Goal: Task Accomplishment & Management: Use online tool/utility

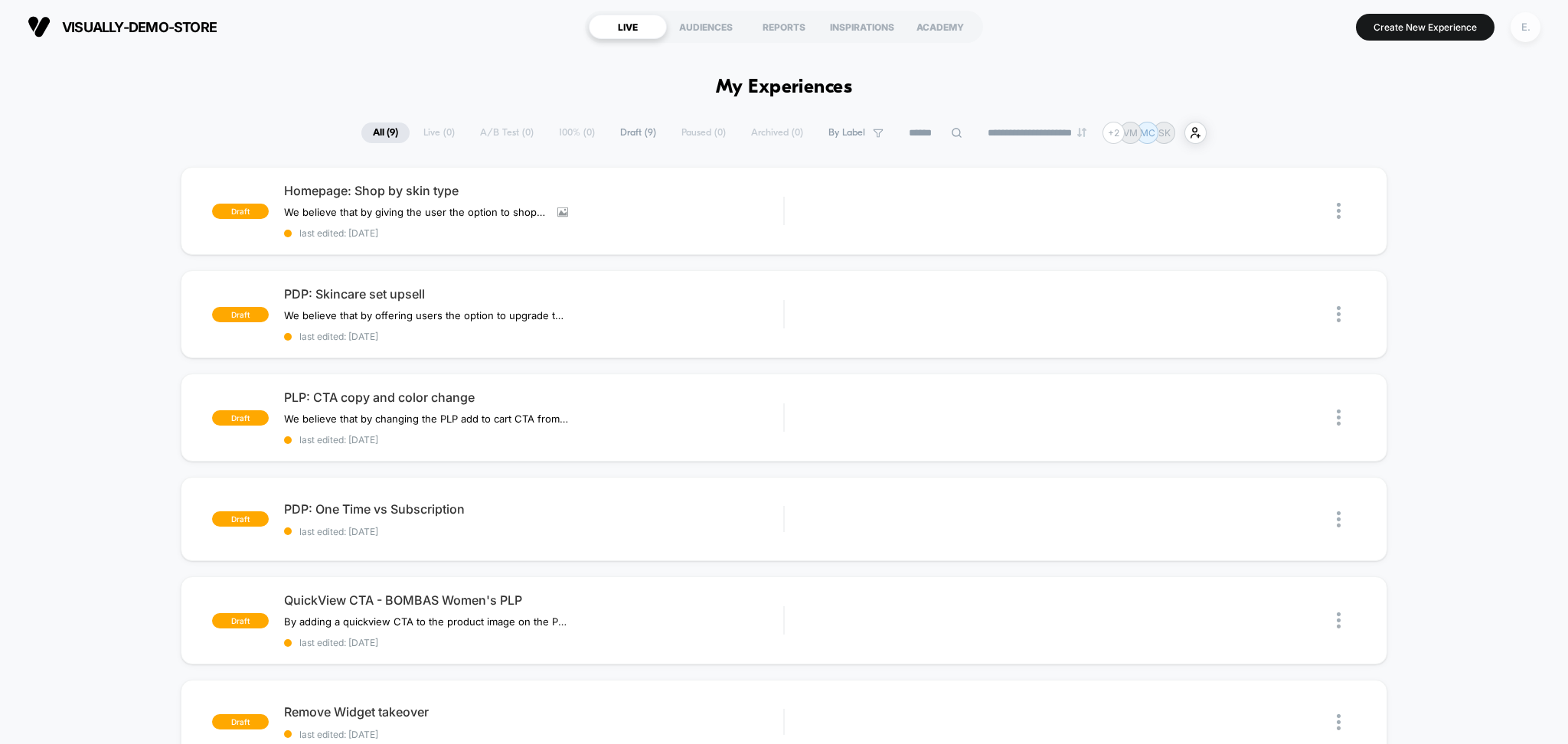
click at [1523, 25] on div "E." at bounding box center [1526, 27] width 30 height 30
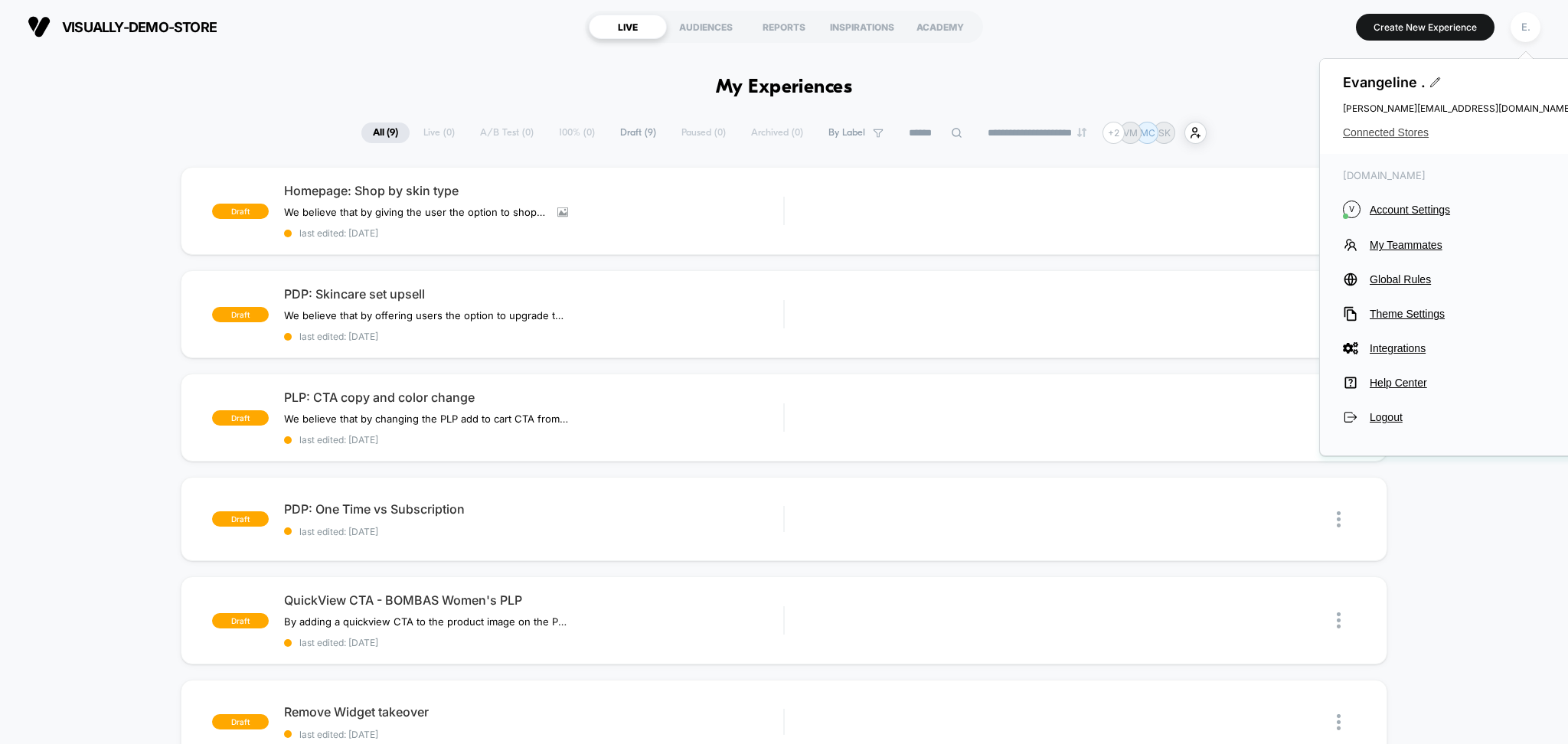
click at [1401, 135] on span "Connected Stores" at bounding box center [1458, 132] width 230 height 12
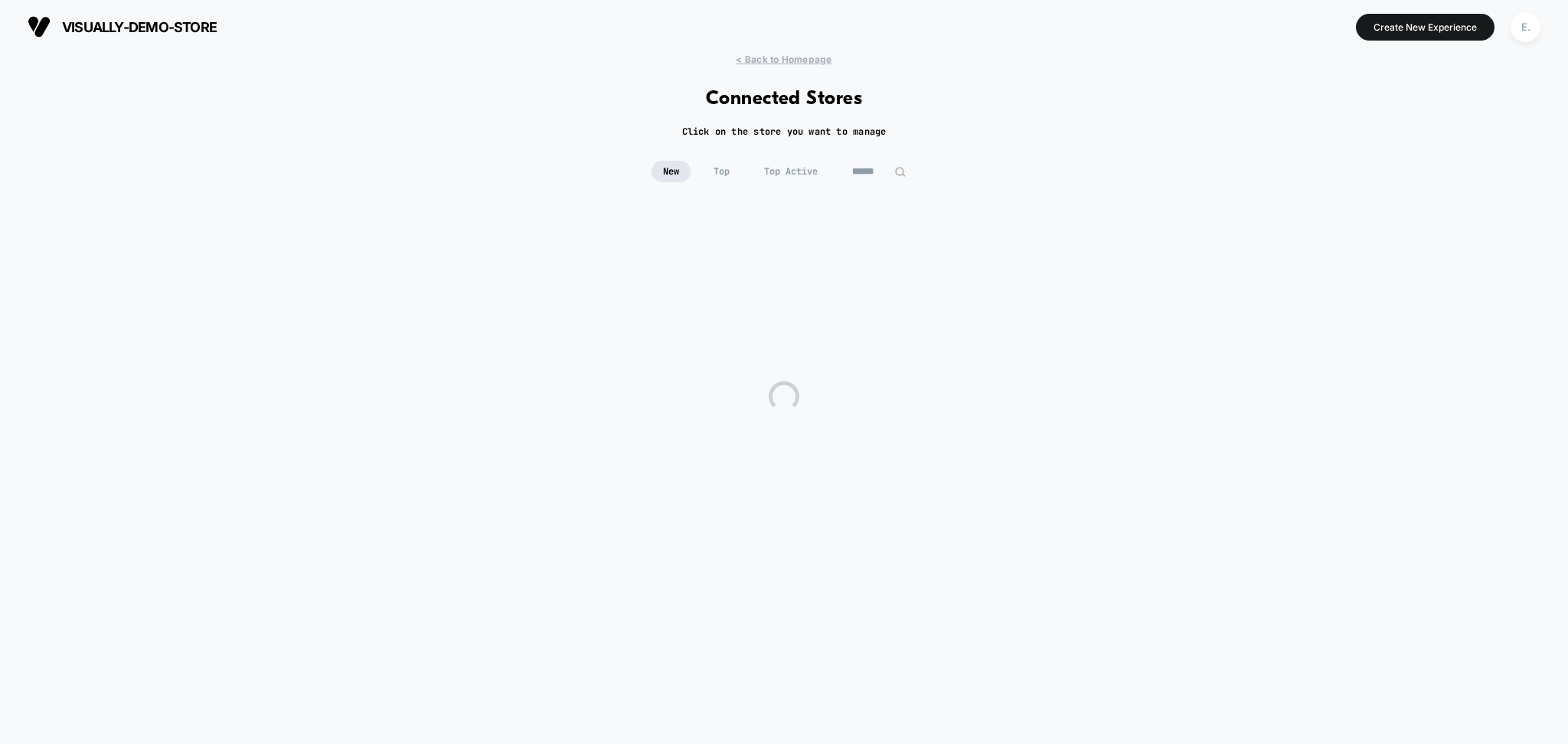
click at [866, 173] on input at bounding box center [879, 171] width 77 height 22
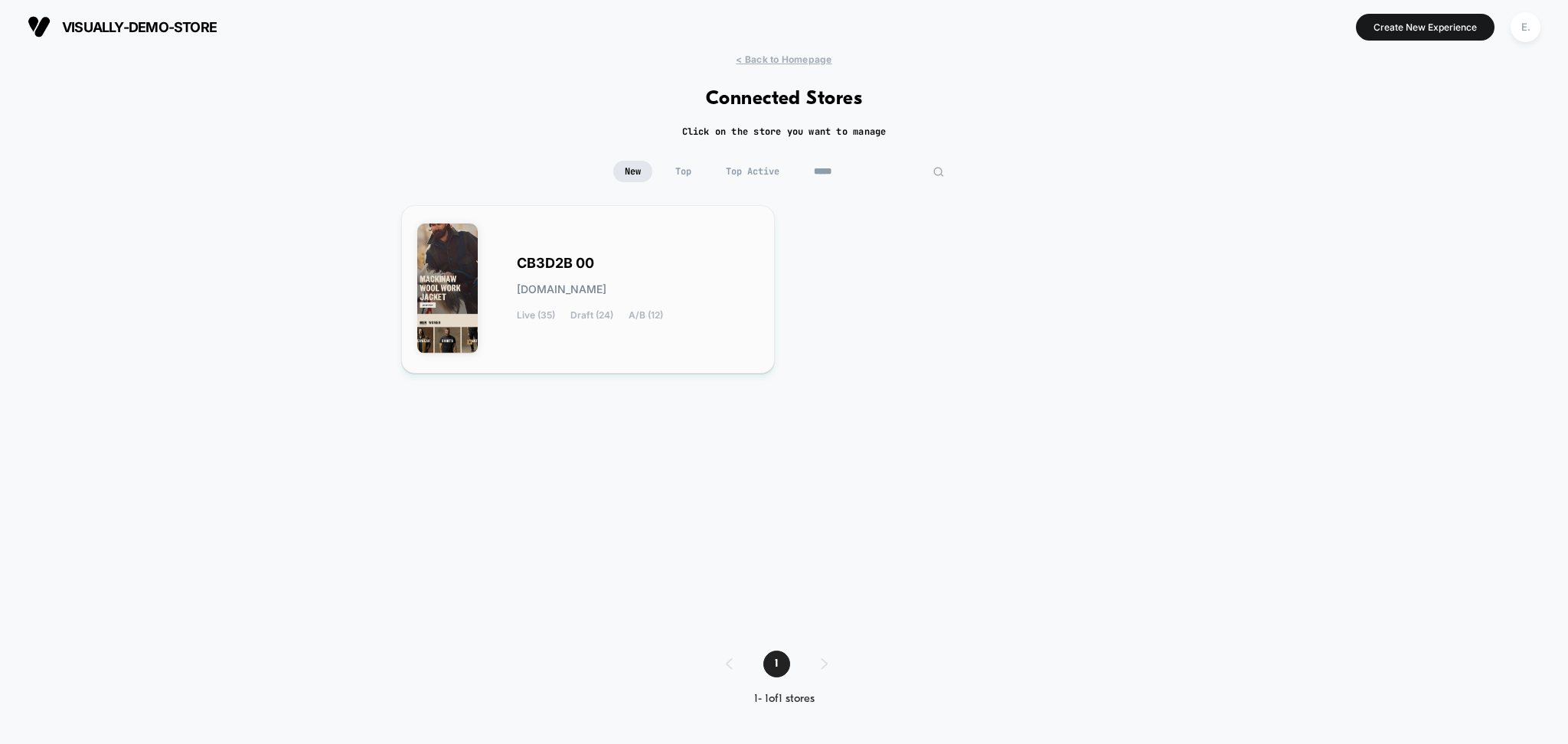
type input "*****"
click at [618, 275] on div "CB3D2B 00 cb3d2b-00.myshopify.com Live (35) Draft (24) A/B (12)" at bounding box center [638, 289] width 242 height 62
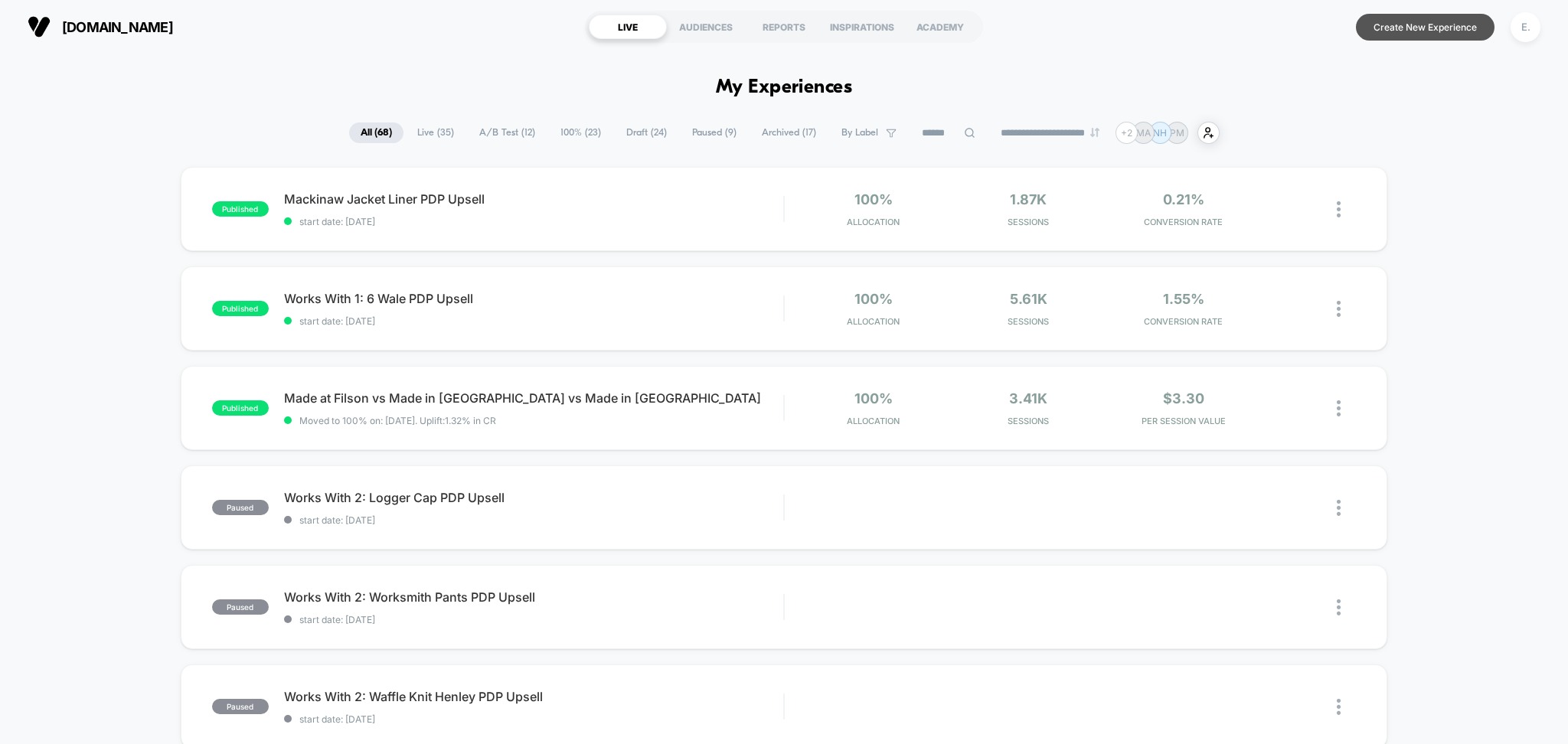
click at [1417, 18] on button "Create New Experience" at bounding box center [1425, 27] width 139 height 27
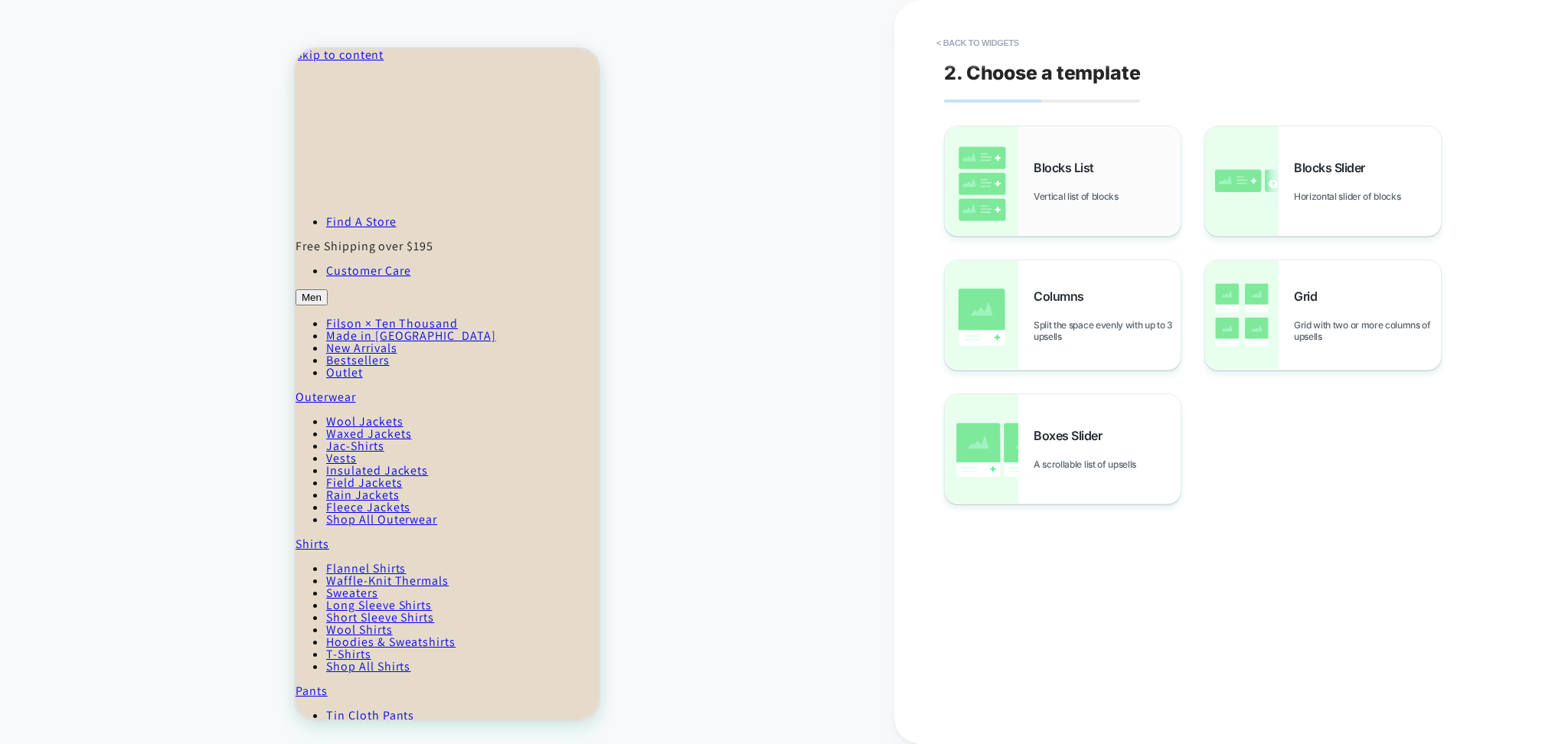
drag, startPoint x: 1089, startPoint y: 214, endPoint x: 164, endPoint y: 28, distance: 943.5
click at [1089, 213] on div "Blocks List Vertical list of blocks" at bounding box center [1062, 181] width 236 height 110
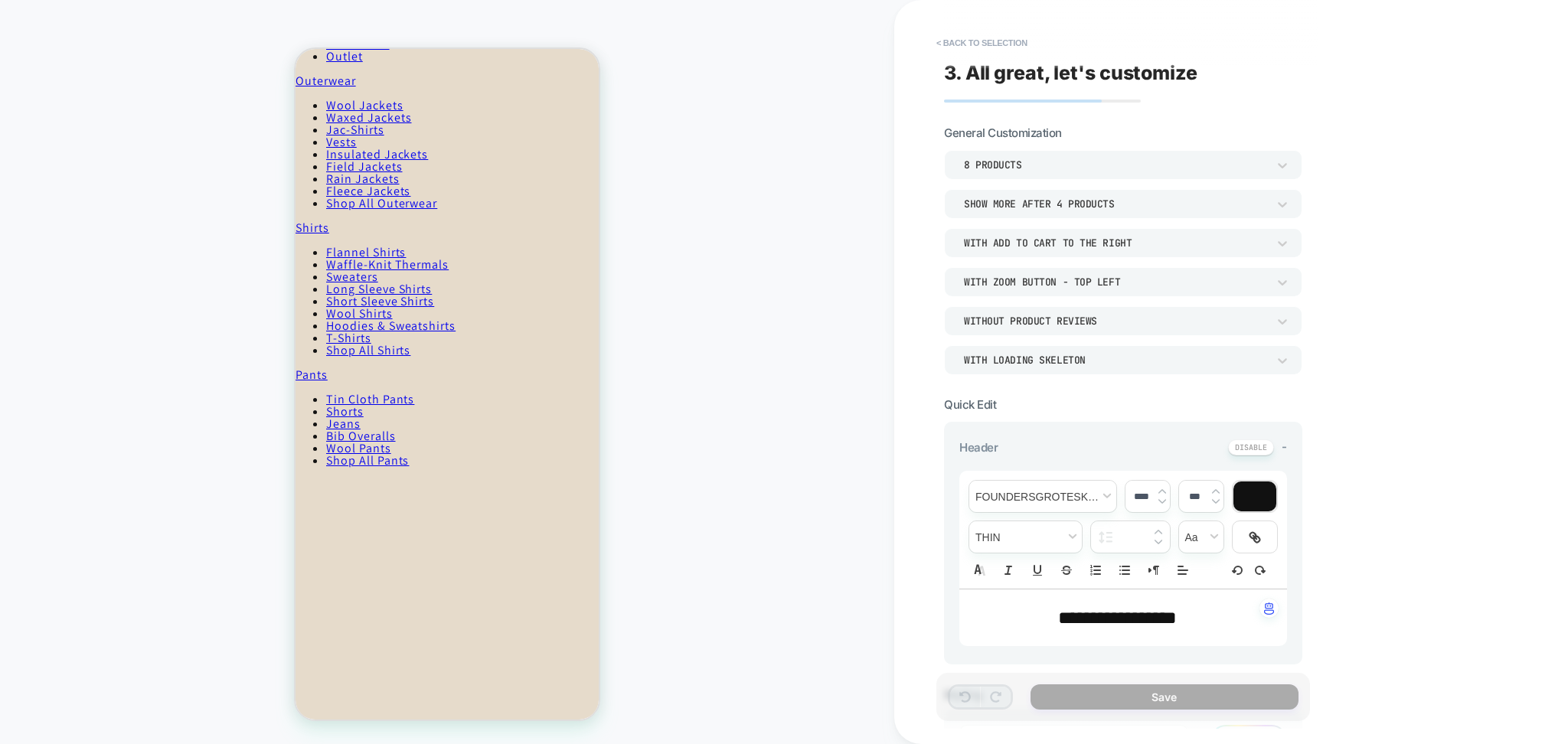
scroll to position [409, 0]
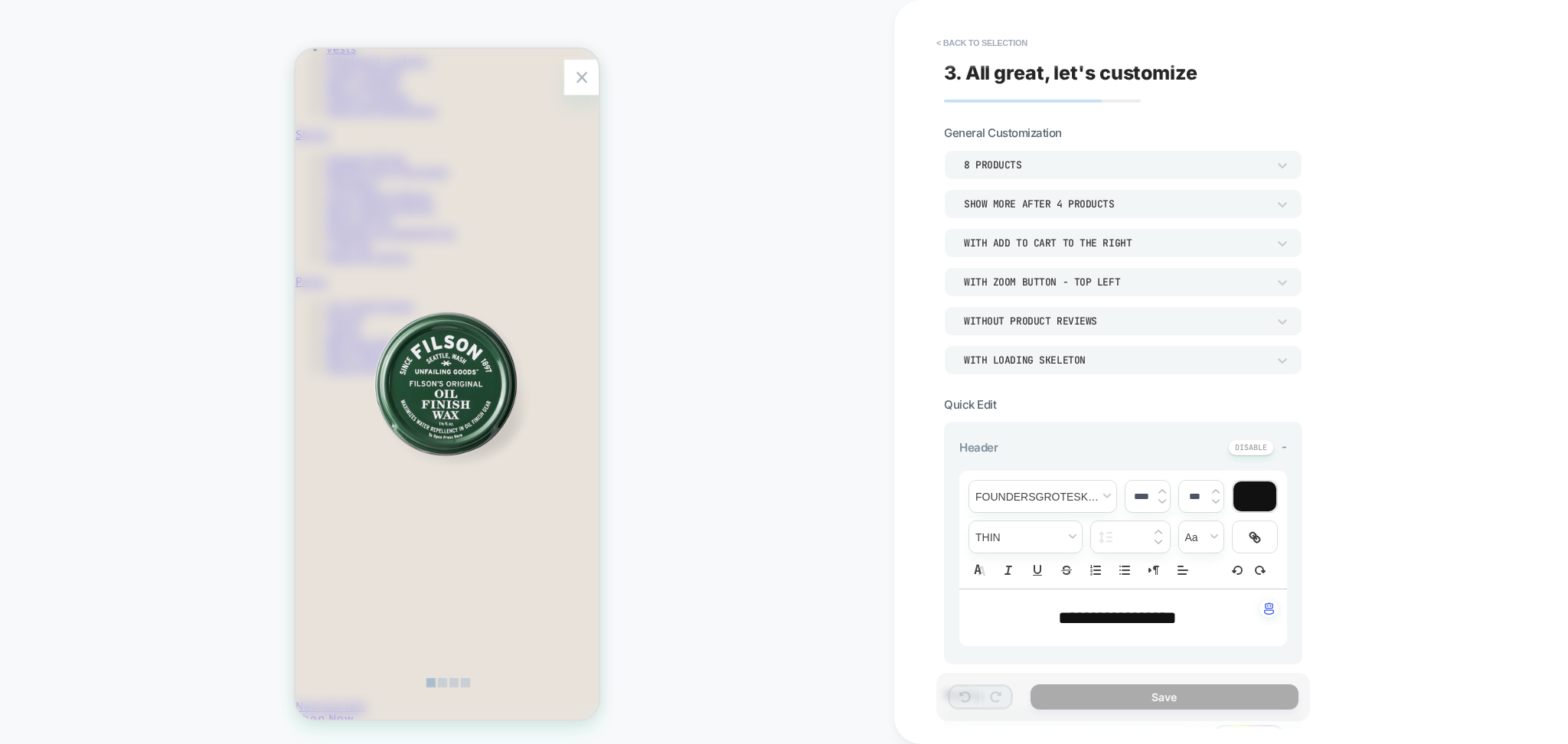
click at [569, 80] on div "Zoom Button" at bounding box center [582, 77] width 35 height 35
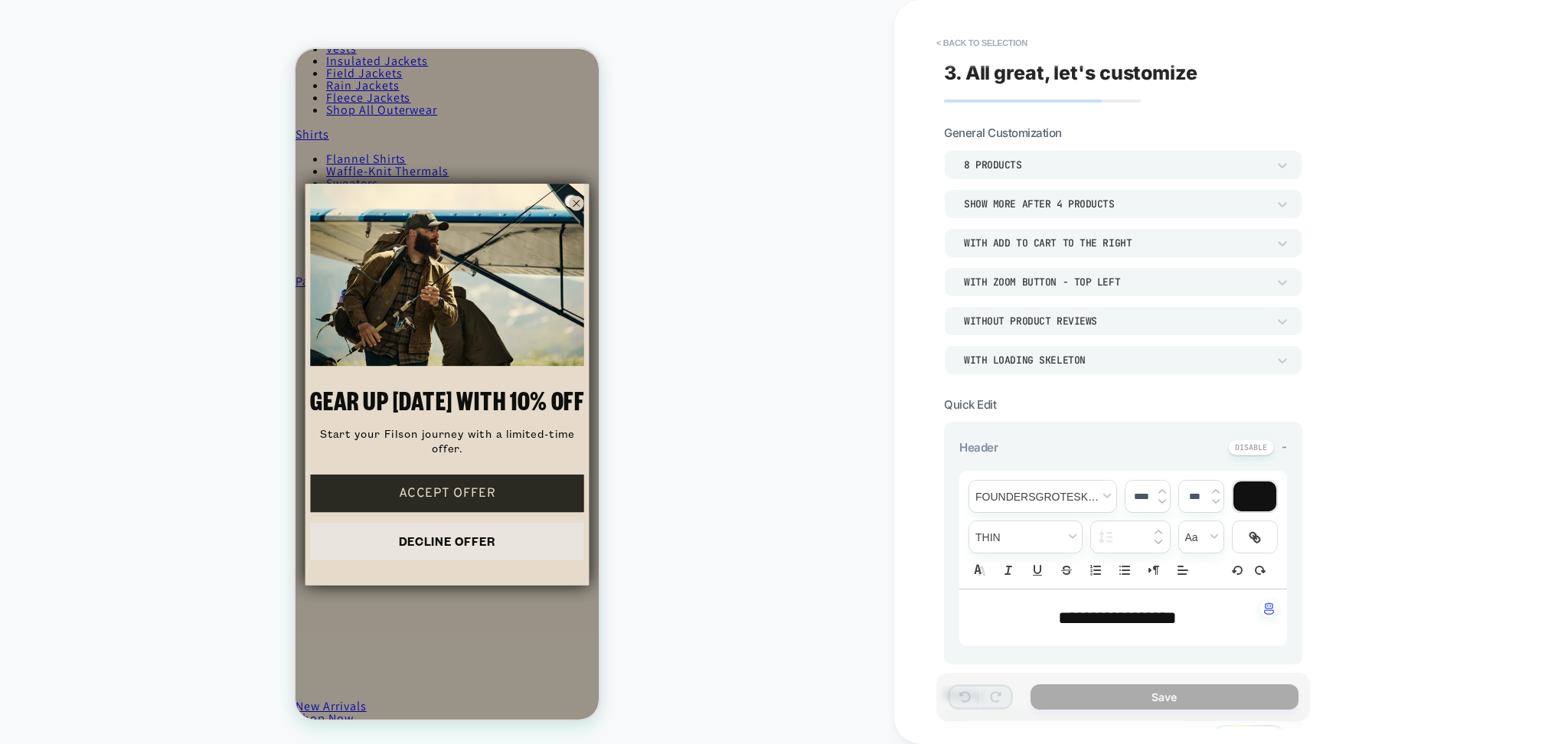
click at [569, 211] on icon "Close dialog" at bounding box center [577, 203] width 15 height 15
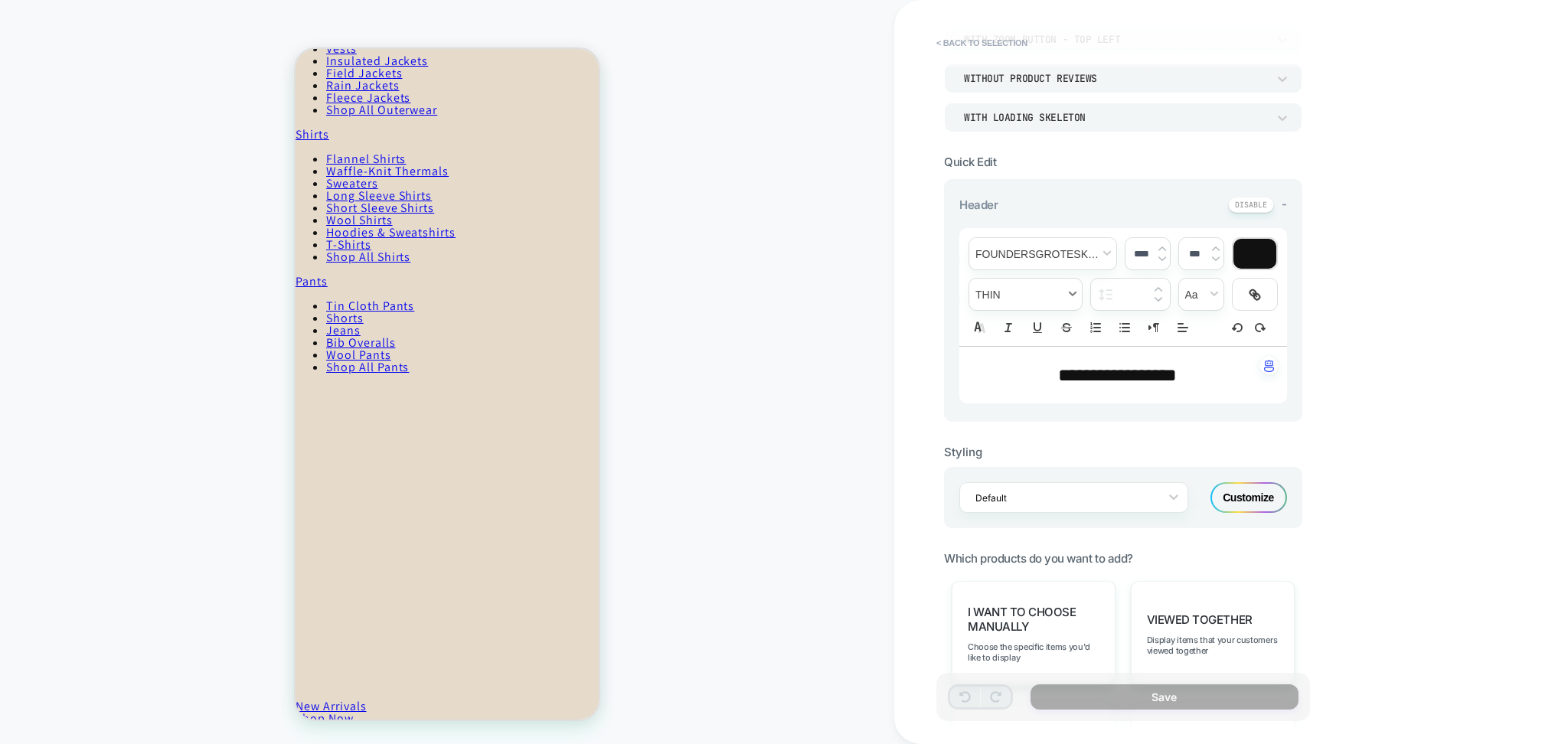
scroll to position [408, 0]
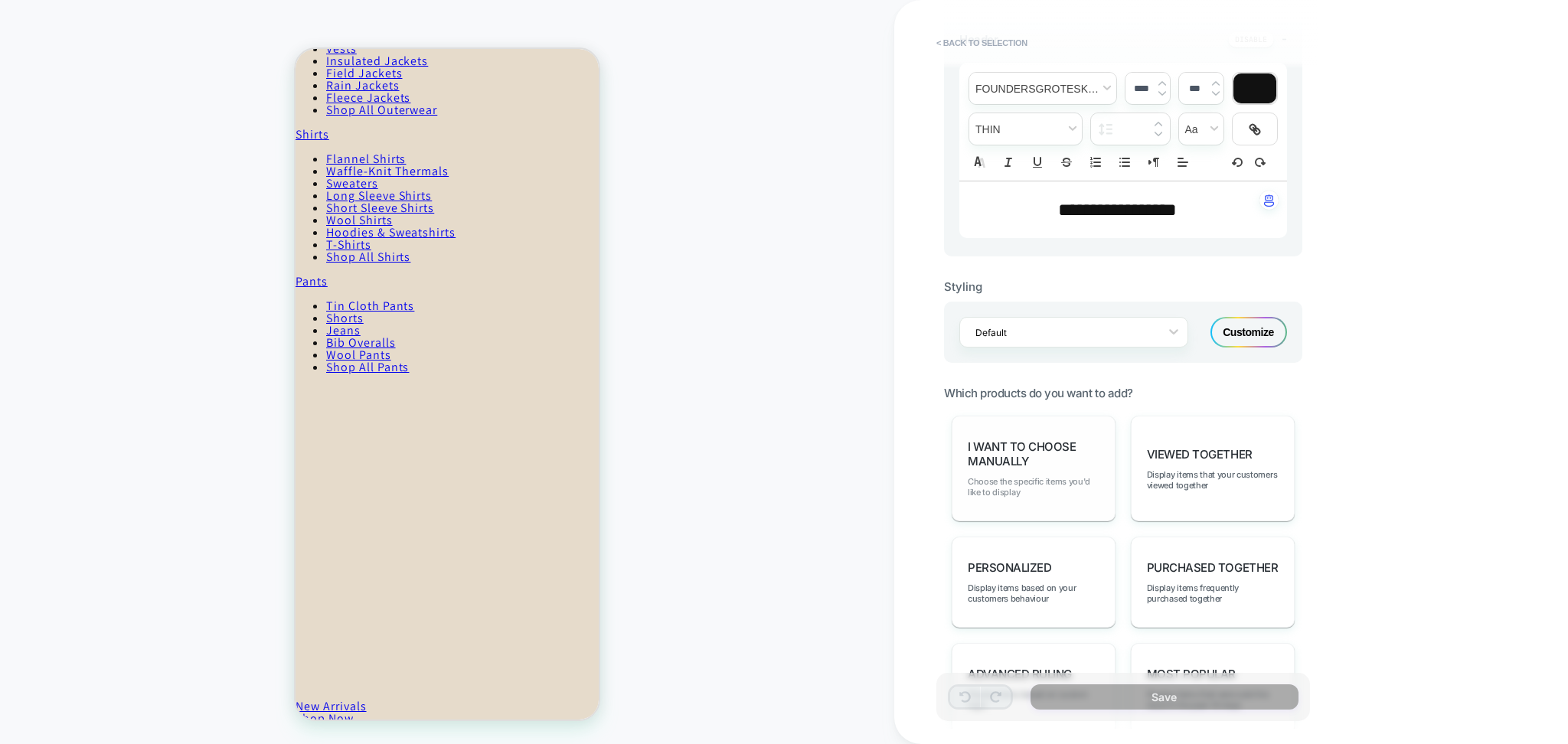
click at [1069, 481] on span "Choose the specific items you'd like to display" at bounding box center [1034, 487] width 131 height 22
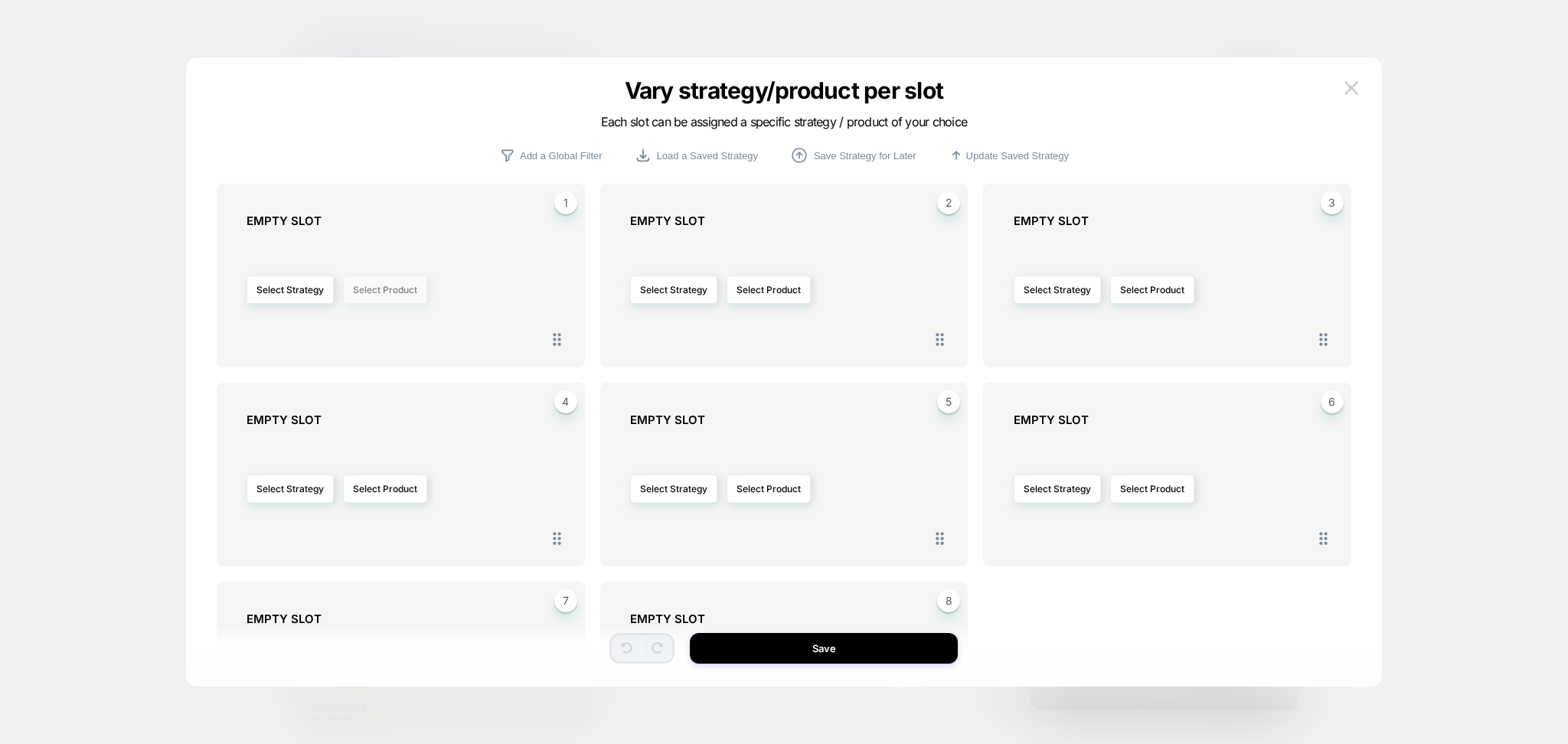
click at [376, 288] on button "Select Product" at bounding box center [385, 290] width 84 height 28
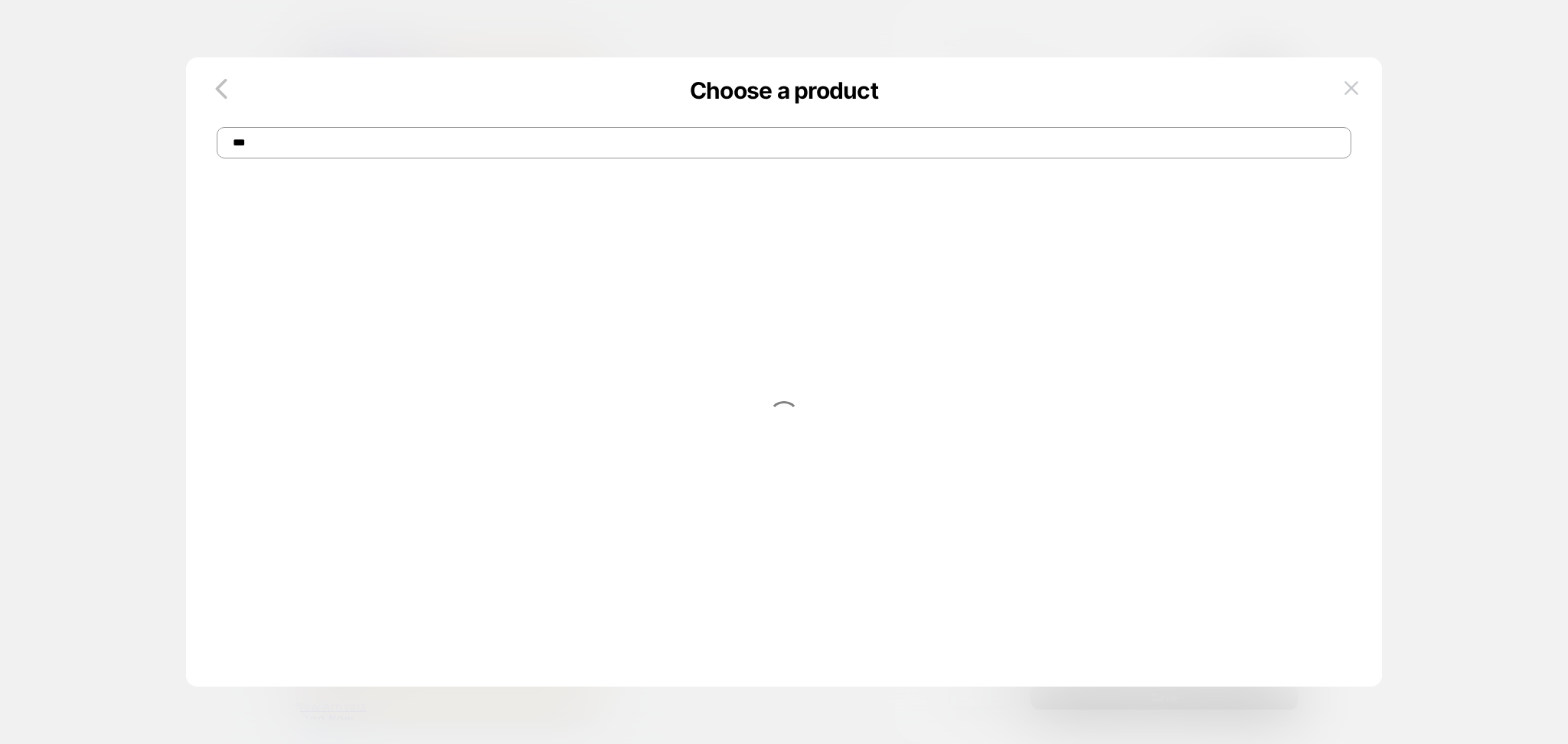
type input "***"
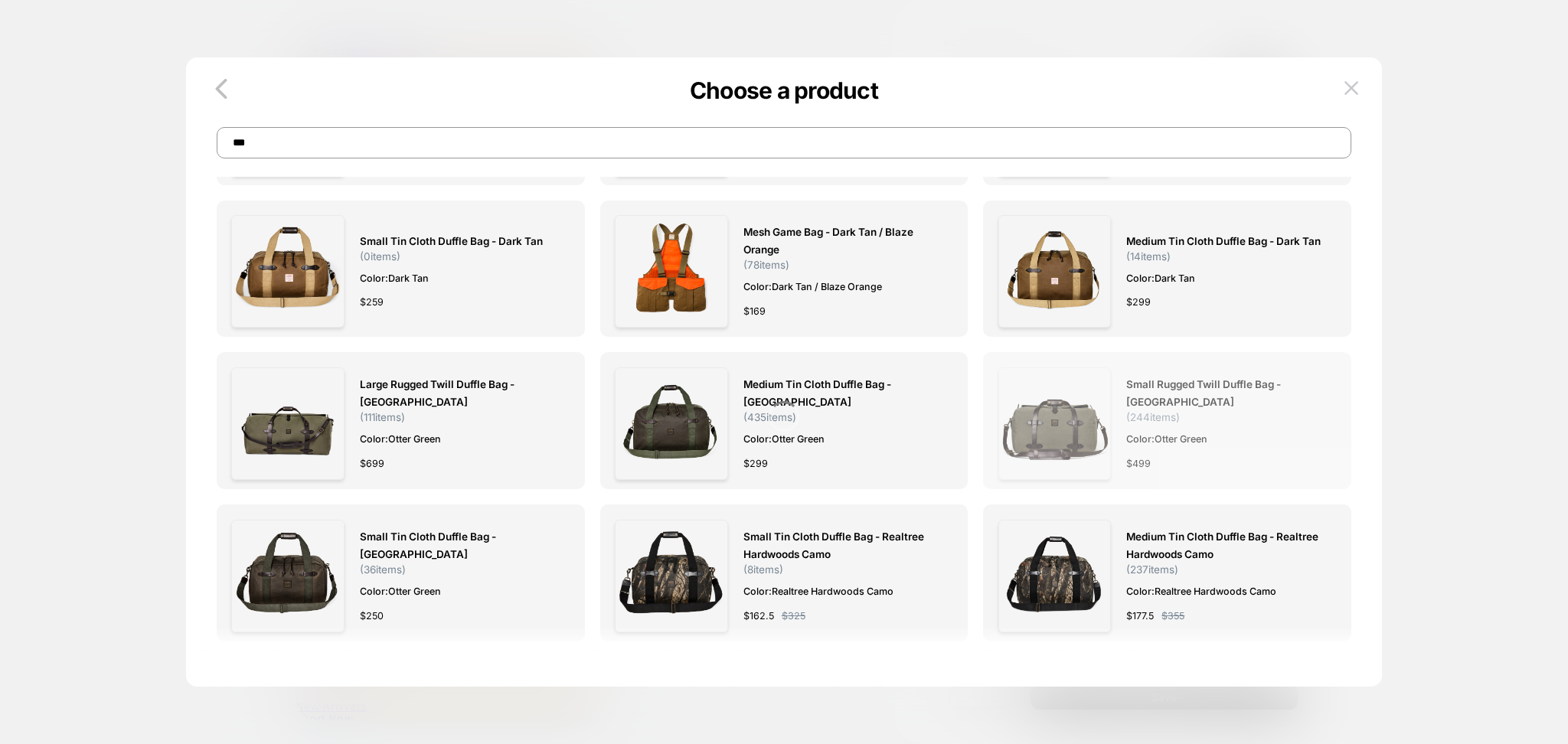
scroll to position [1633, 0]
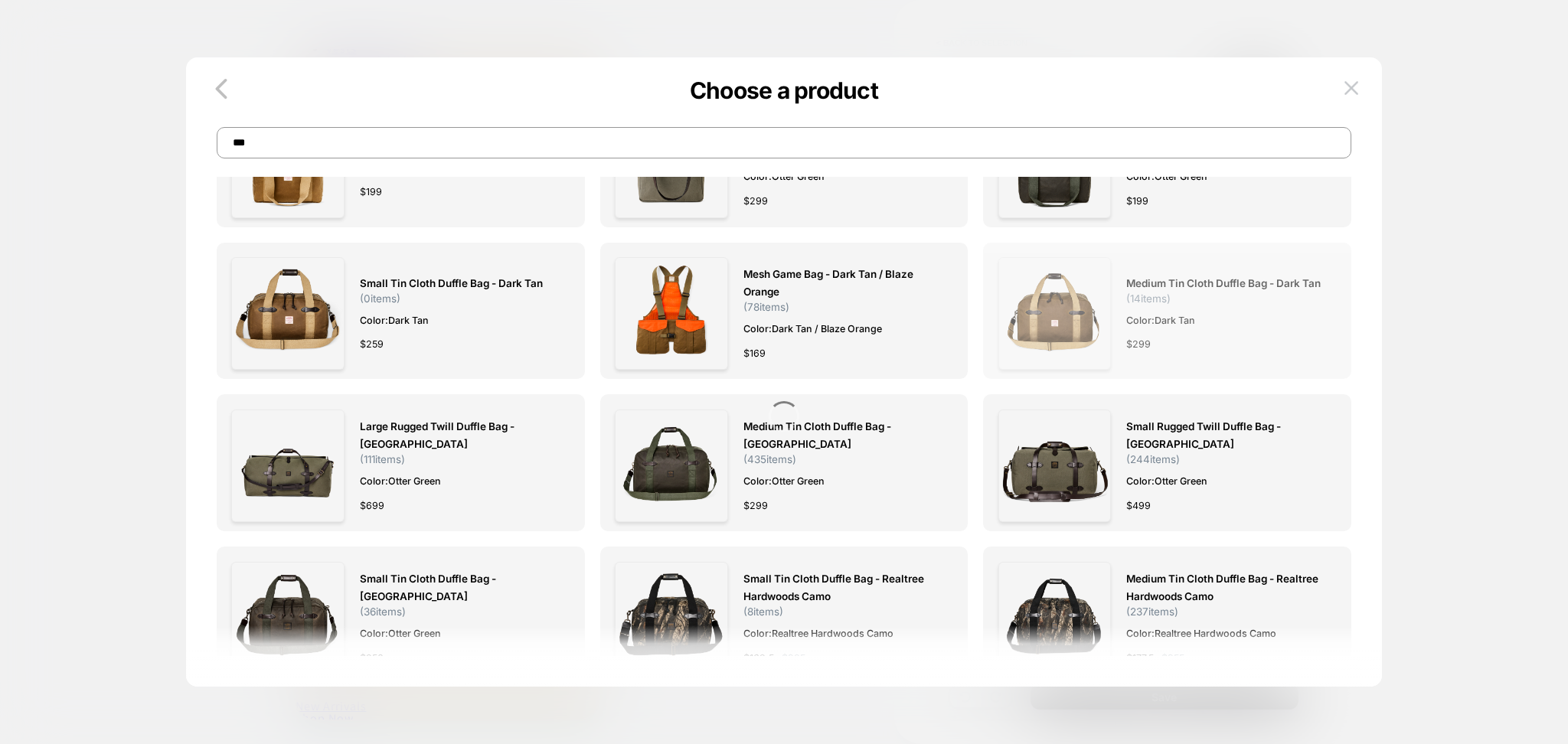
click at [0, 0] on img at bounding box center [0, 0] width 0 height 0
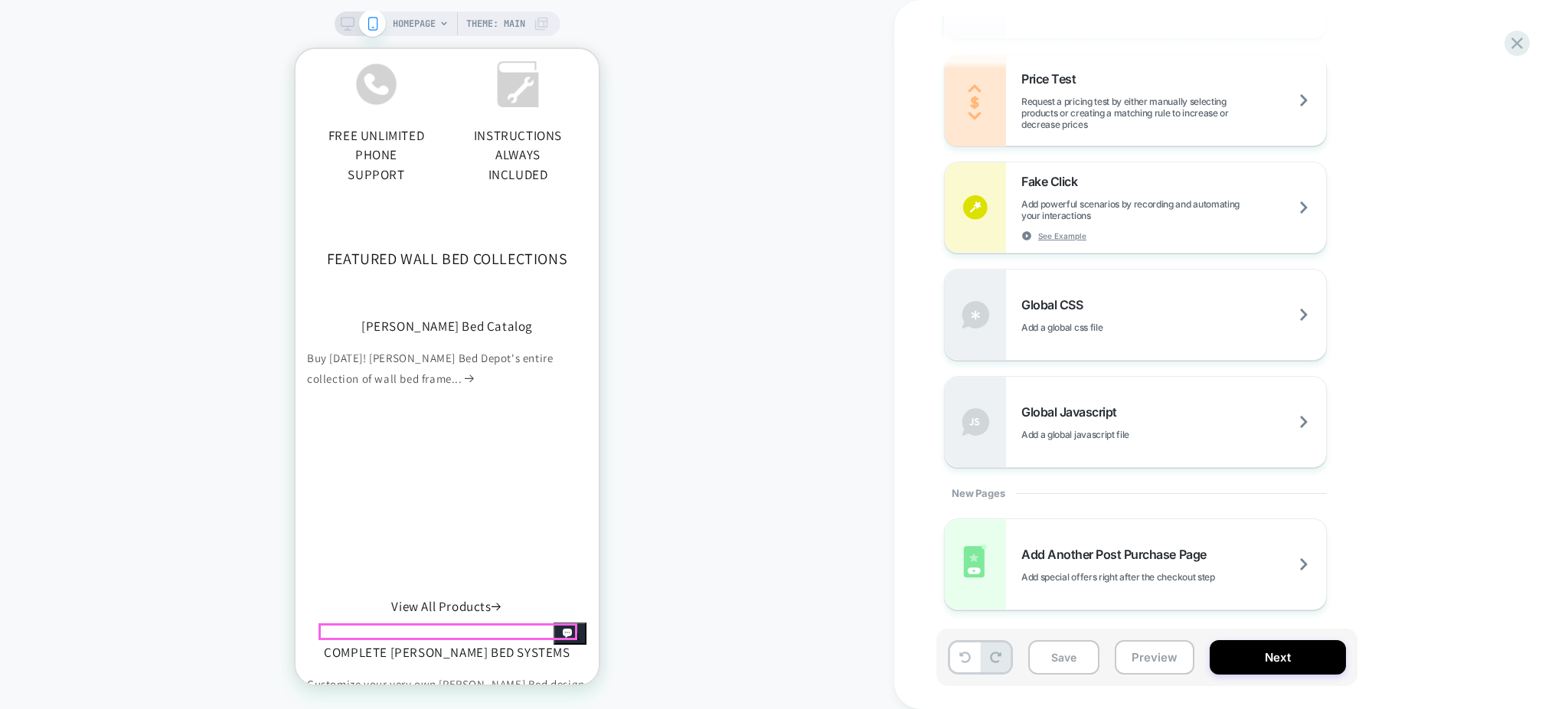
scroll to position [1020, 0]
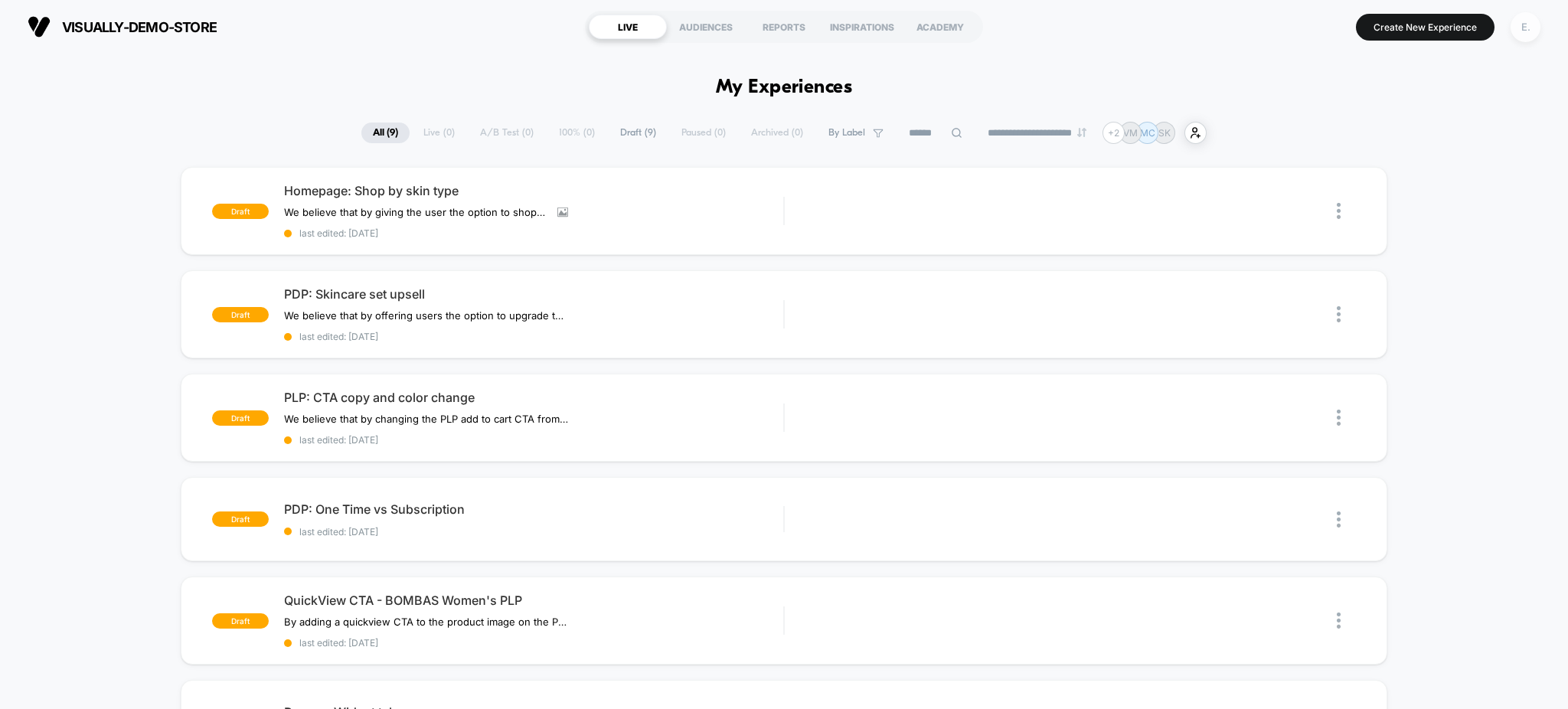
click at [1525, 31] on div "E." at bounding box center [1526, 27] width 30 height 30
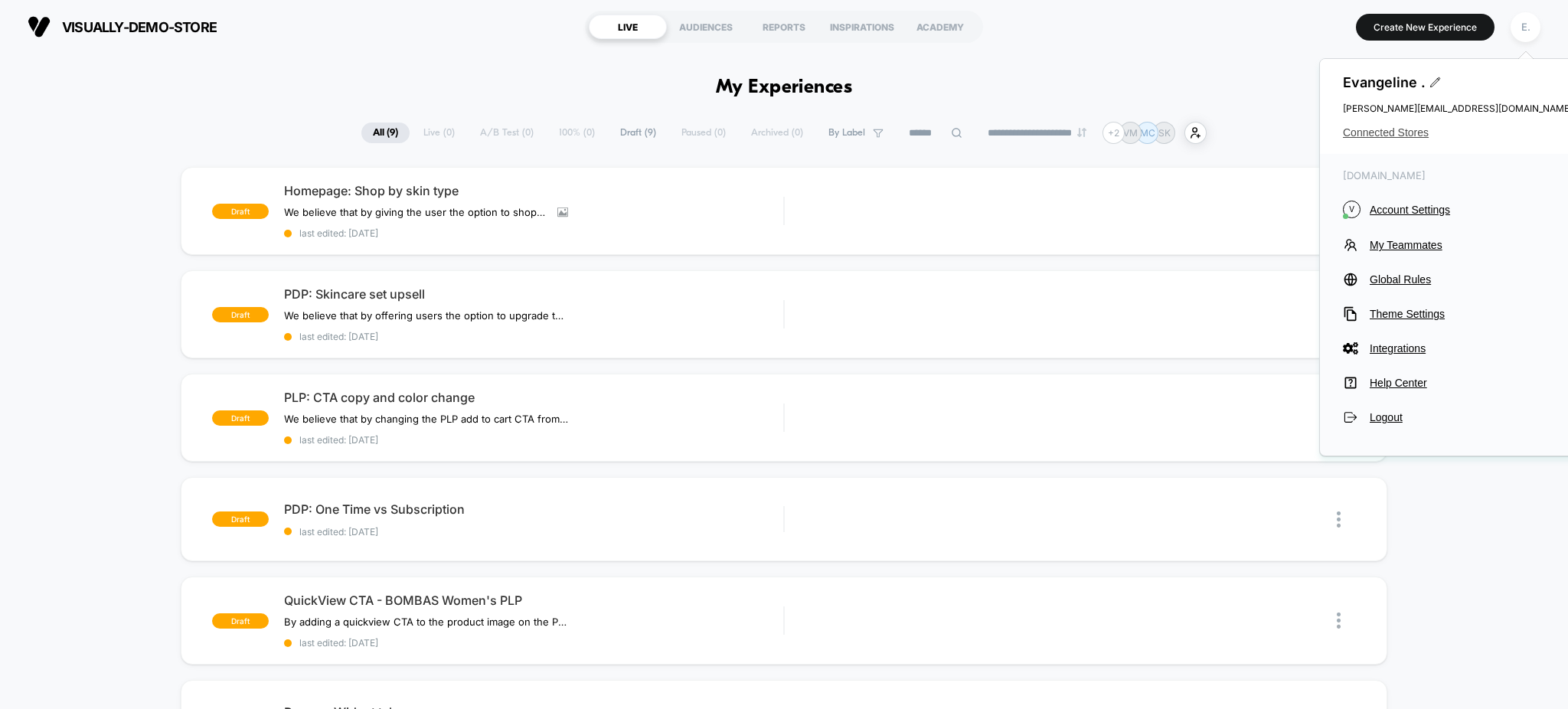
click at [1415, 129] on span "Connected Stores" at bounding box center [1458, 132] width 230 height 12
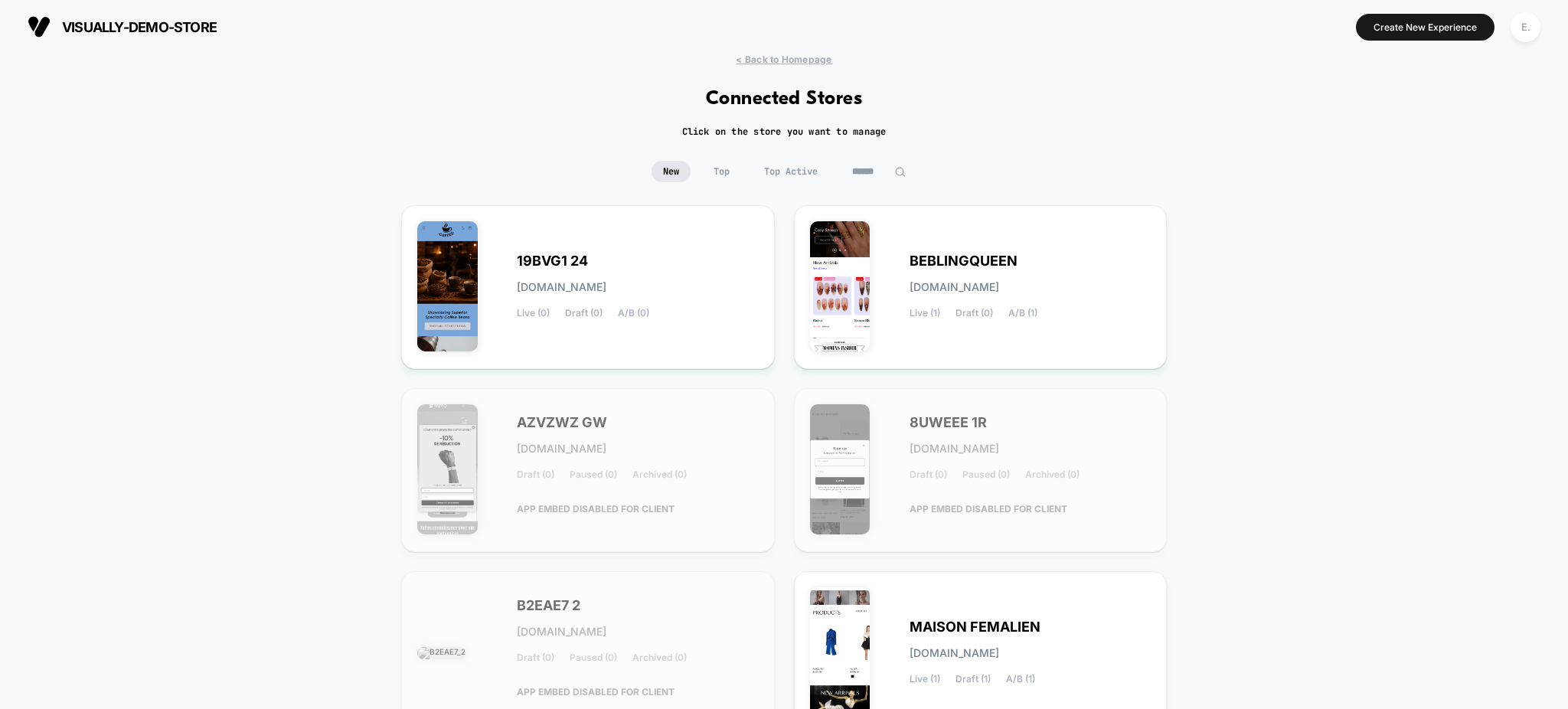
click at [868, 177] on input at bounding box center [879, 171] width 77 height 22
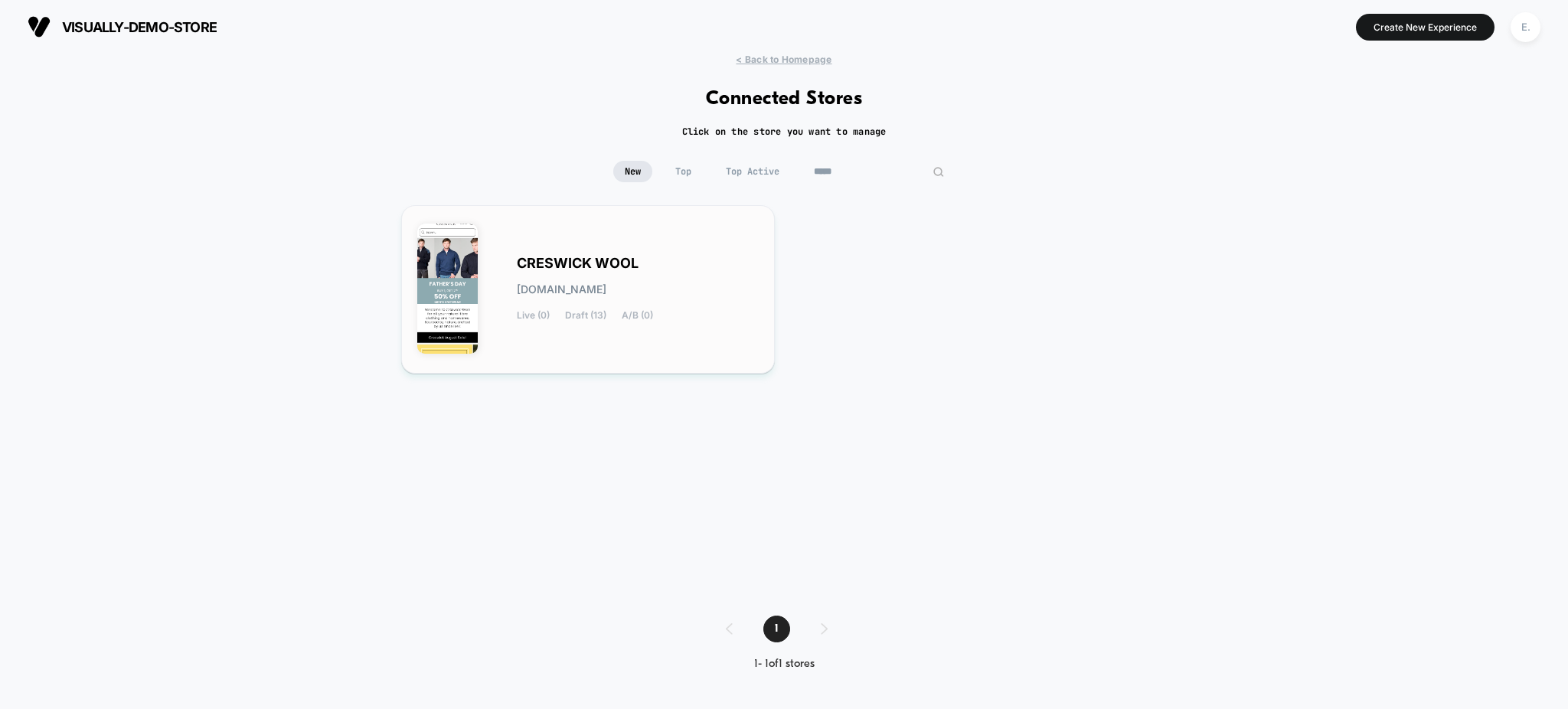
type input "*****"
click at [737, 306] on div "CRESWICK WOOL creswick-wool.myshopify.com Live (0) Draft (13) A/B (0)" at bounding box center [638, 289] width 242 height 62
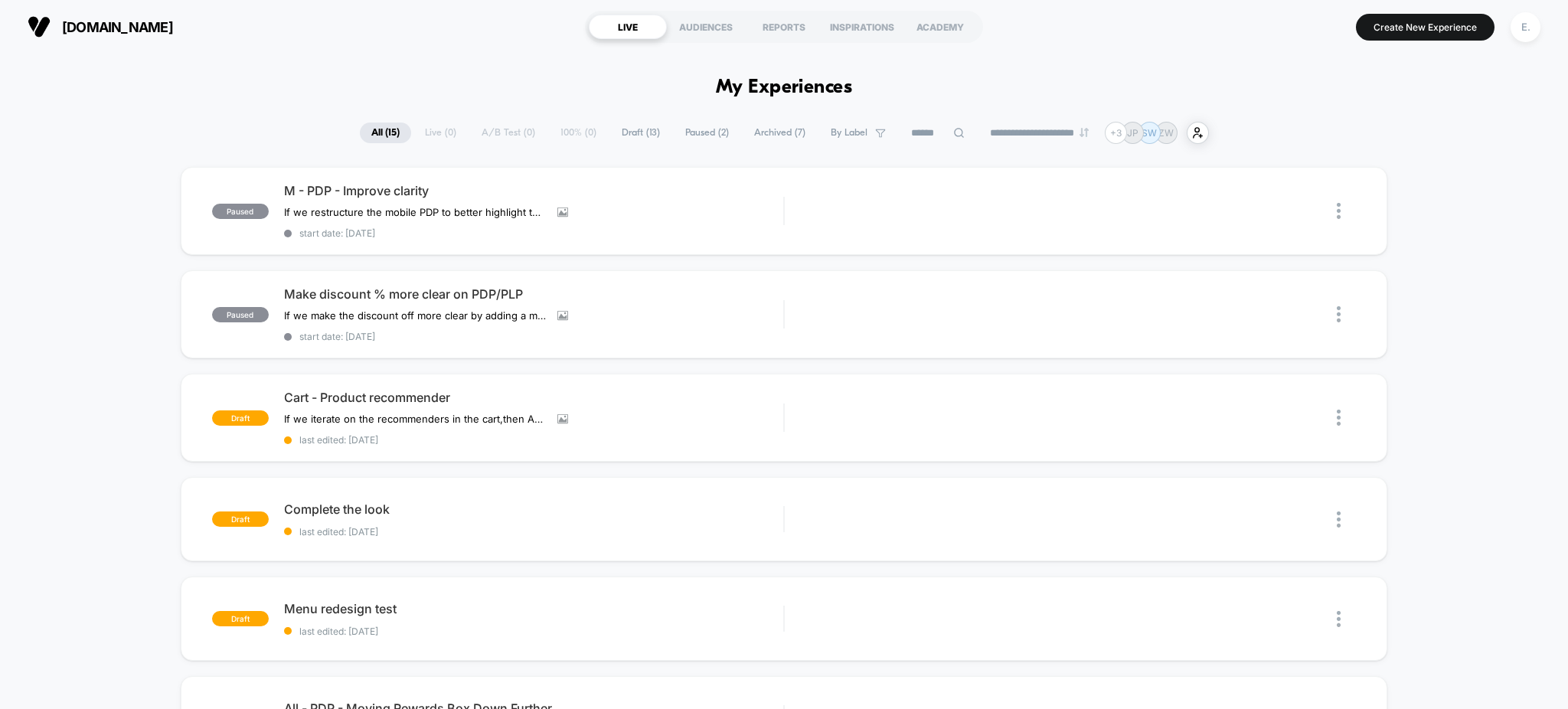
click at [1546, 23] on div "creswickwool.com LIVE AUDIENCES REPORTS INSPIRATIONS ACADEMY Create New Experie…" at bounding box center [784, 27] width 1568 height 53
click at [1536, 24] on div "E." at bounding box center [1526, 27] width 30 height 30
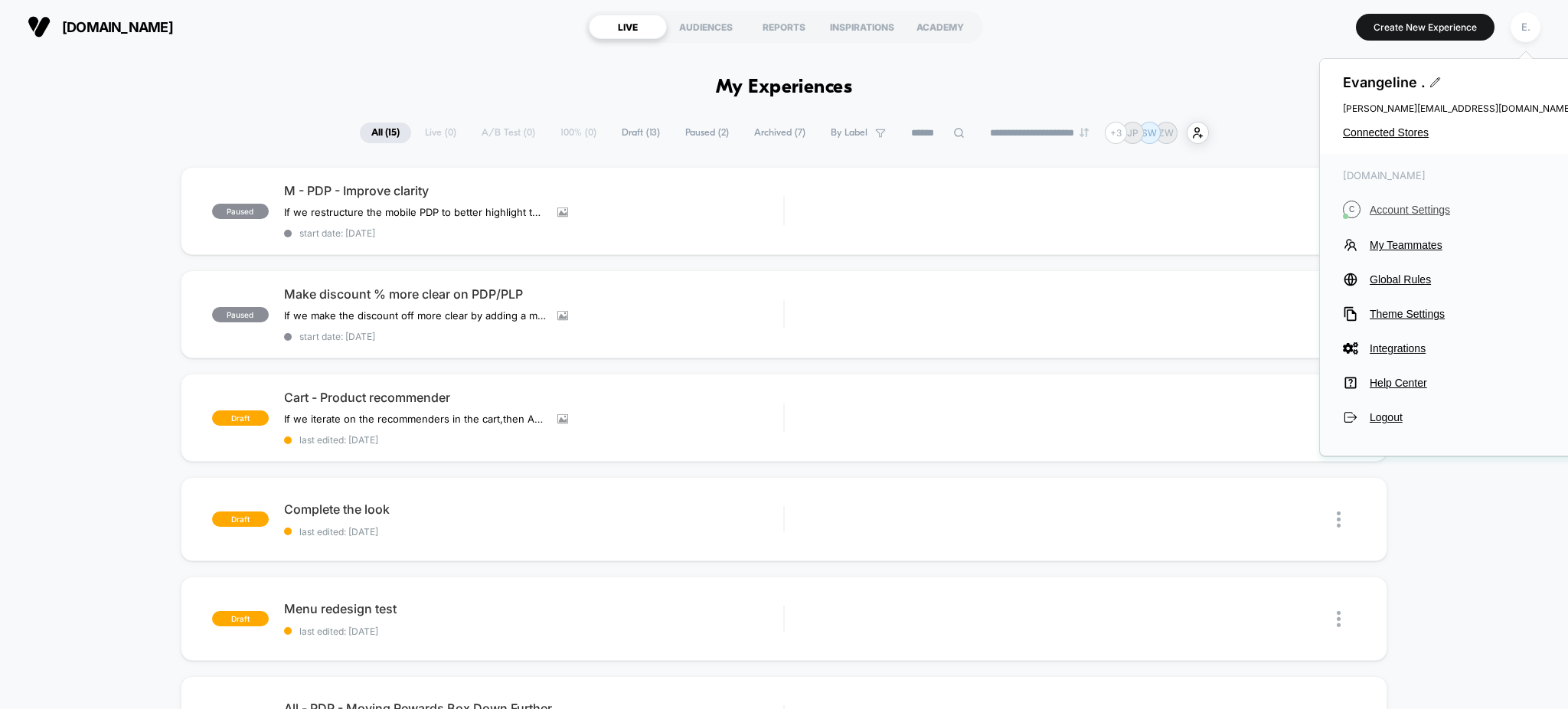
click at [1409, 214] on span "Account Settings" at bounding box center [1471, 210] width 203 height 12
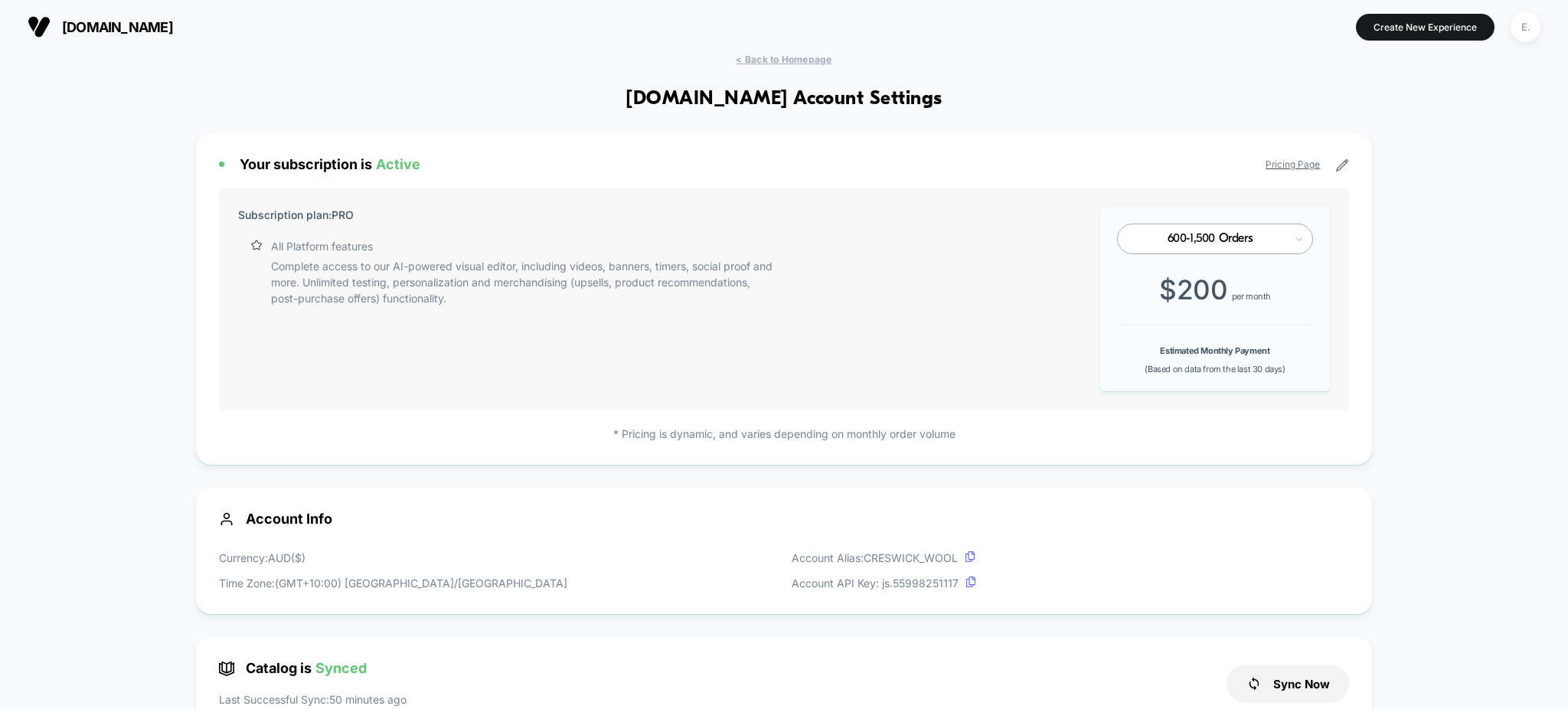
click at [1244, 232] on div "600-1,500 Orders" at bounding box center [1209, 239] width 150 height 14
click at [1291, 165] on link "Pricing Page" at bounding box center [1293, 164] width 54 height 12
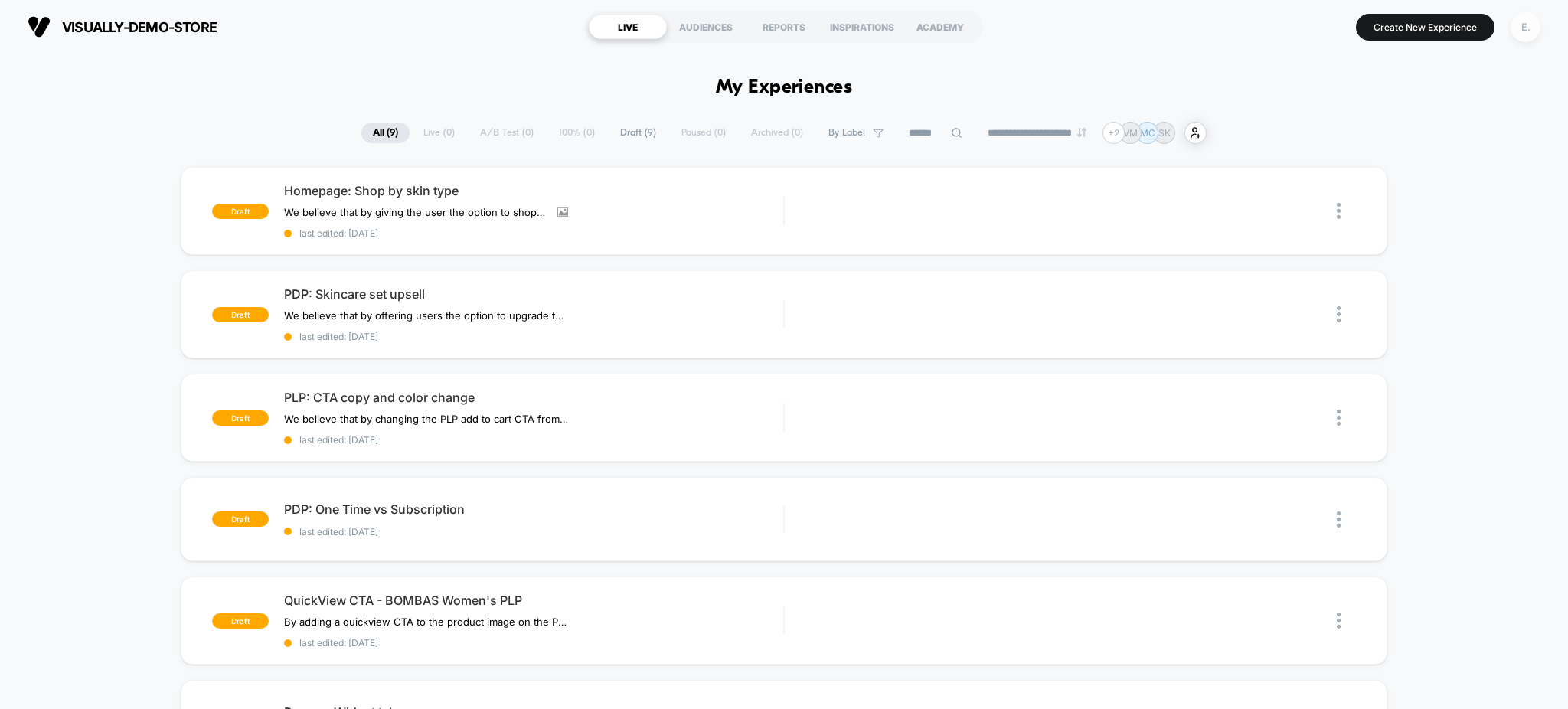
drag, startPoint x: 1534, startPoint y: 24, endPoint x: 1526, endPoint y: 27, distance: 8.5
click at [1532, 27] on div "E." at bounding box center [1526, 27] width 30 height 30
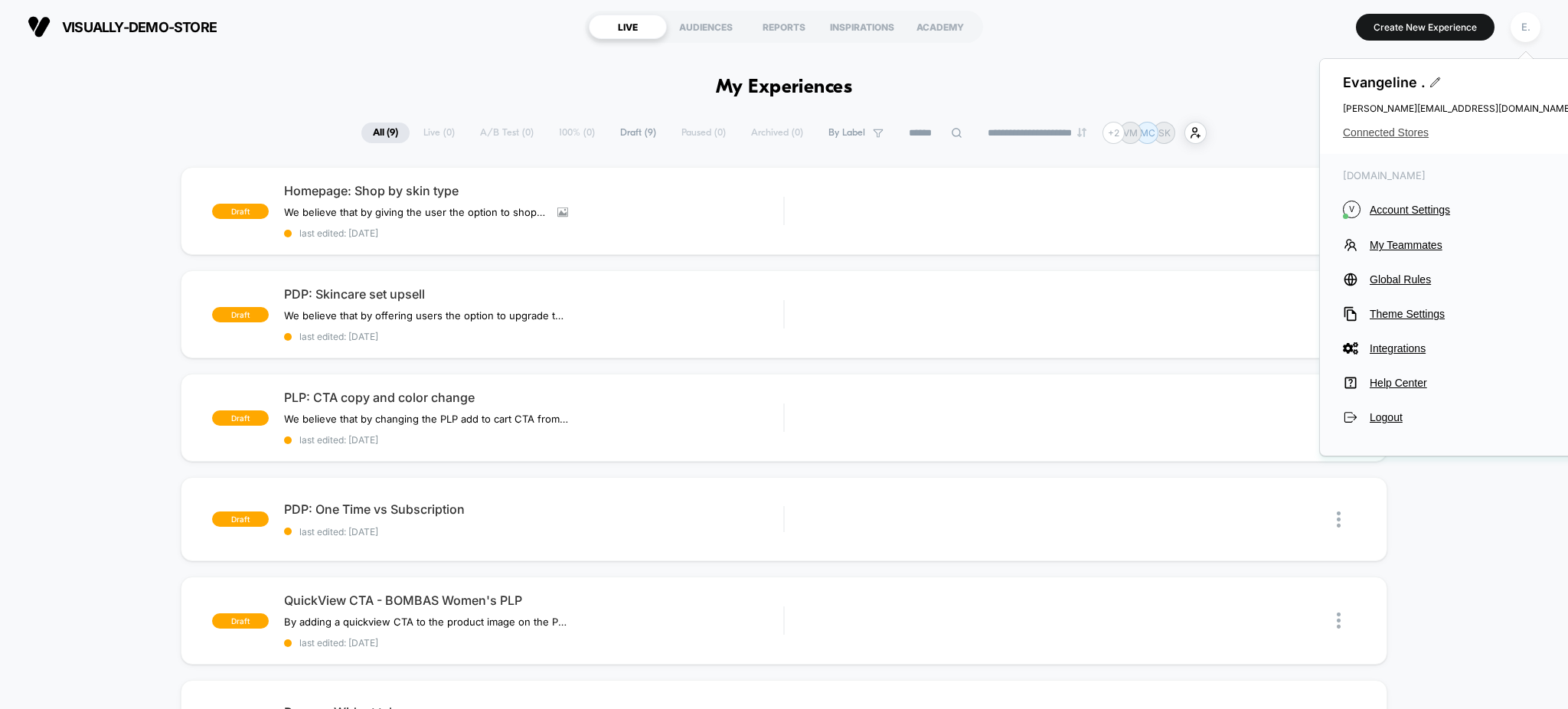
click at [1415, 130] on span "Connected Stores" at bounding box center [1458, 132] width 230 height 12
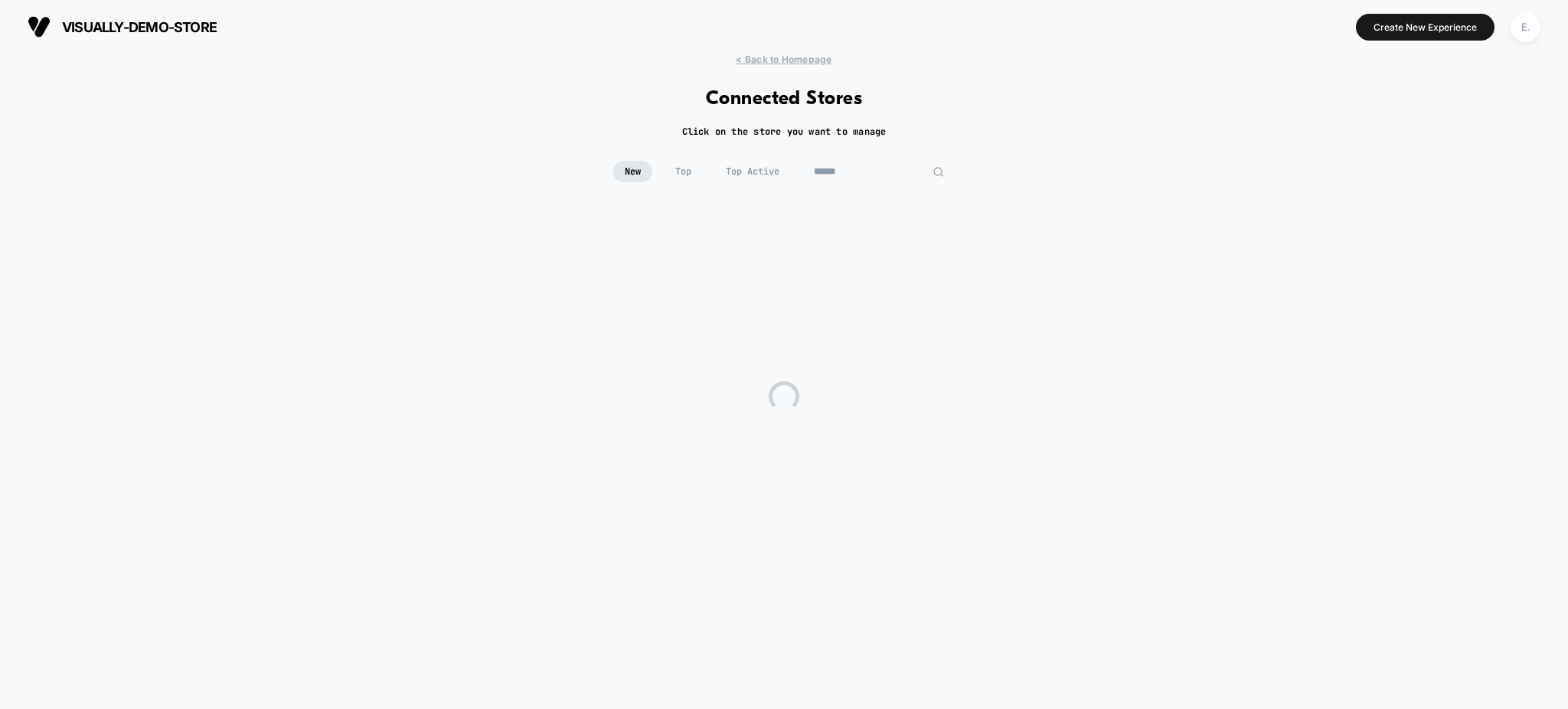
click at [873, 170] on input at bounding box center [879, 171] width 153 height 22
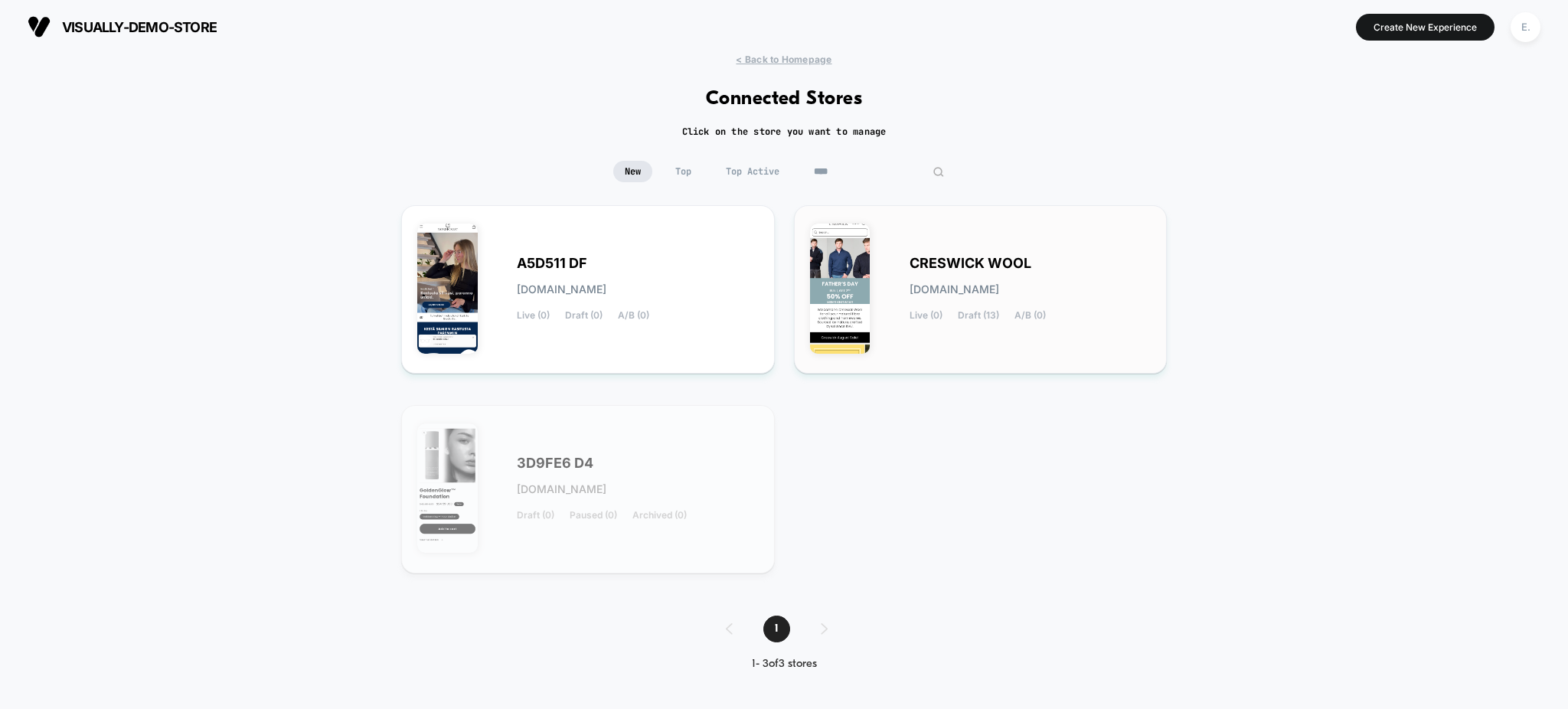
type input "****"
click at [999, 284] on span "creswick-wool.myshopify.com" at bounding box center [955, 289] width 90 height 11
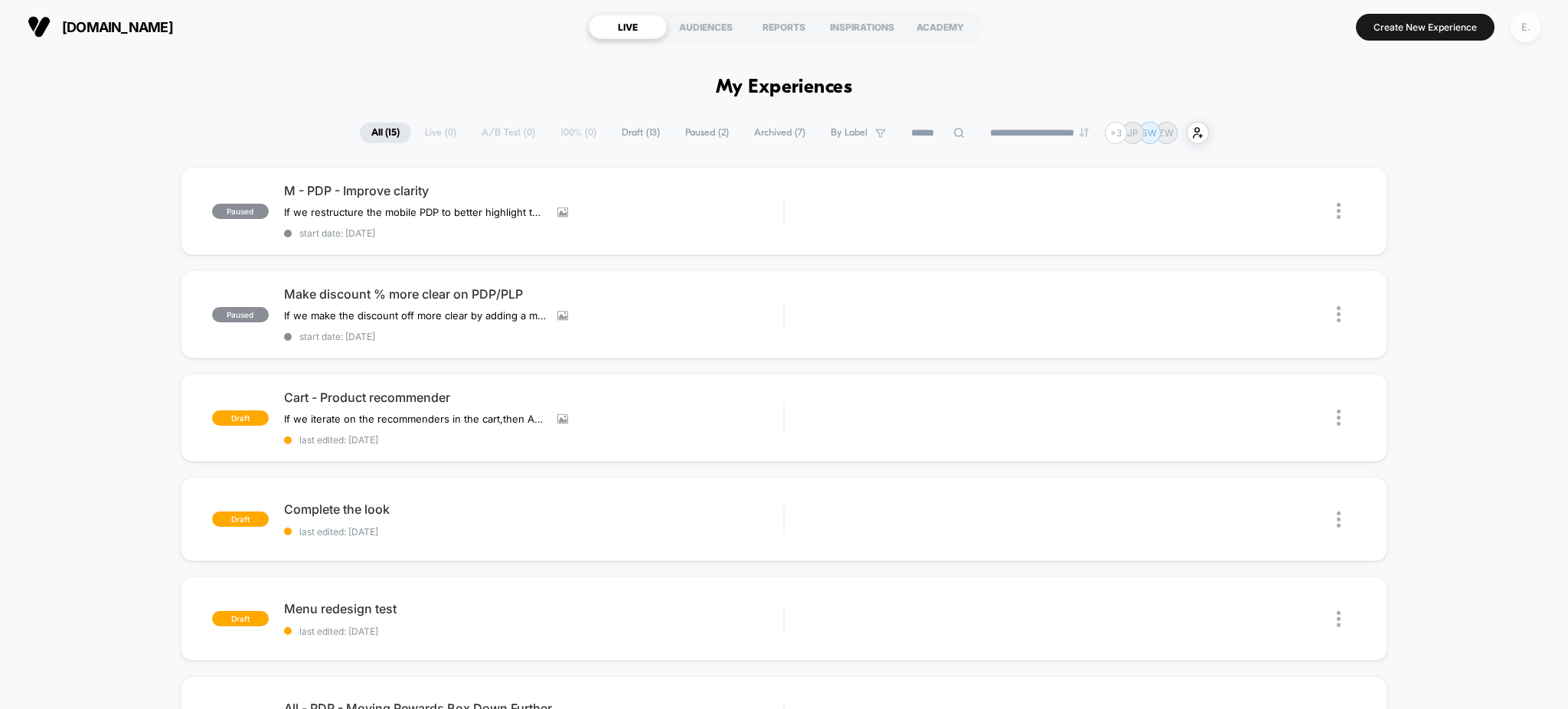
click at [1521, 25] on div "E." at bounding box center [1526, 27] width 30 height 30
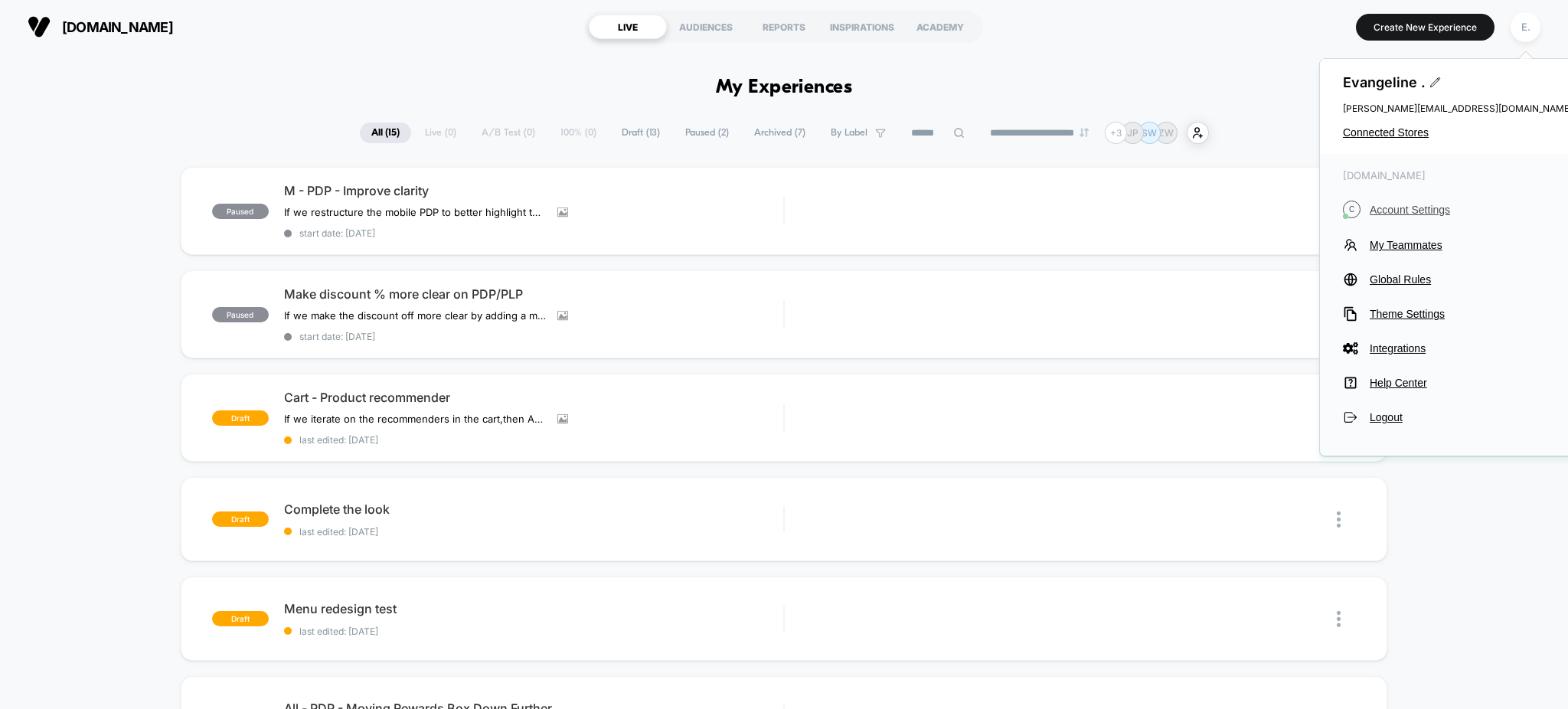
click at [1394, 212] on span "Account Settings" at bounding box center [1471, 210] width 203 height 12
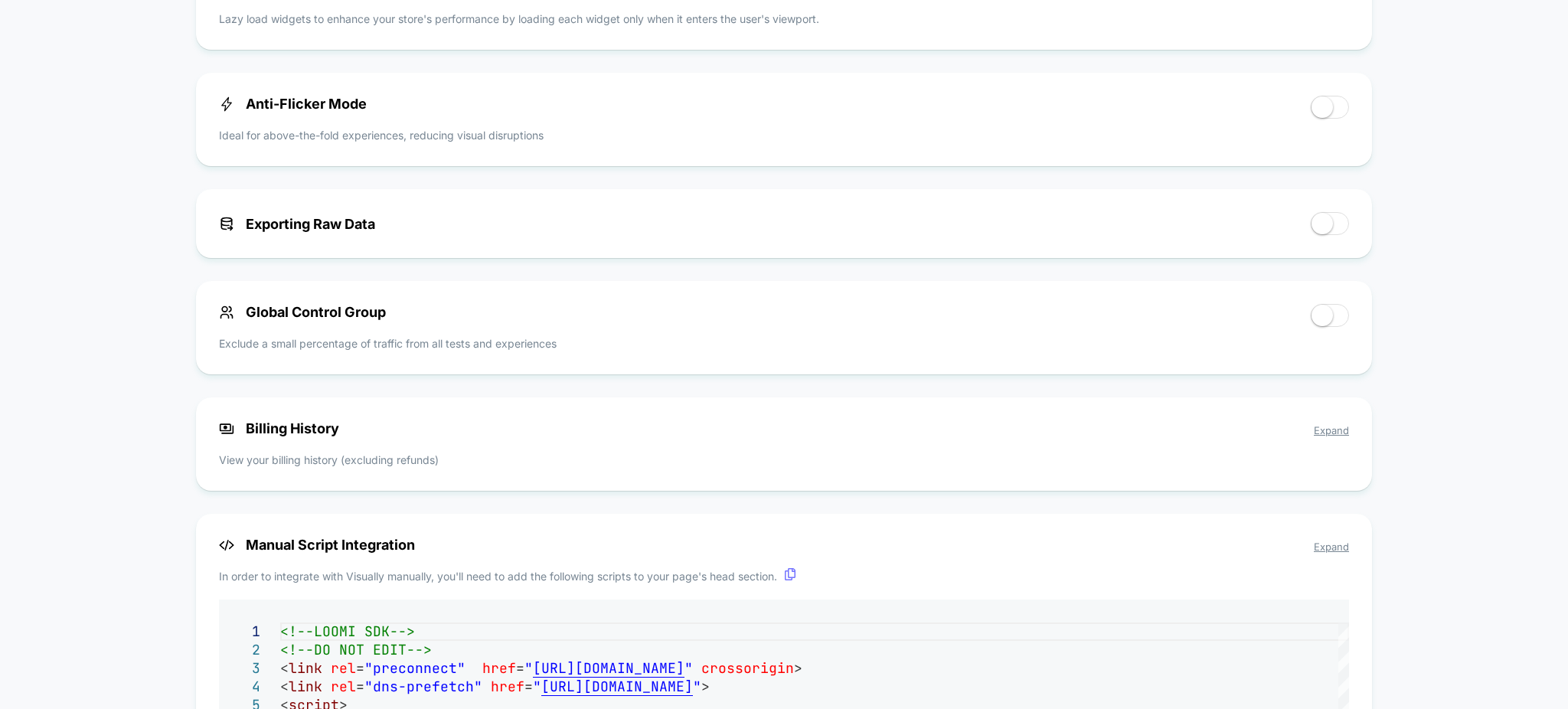
scroll to position [919, 0]
click at [1342, 432] on span "Expand" at bounding box center [1332, 431] width 35 height 12
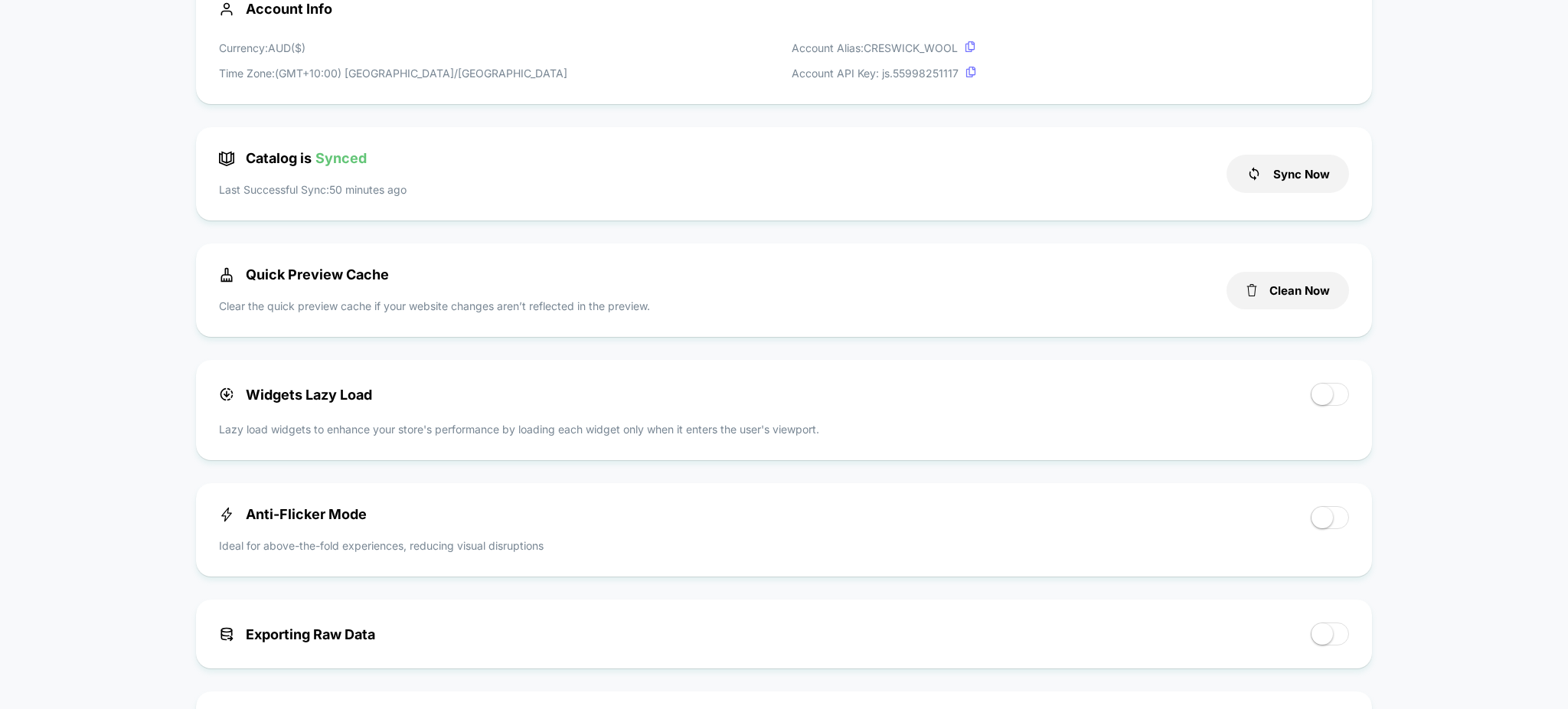
scroll to position [0, 0]
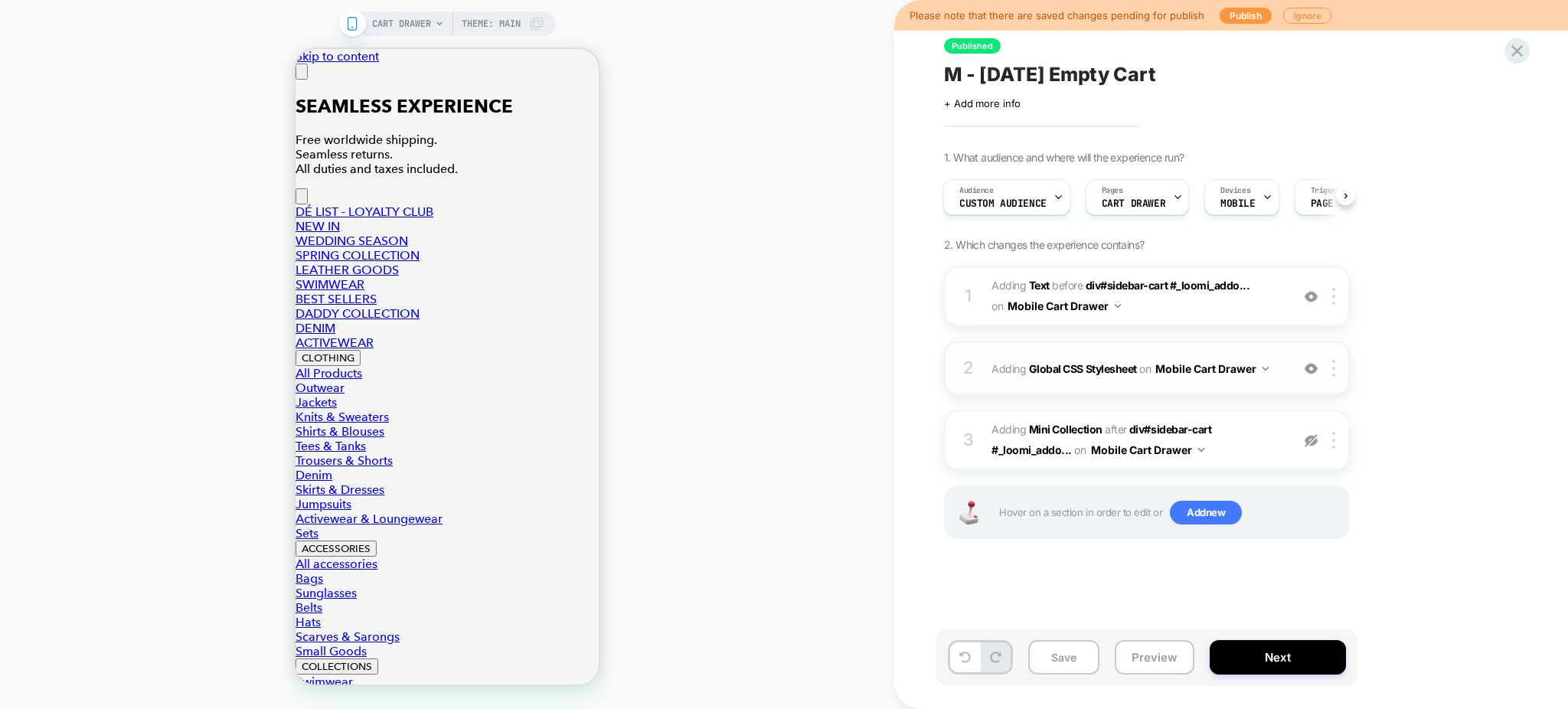
click at [1258, 381] on div "2 Adding Global CSS Stylesheet on Mobile Cart Drawer Add Before Add After Copy …" at bounding box center [1147, 368] width 406 height 53
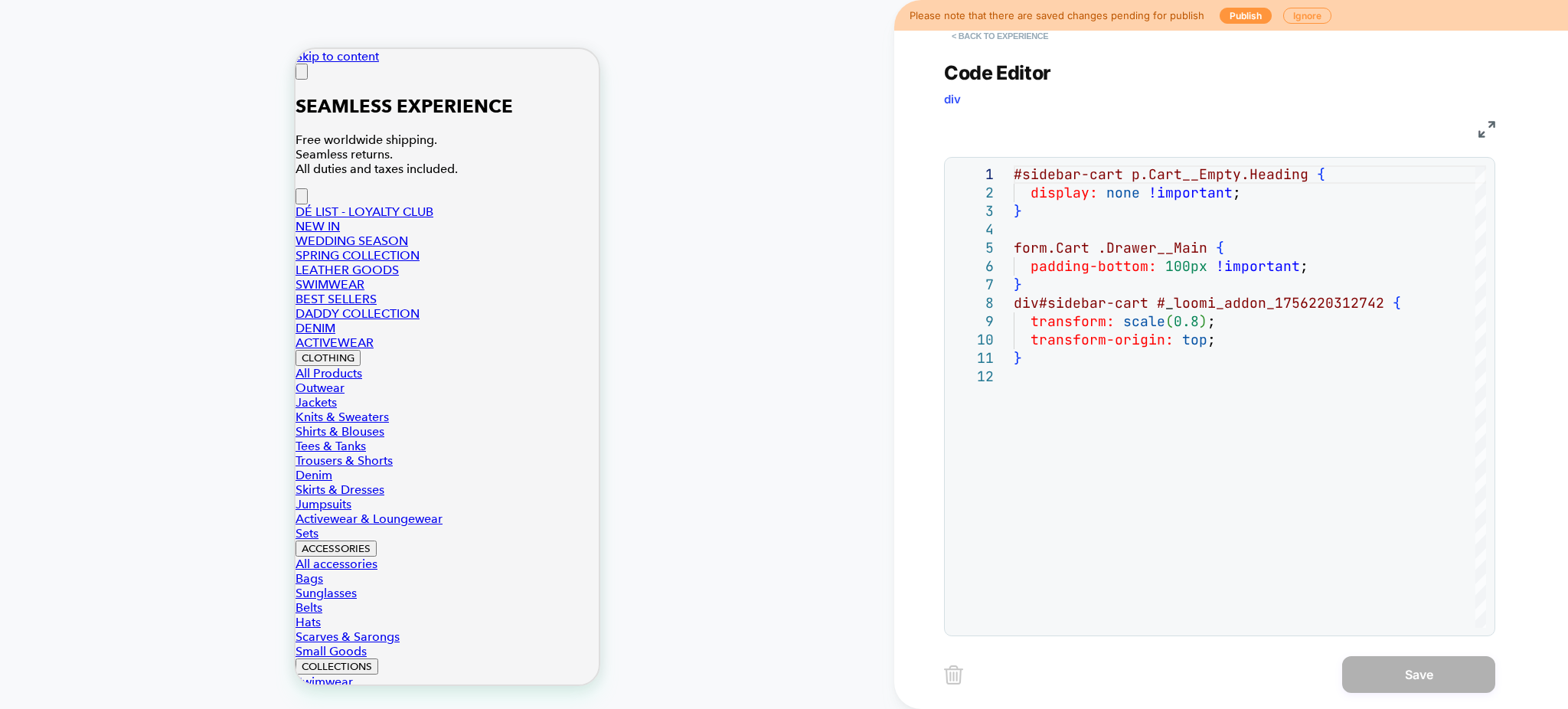
click at [978, 37] on button "< Back to experience" at bounding box center [1000, 36] width 112 height 24
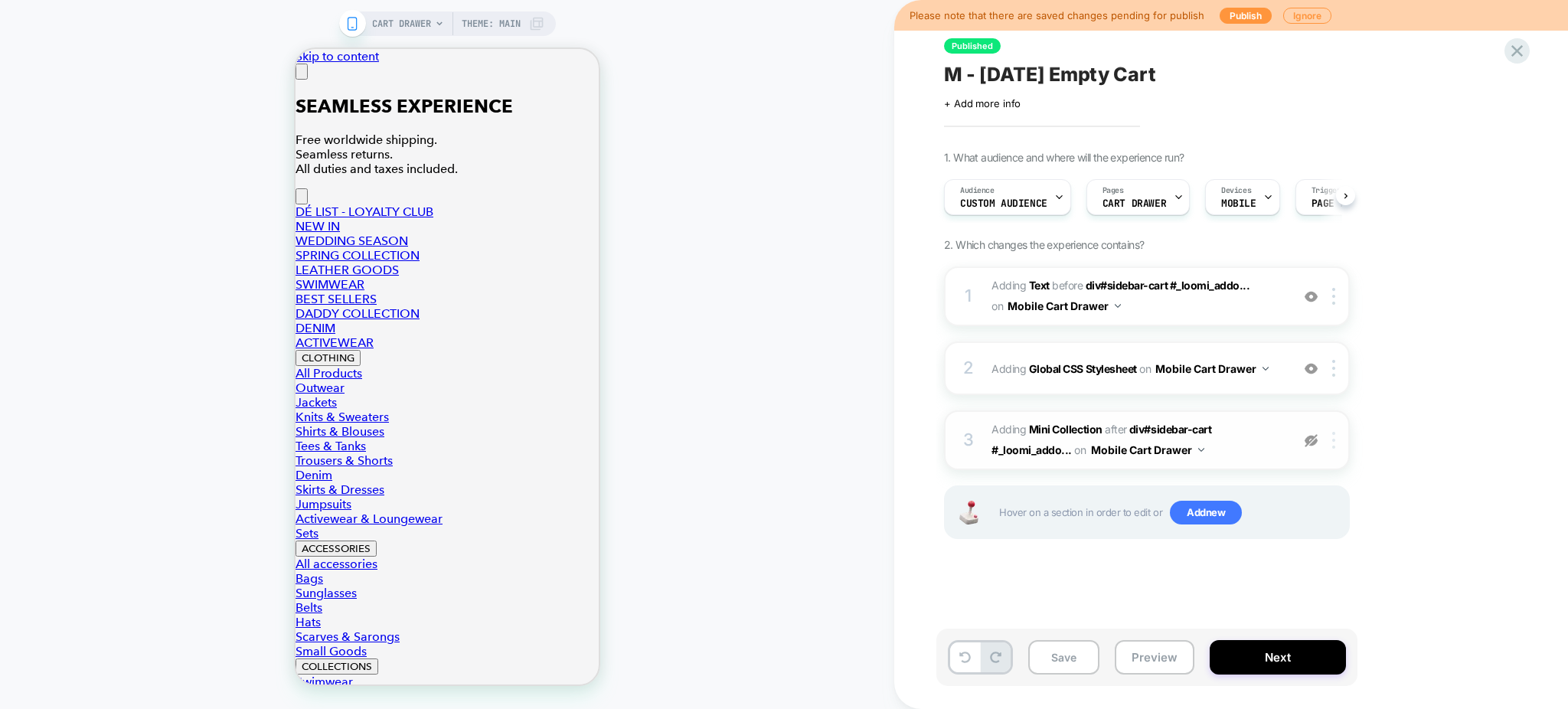
scroll to position [0, 1]
click at [1311, 444] on img at bounding box center [1312, 441] width 13 height 13
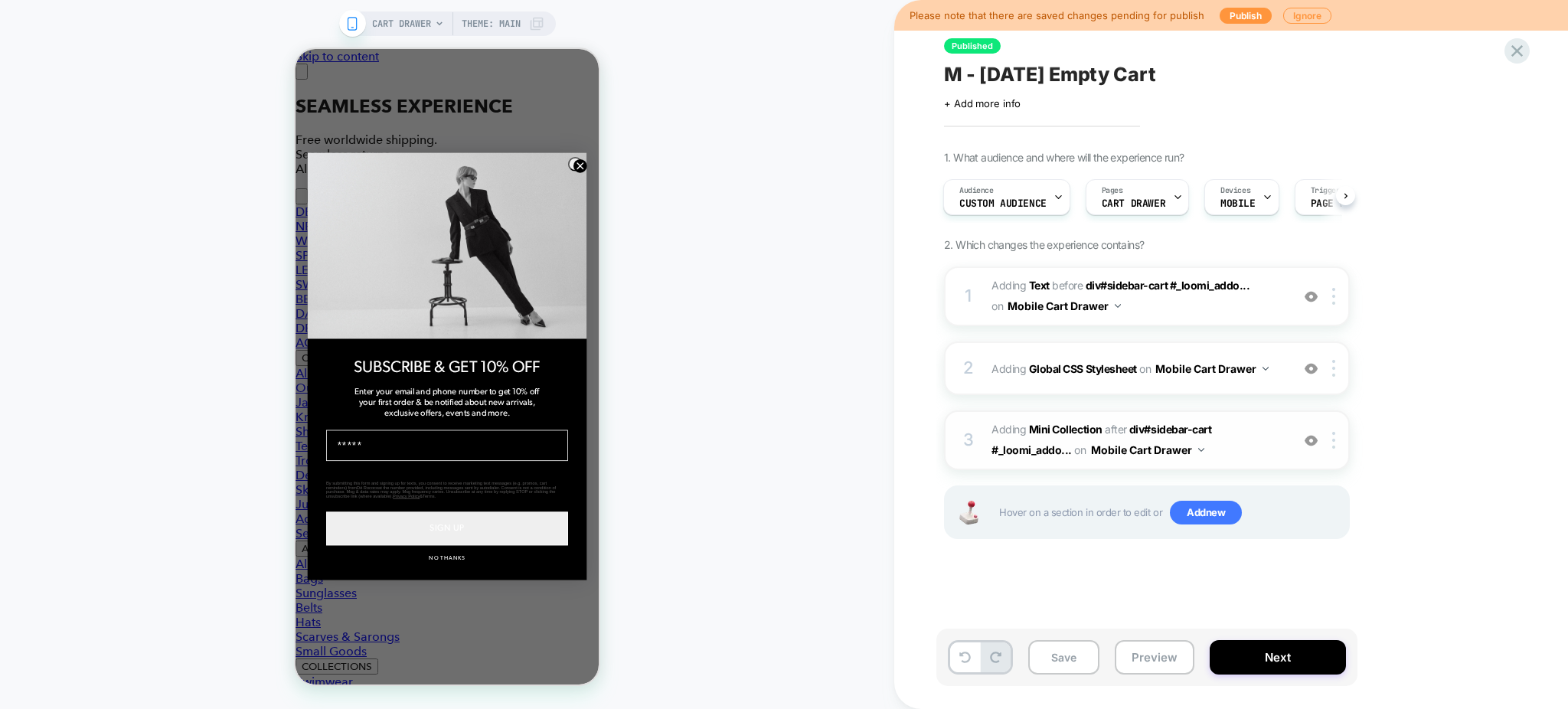
click at [1311, 444] on img at bounding box center [1312, 441] width 13 height 13
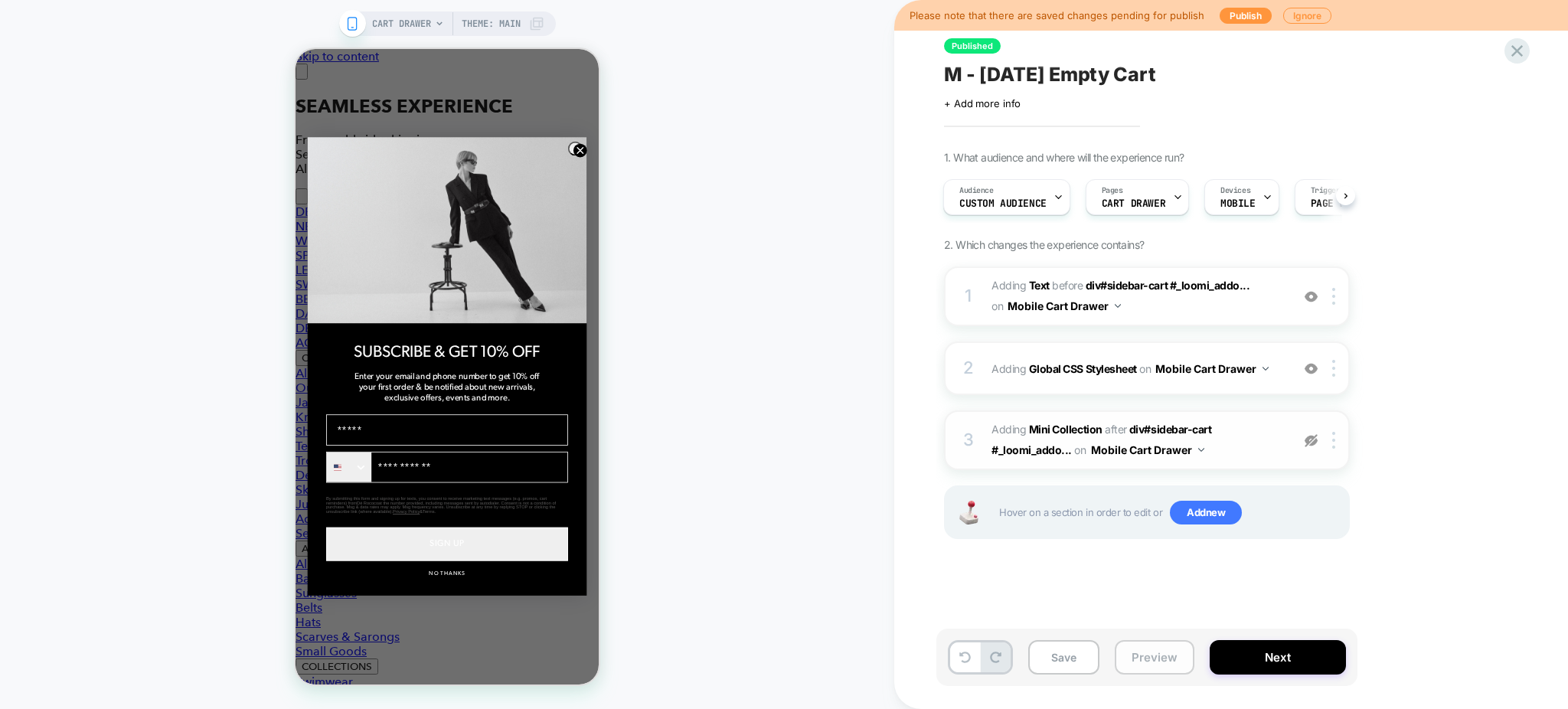
click at [1130, 671] on button "Preview" at bounding box center [1154, 657] width 80 height 34
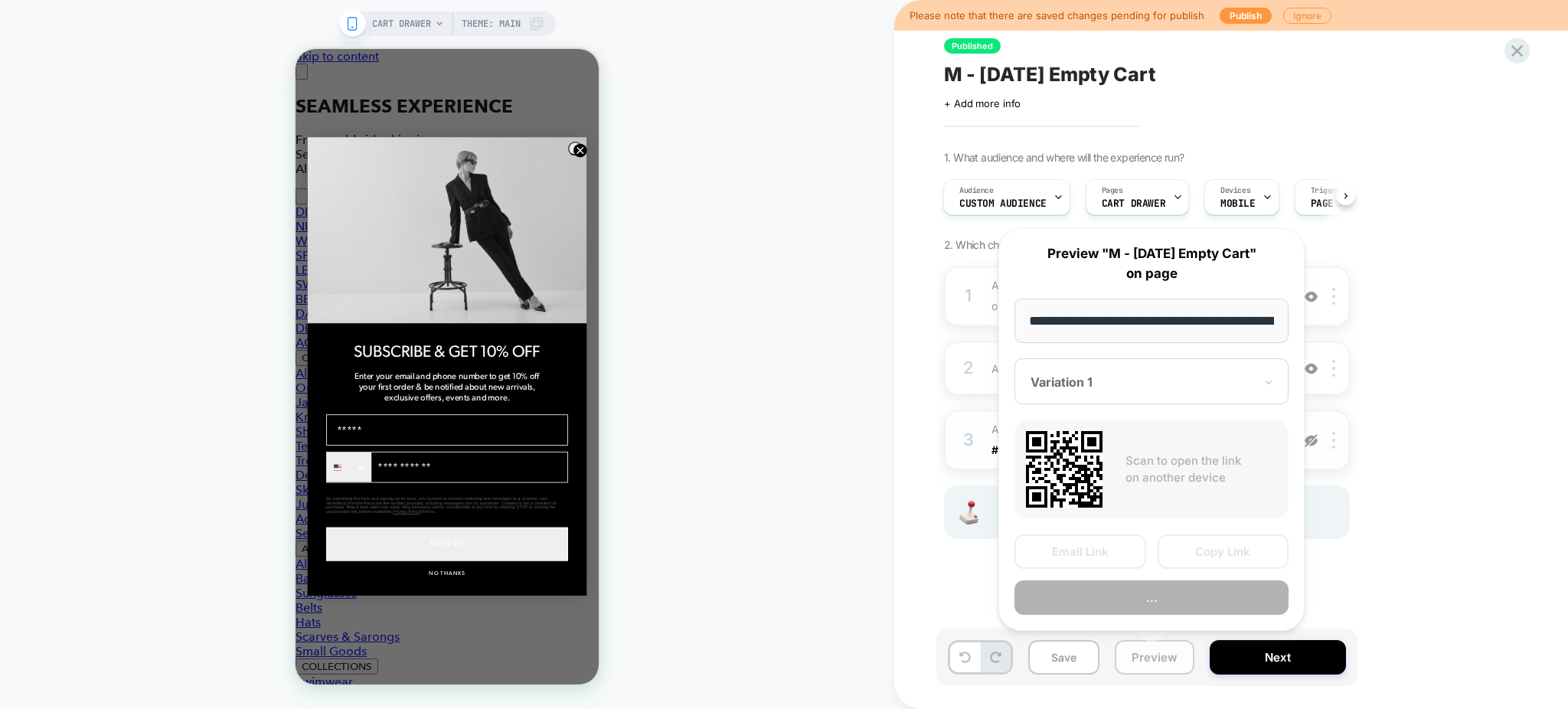
scroll to position [0, 141]
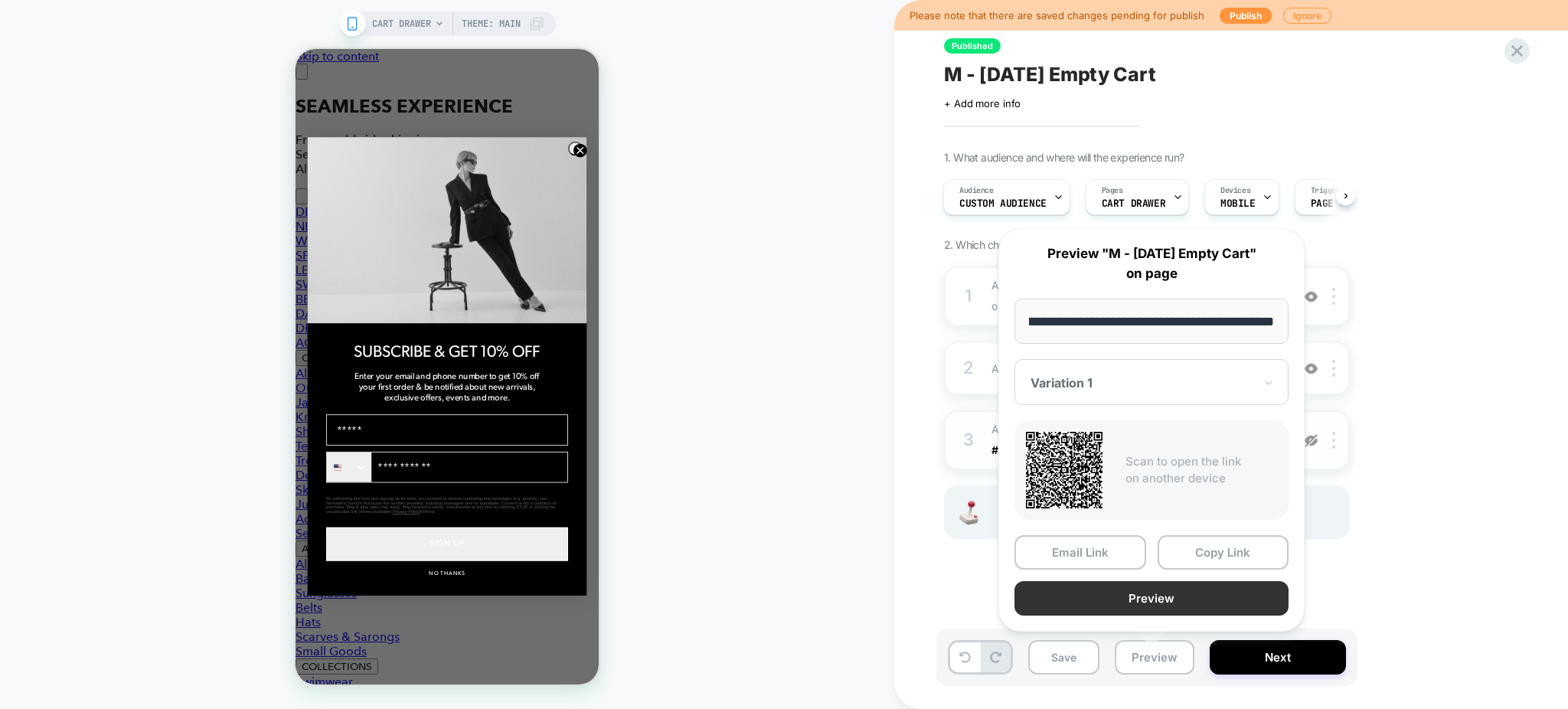
click at [1128, 592] on button "Preview" at bounding box center [1151, 597] width 274 height 34
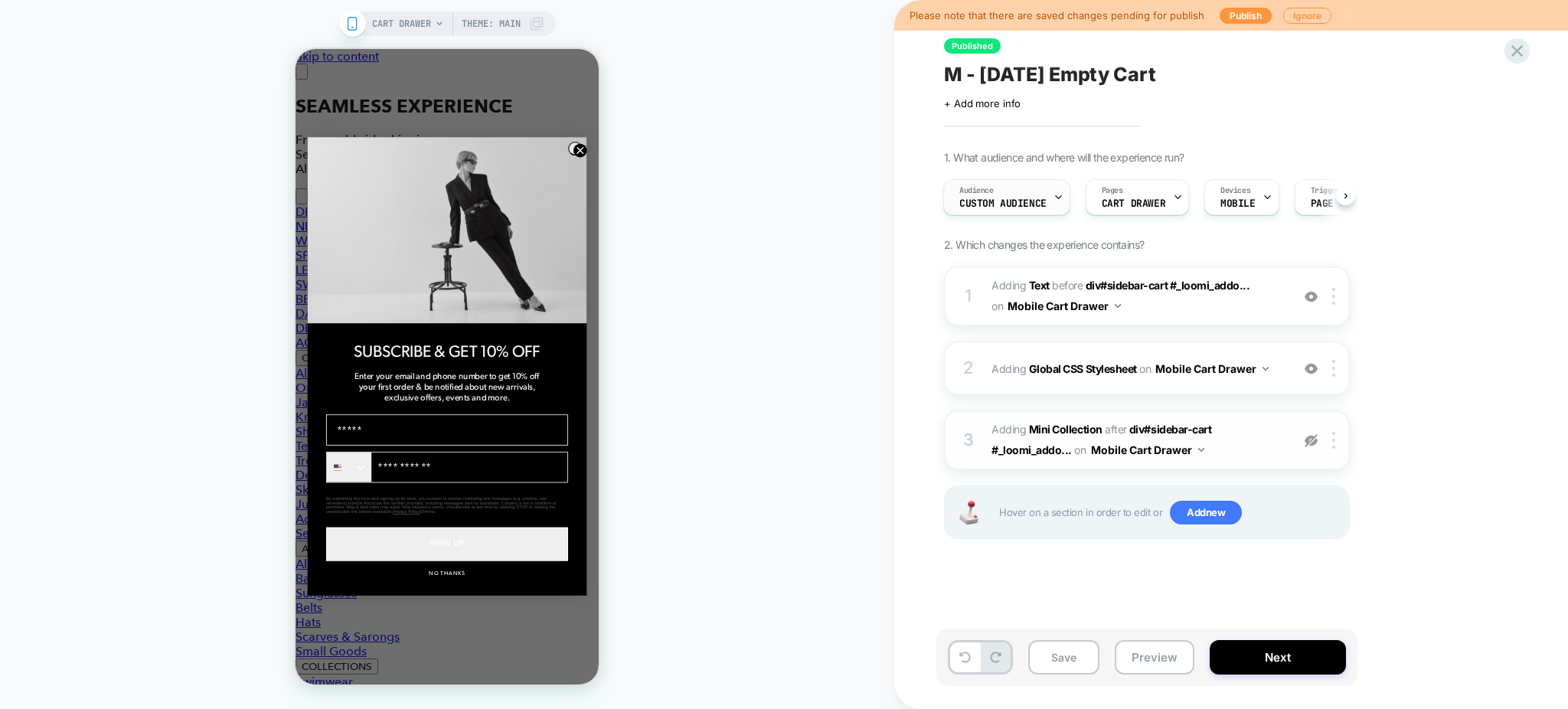
click at [1046, 195] on div "Audience Custom Audience" at bounding box center [1003, 196] width 118 height 34
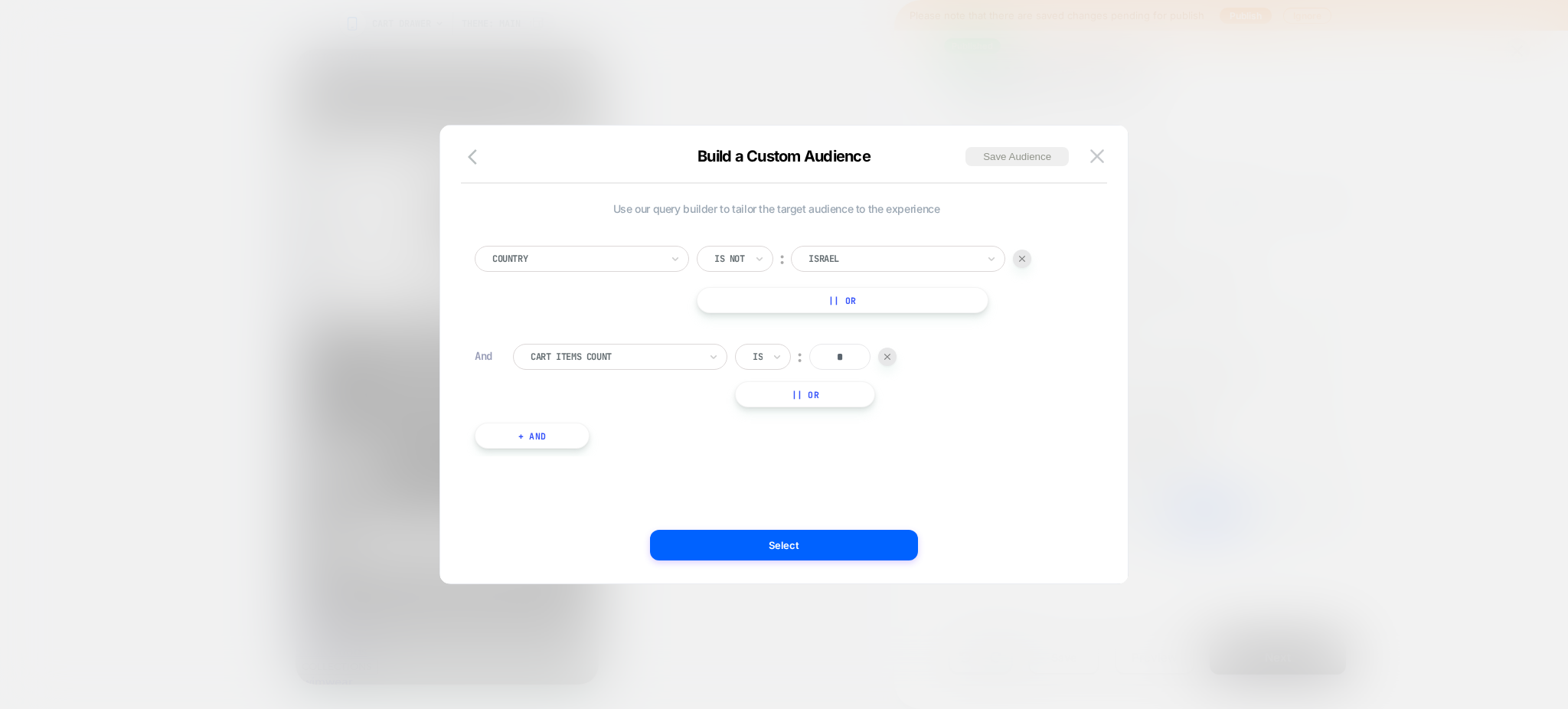
click at [0, 0] on div "Use our query builder to tailor the target audience to the experience Country I…" at bounding box center [0, 0] width 0 height 0
click at [0, 0] on button "Select" at bounding box center [0, 0] width 0 height 0
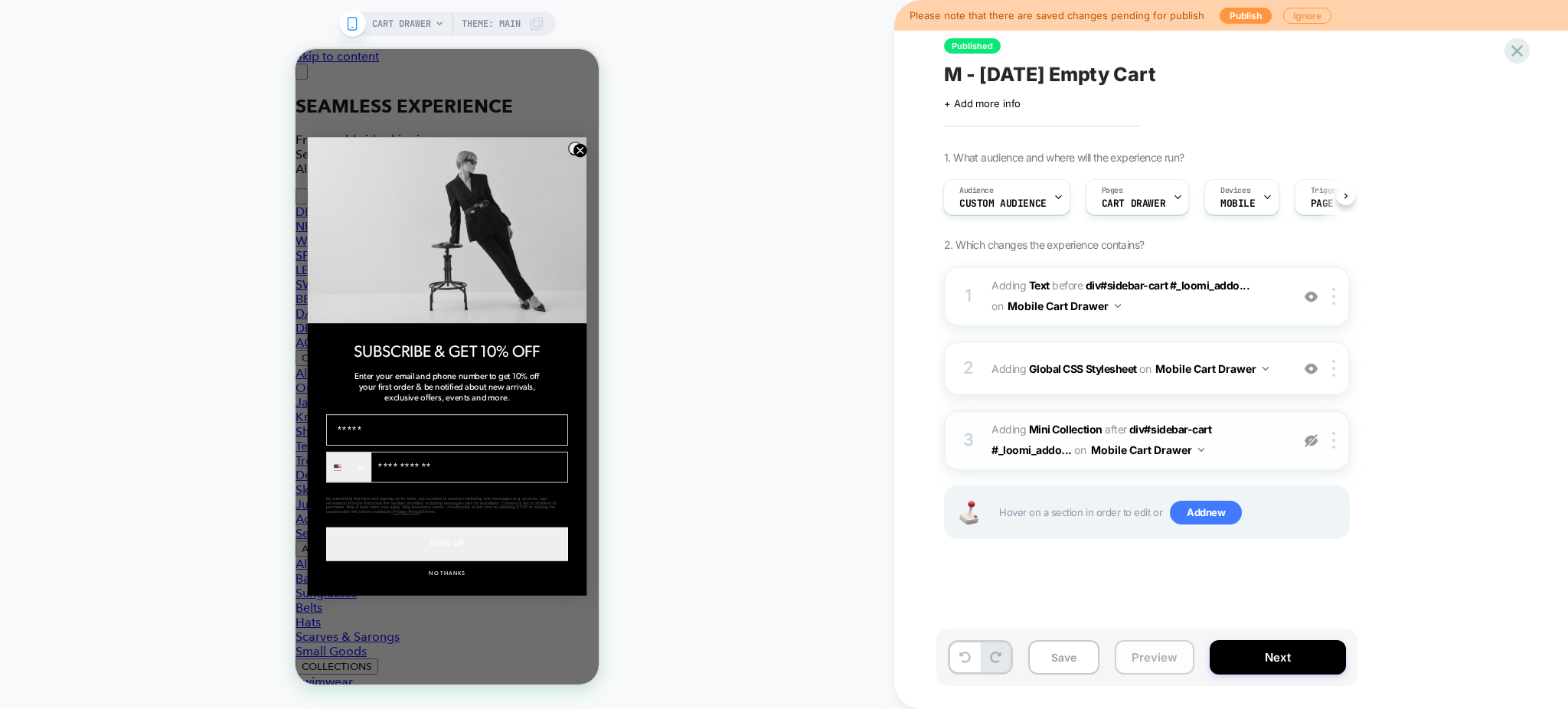
click at [1166, 662] on button "Preview" at bounding box center [1154, 657] width 80 height 34
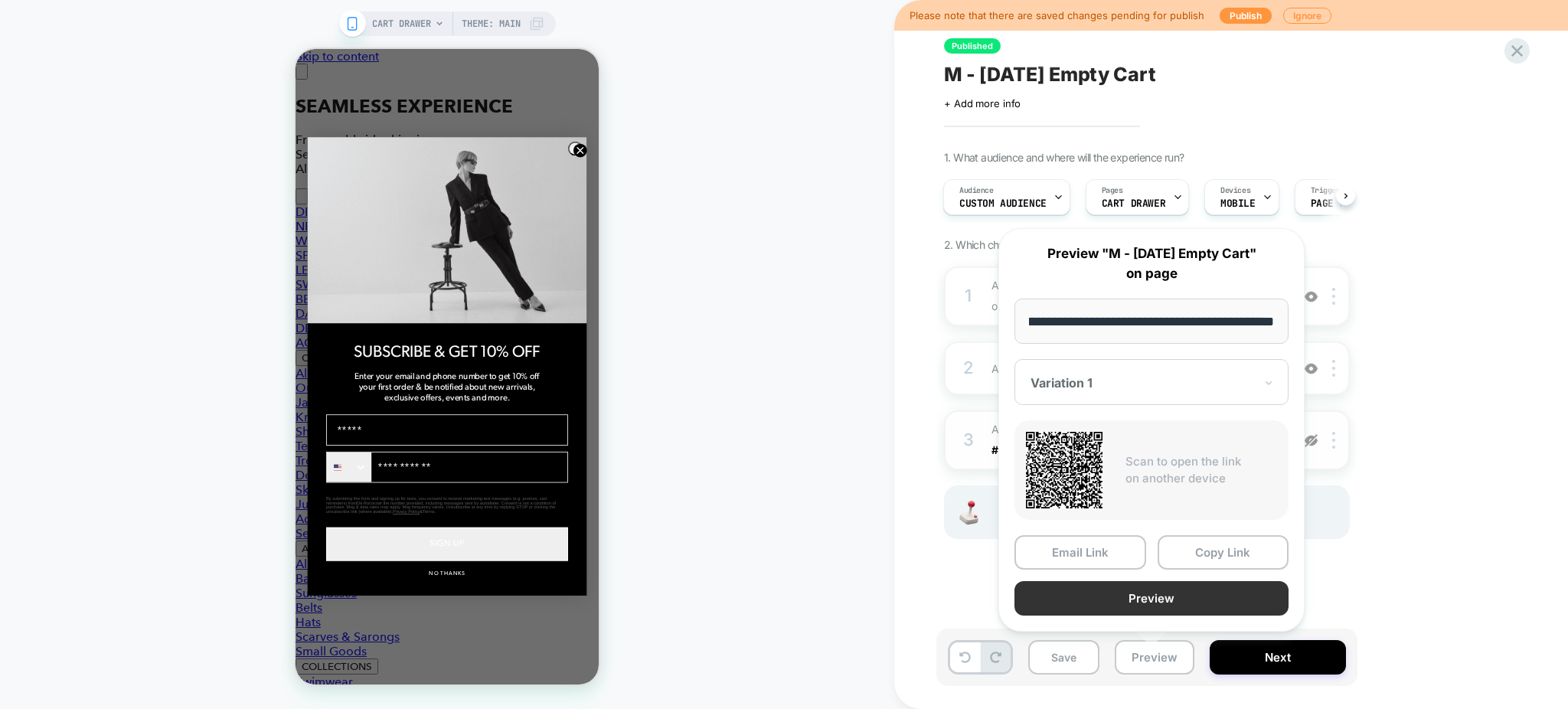
click at [0, 0] on button "Preview" at bounding box center [0, 0] width 0 height 0
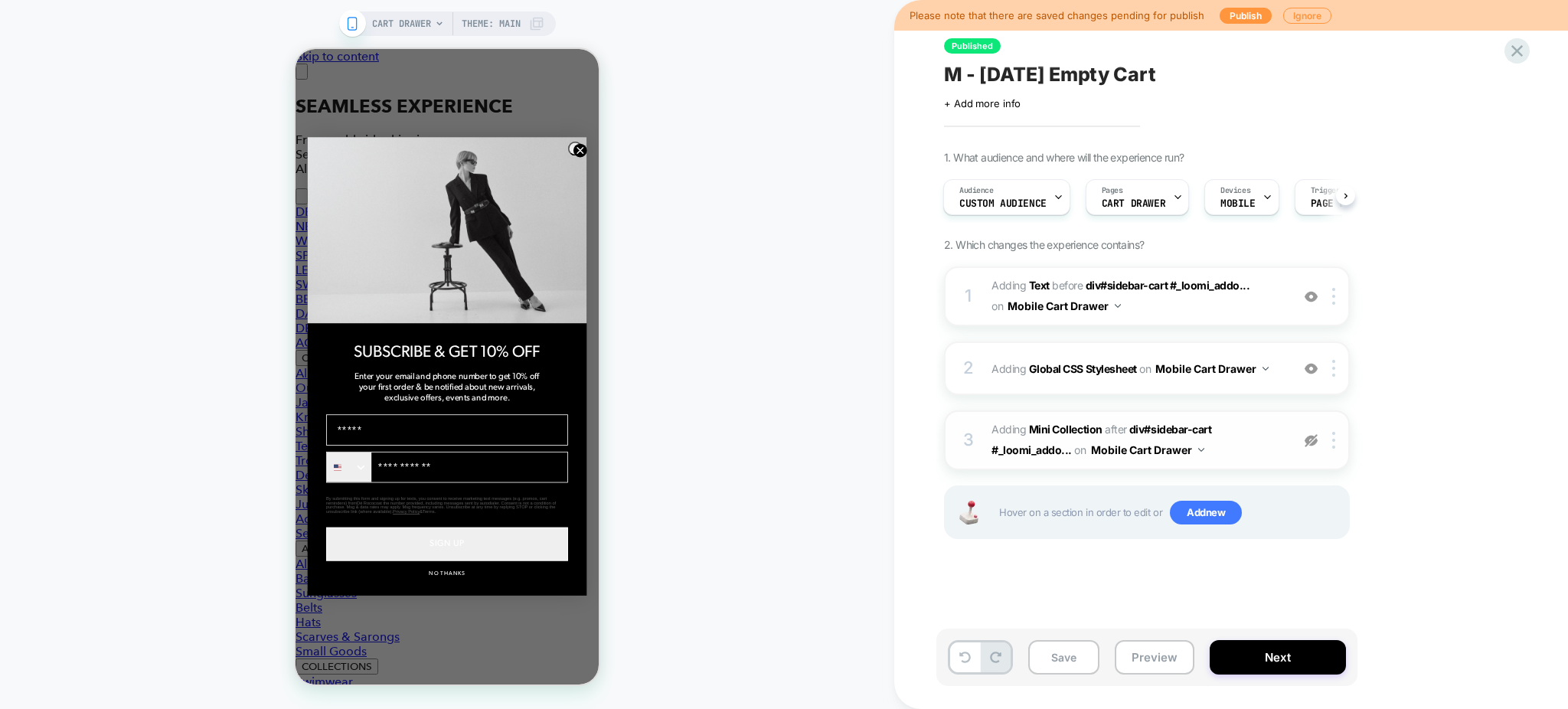
click at [0, 0] on span "#_loomi_addon_1756220312742 Adding Mini Collection AFTER div#sidebar-cart #_loo…" at bounding box center [0, 0] width 0 height 0
click at [0, 0] on div "2 Adding Global CSS Stylesheet on Mobile Cart Drawer Add Before Add After Copy …" at bounding box center [0, 0] width 0 height 0
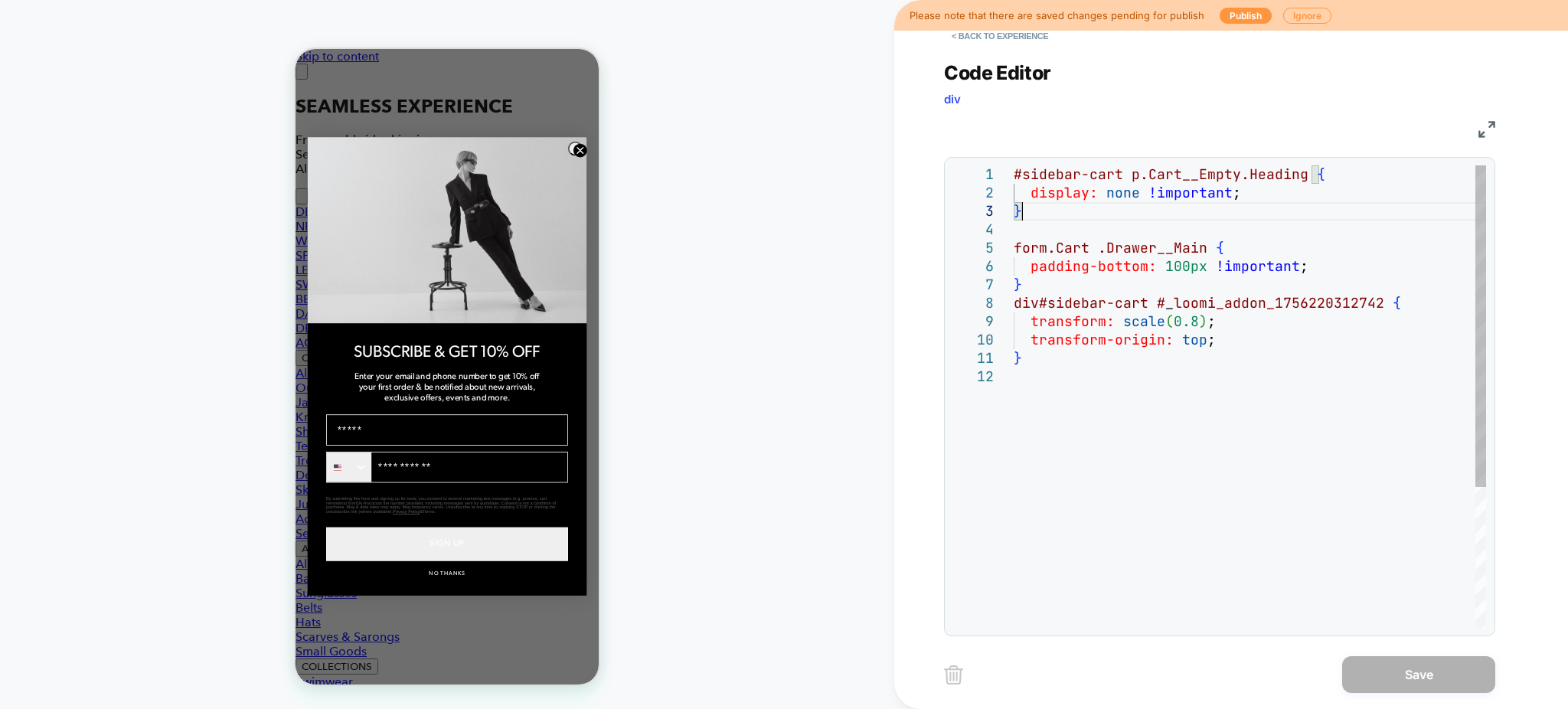
scroll to position [0, 0]
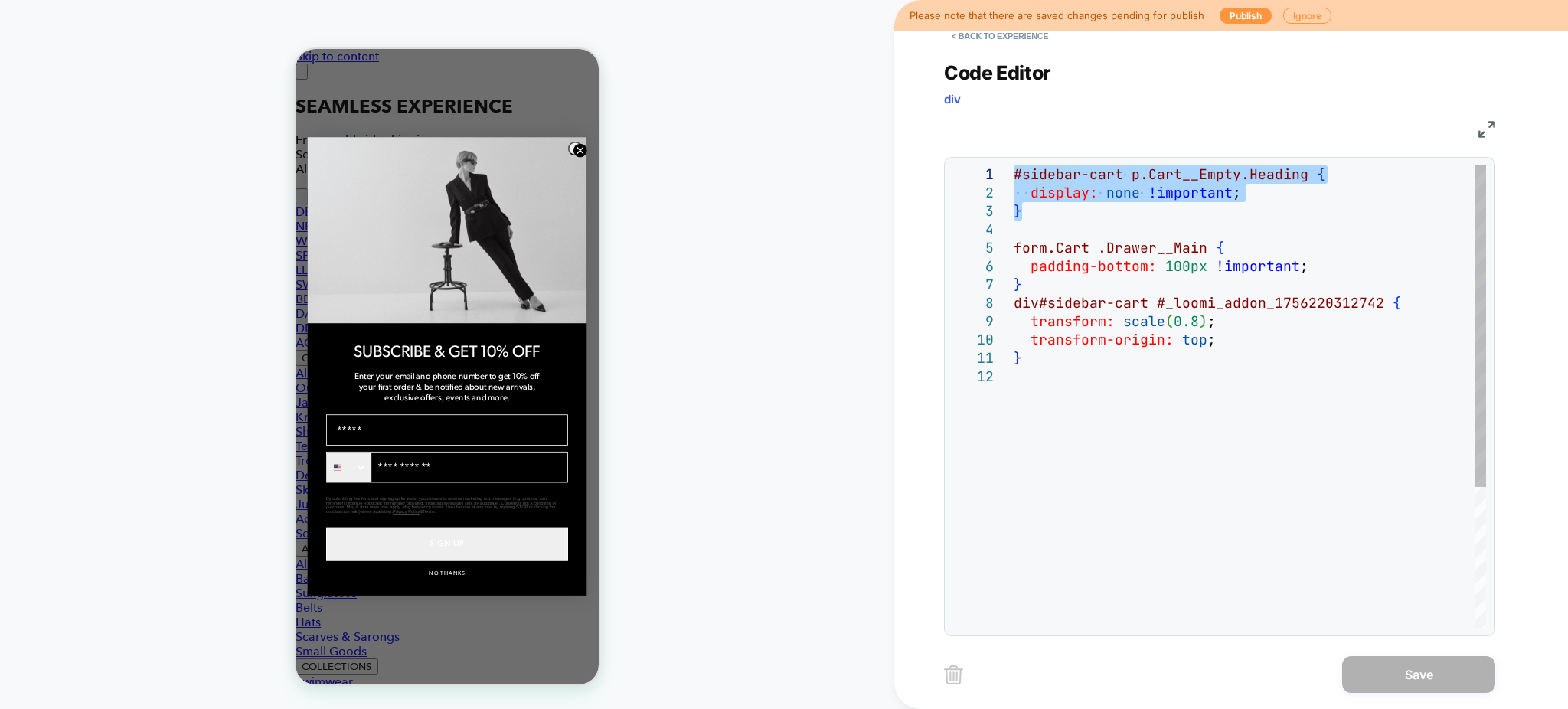
drag, startPoint x: 1025, startPoint y: 215, endPoint x: 1002, endPoint y: 179, distance: 42.7
click at [1014, 179] on div "#sidebar-cart p.Cart__Empty.Heading { display: none !important ; } form.Cart .D…" at bounding box center [1250, 498] width 473 height 664
click at [1186, 322] on div "#sidebar-cart p.Cart__Empty.Heading { form.Cart .Drawer__Main { padding-bottom:…" at bounding box center [1250, 498] width 473 height 664
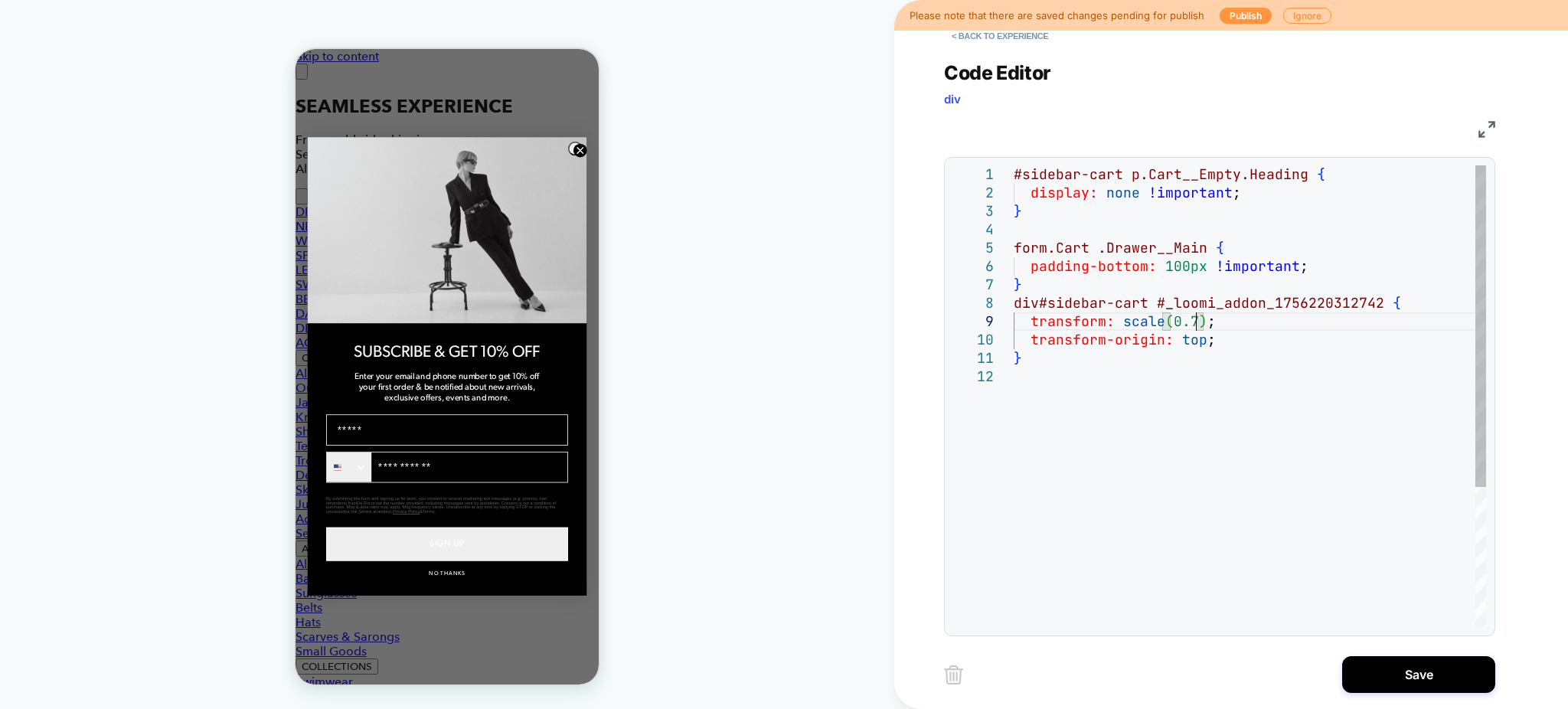
scroll to position [146, 189]
click at [1206, 417] on div "#sidebar-cart p.Cart__Empty.Heading { form.Cart .Drawer__Main { padding-bottom:…" at bounding box center [1250, 498] width 473 height 664
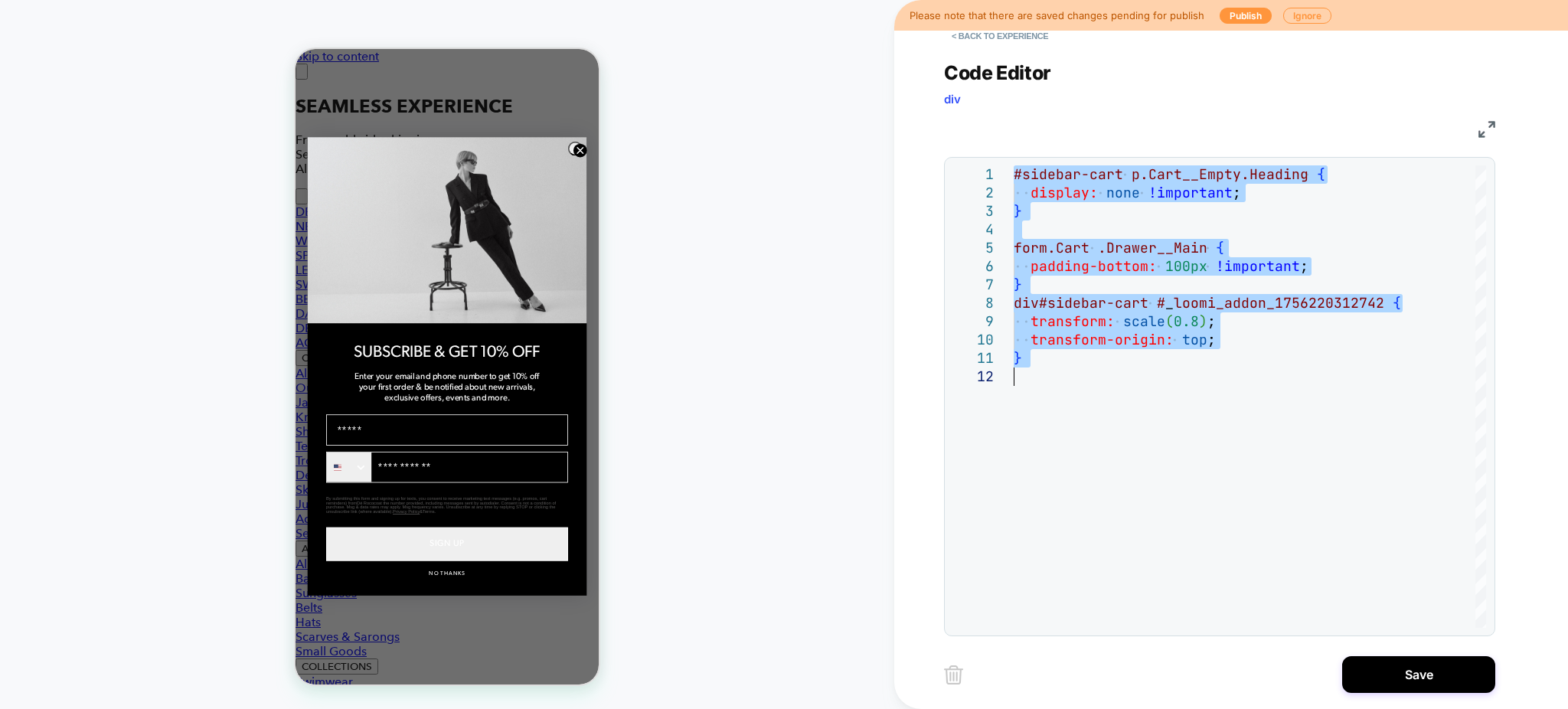
type textarea "**********"
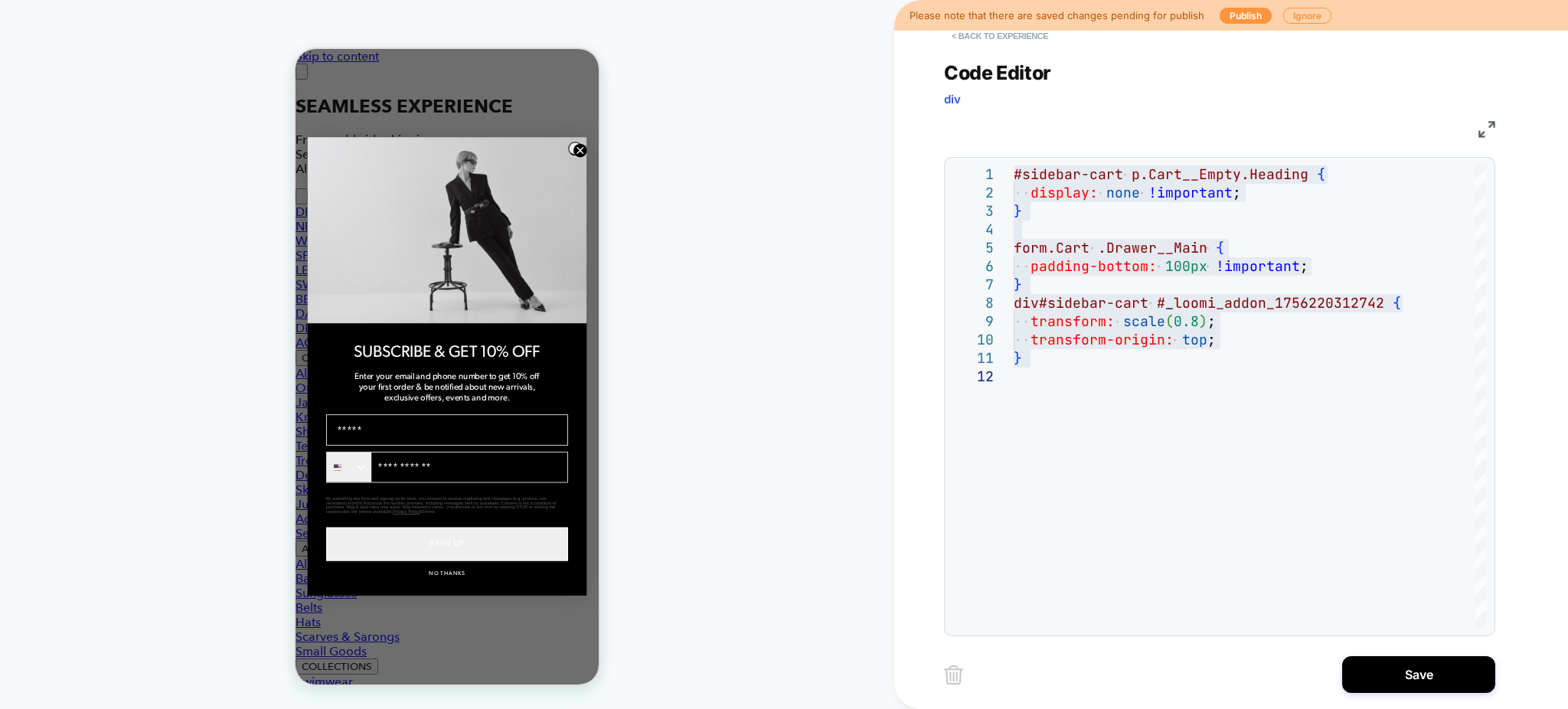
click at [958, 35] on button "< Back to experience" at bounding box center [1000, 36] width 112 height 24
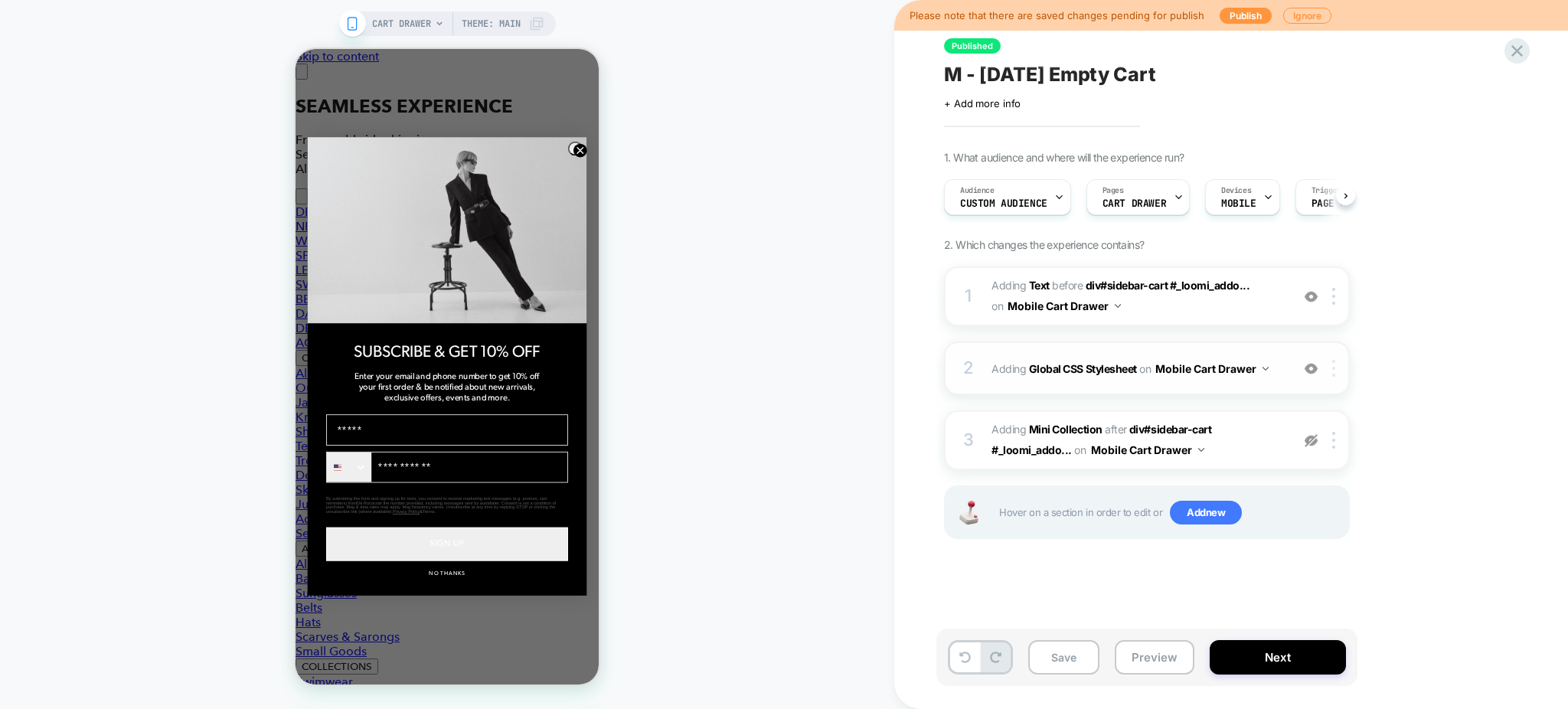
scroll to position [0, 1]
click at [0, 0] on img at bounding box center [0, 0] width 0 height 0
click at [1315, 371] on img at bounding box center [1312, 369] width 13 height 13
click at [0, 0] on img at bounding box center [0, 0] width 0 height 0
click at [1315, 299] on img at bounding box center [1312, 297] width 13 height 13
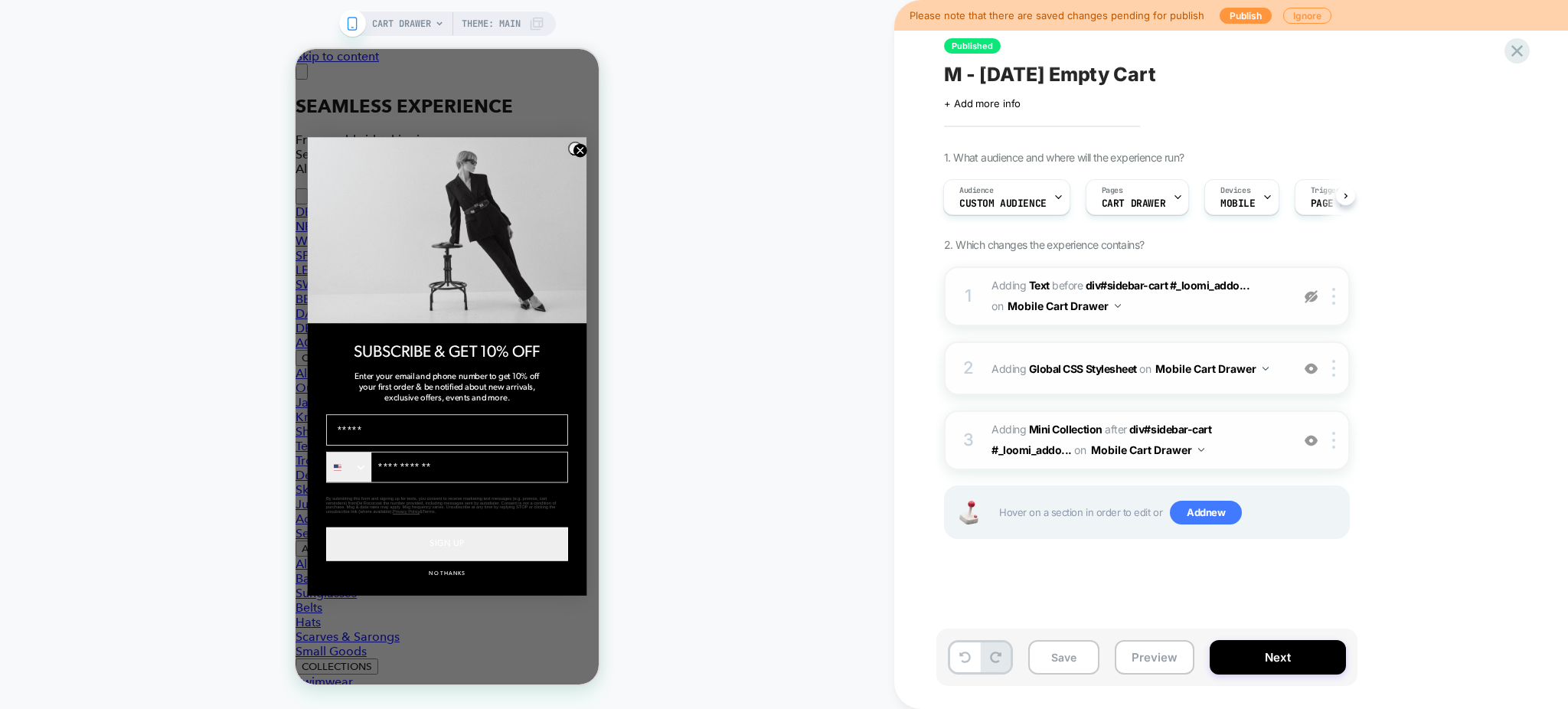
click at [1315, 299] on img at bounding box center [1312, 297] width 13 height 13
click at [0, 0] on img at bounding box center [0, 0] width 0 height 0
click at [1313, 437] on img at bounding box center [1312, 441] width 13 height 13
click at [1312, 368] on img at bounding box center [1312, 369] width 13 height 13
click at [0, 0] on img at bounding box center [0, 0] width 0 height 0
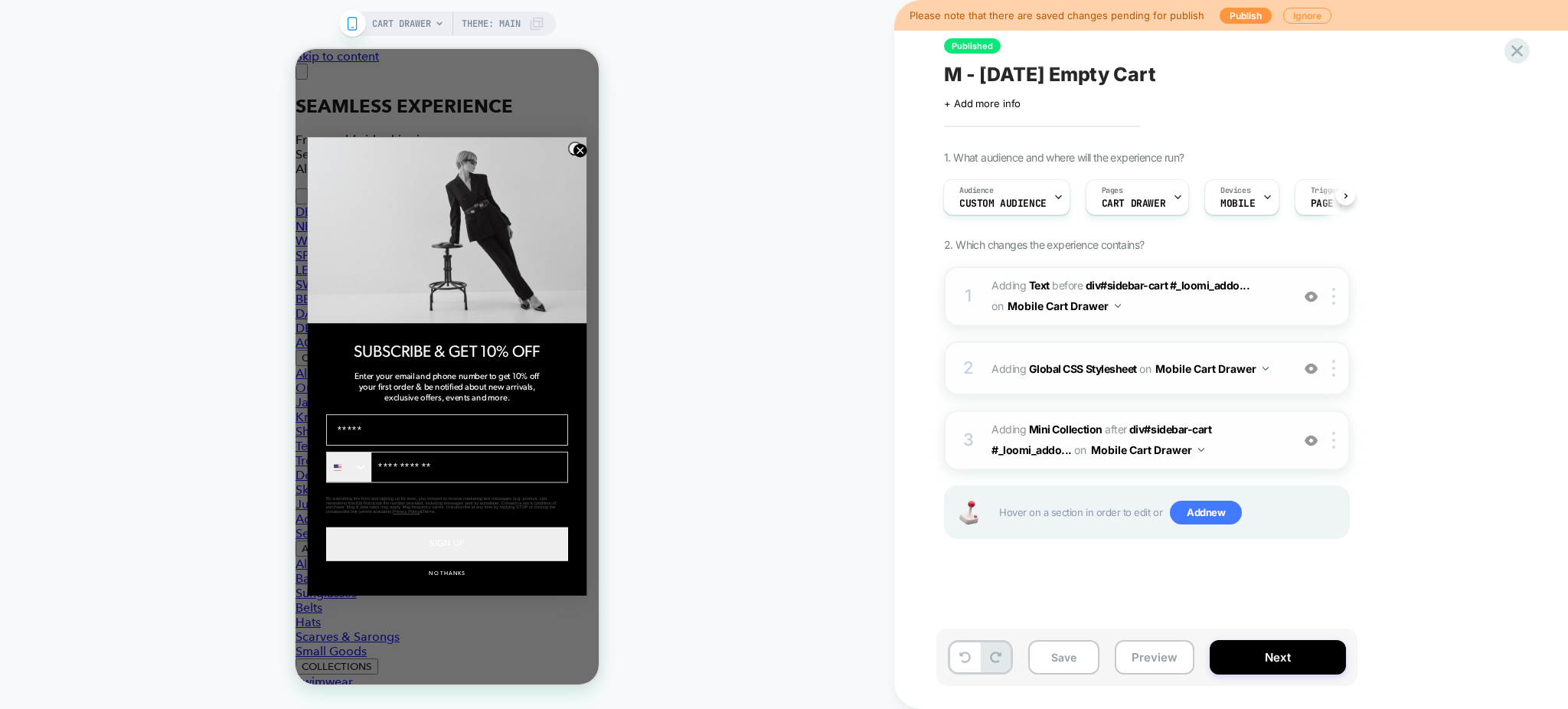
click at [0, 0] on img at bounding box center [0, 0] width 0 height 0
click at [1247, 445] on span "#_loomi_addon_1756220312742 Adding Mini Collection AFTER div#sidebar-cart #_loo…" at bounding box center [1137, 440] width 291 height 42
click at [1239, 433] on span "#_loomi_addon_1756220312742 Adding Mini Collection AFTER div#sidebar-cart #_loo…" at bounding box center [1137, 440] width 291 height 42
click at [1218, 380] on div "2 Adding Global CSS Stylesheet on Mobile Cart Drawer Add Before Add After Copy …" at bounding box center [1147, 368] width 406 height 53
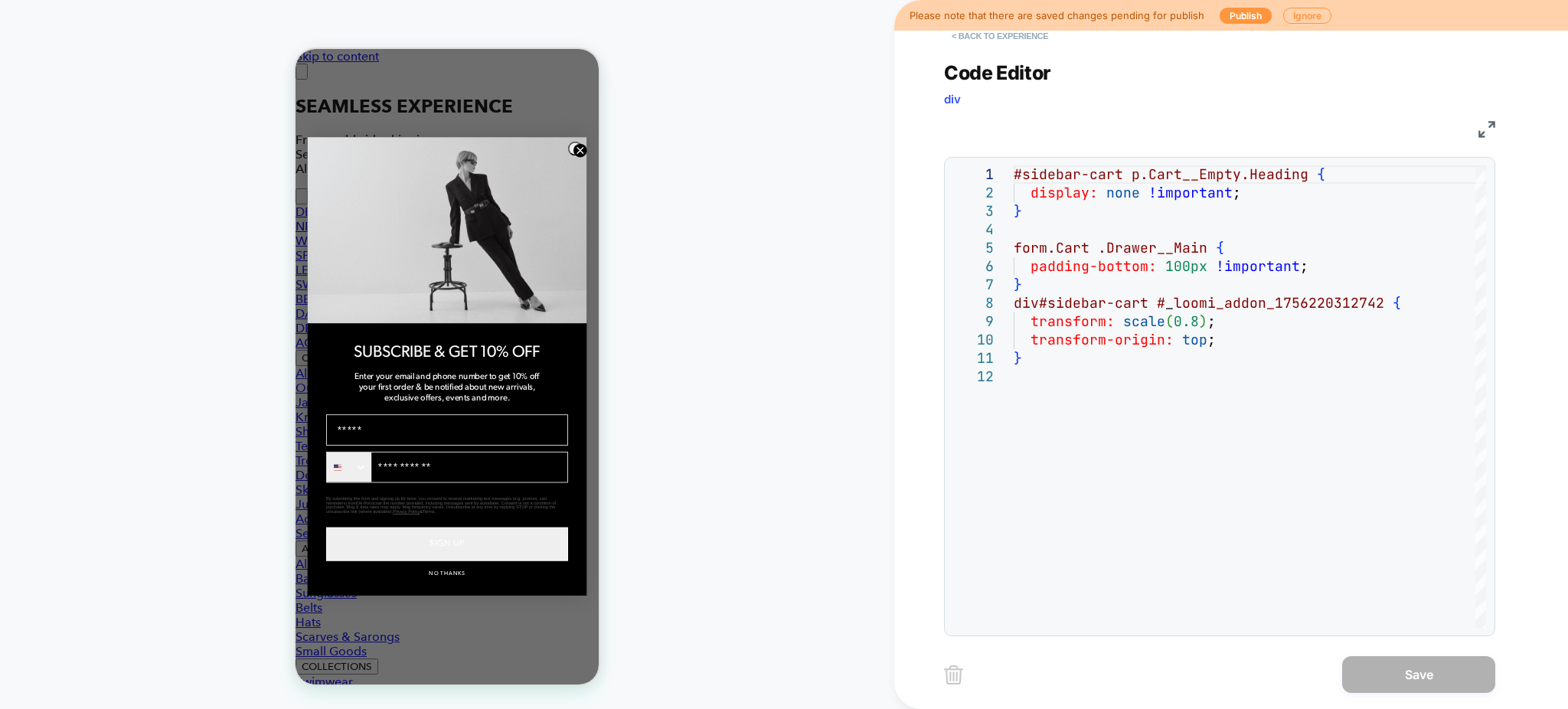
click at [1006, 35] on button "< Back to experience" at bounding box center [1000, 36] width 112 height 24
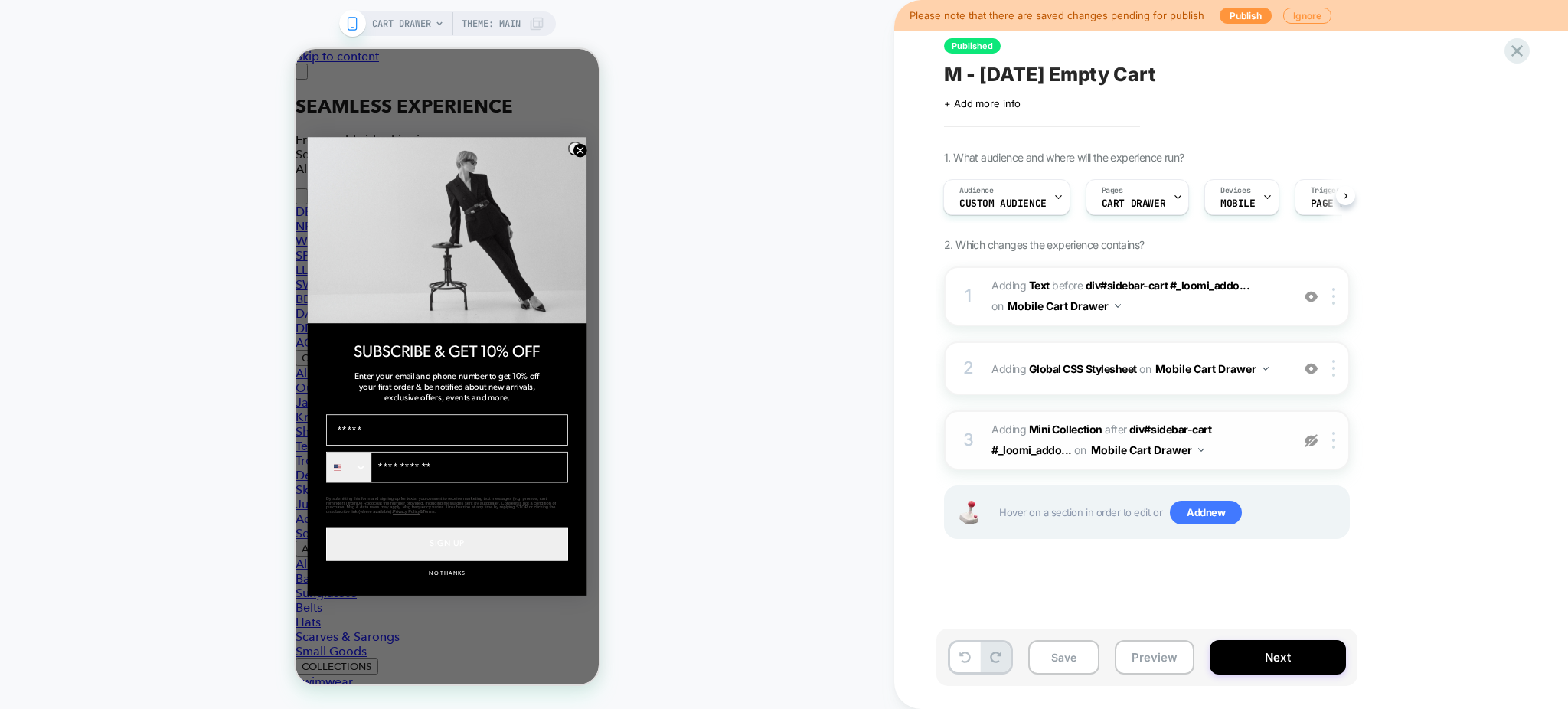
click at [1304, 372] on div at bounding box center [1311, 368] width 25 height 17
click at [1317, 365] on img at bounding box center [1312, 369] width 13 height 13
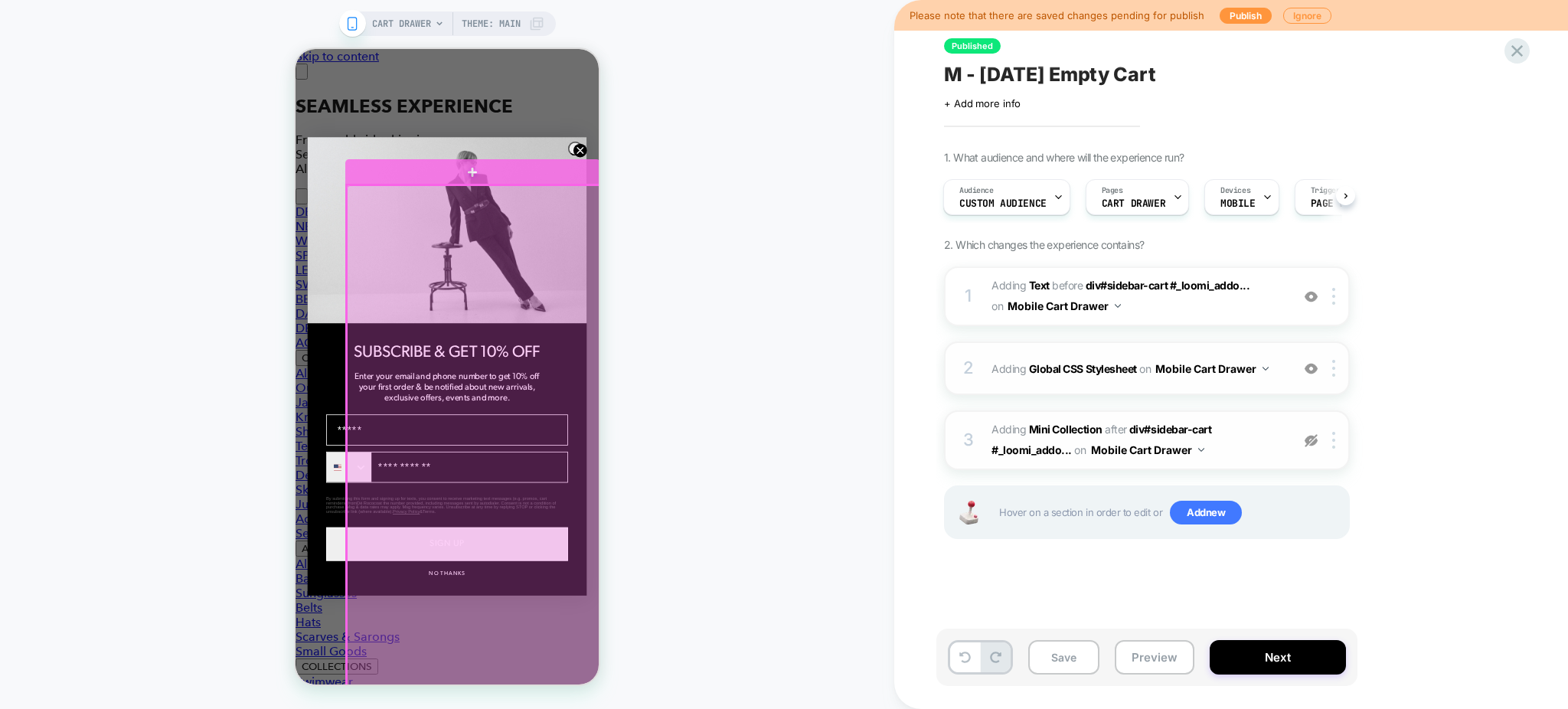
click at [481, 388] on div at bounding box center [474, 467] width 255 height 563
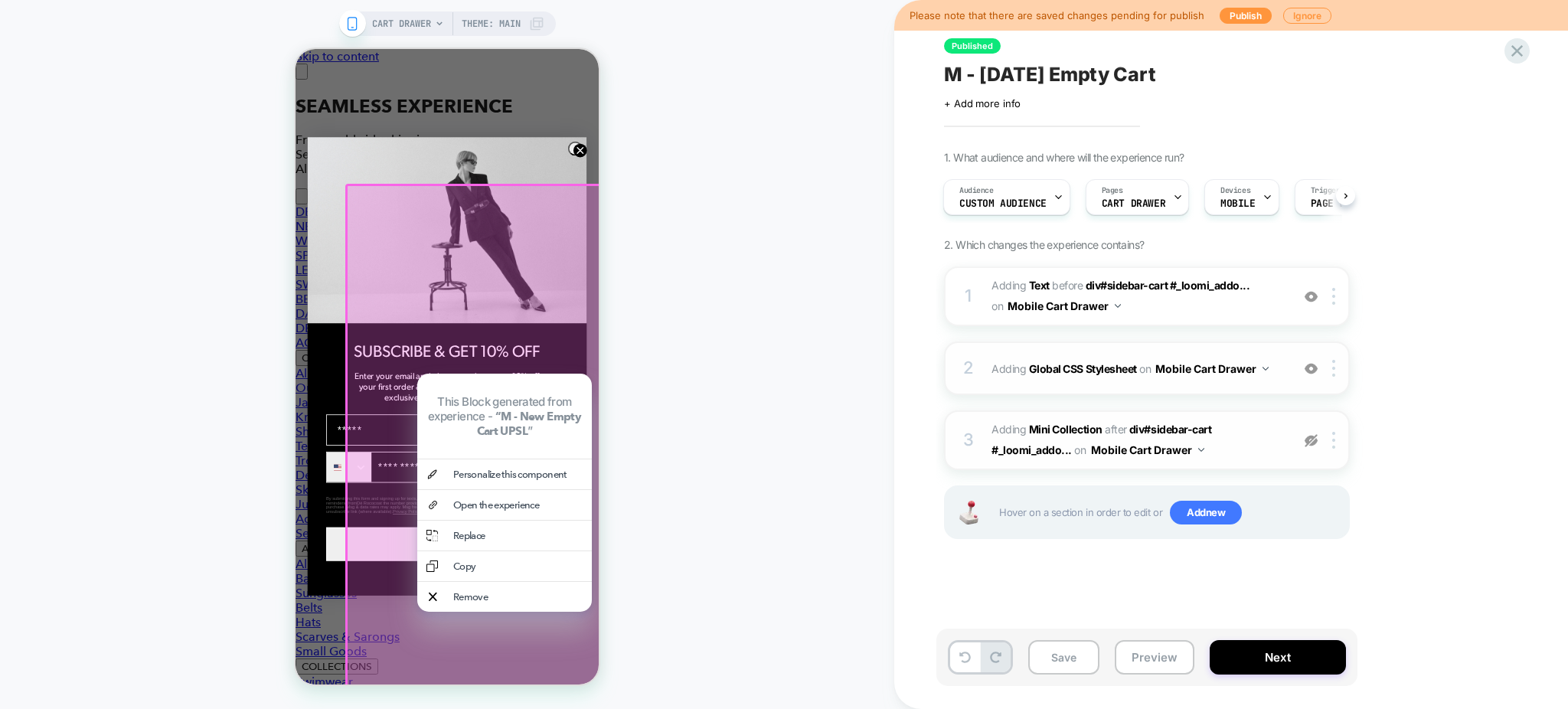
click at [695, 234] on div "CART DRAWER Theme: MAIN" at bounding box center [447, 354] width 894 height 678
click at [655, 354] on div "CART DRAWER Theme: MAIN" at bounding box center [447, 354] width 894 height 678
drag, startPoint x: 617, startPoint y: 139, endPoint x: 605, endPoint y: 144, distance: 13.0
click at [617, 143] on div "CART DRAWER Theme: MAIN" at bounding box center [447, 354] width 894 height 678
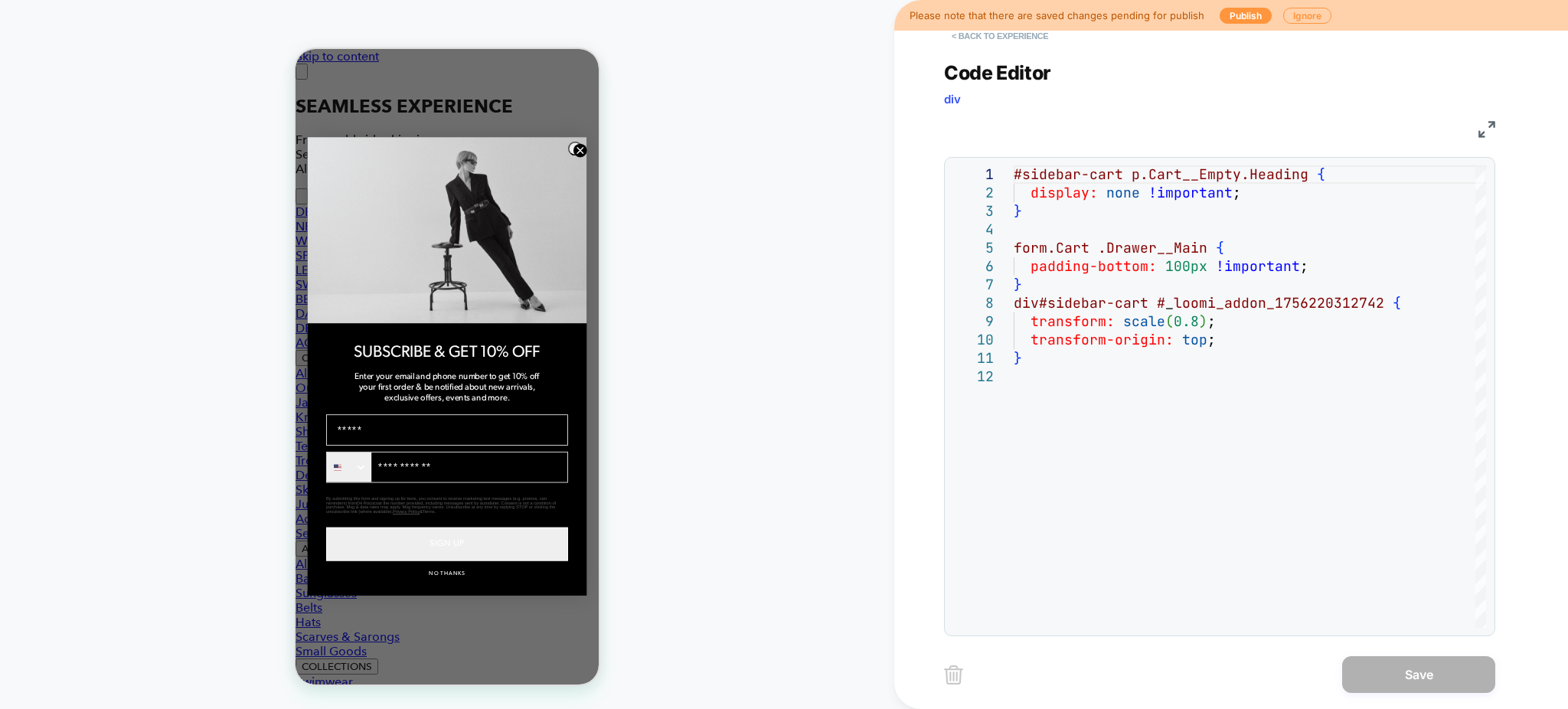
click at [983, 43] on button "< Back to experience" at bounding box center [1000, 36] width 112 height 24
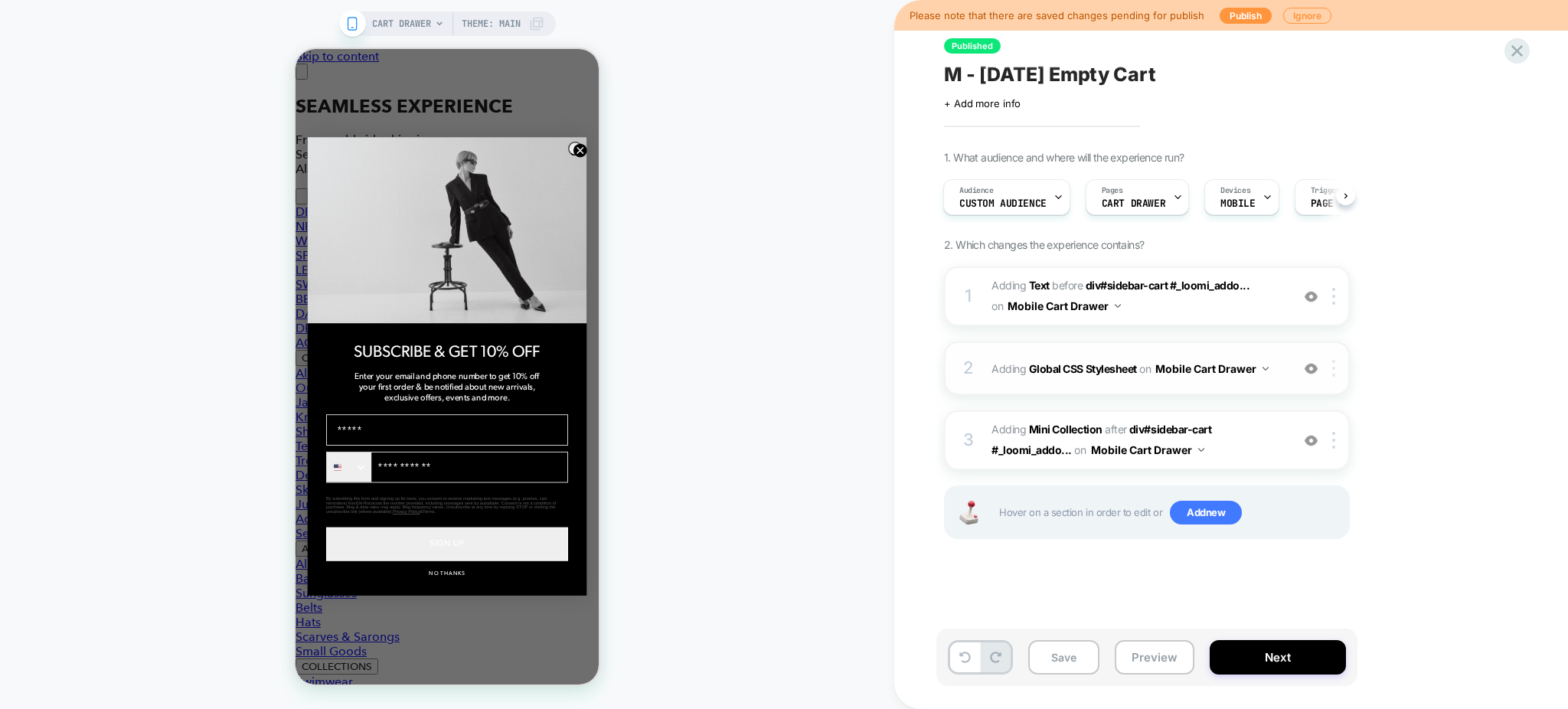
click at [1333, 367] on img at bounding box center [1334, 368] width 3 height 17
click at [0, 0] on div "2 Adding Global CSS Stylesheet on Mobile Cart Drawer Add Before Add After Copy …" at bounding box center [0, 0] width 0 height 0
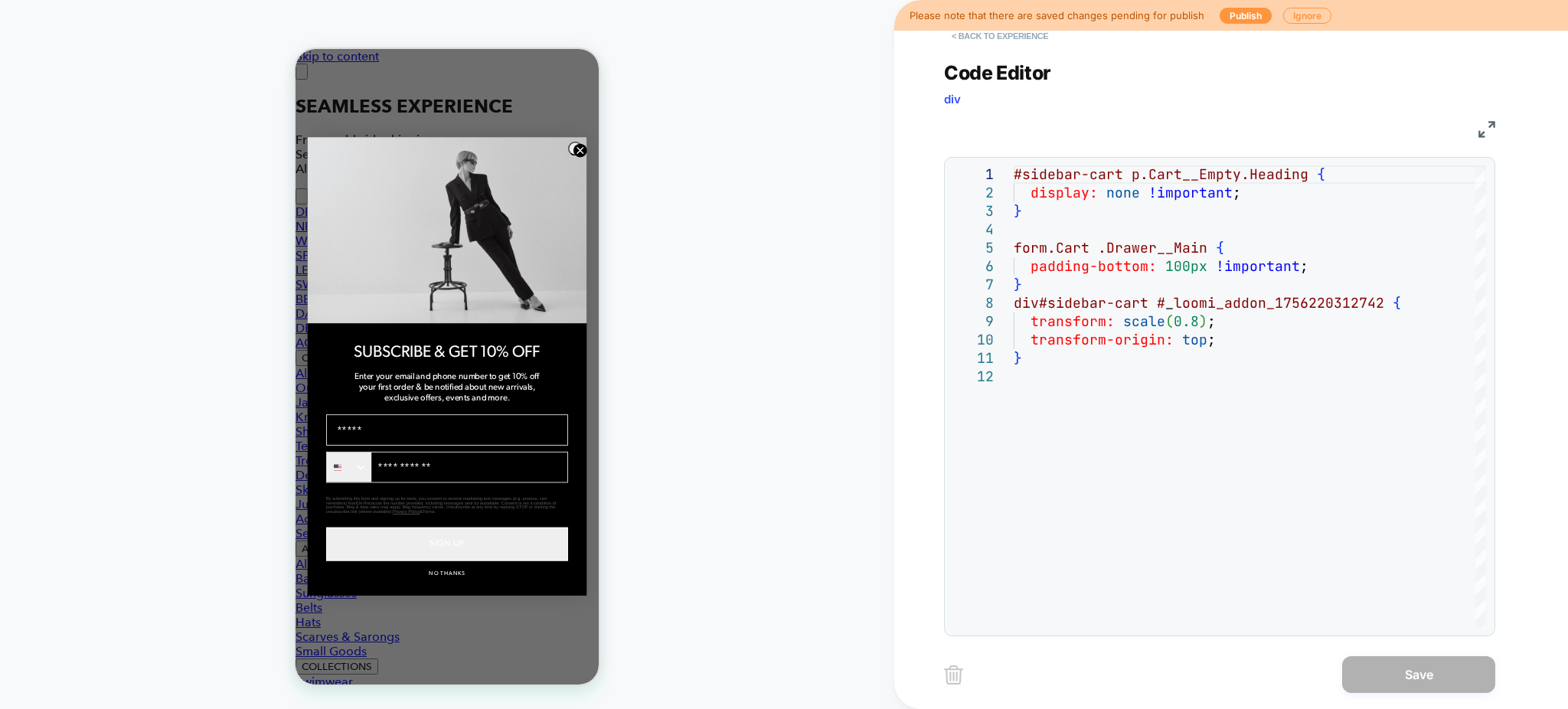
click at [0, 0] on button "< Back to experience" at bounding box center [0, 0] width 0 height 0
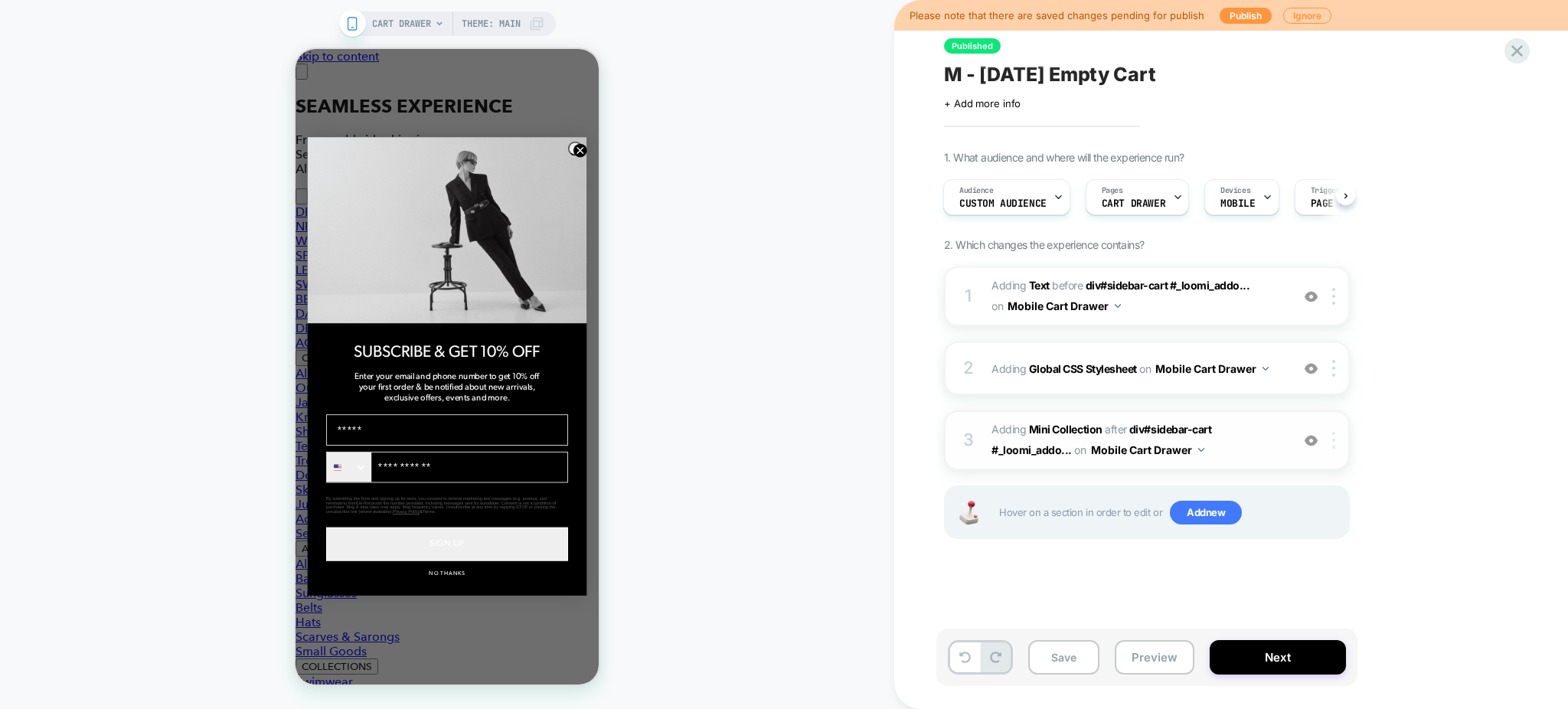
click at [1341, 444] on div at bounding box center [1337, 440] width 25 height 17
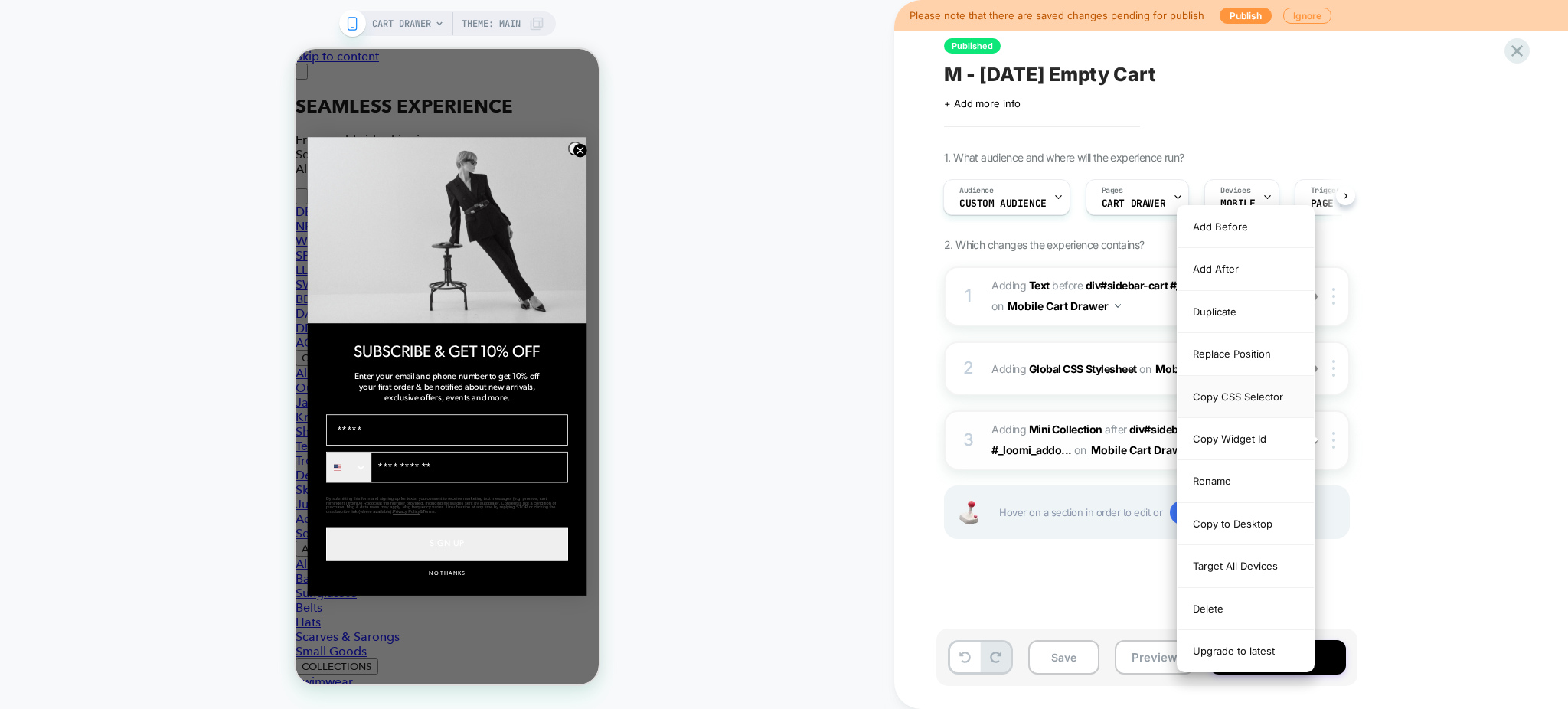
click at [1264, 389] on div "Copy CSS Selector" at bounding box center [1246, 397] width 136 height 42
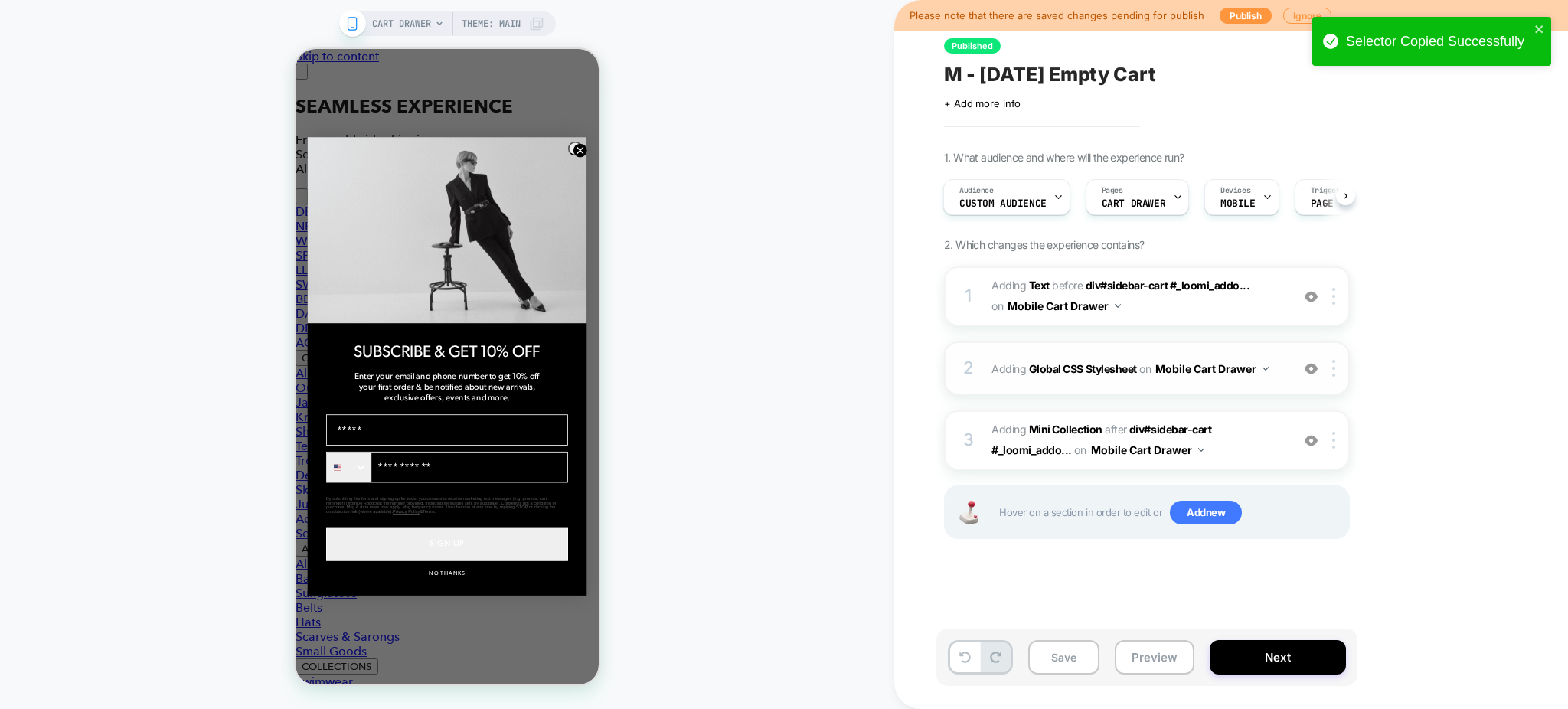
click at [1079, 388] on div "2 Adding Global CSS Stylesheet on Mobile Cart Drawer Add Before Add After Copy …" at bounding box center [1147, 368] width 406 height 53
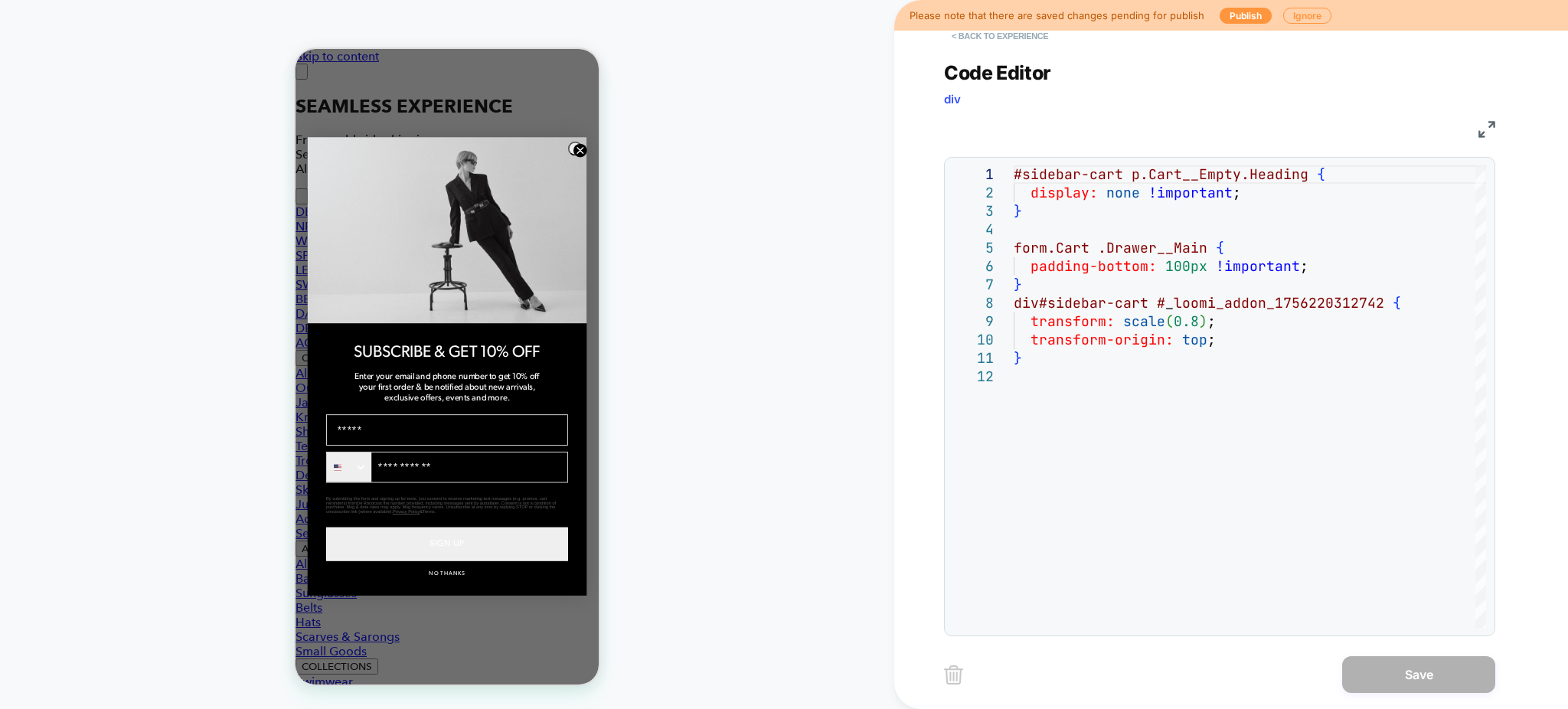
click at [986, 45] on button "< Back to experience" at bounding box center [1000, 36] width 112 height 24
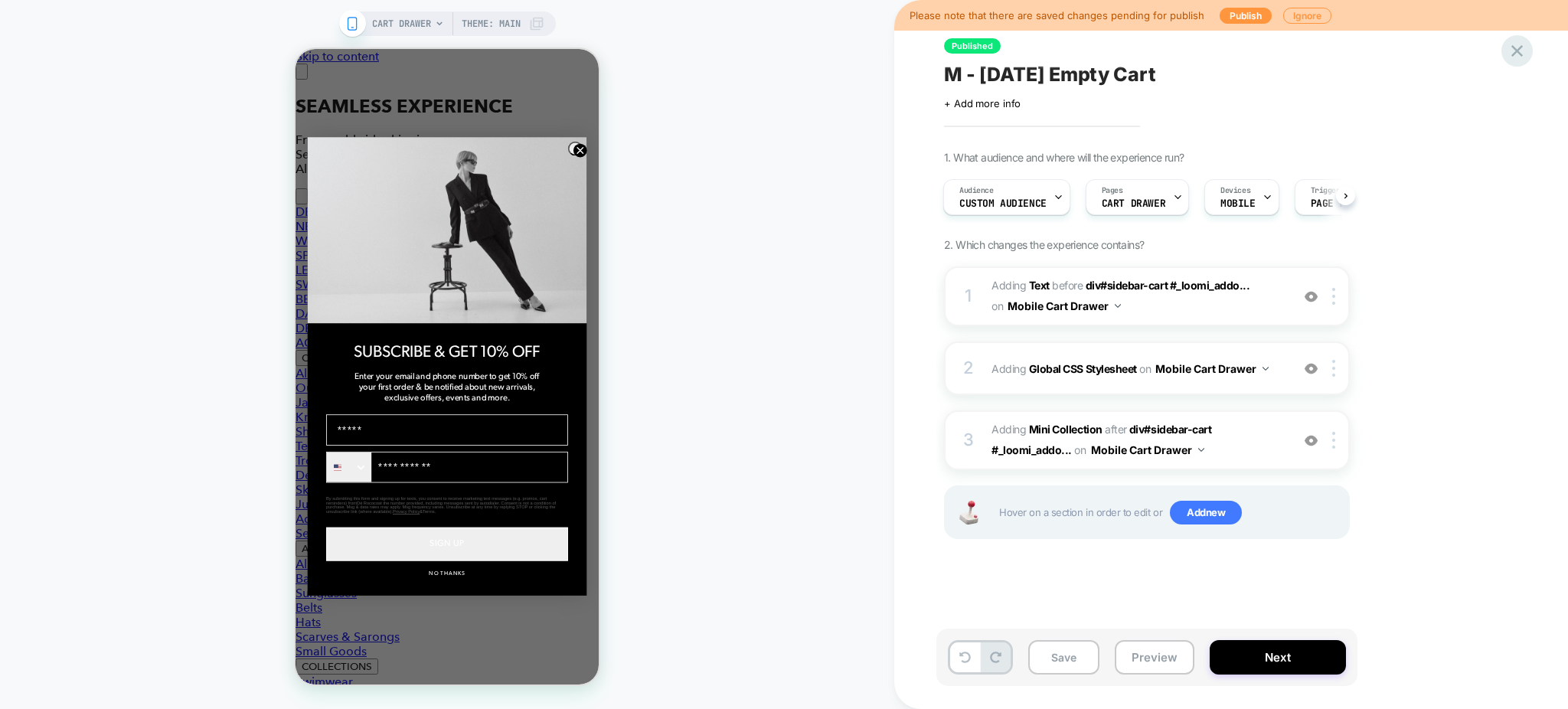
click at [0, 0] on div at bounding box center [0, 0] width 0 height 0
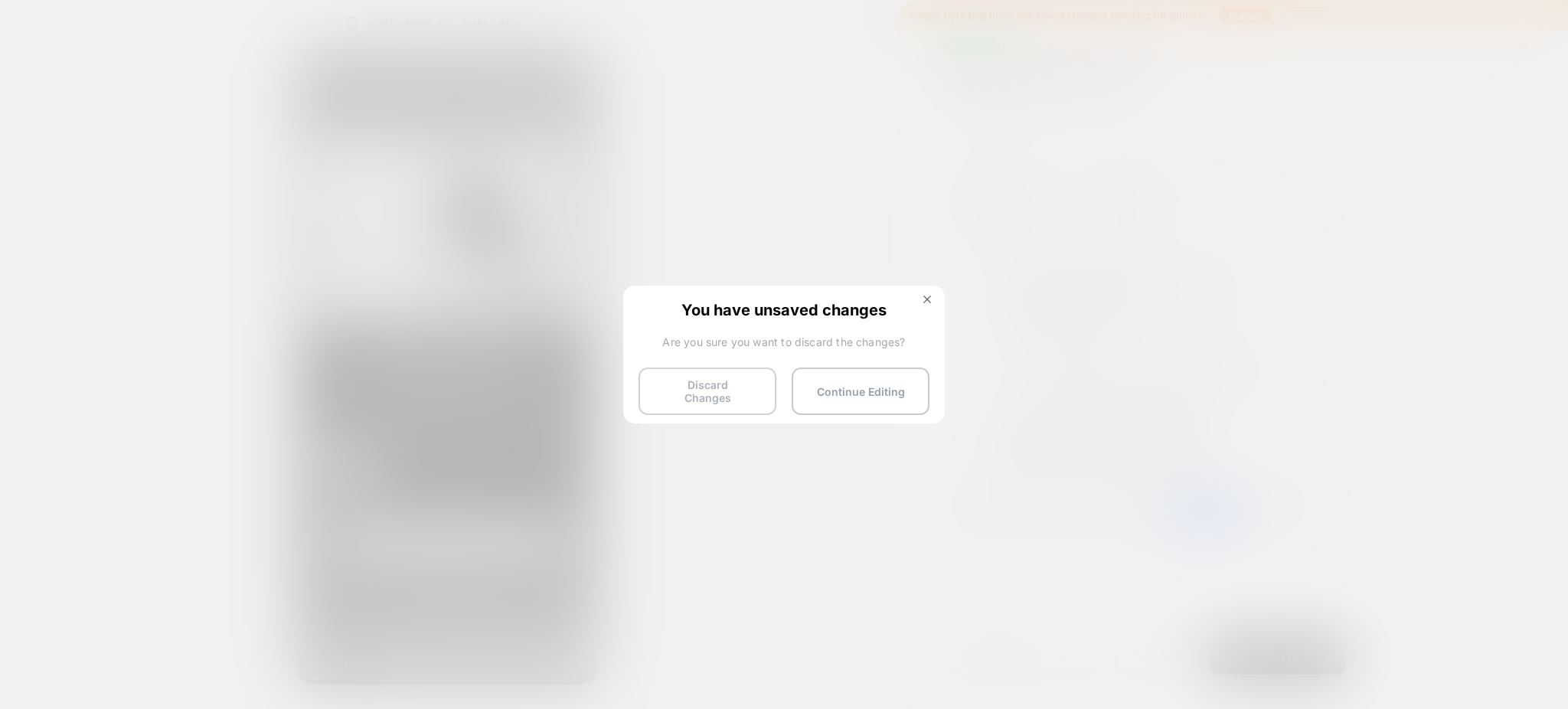
click at [709, 391] on button "Discard Changes" at bounding box center [707, 391] width 138 height 47
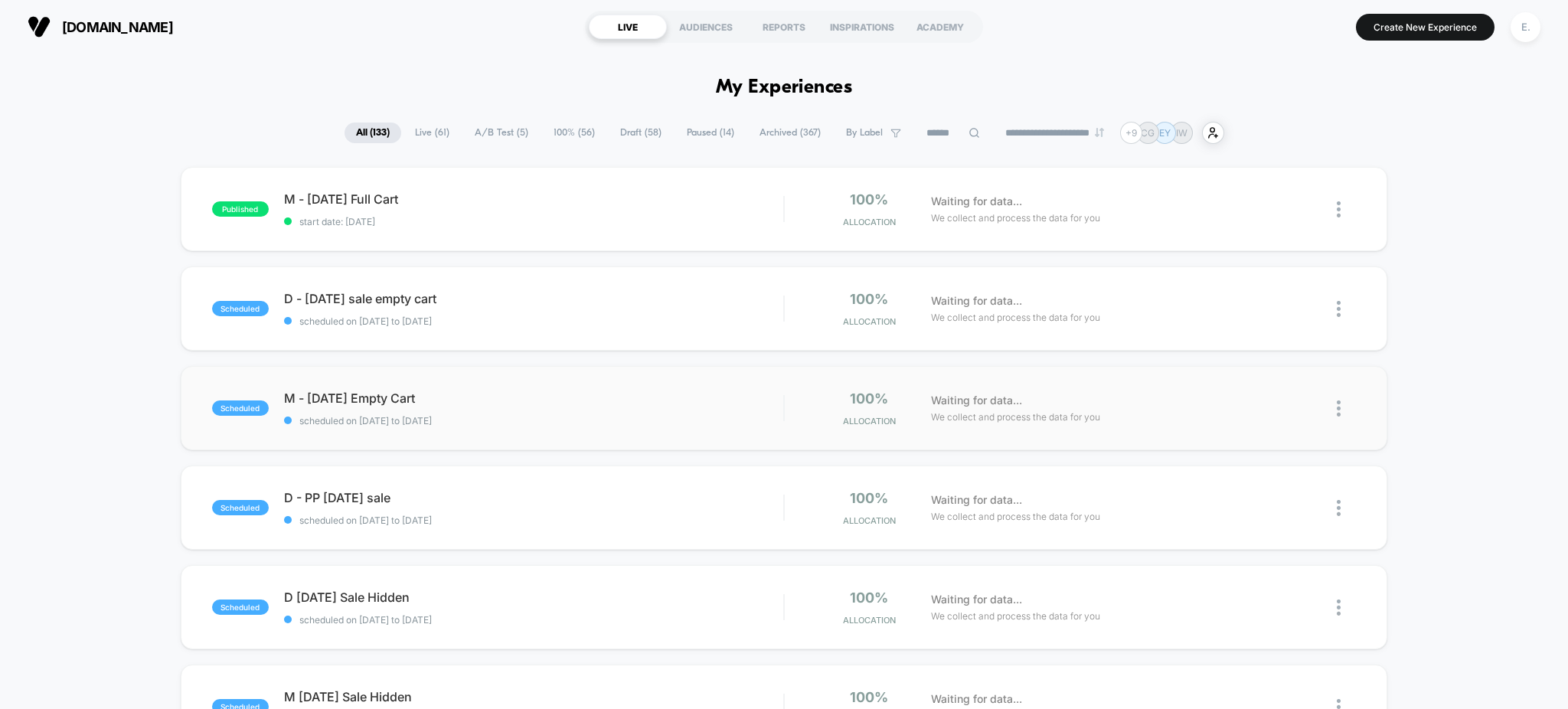
click at [582, 434] on div "scheduled M - Labor Day Empty Cart scheduled on 28/08/2025 to 08/09/2025 100% A…" at bounding box center [784, 408] width 1208 height 84
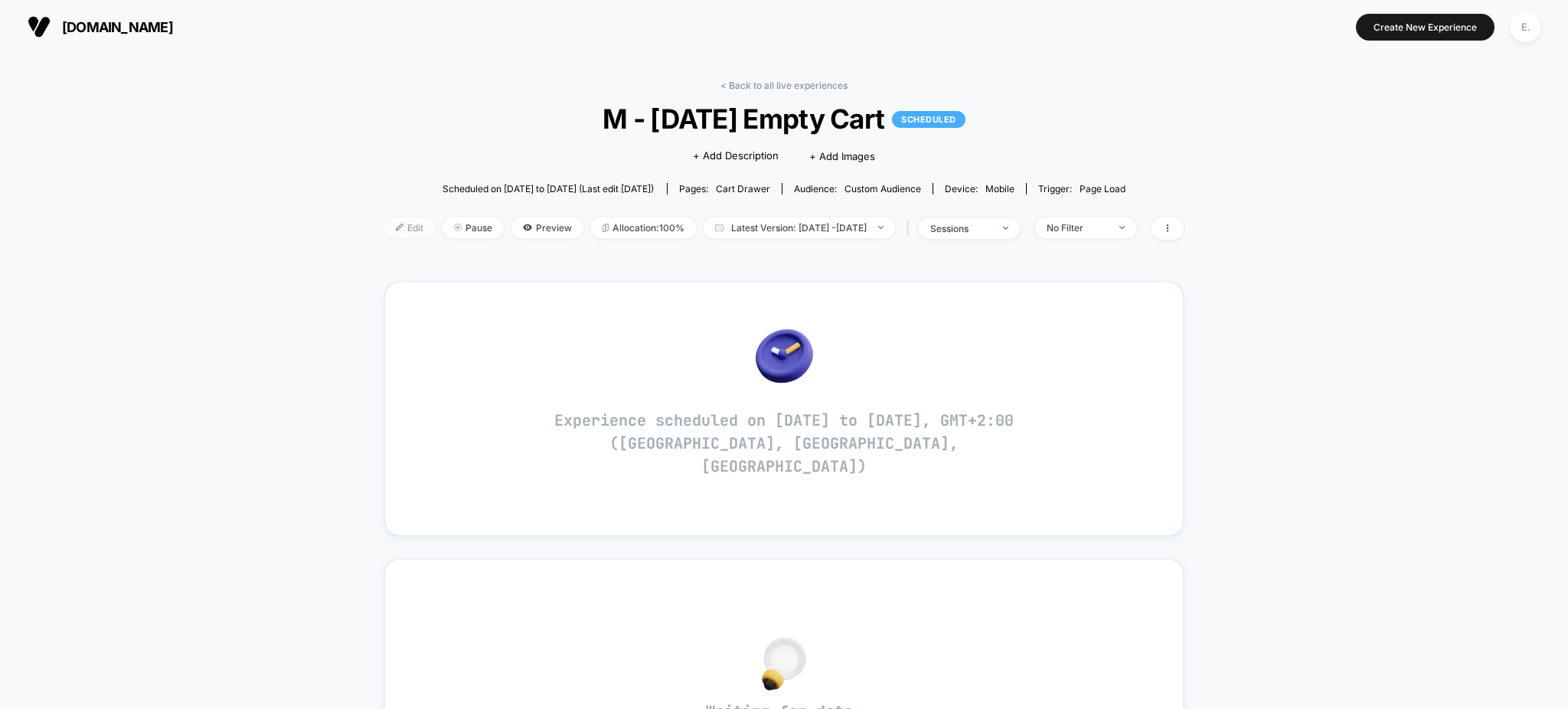
click at [385, 221] on span "Edit" at bounding box center [409, 227] width 51 height 21
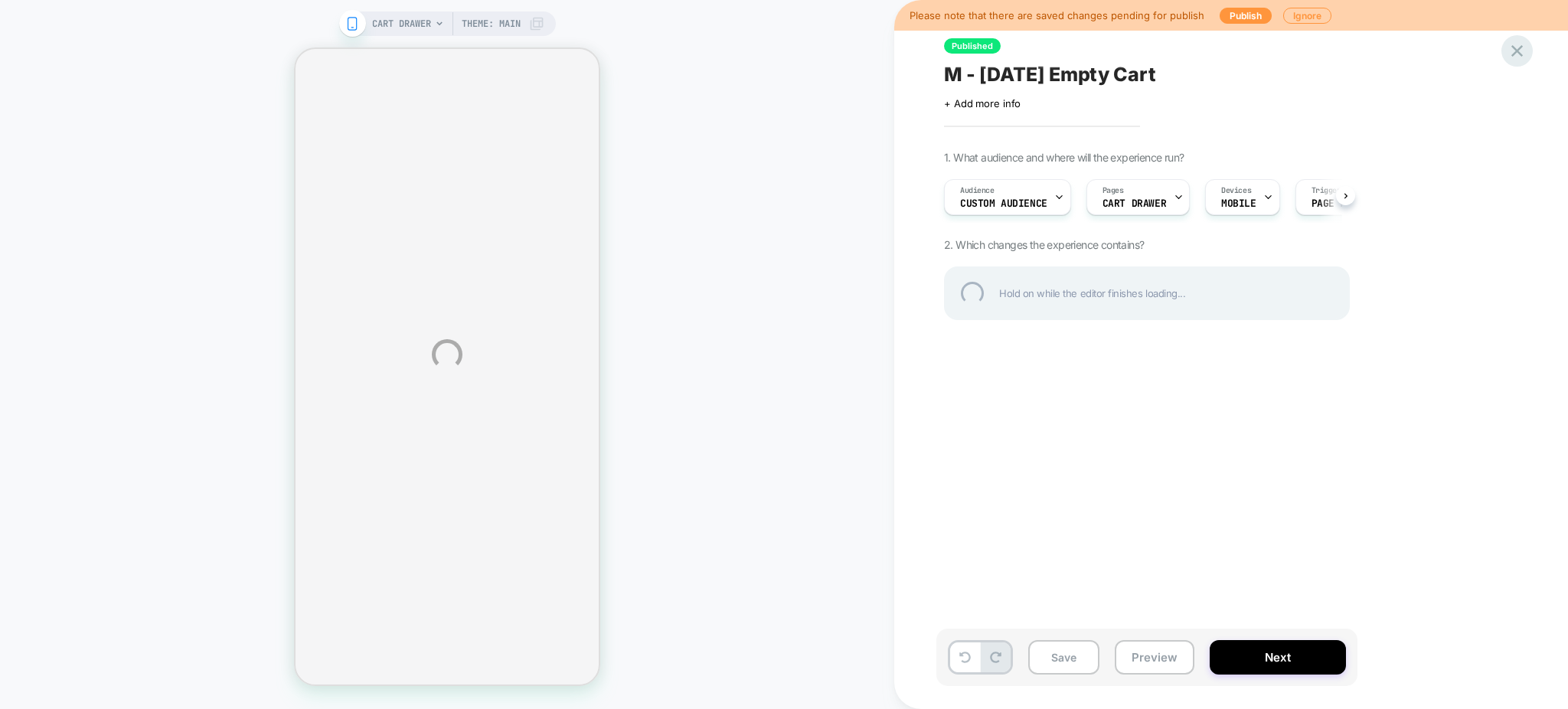
click at [1513, 57] on div at bounding box center [1517, 51] width 32 height 32
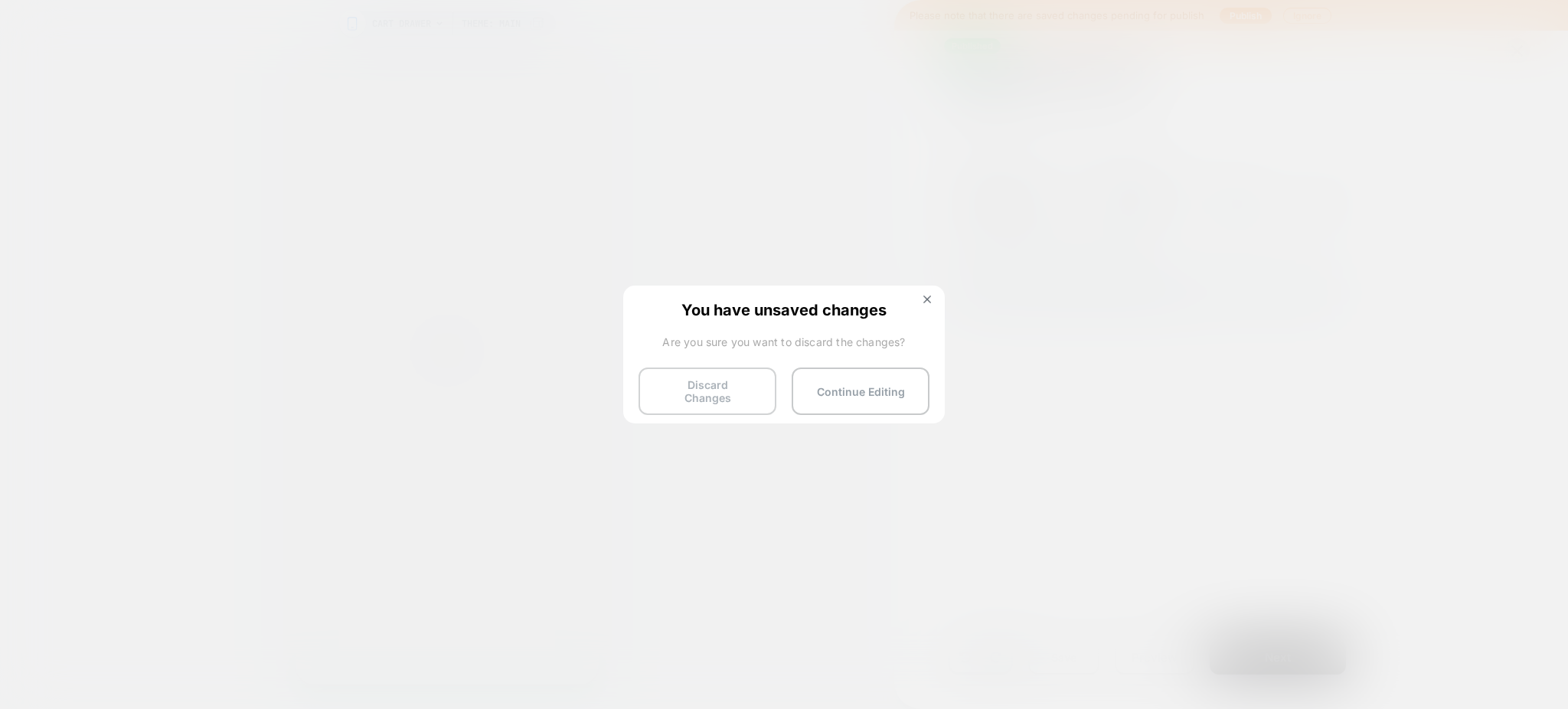
click at [722, 386] on button "Discard Changes" at bounding box center [707, 391] width 138 height 47
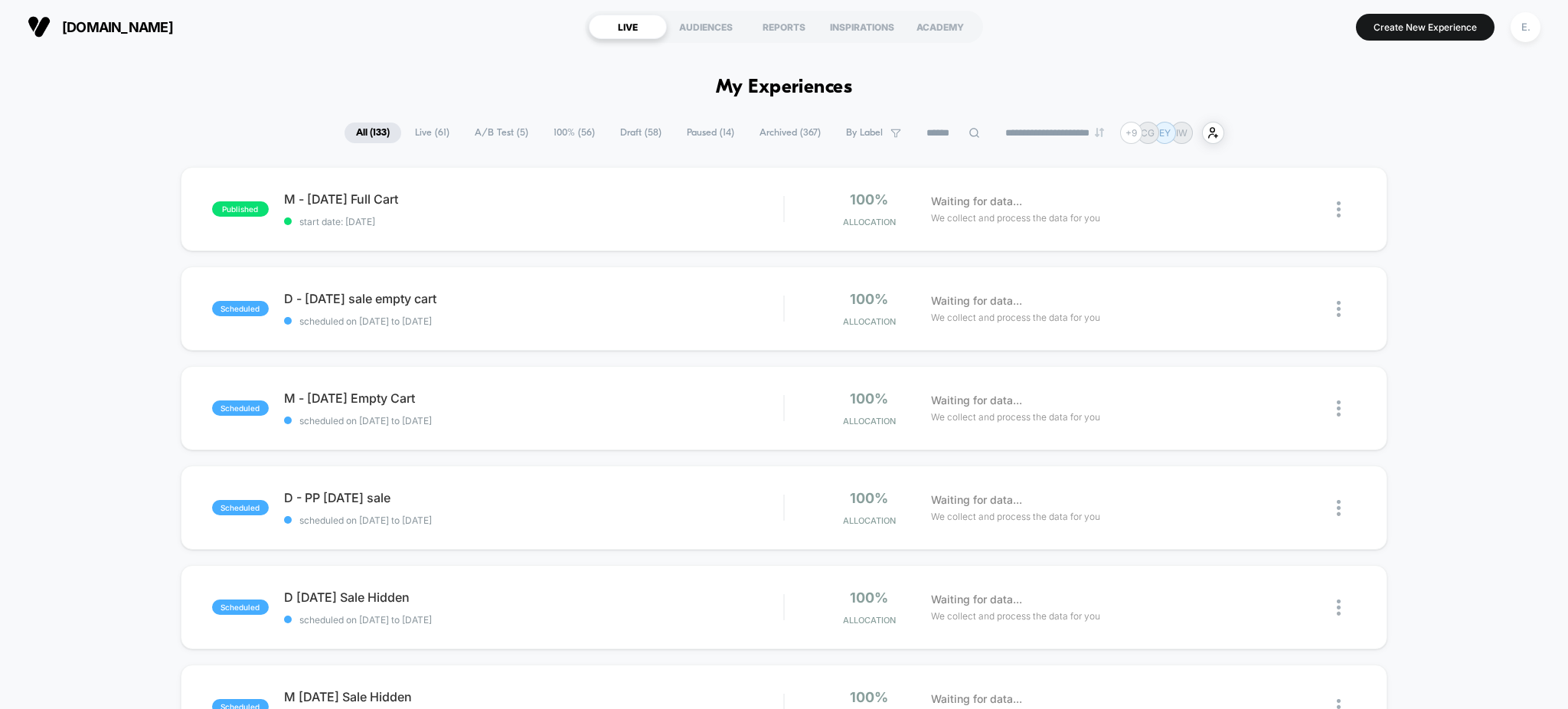
click at [936, 129] on input at bounding box center [953, 133] width 77 height 18
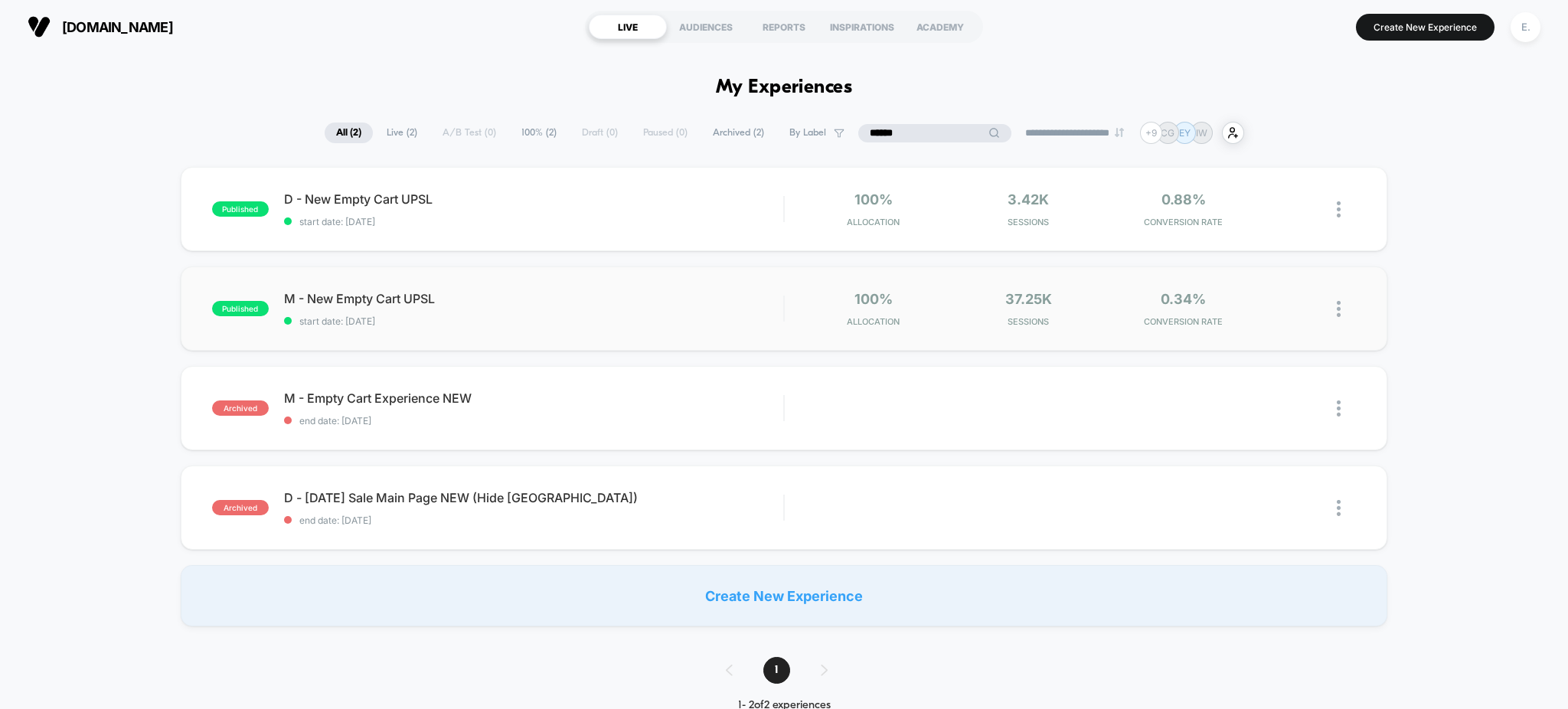
type input "******"
click at [659, 308] on div "M - New Empty Cart UPSL start date: [DATE]" at bounding box center [533, 309] width 500 height 36
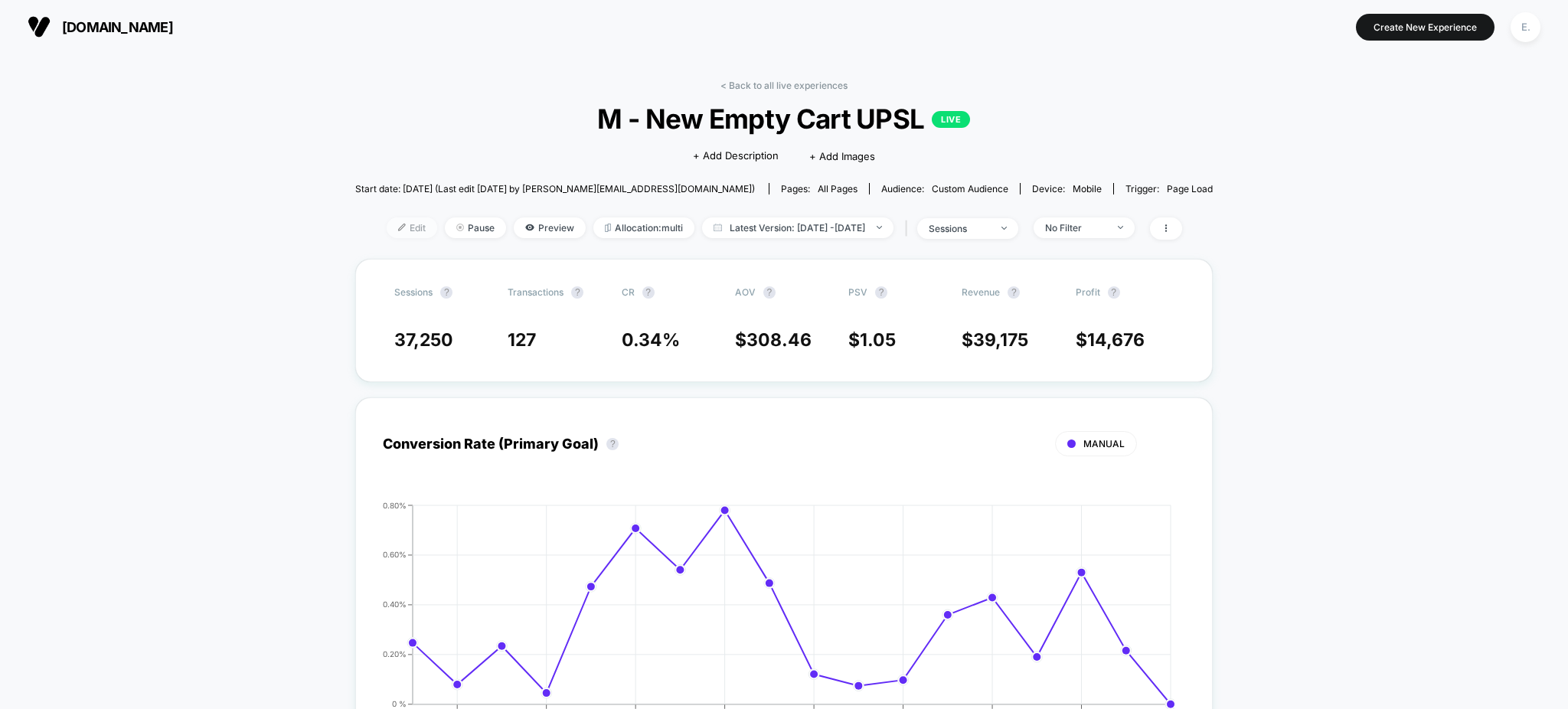
click at [396, 231] on span "Edit" at bounding box center [412, 227] width 51 height 21
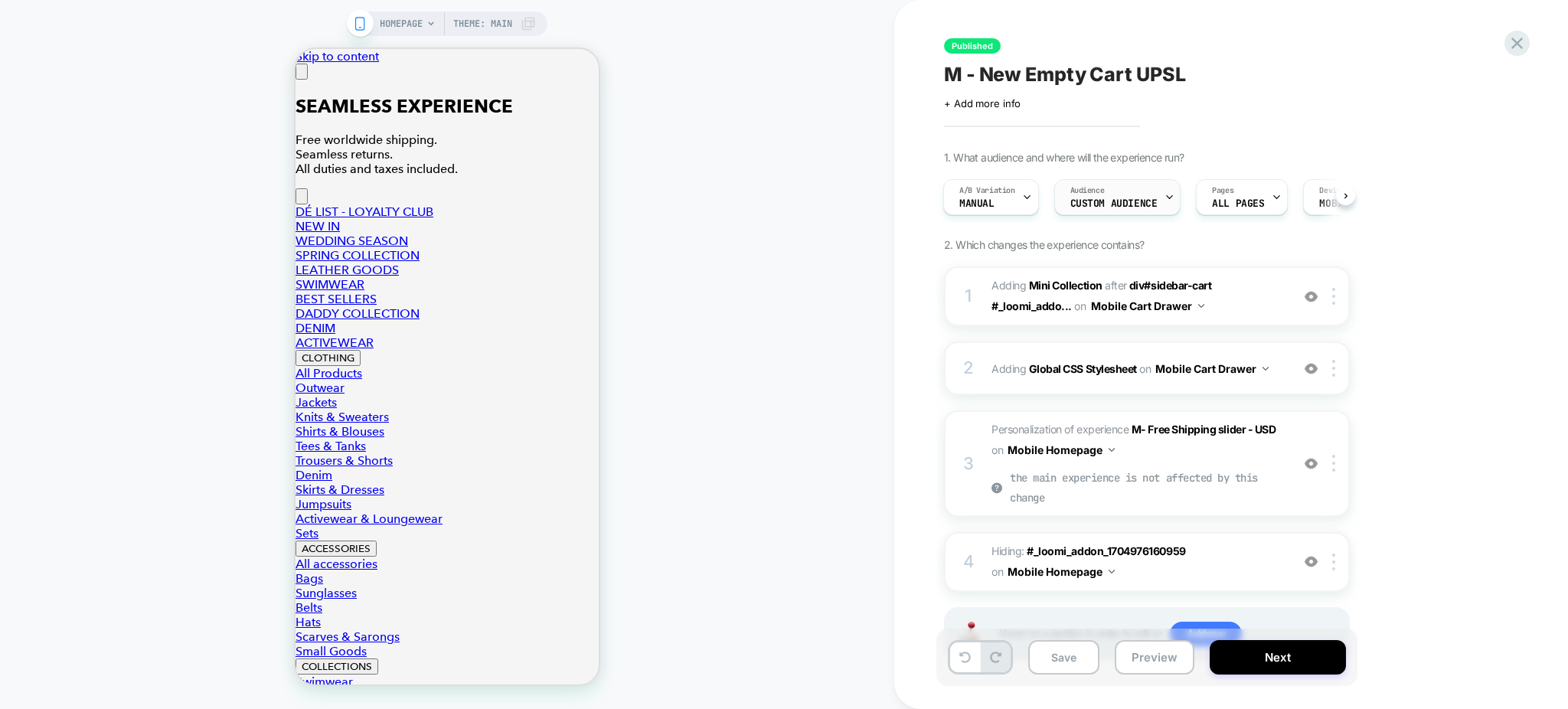
click at [303, 272] on div at bounding box center [151, 279] width 303 height 14
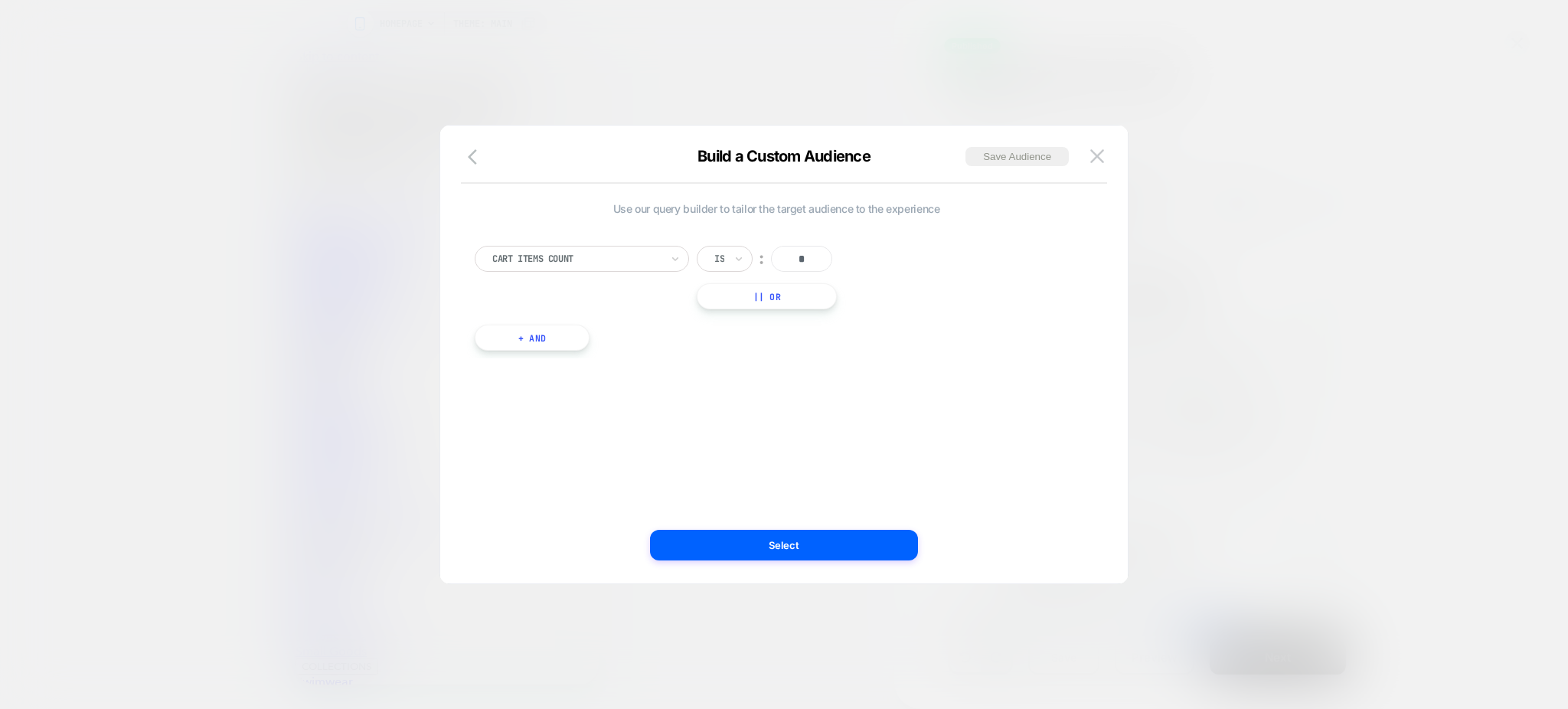
click at [1109, 153] on div "Build a Custom Audience Save Audience" at bounding box center [784, 166] width 687 height 37
click at [1099, 154] on img at bounding box center [1097, 156] width 14 height 13
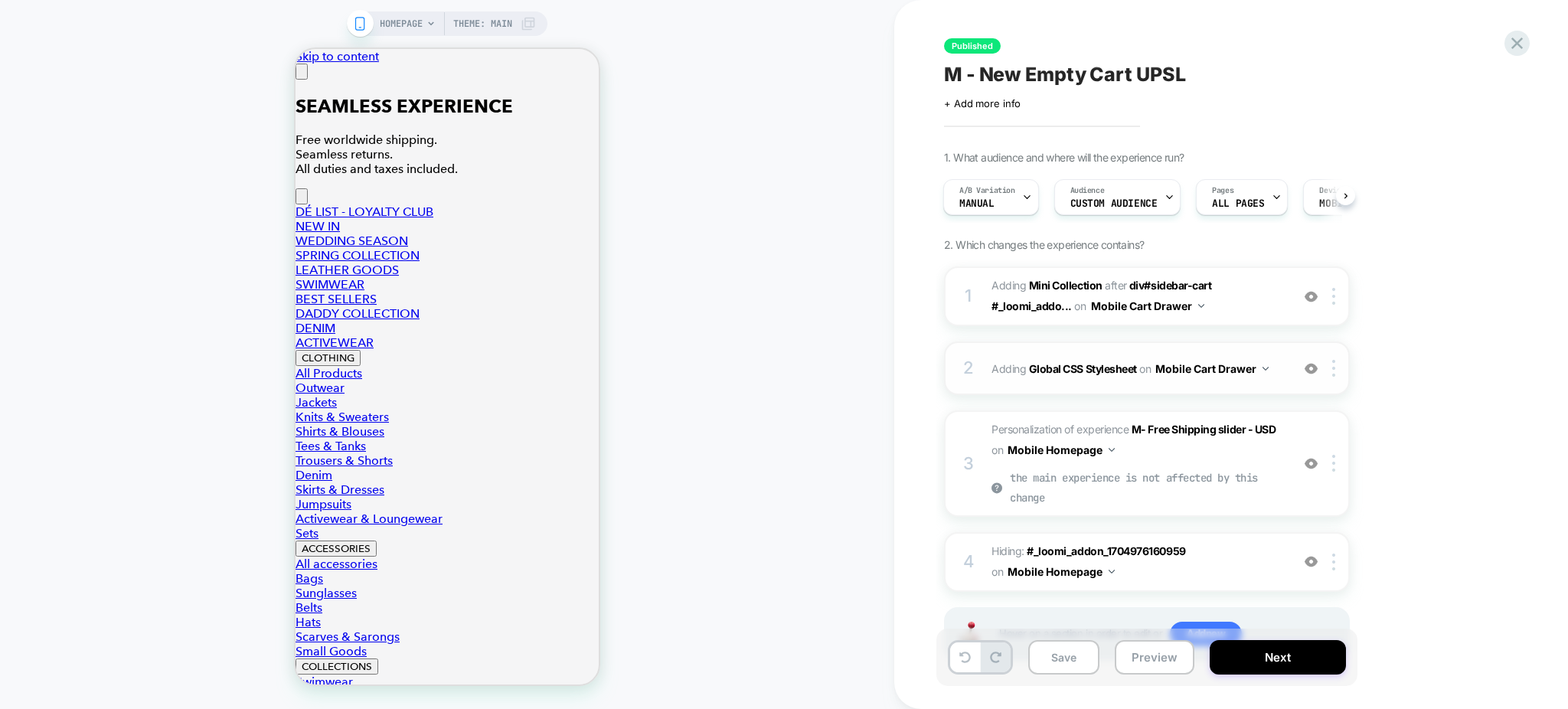
scroll to position [62, 0]
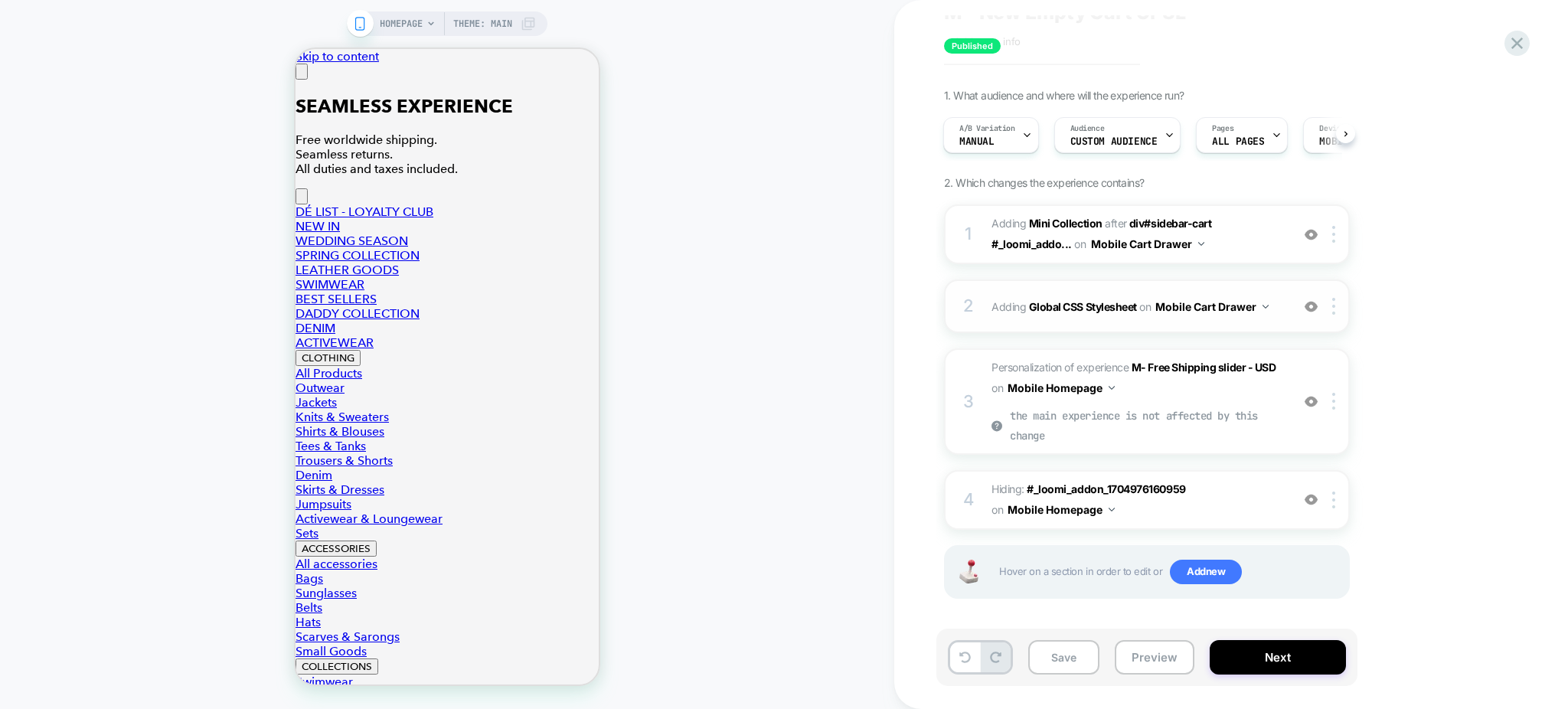
click at [1203, 323] on div "2 Adding Global CSS Stylesheet on Mobile Cart Drawer Add Before Add After Copy …" at bounding box center [1147, 306] width 406 height 53
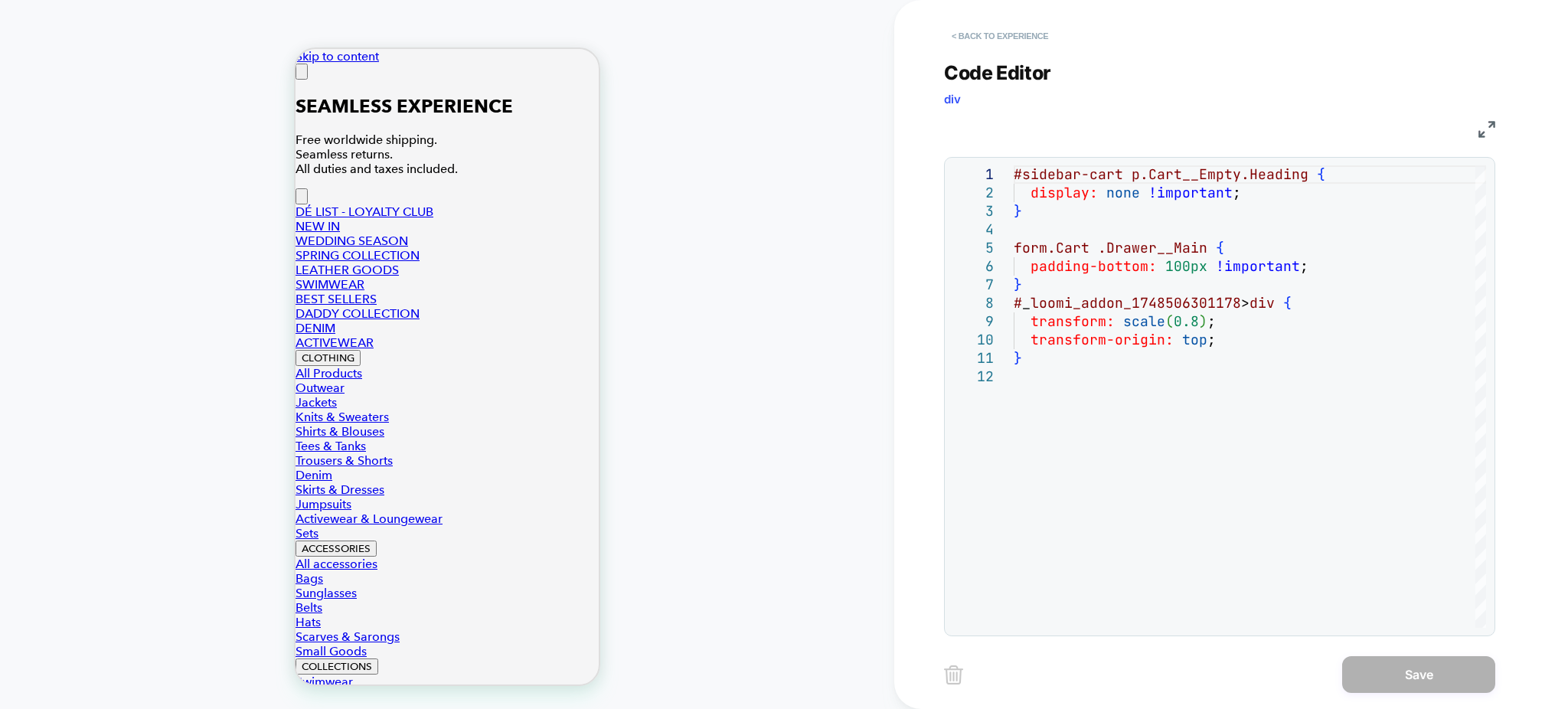
scroll to position [0, 0]
click at [1023, 42] on button "< Back to experience" at bounding box center [1000, 36] width 112 height 24
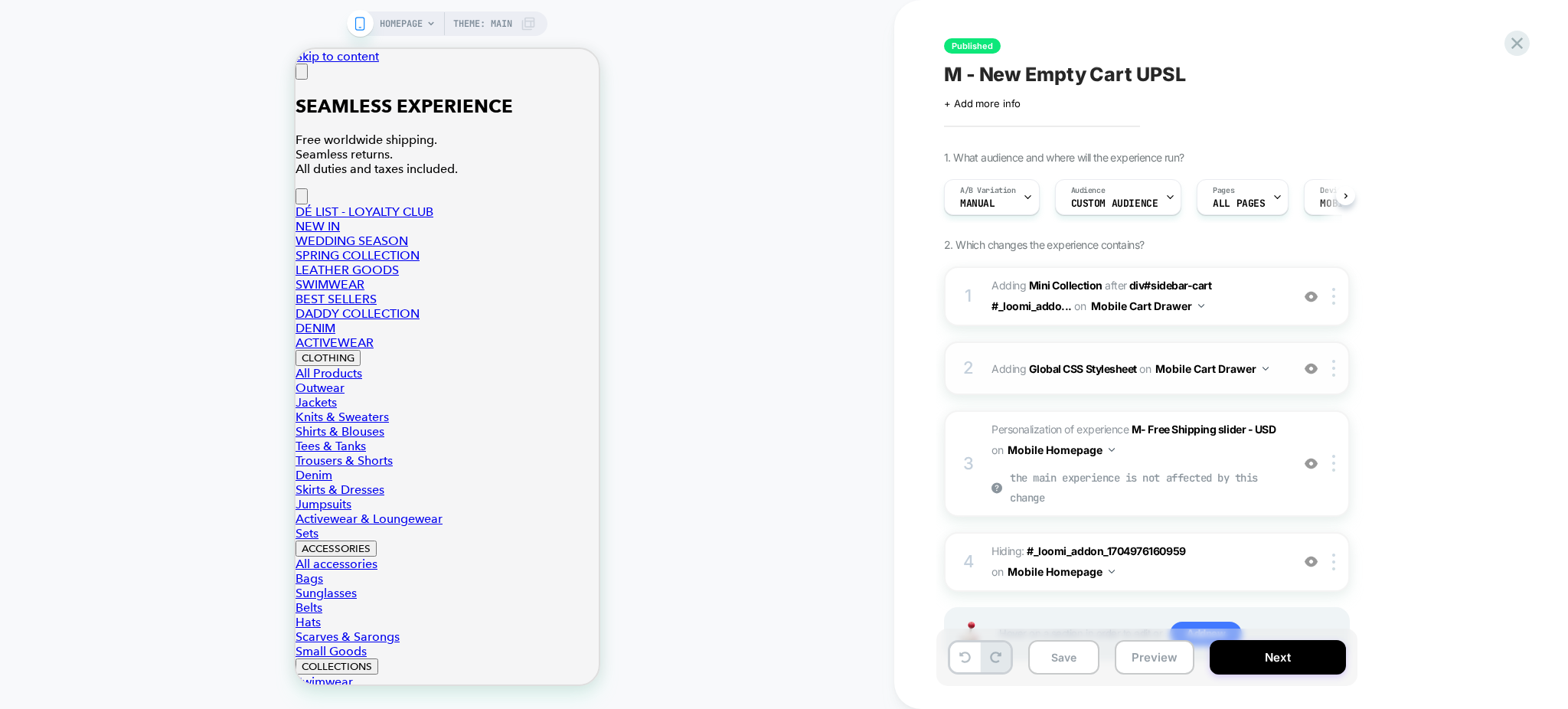
scroll to position [0, 1]
click at [308, 80] on button "Close" at bounding box center [301, 71] width 12 height 16
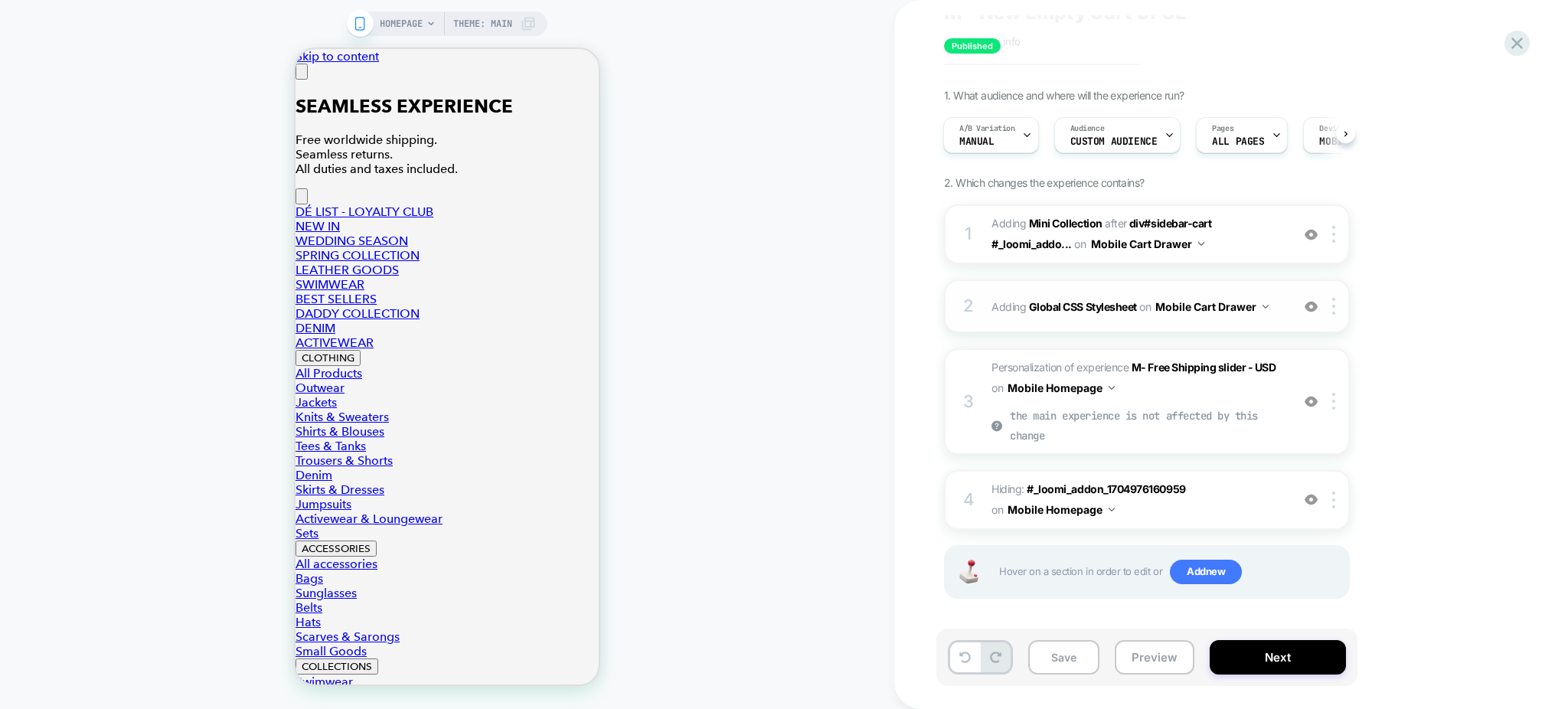
click at [1317, 306] on img at bounding box center [1312, 307] width 13 height 13
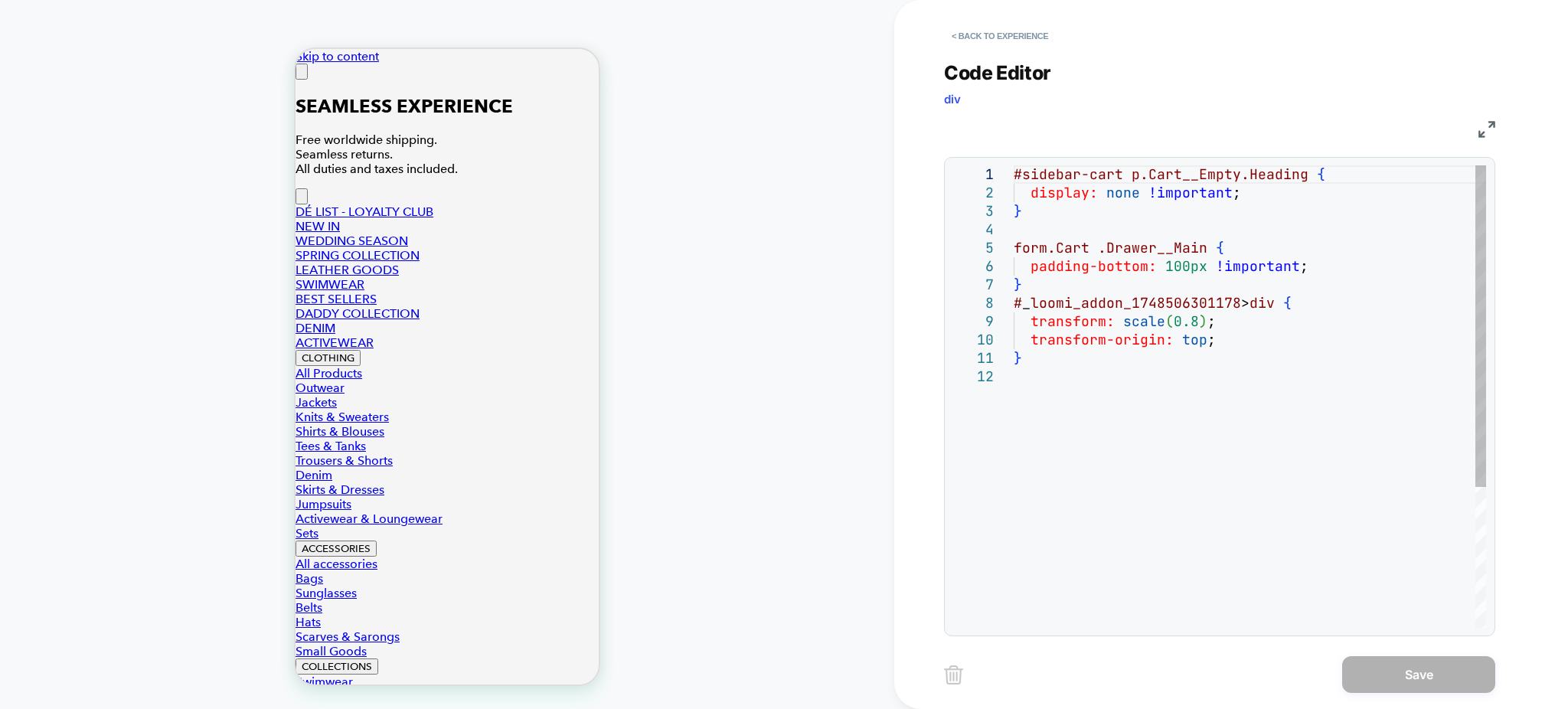
drag, startPoint x: 1289, startPoint y: 301, endPoint x: 995, endPoint y: 298, distance: 294.0
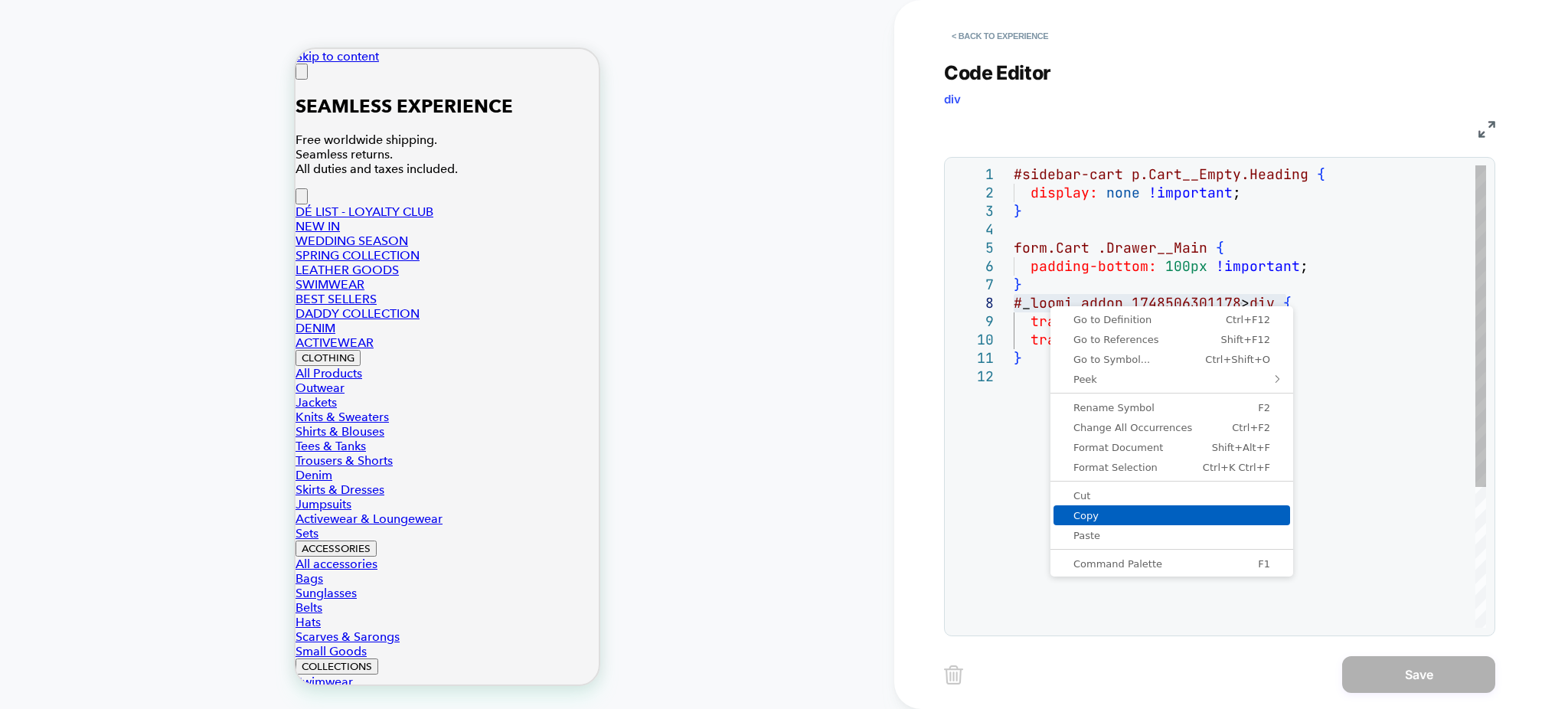
click at [1078, 514] on span "Copy" at bounding box center [1172, 516] width 236 height 10
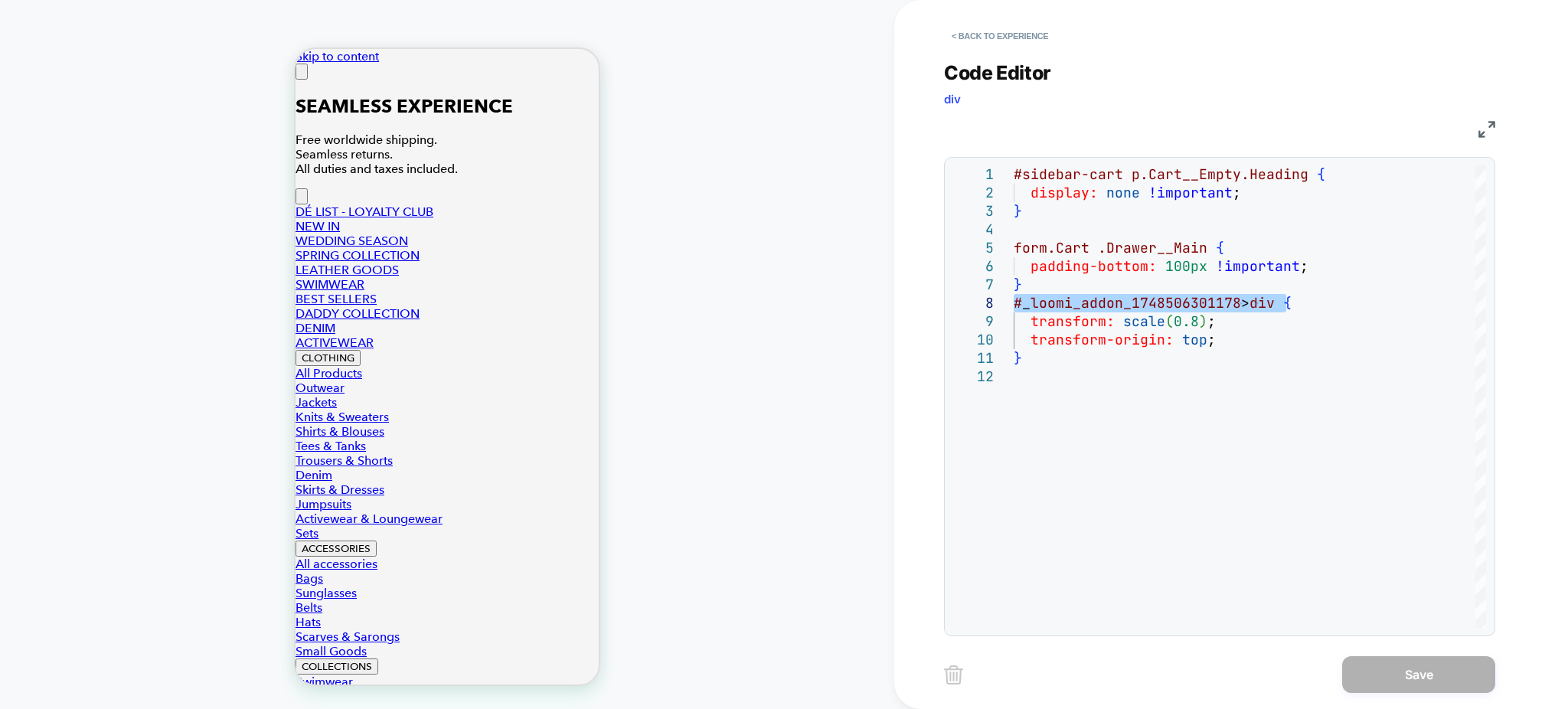
click at [740, 528] on div "HOMEPAGE Theme: MAIN" at bounding box center [447, 354] width 894 height 678
drag, startPoint x: 1024, startPoint y: 213, endPoint x: 999, endPoint y: 176, distance: 44.7
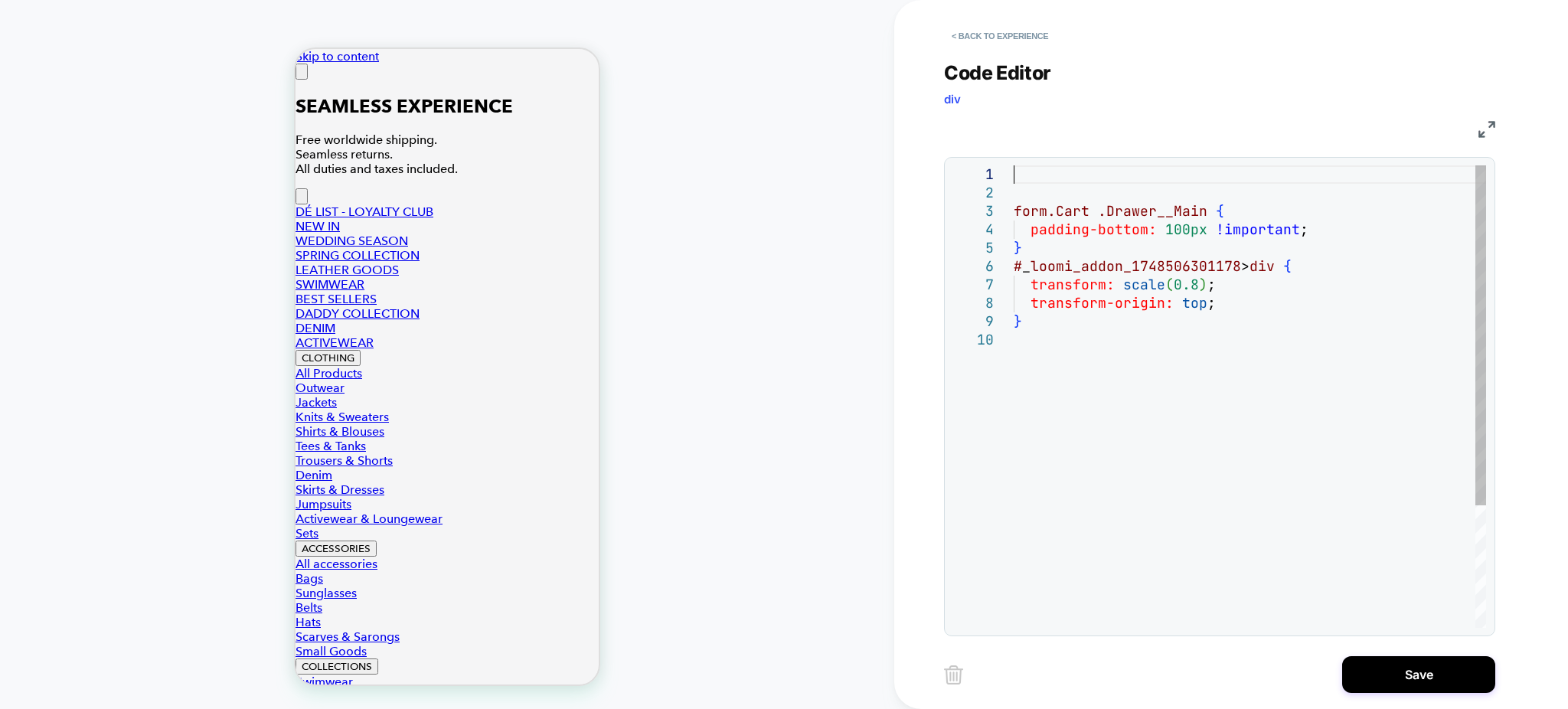
type textarea "**********"
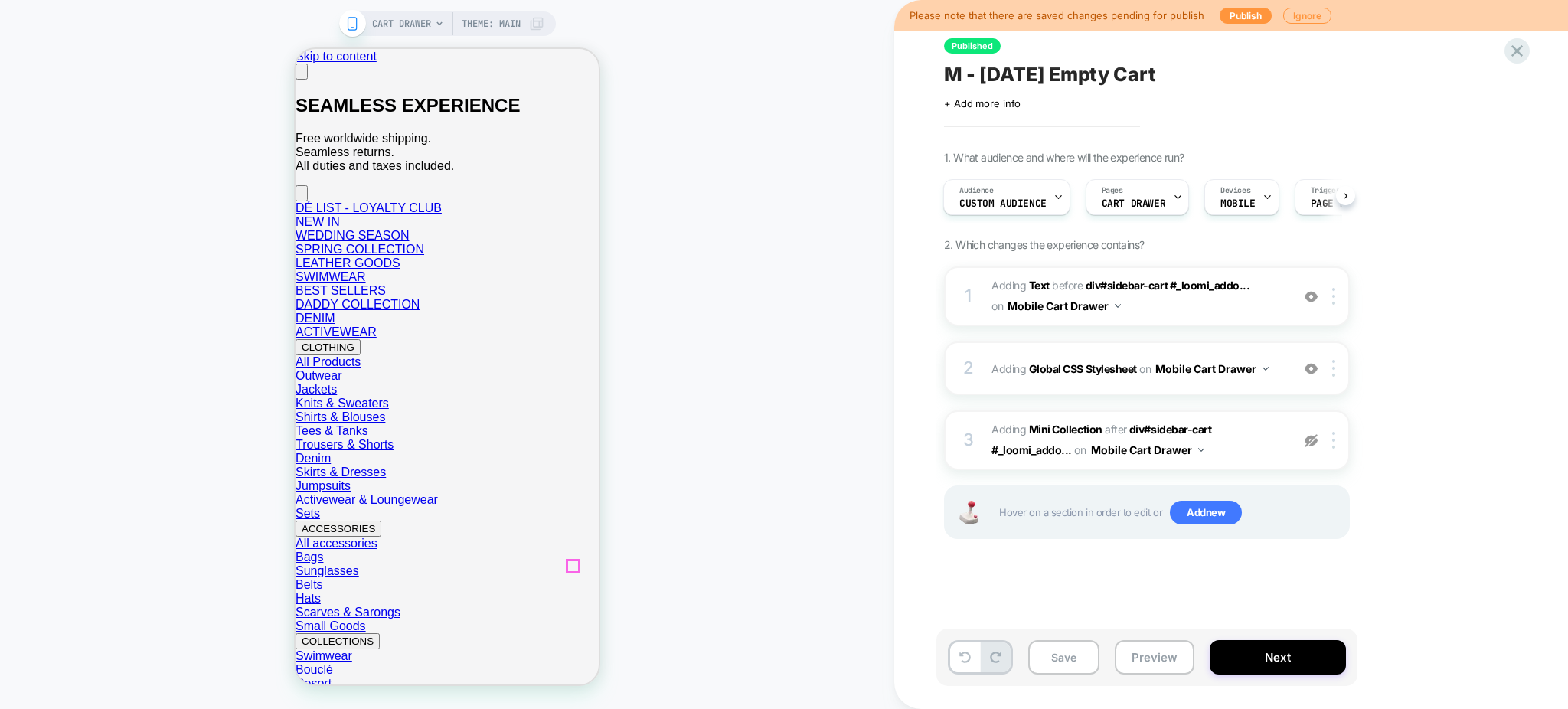
click at [308, 80] on button "Close" at bounding box center [301, 71] width 12 height 16
click at [0, 0] on img at bounding box center [0, 0] width 0 height 0
click at [0, 0] on div "2 Adding Global CSS Stylesheet on Mobile Cart Drawer Add Before Add After Copy …" at bounding box center [0, 0] width 0 height 0
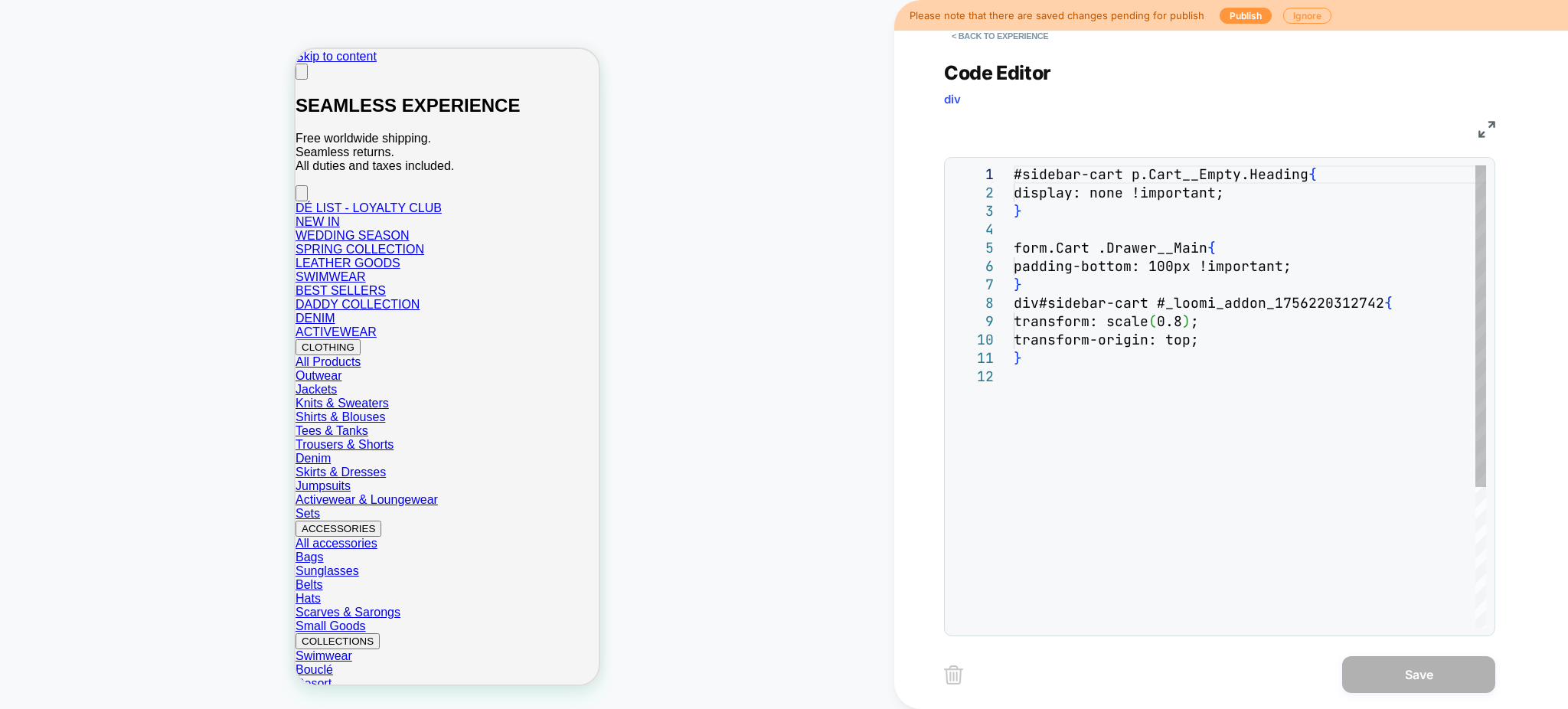
click at [1140, 387] on div "#sidebar-cart p.Cart__Empty.Heading { display: none !important; } form.Cart .Dr…" at bounding box center [1250, 498] width 473 height 664
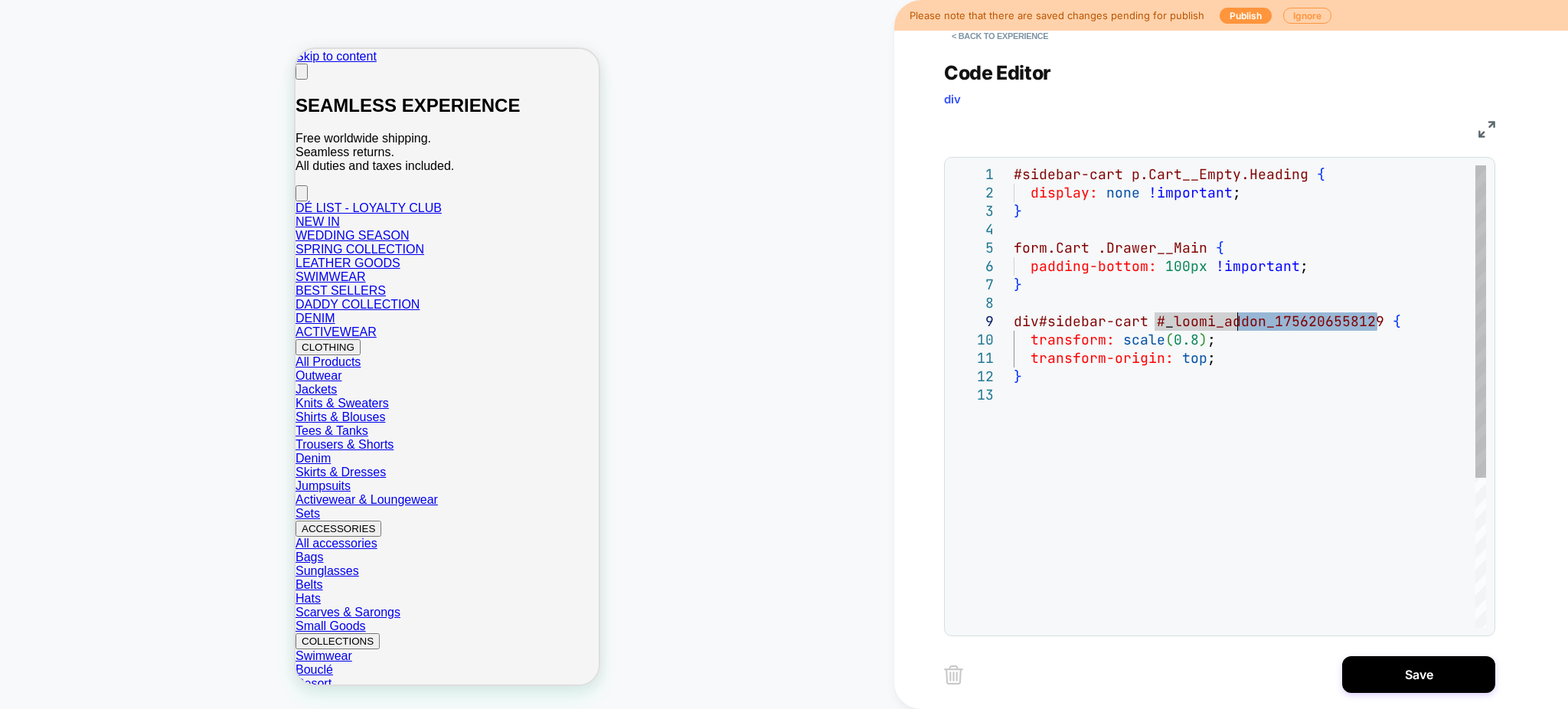
drag, startPoint x: 1377, startPoint y: 317, endPoint x: 1233, endPoint y: 317, distance: 144.0
click at [1233, 317] on div "div#sidebar-cart # _ loomi_addon_1756206558129 { transform: scale ( 0.8 ) ; tra…" at bounding box center [1250, 507] width 473 height 683
click at [1392, 329] on div "div#sidebar-cart # _ loomi_addon_1756206558129 { transform: scale ( 0.8 ) ; tra…" at bounding box center [1250, 507] width 473 height 683
click at [1382, 322] on div "div#sidebar-cart # _ loomi_addon_1756206558129 { transform: scale ( 0.8 ) ; tra…" at bounding box center [1250, 507] width 473 height 683
click at [1094, 456] on div "div#sidebar-cart # _ loomi_addon_1756206558129 { transform: scale ( 0.8 ) ; tra…" at bounding box center [1250, 507] width 473 height 683
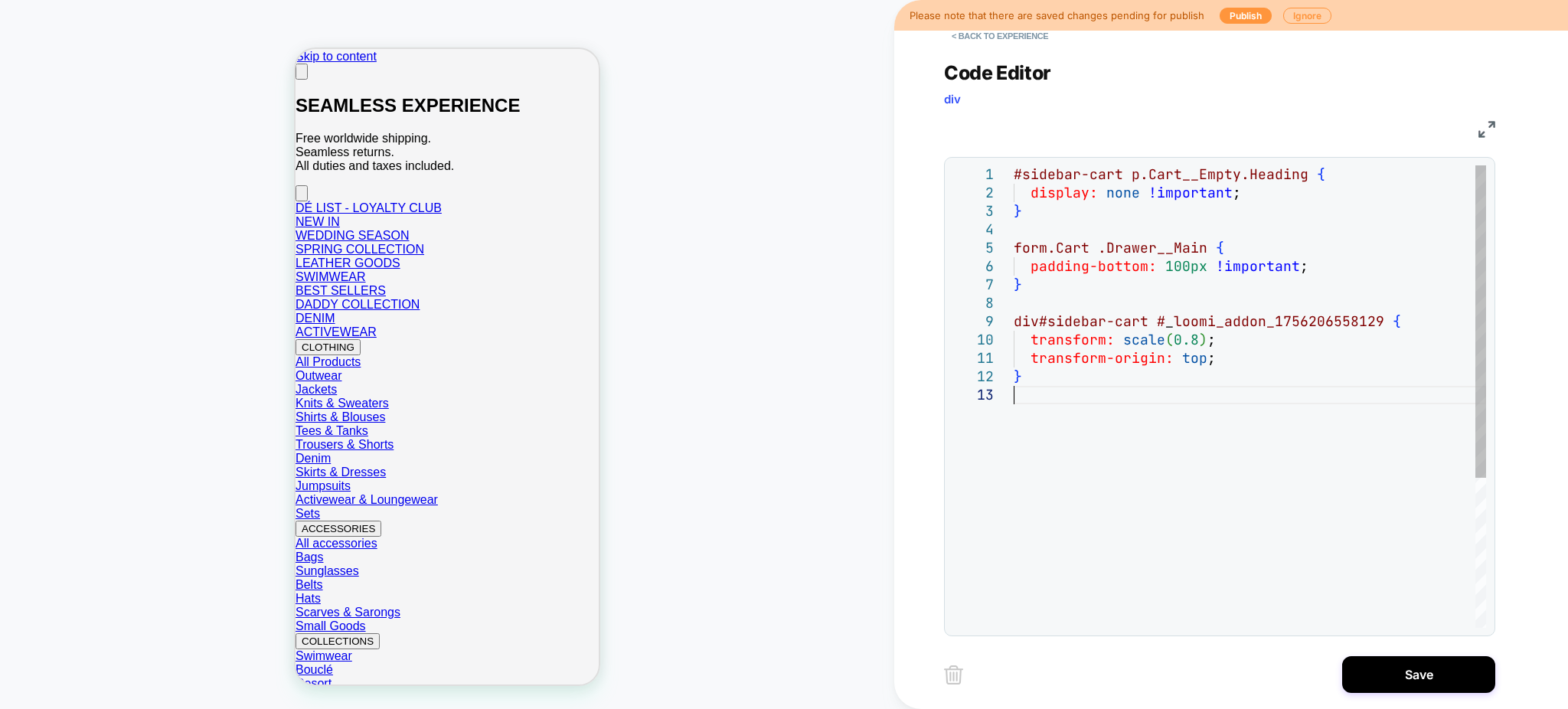
drag, startPoint x: 1014, startPoint y: 323, endPoint x: 1369, endPoint y: 330, distance: 355.1
click at [1369, 330] on div "div#sidebar-cart # _ loomi_addon_1756206558129 { transform: scale ( 0.8 ) ; tra…" at bounding box center [1250, 507] width 473 height 683
click at [1373, 320] on div "div#sidebar-cart # _ loomi_addon_1756206558129 { transform: scale ( 0.8 ) ; tra…" at bounding box center [1250, 507] width 473 height 683
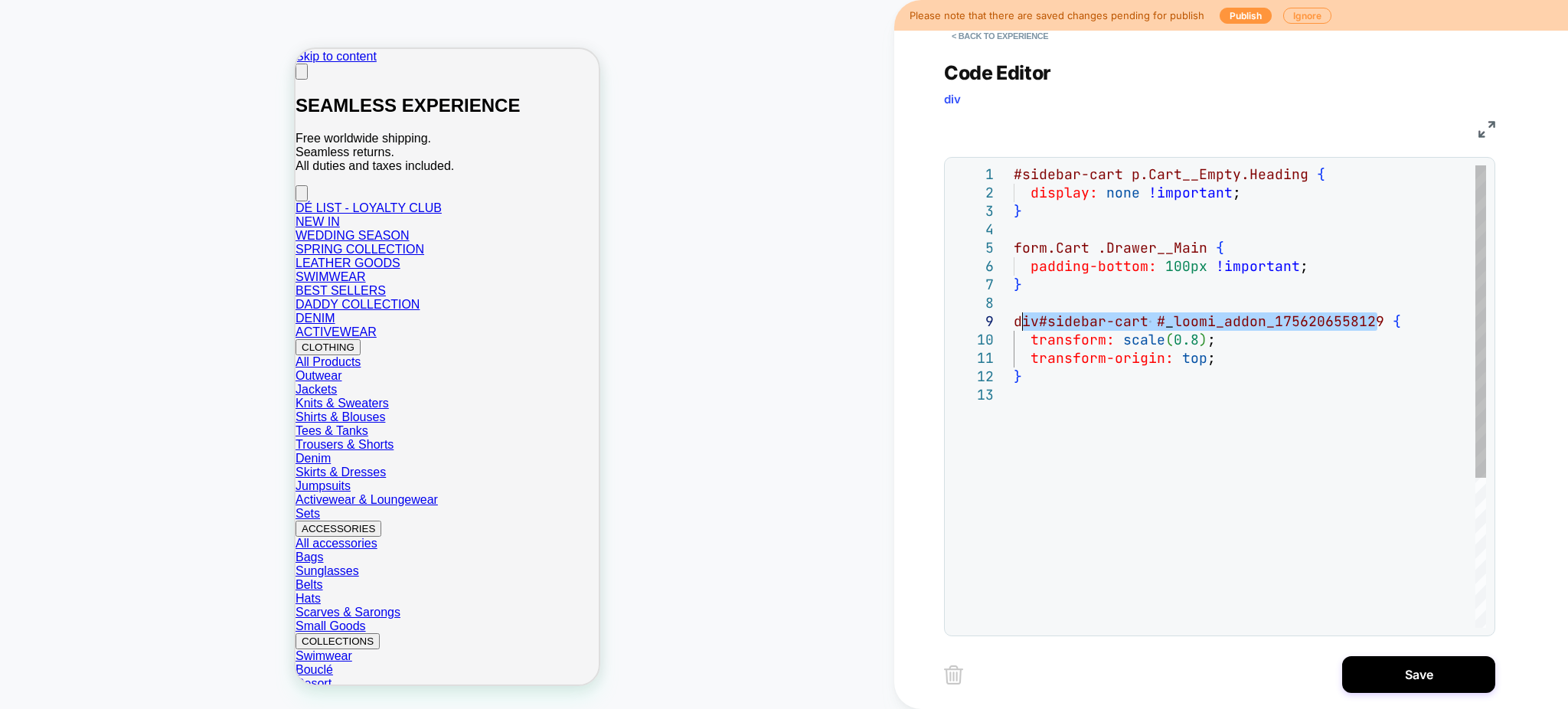
drag, startPoint x: 1377, startPoint y: 321, endPoint x: 1015, endPoint y: 316, distance: 362.0
click at [1015, 316] on div "div#sidebar-cart # _ loomi_addon_1756206558129 { transform: scale ( 0.8 ) ; tra…" at bounding box center [1250, 507] width 473 height 683
click at [1287, 319] on div "div#sidebar-cart # _ loomi_addon_1756206558129 { transform: scale ( 0.8 ) ; tra…" at bounding box center [1250, 507] width 473 height 683
click at [1158, 320] on div "div#sidebar-cart # _ loomi_addon_1756206558129 { transform: scale ( 0.8 ) ; tra…" at bounding box center [1250, 507] width 473 height 683
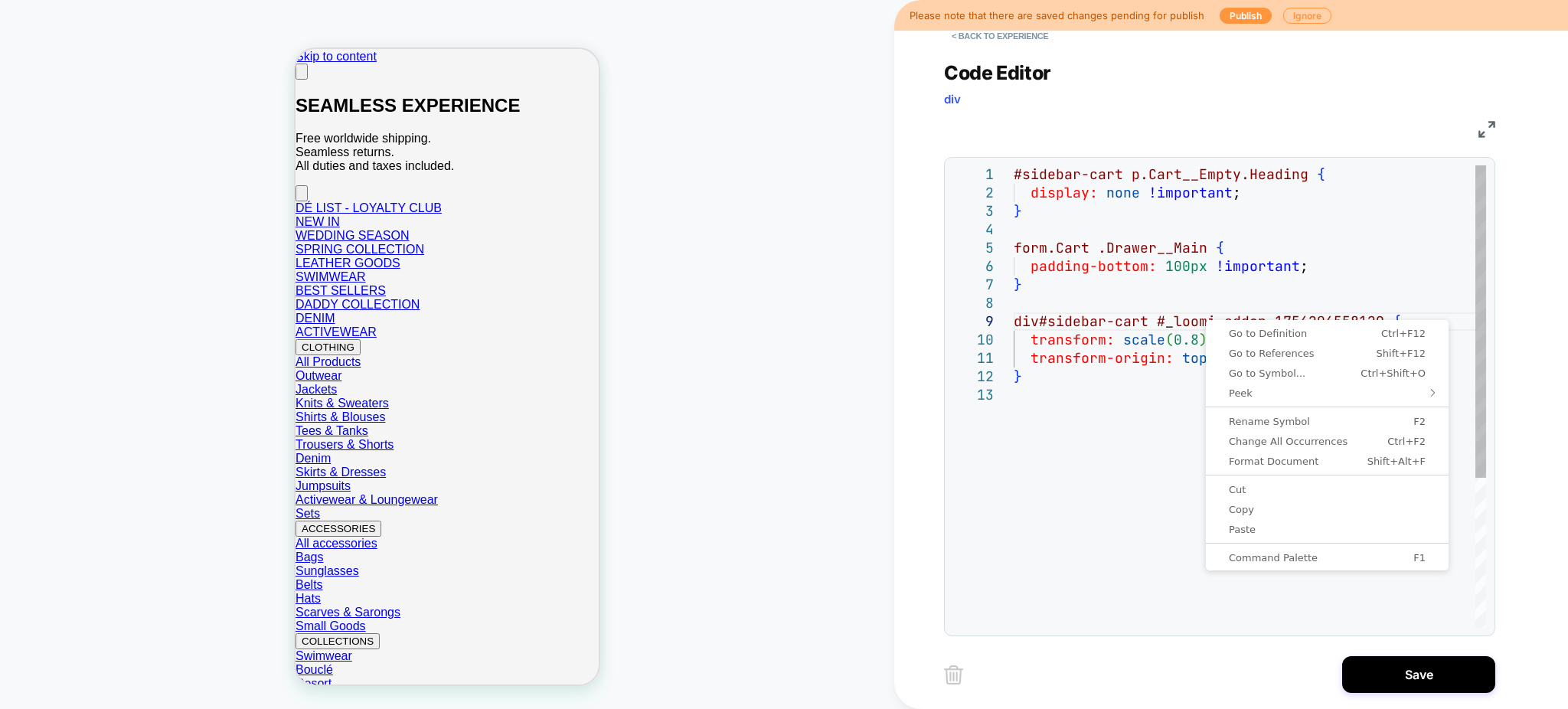
scroll to position [0, 139]
click at [1093, 288] on div "div#sidebar-cart # _ loomi_addon_1756206558129 { transform: scale ( 0.8 ) ; tra…" at bounding box center [1250, 507] width 473 height 683
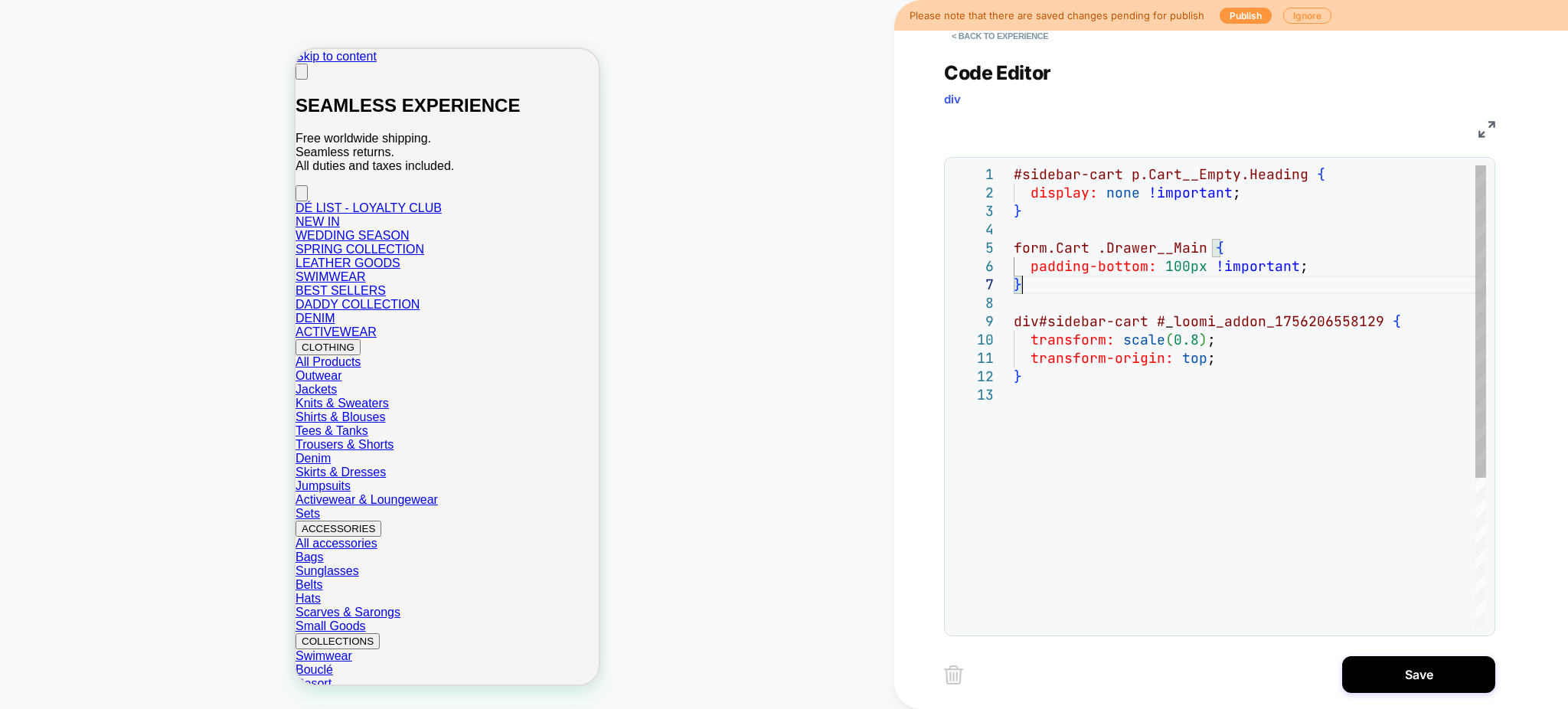
drag, startPoint x: 1014, startPoint y: 320, endPoint x: 1386, endPoint y: 320, distance: 372.0
click at [1386, 320] on span "div#sidebar-cart # _ loomi_addon_1756206558129 {" at bounding box center [1207, 320] width 387 height 17
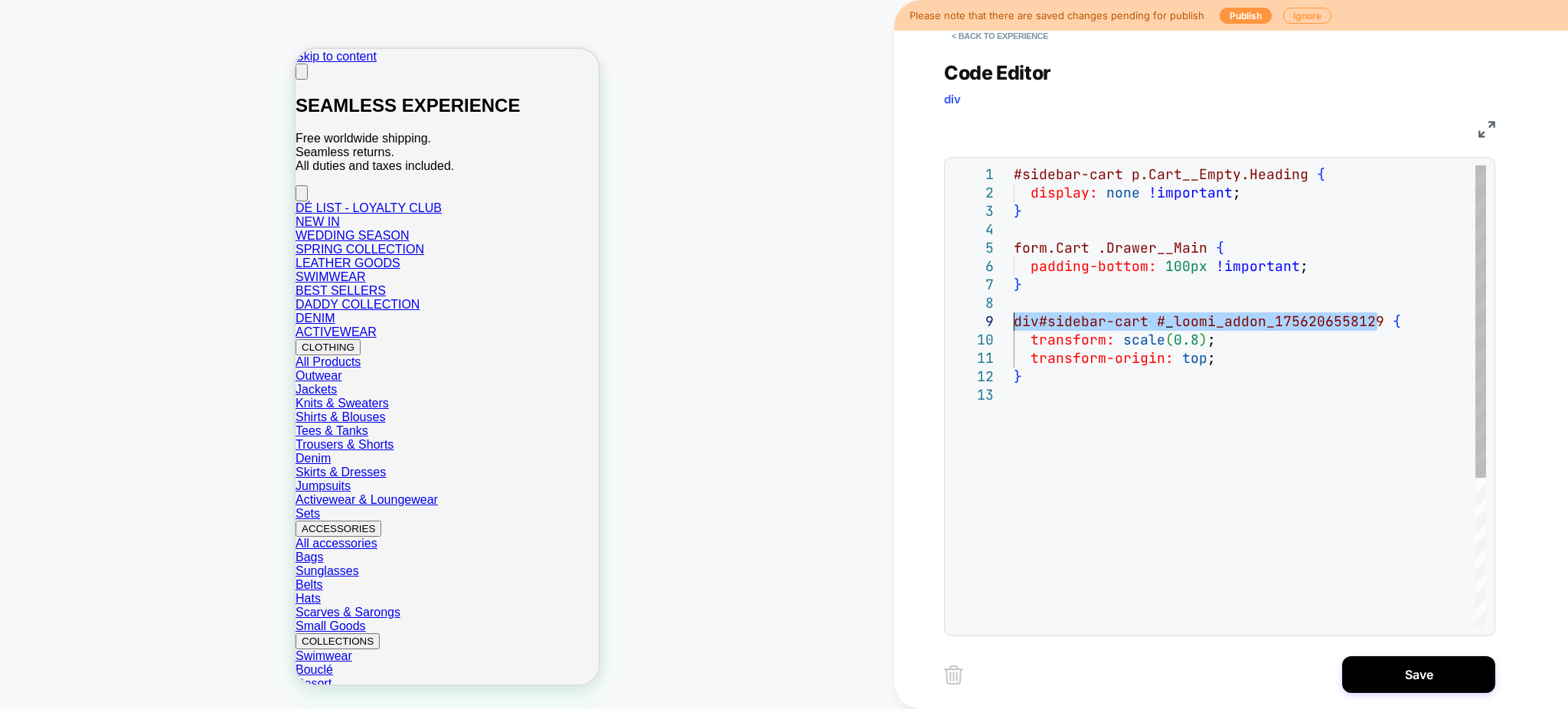
drag, startPoint x: 1378, startPoint y: 320, endPoint x: 1017, endPoint y: 315, distance: 361.0
click at [1017, 315] on div "div#sidebar-cart # _ loomi_addon_1756206558129 { transform: scale ( 0.8 ) ; tra…" at bounding box center [1250, 507] width 473 height 683
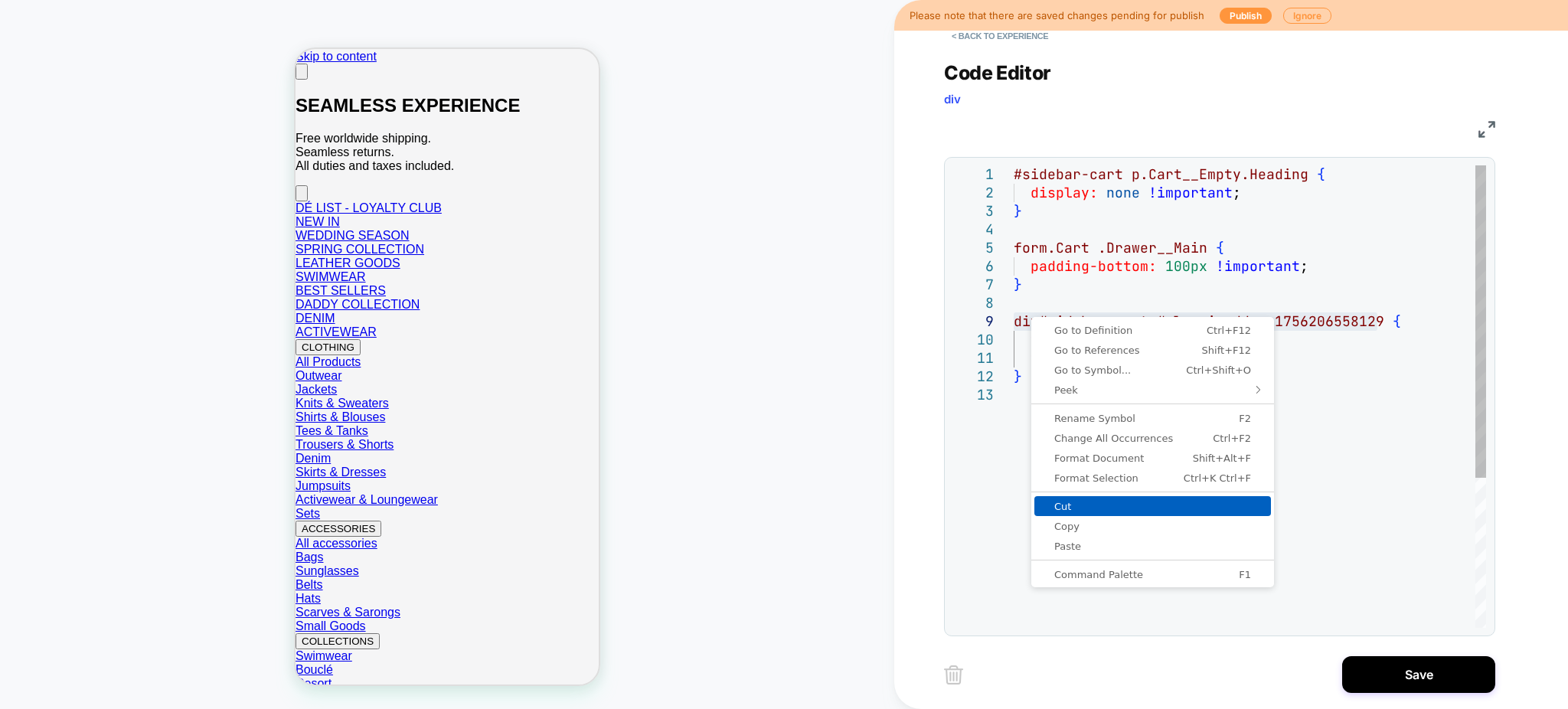
click at [1064, 524] on span "Copy" at bounding box center [1153, 526] width 236 height 10
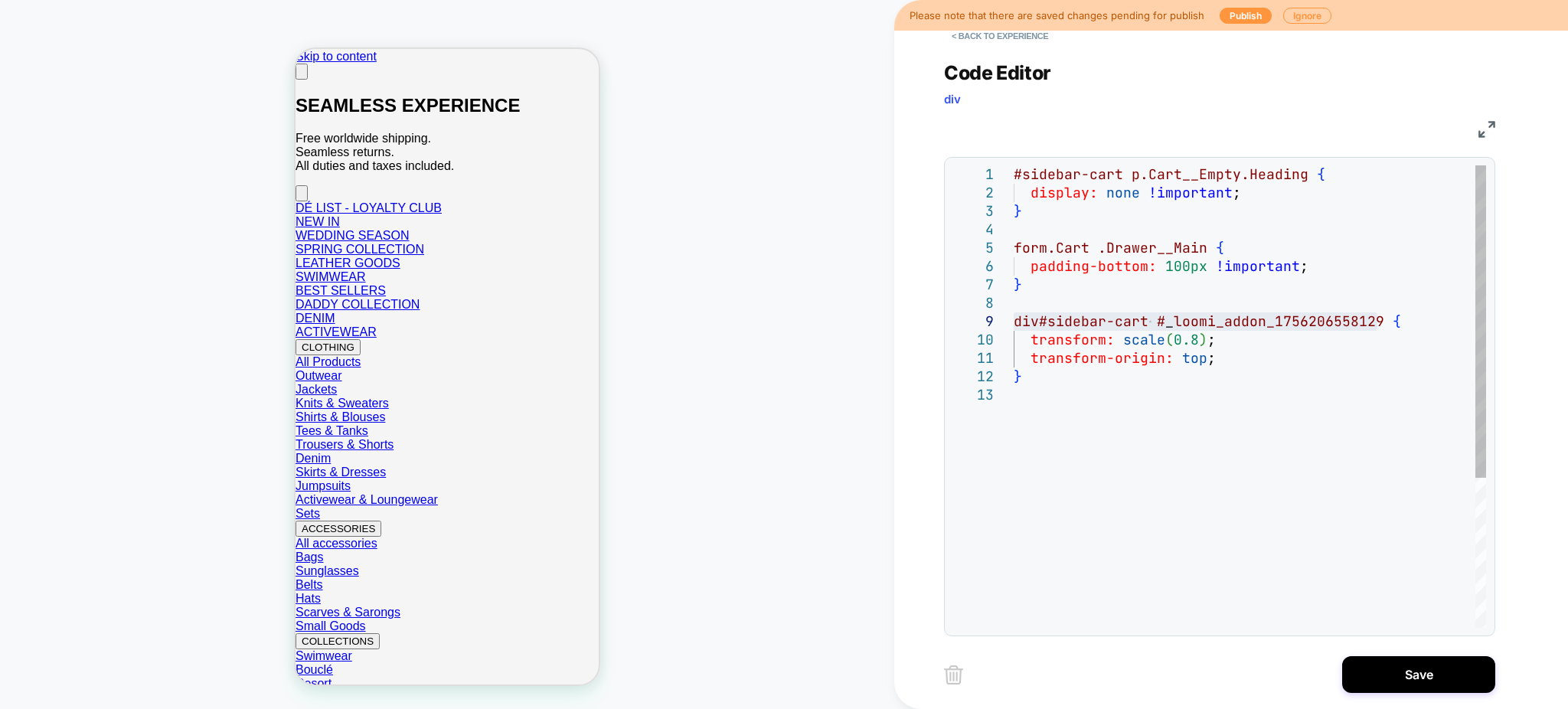
click at [1369, 330] on div "div#sidebar-cart # _ loomi_addon_1756206558129 { transform: scale ( 0.8 ) ; tra…" at bounding box center [1250, 507] width 473 height 683
drag, startPoint x: 1376, startPoint y: 319, endPoint x: 1362, endPoint y: 321, distance: 14.1
click at [1362, 321] on div "div#sidebar-cart # _ loomi_addon_1756206558129 { transform: scale ( 0.8 ) ; tra…" at bounding box center [1250, 507] width 473 height 683
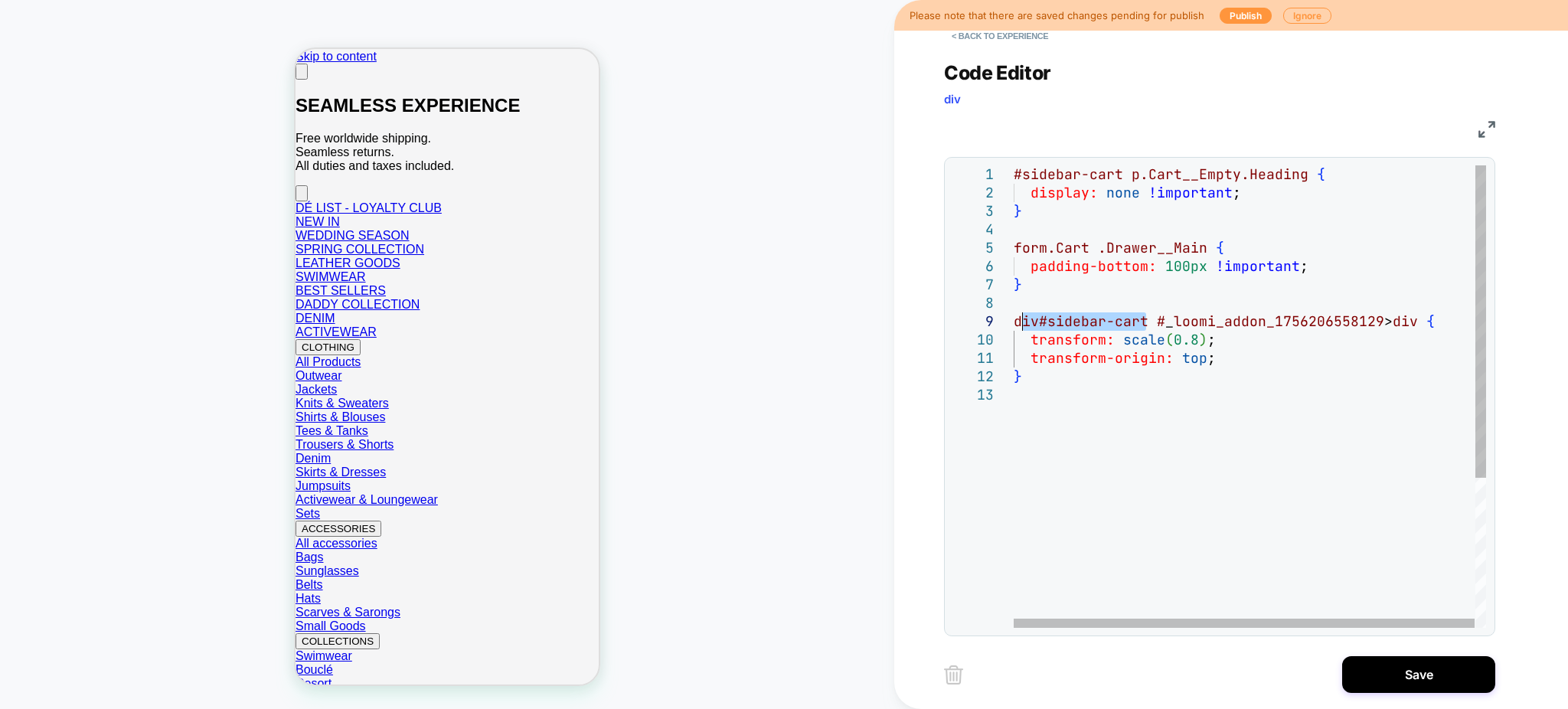
drag, startPoint x: 1149, startPoint y: 321, endPoint x: 1005, endPoint y: 322, distance: 144.0
click at [1014, 322] on div "div#sidebar-cart # _ loomi_addon_1756206558129 > div { transform: scale ( 0.8 )…" at bounding box center [1250, 507] width 474 height 683
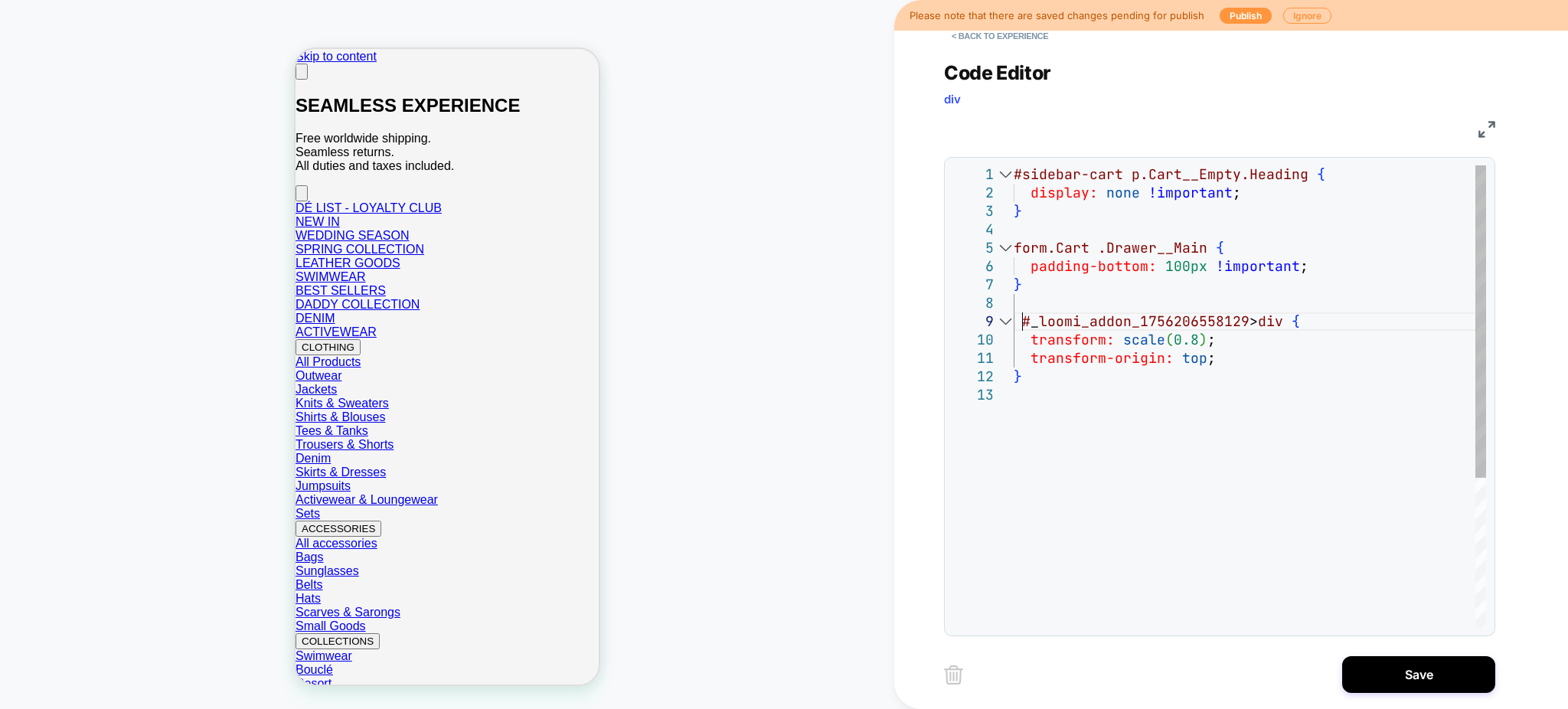
type textarea "**********"
click at [0, 0] on button "< Back to experience" at bounding box center [0, 0] width 0 height 0
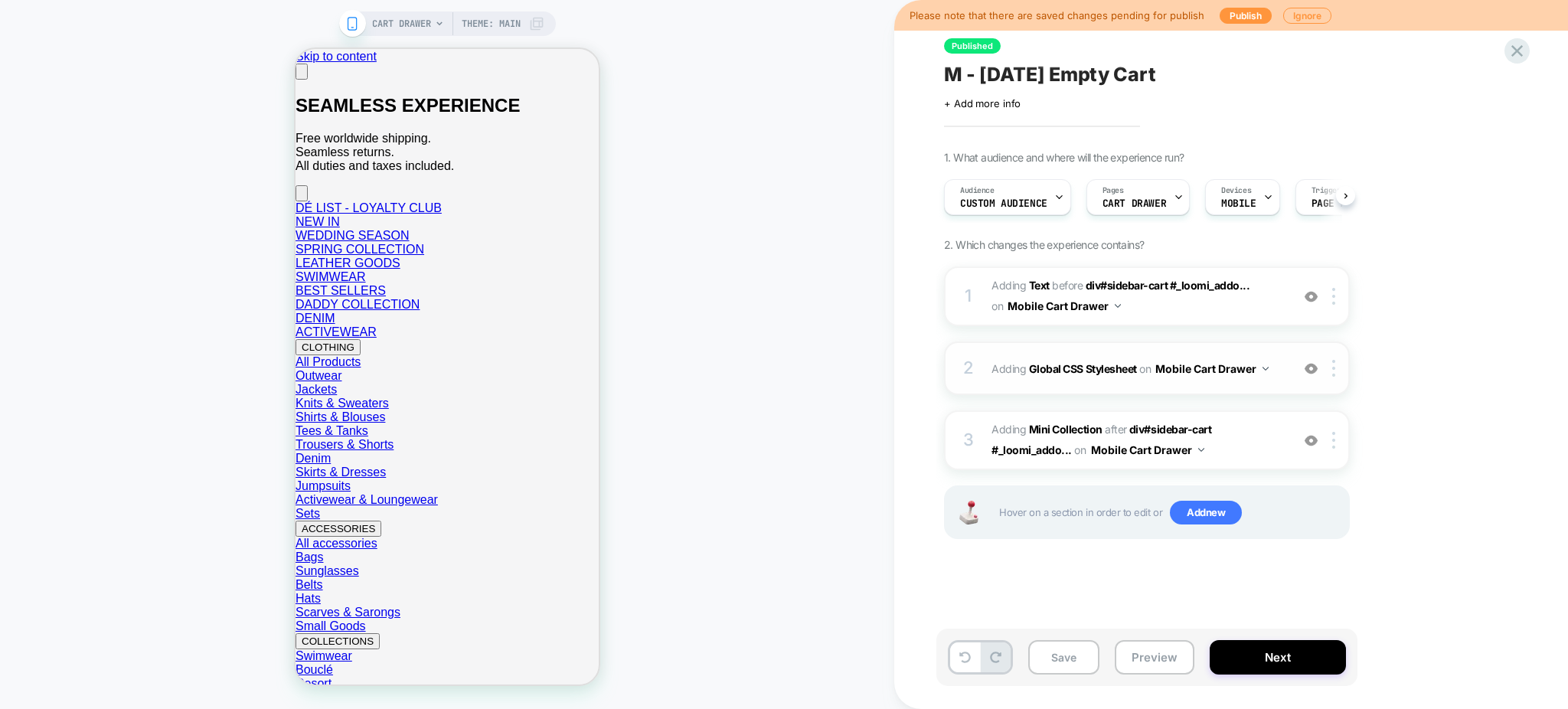
scroll to position [0, 1]
click at [1332, 438] on img at bounding box center [1334, 440] width 3 height 17
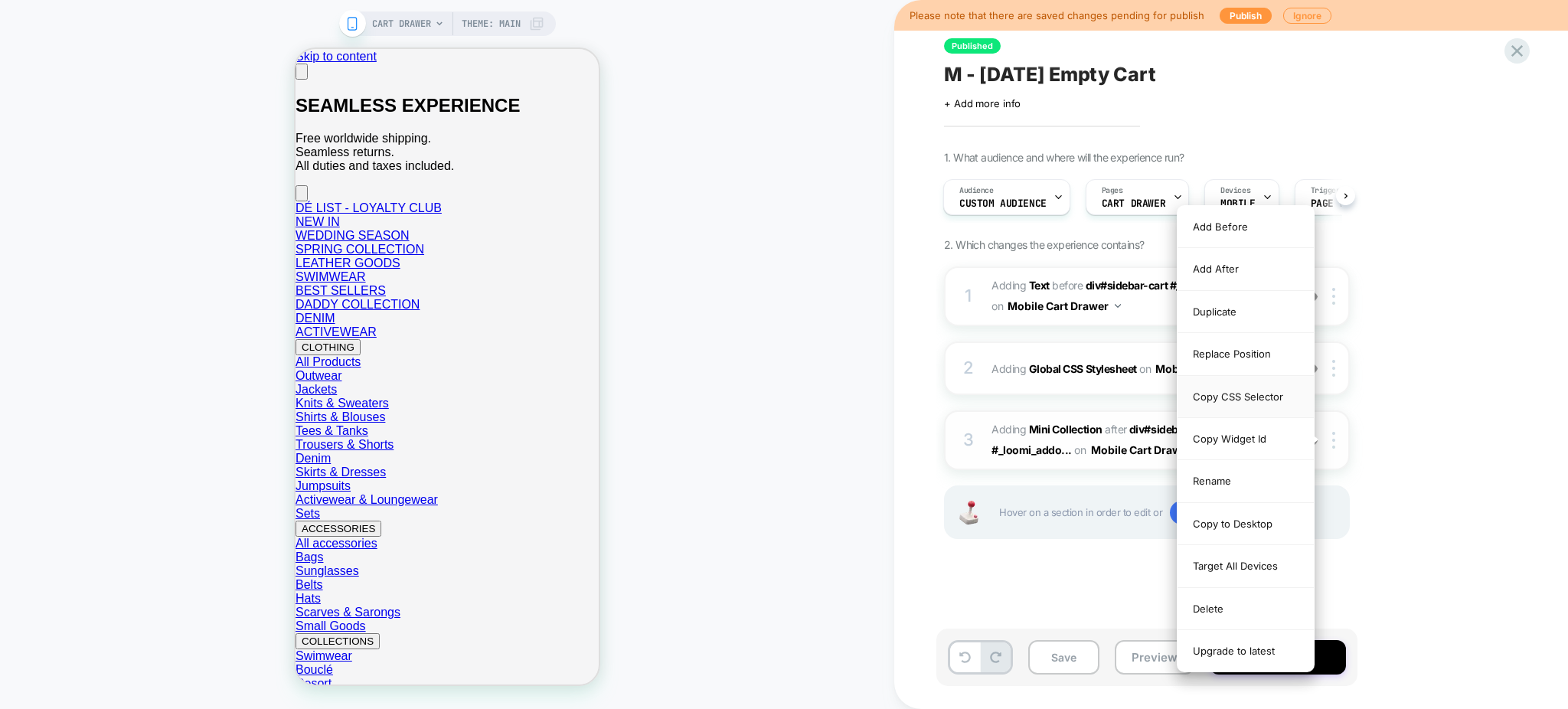
click at [0, 0] on div "Copy CSS Selector" at bounding box center [0, 0] width 0 height 0
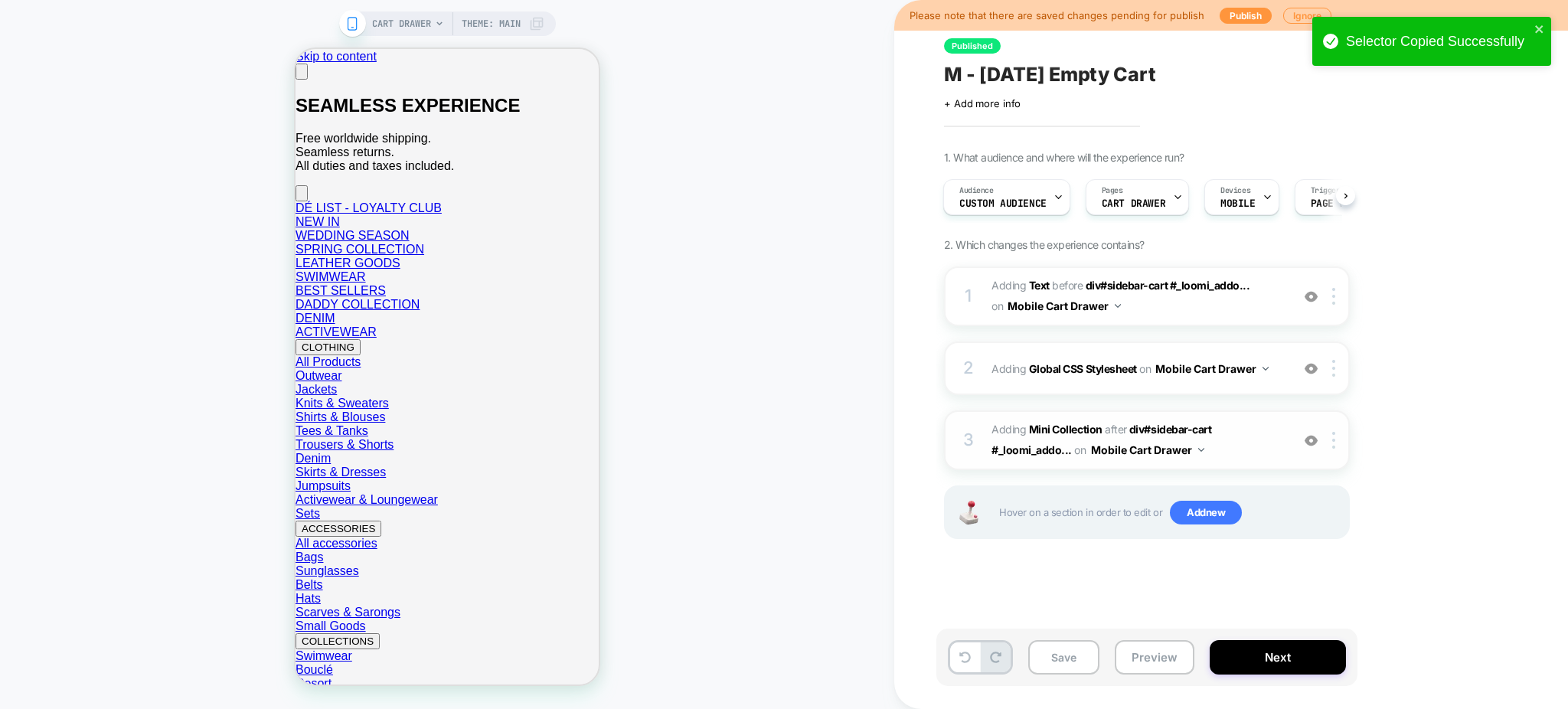
click at [0, 0] on span "#_loomi_addon_1756220312742 Adding Mini Collection AFTER div#sidebar-cart #_loo…" at bounding box center [0, 0] width 0 height 0
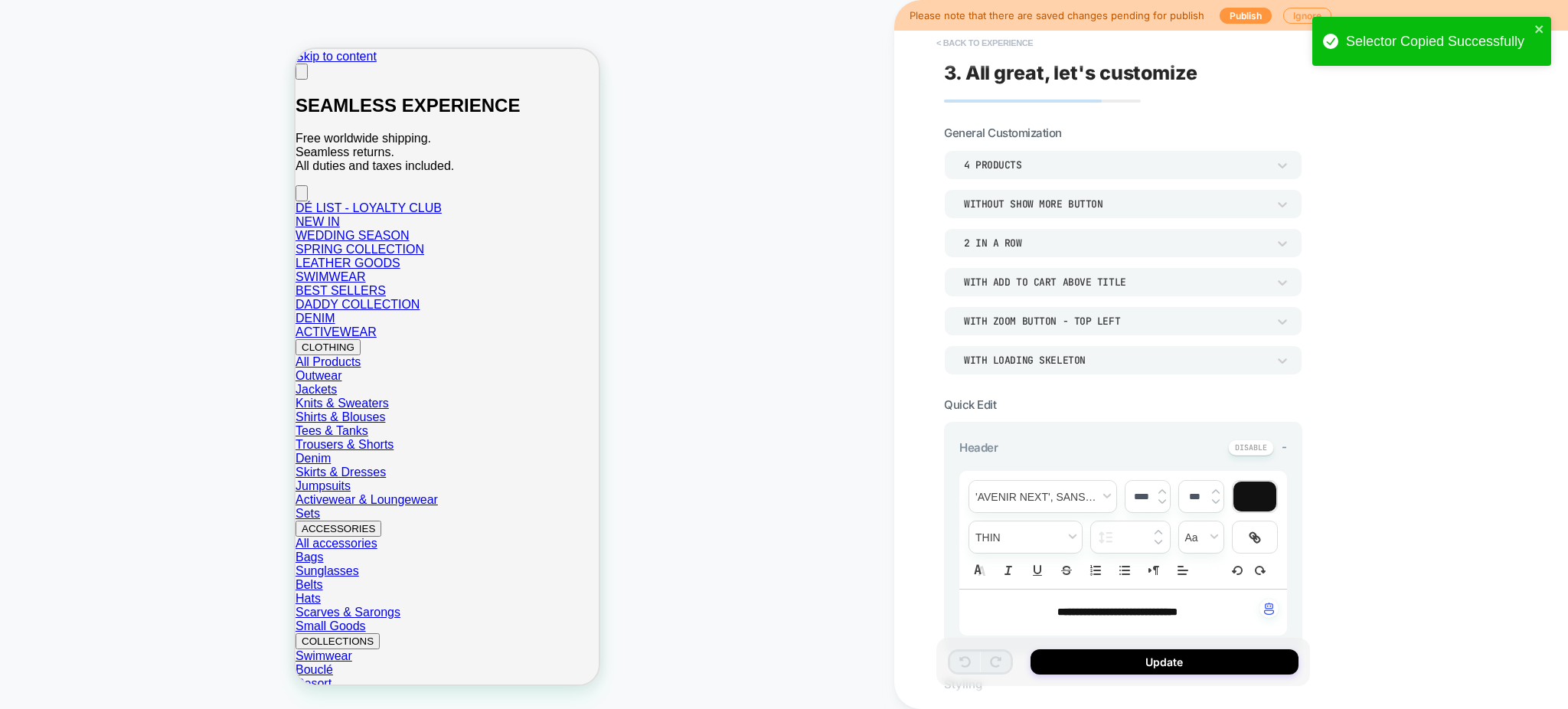
click at [946, 38] on button "< Back to experience" at bounding box center [985, 42] width 112 height 24
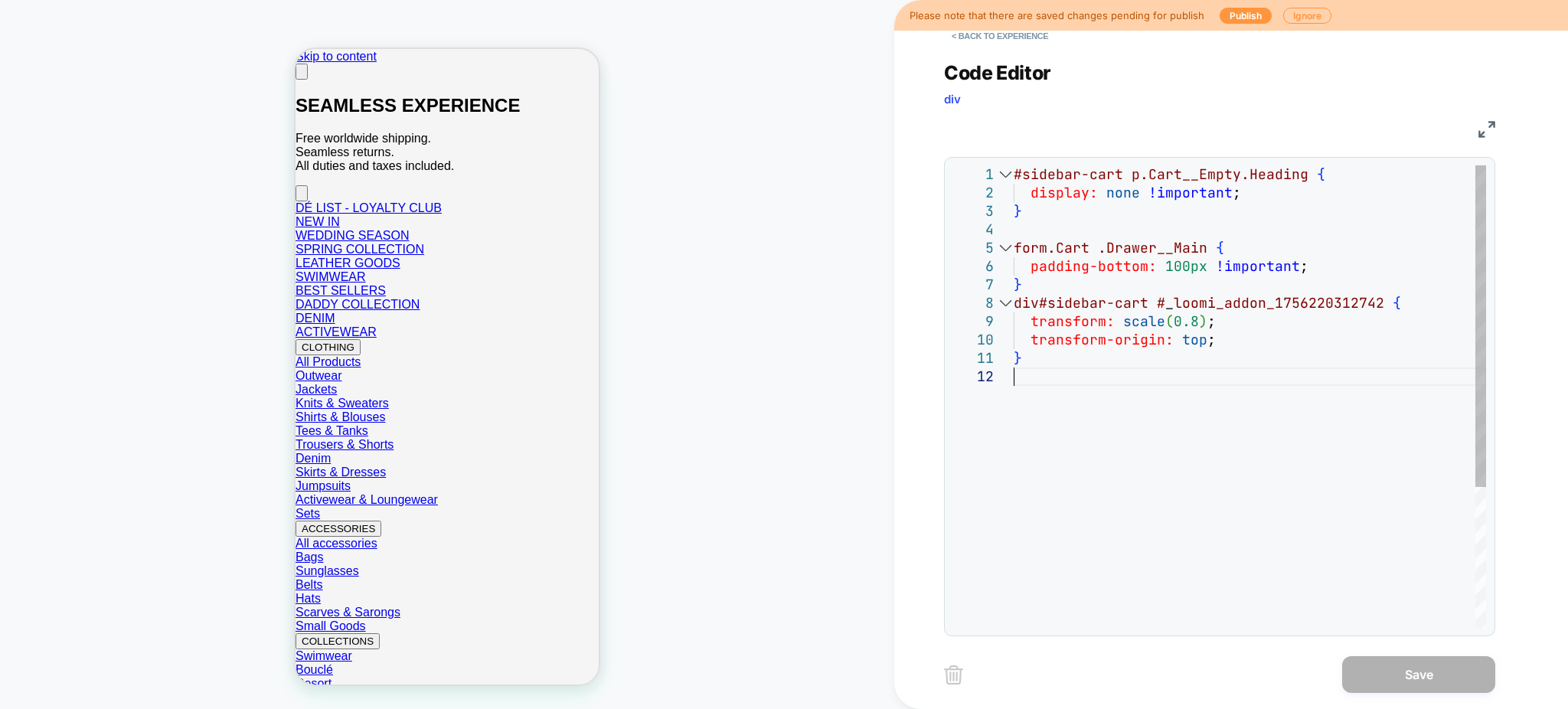
drag, startPoint x: 1018, startPoint y: 376, endPoint x: 1009, endPoint y: 335, distance: 42.0
click at [1015, 369] on div "#sidebar-cart p.Cart__Empty.Heading { display: none !important ; } form.Cart .D…" at bounding box center [1250, 498] width 473 height 664
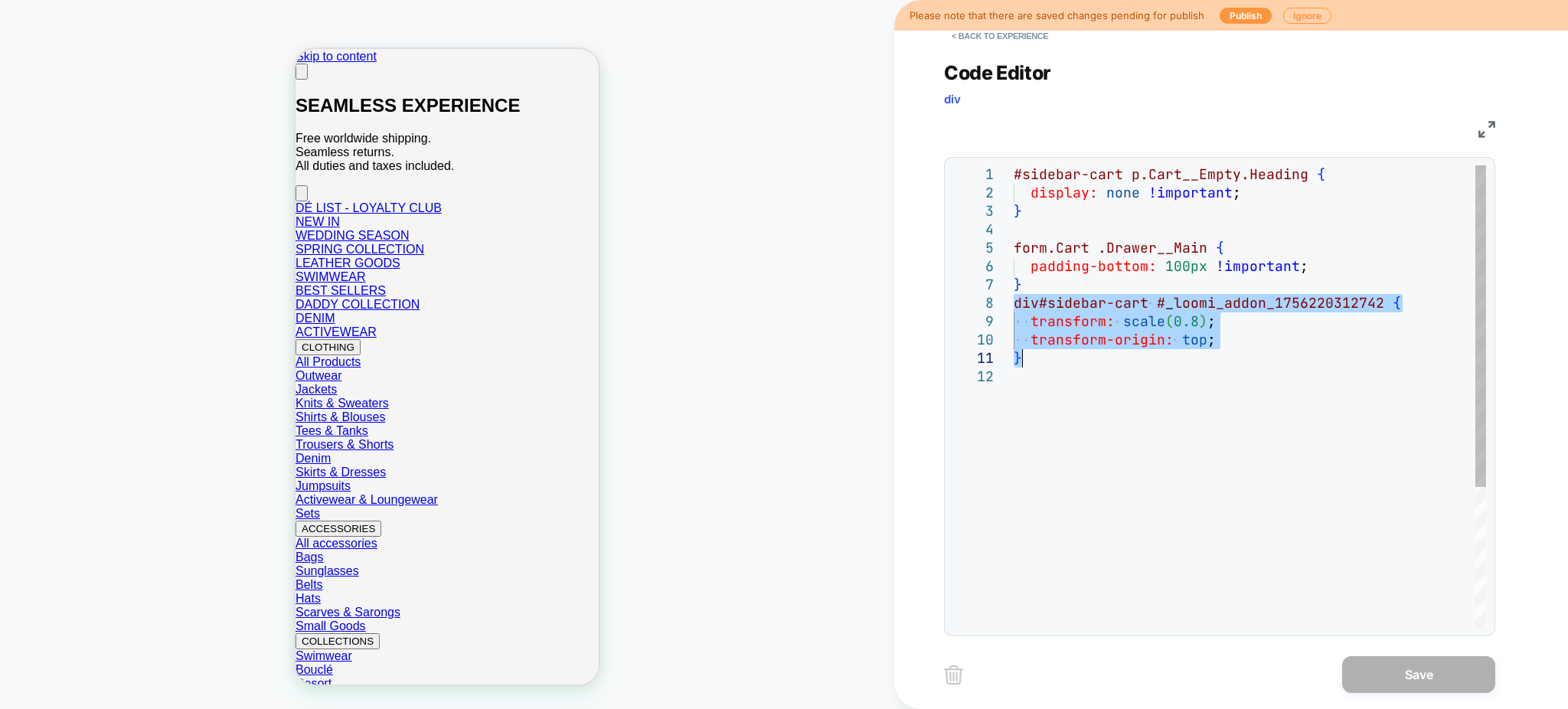
drag, startPoint x: 1018, startPoint y: 301, endPoint x: 1066, endPoint y: 388, distance: 99.4
click at [1066, 388] on div "#sidebar-cart p.Cart__Empty.Heading { display: none !important ; } form.Cart .D…" at bounding box center [1250, 498] width 473 height 664
drag, startPoint x: 1031, startPoint y: 380, endPoint x: 1015, endPoint y: 304, distance: 77.7
click at [1015, 304] on div "#sidebar-cart p.Cart__Empty.Heading { display: none !important ; } form.Cart .D…" at bounding box center [1250, 498] width 473 height 664
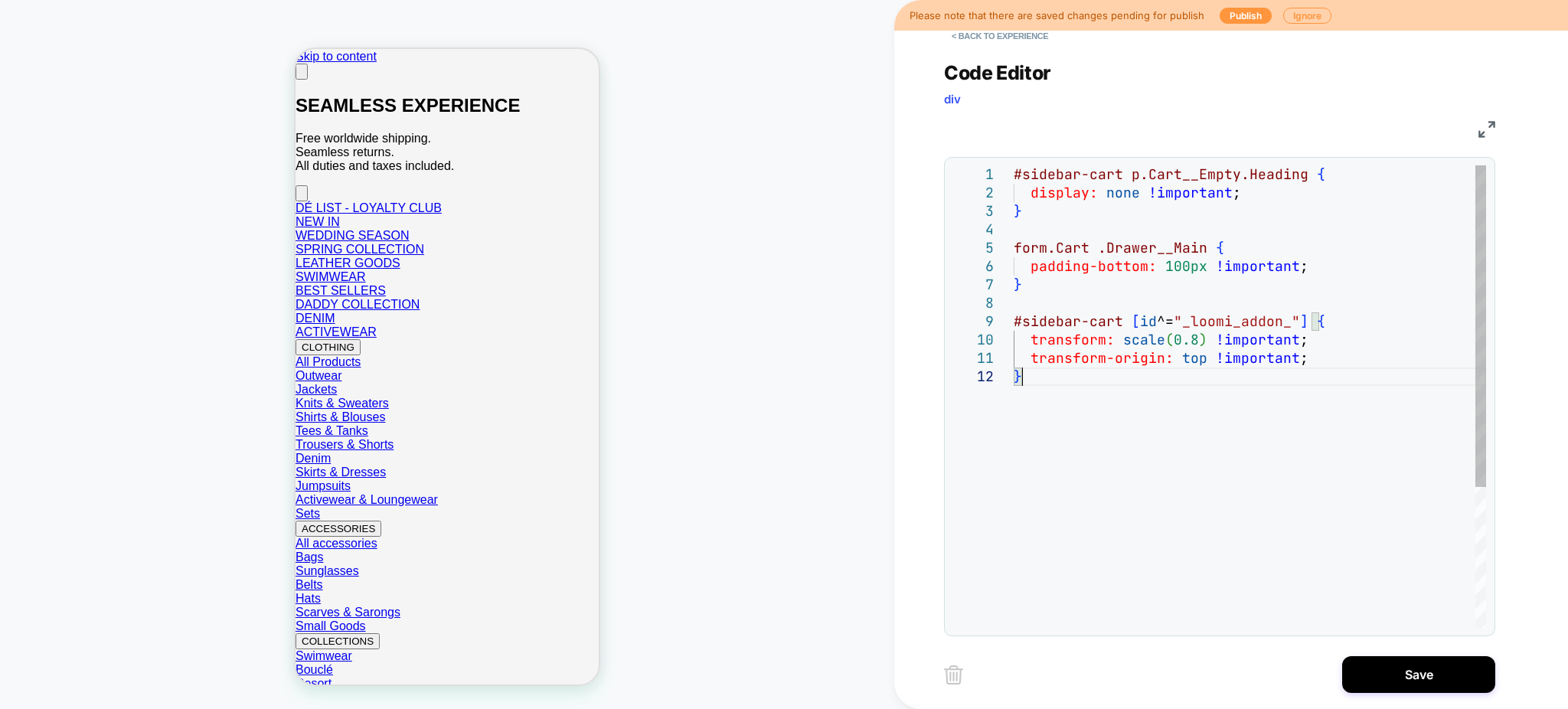
scroll to position [35, 0]
click at [1036, 430] on div "#sidebar-cart p.Cart__Empty.Heading { display: none !important ; } form.Cart .D…" at bounding box center [1250, 498] width 473 height 664
click at [1184, 342] on div "#sidebar-cart p.Cart__Empty.Heading { display: none !important ; } form.Cart .D…" at bounding box center [1250, 507] width 473 height 683
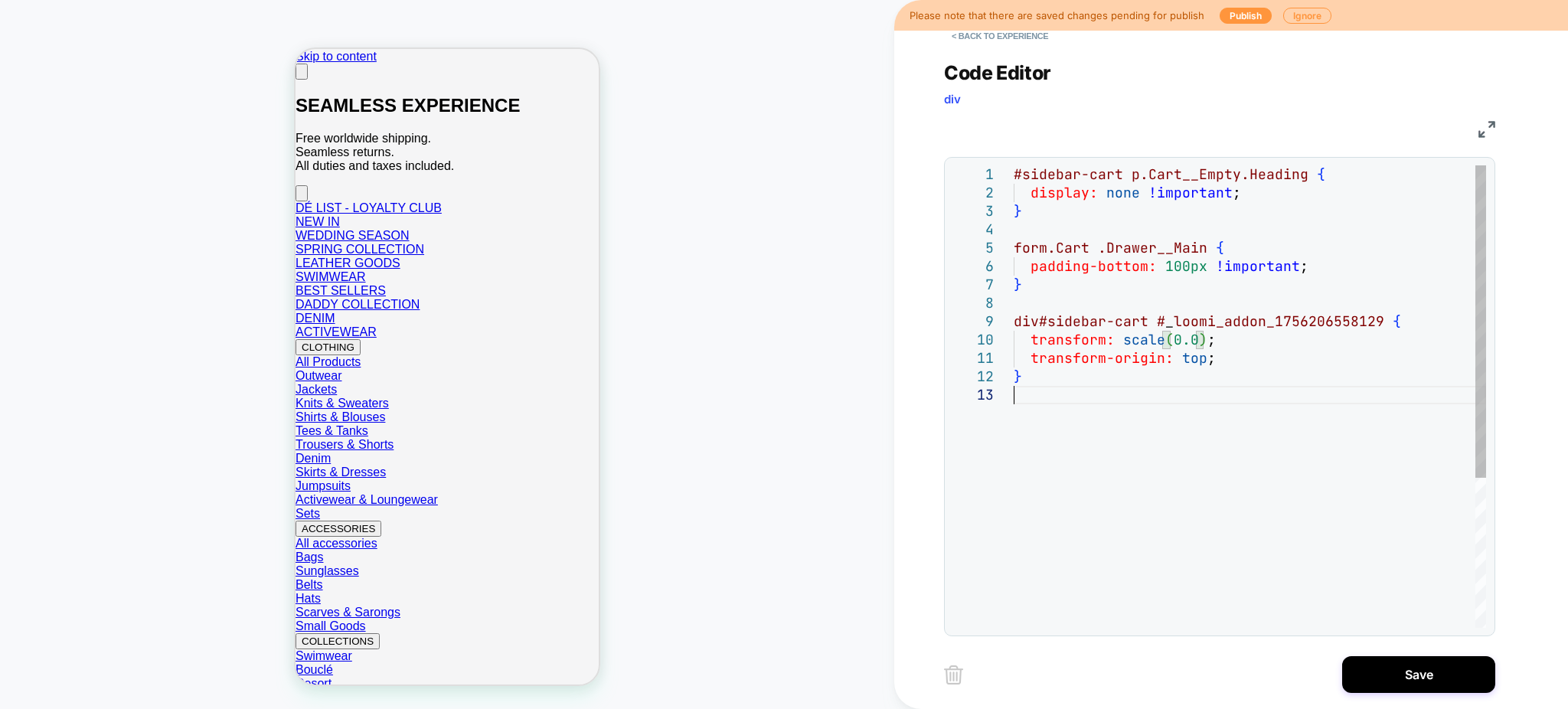
click at [1217, 422] on div "#sidebar-cart p.Cart__Empty.Heading { display: none !important ; } form.Cart .D…" at bounding box center [1250, 507] width 473 height 683
click at [1185, 340] on div "#sidebar-cart p.Cart__Empty.Heading { display: none !important ; } form.Cart .D…" at bounding box center [1250, 507] width 473 height 683
click at [1186, 340] on div "#sidebar-cart p.Cart__Empty.Heading { display: none !important ; } form.Cart .D…" at bounding box center [1250, 507] width 473 height 683
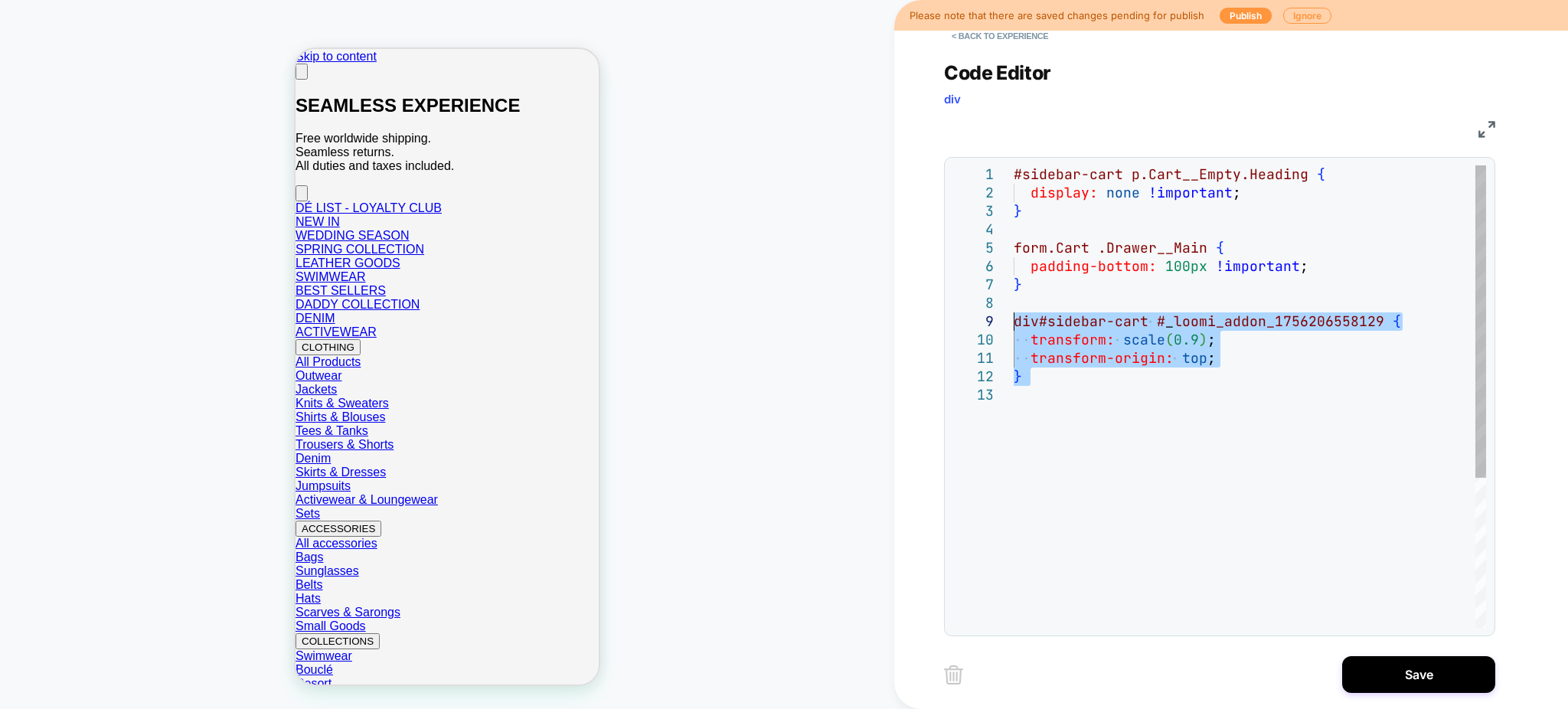
drag, startPoint x: 1046, startPoint y: 389, endPoint x: 1009, endPoint y: 327, distance: 72.2
click at [1014, 327] on div "#sidebar-cart p.Cart__Empty.Heading { display: none !important ; } form.Cart .D…" at bounding box center [1250, 507] width 473 height 683
type textarea "**********"
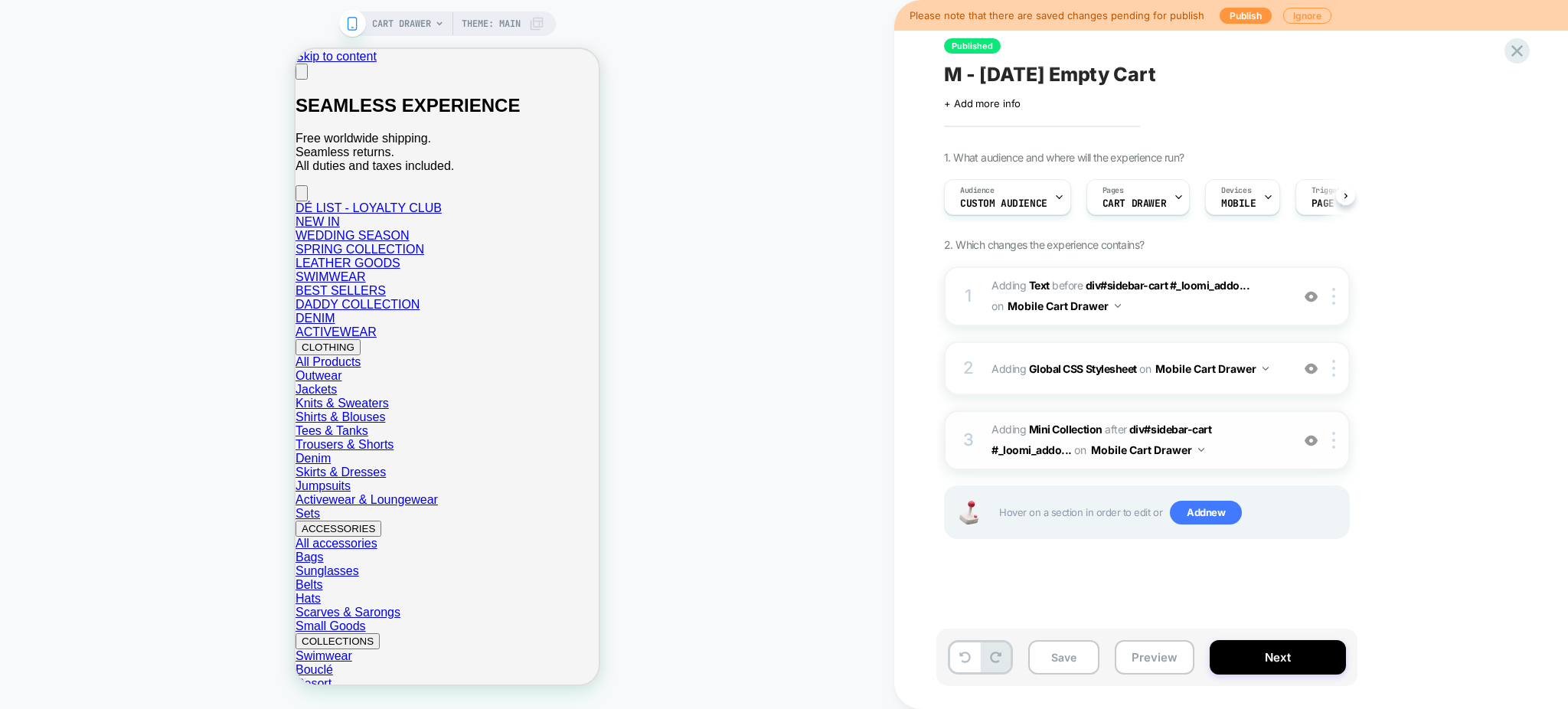
scroll to position [0, 1]
click at [1132, 658] on button "Preview" at bounding box center [1154, 657] width 80 height 34
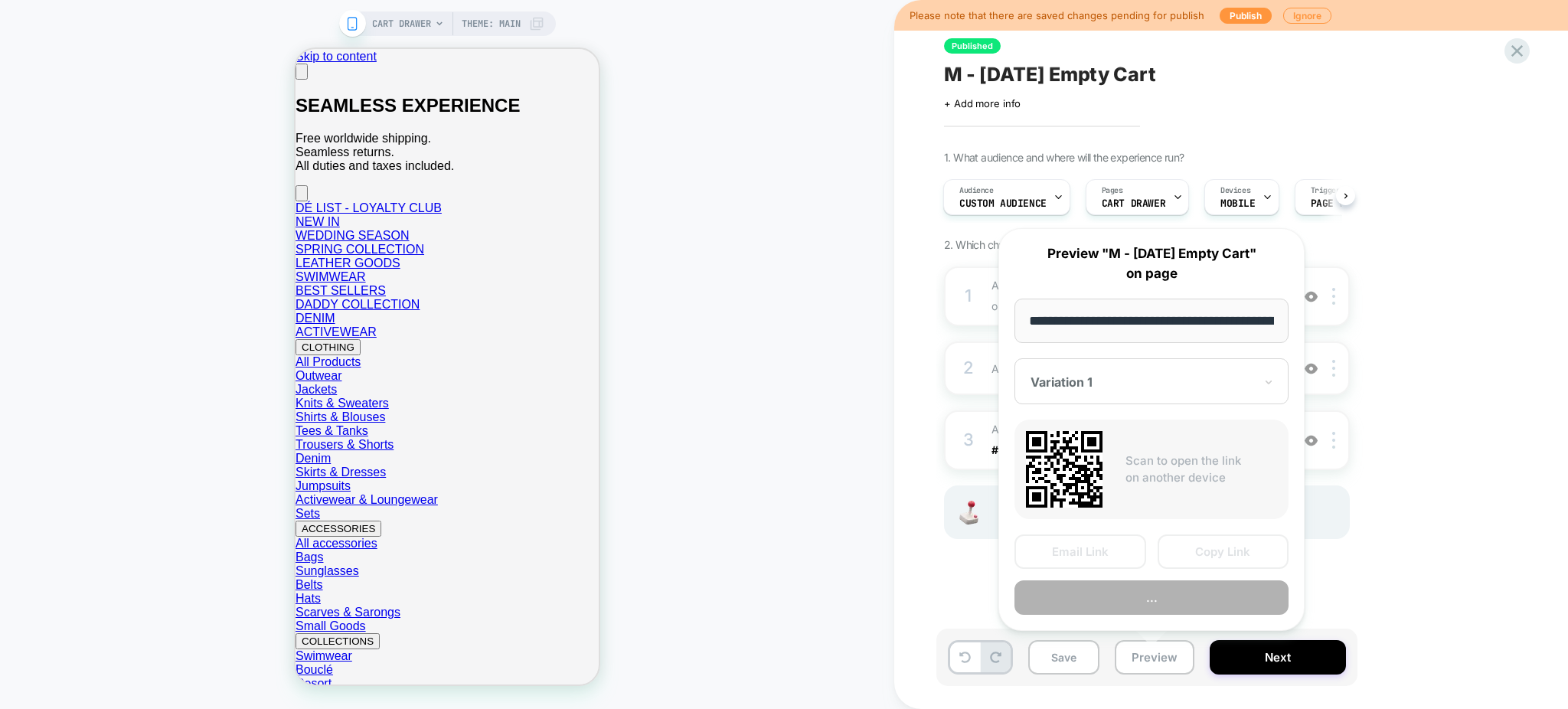
scroll to position [0, 141]
click at [1130, 600] on button "..." at bounding box center [1151, 597] width 274 height 34
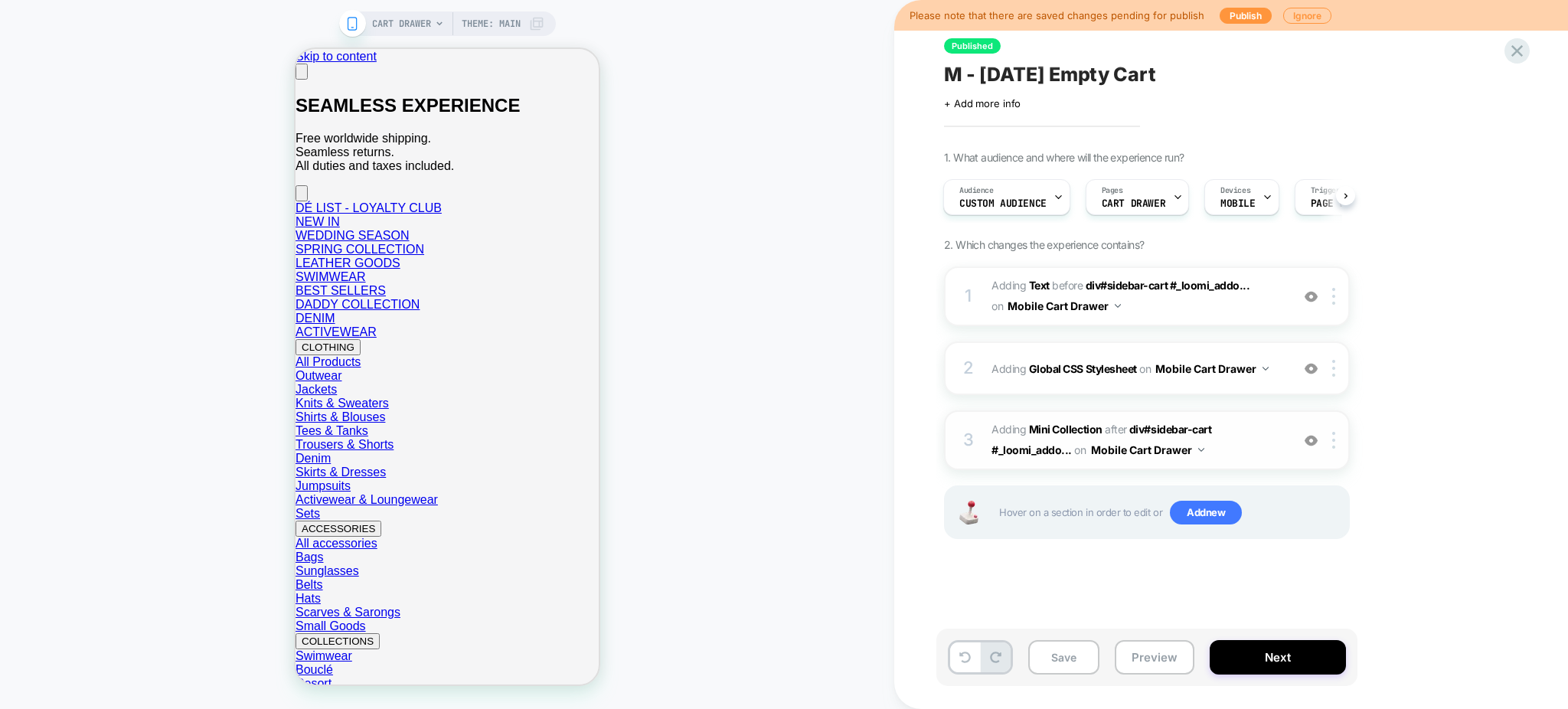
click at [1243, 459] on span "#_loomi_addon_1756220312742 Adding Mini Collection AFTER div#sidebar-cart #_loo…" at bounding box center [1137, 440] width 291 height 42
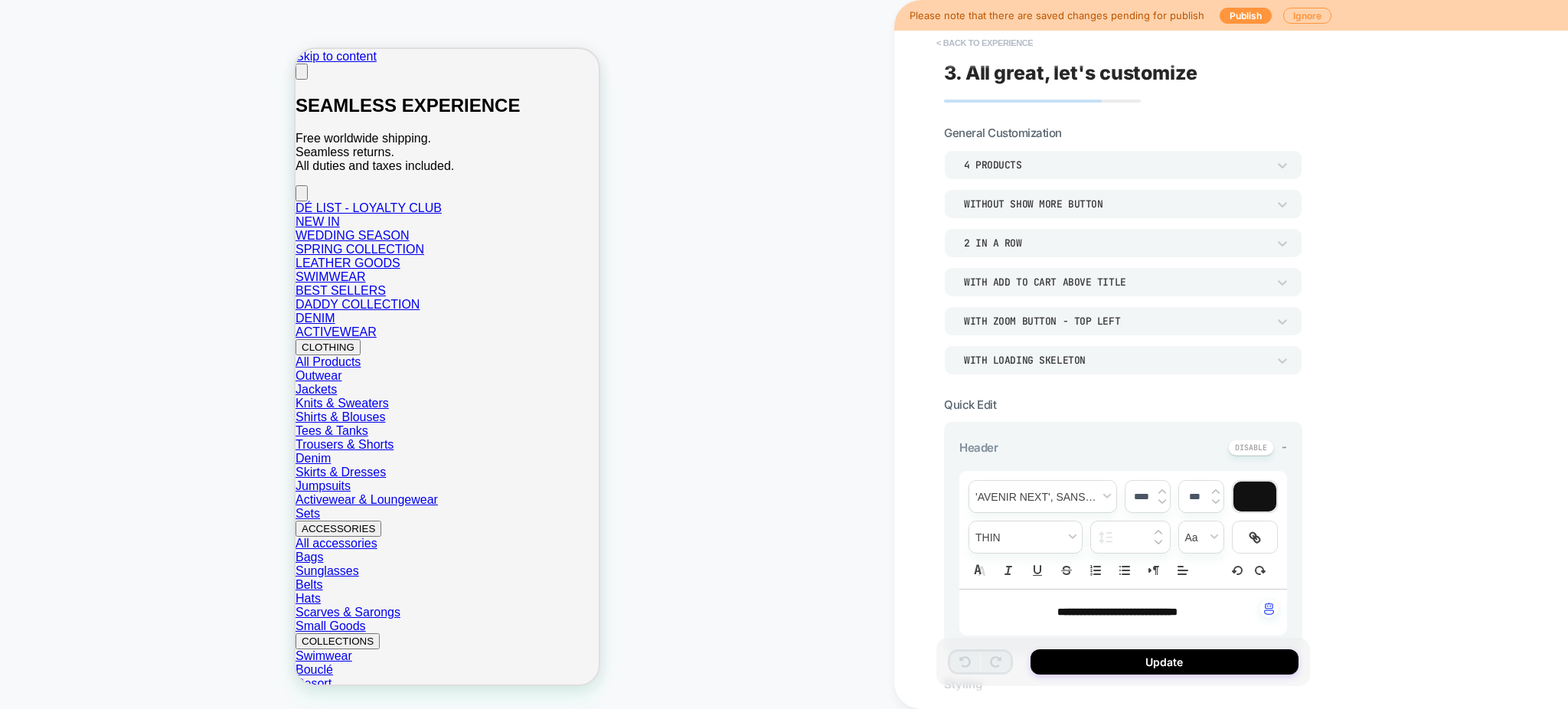
click at [981, 32] on button "< Back to experience" at bounding box center [985, 42] width 112 height 24
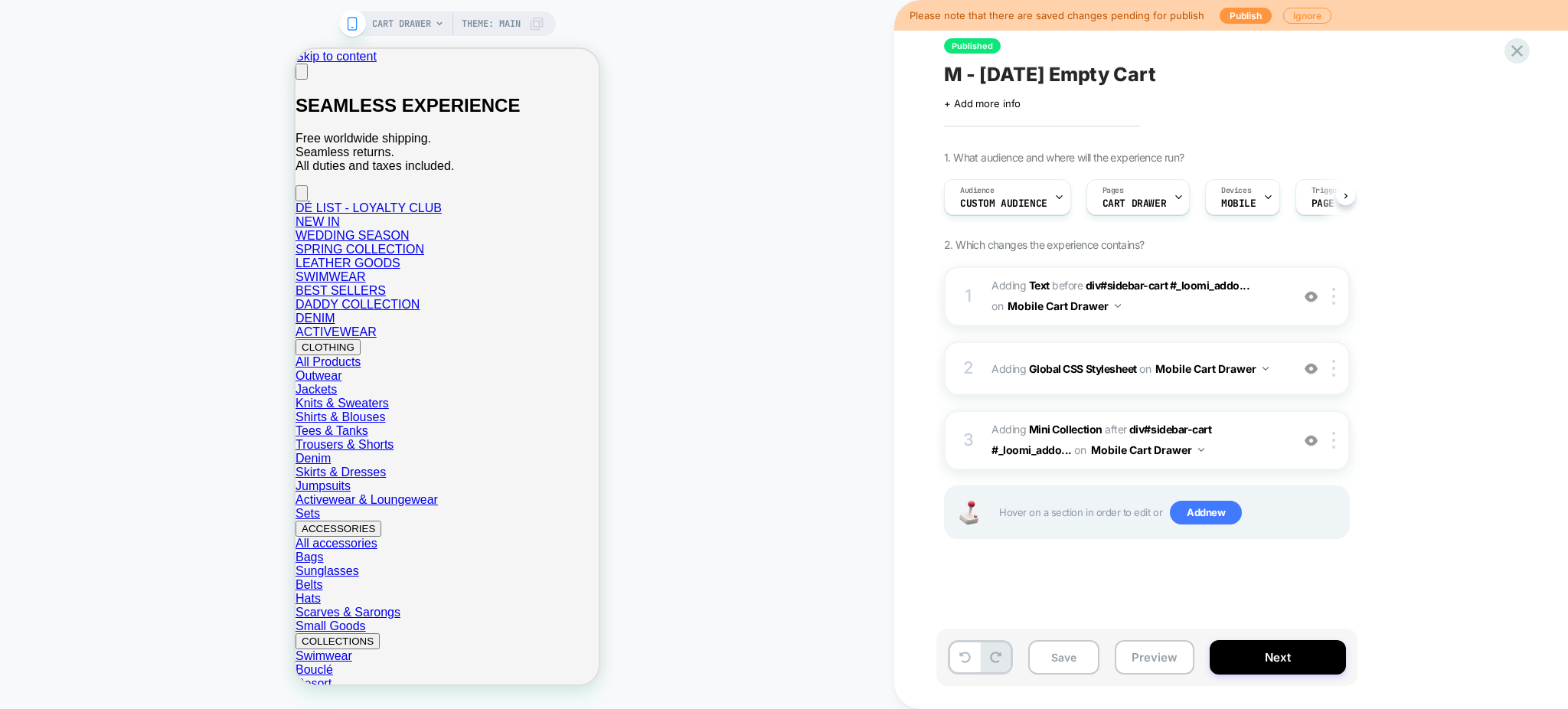
scroll to position [0, 1]
click at [1167, 380] on div "2 Adding Global CSS Stylesheet on Mobile Cart Drawer Add Before Add After Copy …" at bounding box center [1147, 368] width 406 height 53
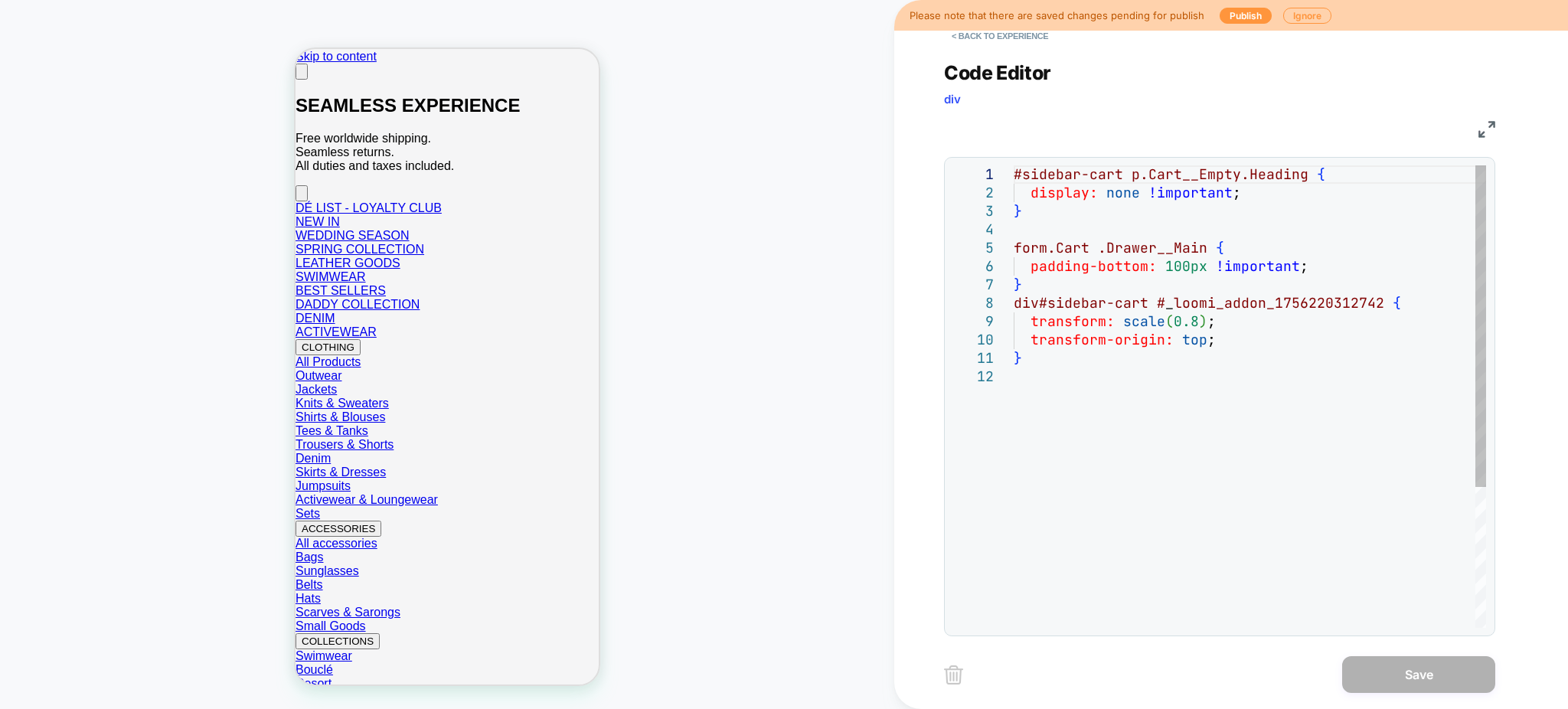
scroll to position [0, 0]
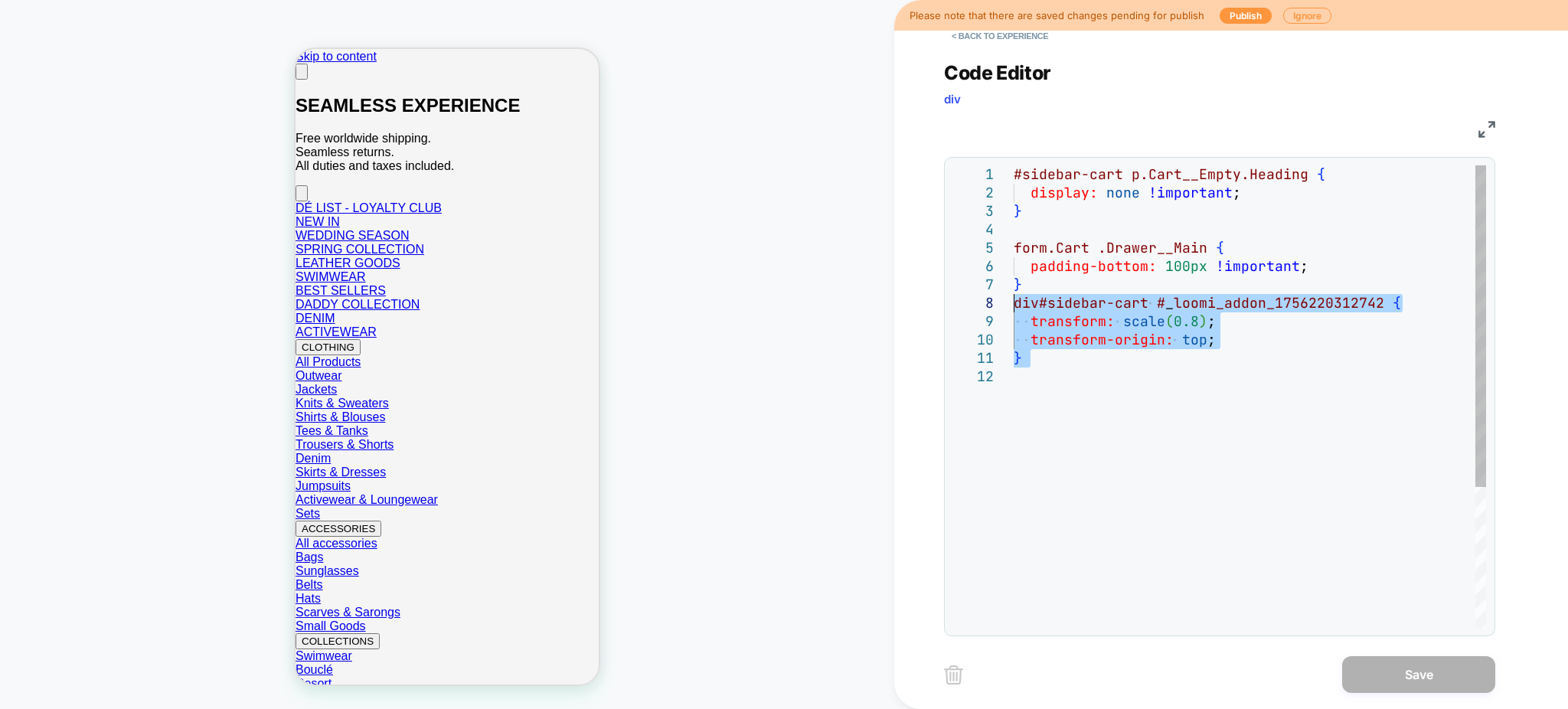
drag, startPoint x: 1047, startPoint y: 377, endPoint x: 1009, endPoint y: 308, distance: 78.8
click at [1014, 308] on div "#sidebar-cart p.Cart__Empty.Heading { display: none !important ; } form.Cart .D…" at bounding box center [1250, 498] width 473 height 664
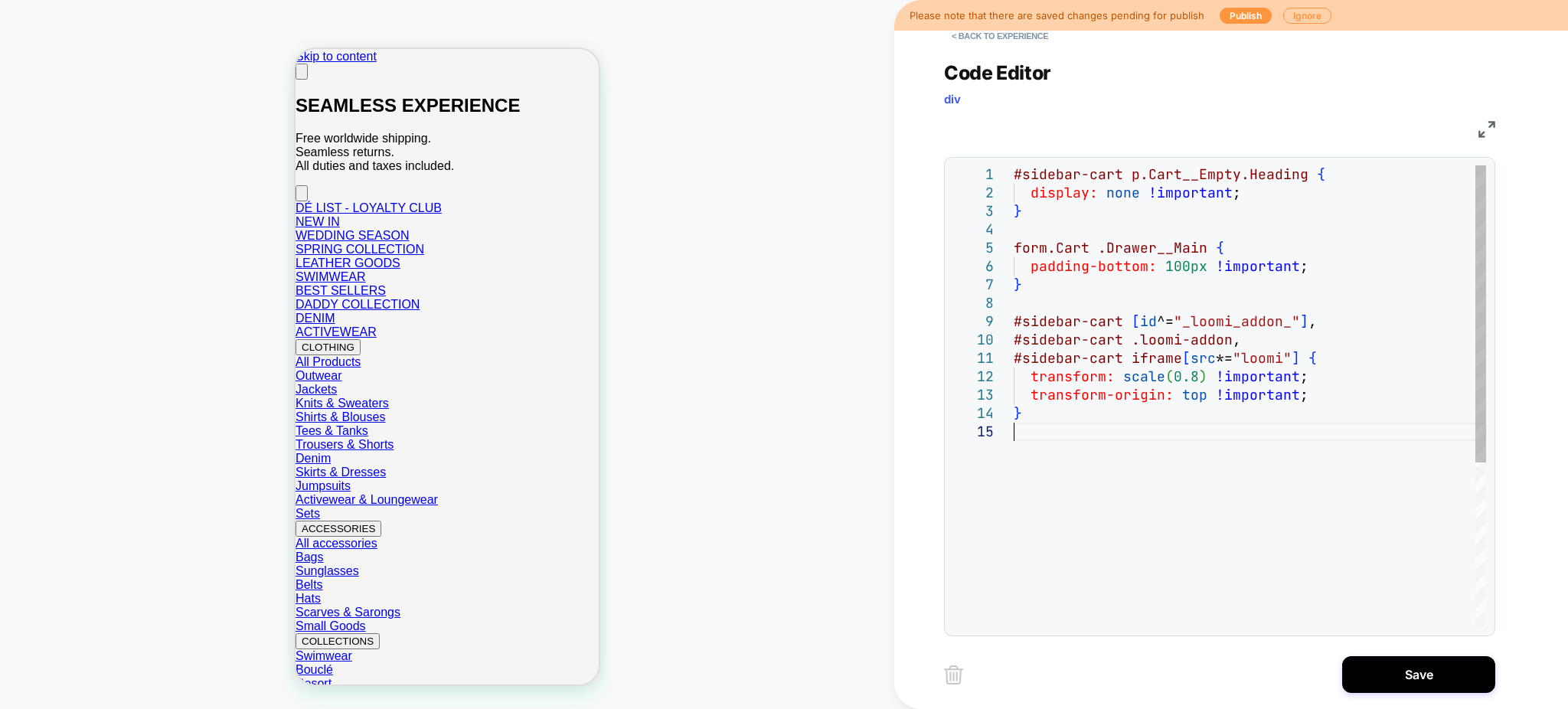
scroll to position [91, 0]
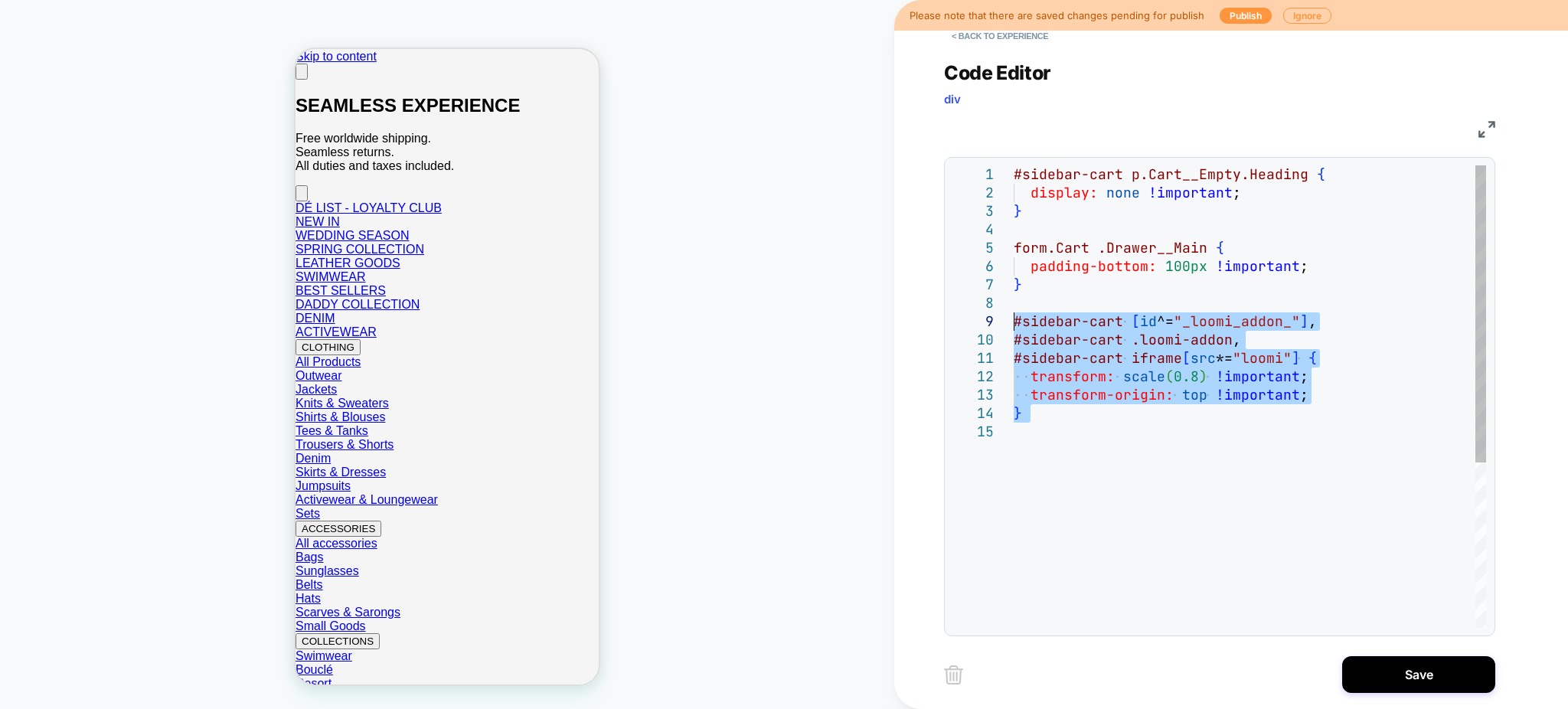
drag, startPoint x: 1018, startPoint y: 433, endPoint x: 1009, endPoint y: 317, distance: 116.3
click at [1014, 317] on div "#sidebar-cart p.Cart__Empty.Heading { display: none !important ; } form.Cart .D…" at bounding box center [1250, 525] width 473 height 720
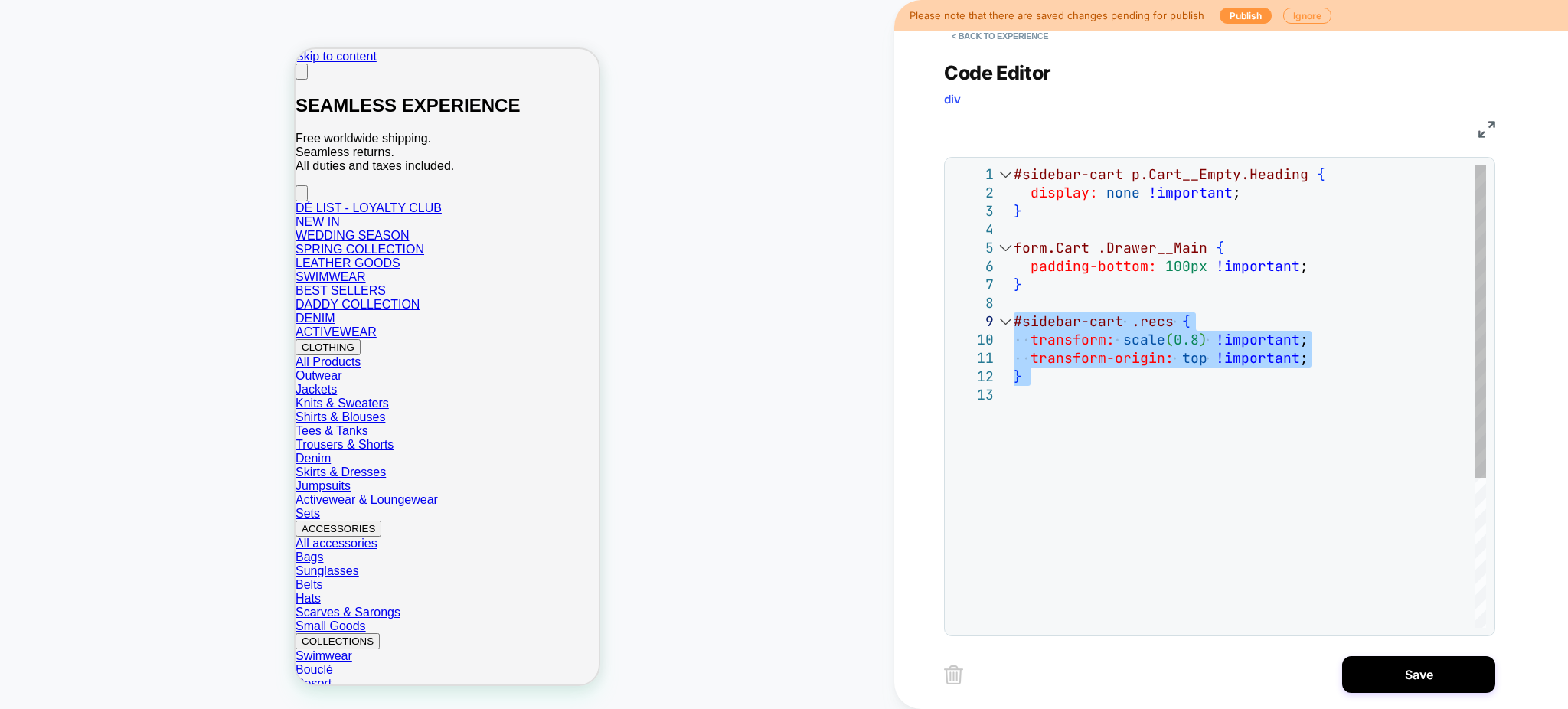
drag, startPoint x: 1021, startPoint y: 398, endPoint x: 1000, endPoint y: 325, distance: 76.0
click at [1014, 325] on div "#sidebar-cart p.Cart__Empty.Heading { display: none !important ; } form.Cart .D…" at bounding box center [1250, 507] width 473 height 683
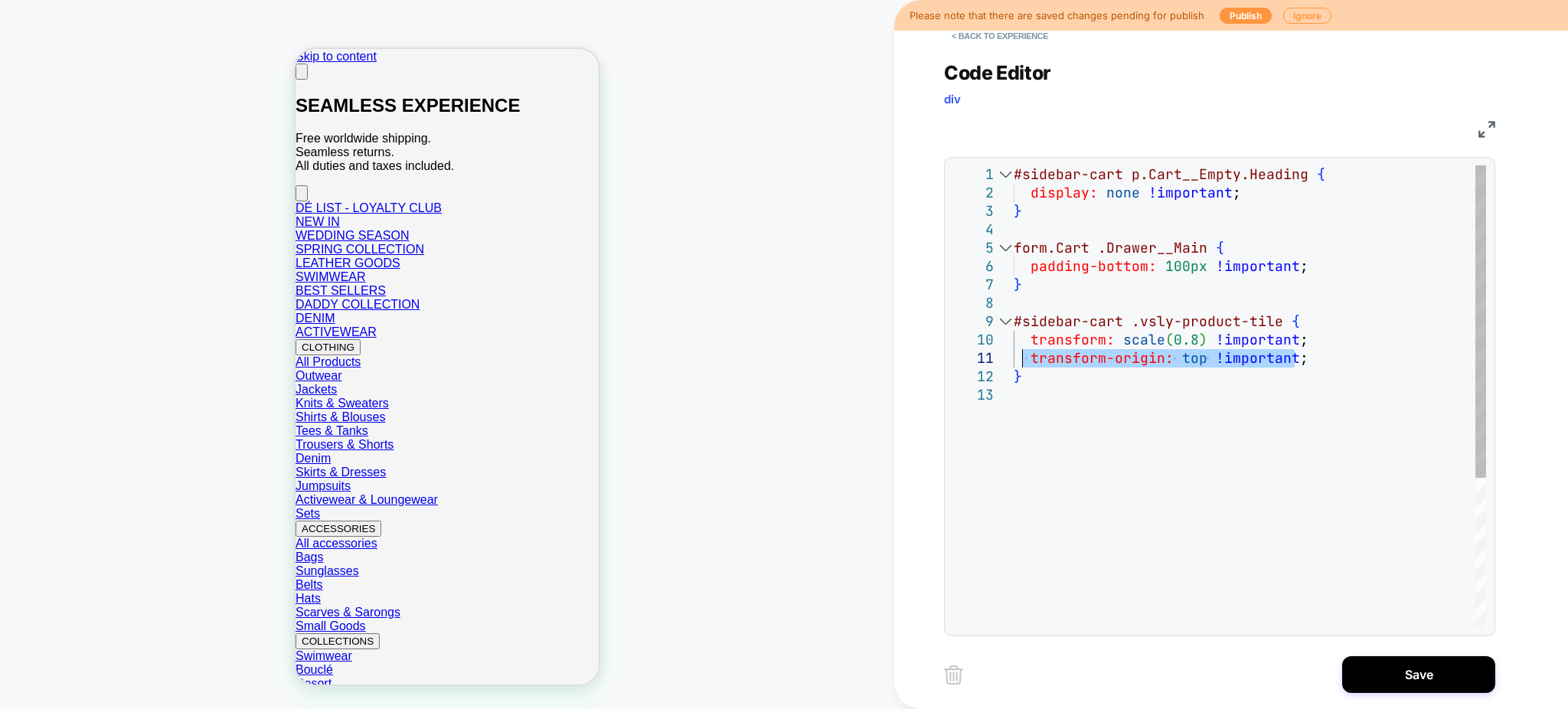
drag, startPoint x: 1295, startPoint y: 359, endPoint x: 1025, endPoint y: 361, distance: 270.0
click at [1025, 361] on div "#sidebar-cart p.Cart__Empty.Heading { display: none !important ; } form.Cart .D…" at bounding box center [1250, 507] width 473 height 683
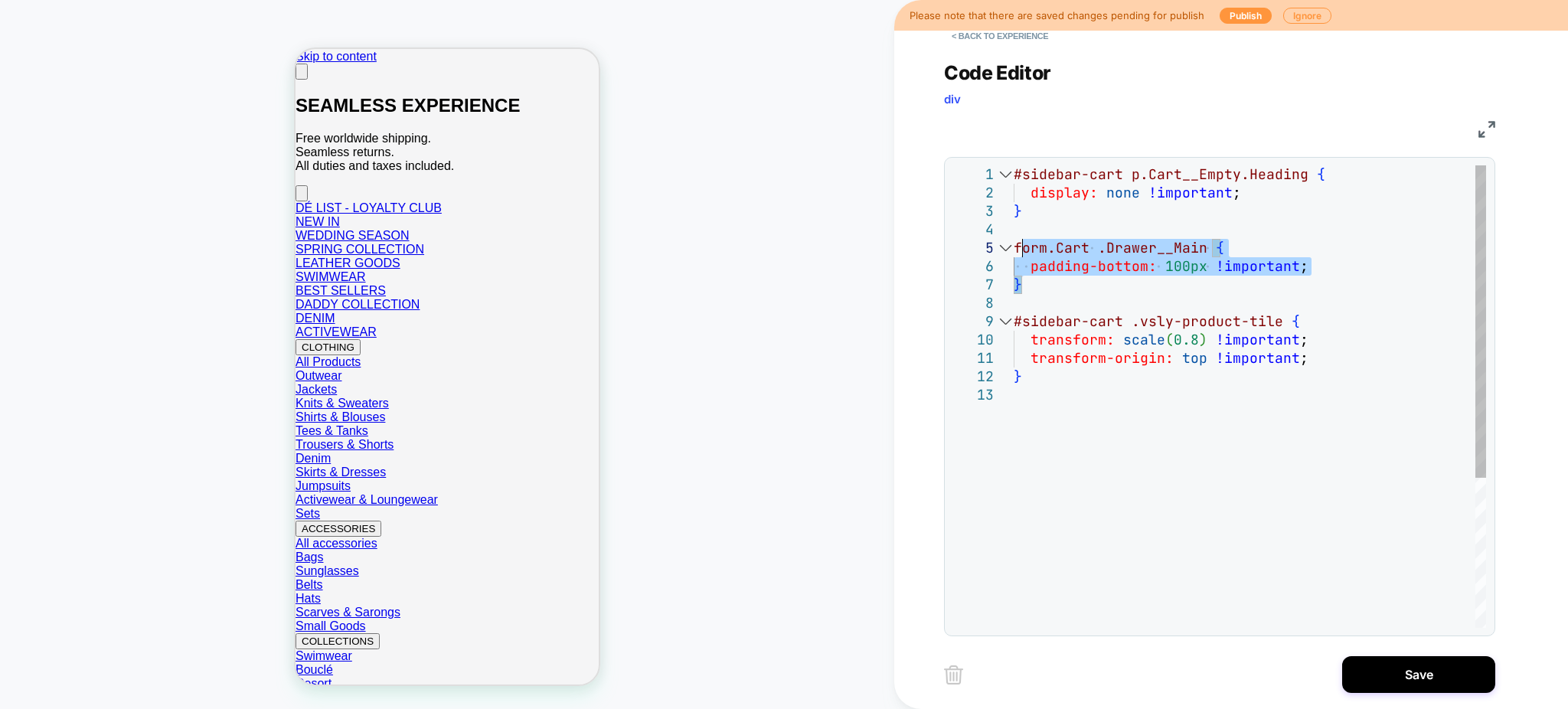
click at [1021, 250] on div "#sidebar-cart p.Cart__Empty.Heading { display: none !important ; } form.Cart .D…" at bounding box center [1250, 507] width 473 height 683
click at [1162, 264] on div "#sidebar-cart p.Cart__Empty.Heading { display: none !important ; } #sidebar-car…" at bounding box center [1250, 507] width 473 height 683
click at [1174, 269] on div "#sidebar-cart p.Cart__Empty.Heading { display: none !important ; } #sidebar-car…" at bounding box center [1250, 507] width 473 height 683
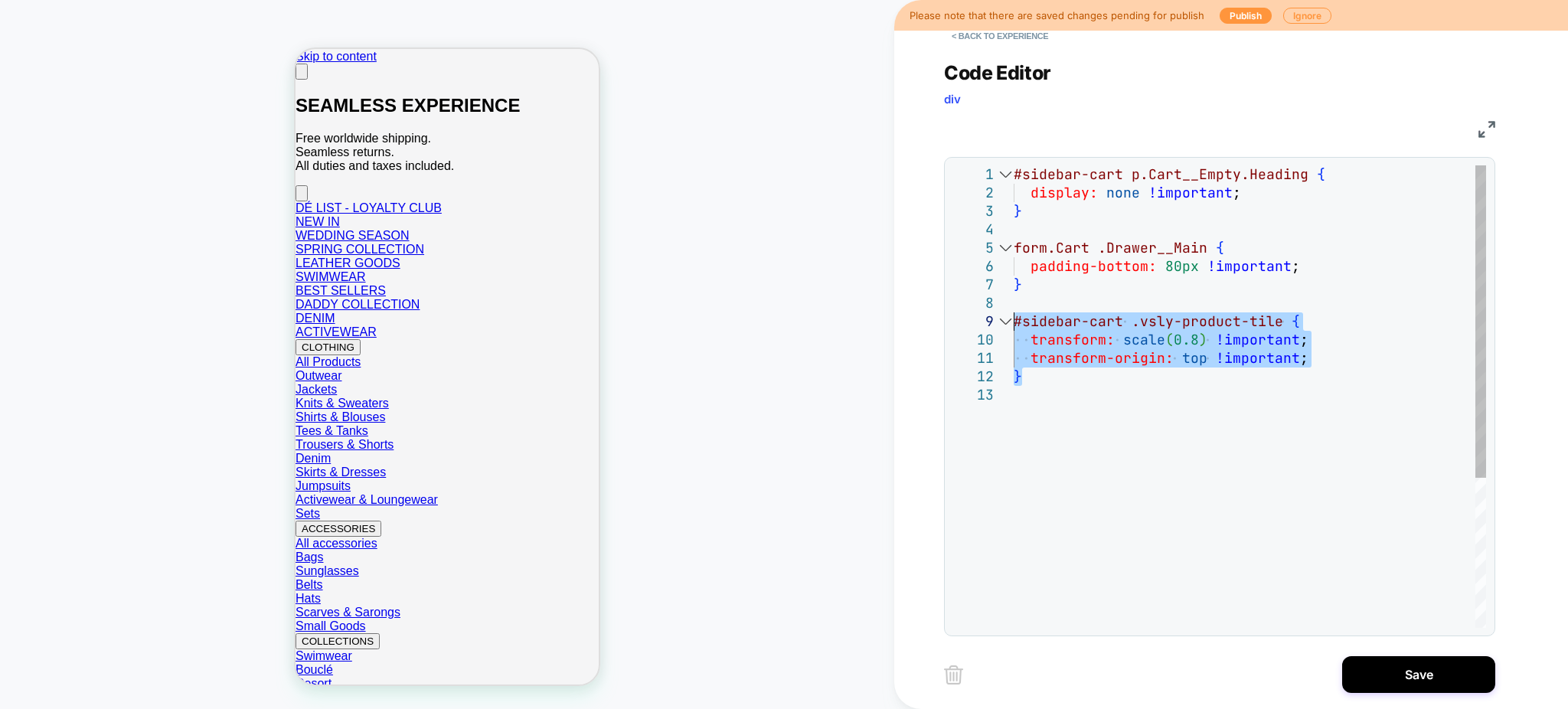
drag, startPoint x: 1025, startPoint y: 385, endPoint x: 1000, endPoint y: 327, distance: 63.2
click at [1014, 327] on div "#sidebar-cart p.Cart__Empty.Heading { display: none !important ; } #sidebar-car…" at bounding box center [1250, 507] width 473 height 683
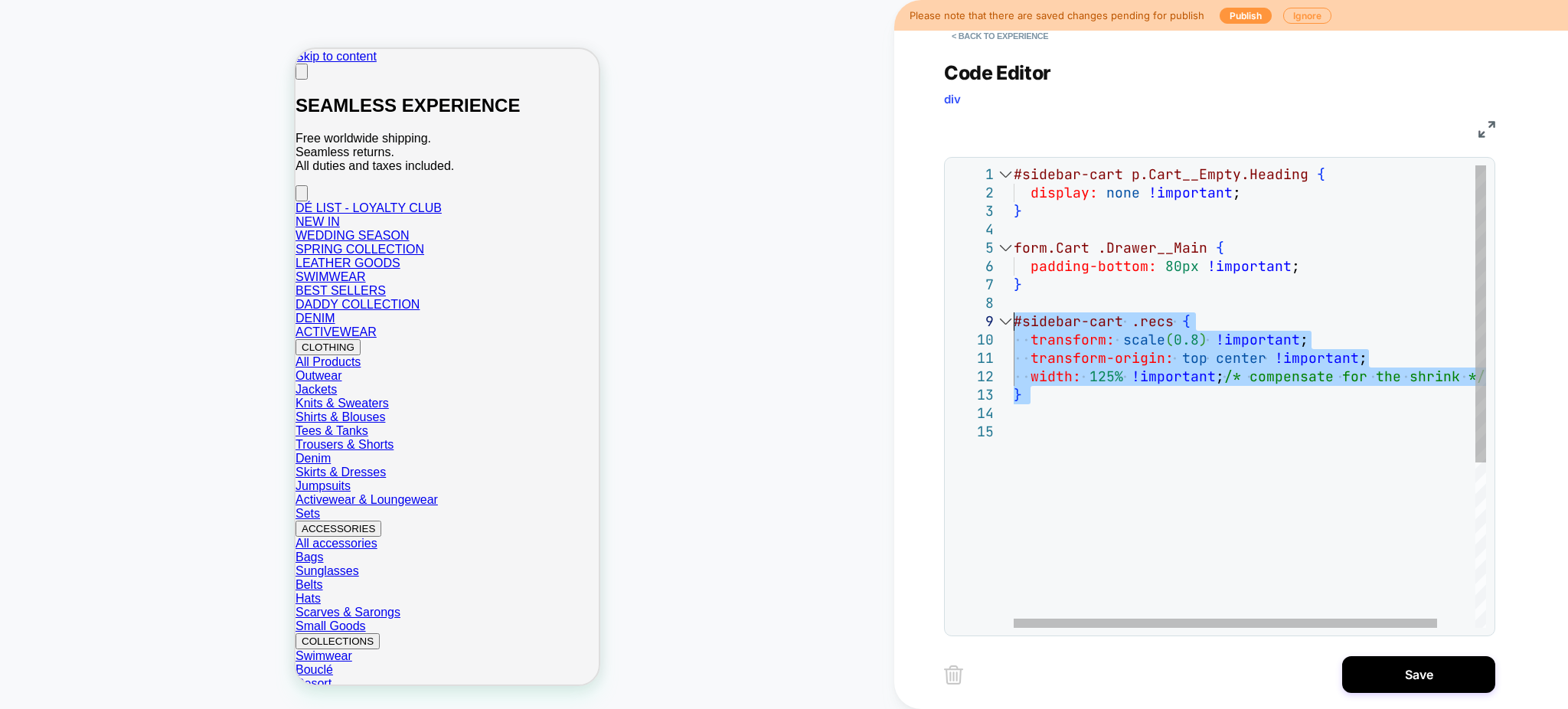
drag, startPoint x: 1031, startPoint y: 405, endPoint x: 1014, endPoint y: 325, distance: 81.8
click at [1014, 325] on div "#sidebar-cart p.Cart__Empty.Heading { display: none !important ; } #sidebar-car…" at bounding box center [1271, 525] width 514 height 720
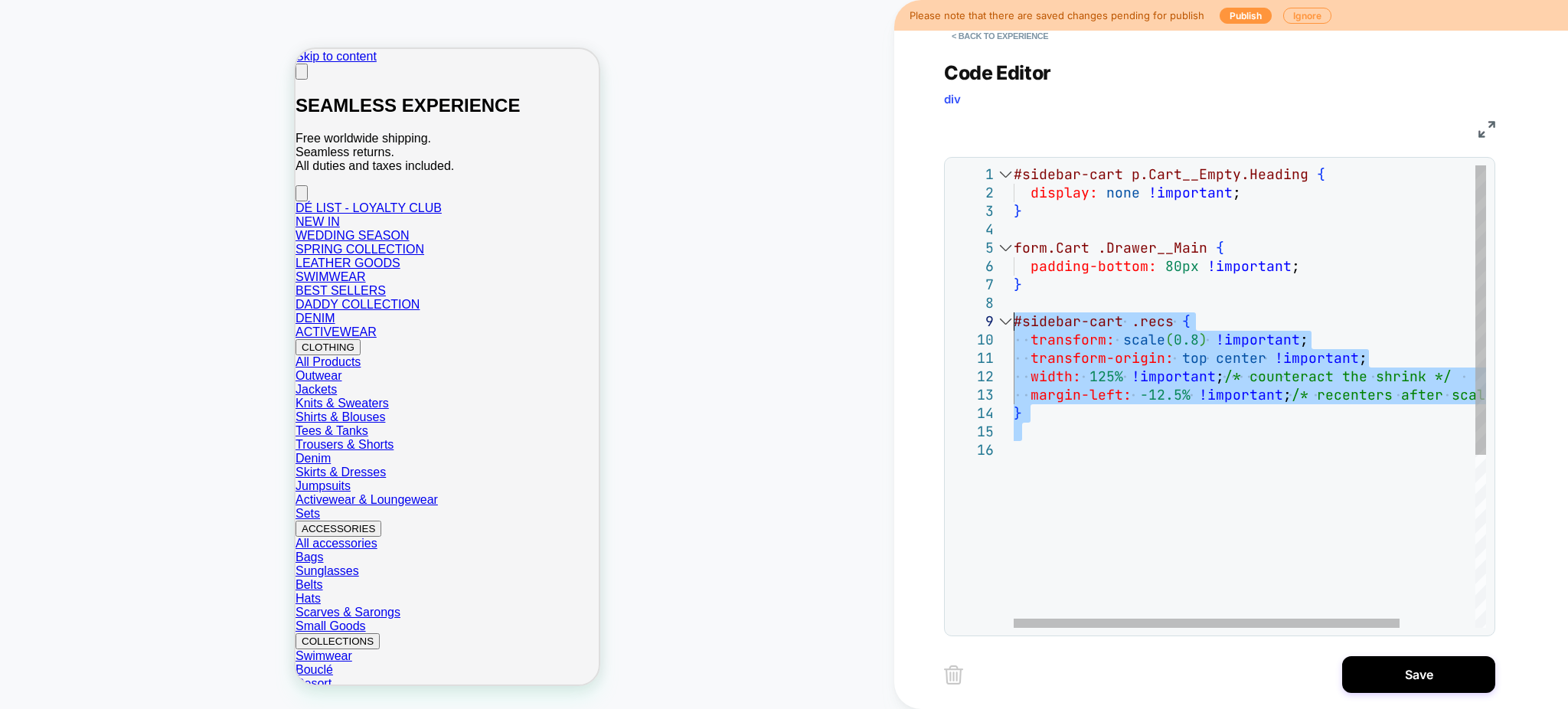
drag, startPoint x: 1036, startPoint y: 420, endPoint x: 1005, endPoint y: 330, distance: 95.2
click at [1014, 330] on div "#sidebar-cart p.Cart__Empty.Heading { display: none !important ; } #sidebar-car…" at bounding box center [1296, 534] width 564 height 738
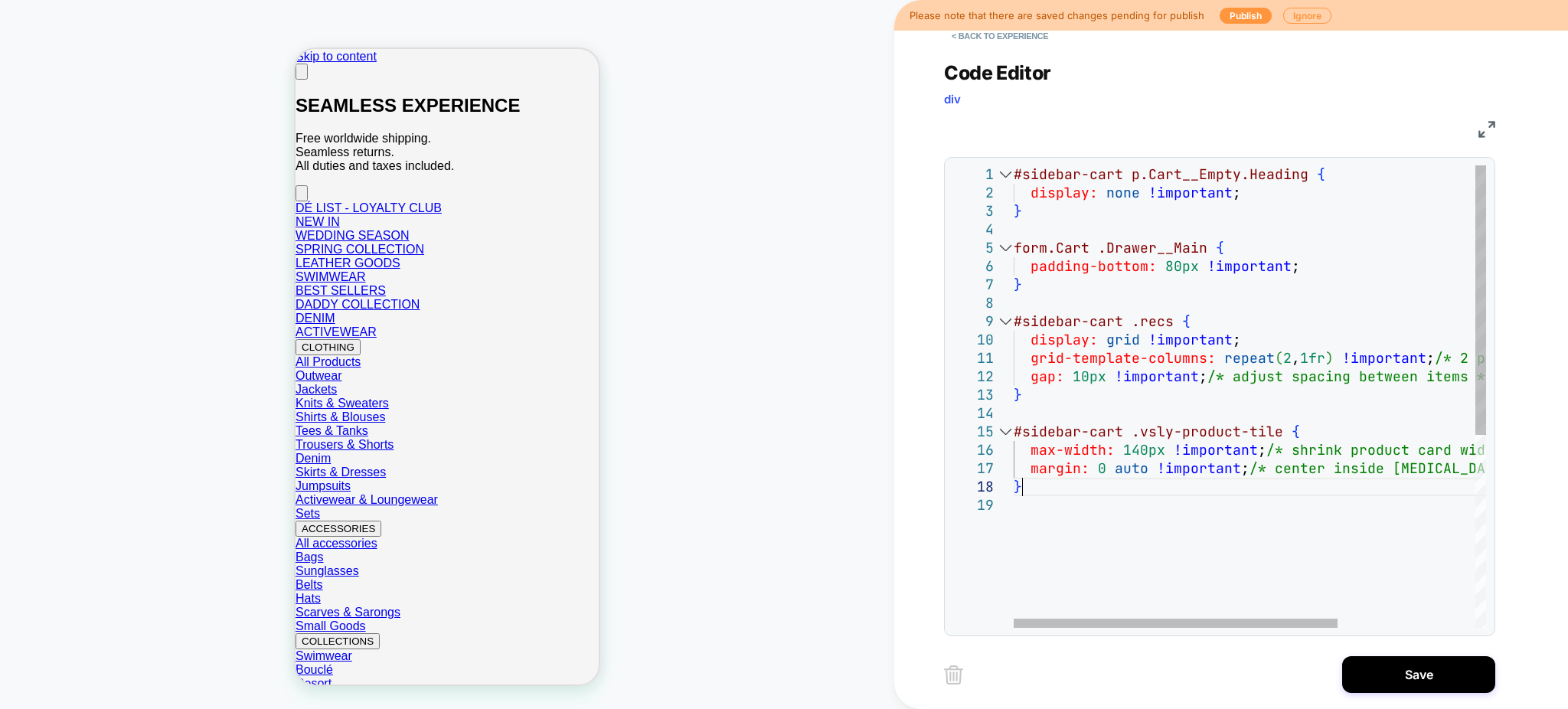
click at [1072, 495] on div "#sidebar-cart p.Cart__Empty.Heading { display: none !important ; } #sidebar-car…" at bounding box center [1350, 562] width 672 height 793
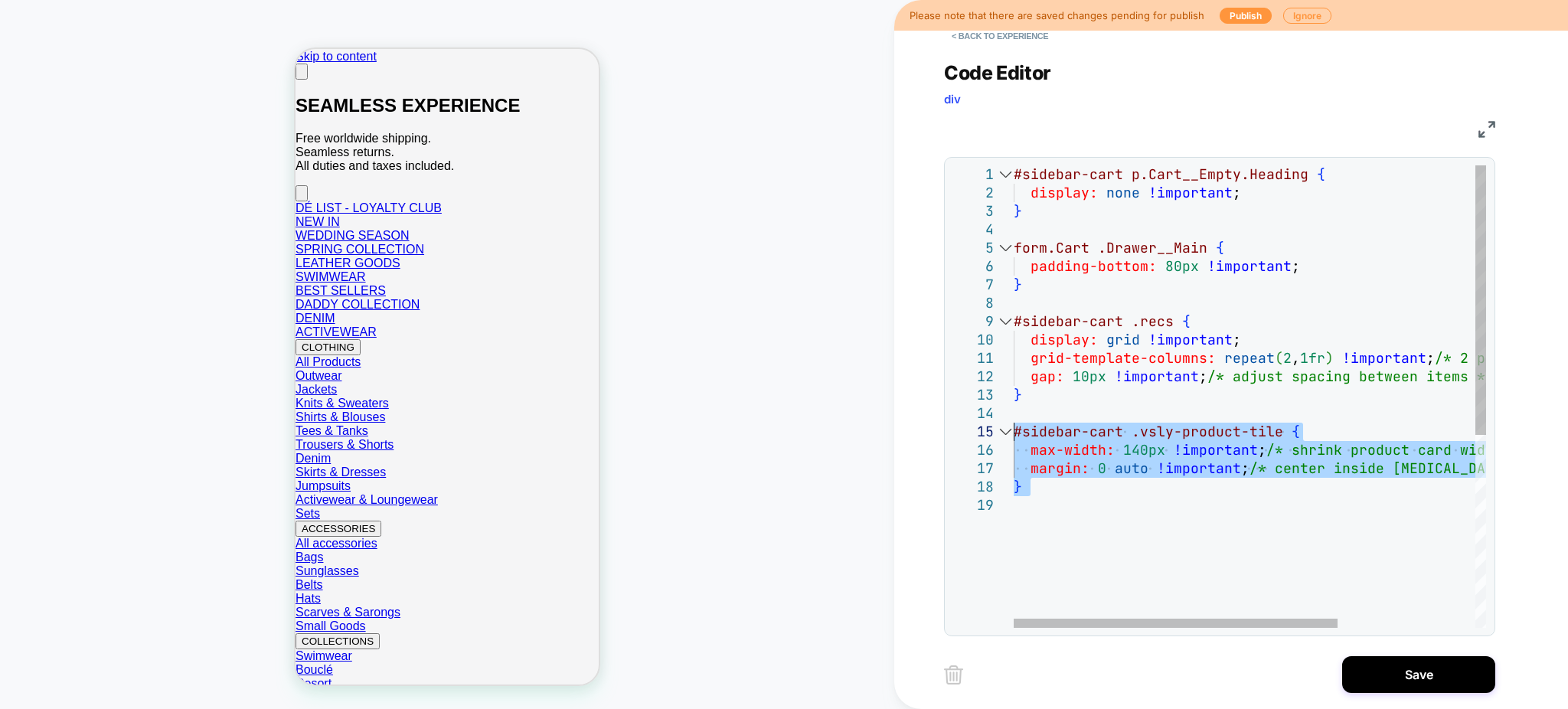
drag, startPoint x: 1066, startPoint y: 506, endPoint x: 1008, endPoint y: 432, distance: 94.0
click at [1014, 432] on div "#sidebar-cart p.Cart__Empty.Heading { display: none !important ; } #sidebar-car…" at bounding box center [1350, 562] width 672 height 793
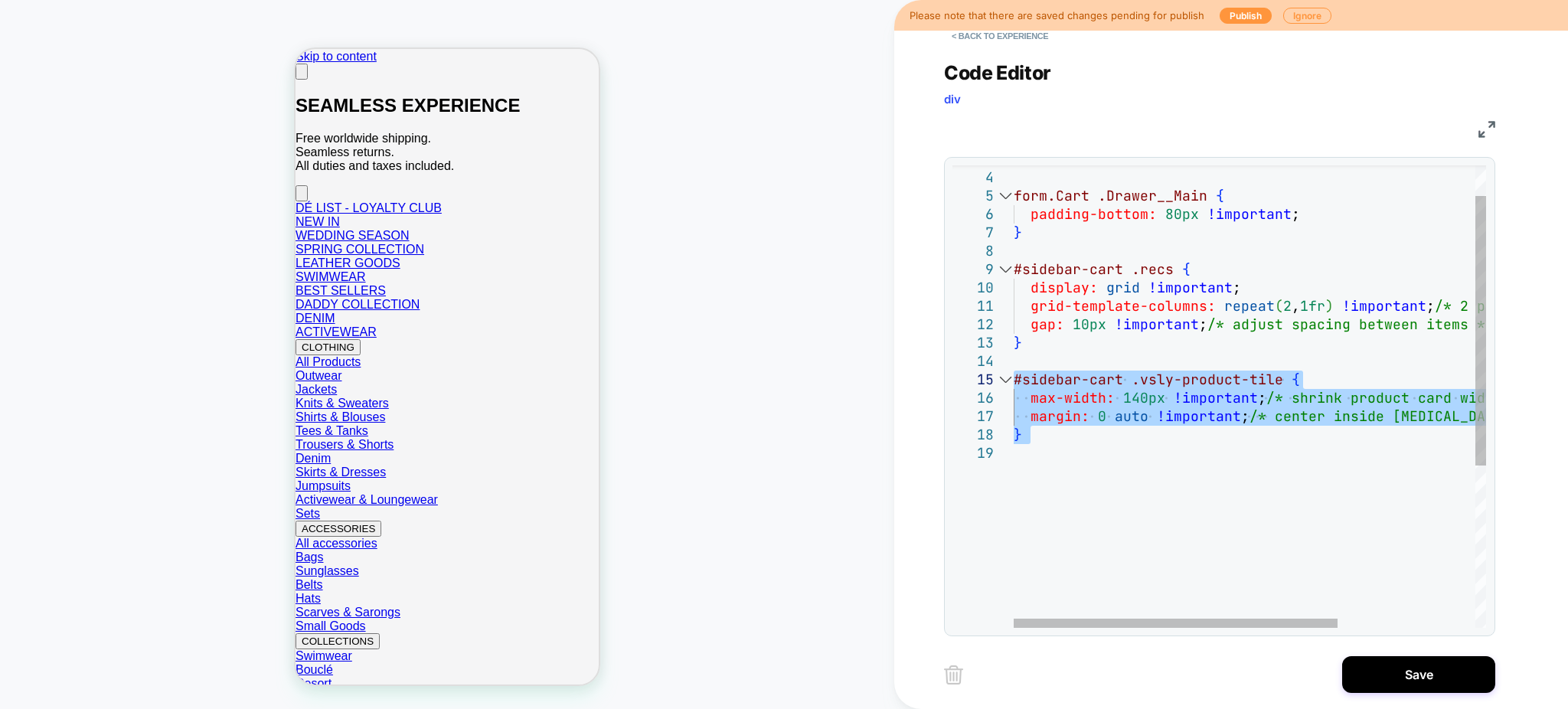
click at [1119, 482] on div "max-width: 140px !important ; /* shrink product card width */ margin: 0 auto !i…" at bounding box center [1350, 509] width 672 height 793
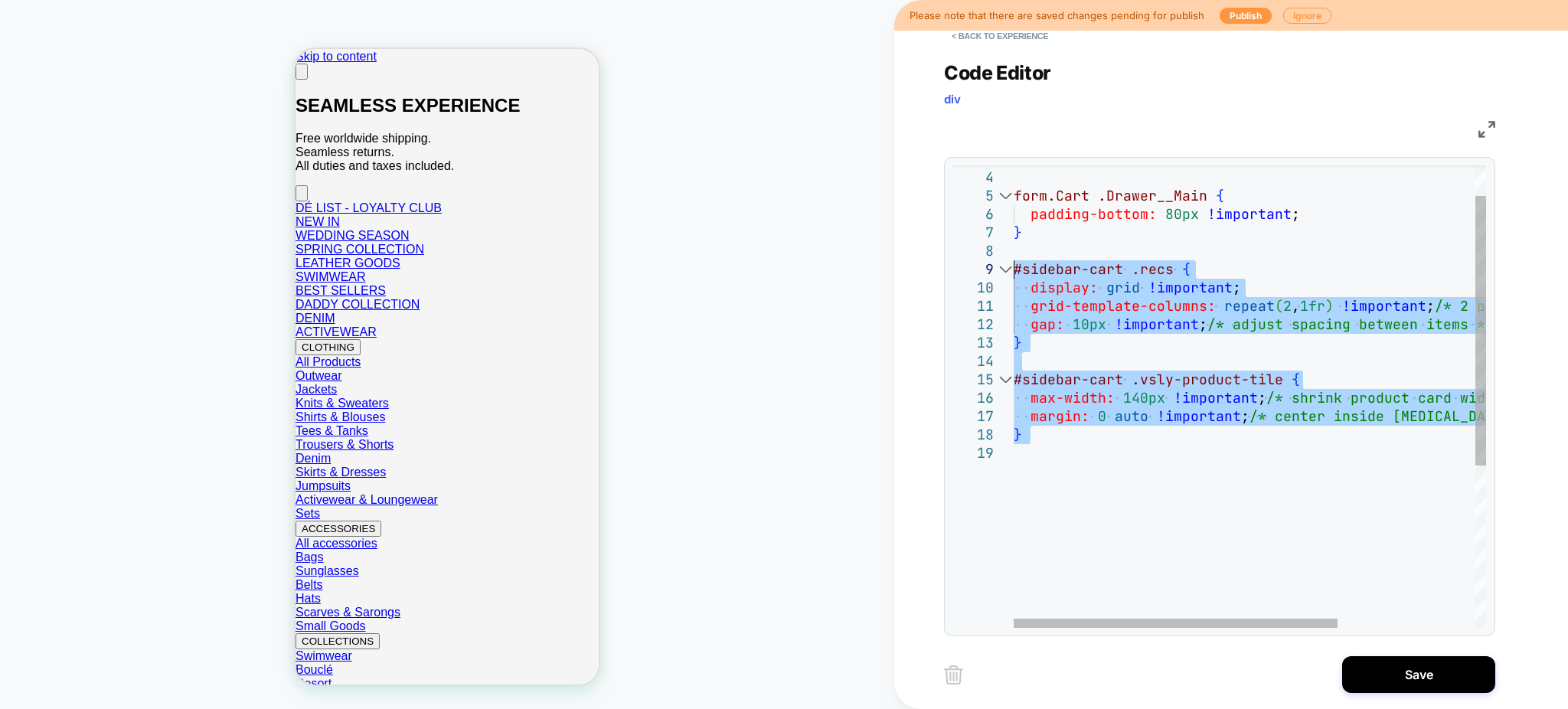
drag, startPoint x: 1088, startPoint y: 476, endPoint x: 1006, endPoint y: 275, distance: 217.1
click at [1014, 275] on div "max-width: 140px !important ; /* shrink product card width */ margin: 0 auto !i…" at bounding box center [1350, 509] width 672 height 793
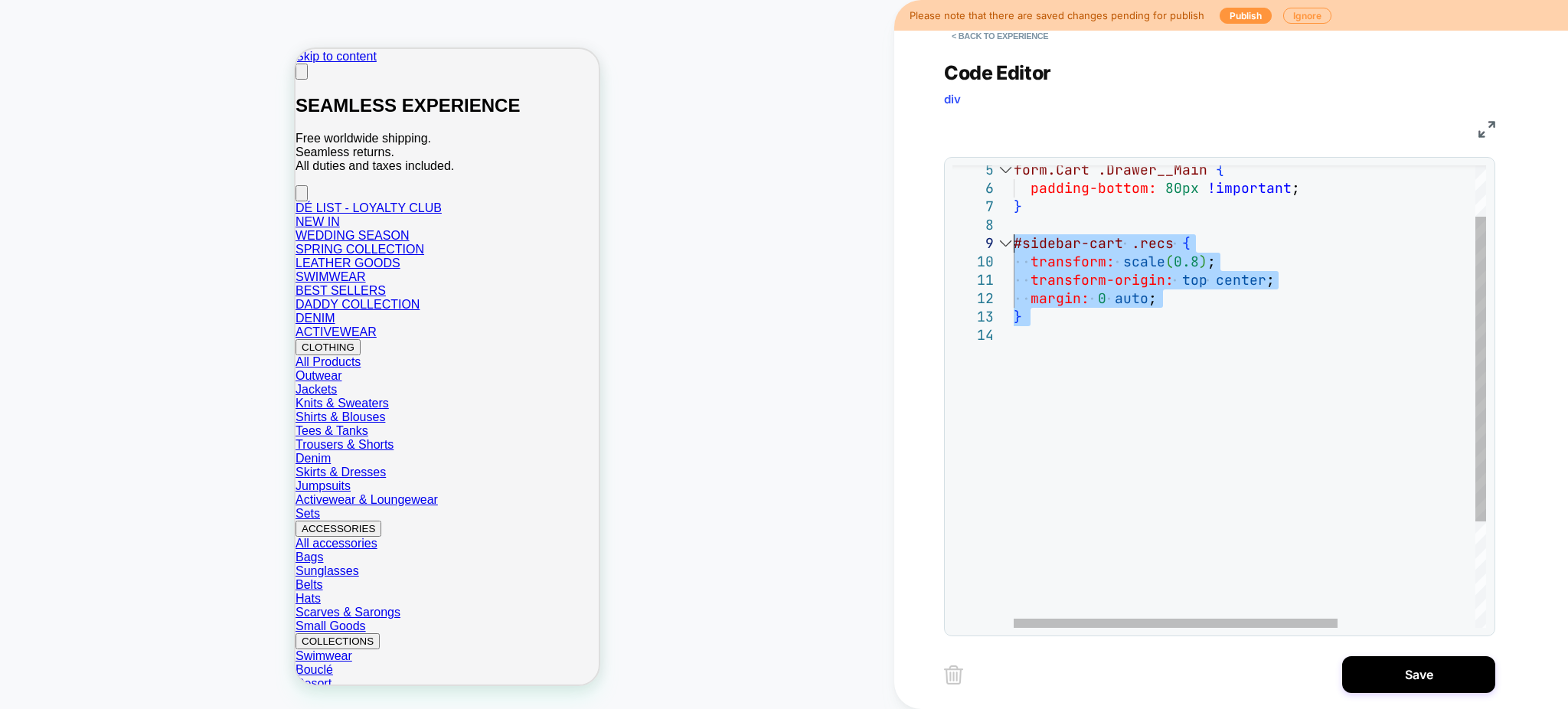
drag, startPoint x: 1031, startPoint y: 291, endPoint x: 1009, endPoint y: 250, distance: 46.5
click at [1014, 250] on div "#sidebar-cart .recs { form.Cart .Drawer__Main { padding-bottom: 80px !important…" at bounding box center [1350, 438] width 672 height 702
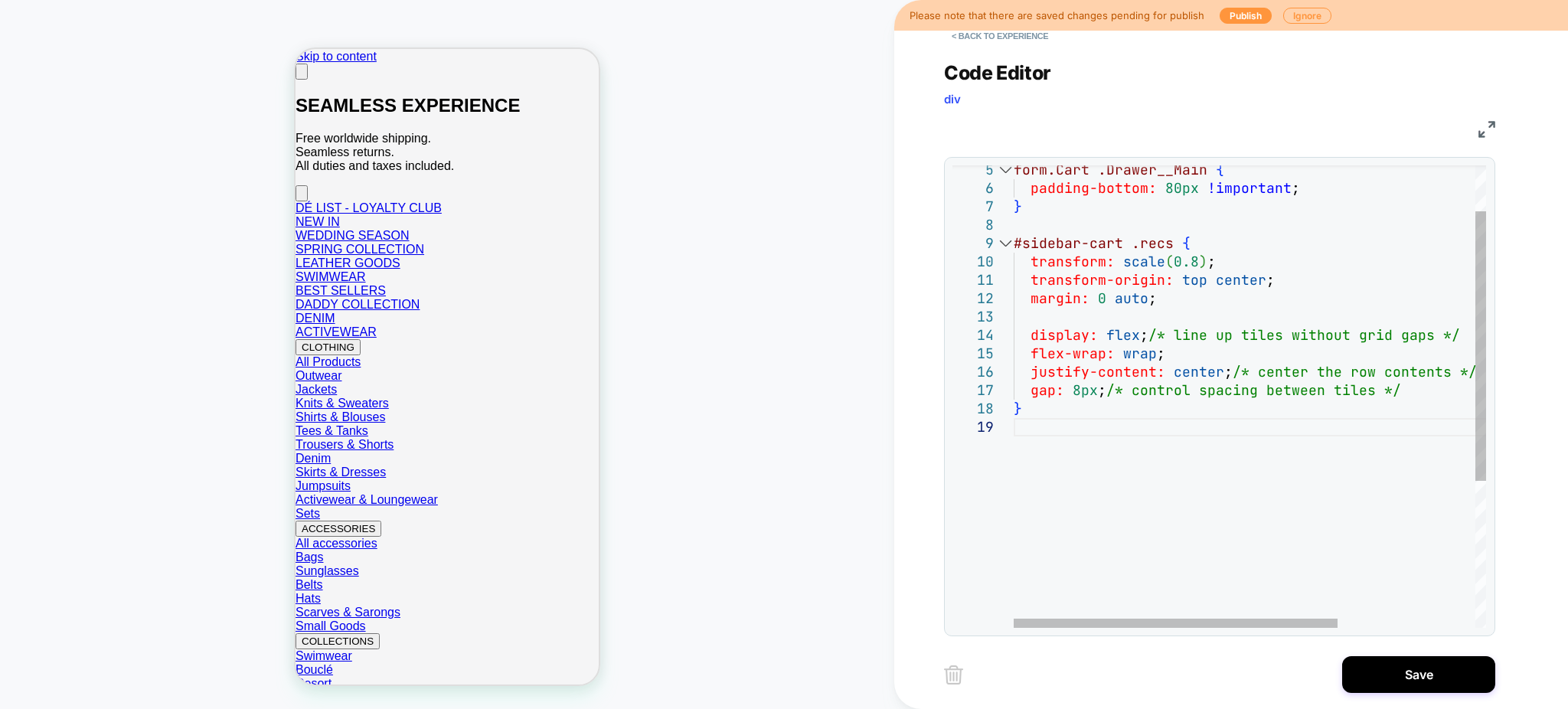
click at [1080, 390] on div "#sidebar-cart .recs { form.Cart .Drawer__Main { padding-bottom: 80px !important…" at bounding box center [1350, 483] width 672 height 793
click at [1079, 390] on div "#sidebar-cart .recs { form.Cart .Drawer__Main { padding-bottom: 80px !important…" at bounding box center [1350, 483] width 672 height 793
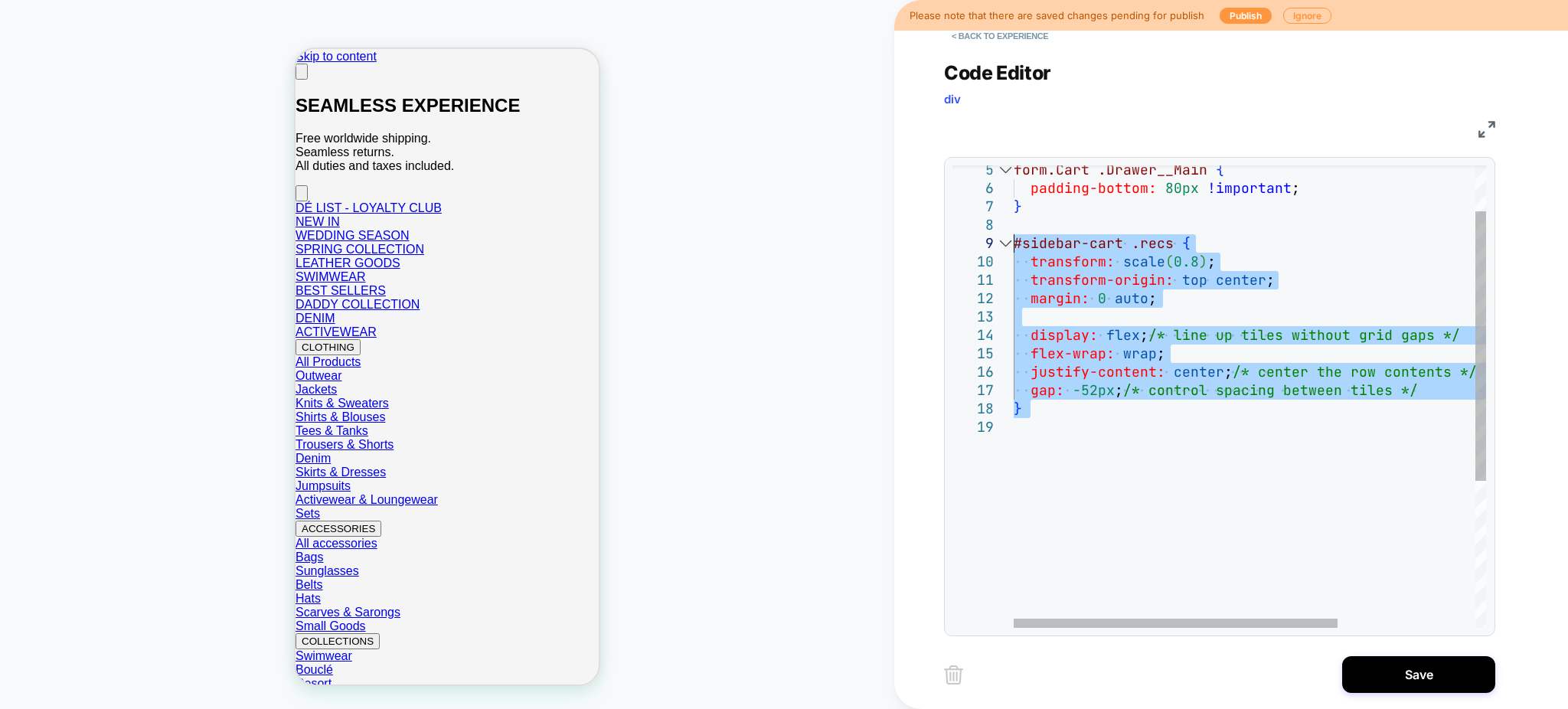
drag, startPoint x: 1037, startPoint y: 426, endPoint x: 1005, endPoint y: 244, distance: 184.8
click at [1014, 244] on div "#sidebar-cart .recs { form.Cart .Drawer__Main { padding-bottom: 80px !important…" at bounding box center [1350, 483] width 672 height 793
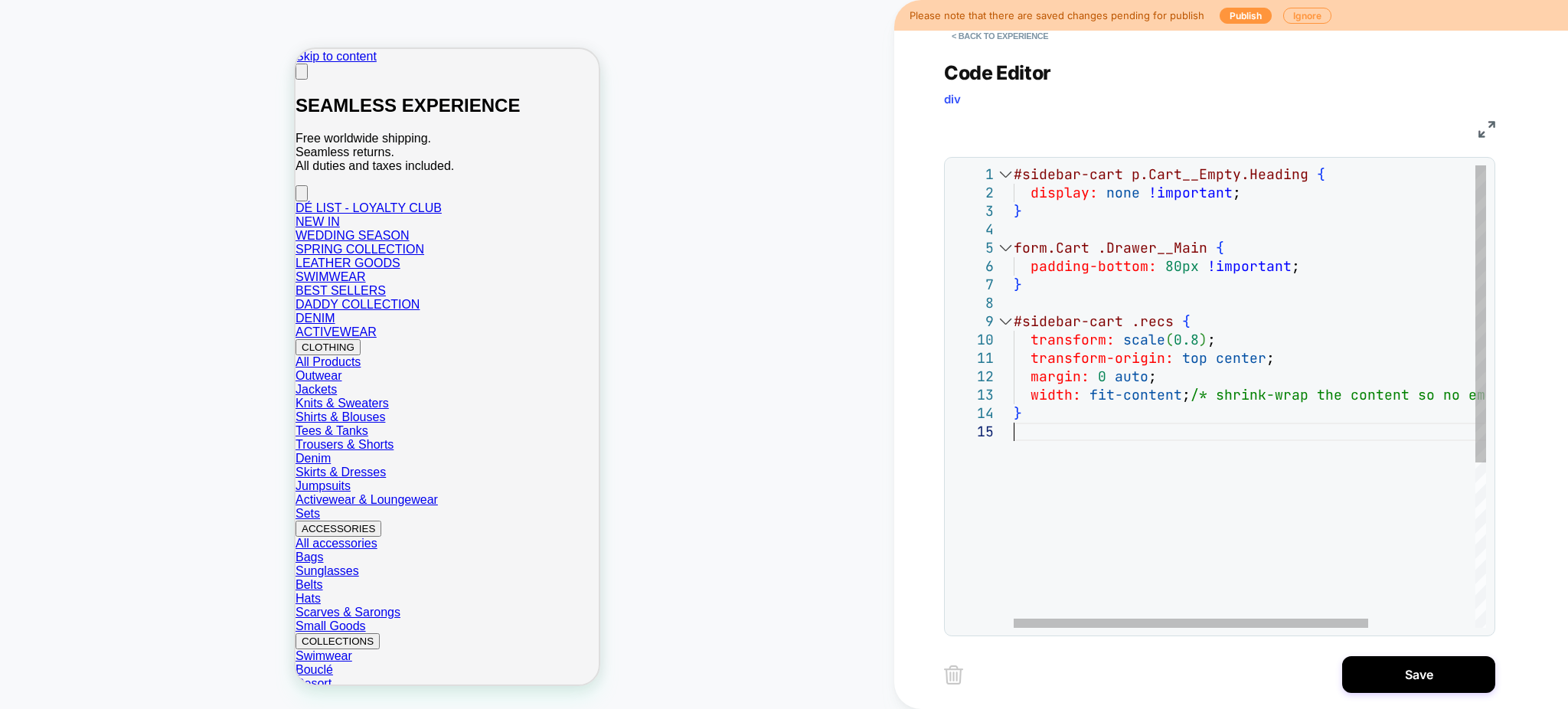
click at [1169, 270] on div "#sidebar-cart .recs { form.Cart .Drawer__Main { padding-bottom: 80px !important…" at bounding box center [1321, 525] width 614 height 720
click at [1169, 269] on div "#sidebar-cart .recs { form.Cart .Drawer__Main { padding-bottom: 80px !important…" at bounding box center [1321, 525] width 614 height 720
click at [1214, 372] on div "#sidebar-cart .recs { form.Cart .Drawer__Main { padding-bottom: 100px !importan…" at bounding box center [1321, 525] width 614 height 720
click at [1127, 424] on div "#sidebar-cart .recs { form.Cart .Drawer__Main { padding-bottom: 100px !importan…" at bounding box center [1321, 525] width 614 height 720
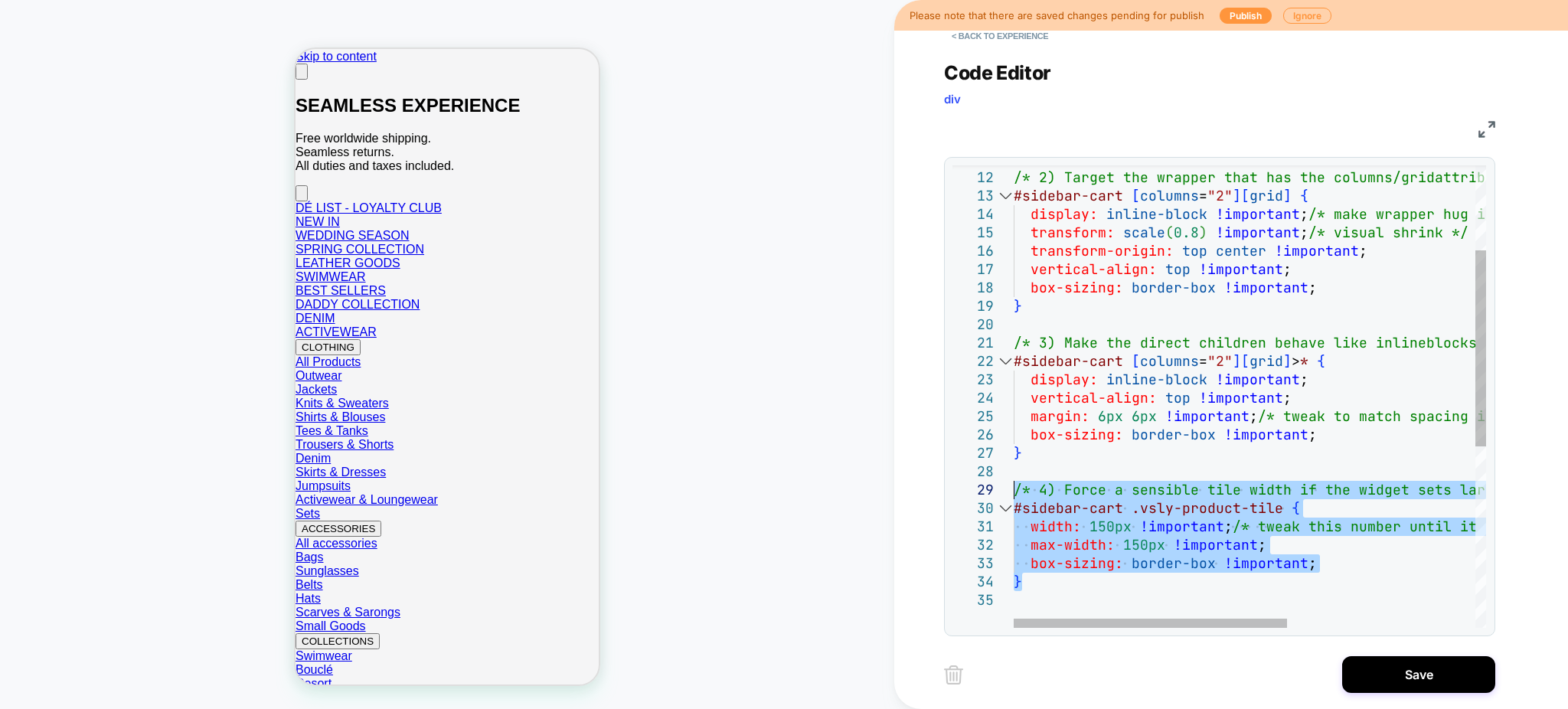
drag, startPoint x: 1062, startPoint y: 580, endPoint x: 1007, endPoint y: 483, distance: 111.5
click at [1014, 483] on div "/* 2) Target the wrapper that has the columns/grid attributes and shrink-wrap +…" at bounding box center [1412, 510] width 796 height 1087
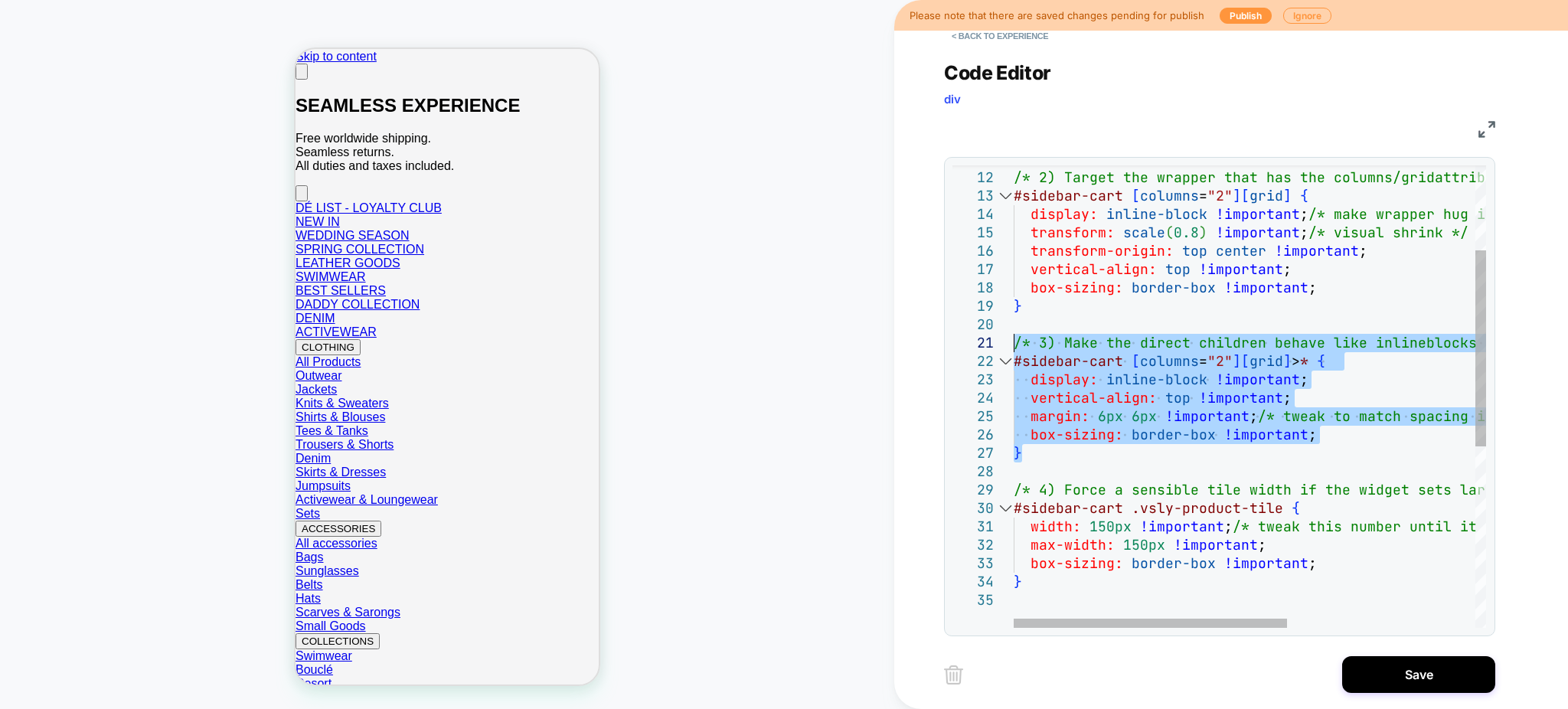
drag, startPoint x: 1305, startPoint y: 441, endPoint x: 1000, endPoint y: 341, distance: 321.0
click at [1014, 341] on div "/* 2) Target the wrapper that has the columns/grid attributes and shrink-wrap +…" at bounding box center [1412, 510] width 796 height 1087
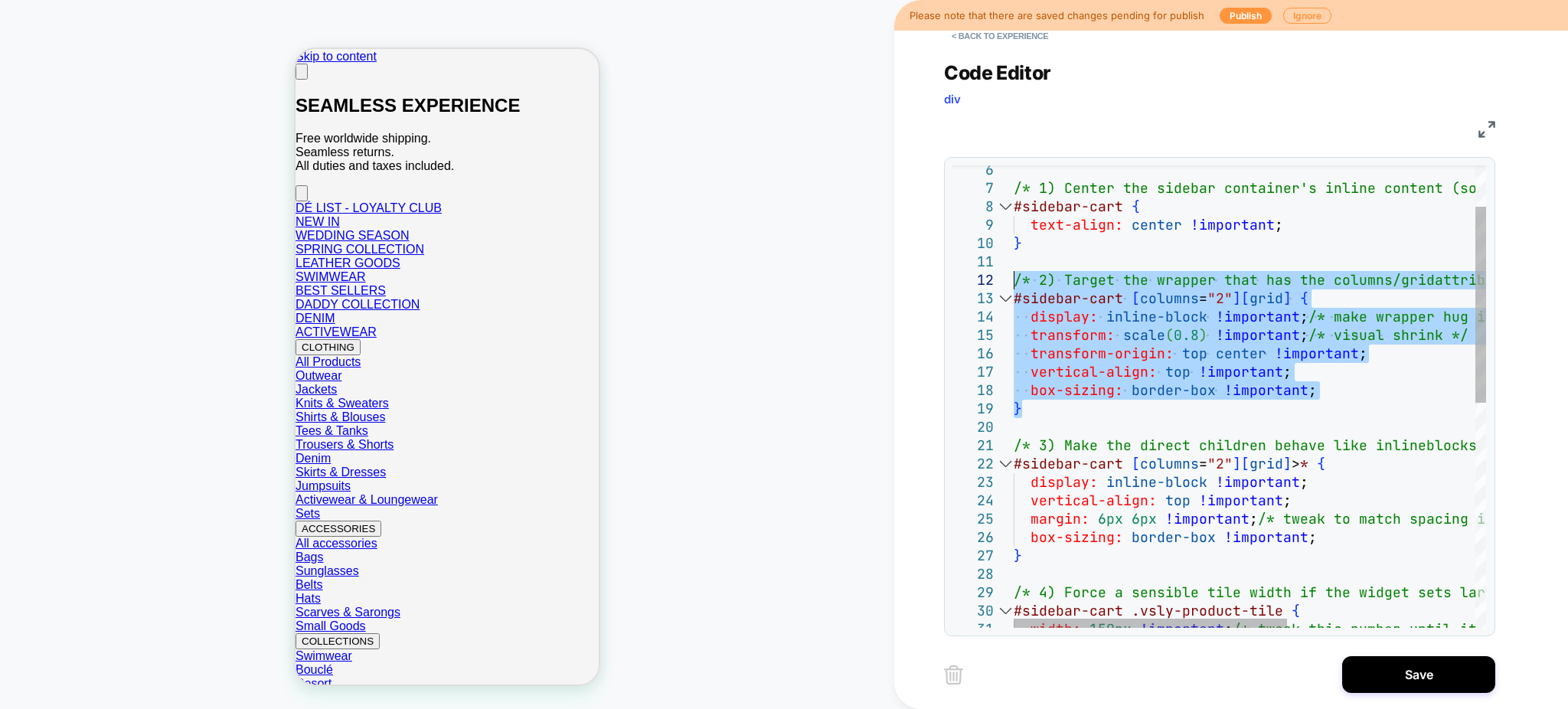
drag, startPoint x: 1030, startPoint y: 416, endPoint x: 1010, endPoint y: 278, distance: 139.4
click at [1014, 278] on div "/* 2) Target the wrapper that has the columns/grid attributes and shrink-wrap +…" at bounding box center [1412, 612] width 796 height 1087
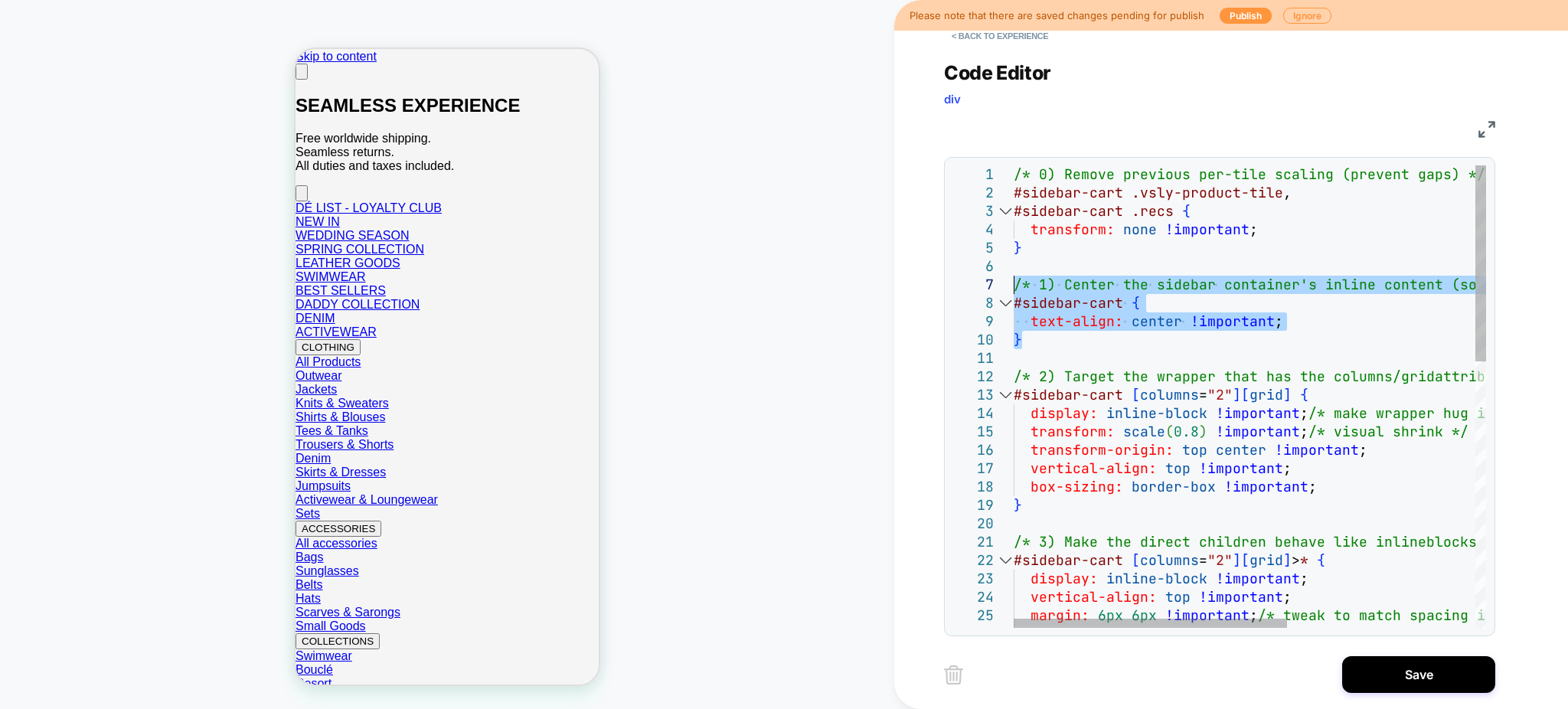
drag, startPoint x: 1055, startPoint y: 331, endPoint x: 995, endPoint y: 280, distance: 78.7
click at [1014, 280] on div "/* 2) Target the wrapper that has the columns/grid attributes and shrink-wrap +…" at bounding box center [1412, 709] width 796 height 1087
click at [1156, 353] on div "/* 2) Target the wrapper that has the columns/grid attributes and shrink-wrap +…" at bounding box center [1412, 709] width 796 height 1087
drag, startPoint x: 1083, startPoint y: 340, endPoint x: 1011, endPoint y: 287, distance: 89.4
click at [1014, 287] on div "/* 2) Target the wrapper that has the columns/grid attributes and shrink-wrap +…" at bounding box center [1412, 709] width 796 height 1087
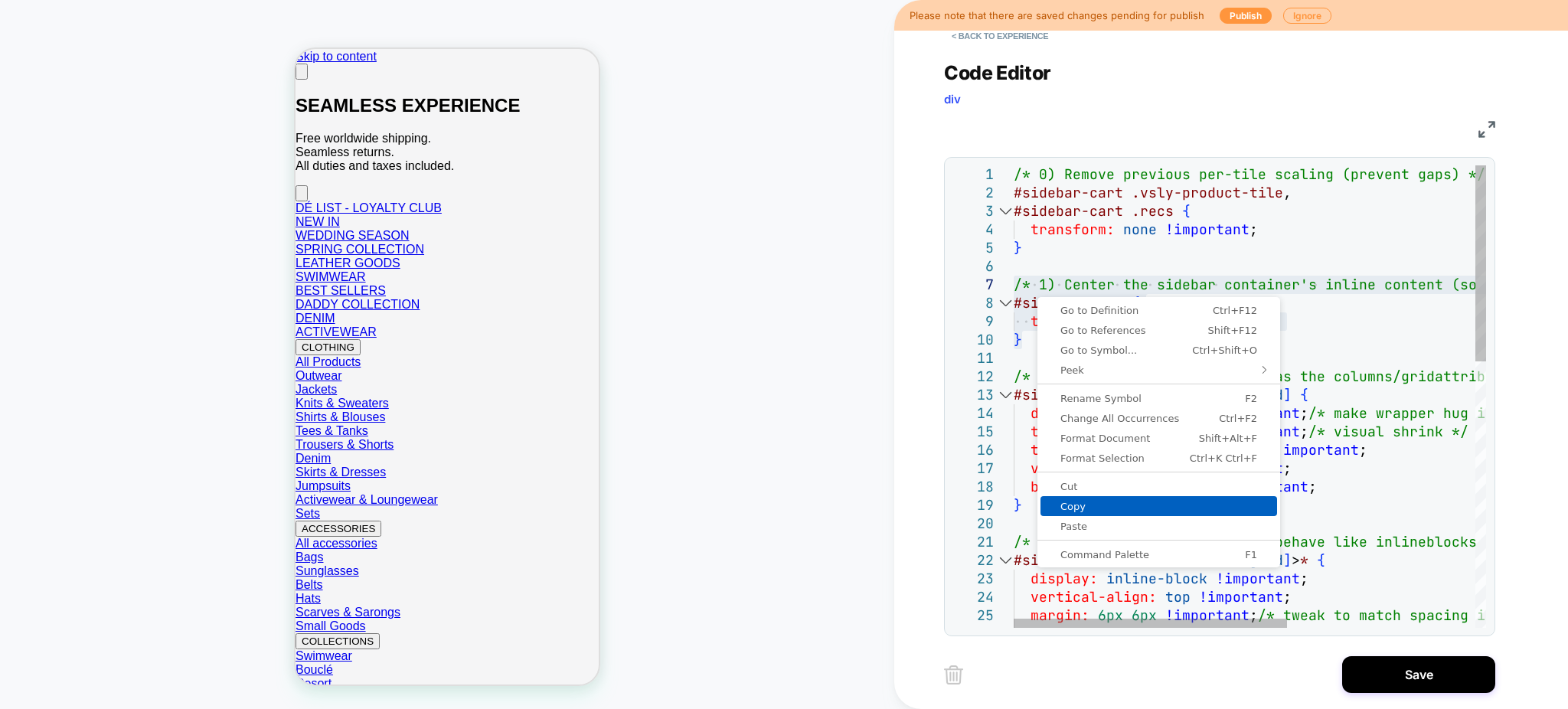
click at [1074, 502] on span "Copy" at bounding box center [1159, 507] width 236 height 10
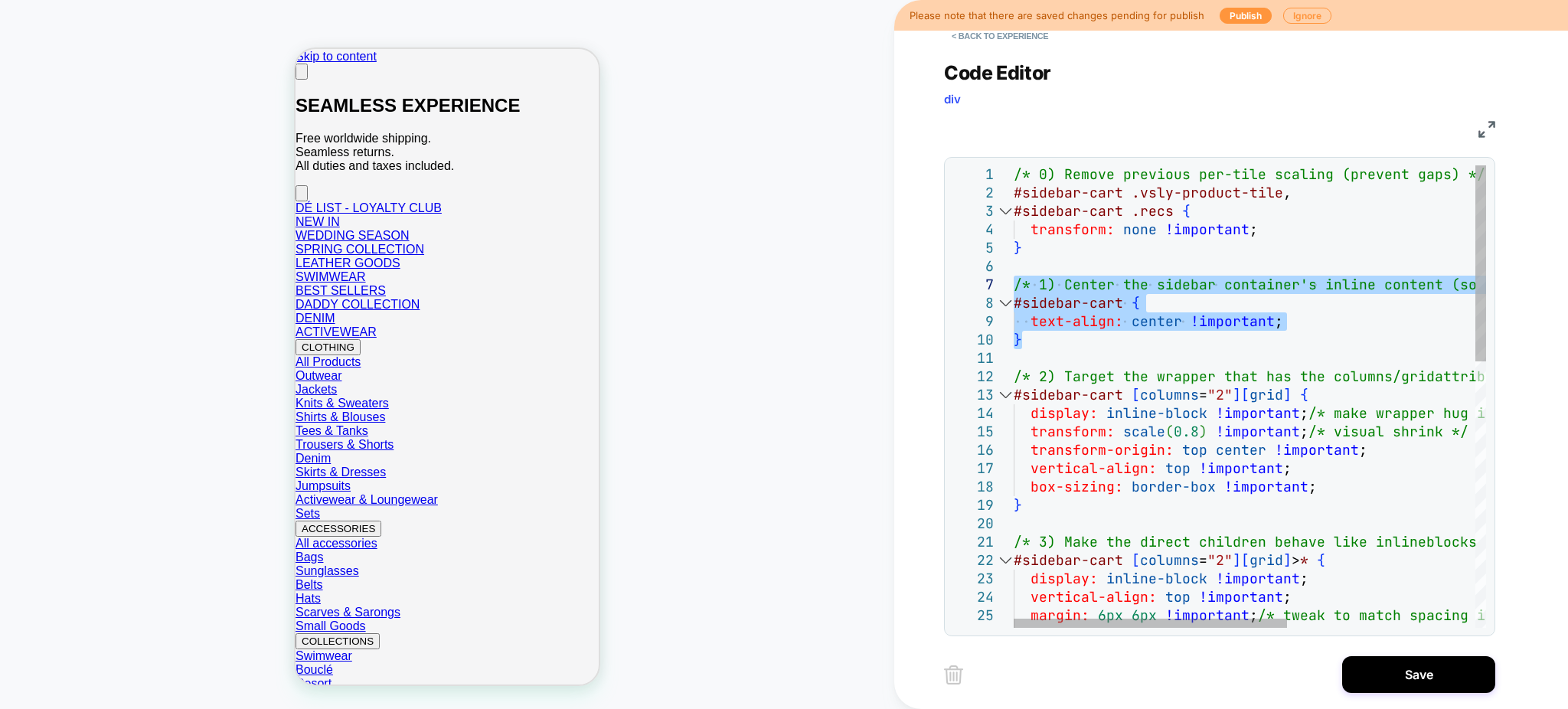
click at [1219, 416] on div "/* 2) Target the wrapper that has the columns/grid attributes and shrink-wrap +…" at bounding box center [1412, 709] width 796 height 1087
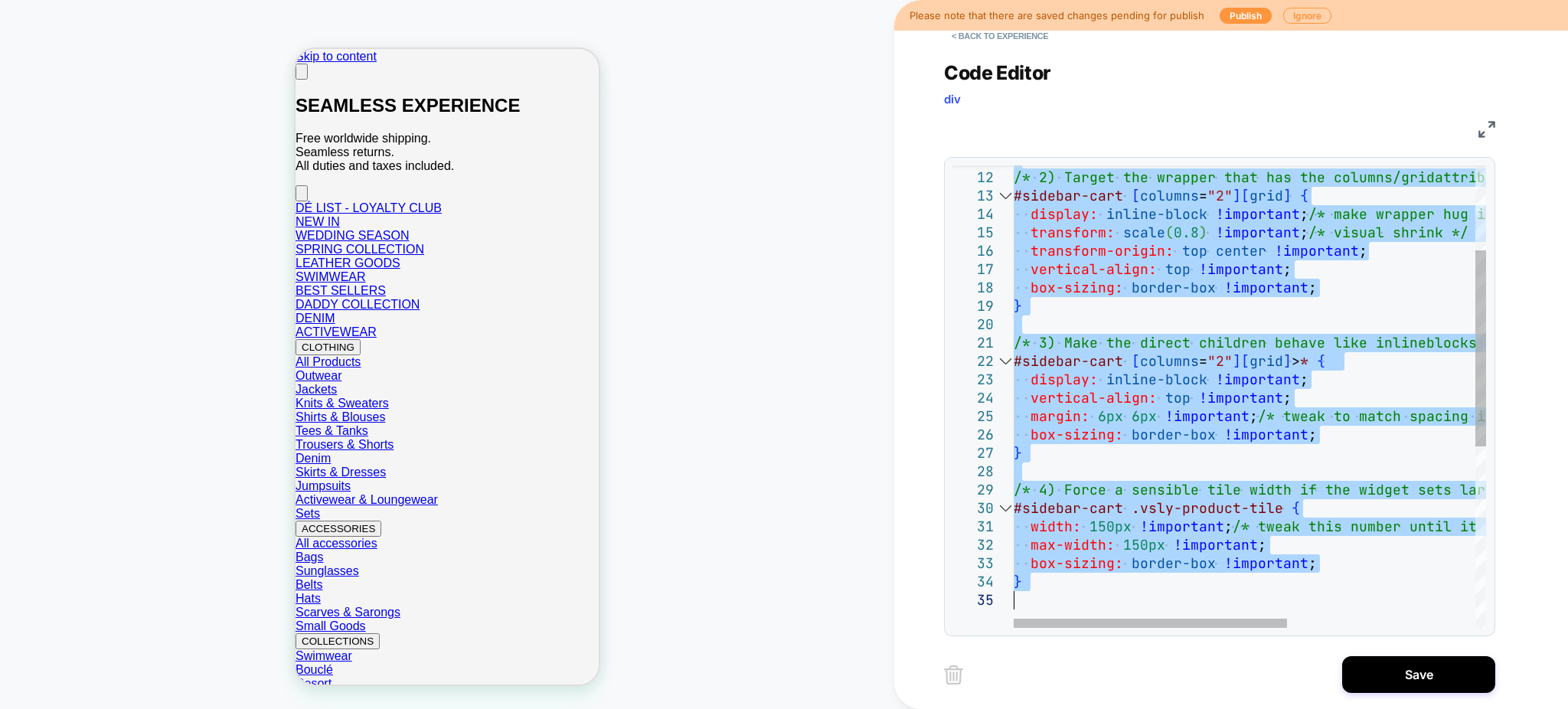
click at [1382, 435] on div "/* 2) Target the wrapper that has the columns/grid attributes and shrink-wrap +…" at bounding box center [1412, 510] width 796 height 1087
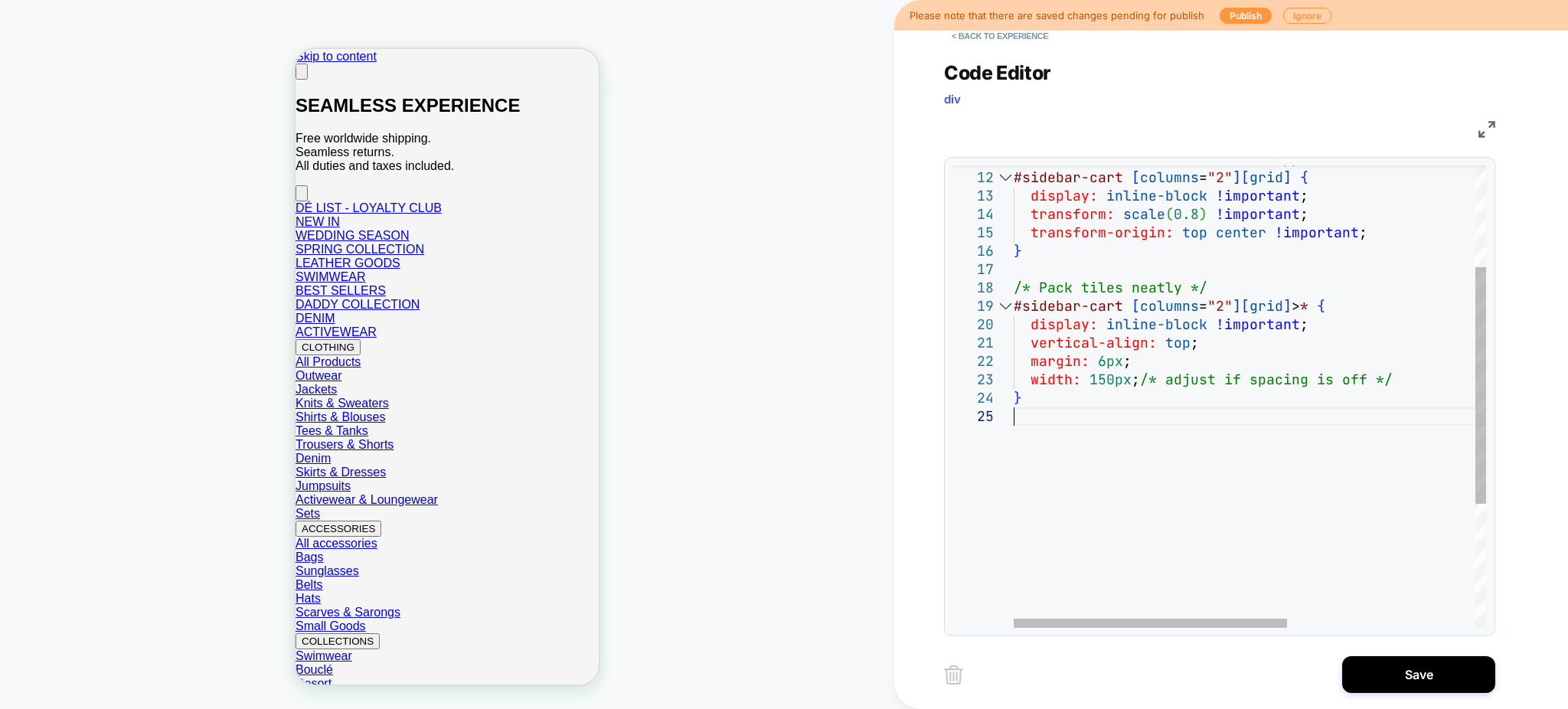
click at [1149, 317] on div "/* Scale the recommendations wrapper */ #sidebar-cart [ columns = "2" ] [ grid …" at bounding box center [1412, 419] width 796 height 904
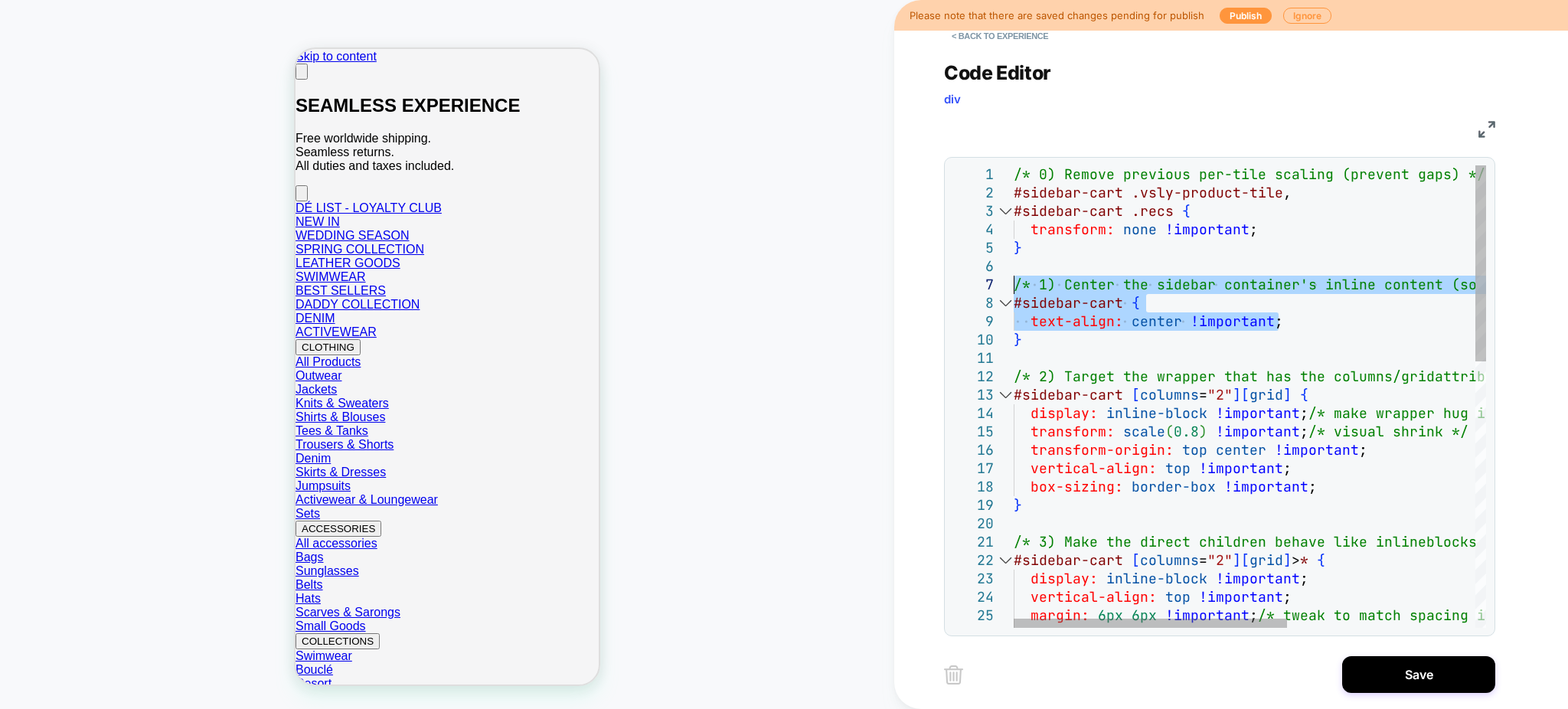
drag, startPoint x: 1290, startPoint y: 327, endPoint x: 990, endPoint y: 280, distance: 303.7
click at [1014, 282] on div "/* 2) Target the wrapper that has the columns/grid attributes and shrink-wrap +…" at bounding box center [1412, 709] width 796 height 1087
click at [1120, 459] on div "/* 2) Target the wrapper that has the columns/grid attributes and shrink-wrap +…" at bounding box center [1412, 709] width 796 height 1087
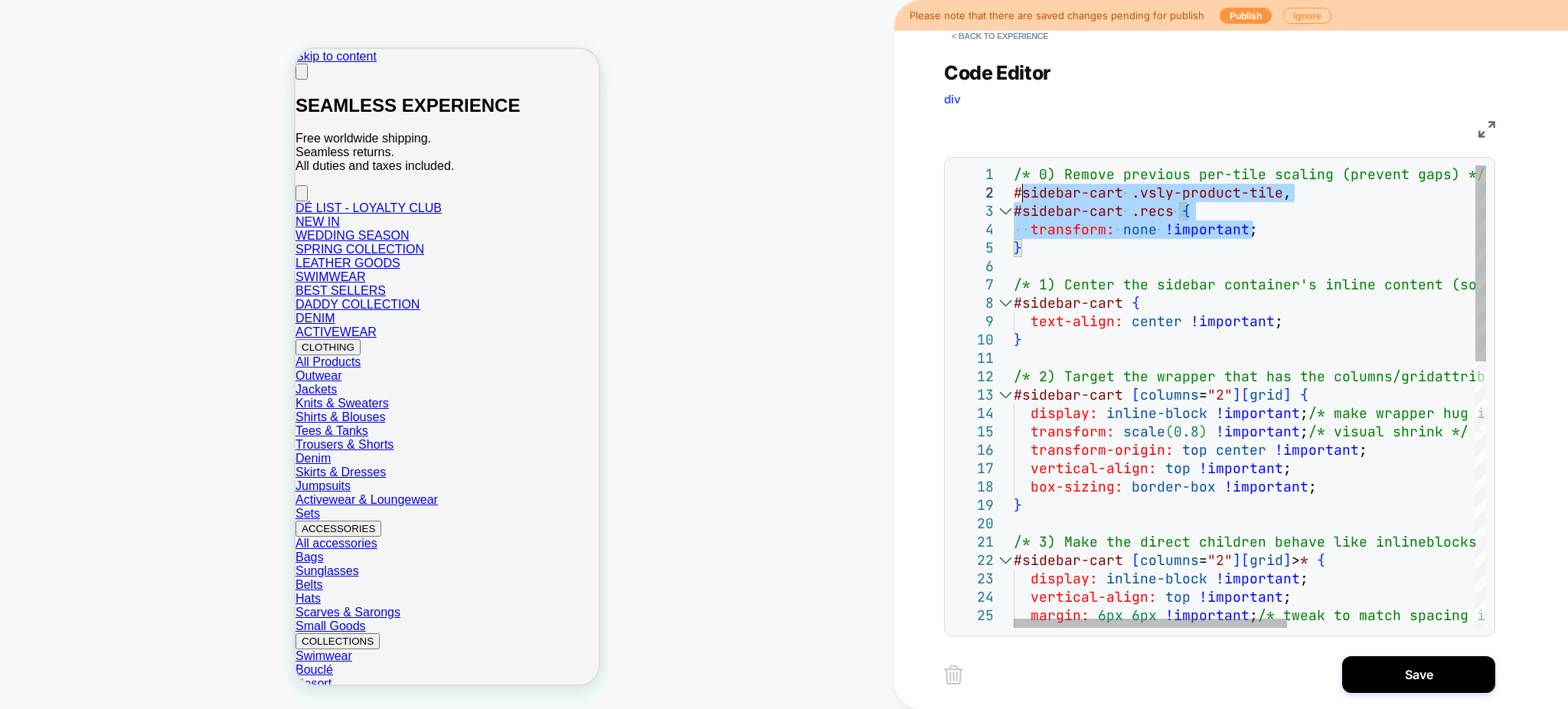
drag, startPoint x: 1265, startPoint y: 232, endPoint x: 987, endPoint y: 183, distance: 282.3
click at [1014, 183] on div "/* 2) Target the wrapper that has the columns/grid attributes and shrink-wrap +…" at bounding box center [1412, 709] width 796 height 1087
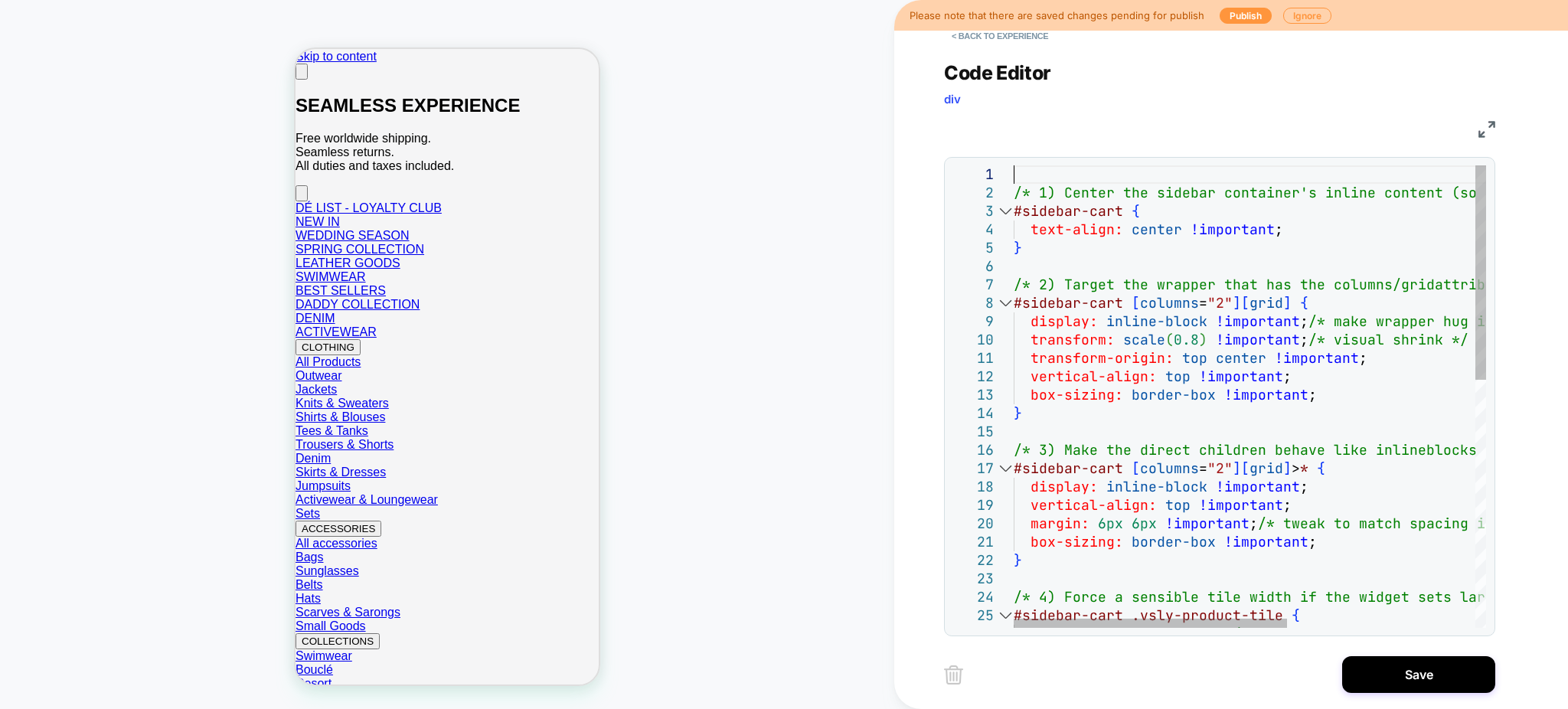
click at [1104, 193] on div "/* 2) Target the wrapper that has the columns/grid attributes and shrink-wrap +…" at bounding box center [1412, 663] width 796 height 995
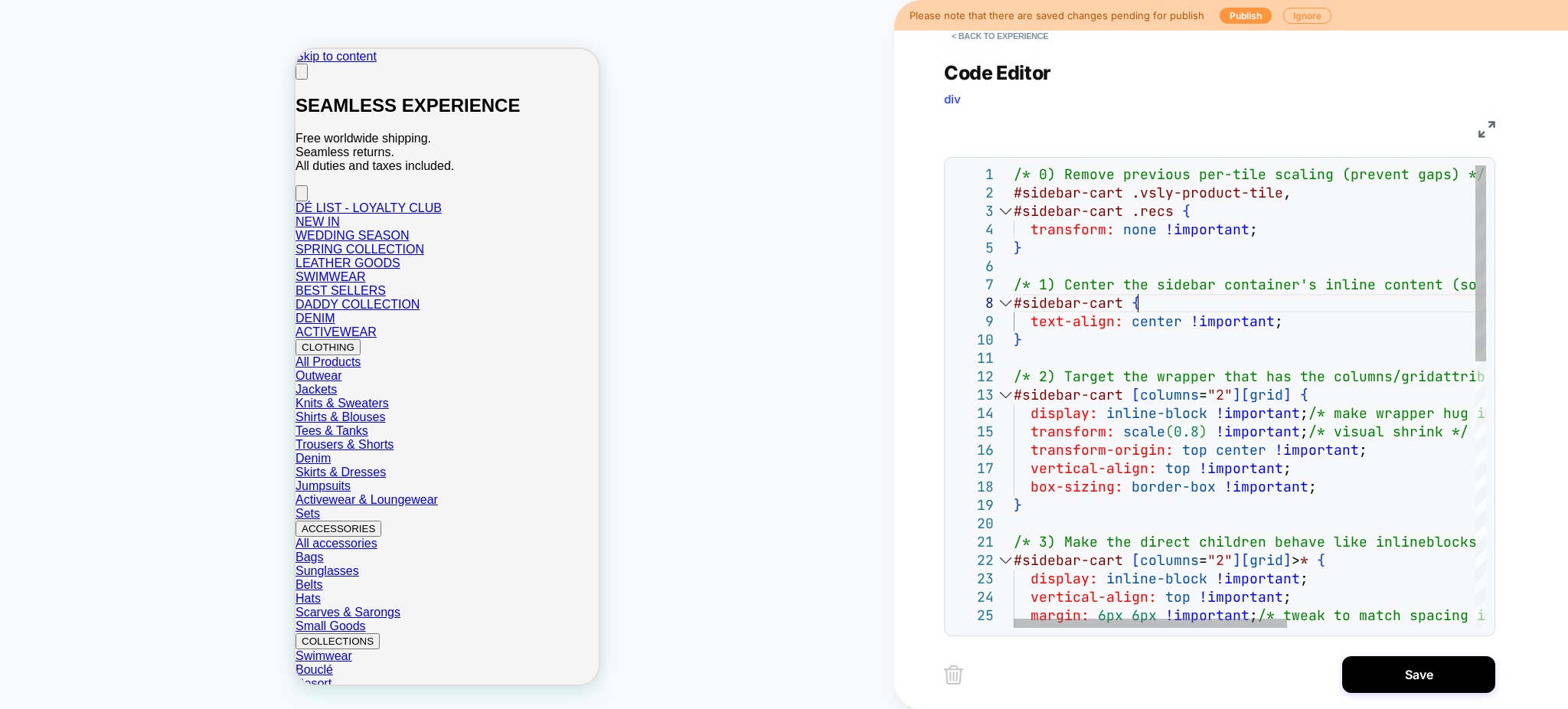
click at [1189, 304] on div "/* 2) Target the wrapper that has the columns/grid attributes and shrink-wrap +…" at bounding box center [1412, 709] width 796 height 1087
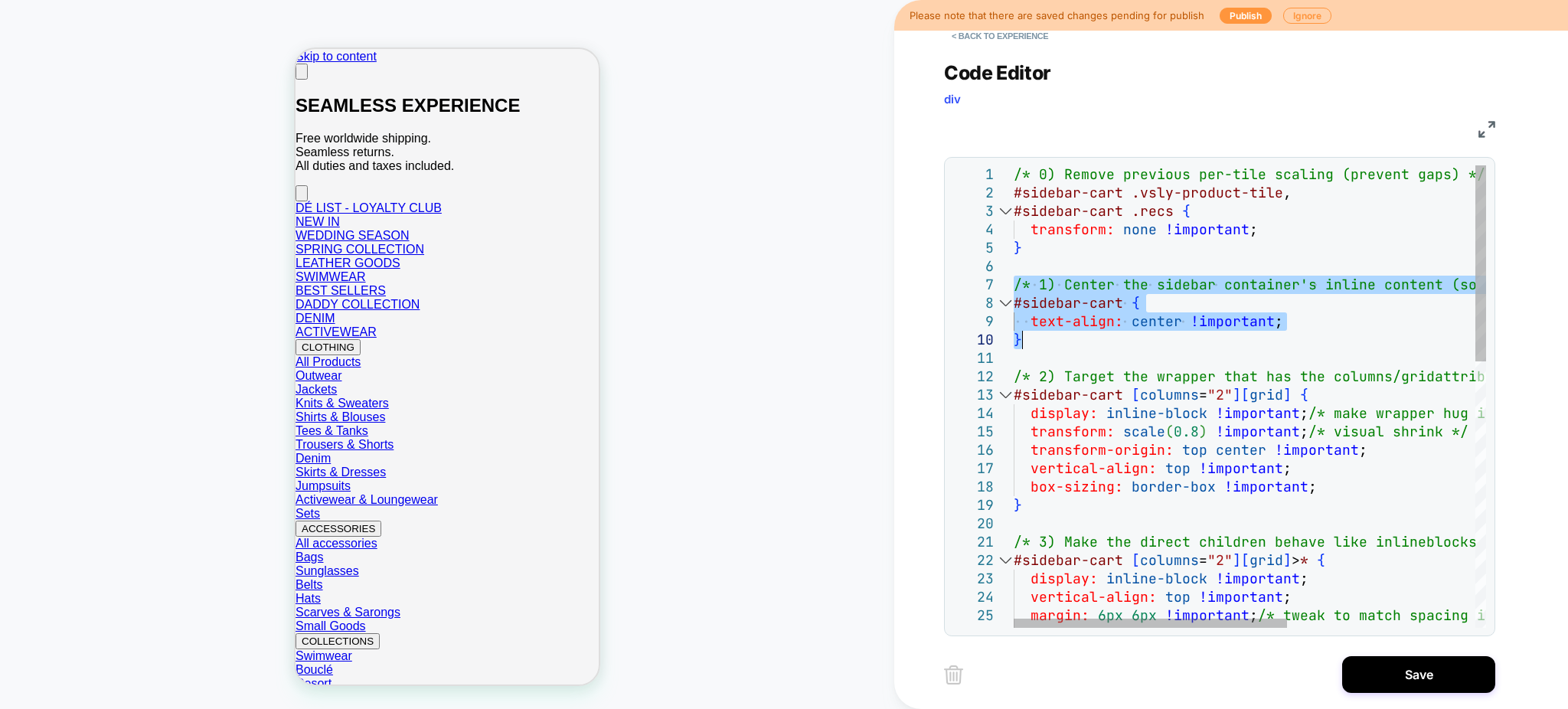
drag, startPoint x: 1026, startPoint y: 329, endPoint x: 1031, endPoint y: 349, distance: 20.6
click at [1031, 349] on div "/* 2) Target the wrapper that has the columns/grid attributes and shrink-wrap +…" at bounding box center [1412, 709] width 796 height 1087
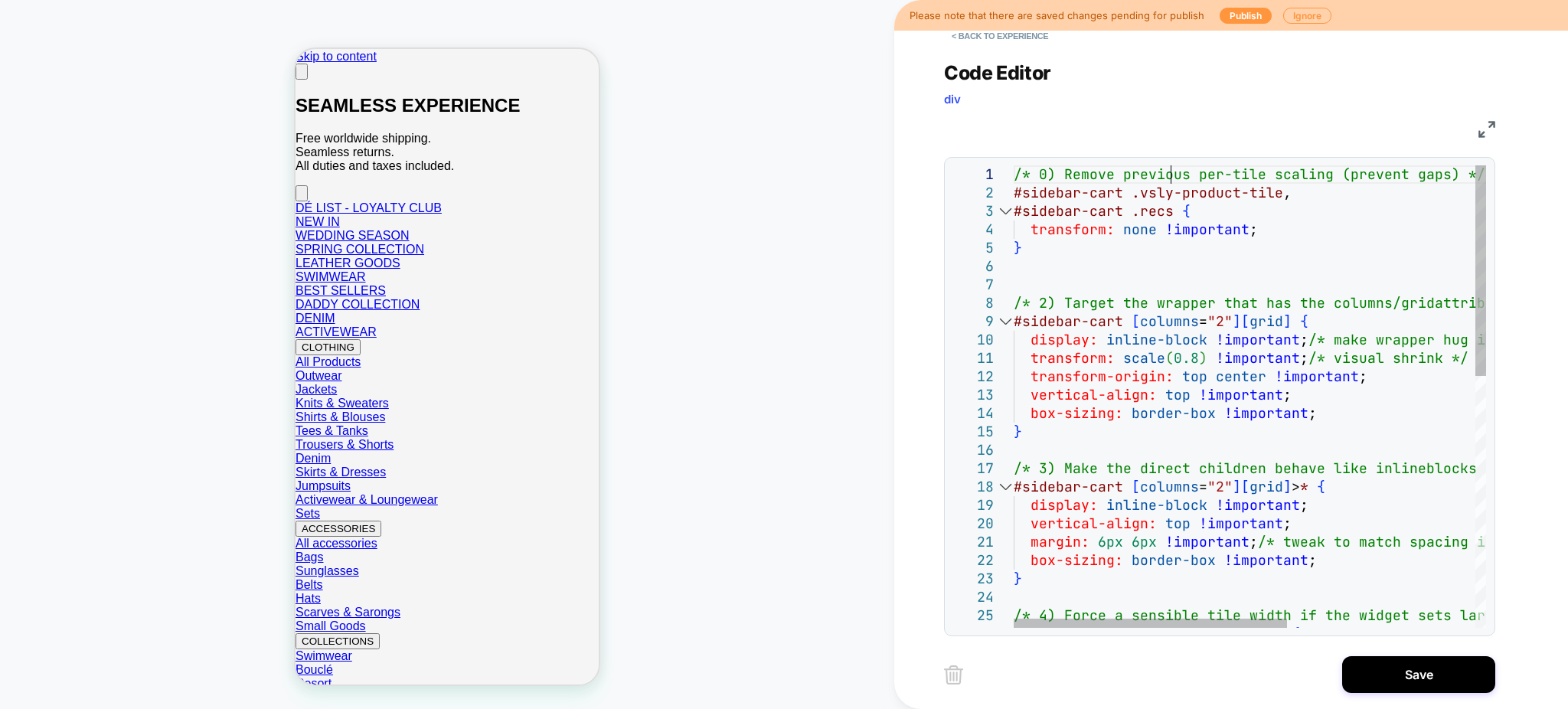
click at [1169, 176] on div "/* 2) Target the wrapper that has the columns/grid attributes and shrink-wrap +…" at bounding box center [1412, 672] width 796 height 1014
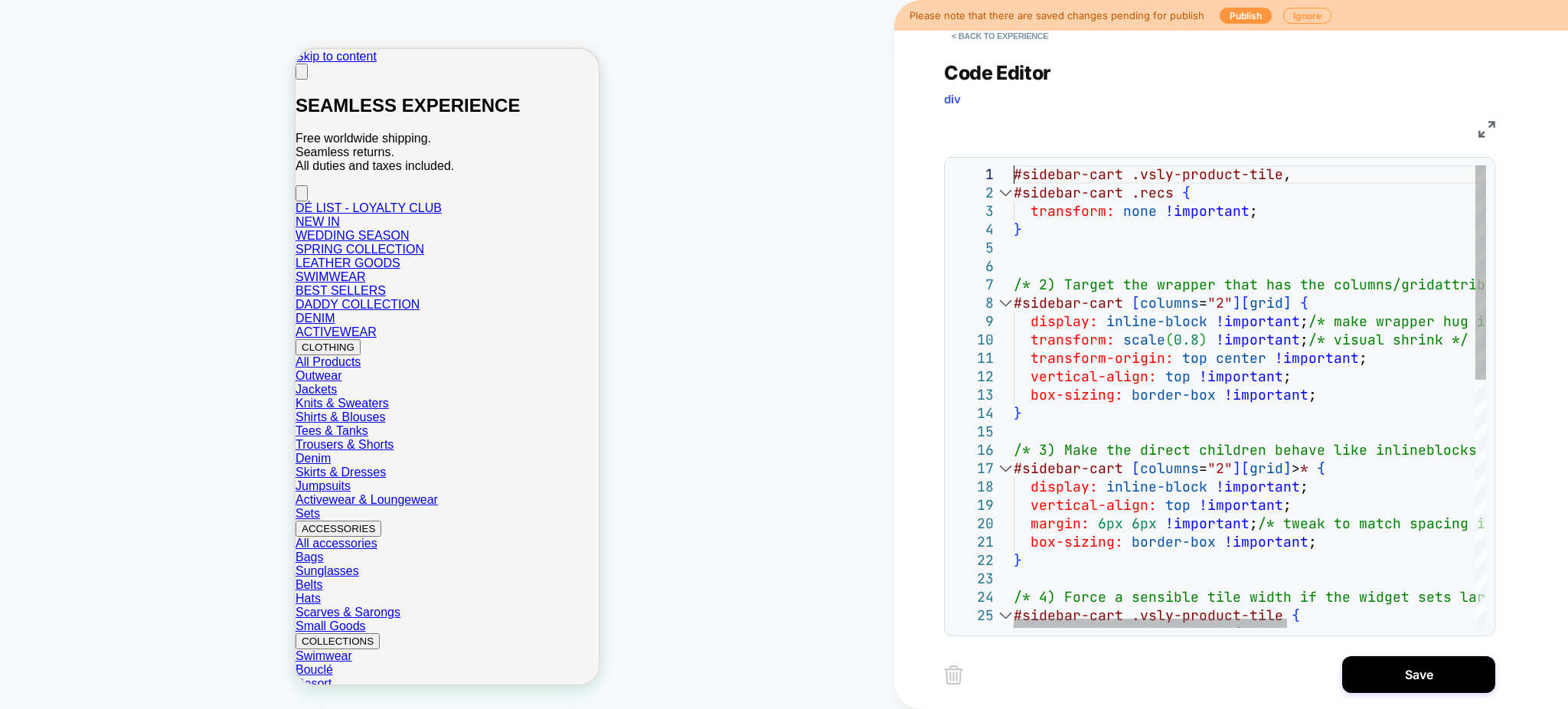
click at [1104, 285] on div "/* 2) Target the wrapper that has the columns/grid attributes and shrink-wrap +…" at bounding box center [1412, 663] width 796 height 995
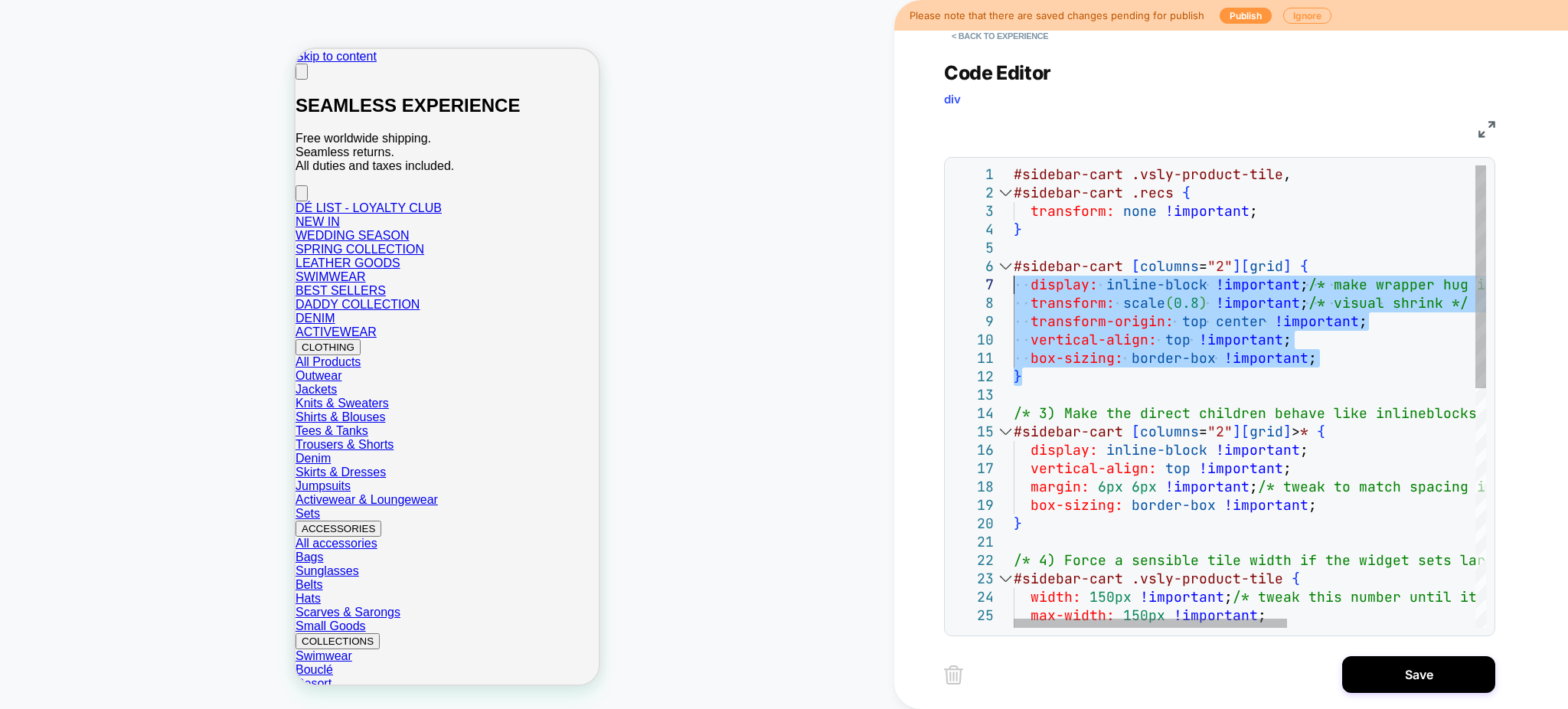
drag, startPoint x: 1409, startPoint y: 370, endPoint x: 1000, endPoint y: 272, distance: 420.6
click at [1014, 272] on div "#sidebar-cart [ columns = "2" ] [ grid ] { /* 3) Make the direct children behav…" at bounding box center [1412, 645] width 796 height 959
click at [1058, 414] on div "#sidebar-cart [ columns = "2" ] [ grid ] { /* 3) Make the direct children behav…" at bounding box center [1395, 645] width 762 height 959
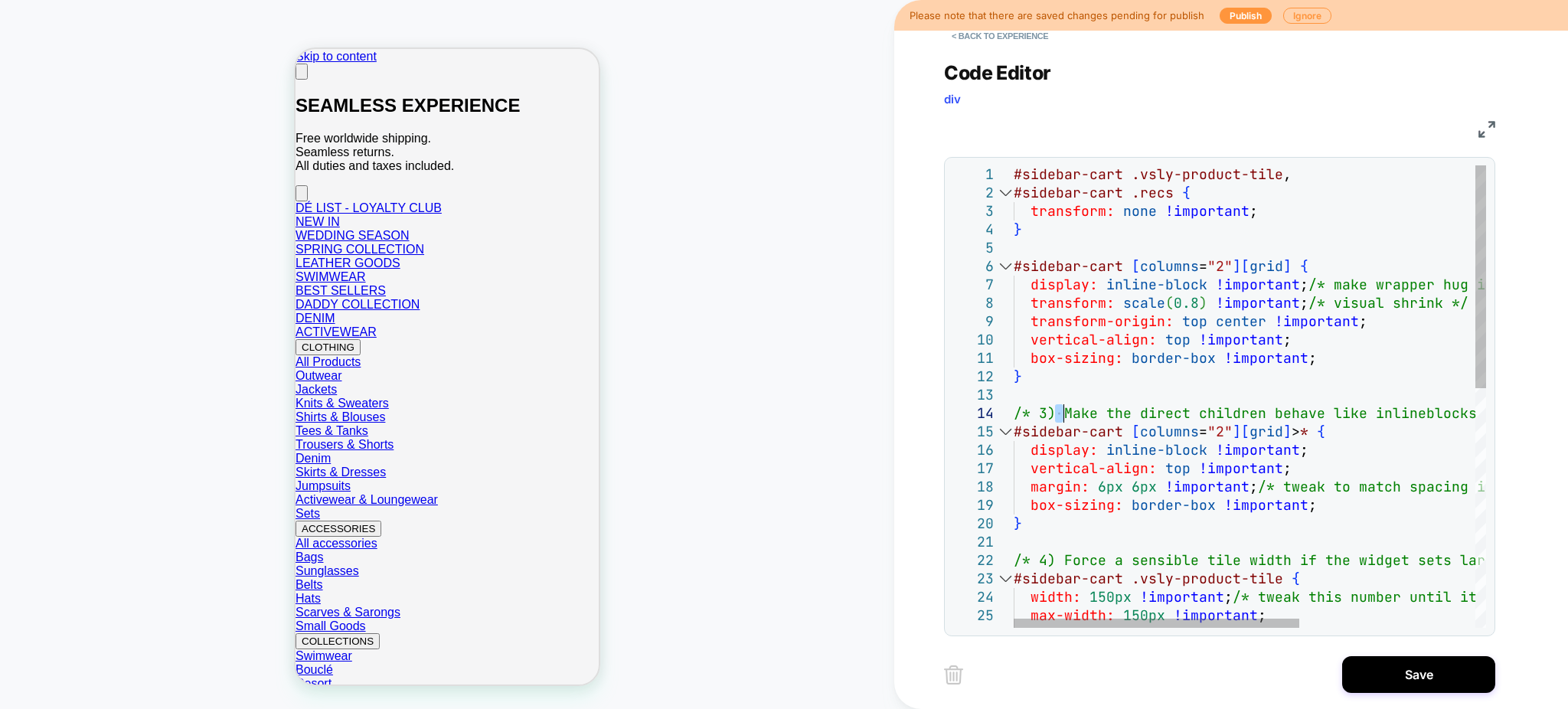
click at [1058, 414] on div "#sidebar-cart [ columns = "2" ] [ grid ] { /* 3) Make the direct children behav…" at bounding box center [1395, 645] width 762 height 959
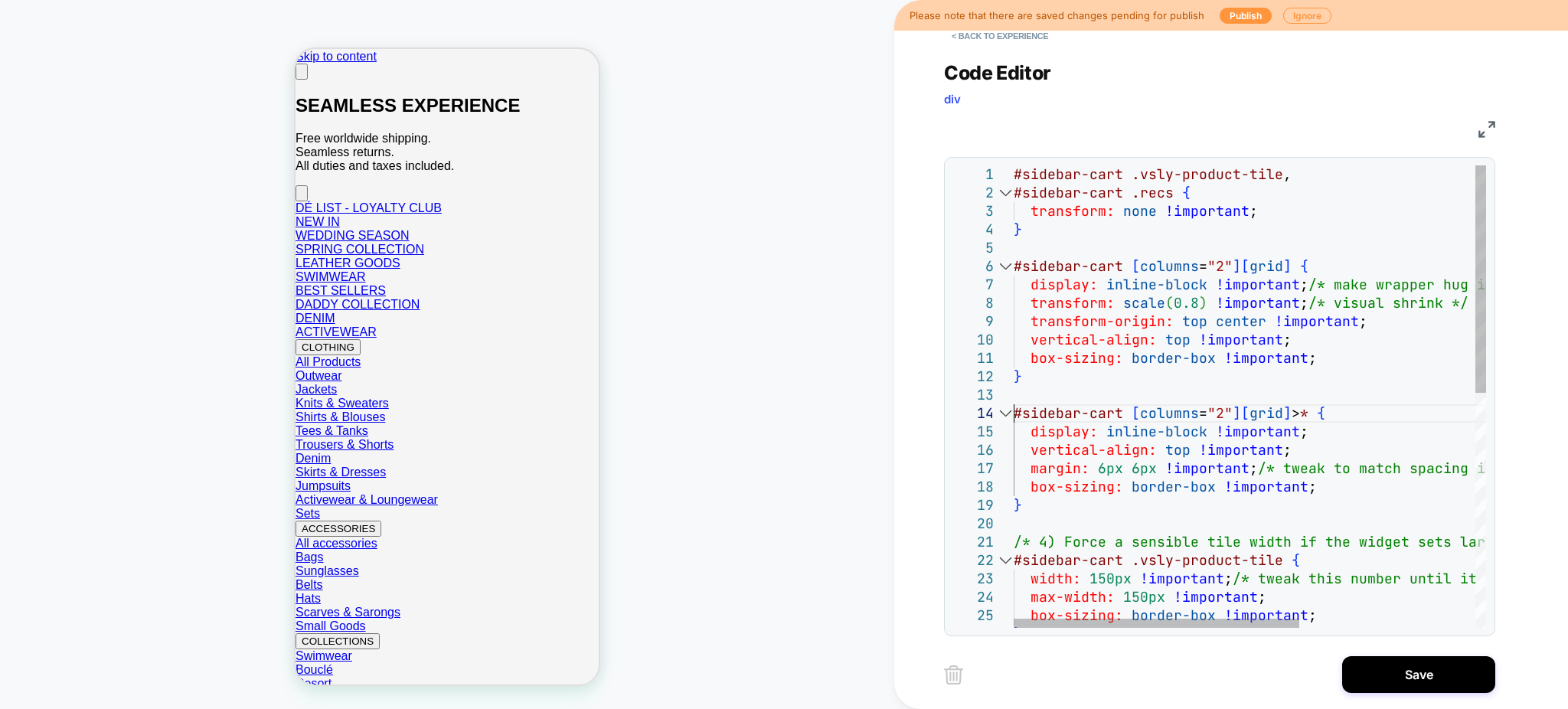
scroll to position [73, 1]
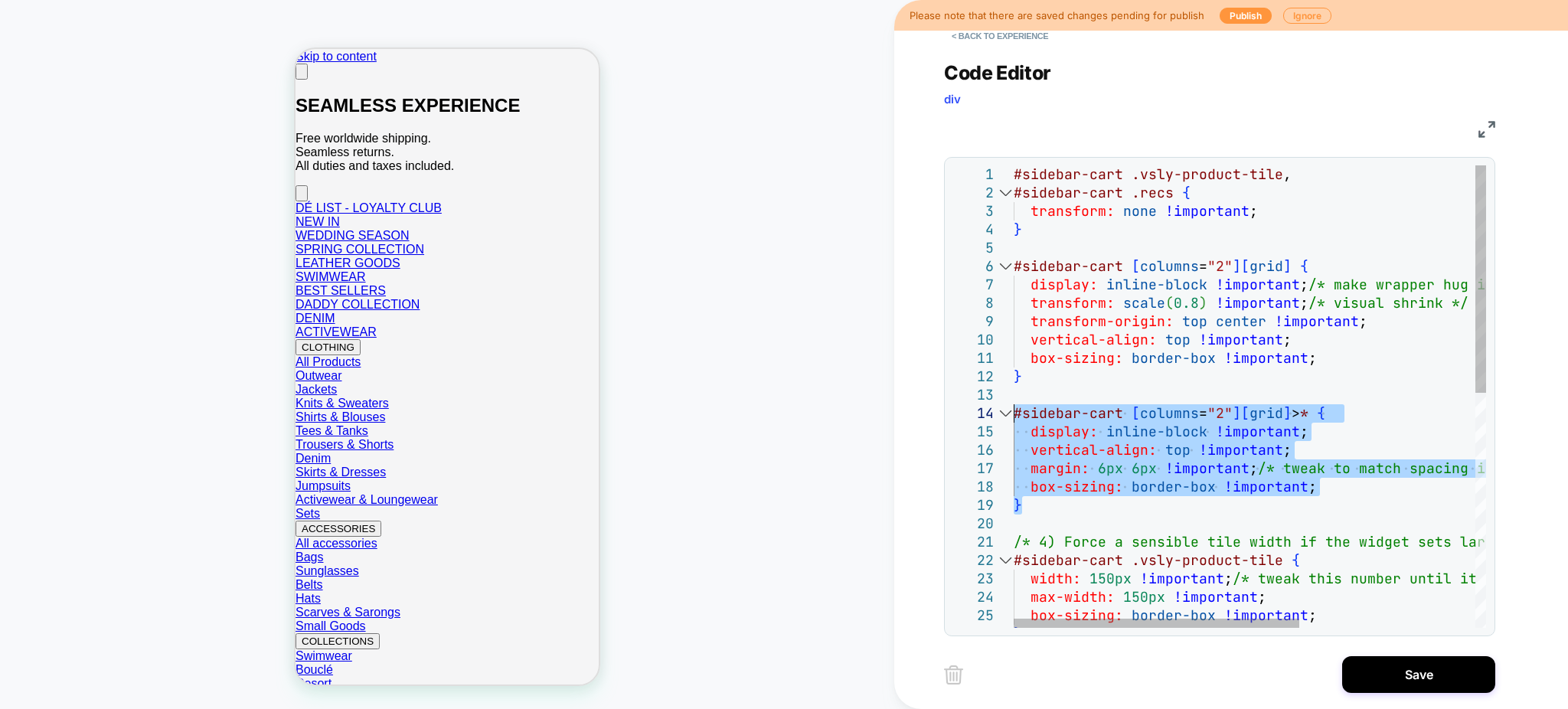
drag, startPoint x: 1031, startPoint y: 510, endPoint x: 1005, endPoint y: 409, distance: 104.3
click at [1014, 410] on div "#sidebar-cart [ columns = "2" ] [ grid ] { display: inline-block !important ; v…" at bounding box center [1395, 636] width 762 height 940
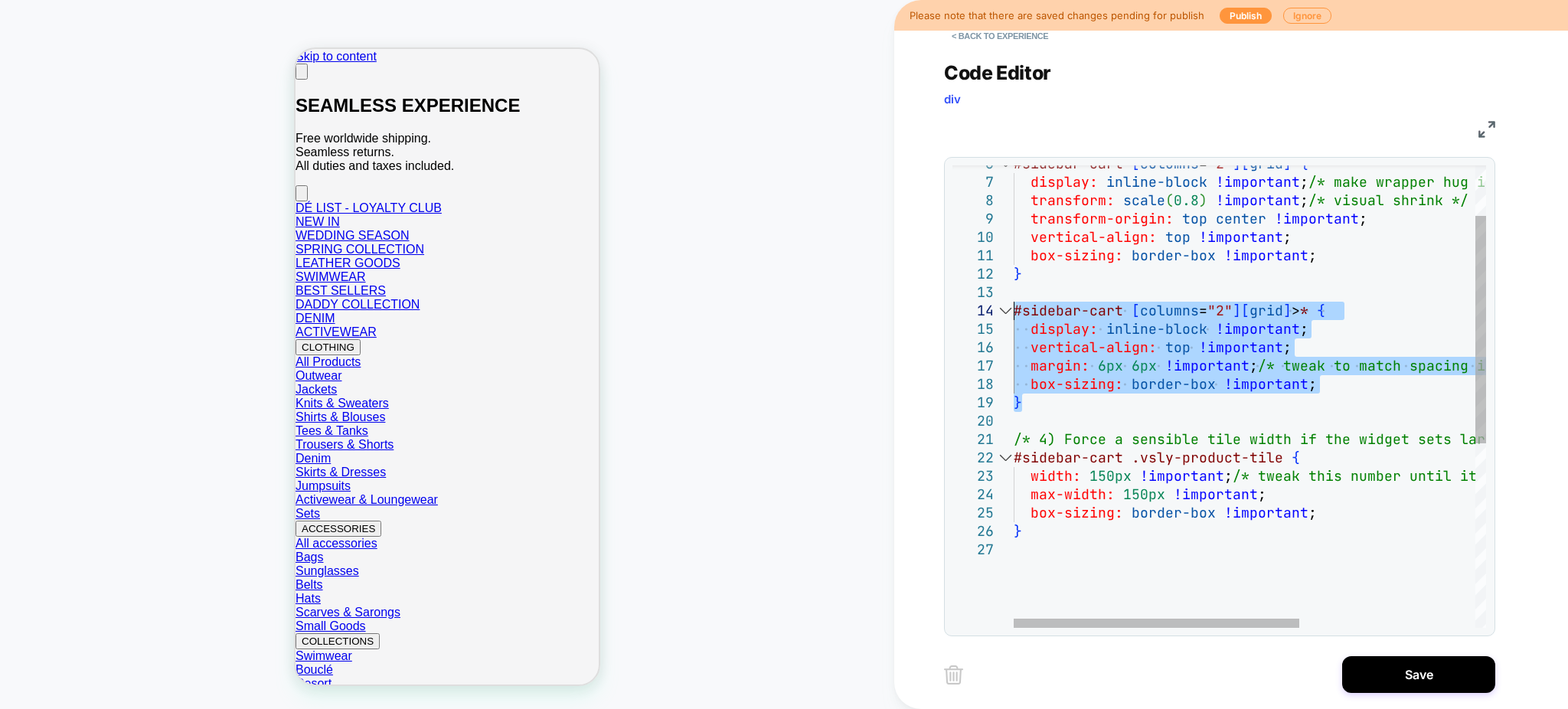
type textarea "**********"
click at [1133, 446] on div "#sidebar-cart [ columns = "2" ] [ grid ] { /* 4) Force a sensible tile width if…" at bounding box center [1395, 533] width 762 height 940
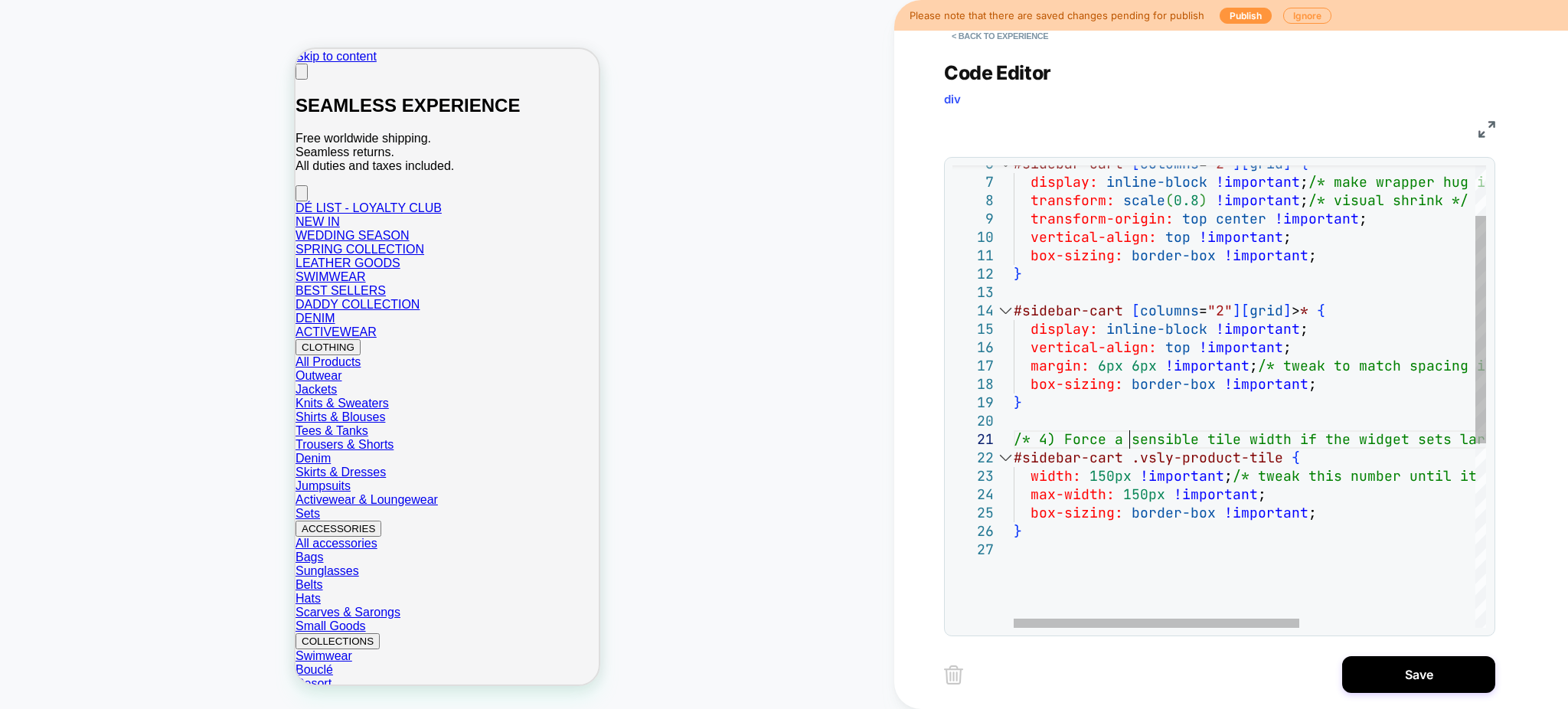
click at [1133, 446] on div "#sidebar-cart [ columns = "2" ] [ grid ] { /* 4) Force a sensible tile width if…" at bounding box center [1395, 533] width 762 height 940
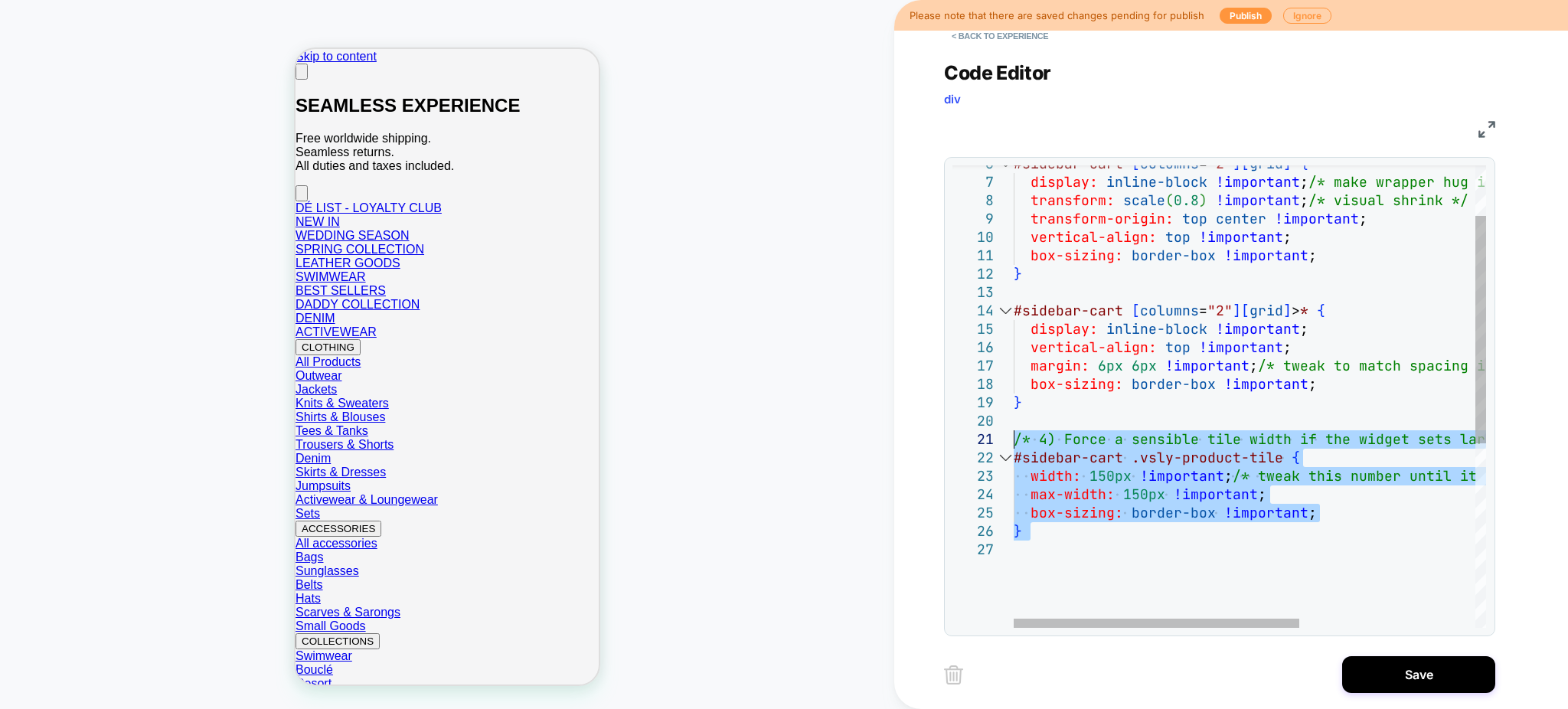
drag, startPoint x: 1037, startPoint y: 544, endPoint x: 989, endPoint y: 435, distance: 119.1
click at [1014, 435] on div "#sidebar-cart [ columns = "2" ] [ grid ] { /* 4) Force a sensible tile width if…" at bounding box center [1395, 533] width 762 height 940
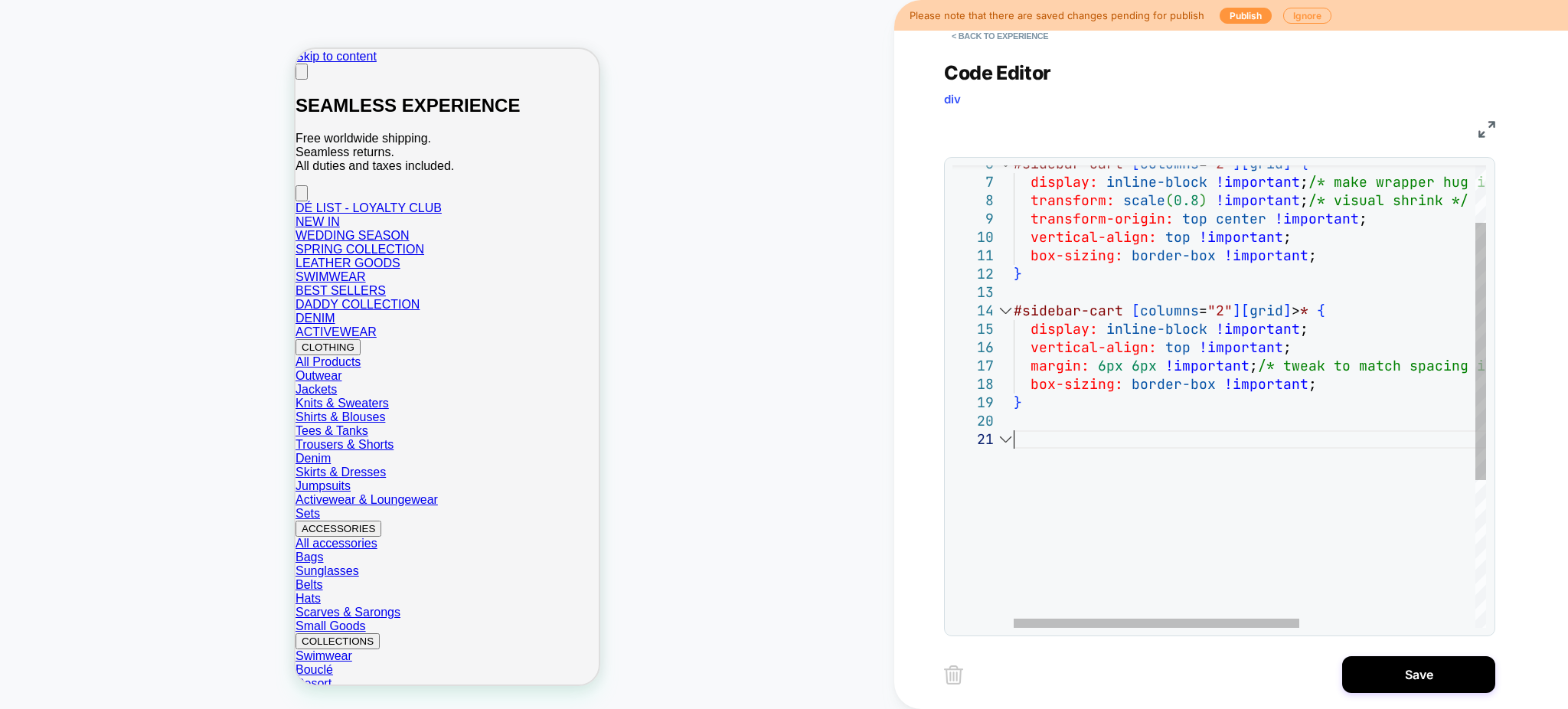
scroll to position [17, 0]
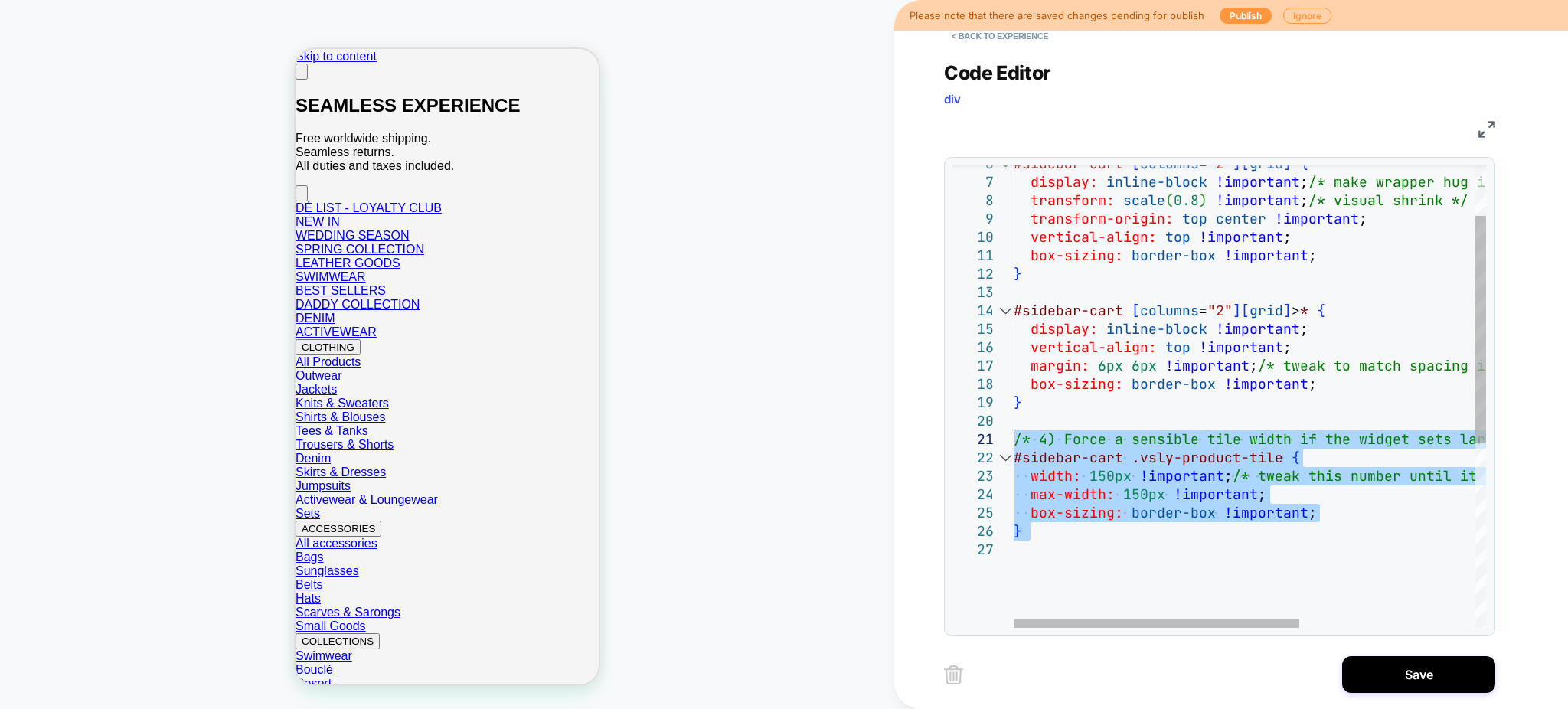
click at [1081, 453] on div "#sidebar-cart [ columns = "2" ] [ grid ] { /* 4) Force a sensible tile width if…" at bounding box center [1395, 533] width 762 height 940
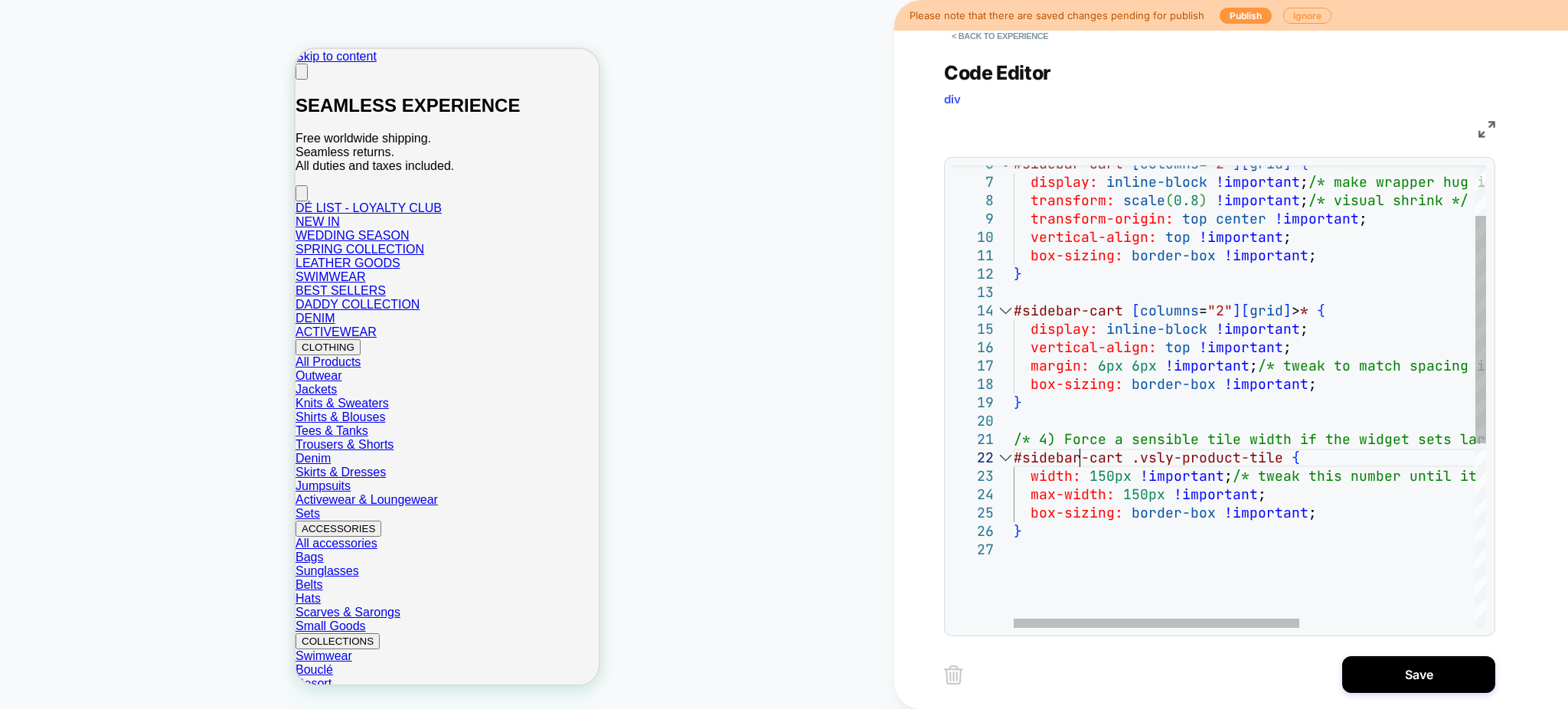
click at [1082, 439] on div "#sidebar-cart [ columns = "2" ] [ grid ] { /* 4) Force a sensible tile width if…" at bounding box center [1395, 533] width 762 height 940
click at [1080, 439] on div "#sidebar-cart [ columns = "2" ] [ grid ] { /* 4) Force a sensible tile width if…" at bounding box center [1395, 533] width 762 height 940
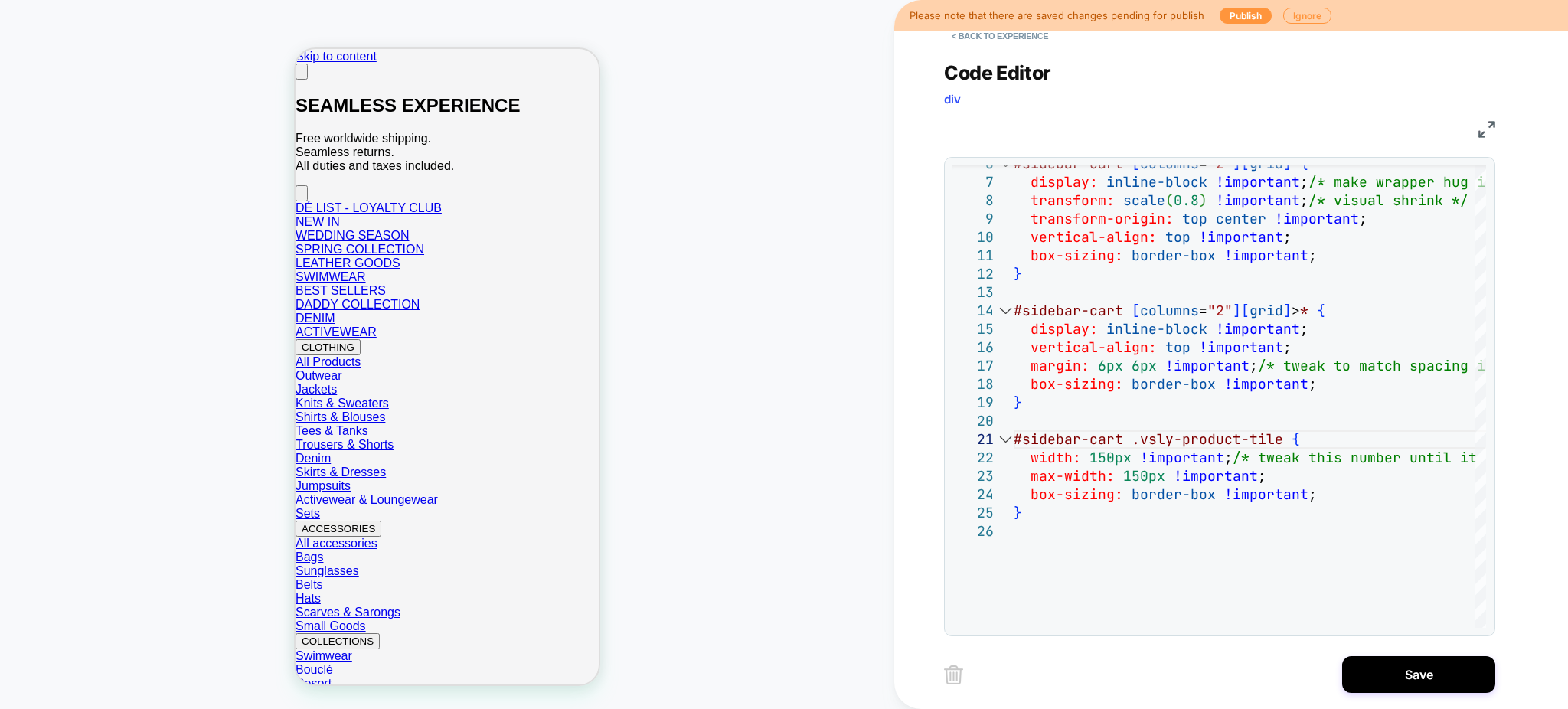
click at [0, 0] on img at bounding box center [0, 0] width 0 height 0
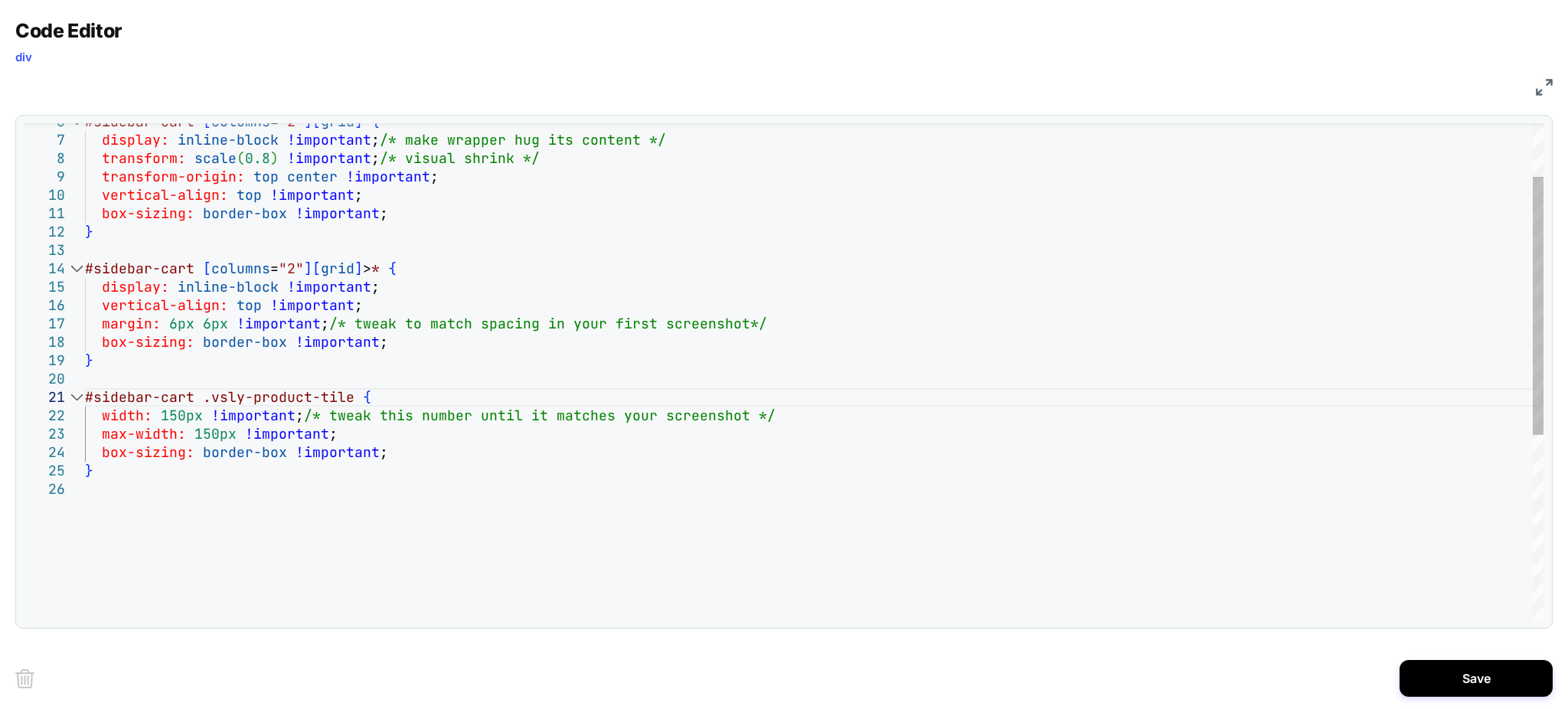
click at [464, 422] on div "#sidebar-cart [ columns = "2" ] [ grid ] { #sidebar-cart .vsly-product-tile { d…" at bounding box center [814, 498] width 1458 height 956
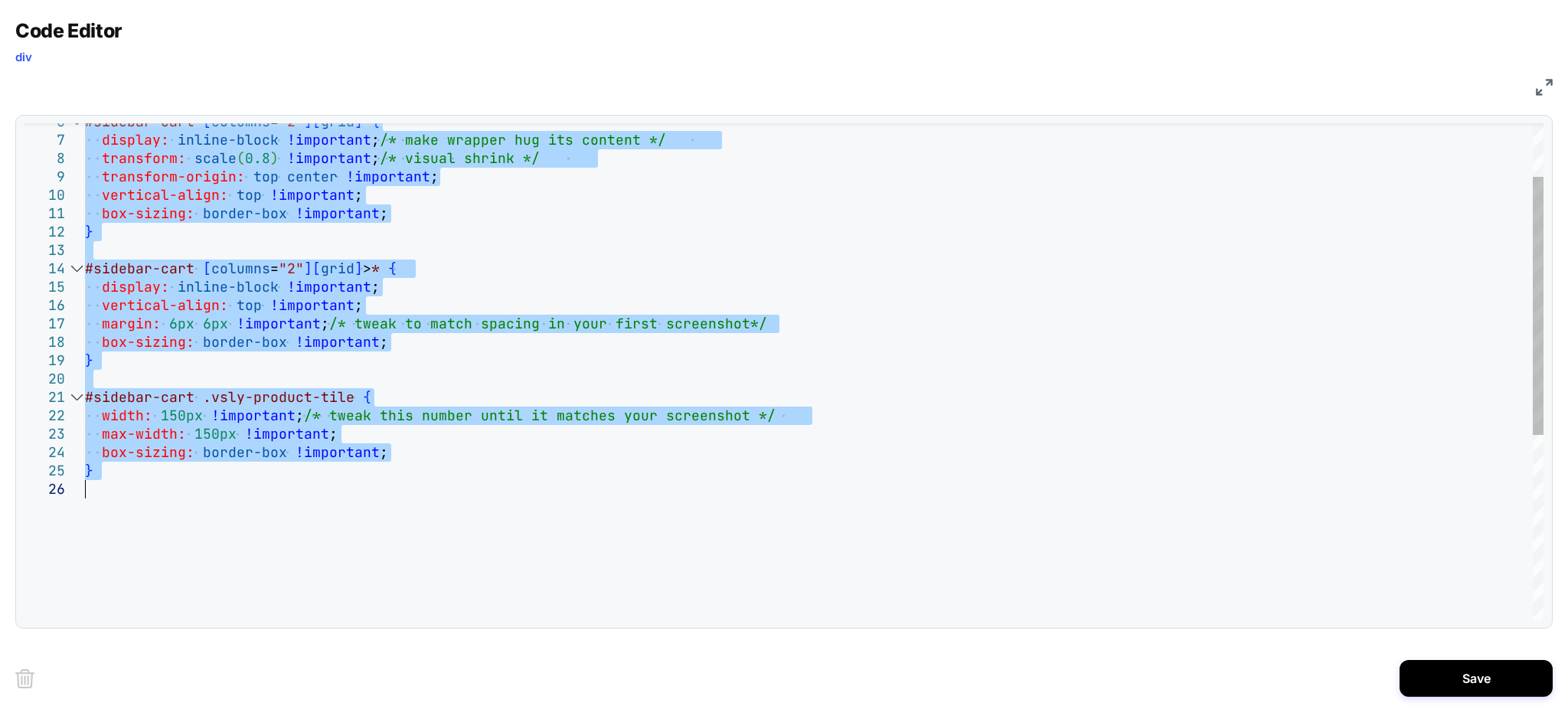
click at [464, 422] on div "#sidebar-cart [ columns = "2" ] [ grid ] { #sidebar-cart .vsly-product-tile { d…" at bounding box center [814, 498] width 1458 height 956
click at [922, 425] on div "#sidebar-cart [ columns = "2" ] [ grid ] { #sidebar-cart .vsly-product-tile { d…" at bounding box center [814, 498] width 1458 height 956
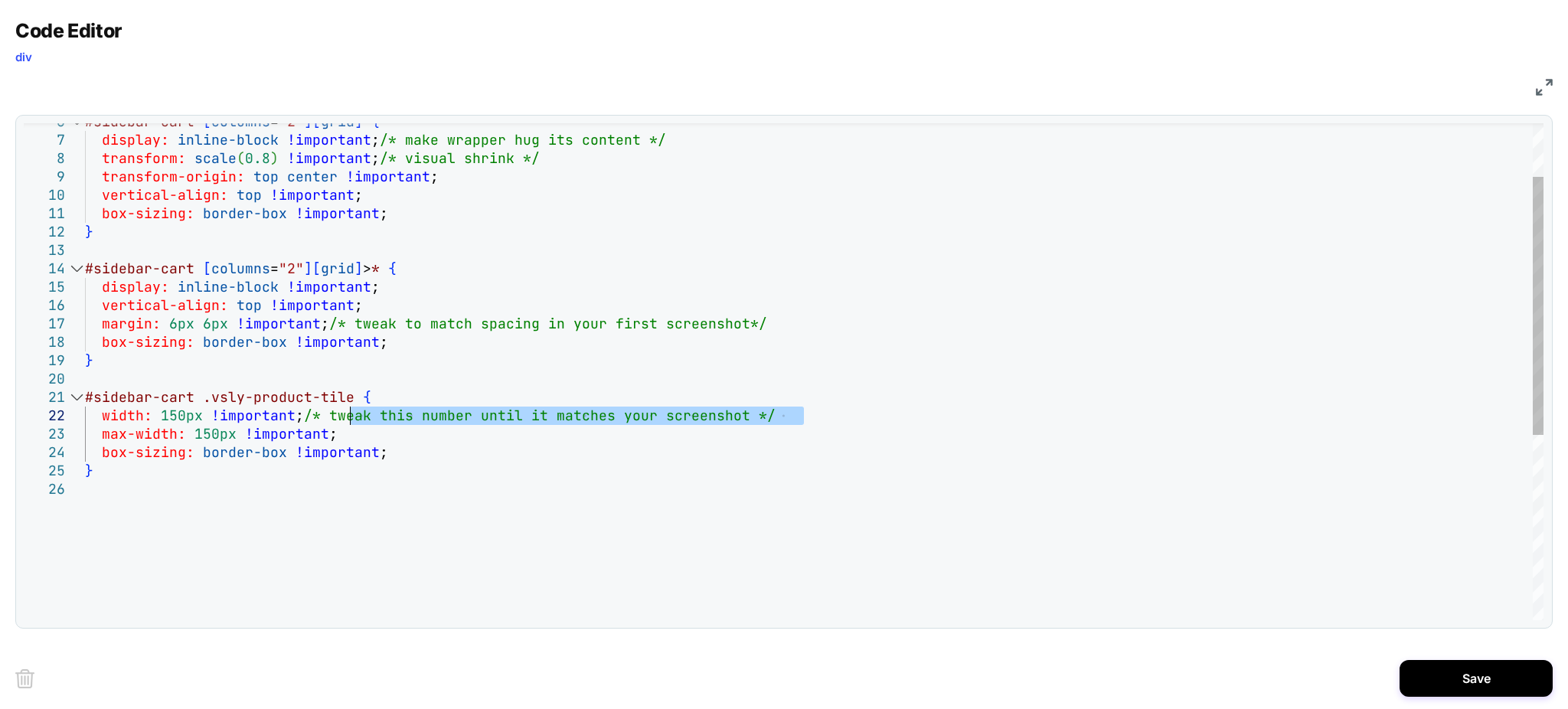
drag, startPoint x: 885, startPoint y: 415, endPoint x: 350, endPoint y: 422, distance: 535.0
click at [350, 422] on div "#sidebar-cart [ columns = "2" ] [ grid ] { #sidebar-cart .vsly-product-tile { d…" at bounding box center [814, 498] width 1458 height 956
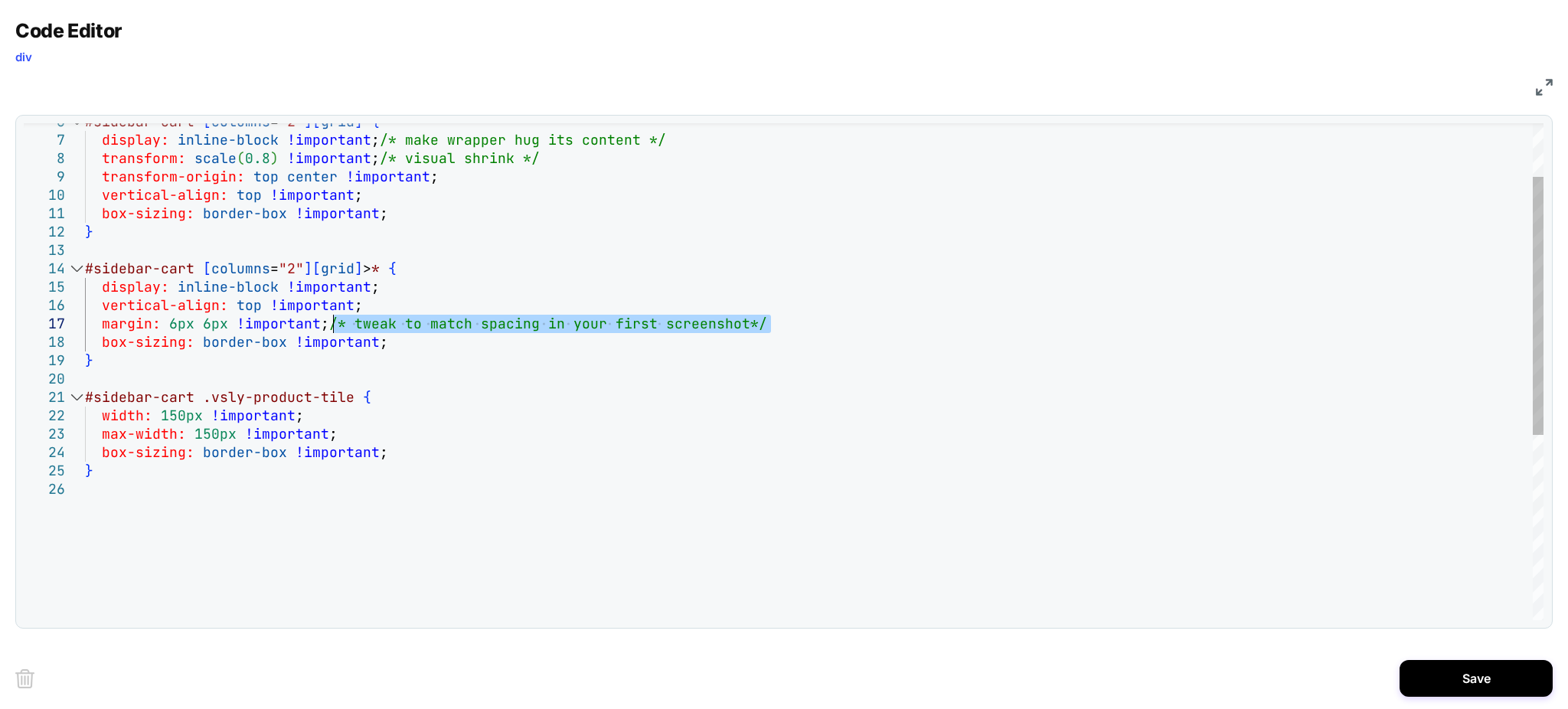
drag, startPoint x: 812, startPoint y: 327, endPoint x: 333, endPoint y: 330, distance: 479.0
click at [333, 330] on div "#sidebar-cart [ columns = "2" ] [ grid ] { #sidebar-cart .vsly-product-tile { d…" at bounding box center [814, 498] width 1458 height 956
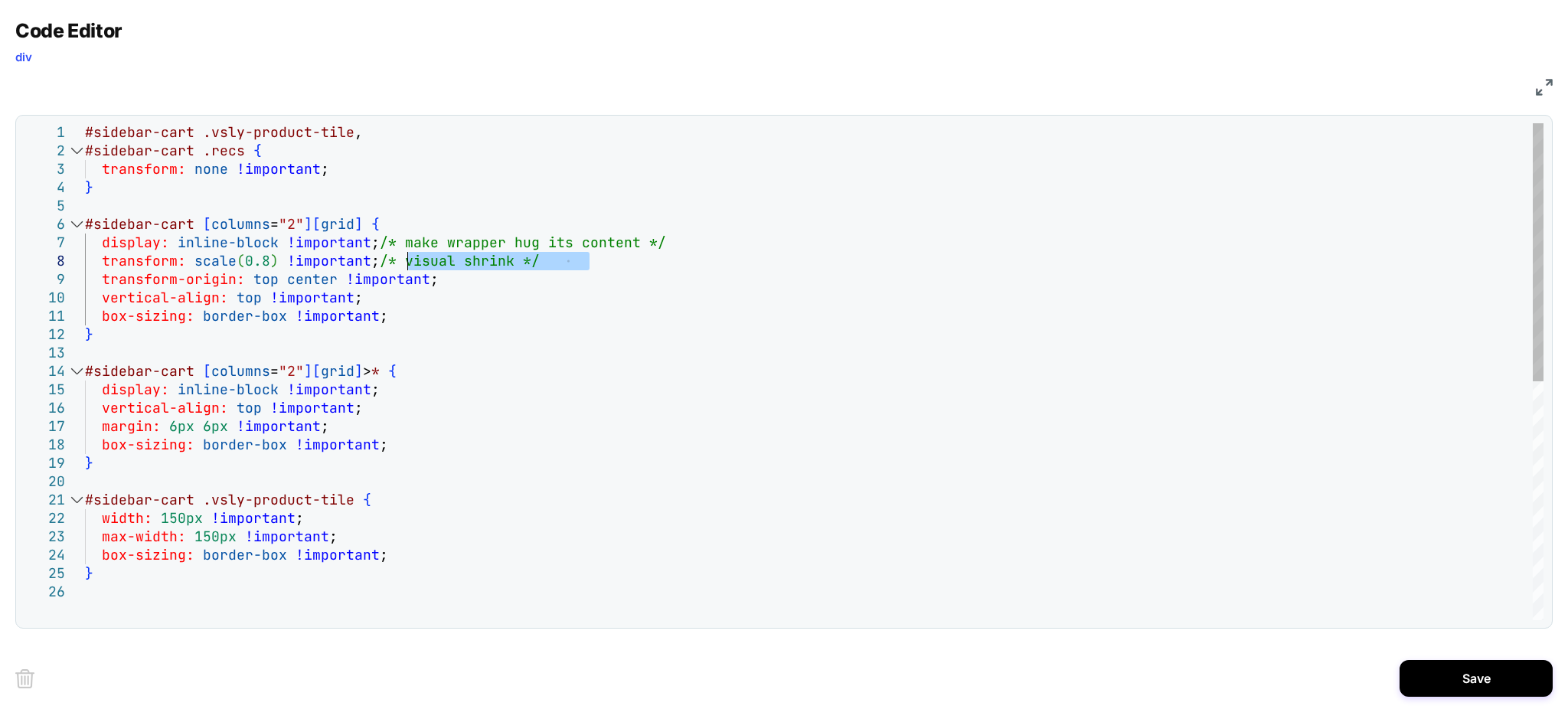
drag, startPoint x: 606, startPoint y: 268, endPoint x: 407, endPoint y: 260, distance: 199.2
click at [407, 260] on div "#sidebar-cart [ columns = "2" ] [ grid ] { #sidebar-cart .vsly-product-tile { d…" at bounding box center [814, 601] width 1458 height 956
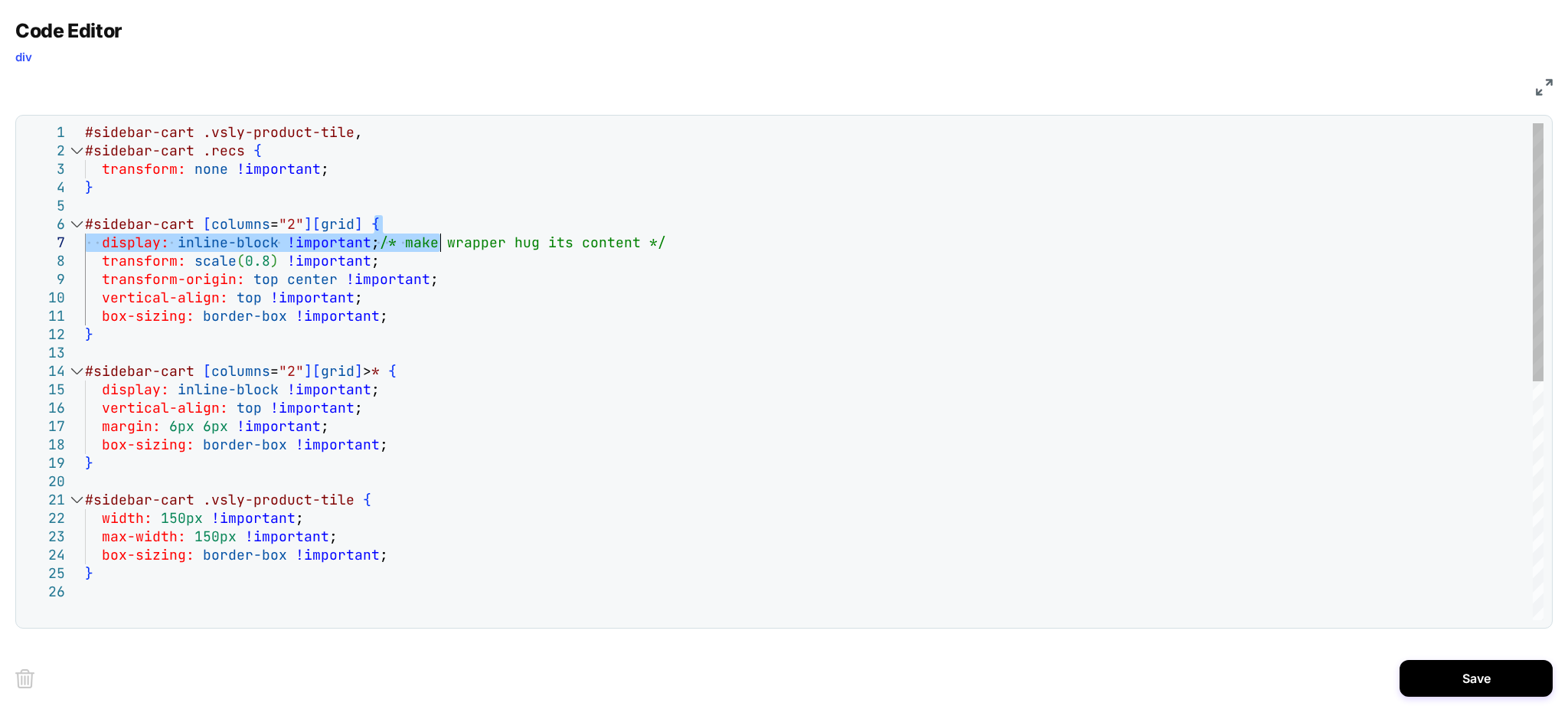
drag, startPoint x: 733, startPoint y: 238, endPoint x: 439, endPoint y: 249, distance: 294.2
click at [439, 249] on div "#sidebar-cart [ columns = "2" ] [ grid ] { #sidebar-cart .vsly-product-tile { d…" at bounding box center [814, 601] width 1458 height 956
click at [433, 240] on div "#sidebar-cart [ columns = "2" ] [ grid ] { #sidebar-cart .vsly-product-tile { d…" at bounding box center [814, 601] width 1458 height 956
click at [559, 226] on div "#sidebar-cart [ columns = "2" ] [ grid ] { #sidebar-cart .vsly-product-tile { d…" at bounding box center [814, 601] width 1458 height 956
click at [559, 236] on div "#sidebar-cart [ columns = "2" ] [ grid ] { #sidebar-cart .vsly-product-tile { d…" at bounding box center [814, 601] width 1458 height 956
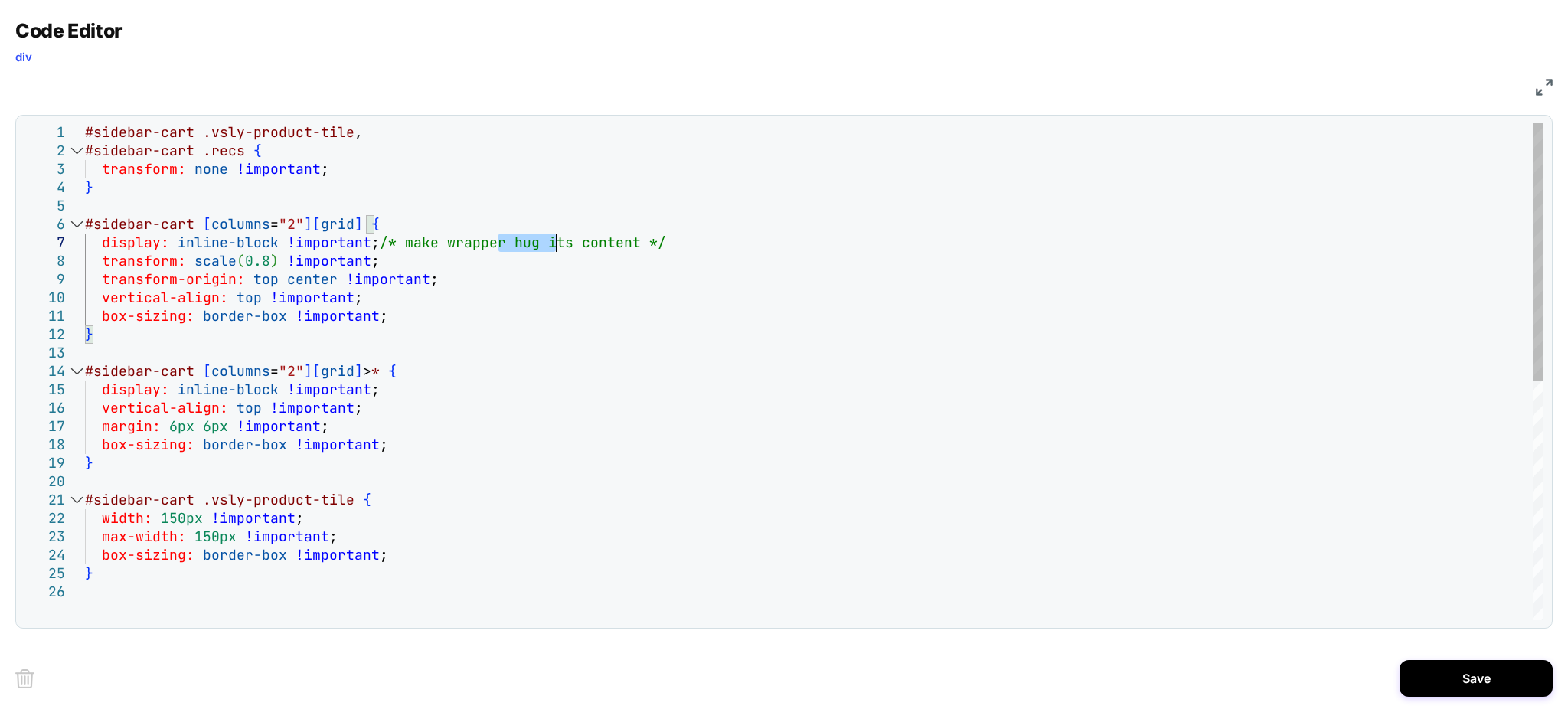
click at [559, 236] on div "#sidebar-cart [ columns = "2" ] [ grid ] { #sidebar-cart .vsly-product-tile { d…" at bounding box center [814, 601] width 1458 height 956
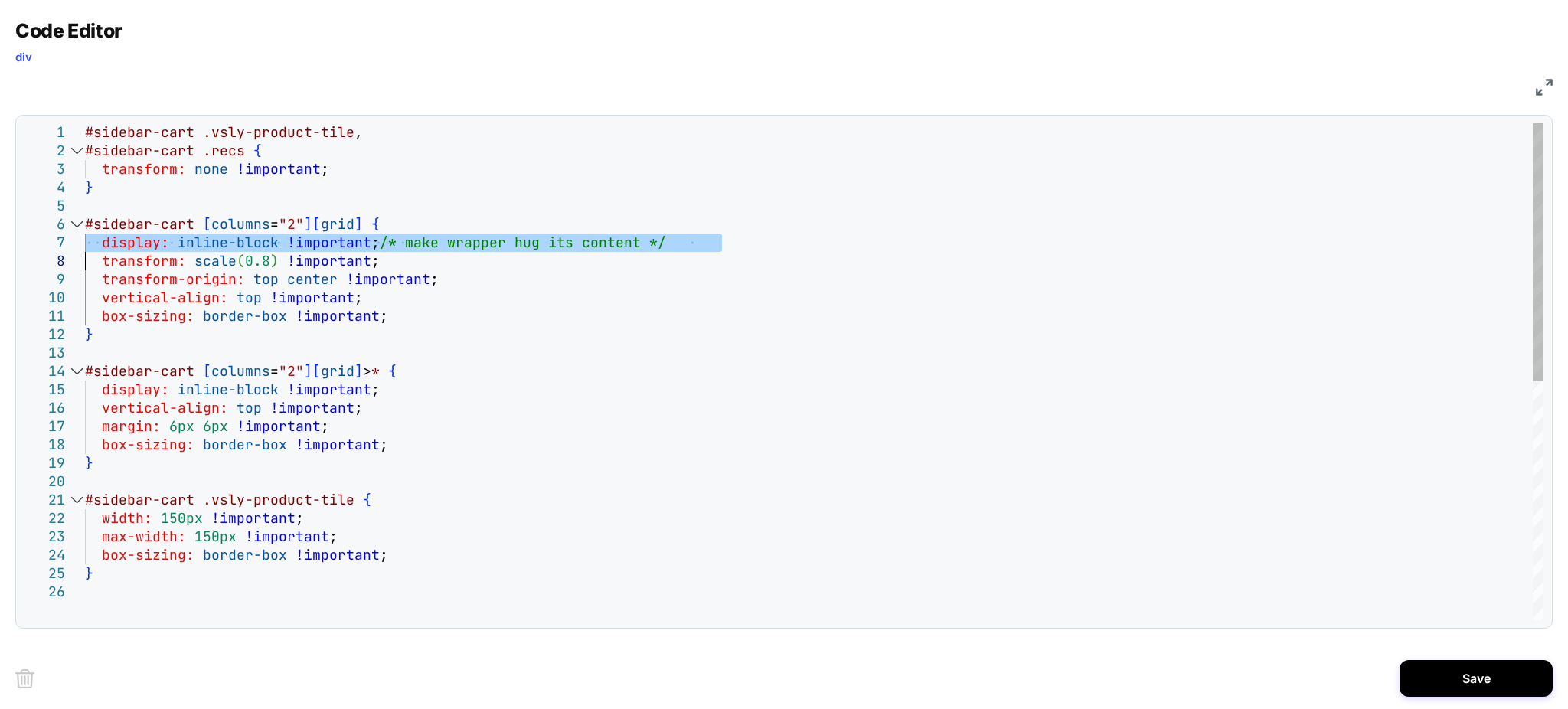
click at [761, 232] on div "#sidebar-cart [ columns = "2" ] [ grid ] { #sidebar-cart .vsly-product-tile { d…" at bounding box center [814, 601] width 1458 height 956
drag, startPoint x: 761, startPoint y: 239, endPoint x: 437, endPoint y: 250, distance: 324.2
click at [437, 250] on div "#sidebar-cart [ columns = "2" ] [ grid ] { #sidebar-cart .vsly-product-tile { d…" at bounding box center [814, 601] width 1458 height 956
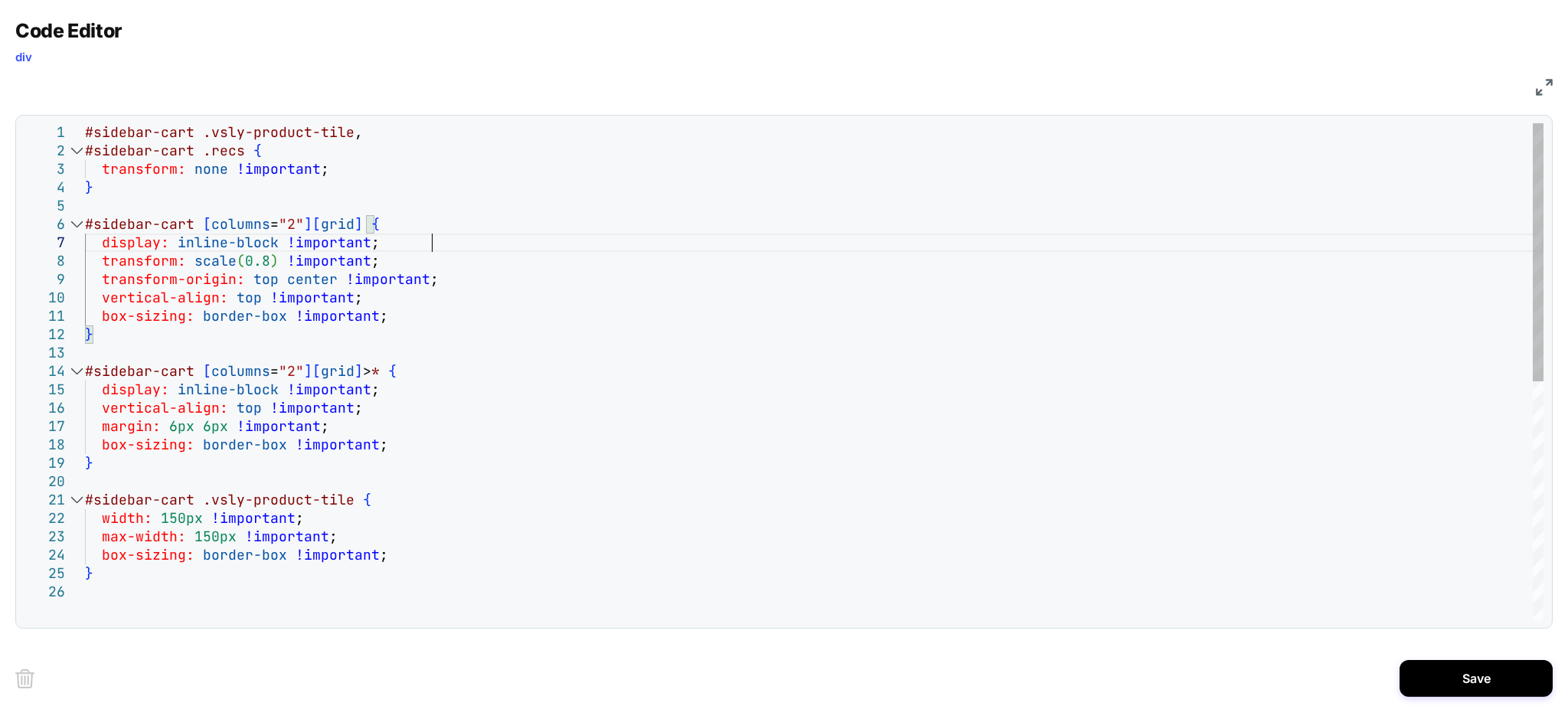
type textarea "**********"
click at [0, 0] on button "Save" at bounding box center [0, 0] width 0 height 0
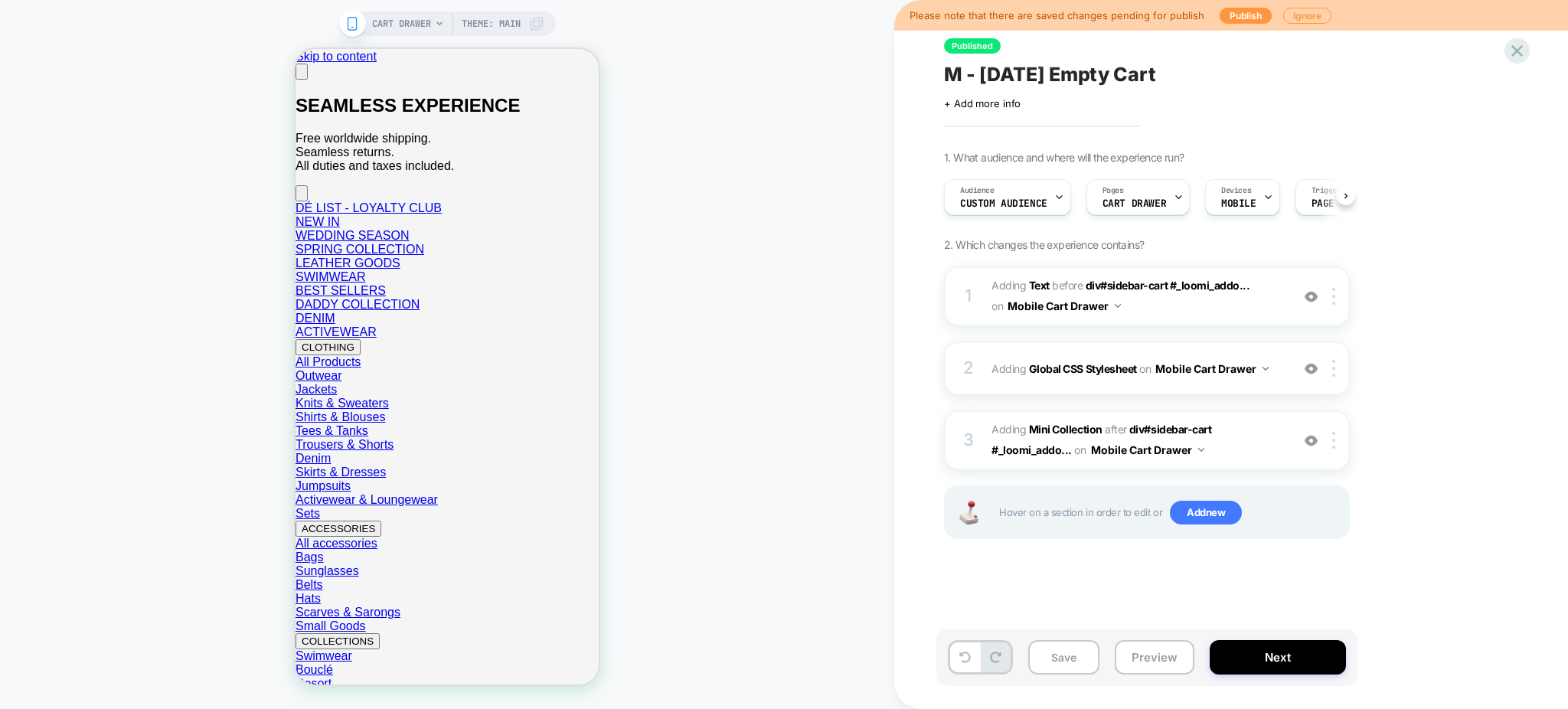
scroll to position [0, 1]
click at [1264, 453] on span "#_loomi_addon_1756220312742 Adding Mini Collection AFTER div#sidebar-cart #_loo…" at bounding box center [1137, 440] width 291 height 42
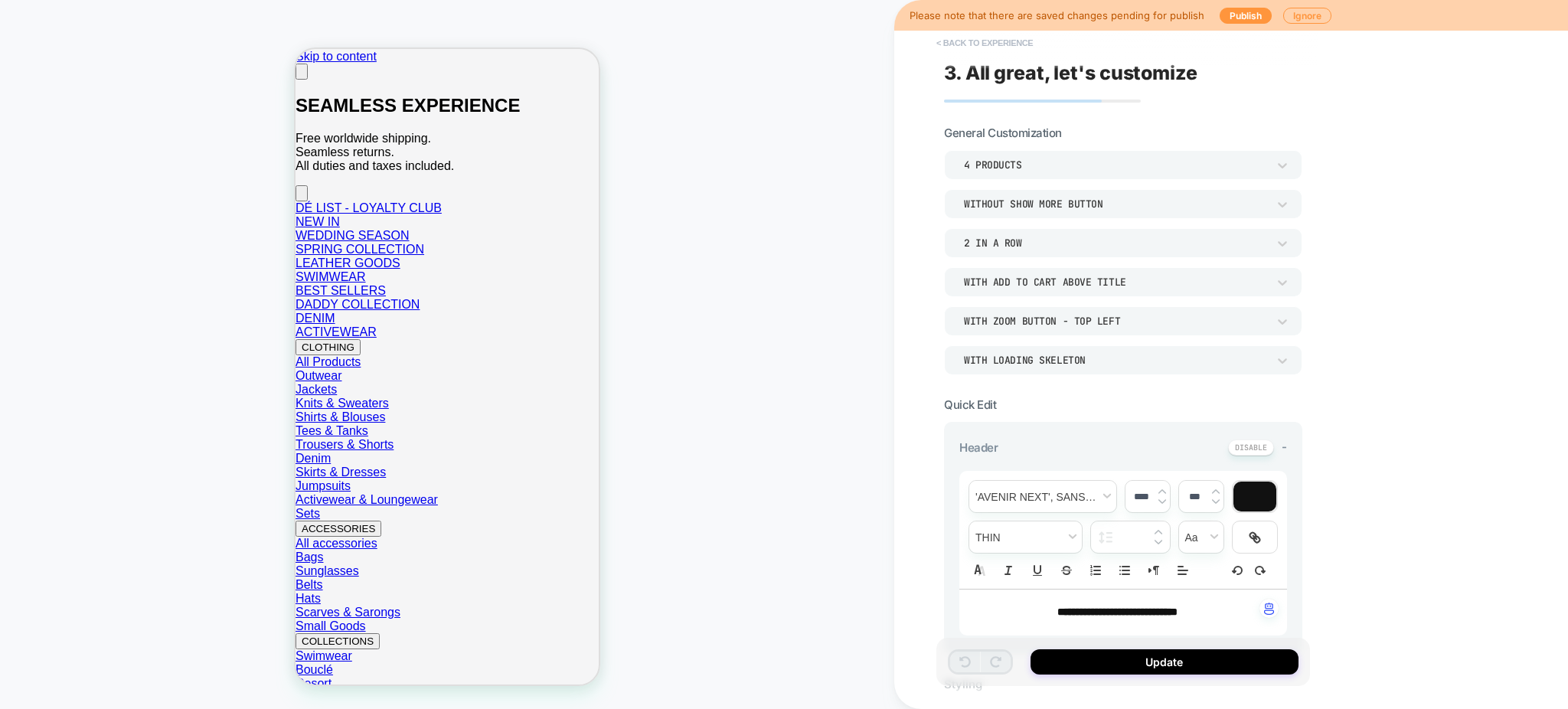
click at [954, 41] on button "< Back to experience" at bounding box center [985, 42] width 112 height 24
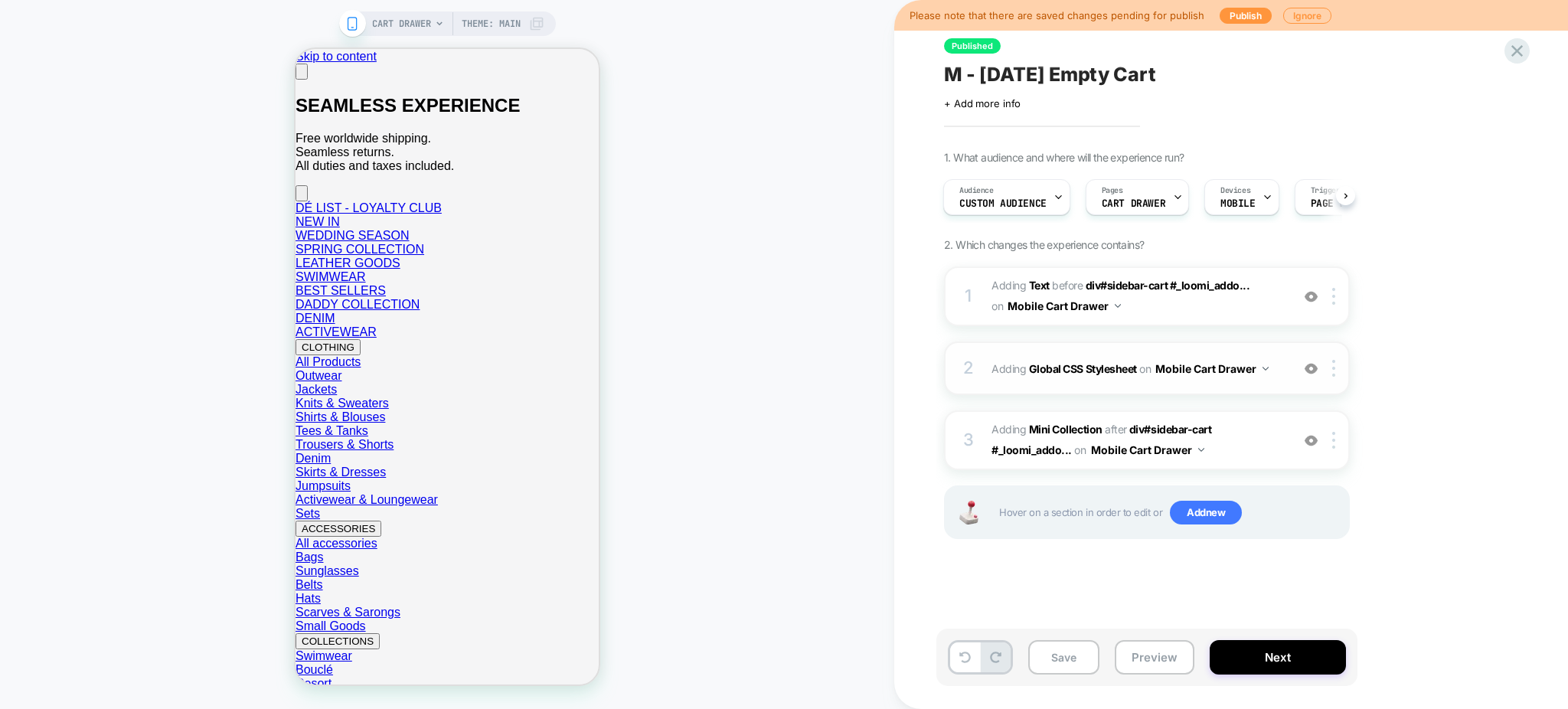
click at [1250, 385] on div "2 Adding Global CSS Stylesheet on Mobile Cart Drawer Add Before Add After Copy …" at bounding box center [1147, 368] width 406 height 53
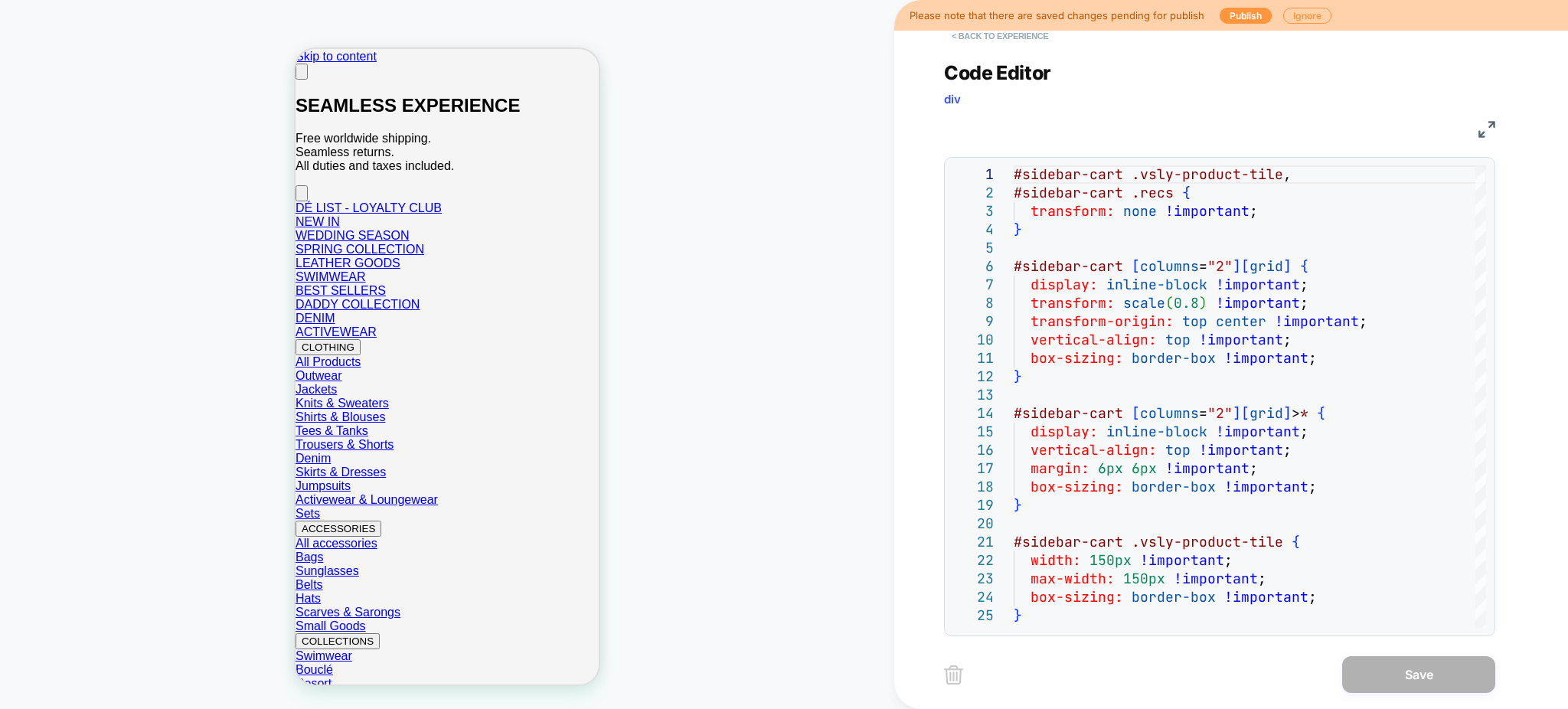
click at [1008, 41] on button "< Back to experience" at bounding box center [1000, 36] width 112 height 24
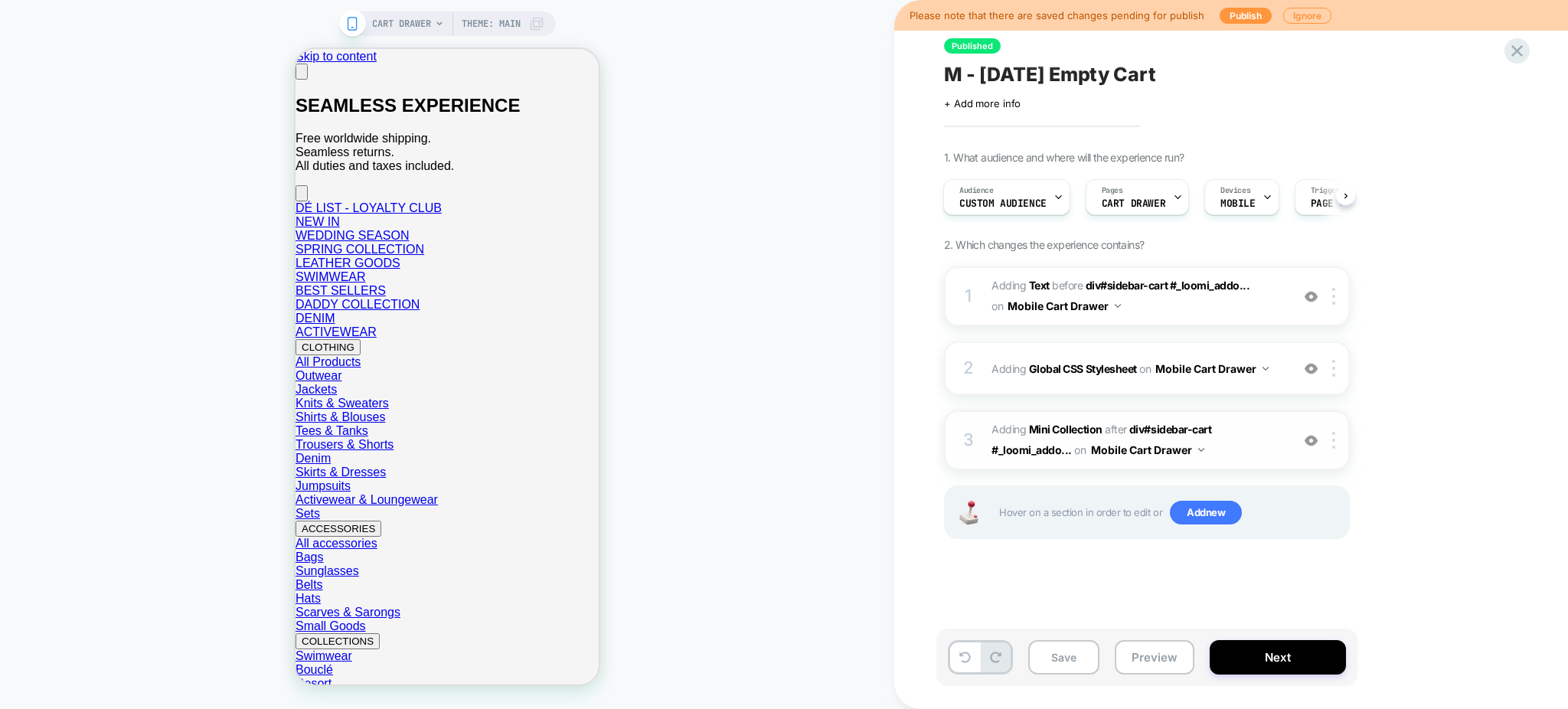
click at [1318, 443] on div at bounding box center [1311, 440] width 25 height 17
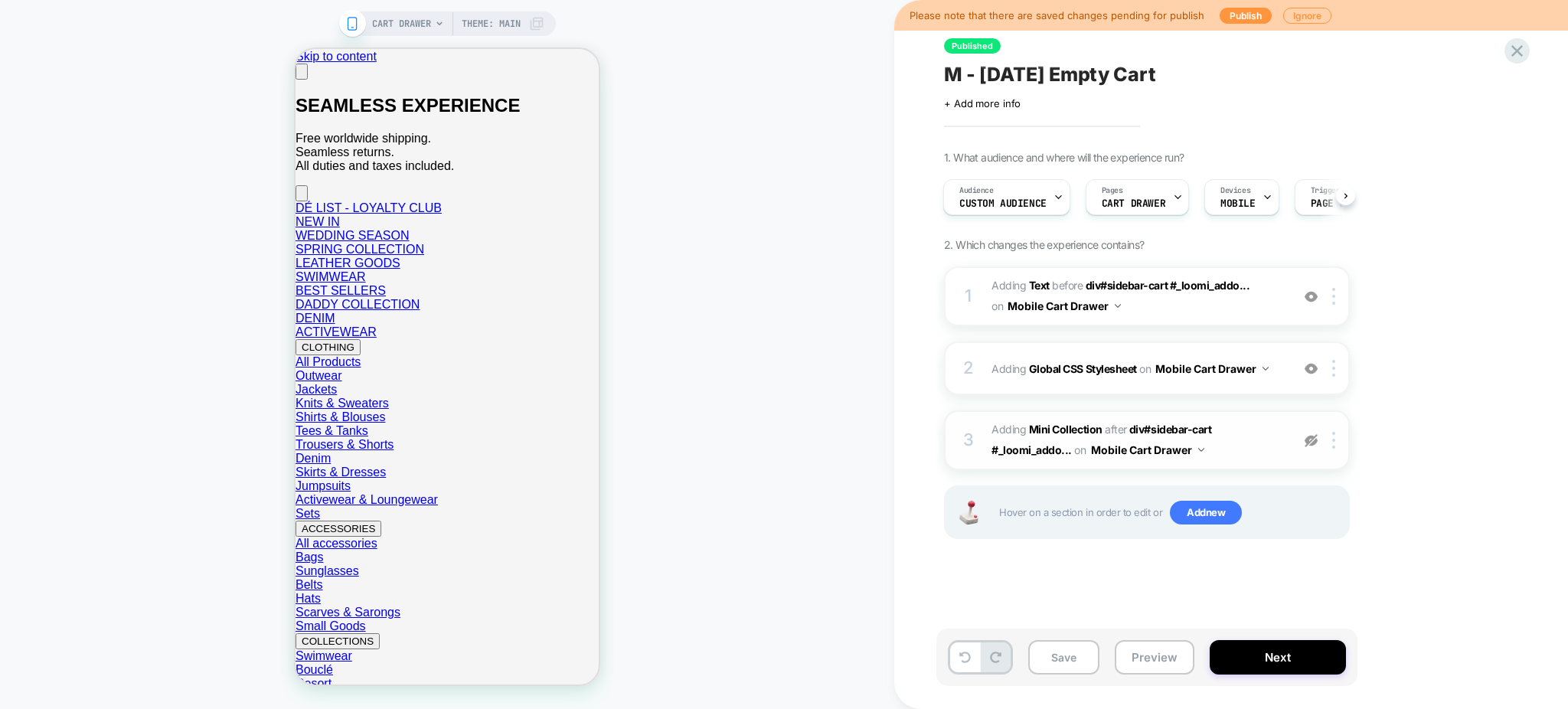
click at [1318, 443] on div at bounding box center [1311, 440] width 25 height 17
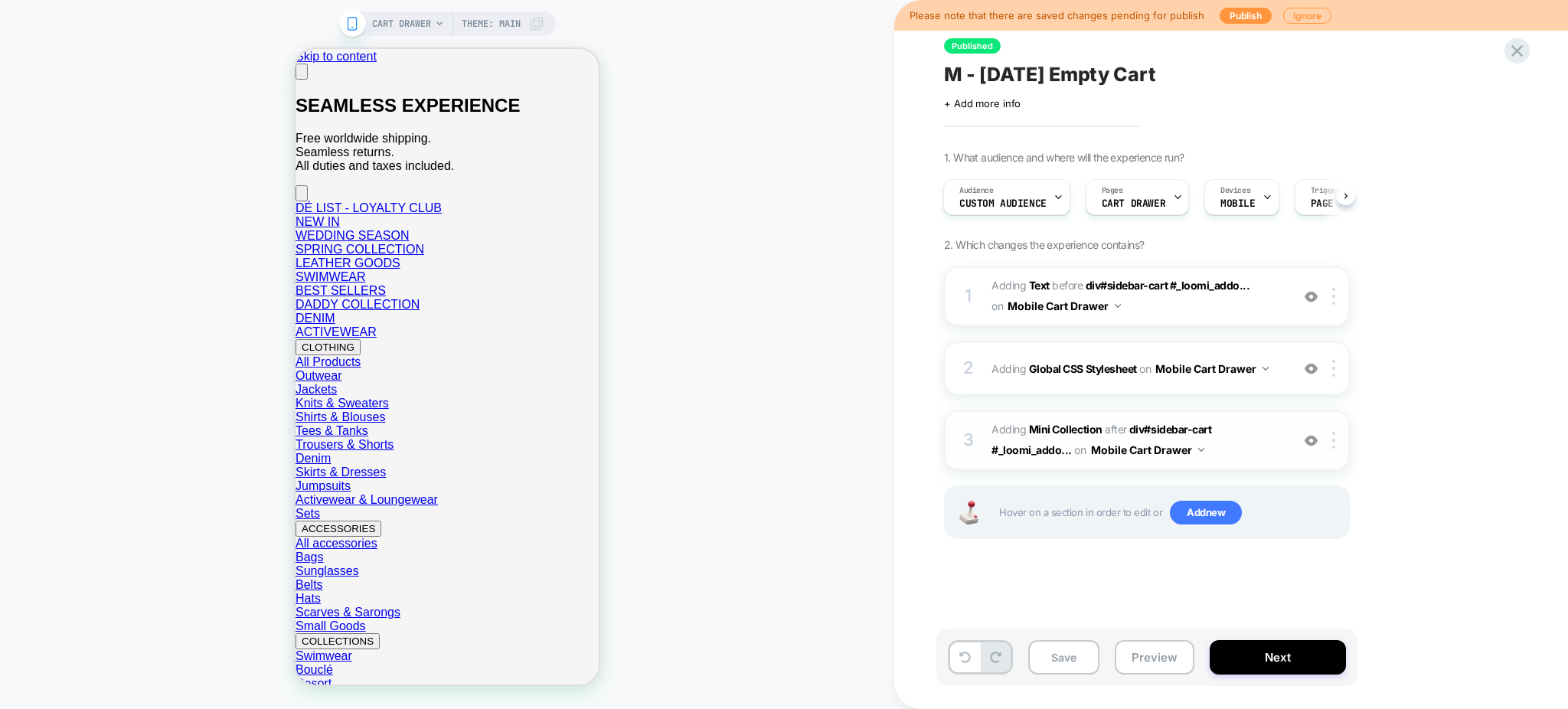
click at [1219, 454] on span "#_loomi_addon_1756220312742 Adding Mini Collection AFTER div#sidebar-cart #_loo…" at bounding box center [1137, 440] width 291 height 42
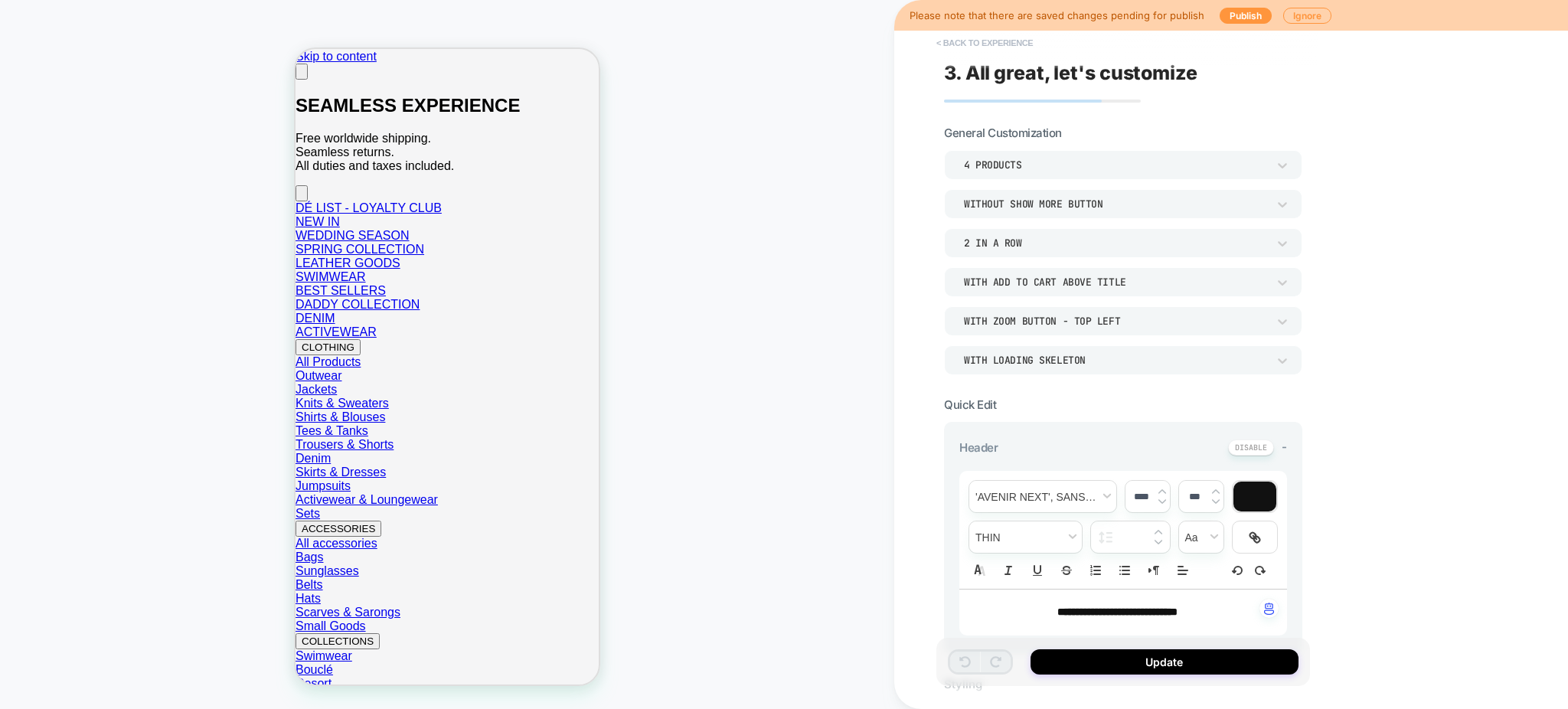
click at [961, 42] on button "< Back to experience" at bounding box center [985, 42] width 112 height 24
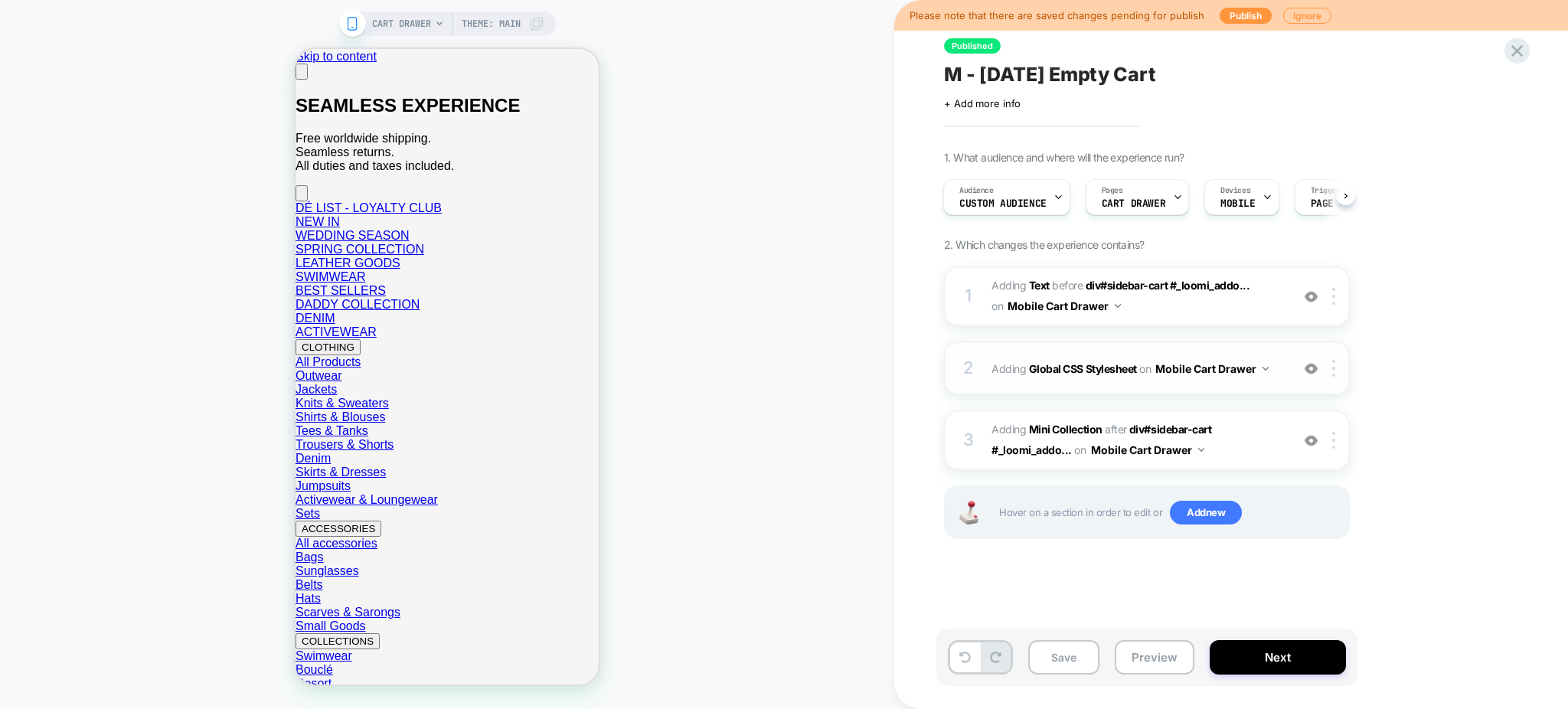
click at [1229, 389] on div "2 Adding Global CSS Stylesheet on Mobile Cart Drawer Add Before Add After Copy …" at bounding box center [1147, 368] width 406 height 53
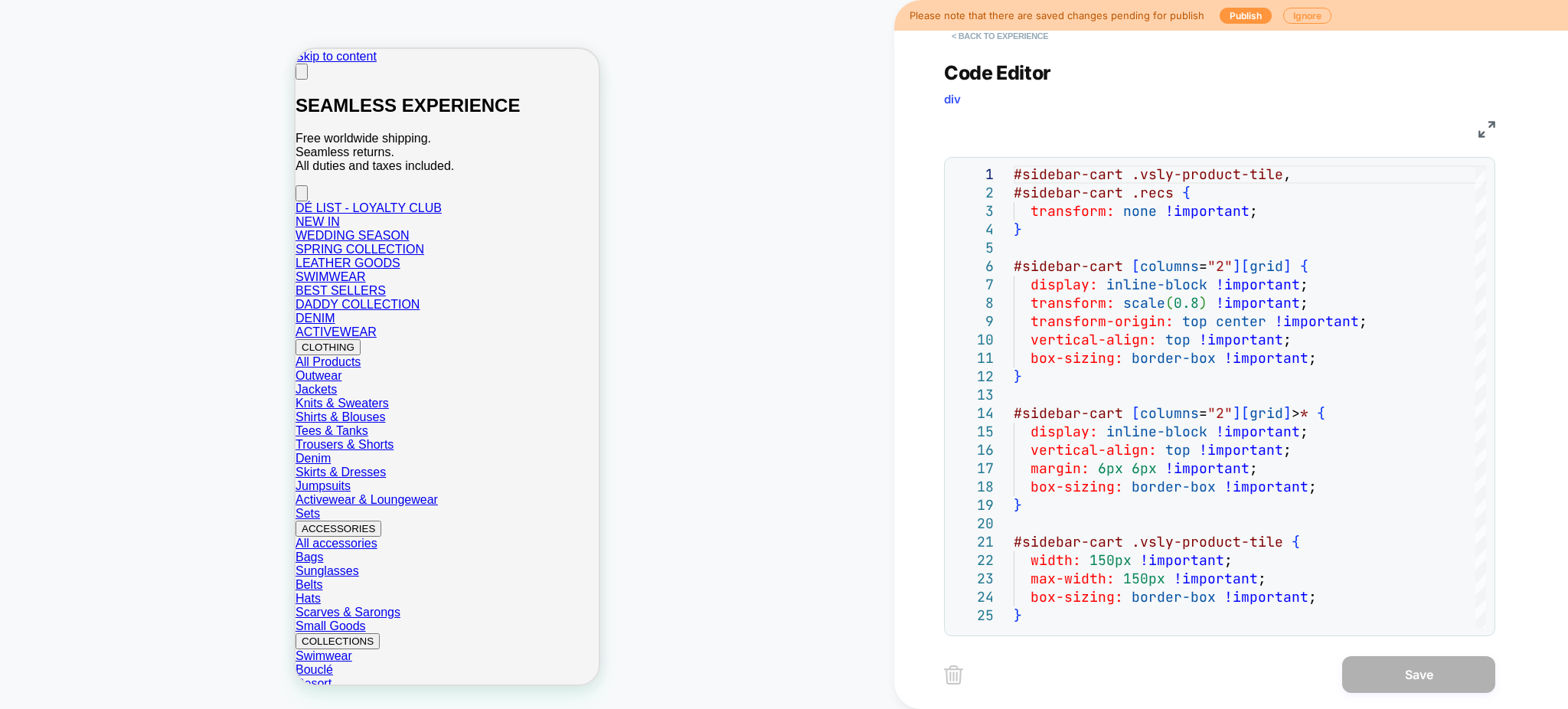
click at [999, 43] on button "< Back to experience" at bounding box center [1000, 36] width 112 height 24
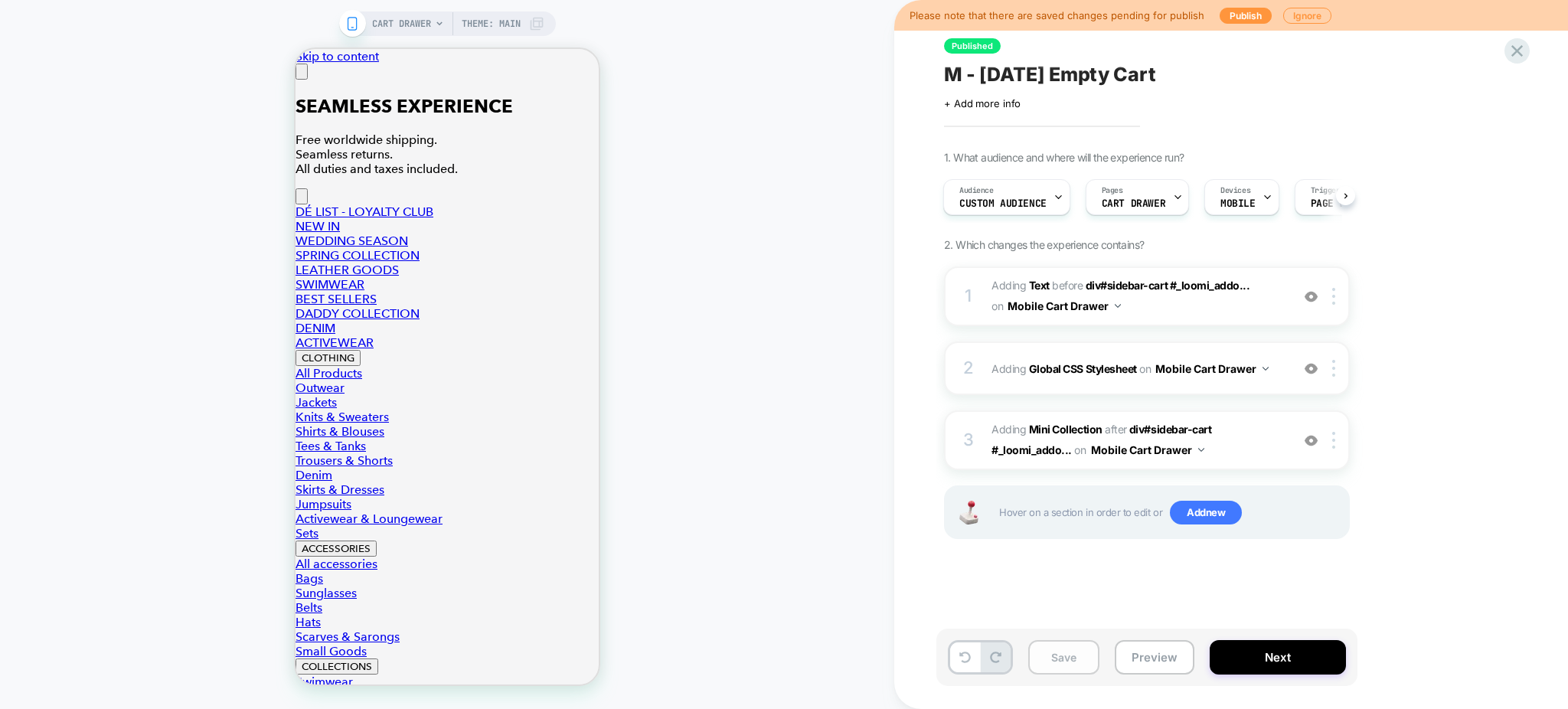
click at [0, 0] on button "Save" at bounding box center [0, 0] width 0 height 0
click at [742, 308] on div "CART DRAWER Theme: MAIN" at bounding box center [447, 354] width 894 height 678
click at [995, 68] on span "M - [DATE] Empty Cart" at bounding box center [1049, 74] width 212 height 23
click at [995, 68] on textarea "**********" at bounding box center [1109, 74] width 330 height 24
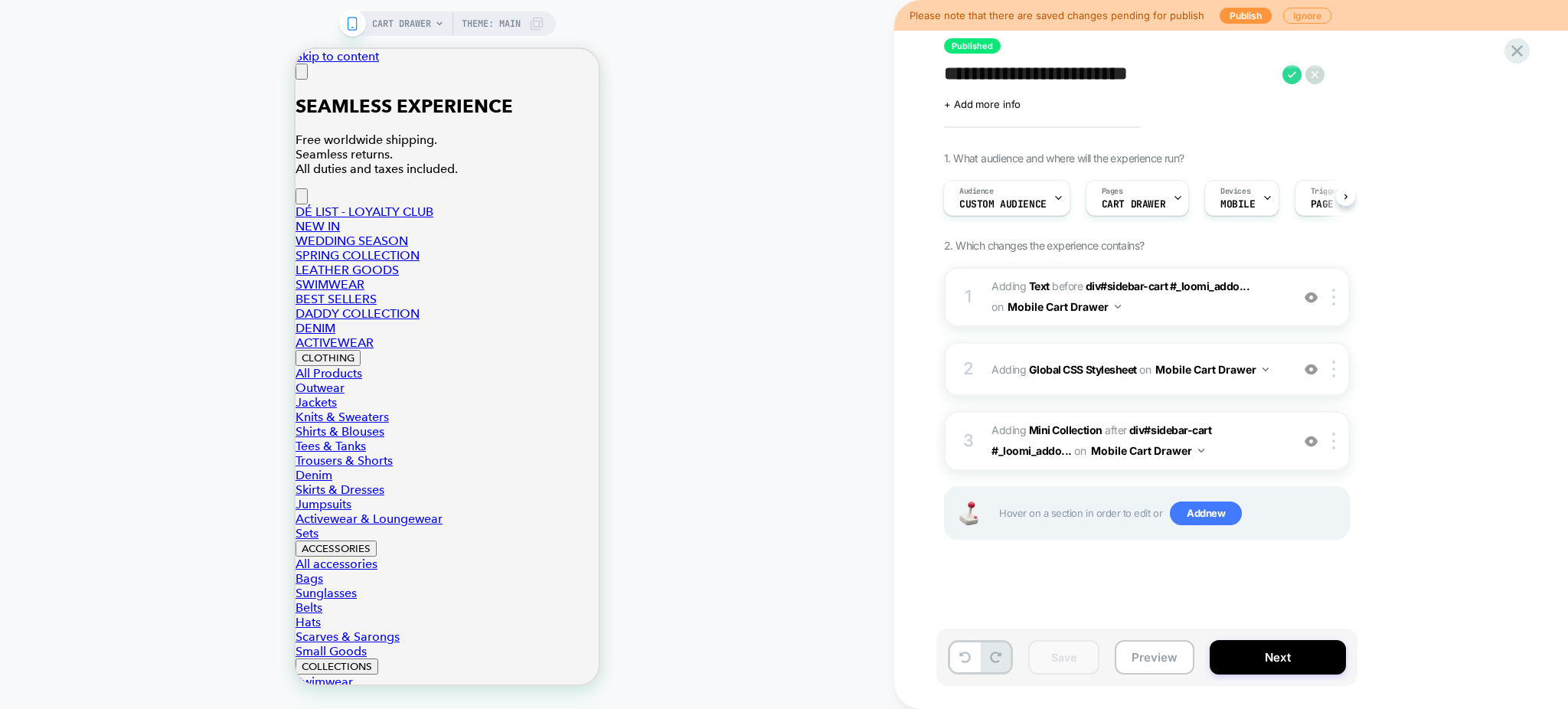
click at [0, 0] on button "Preview" at bounding box center [0, 0] width 0 height 0
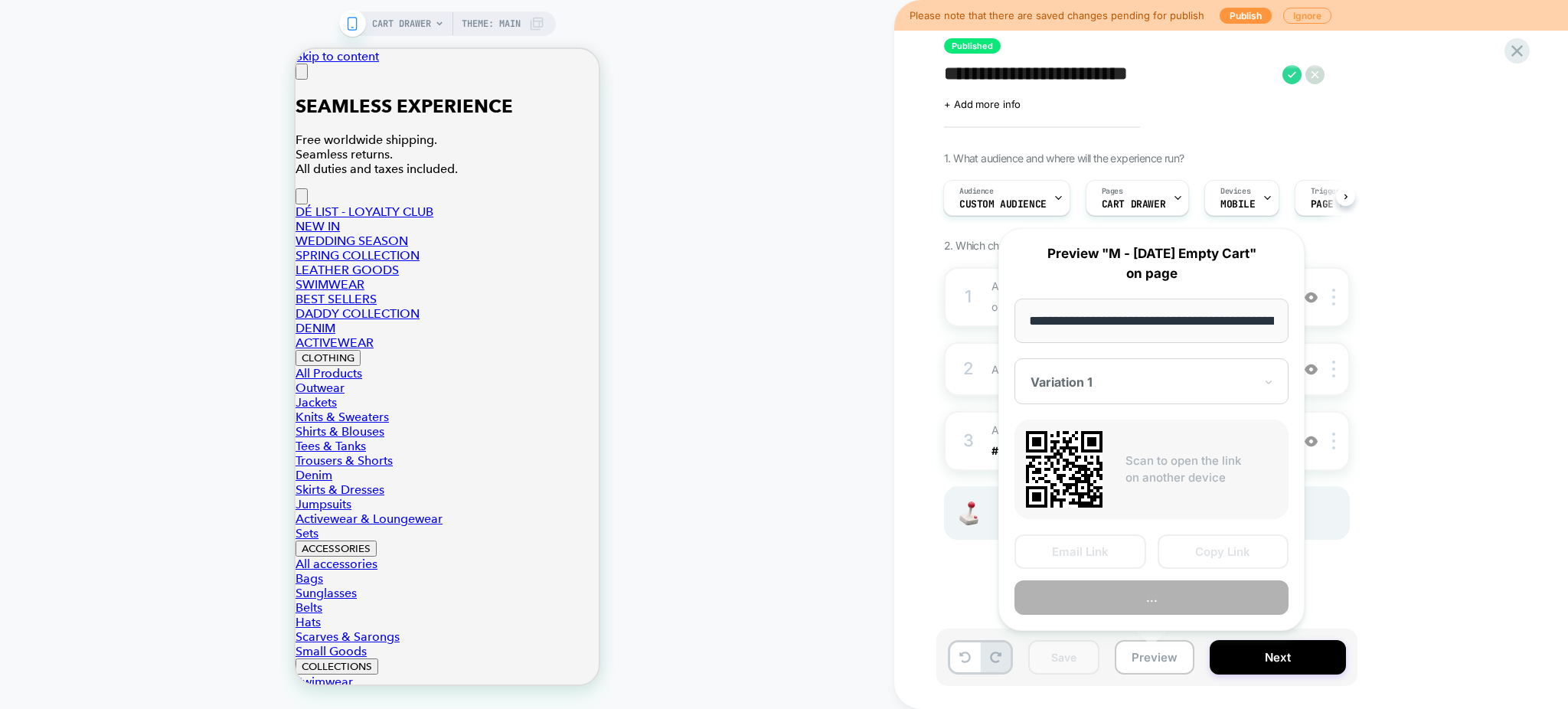
scroll to position [0, 141]
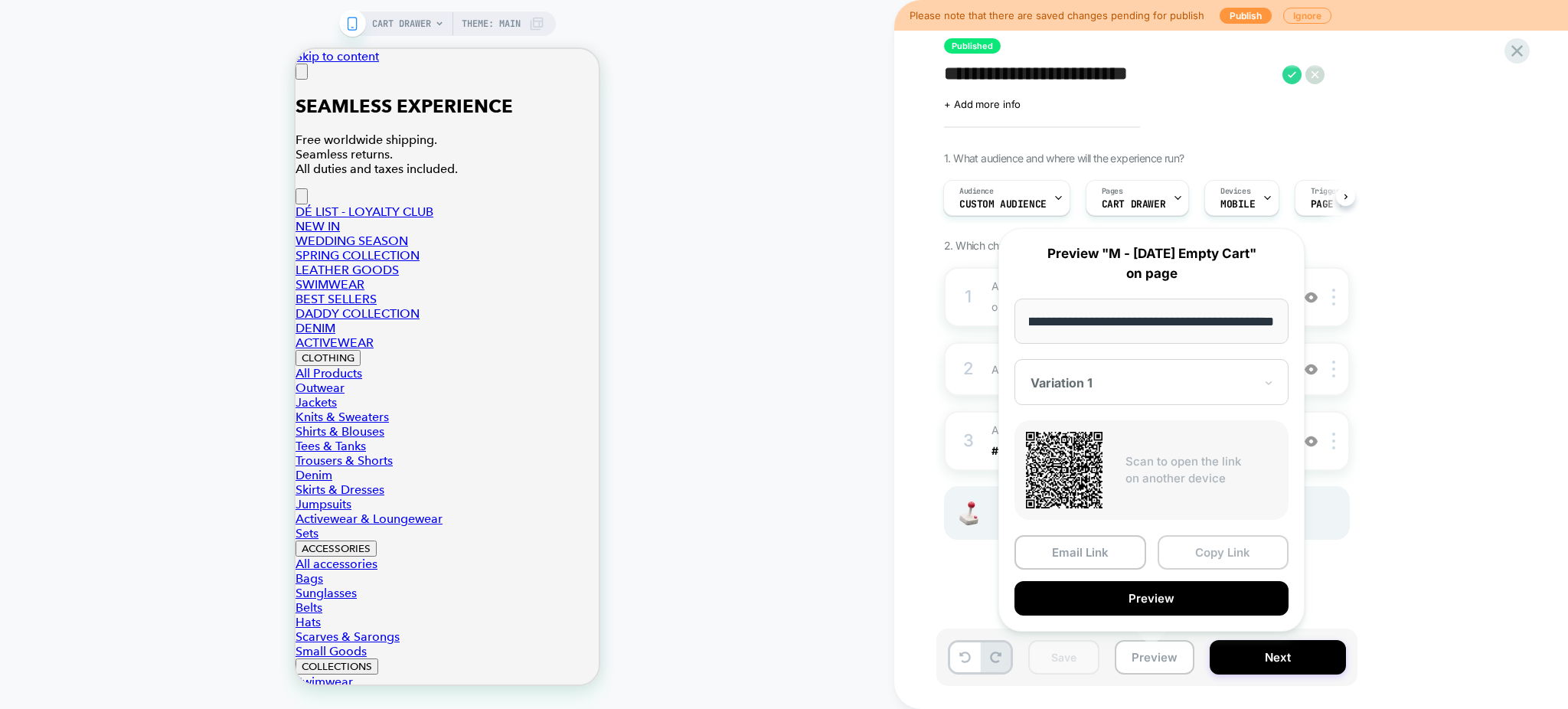
click at [1245, 550] on button "Copy Link" at bounding box center [1223, 552] width 131 height 34
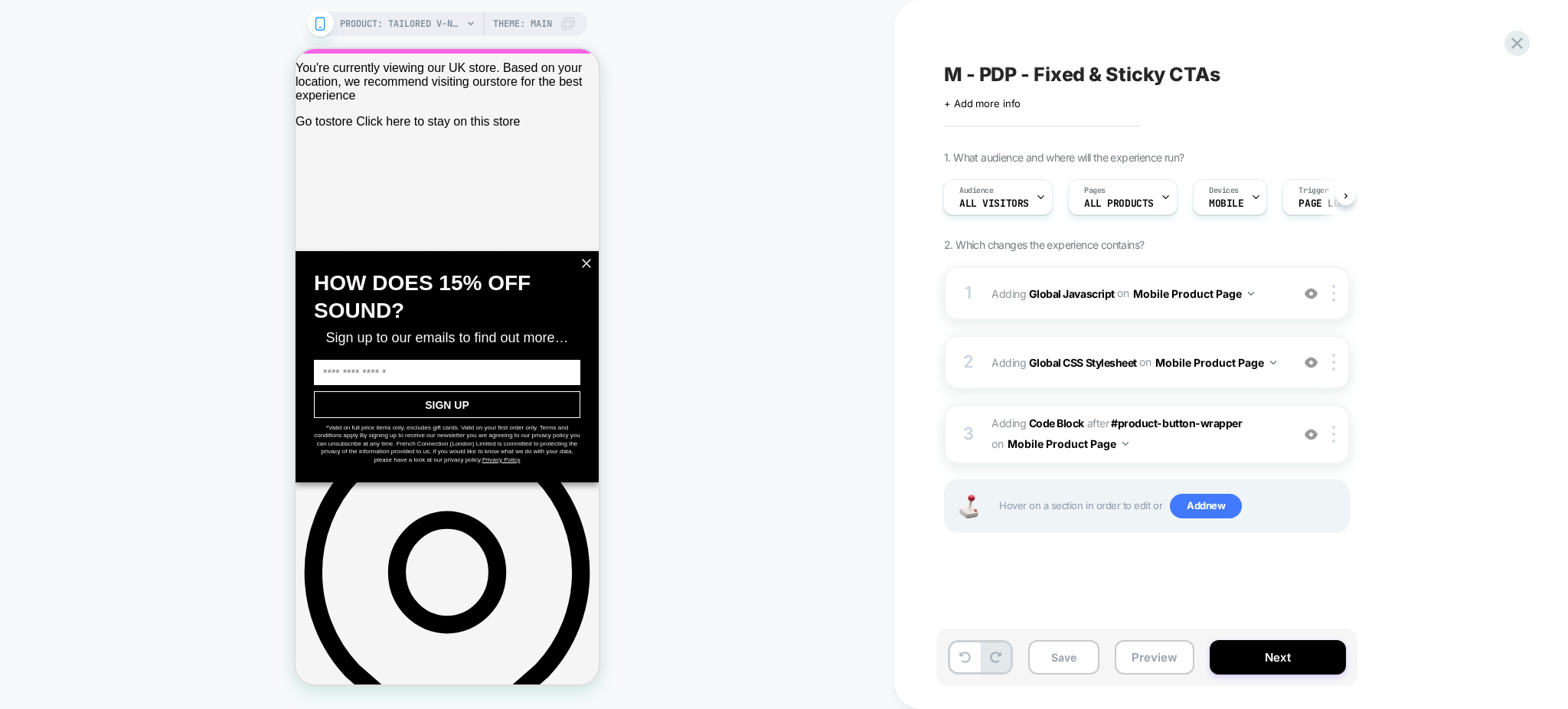
click at [585, 263] on icon "Close" at bounding box center [586, 263] width 12 height 12
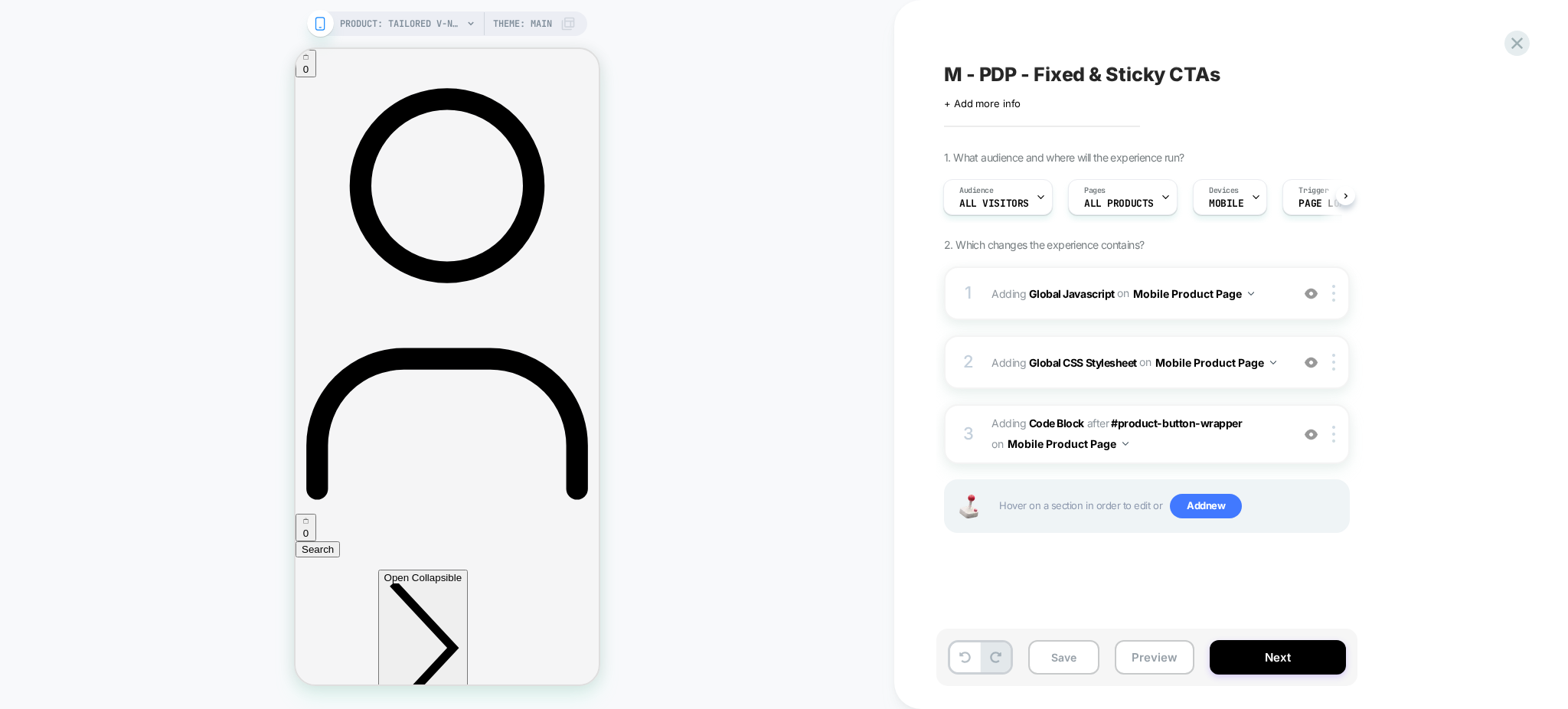
scroll to position [1416, 0]
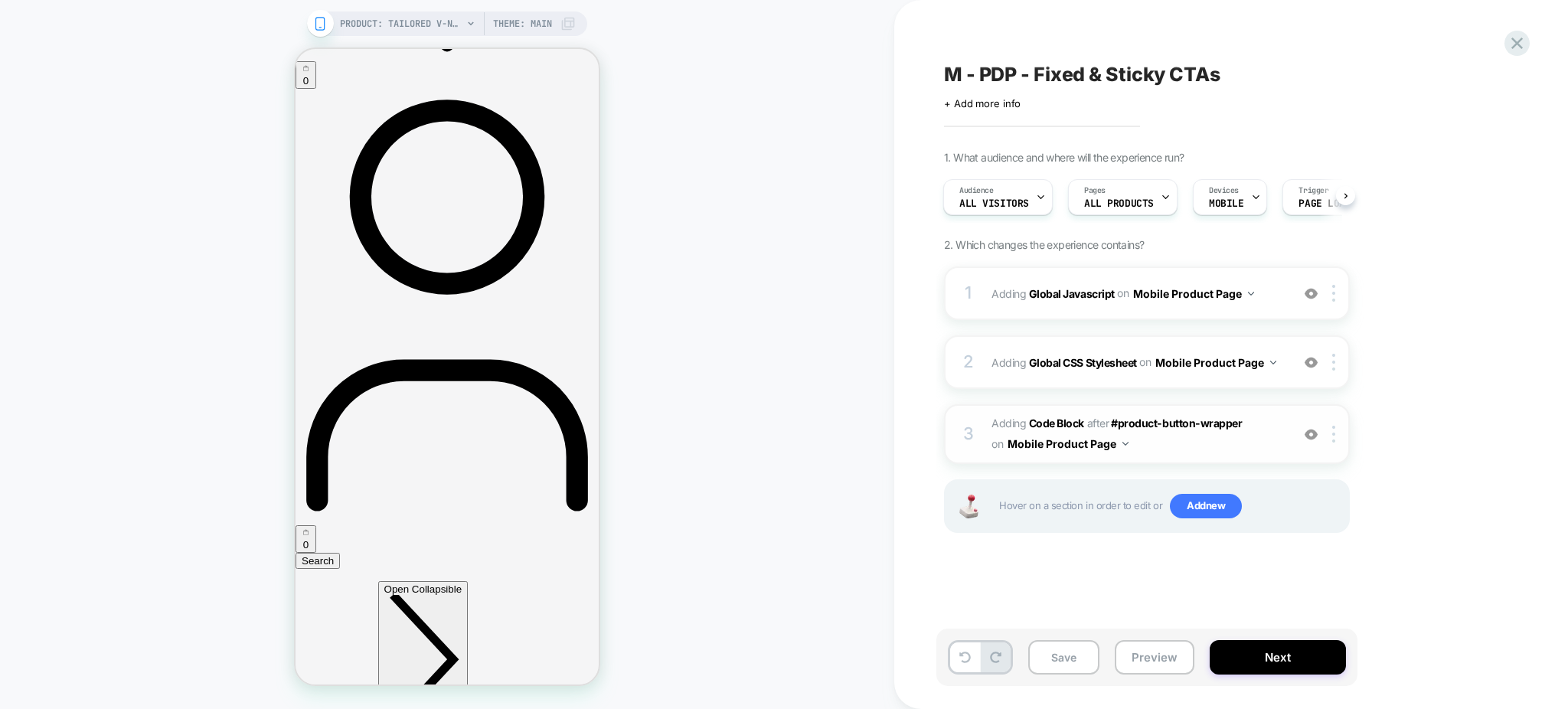
click at [1315, 432] on img at bounding box center [1312, 434] width 13 height 13
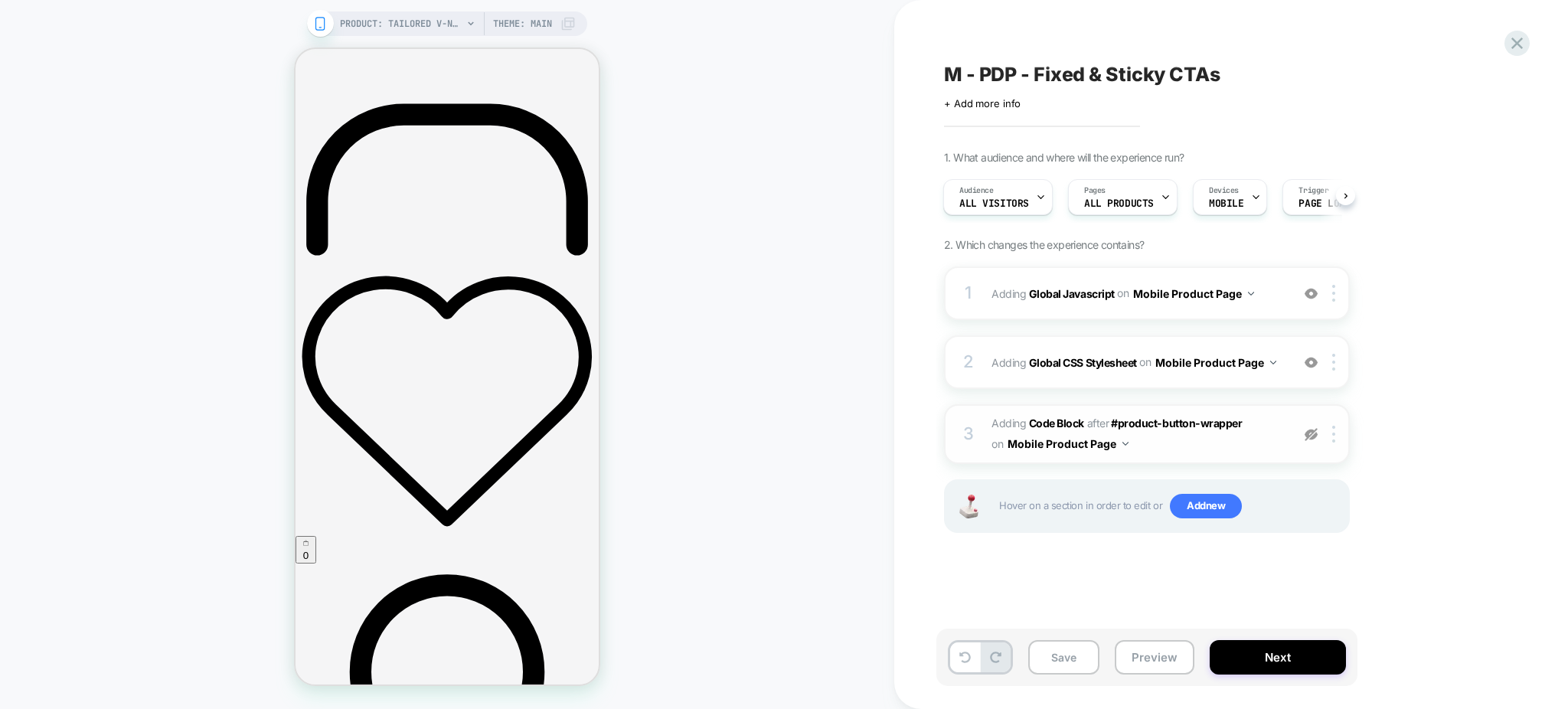
click at [14, 489] on img at bounding box center [10, 495] width 8 height 12
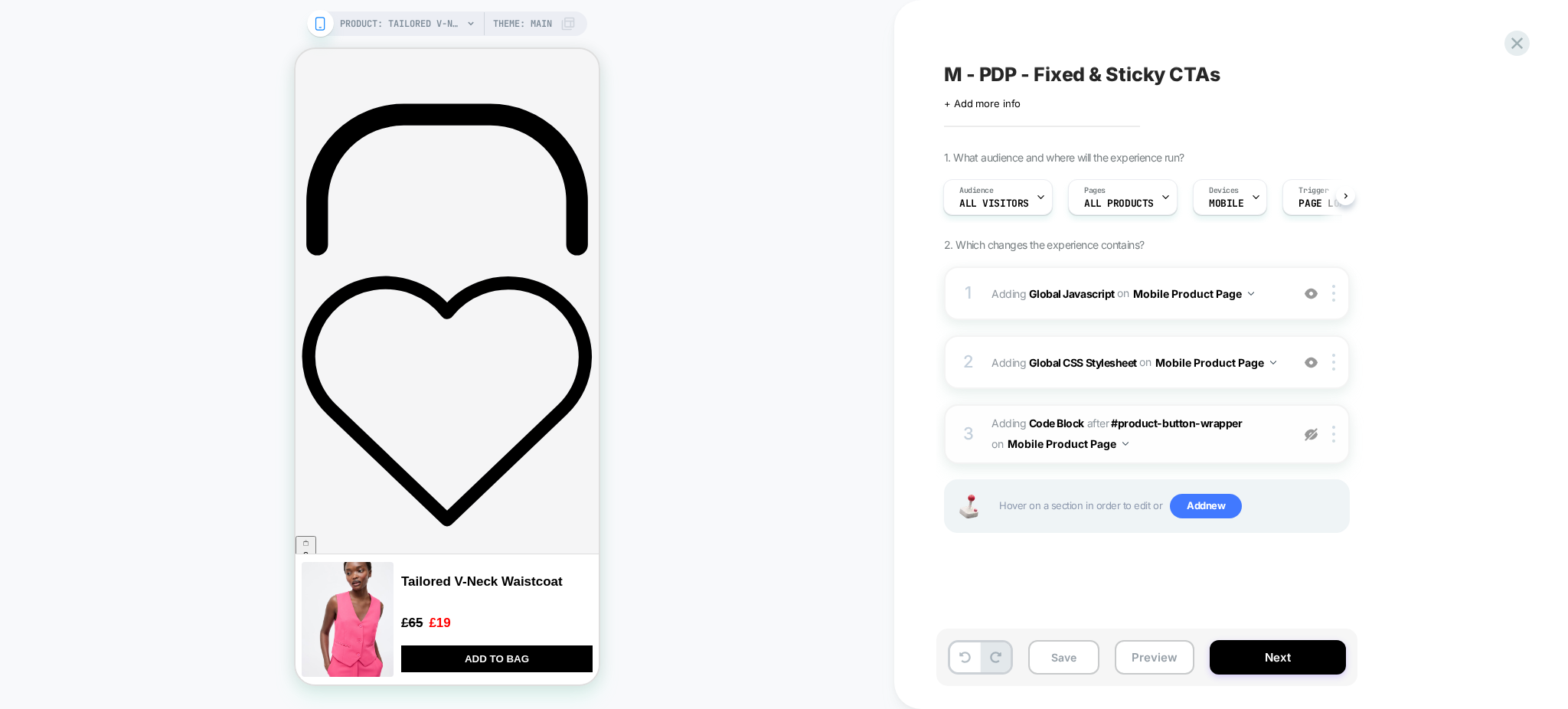
scroll to position [940, 0]
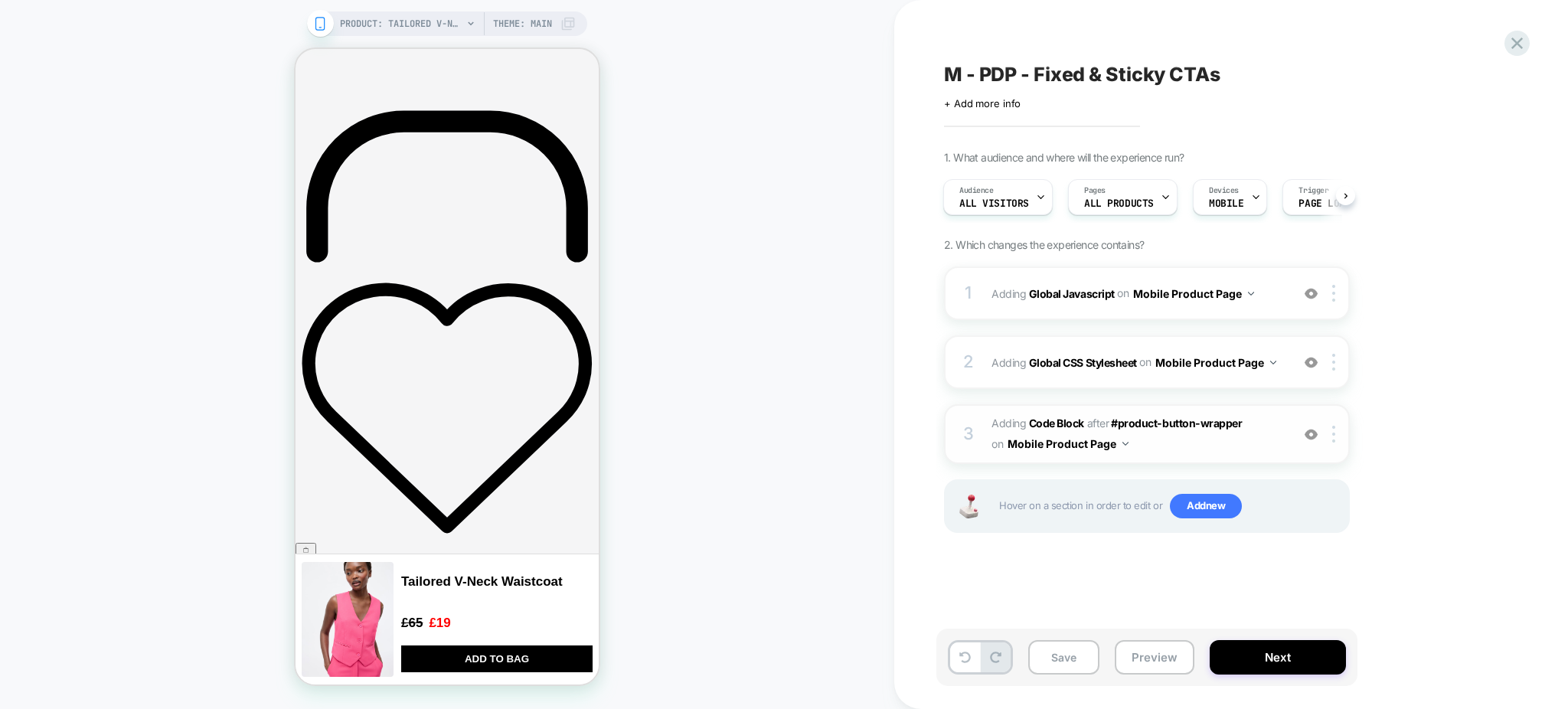
click at [7, 507] on img at bounding box center [7, 507] width 1 height 1
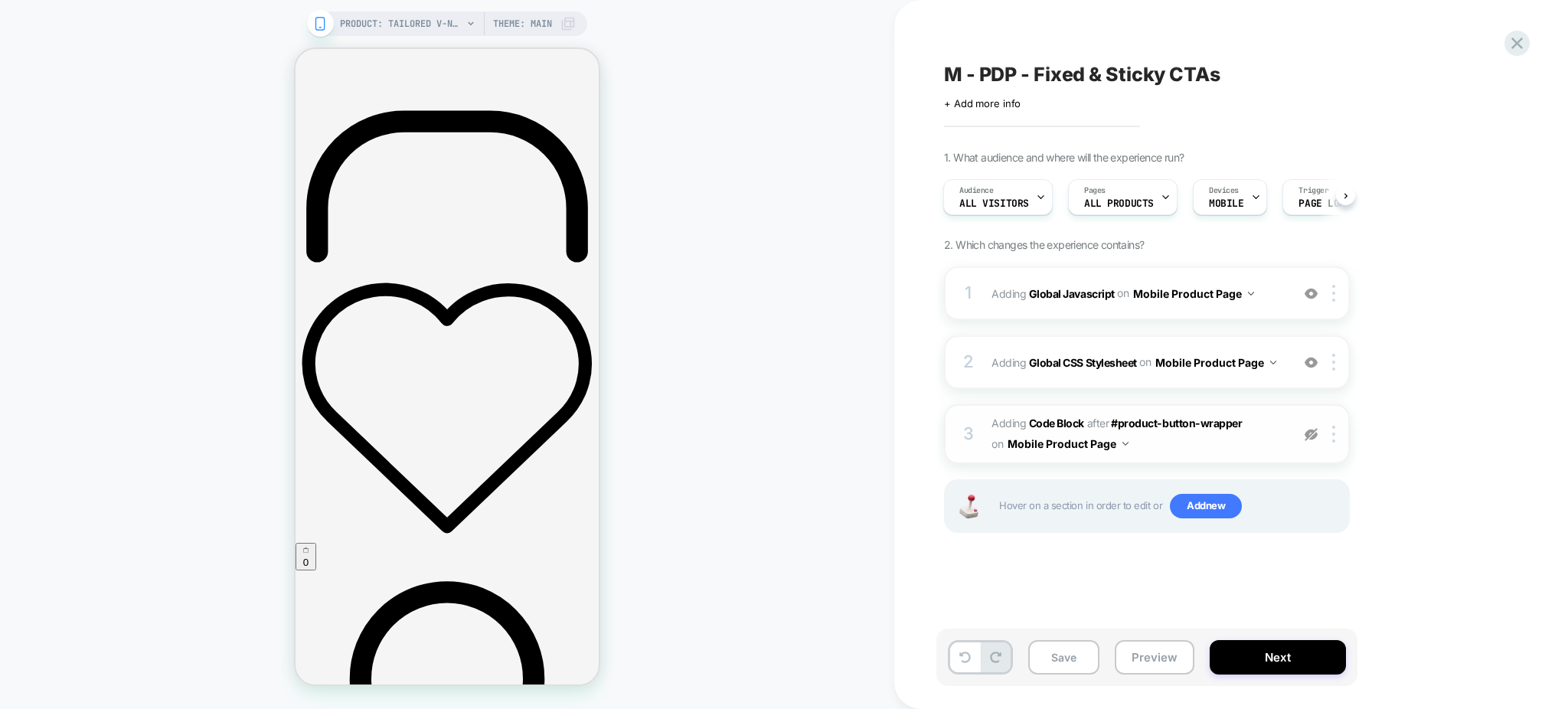
click at [1315, 432] on img at bounding box center [1312, 434] width 13 height 13
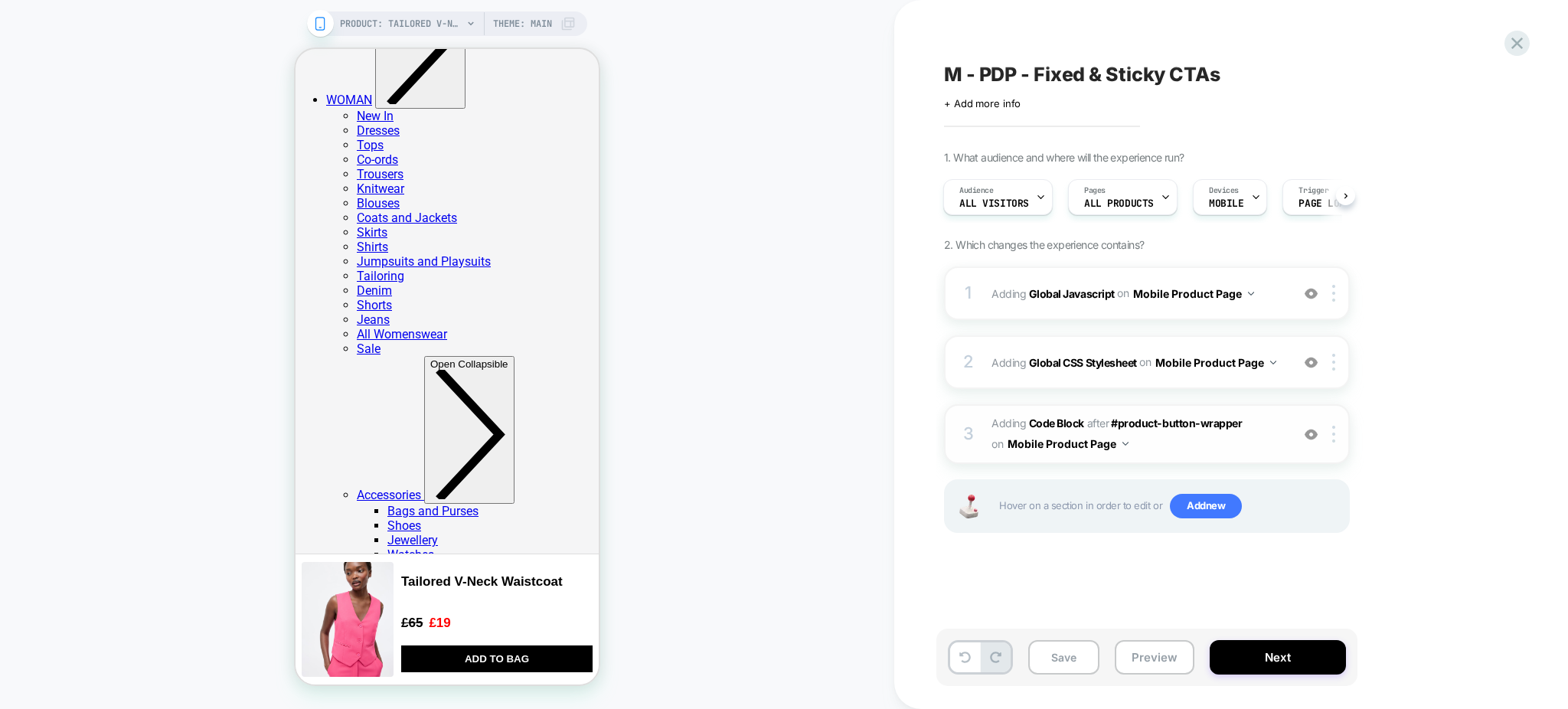
scroll to position [2350, 0]
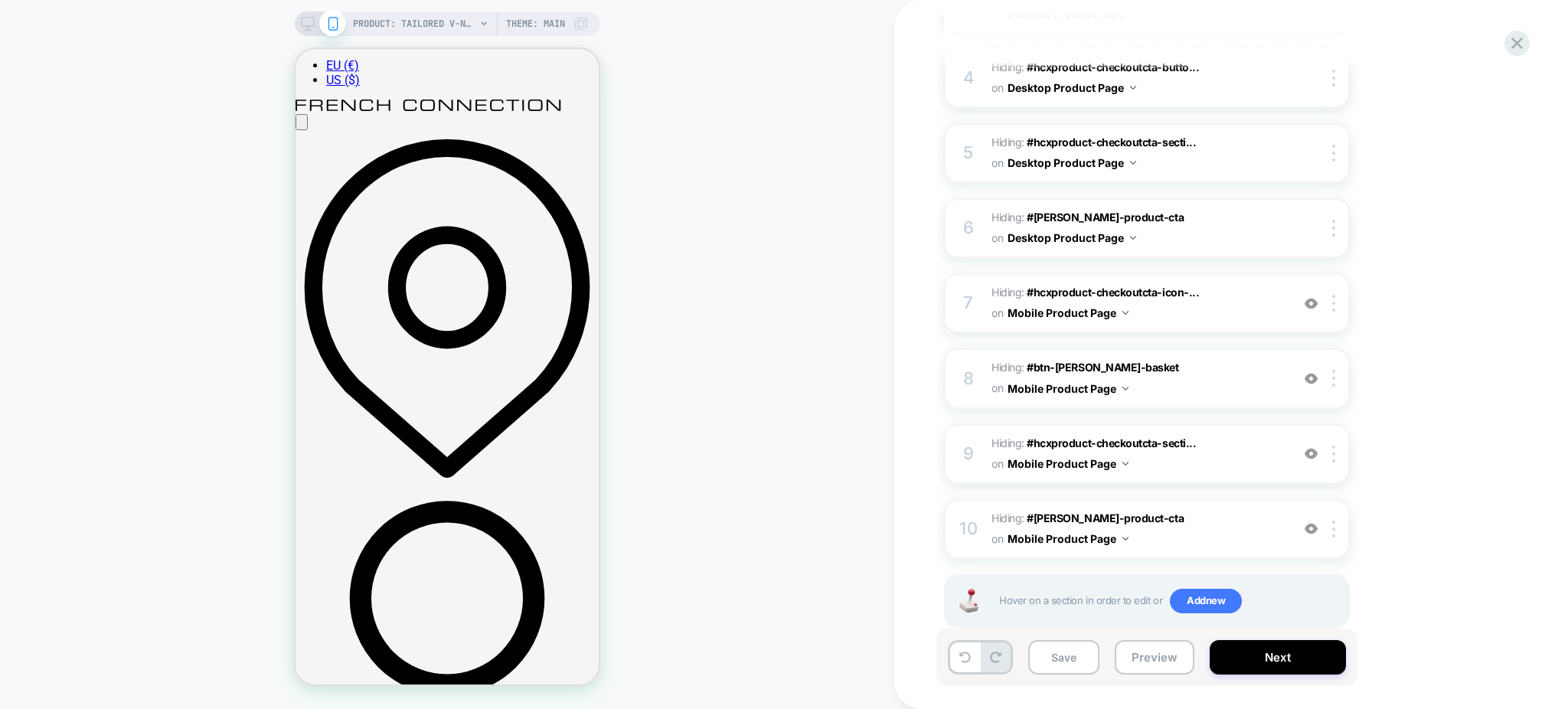
scroll to position [408, 0]
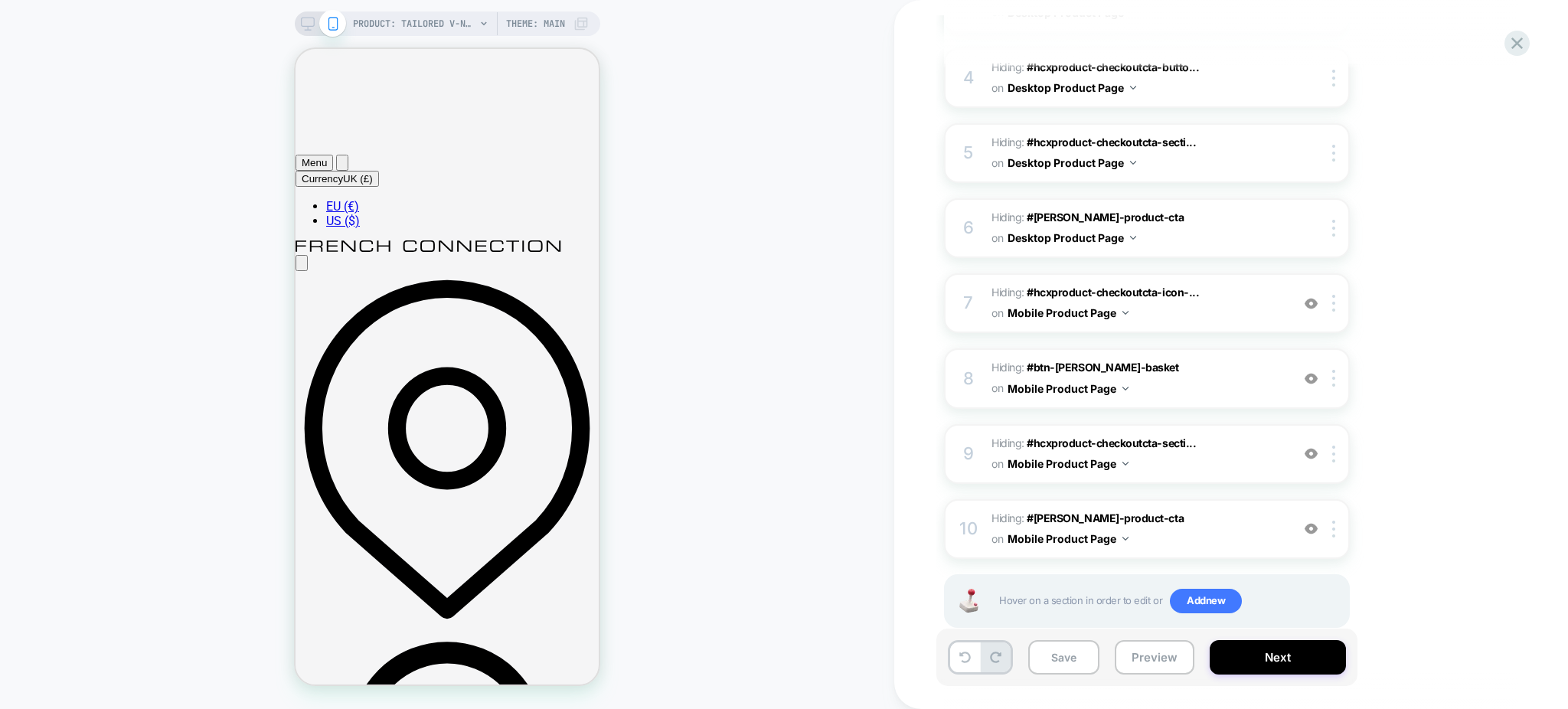
scroll to position [0, 0]
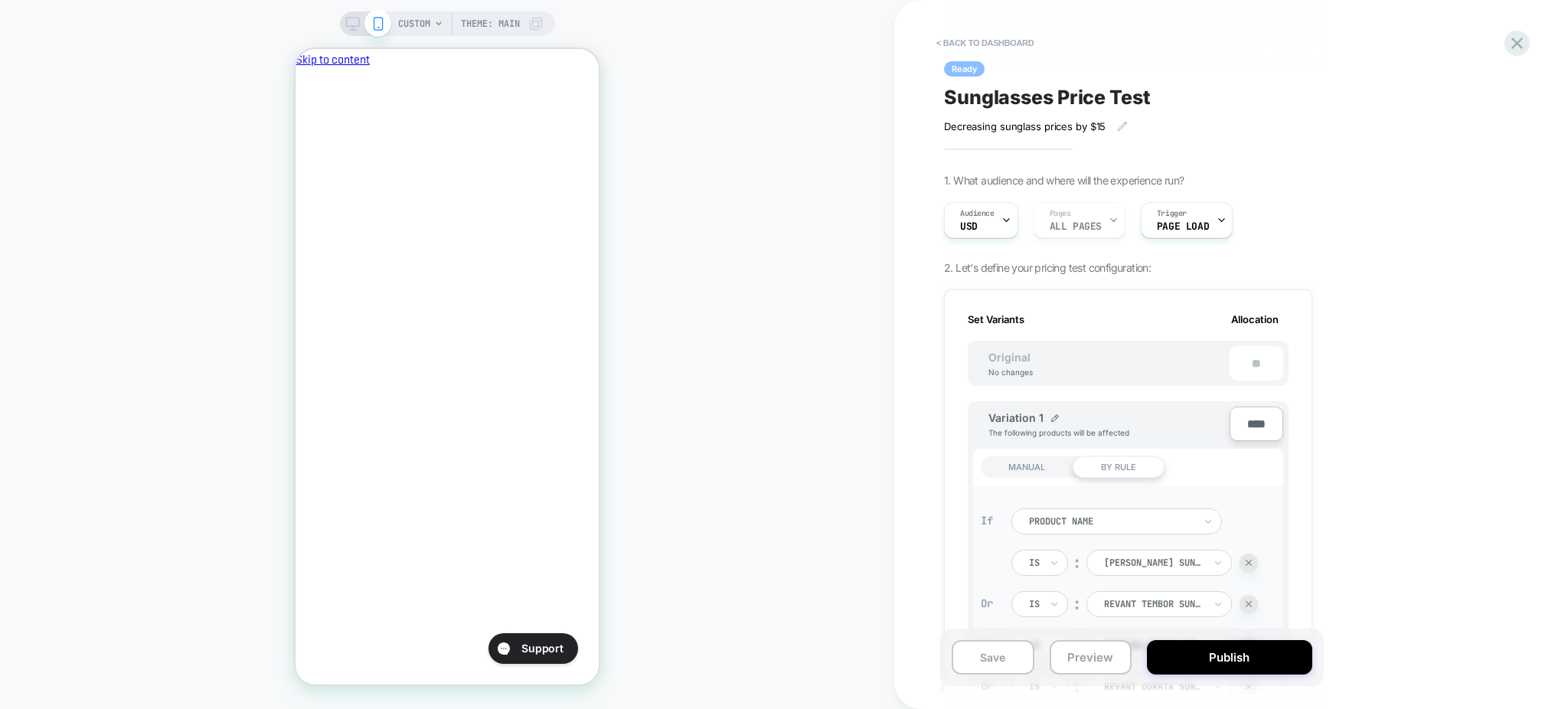
click at [0, 0] on div "< back to dashboard Ready Sunglasses Price Test Decreasing sunglass prices by $…" at bounding box center [0, 0] width 0 height 0
click at [1521, 40] on icon at bounding box center [1517, 43] width 12 height 12
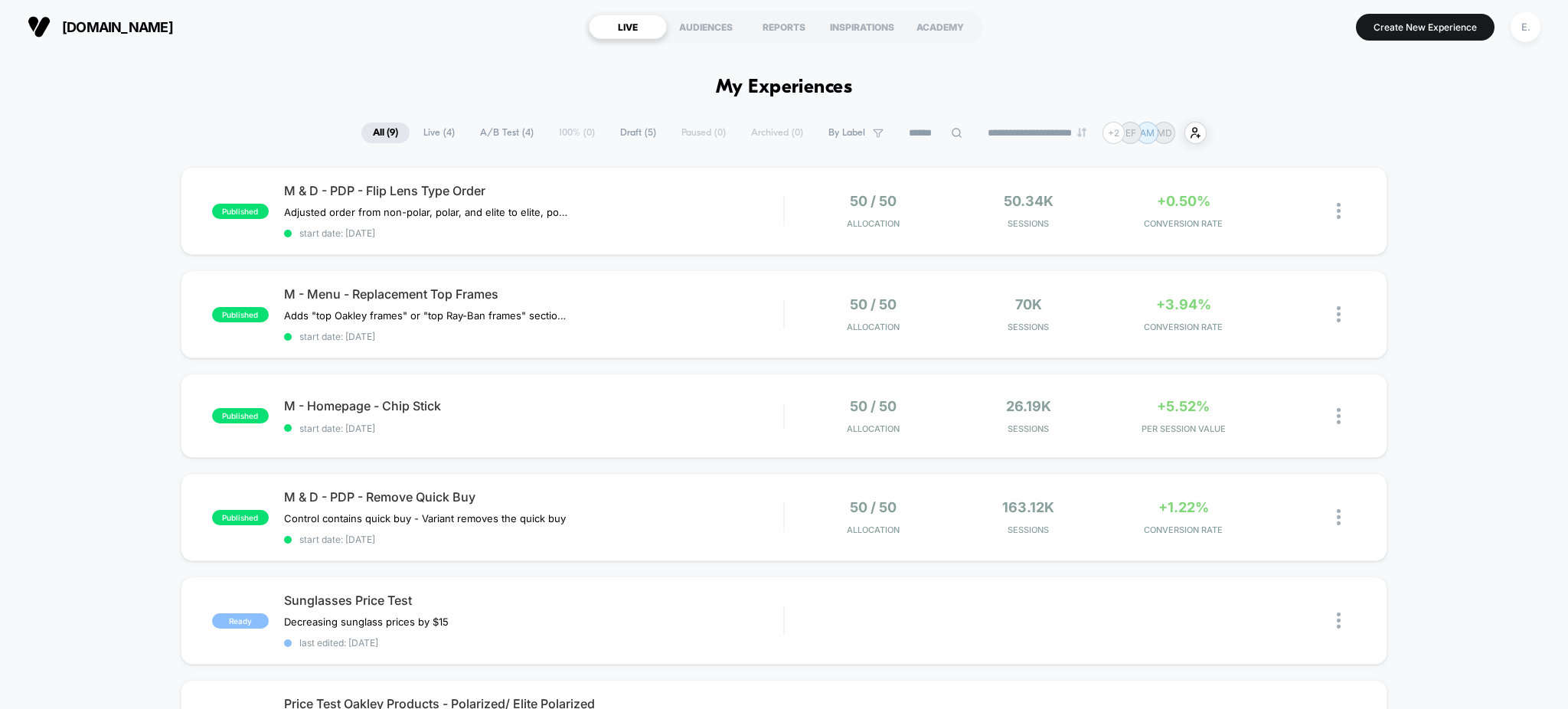
click at [625, 131] on span "Draft ( 5 )" at bounding box center [638, 132] width 59 height 21
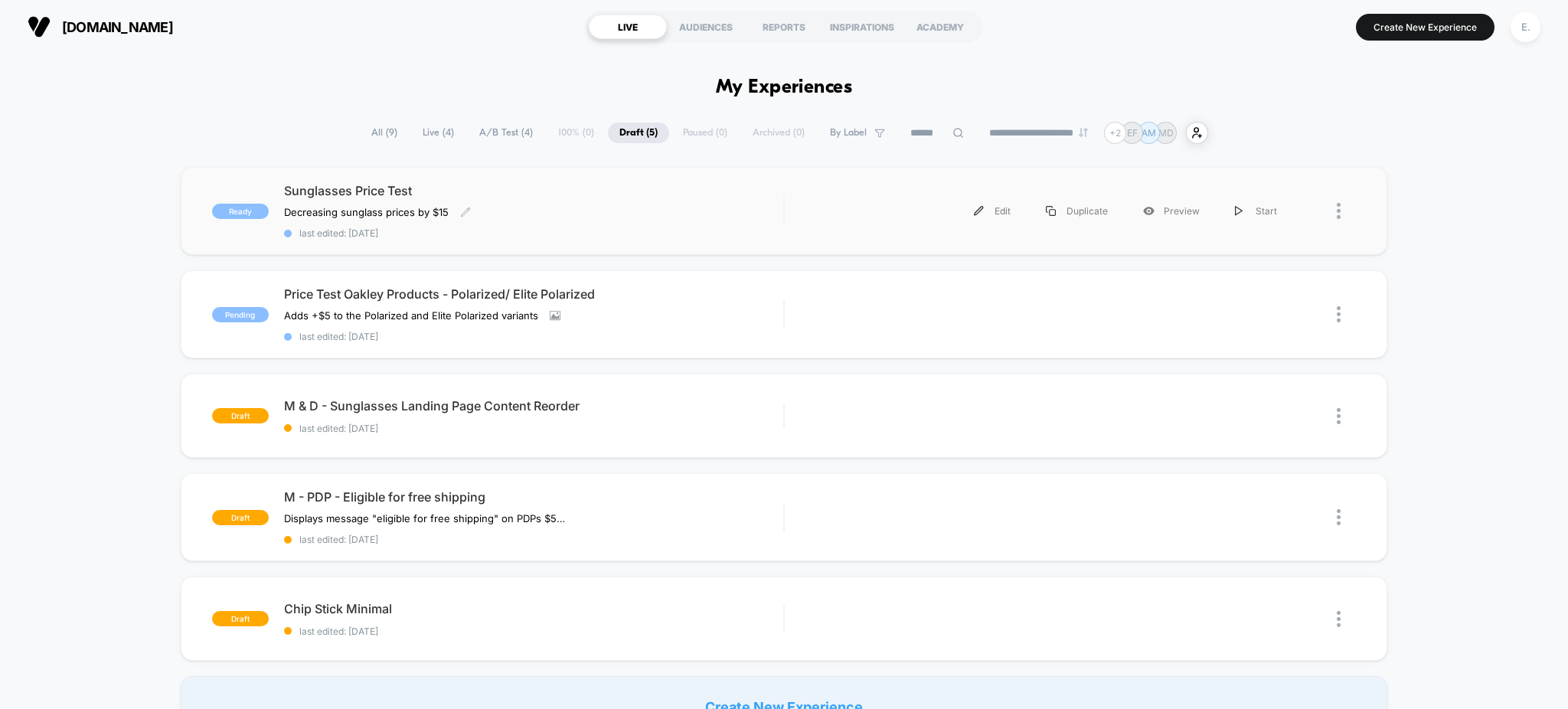
click at [527, 229] on span "last edited: 8/26/2025" at bounding box center [533, 233] width 500 height 12
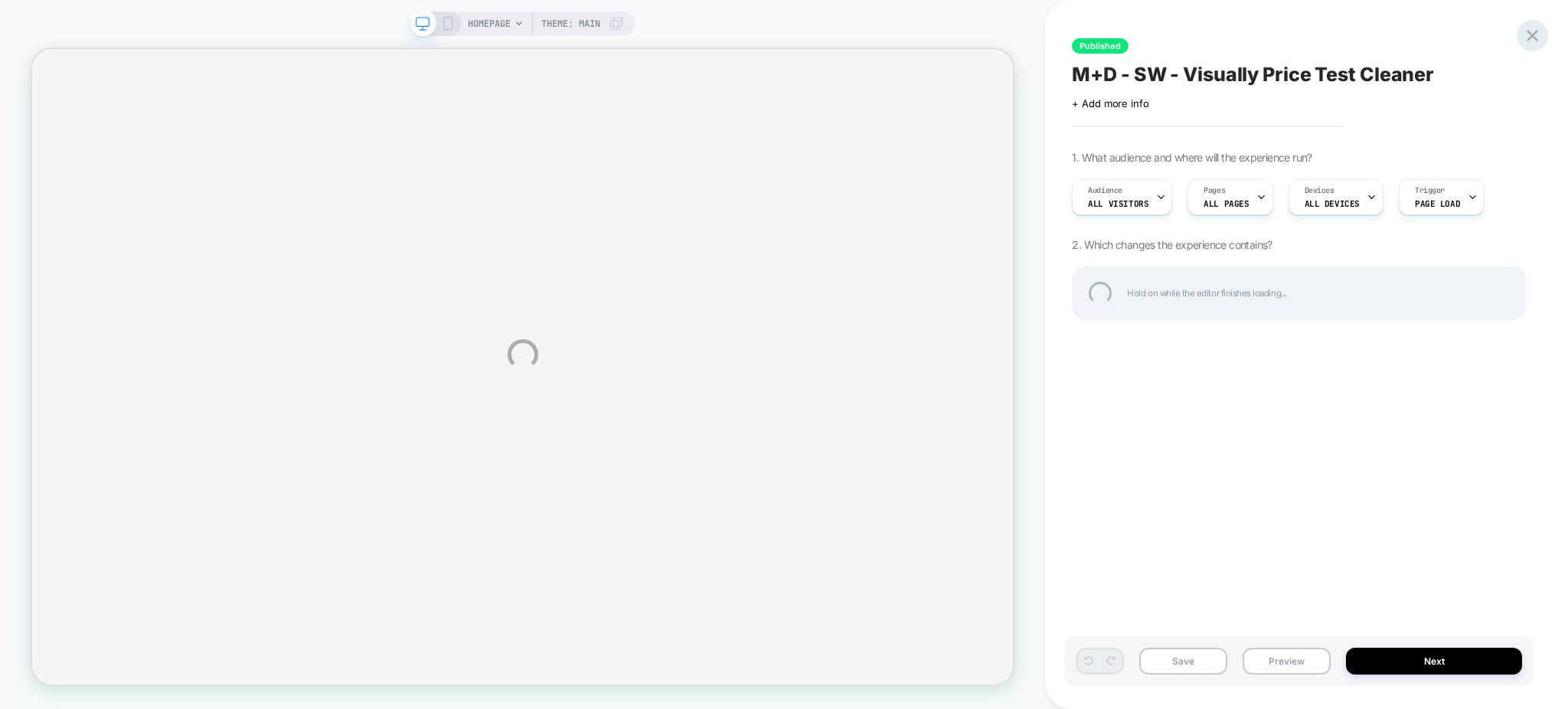
click at [1534, 41] on div at bounding box center [1532, 36] width 32 height 32
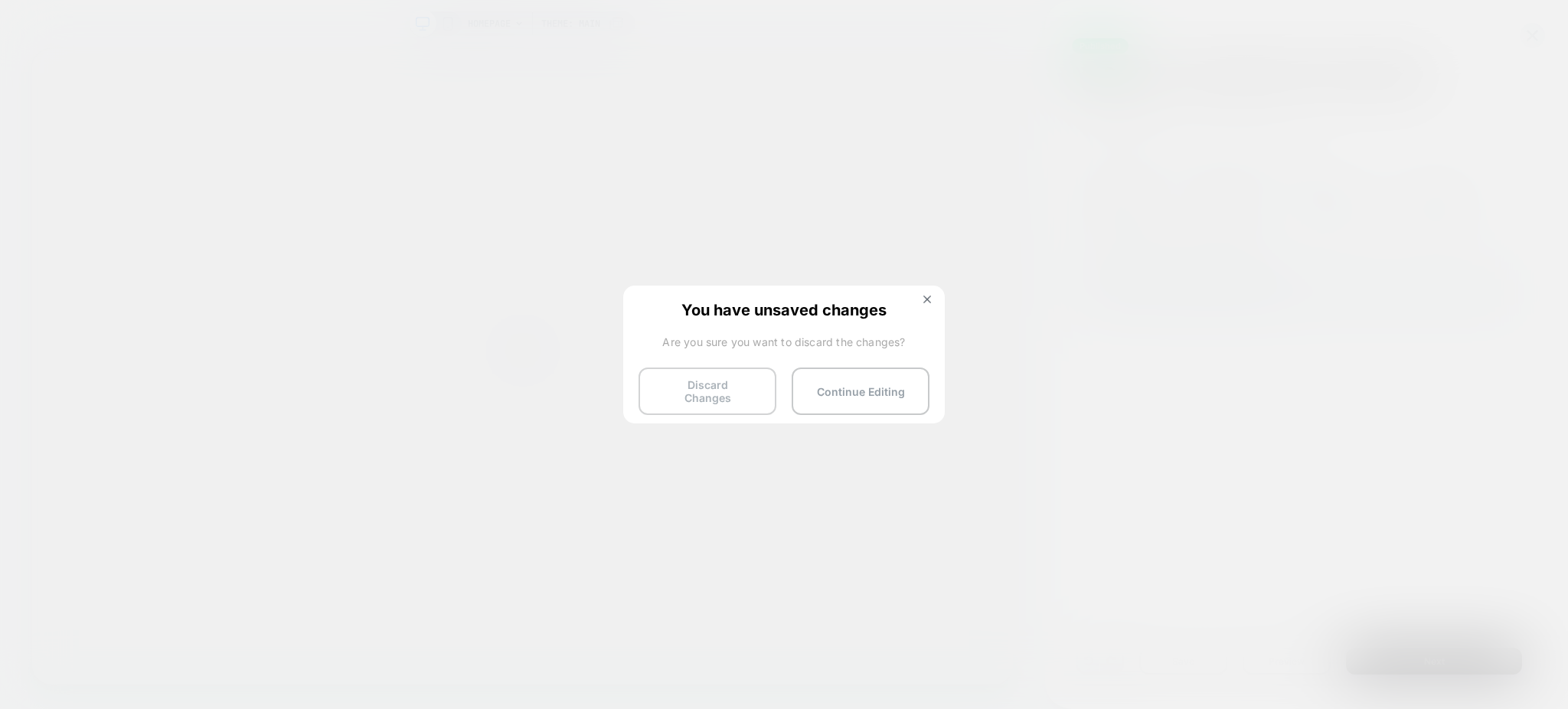
click at [692, 391] on button "Discard Changes" at bounding box center [707, 391] width 138 height 47
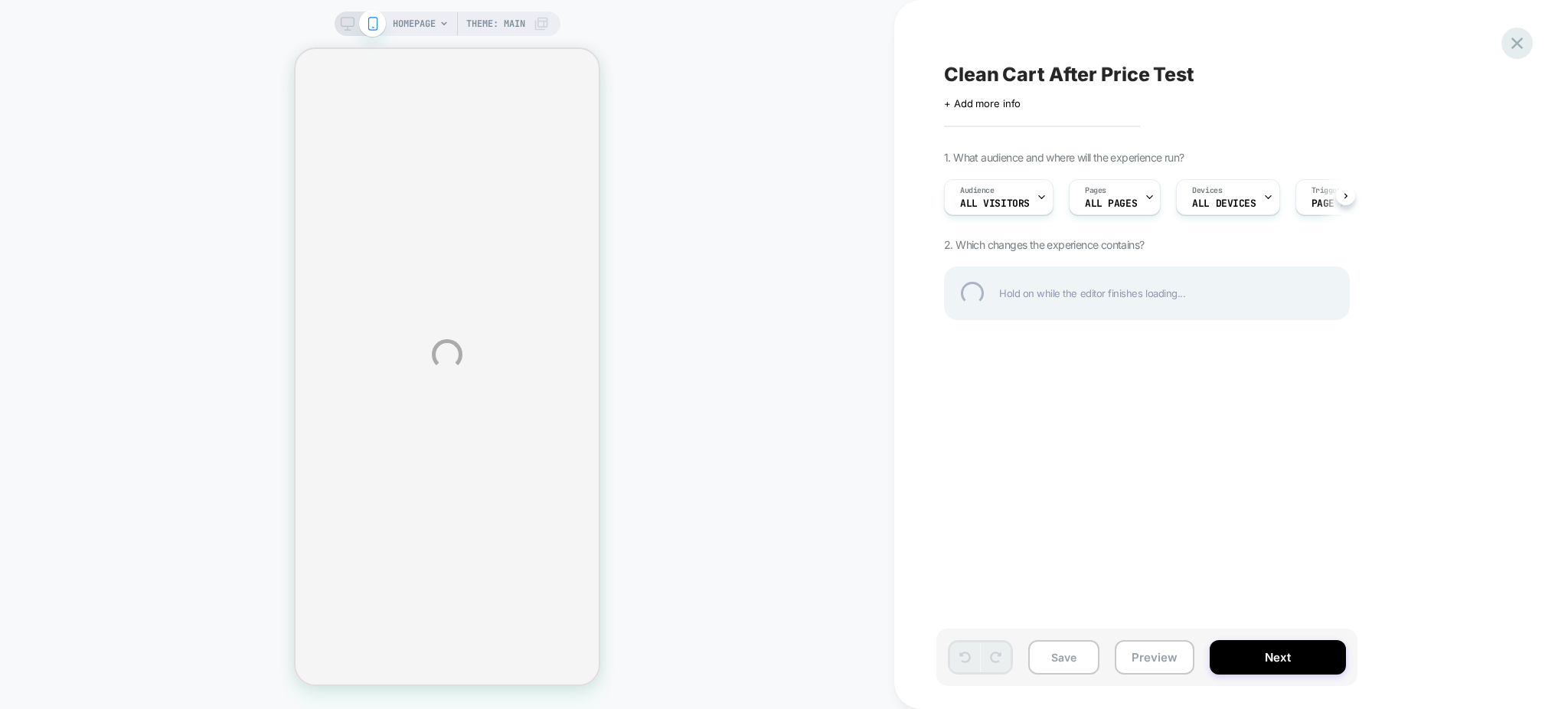
click at [1516, 41] on div at bounding box center [1517, 43] width 32 height 32
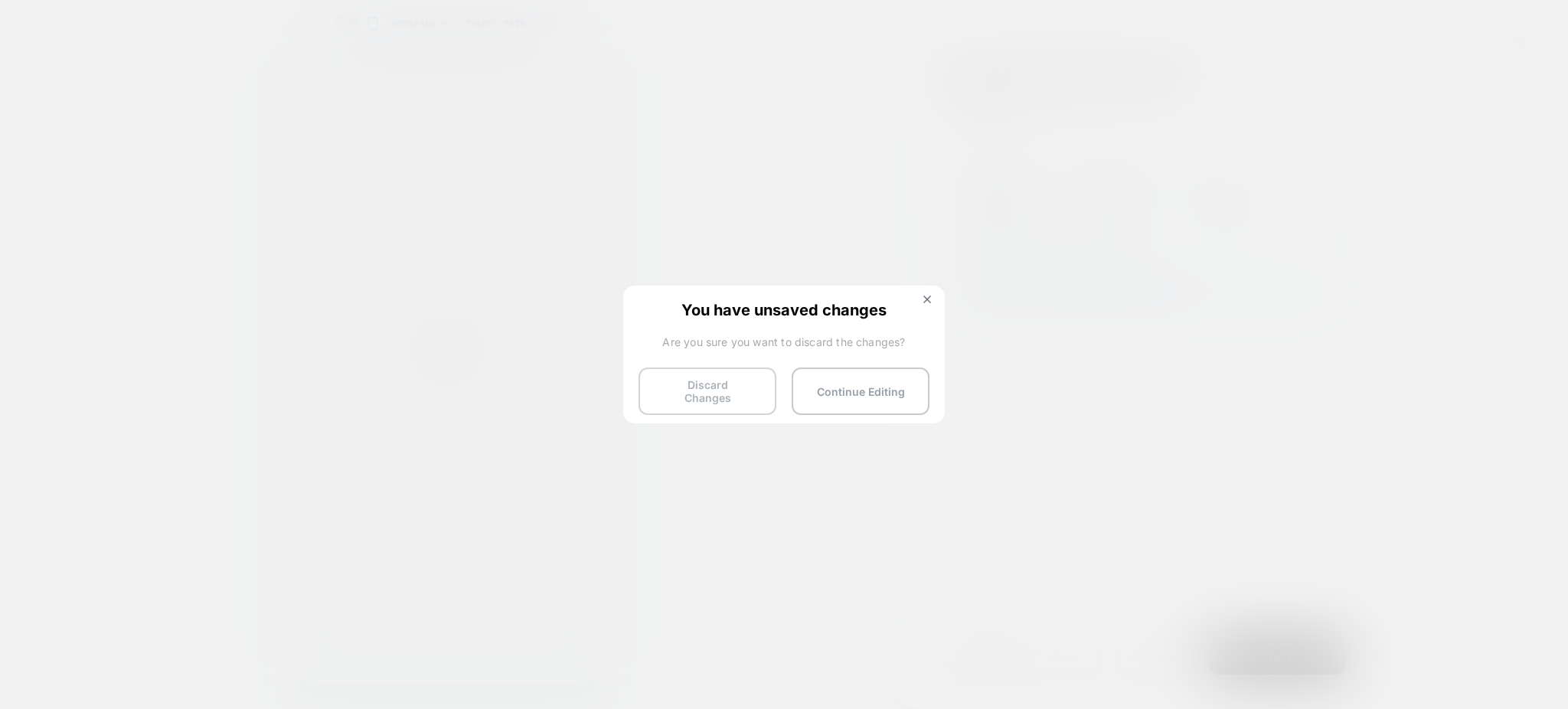
click at [713, 391] on button "Discard Changes" at bounding box center [707, 391] width 138 height 47
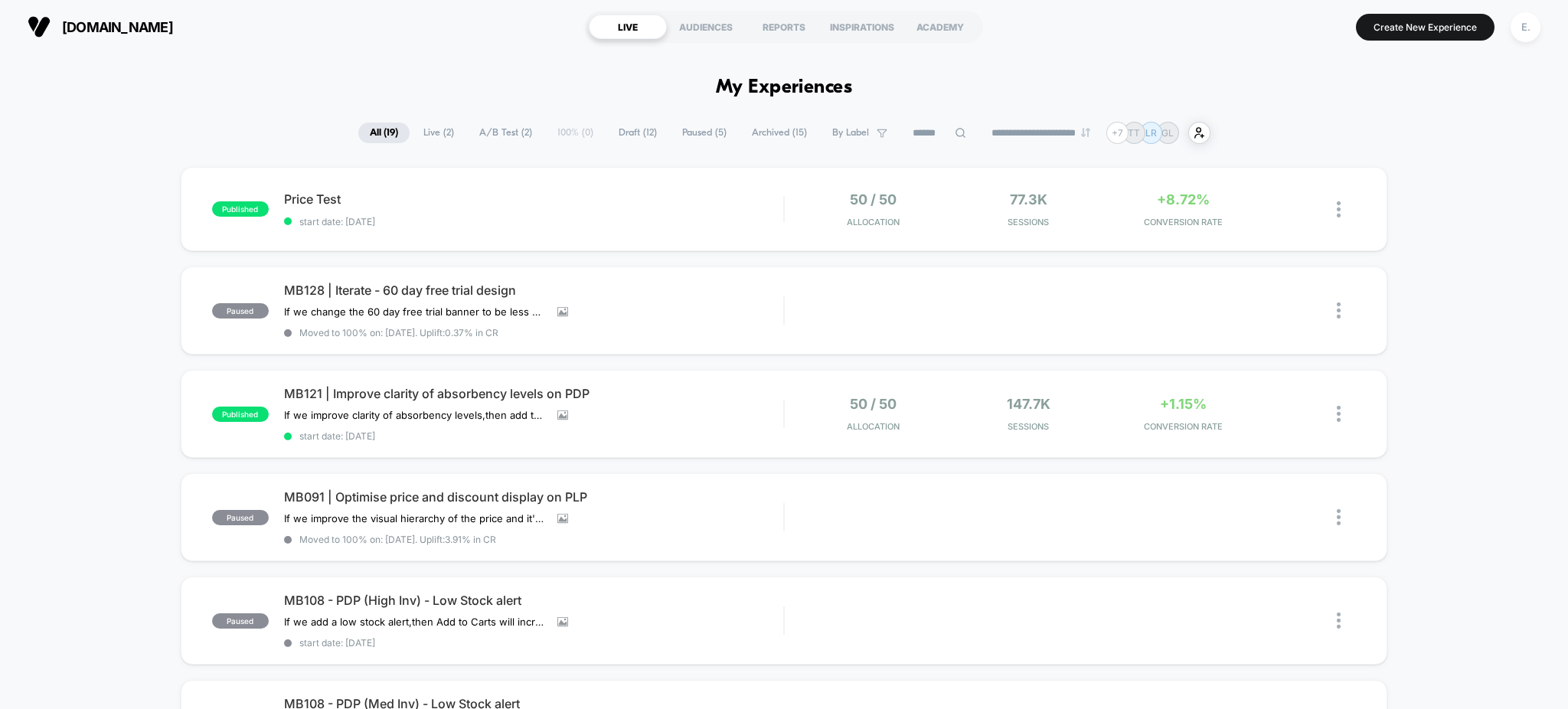
click at [671, 135] on span "Paused ( 5 )" at bounding box center [704, 132] width 67 height 21
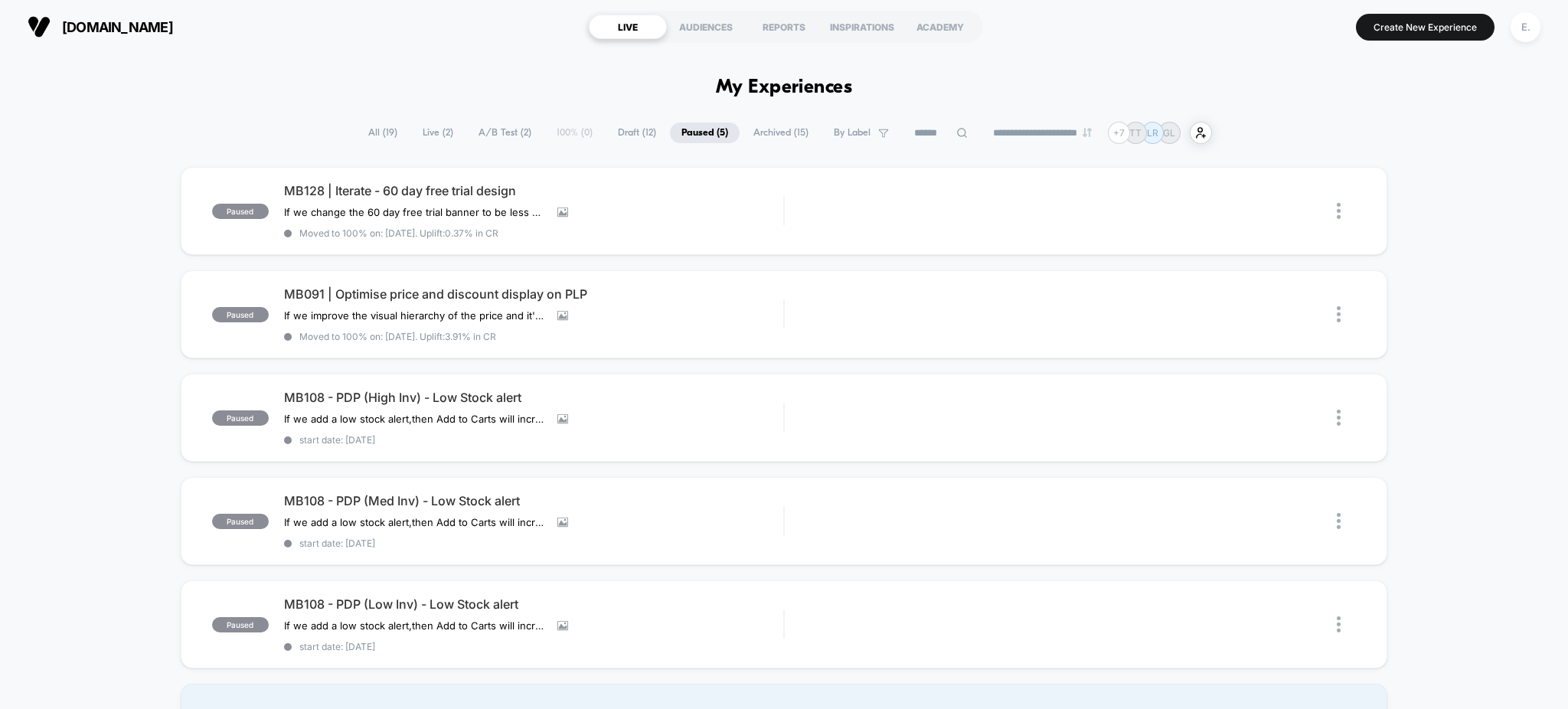
click at [411, 130] on span "Live ( 2 )" at bounding box center [438, 132] width 53 height 21
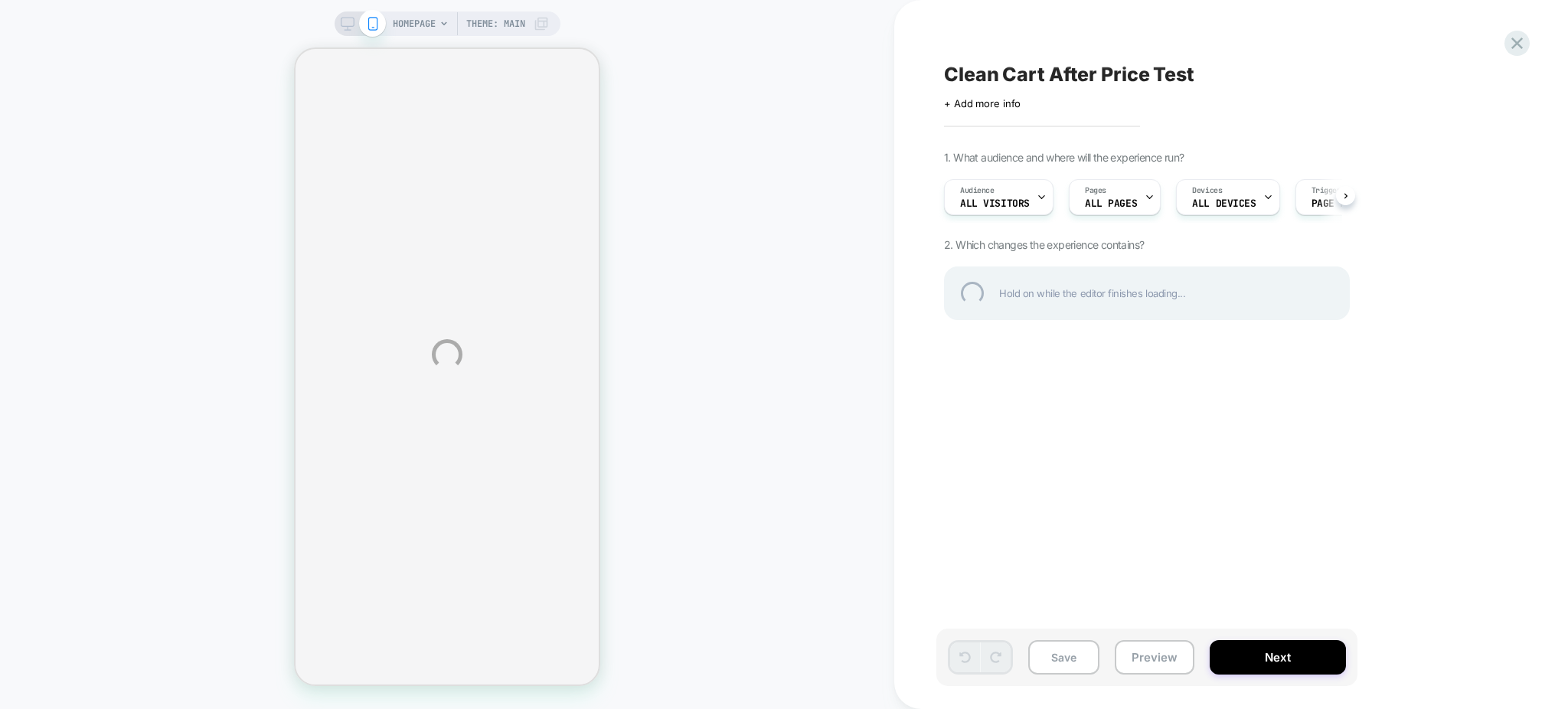
click at [1112, 97] on div "HOMEPAGE Theme: MAIN Clean Cart After Price Test Click to edit experience detai…" at bounding box center [784, 354] width 1568 height 709
click at [1107, 77] on div "Clean Cart After Price Test" at bounding box center [1223, 74] width 559 height 23
click at [1107, 77] on textarea "**********" at bounding box center [1129, 74] width 370 height 24
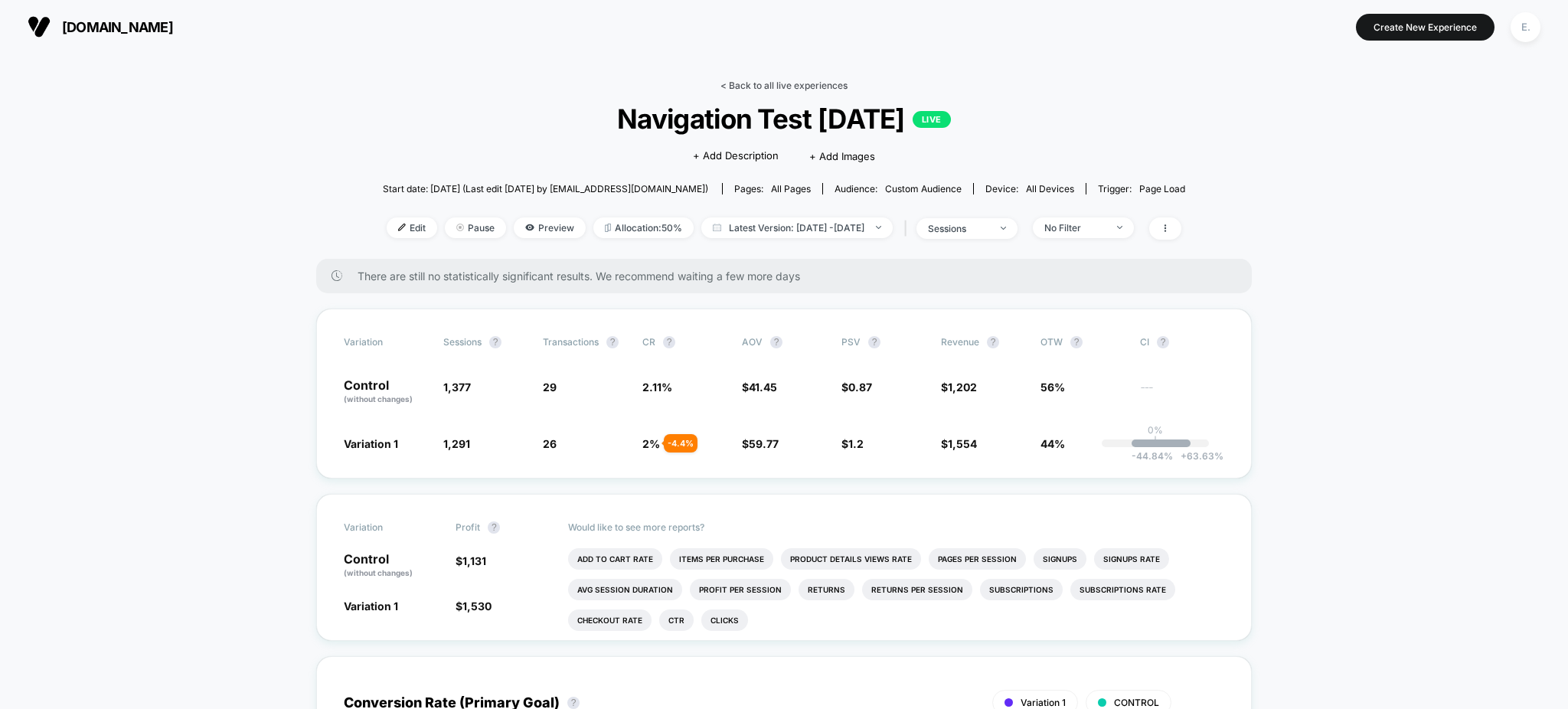
click at [796, 82] on link "< Back to all live experiences" at bounding box center [784, 86] width 127 height 12
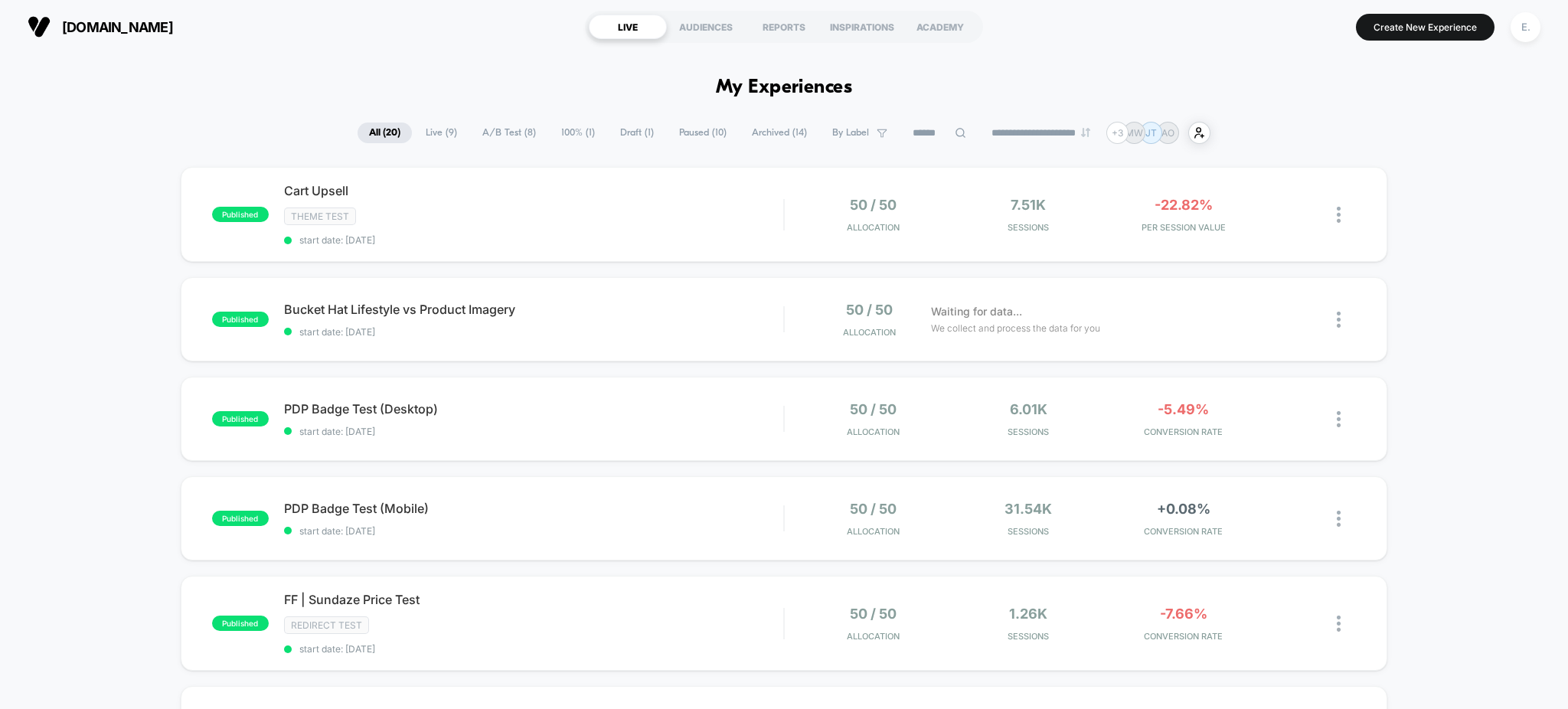
click at [681, 138] on span "Paused ( 10 )" at bounding box center [702, 132] width 71 height 21
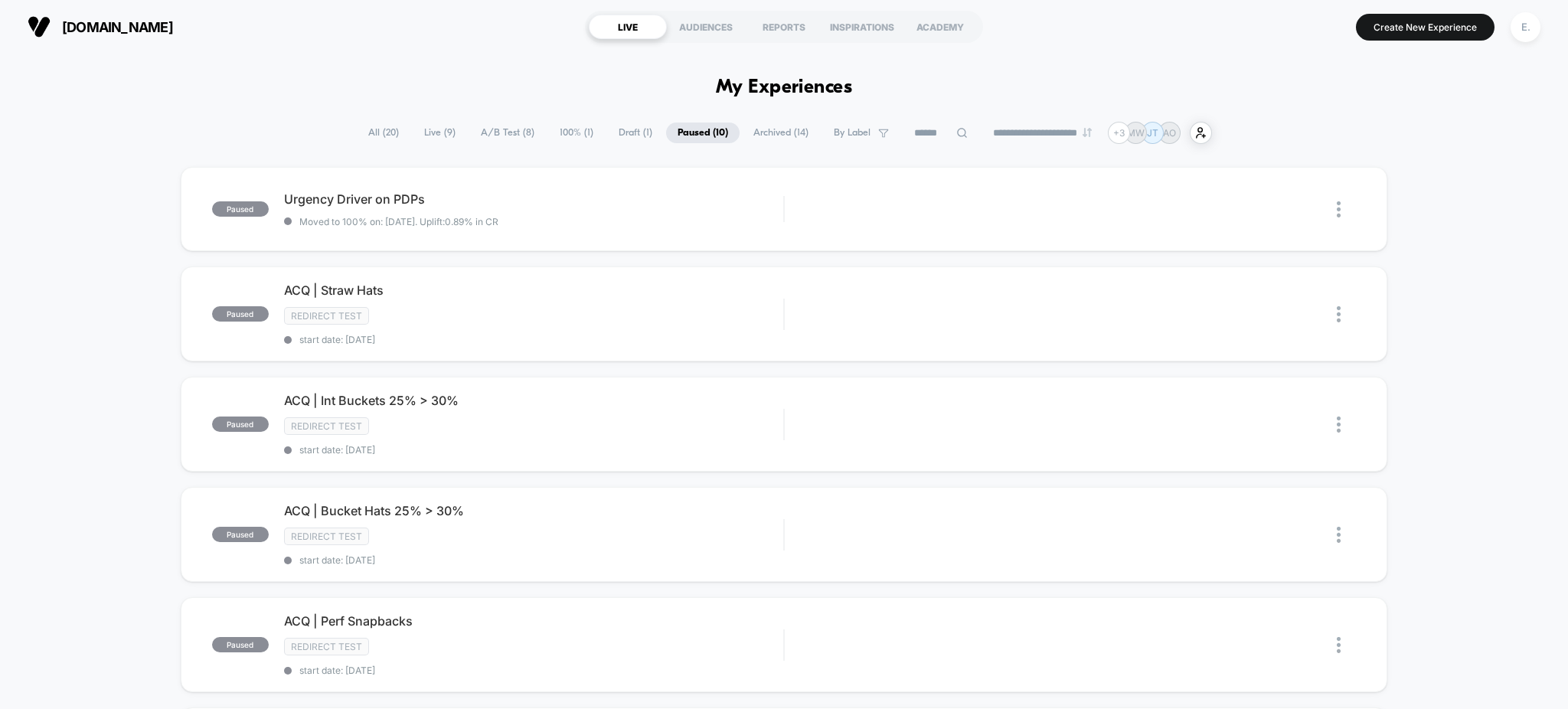
click at [371, 131] on span "All ( 20 )" at bounding box center [384, 132] width 53 height 21
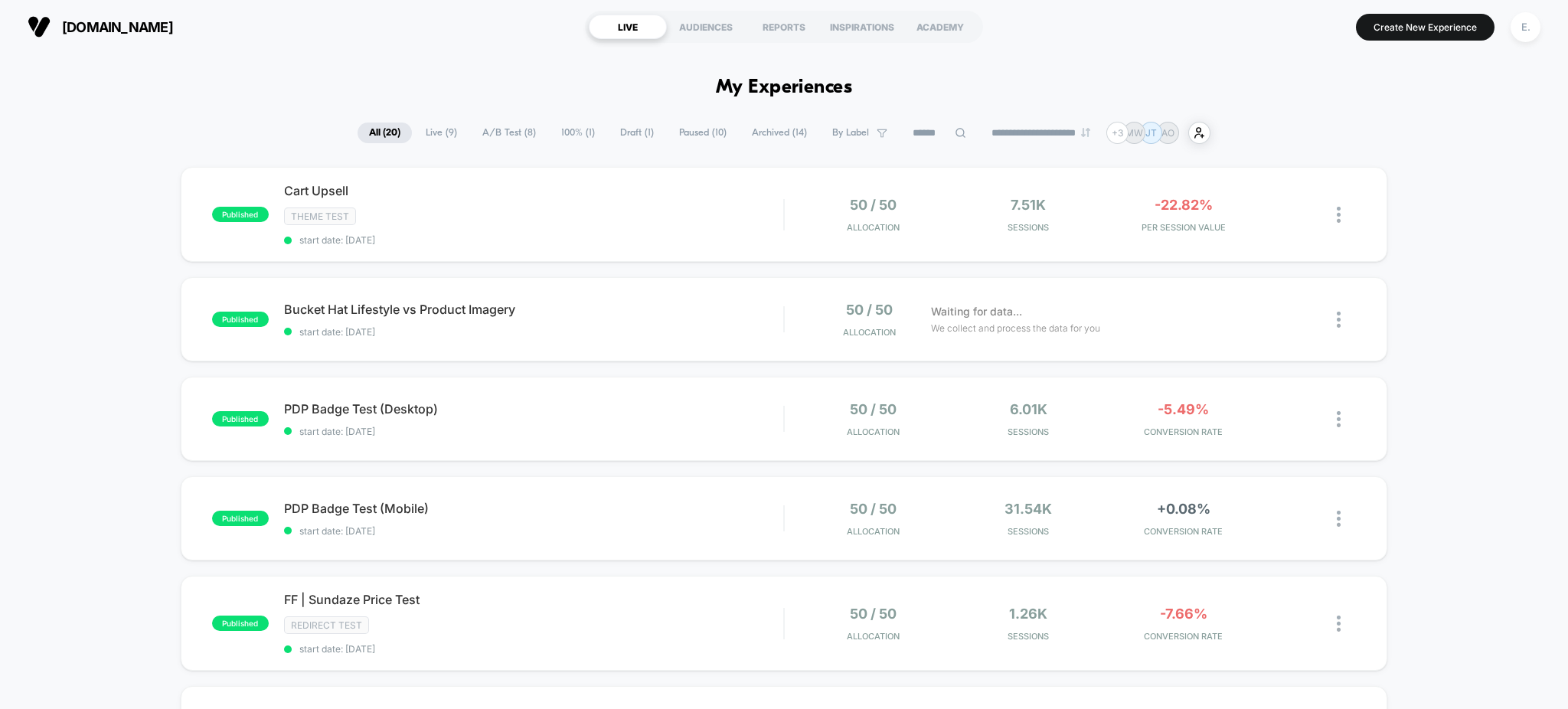
click at [414, 132] on span "Live ( 9 )" at bounding box center [441, 132] width 54 height 21
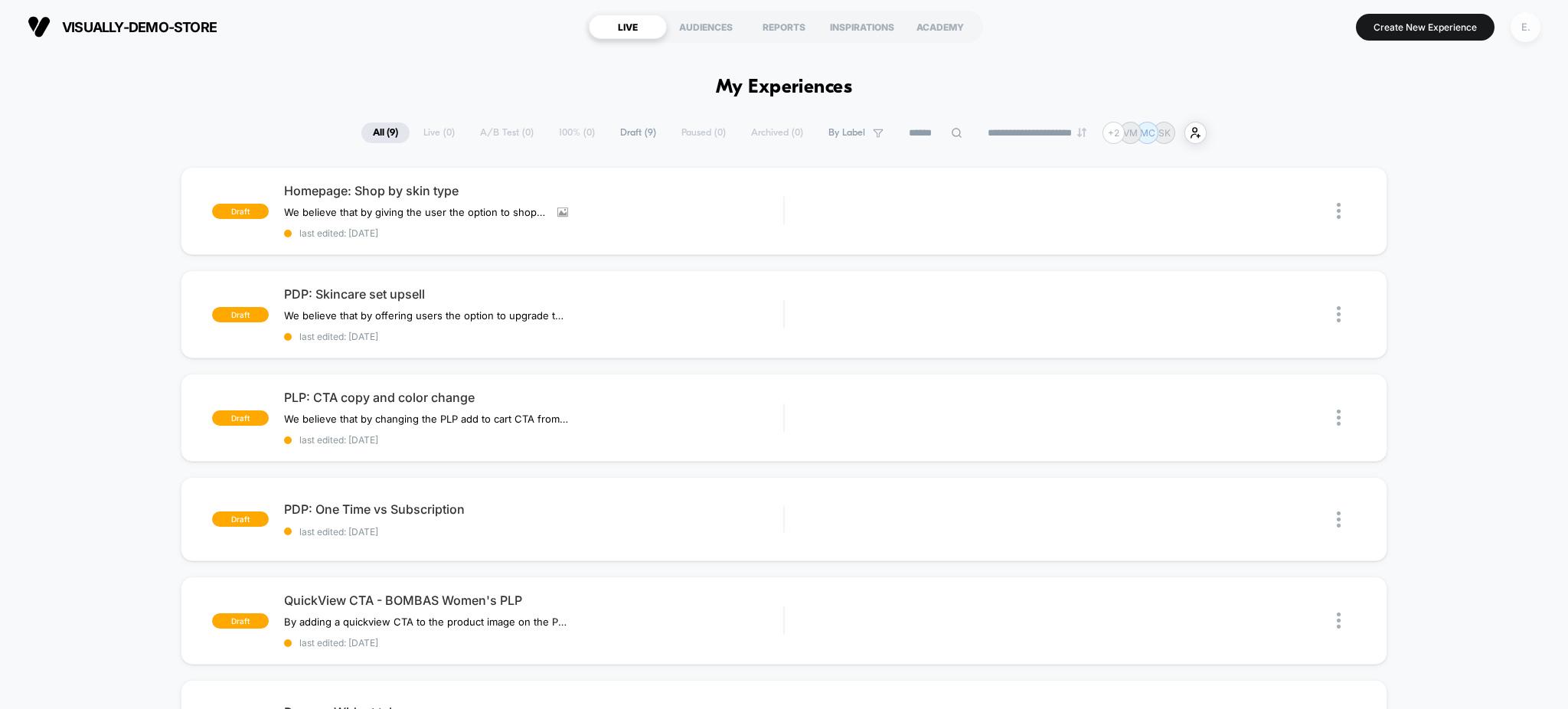
click at [1521, 18] on div "E." at bounding box center [1526, 27] width 30 height 30
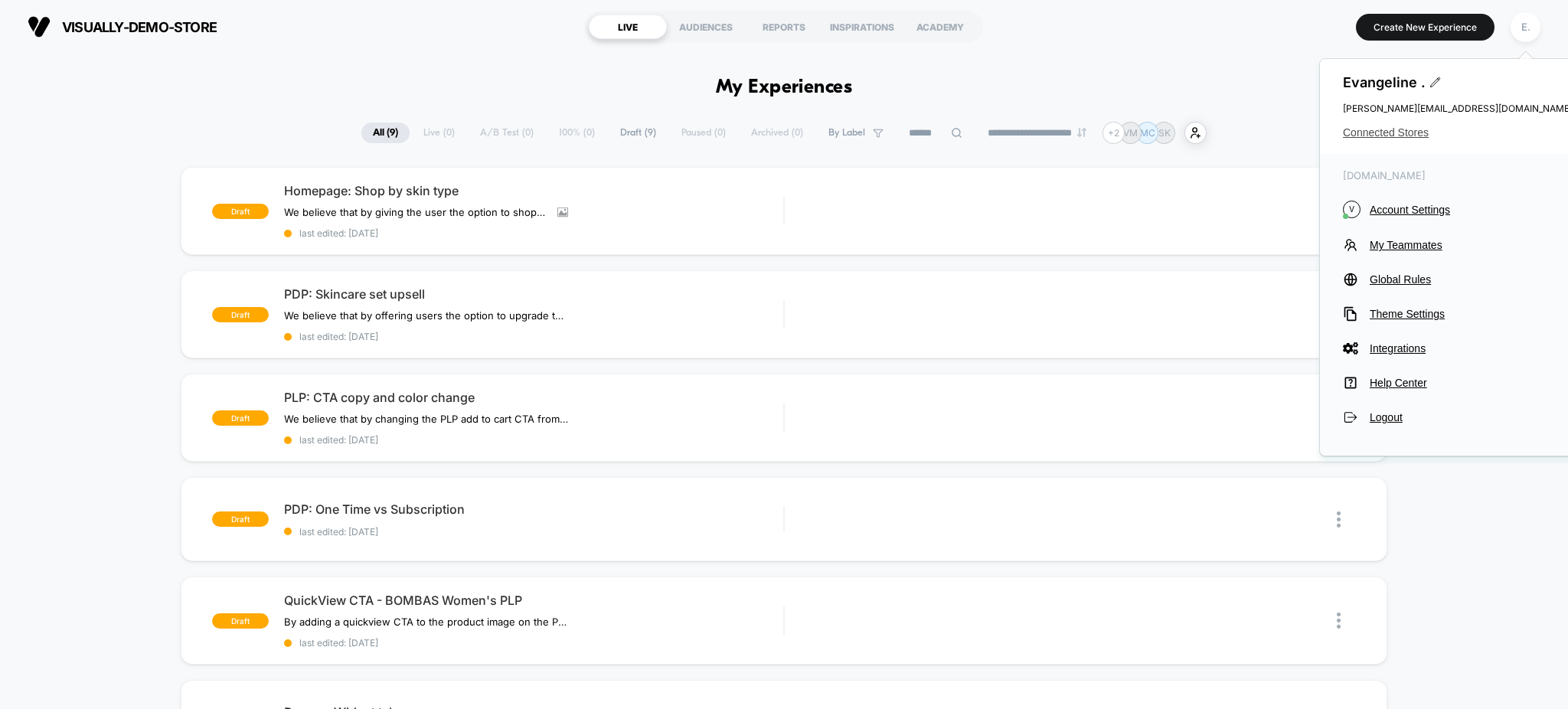
click at [1392, 134] on span "Connected Stores" at bounding box center [1458, 132] width 230 height 12
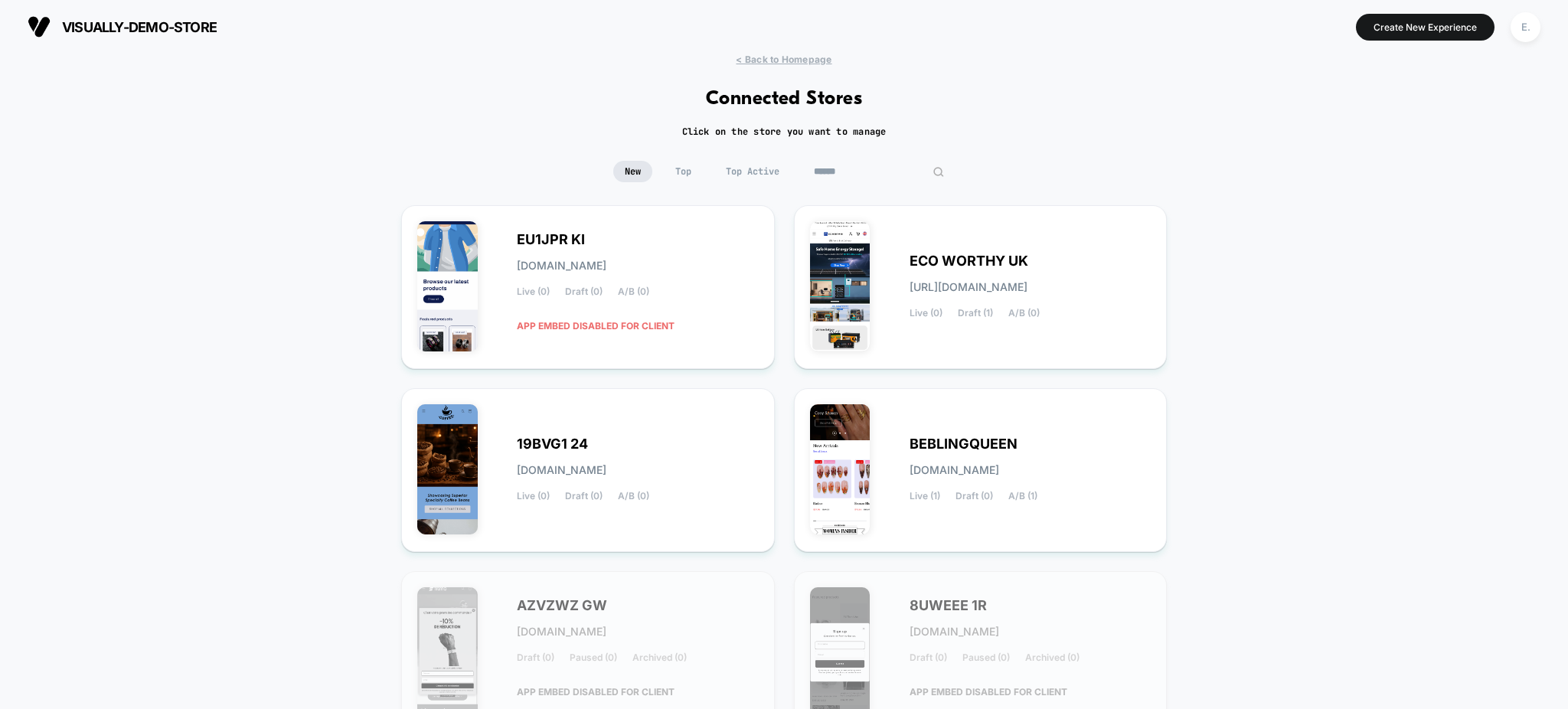
click at [863, 176] on input at bounding box center [879, 171] width 153 height 22
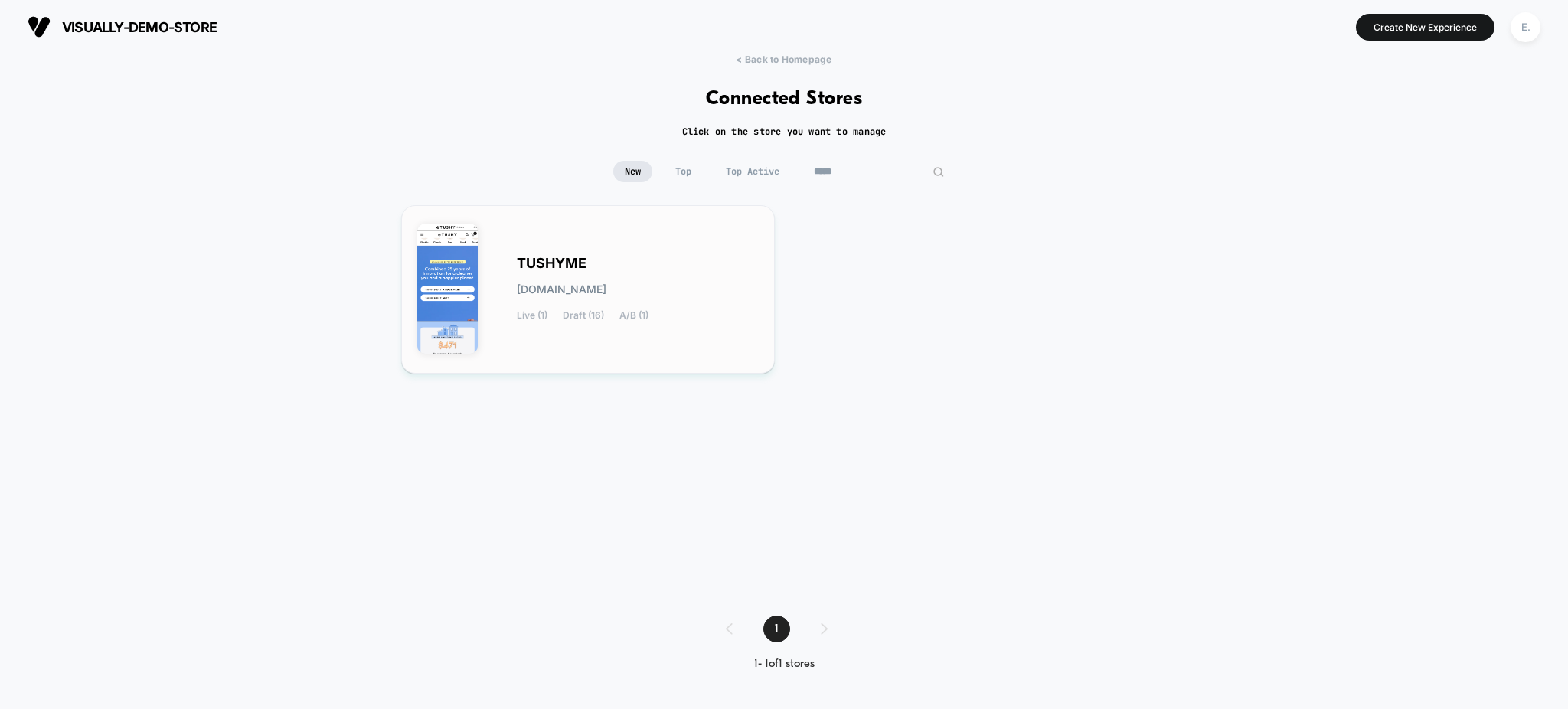
type input "*****"
click at [717, 276] on div "TUSHYME [DOMAIN_NAME] Live (1) Draft (16) A/B (1)" at bounding box center [638, 289] width 242 height 62
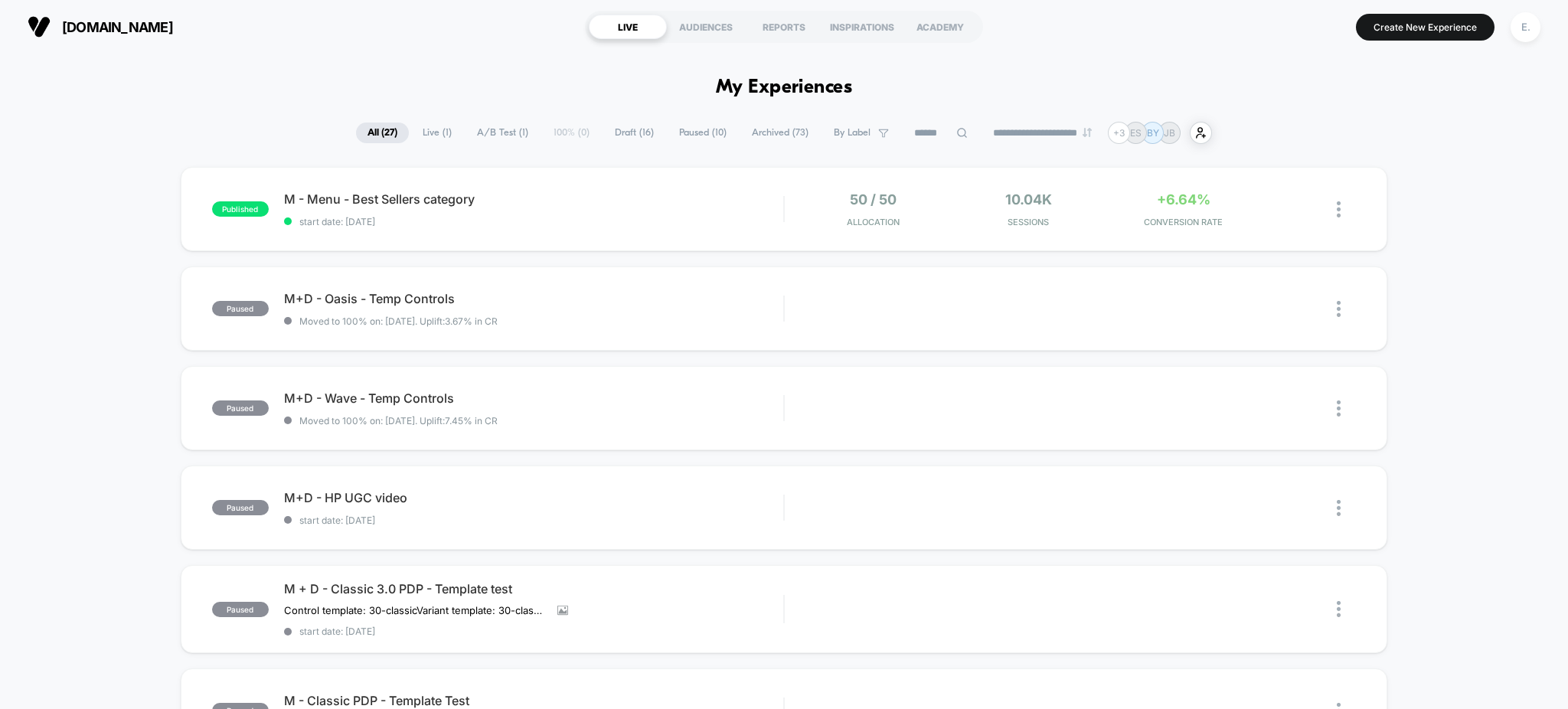
click at [438, 134] on span "Live ( 1 )" at bounding box center [437, 132] width 52 height 21
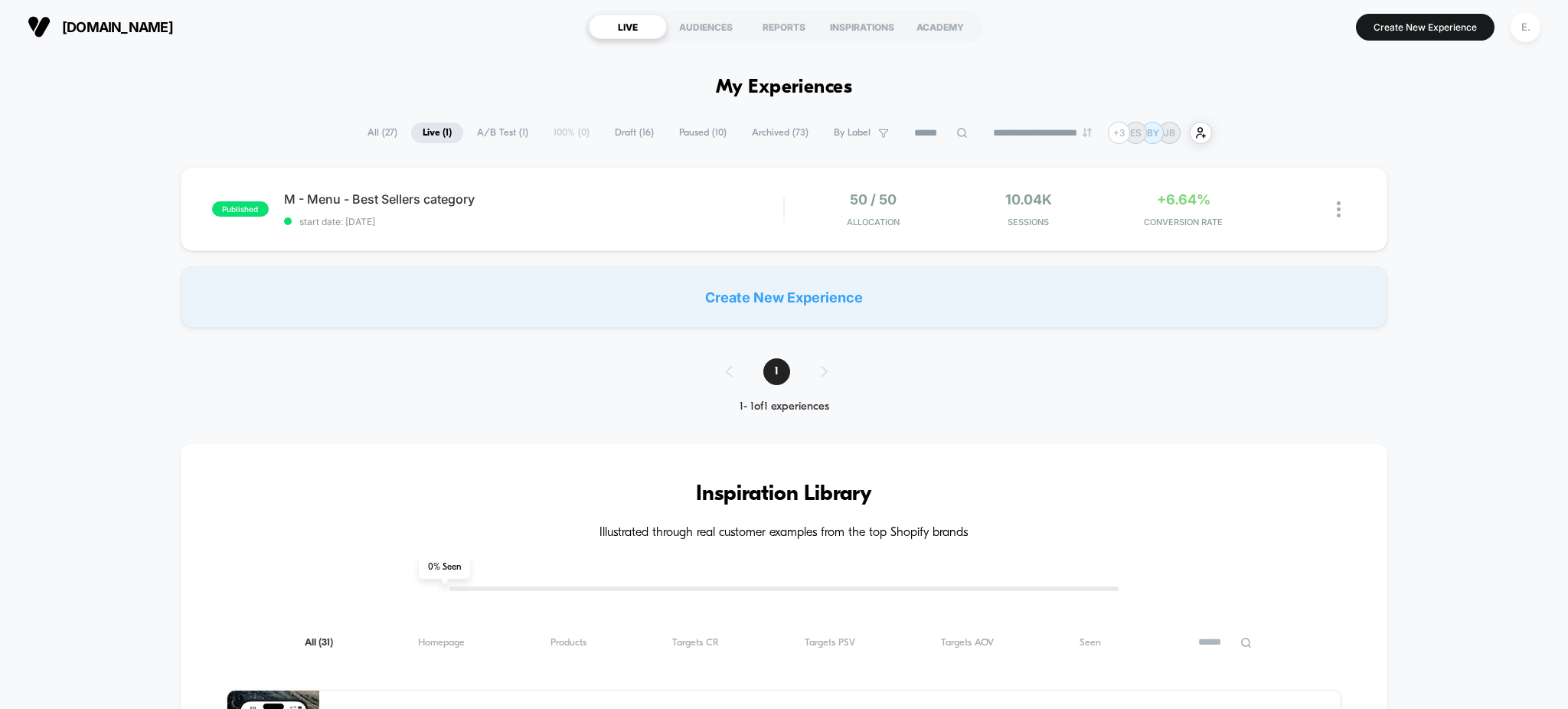
click at [365, 136] on span "All ( 27 )" at bounding box center [382, 132] width 52 height 21
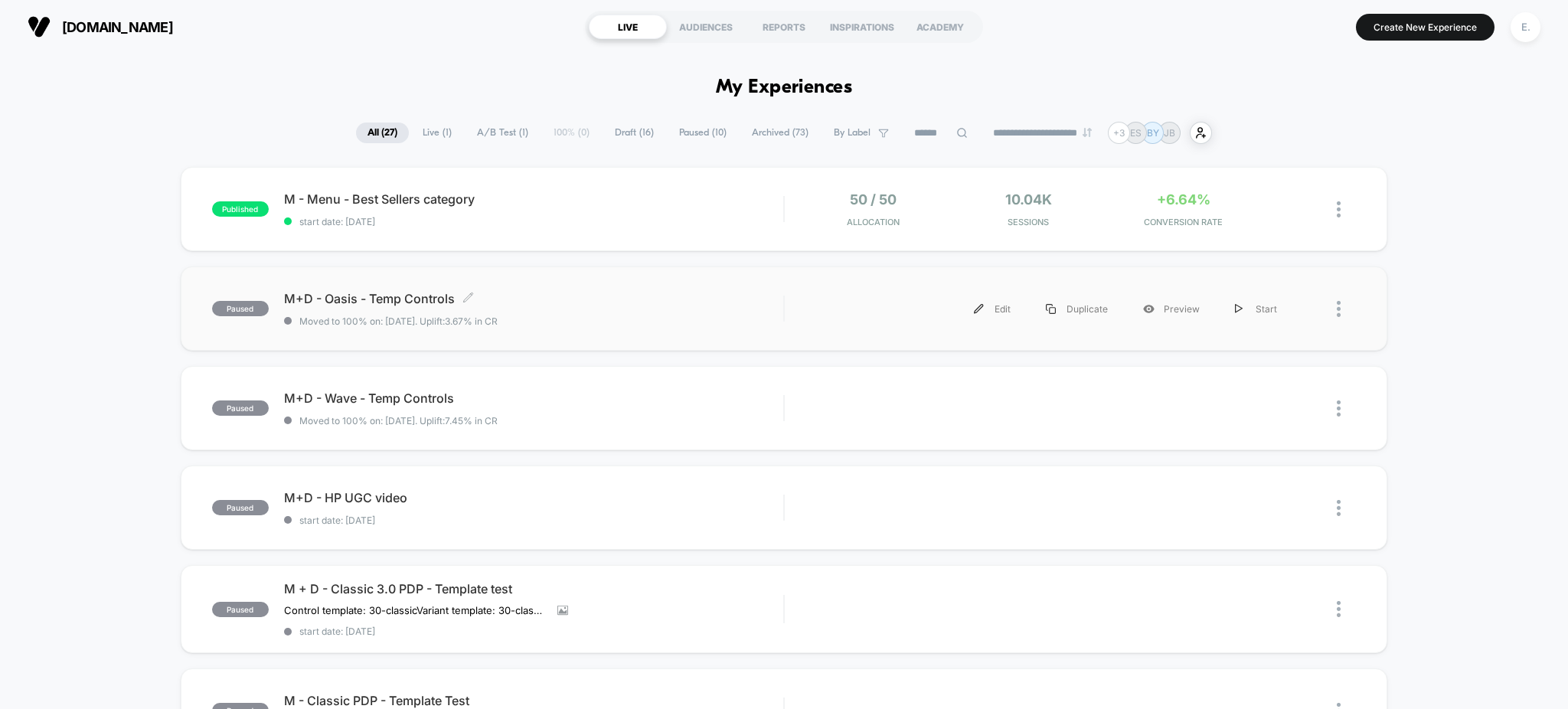
click at [718, 314] on div "M+D - Oasis - Temp Controls Click to edit experience details Click to edit expe…" at bounding box center [533, 309] width 500 height 36
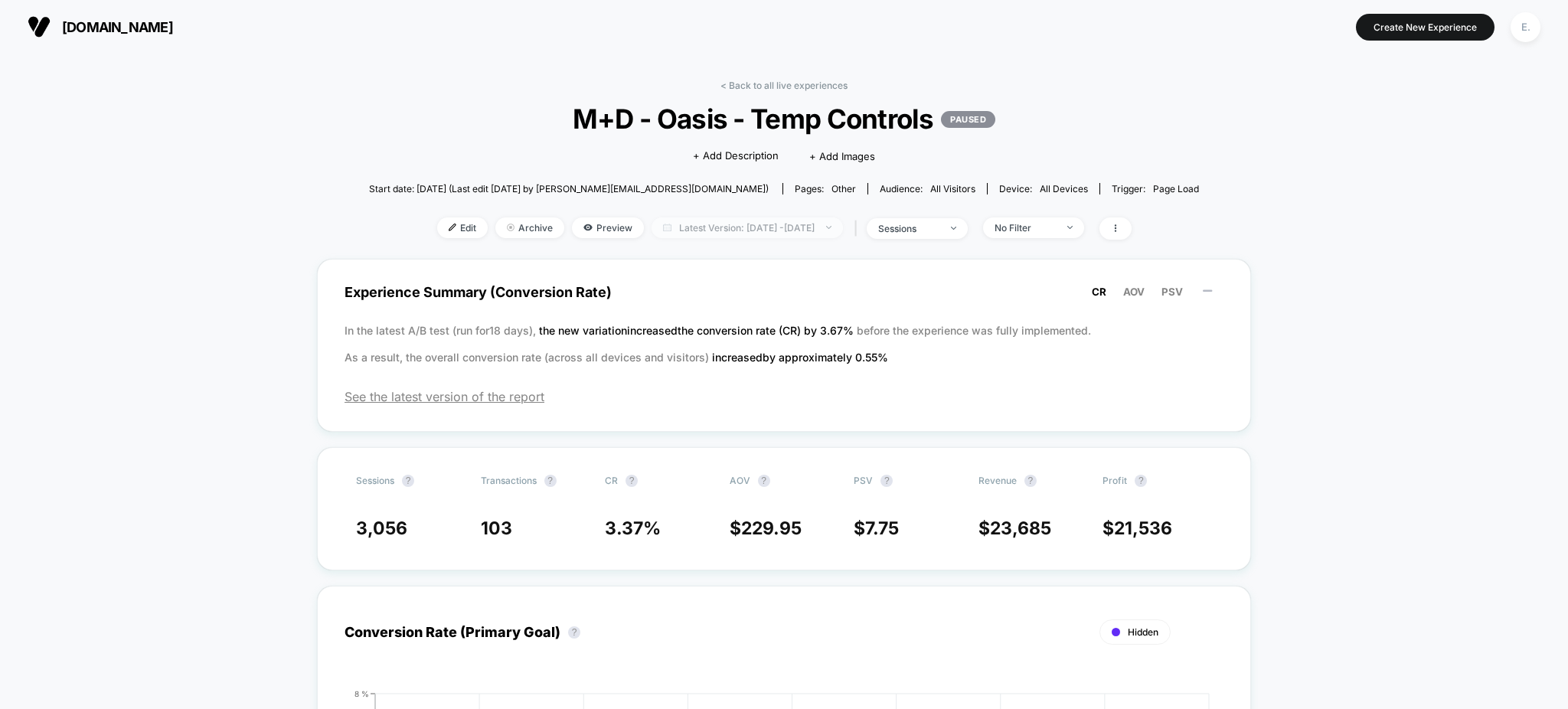
click at [698, 233] on span "Latest Version: Aug 18, 2025 - Aug 27, 2025" at bounding box center [747, 227] width 191 height 21
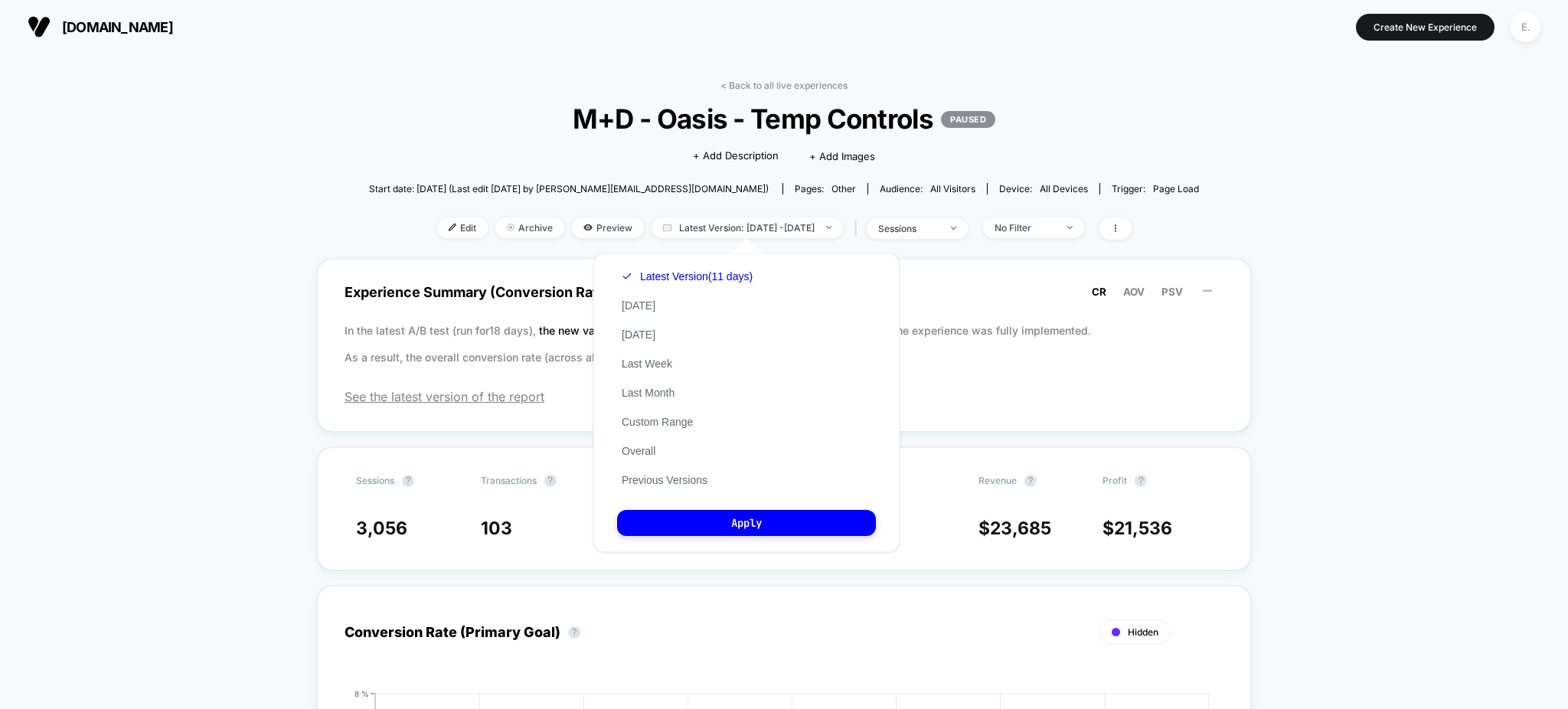
click at [597, 102] on span "M+D - Oasis - Temp Controls PAUSED" at bounding box center [783, 118] width 747 height 32
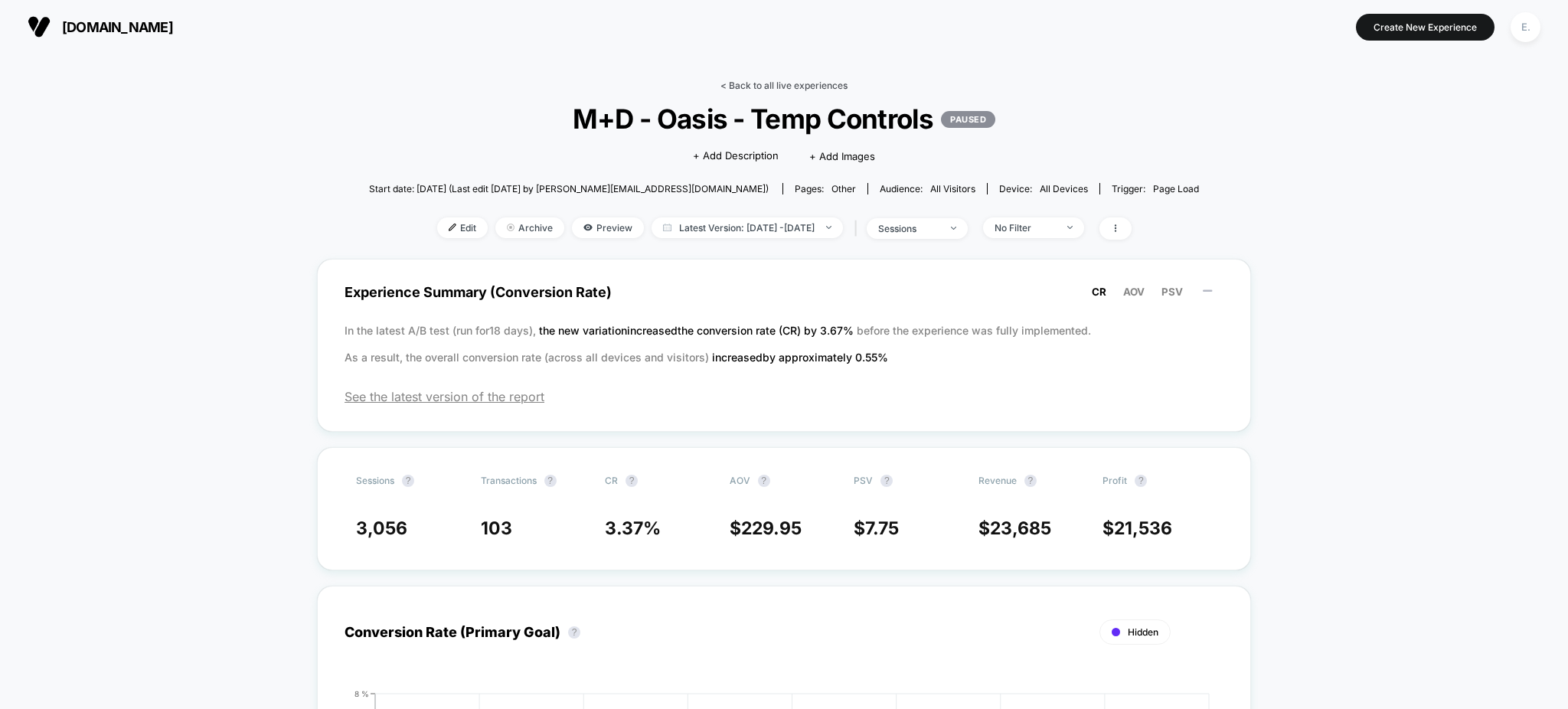
click at [738, 82] on link "< Back to all live experiences" at bounding box center [784, 86] width 127 height 12
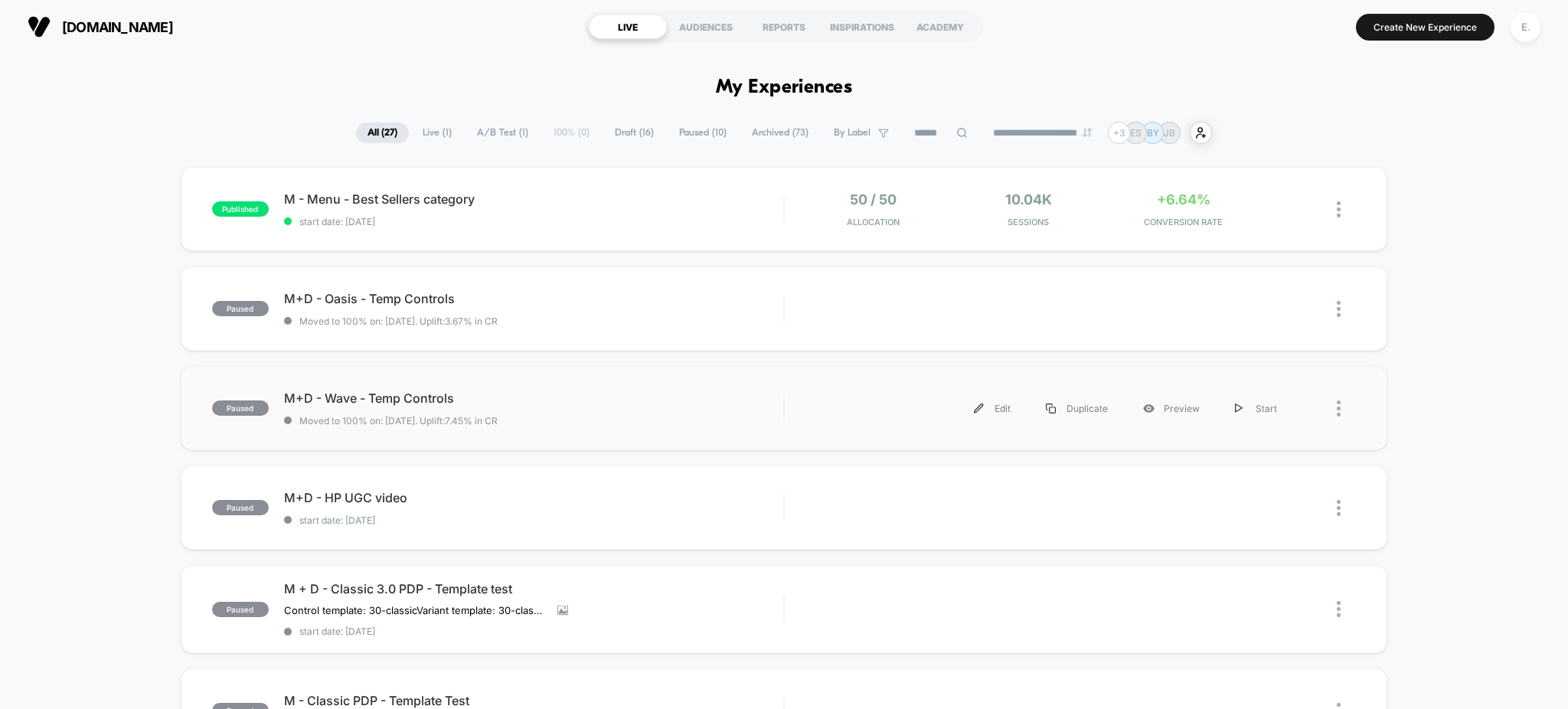
click at [578, 391] on span "M+D - Wave - Temp Controls" at bounding box center [533, 398] width 500 height 15
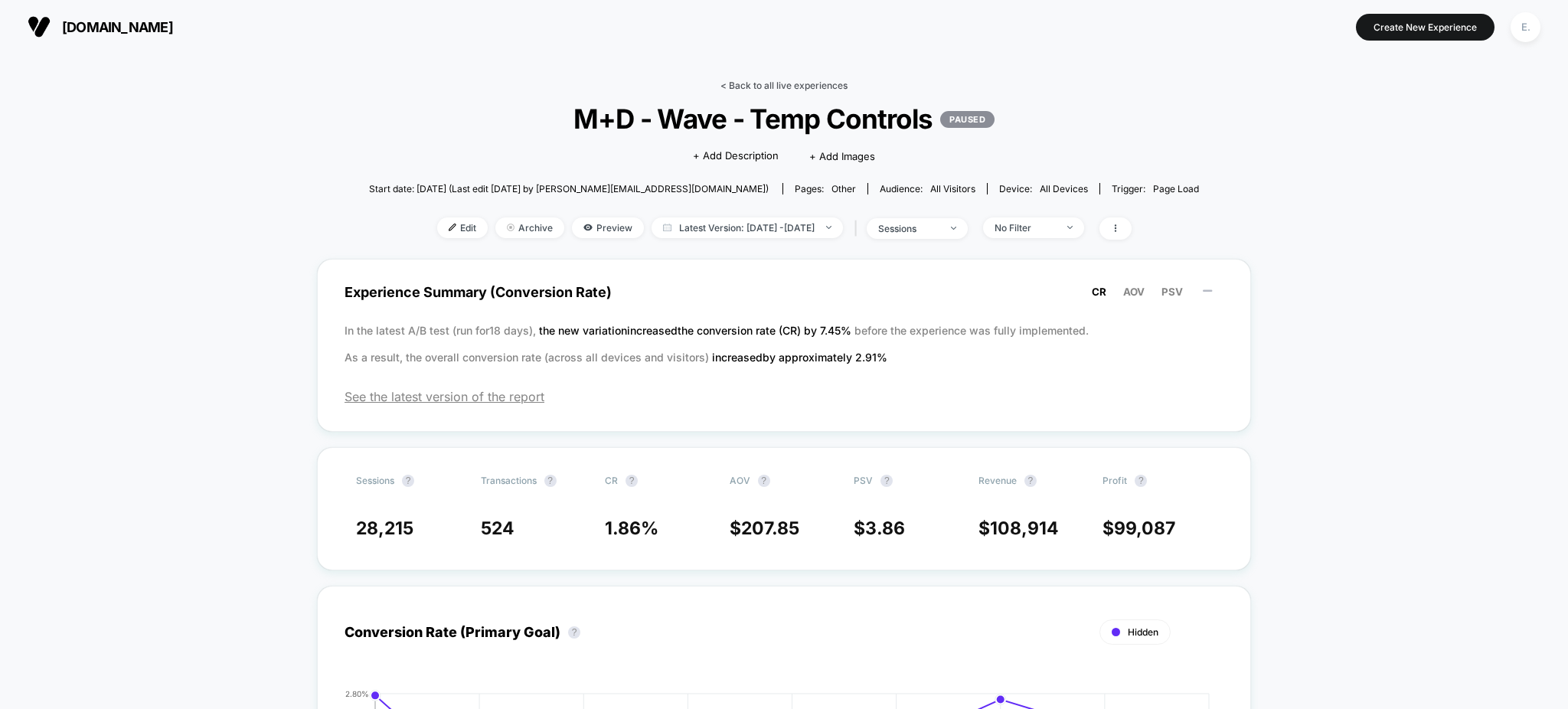
click at [784, 90] on link "< Back to all live experiences" at bounding box center [784, 86] width 127 height 12
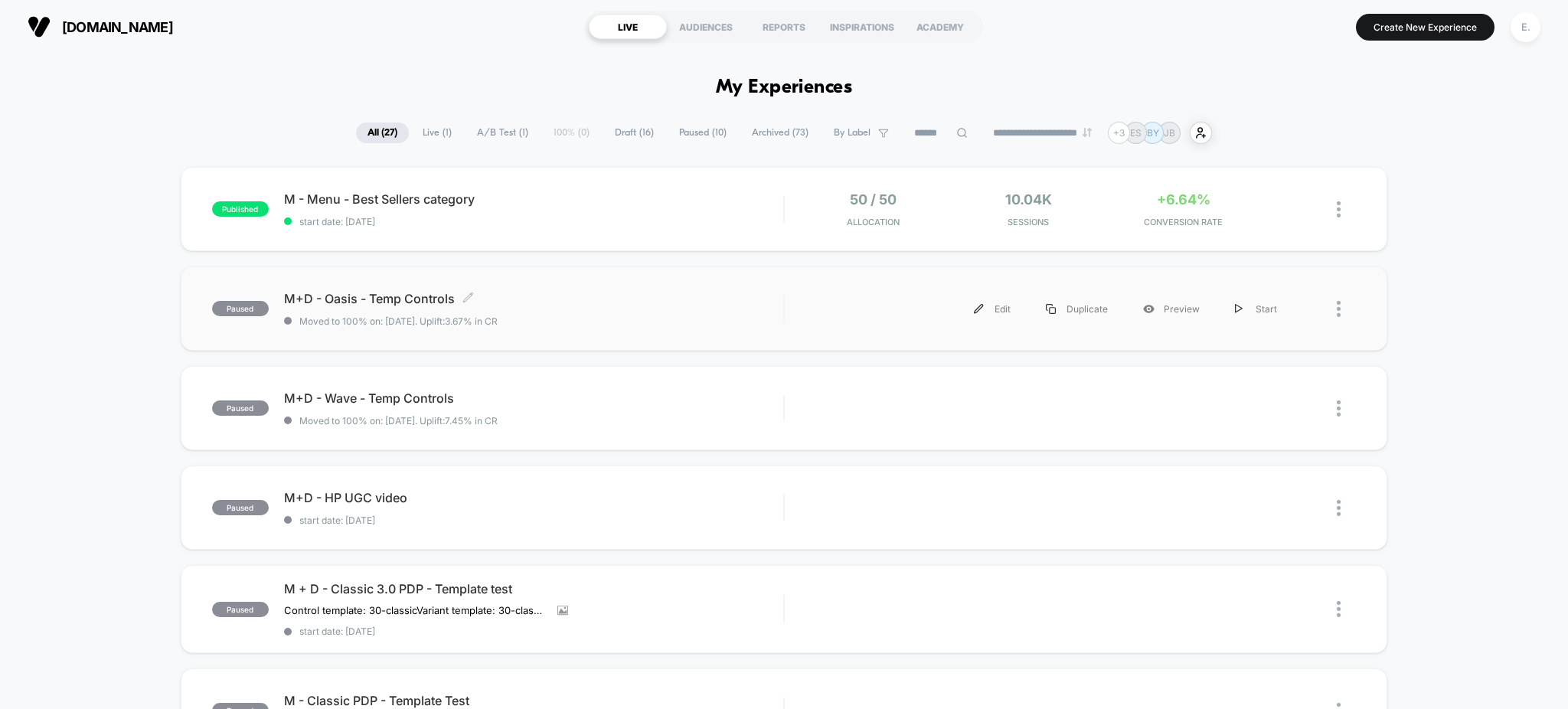
click at [696, 300] on span "M+D - Oasis - Temp Controls Click to edit experience details" at bounding box center [533, 299] width 500 height 15
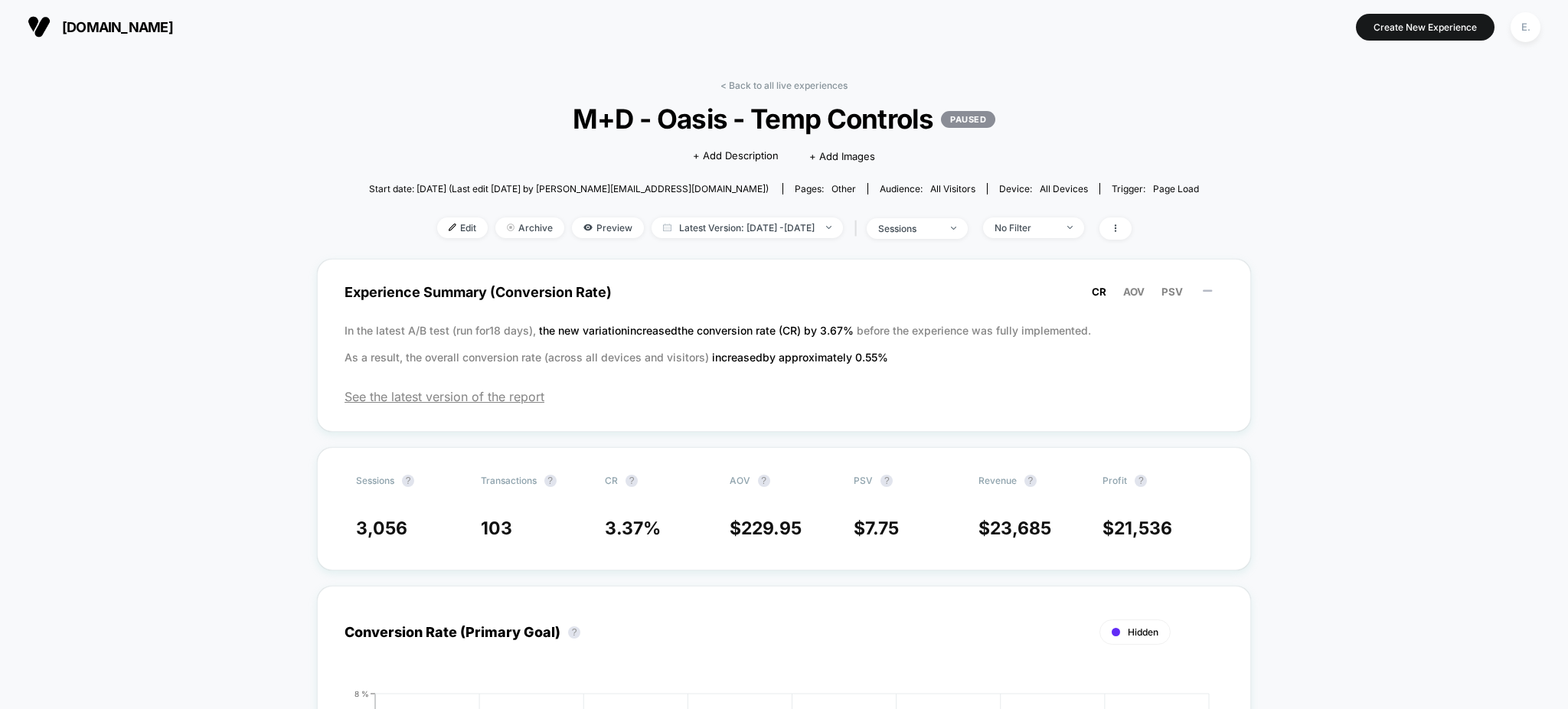
click at [449, 231] on img at bounding box center [452, 227] width 7 height 7
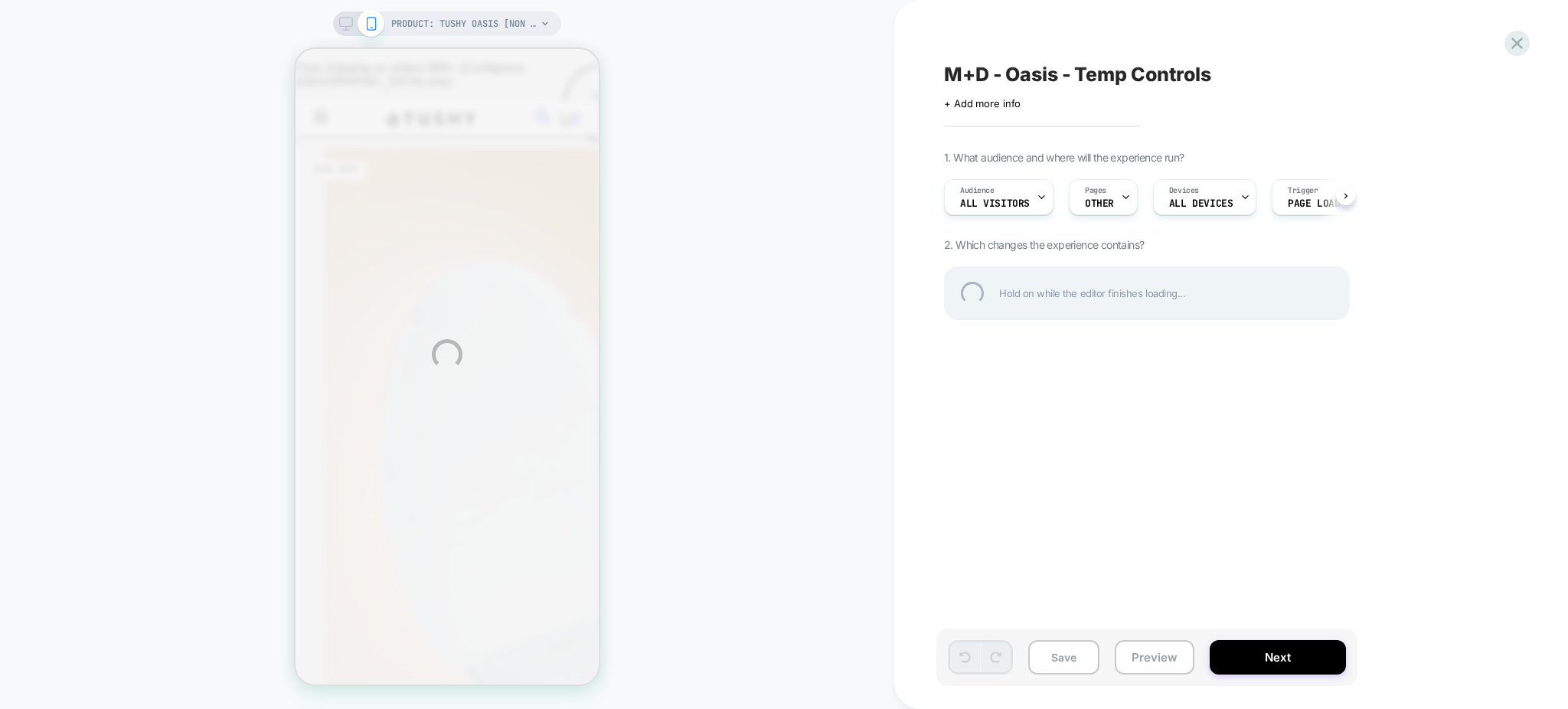
click at [1037, 199] on div "PRODUCT: TUSHY Oasis [non electric warm water bidet seat] PRODUCT: TUSHY Oasis …" at bounding box center [784, 354] width 1568 height 709
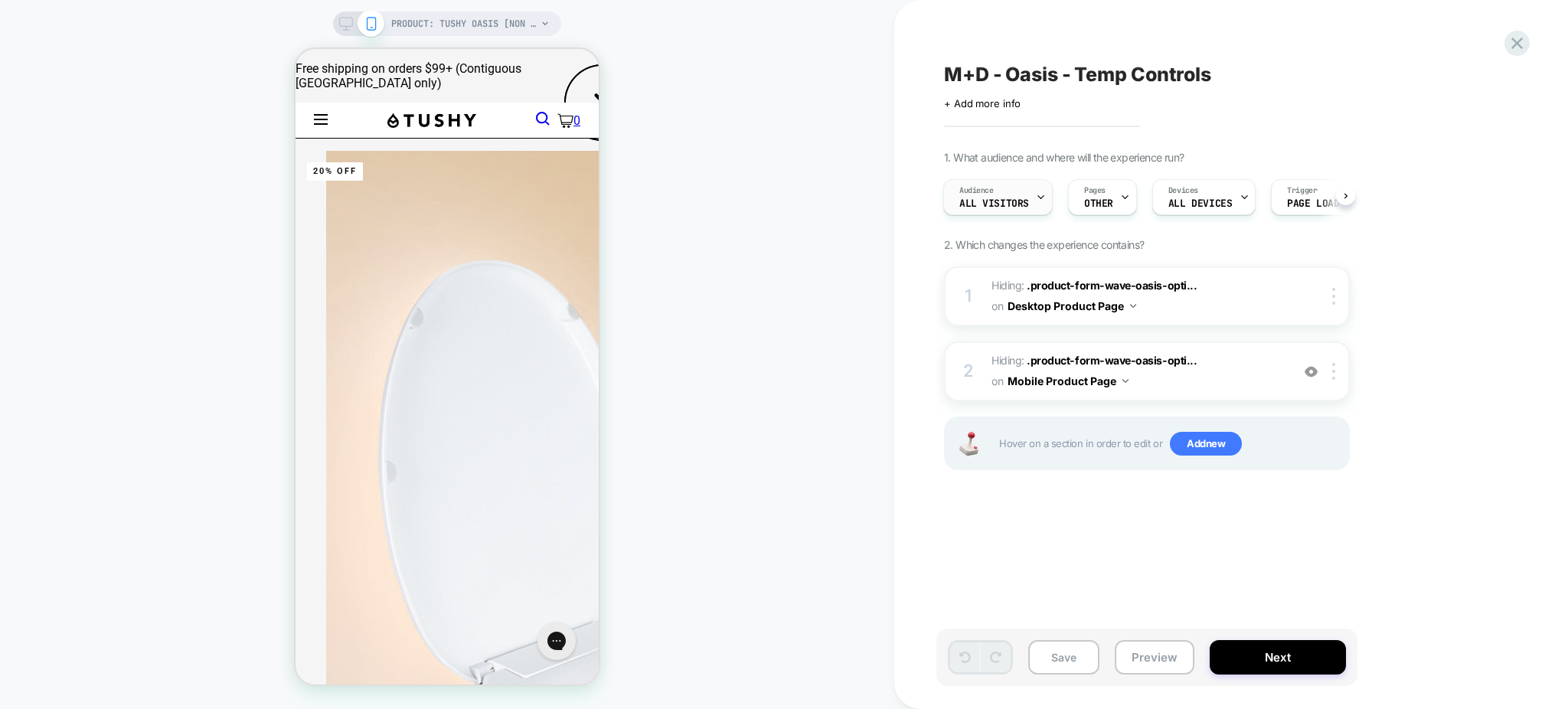
click at [1039, 196] on icon at bounding box center [1041, 197] width 10 height 10
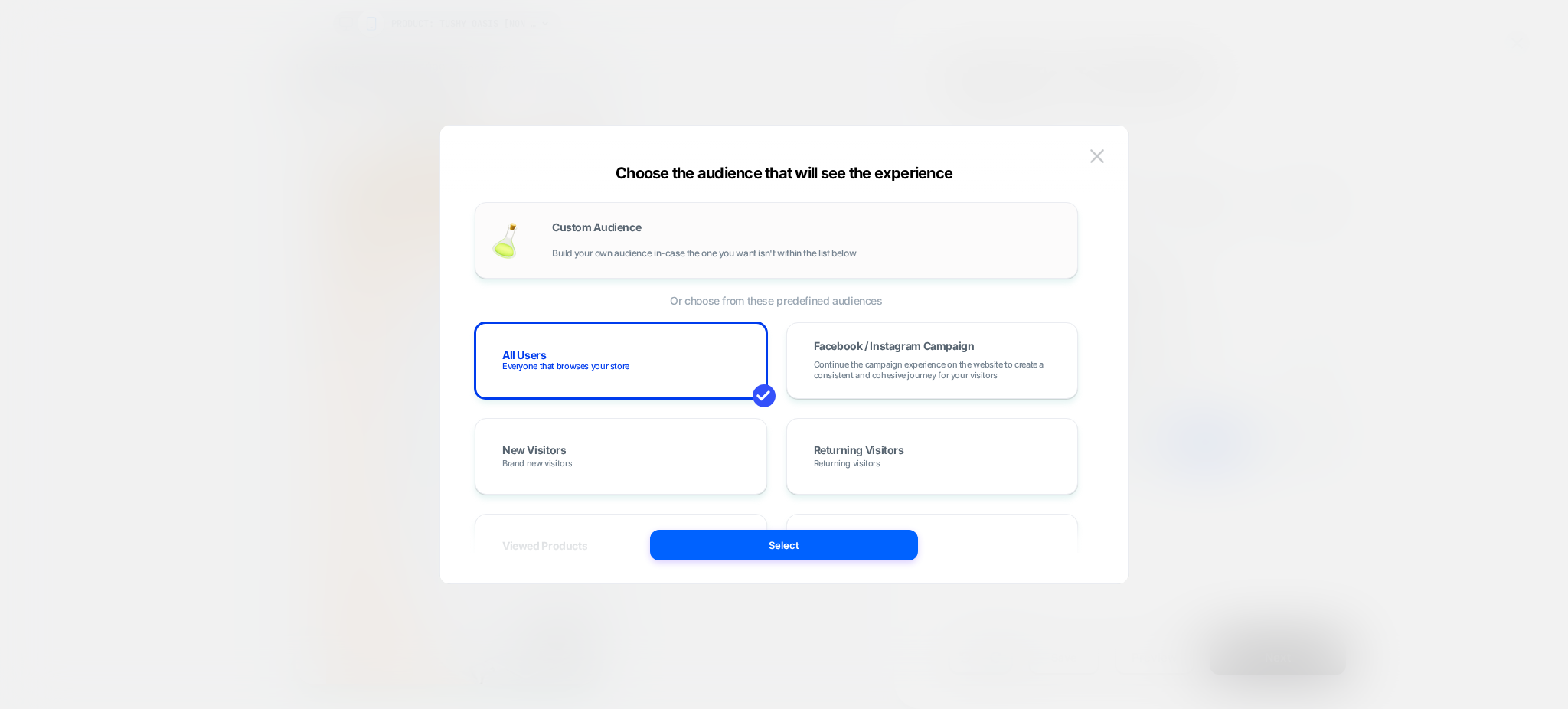
click at [632, 254] on span "Build your own audience in-case the one you want isn't within the list below" at bounding box center [703, 253] width 304 height 11
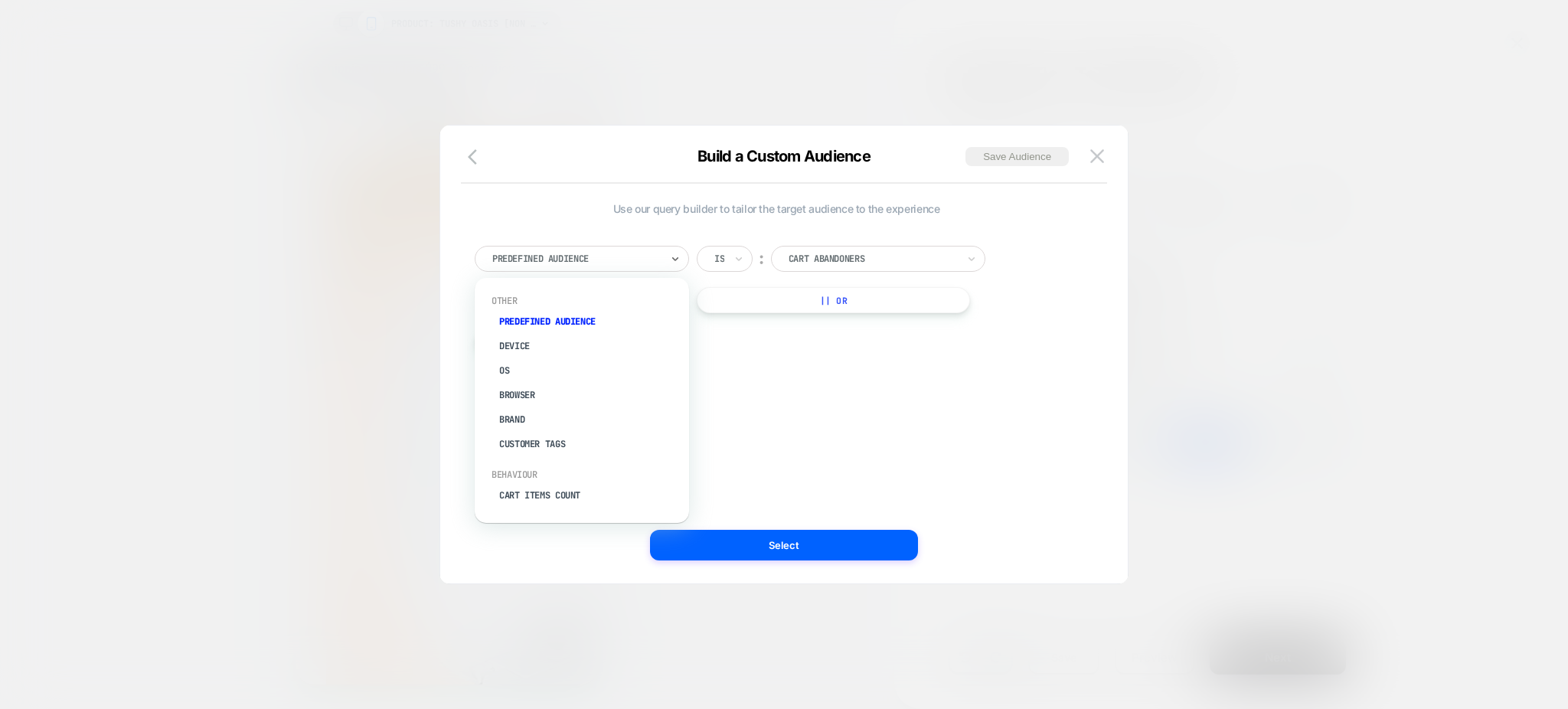
click at [632, 254] on div at bounding box center [577, 259] width 168 height 14
click at [555, 340] on div "UTM Campaign" at bounding box center [589, 351] width 199 height 24
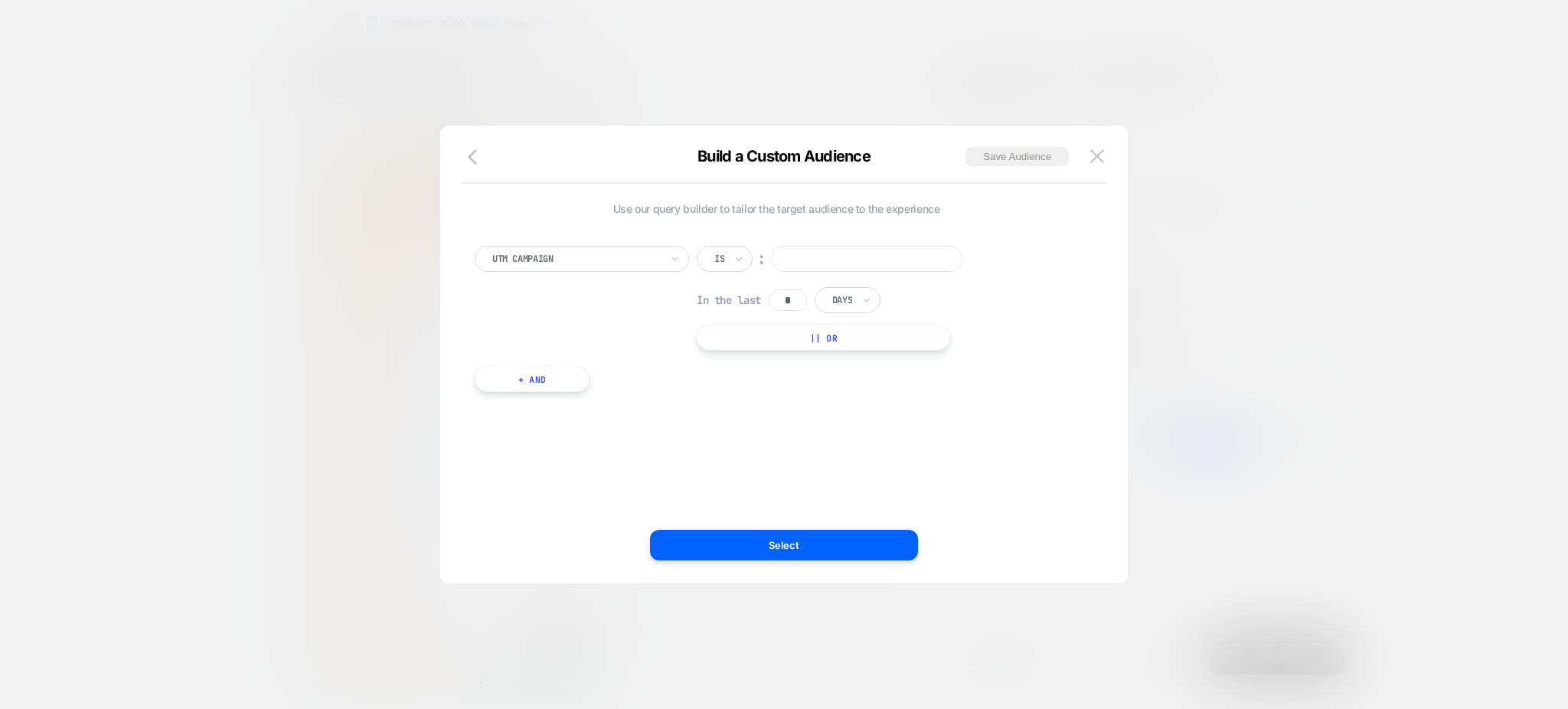
click at [725, 255] on div "Is" at bounding box center [724, 258] width 56 height 26
click at [729, 263] on div "Is" at bounding box center [724, 258] width 56 height 26
click at [738, 397] on div "Matches" at bounding box center [762, 399] width 100 height 24
click at [811, 273] on div "option Matches, selected. Select is focused ,type to refine list, press Down to…" at bounding box center [855, 298] width 317 height 105
click at [813, 259] on input at bounding box center [892, 258] width 191 height 26
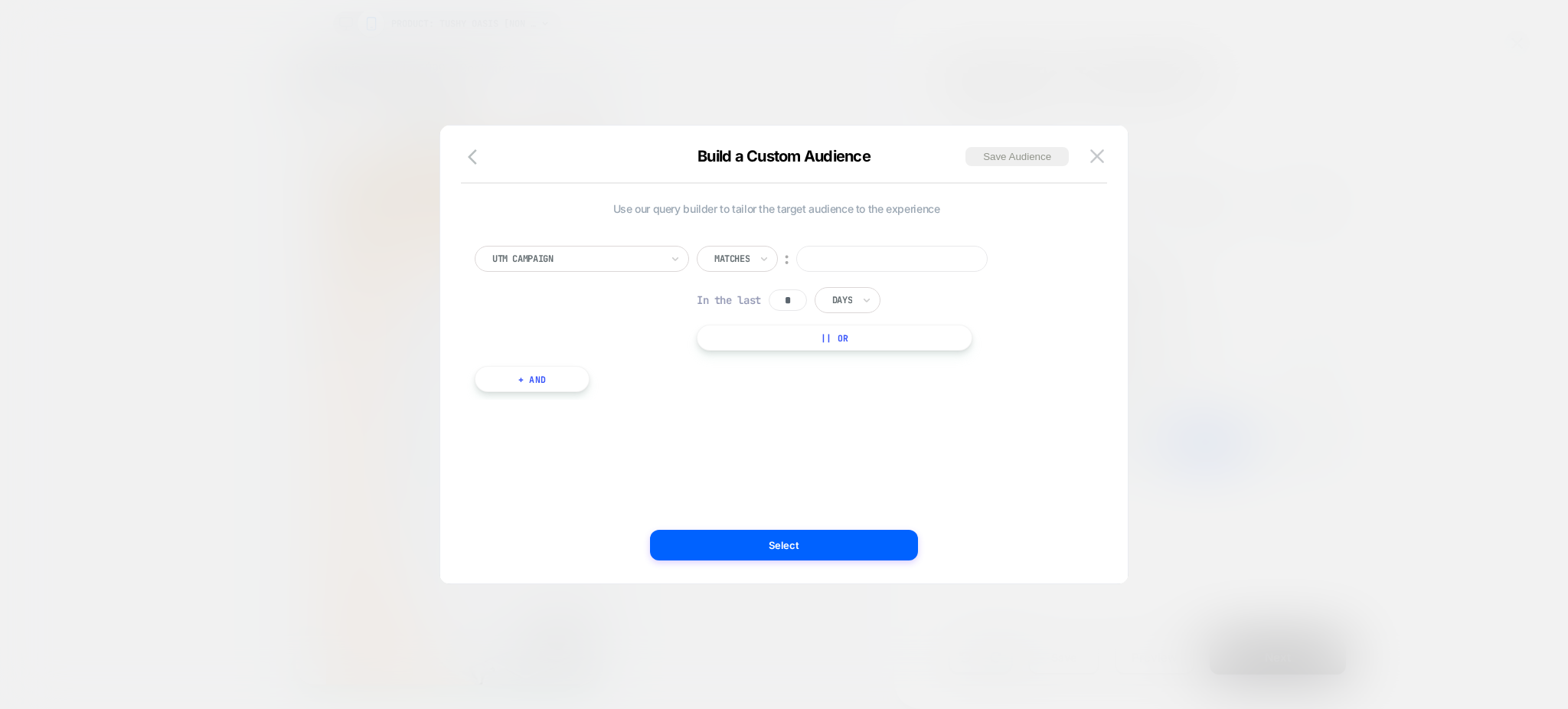
click at [813, 259] on input at bounding box center [892, 258] width 191 height 26
click at [866, 262] on input at bounding box center [892, 258] width 191 height 26
type input "****"
click at [1005, 364] on div "UTM Campaign Matches ︰ **** In the last * Days || Or + And" at bounding box center [776, 311] width 618 height 177
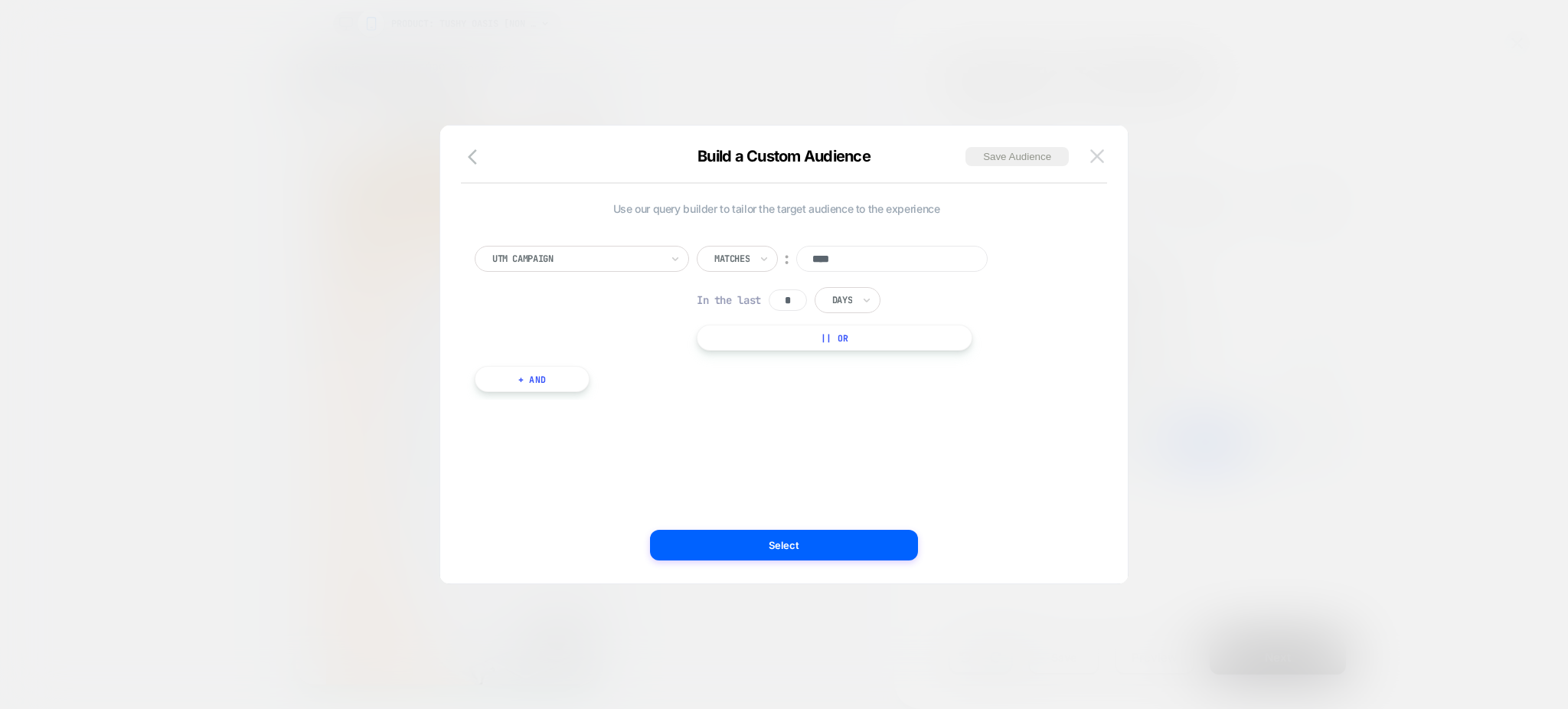
click at [1091, 166] on button at bounding box center [1097, 156] width 23 height 23
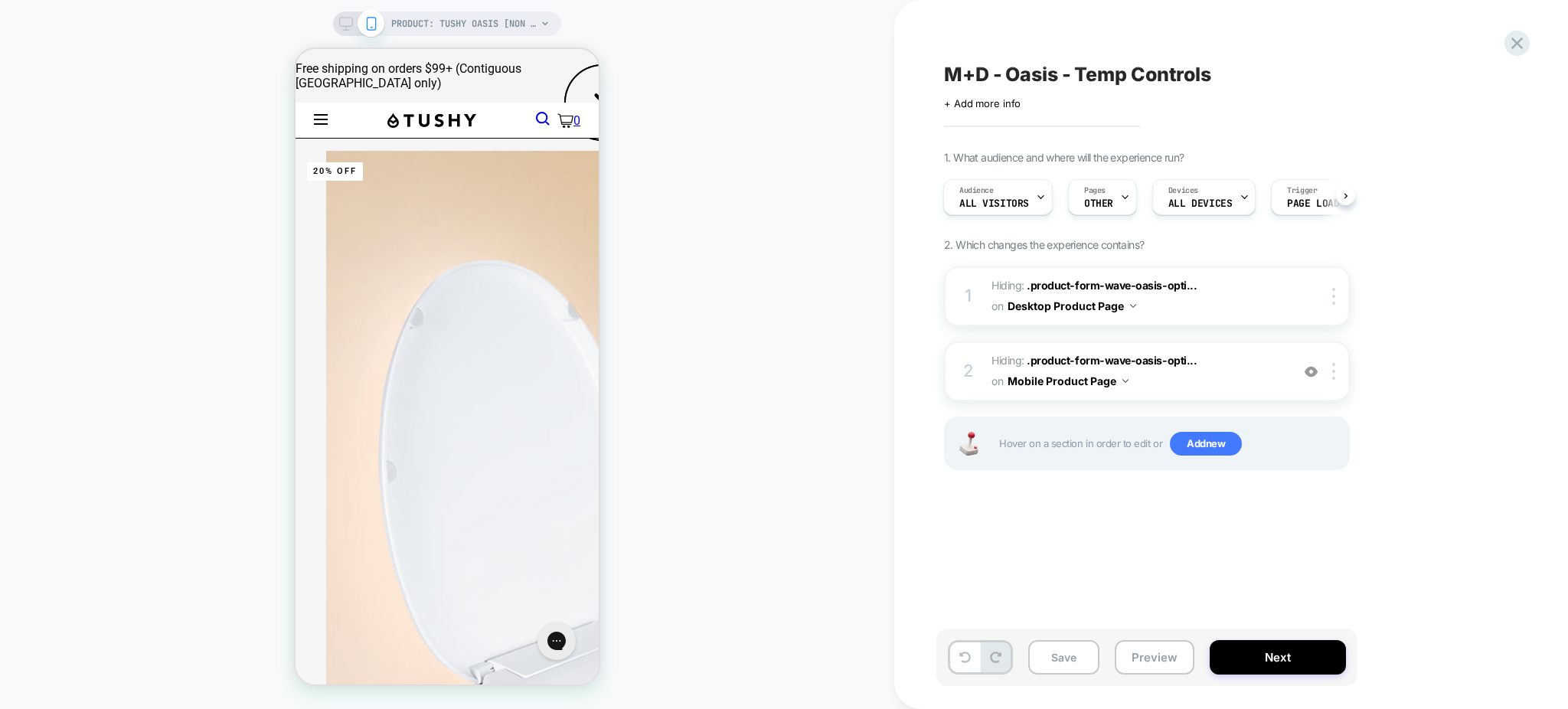
click at [1502, 45] on div "M+D - Oasis - Temp Controls Click to edit experience details + Add more info 1.…" at bounding box center [1223, 354] width 574 height 678
click at [1505, 47] on div at bounding box center [1517, 43] width 32 height 32
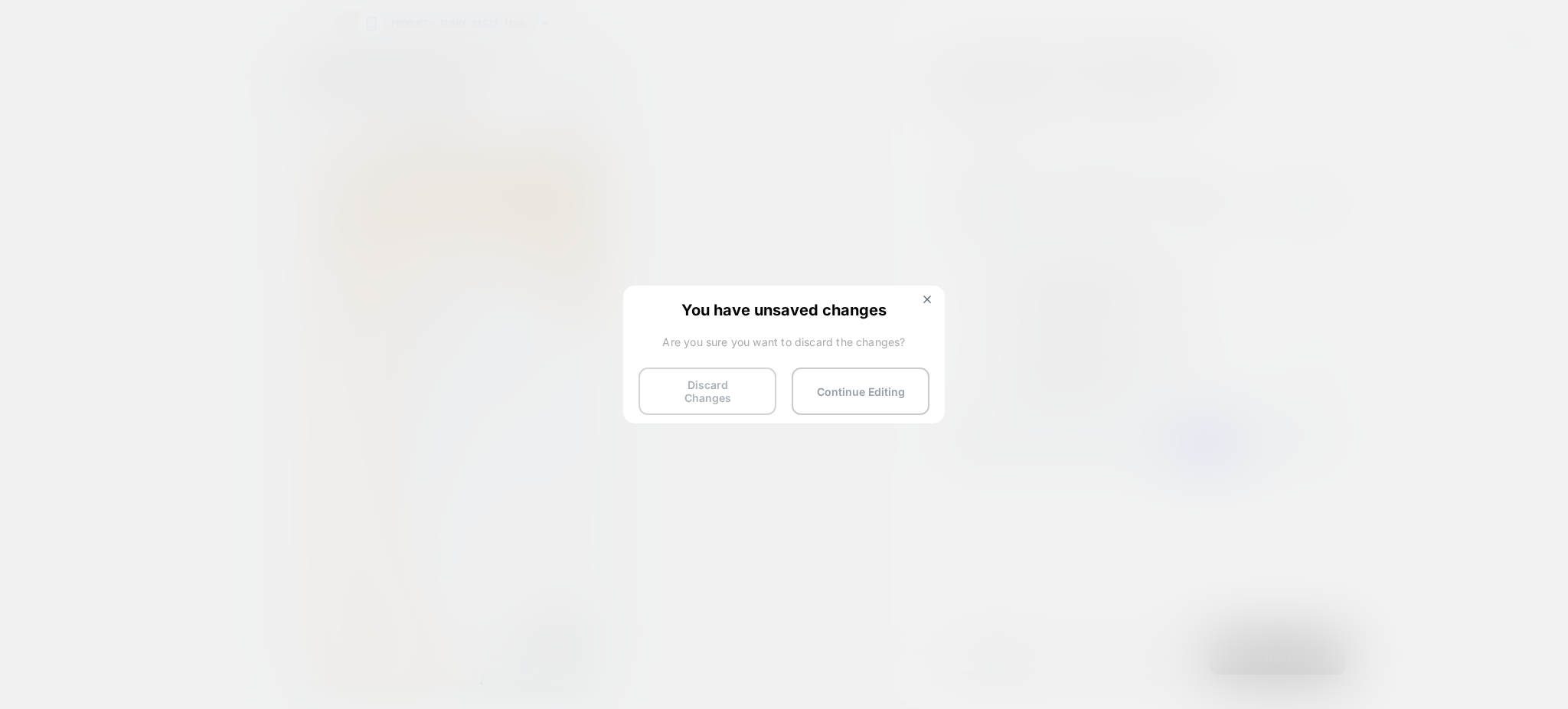
click at [662, 383] on button "Discard Changes" at bounding box center [707, 391] width 138 height 47
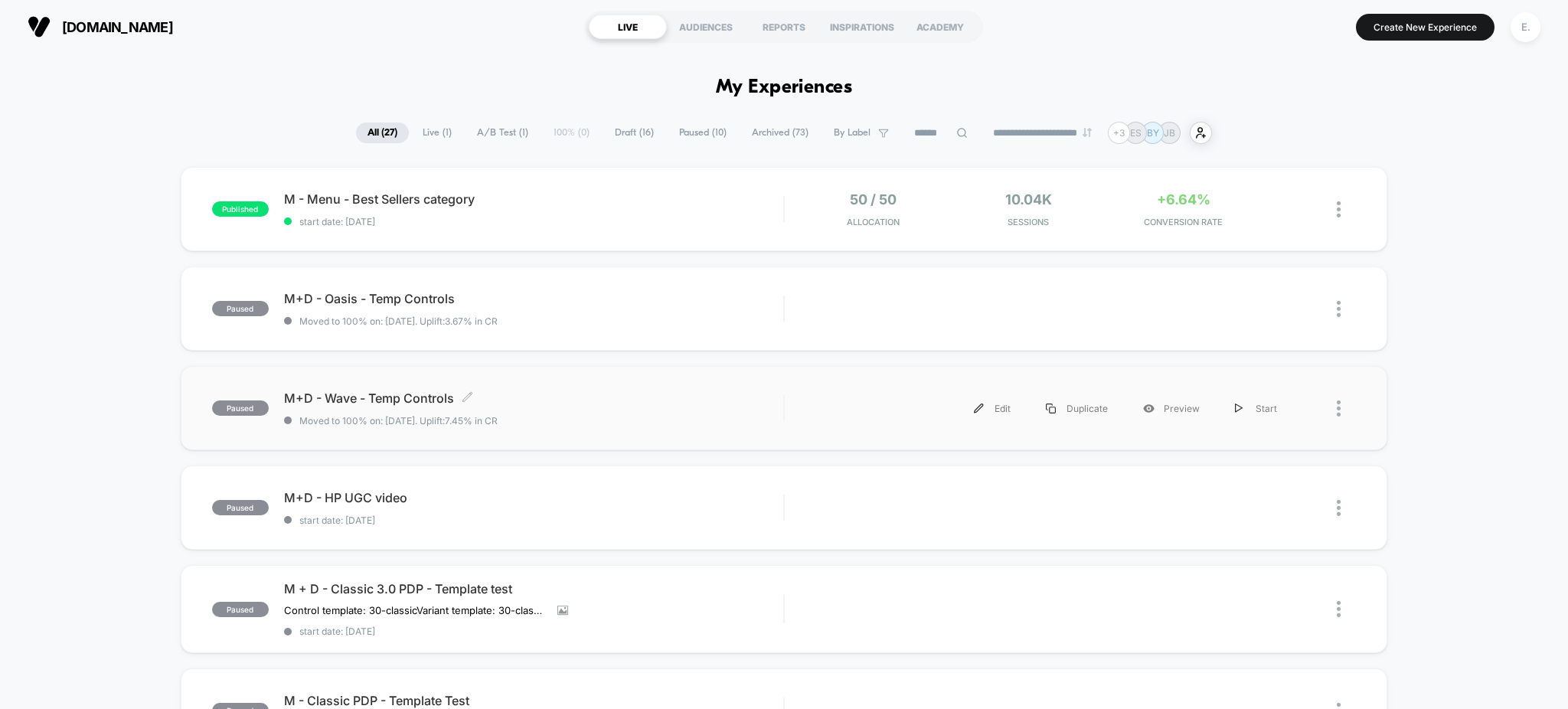
click at [579, 412] on div "M+D - Wave - Temp Controls Click to edit experience details Click to edit exper…" at bounding box center [533, 408] width 500 height 36
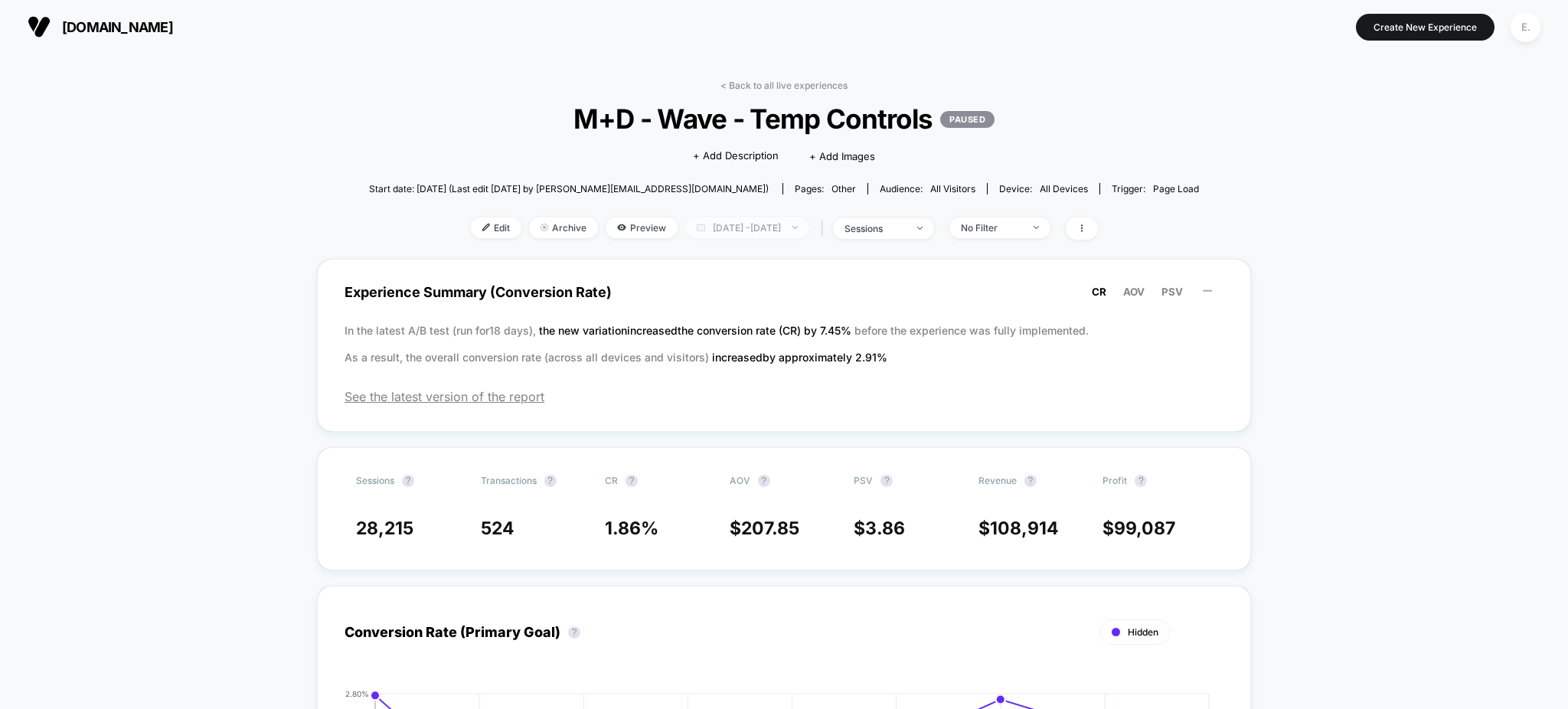
click at [724, 228] on span "Aug 18, 2025 - Aug 27, 2025" at bounding box center [747, 227] width 124 height 21
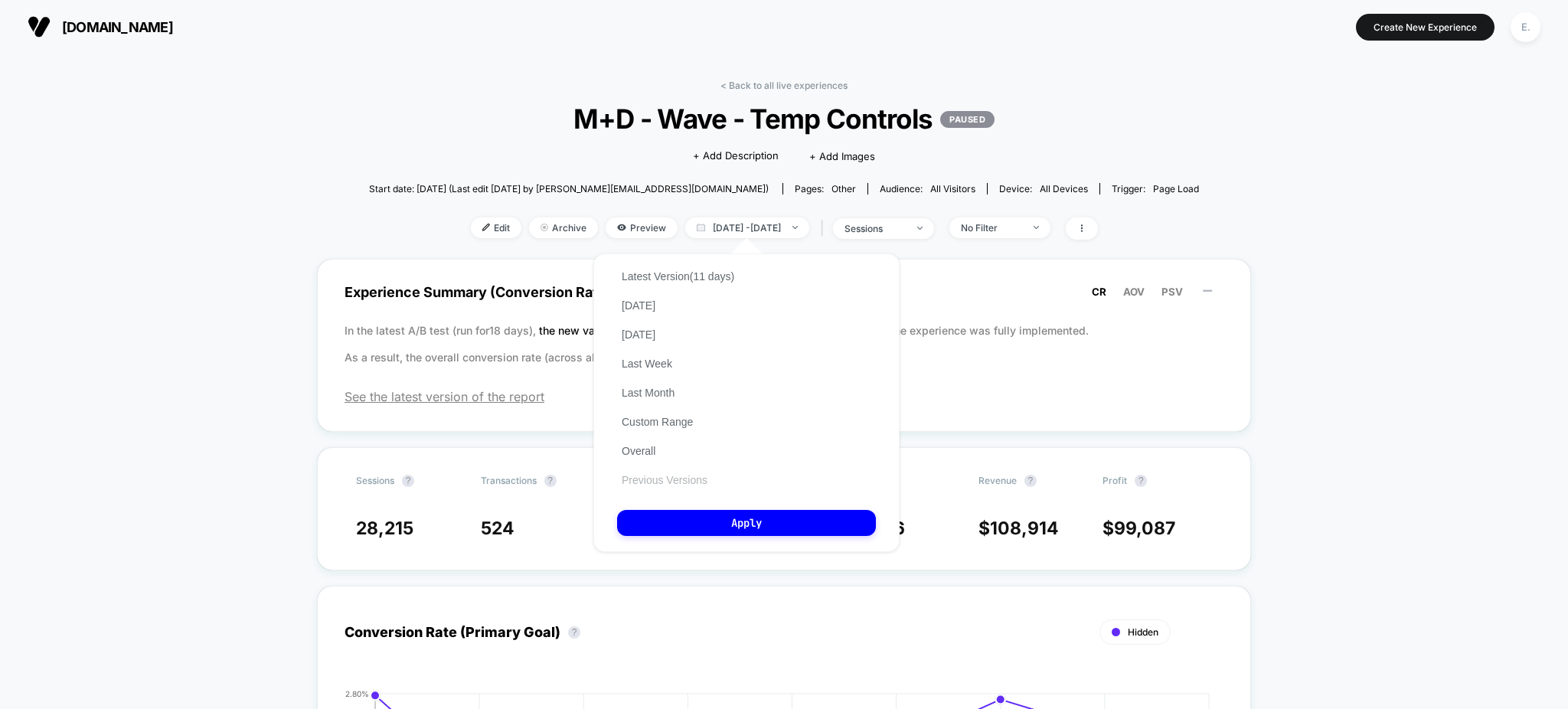
click at [651, 473] on button "Previous Versions" at bounding box center [664, 480] width 95 height 14
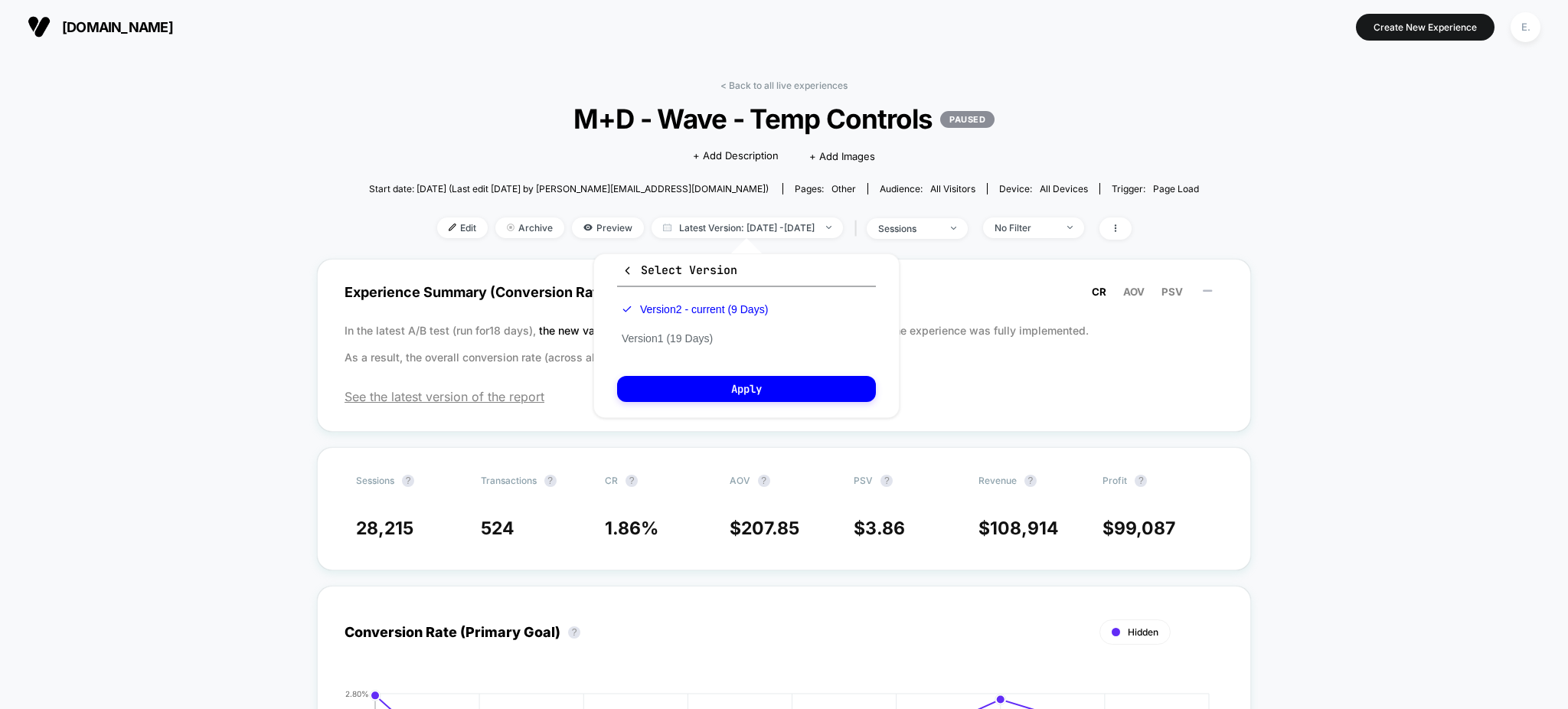
click at [722, 335] on div "Version 2 - current (9 Days) Version 1 (19 Days)" at bounding box center [694, 324] width 156 height 58
click at [708, 337] on button "Version 1 (19 Days)" at bounding box center [667, 338] width 101 height 14
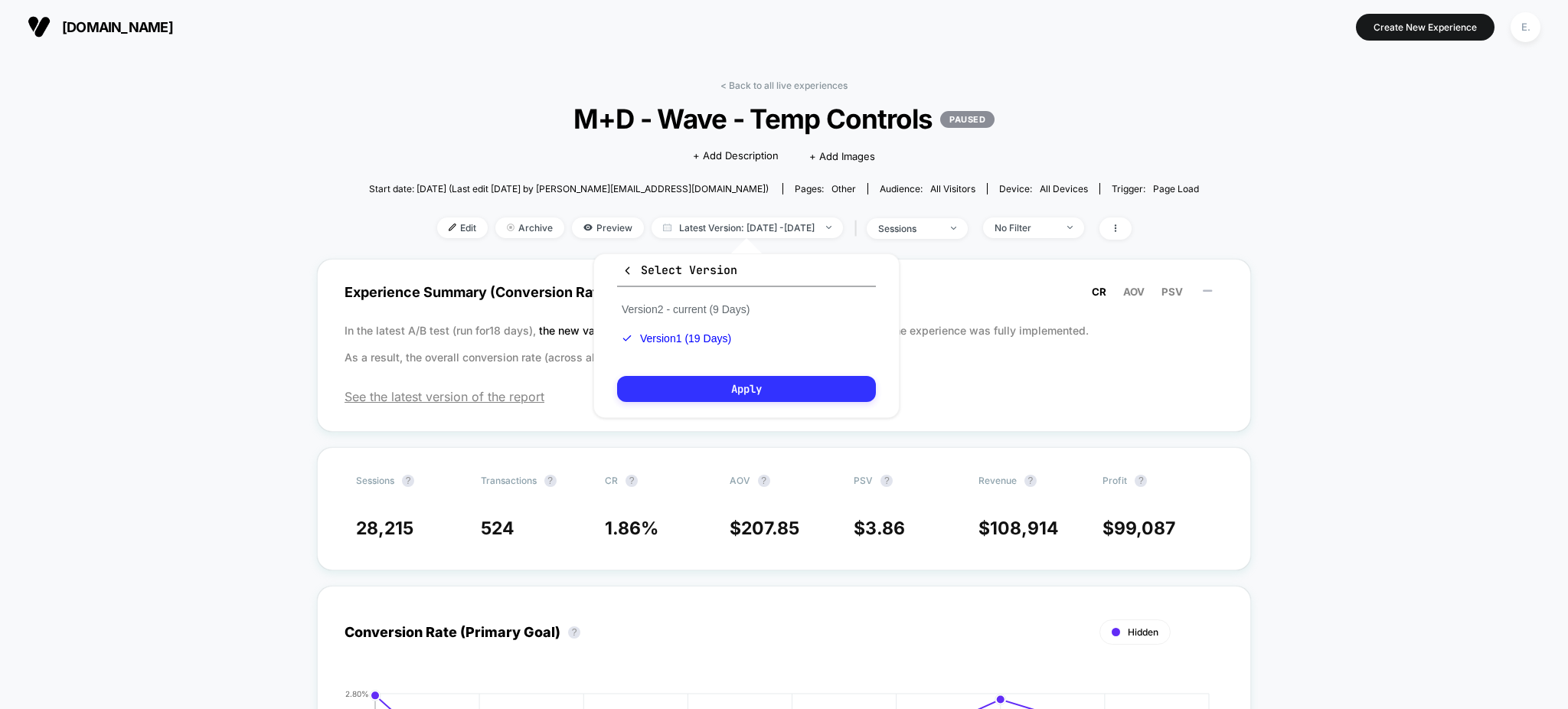
click at [721, 384] on button "Apply" at bounding box center [746, 389] width 259 height 26
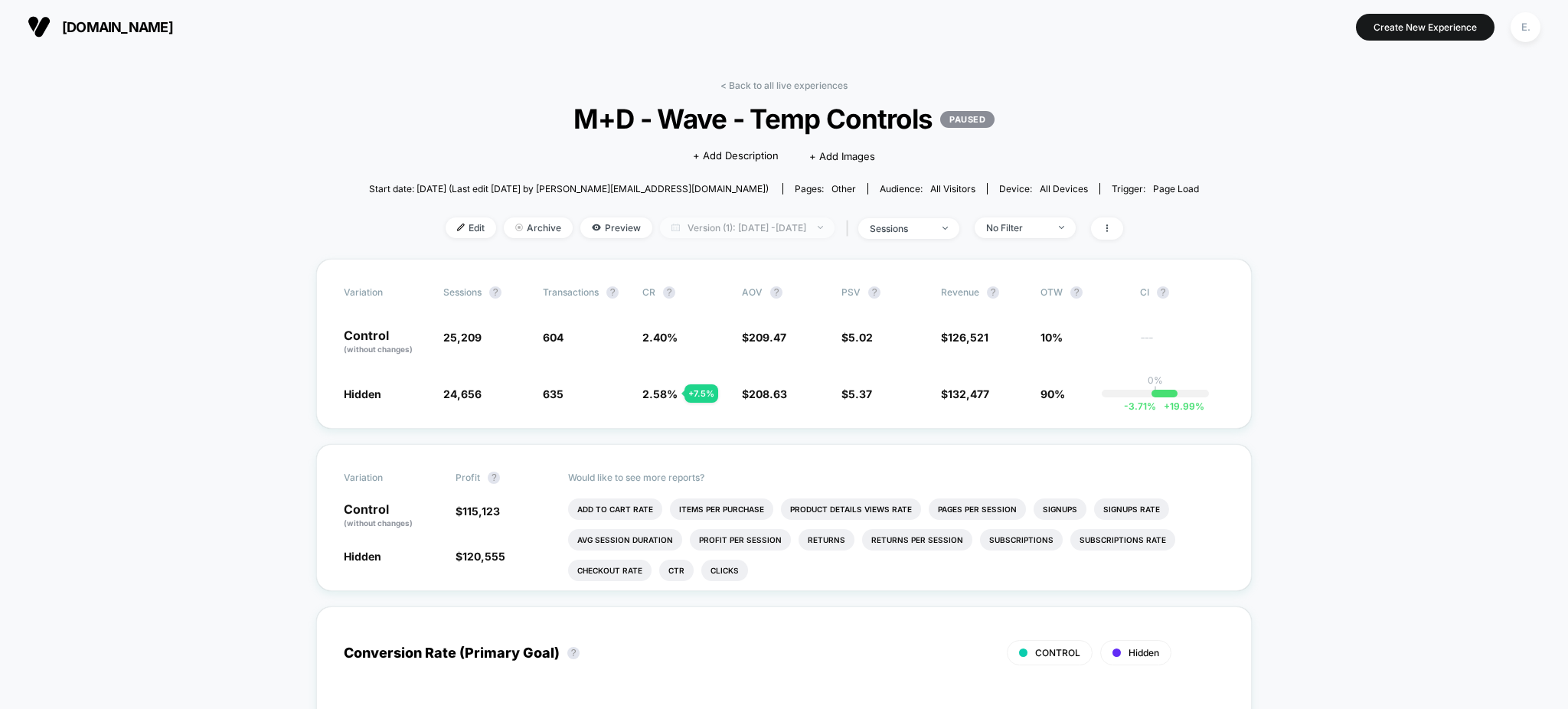
click at [803, 230] on span "Version (1): Aug 1, 2025 - Aug 19, 2025" at bounding box center [747, 227] width 175 height 21
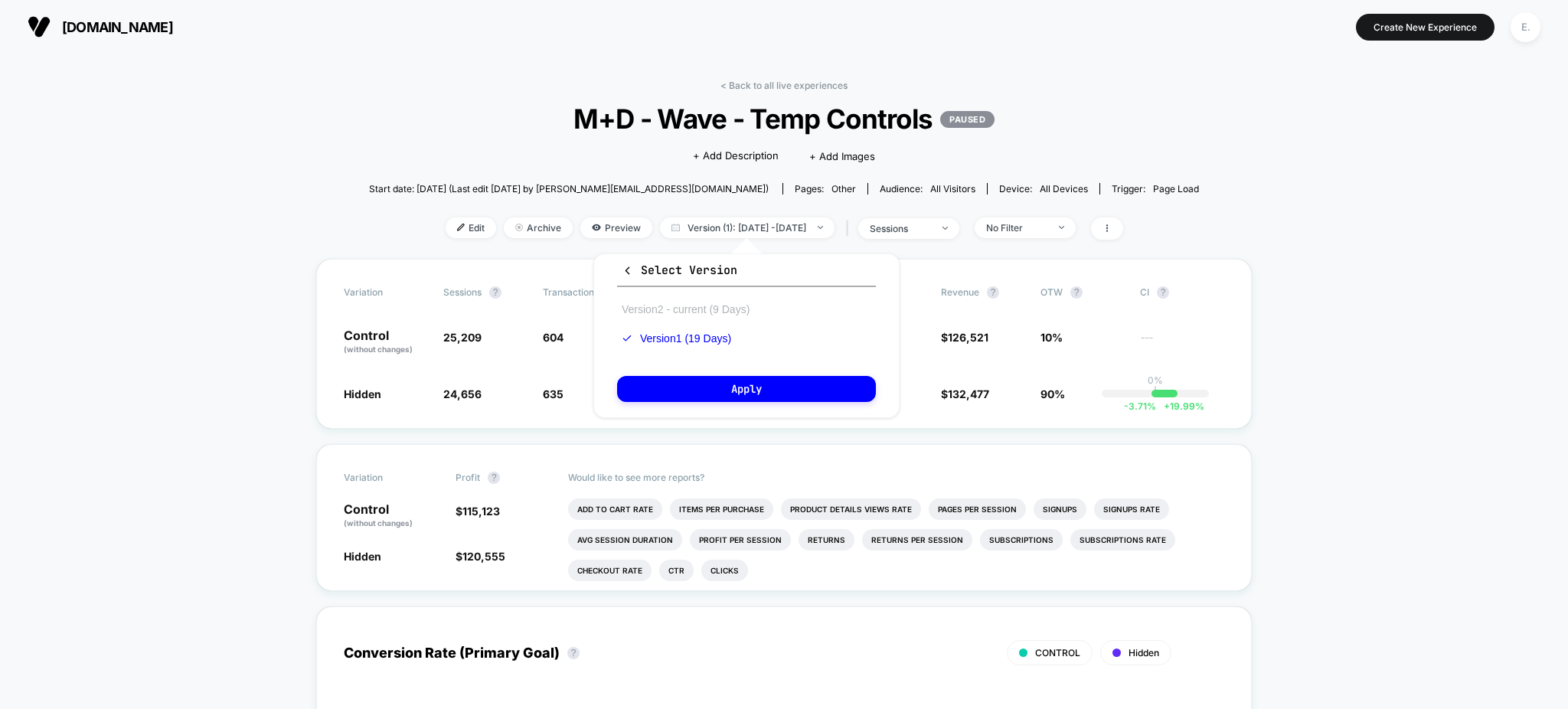
click at [682, 303] on button "Version 2 - current (9 Days)" at bounding box center [685, 309] width 137 height 14
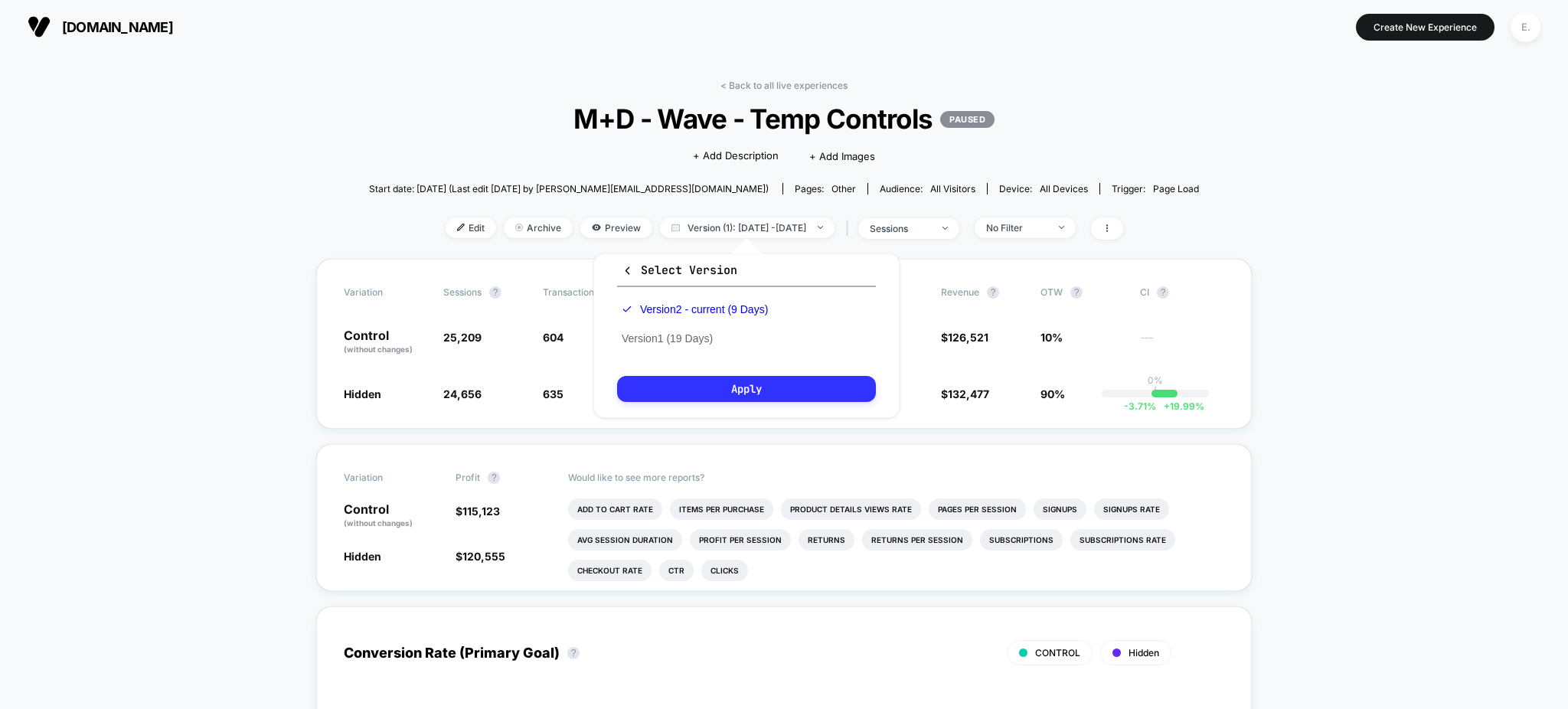
click at [704, 397] on button "Apply" at bounding box center [746, 389] width 259 height 26
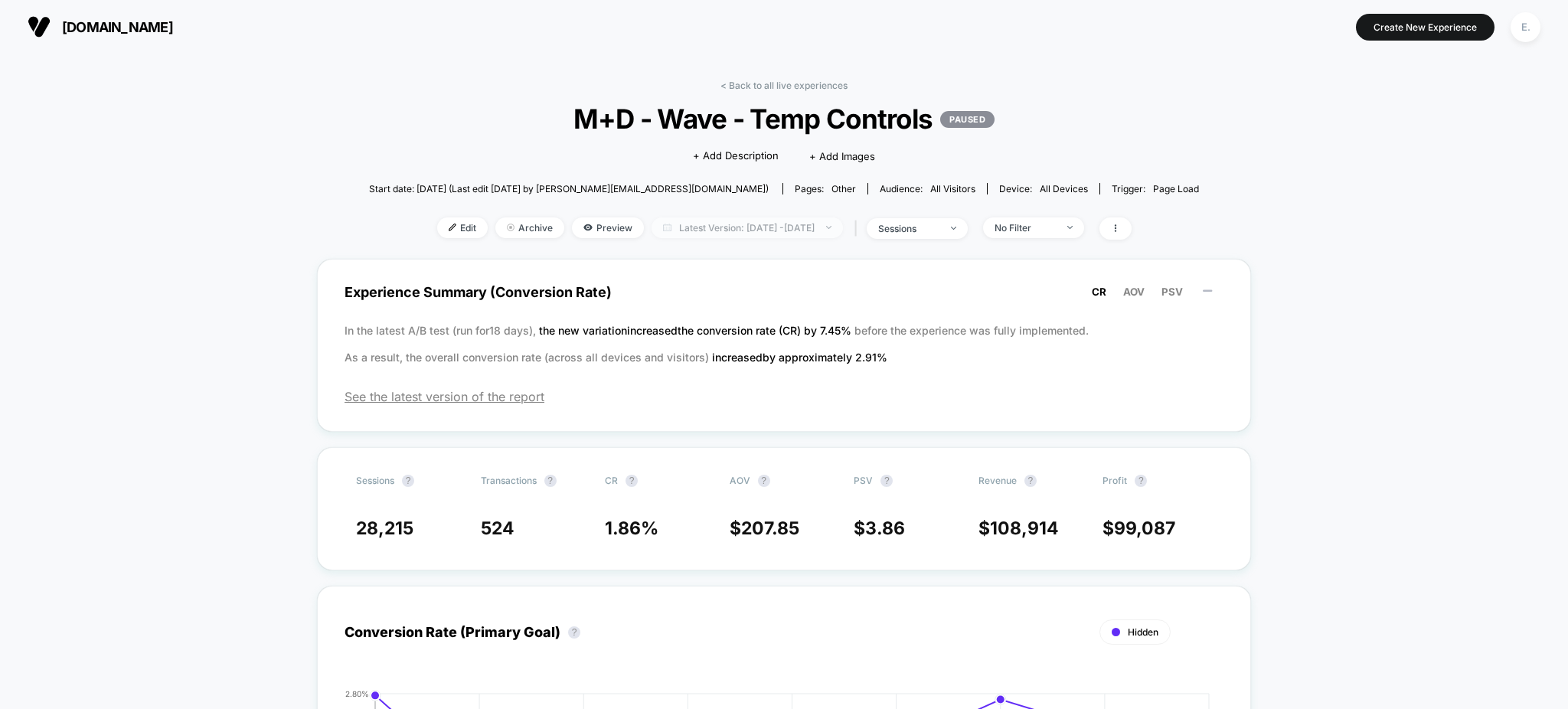
click at [788, 225] on span "Latest Version: Aug 18, 2025 - Aug 26, 2025" at bounding box center [747, 227] width 191 height 21
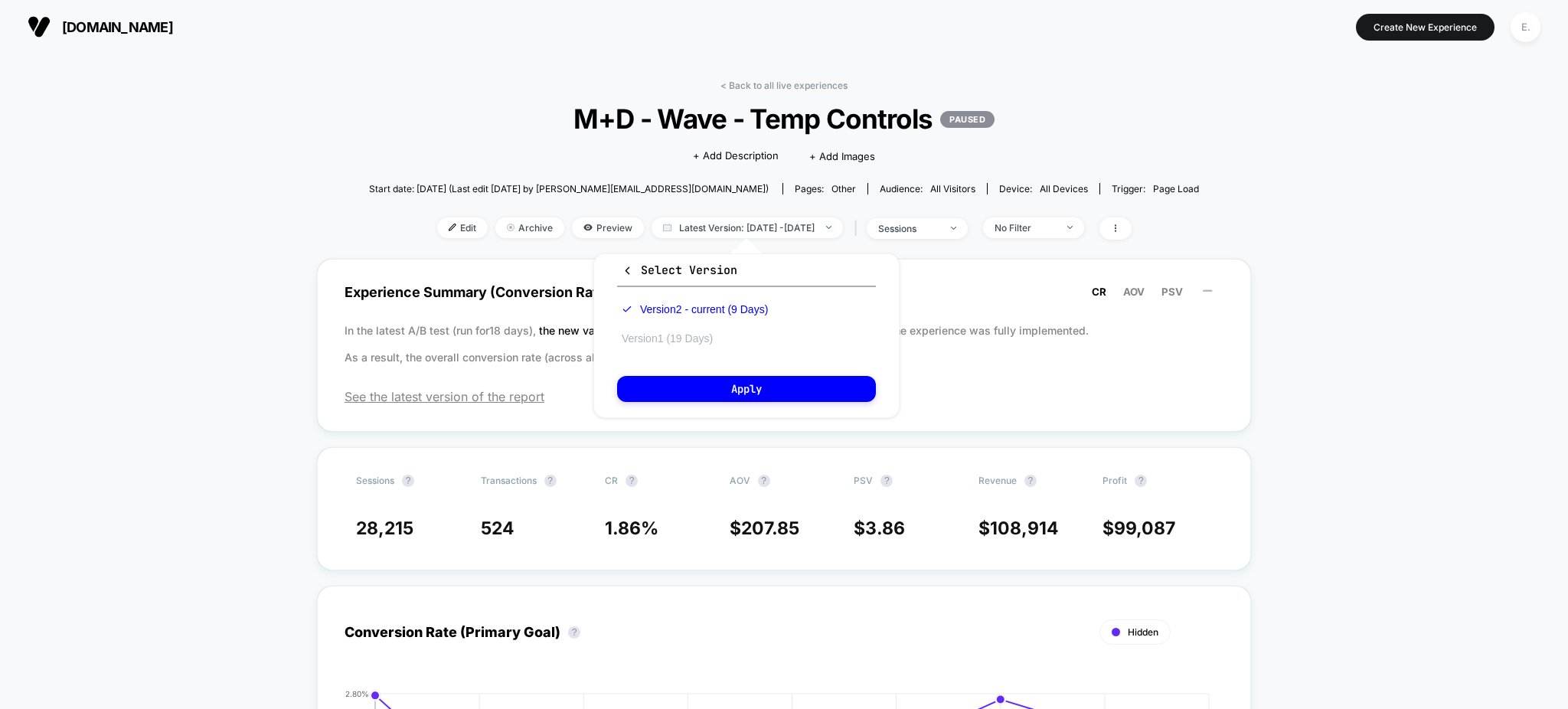
click at [691, 331] on button "Version 1 (19 Days)" at bounding box center [667, 338] width 101 height 14
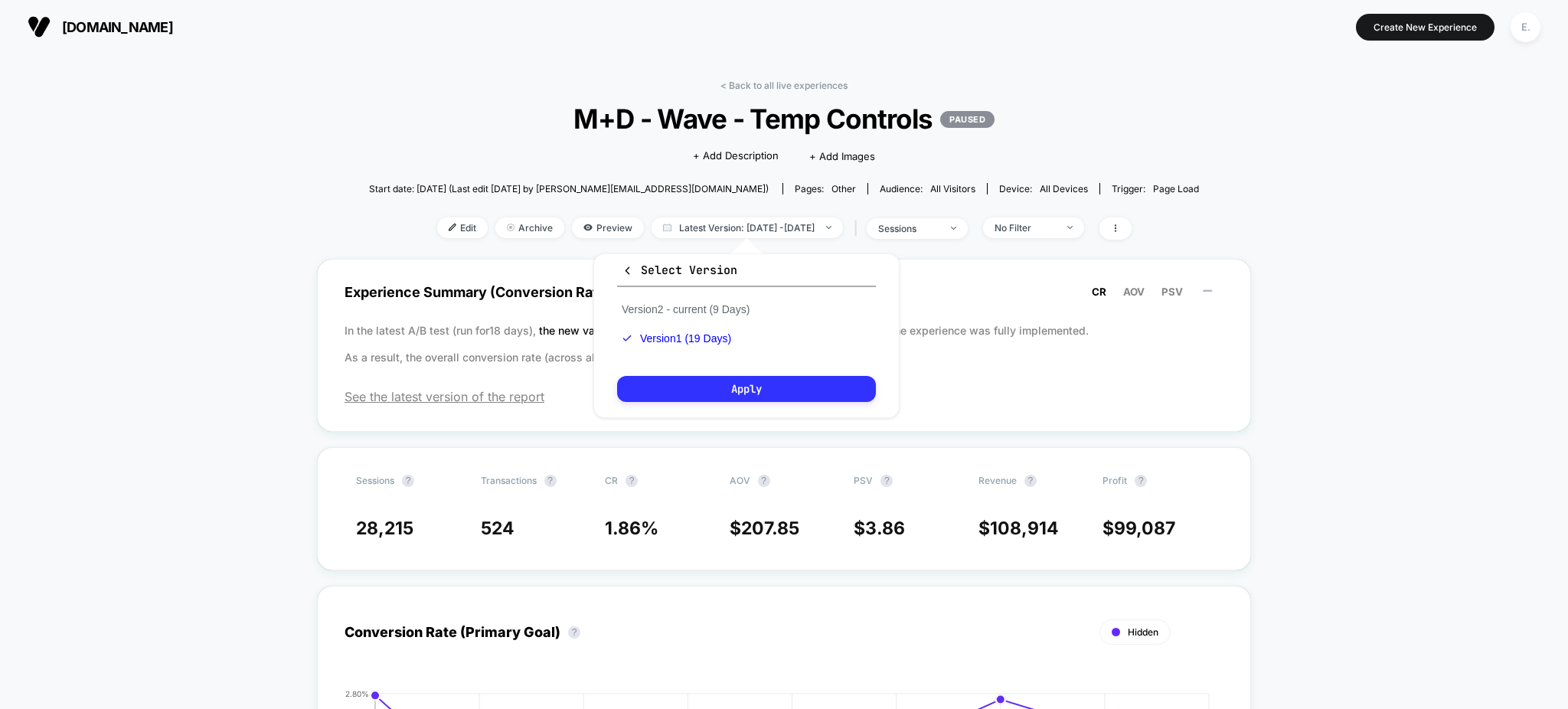
click at [716, 391] on button "Apply" at bounding box center [746, 389] width 259 height 26
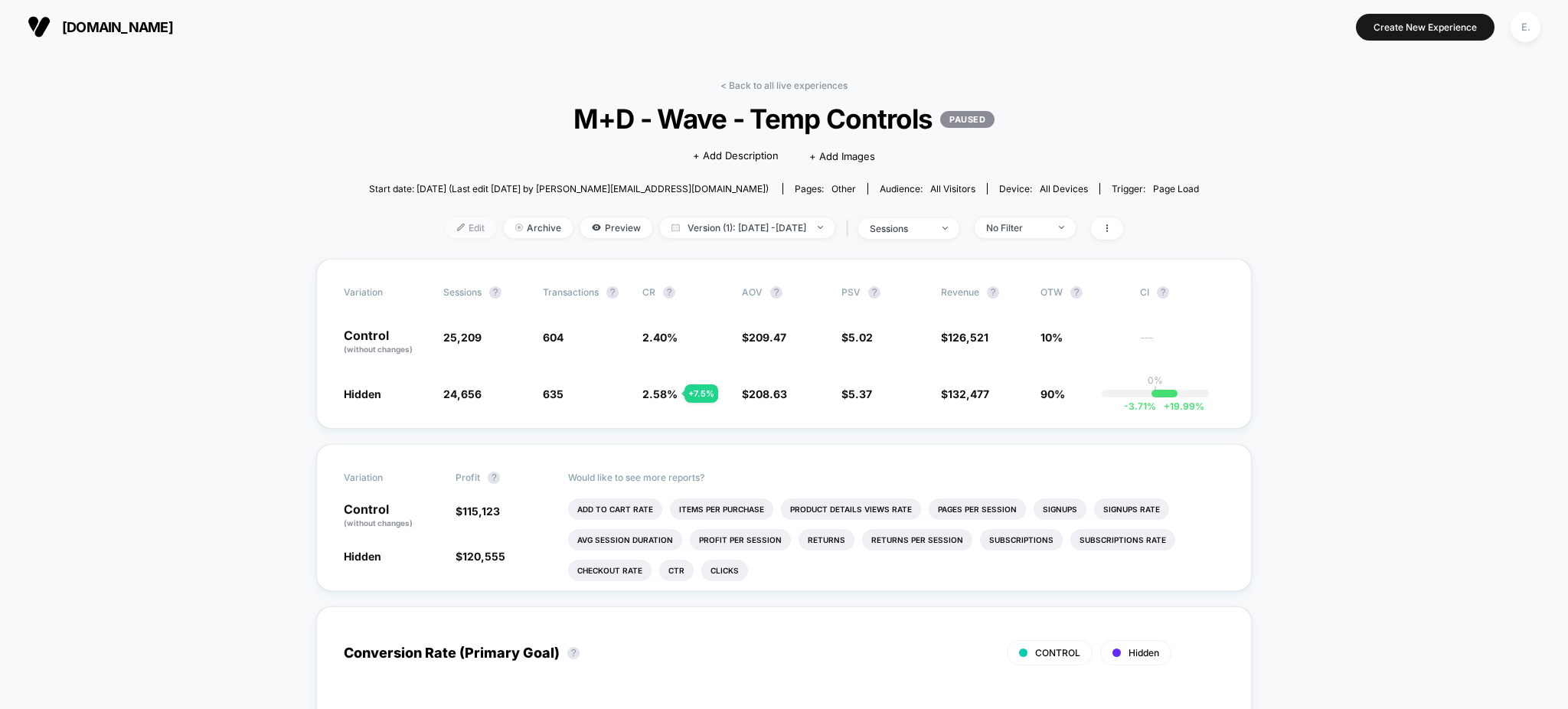
click at [445, 217] on span "Edit" at bounding box center [470, 227] width 51 height 21
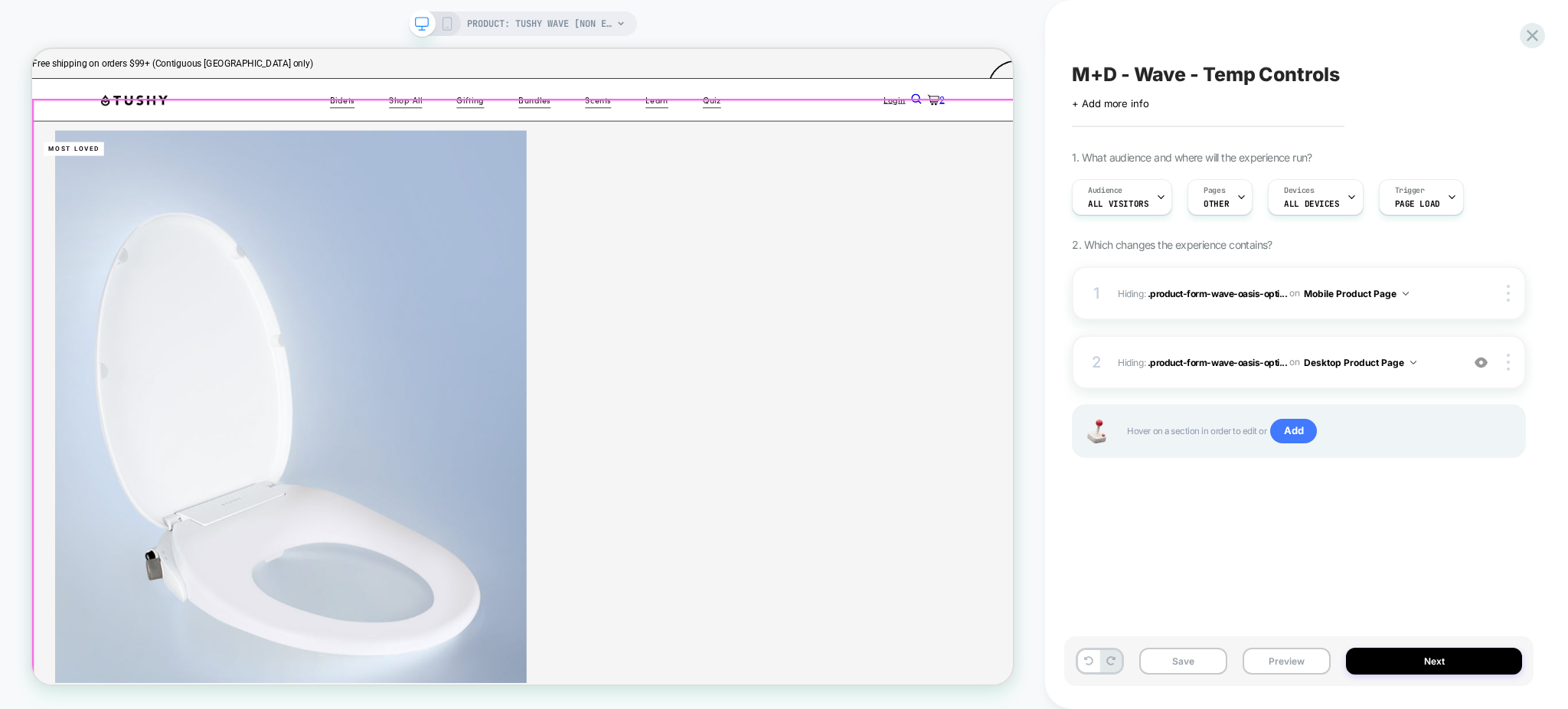
scroll to position [510, 0]
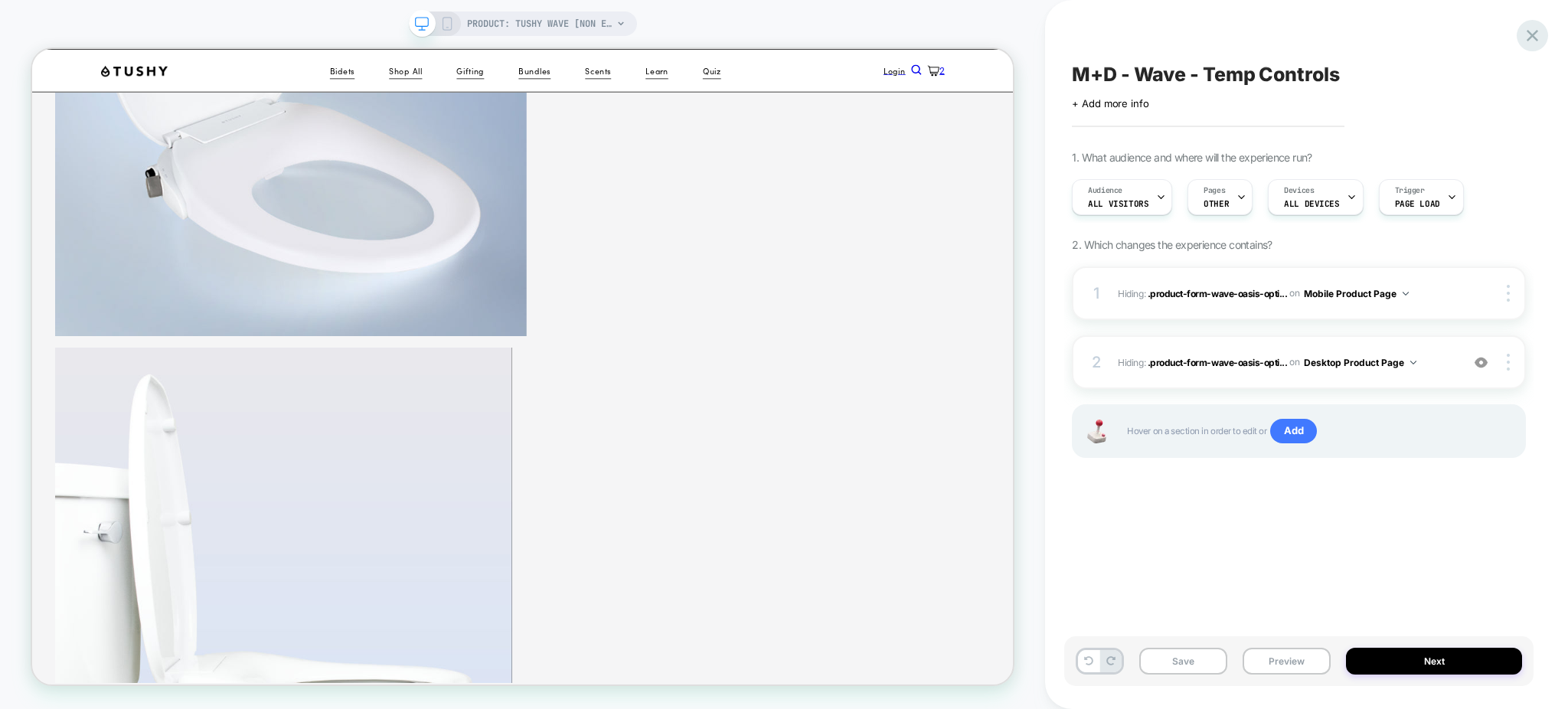
click at [1531, 44] on icon at bounding box center [1532, 35] width 21 height 21
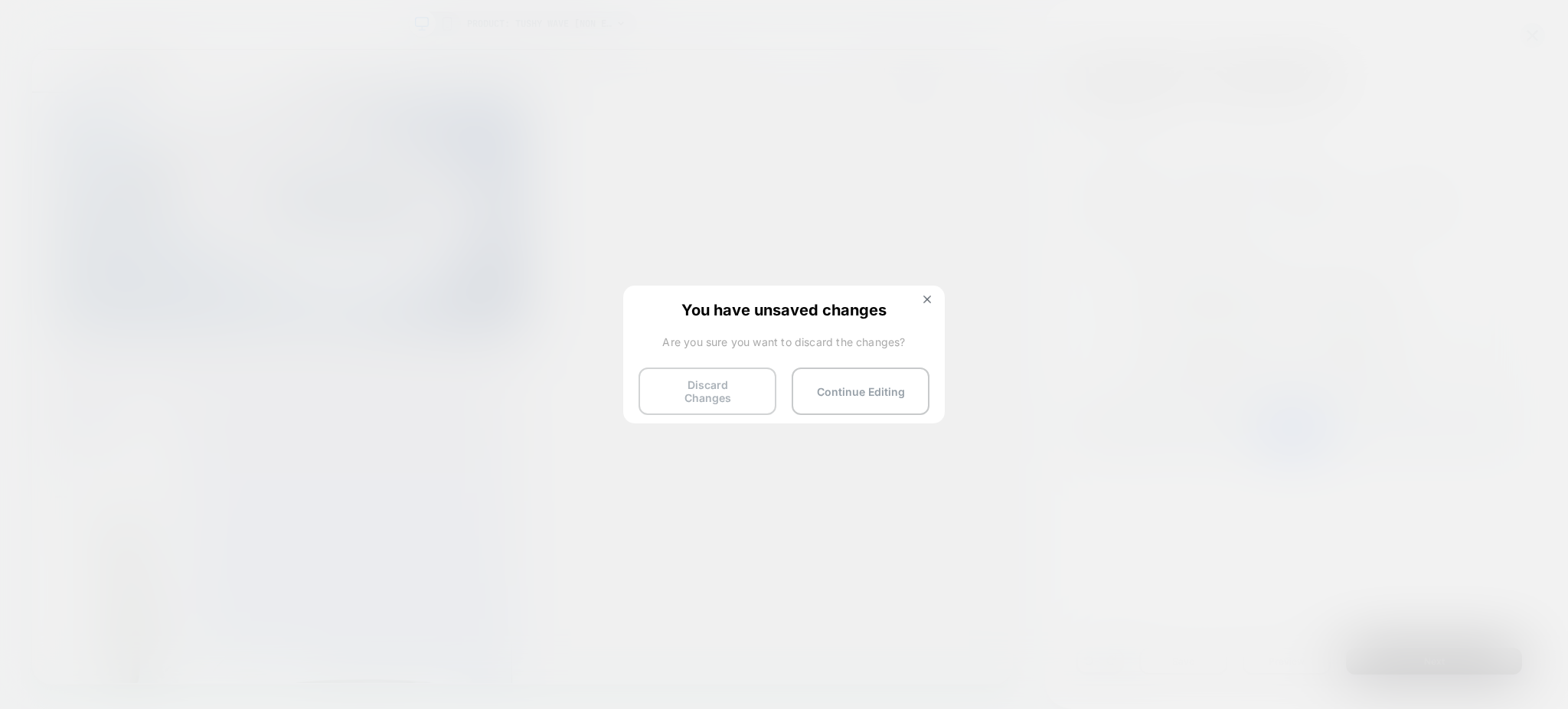
click at [751, 368] on button "Discard Changes" at bounding box center [707, 391] width 138 height 47
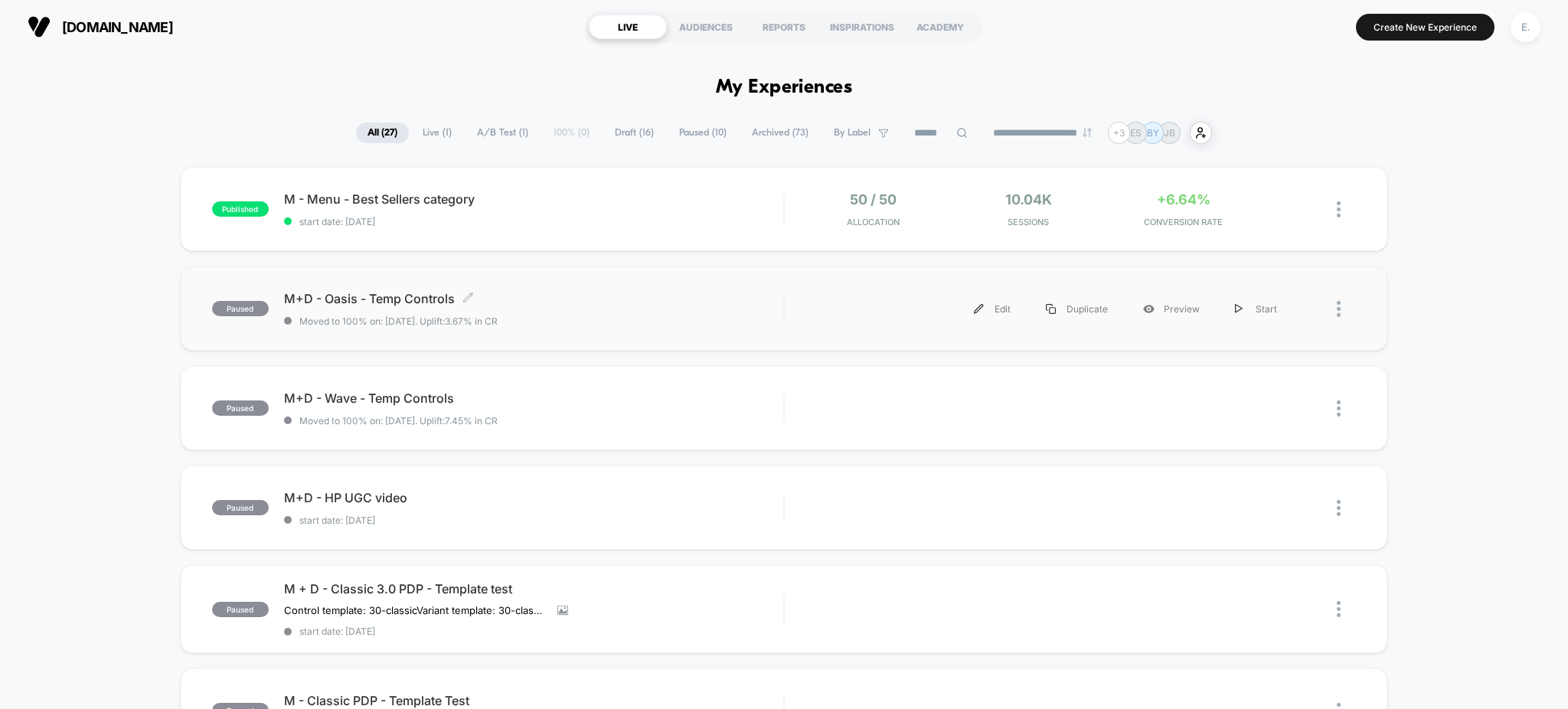
click at [655, 305] on span "M+D - Oasis - Temp Controls Click to edit experience details" at bounding box center [533, 299] width 500 height 15
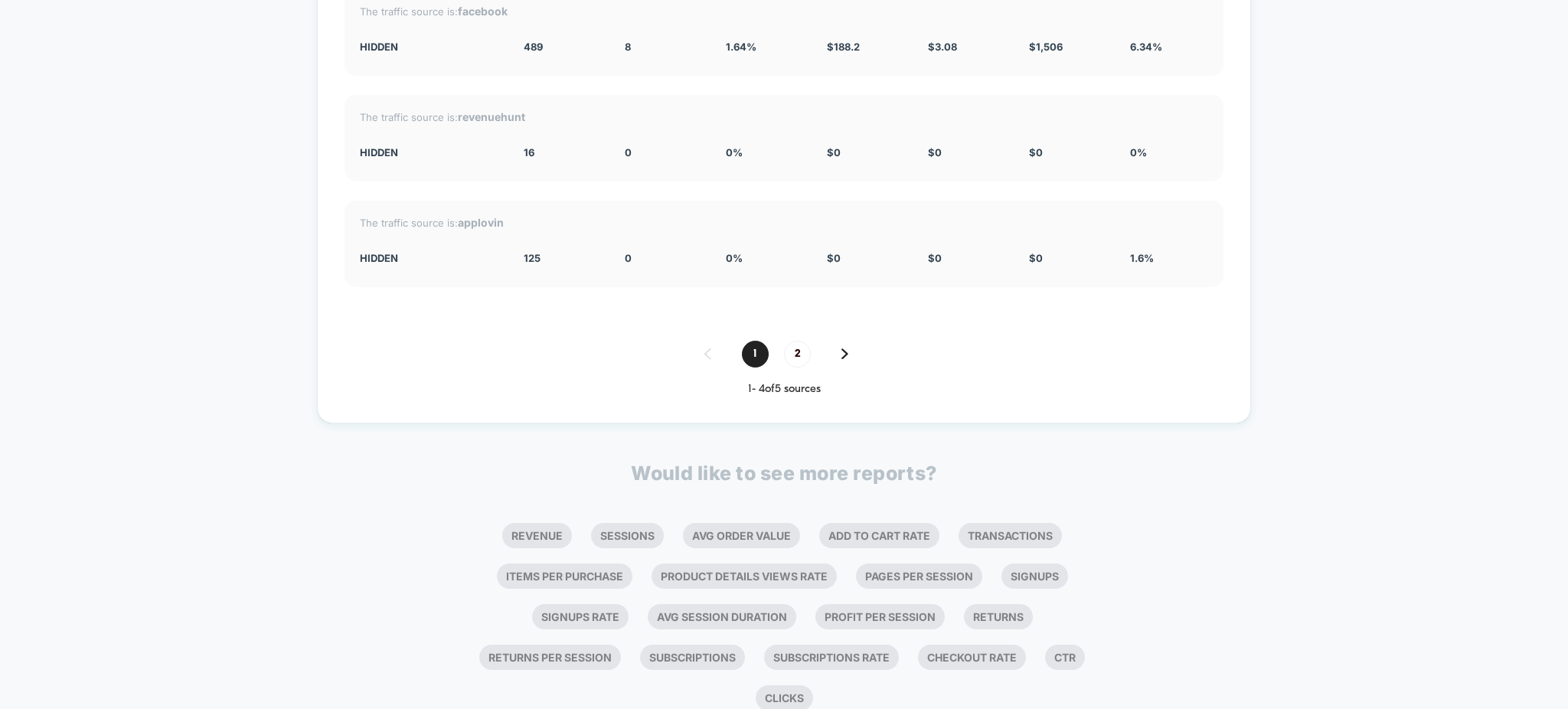
scroll to position [2824, 0]
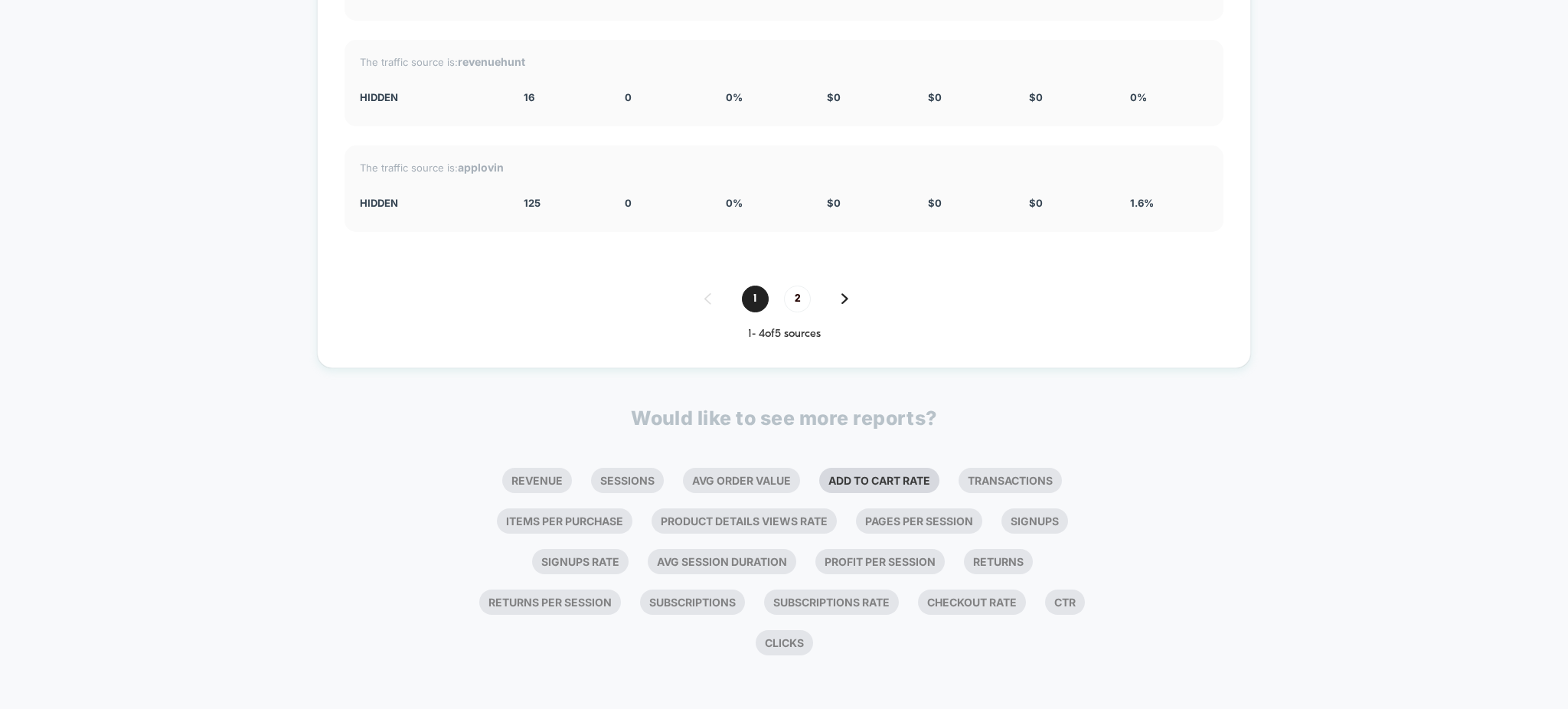
click at [923, 474] on li "Add To Cart Rate" at bounding box center [879, 480] width 120 height 25
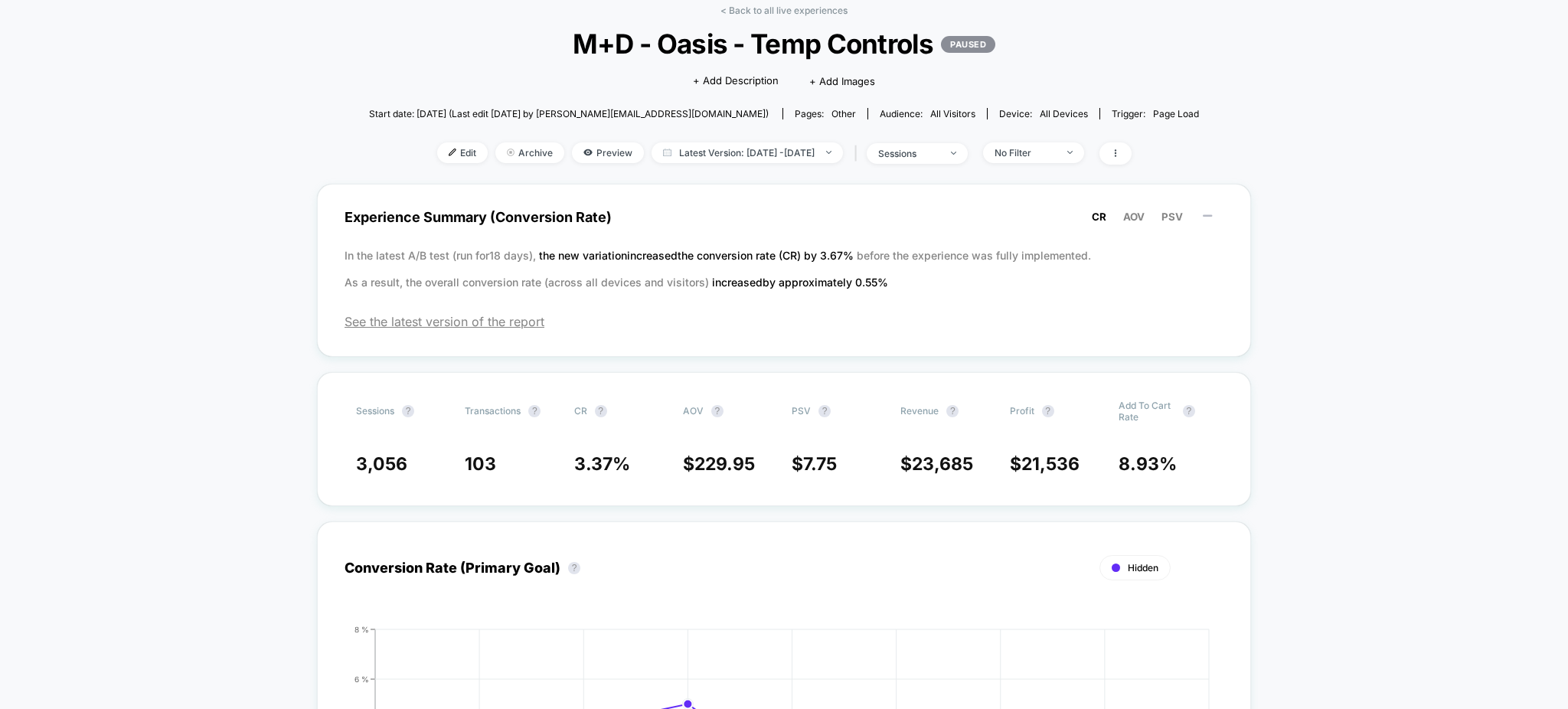
scroll to position [0, 0]
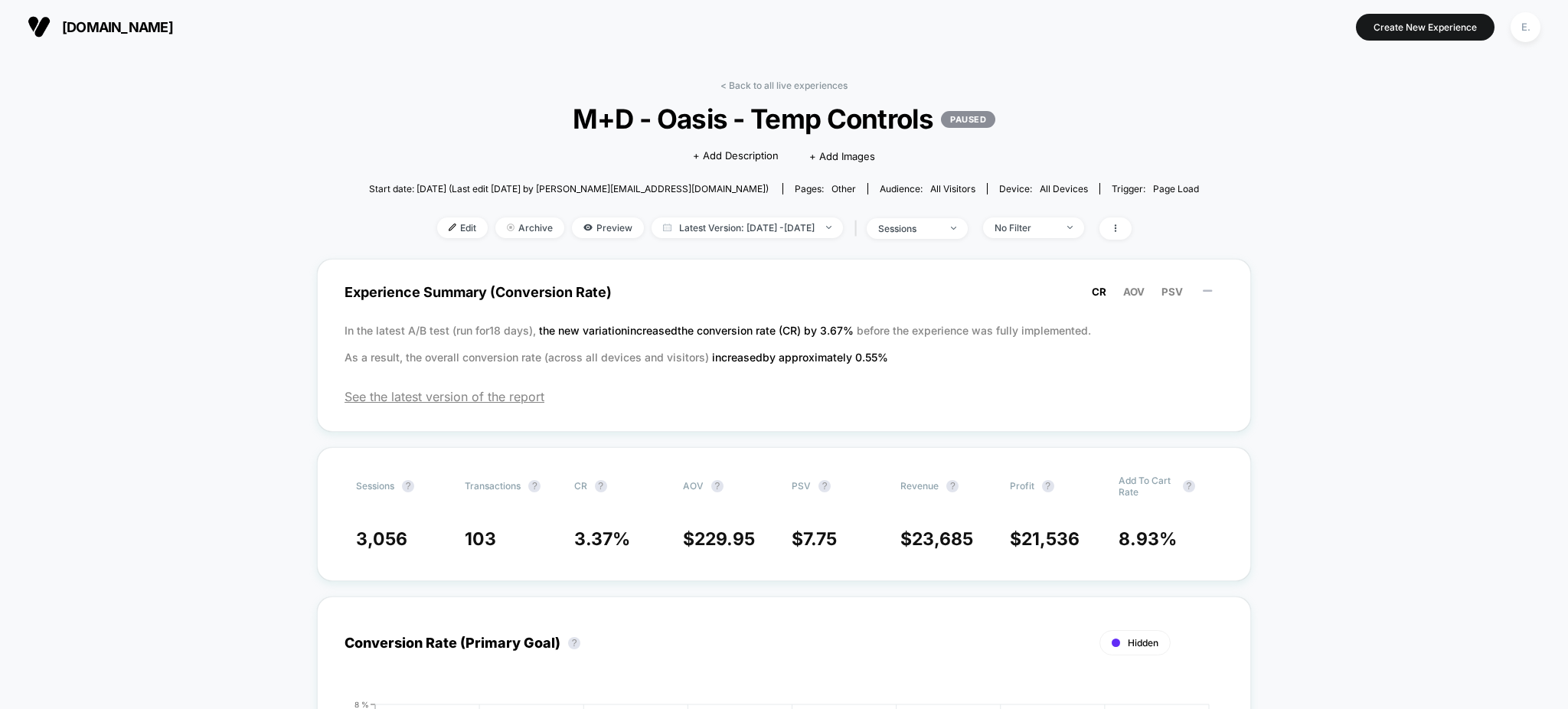
click at [767, 249] on div "< Back to all live experiences M+D - Oasis - Temp Controls PAUSED Click to edit…" at bounding box center [783, 169] width 830 height 179
click at [757, 236] on span "Latest Version: Aug 18, 2025 - Aug 27, 2025" at bounding box center [747, 227] width 191 height 21
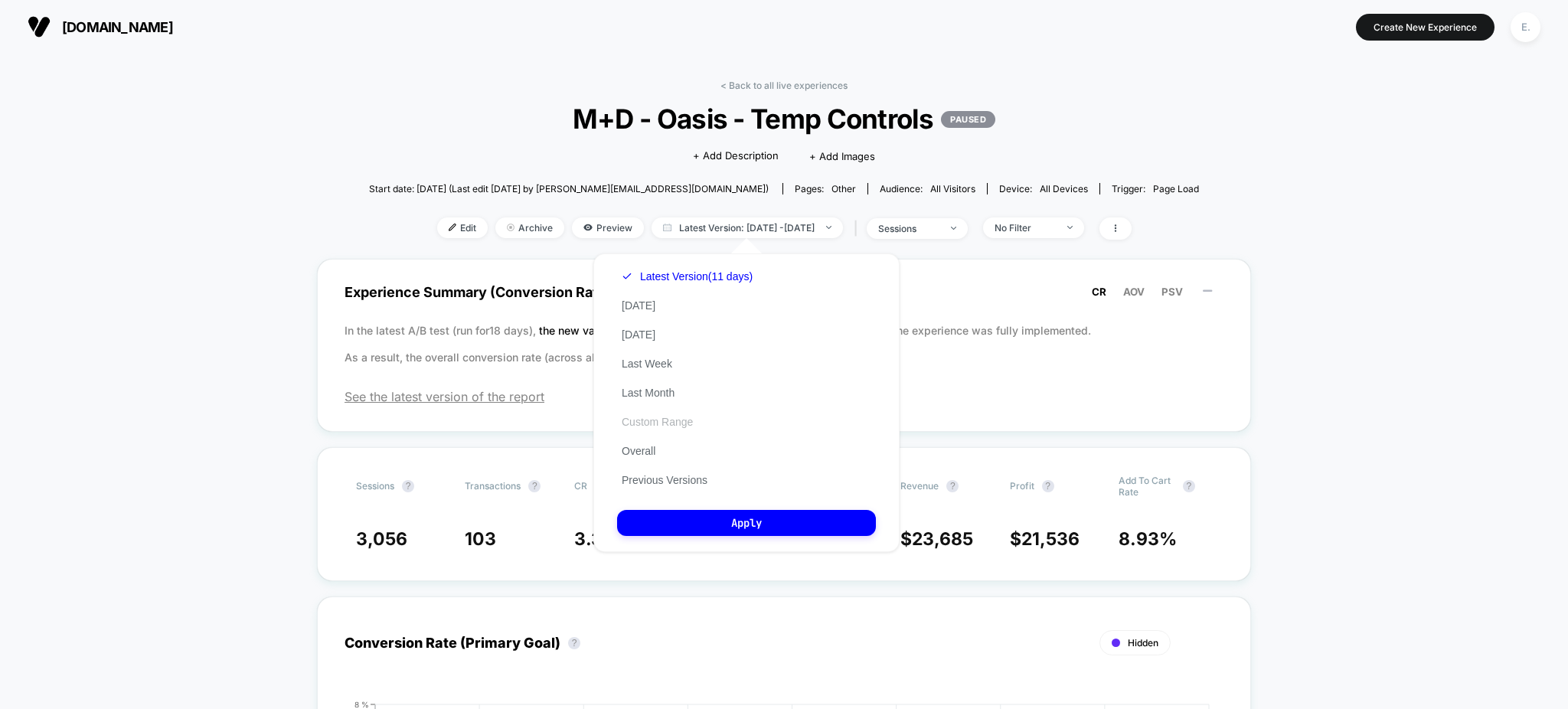
click at [667, 421] on button "Custom Range" at bounding box center [657, 422] width 81 height 14
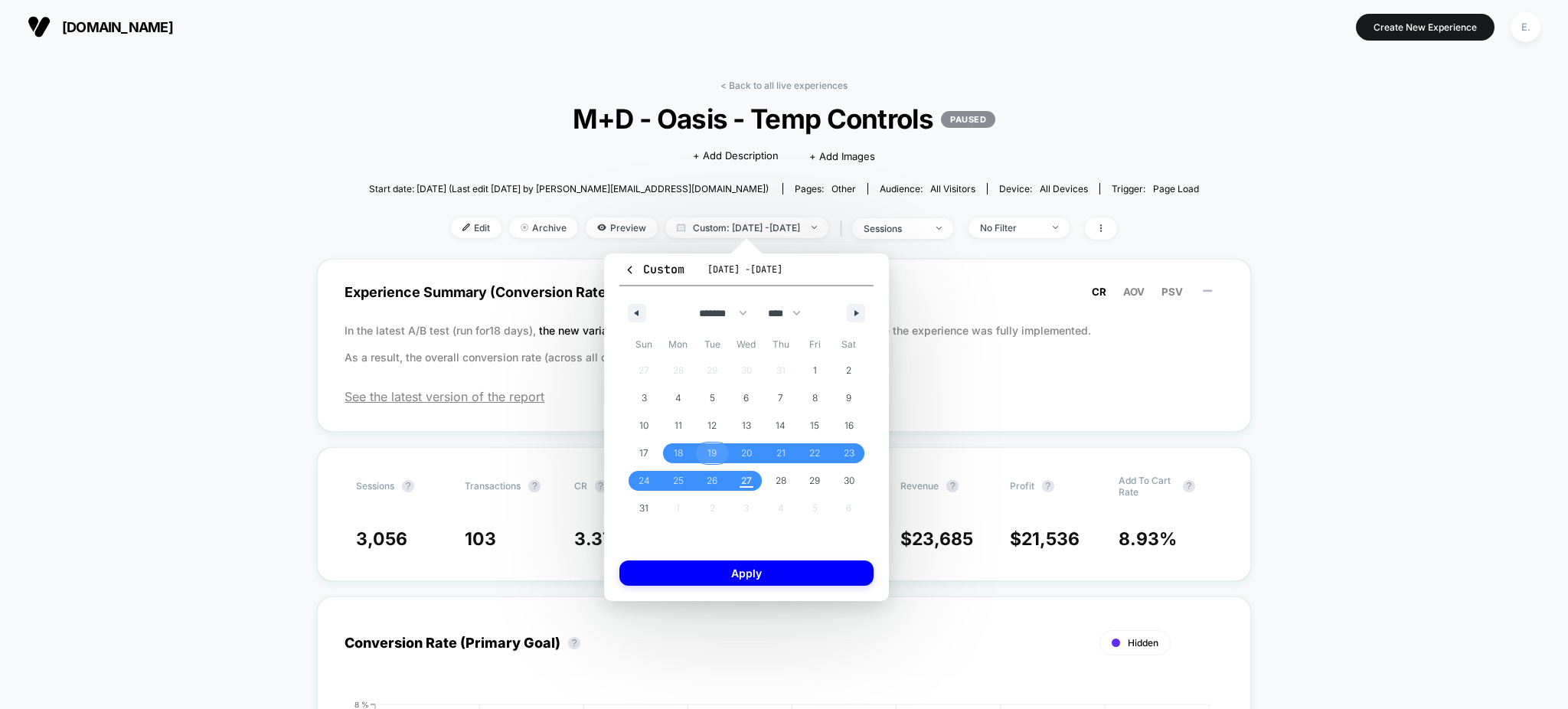
click at [702, 454] on span "19" at bounding box center [712, 454] width 34 height 20
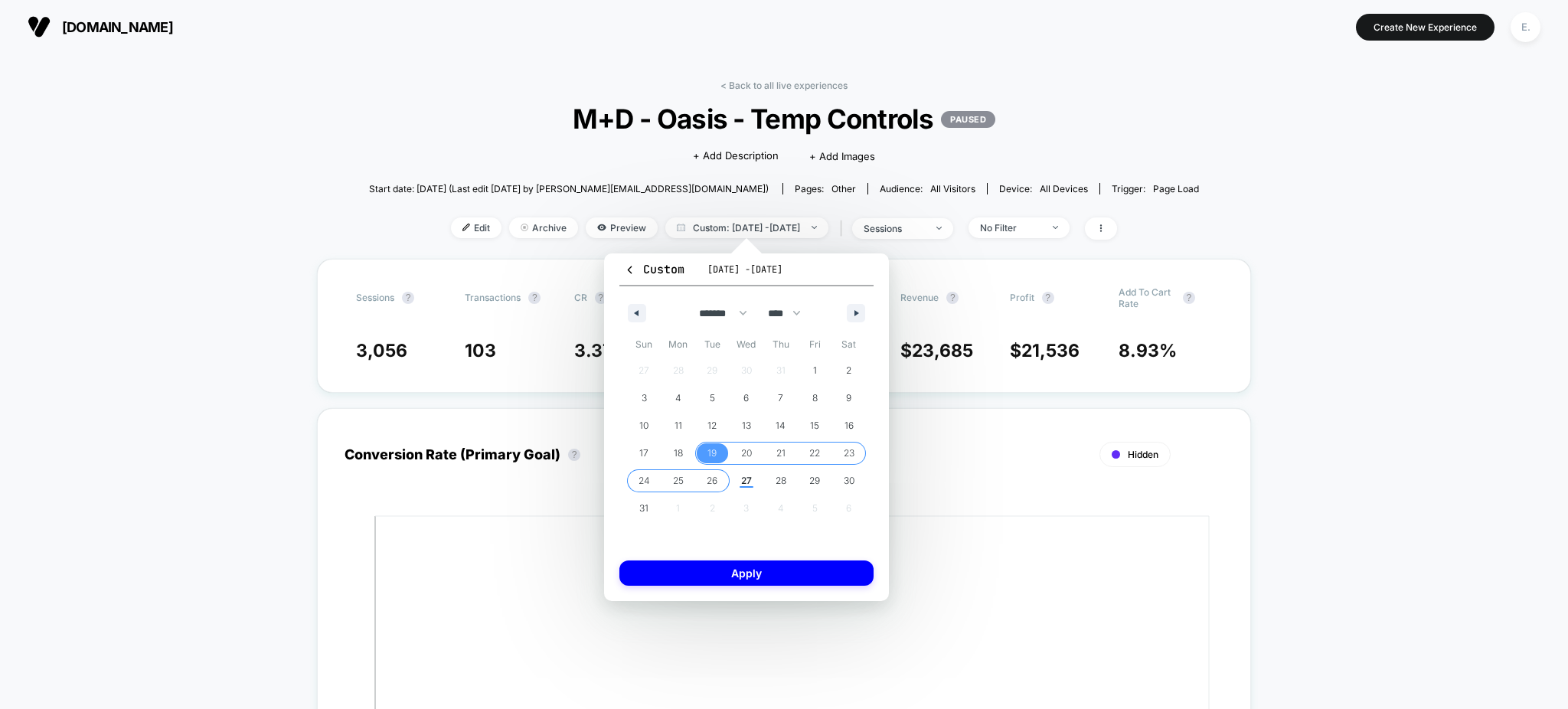
click at [720, 484] on span "26" at bounding box center [712, 481] width 34 height 20
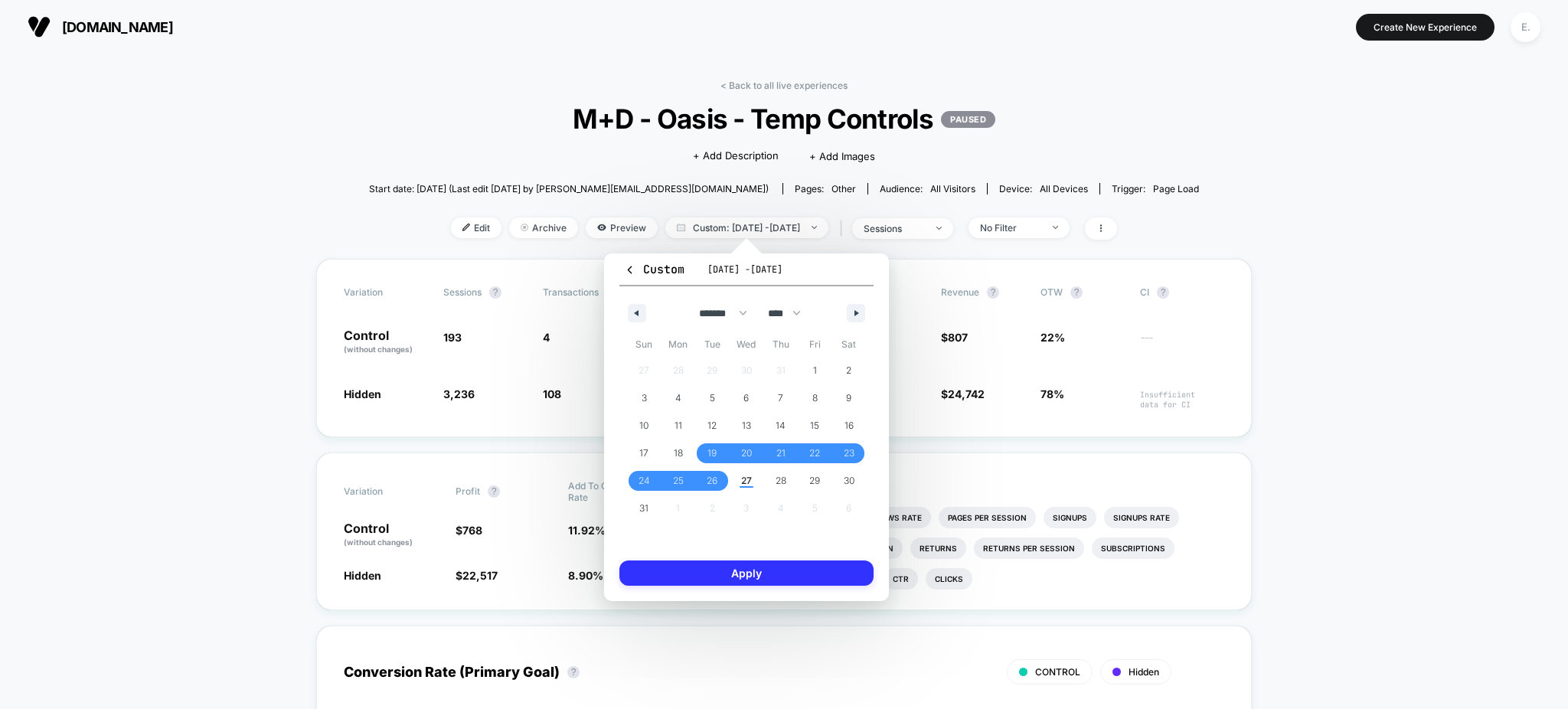
click at [786, 573] on button "Apply" at bounding box center [746, 573] width 254 height 25
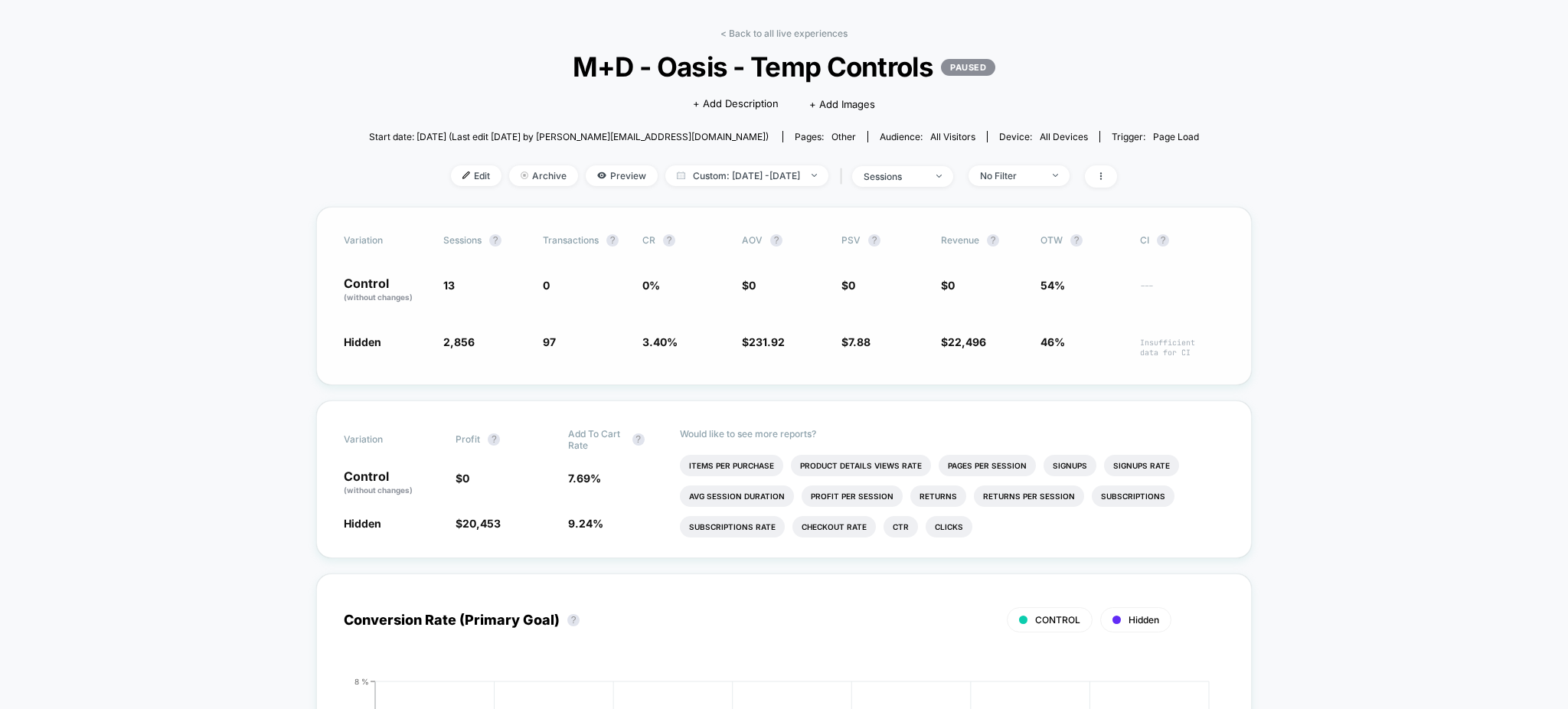
scroll to position [102, 0]
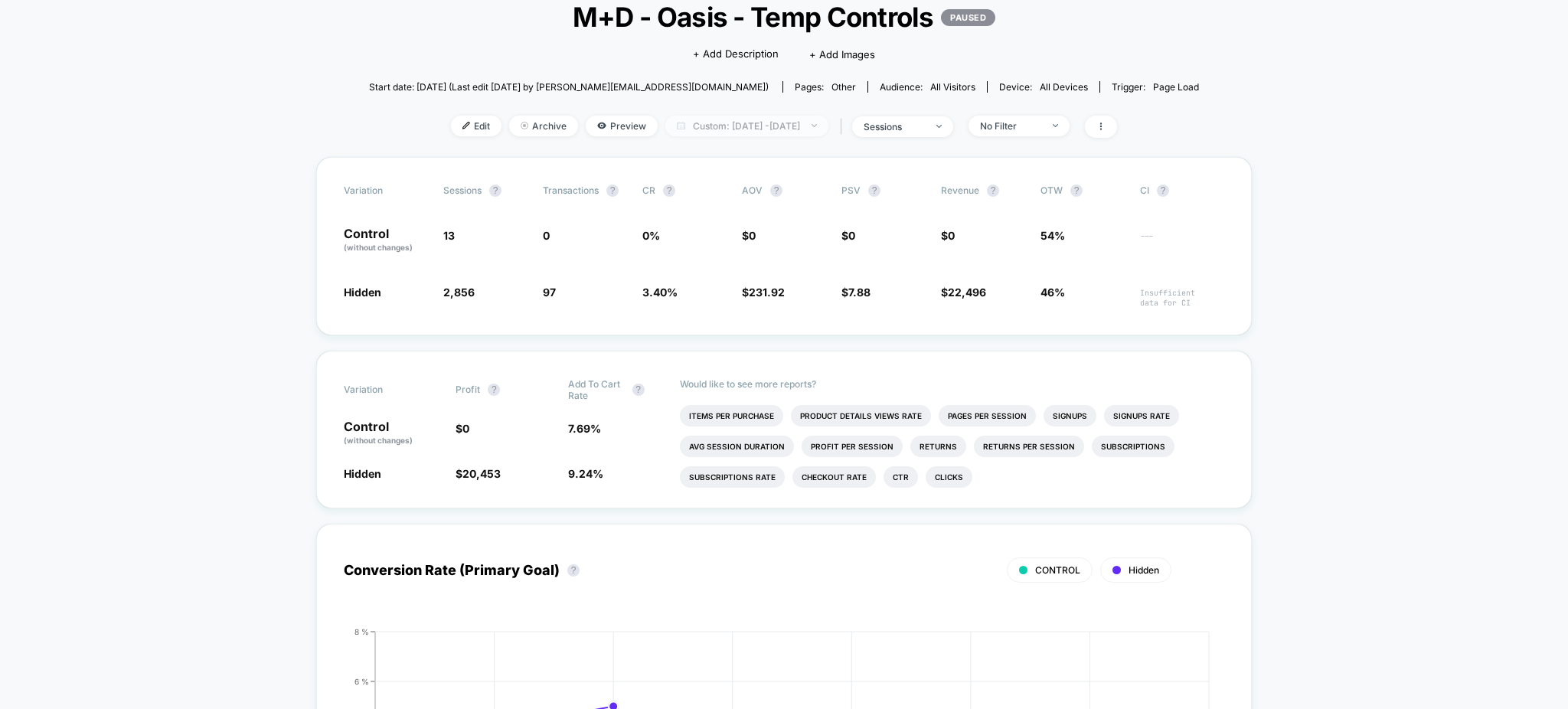
click at [791, 123] on span "Custom: Aug 19, 2025 - Aug 26, 2025" at bounding box center [747, 126] width 163 height 21
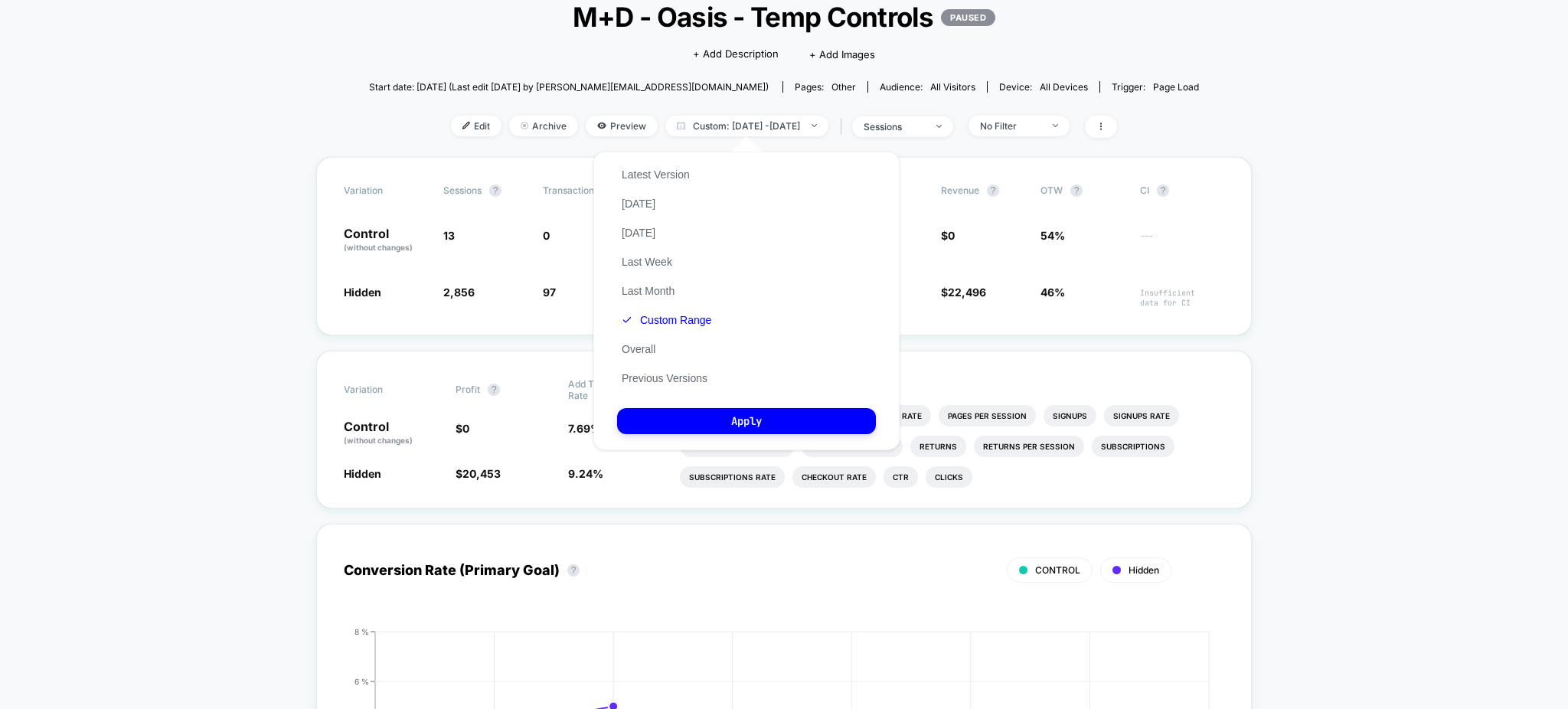
click at [699, 171] on div "Latest Version Today Yesterday Last Week Last Month Custom Range Overall Previo…" at bounding box center [666, 276] width 99 height 233
click at [627, 173] on button "Latest Version" at bounding box center [655, 174] width 77 height 14
click at [747, 428] on button "Apply" at bounding box center [746, 420] width 259 height 26
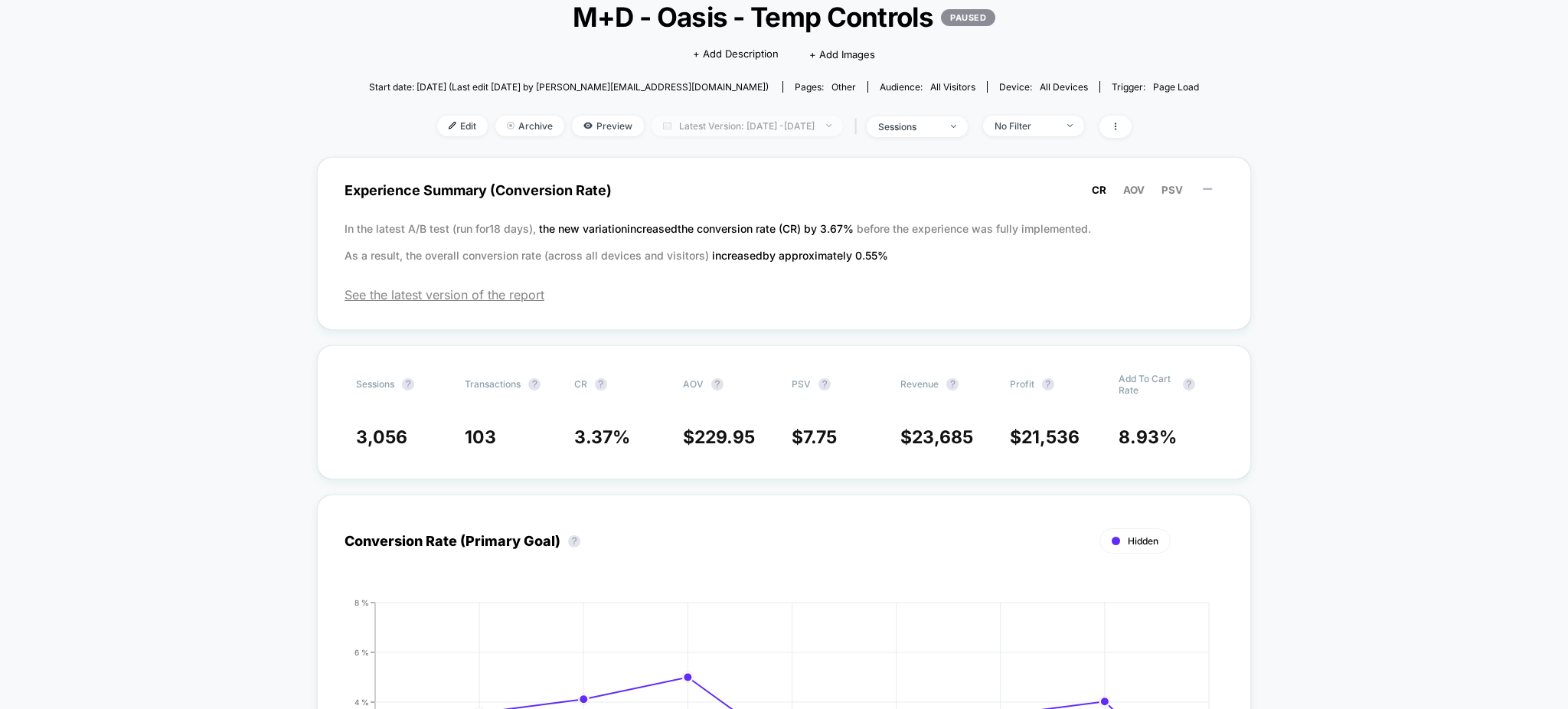
click at [788, 131] on span "Latest Version: Aug 18, 2025 - Aug 26, 2025" at bounding box center [747, 126] width 191 height 21
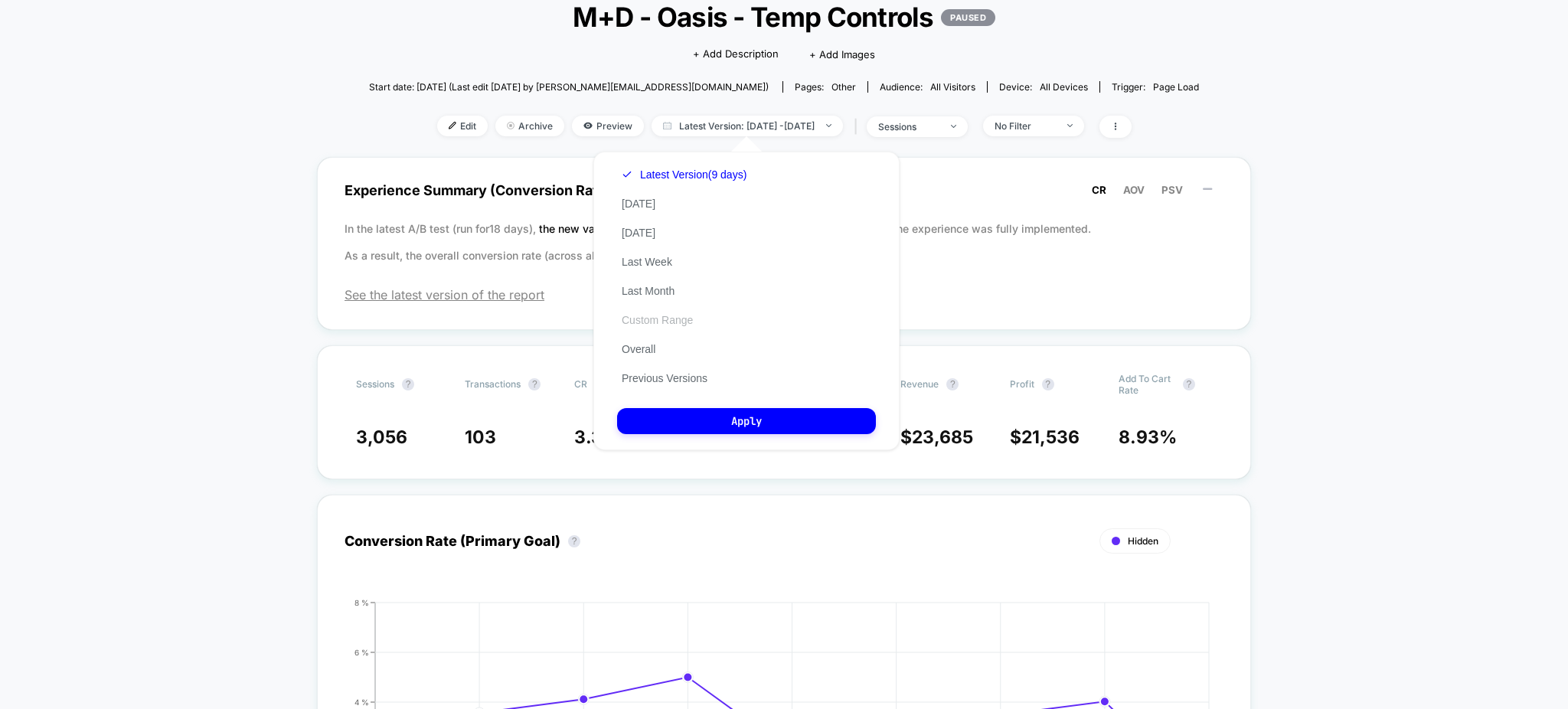
click at [656, 322] on button "Custom Range" at bounding box center [657, 320] width 81 height 14
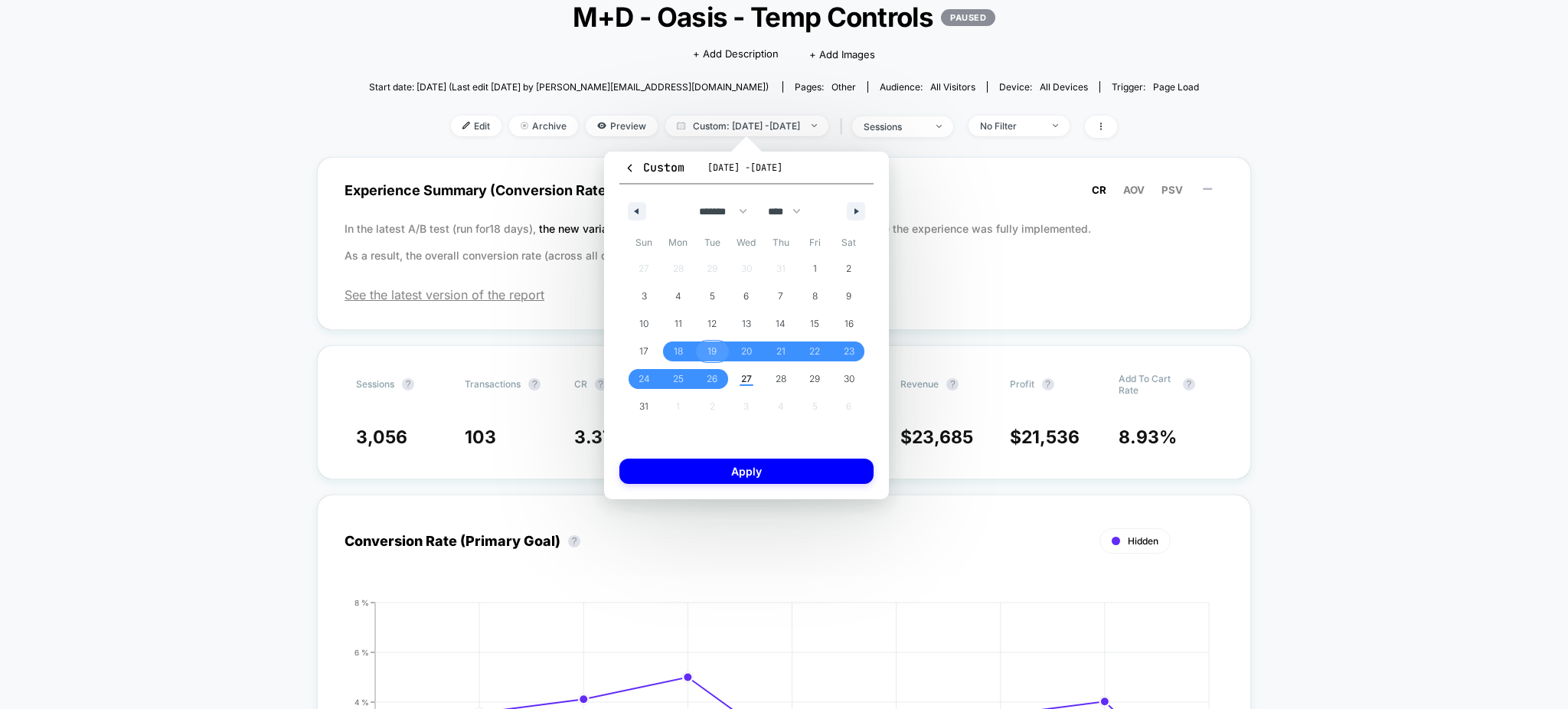
click at [706, 352] on span "19" at bounding box center [712, 351] width 34 height 20
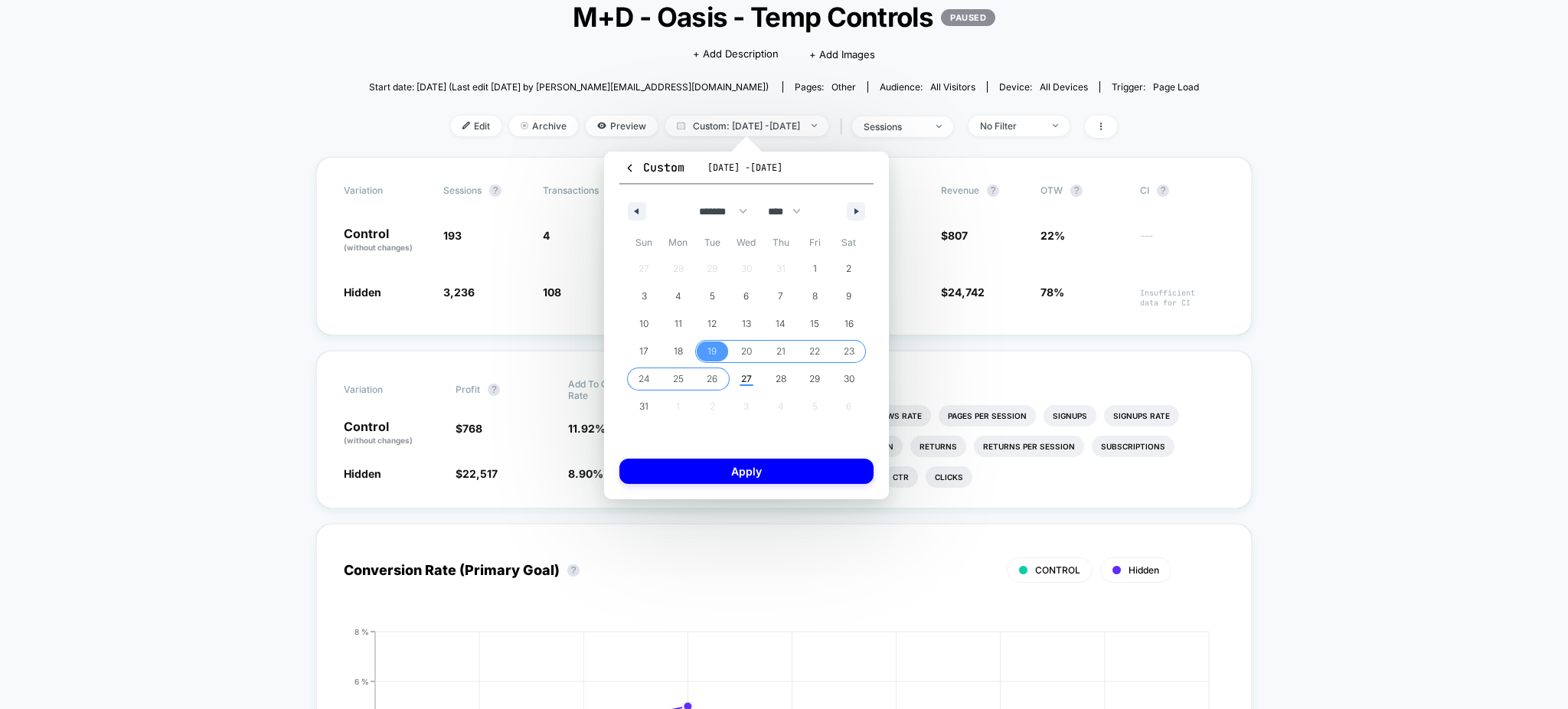
click at [718, 375] on span "26" at bounding box center [712, 379] width 34 height 20
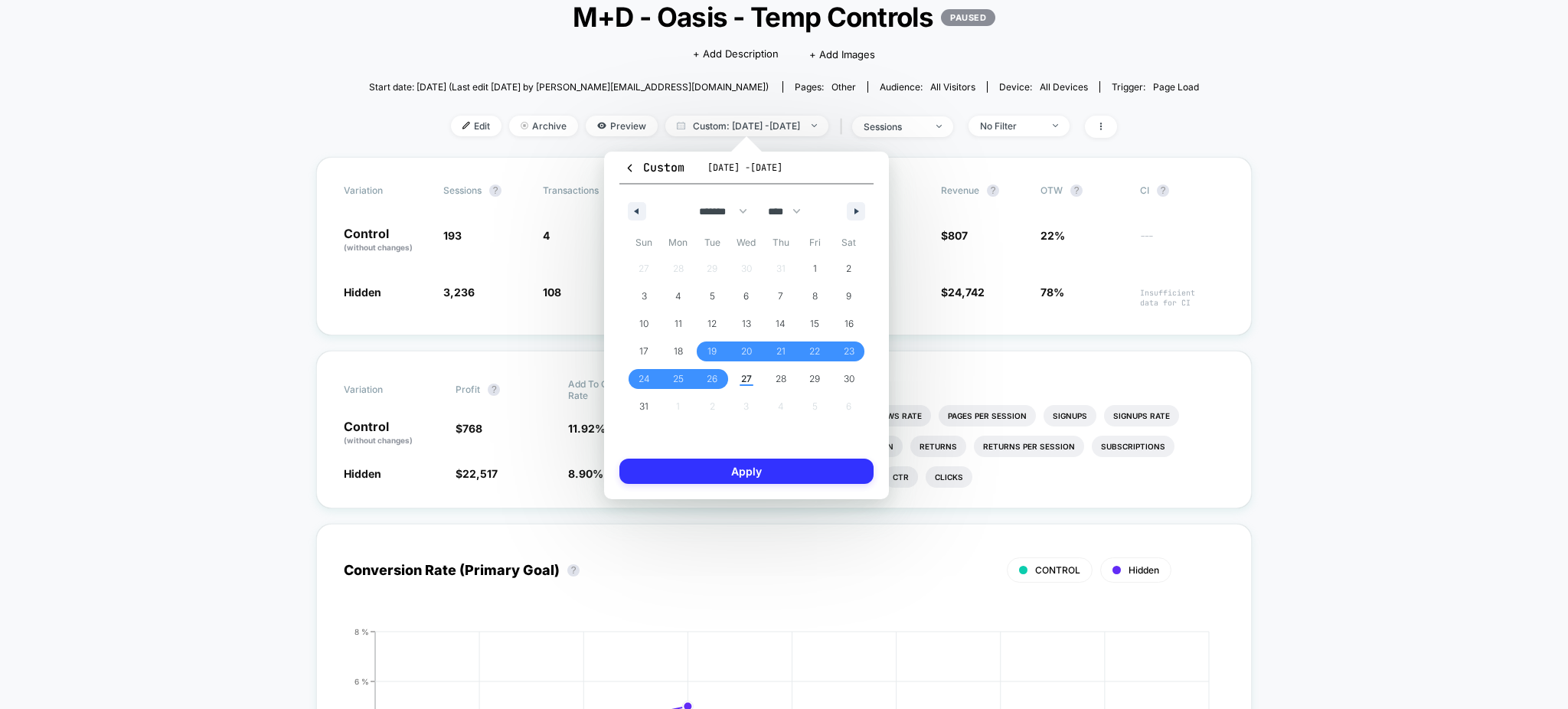
click at [754, 478] on button "Apply" at bounding box center [746, 471] width 254 height 25
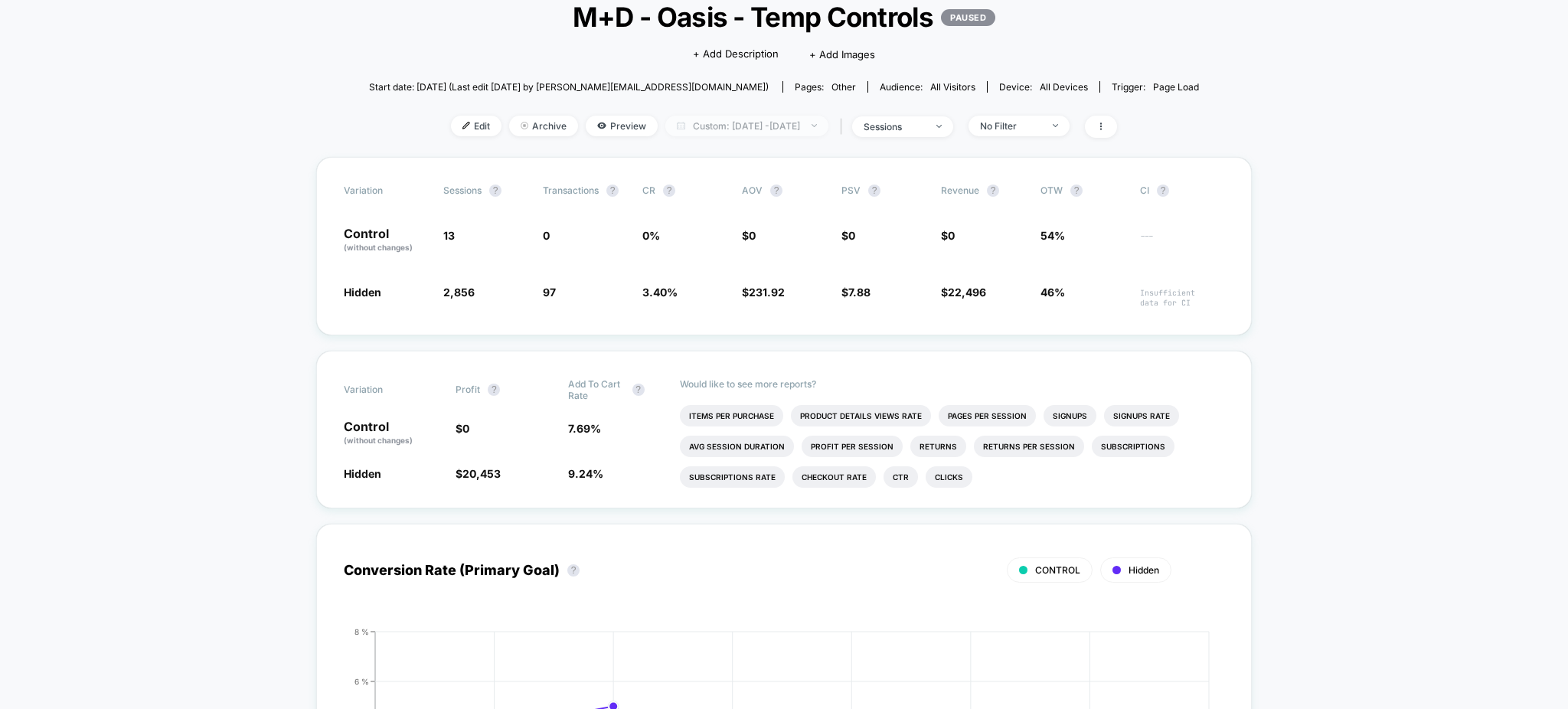
click at [782, 120] on span "Custom: Aug 19, 2025 - Aug 26, 2025" at bounding box center [747, 126] width 163 height 21
select select "*"
select select "****"
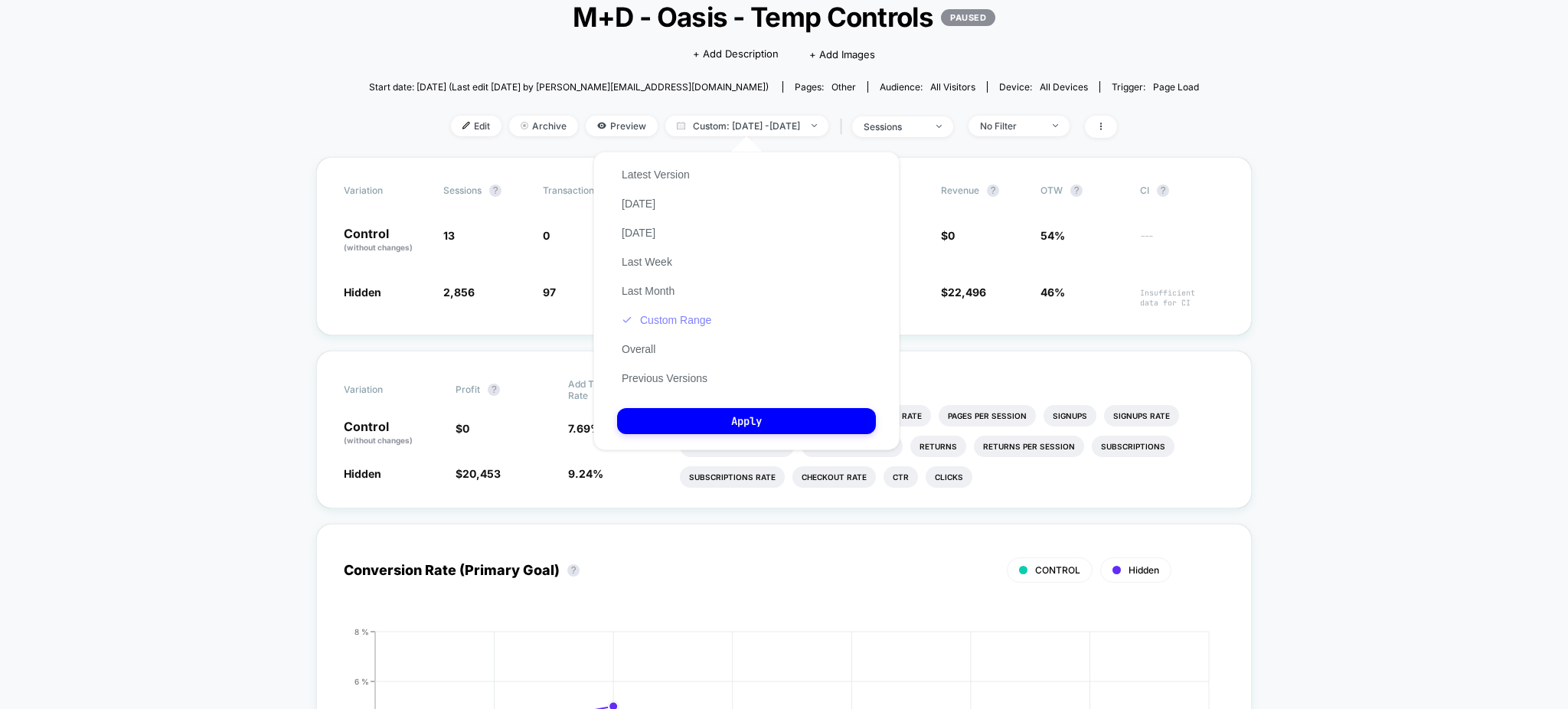
click at [672, 324] on button "Custom Range" at bounding box center [666, 320] width 99 height 14
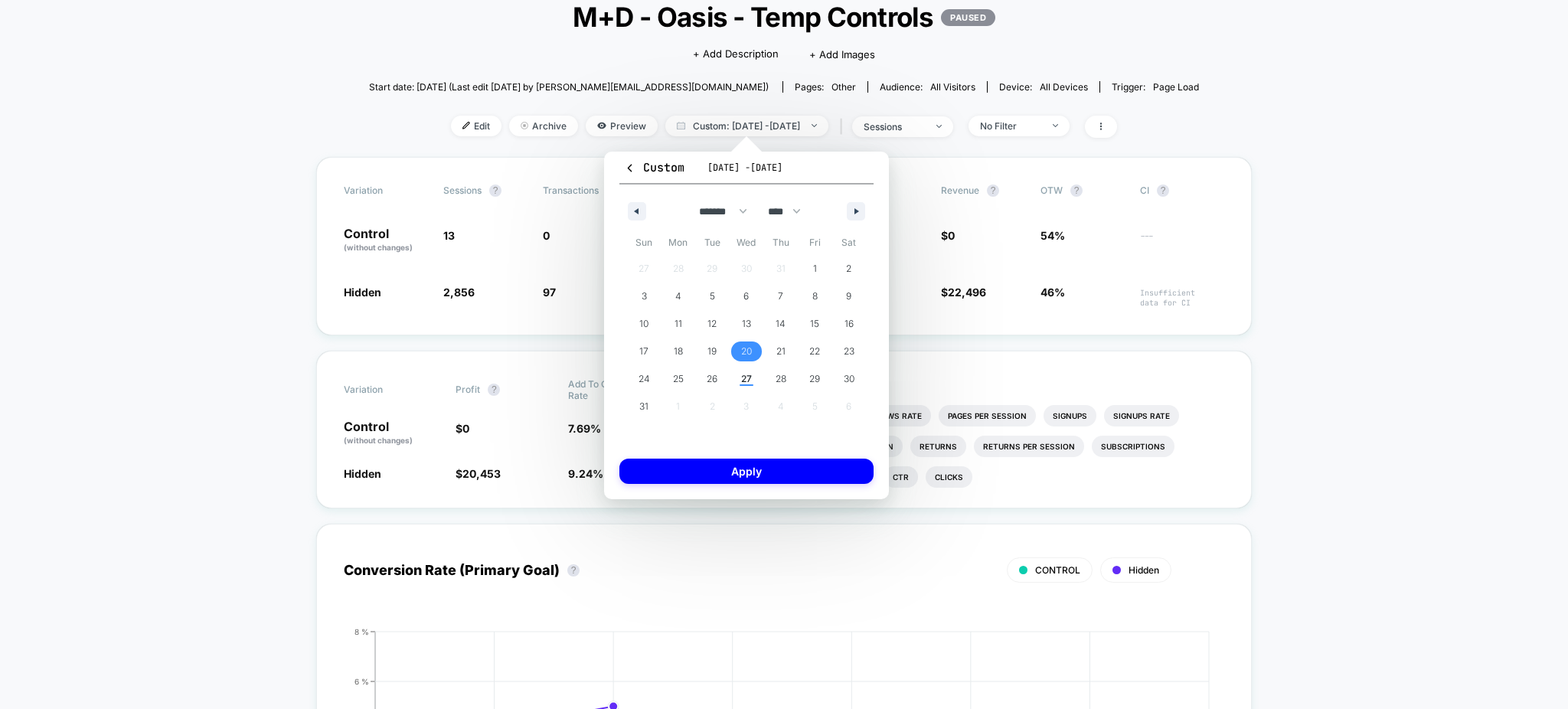
click at [737, 349] on span "20" at bounding box center [747, 351] width 34 height 20
click at [712, 383] on span "26" at bounding box center [712, 379] width 11 height 27
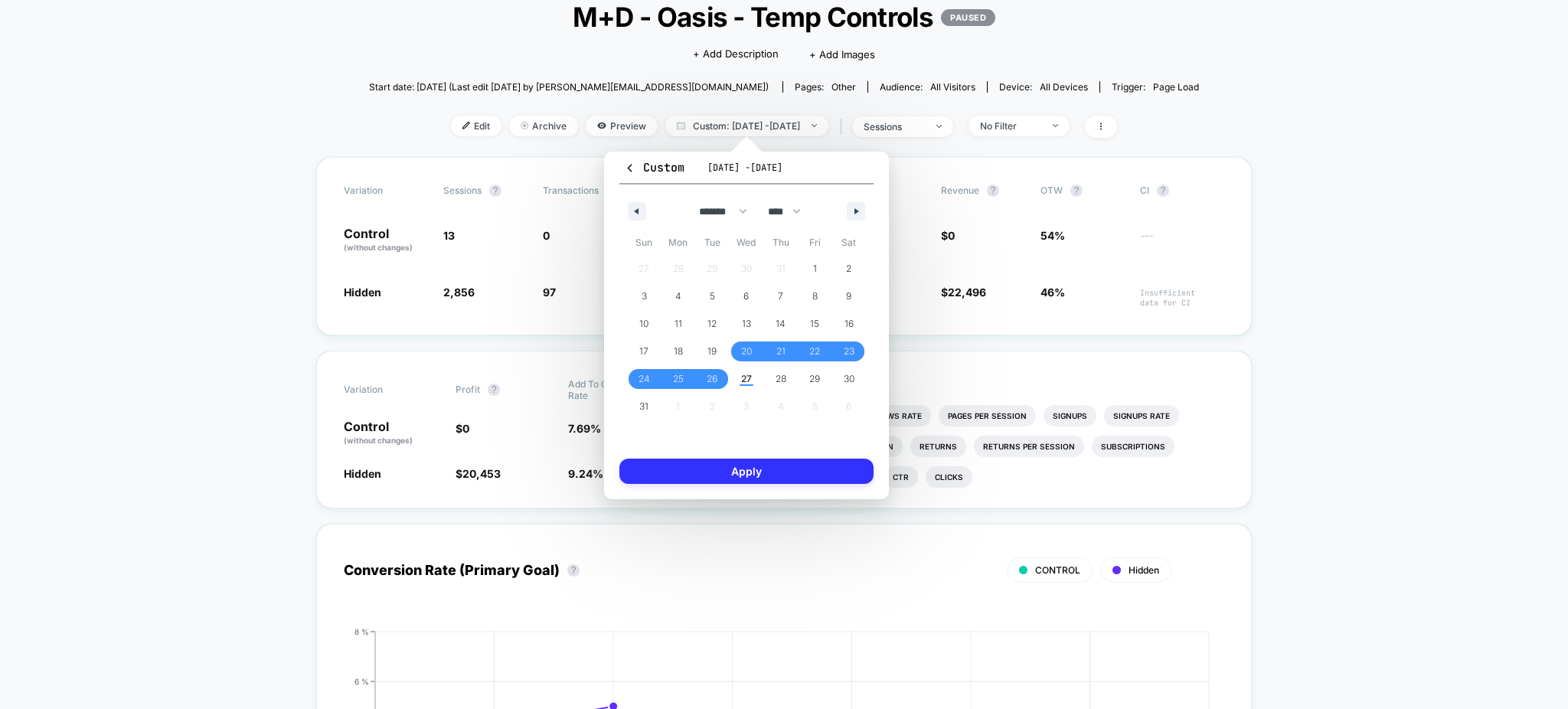
click at [732, 473] on button "Apply" at bounding box center [746, 471] width 254 height 25
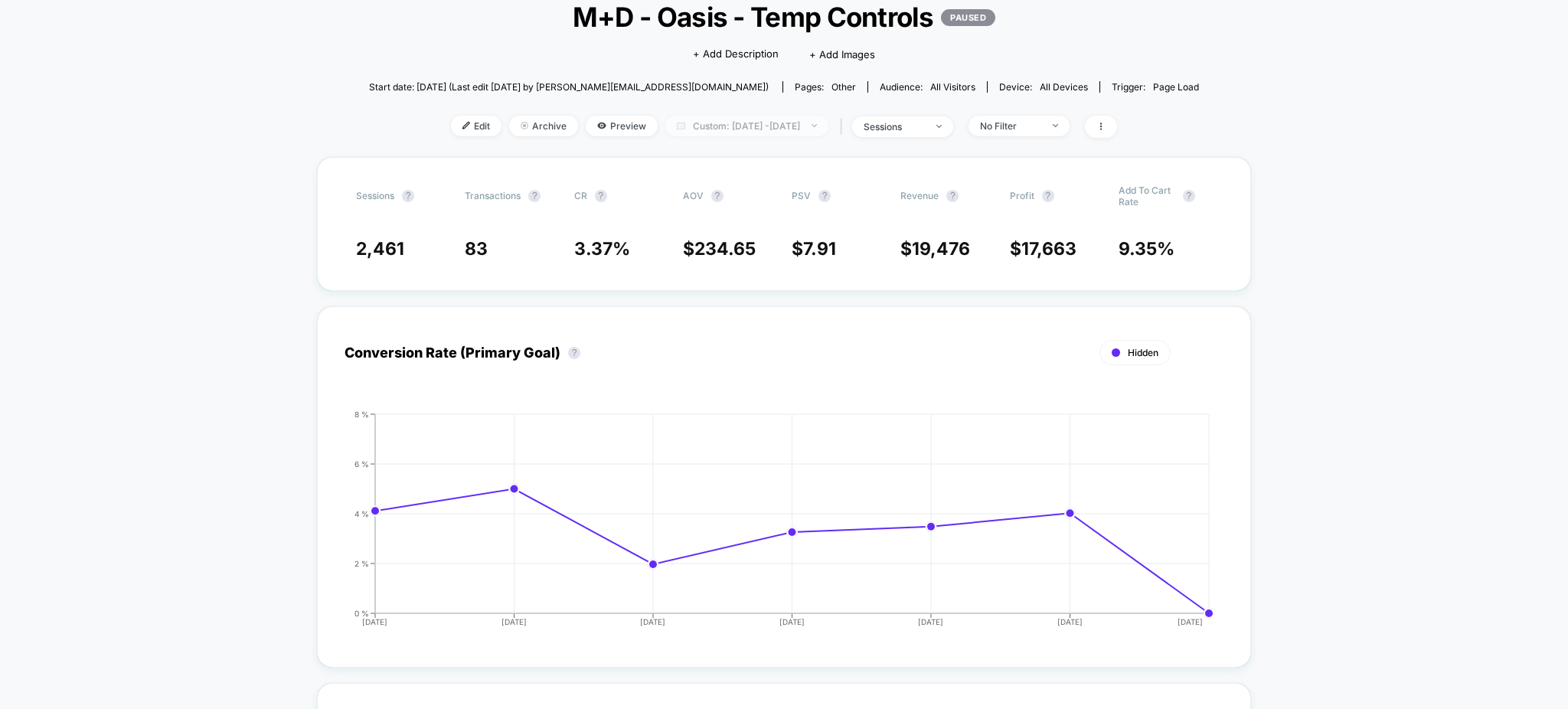
click at [808, 127] on span "Custom: Aug 20, 2025 - Aug 26, 2025" at bounding box center [747, 126] width 163 height 21
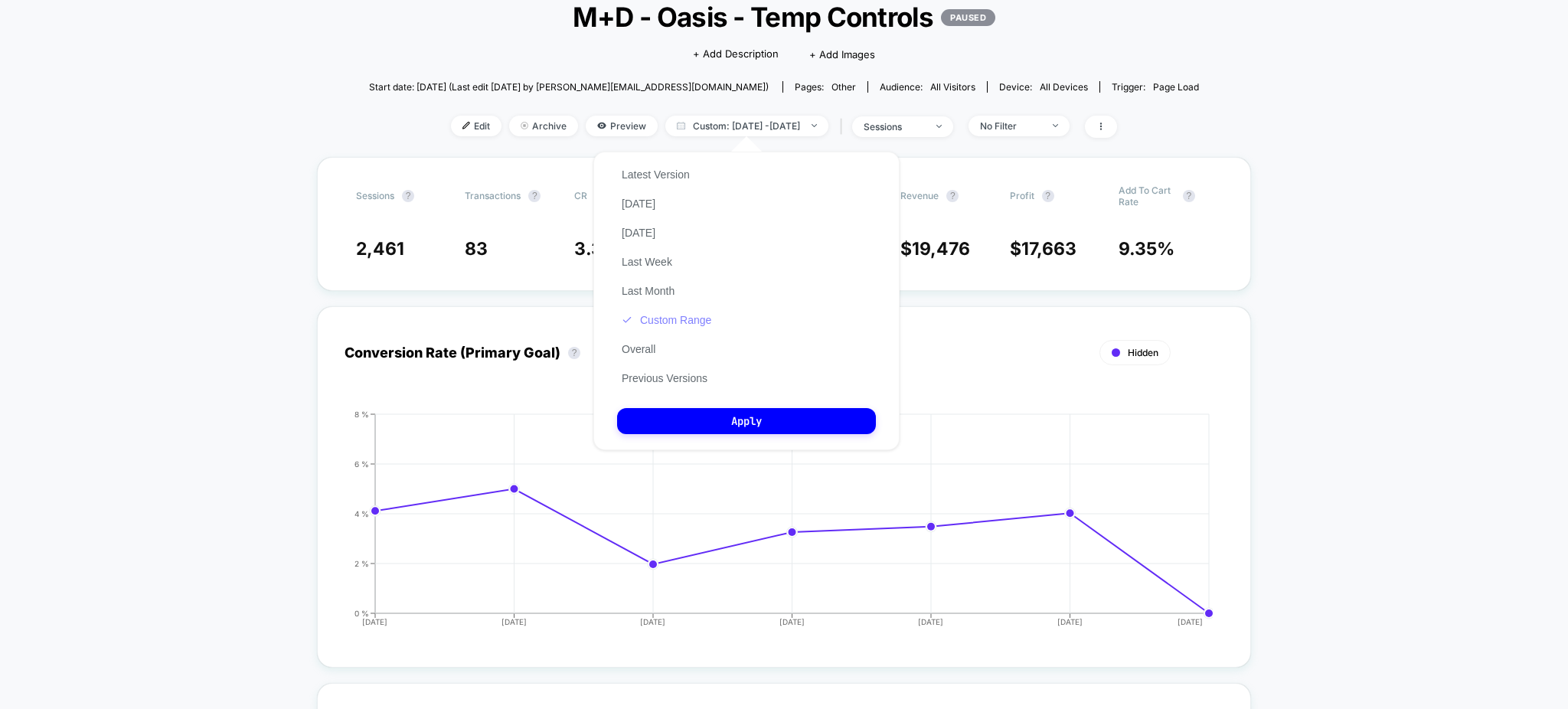
click at [683, 315] on button "Custom Range" at bounding box center [666, 320] width 99 height 14
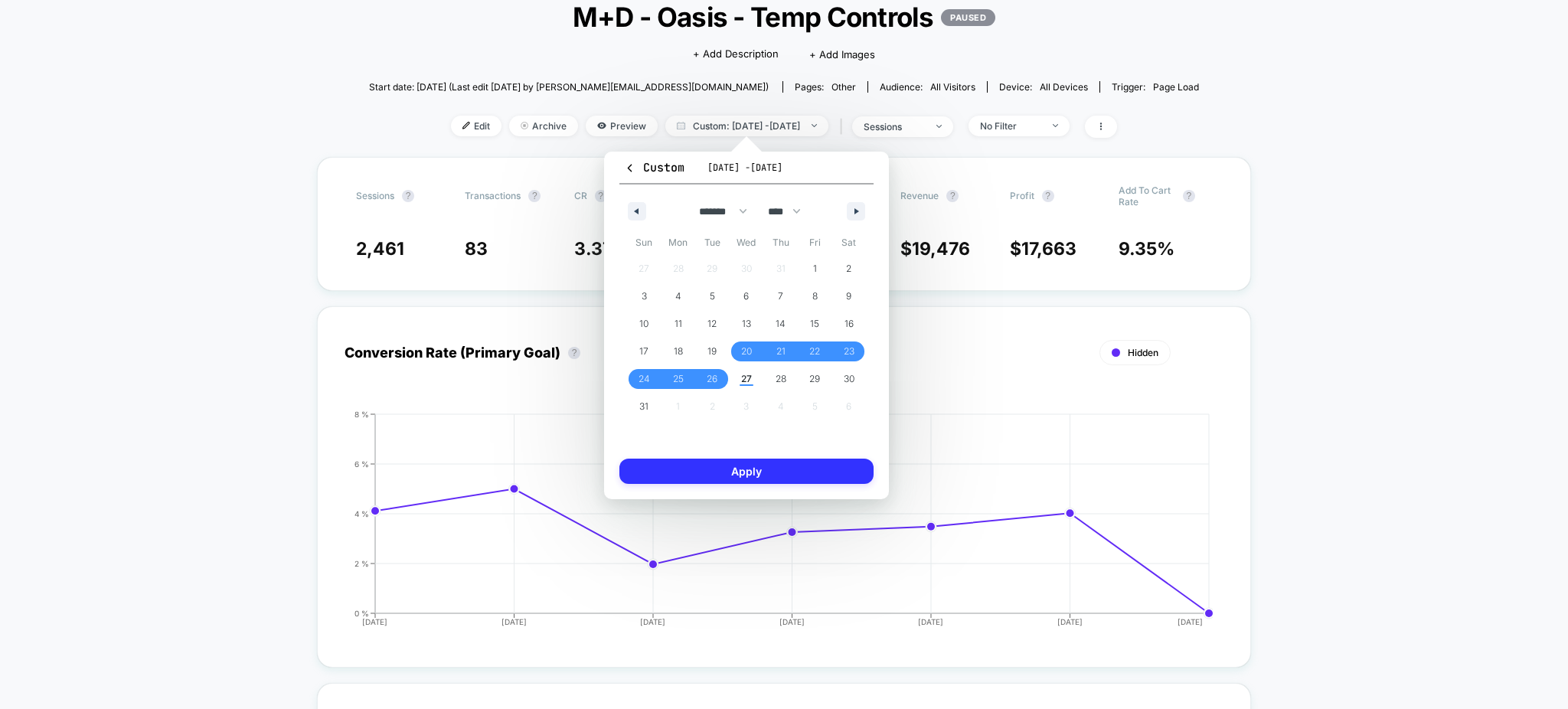
click at [763, 473] on button "Apply" at bounding box center [746, 471] width 254 height 25
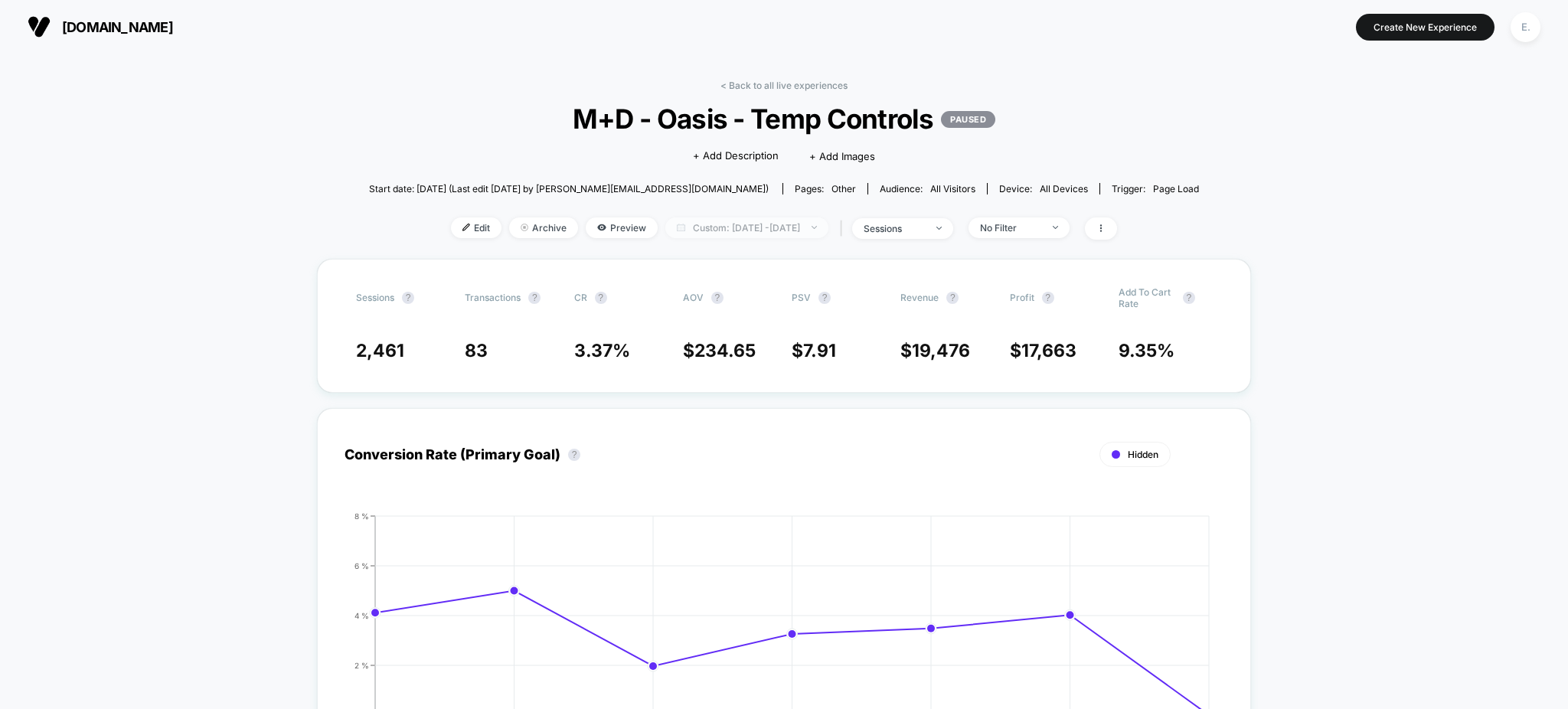
click at [711, 222] on span "Custom: Aug 20, 2025 - Aug 26, 2025" at bounding box center [747, 227] width 163 height 21
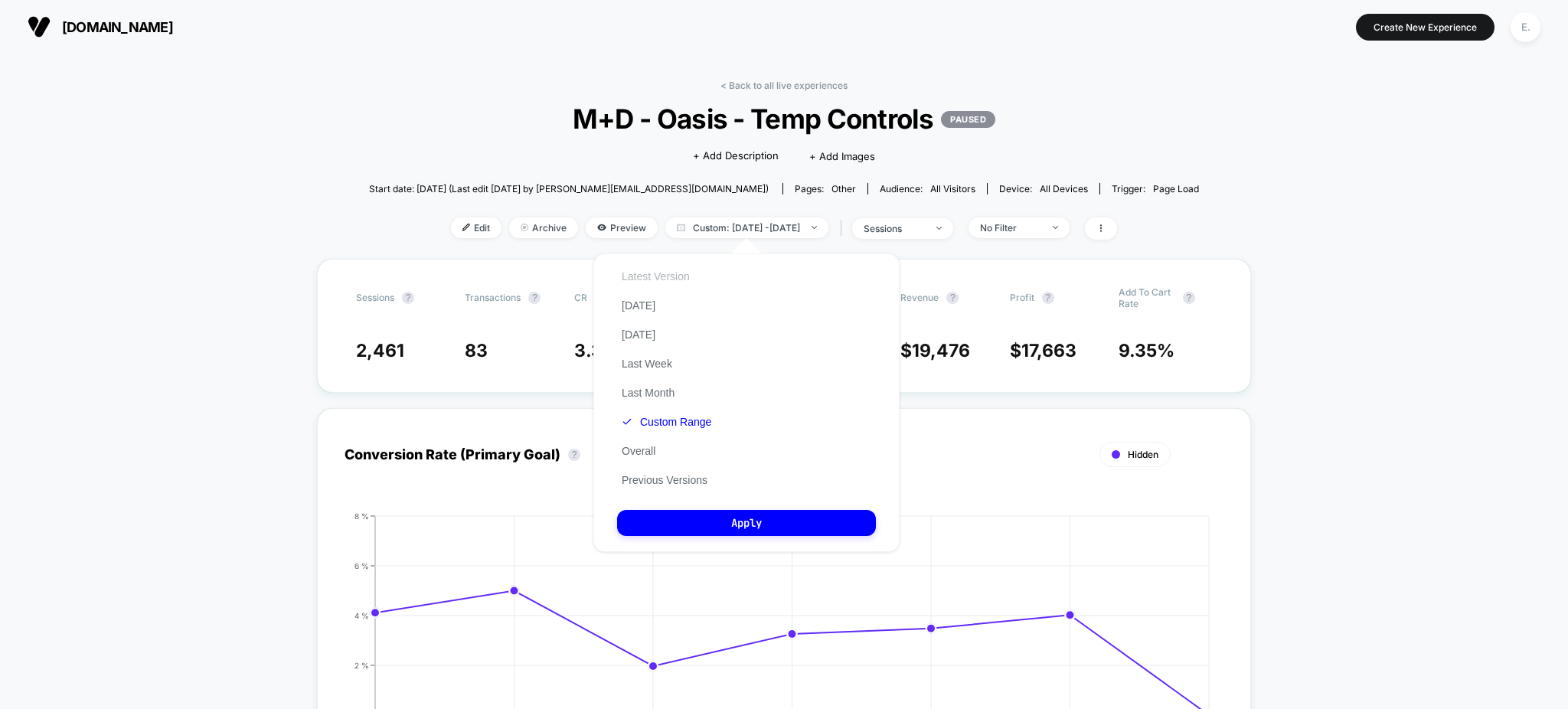
click at [660, 273] on button "Latest Version" at bounding box center [655, 276] width 77 height 14
click at [712, 521] on button "Apply" at bounding box center [746, 523] width 259 height 26
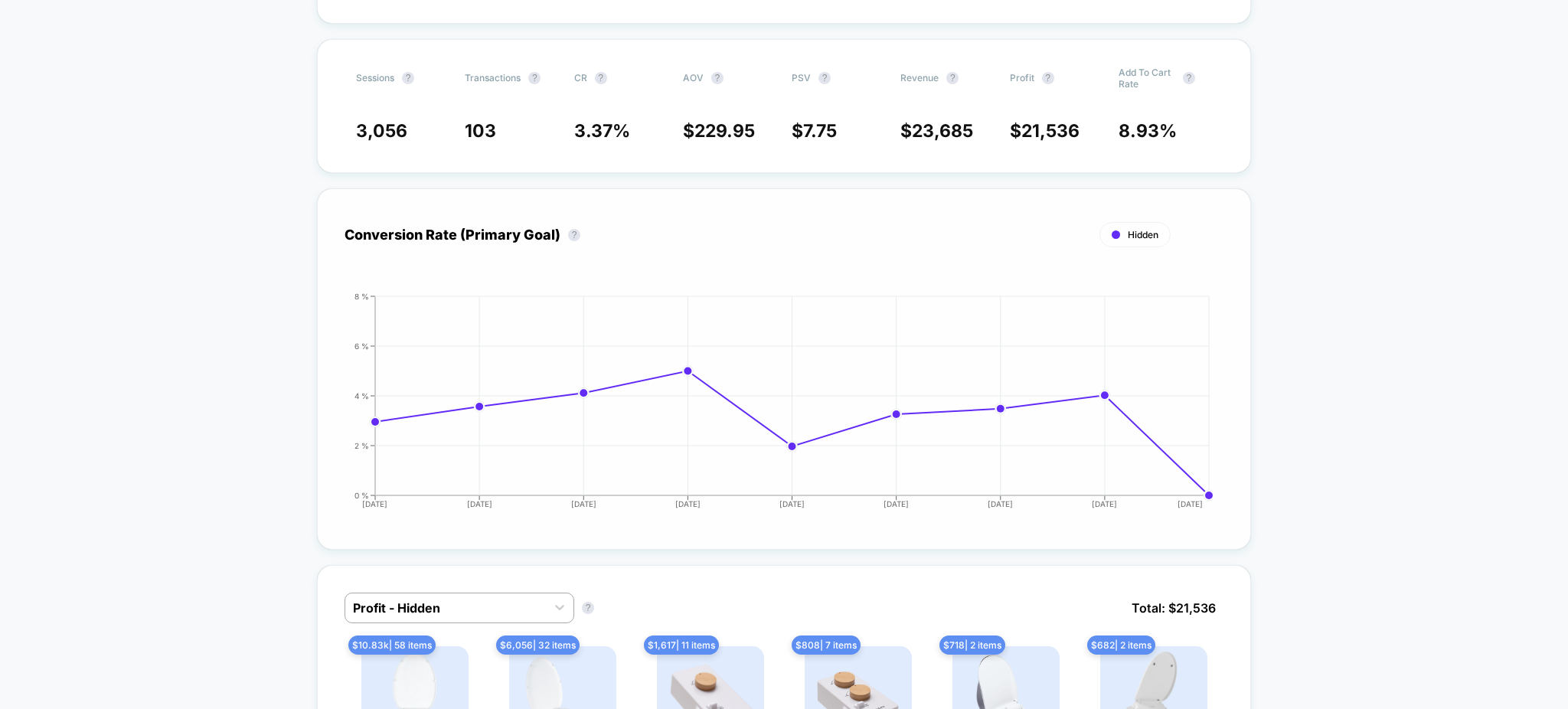
scroll to position [204, 0]
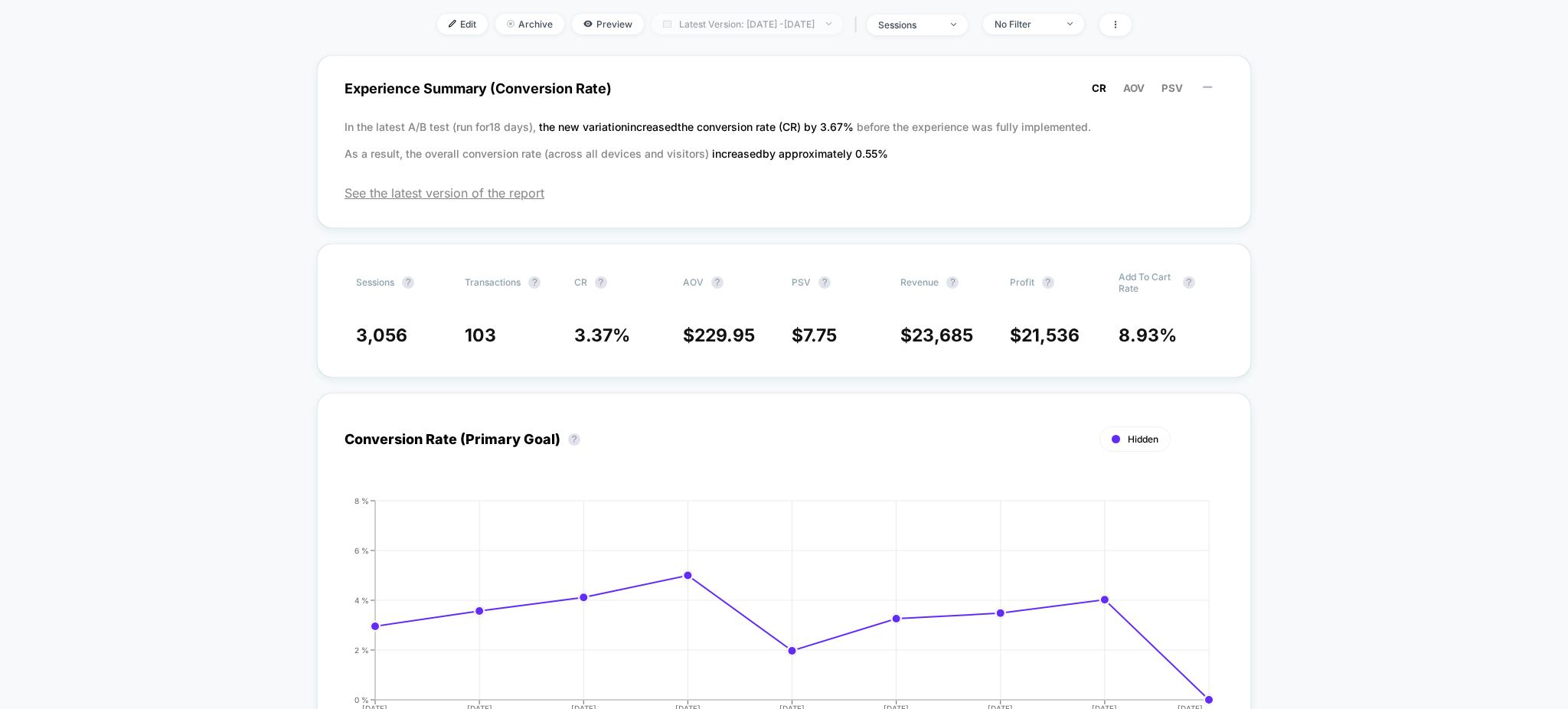
click at [767, 14] on span "Latest Version: Aug 18, 2025 - Aug 26, 2025" at bounding box center [747, 24] width 191 height 21
select select "*"
select select "****"
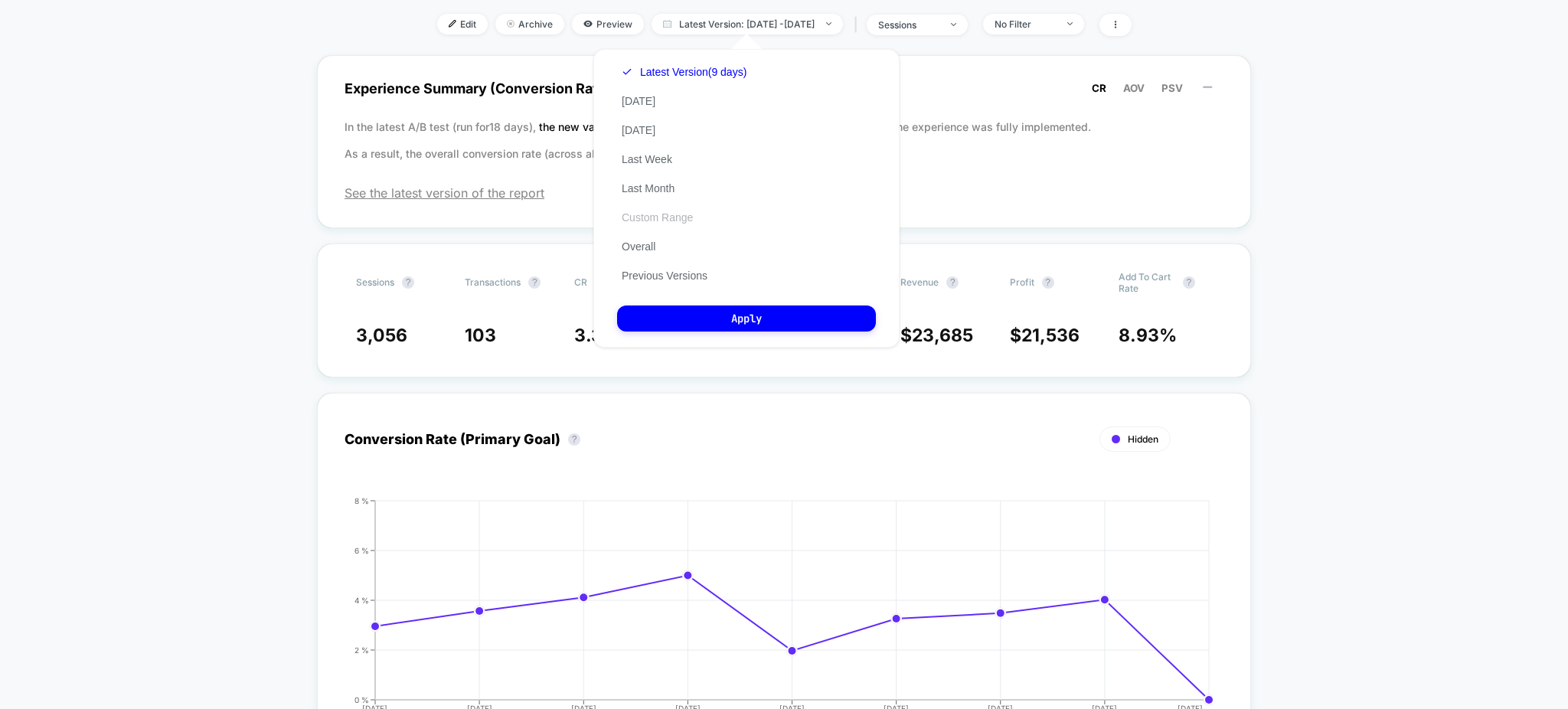
click at [669, 216] on button "Custom Range" at bounding box center [657, 217] width 81 height 14
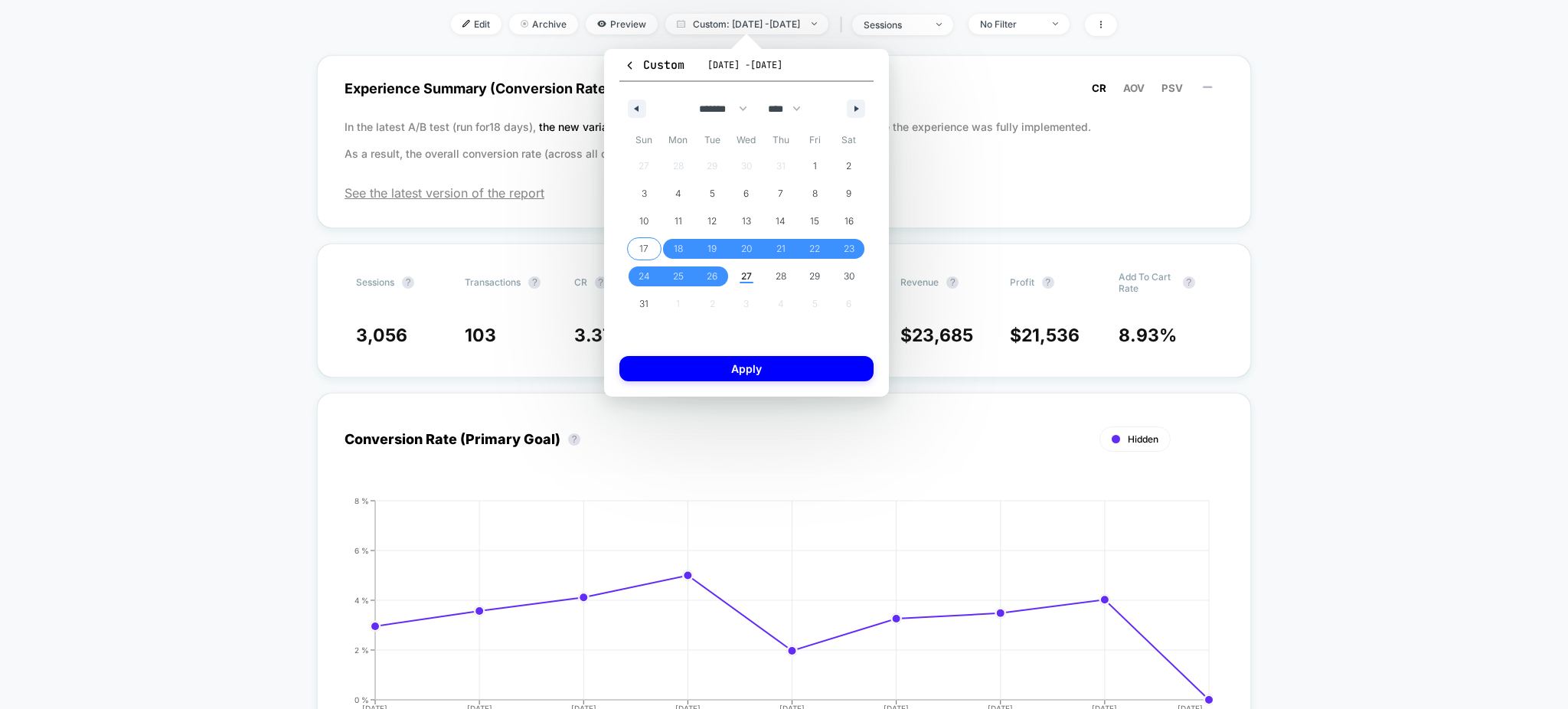
click at [645, 243] on span "17" at bounding box center [643, 248] width 9 height 27
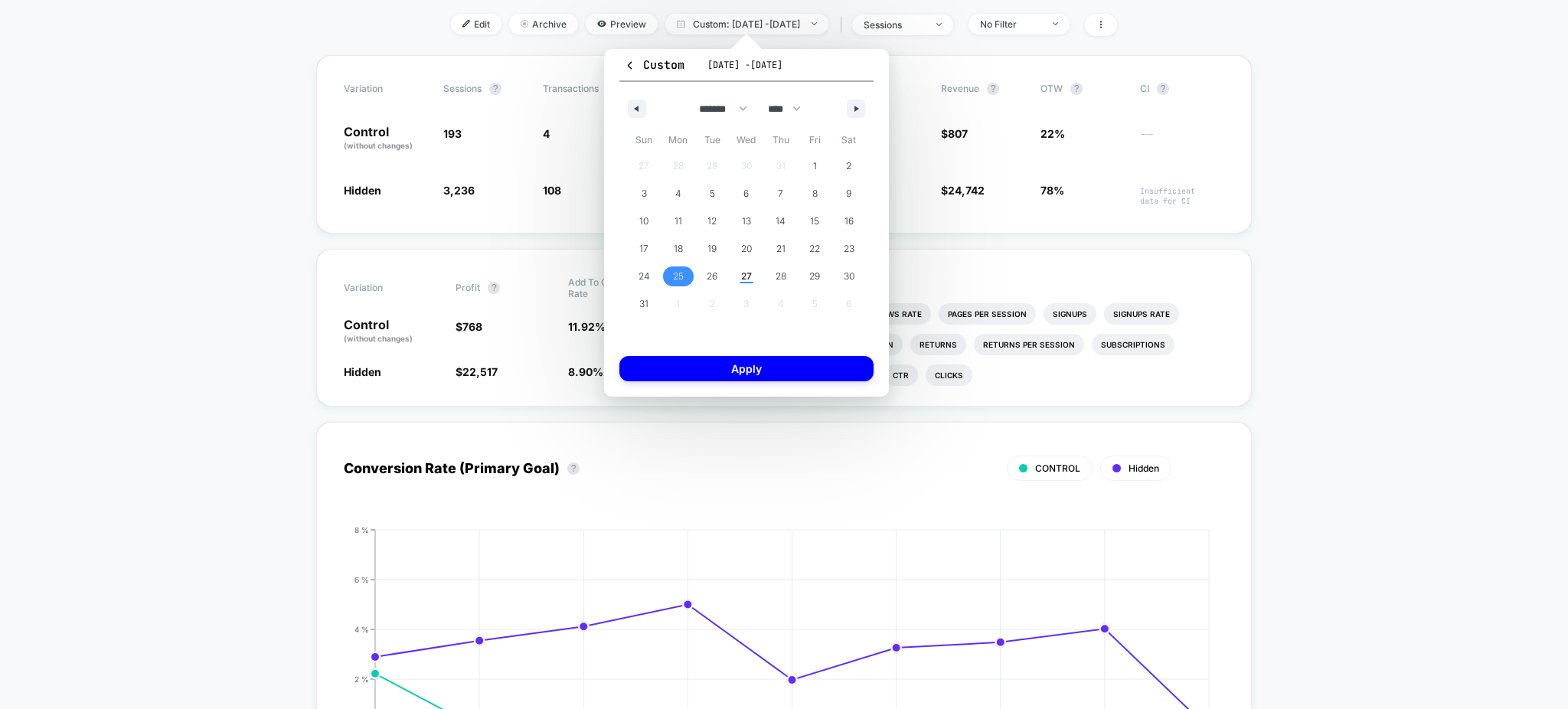
click at [684, 275] on span "25" at bounding box center [678, 276] width 34 height 20
click at [724, 370] on button "Apply" at bounding box center [746, 369] width 254 height 25
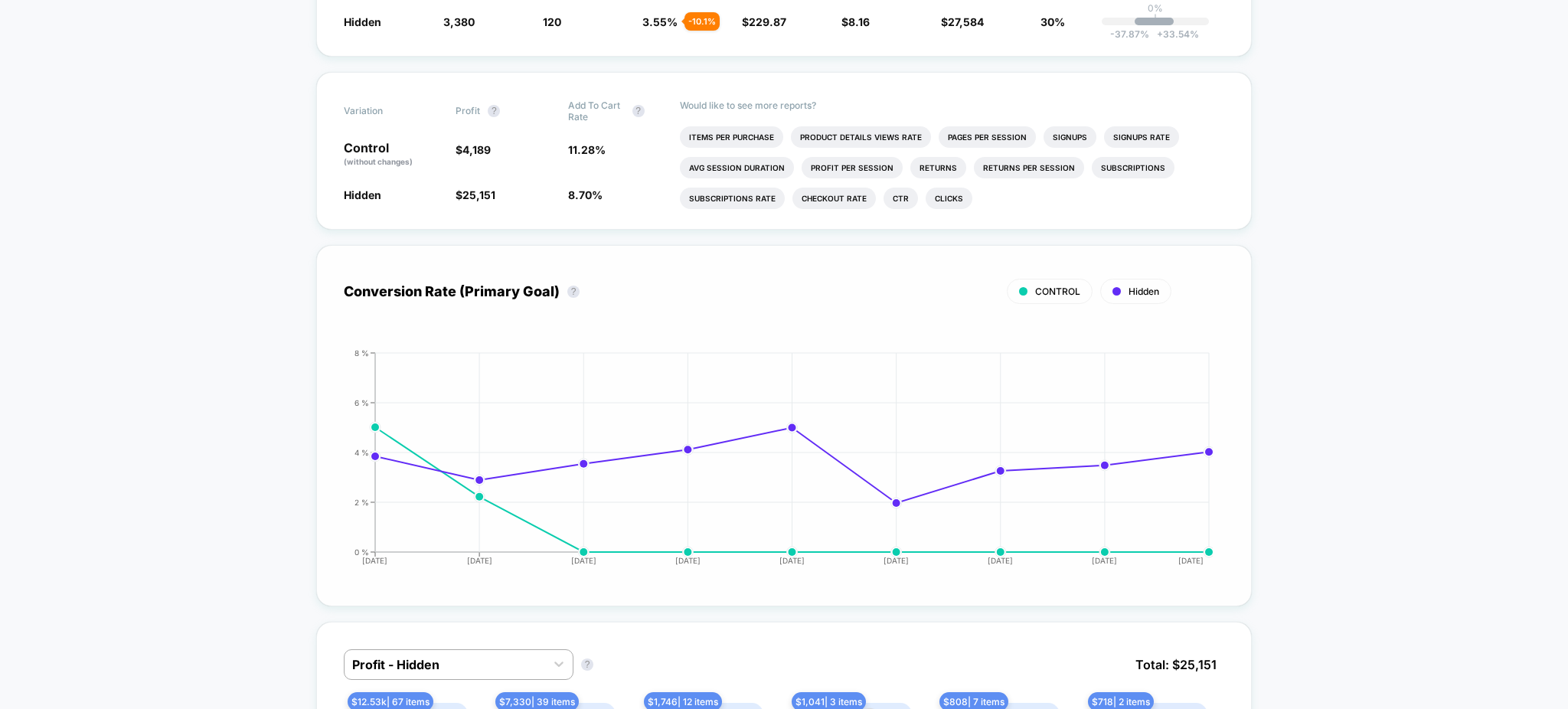
scroll to position [510, 0]
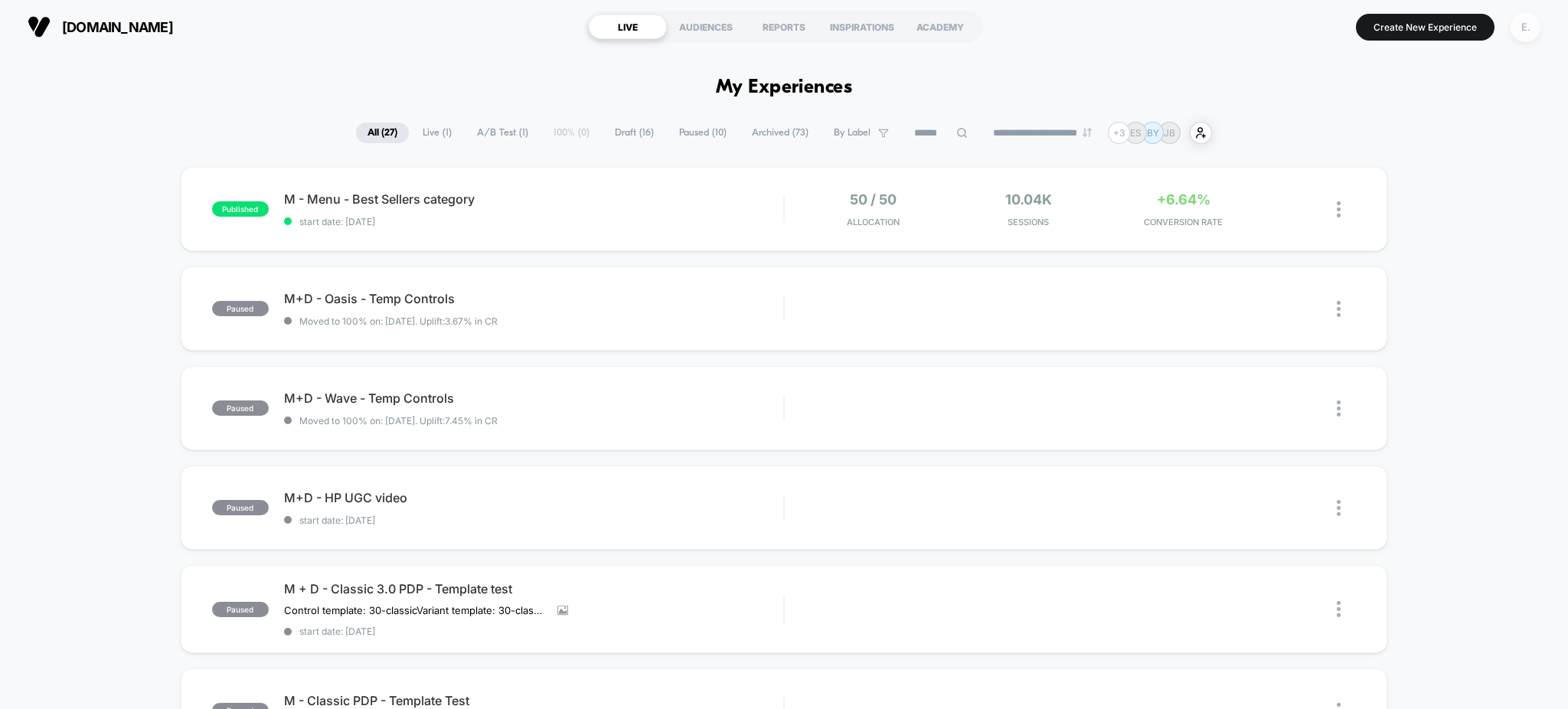
click at [1521, 32] on div "E." at bounding box center [1526, 27] width 30 height 30
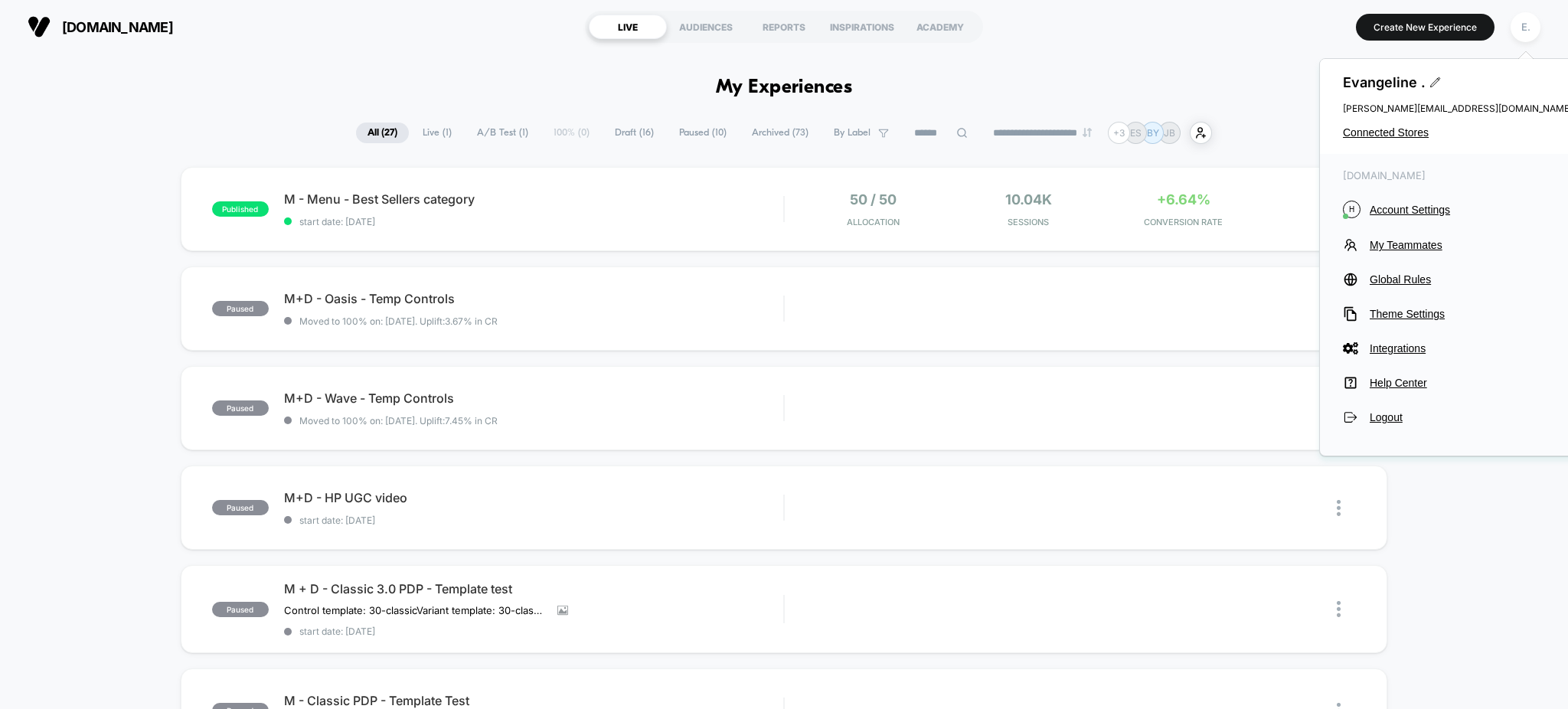
click at [1403, 121] on div "Evangeline . evangeline@visually.io Connected Stores" at bounding box center [1457, 107] width 275 height 95
click at [1401, 131] on span "Connected Stores" at bounding box center [1458, 132] width 230 height 12
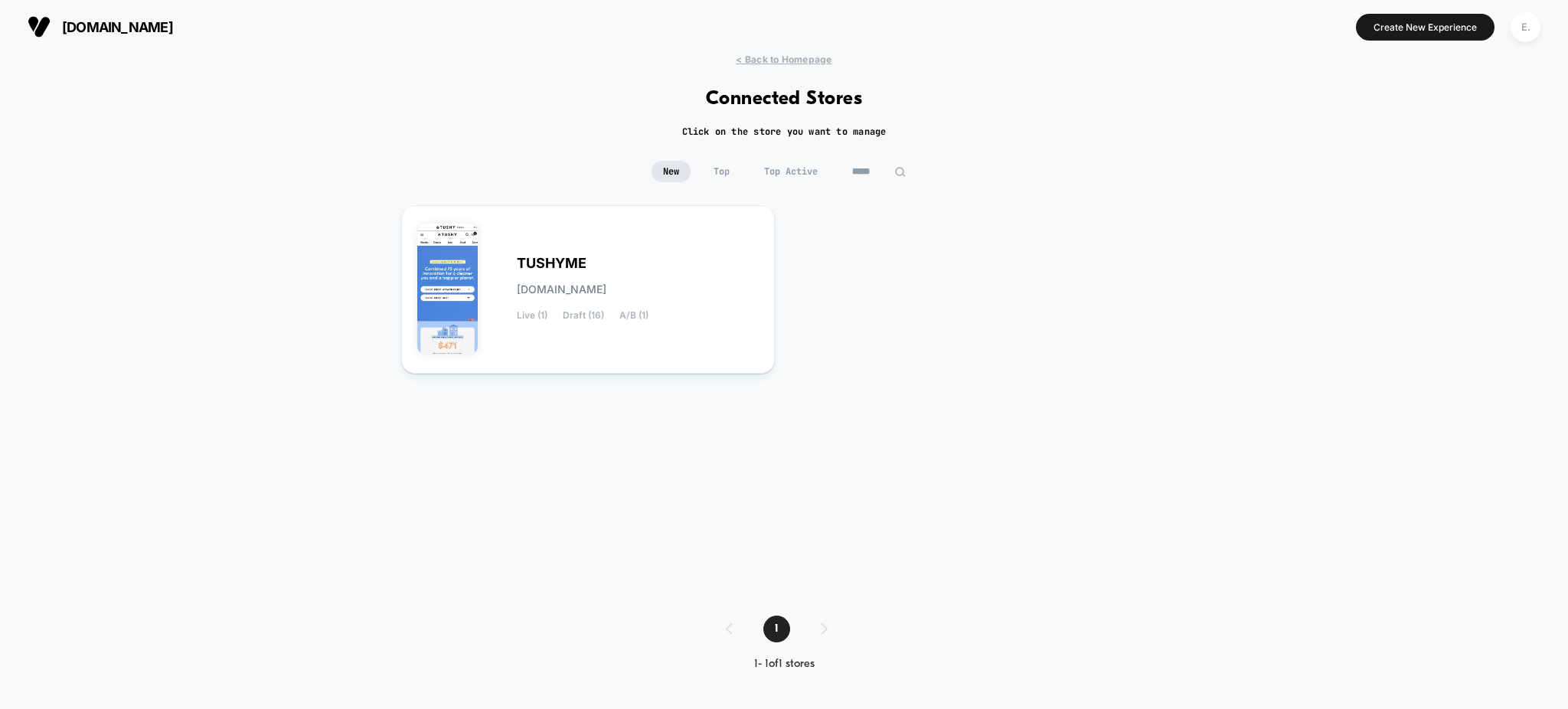
click at [872, 171] on input "*****" at bounding box center [879, 171] width 77 height 22
click at [872, 171] on input "*****" at bounding box center [879, 171] width 153 height 22
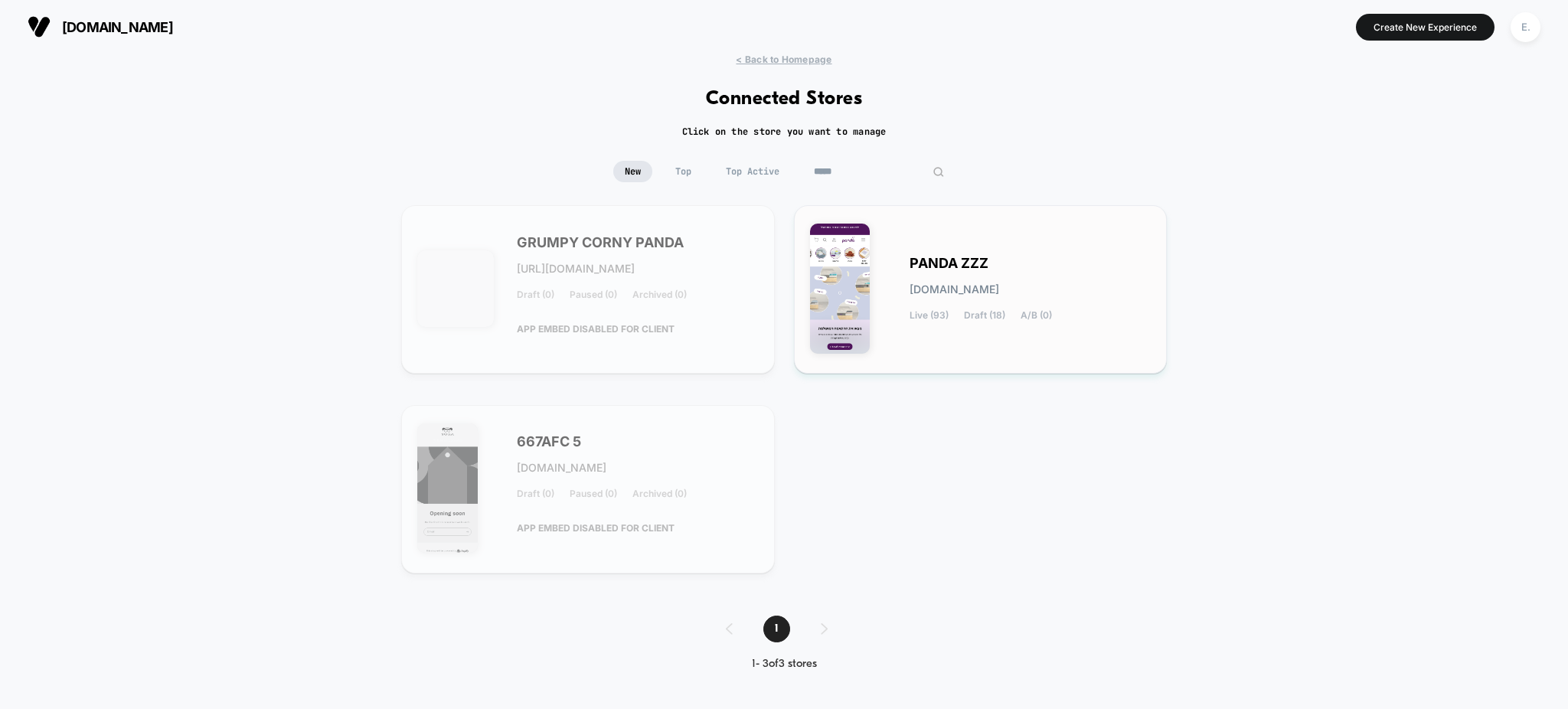
type input "*****"
click at [998, 313] on span "Draft (18)" at bounding box center [985, 315] width 42 height 11
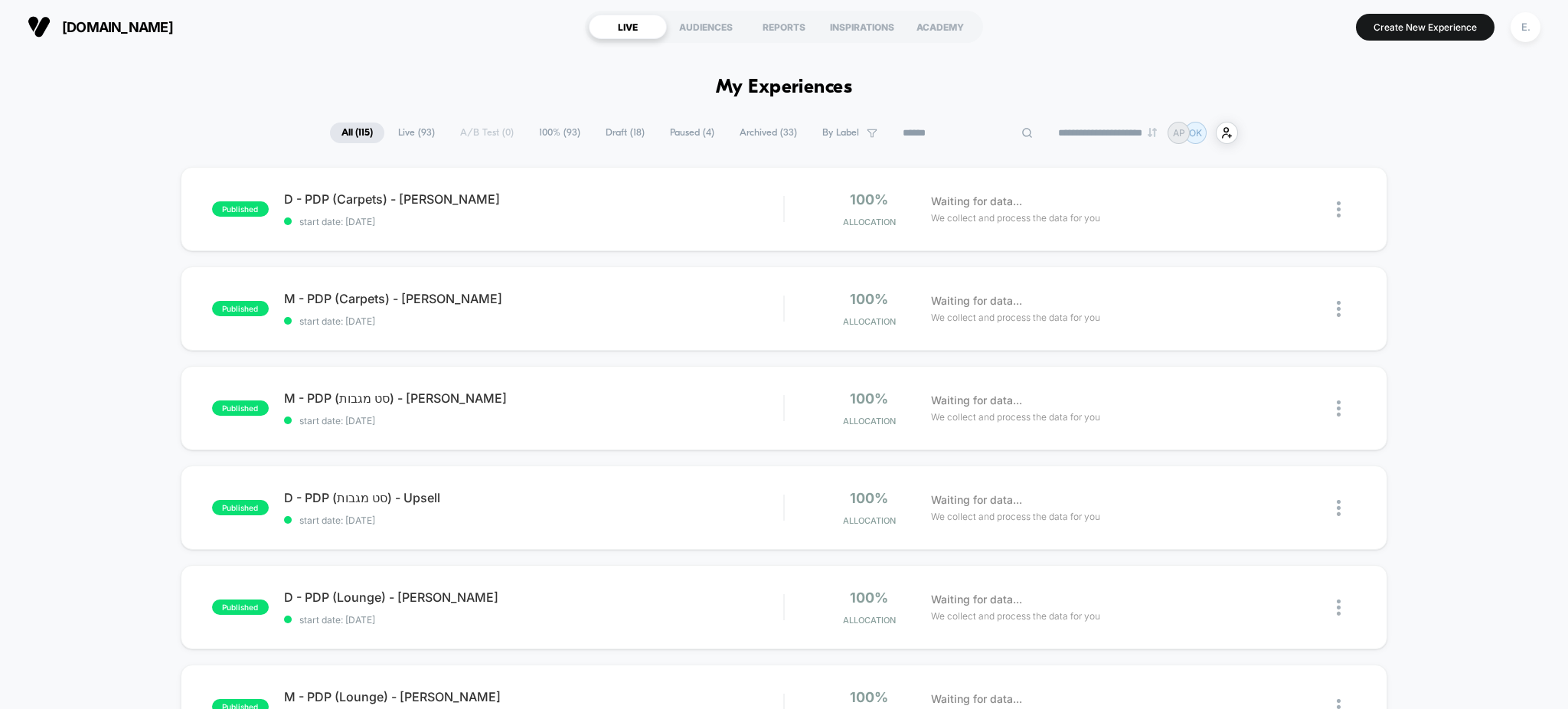
click at [922, 130] on input at bounding box center [968, 133] width 153 height 18
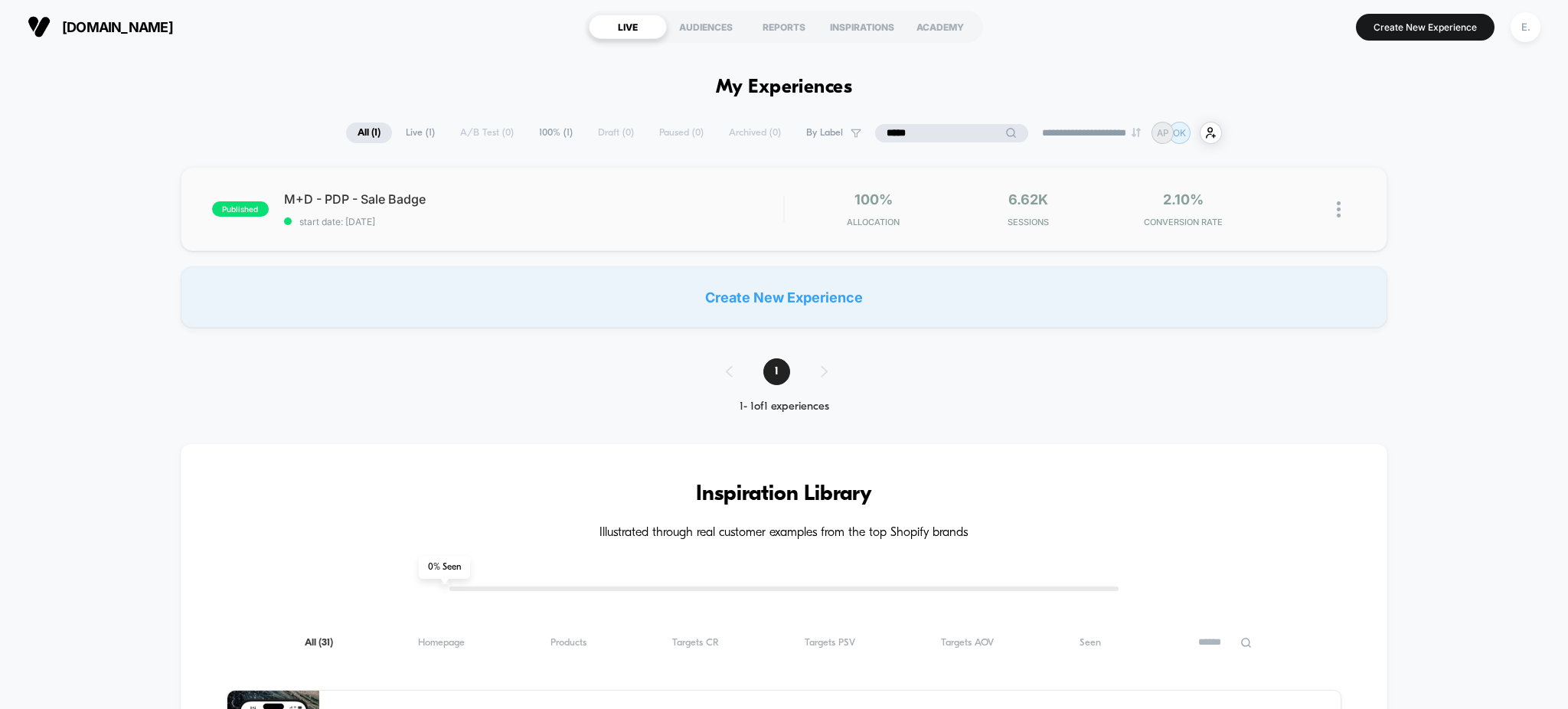
type input "*****"
click at [719, 207] on div "M+D - PDP - Sale Badge start date: 8/26/2025" at bounding box center [533, 209] width 500 height 36
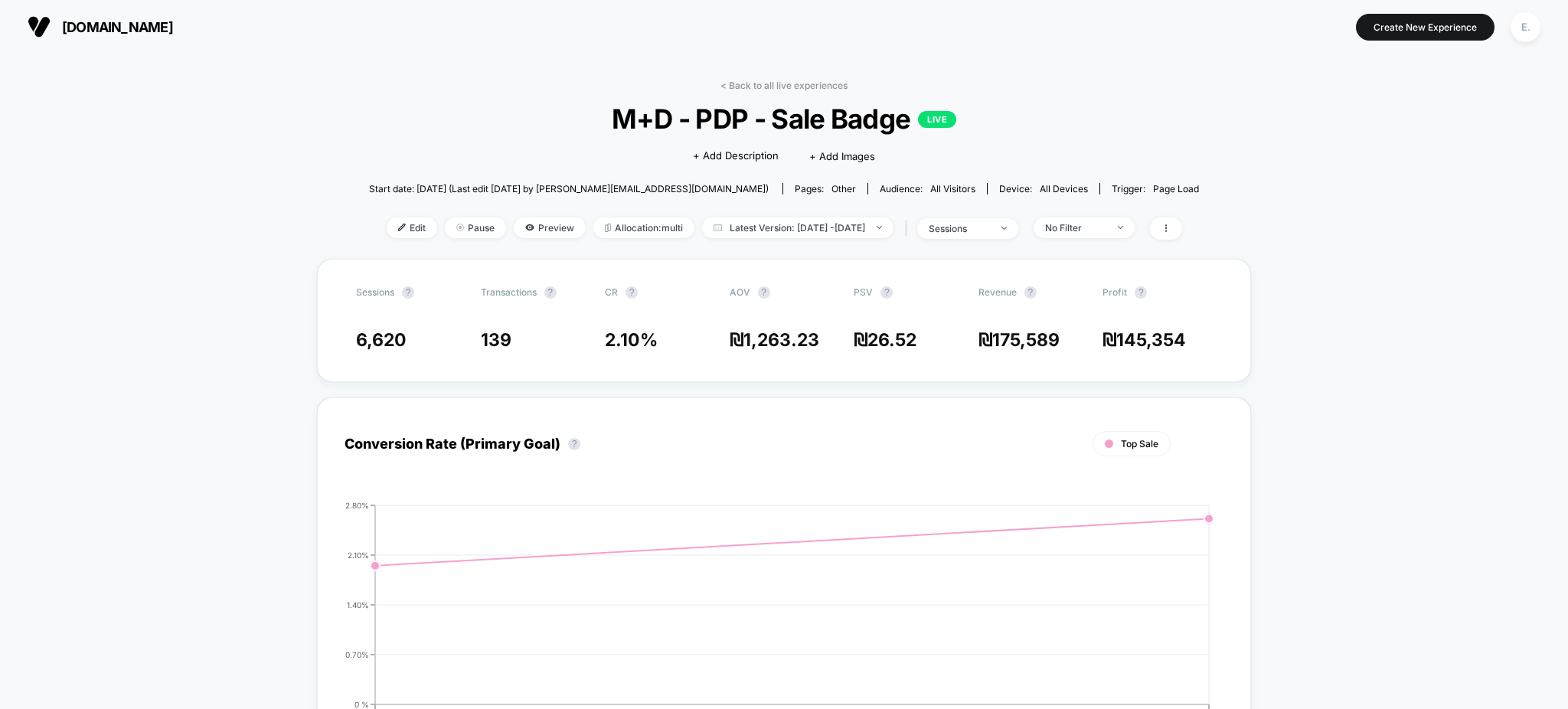
click at [375, 238] on div "Edit Pause Preview Allocation: multi Latest Version: Aug 26, 2025 - Aug 27, 202…" at bounding box center [783, 228] width 830 height 22
click at [387, 233] on span "Edit" at bounding box center [412, 227] width 51 height 21
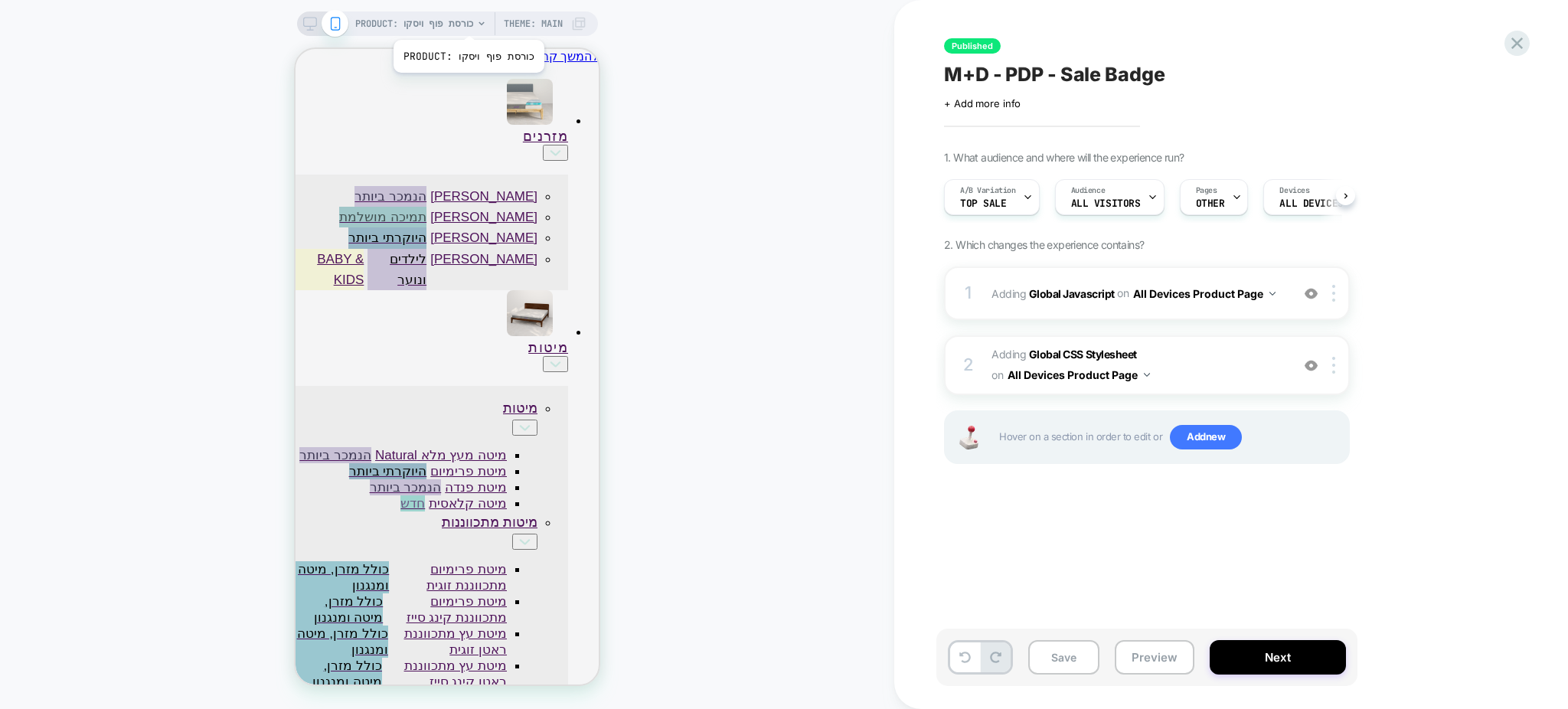
scroll to position [0, 1]
click at [372, 12] on span "PRODUCT: כורסת פוף ויסקו" at bounding box center [414, 23] width 118 height 24
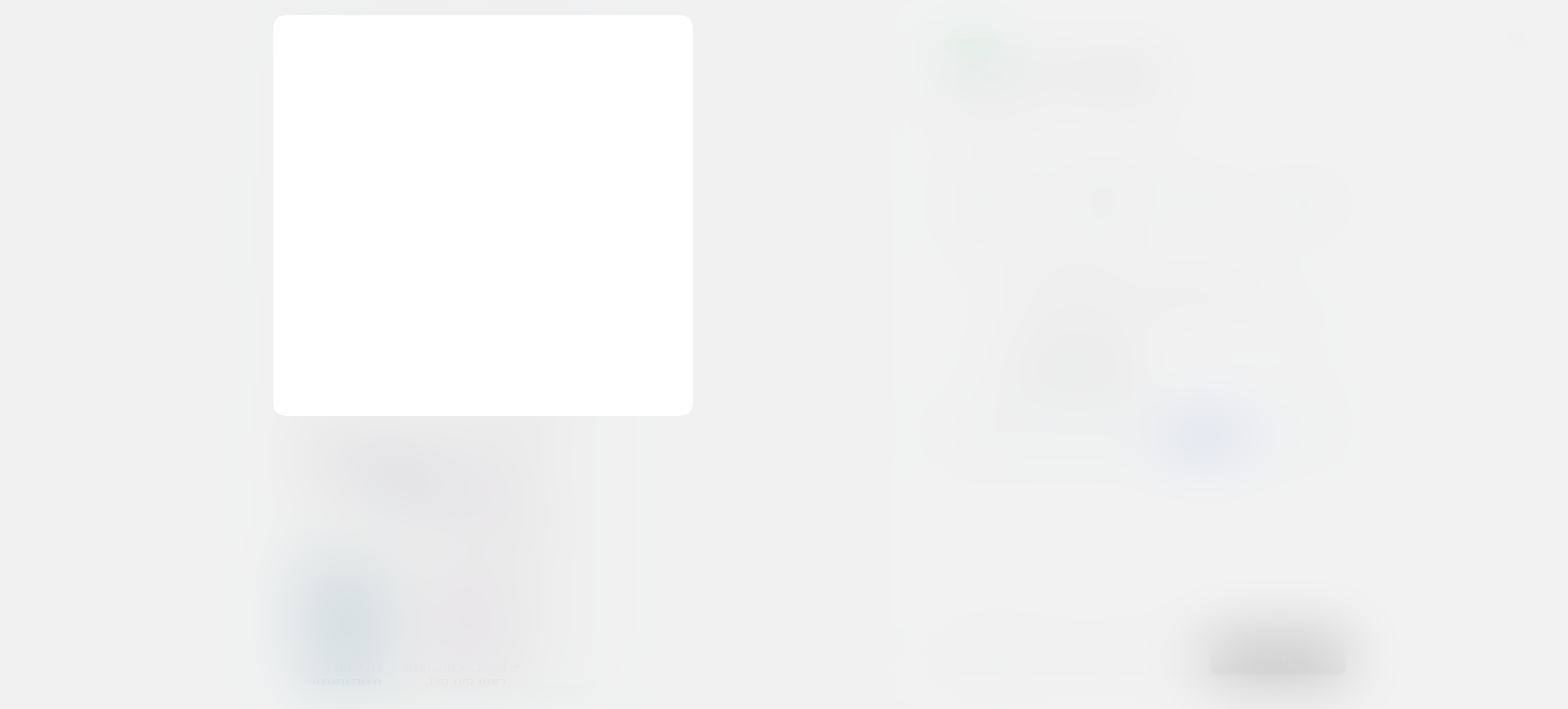
click at [796, 58] on div at bounding box center [784, 354] width 1568 height 709
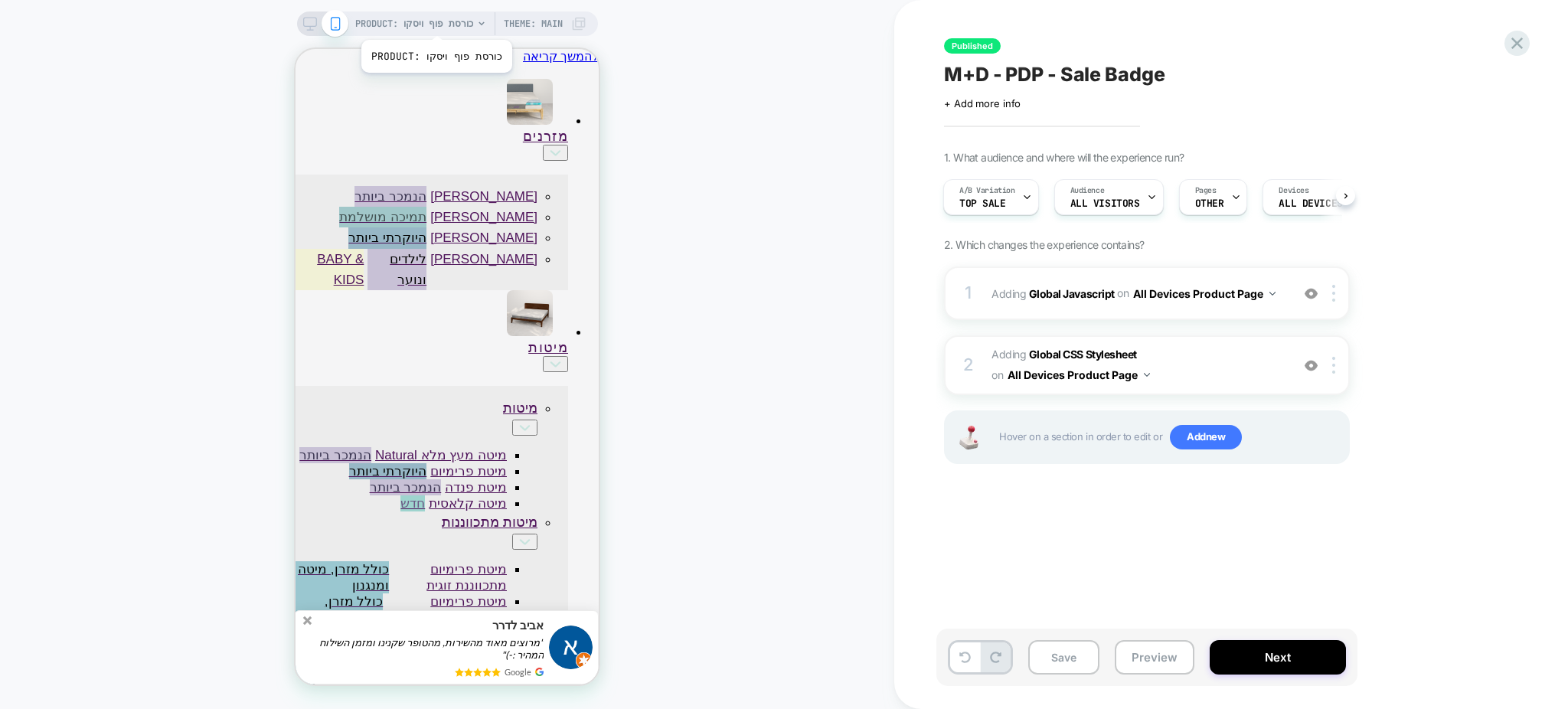
drag, startPoint x: 429, startPoint y: 21, endPoint x: 435, endPoint y: 32, distance: 12.5
click at [435, 32] on span "PRODUCT: כורסת פוף ויסקו" at bounding box center [414, 23] width 118 height 24
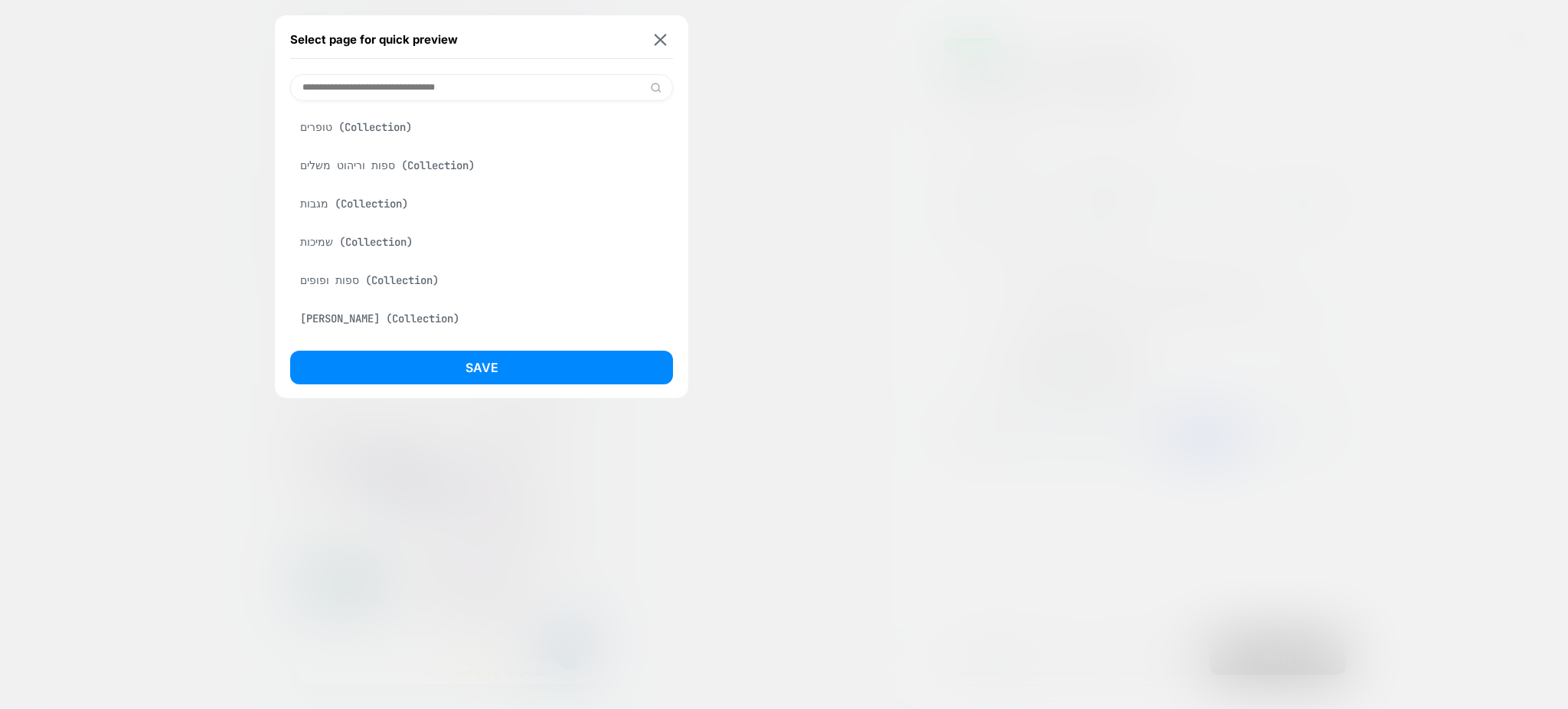
click at [402, 75] on input at bounding box center [482, 87] width 383 height 27
paste input "**********"
type input "**********"
click at [403, 127] on div "כורסת פוף ויסקו (Product)" at bounding box center [482, 126] width 383 height 29
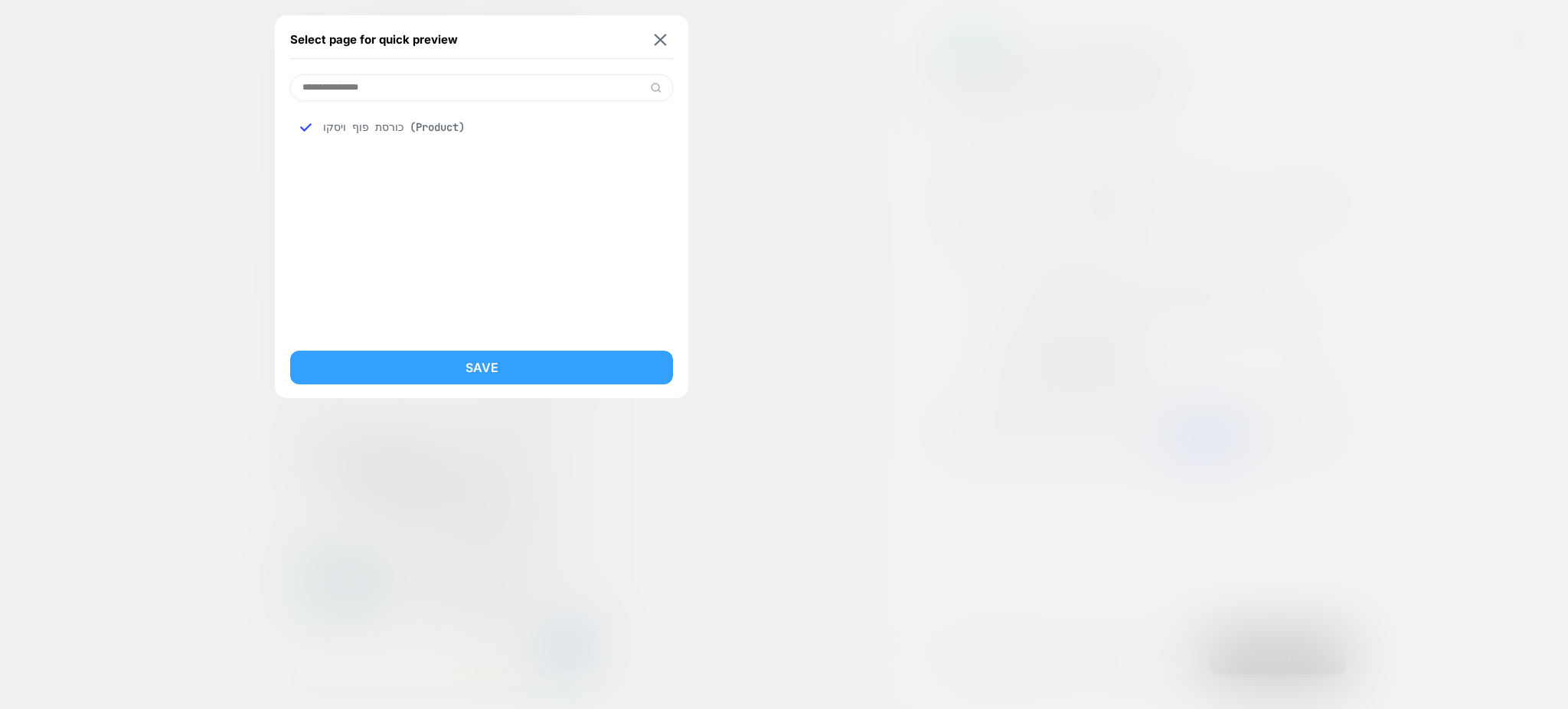
click at [442, 359] on button "Save" at bounding box center [482, 367] width 383 height 33
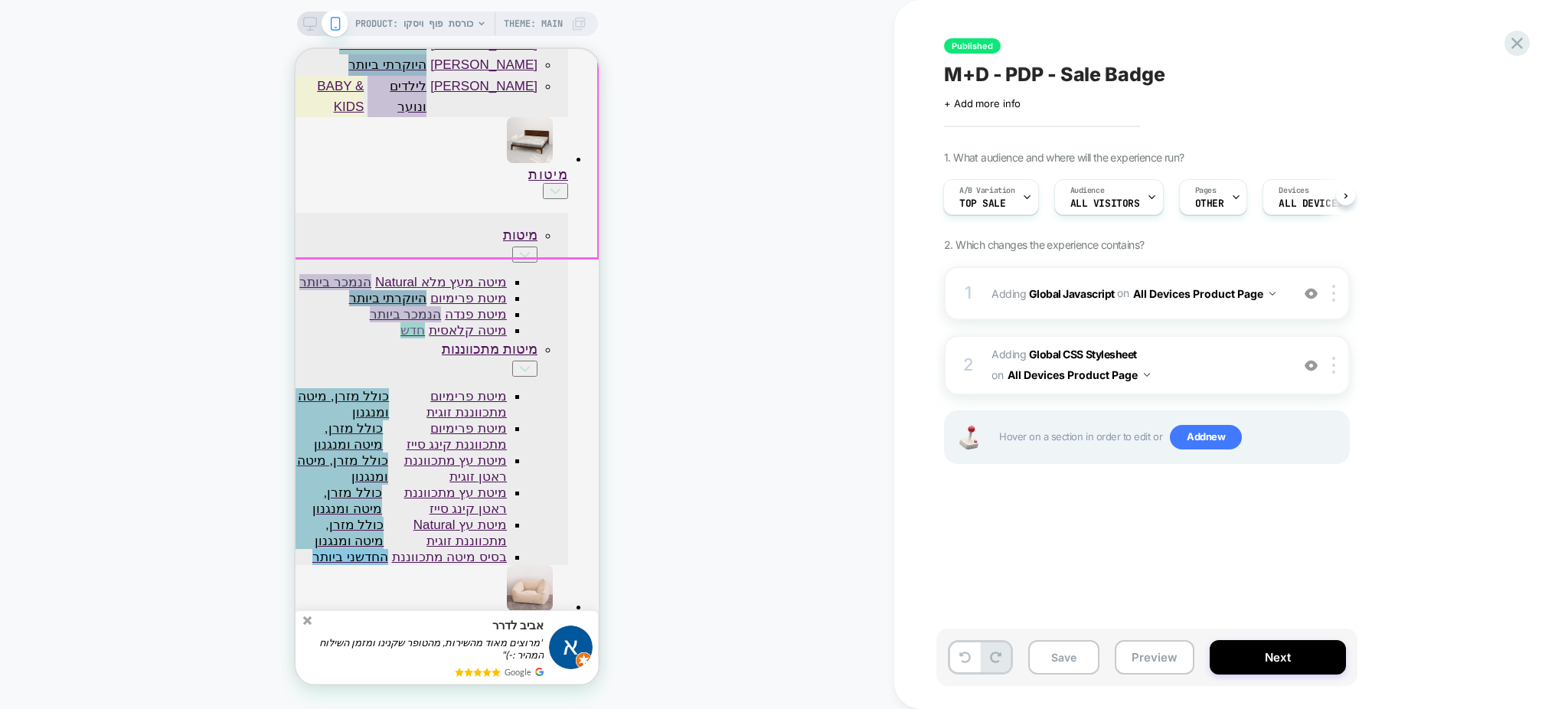
scroll to position [408, 0]
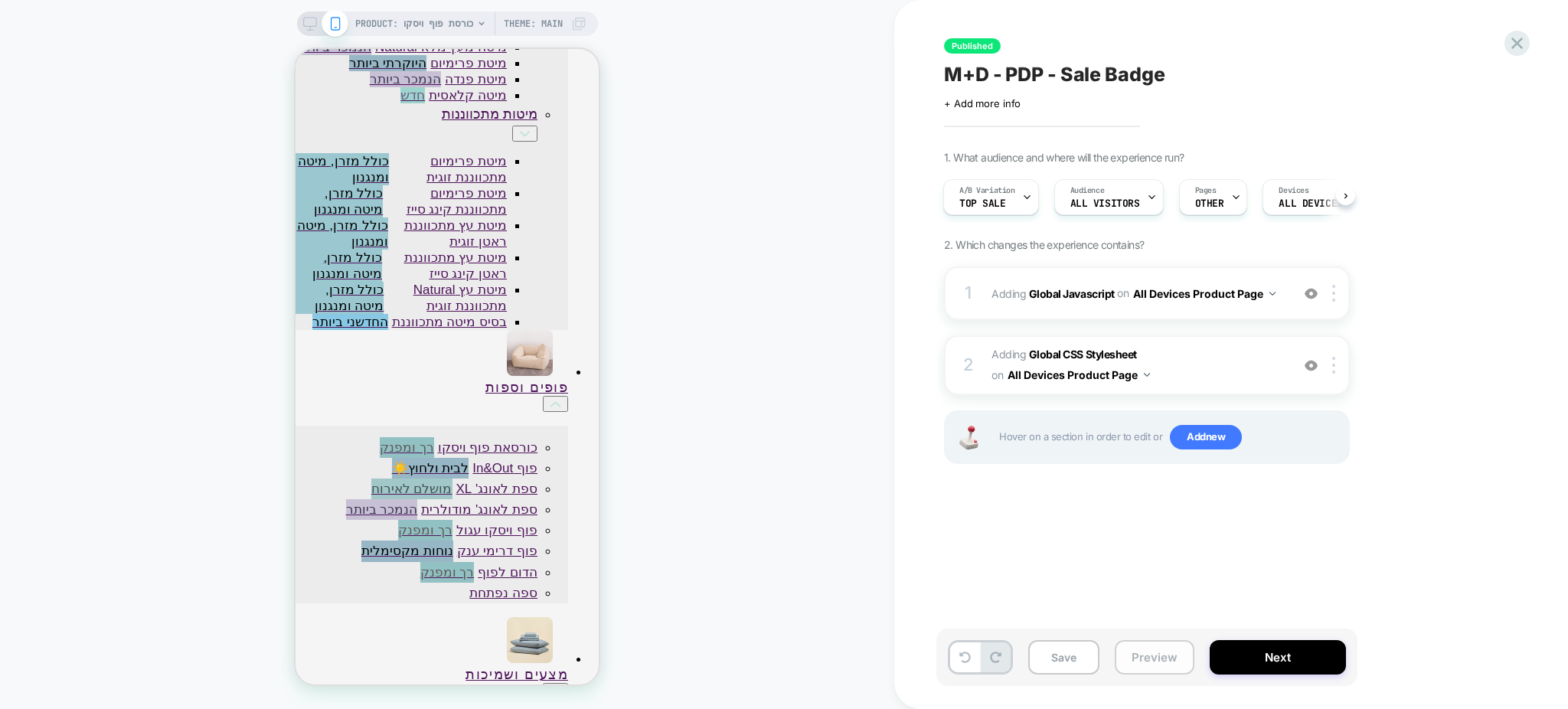
click at [1162, 648] on button "Preview" at bounding box center [1154, 657] width 80 height 34
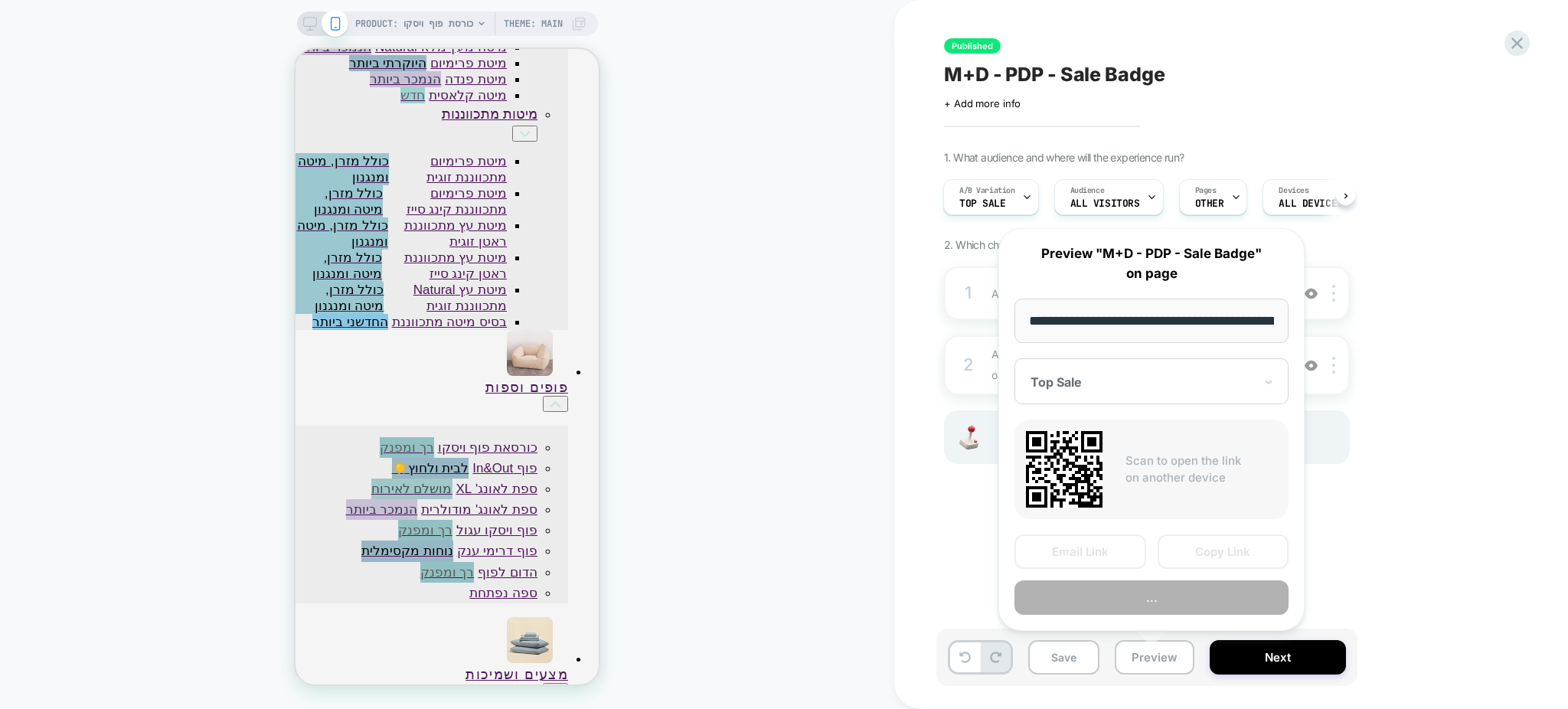
scroll to position [0, 542]
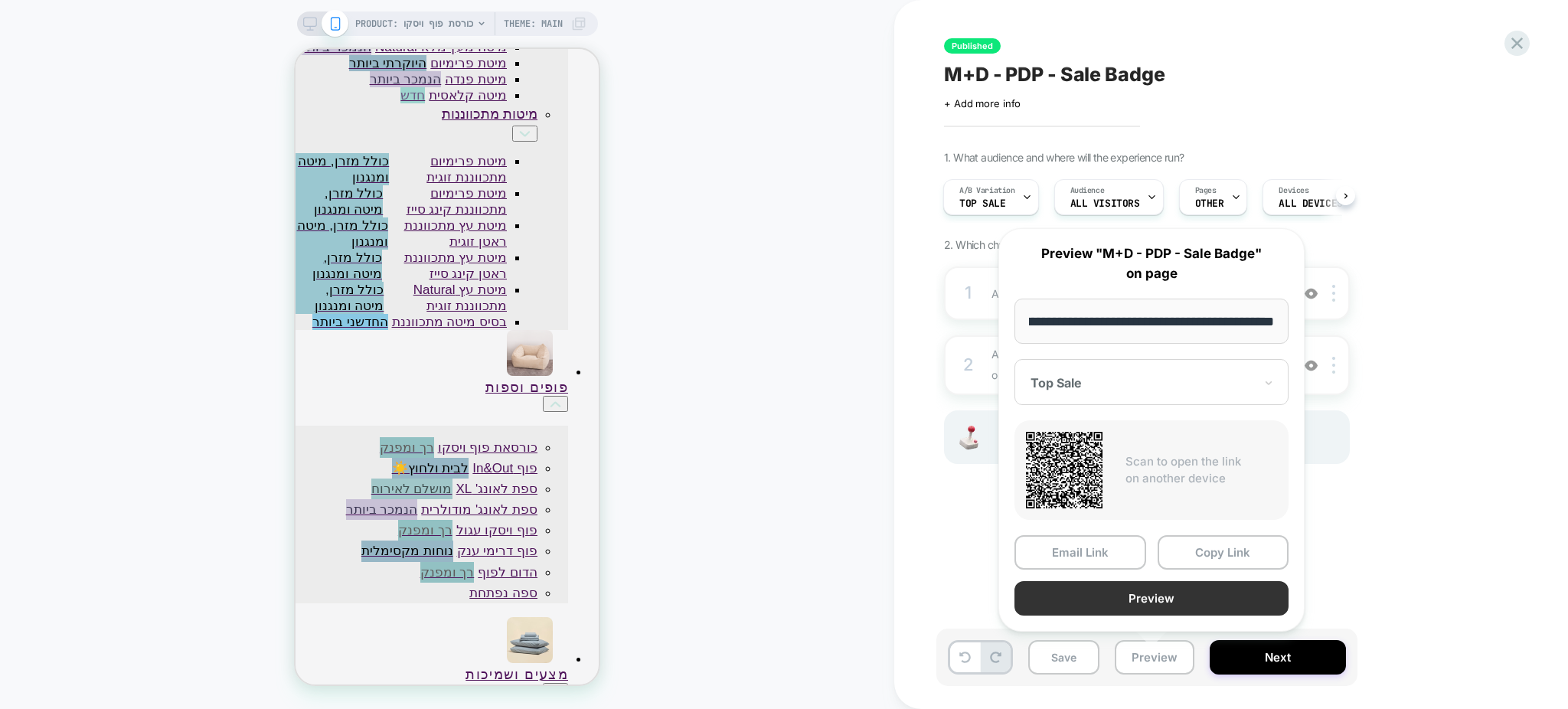
click at [1133, 592] on button "Preview" at bounding box center [1151, 597] width 274 height 34
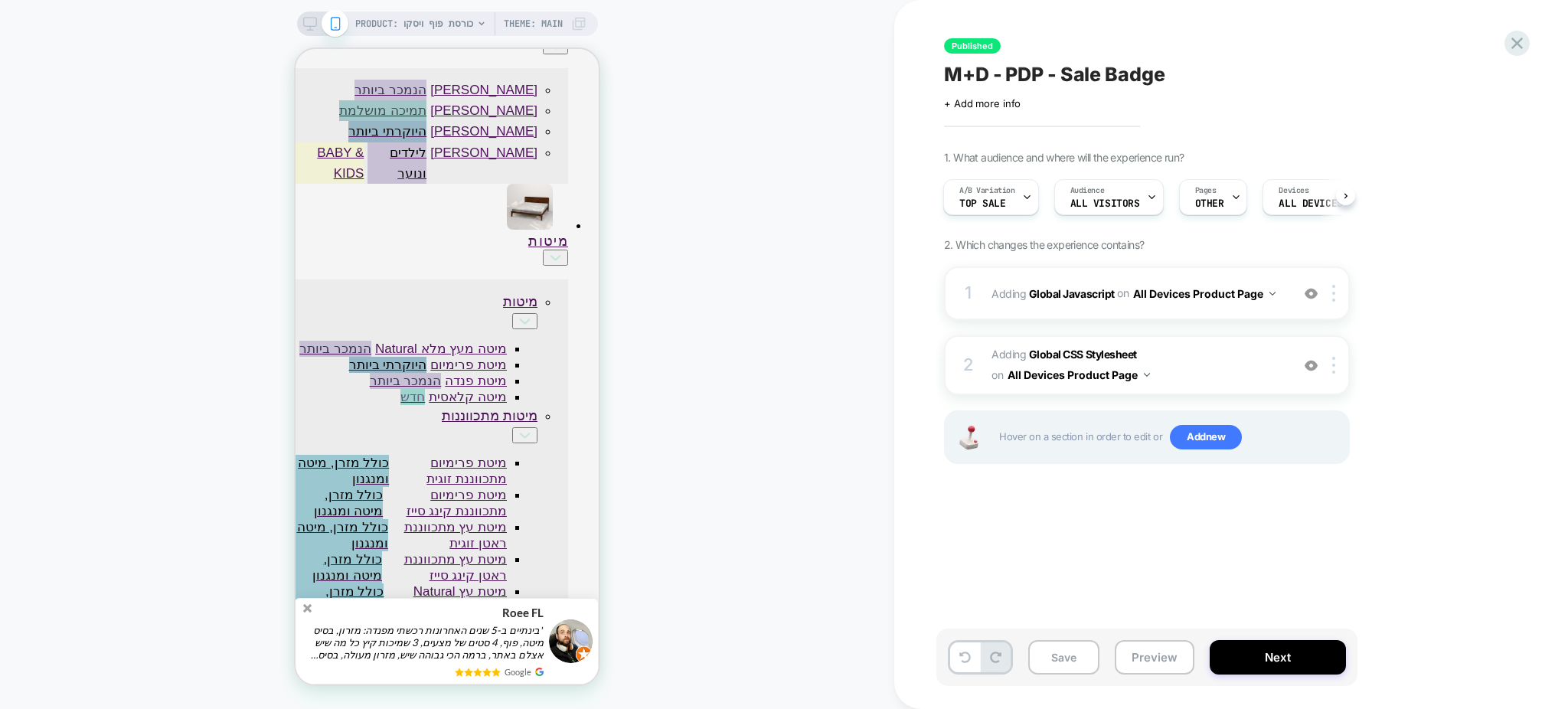
scroll to position [0, 0]
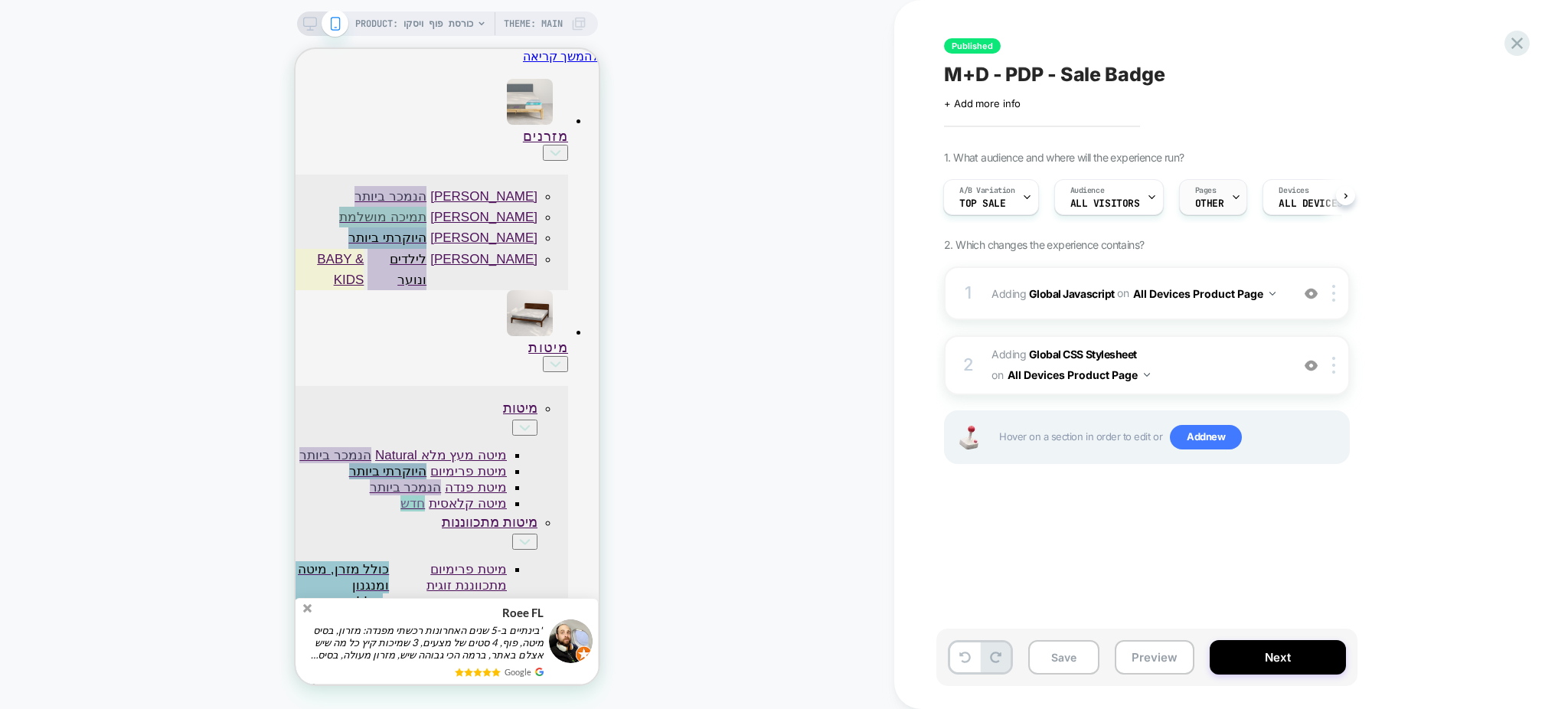
click at [1221, 189] on div "Pages OTHER" at bounding box center [1210, 196] width 60 height 34
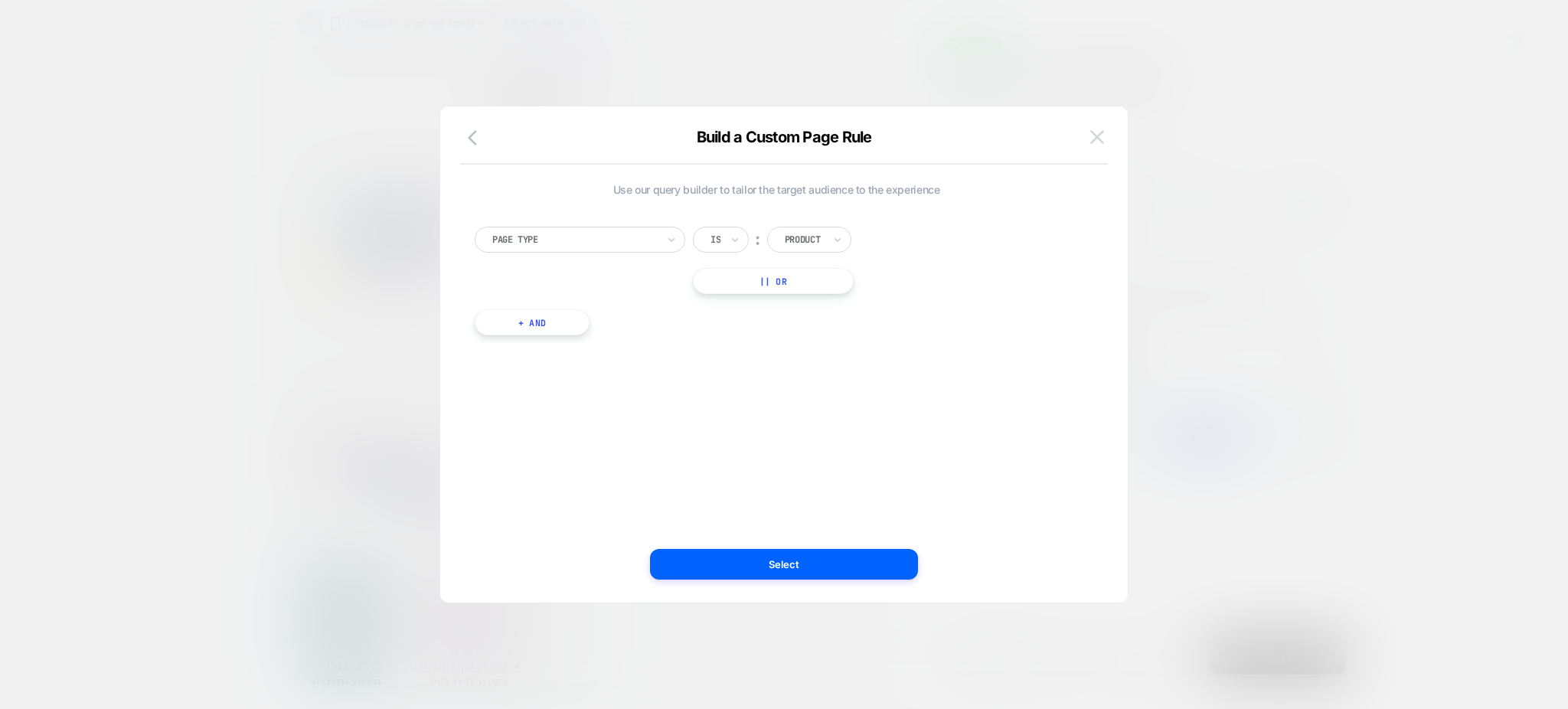
click at [1101, 141] on img at bounding box center [1097, 136] width 14 height 13
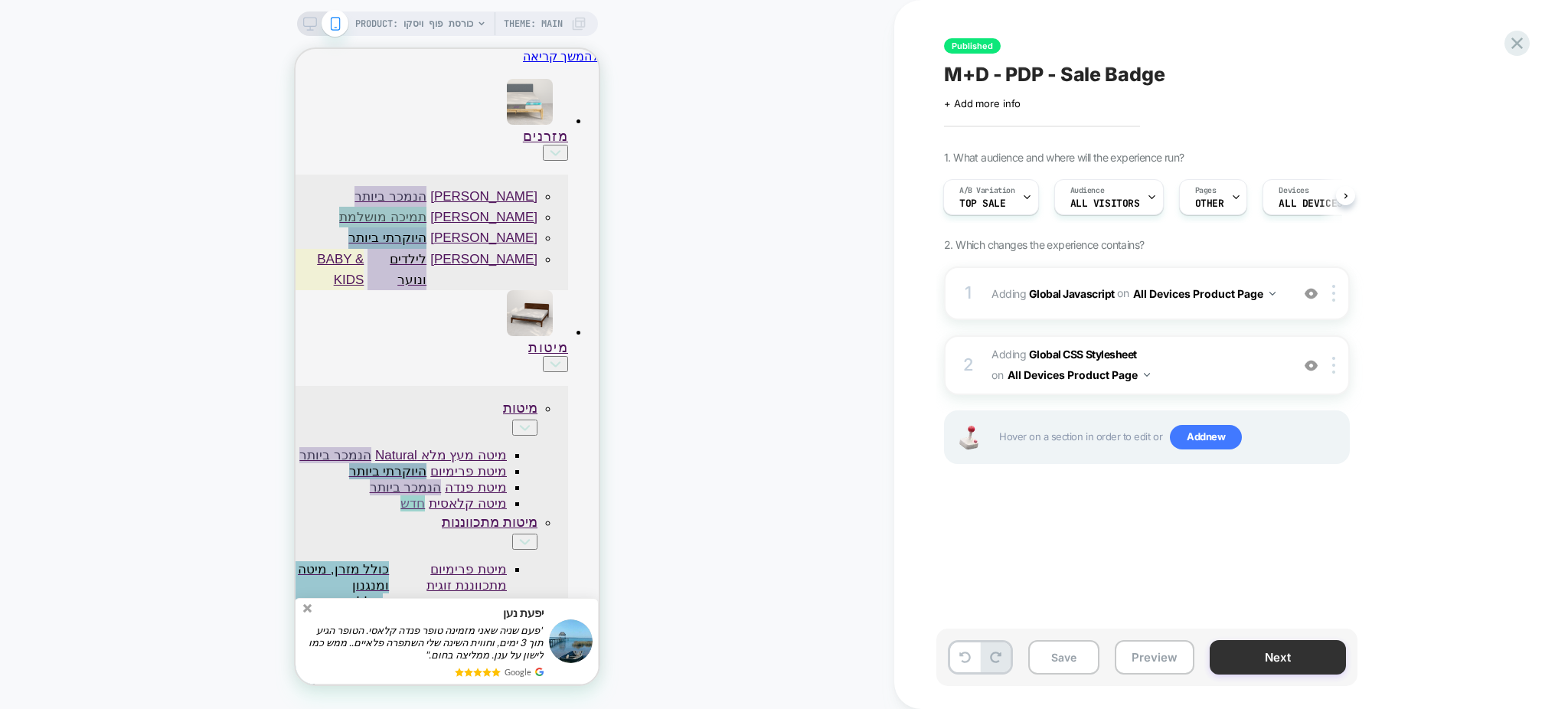
click at [1233, 657] on button "Next" at bounding box center [1278, 657] width 136 height 34
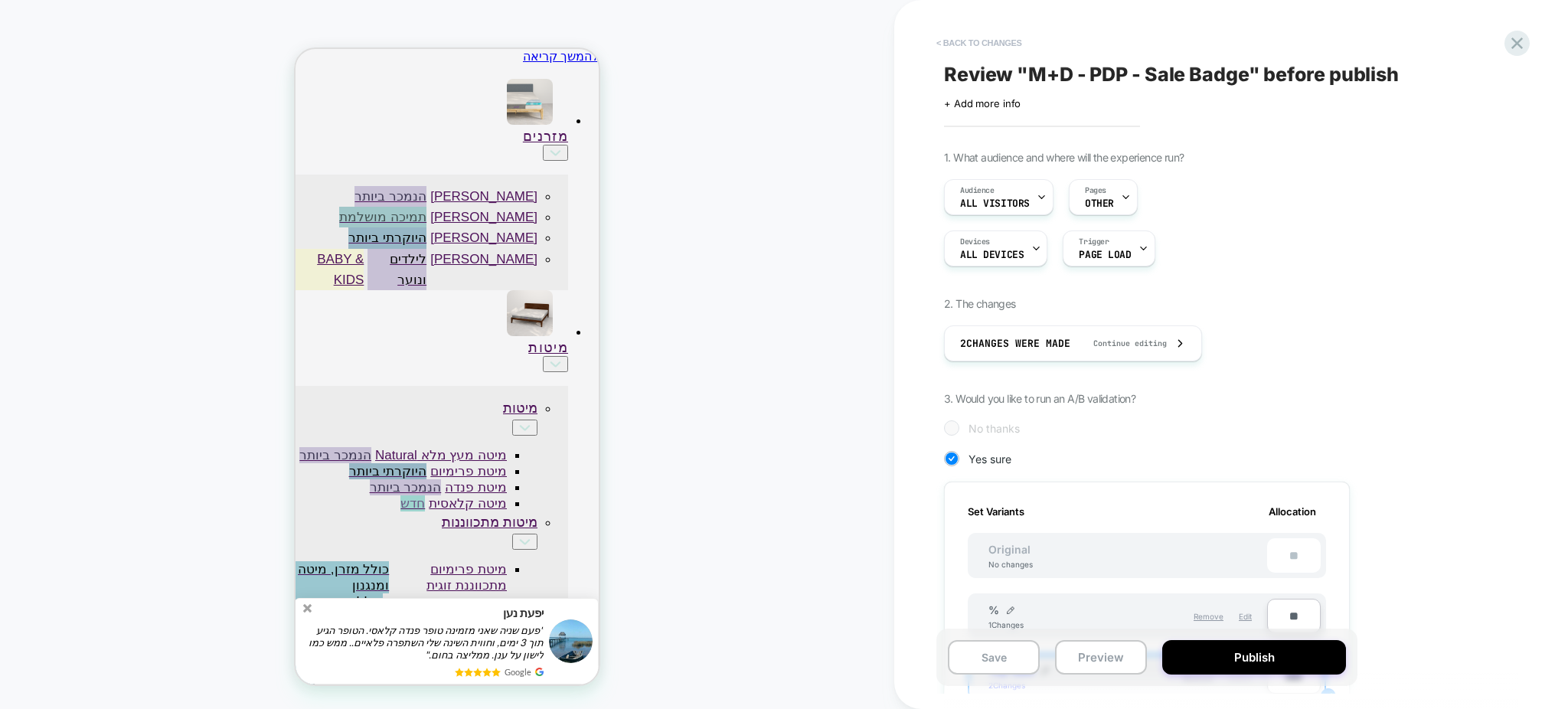
click at [955, 47] on button "< Back to changes" at bounding box center [979, 42] width 101 height 24
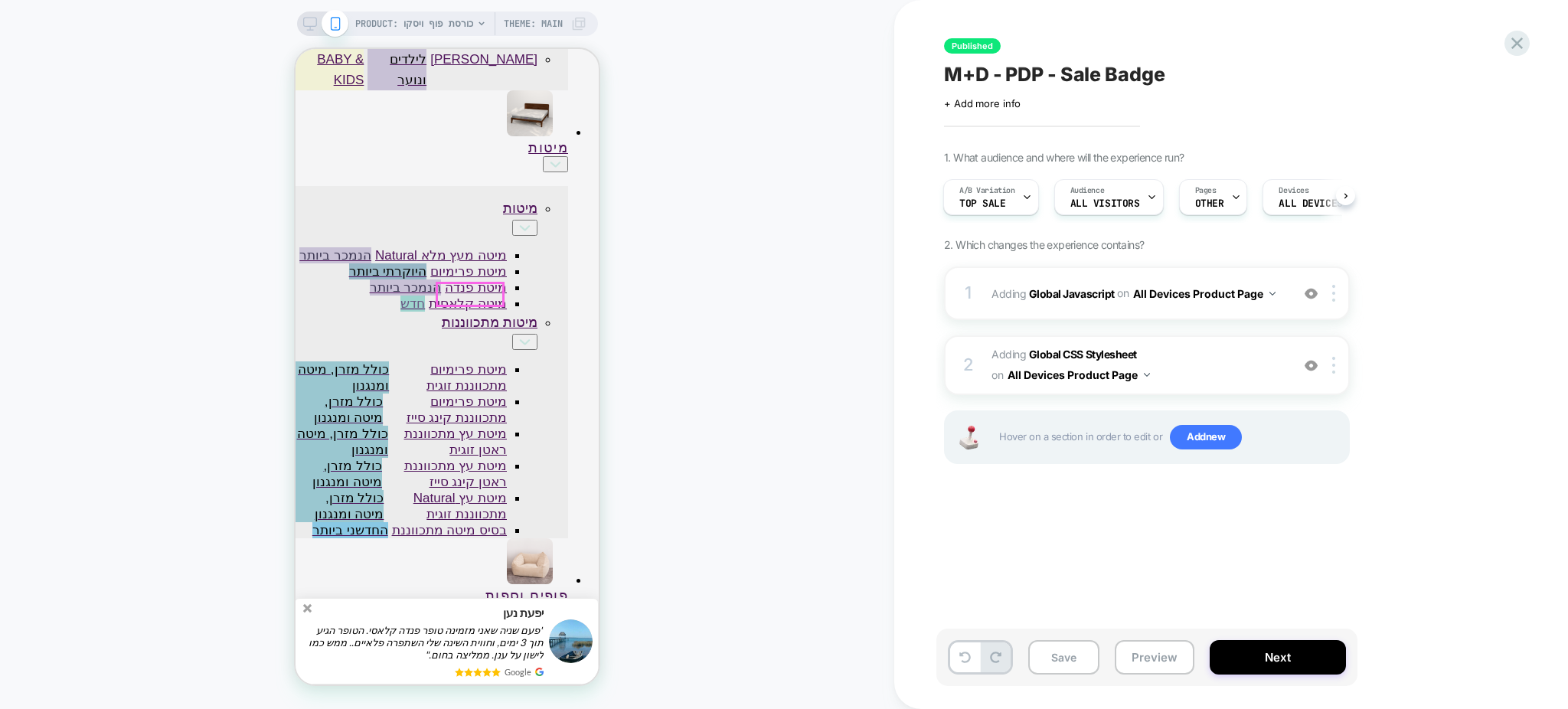
scroll to position [204, 0]
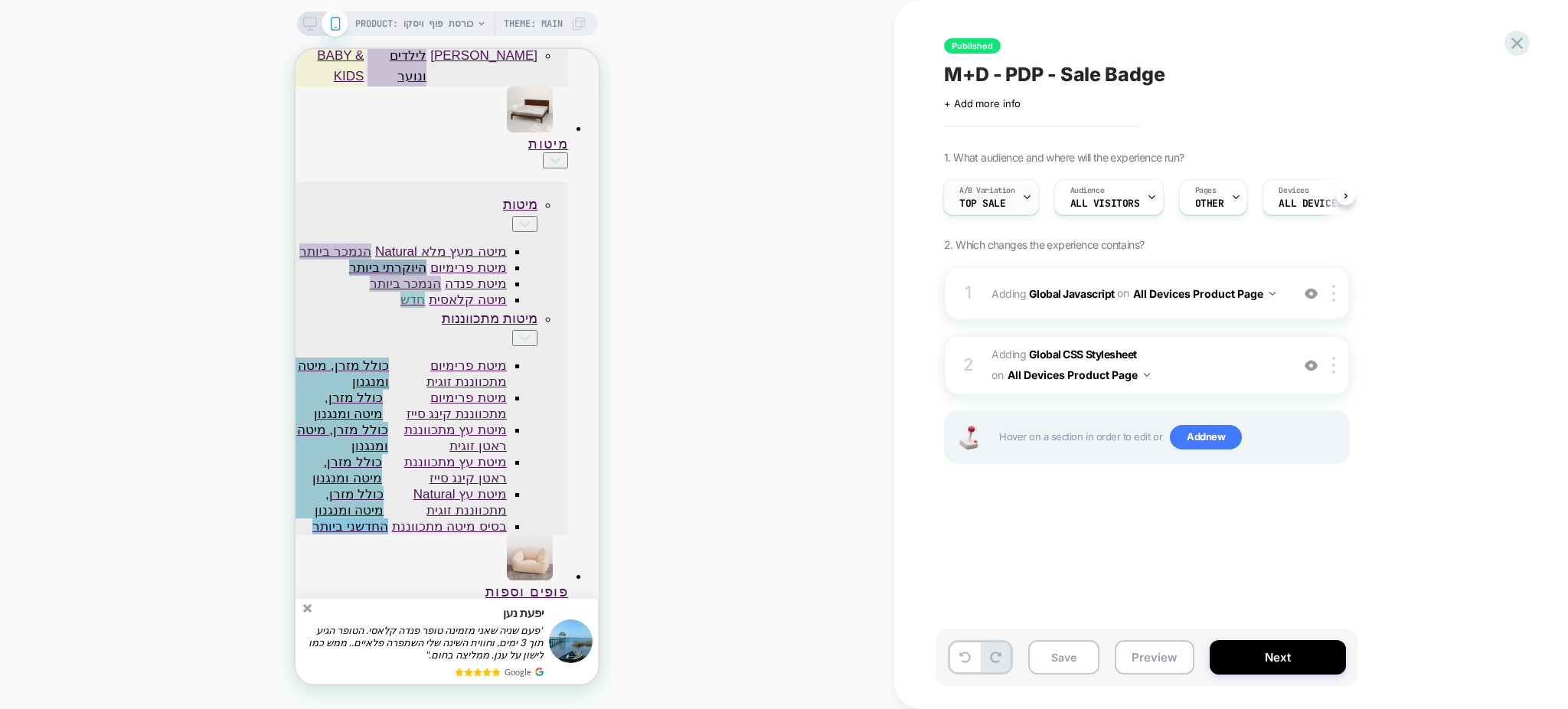
click at [1025, 189] on div at bounding box center [1027, 196] width 10 height 34
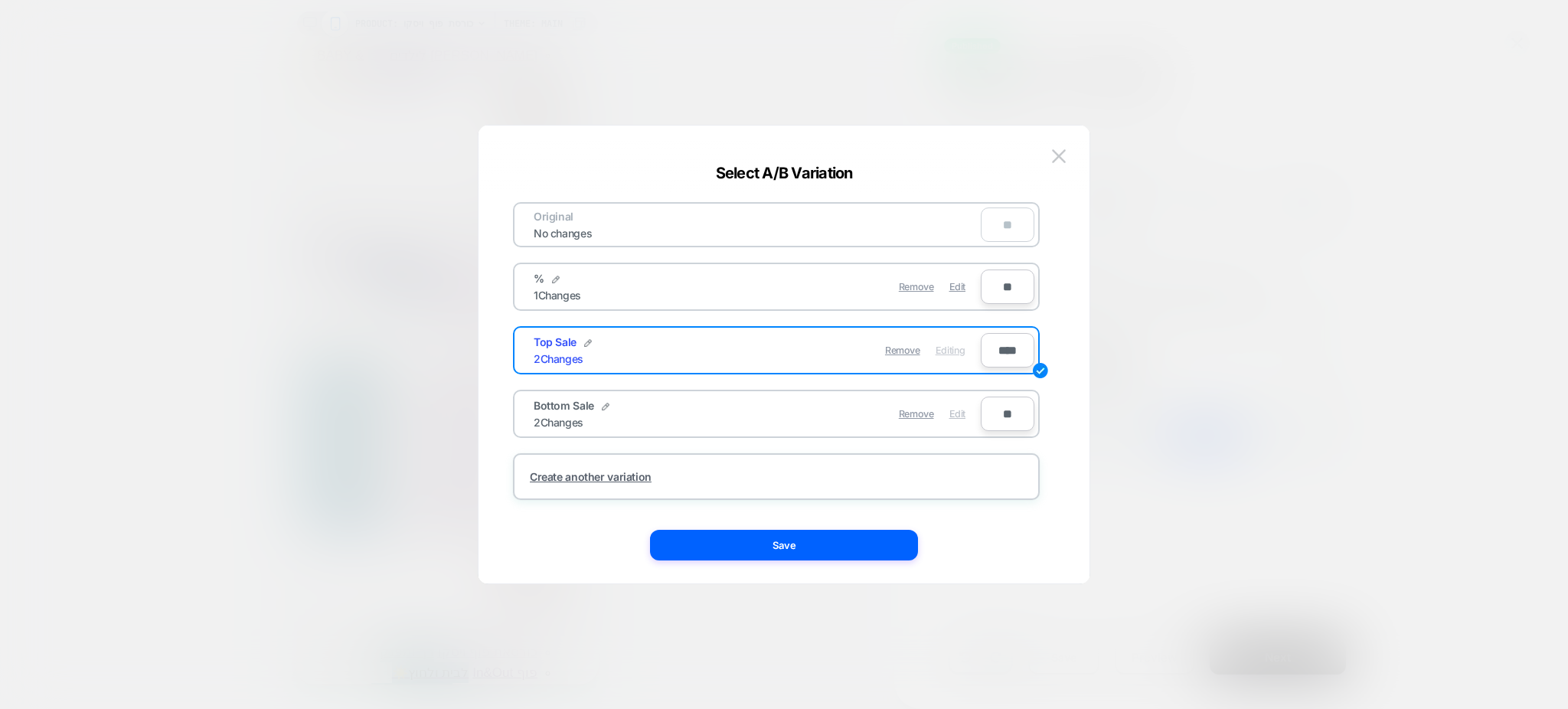
click at [960, 408] on span "Edit" at bounding box center [957, 414] width 16 height 12
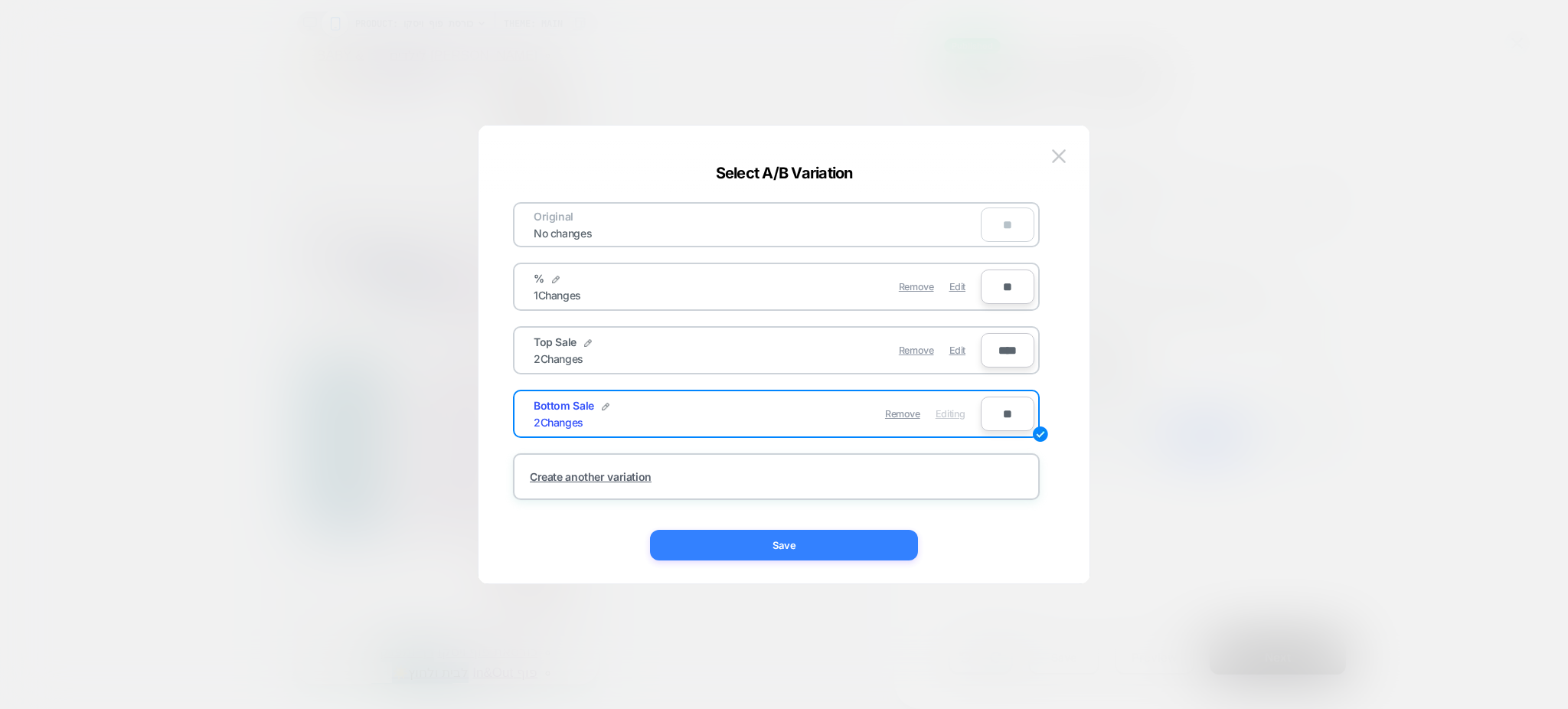
click at [875, 550] on button "Save" at bounding box center [784, 545] width 268 height 31
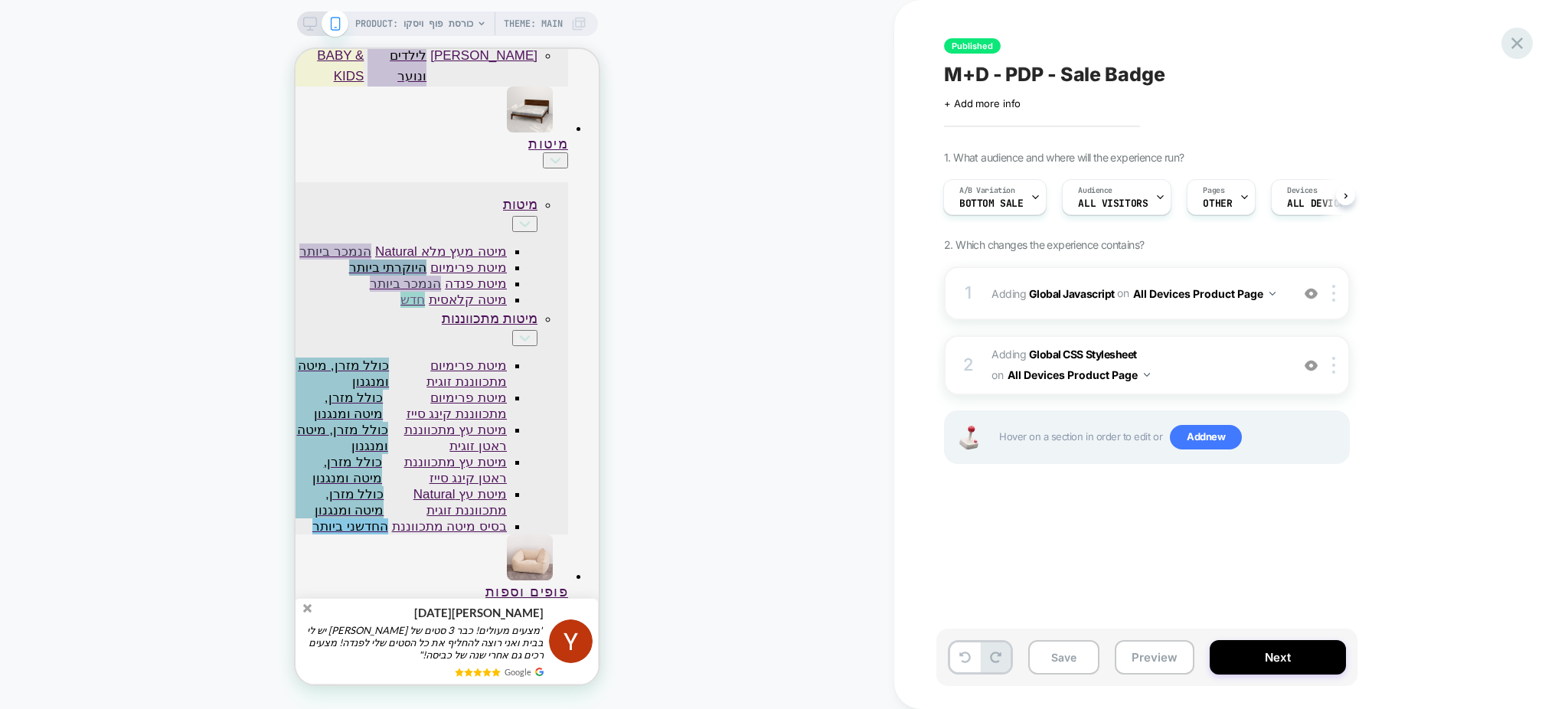
click at [1517, 36] on icon at bounding box center [1516, 43] width 21 height 21
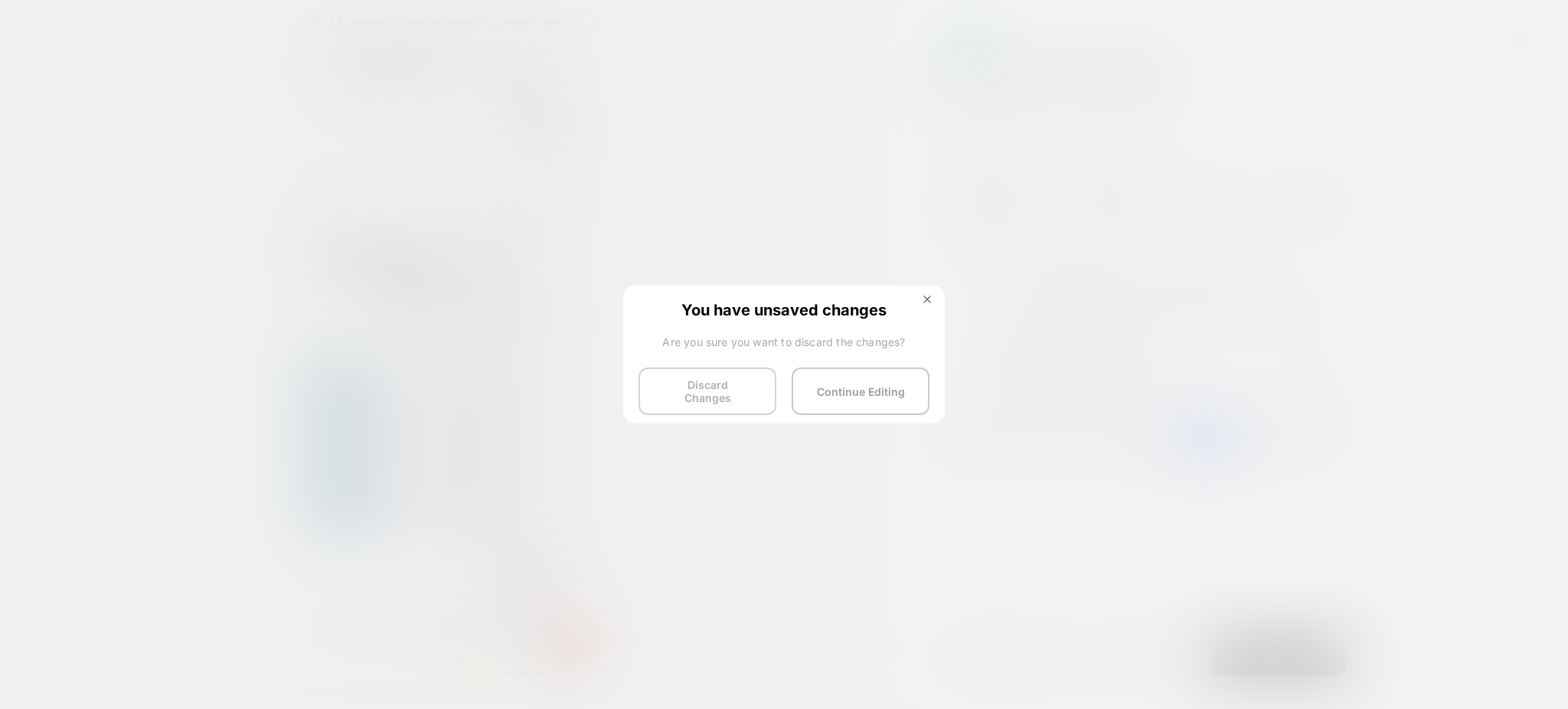
click at [698, 397] on button "Discard Changes" at bounding box center [707, 391] width 138 height 47
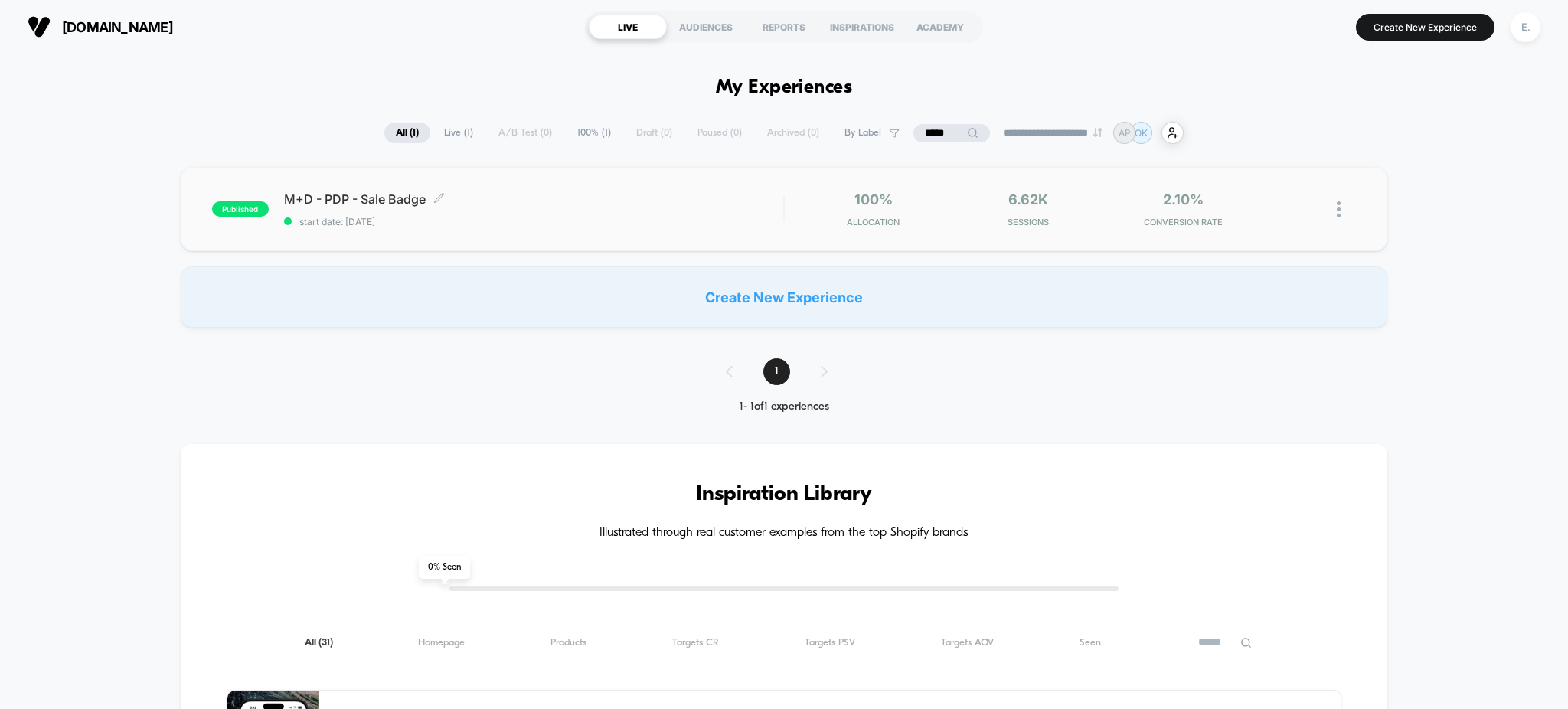
click at [653, 225] on span "start date: 8/26/2025" at bounding box center [533, 221] width 500 height 12
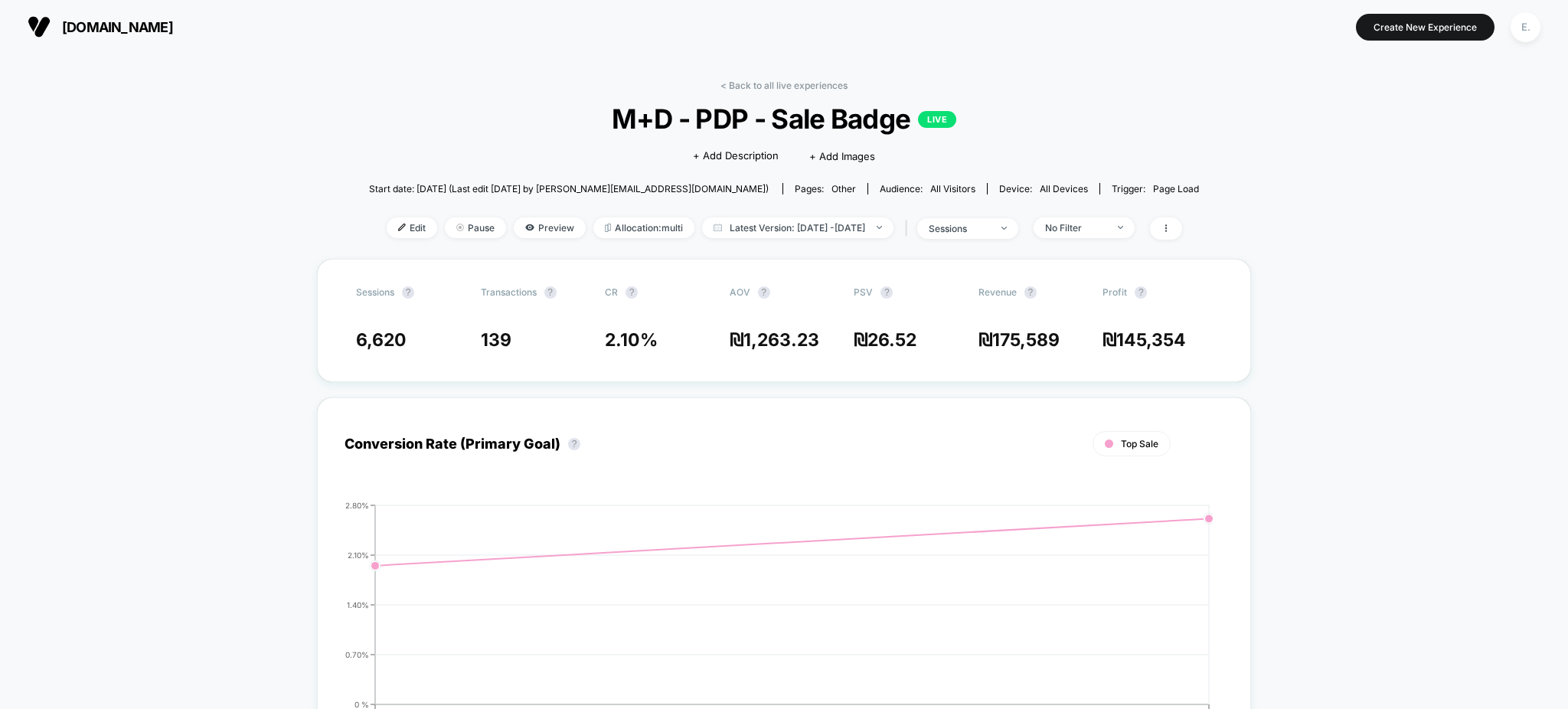
click at [826, 216] on div "< Back to all live experiences M+D - PDP - Sale Badge LIVE Click to edit experi…" at bounding box center [783, 169] width 830 height 179
click at [826, 226] on span "Latest Version: Aug 26, 2025 - Aug 27, 2025" at bounding box center [798, 227] width 191 height 21
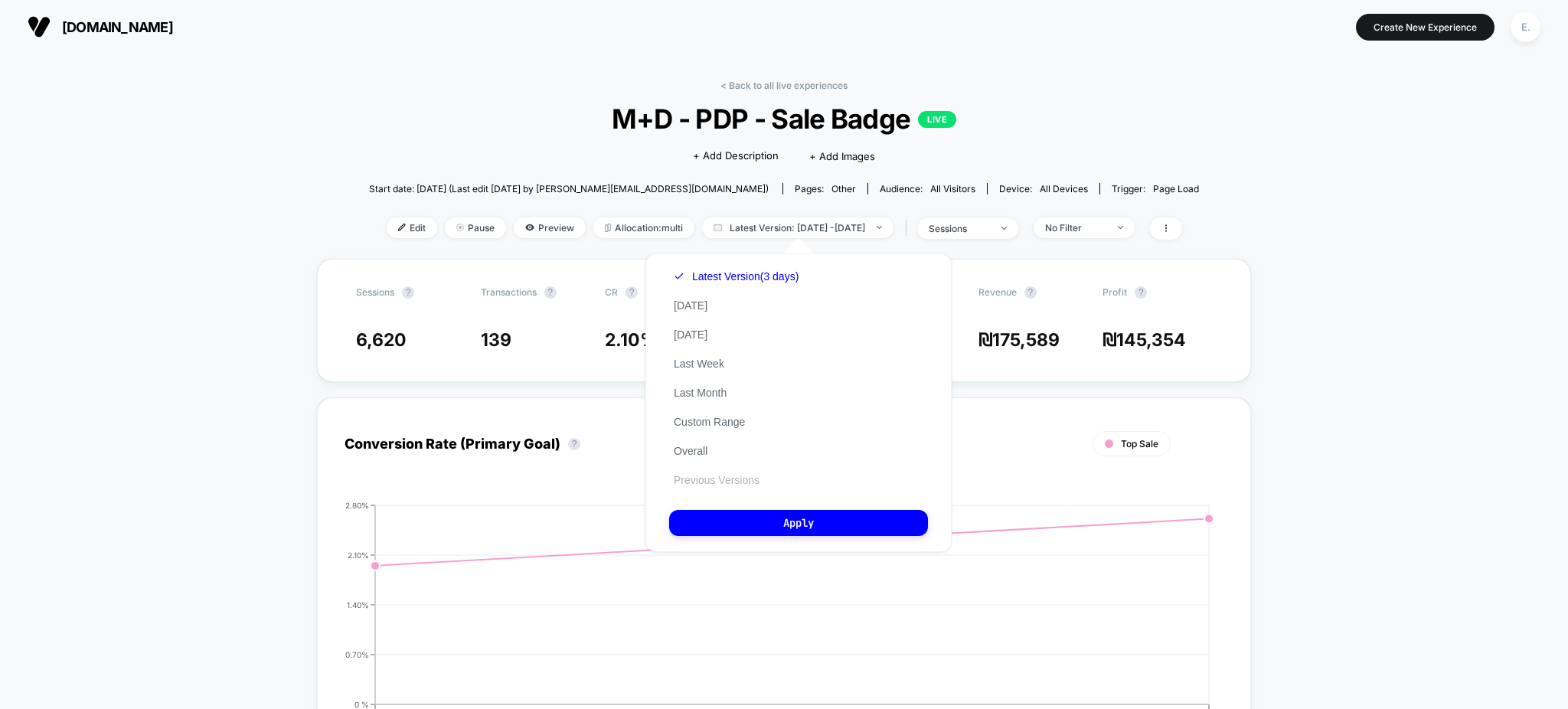
click at [712, 479] on button "Previous Versions" at bounding box center [717, 480] width 95 height 14
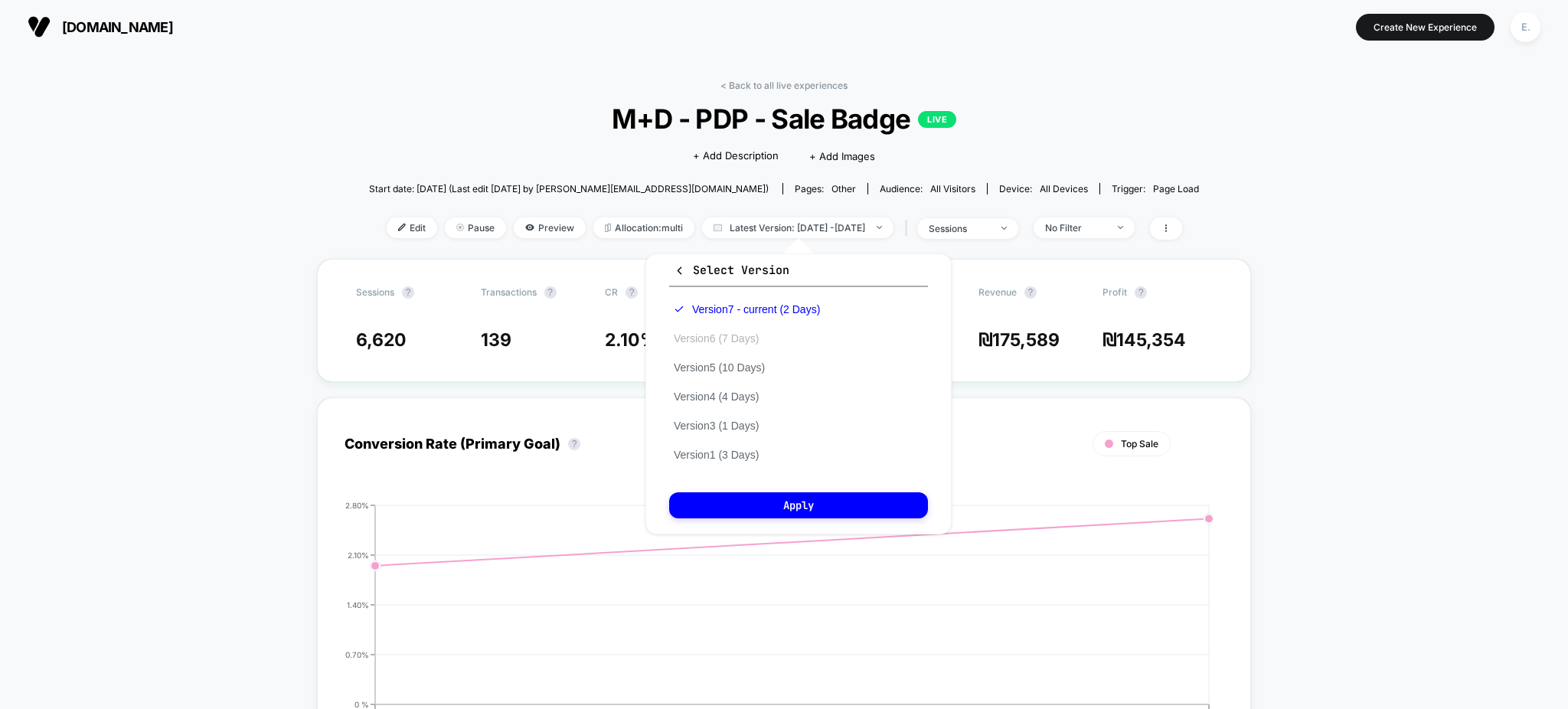
click at [752, 335] on button "Version 6 (7 Days)" at bounding box center [716, 338] width 94 height 14
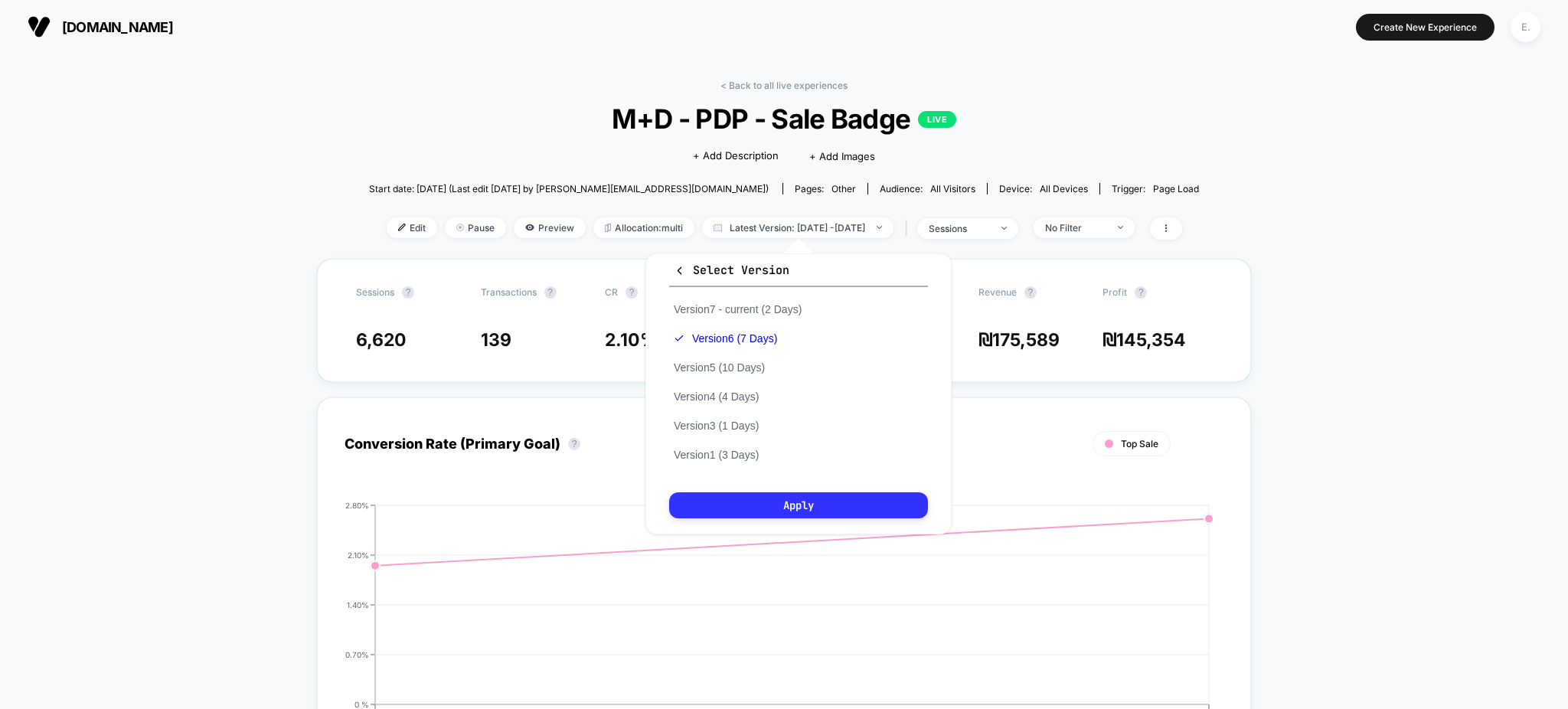
click at [762, 499] on button "Apply" at bounding box center [798, 505] width 259 height 26
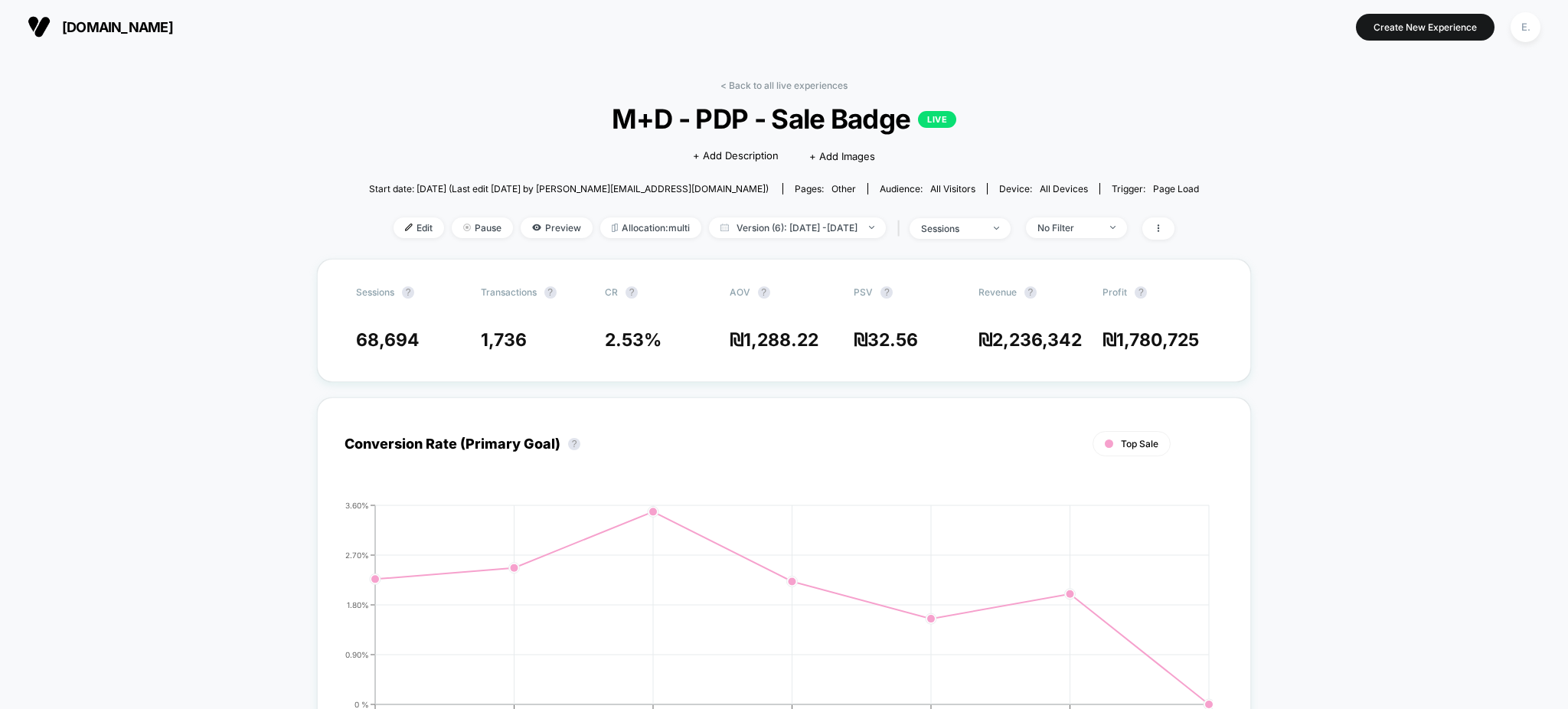
click at [857, 212] on div "< Back to all live experiences M+D - PDP - Sale Badge LIVE Click to edit experi…" at bounding box center [783, 169] width 830 height 179
click at [858, 231] on span "Version (6): Aug 21, 2025 - Aug 27, 2025" at bounding box center [797, 227] width 177 height 21
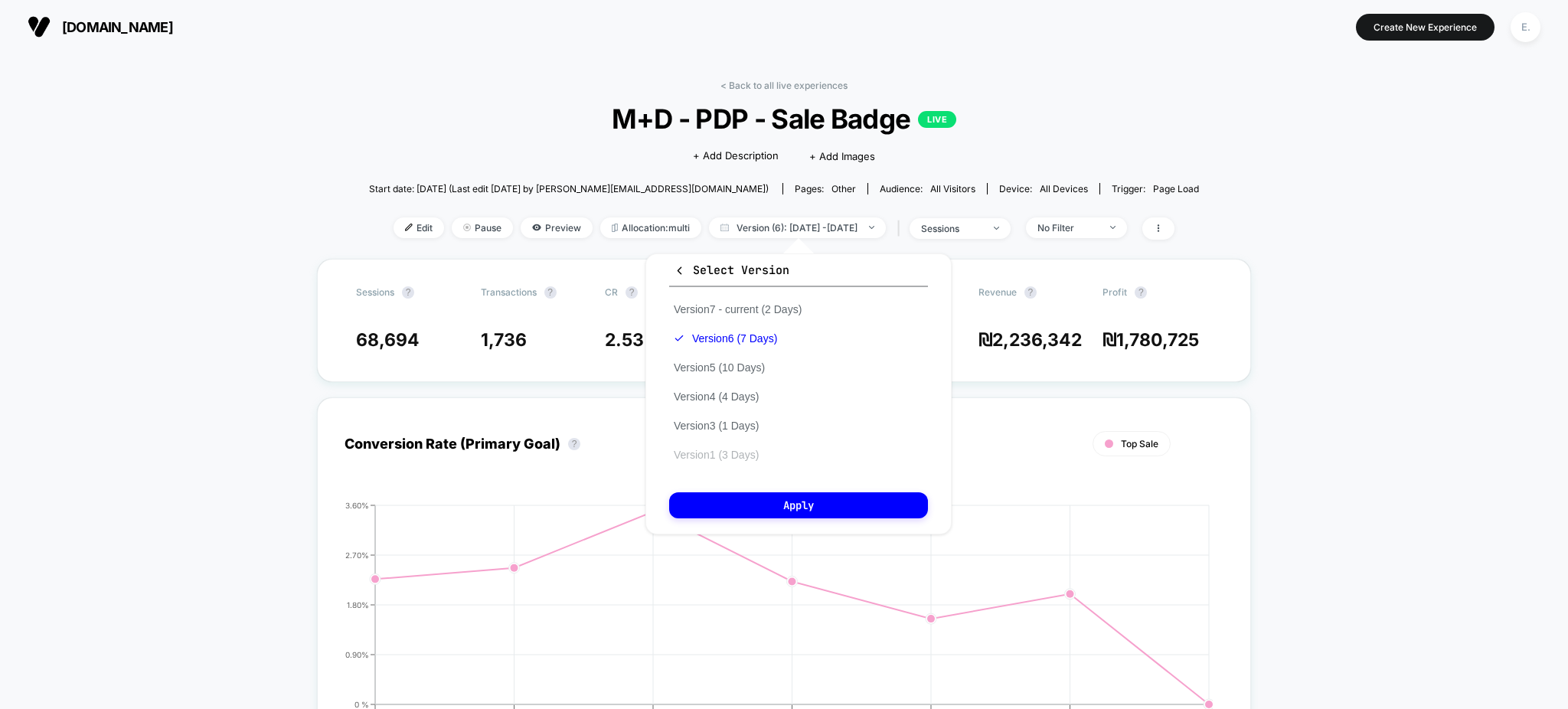
click at [754, 459] on button "Version 1 (3 Days)" at bounding box center [716, 454] width 94 height 14
click at [755, 508] on button "Apply" at bounding box center [798, 505] width 259 height 26
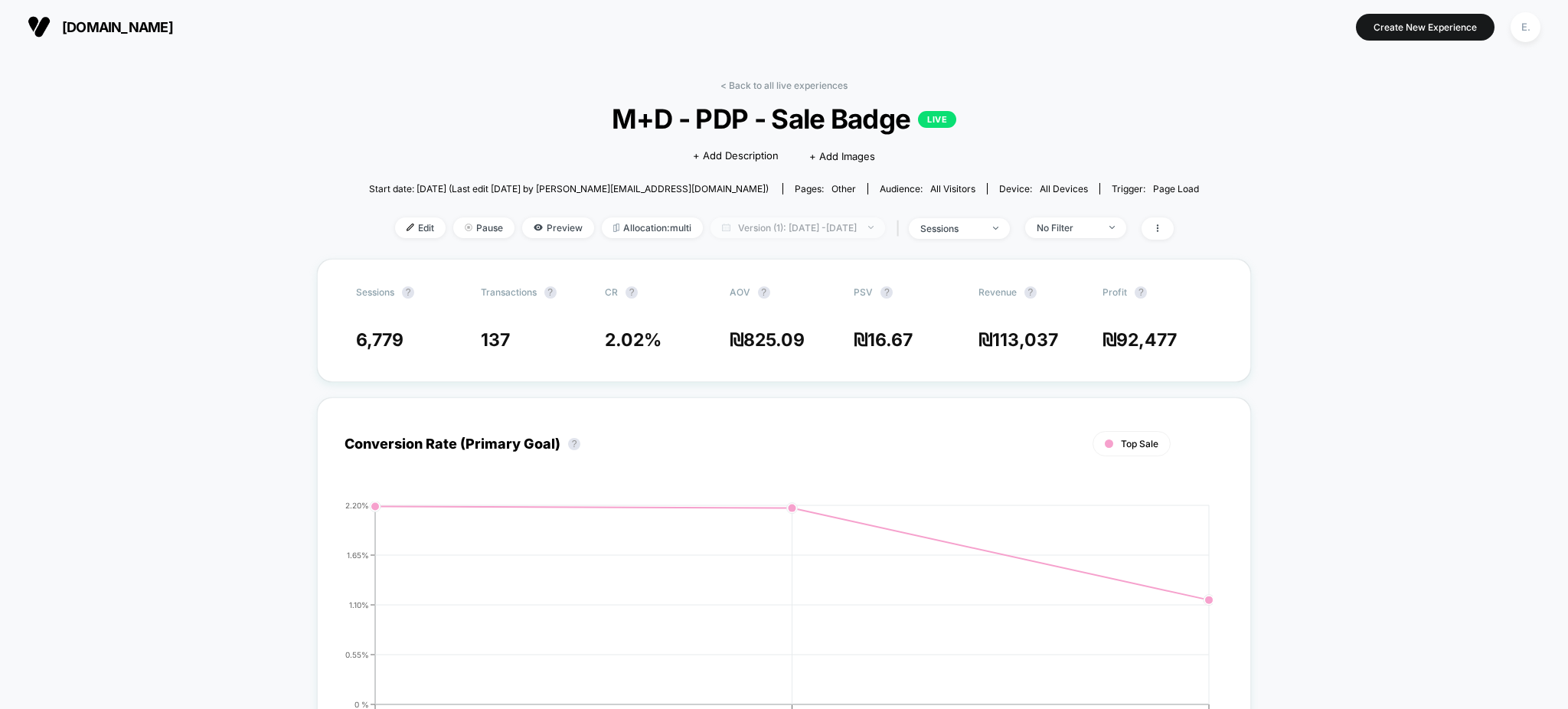
click at [882, 231] on span "Version (1): Jul 15, 2025 - Jul 17, 2025" at bounding box center [798, 227] width 175 height 21
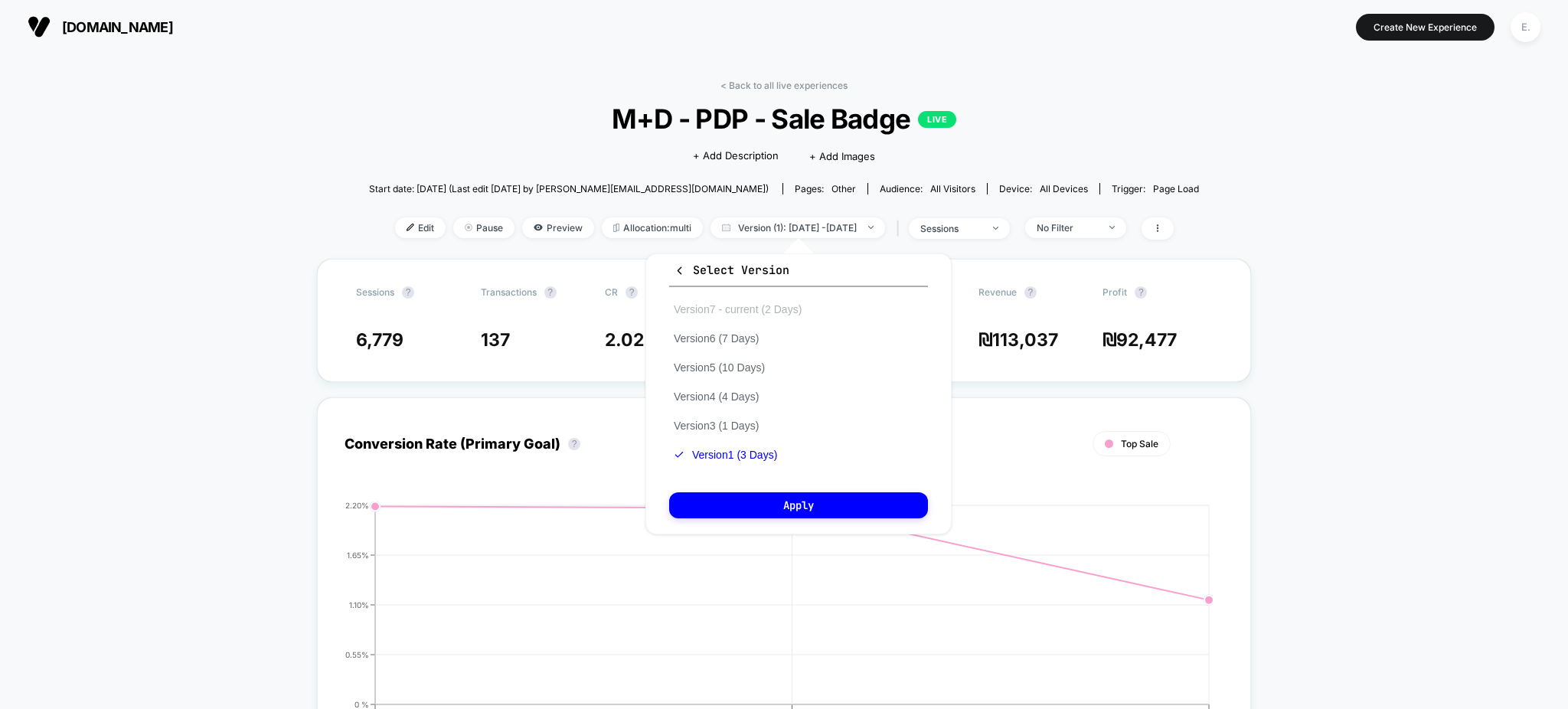
click at [733, 302] on button "Version 7 - current (2 Days)" at bounding box center [737, 309] width 137 height 14
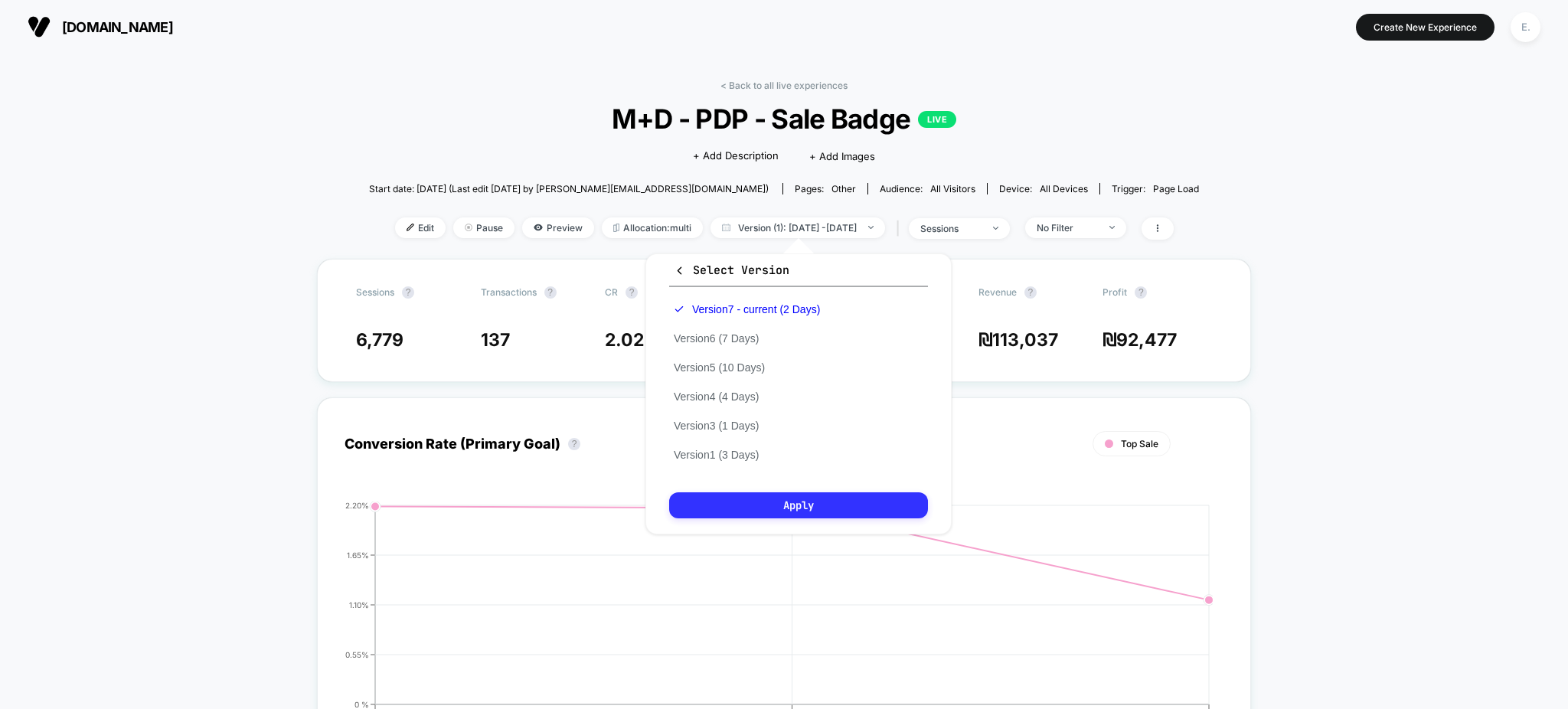
click at [744, 512] on button "Apply" at bounding box center [798, 505] width 259 height 26
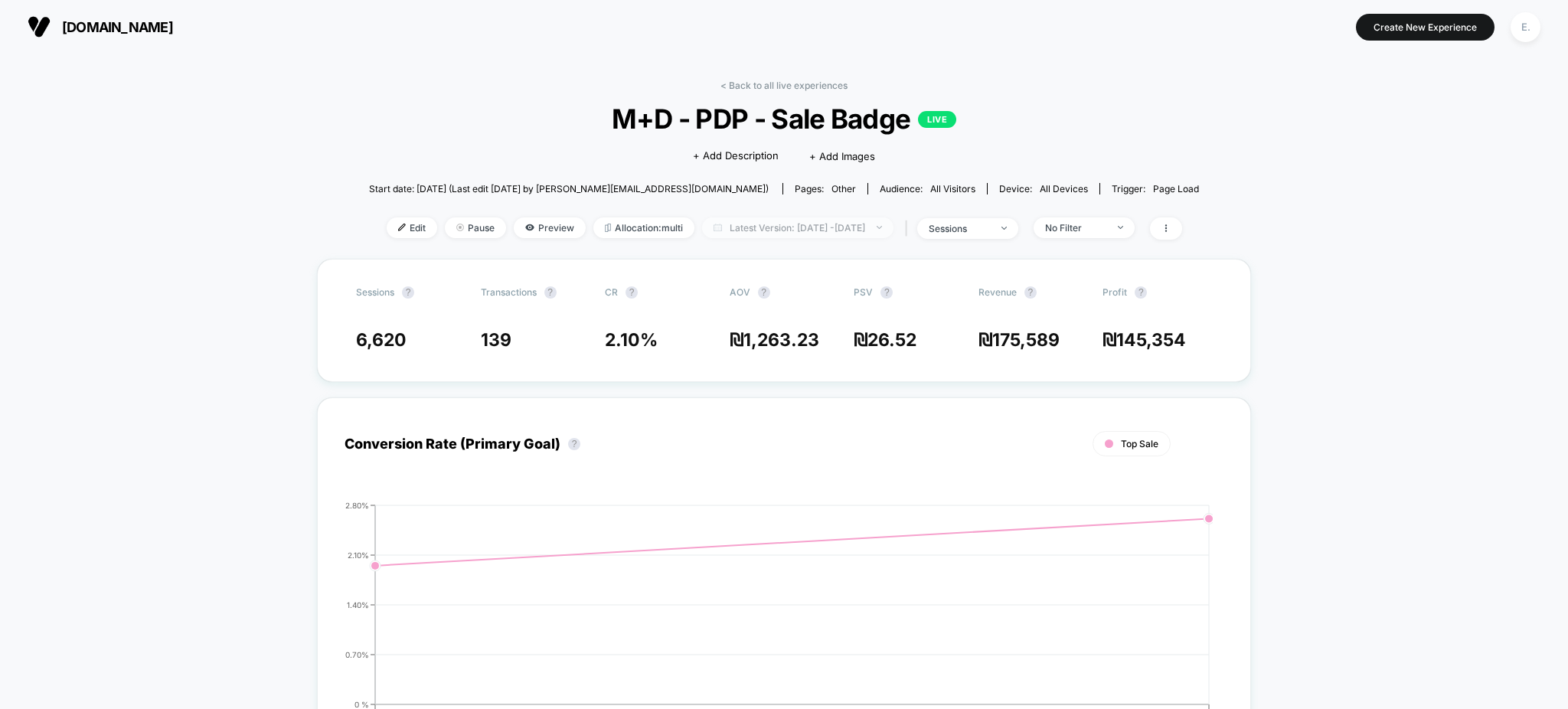
click at [814, 236] on span "Latest Version: Aug 26, 2025 - Aug 27, 2025" at bounding box center [798, 227] width 191 height 21
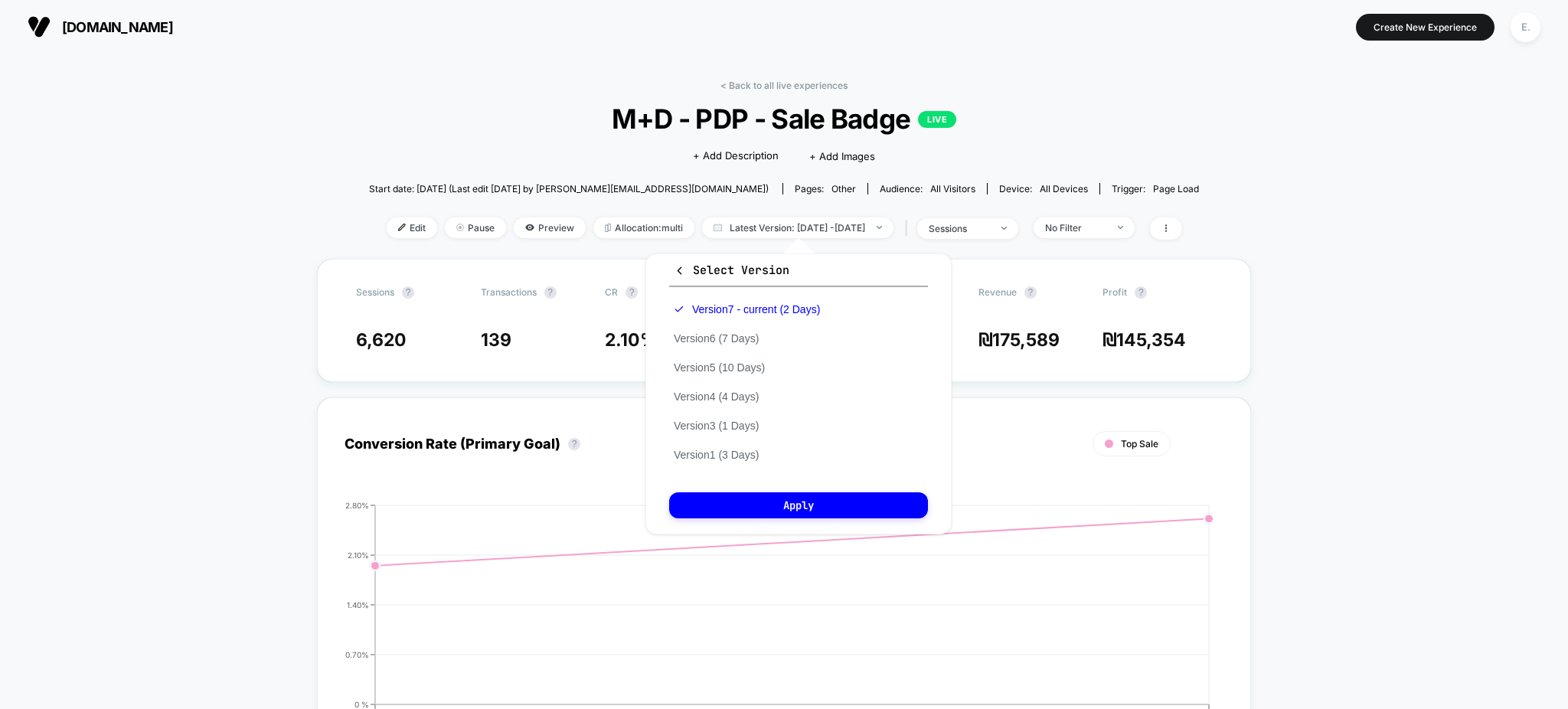
click at [683, 274] on icon "button" at bounding box center [680, 270] width 12 height 12
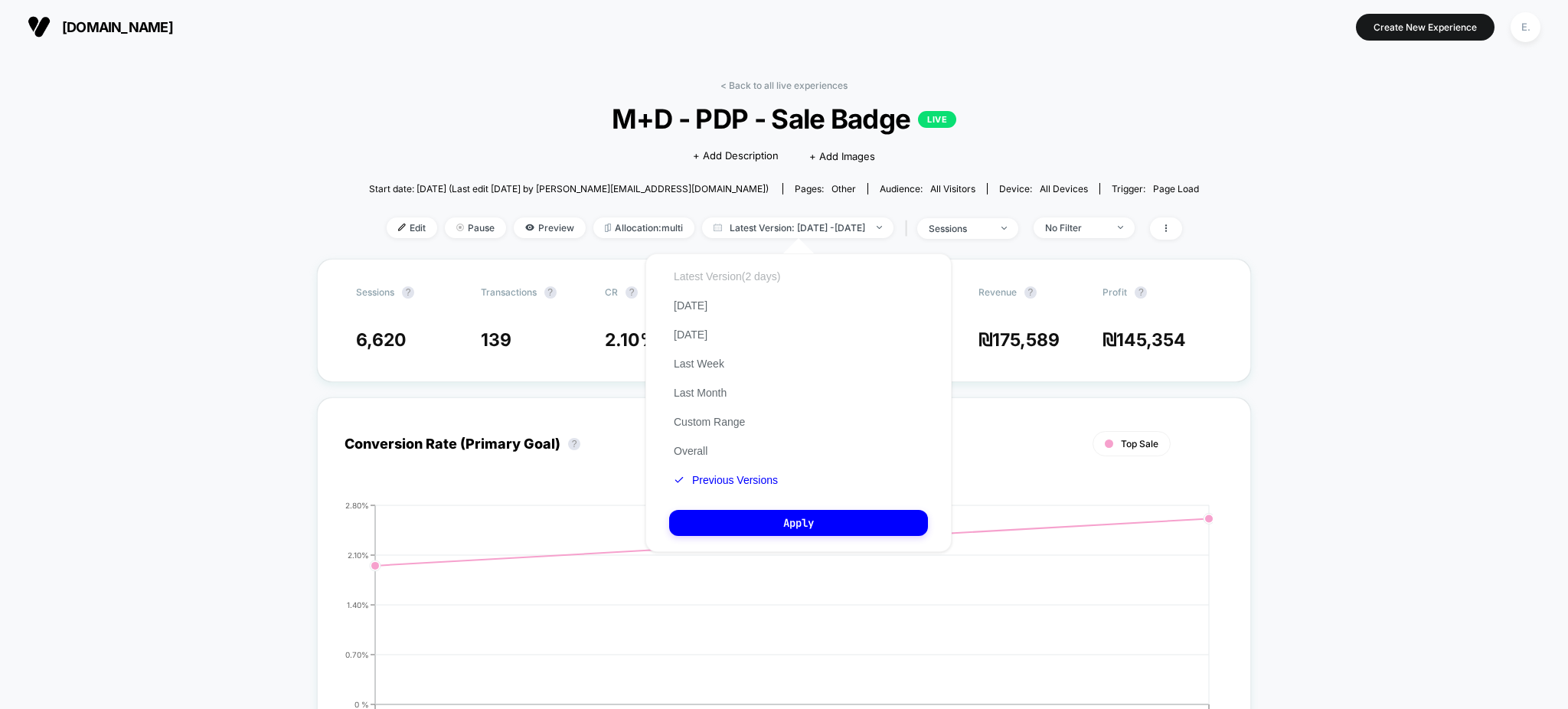
click at [723, 275] on button "Latest Version (2 days)" at bounding box center [727, 276] width 116 height 14
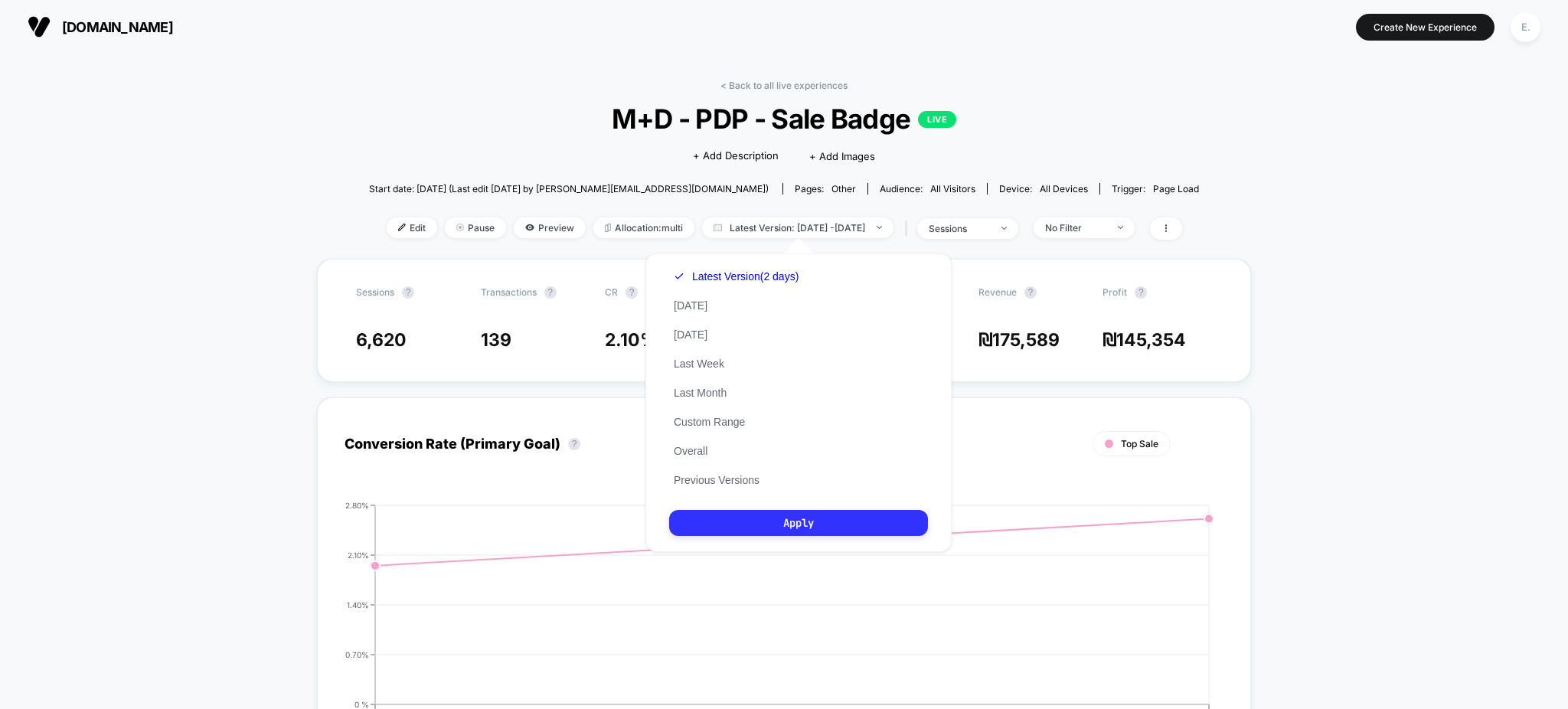
click at [775, 534] on button "Apply" at bounding box center [798, 523] width 259 height 26
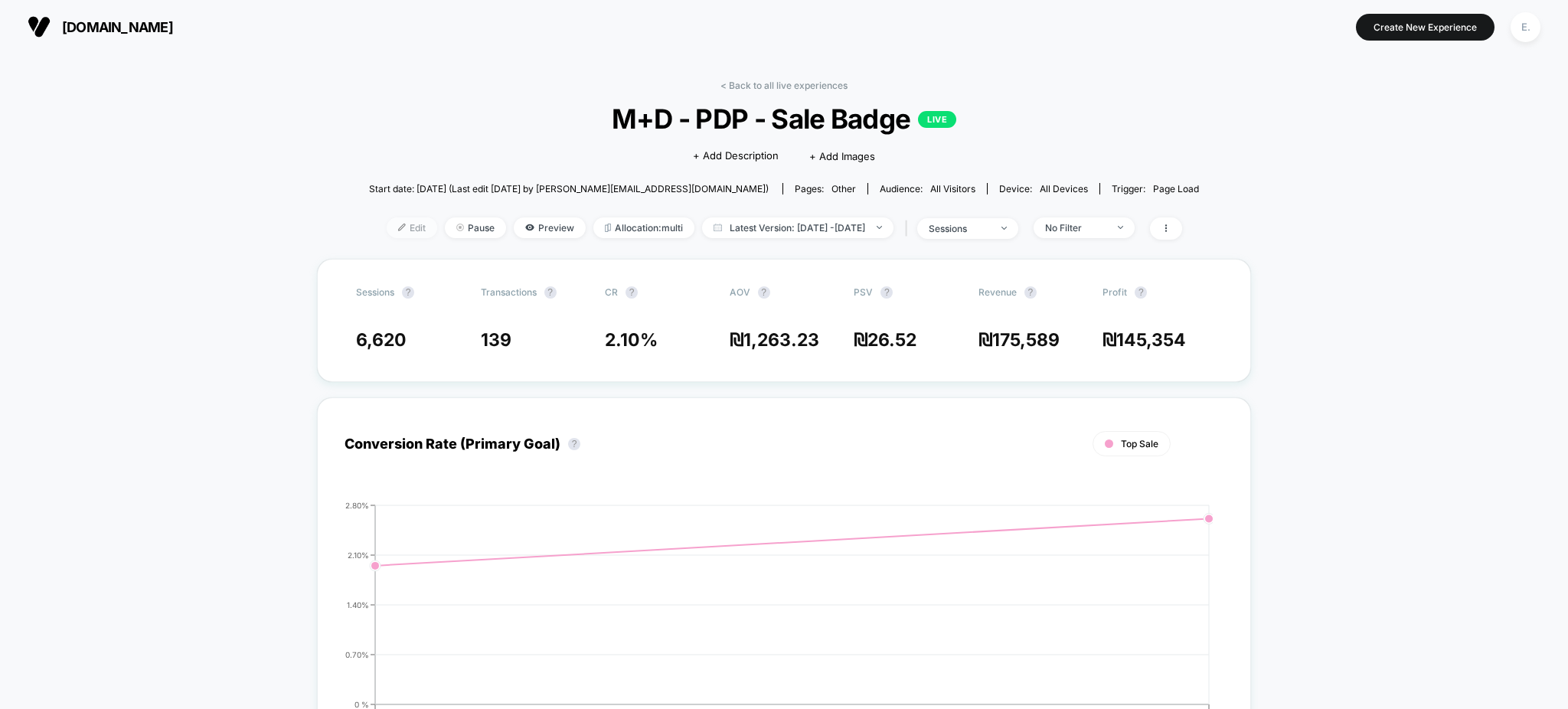
click at [387, 230] on span "Edit" at bounding box center [412, 227] width 51 height 21
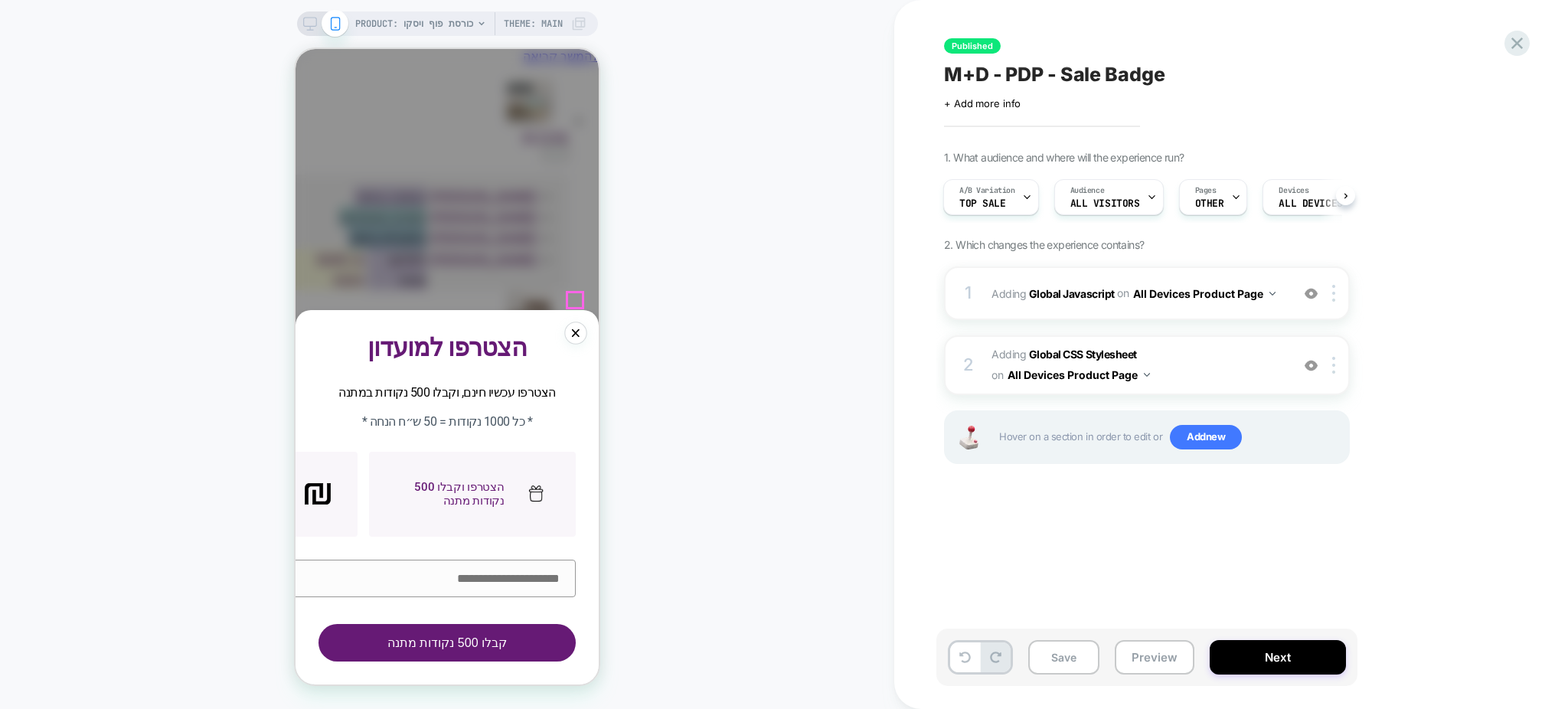
click at [576, 321] on link at bounding box center [575, 332] width 22 height 22
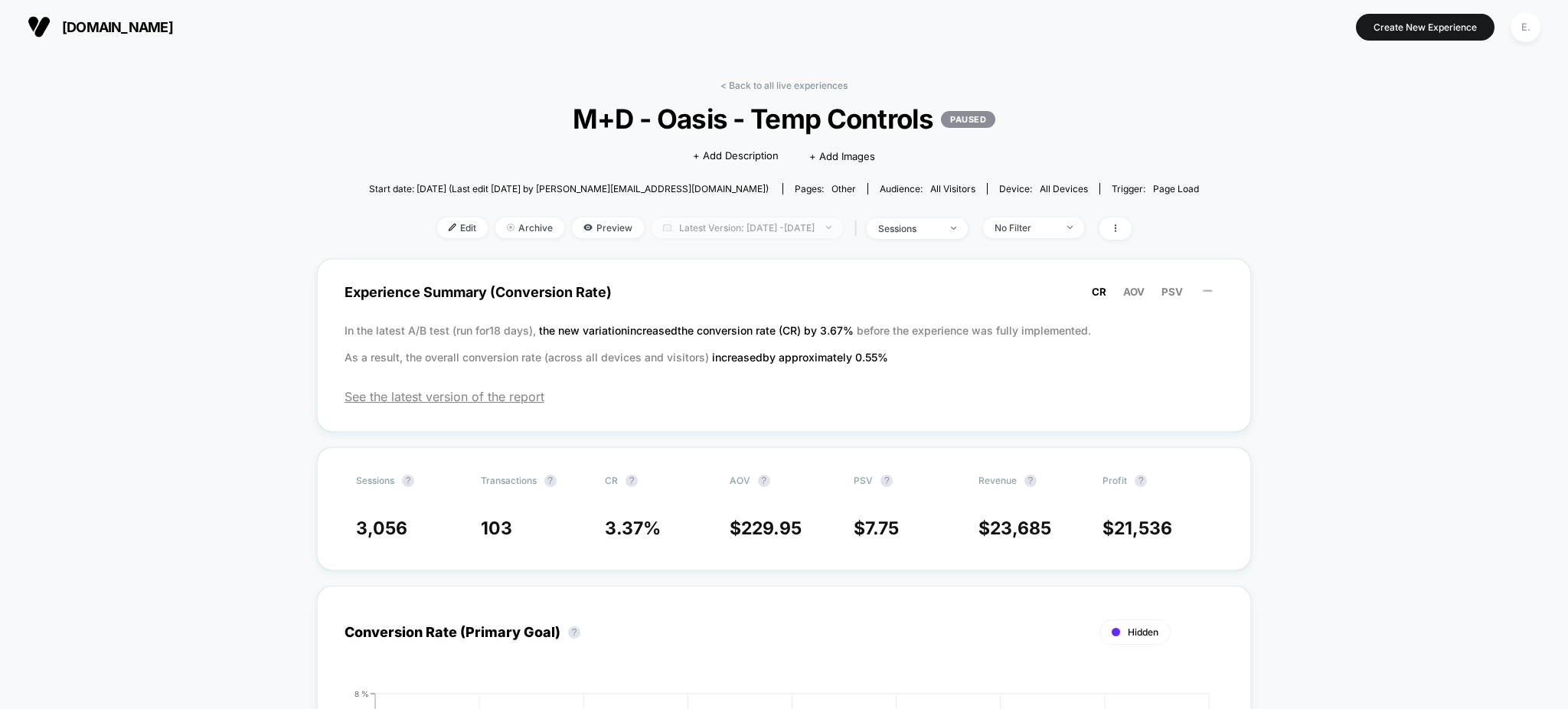
click at [740, 226] on span "Latest Version: Aug 18, 2025 - Aug 26, 2025" at bounding box center [747, 227] width 191 height 21
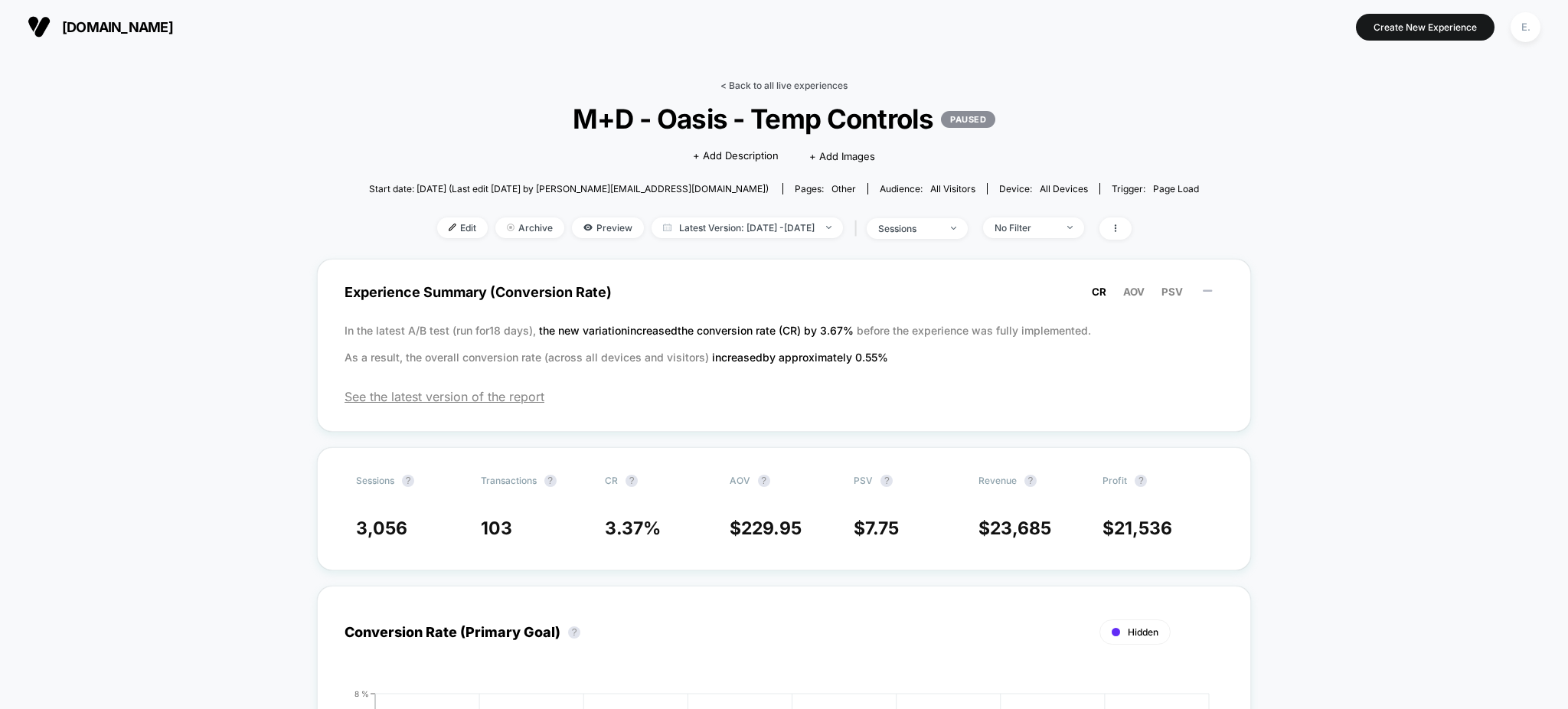
click at [757, 87] on link "< Back to all live experiences" at bounding box center [784, 86] width 127 height 12
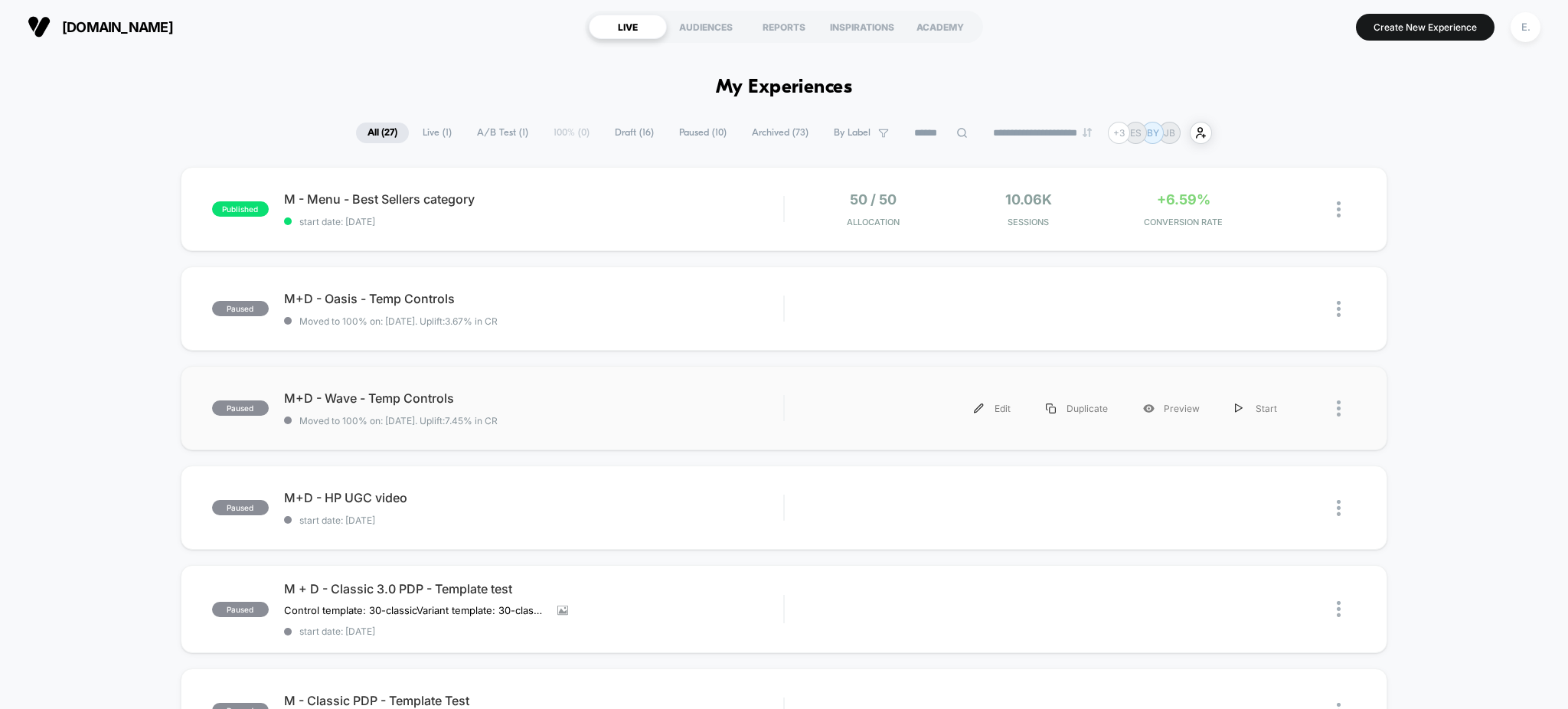
click at [530, 435] on div "paused M+D - Wave - Temp Controls Moved to 100% on: 8/18/2025 . Uplift: 7.45% i…" at bounding box center [784, 408] width 1208 height 84
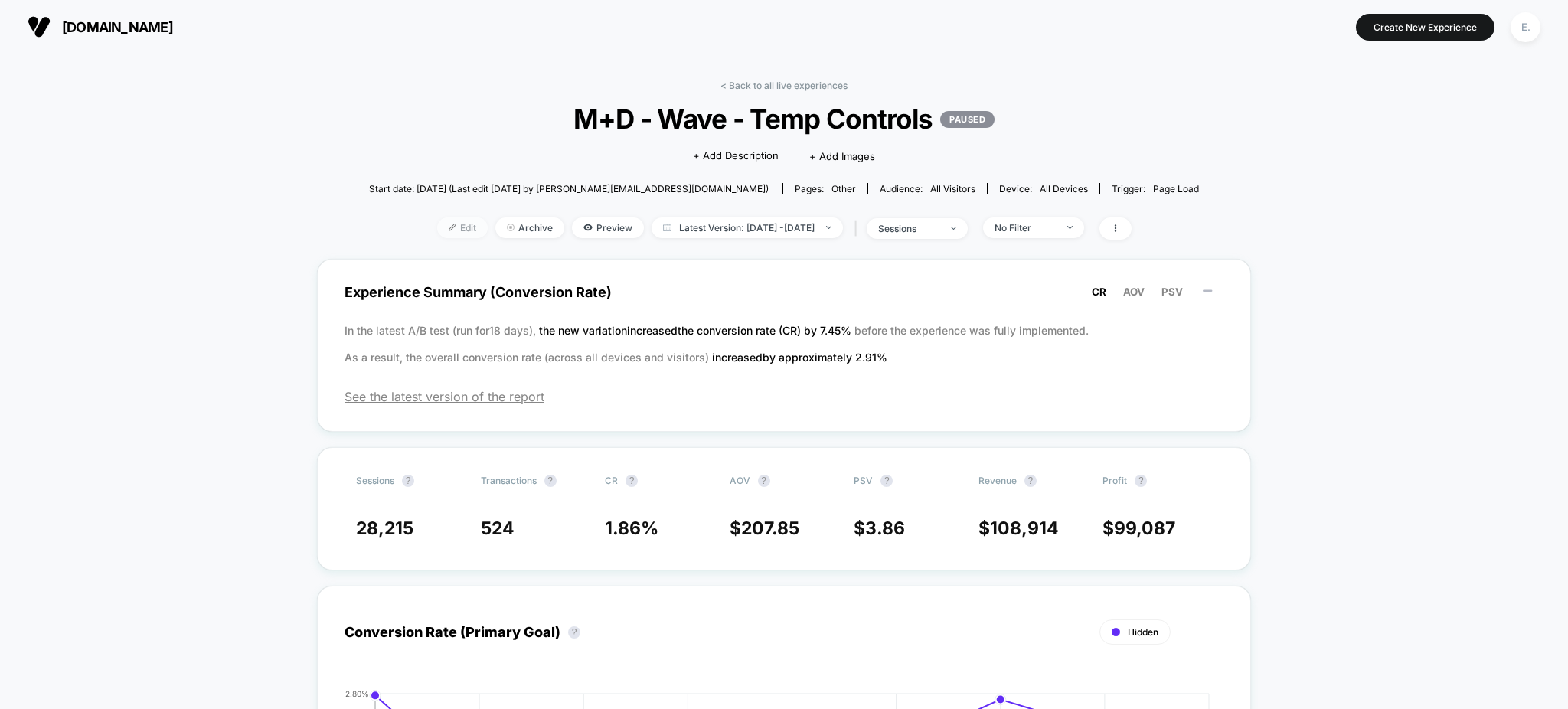
click at [449, 231] on img at bounding box center [452, 227] width 7 height 7
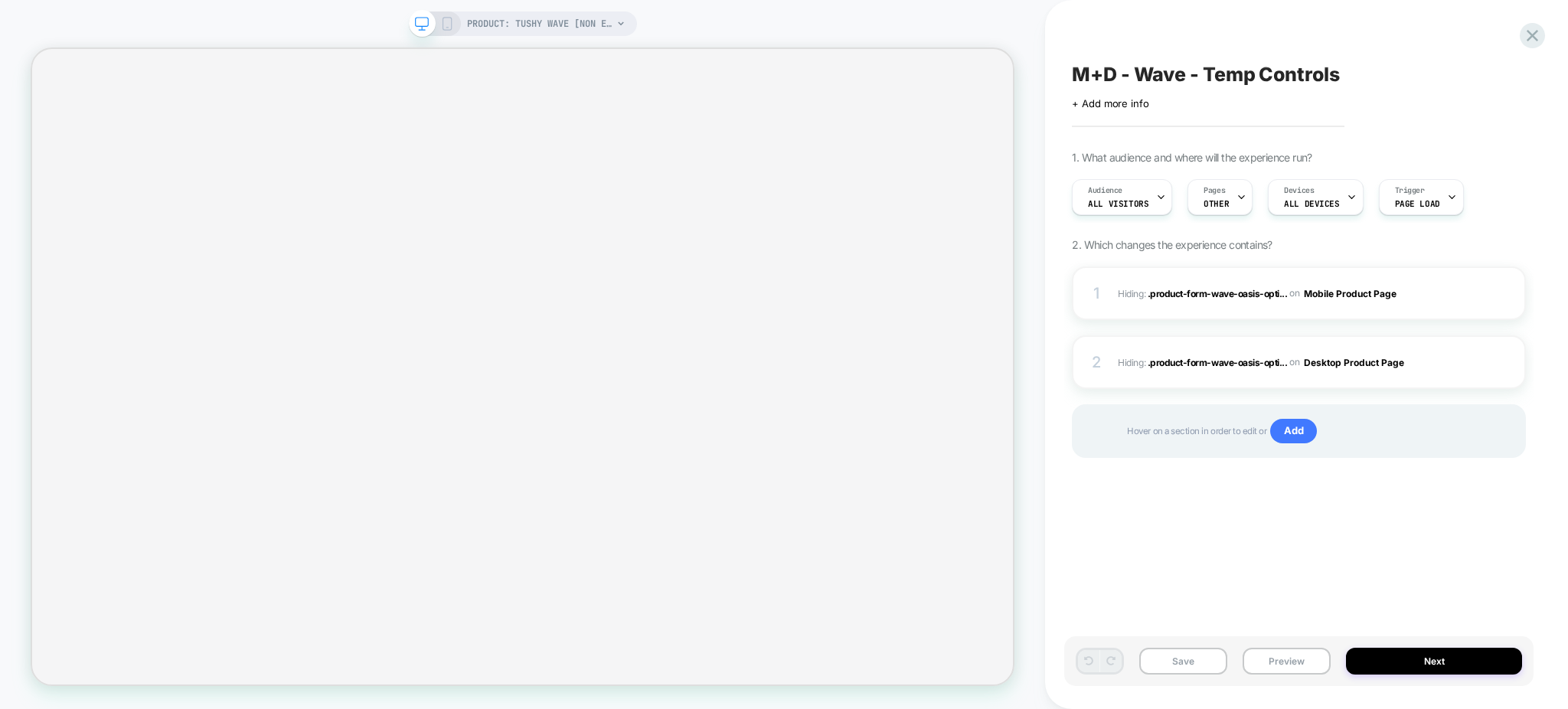
click at [1143, 60] on div "M+D - Wave - Temp Controls Click to edit experience details + Add more info 1. …" at bounding box center [1299, 354] width 469 height 678
click at [1146, 78] on span "M+D - Wave - Temp Controls" at bounding box center [1205, 74] width 267 height 23
click at [1146, 79] on textarea "**********" at bounding box center [1251, 74] width 358 height 24
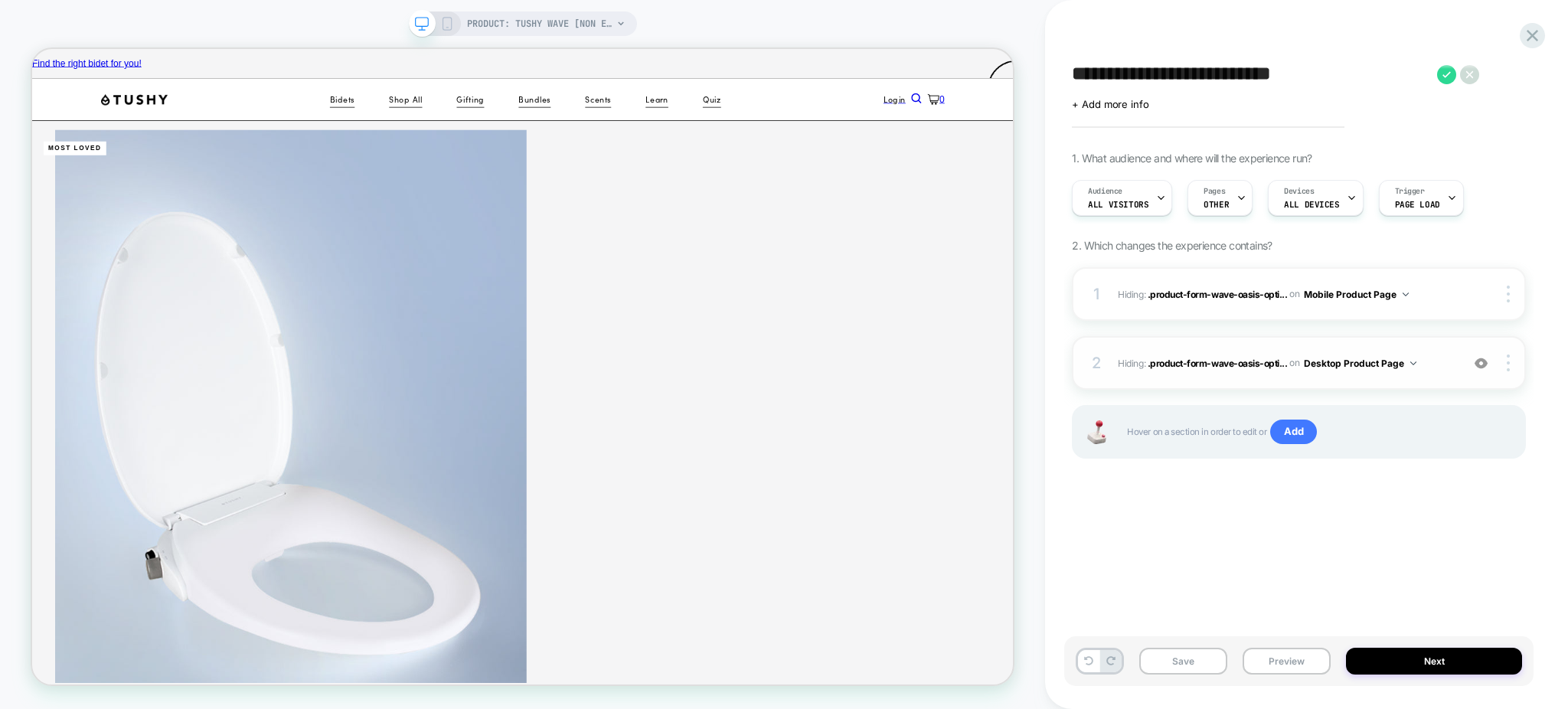
click at [1485, 357] on img at bounding box center [1481, 364] width 13 height 13
click at [0, 0] on img at bounding box center [0, 0] width 0 height 0
click at [1486, 366] on img at bounding box center [1481, 364] width 13 height 13
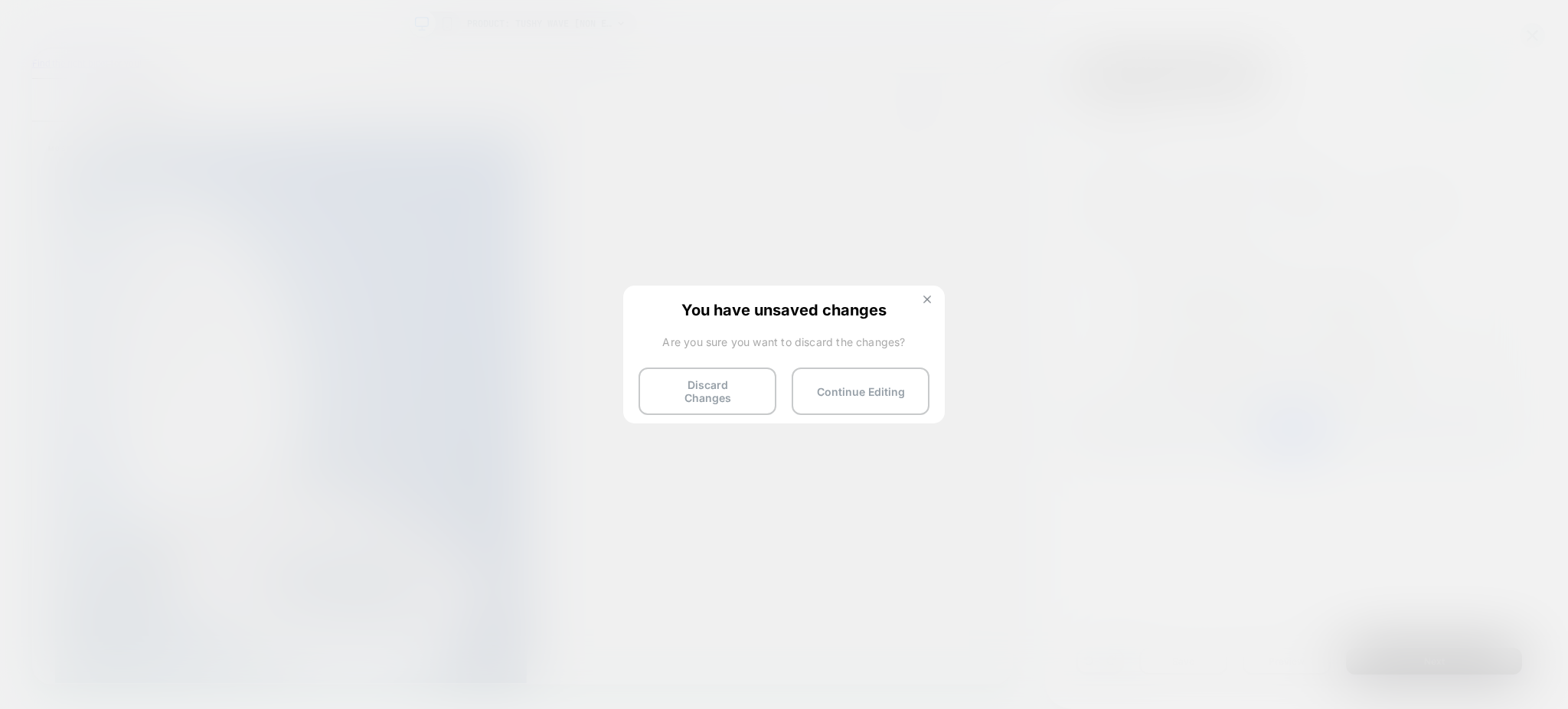
click at [922, 301] on button at bounding box center [927, 301] width 17 height 13
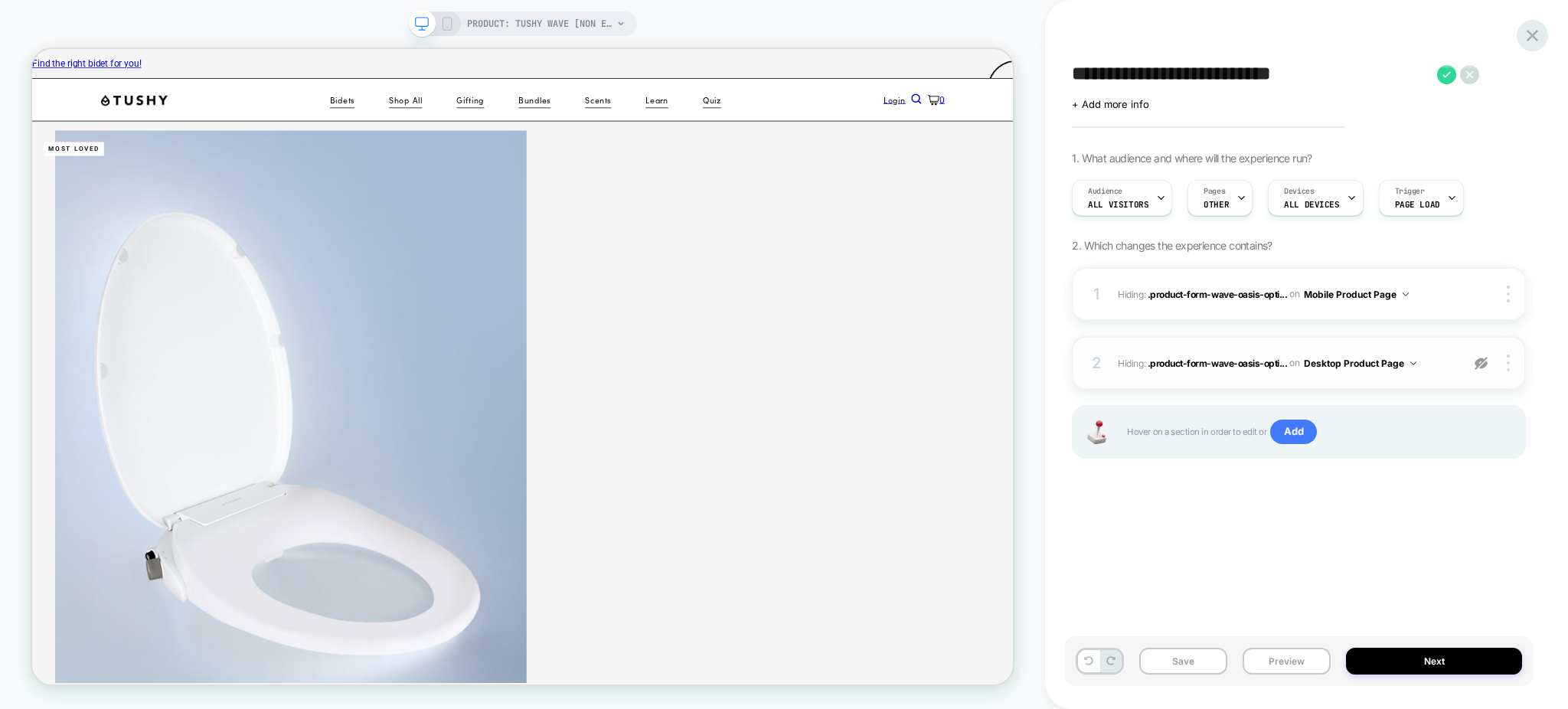
click at [0, 0] on div at bounding box center [0, 0] width 0 height 0
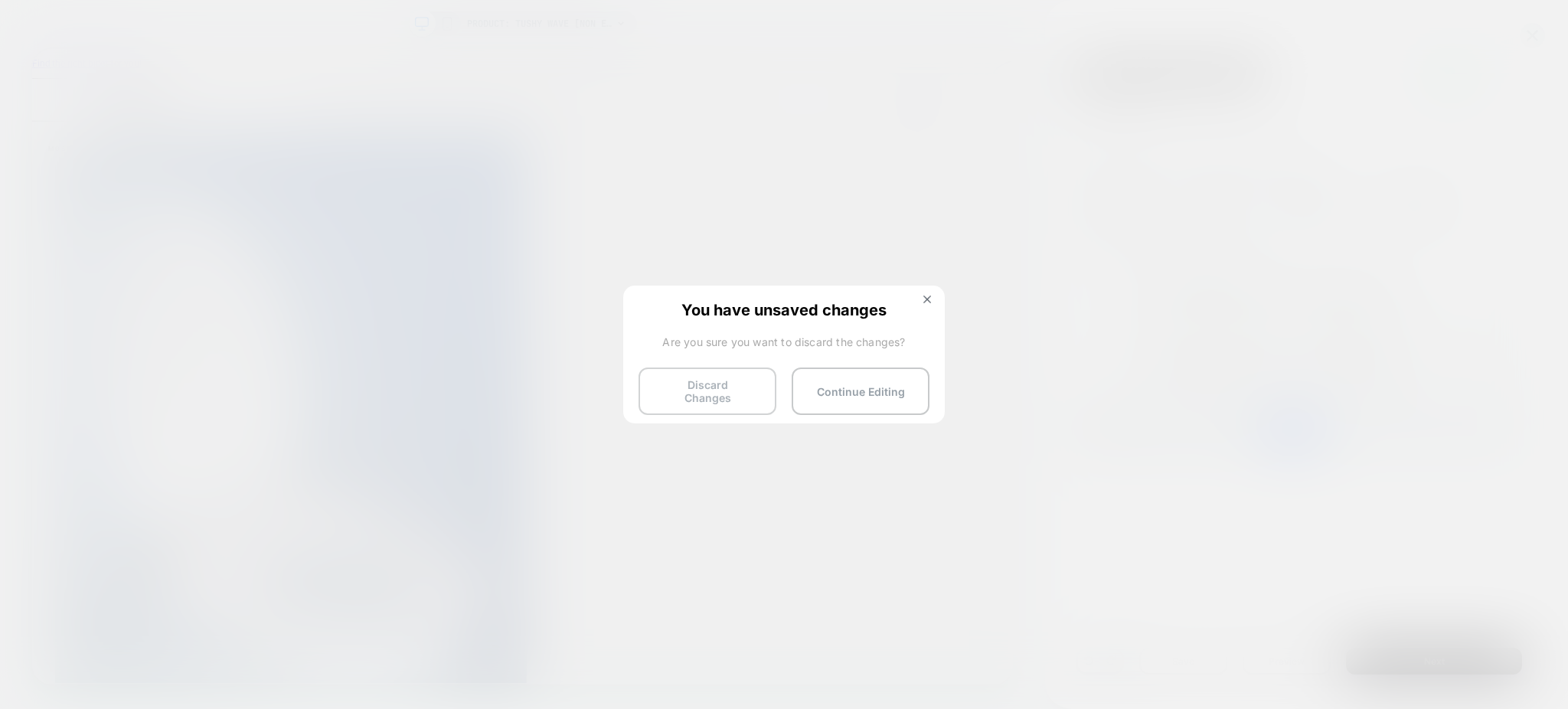
click at [730, 378] on button "Discard Changes" at bounding box center [707, 391] width 138 height 47
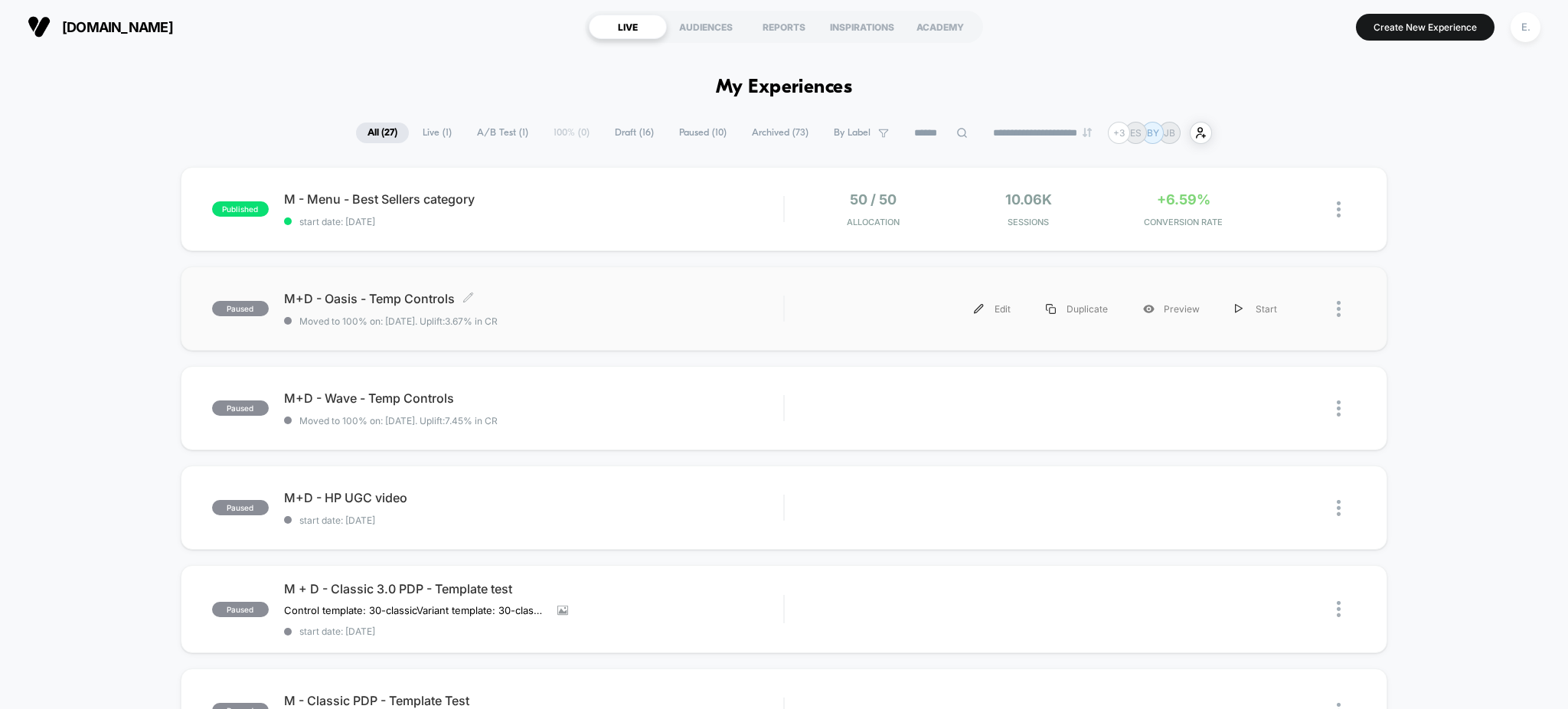
click at [587, 324] on span "Moved to 100% on: 8/18/2025 . Uplift: 3.67% in CR" at bounding box center [533, 321] width 500 height 12
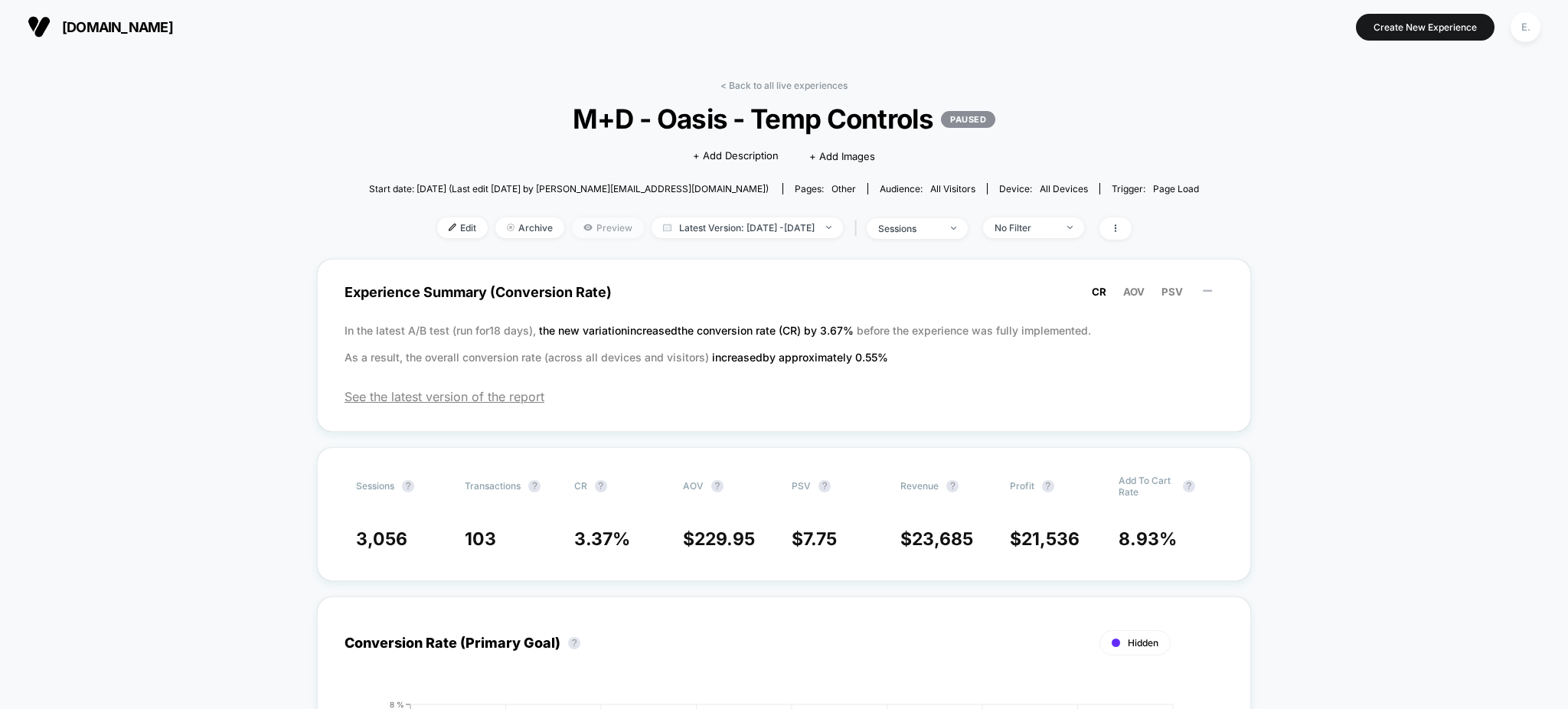
click at [583, 226] on icon at bounding box center [588, 227] width 9 height 9
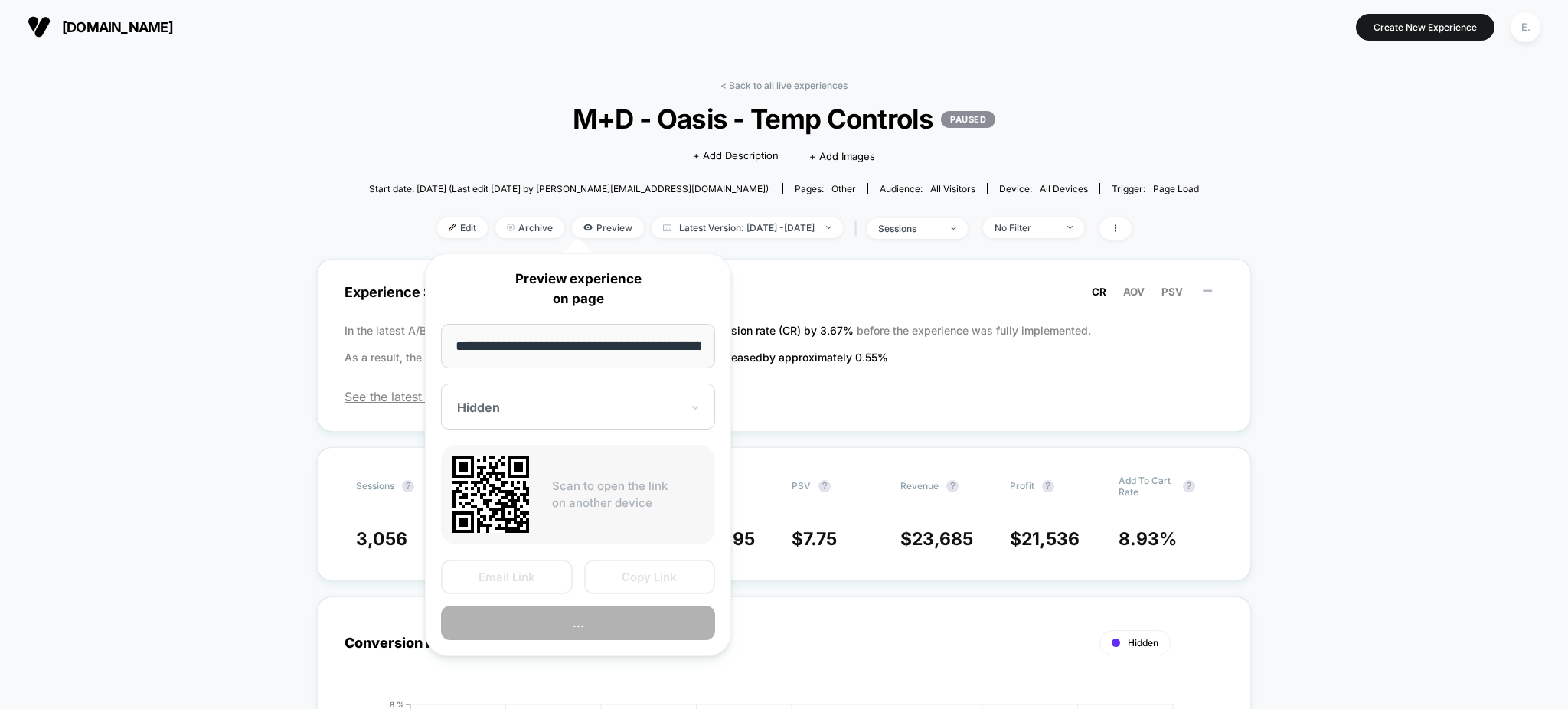
scroll to position [0, 161]
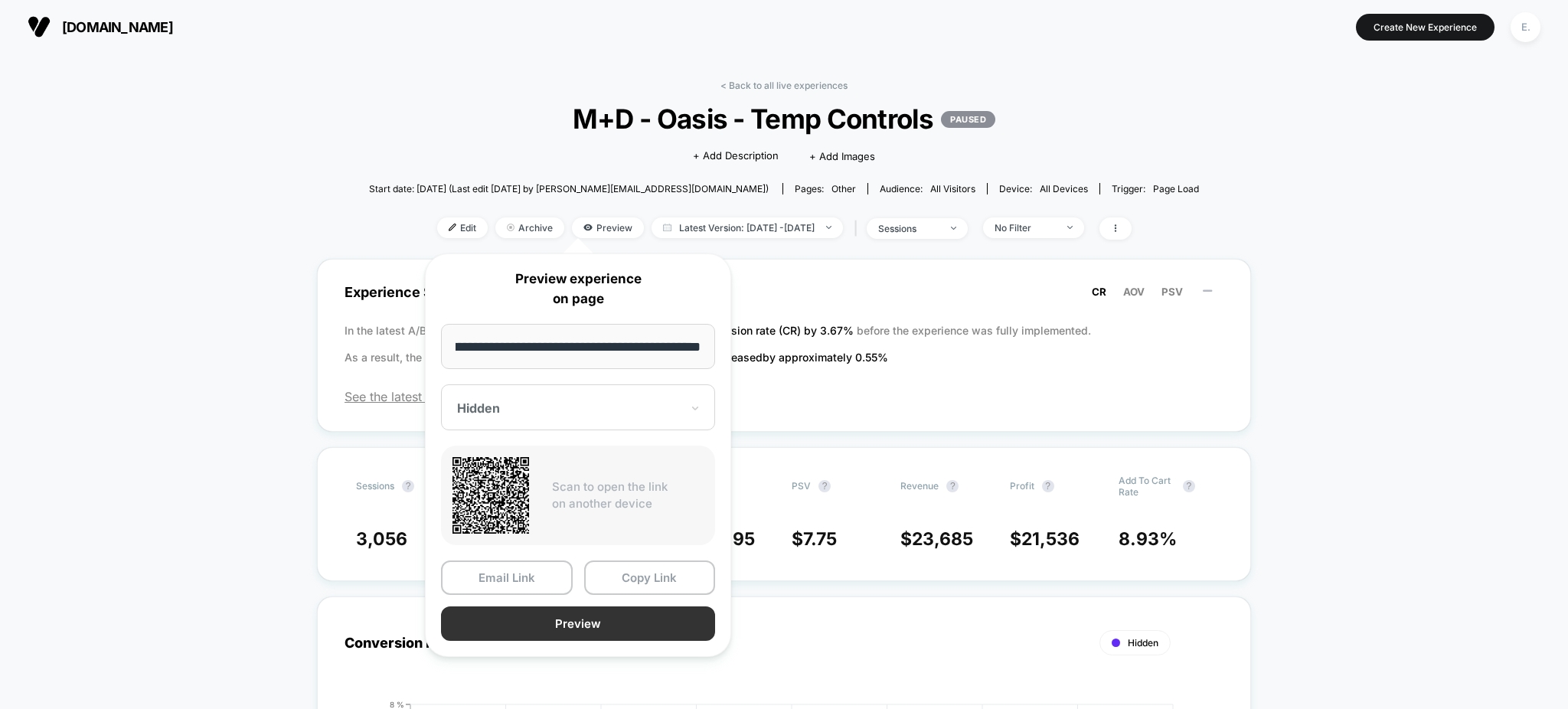
click at [591, 607] on button "Preview" at bounding box center [578, 623] width 274 height 34
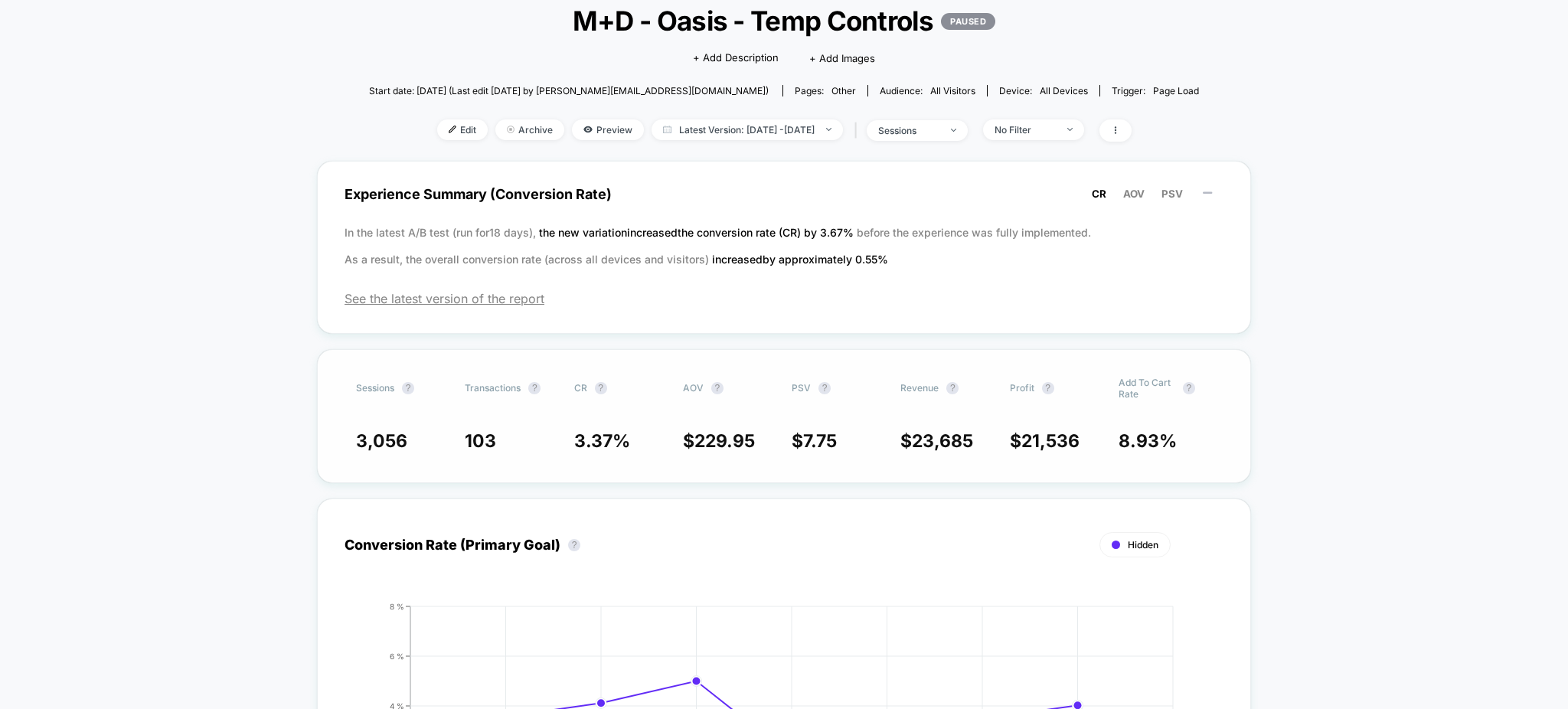
scroll to position [102, 0]
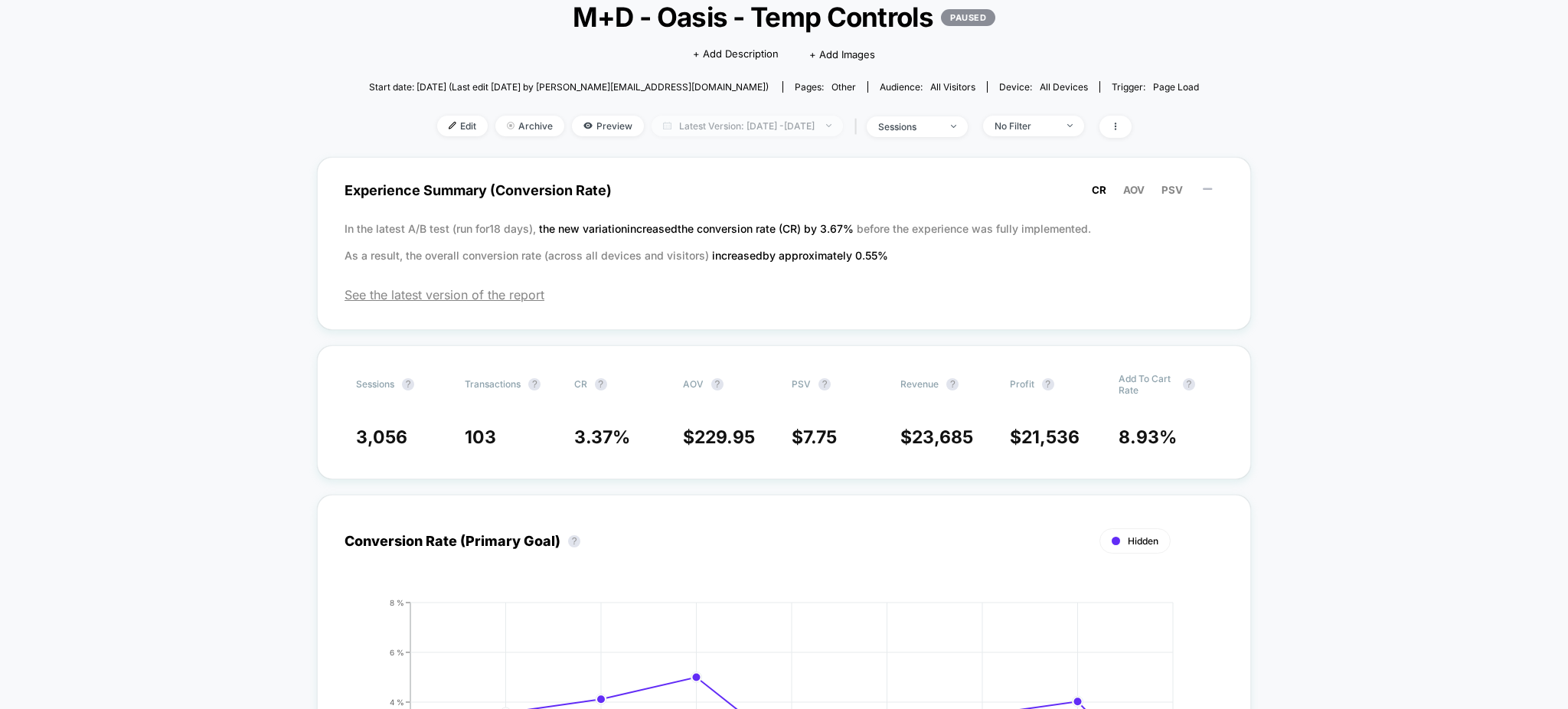
click at [743, 120] on span "Latest Version: [DATE] - [DATE]" at bounding box center [747, 126] width 191 height 21
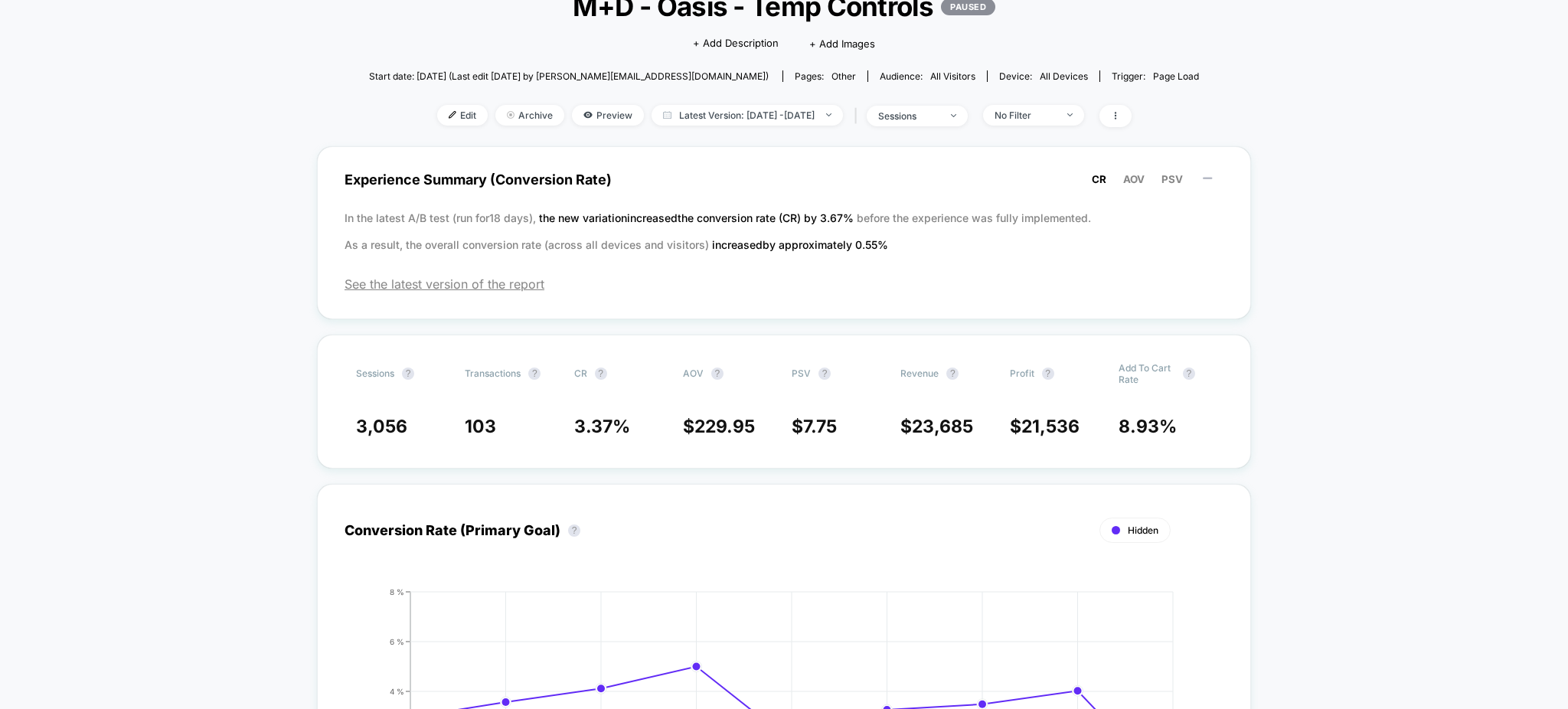
scroll to position [0, 0]
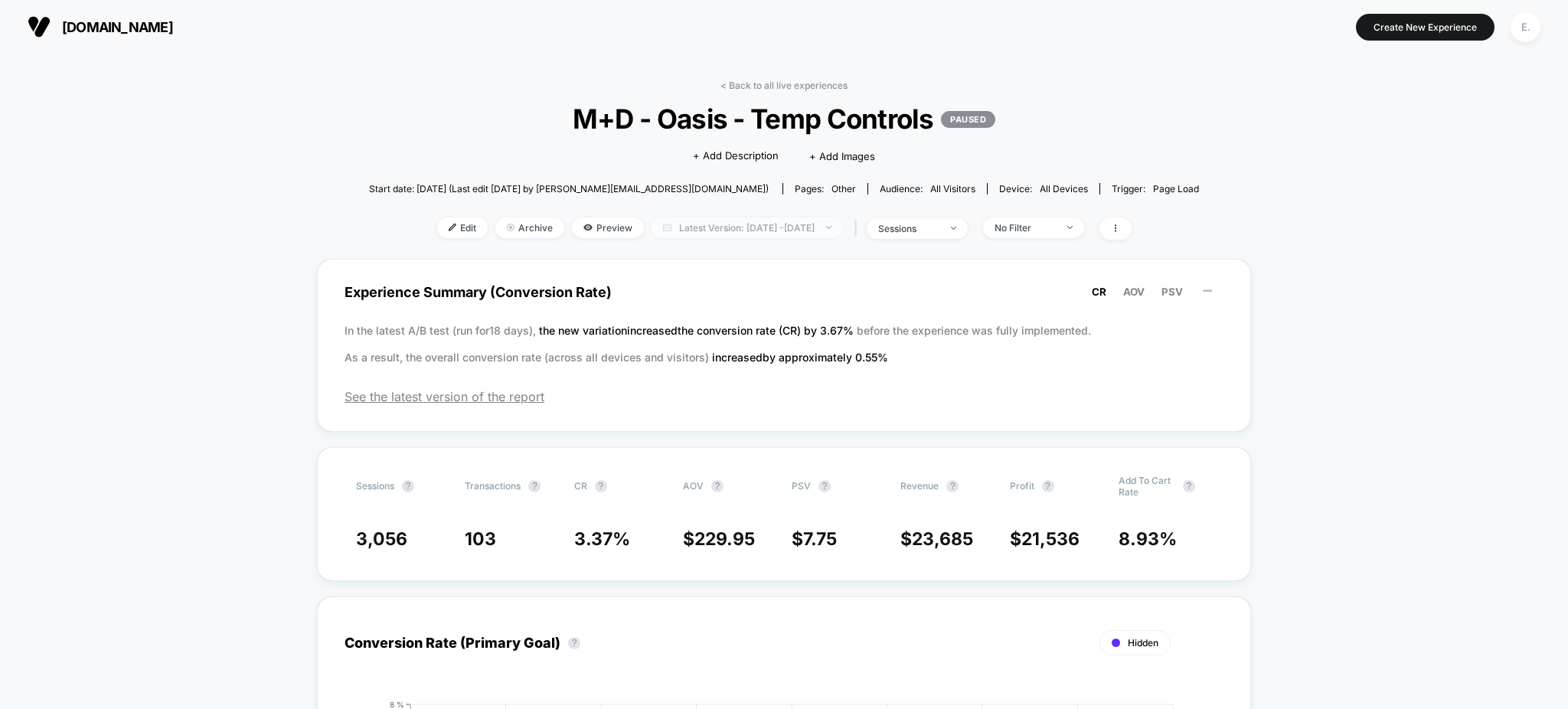
click at [715, 228] on span "Latest Version: [DATE] - [DATE]" at bounding box center [747, 227] width 191 height 21
select select "*"
select select "****"
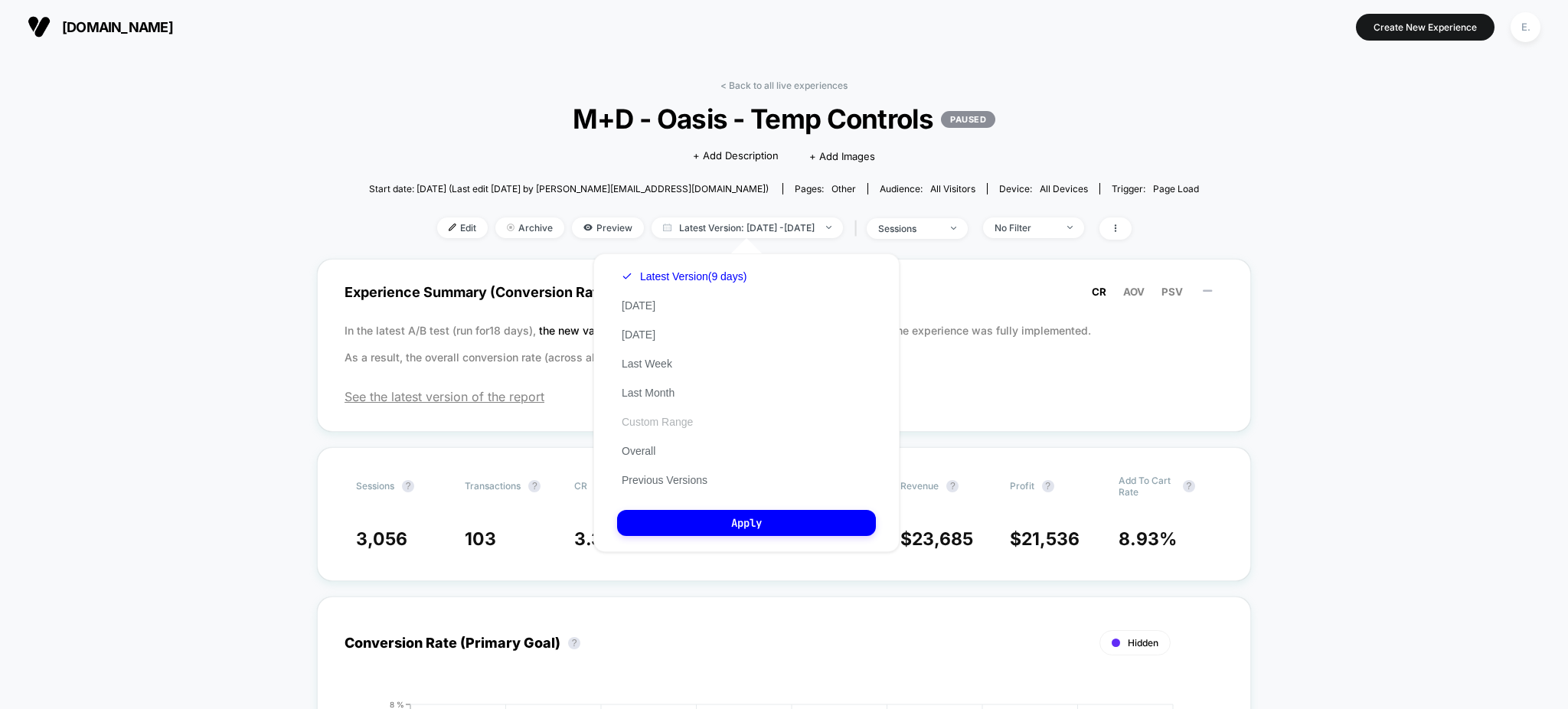
click at [664, 425] on button "Custom Range" at bounding box center [657, 422] width 81 height 14
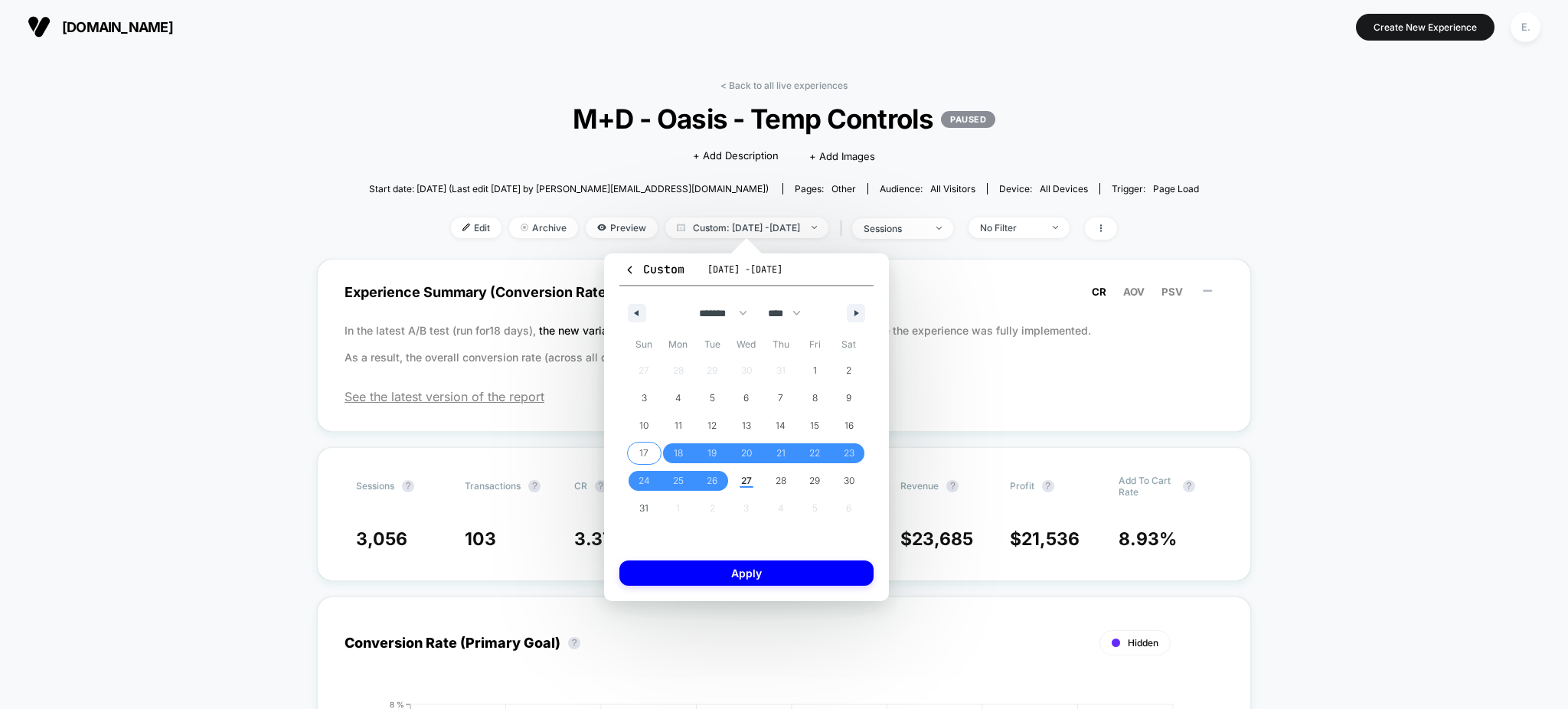
click at [648, 454] on span "17" at bounding box center [643, 453] width 9 height 27
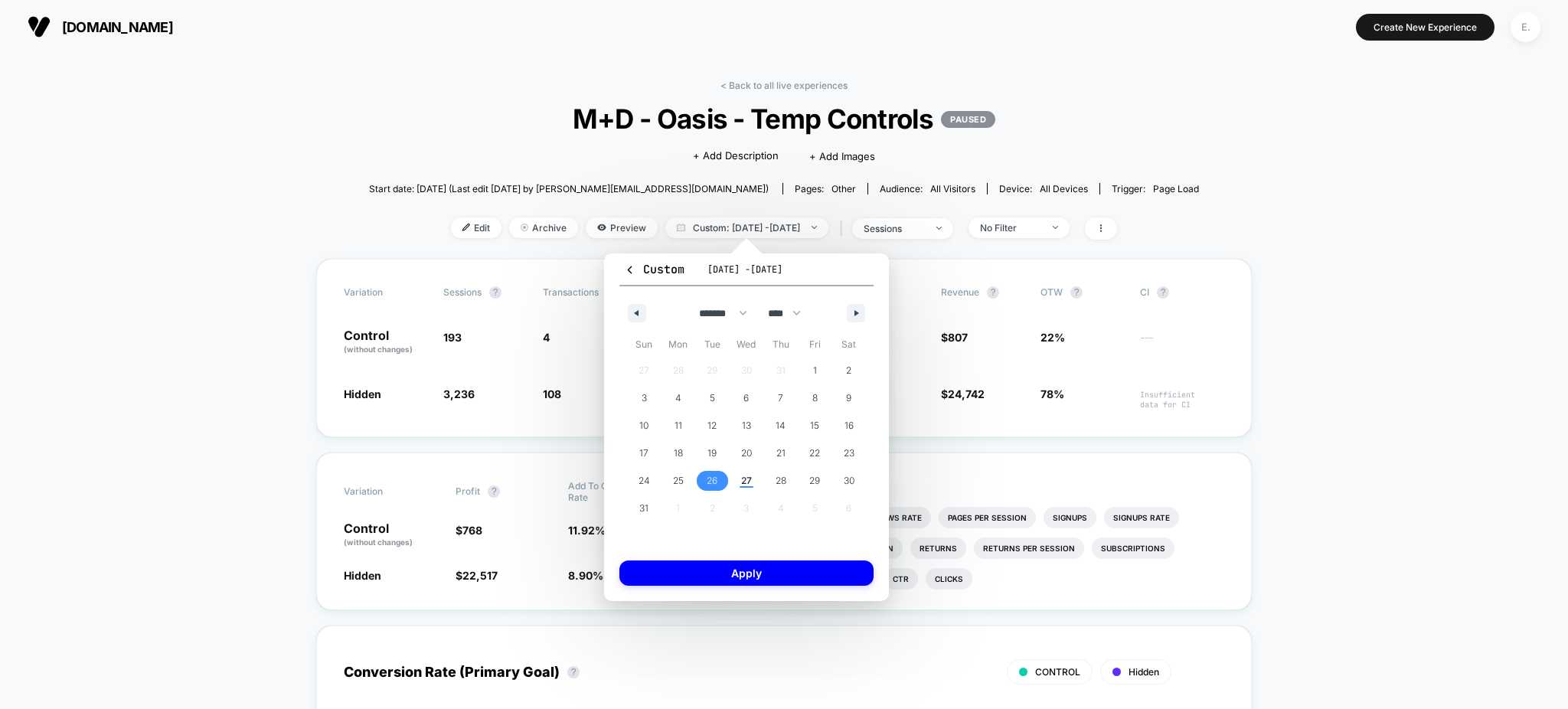
click at [709, 484] on span "26" at bounding box center [712, 480] width 11 height 27
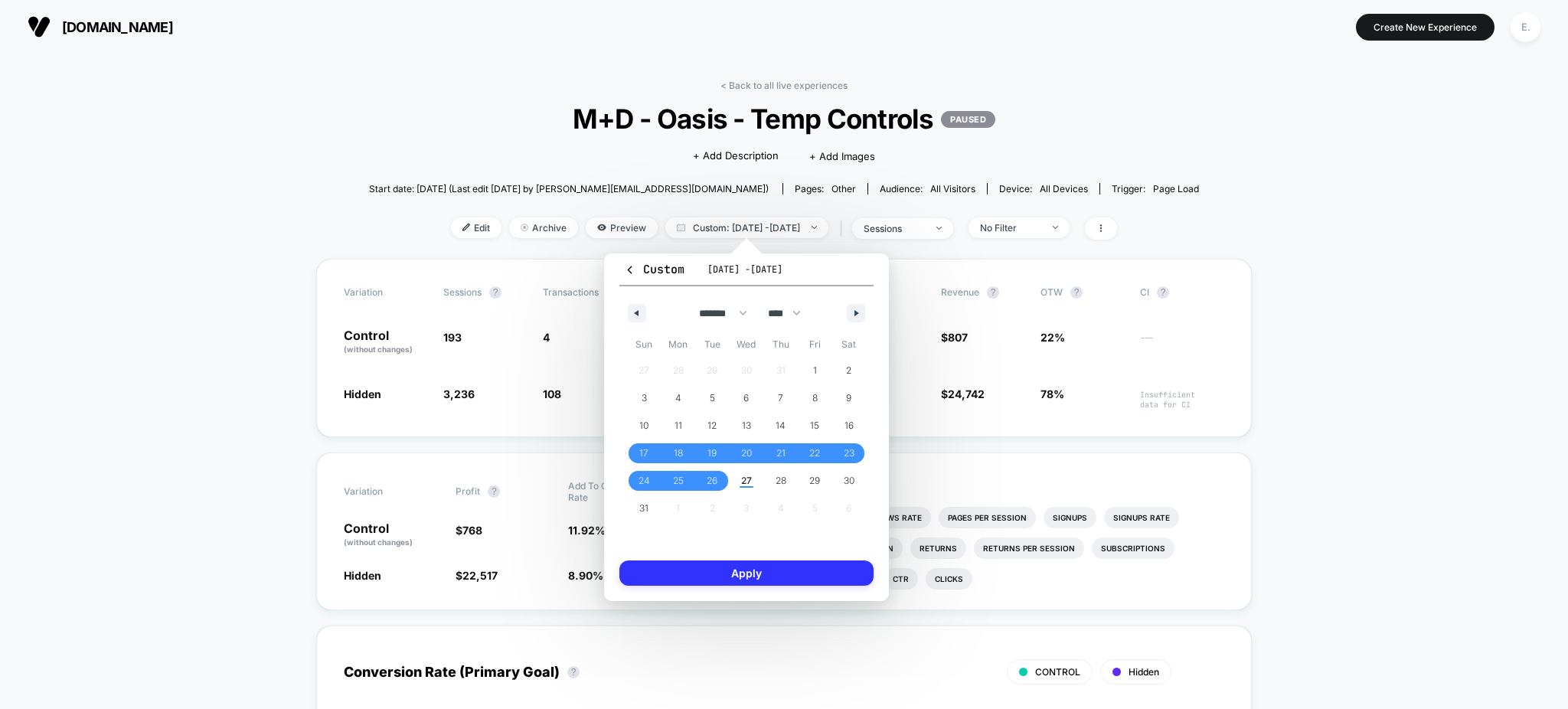
click at [727, 577] on button "Apply" at bounding box center [746, 573] width 254 height 25
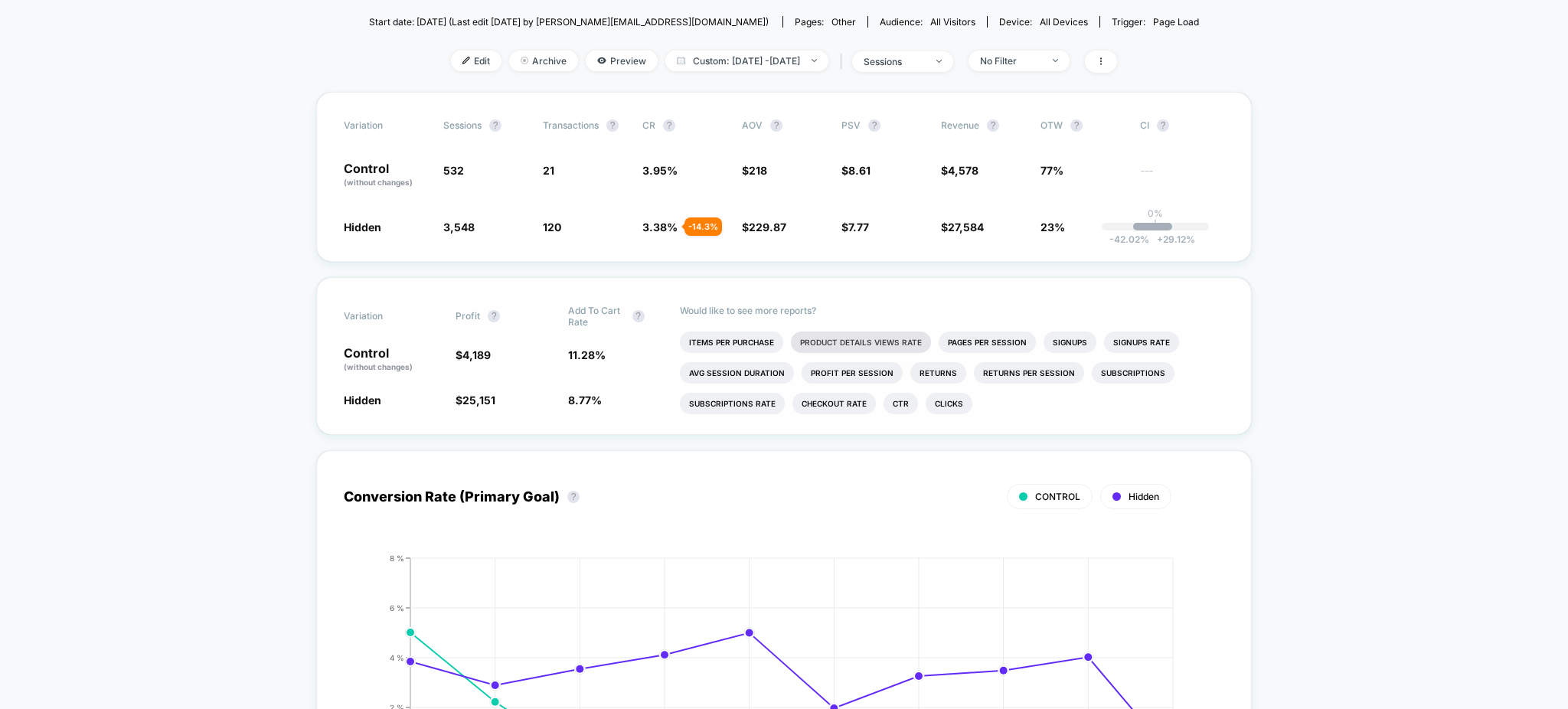
scroll to position [510, 0]
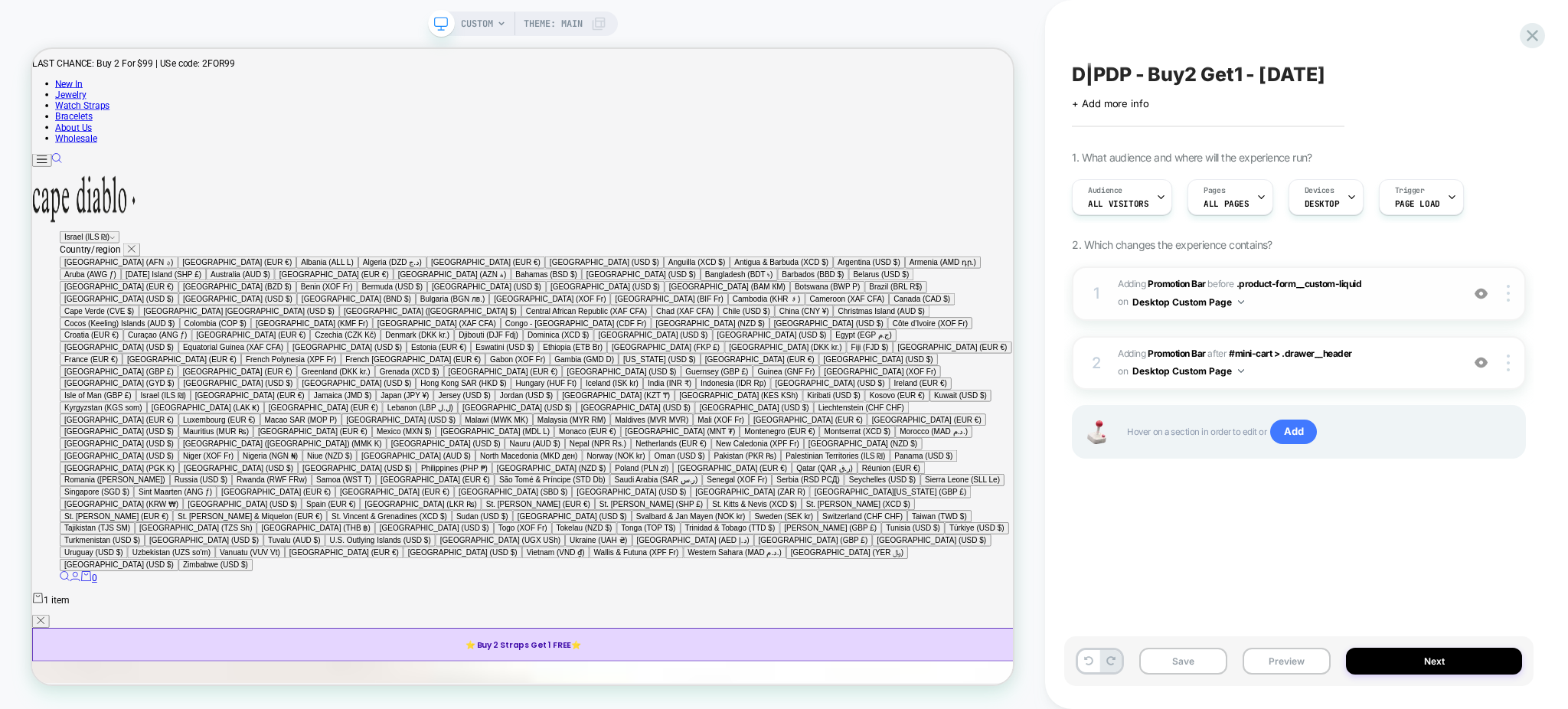
click at [1342, 305] on span "#_loomi_addon_1750609287868_dup1750693569_dup1756240579 Adding Promotion Bar BE…" at bounding box center [1285, 293] width 335 height 36
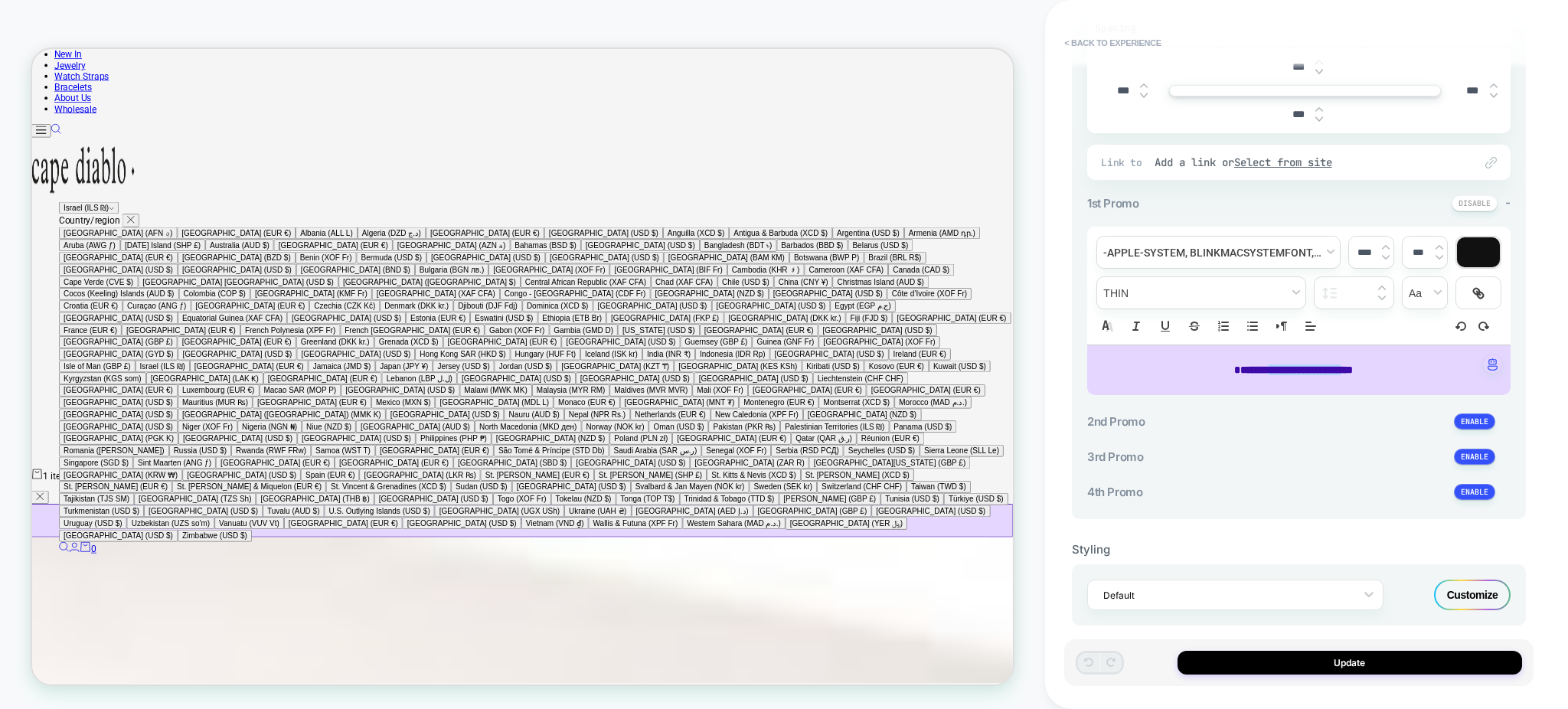
scroll to position [369, 0]
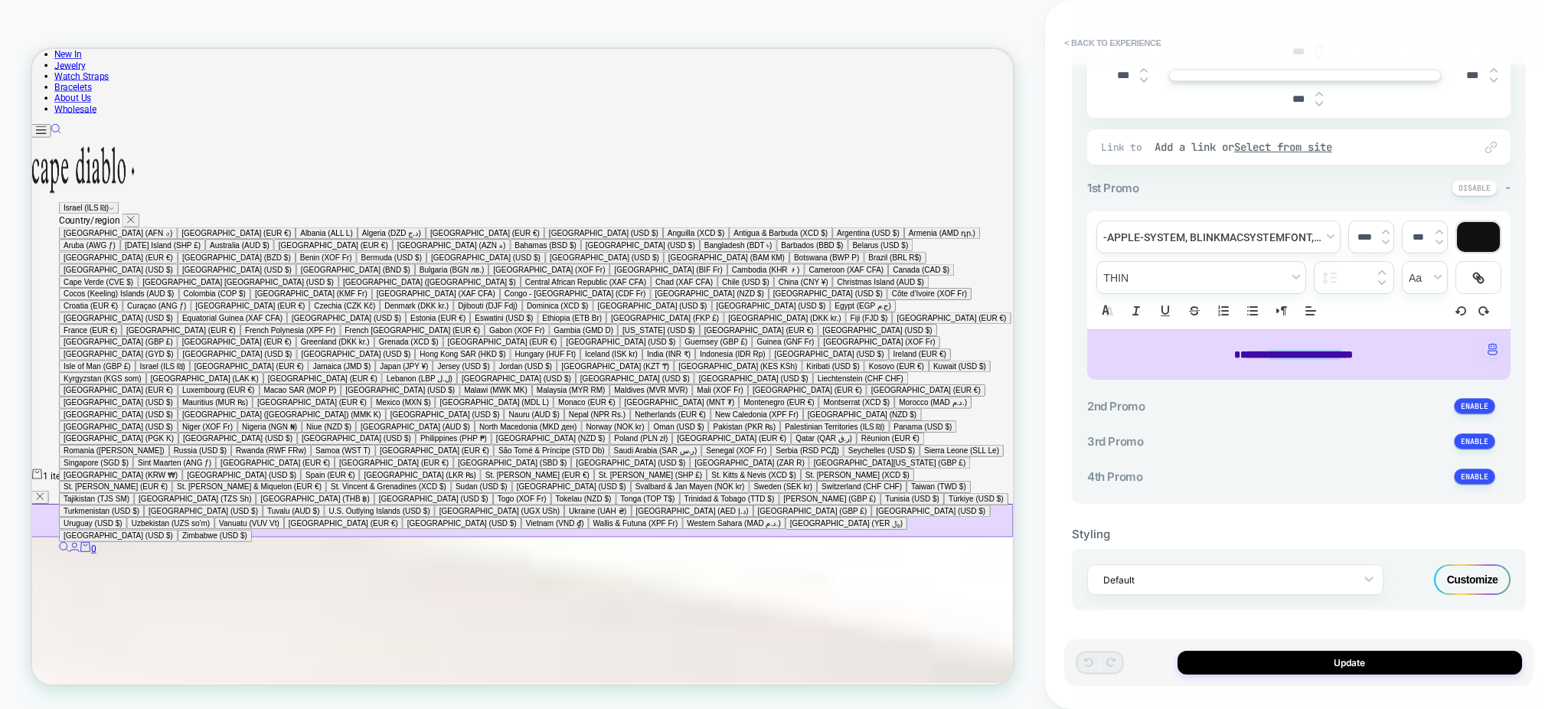
type input "****"
click at [1143, 302] on p "**********" at bounding box center [1086, 294] width 112 height 16
click at [1258, 356] on span "********" at bounding box center [1255, 354] width 42 height 11
click at [1143, 302] on p "**********" at bounding box center [1086, 294] width 112 height 16
click at [0, 0] on button "< Back to experience" at bounding box center [0, 0] width 0 height 0
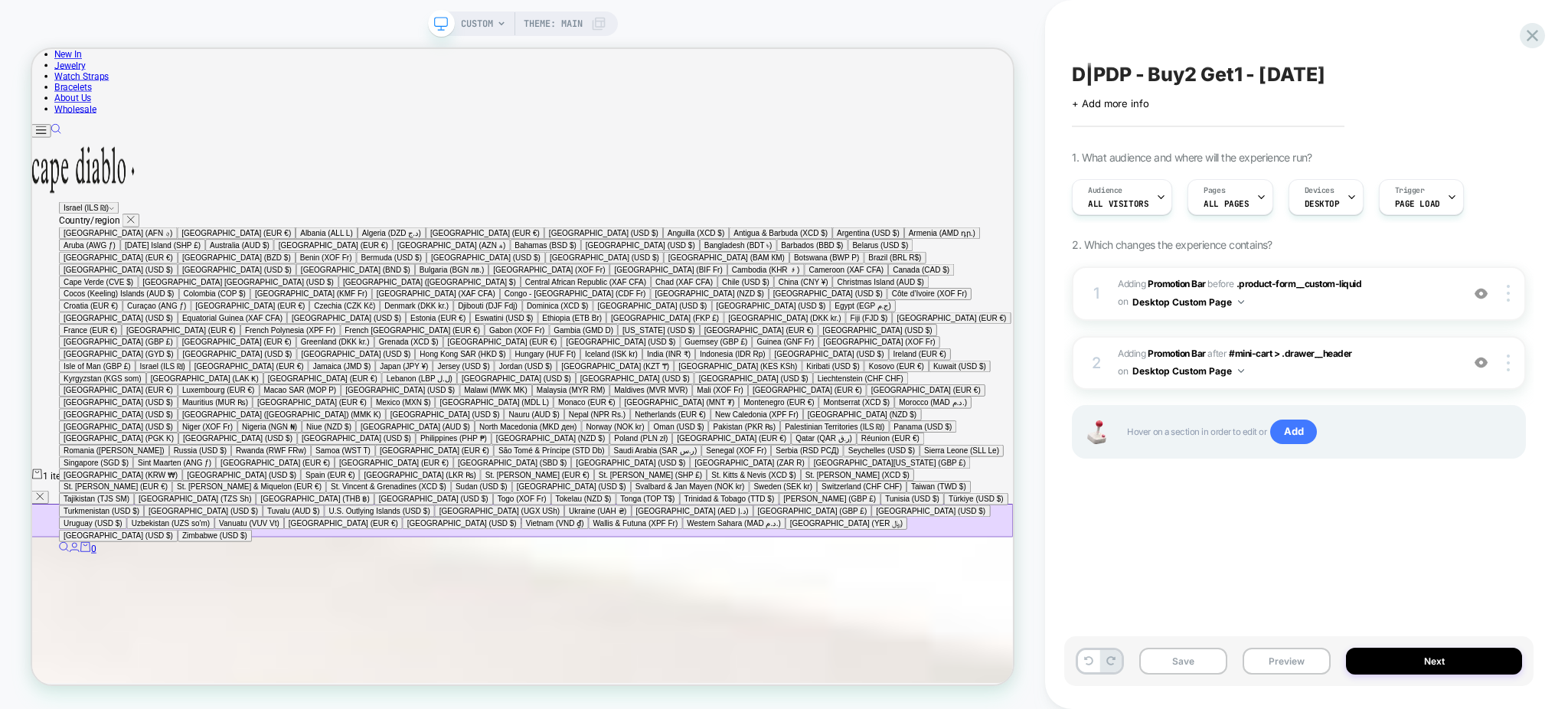
click at [1283, 324] on div "1 #_loomi_addon_1750609287868_dup1750693569_dup1756240579 Adding Promotion Bar …" at bounding box center [1299, 381] width 454 height 231
click at [1282, 308] on span "#_loomi_addon_1750609287868_dup1750693569_dup1756240579 Adding Promotion Bar BE…" at bounding box center [1285, 293] width 335 height 36
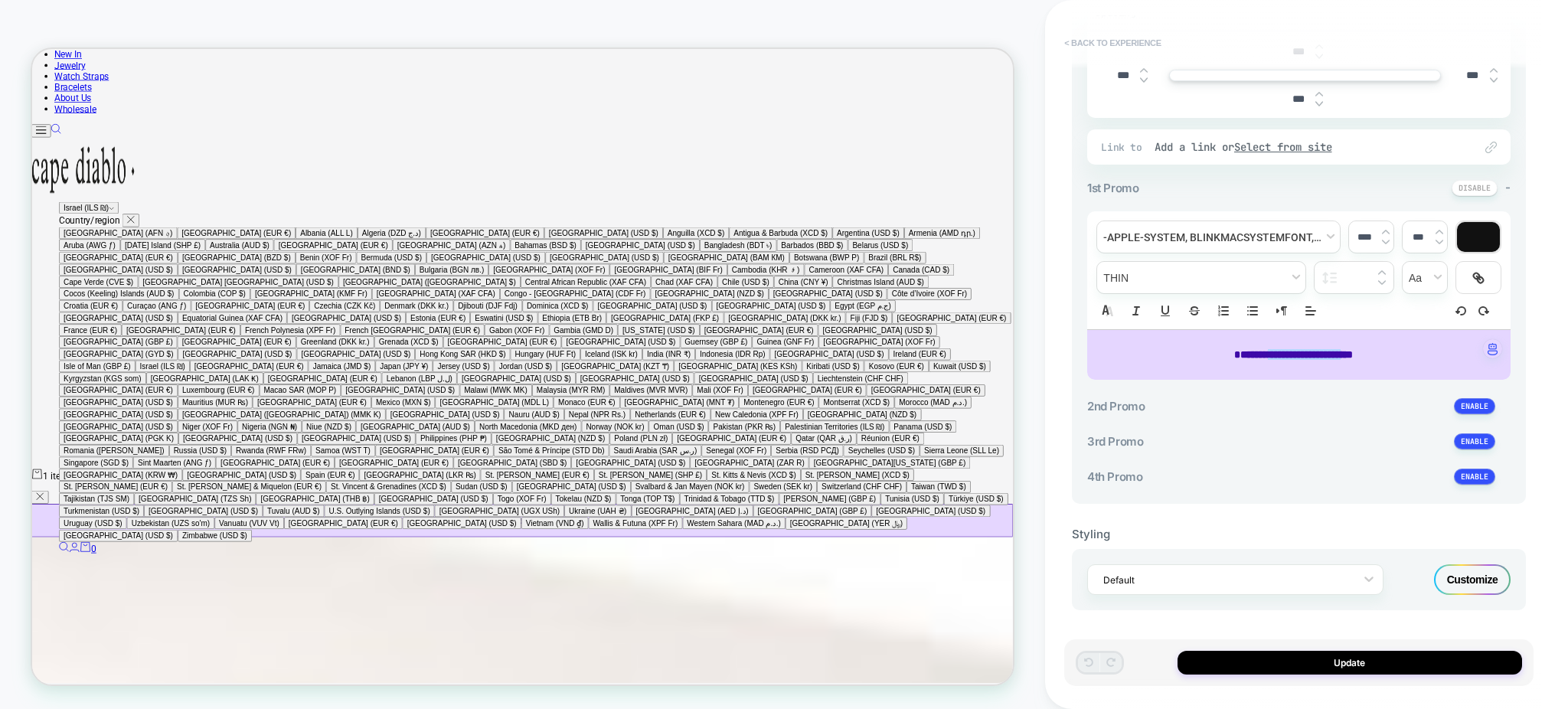
click at [1099, 44] on button "< Back to experience" at bounding box center [1112, 42] width 112 height 24
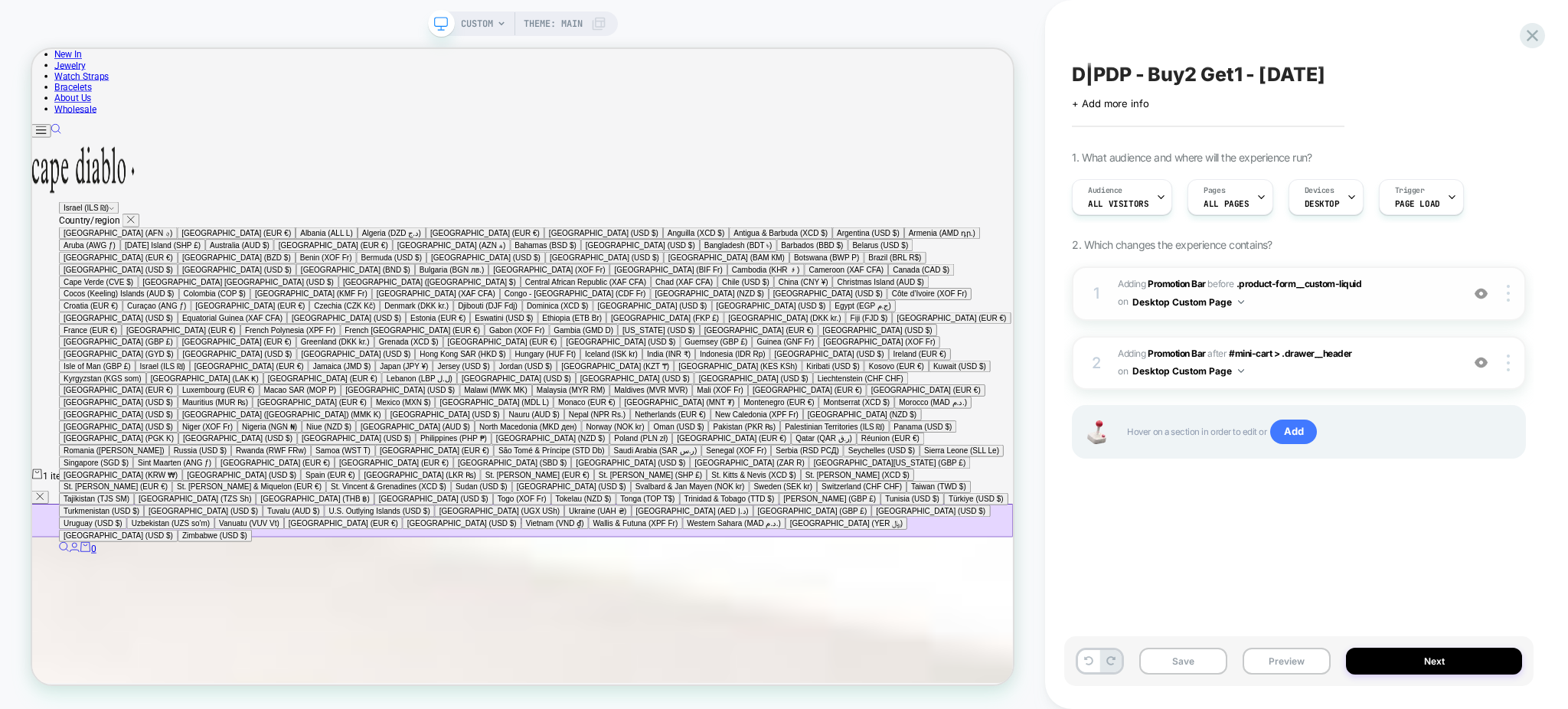
click at [1481, 291] on img at bounding box center [1481, 294] width 13 height 13
click at [1486, 368] on img at bounding box center [1481, 363] width 13 height 13
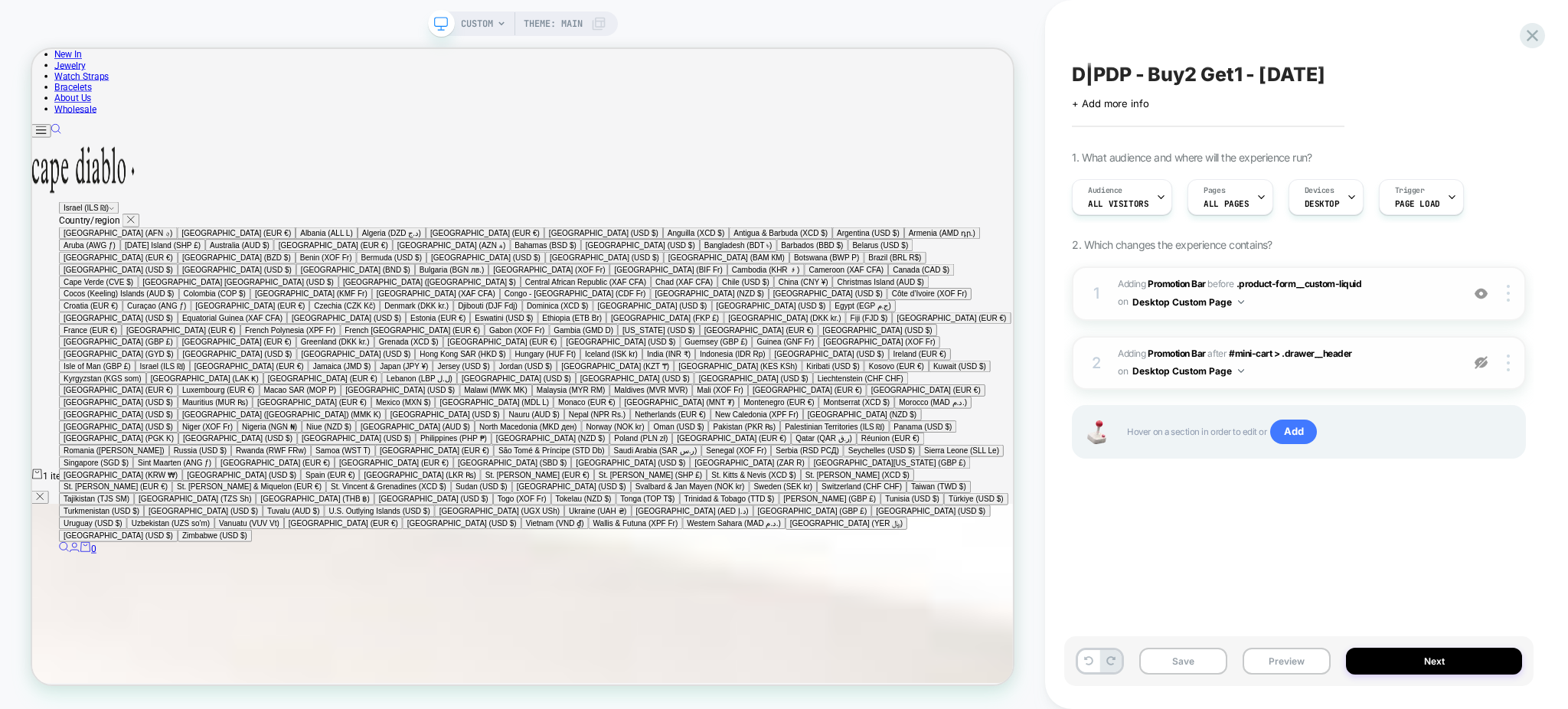
click at [1486, 368] on img at bounding box center [1481, 363] width 13 height 13
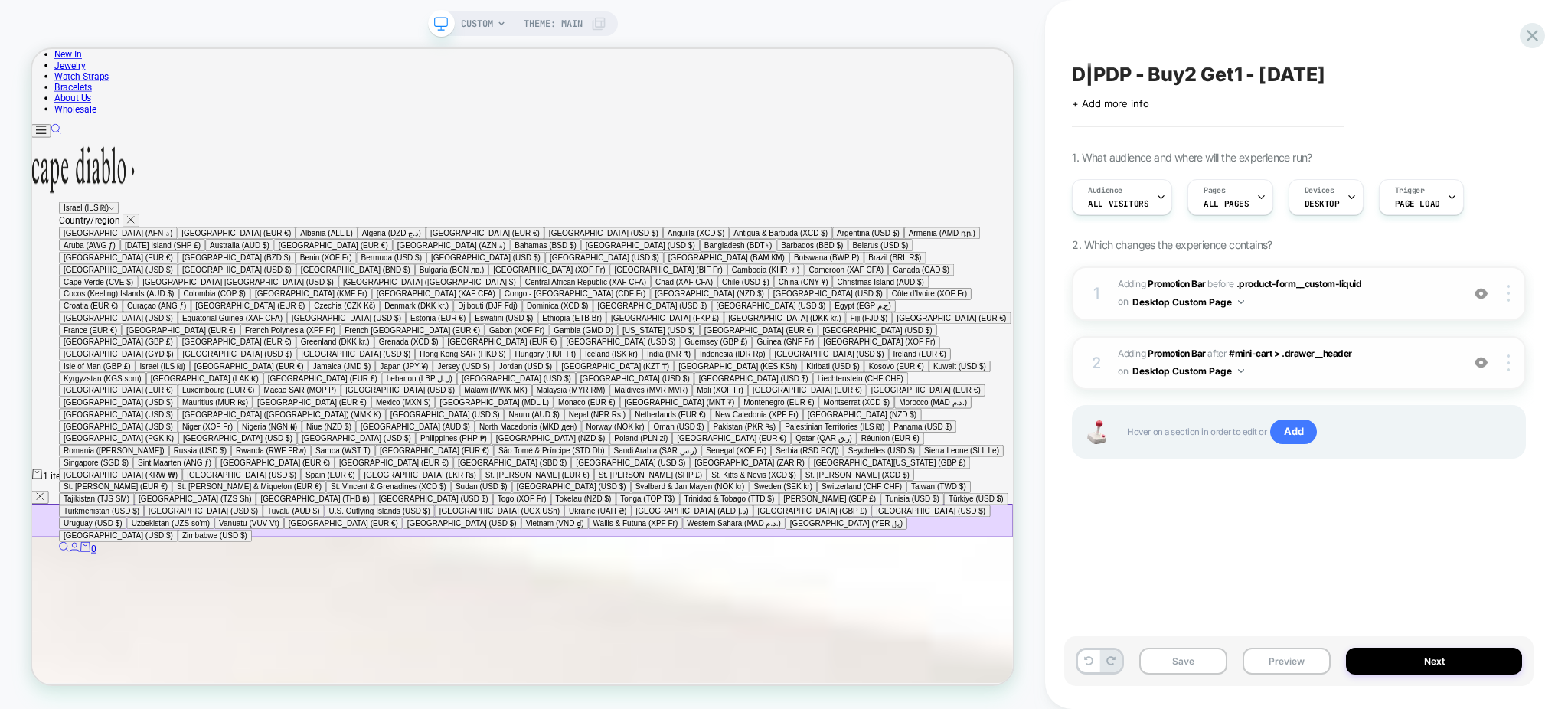
click at [1488, 295] on div at bounding box center [1481, 293] width 29 height 17
click at [1483, 291] on img at bounding box center [1481, 294] width 13 height 13
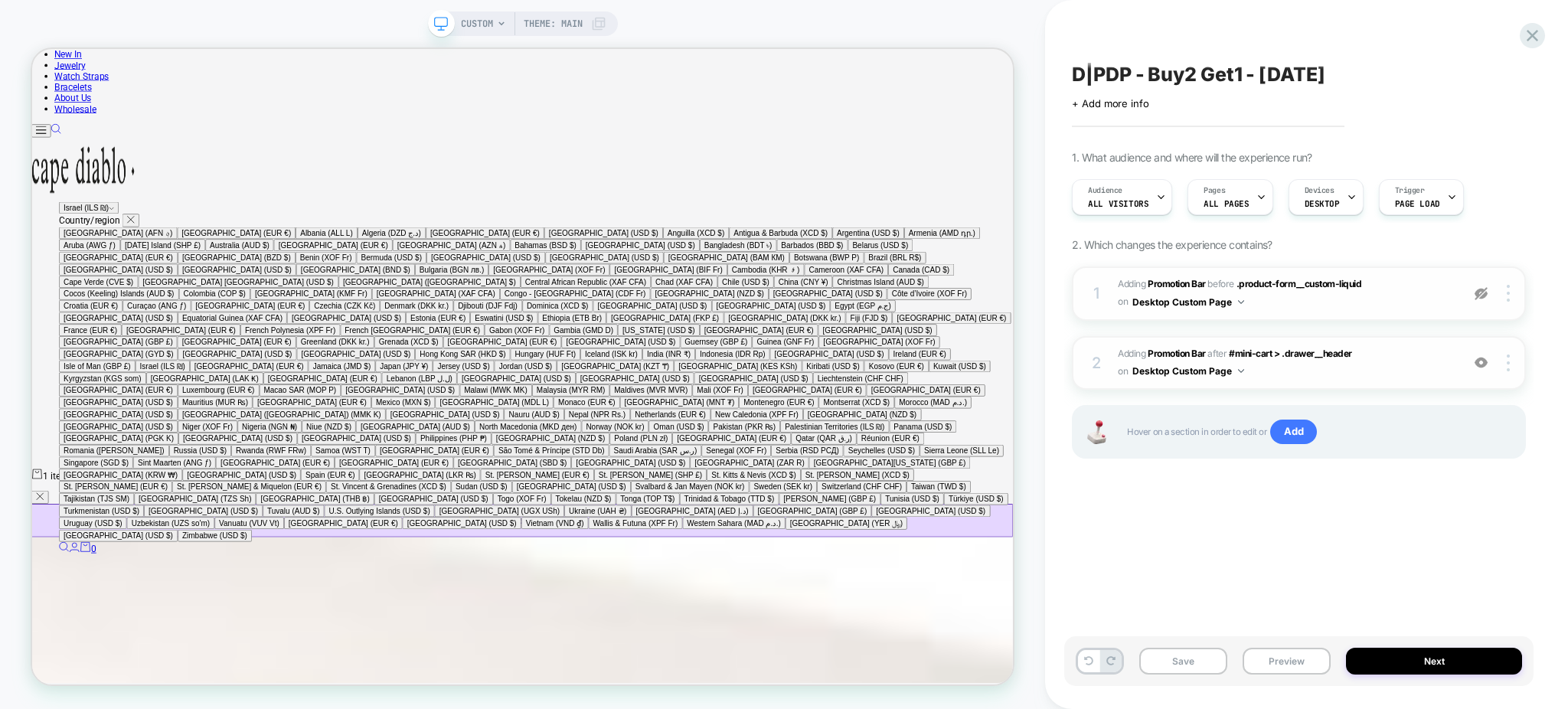
click at [1483, 291] on img at bounding box center [1481, 294] width 13 height 13
click at [1486, 364] on img at bounding box center [1481, 363] width 13 height 13
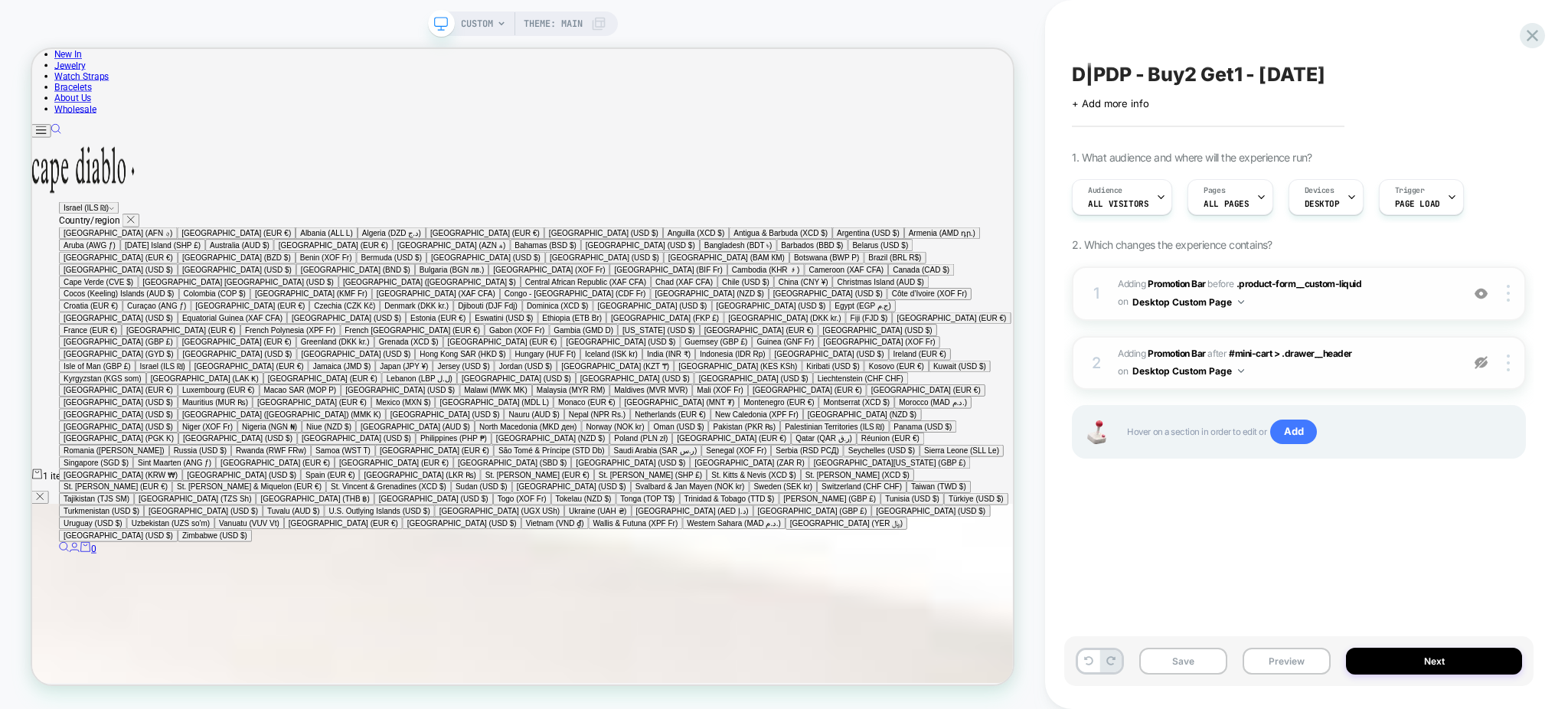
click at [1486, 364] on img at bounding box center [1481, 363] width 13 height 13
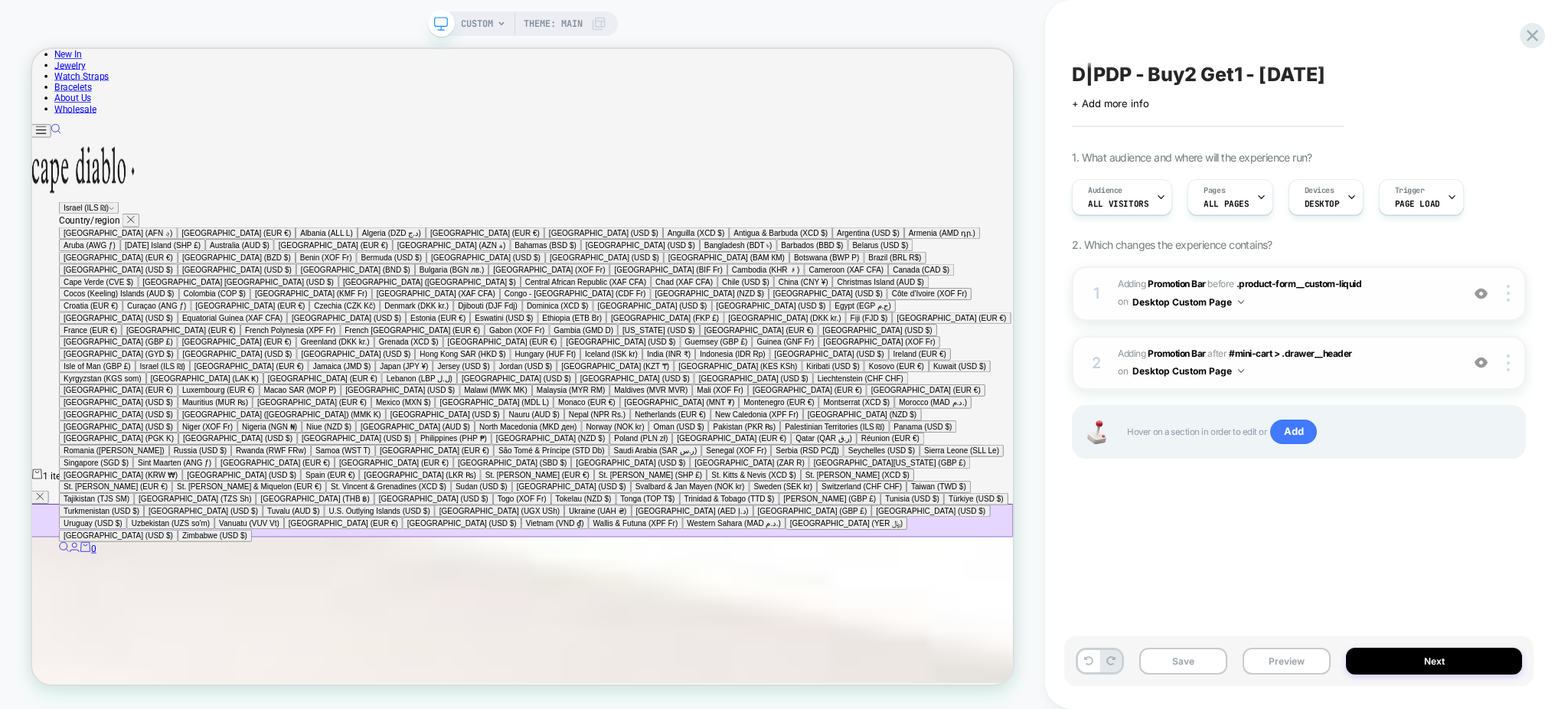
click at [1421, 300] on span "#_loomi_addon_1750609287868_dup1750693569_dup1756240579 Adding Promotion Bar BE…" at bounding box center [1285, 293] width 335 height 36
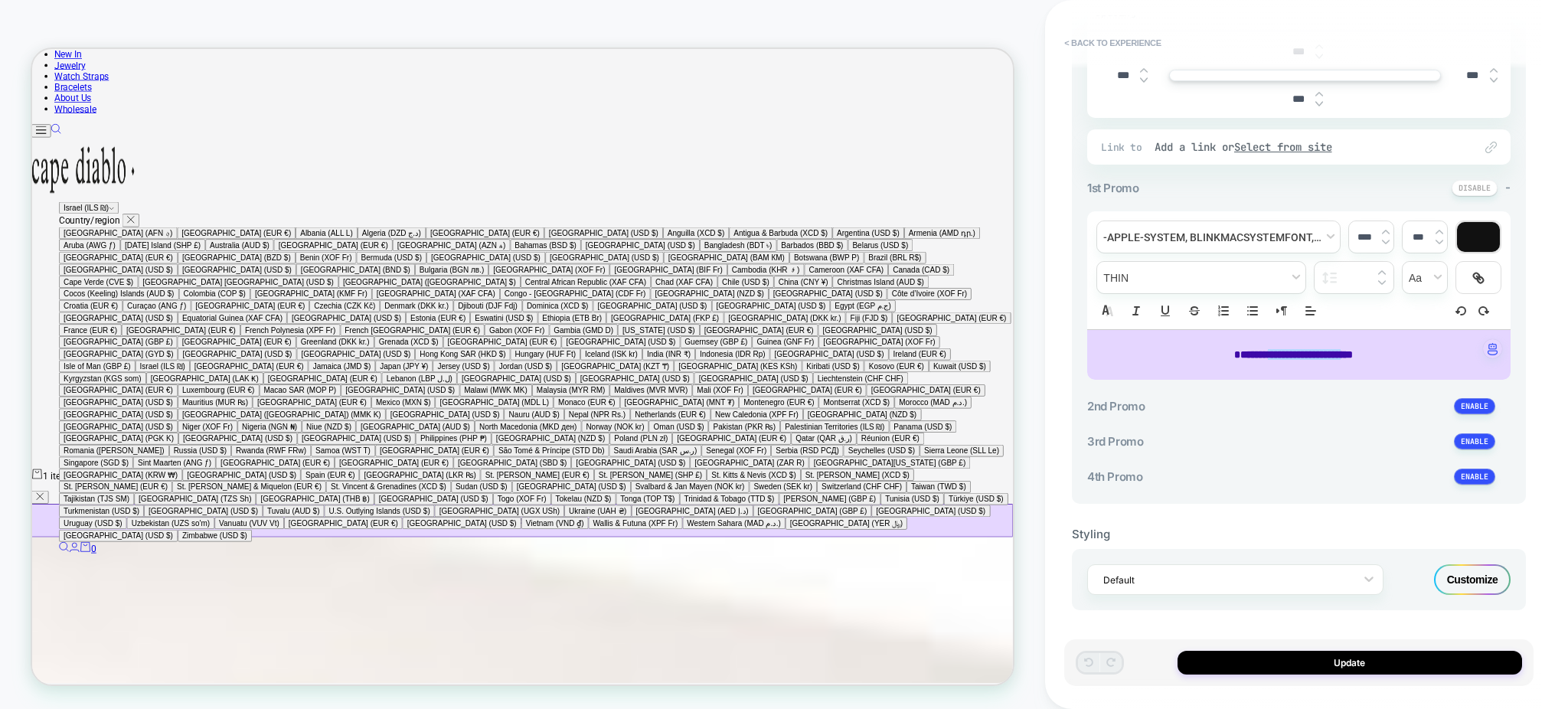
click at [1380, 359] on p "**********" at bounding box center [1293, 354] width 381 height 19
type input "****"
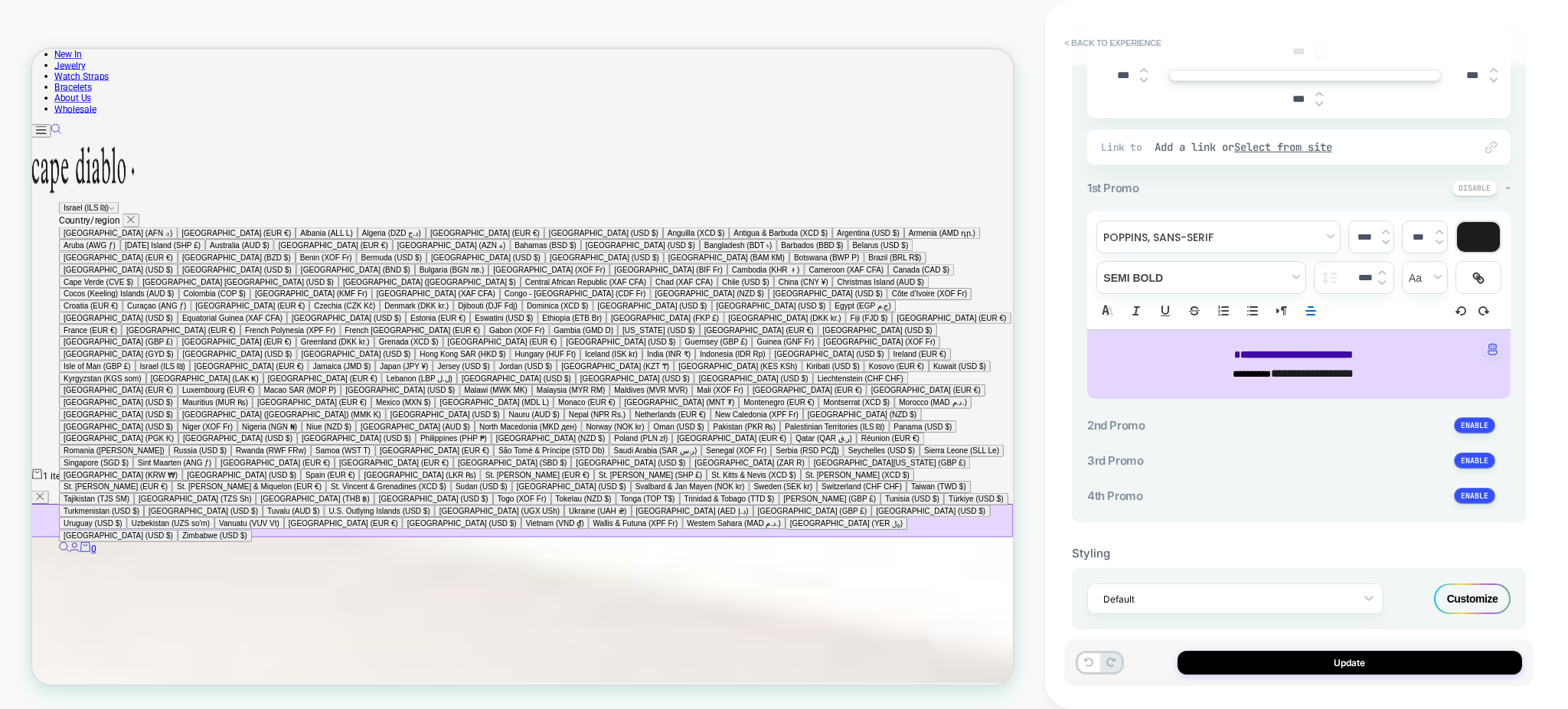
click at [1315, 362] on p "**********" at bounding box center [1293, 354] width 381 height 19
click at [1482, 244] on div at bounding box center [1479, 237] width 43 height 30
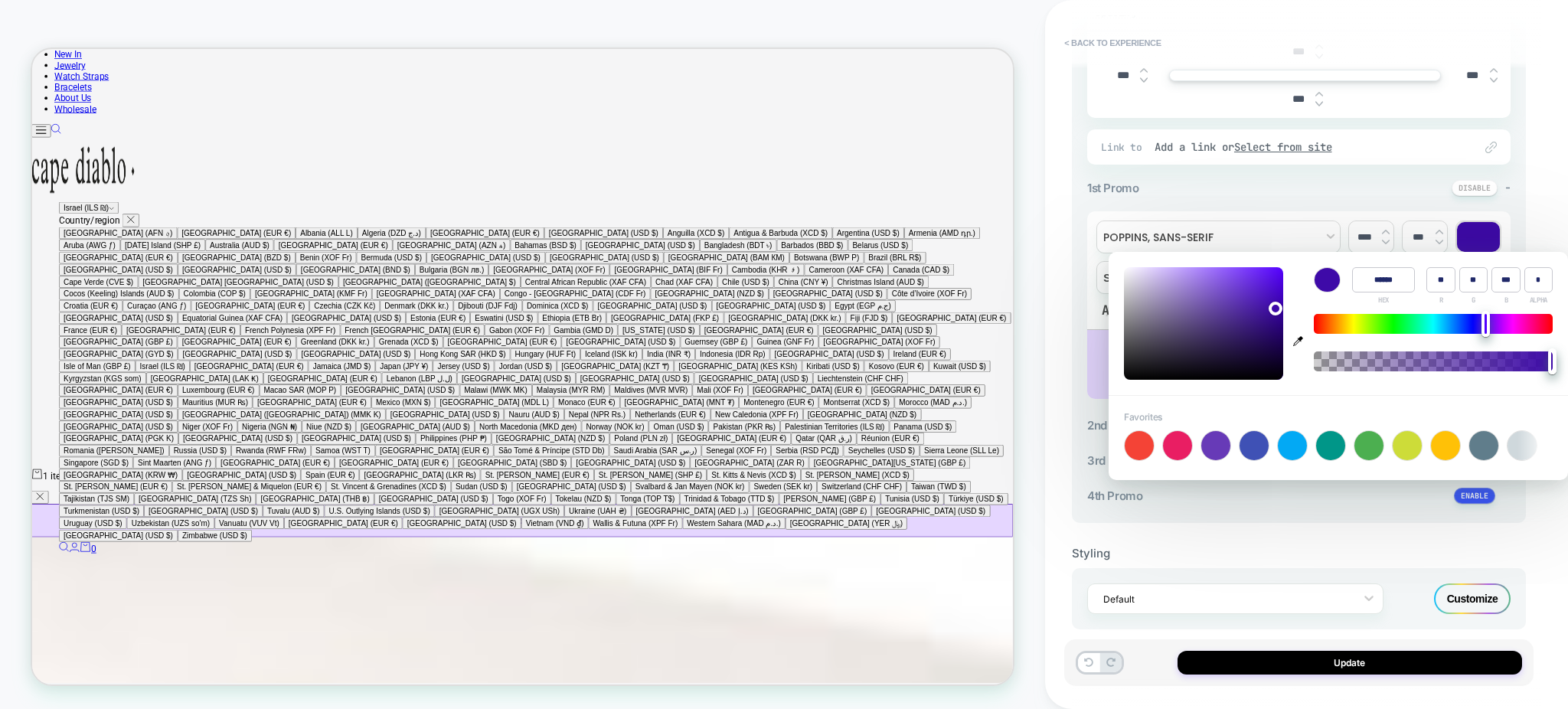
click at [1391, 275] on input "******" at bounding box center [1383, 280] width 62 height 25
click at [1094, 363] on div "**********" at bounding box center [1298, 364] width 424 height 69
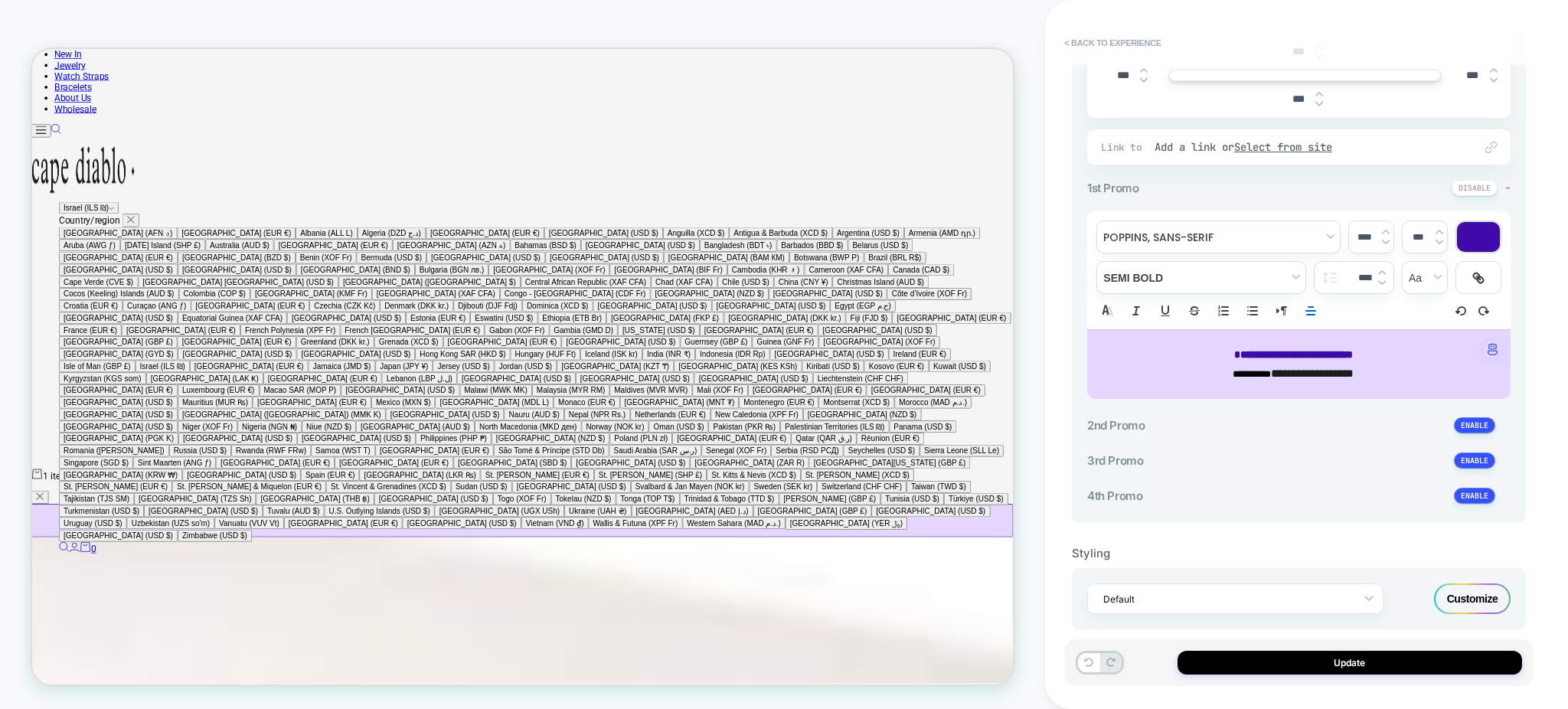
click at [1243, 370] on p "**********" at bounding box center [1293, 374] width 381 height 19
type input "****"
click at [1243, 370] on p "**********" at bounding box center [1293, 374] width 381 height 19
click at [1476, 226] on div at bounding box center [1479, 237] width 43 height 30
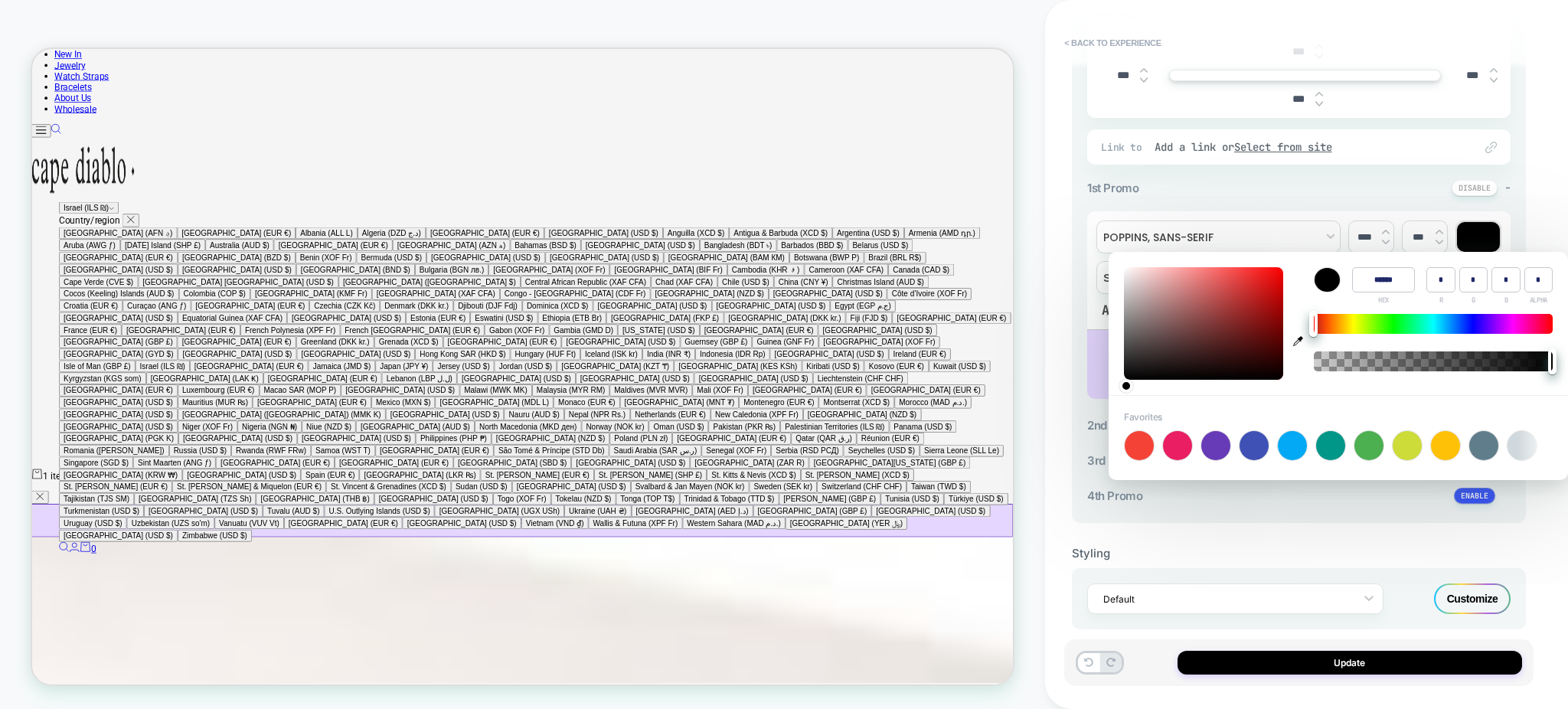
click at [1381, 282] on input "******" at bounding box center [1383, 280] width 62 height 25
paste input
type input "******"
type input "**"
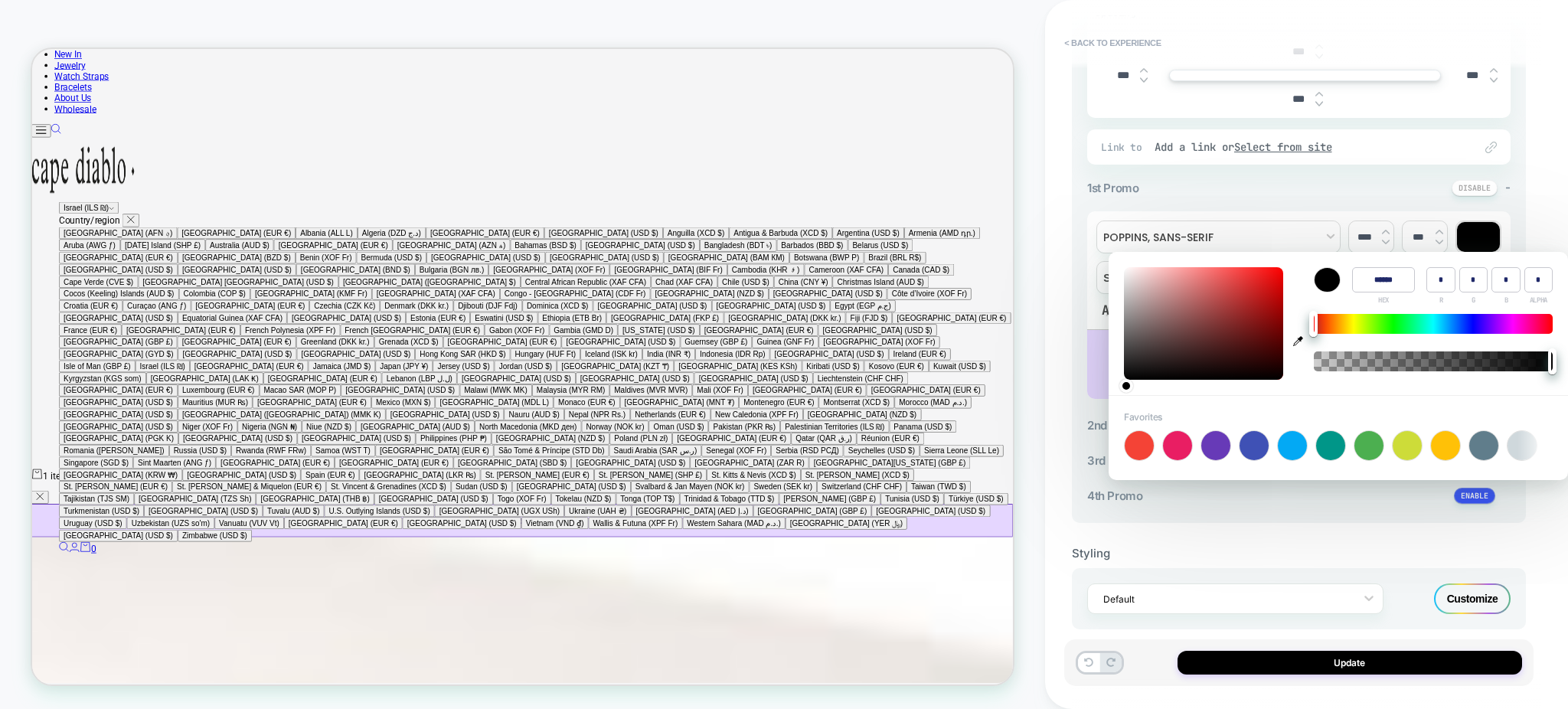
type input "**"
type input "***"
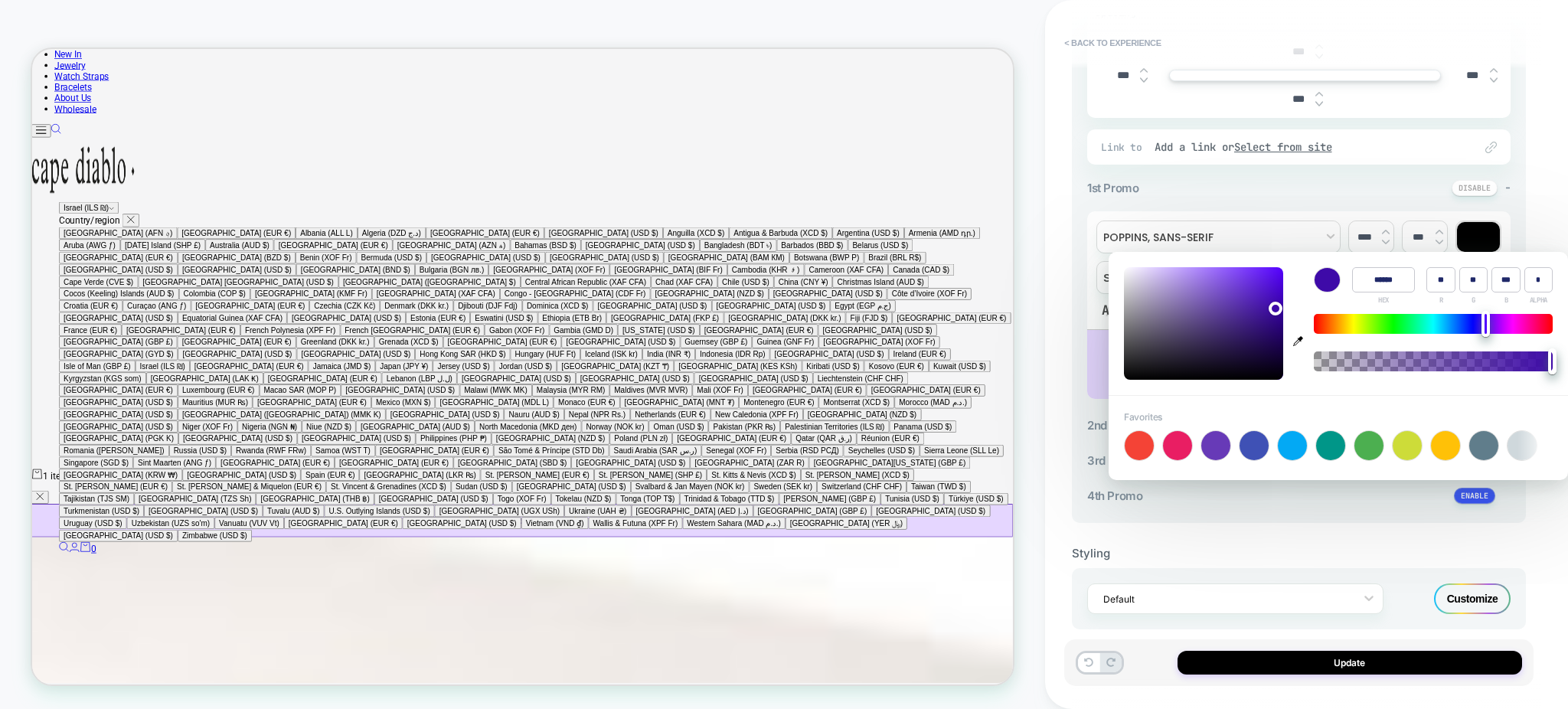
type input "******"
click at [1326, 387] on div "Color ****** HEX ** R ** G *** B * ALPHA" at bounding box center [1338, 324] width 459 height 143
click at [1038, 413] on div "CUSTOM Theme: MAIN" at bounding box center [523, 354] width 1045 height 678
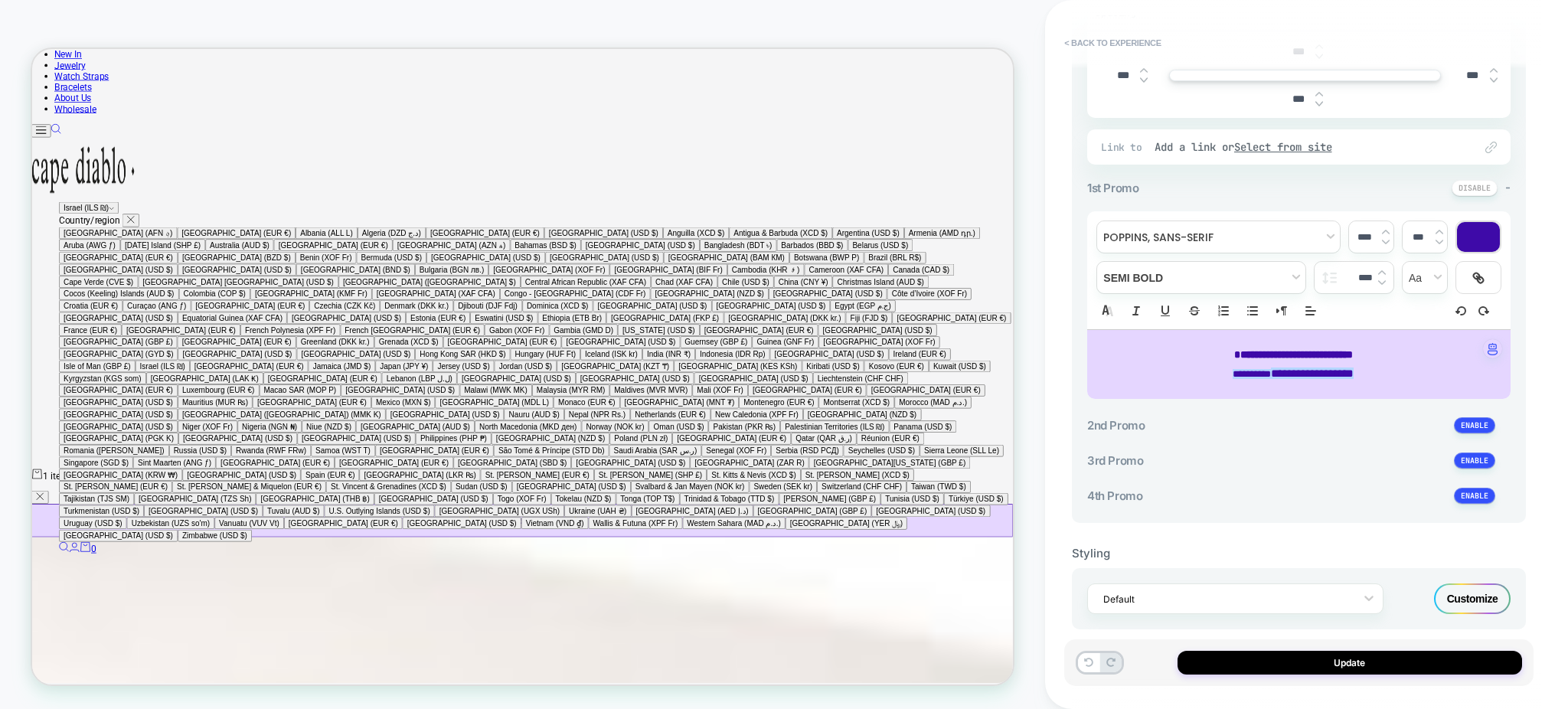
click at [1325, 375] on span "**********" at bounding box center [1312, 374] width 82 height 12
type input "****"
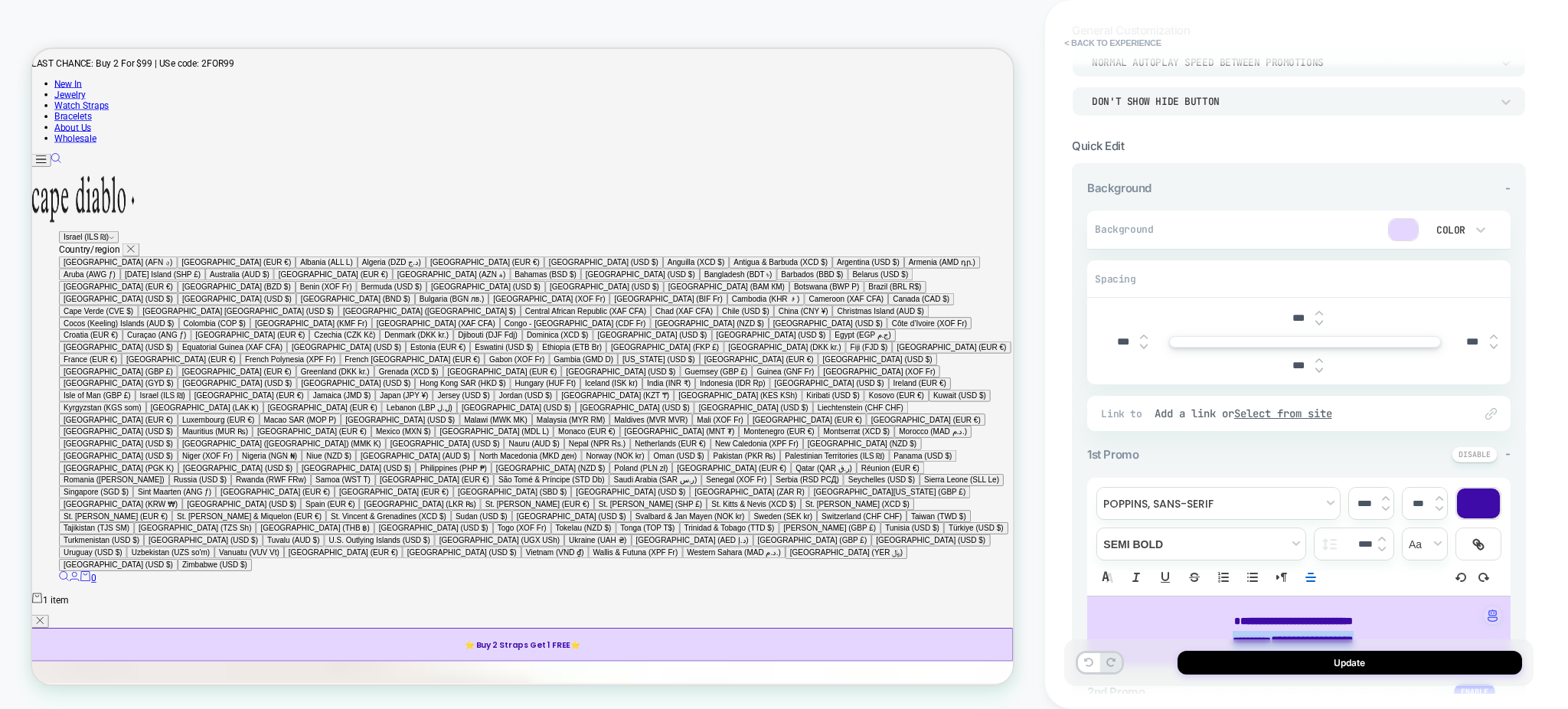
scroll to position [0, 0]
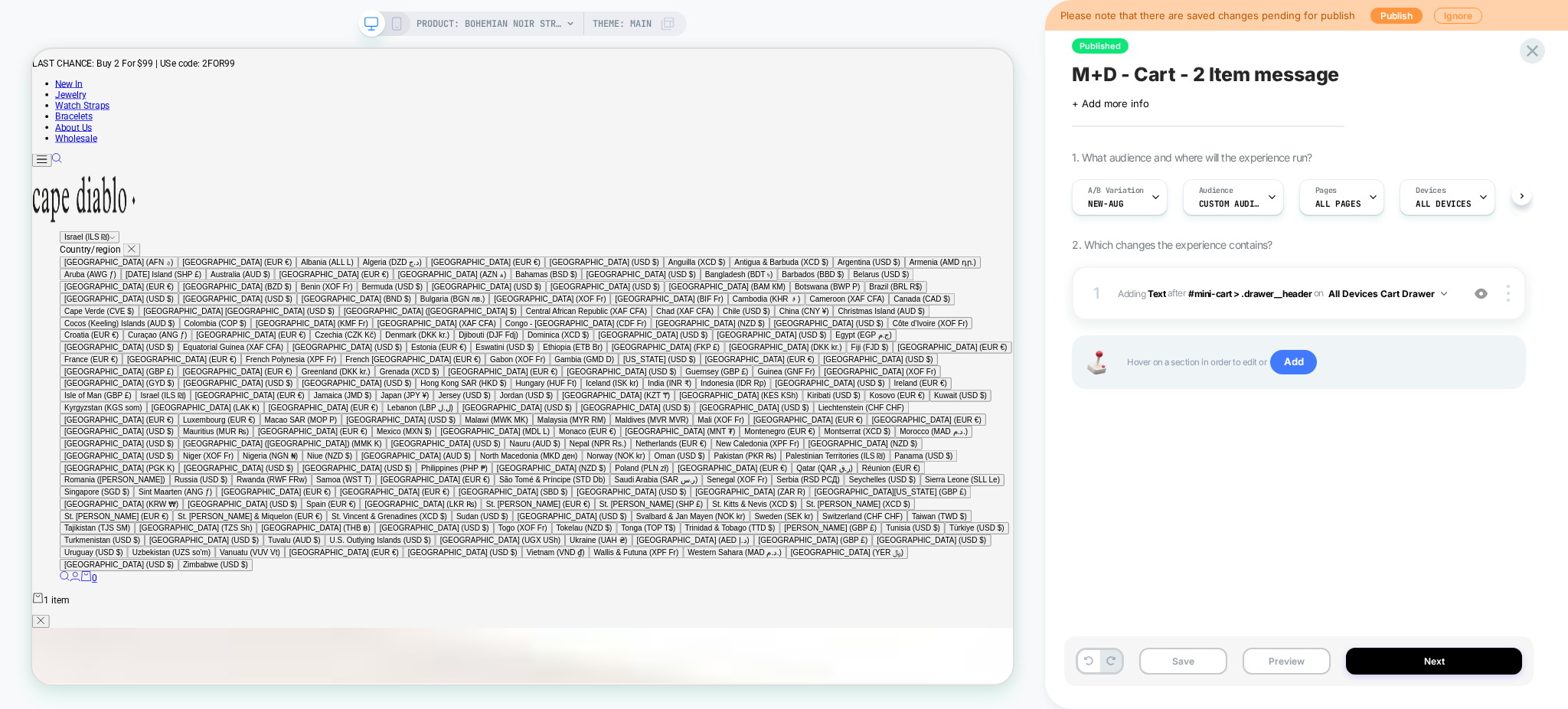
scroll to position [0, 1]
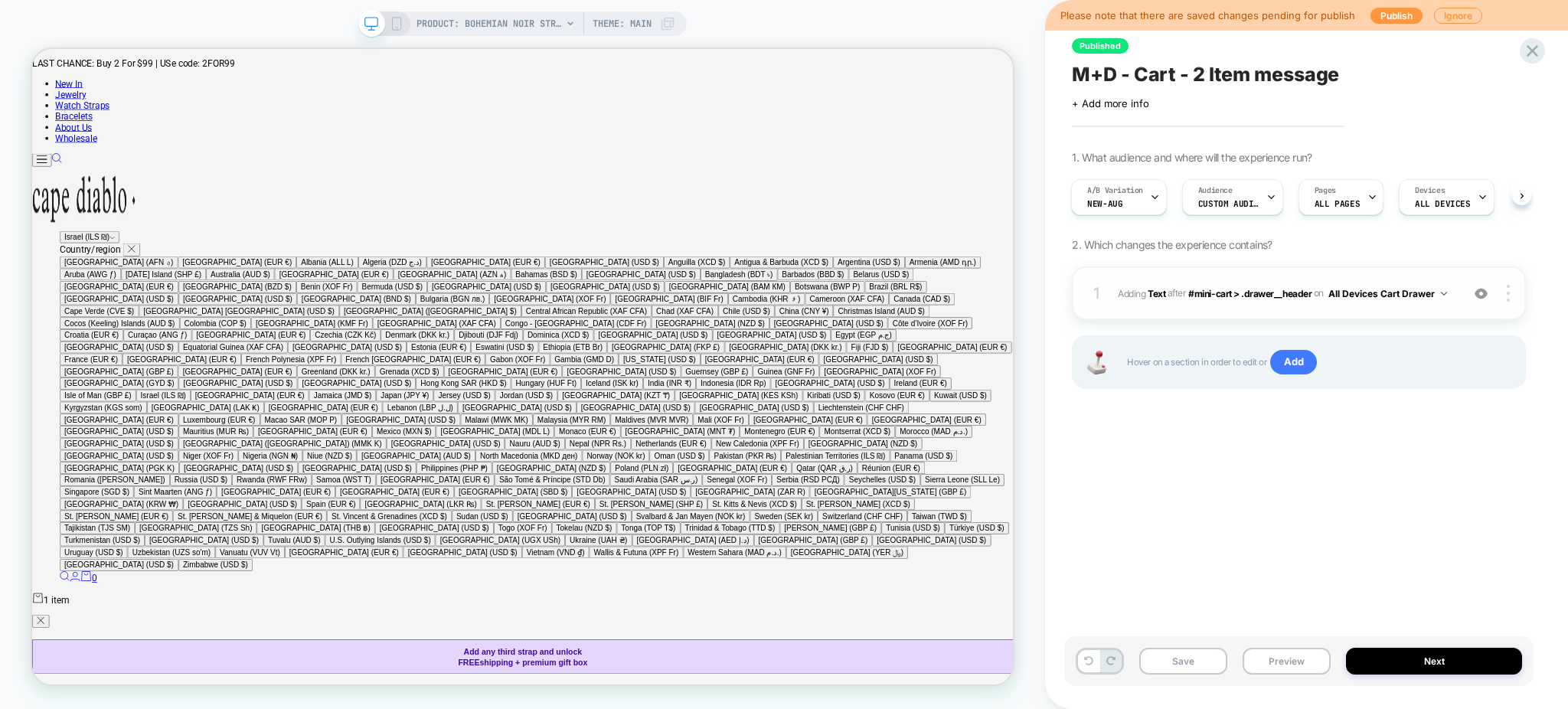
click at [0, 0] on div "1 #_loomi_addon_1755177731714 Adding Text AFTER #mini-cart > .drawer__header #m…" at bounding box center [0, 0] width 0 height 0
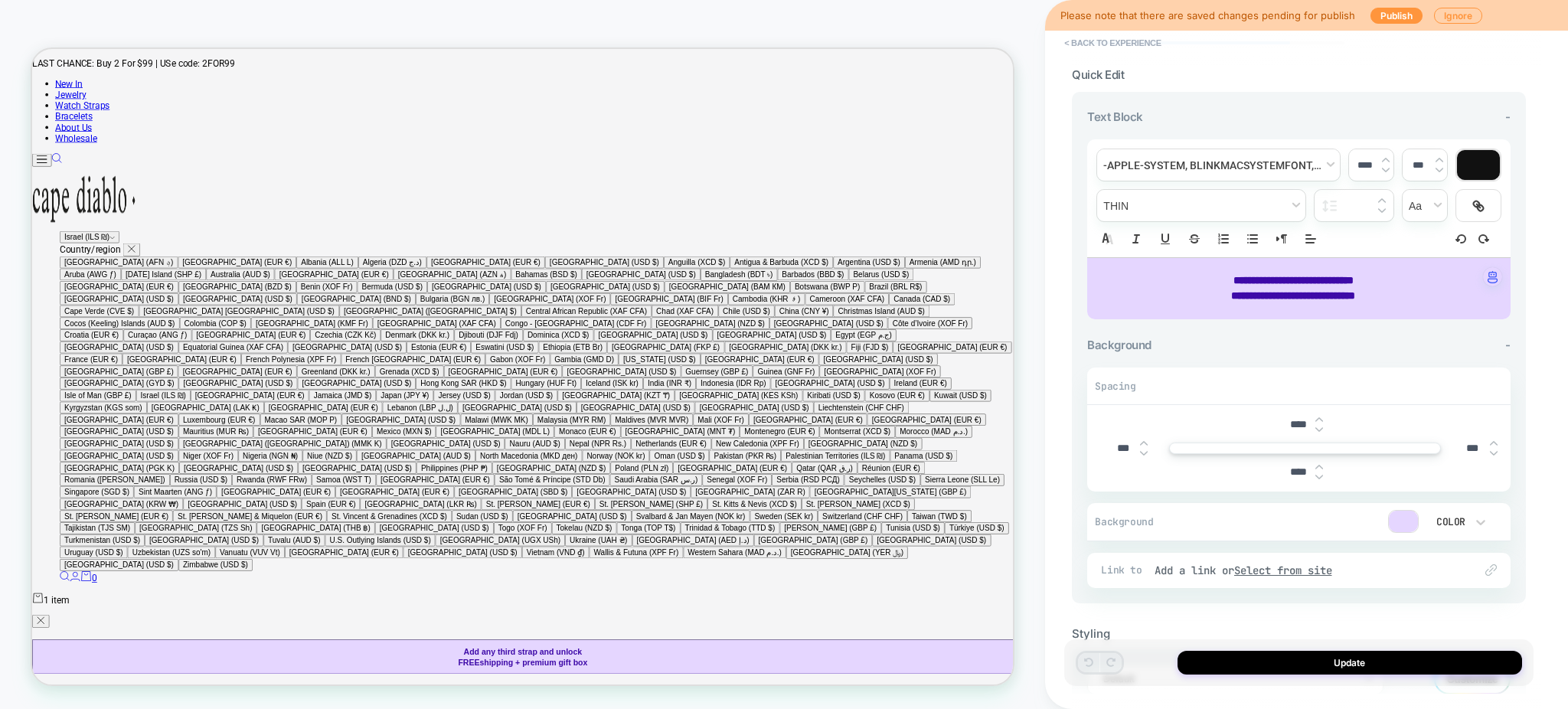
scroll to position [0, 0]
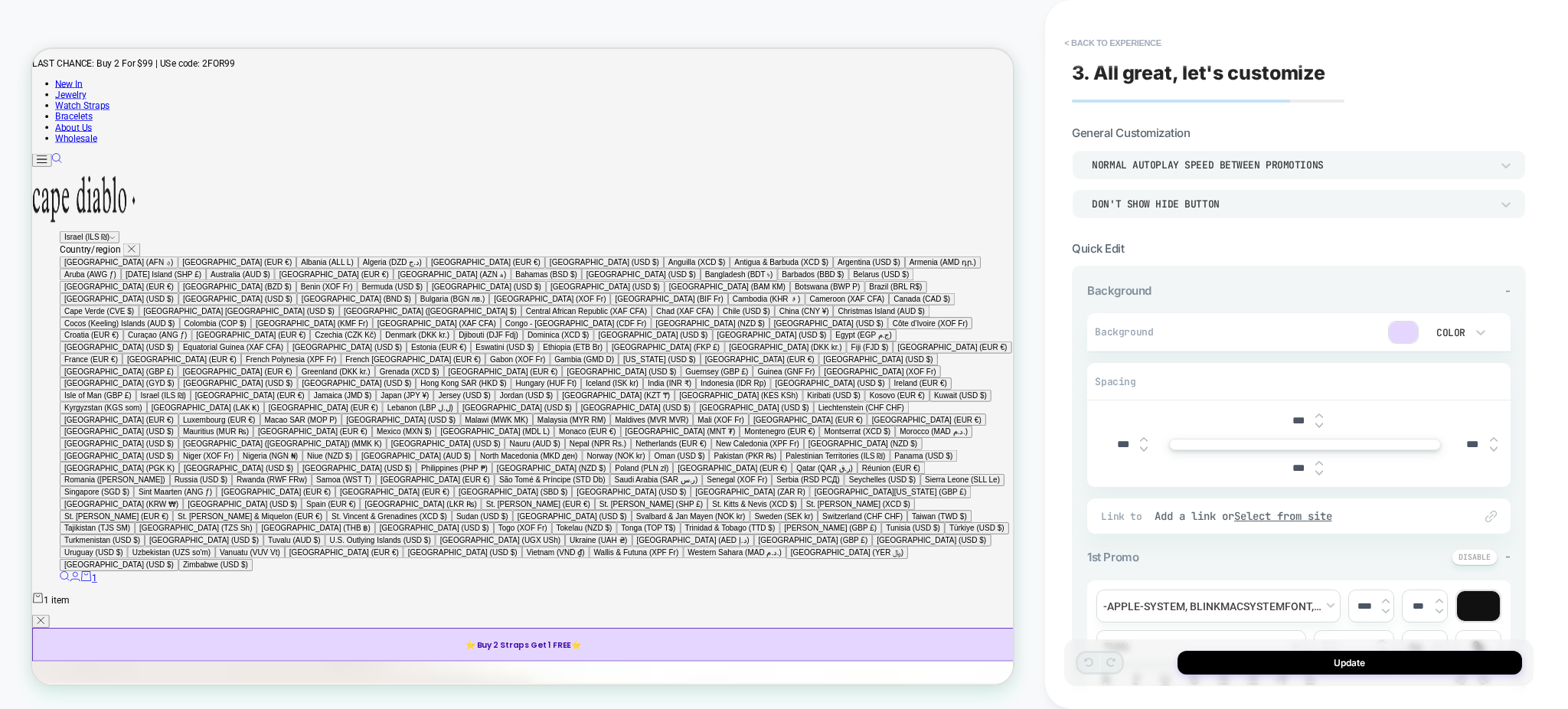
scroll to position [306, 0]
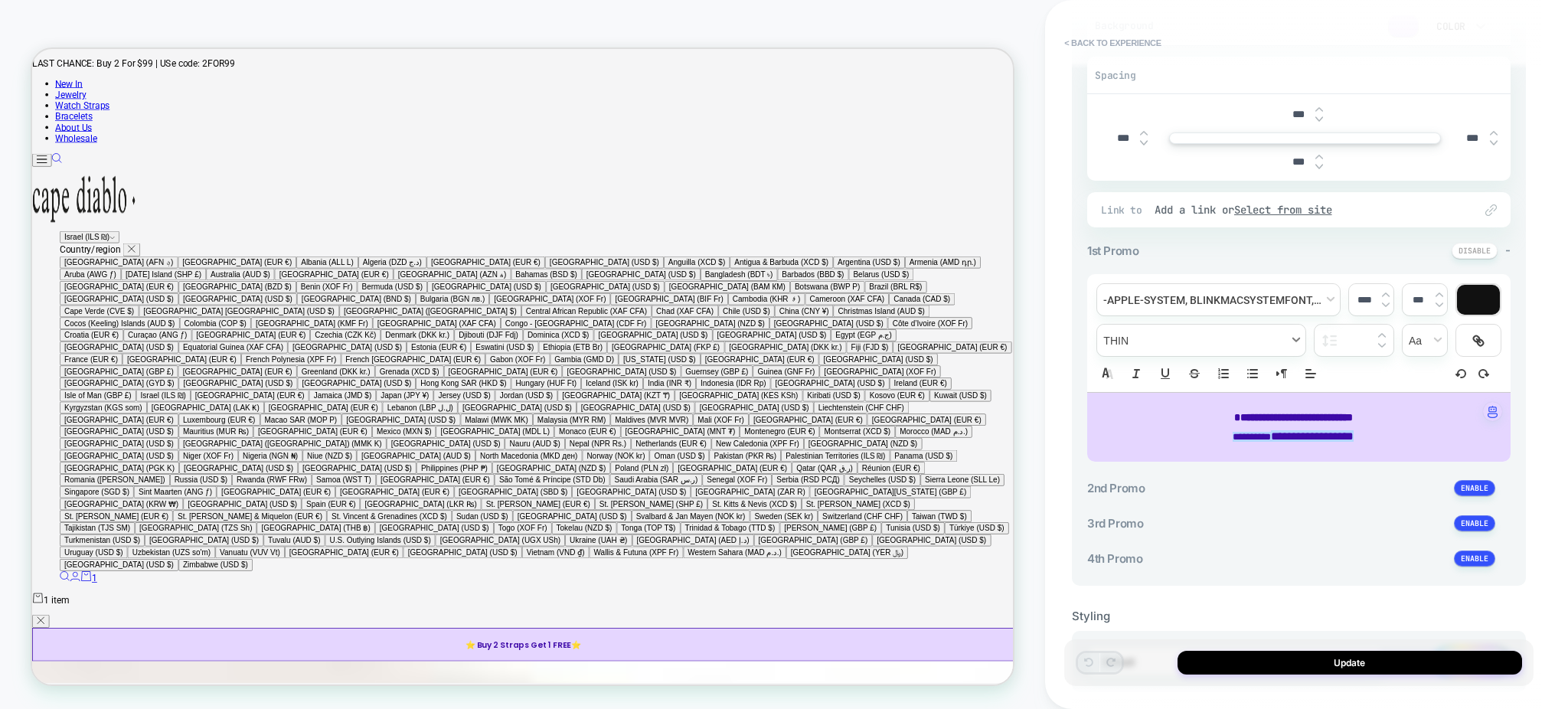
click at [1198, 335] on span "fontWeight" at bounding box center [1201, 340] width 208 height 32
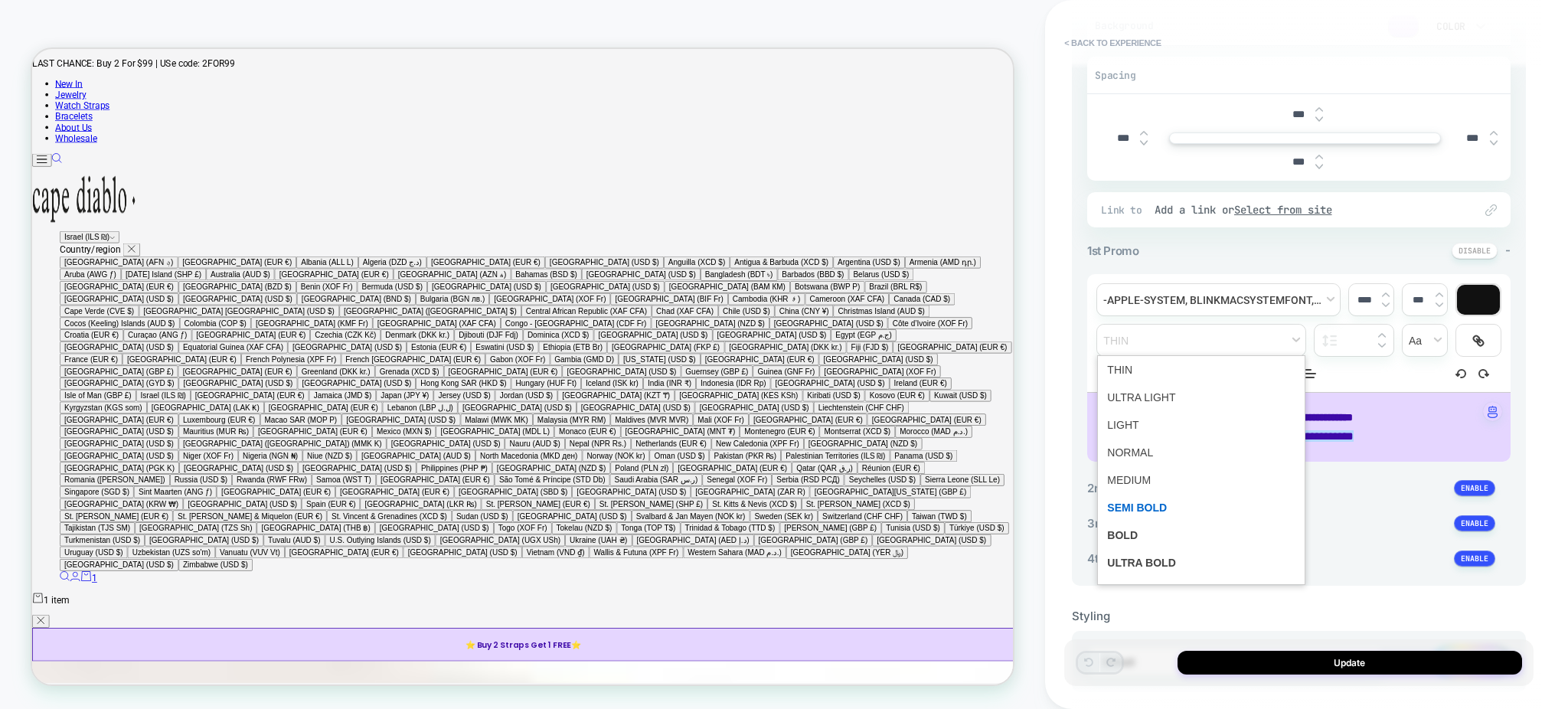
click at [1129, 503] on span "fontWeight" at bounding box center [1201, 507] width 188 height 27
type input "****"
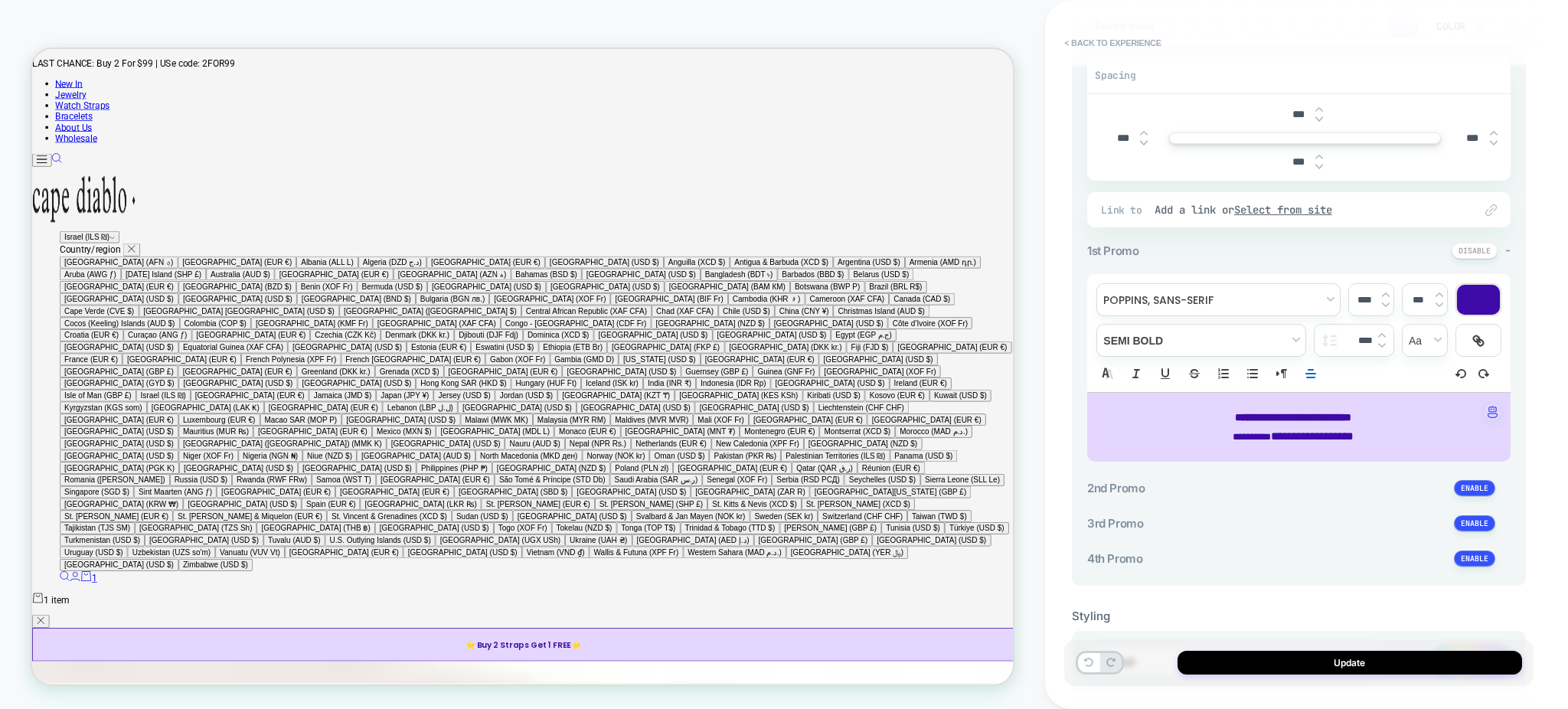
click at [0, 0] on span "**********" at bounding box center [0, 0] width 0 height 0
click at [1225, 350] on span "fontWeight" at bounding box center [1201, 340] width 208 height 32
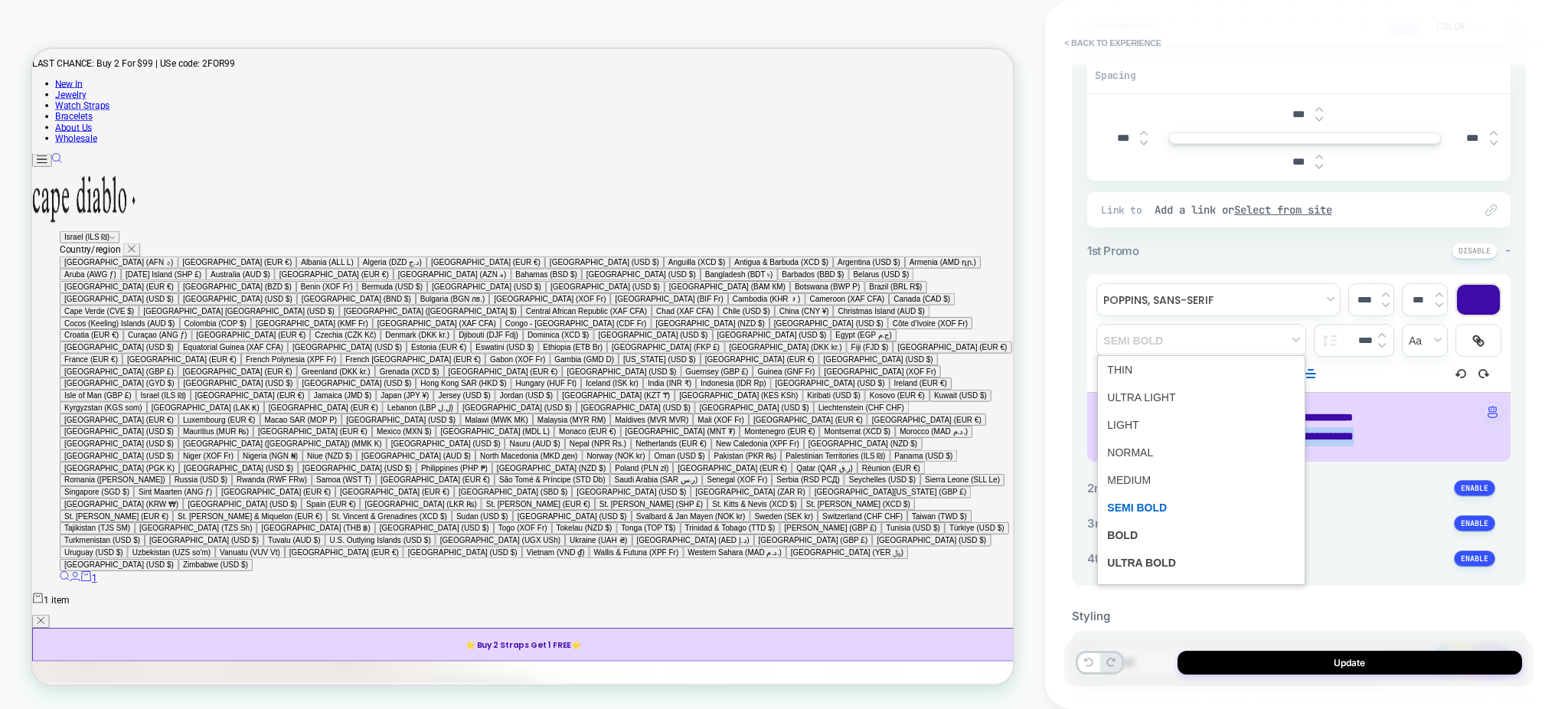
click at [1140, 509] on span "fontWeight" at bounding box center [1201, 507] width 188 height 27
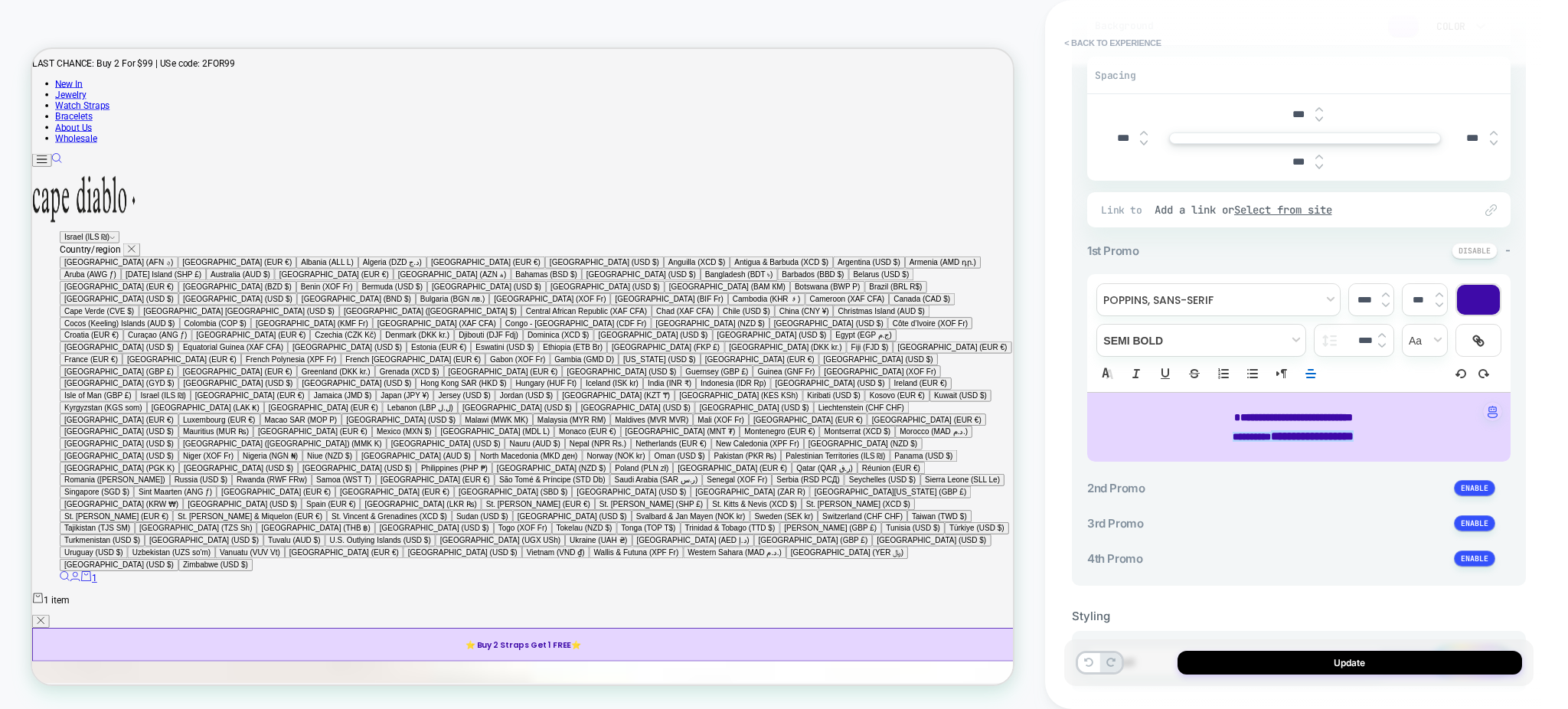
click at [1133, 420] on p "**********" at bounding box center [1293, 417] width 381 height 19
type input "****"
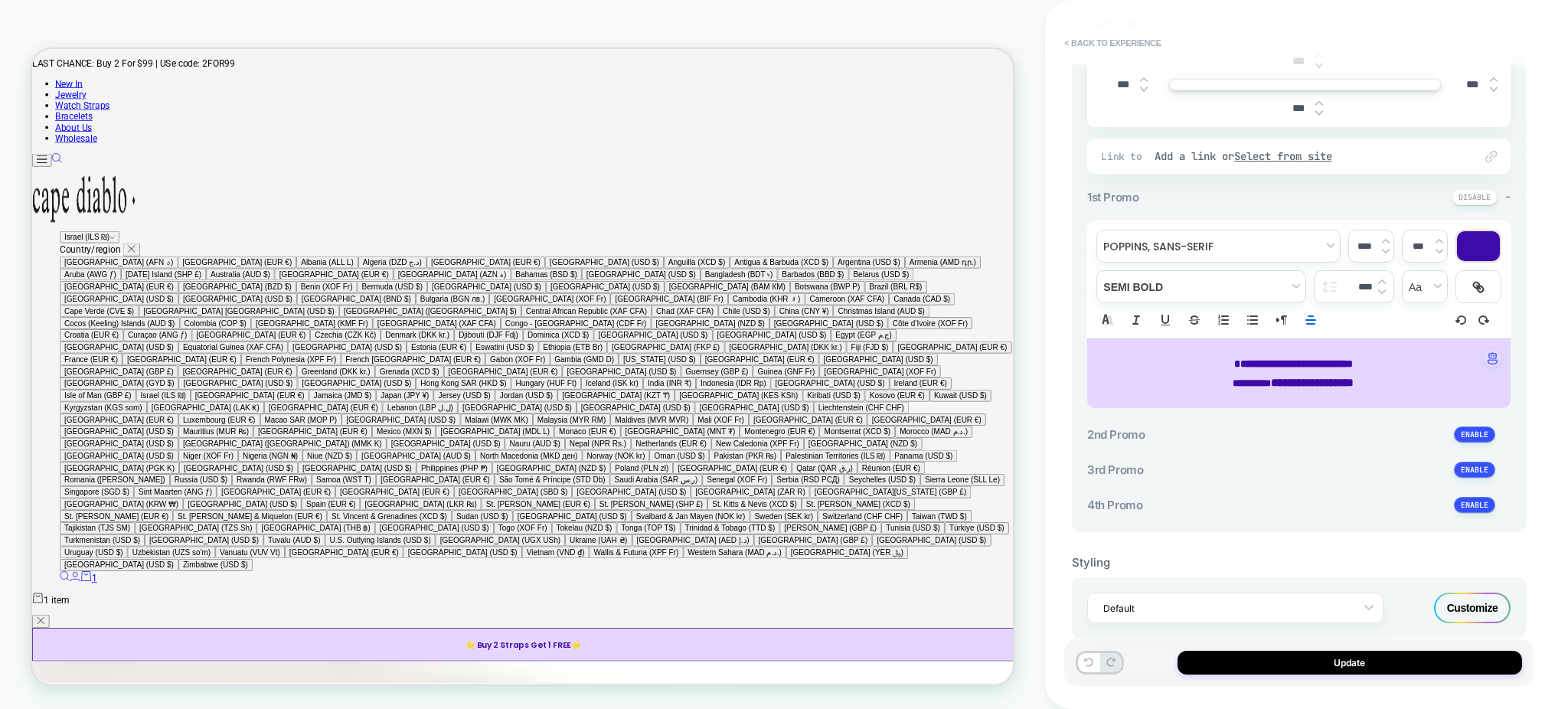
scroll to position [388, 0]
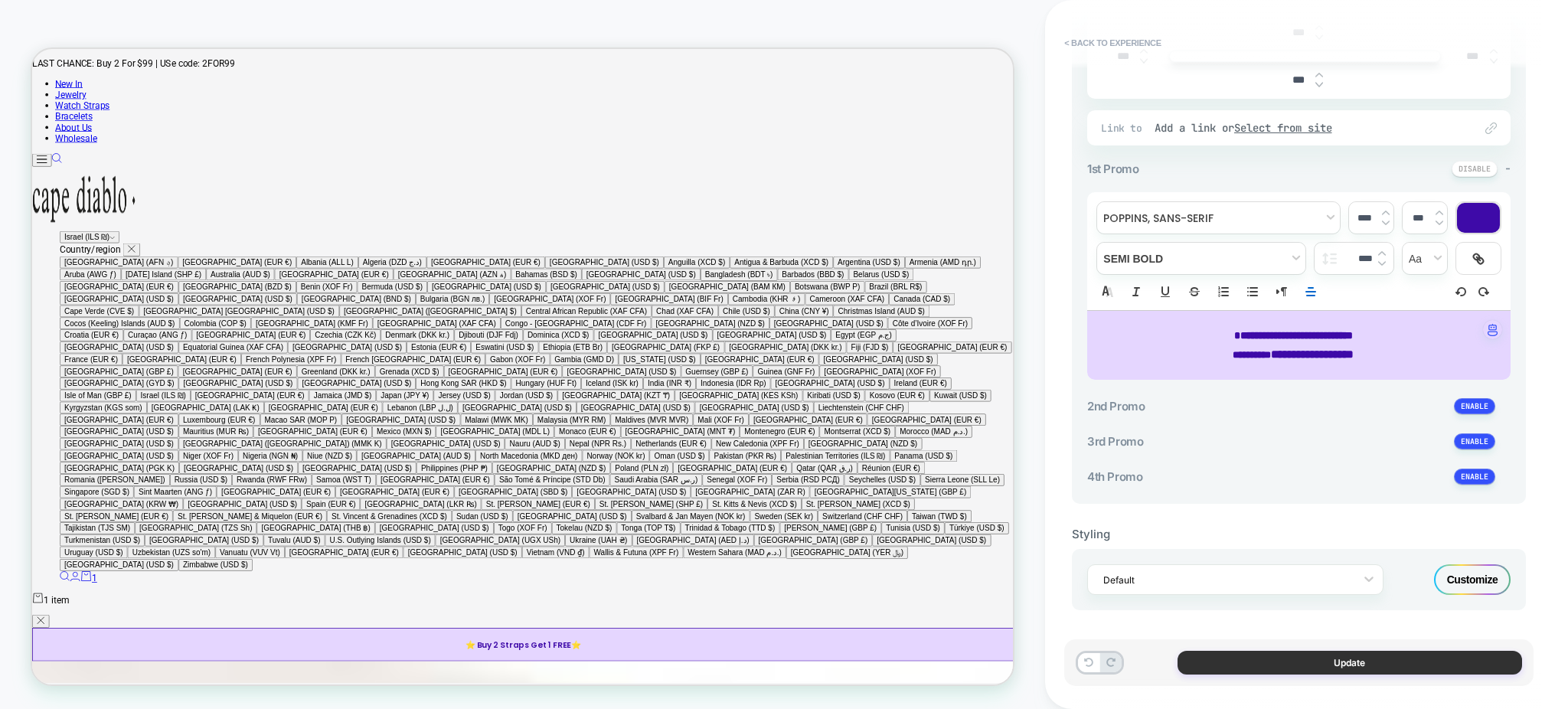
click at [1216, 667] on button "Update" at bounding box center [1350, 662] width 345 height 24
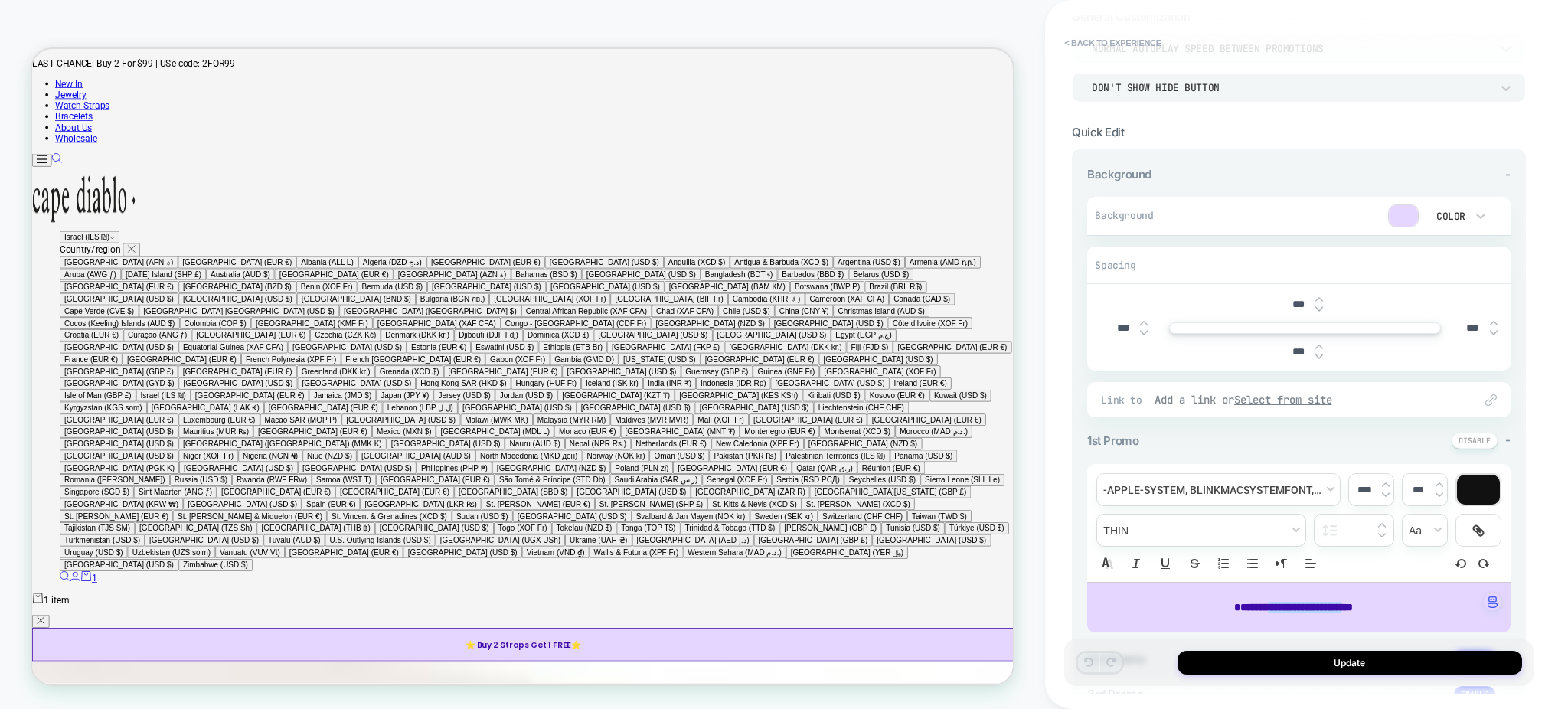
scroll to position [369, 0]
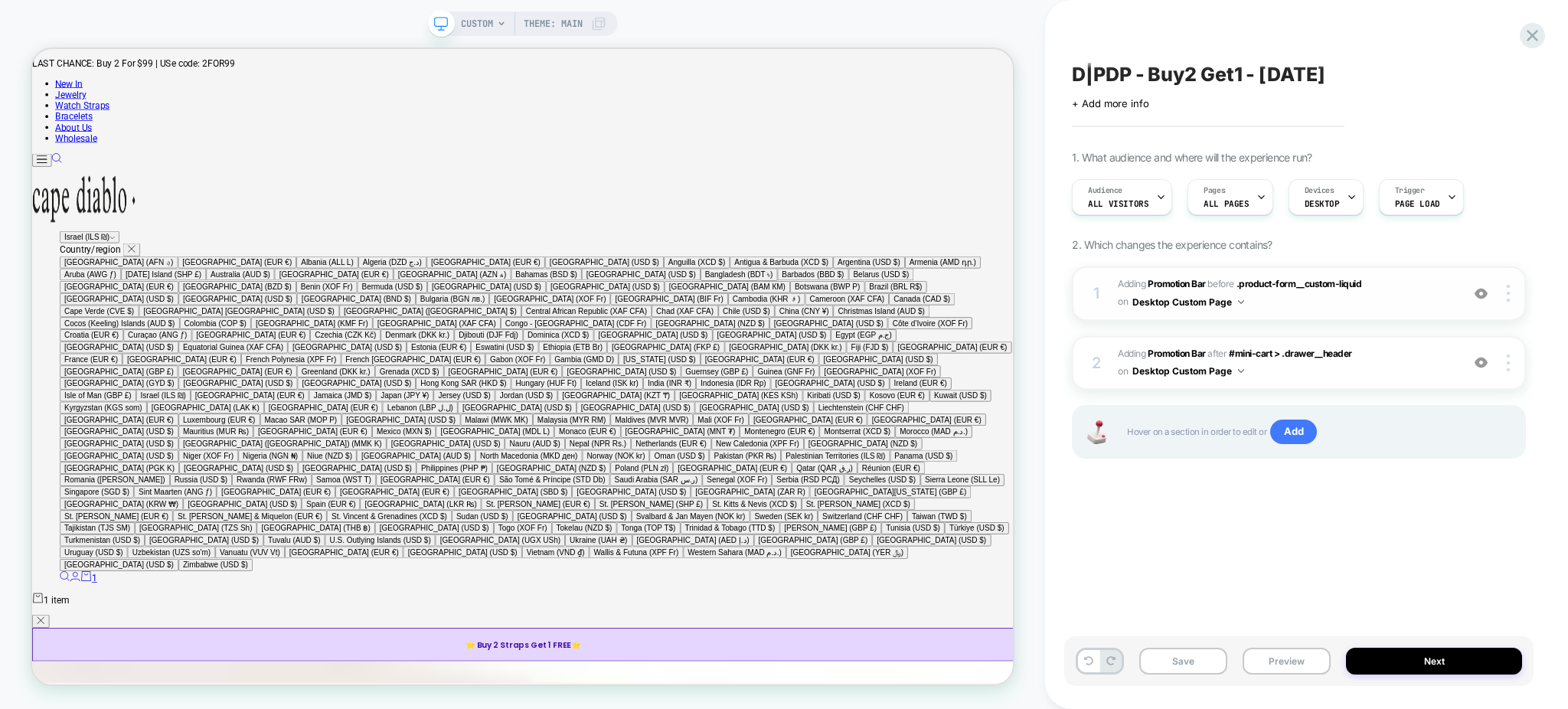
click at [1312, 315] on div "1 #_loomi_addon_1750609287868_dup1750693569_dup1756240579 Adding Promotion Bar …" at bounding box center [1299, 293] width 454 height 54
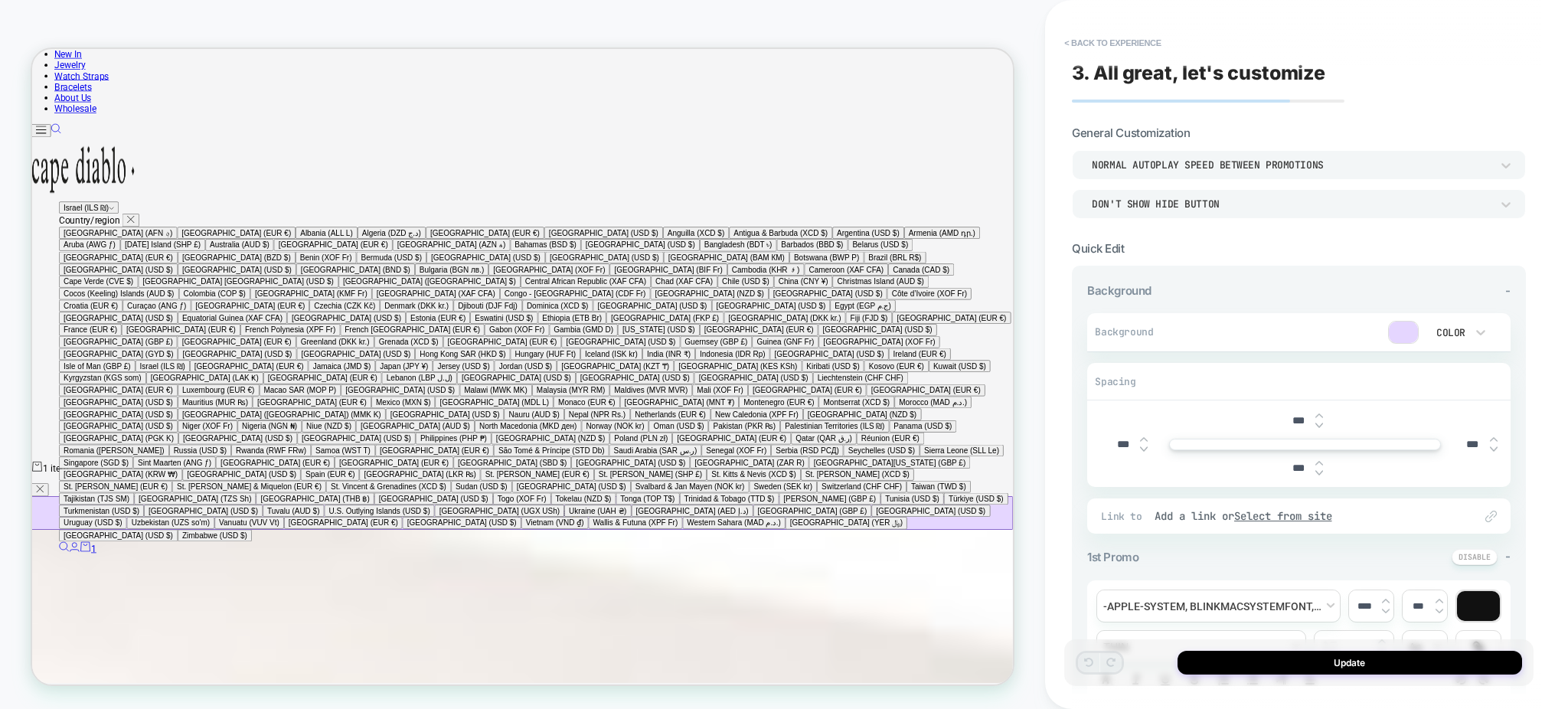
scroll to position [388, 0]
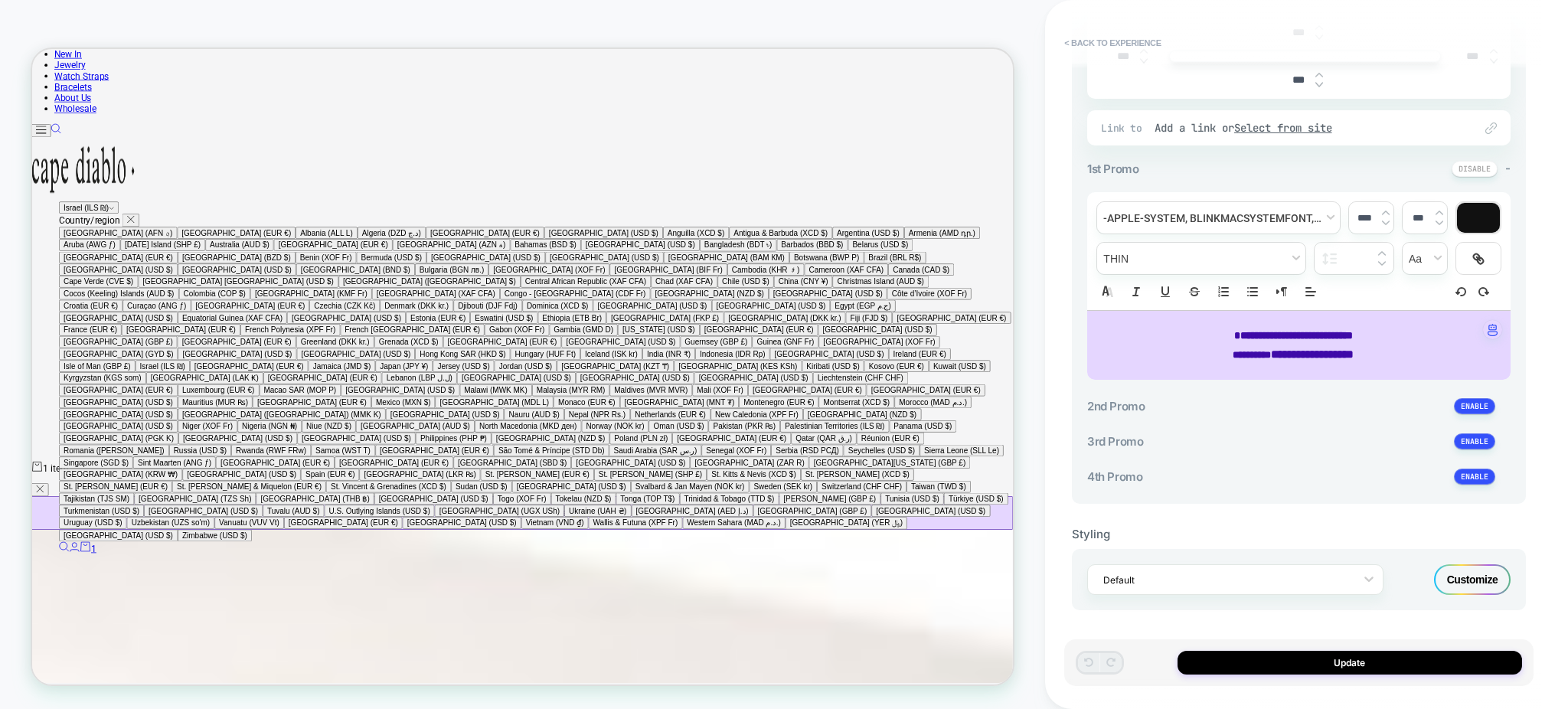
type input "****"
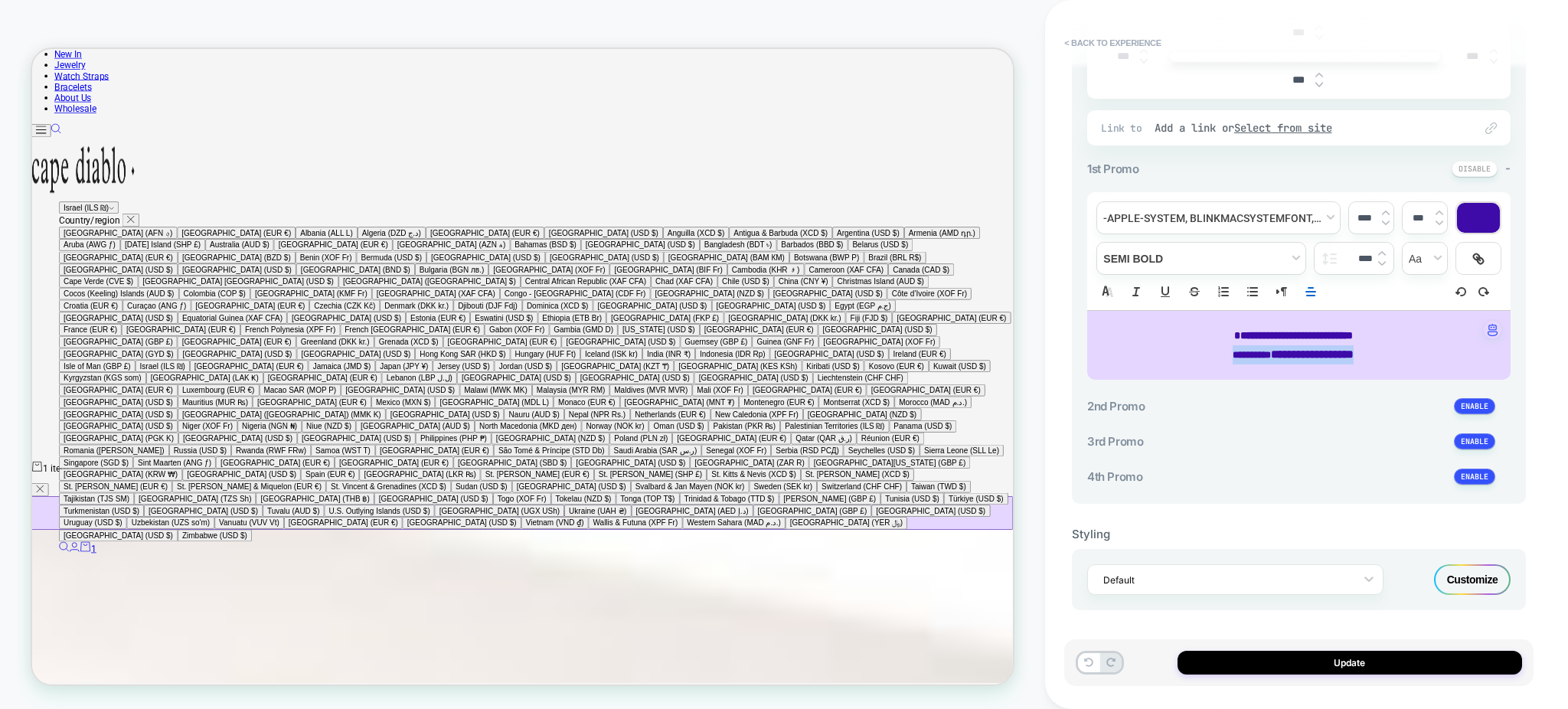
type input "****"
copy p "**********"
click at [1308, 661] on button "Update" at bounding box center [1350, 662] width 345 height 24
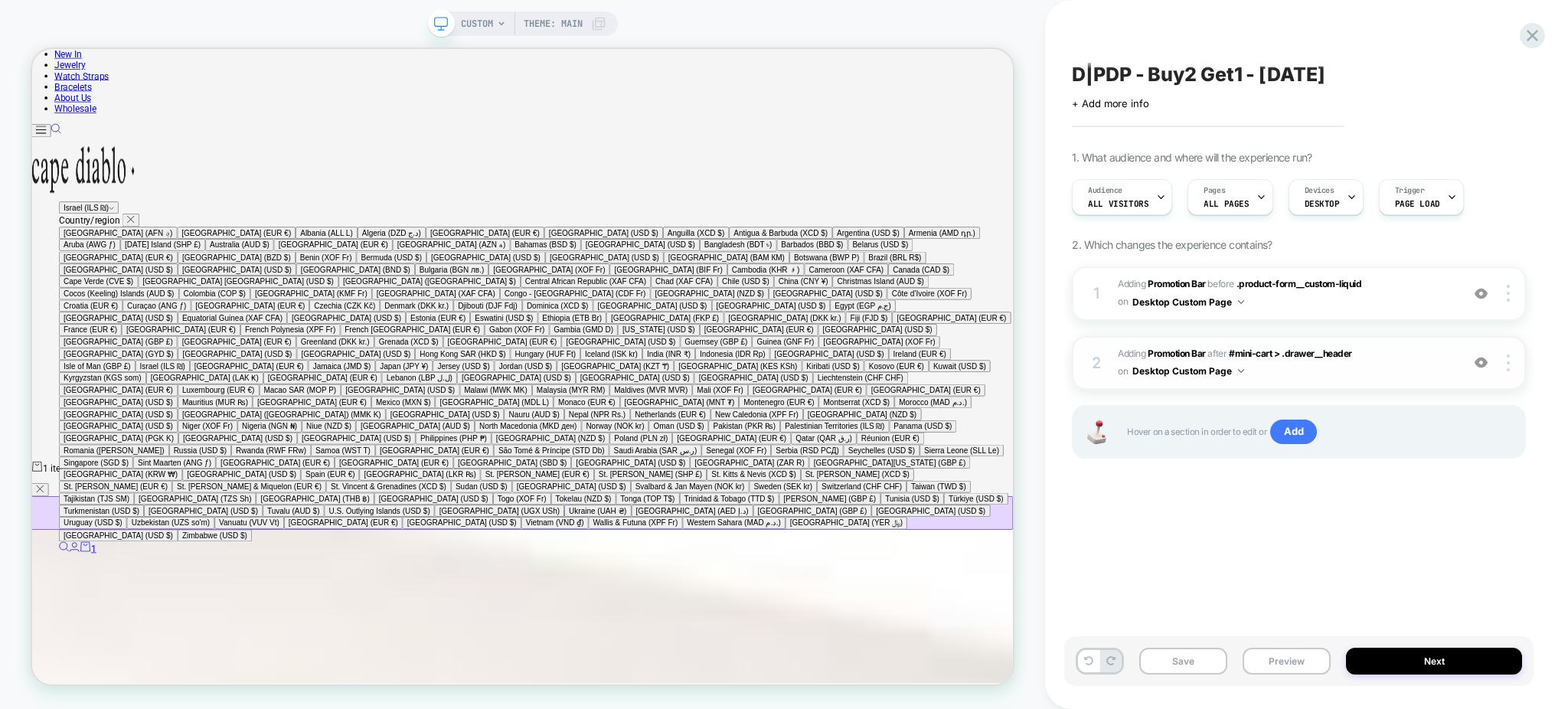
click at [1287, 384] on div "2 #_loomi_addon_1756240759412 Adding Promotion Bar AFTER #mini-cart > .drawer__…" at bounding box center [1299, 363] width 454 height 54
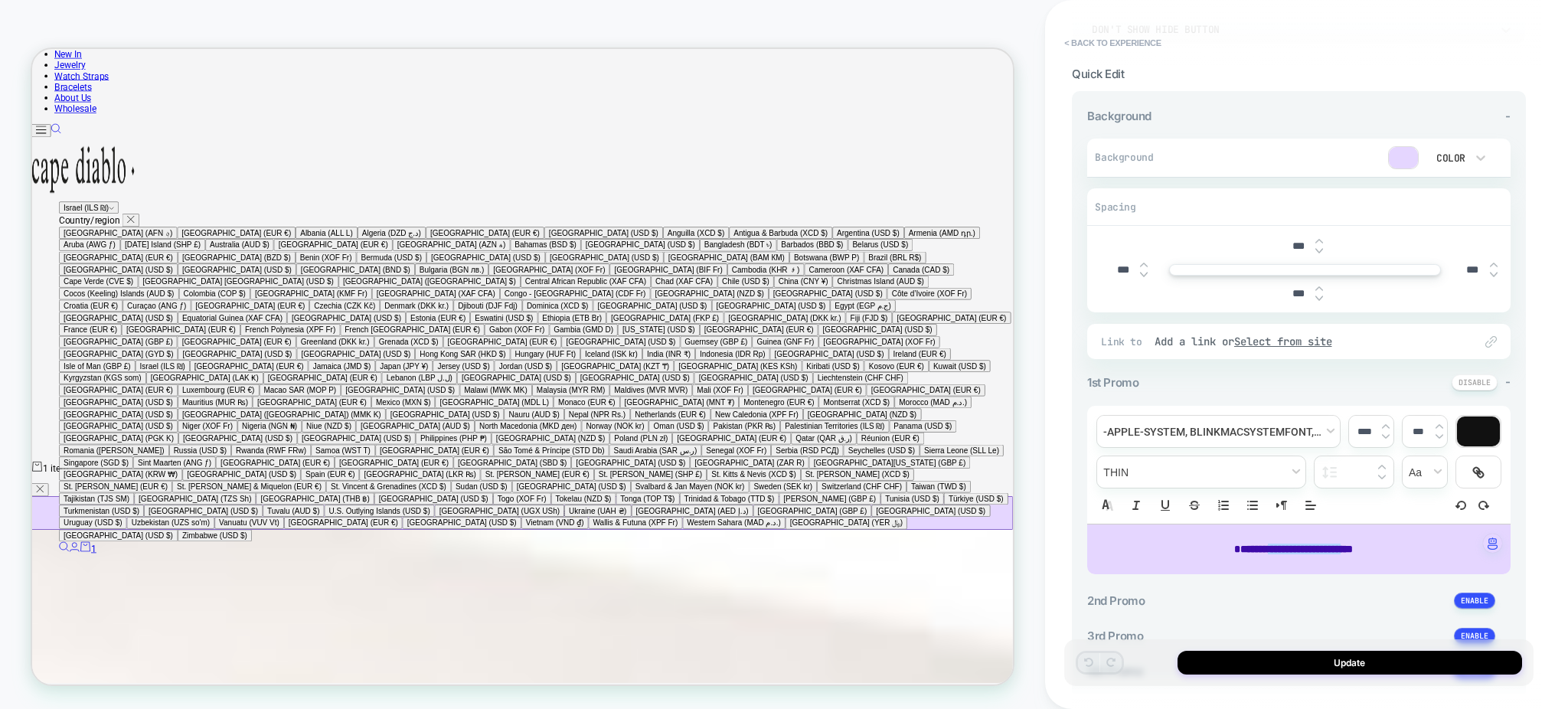
scroll to position [369, 0]
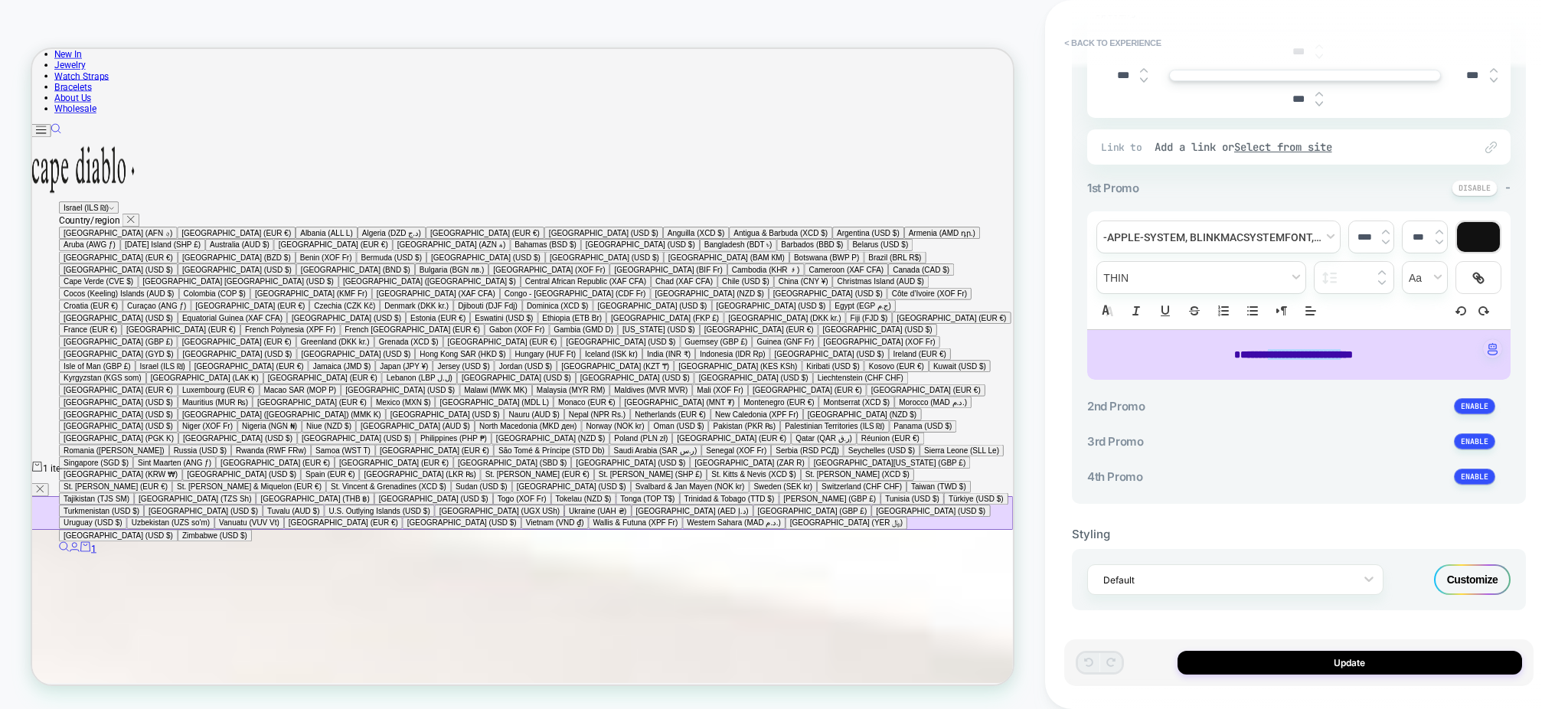
click at [1384, 354] on p "**********" at bounding box center [1293, 354] width 381 height 19
type input "****"
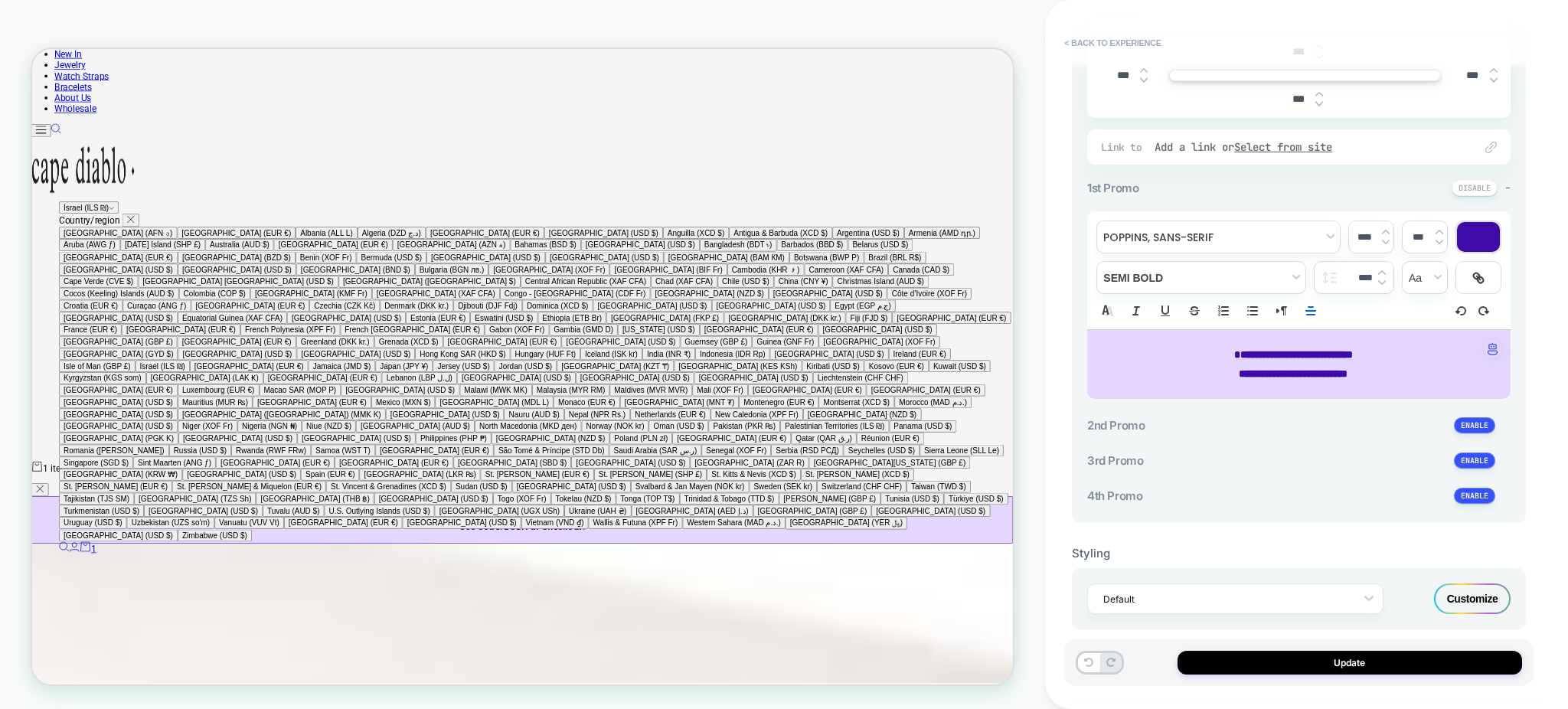
click at [1308, 349] on span "**********" at bounding box center [1293, 354] width 119 height 11
click at [1370, 351] on p "**********" at bounding box center [1293, 354] width 381 height 19
drag, startPoint x: 1354, startPoint y: 352, endPoint x: 1238, endPoint y: 359, distance: 116.2
click at [1238, 359] on span "**********" at bounding box center [1293, 354] width 119 height 11
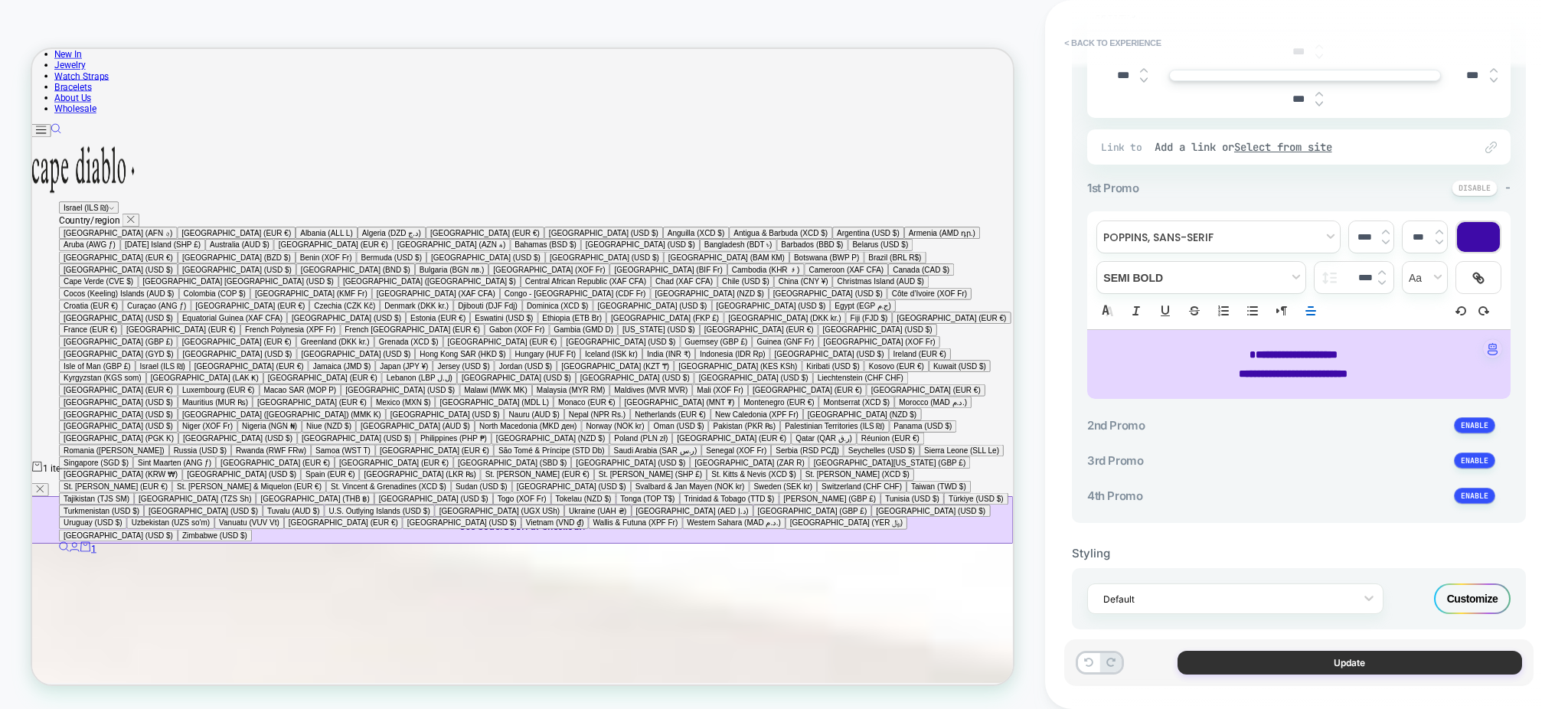
click at [1288, 657] on button "Update" at bounding box center [1350, 662] width 345 height 24
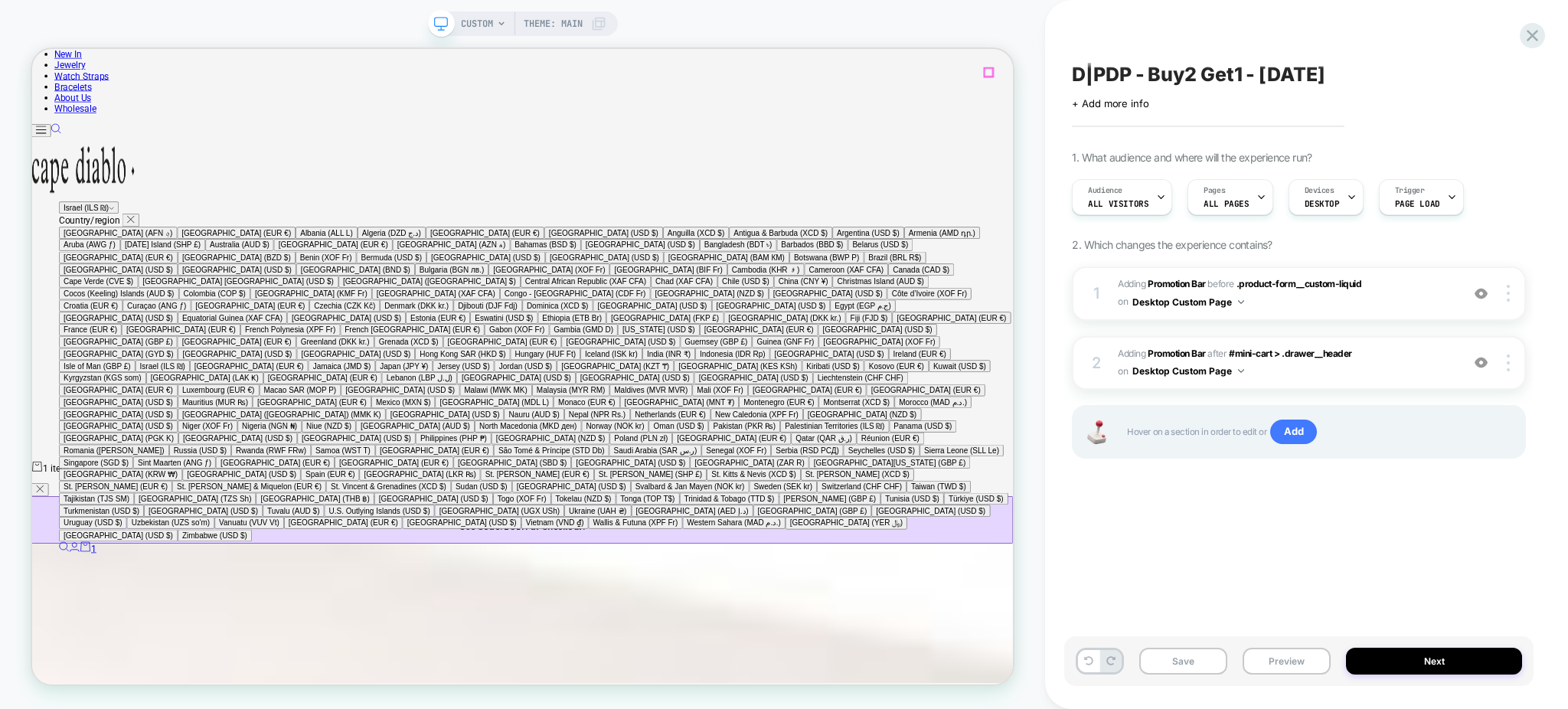
click at [54, 627] on button "button" at bounding box center [43, 636] width 23 height 17
click at [1346, 308] on span "#_loomi_addon_1750609287868_dup1750693569_dup1756240579 Adding Promotion Bar BE…" at bounding box center [1285, 293] width 335 height 36
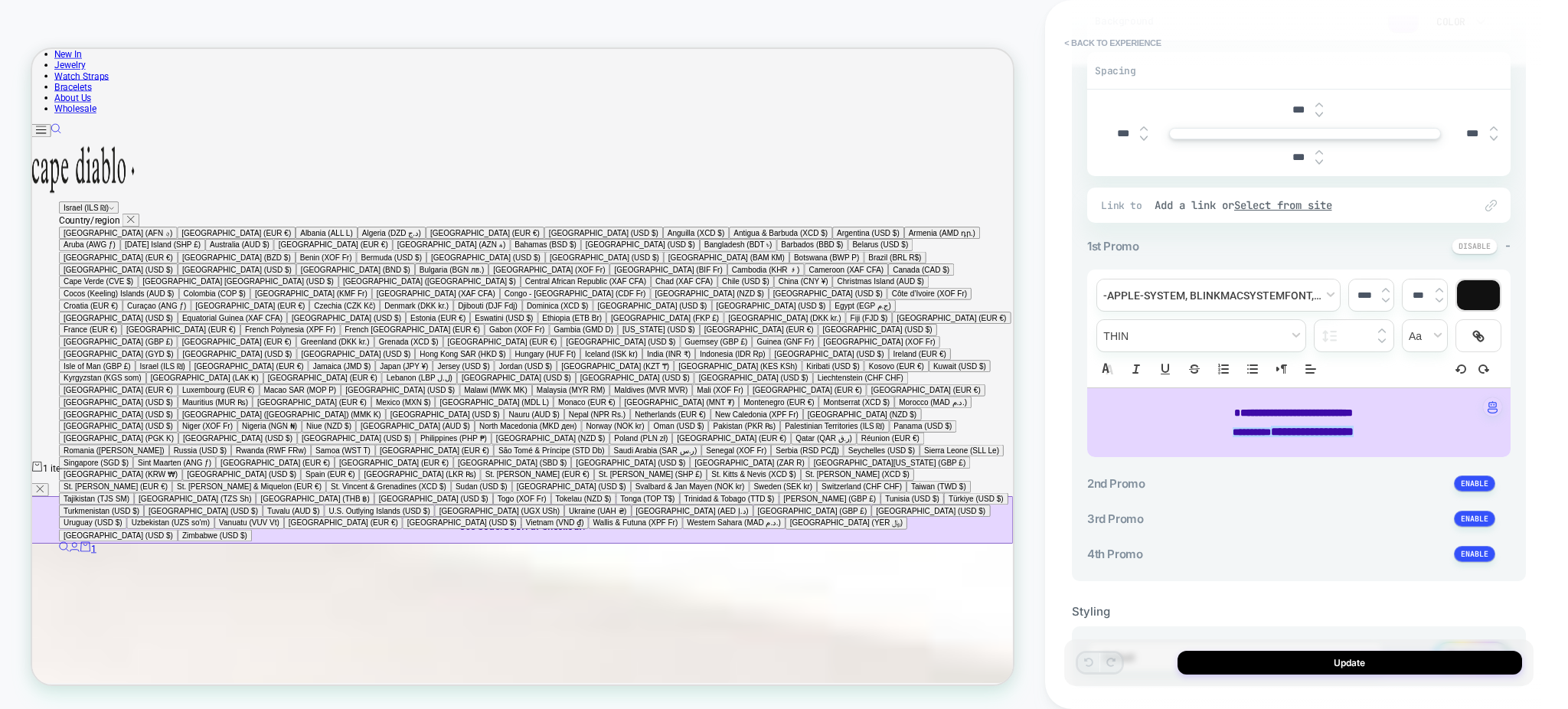
scroll to position [388, 0]
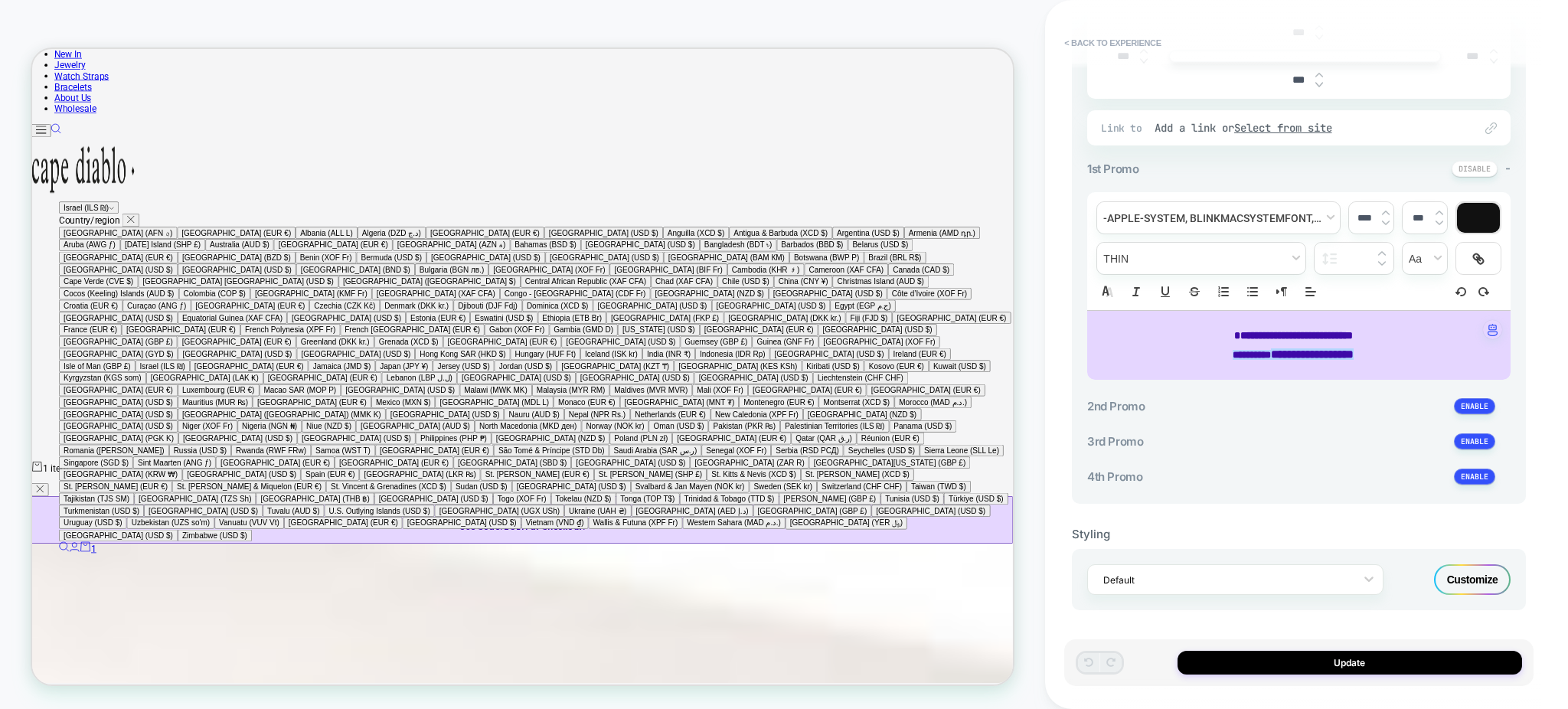
click at [1271, 334] on span "**********" at bounding box center [1293, 335] width 119 height 11
type input "****"
click at [1271, 334] on span "**********" at bounding box center [1293, 335] width 119 height 11
click at [1339, 346] on p "**********" at bounding box center [1293, 354] width 381 height 19
drag, startPoint x: 1355, startPoint y: 331, endPoint x: 1235, endPoint y: 334, distance: 120.0
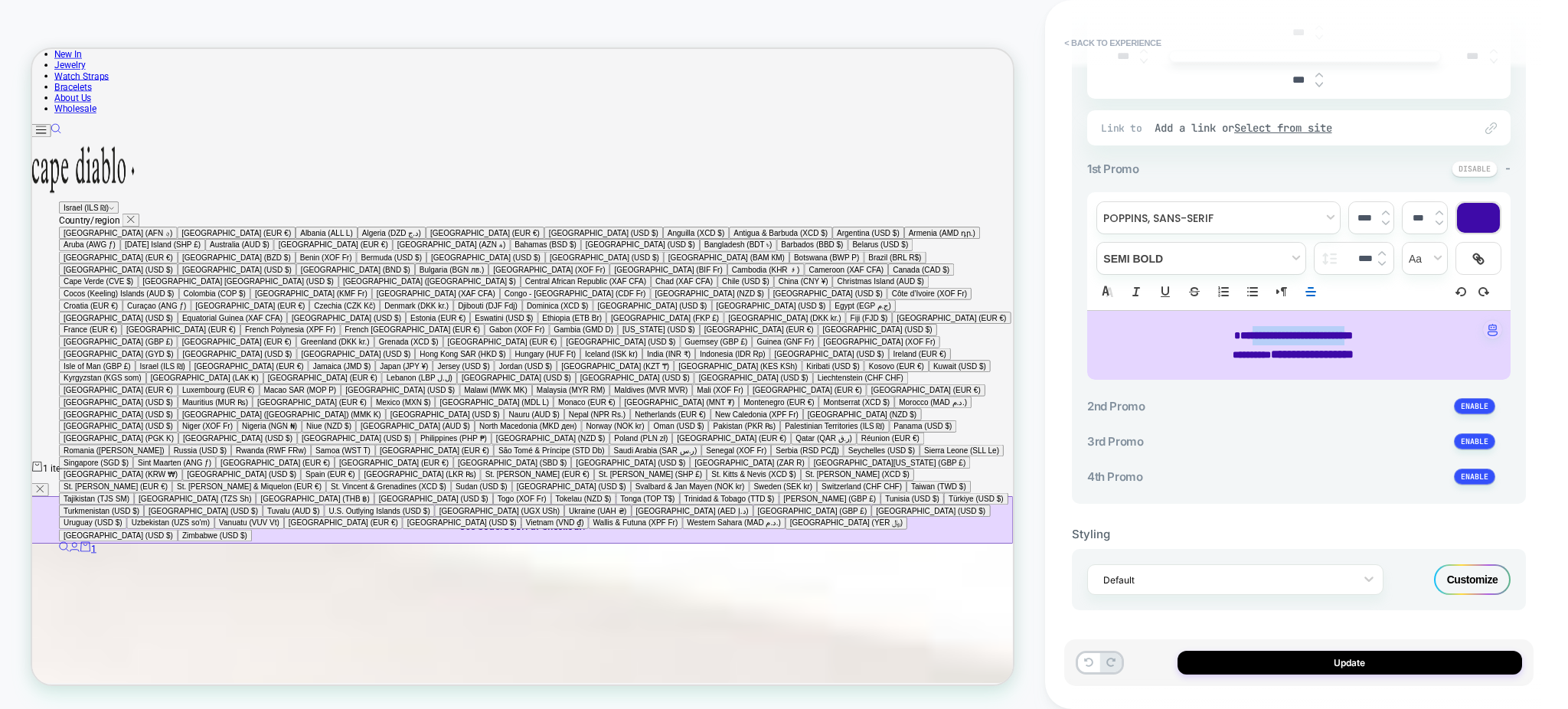
click at [1235, 334] on span "**********" at bounding box center [1293, 335] width 119 height 11
type input "****"
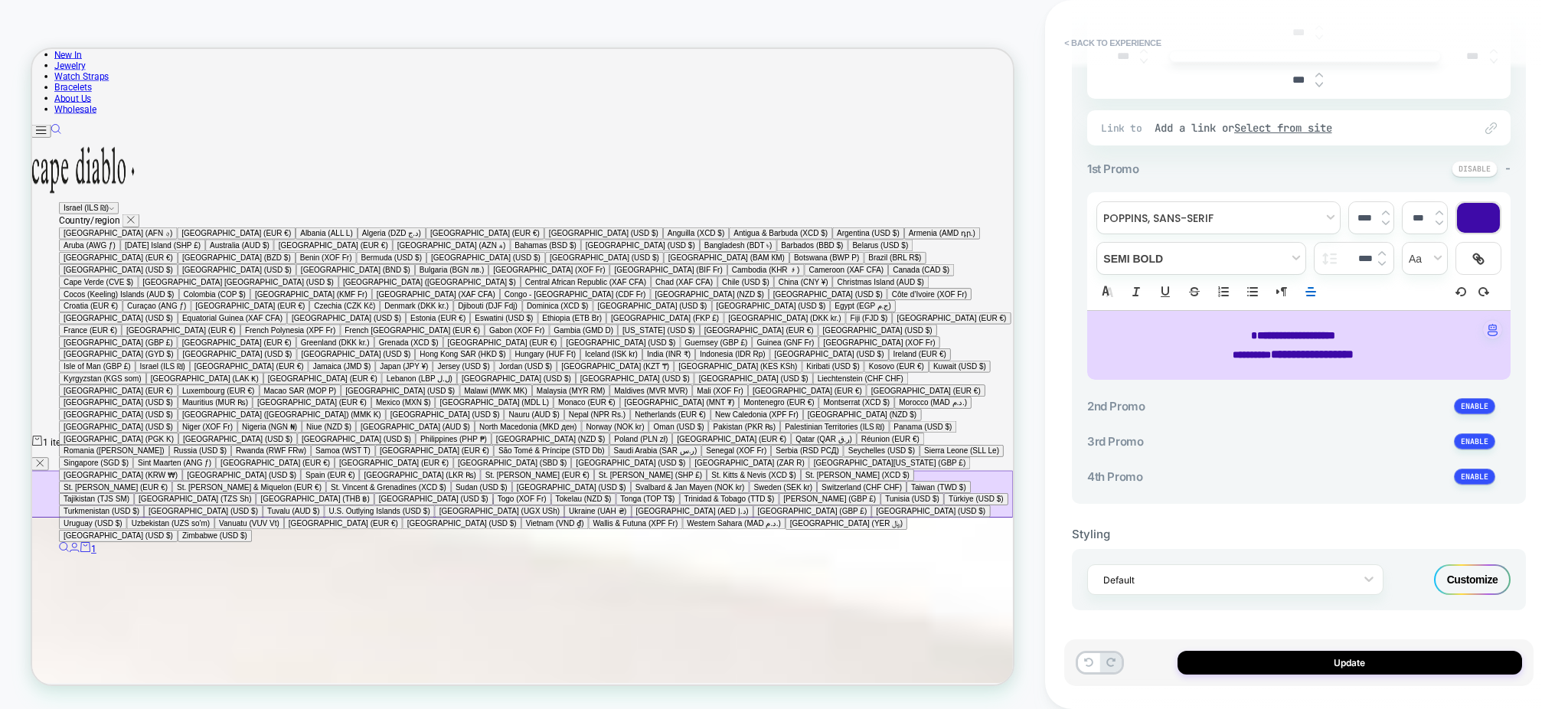
scroll to position [176, 0]
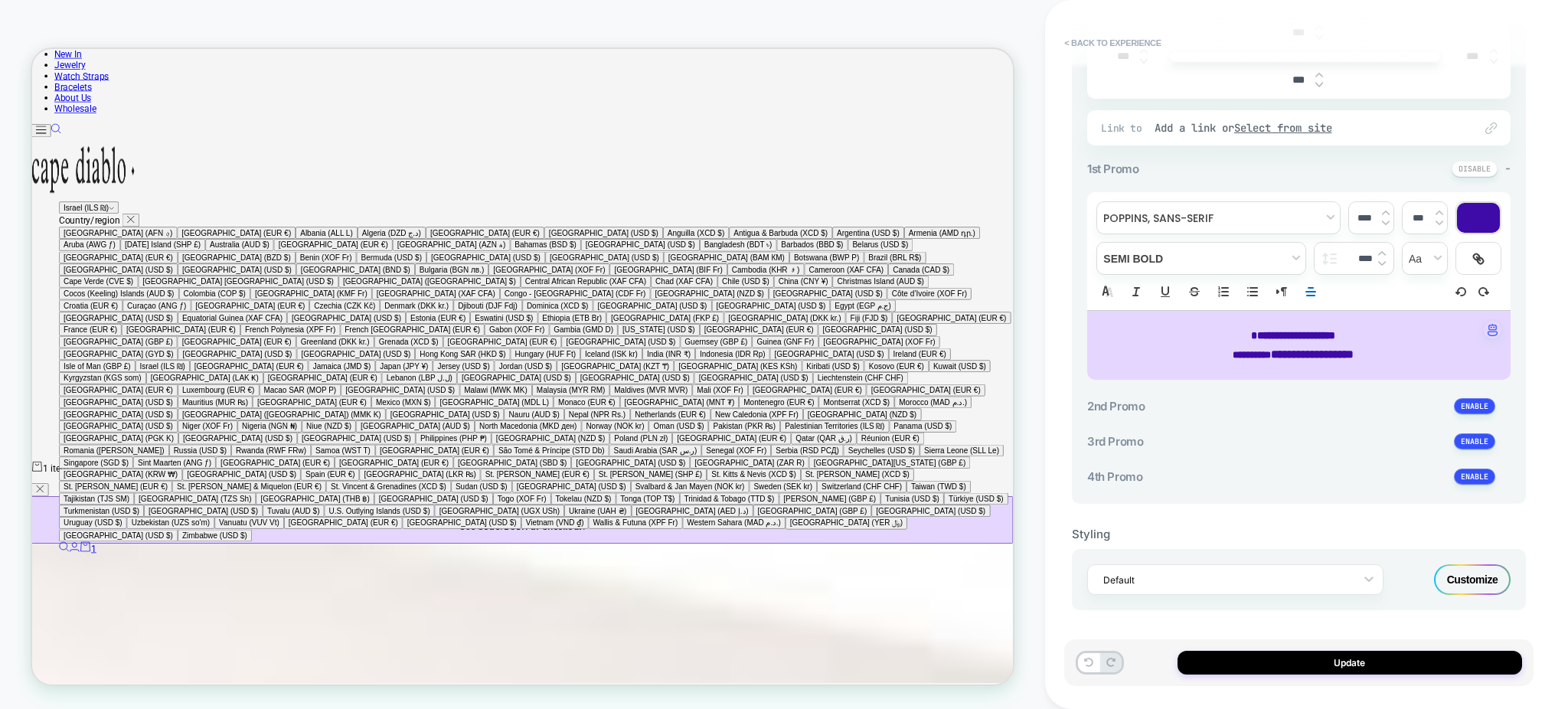
click at [1354, 338] on p "**********" at bounding box center [1293, 335] width 381 height 19
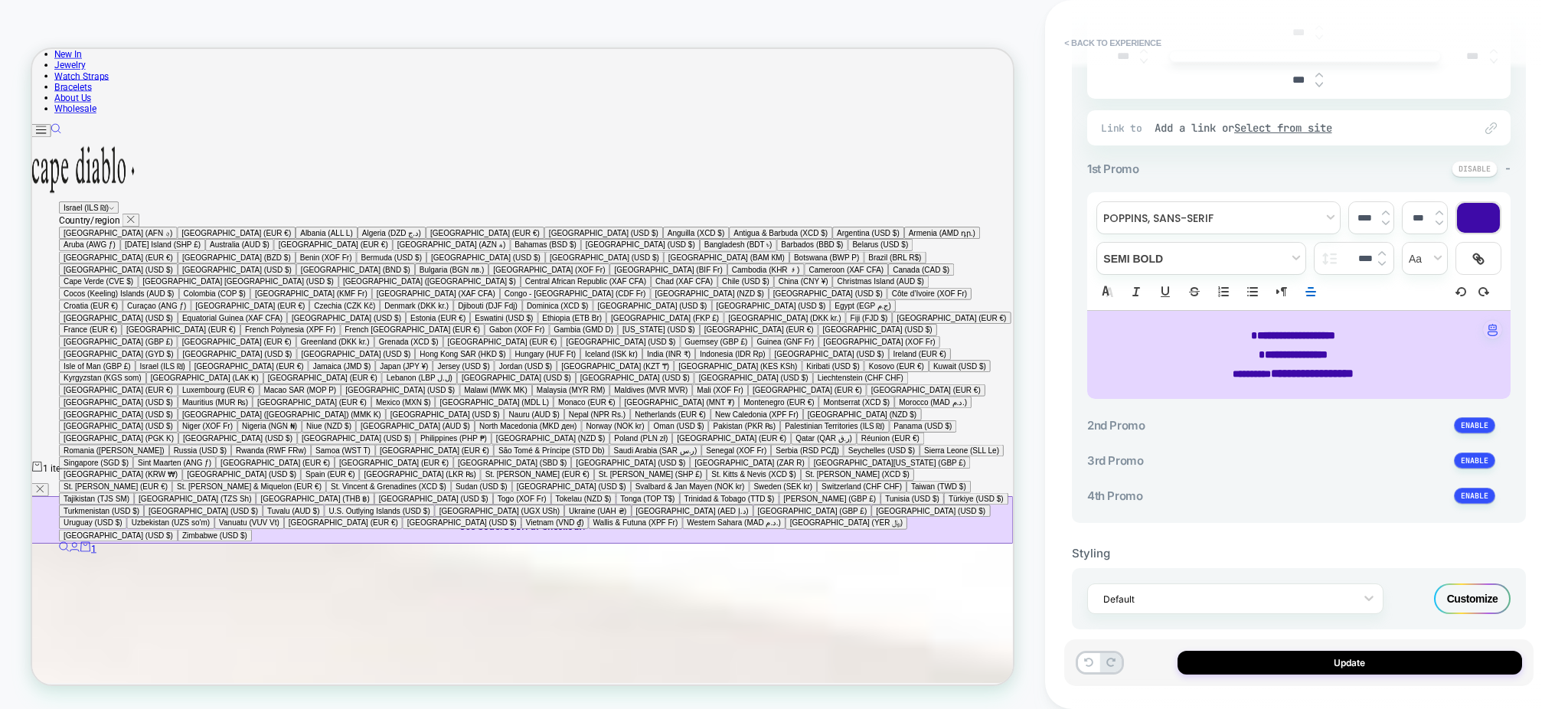
click at [1335, 332] on span "**********" at bounding box center [1293, 335] width 84 height 11
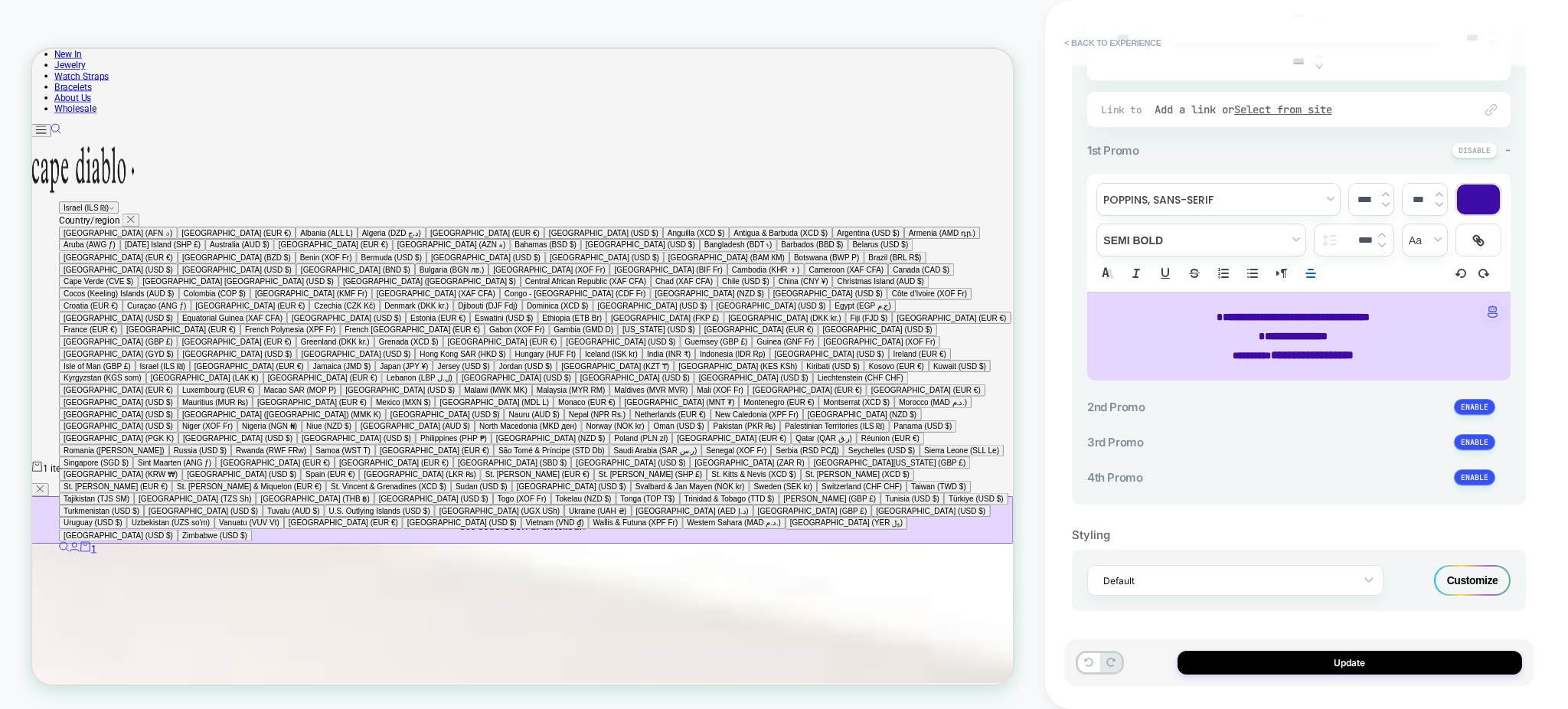
click at [1295, 311] on span "**********" at bounding box center [1293, 316] width 153 height 11
click at [1283, 330] on strong "**********" at bounding box center [1293, 335] width 69 height 11
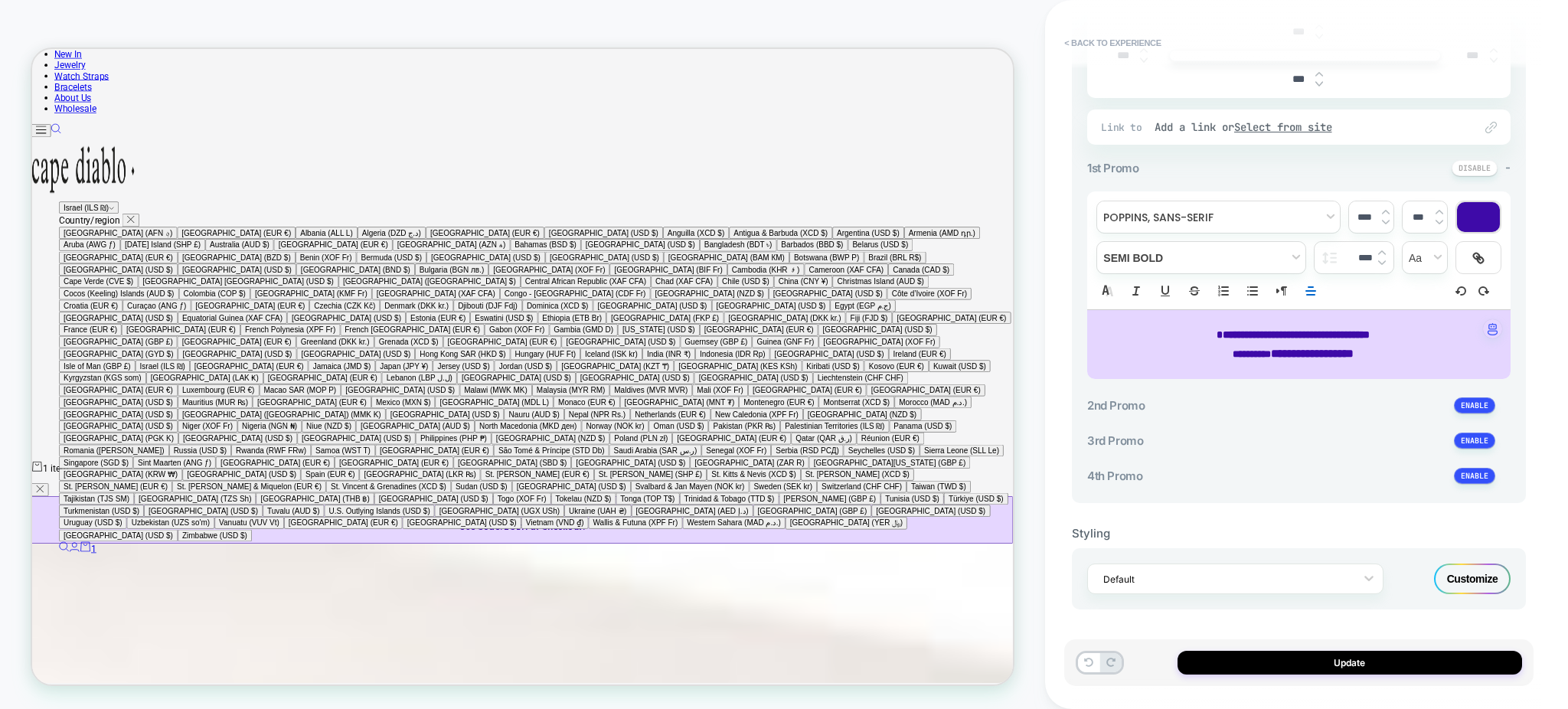
scroll to position [388, 0]
drag, startPoint x: 1299, startPoint y: 332, endPoint x: 1373, endPoint y: 332, distance: 74.0
click at [1370, 332] on span "**********" at bounding box center [1293, 335] width 153 height 11
type input "****"
drag, startPoint x: 1379, startPoint y: 335, endPoint x: 1299, endPoint y: 335, distance: 80.0
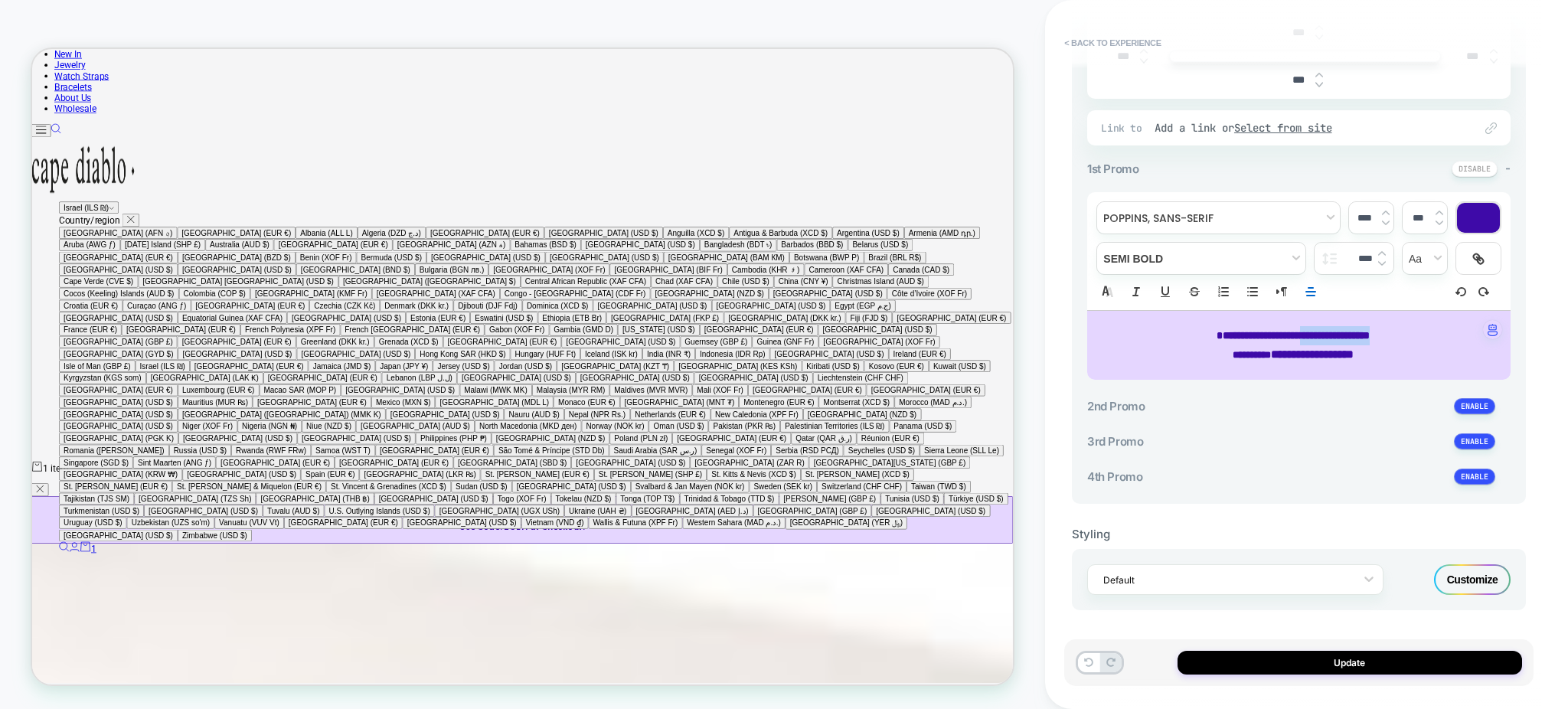
click at [1299, 335] on span "**********" at bounding box center [1293, 335] width 153 height 11
drag, startPoint x: 1382, startPoint y: 330, endPoint x: 1295, endPoint y: 338, distance: 87.4
click at [1295, 338] on span "**********" at bounding box center [1293, 335] width 153 height 11
click at [1356, 337] on p "**********" at bounding box center [1293, 335] width 381 height 19
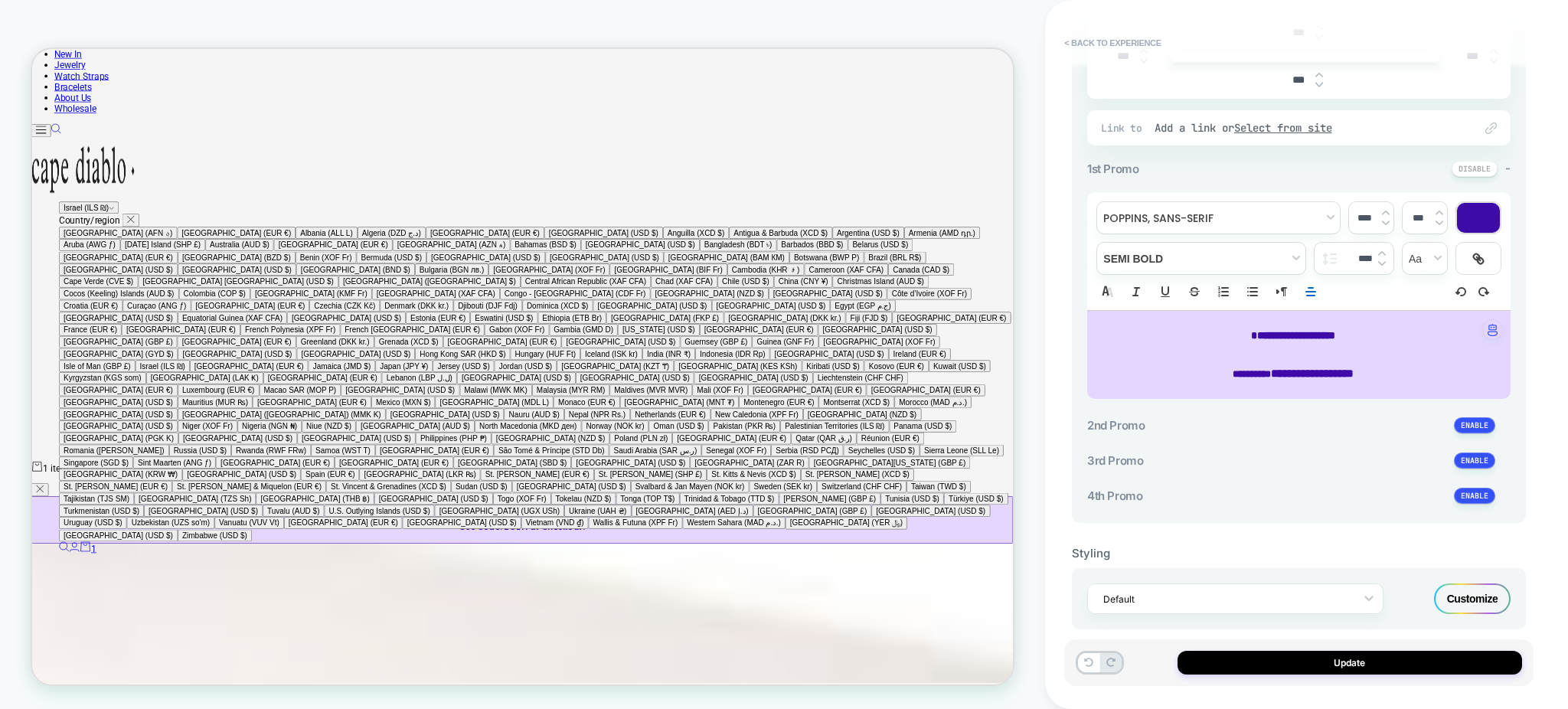
scroll to position [406, 0]
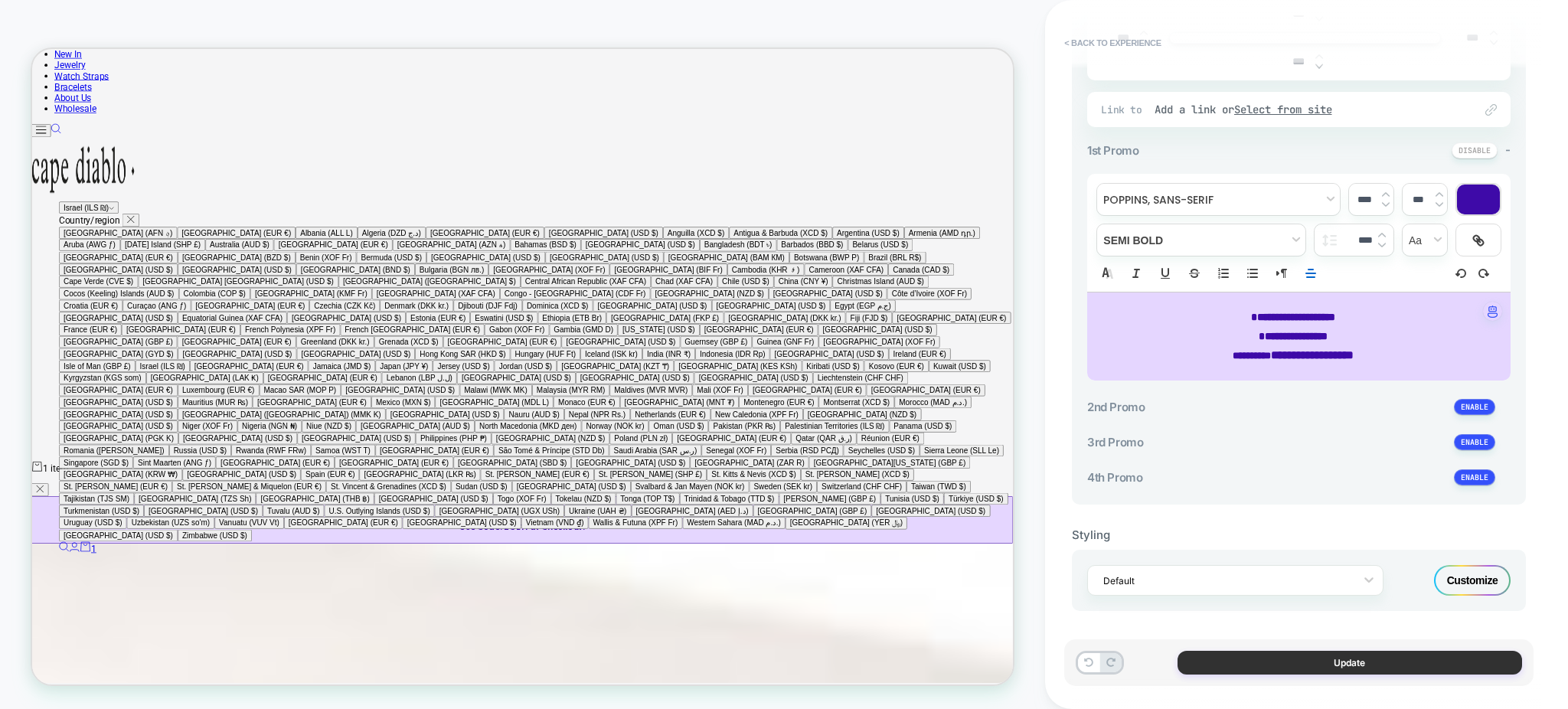
click at [1380, 671] on button "Update" at bounding box center [1350, 662] width 345 height 24
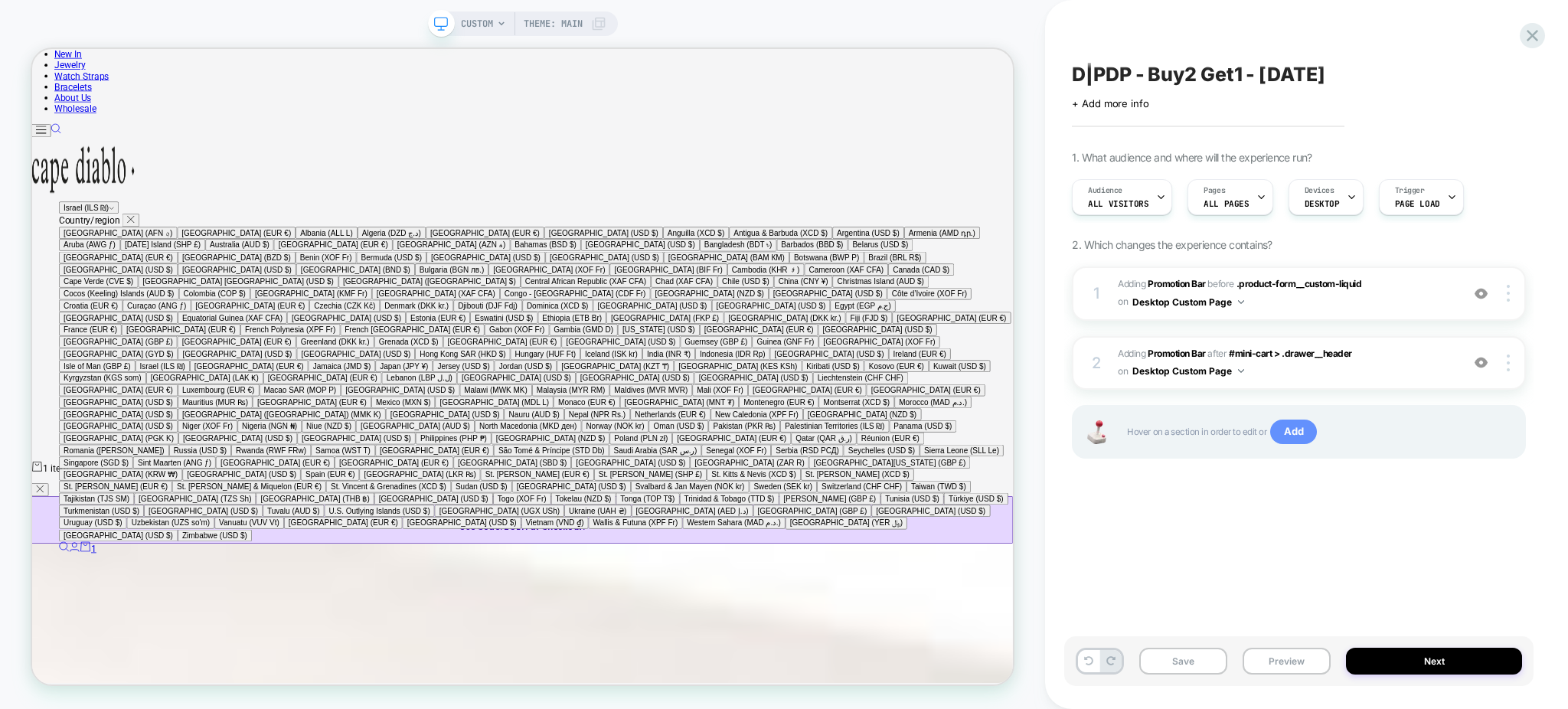
click at [1298, 441] on span "Add" at bounding box center [1293, 431] width 47 height 24
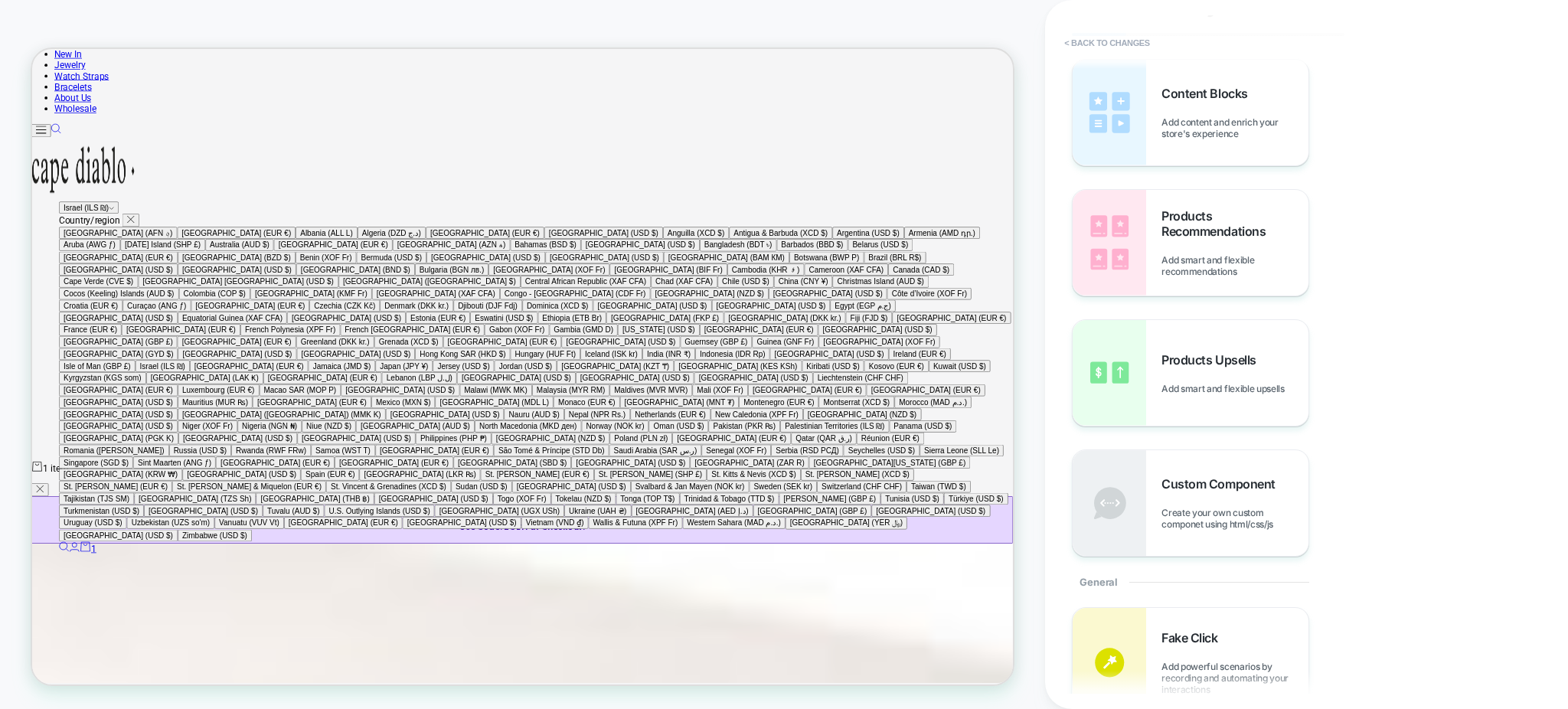
scroll to position [0, 0]
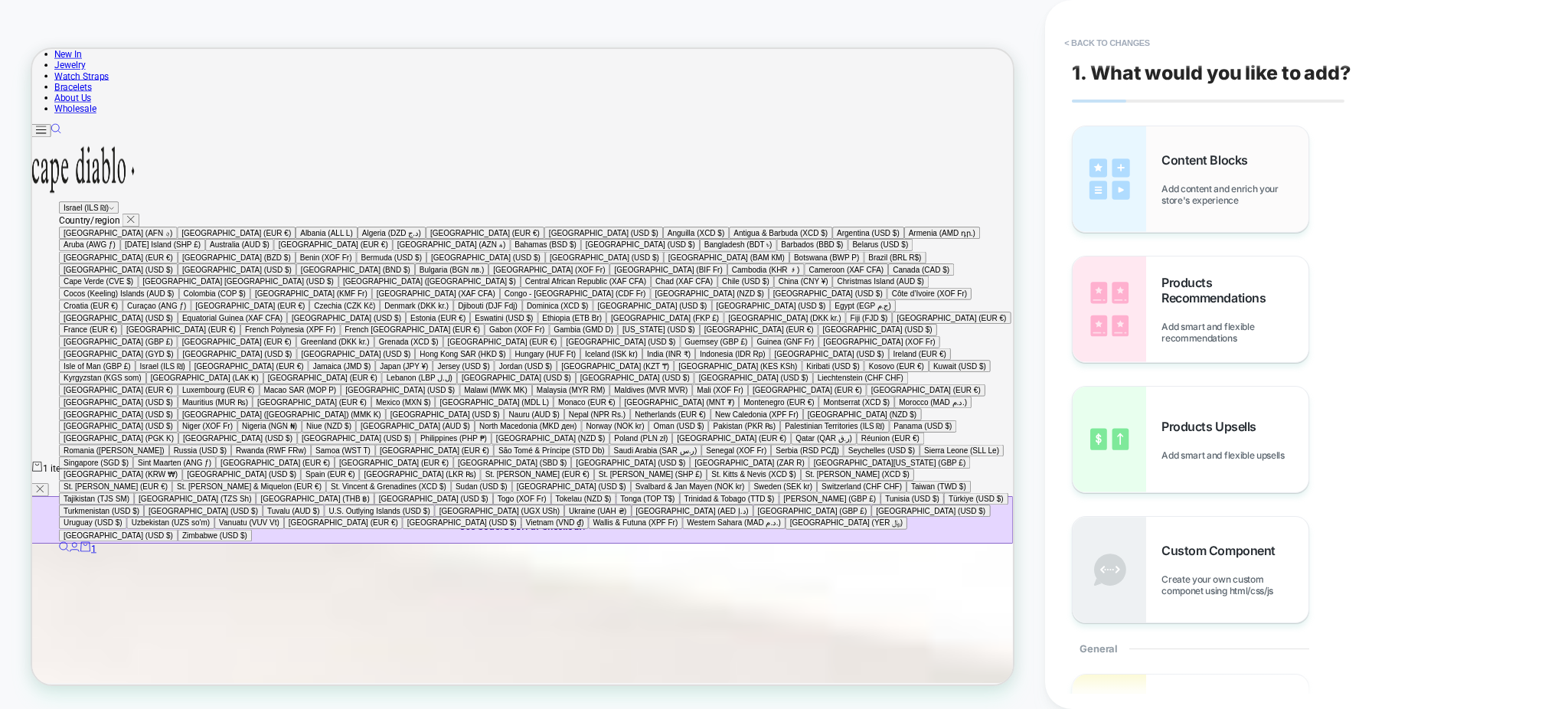
click at [1186, 129] on div "Content Blocks Add content and enrich your store's experience" at bounding box center [1190, 179] width 236 height 106
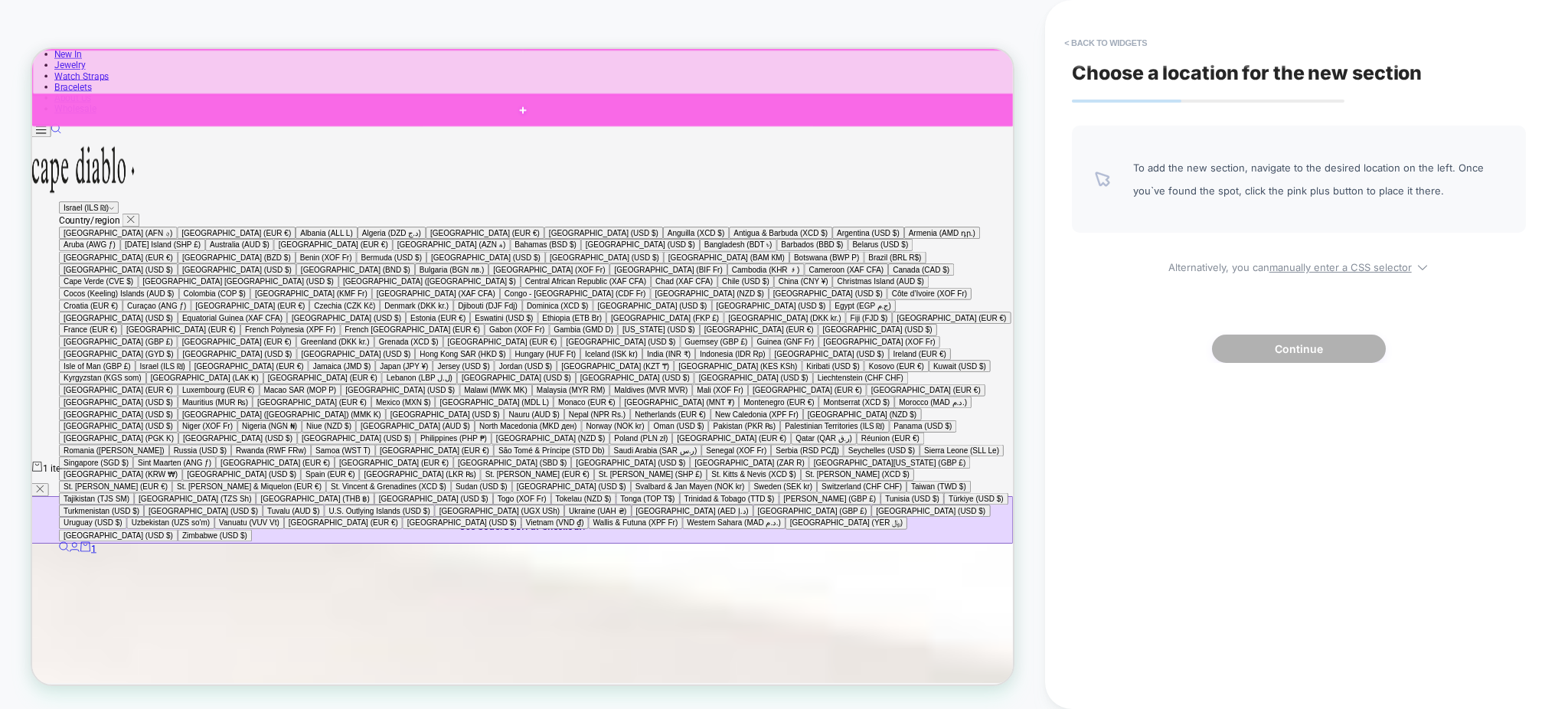
click at [85, 118] on div at bounding box center [687, 131] width 1311 height 43
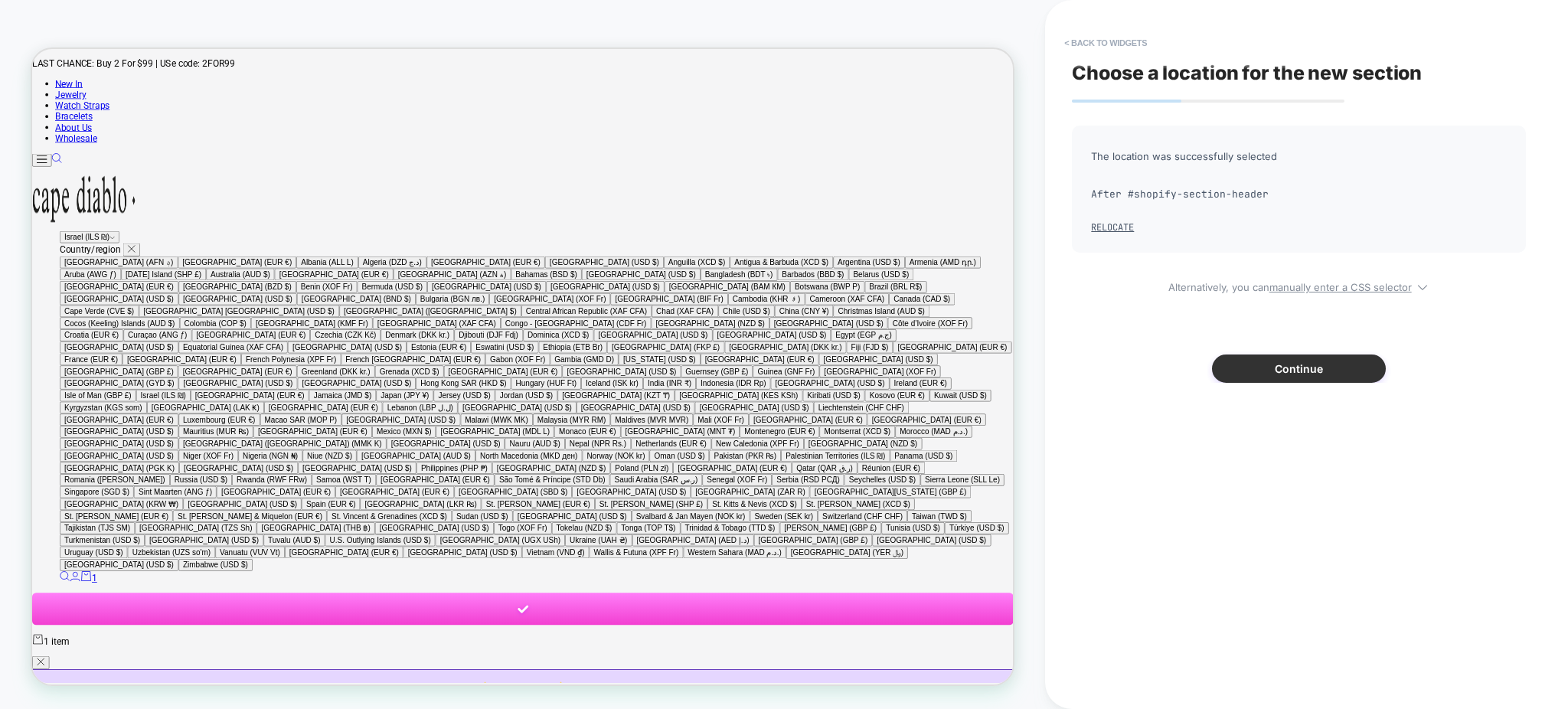
click at [1252, 363] on button "Continue" at bounding box center [1298, 369] width 174 height 28
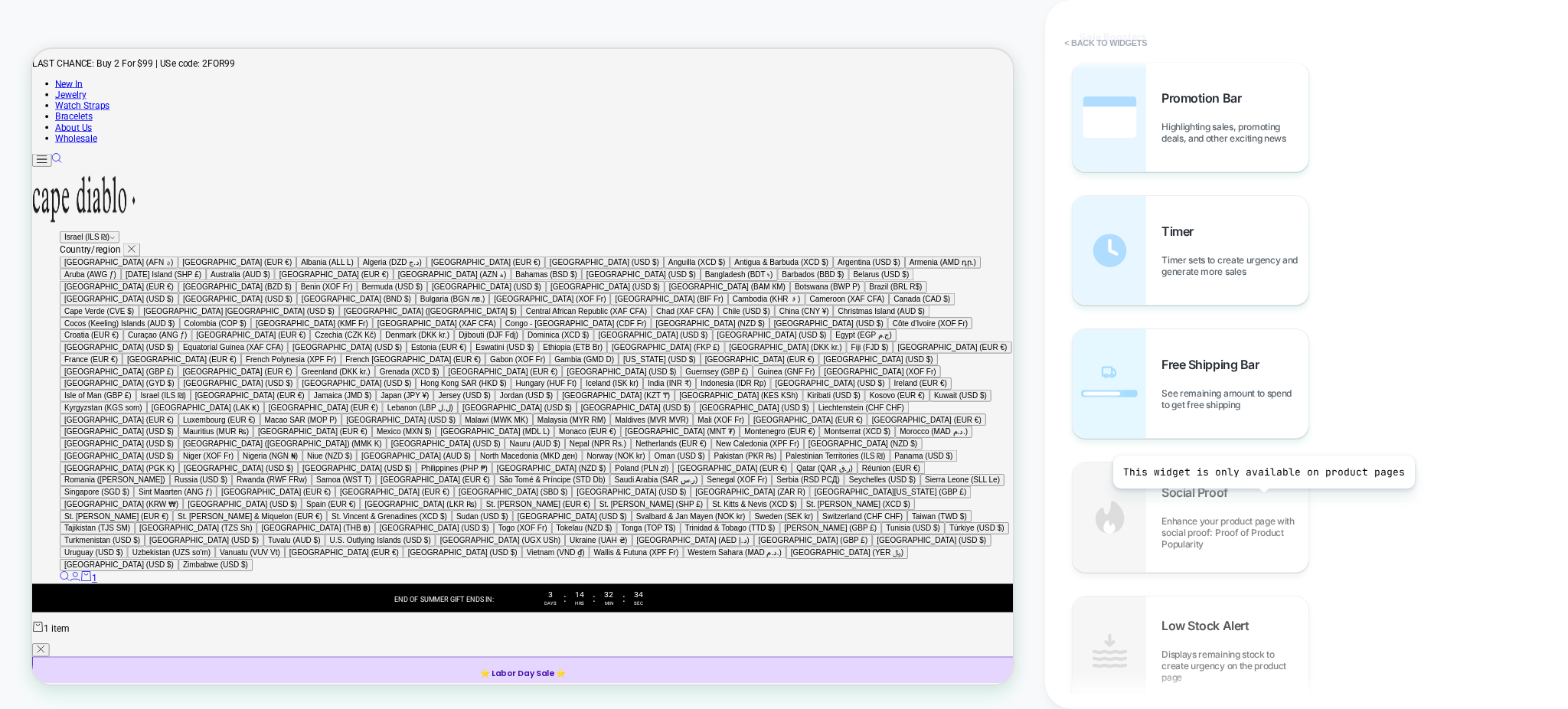
scroll to position [1429, 0]
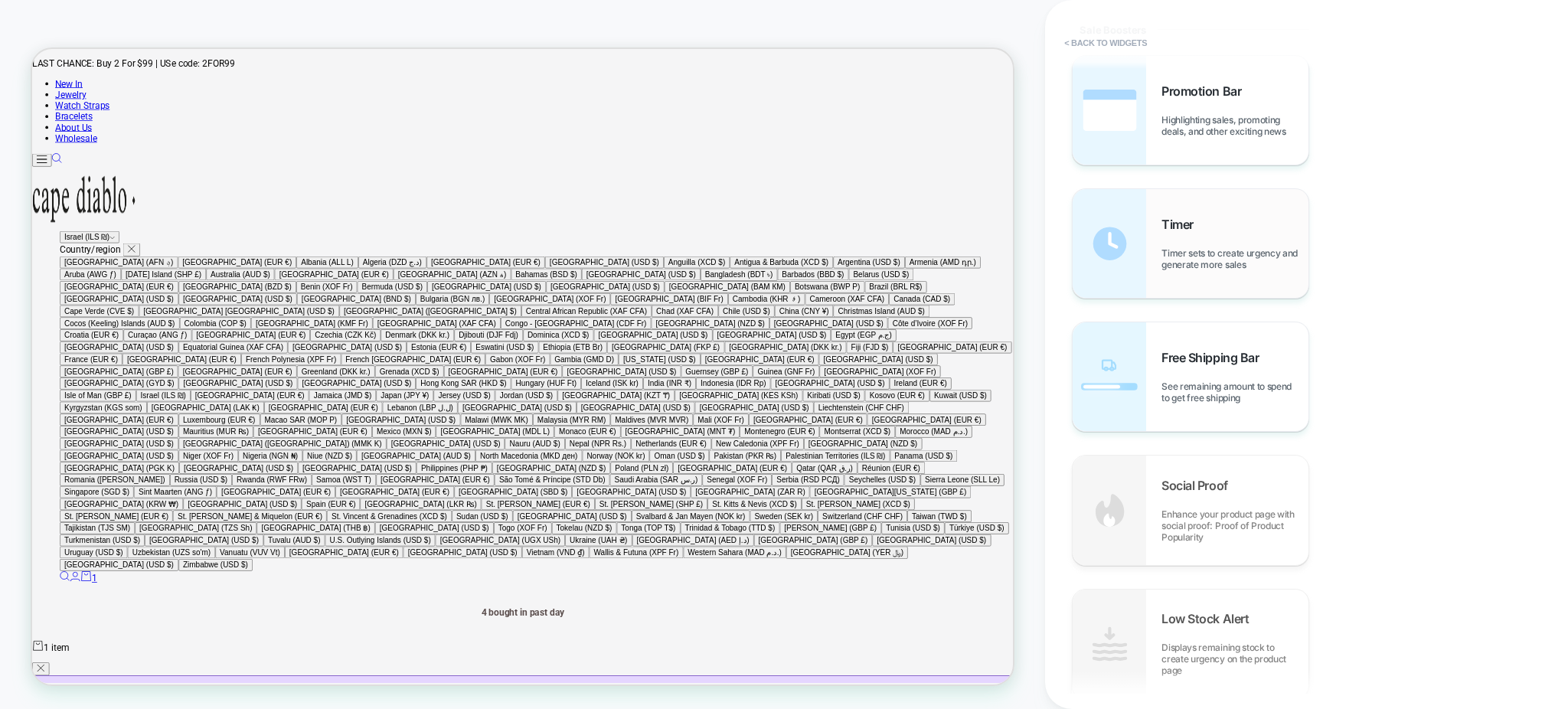
click at [1205, 272] on div "Timer Timer sets to create urgency and generate more sales" at bounding box center [1190, 243] width 236 height 109
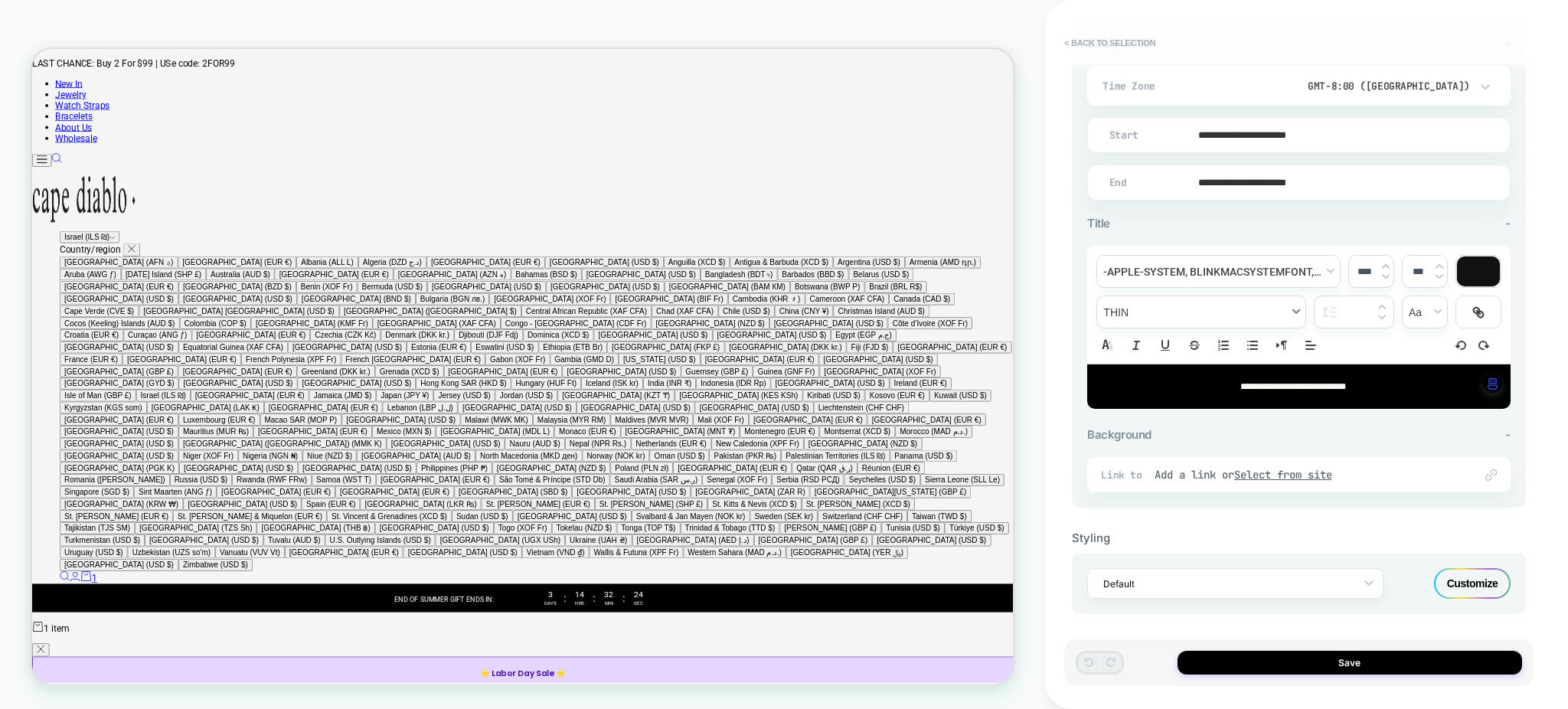
scroll to position [0, 0]
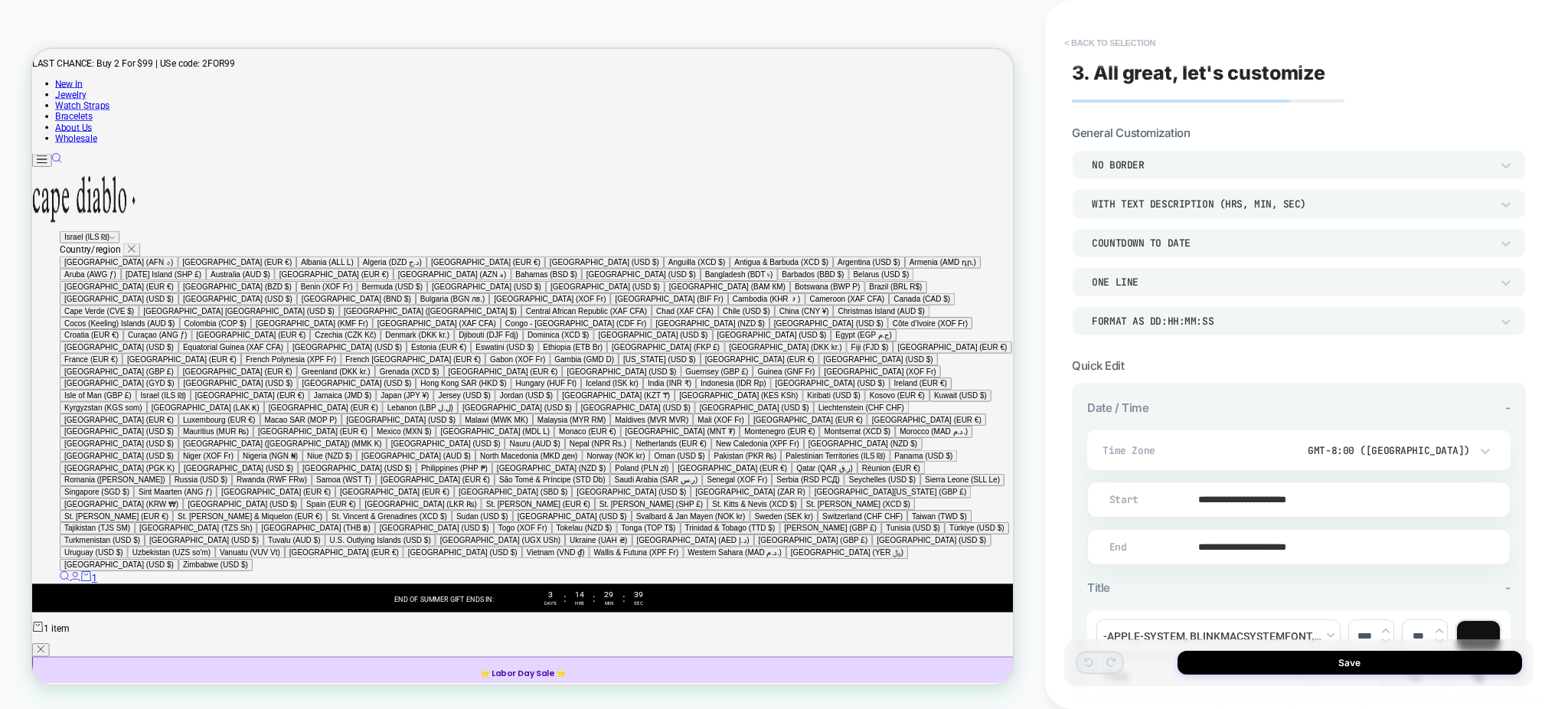
click at [1119, 37] on button "< Back to selection" at bounding box center [1109, 42] width 107 height 24
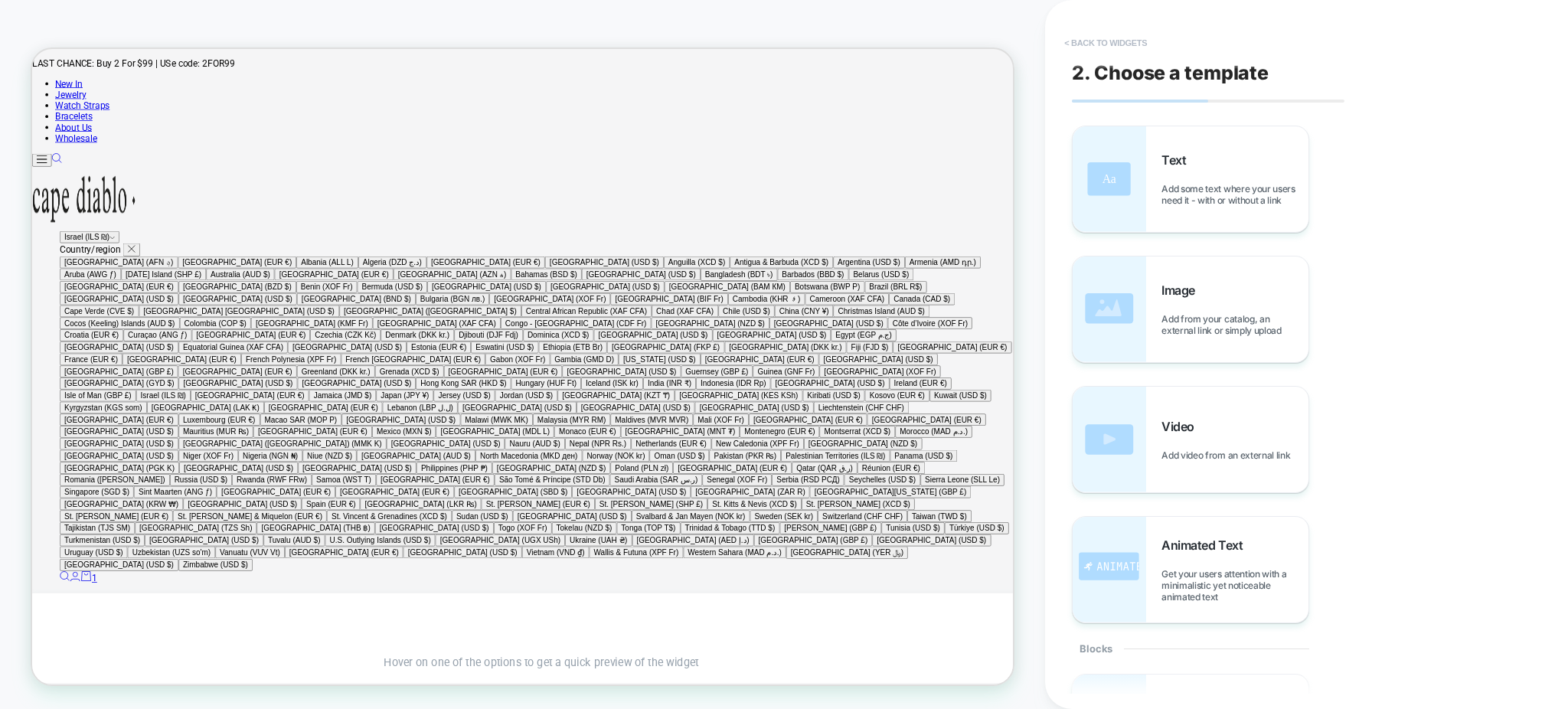
click at [1119, 48] on button "< Back to widgets" at bounding box center [1105, 42] width 98 height 24
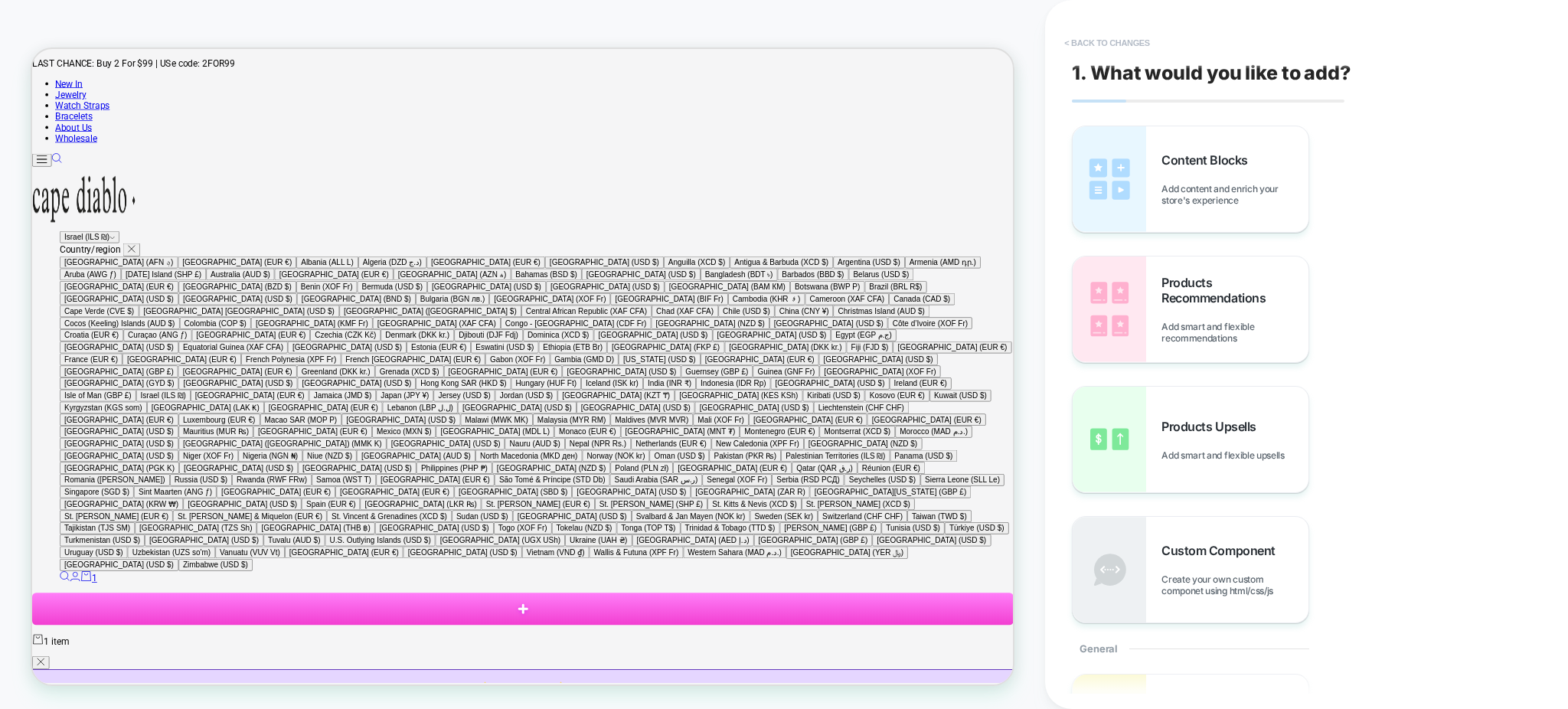
click at [1118, 37] on button "< Back to changes" at bounding box center [1106, 42] width 101 height 24
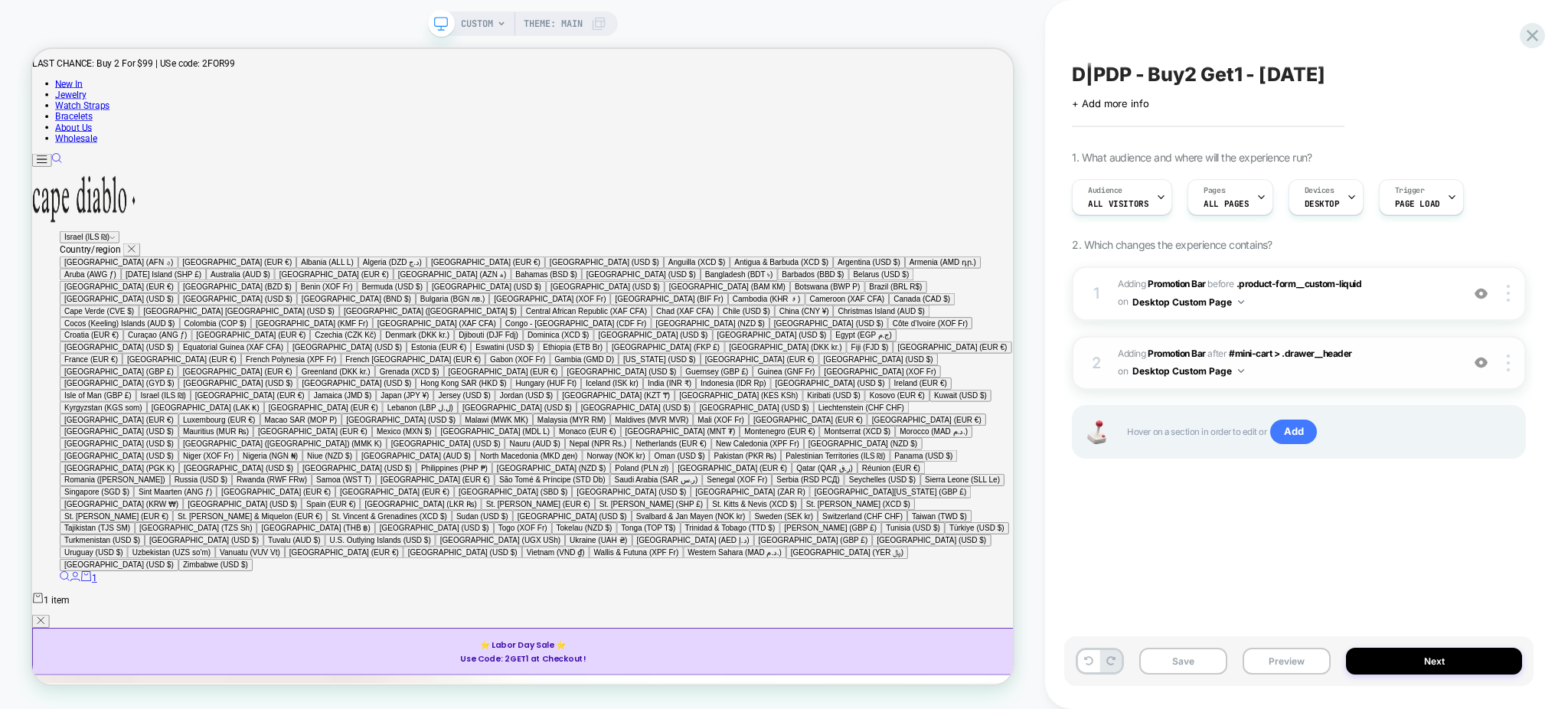
click at [1303, 360] on span "#_loomi_addon_1756240759412 Adding Promotion Bar AFTER #mini-cart > .drawer__he…" at bounding box center [1285, 363] width 335 height 36
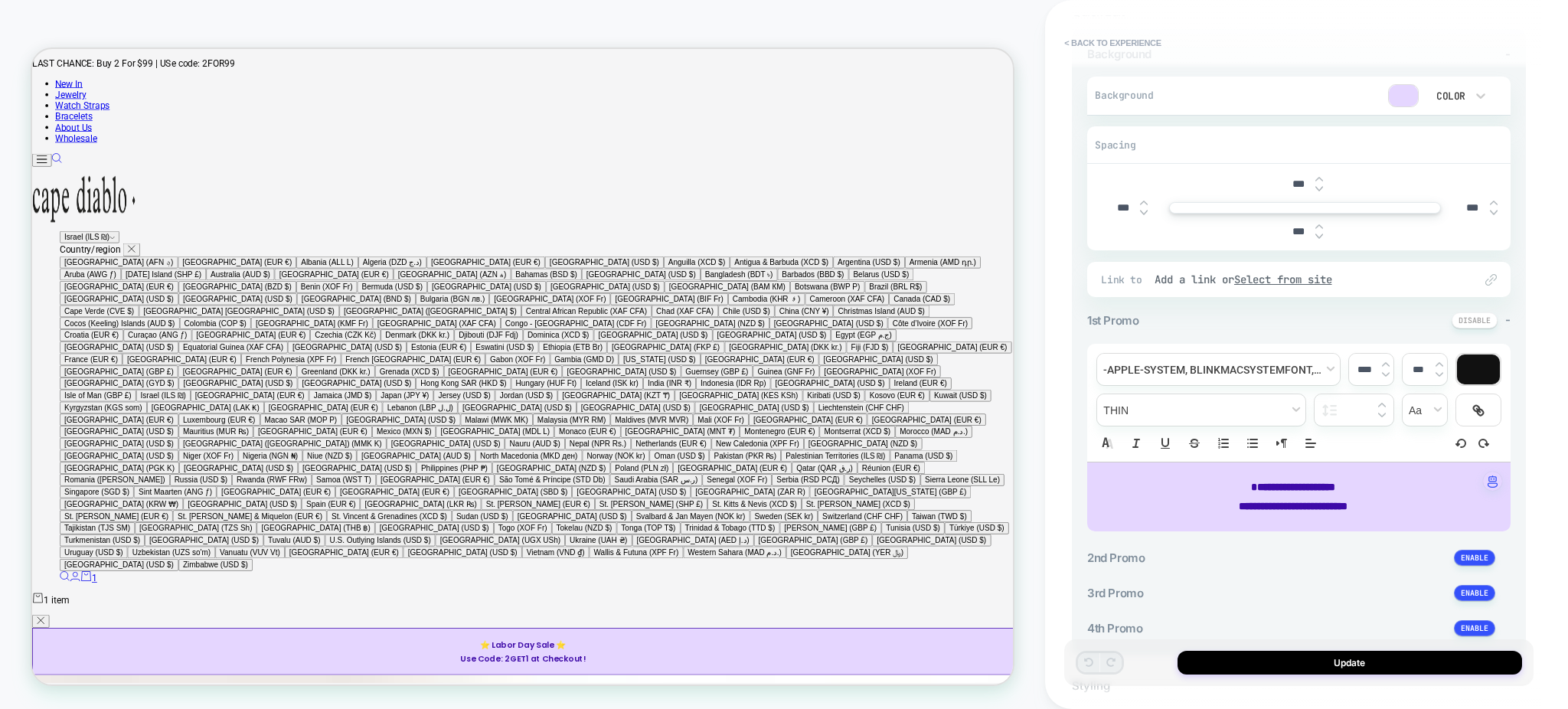
scroll to position [387, 0]
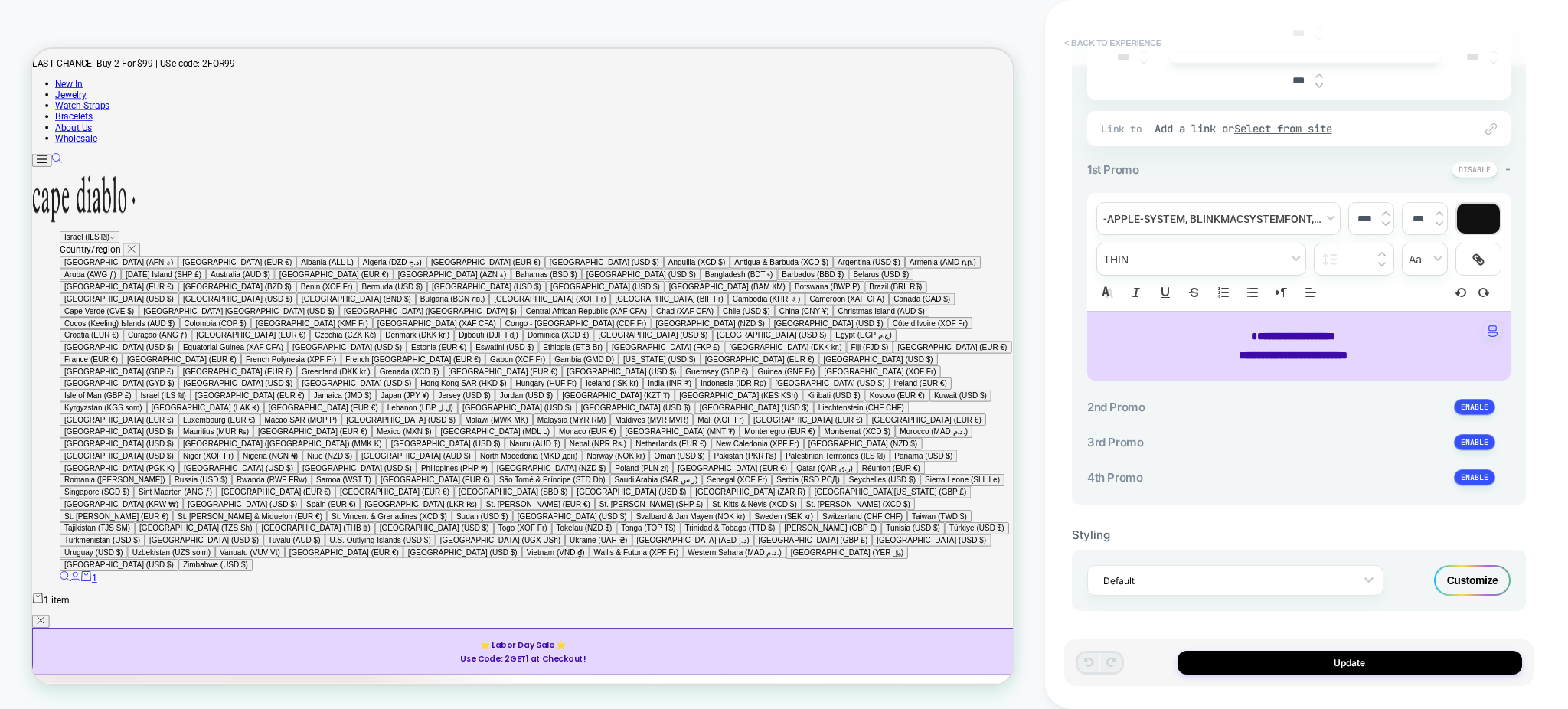
click at [1106, 44] on button "< Back to experience" at bounding box center [1112, 42] width 112 height 24
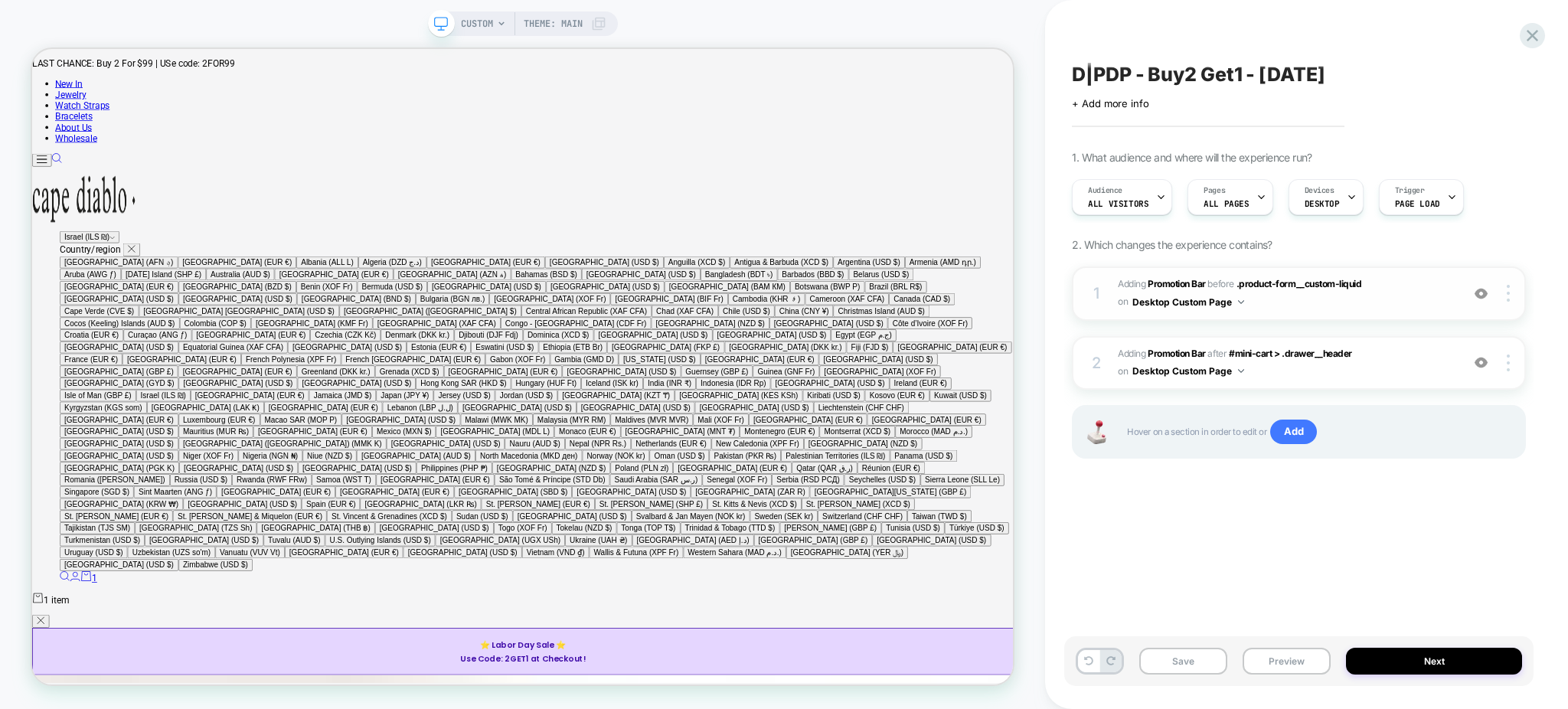
click at [1281, 306] on span "#_loomi_addon_1750609287868_dup1750693569_dup1756240579 Adding Promotion Bar BE…" at bounding box center [1285, 293] width 335 height 36
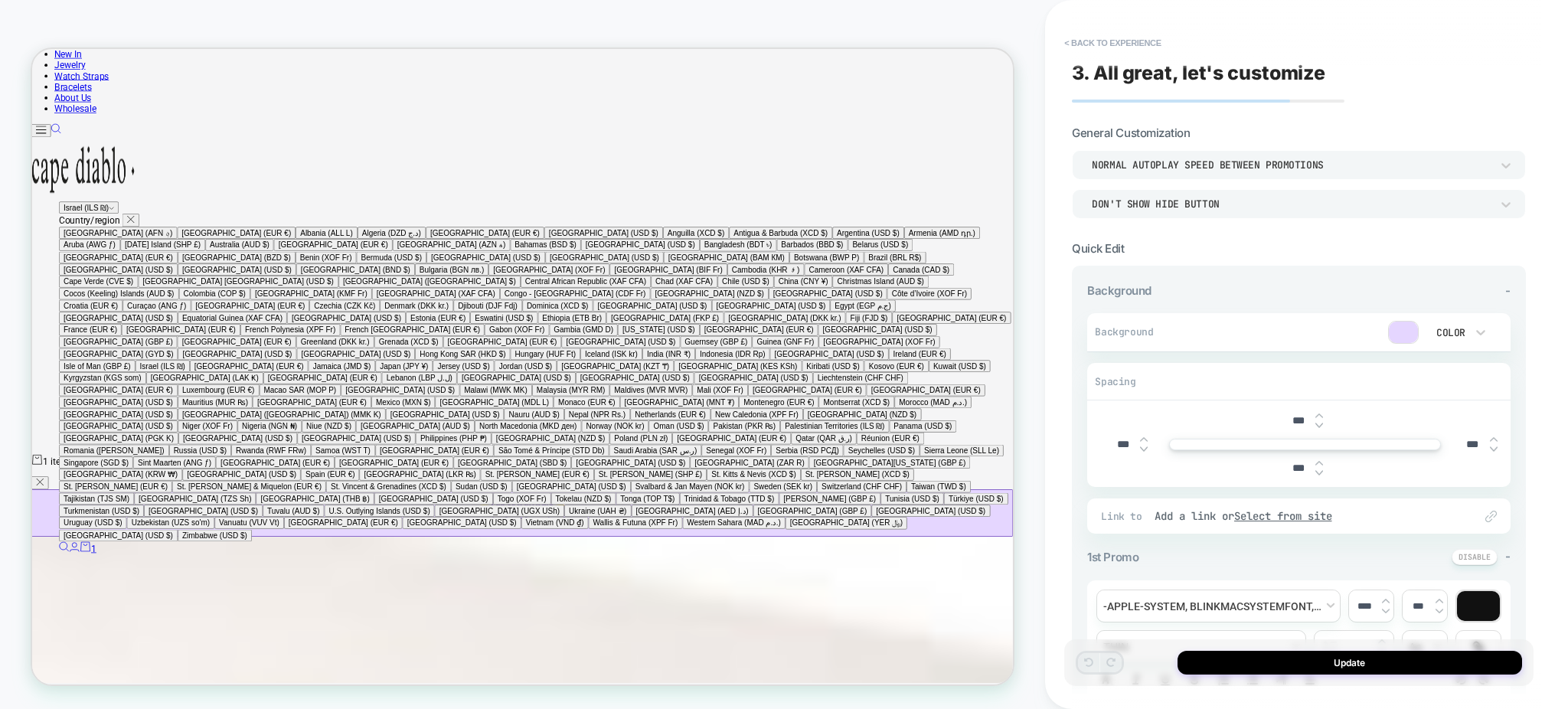
scroll to position [406, 0]
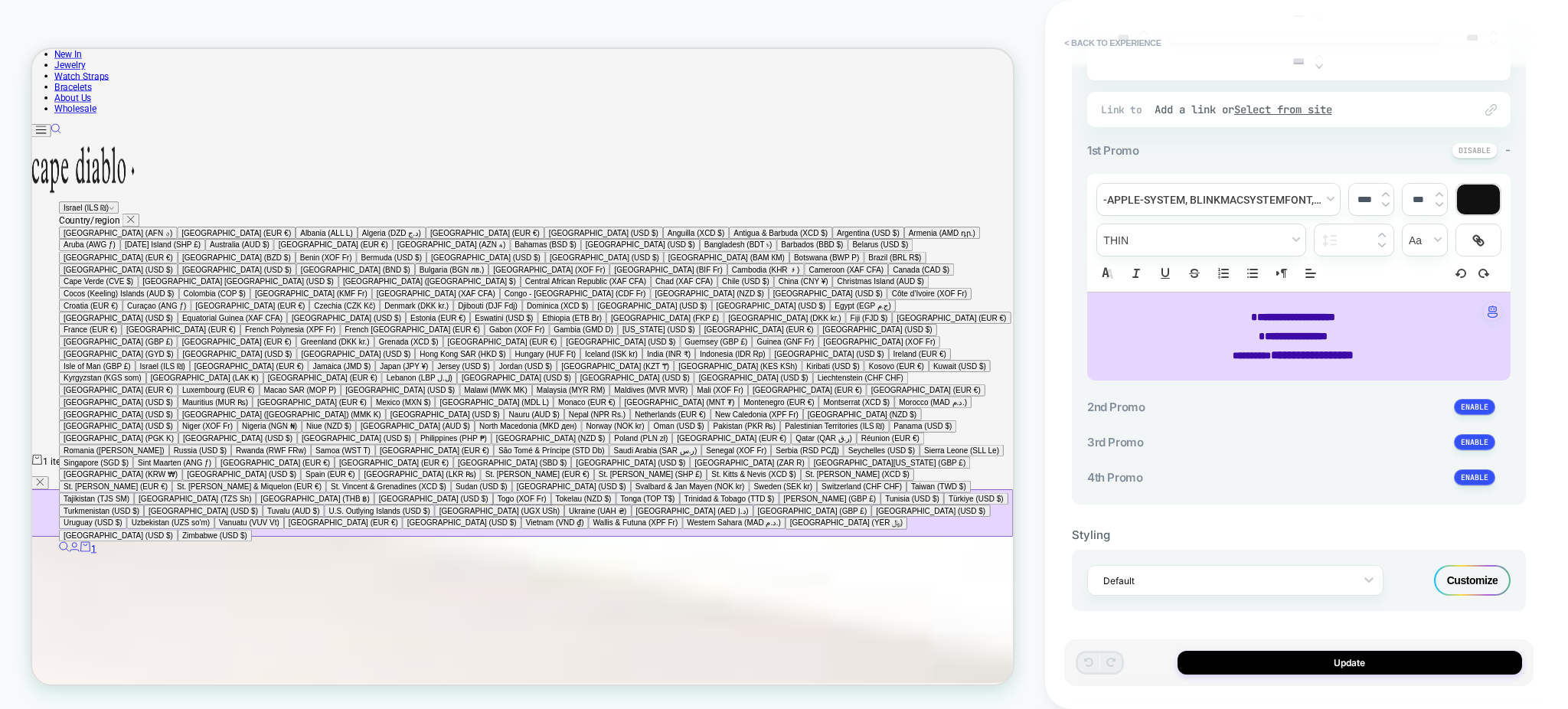
click at [1291, 330] on span "**********" at bounding box center [1293, 335] width 69 height 11
type input "****"
click at [1291, 330] on span "**********" at bounding box center [1293, 335] width 69 height 11
type input "****"
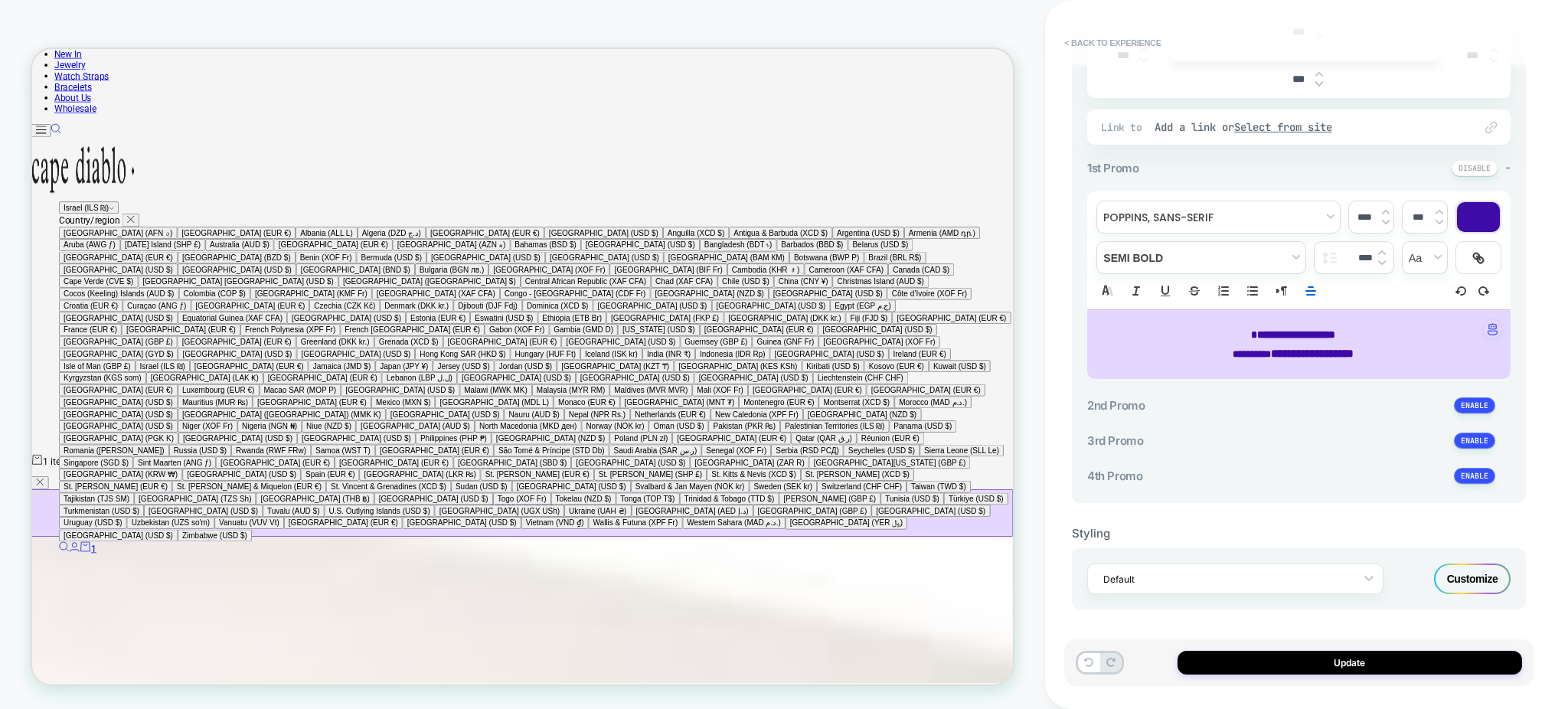
scroll to position [388, 0]
click at [1332, 335] on span "**********" at bounding box center [1293, 335] width 84 height 11
click at [1415, 350] on p "**********" at bounding box center [1293, 354] width 381 height 19
copy div "**********"
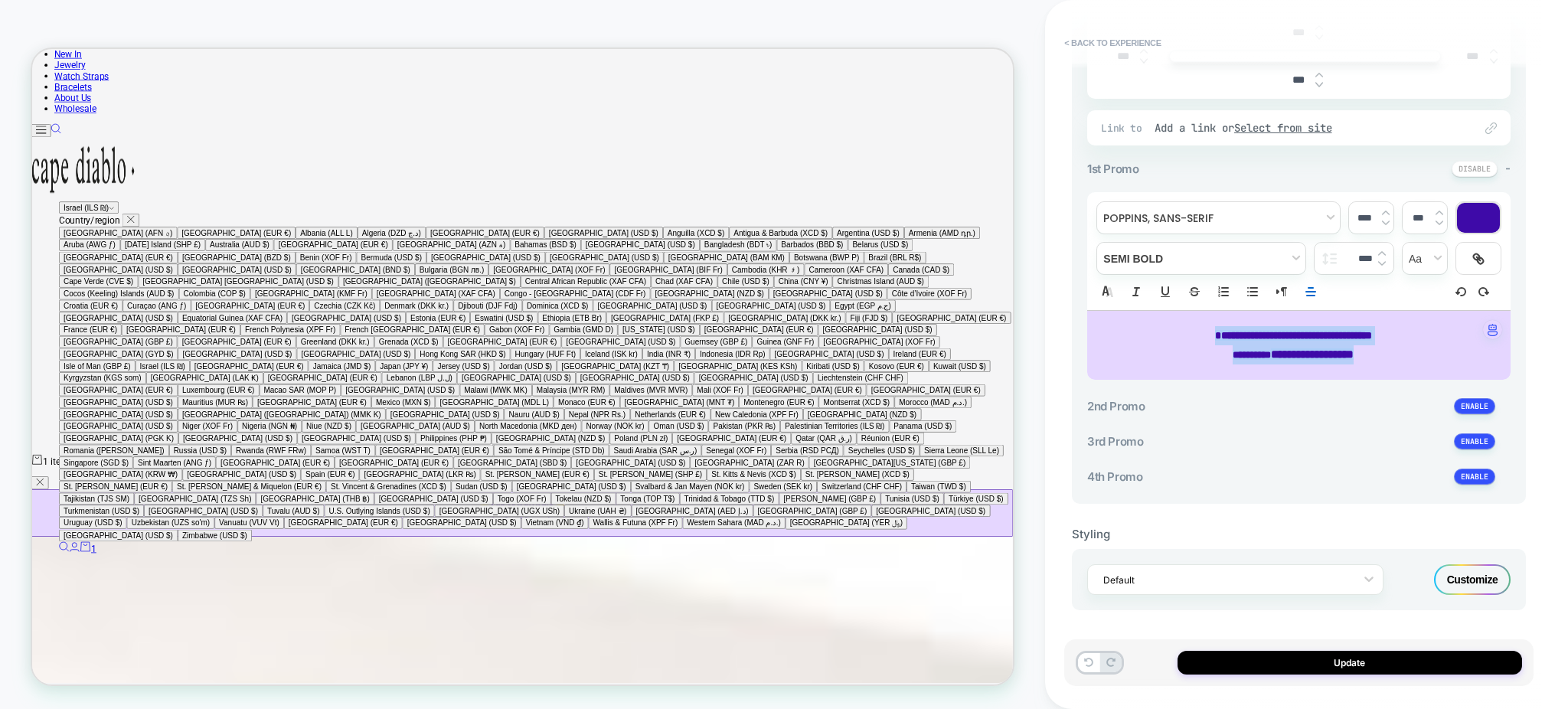
click at [1411, 364] on div "**********" at bounding box center [1298, 345] width 424 height 69
type input "****"
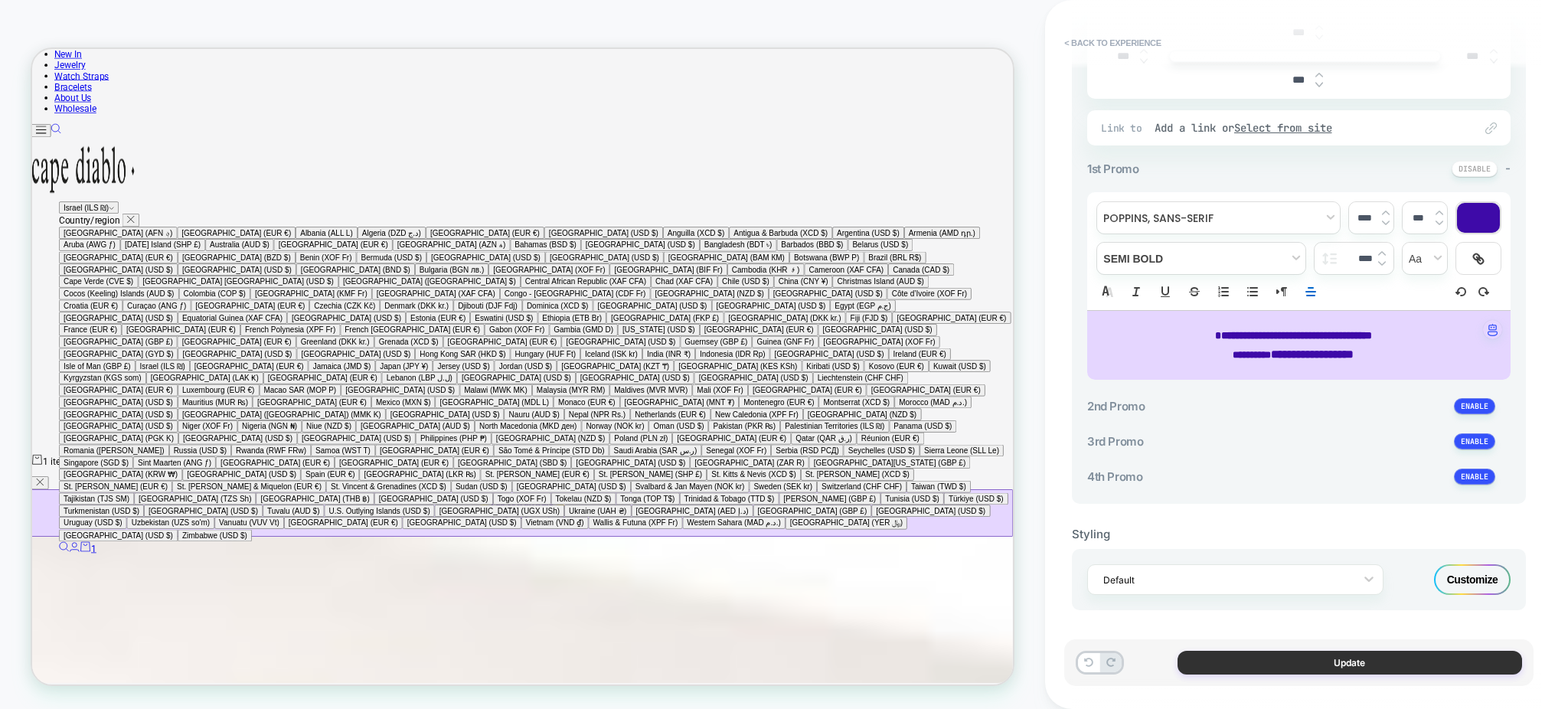
click at [1327, 662] on button "Update" at bounding box center [1350, 662] width 345 height 24
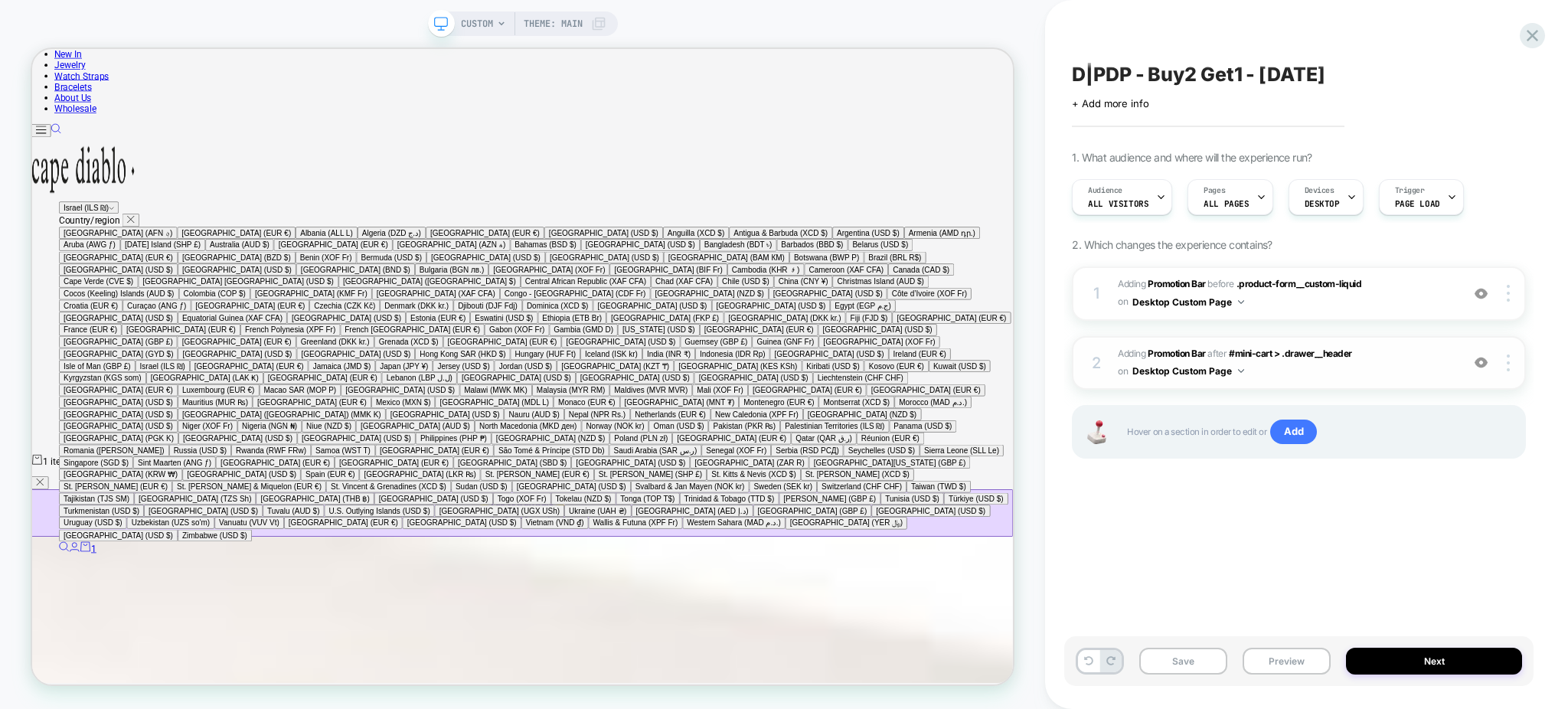
click at [1343, 370] on span "#_loomi_addon_1756240759412 Adding Promotion Bar AFTER #mini-cart > .drawer__he…" at bounding box center [1285, 363] width 335 height 36
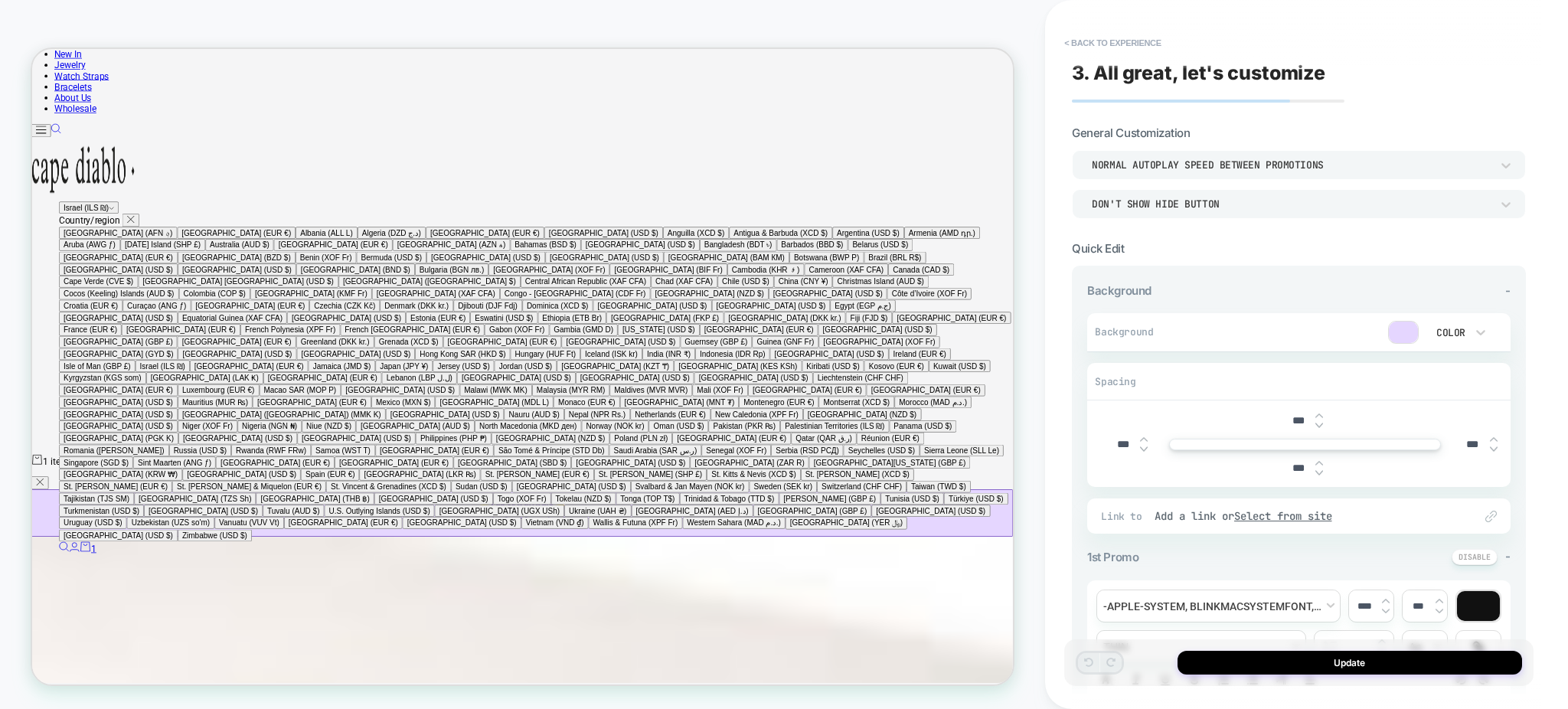
click at [118, 708] on cart-count "1" at bounding box center [114, 715] width 7 height 14
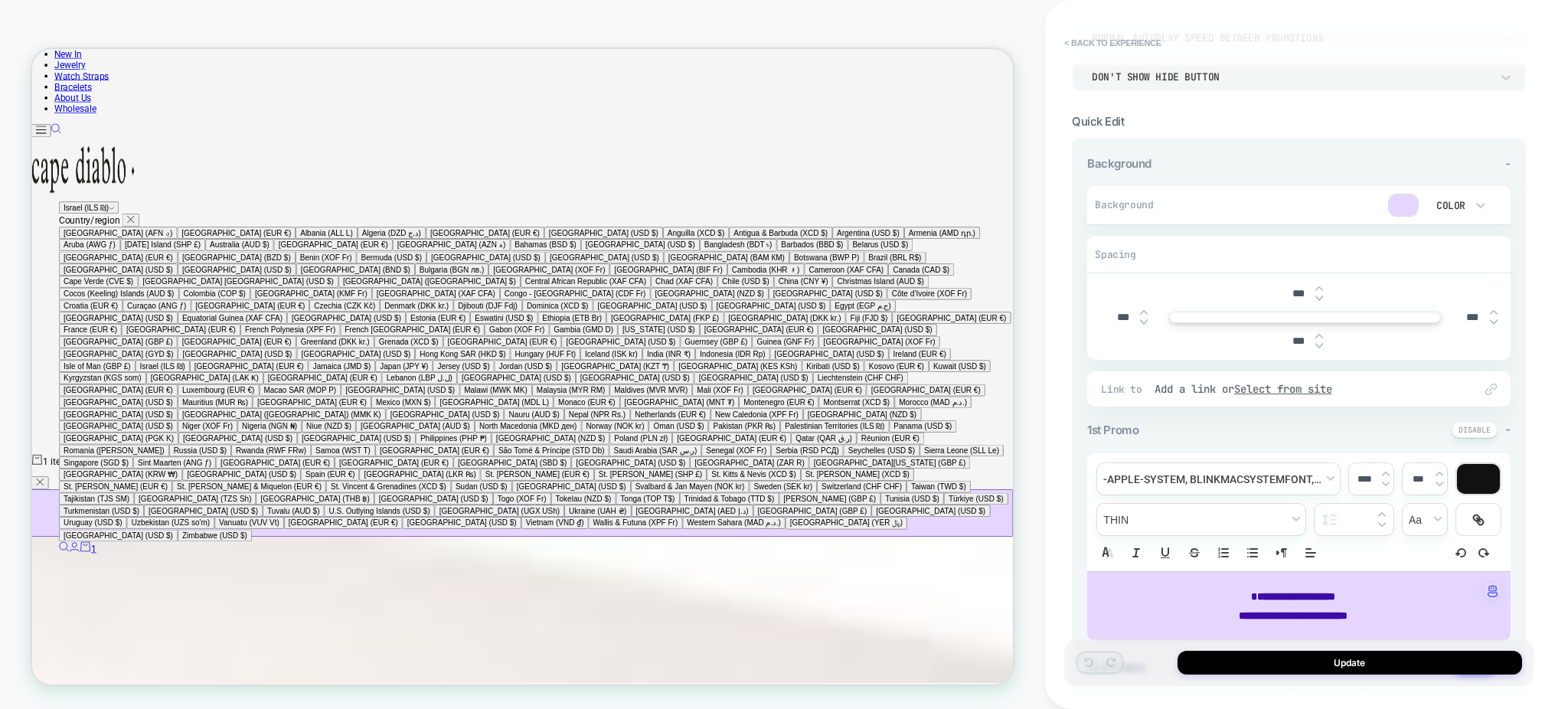
scroll to position [387, 0]
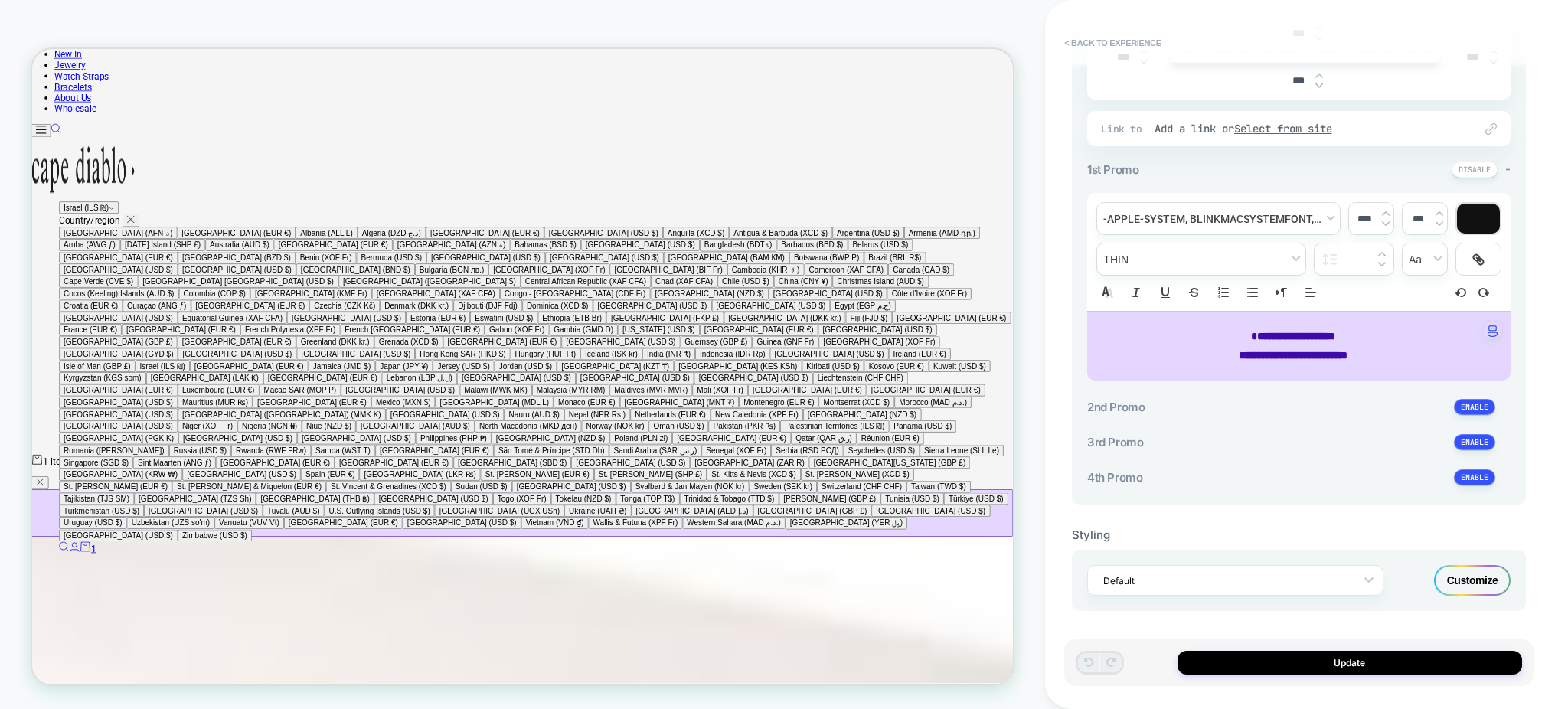
click at [1292, 354] on span "**********" at bounding box center [1293, 354] width 109 height 11
type input "****"
click at [1292, 354] on span "**********" at bounding box center [1293, 354] width 109 height 11
click at [1291, 354] on span "**********" at bounding box center [1293, 354] width 109 height 11
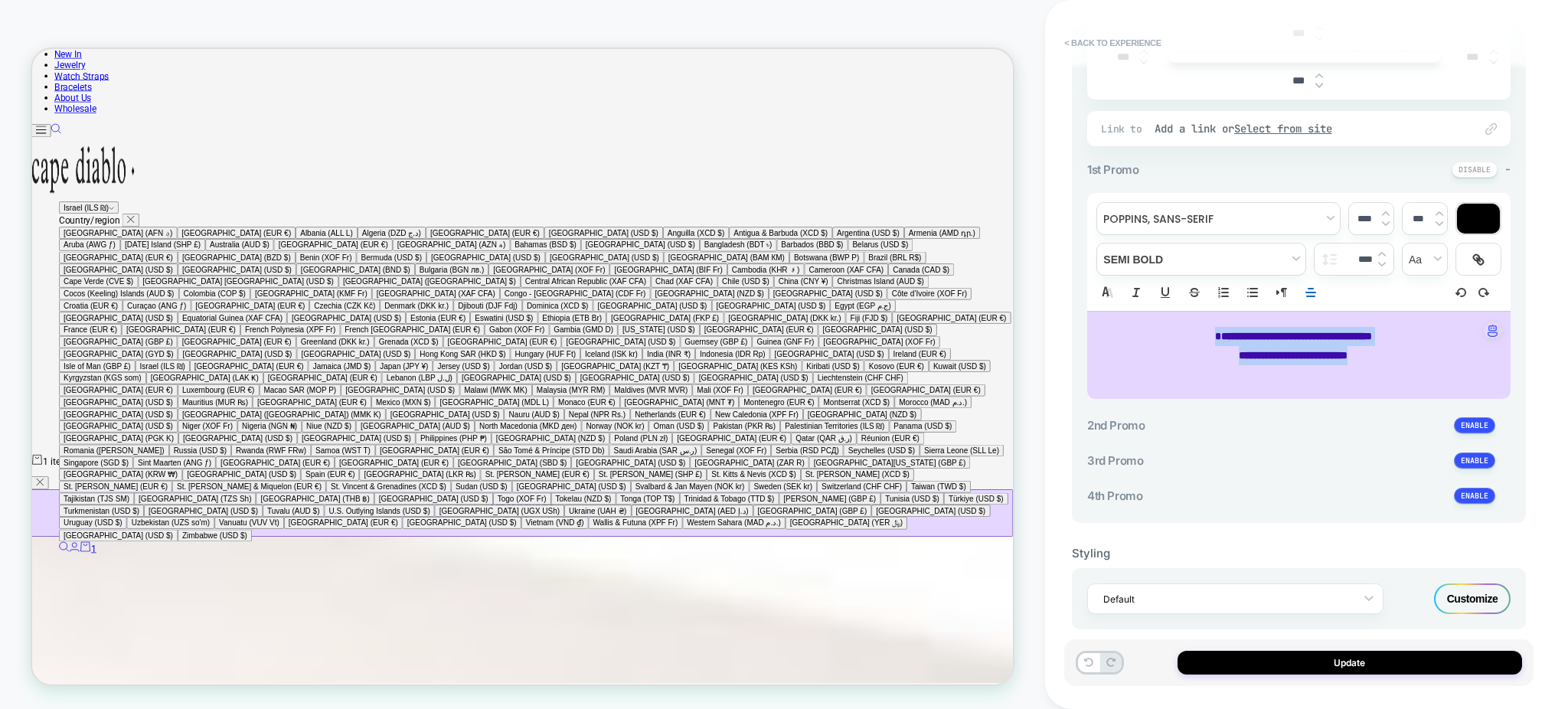
scroll to position [0, 0]
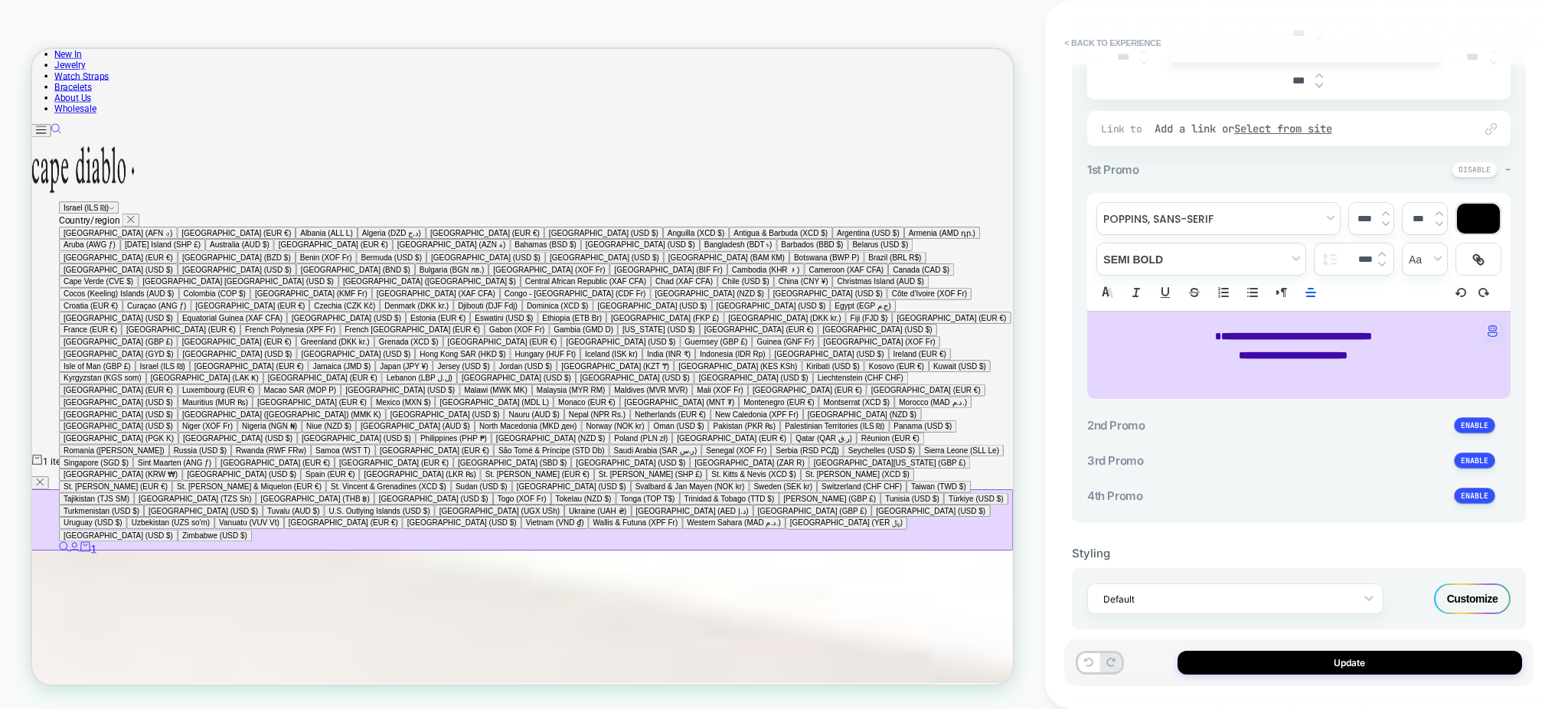
type input "****"
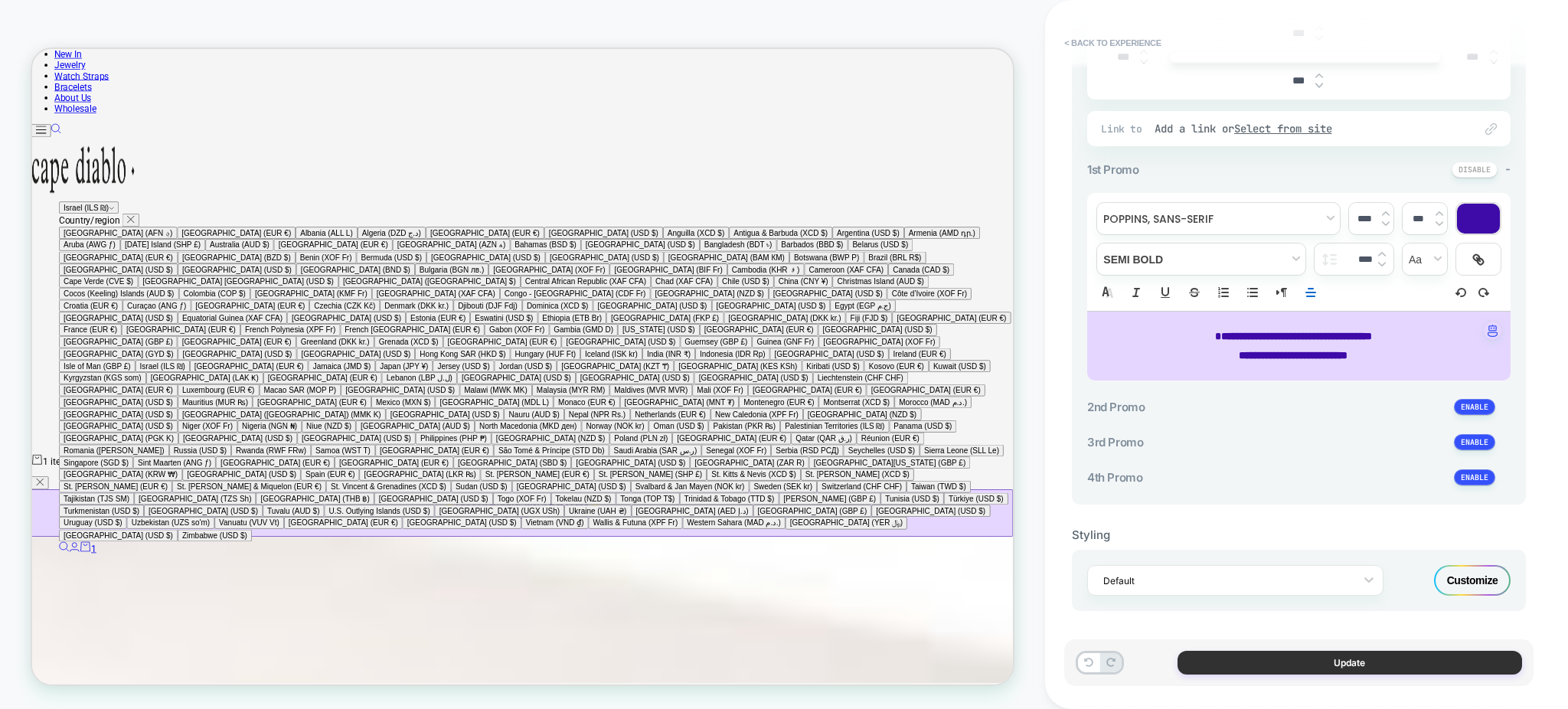
click at [1279, 660] on button "Update" at bounding box center [1350, 662] width 345 height 24
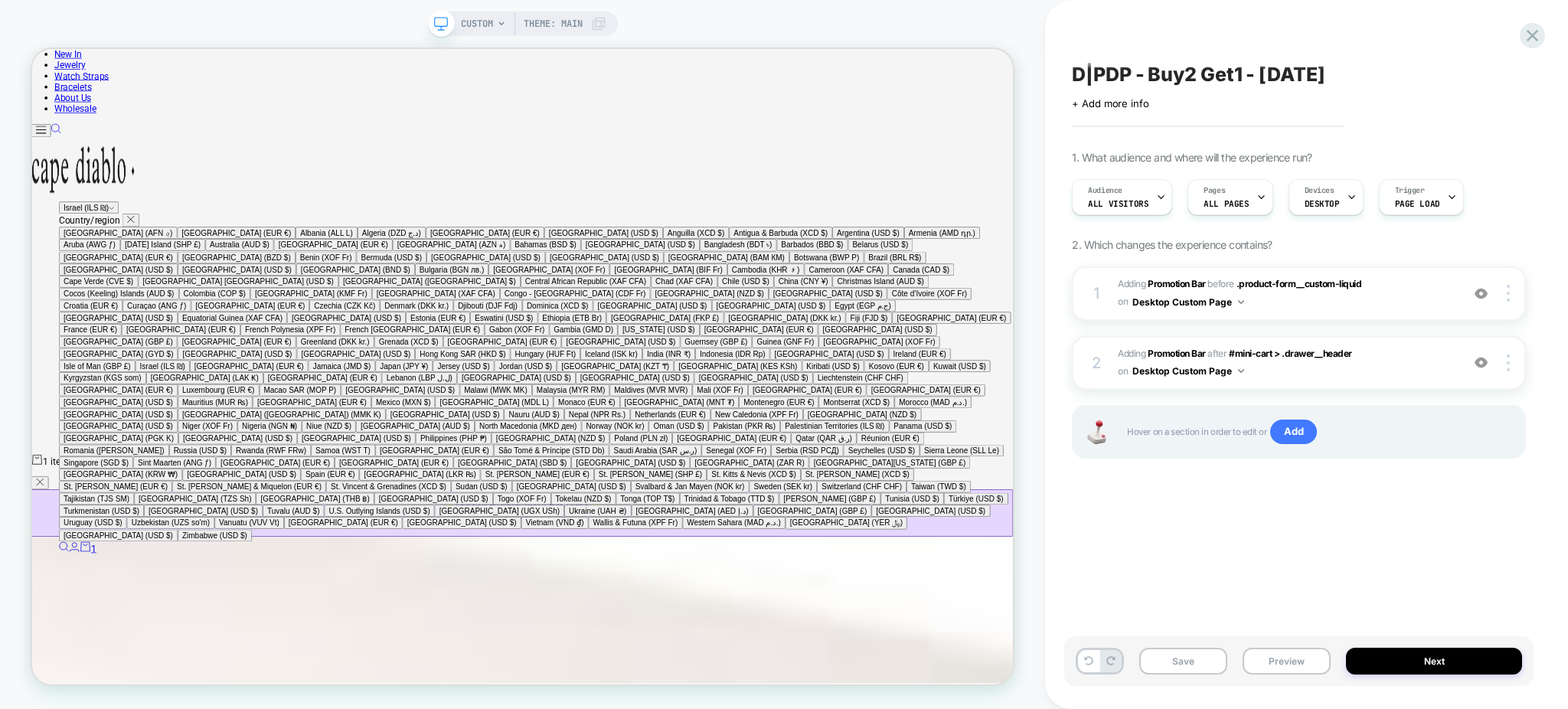
click at [1198, 79] on span "D|PDP - Buy2 Get1 - Labor Day" at bounding box center [1198, 74] width 253 height 23
click at [1198, 80] on textarea "**********" at bounding box center [1274, 74] width 404 height 24
click at [1238, 476] on div "1 #_loomi_addon_1750609287868_dup1750693569_dup1756240579 Adding Promotion Bar …" at bounding box center [1299, 382] width 454 height 231
click at [1293, 677] on div "Save Preview Next" at bounding box center [1299, 661] width 469 height 50
click at [1288, 659] on button "Preview" at bounding box center [1287, 661] width 88 height 27
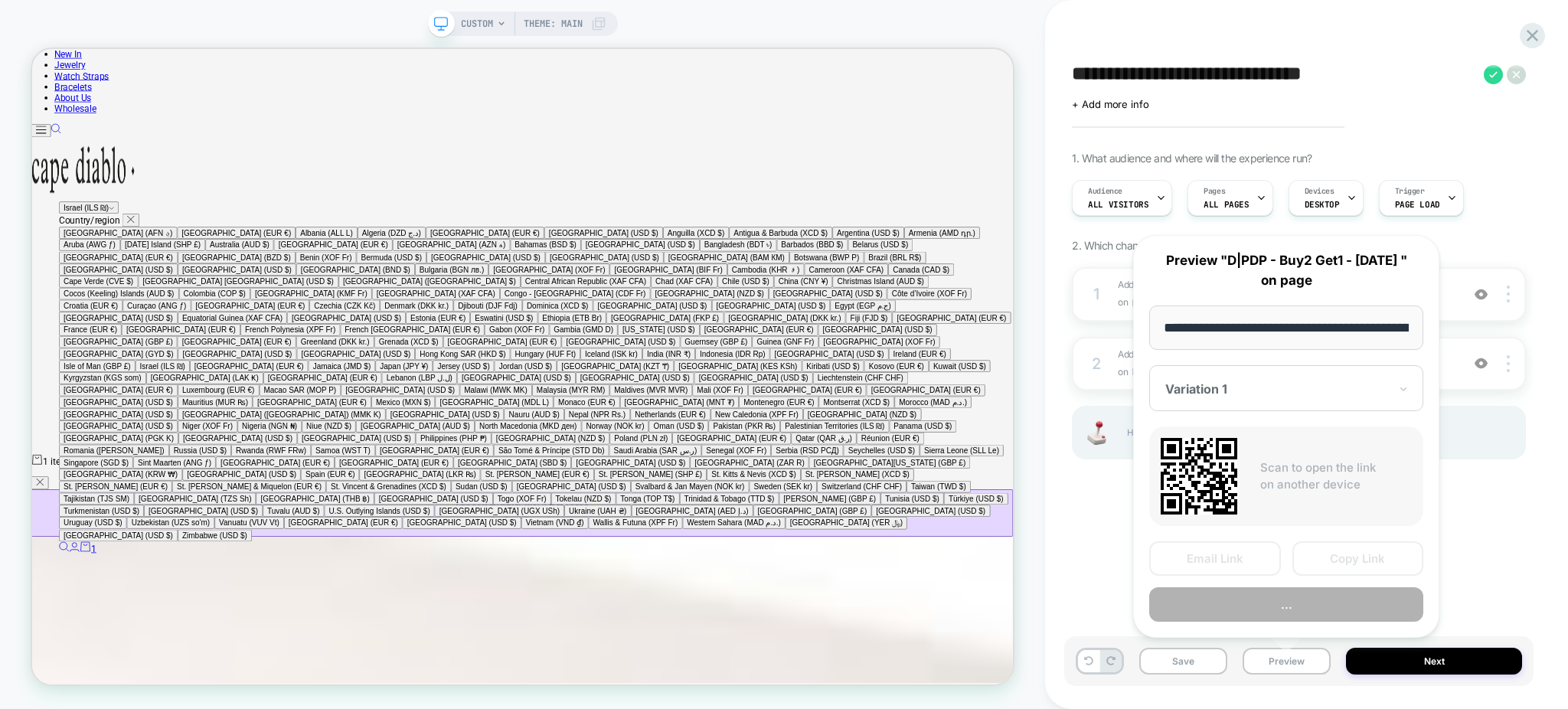
scroll to position [0, 1090]
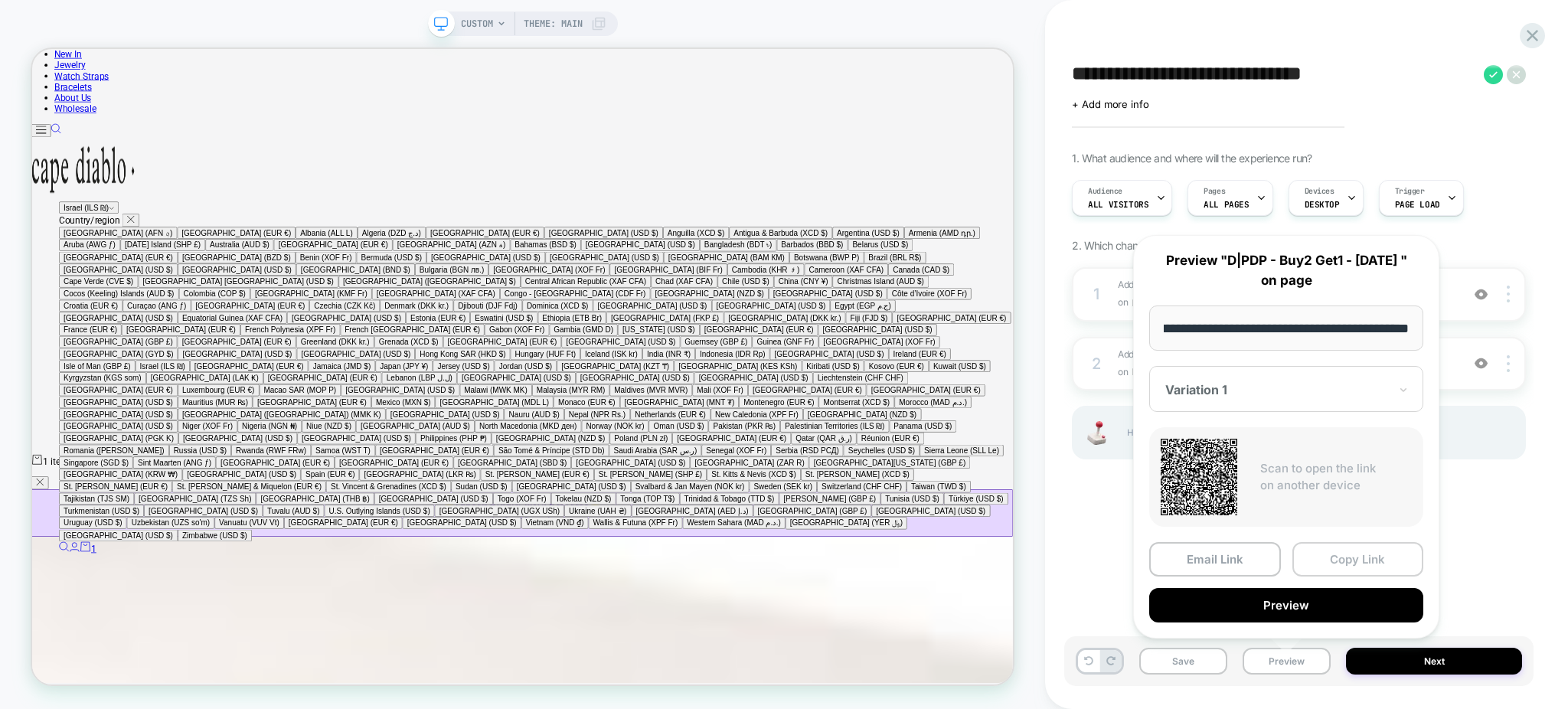
click at [1367, 559] on button "Copy Link" at bounding box center [1358, 558] width 131 height 34
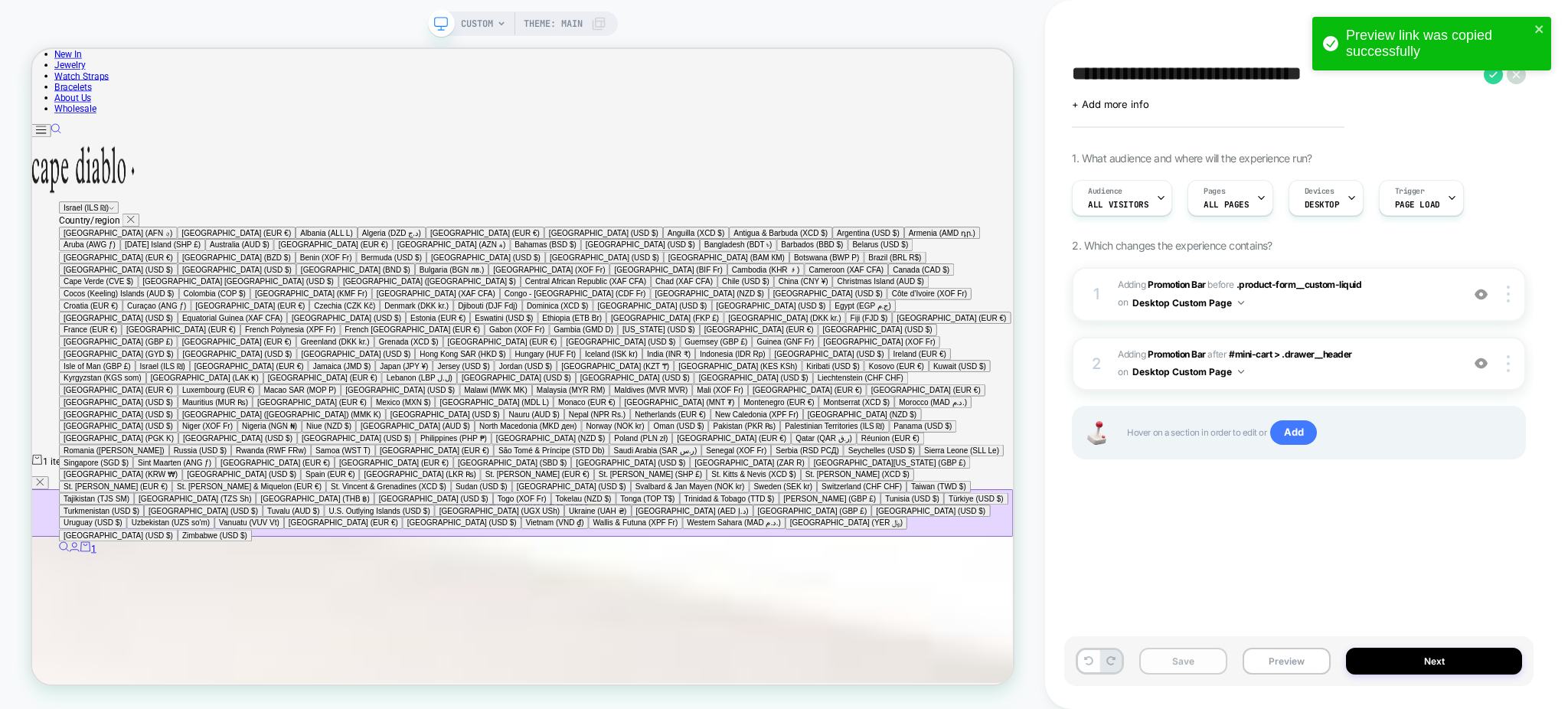
click at [1176, 663] on button "Save" at bounding box center [1183, 661] width 88 height 27
click at [1536, 26] on icon "close" at bounding box center [1540, 29] width 11 height 12
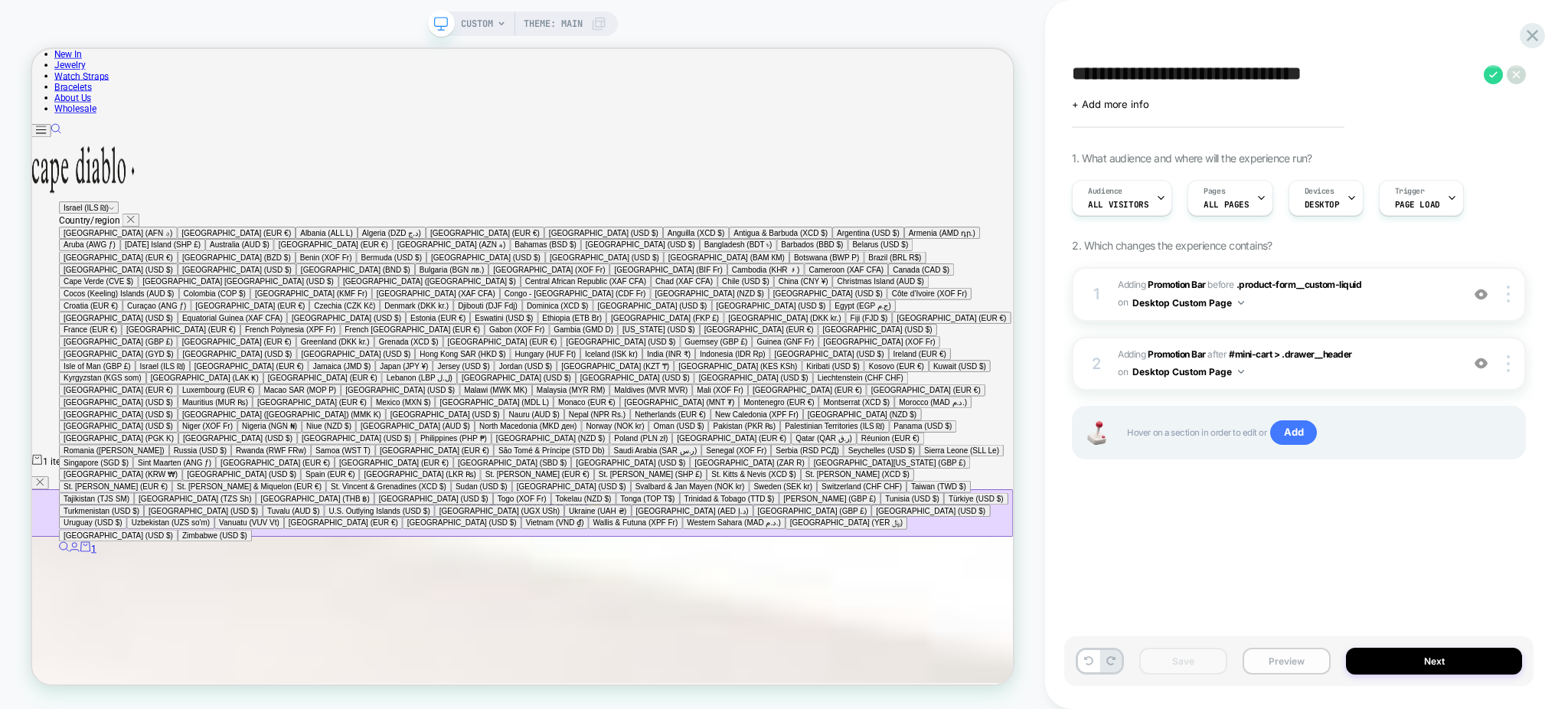
click at [1299, 669] on button "Preview" at bounding box center [1287, 661] width 88 height 27
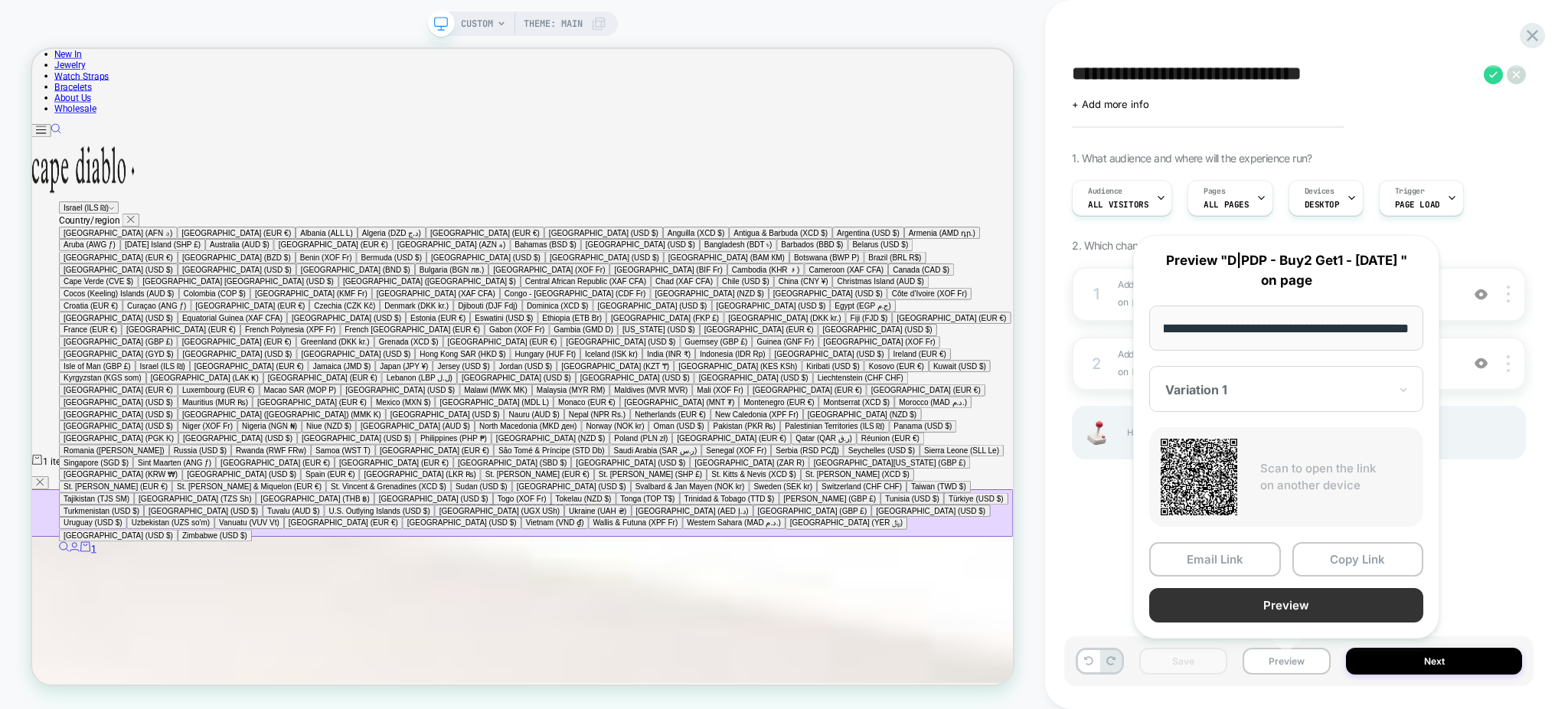
click at [1285, 607] on button "Preview" at bounding box center [1286, 604] width 274 height 34
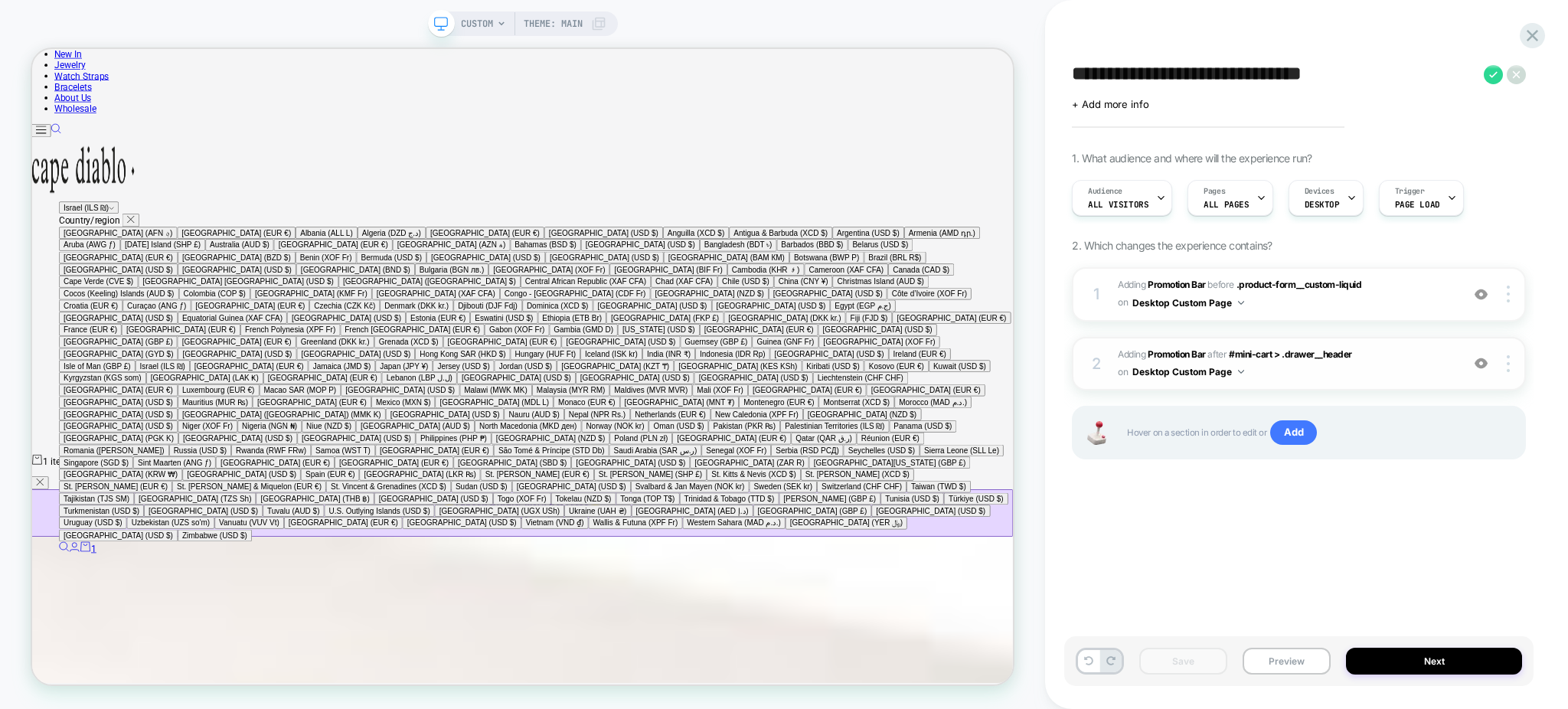
click at [1307, 378] on span "#_loomi_addon_1756240759412 Adding Promotion Bar AFTER #mini-cart > .drawer__he…" at bounding box center [1285, 364] width 335 height 36
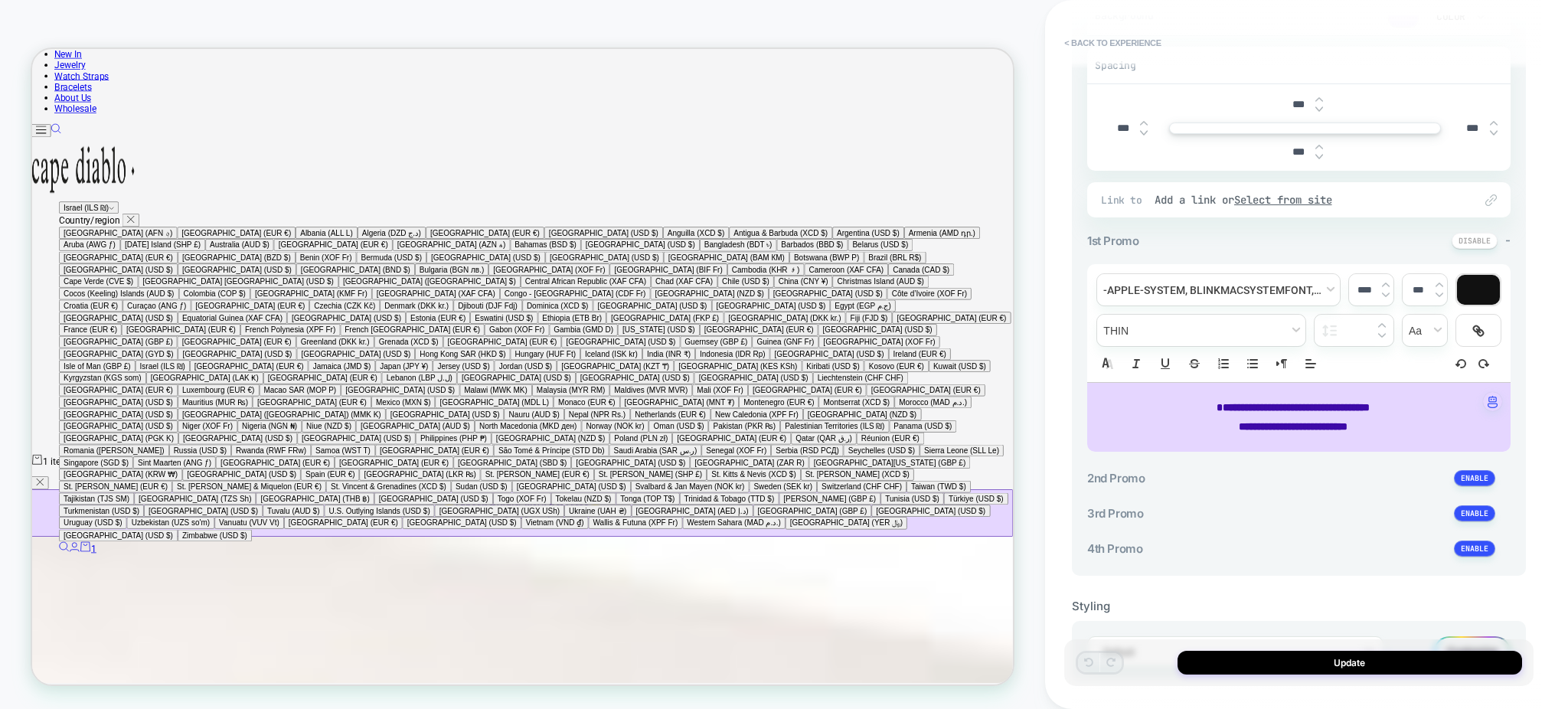
scroll to position [387, 0]
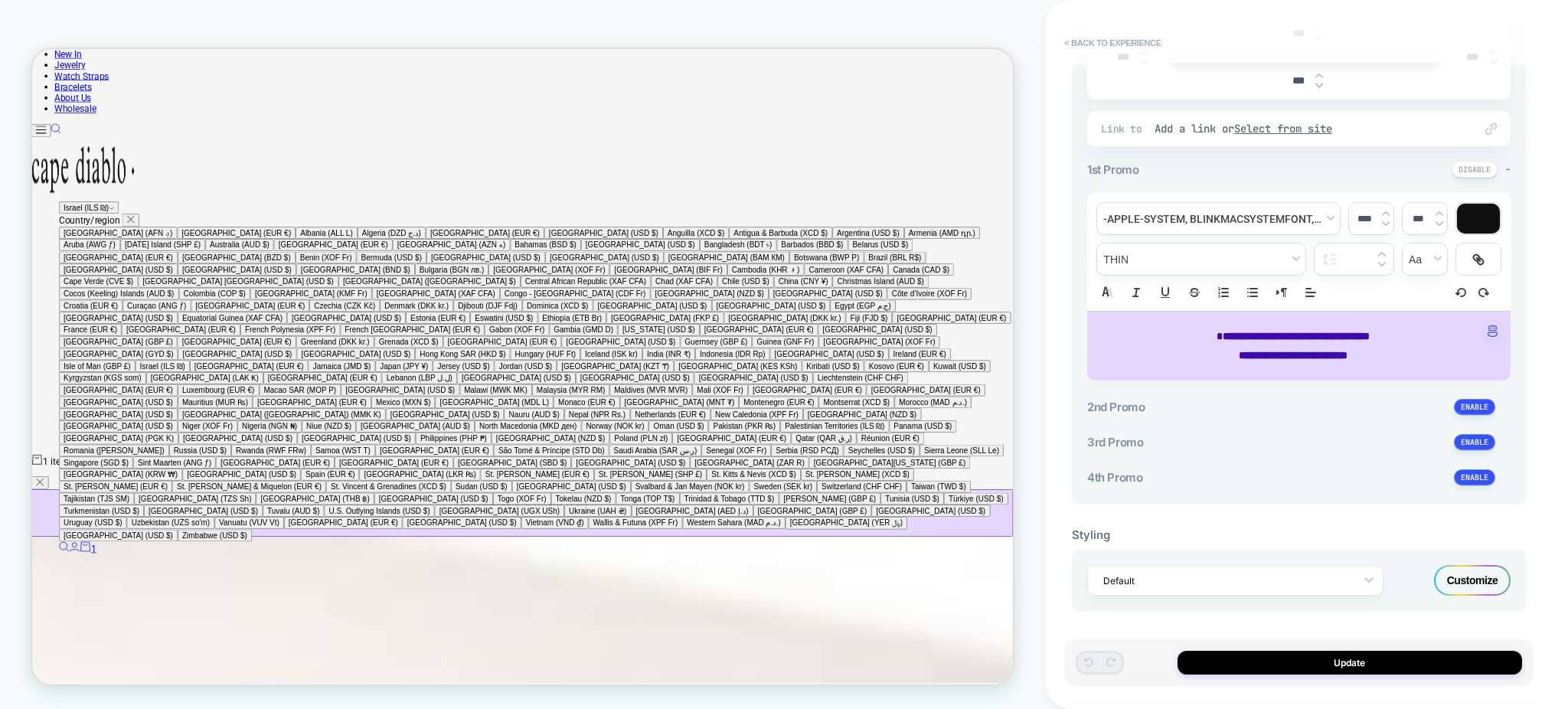
click at [1303, 350] on span "**********" at bounding box center [1293, 354] width 109 height 11
type input "****"
click at [1303, 350] on span "**********" at bounding box center [1293, 354] width 109 height 11
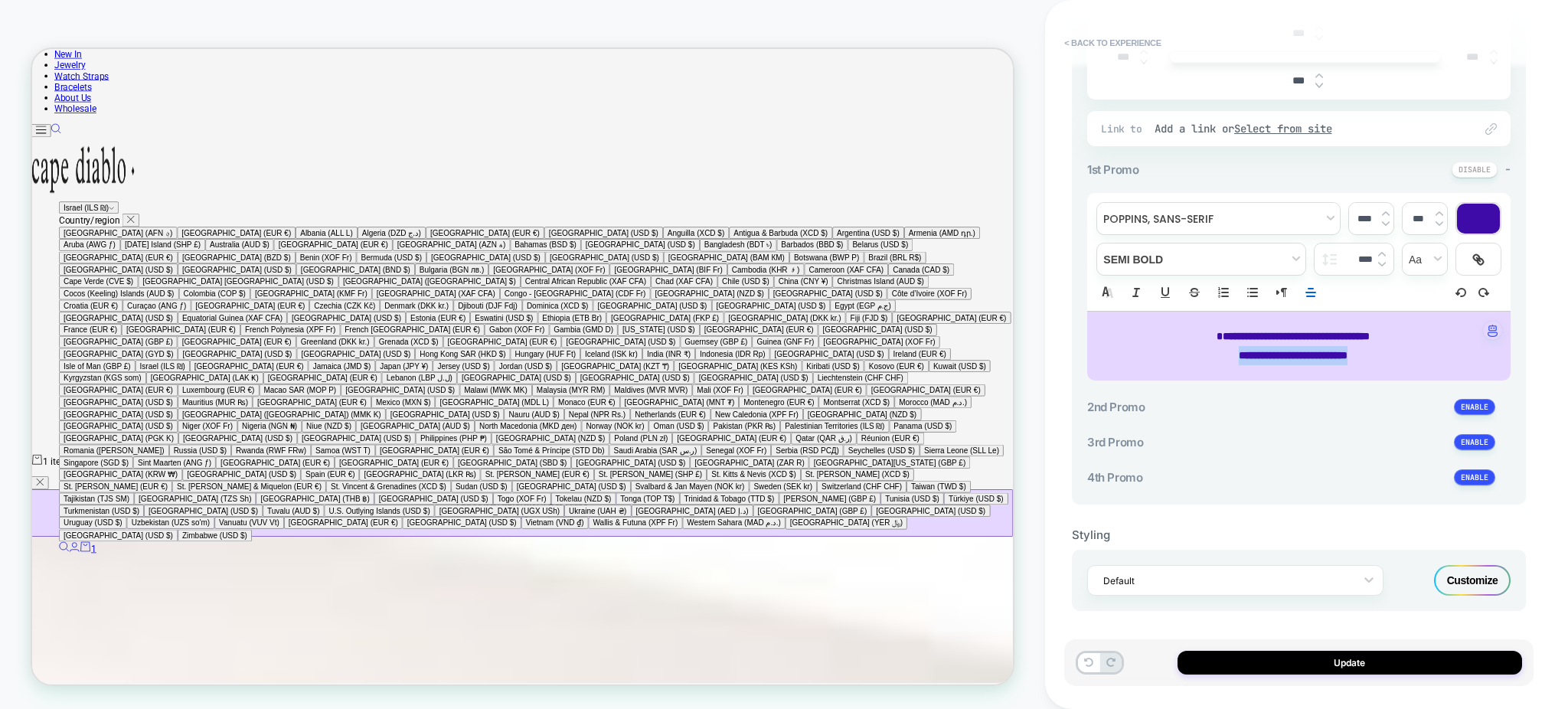
click at [1341, 357] on span "**********" at bounding box center [1293, 354] width 109 height 11
click at [1382, 361] on p "**********" at bounding box center [1293, 355] width 381 height 19
drag, startPoint x: 1392, startPoint y: 359, endPoint x: 1186, endPoint y: 332, distance: 207.8
click at [1186, 332] on div "**********" at bounding box center [1298, 345] width 424 height 69
copy div "**********"
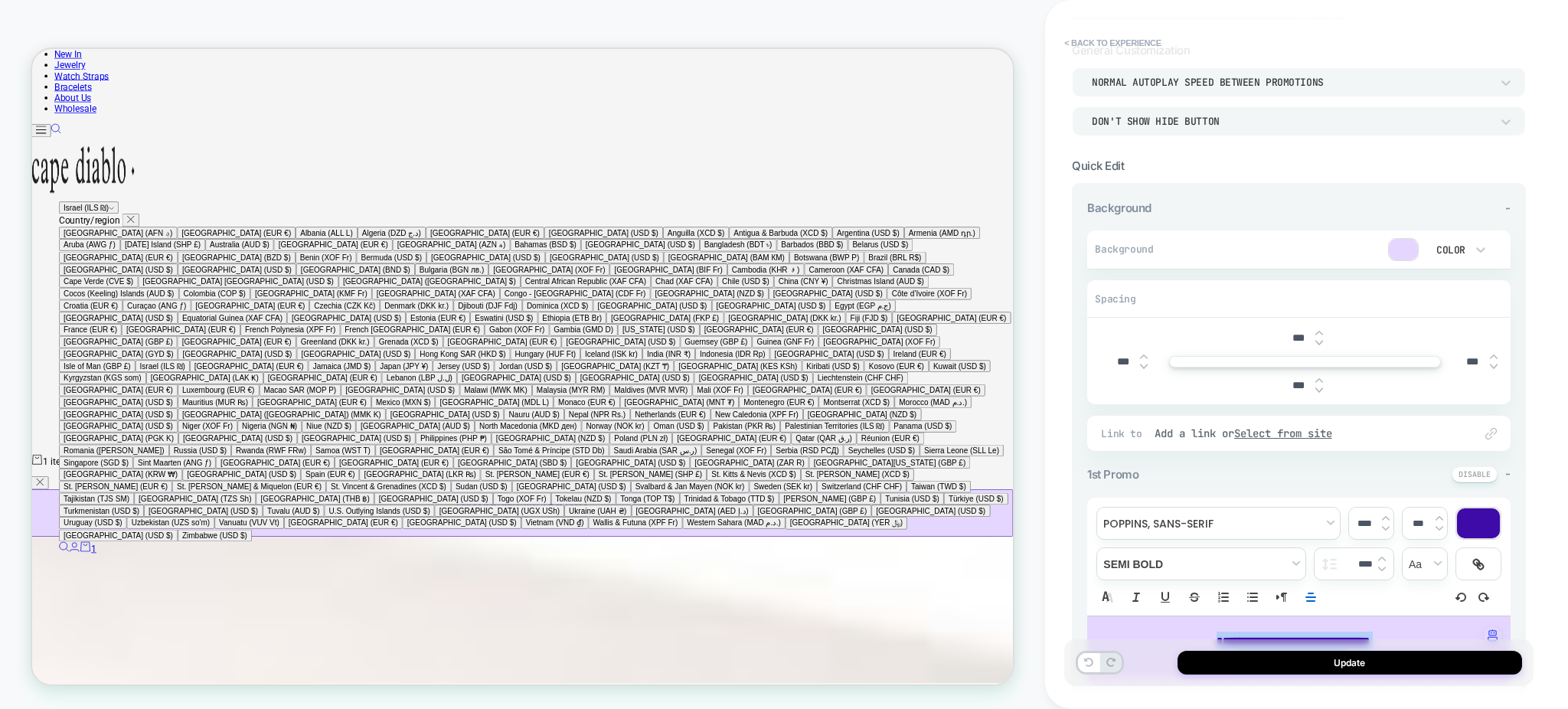
scroll to position [0, 0]
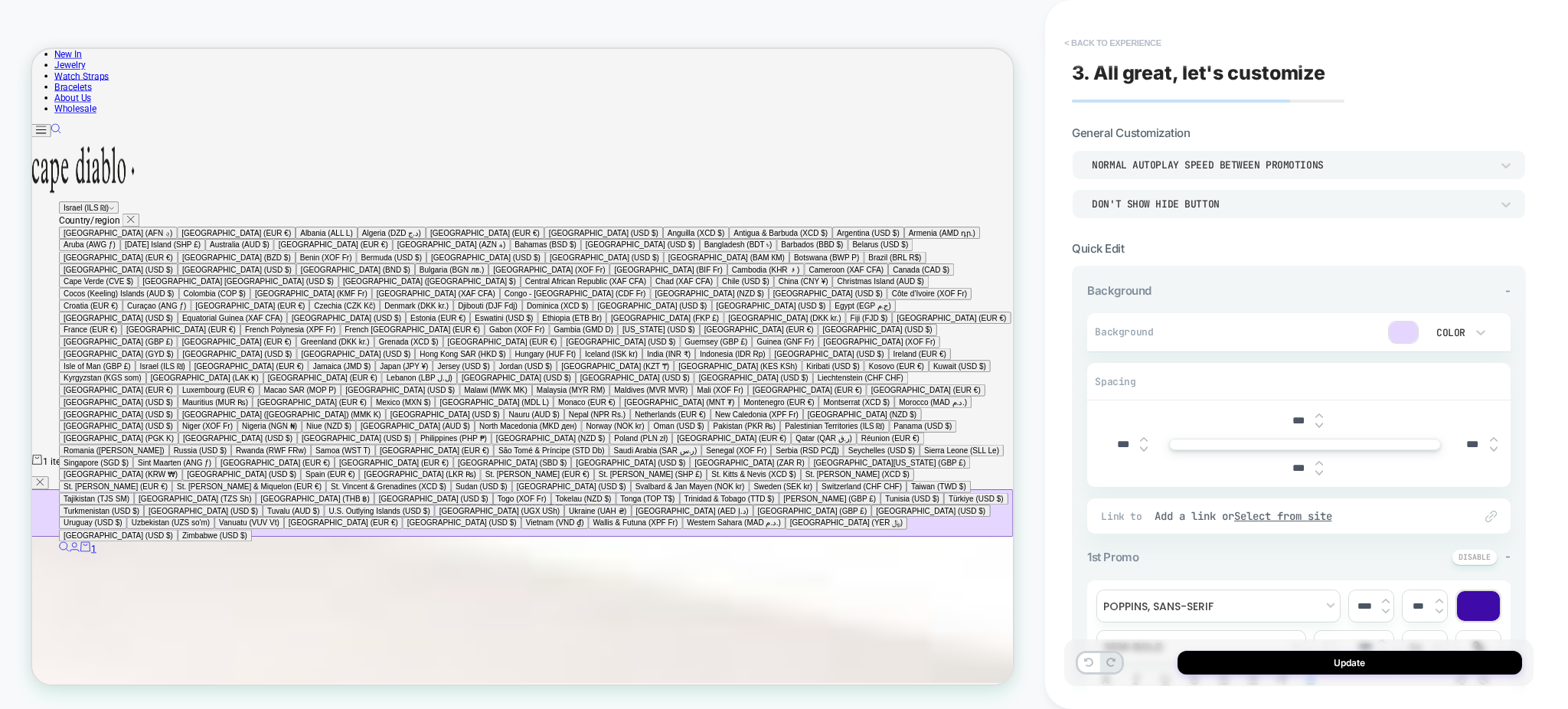
click at [1109, 42] on button "< Back to experience" at bounding box center [1112, 42] width 112 height 24
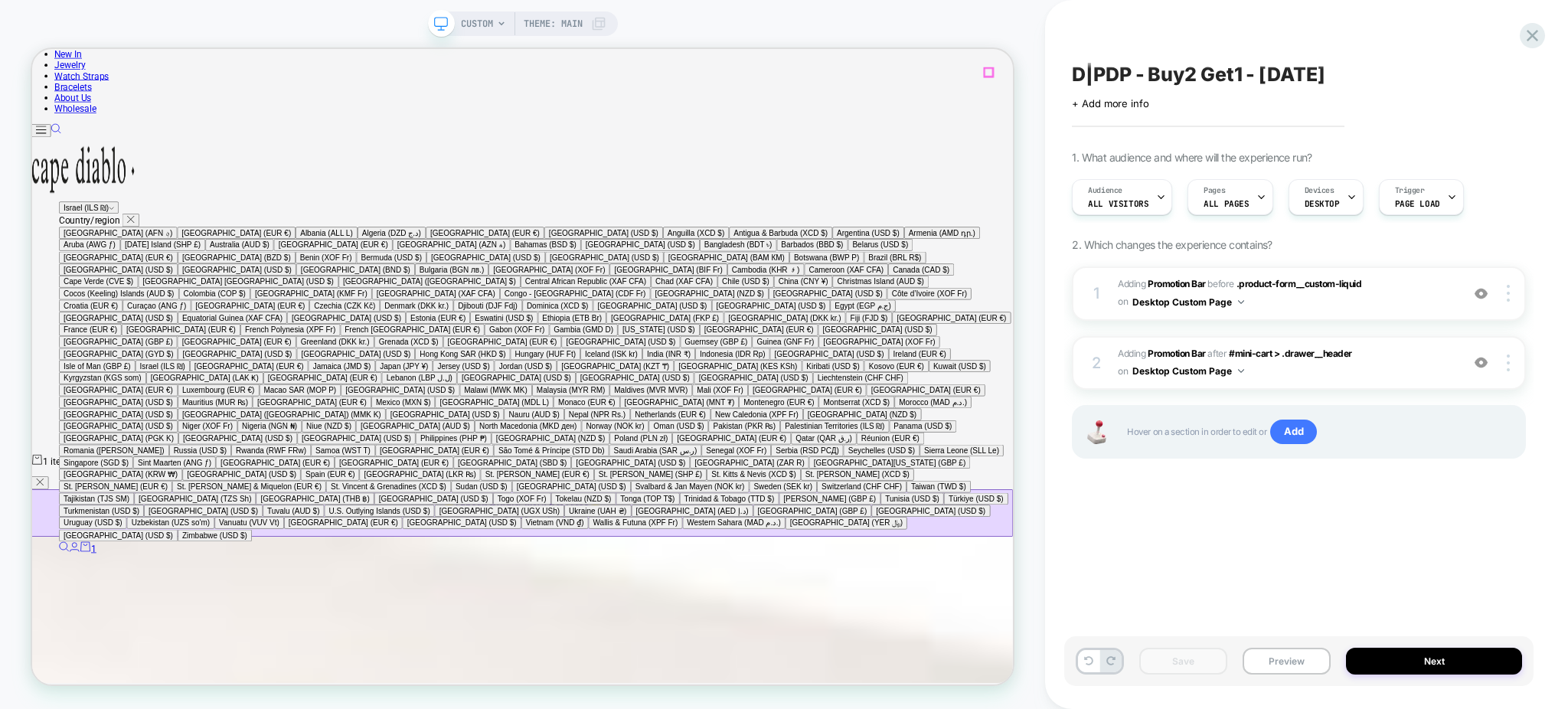
click at [54, 618] on button "button" at bounding box center [43, 627] width 23 height 17
click at [484, 26] on span "CUSTOM" at bounding box center [477, 23] width 32 height 24
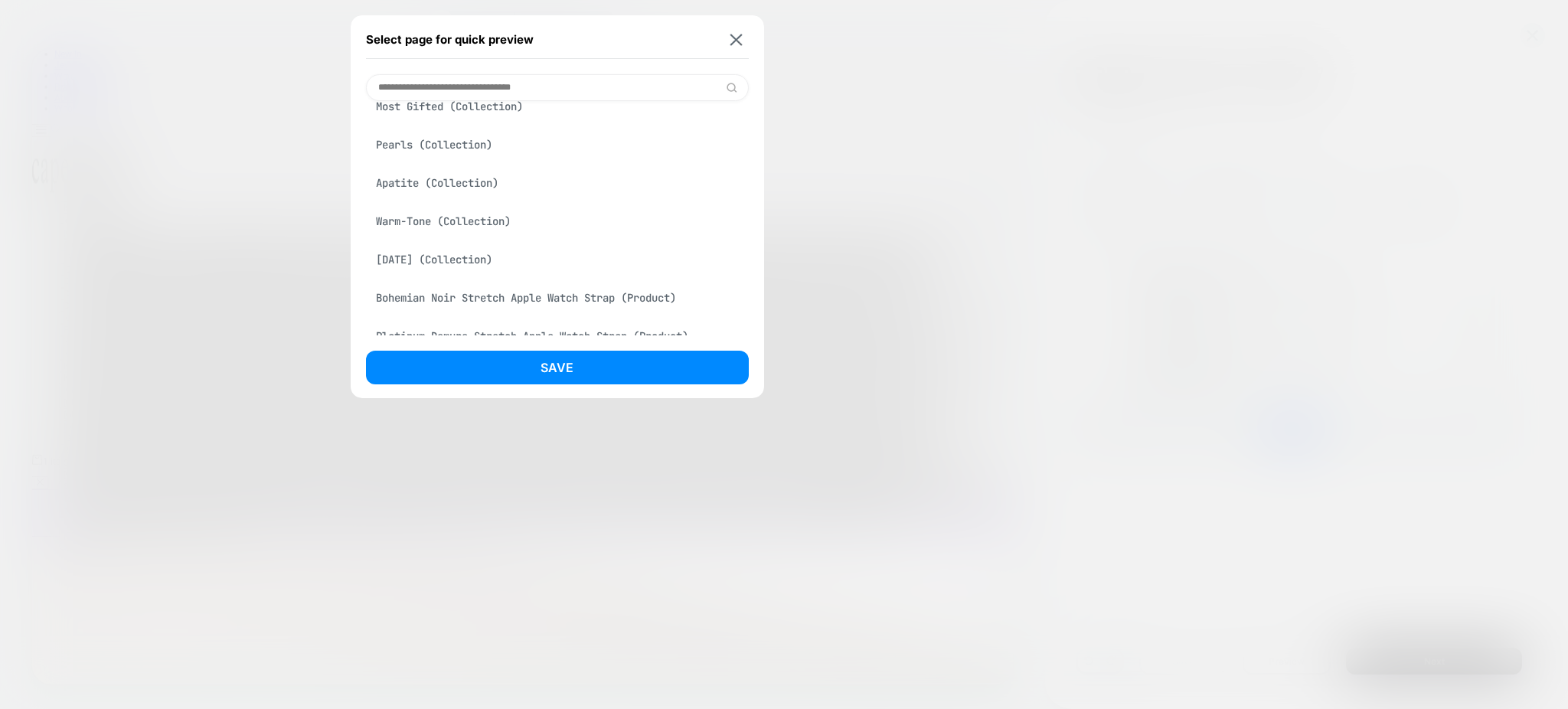
scroll to position [306, 0]
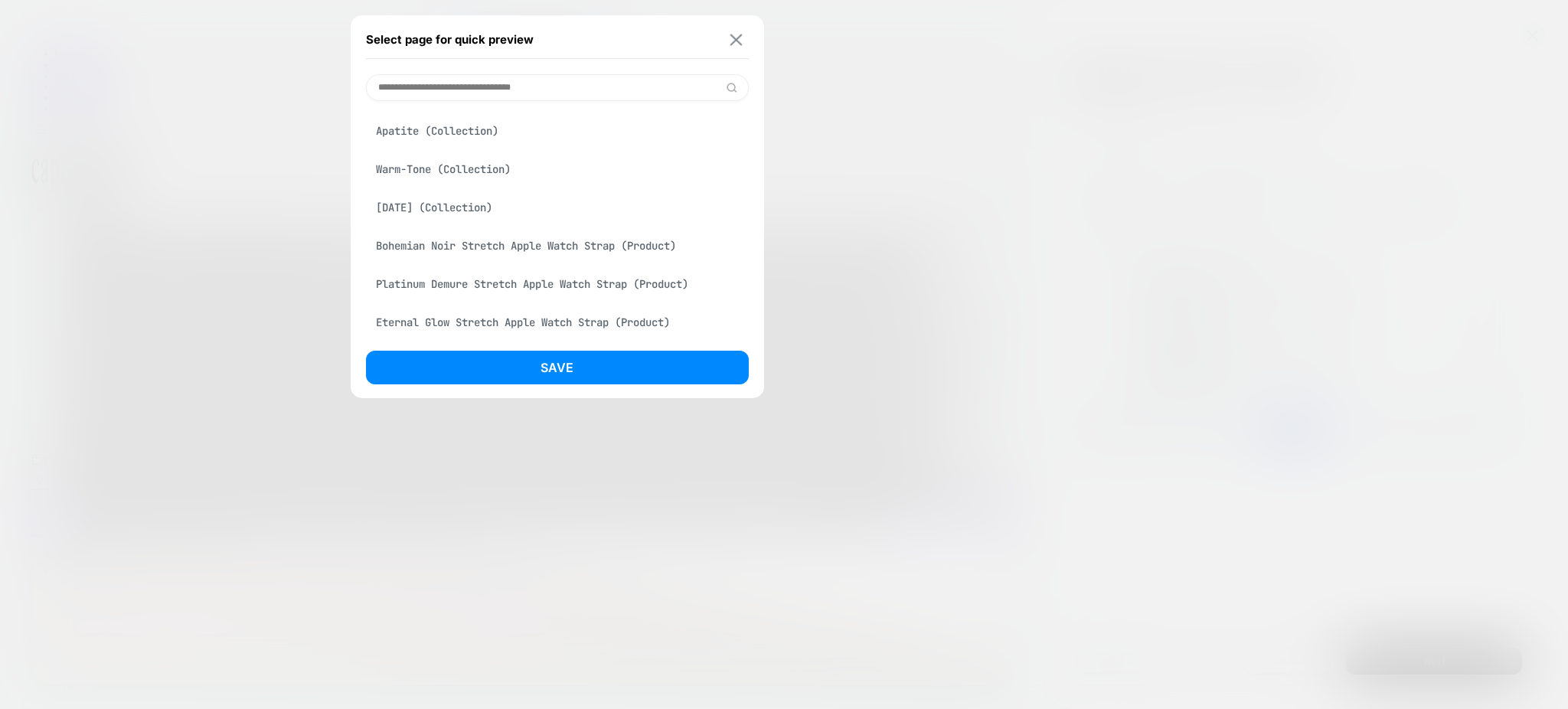
click at [741, 42] on img at bounding box center [736, 39] width 12 height 12
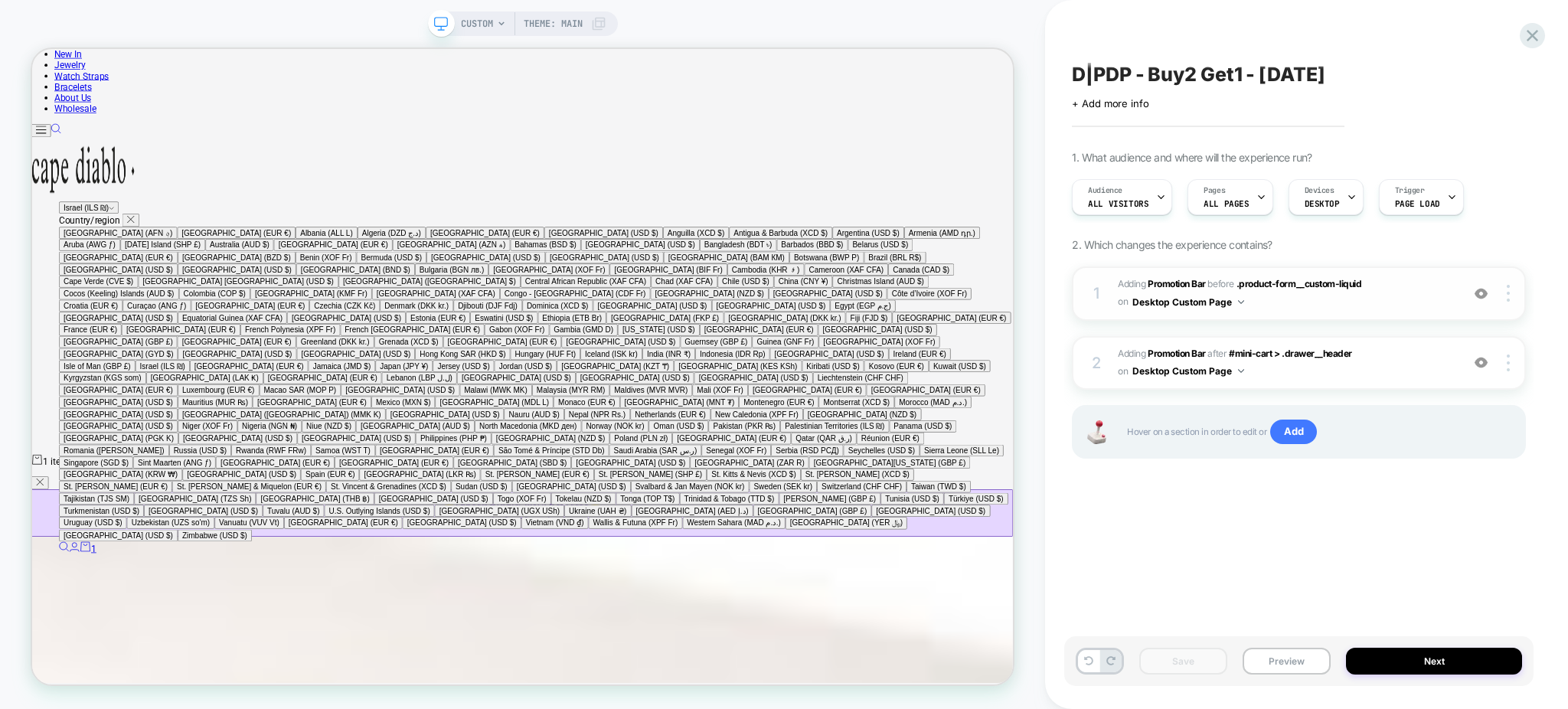
click at [1208, 295] on button "Desktop Custom Page" at bounding box center [1188, 301] width 112 height 19
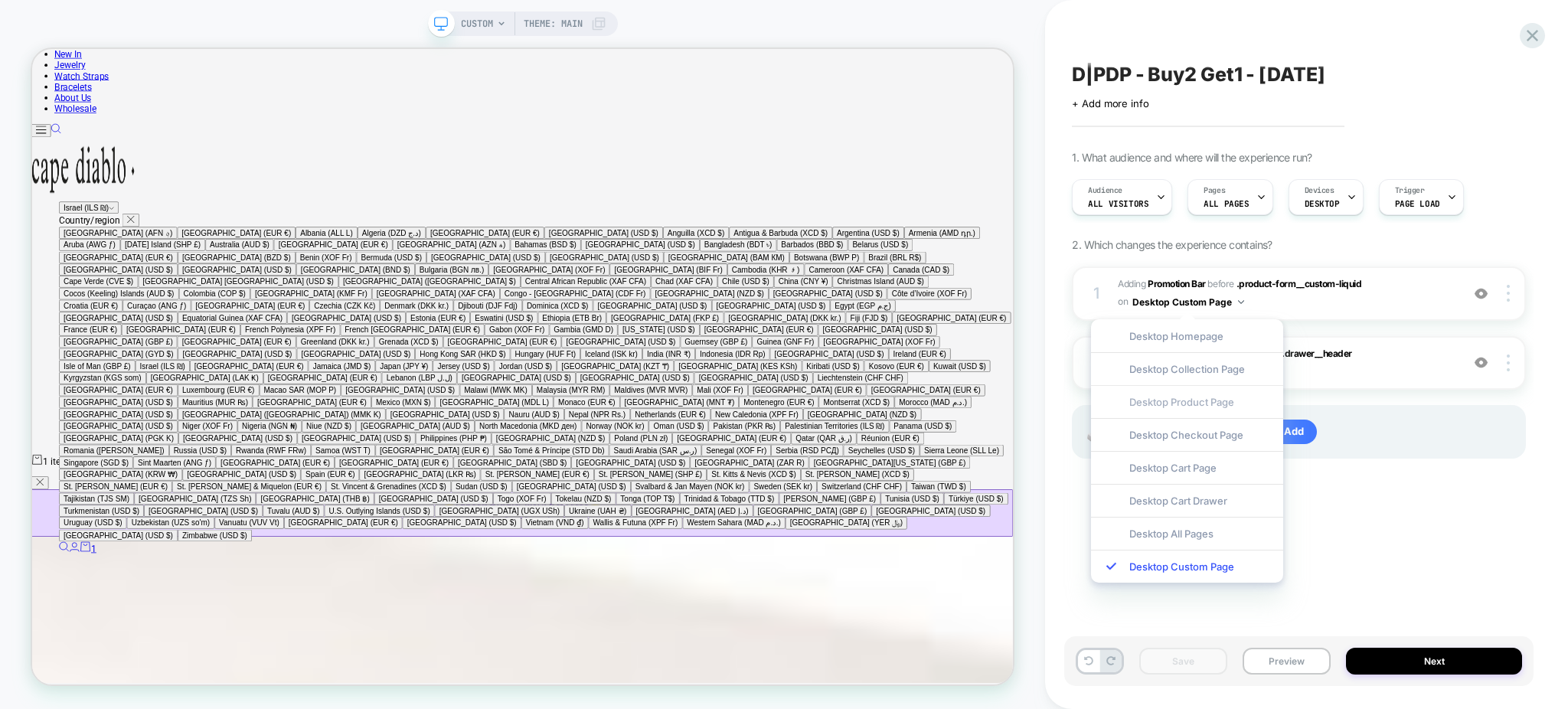
click at [1183, 408] on div "Desktop Product Page" at bounding box center [1187, 402] width 192 height 33
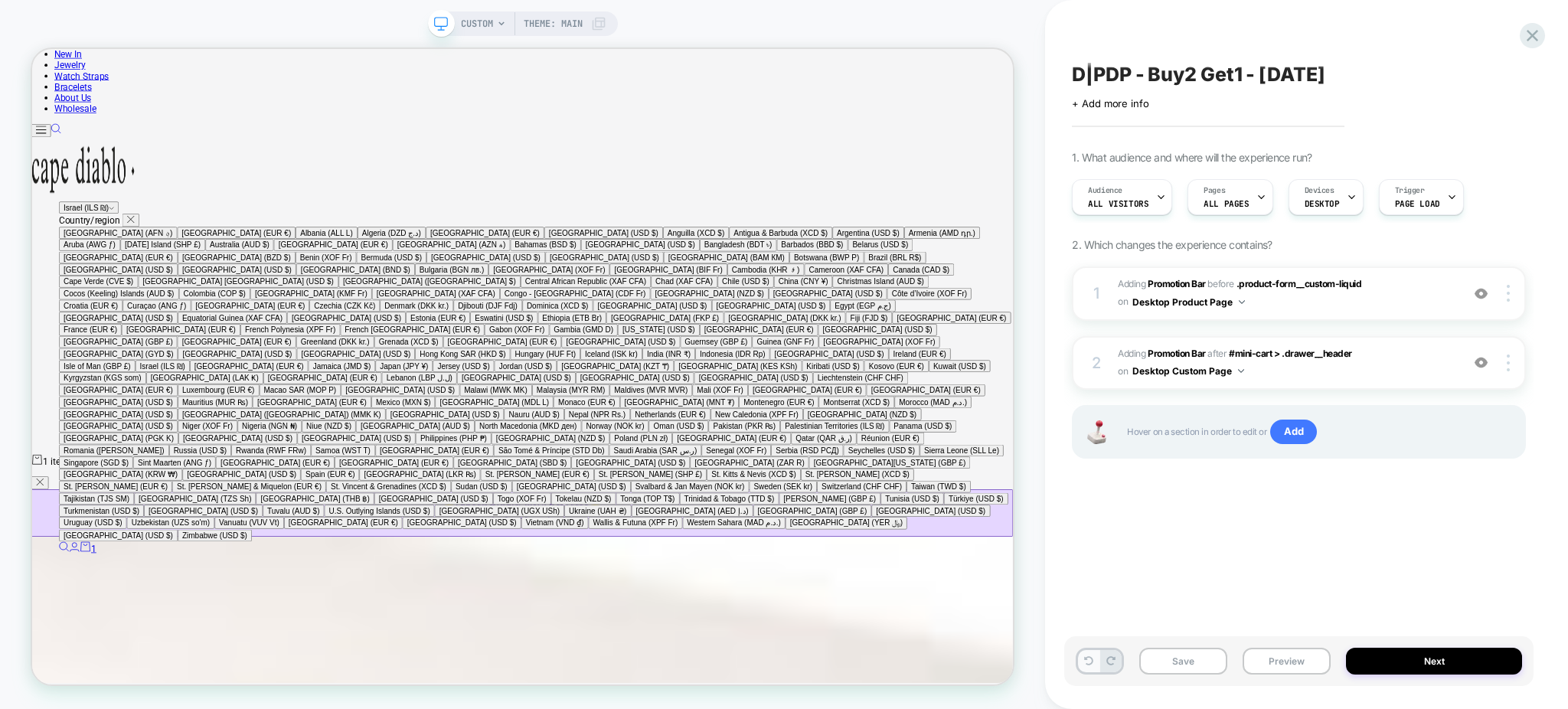
click at [1084, 663] on icon at bounding box center [1089, 660] width 9 height 9
click at [1104, 546] on div "D|PDP - Buy2 Get1 - Labor Day Click to edit experience details + Add more info …" at bounding box center [1299, 354] width 469 height 678
click at [1238, 212] on div "Pages ALL PAGES" at bounding box center [1226, 196] width 76 height 34
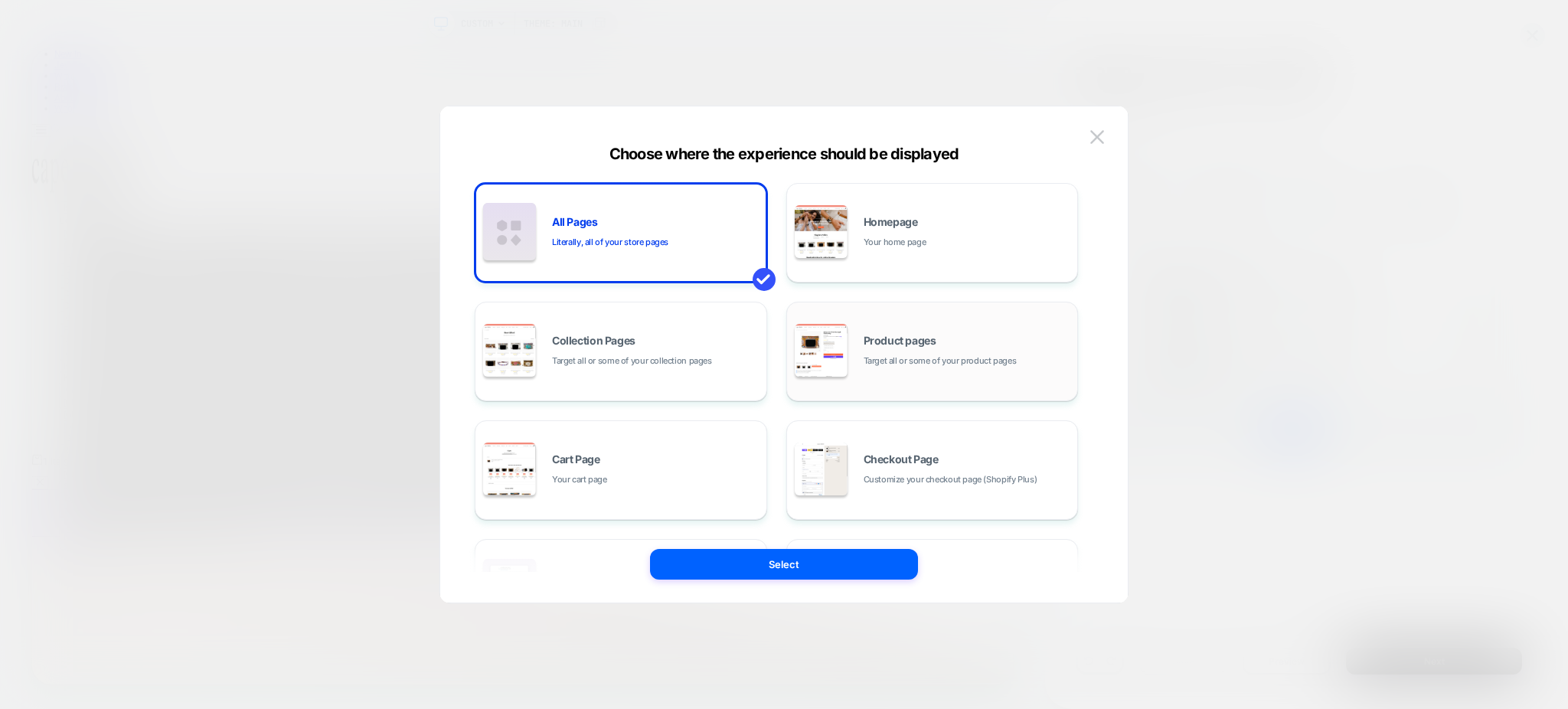
click at [923, 365] on span "Target all or some of your product pages" at bounding box center [940, 360] width 153 height 14
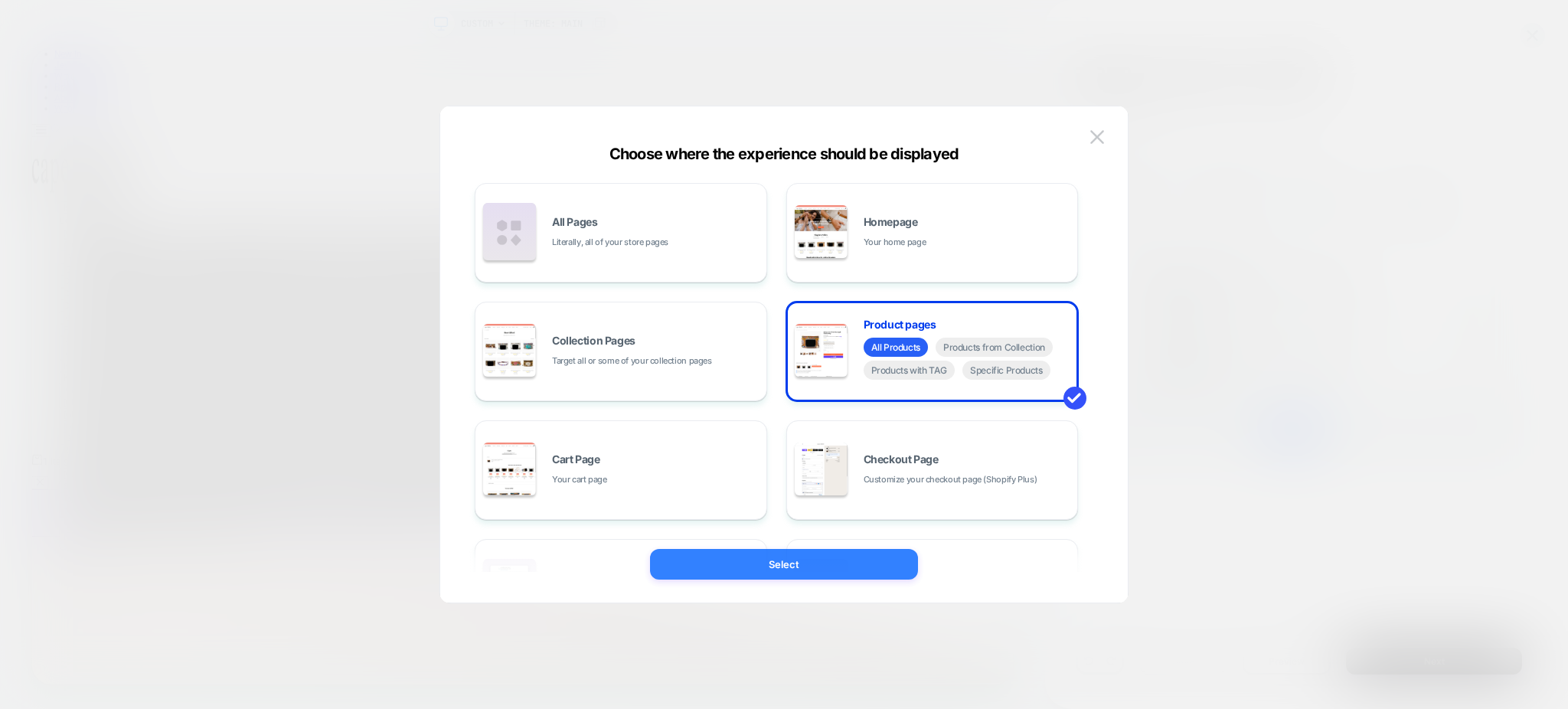
click at [876, 561] on button "Select" at bounding box center [784, 564] width 268 height 31
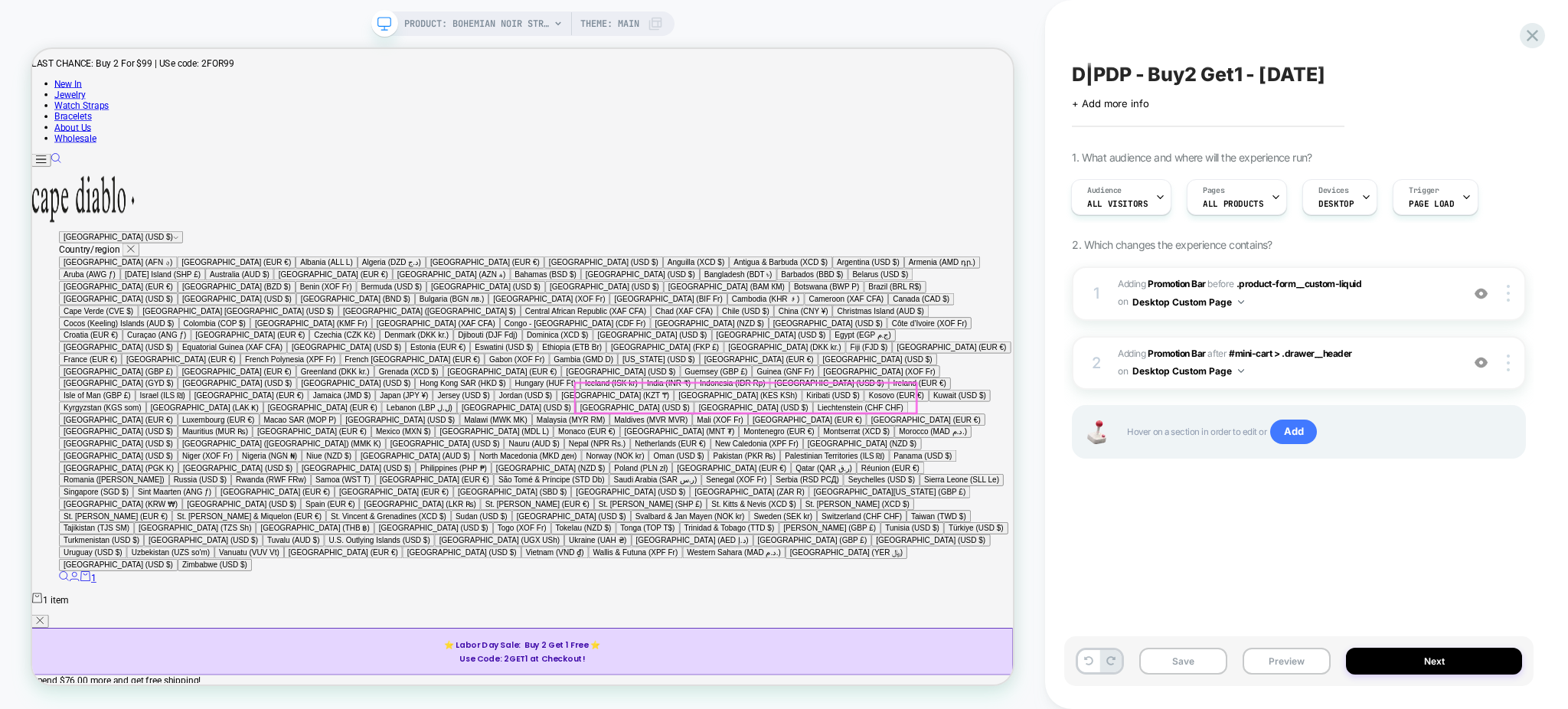
scroll to position [0, 0]
click at [1197, 305] on button "Desktop Custom Page" at bounding box center [1188, 301] width 112 height 19
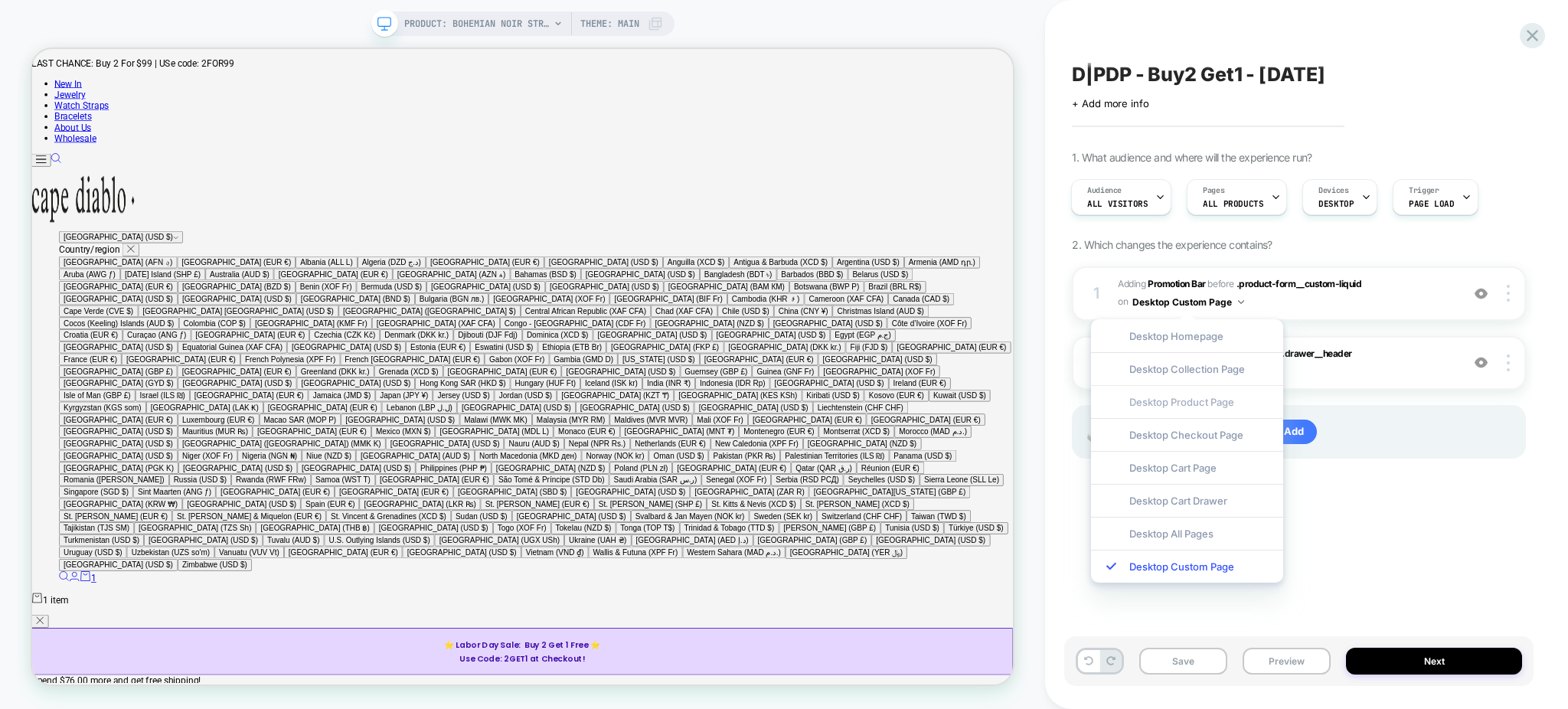
click at [1233, 396] on div "Desktop Product Page" at bounding box center [1187, 402] width 192 height 33
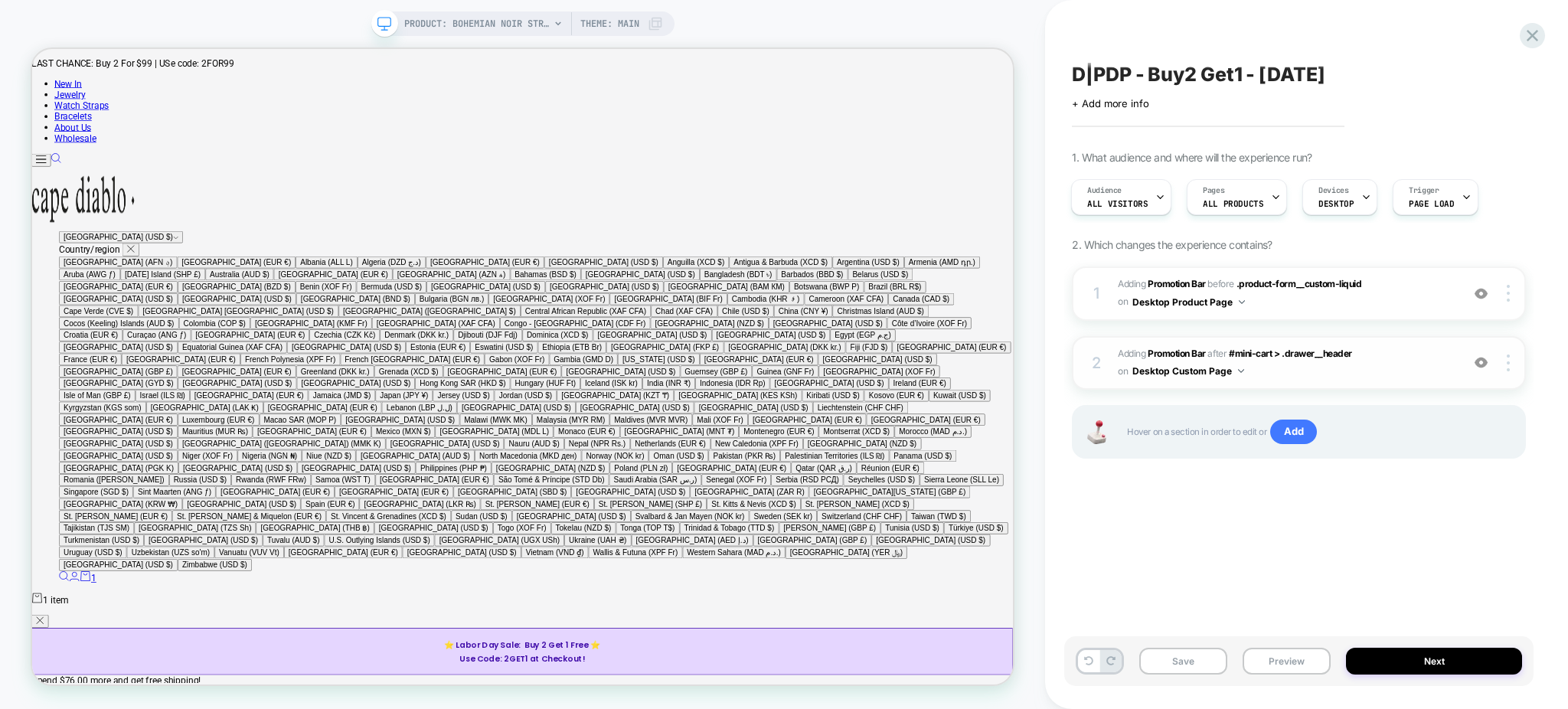
click at [1205, 369] on button "Desktop Custom Page" at bounding box center [1188, 370] width 112 height 19
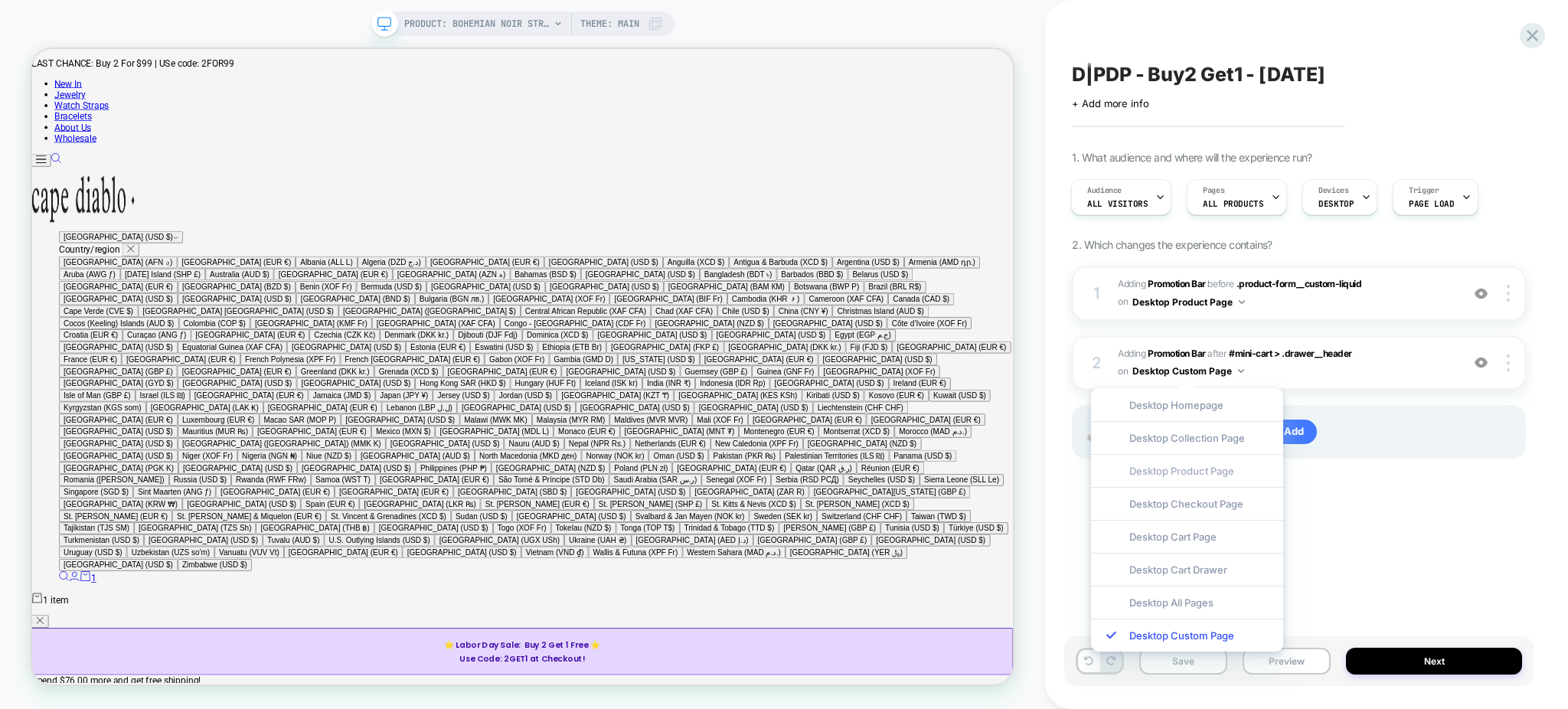
click at [1195, 473] on div "Desktop Product Page" at bounding box center [1187, 471] width 192 height 33
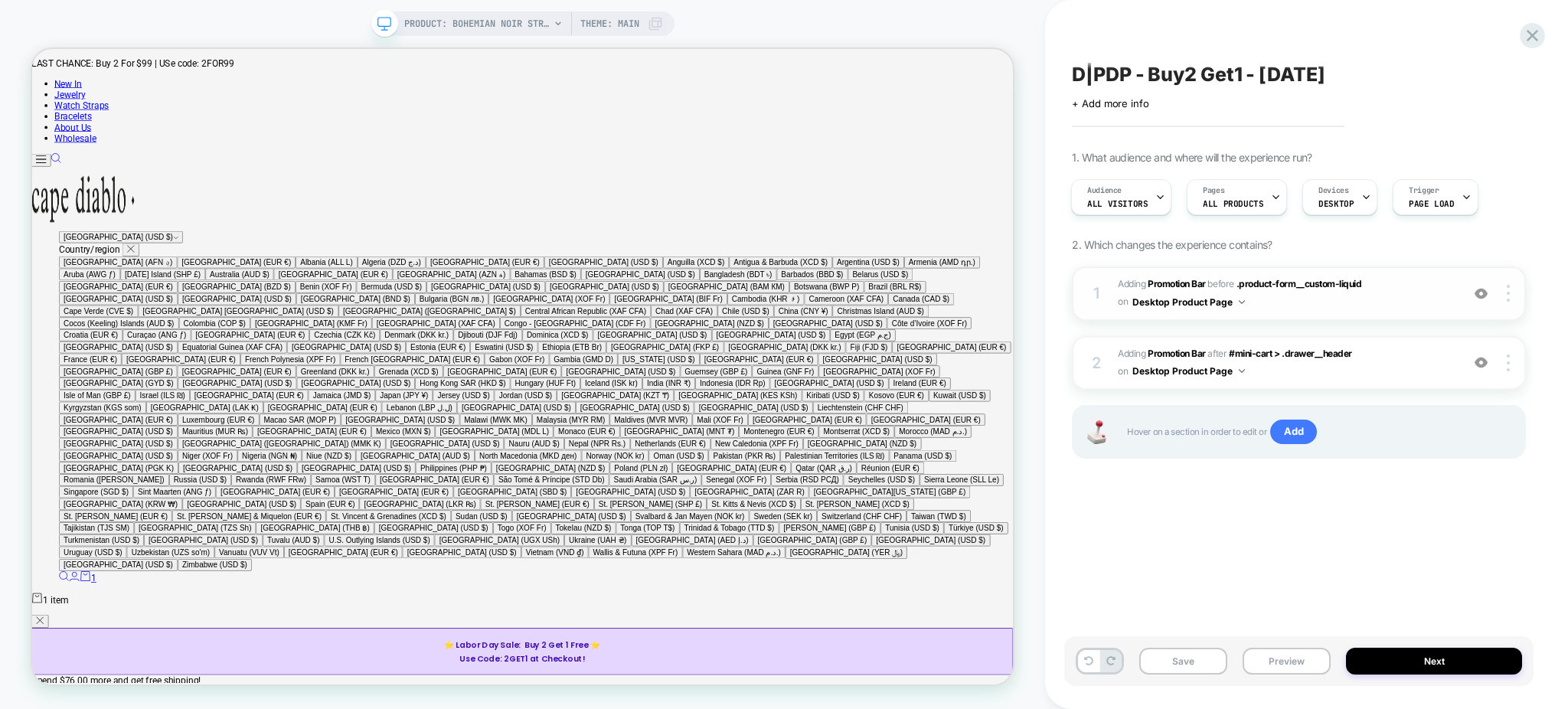
click at [1483, 294] on img at bounding box center [1481, 294] width 13 height 13
click at [1482, 361] on img at bounding box center [1481, 363] width 13 height 13
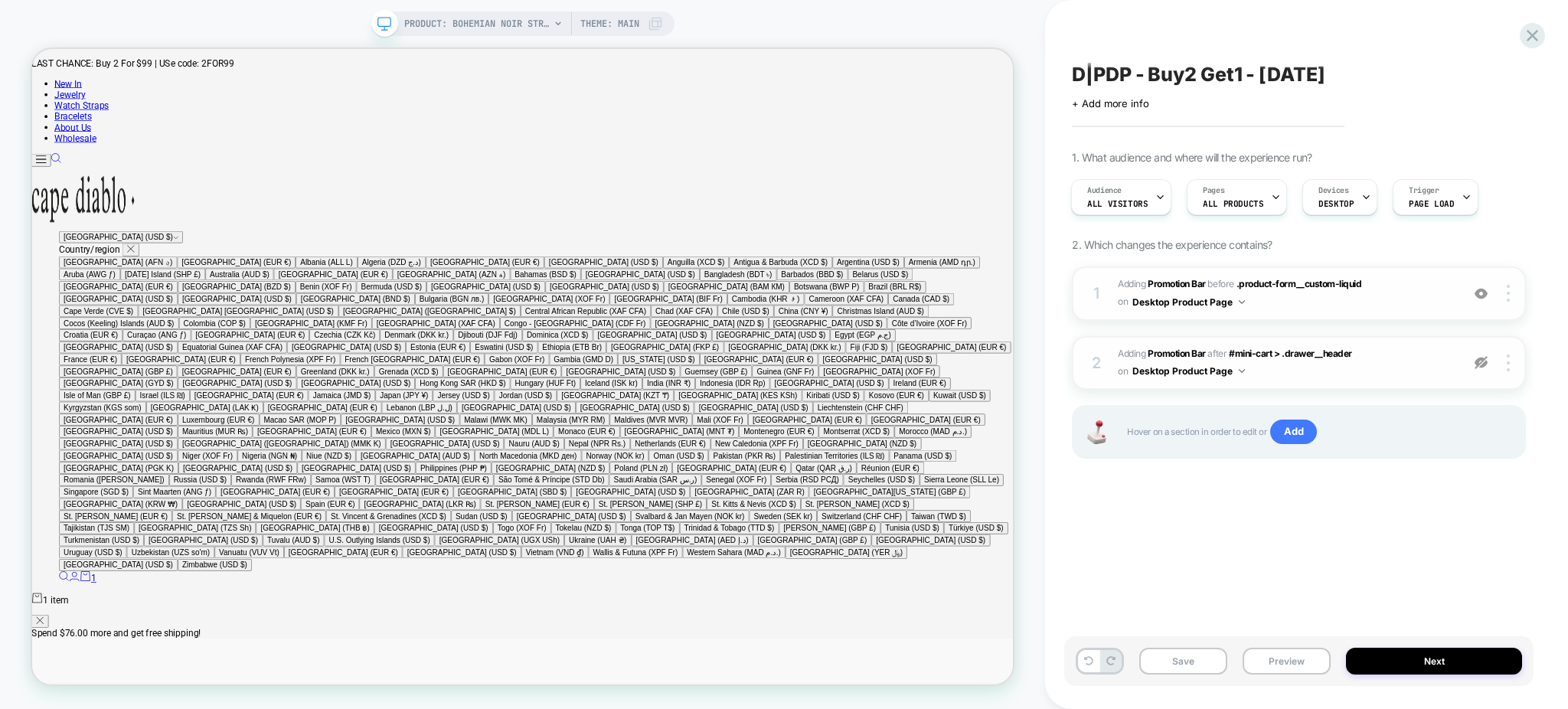
click at [1482, 361] on img at bounding box center [1481, 363] width 13 height 13
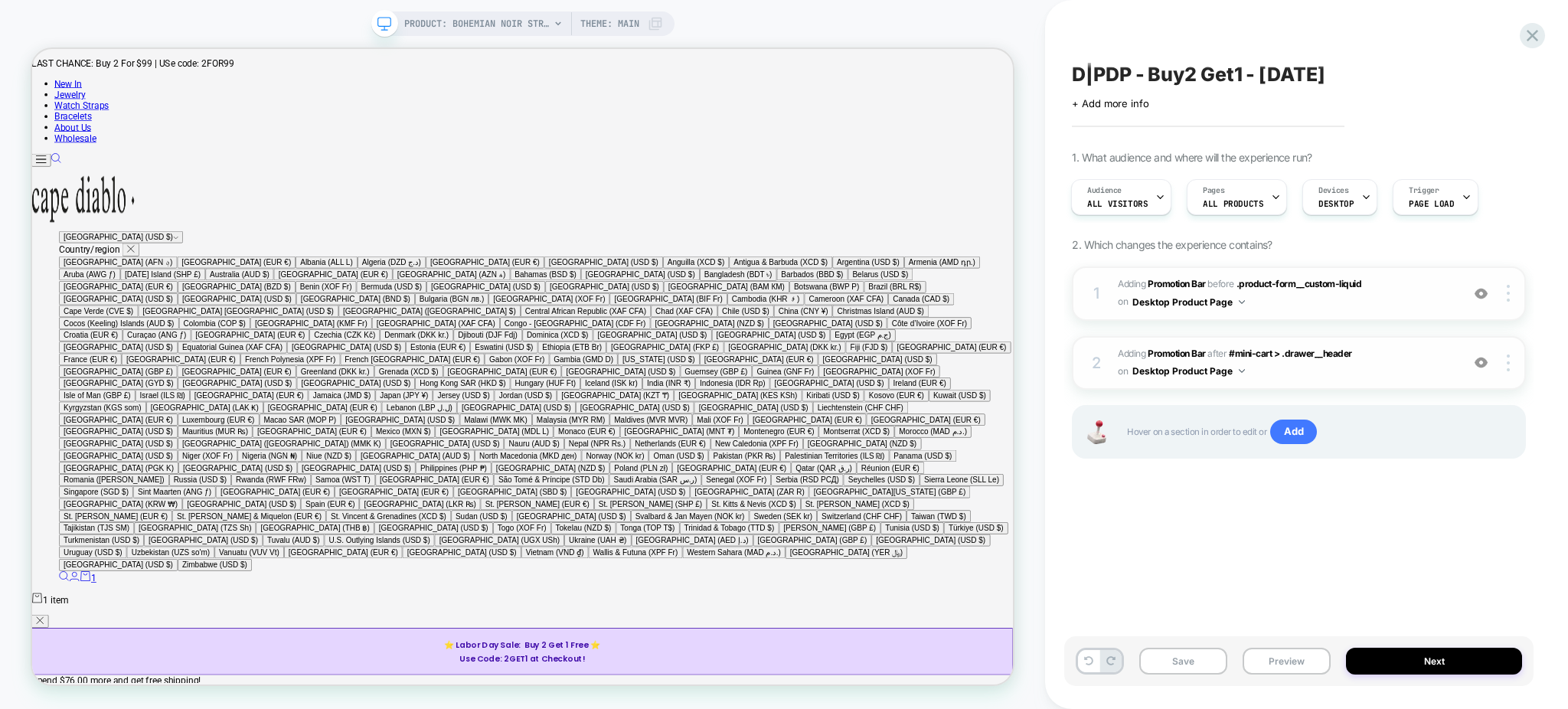
click at [1326, 554] on div "D|PDP - Buy2 Get1 - Labor Day Click to edit experience details + Add more info …" at bounding box center [1299, 354] width 469 height 678
click at [1198, 662] on button "Save" at bounding box center [1183, 661] width 88 height 27
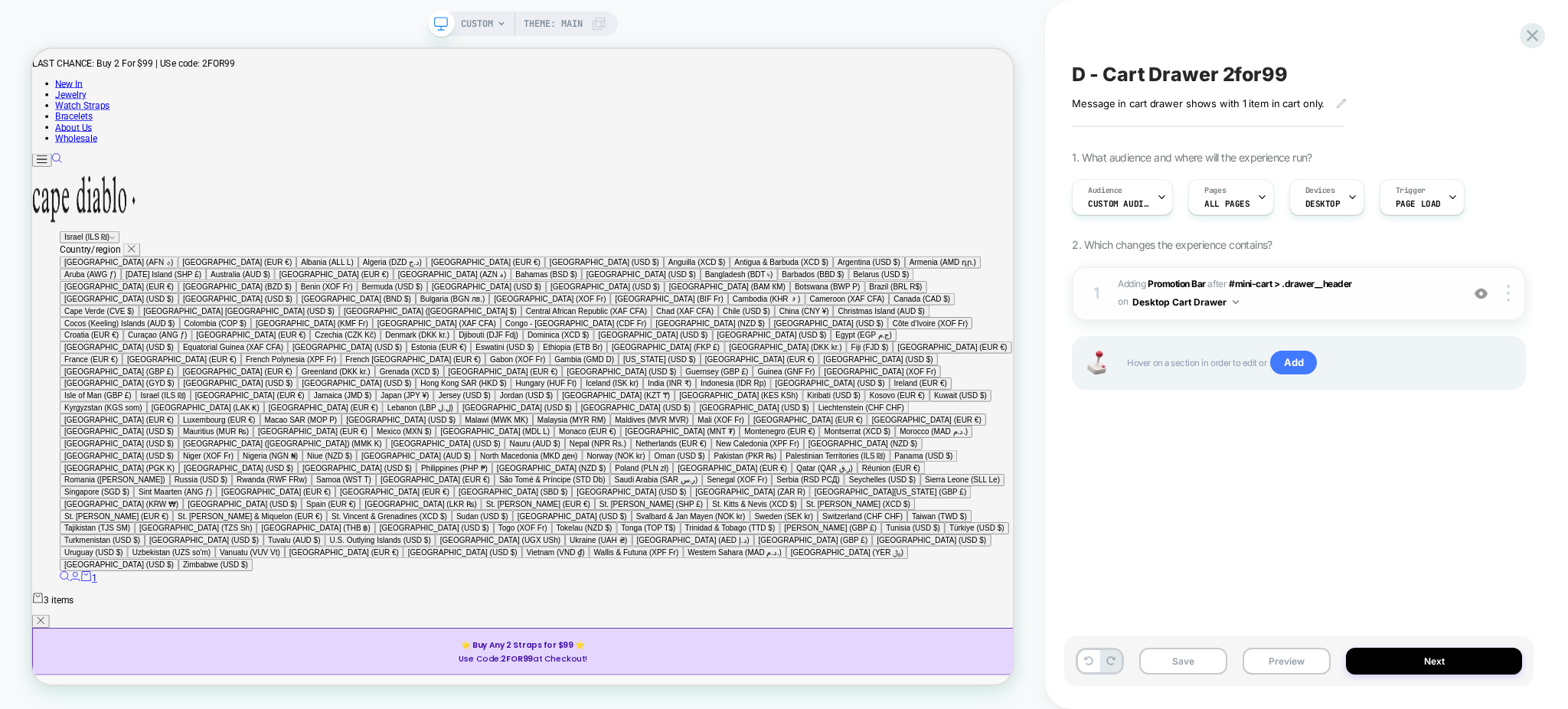
click at [1296, 316] on div "1 #_loomi_addon_1750609287868_dup1750693569_dup1755179179 Adding Promotion Bar …" at bounding box center [1299, 293] width 454 height 54
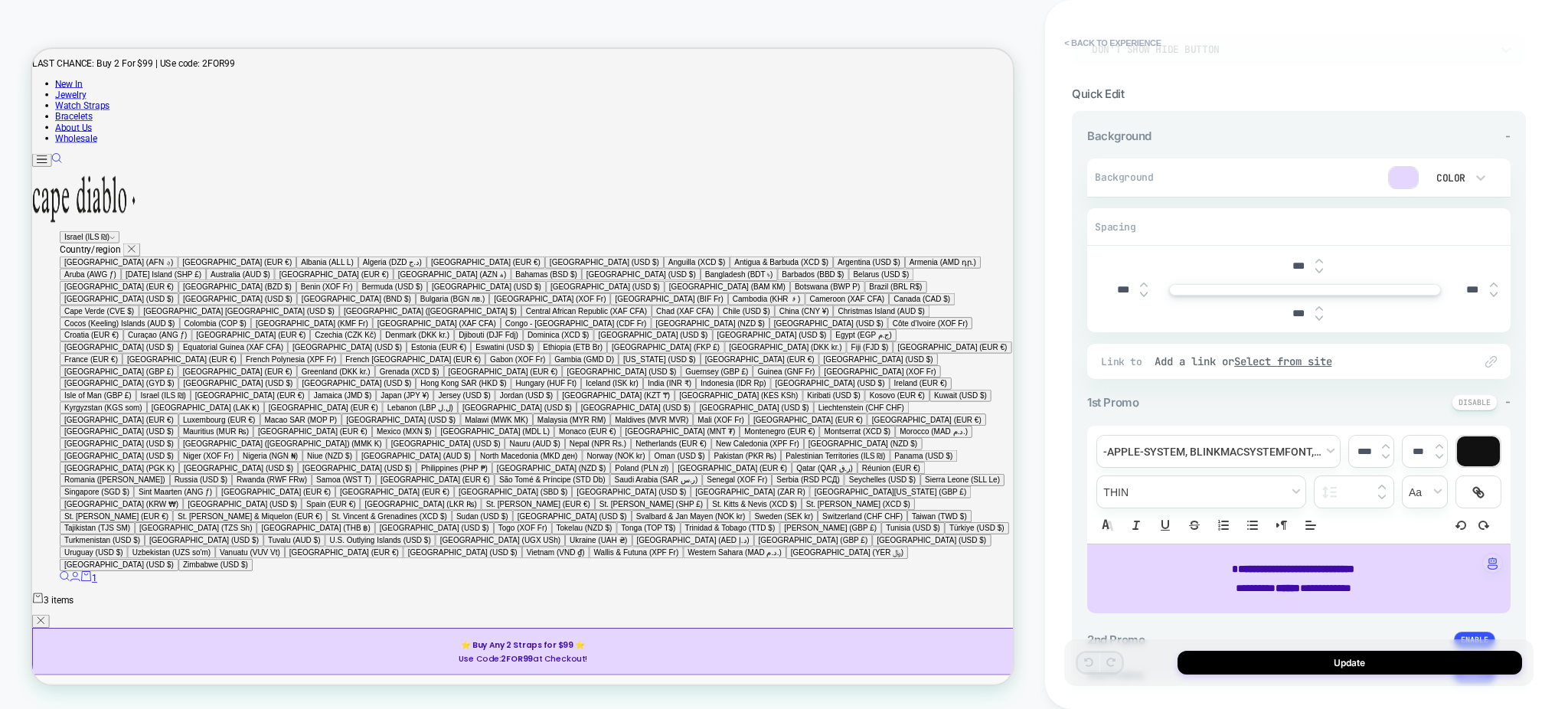
scroll to position [387, 0]
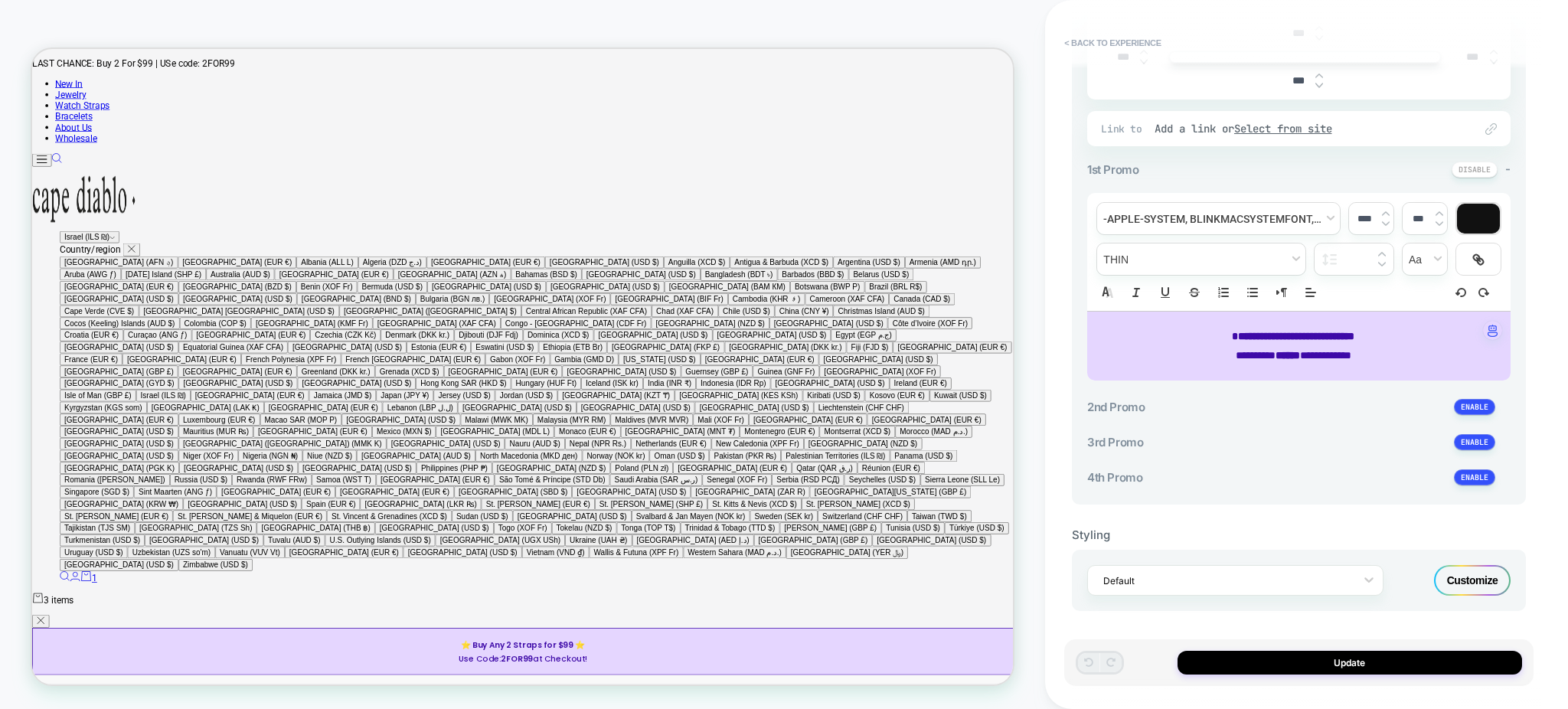
click at [427, 323] on span "******" at bounding box center [393, 317] width 69 height 12
type input "****"
click at [427, 323] on span "******" at bounding box center [393, 317] width 69 height 12
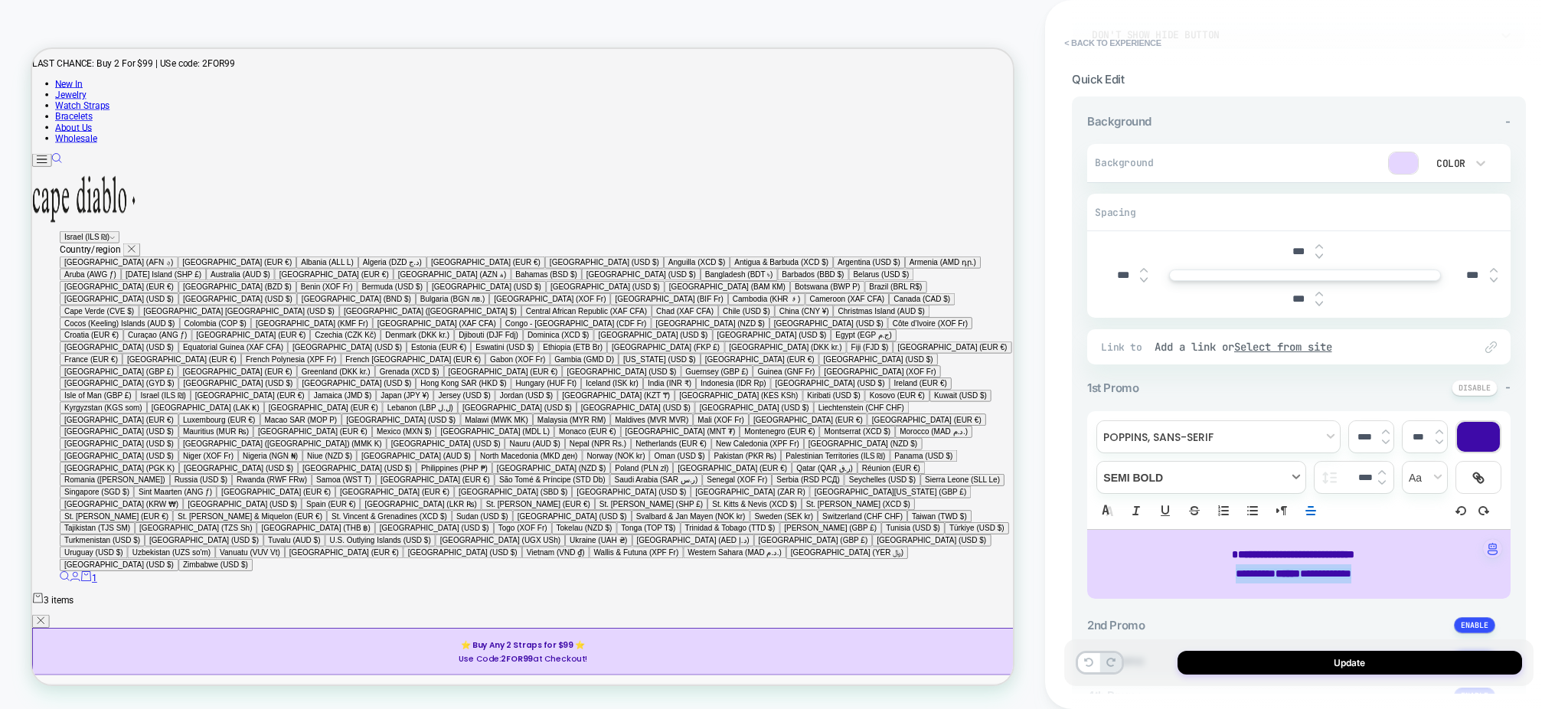
scroll to position [0, 0]
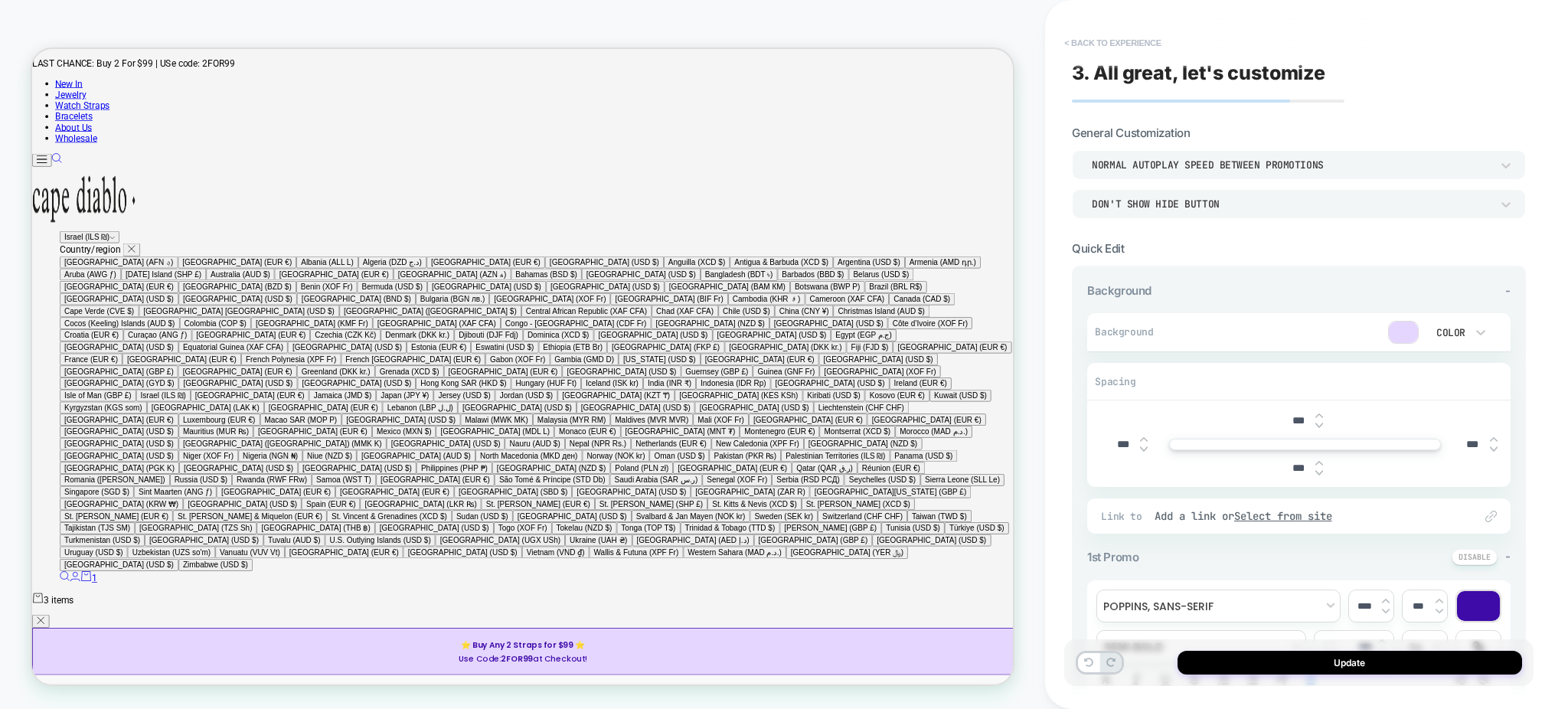
click at [1079, 27] on button "< Back to experience" at bounding box center [654, 19] width 1308 height 14
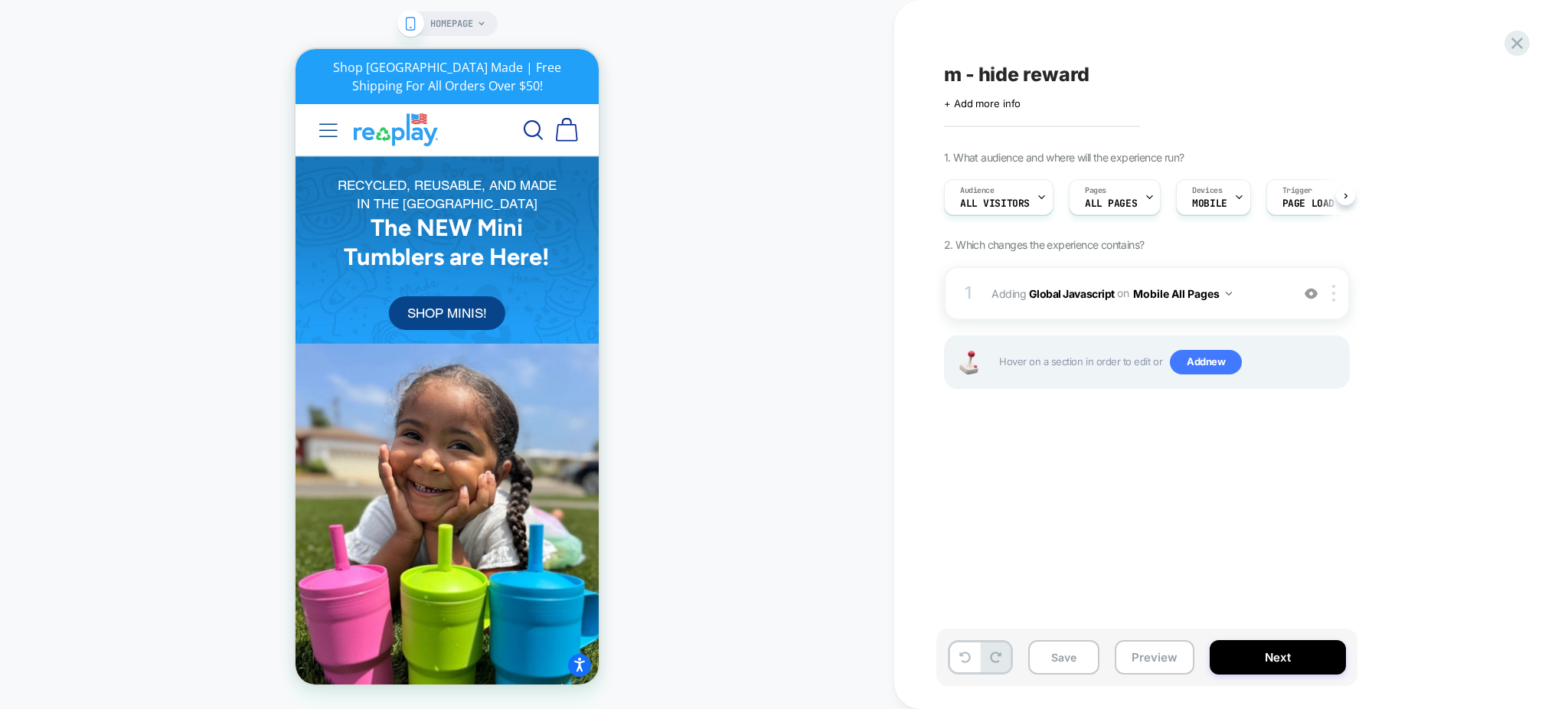
scroll to position [0, 1]
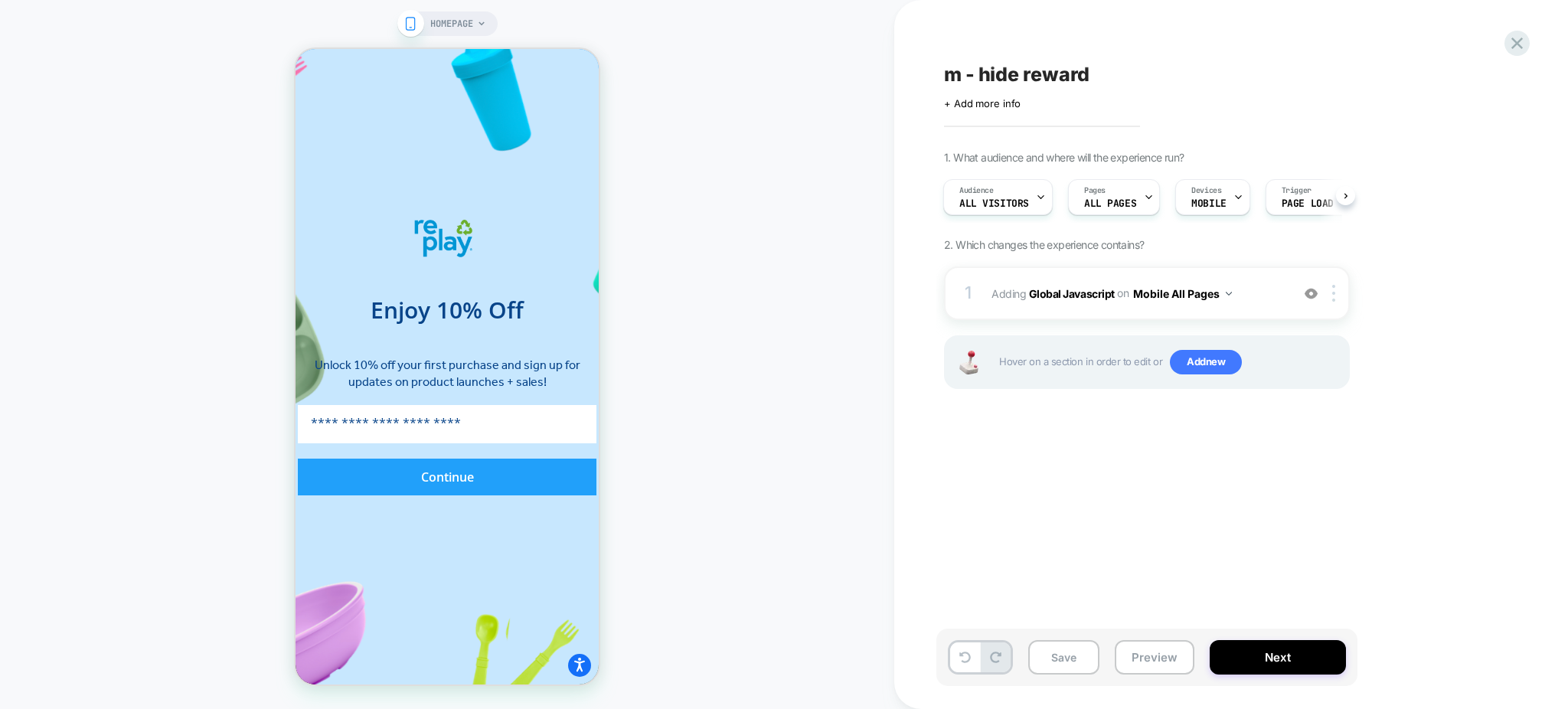
click at [1412, 0] on div at bounding box center [784, 0] width 1568 height 0
click at [634, 66] on circle "Close dialog" at bounding box center [643, 74] width 18 height 18
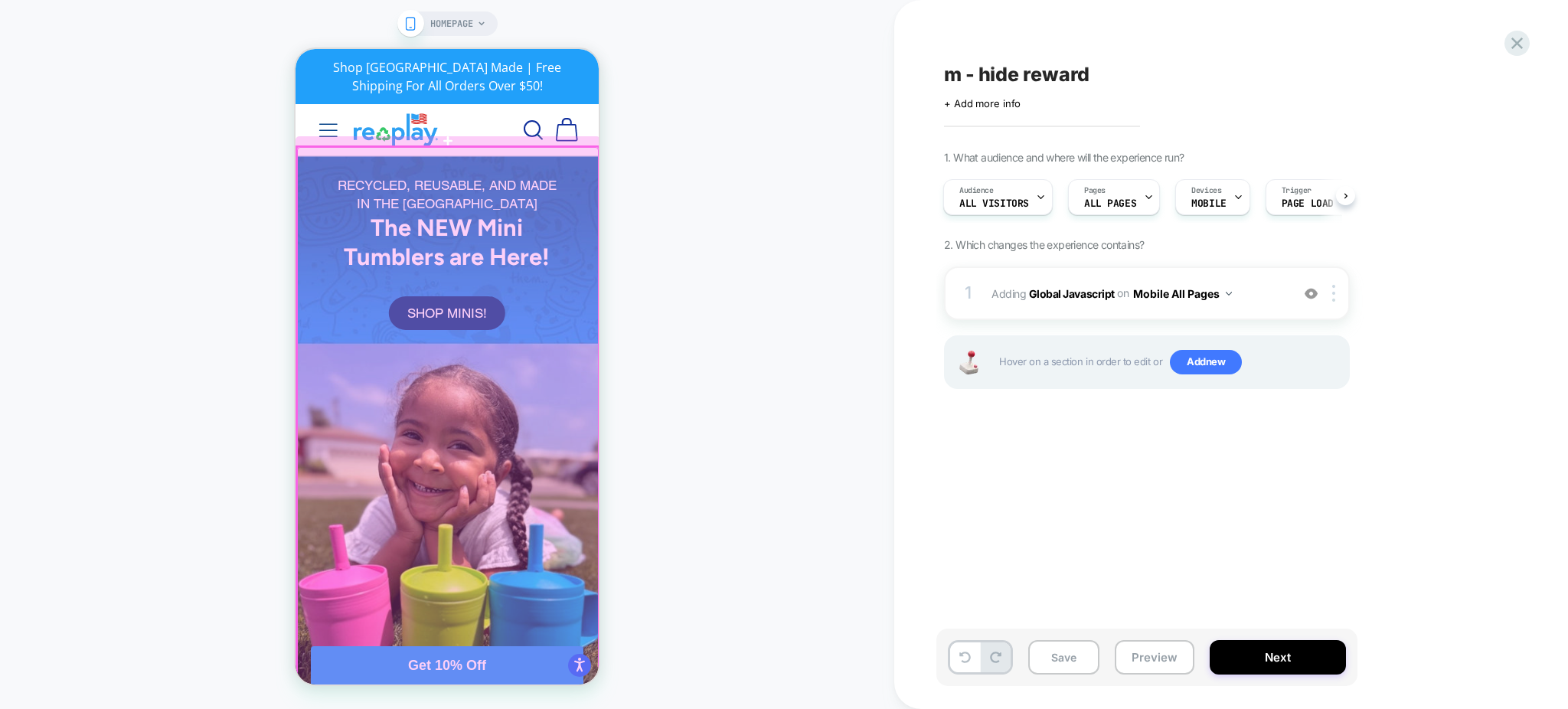
click at [560, 493] on div at bounding box center [448, 430] width 301 height 566
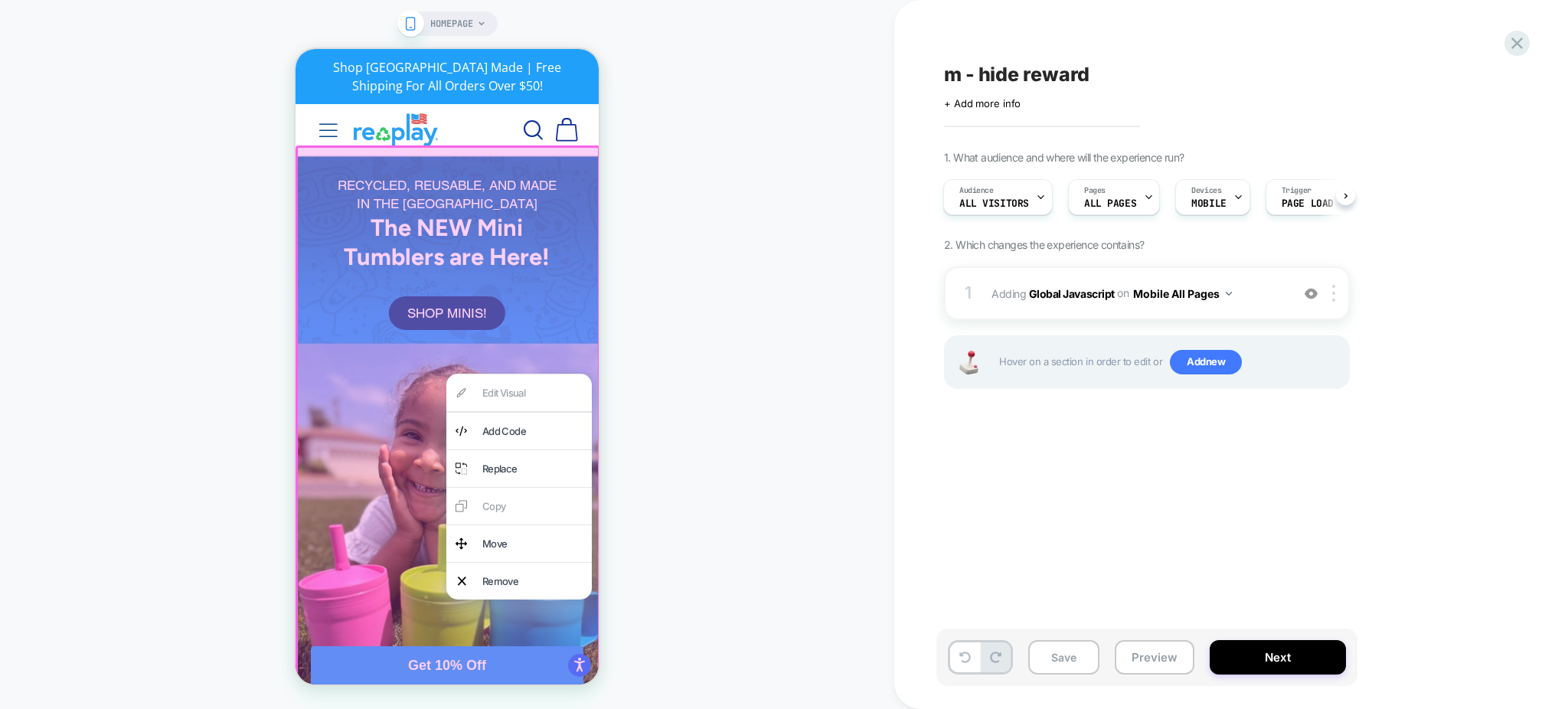
drag, startPoint x: 750, startPoint y: 374, endPoint x: 975, endPoint y: 364, distance: 225.2
click at [751, 374] on div "HOMEPAGE" at bounding box center [447, 354] width 894 height 678
click at [1014, 310] on div "1 Adding Global Javascript on Mobile All Pages Add Before Add After Copy to Des…" at bounding box center [1147, 293] width 406 height 53
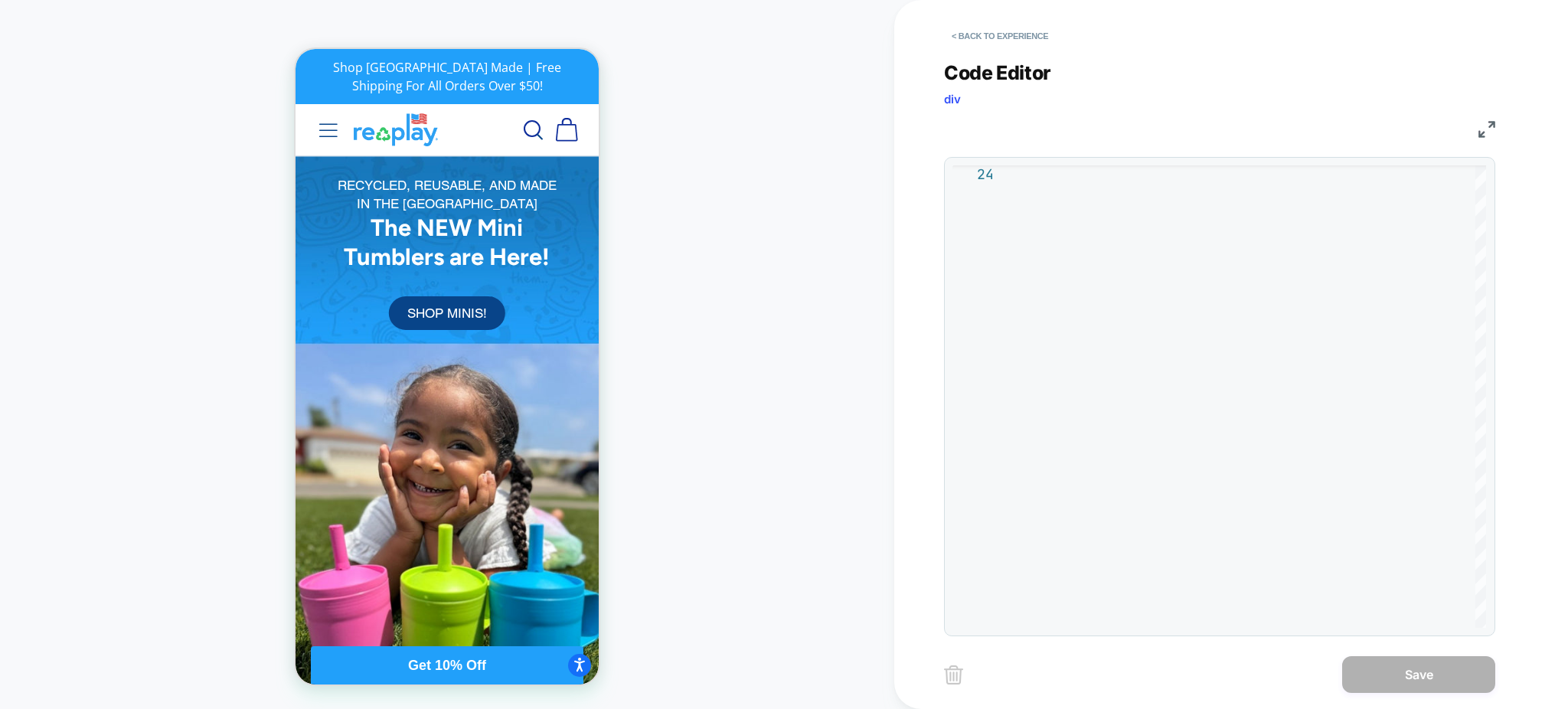
click at [822, 700] on button "Close prompt" at bounding box center [808, 704] width 27 height 27
click at [570, 122] on img at bounding box center [567, 130] width 22 height 24
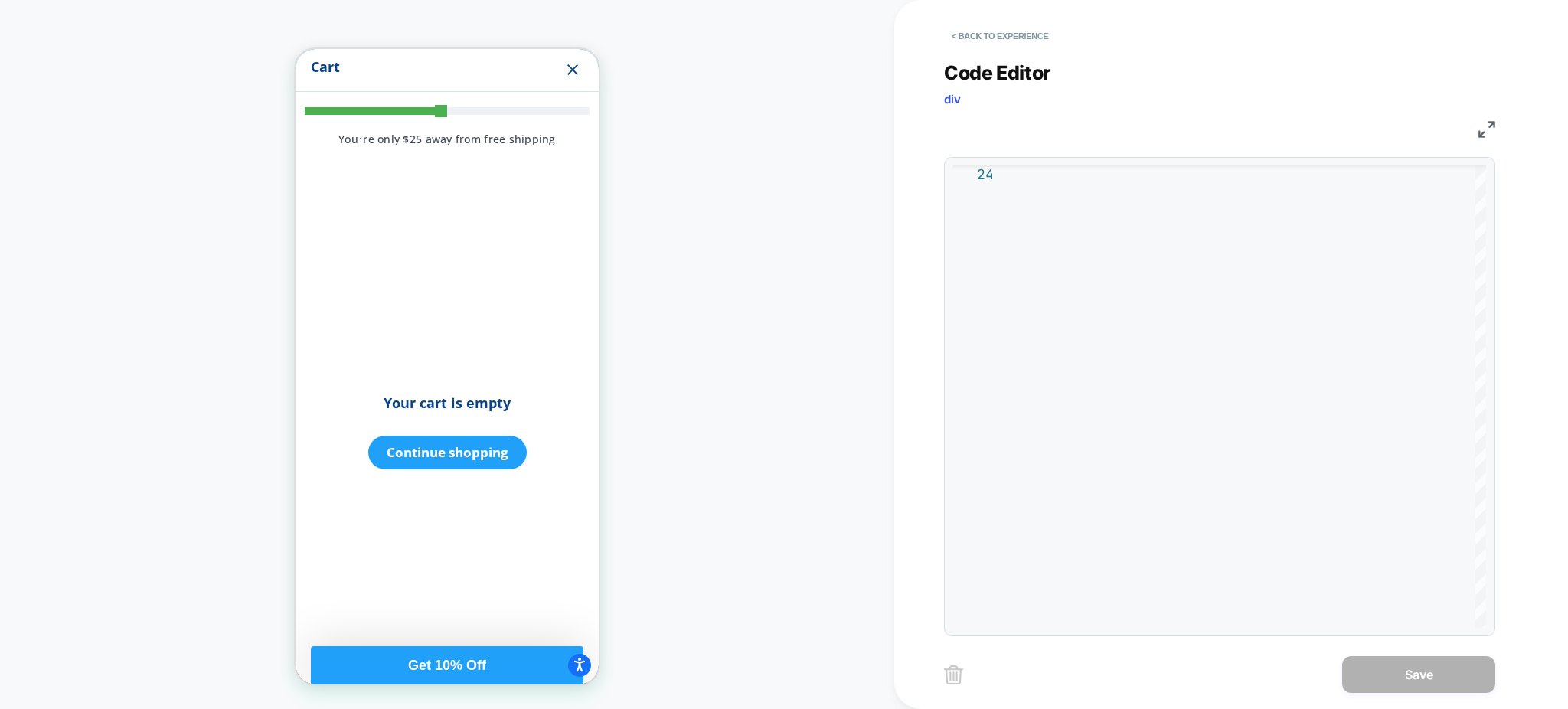
click at [573, 72] on icon "Close" at bounding box center [573, 69] width 11 height 11
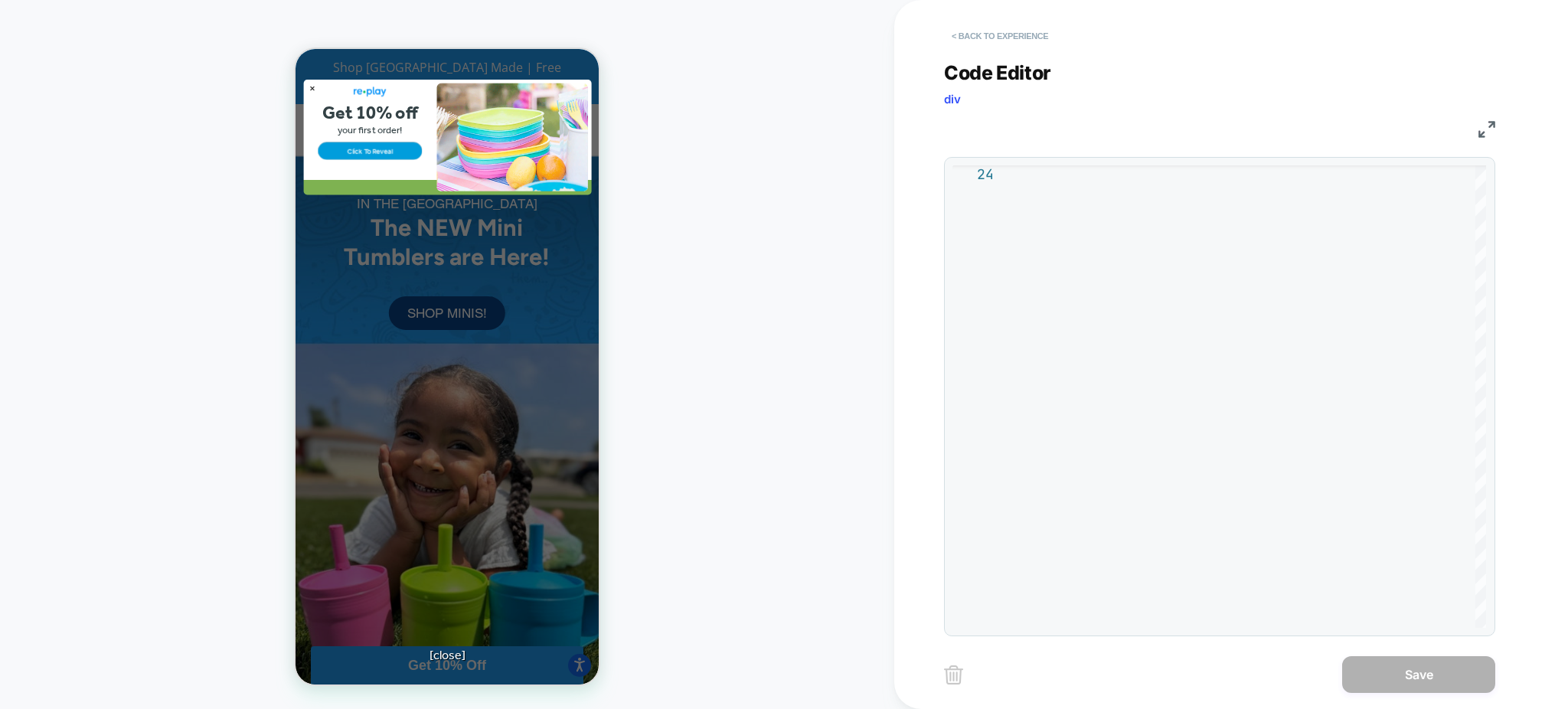
click at [0, 0] on button "< Back to experience" at bounding box center [0, 0] width 0 height 0
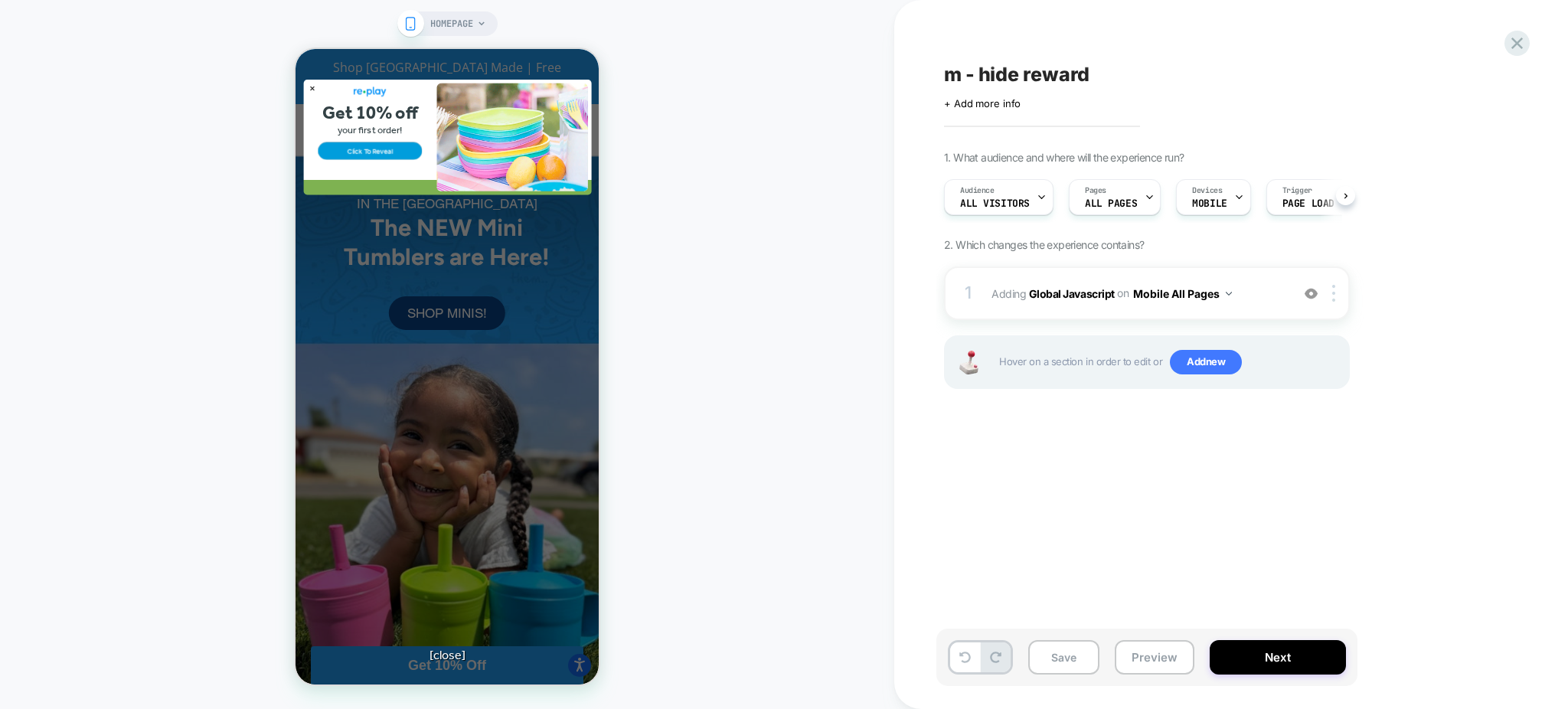
scroll to position [0, 1]
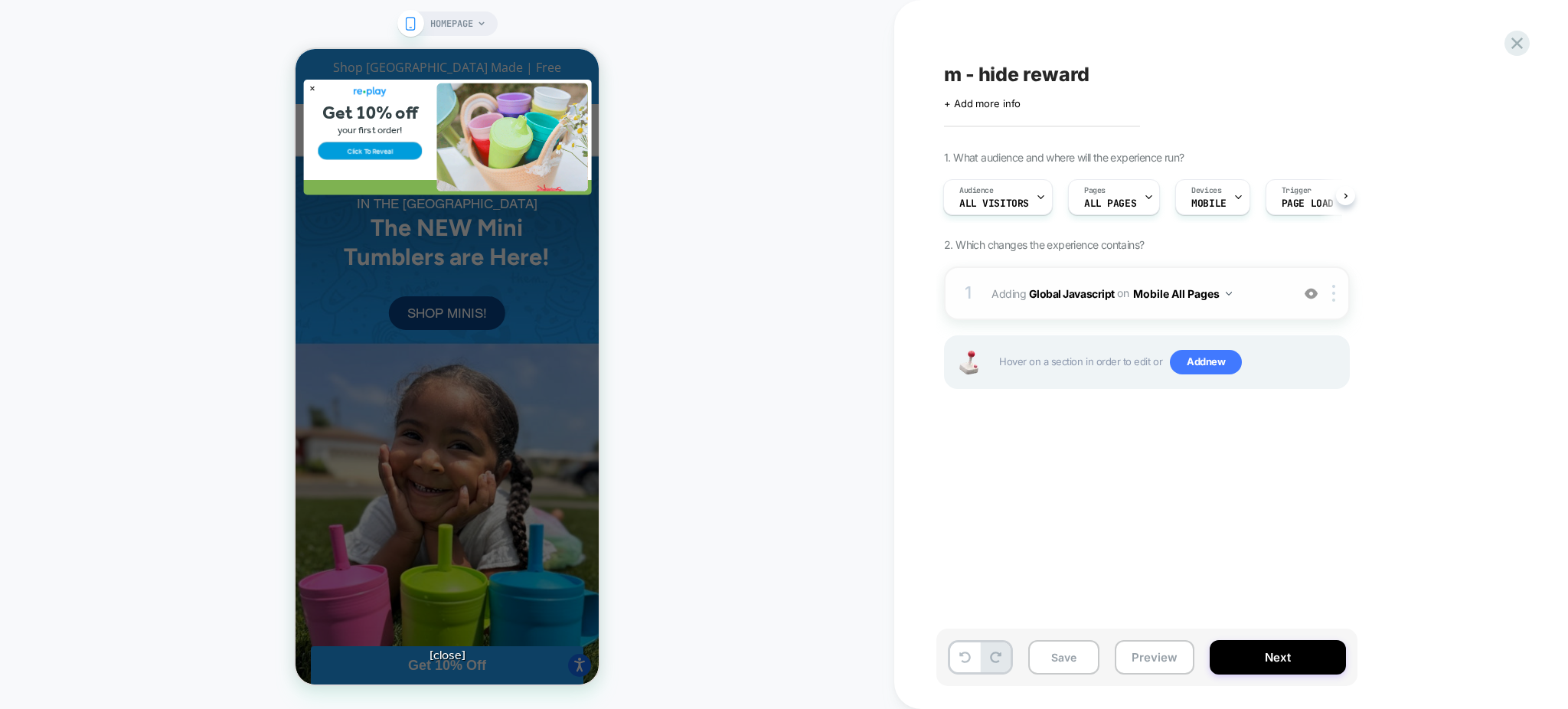
click at [0, 0] on span "Adding Global Javascript on Mobile All Pages" at bounding box center [0, 0] width 0 height 0
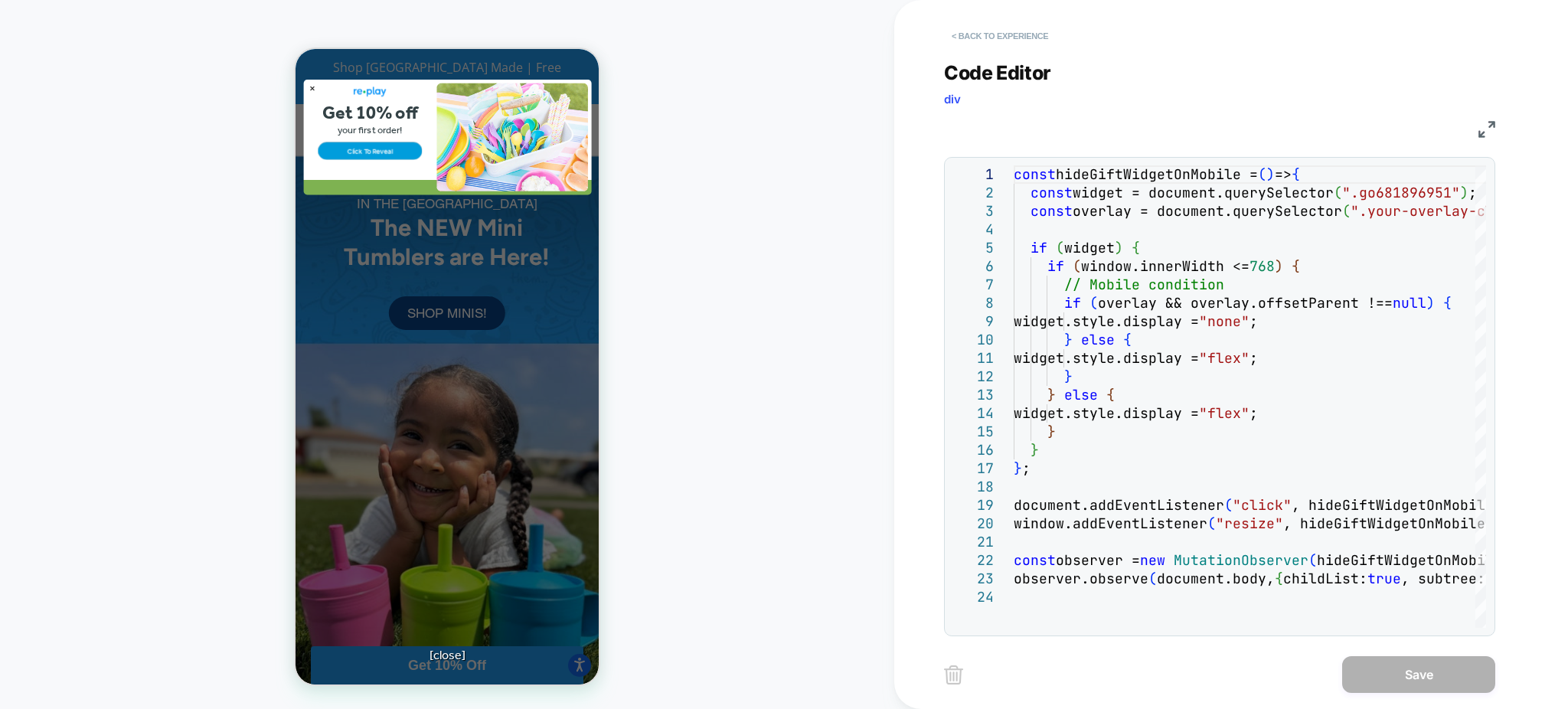
click at [1019, 36] on button "< Back to experience" at bounding box center [1000, 36] width 112 height 24
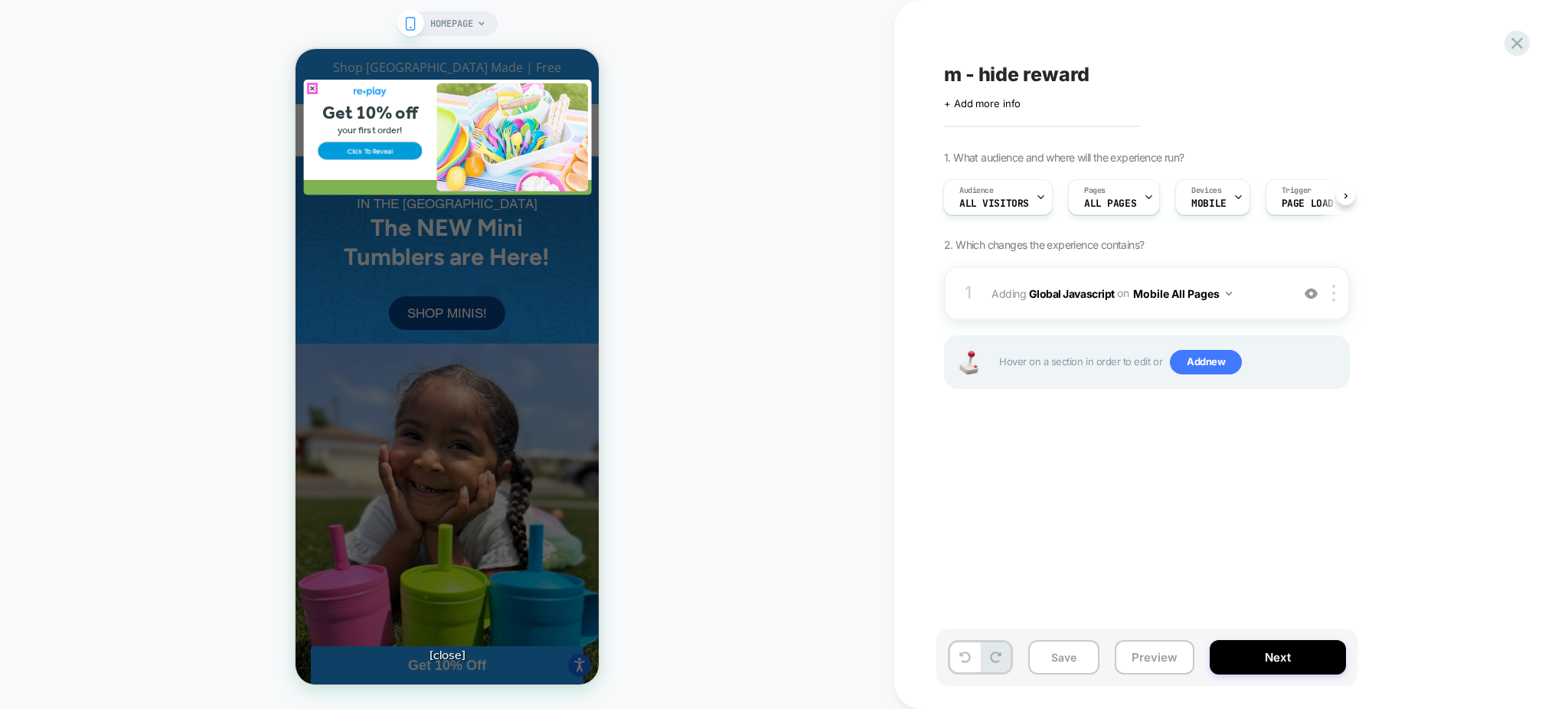
click at [310, 87] on link "✕" at bounding box center [312, 90] width 11 height 11
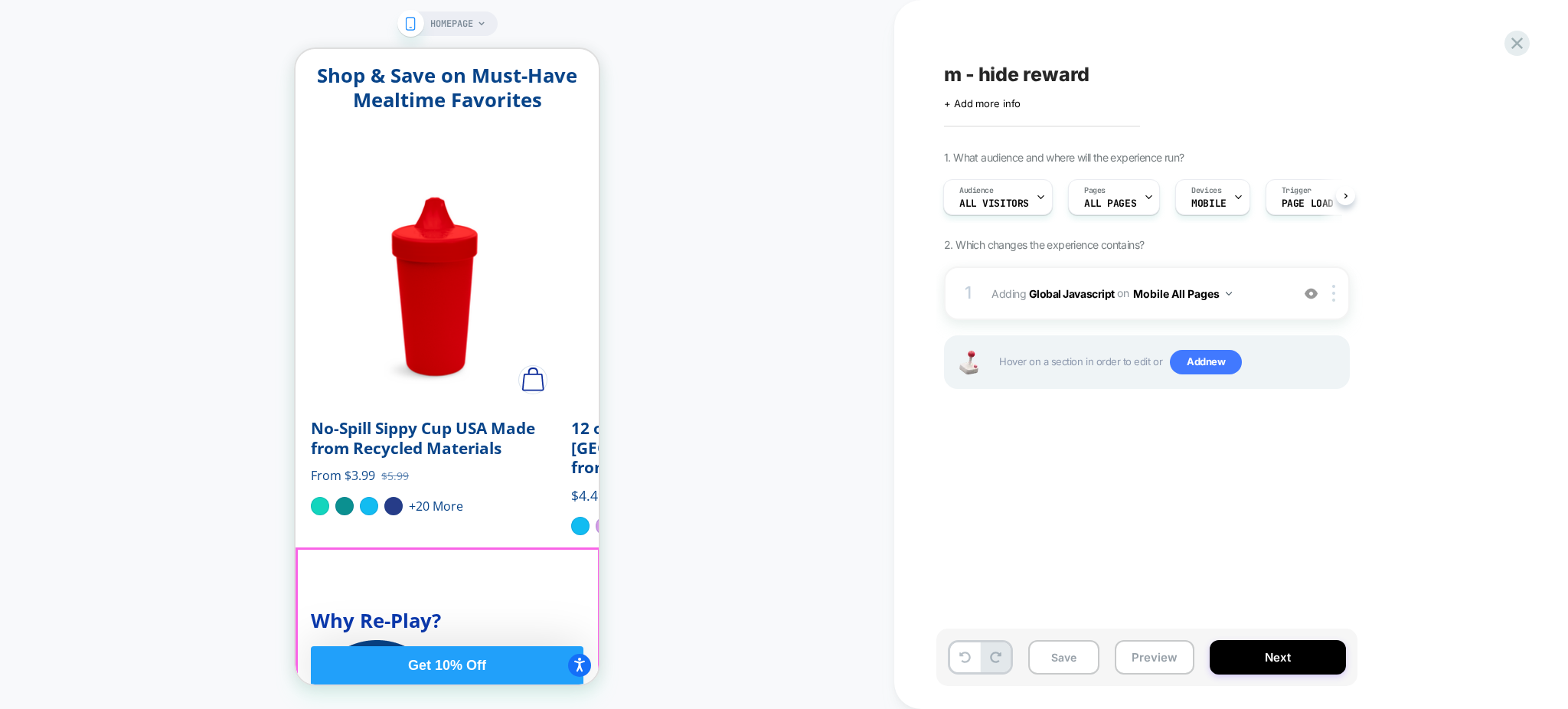
scroll to position [3265, 0]
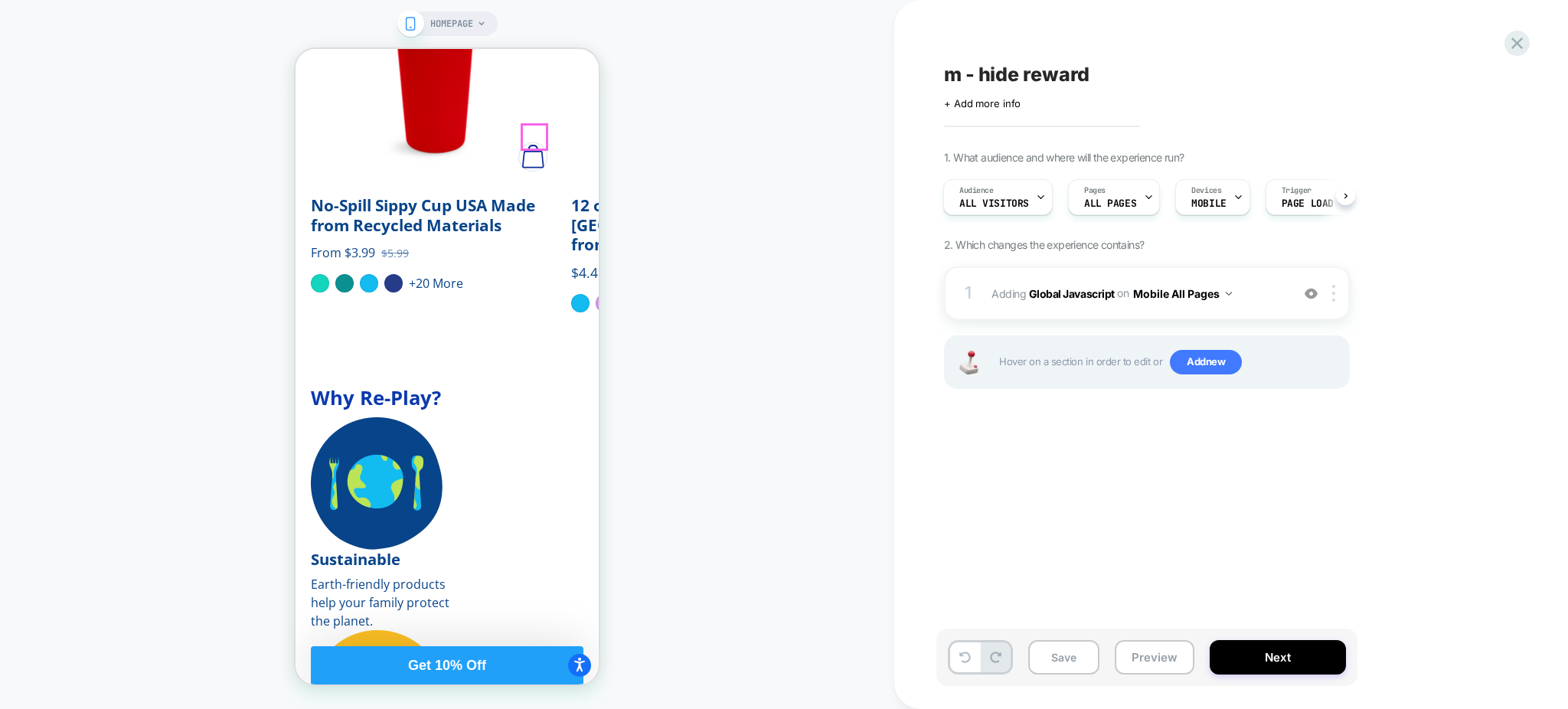
click at [533, 146] on button "Quick shop" at bounding box center [533, 156] width 27 height 27
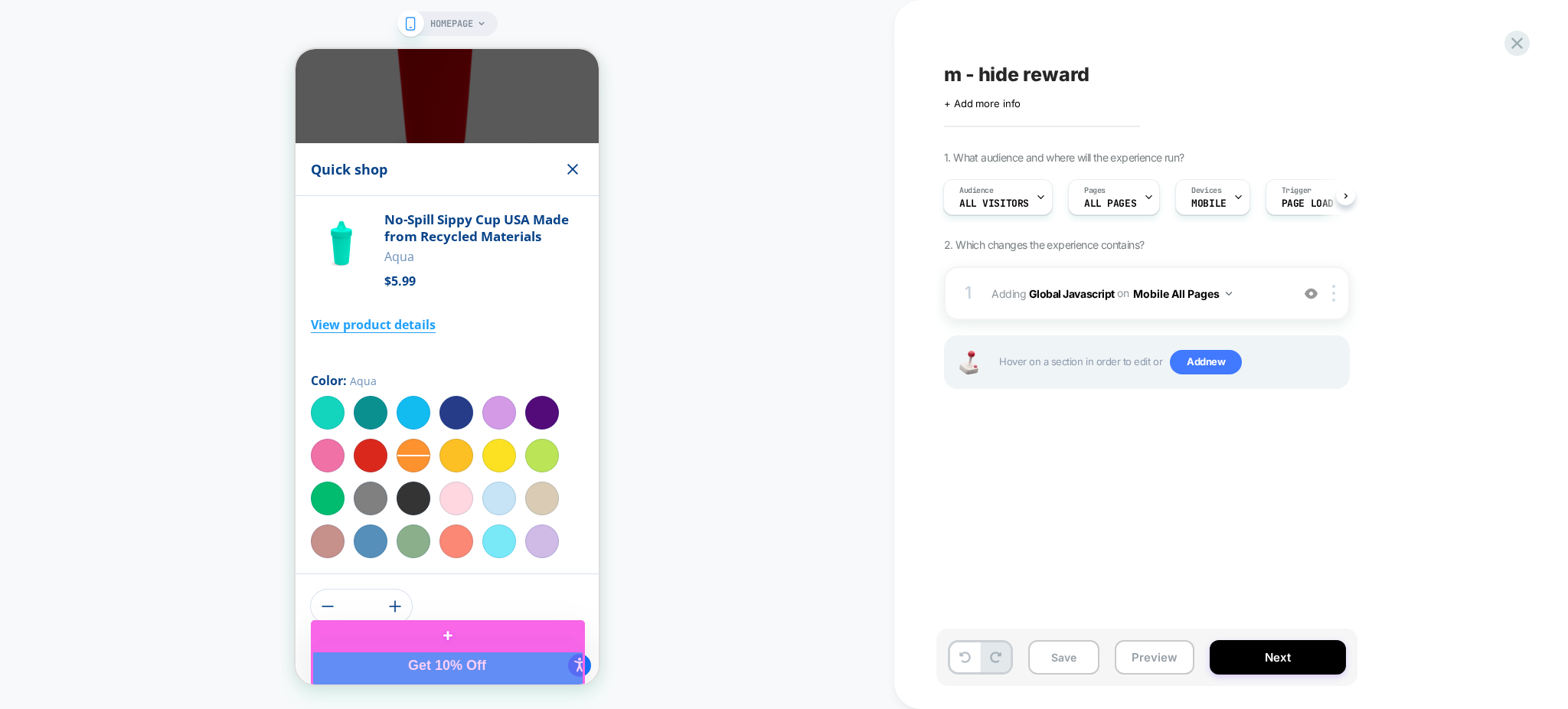
click at [444, 678] on div at bounding box center [448, 669] width 271 height 35
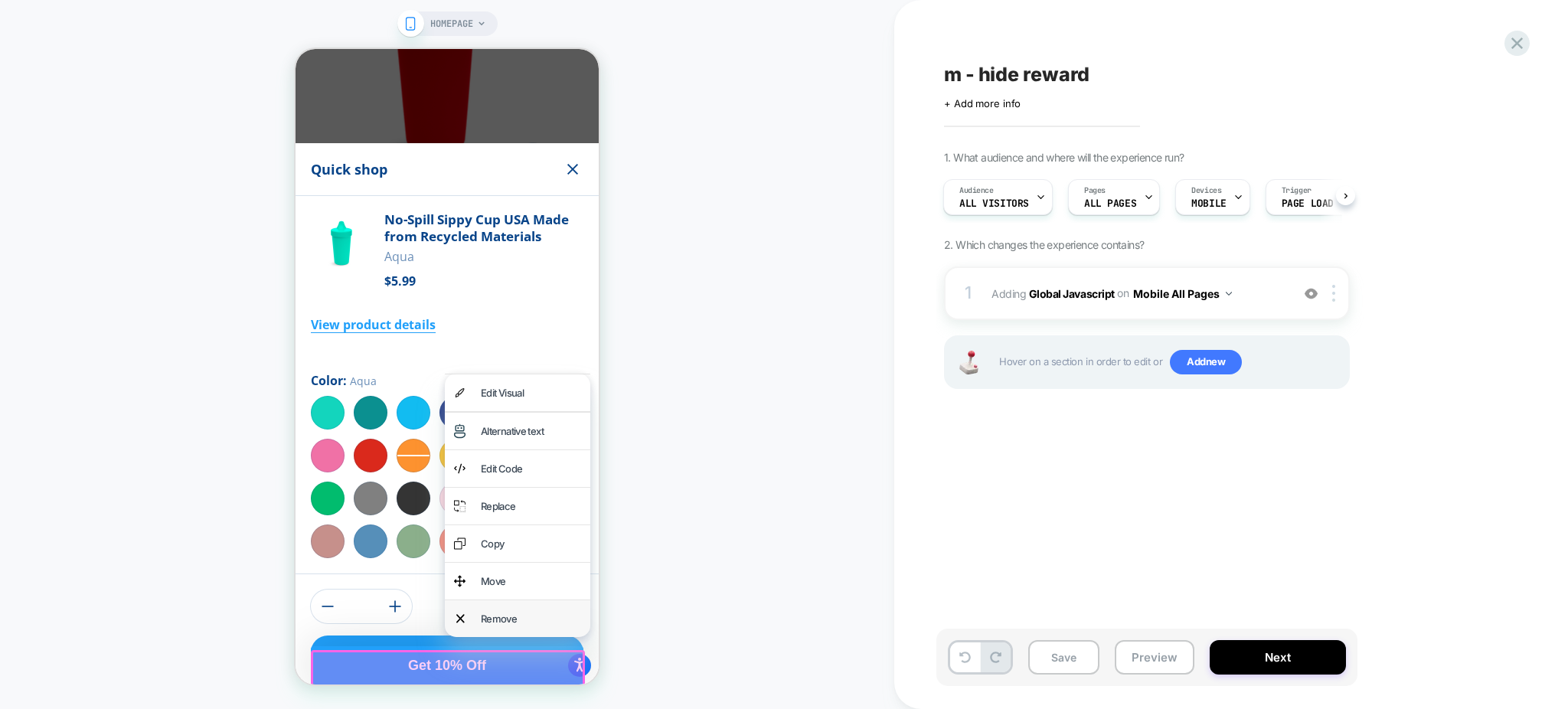
click at [504, 616] on div "Remove" at bounding box center [531, 618] width 101 height 18
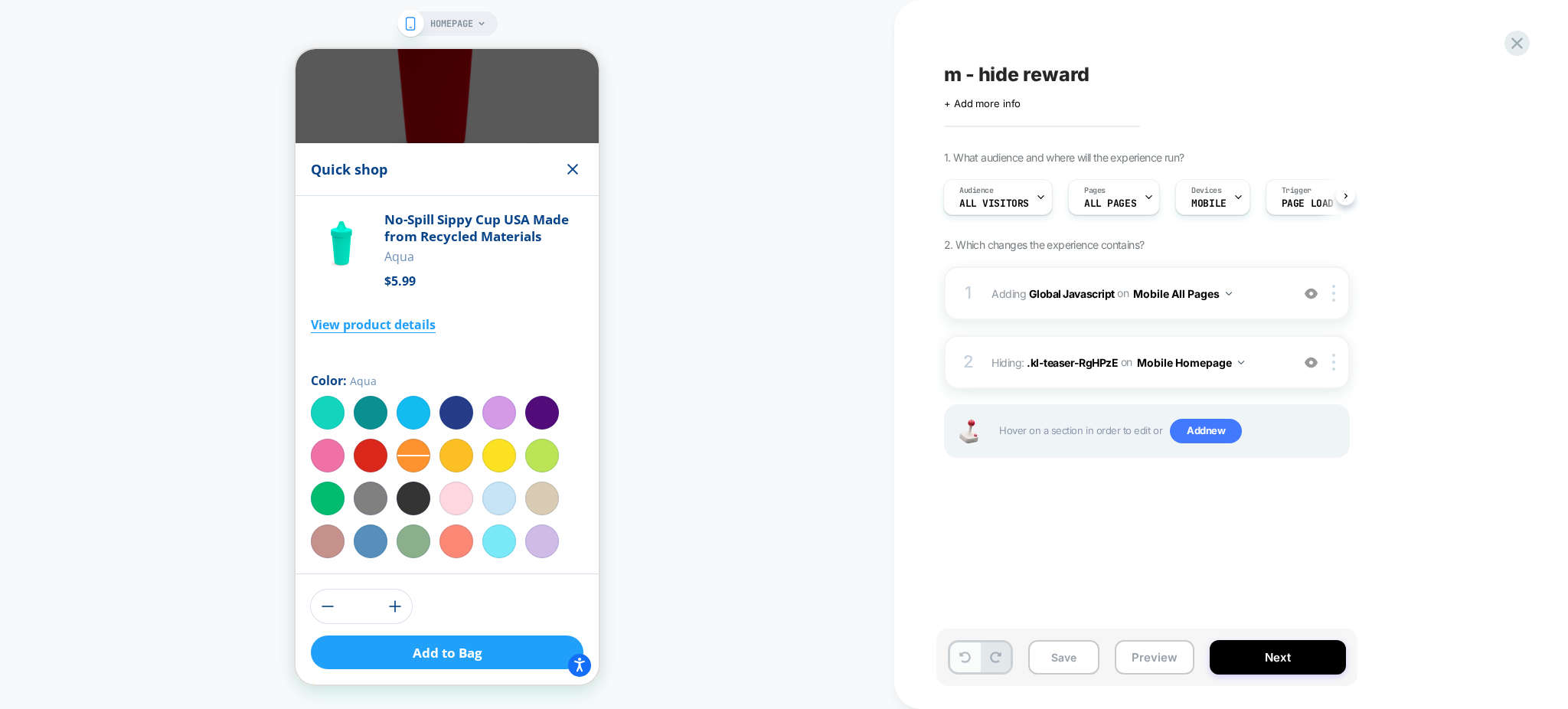
click at [962, 665] on button at bounding box center [965, 657] width 30 height 30
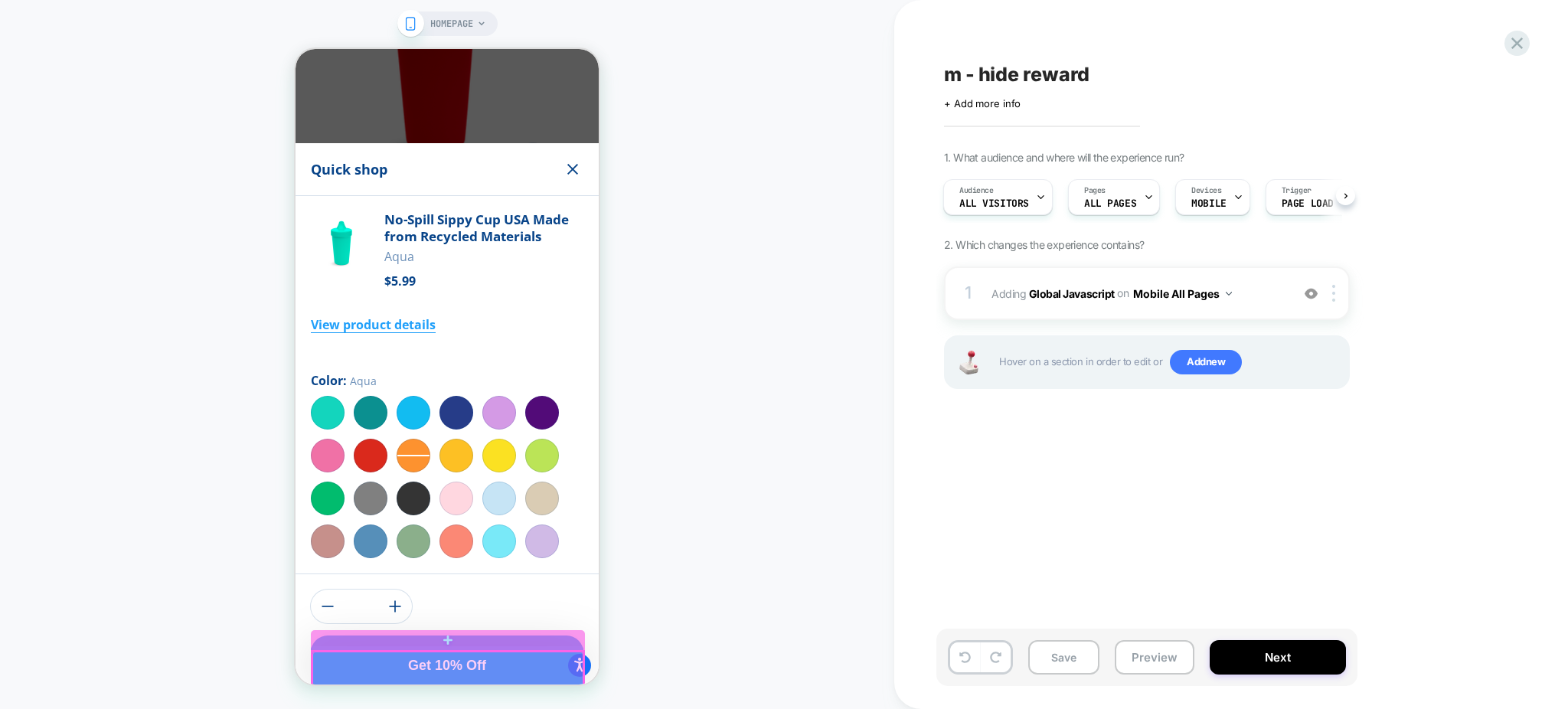
click at [323, 682] on div at bounding box center [448, 669] width 271 height 35
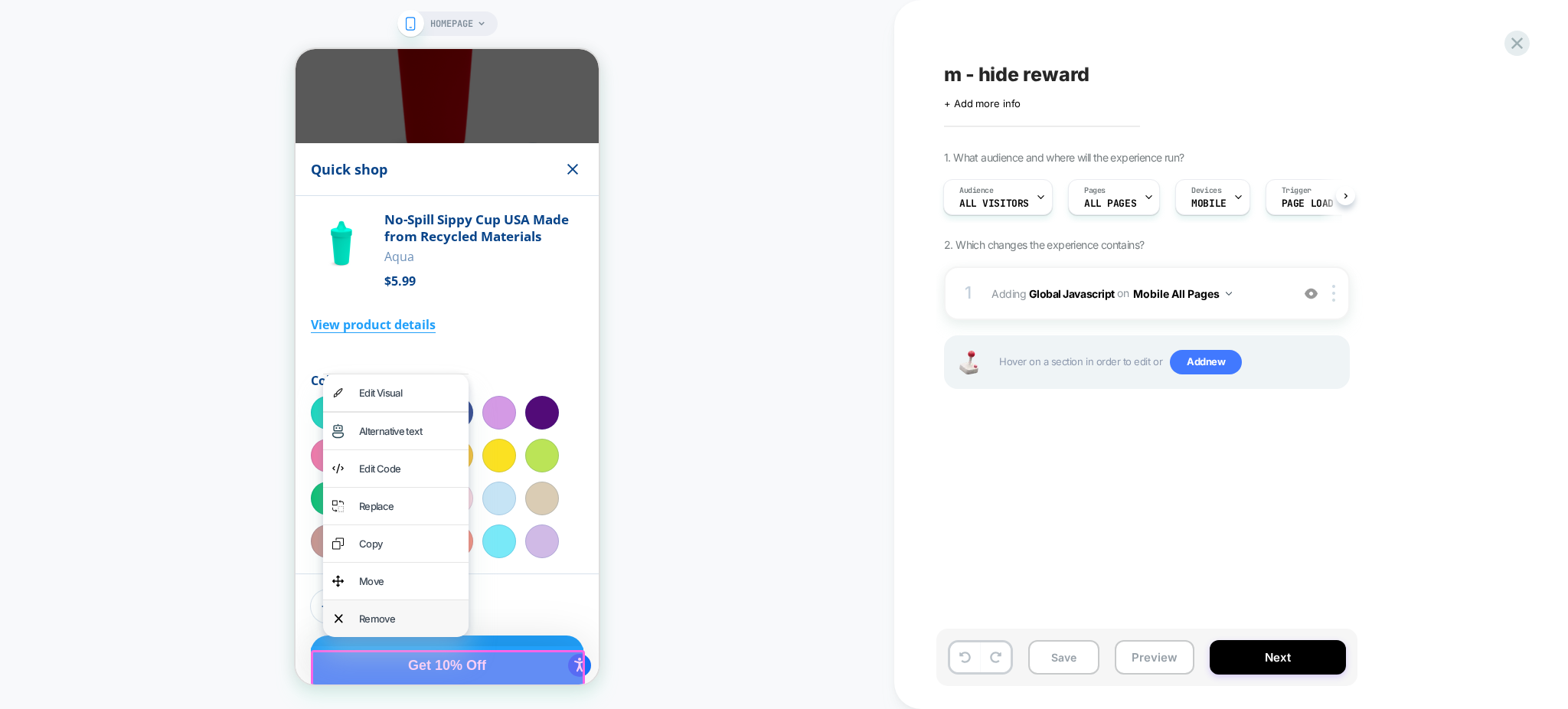
click at [406, 618] on div "Remove" at bounding box center [409, 618] width 101 height 18
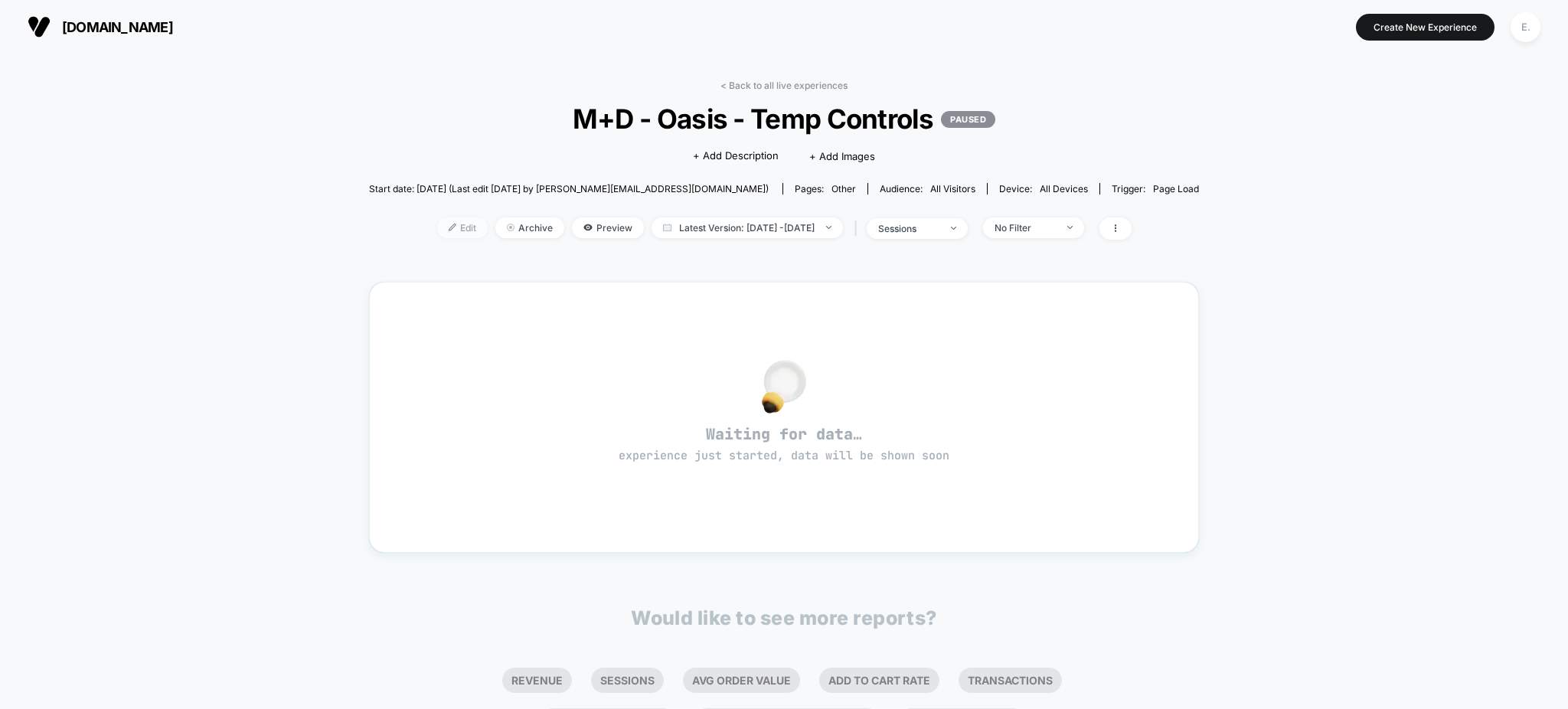
click at [438, 220] on span "Edit" at bounding box center [462, 227] width 51 height 21
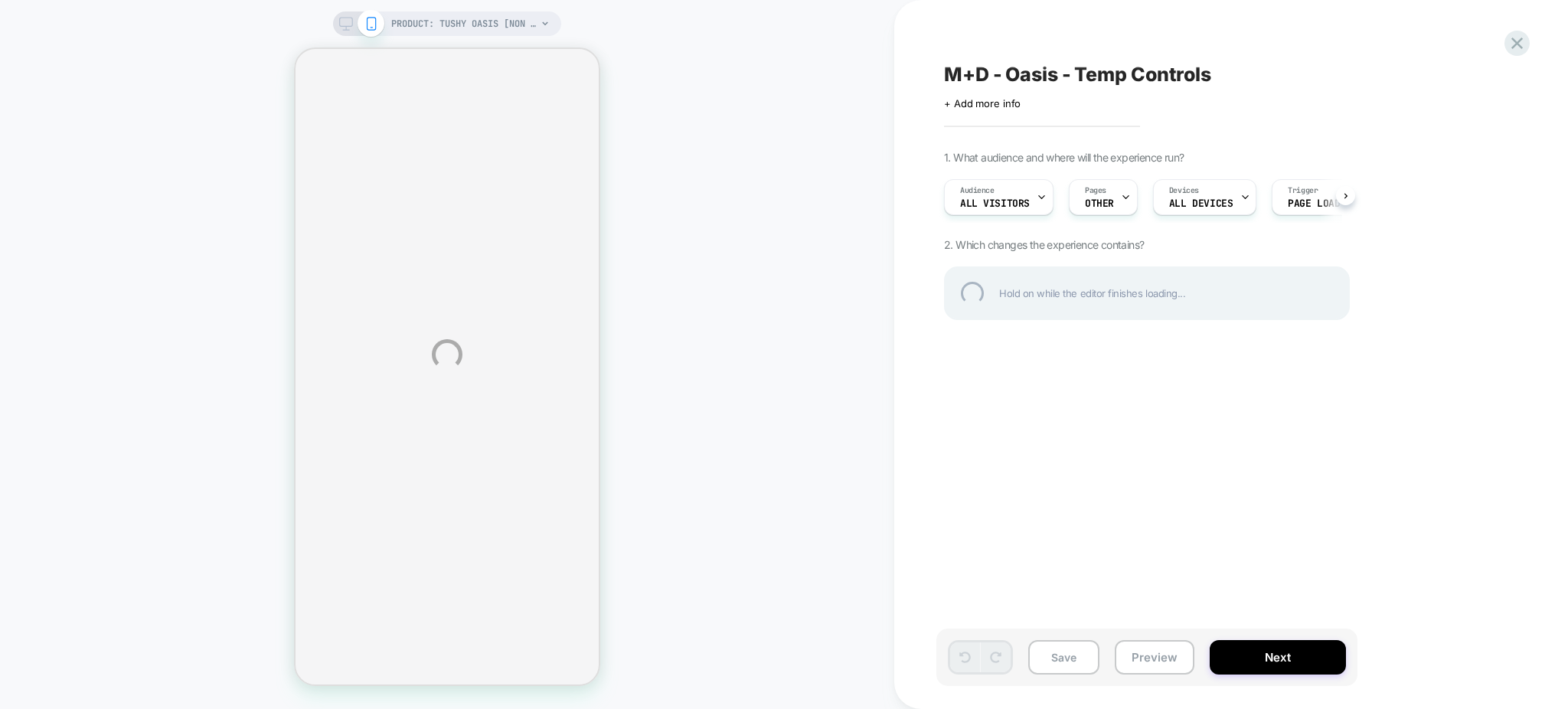
click at [1104, 60] on div "PRODUCT: TUSHY Oasis [non electric warm water bidet seat] PRODUCT: TUSHY Oasis …" at bounding box center [784, 354] width 1568 height 709
click at [1101, 60] on div "PRODUCT: TUSHY Oasis [non electric warm water bidet seat] PRODUCT: TUSHY Oasis …" at bounding box center [784, 354] width 1568 height 709
click at [1099, 60] on div "PRODUCT: TUSHY Oasis [non electric warm water bidet seat] PRODUCT: TUSHY Oasis …" at bounding box center [784, 354] width 1568 height 709
click at [1094, 80] on div "M+D - Oasis - Temp Controls" at bounding box center [1223, 74] width 559 height 23
click at [1094, 80] on textarea "**********" at bounding box center [1129, 74] width 370 height 24
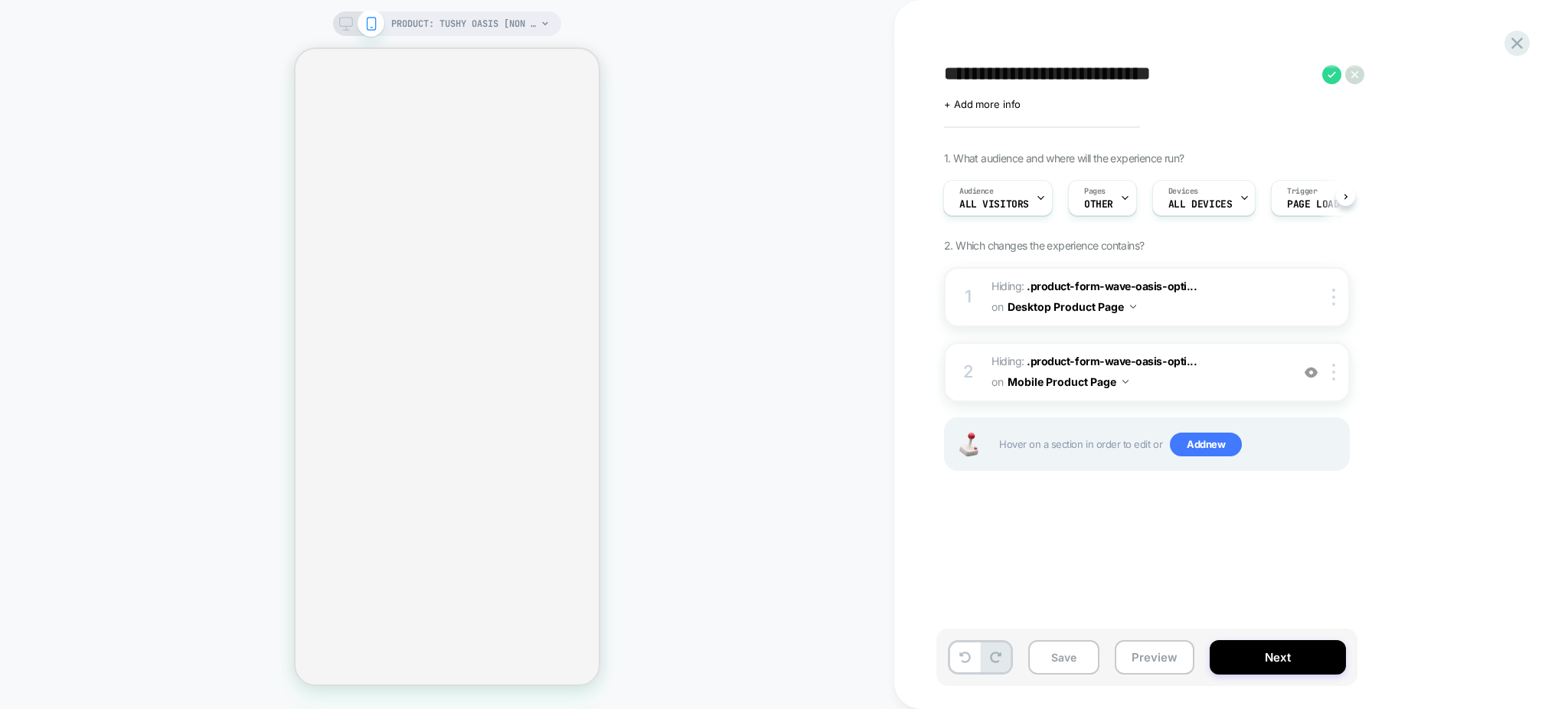
scroll to position [0, 2]
click at [1309, 368] on img at bounding box center [1312, 373] width 13 height 13
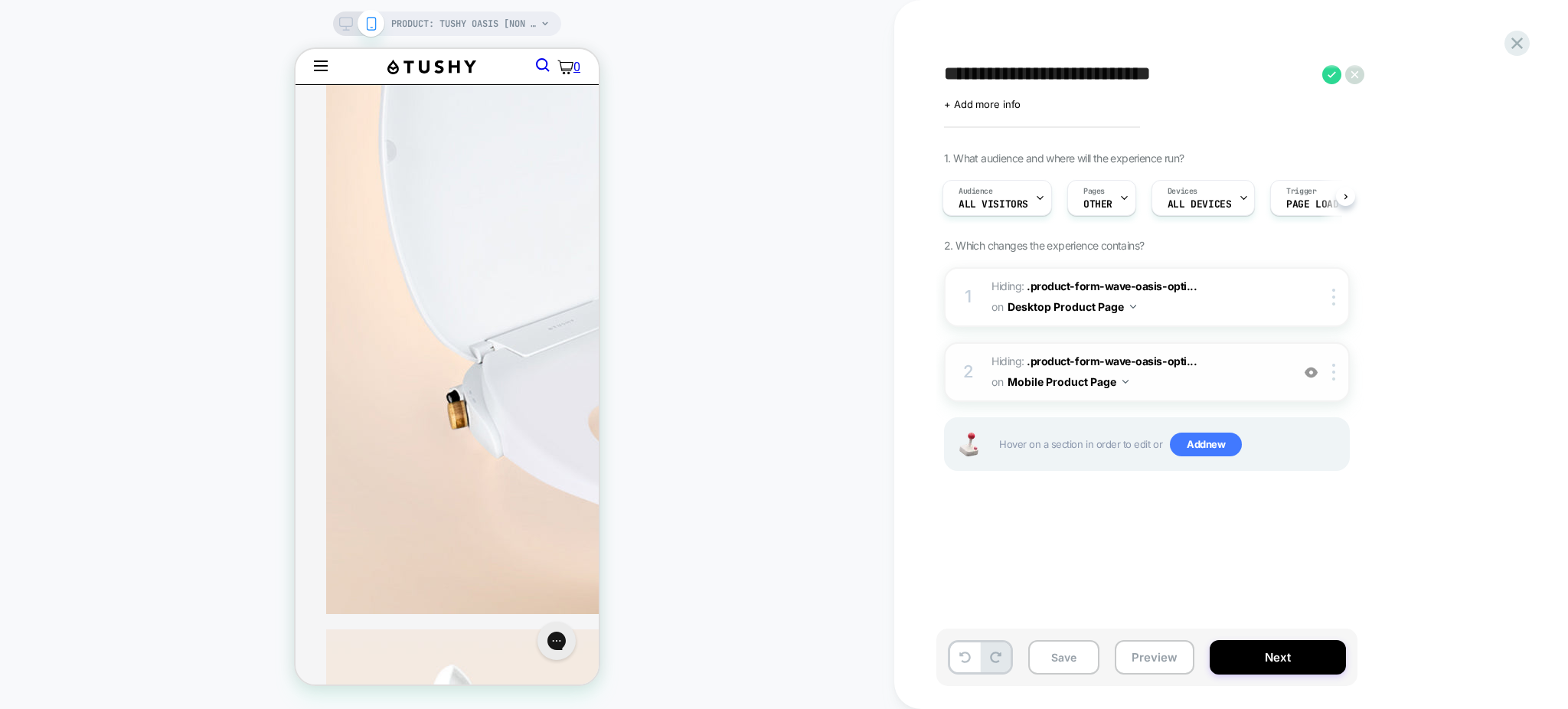
scroll to position [0, 0]
click at [1316, 374] on img at bounding box center [1312, 373] width 13 height 13
click at [0, 0] on img at bounding box center [0, 0] width 0 height 0
click at [1316, 374] on img at bounding box center [1312, 373] width 13 height 13
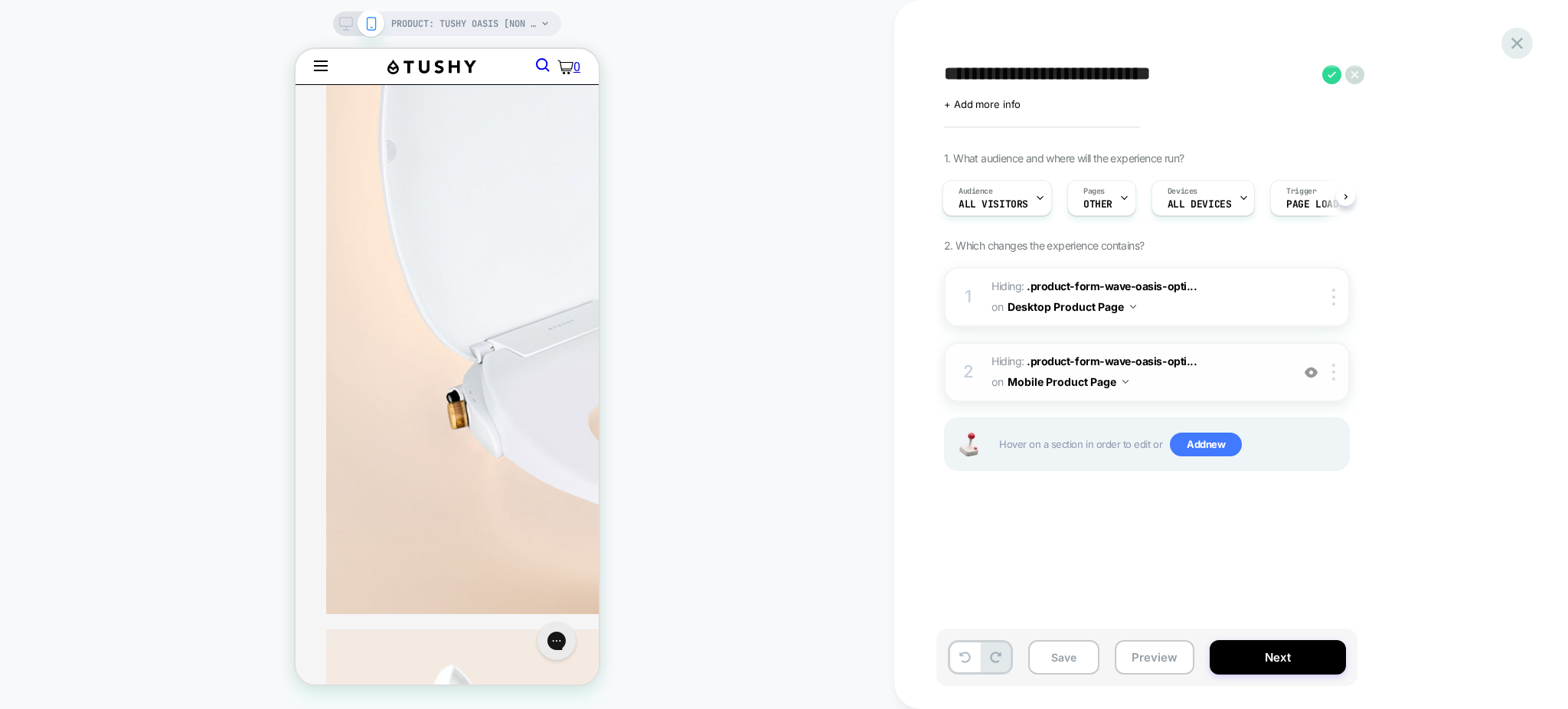
click at [1511, 47] on icon at bounding box center [1516, 43] width 21 height 21
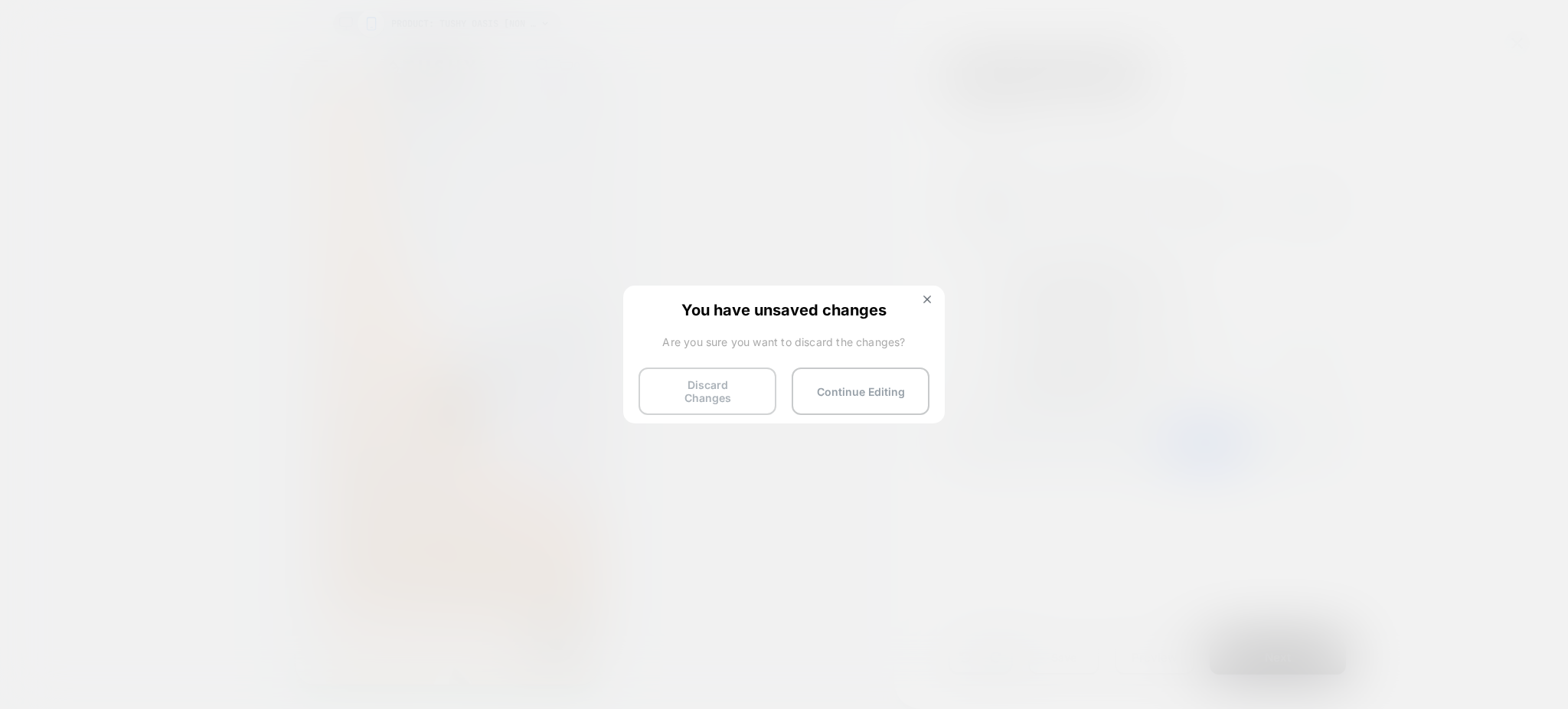
click at [0, 0] on button "Discard Changes" at bounding box center [0, 0] width 0 height 0
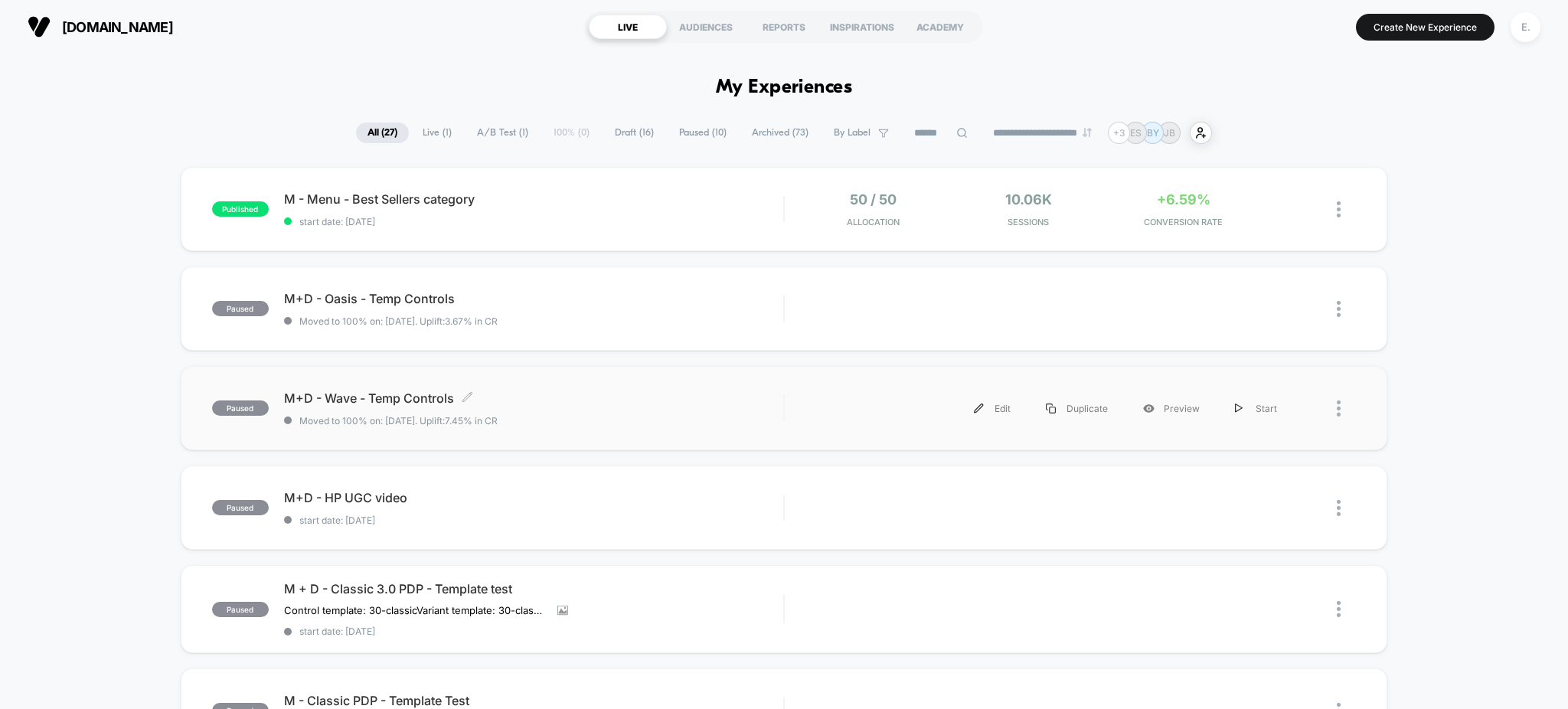
click at [669, 396] on span "M+D - Wave - Temp Controls Click to edit experience details" at bounding box center [533, 398] width 500 height 15
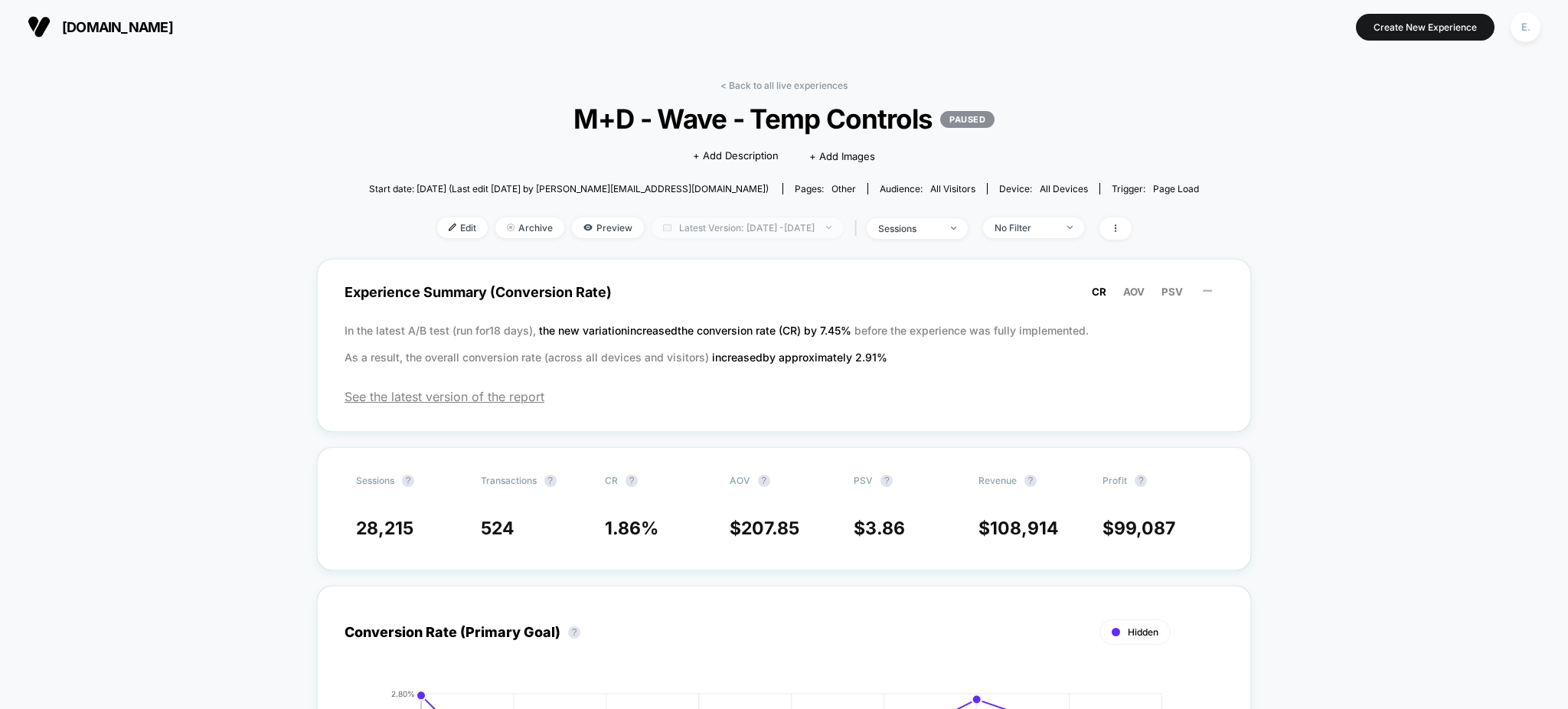
click at [786, 225] on span "Latest Version: [DATE] - [DATE]" at bounding box center [747, 227] width 191 height 21
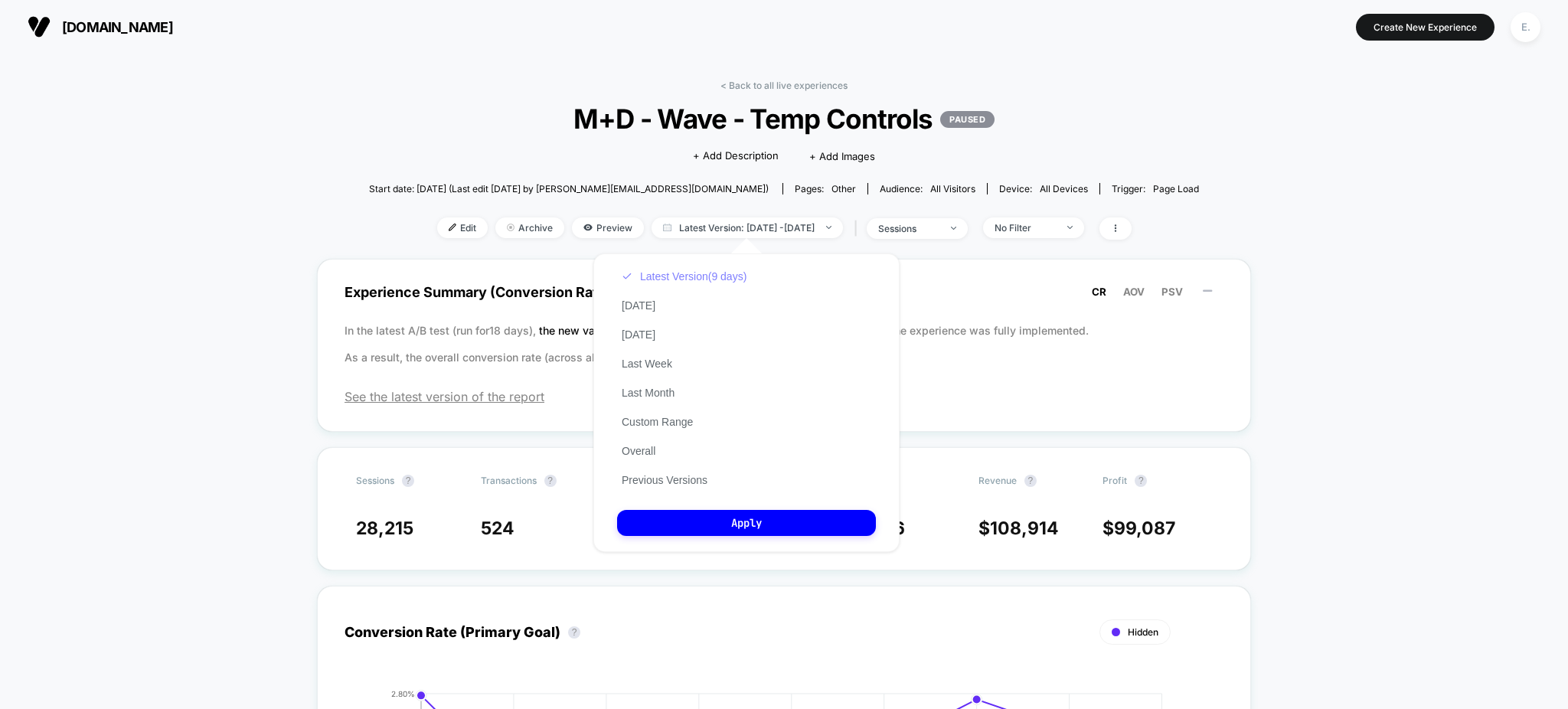
click at [707, 278] on button "Latest Version (9 days)" at bounding box center [683, 276] width 134 height 14
click at [572, 228] on span "Preview" at bounding box center [608, 227] width 72 height 21
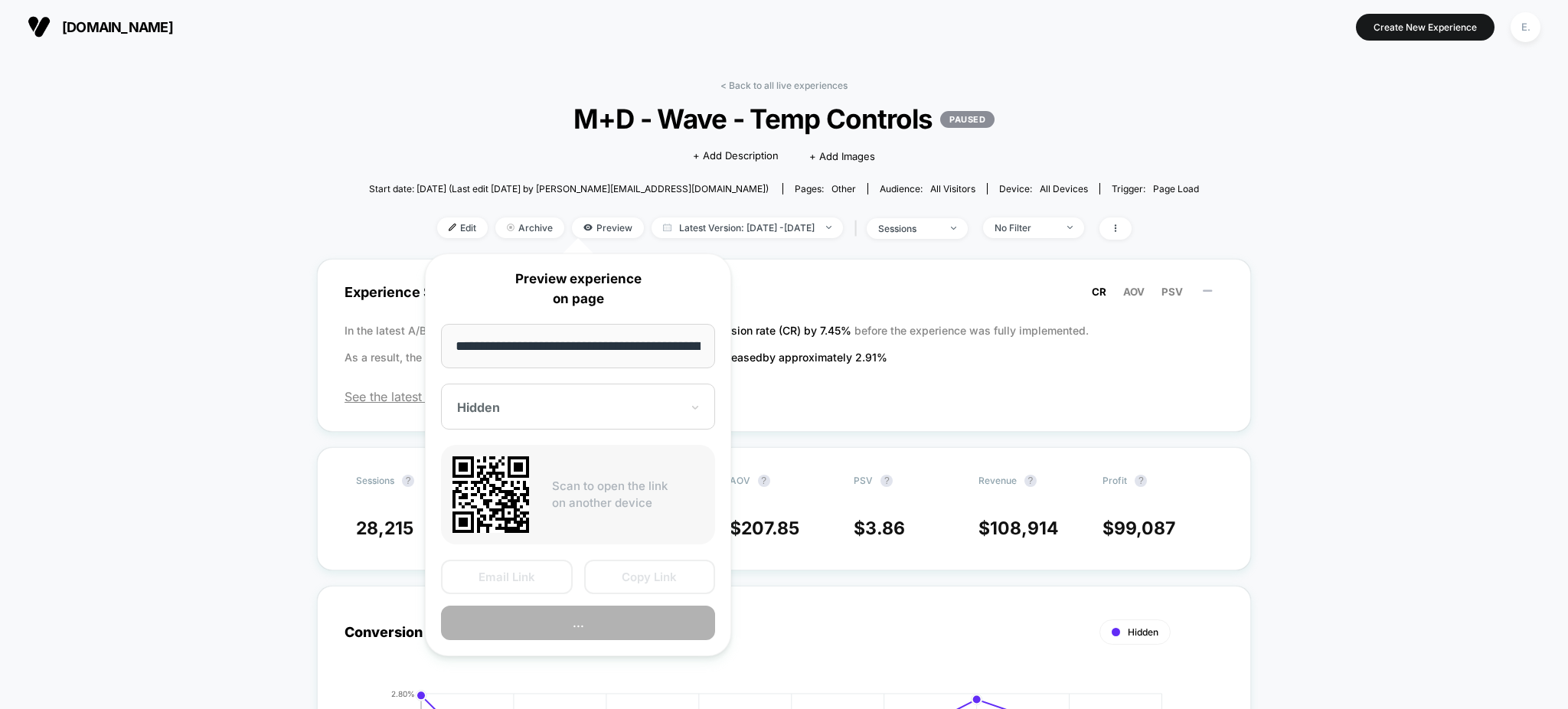
scroll to position [0, 52]
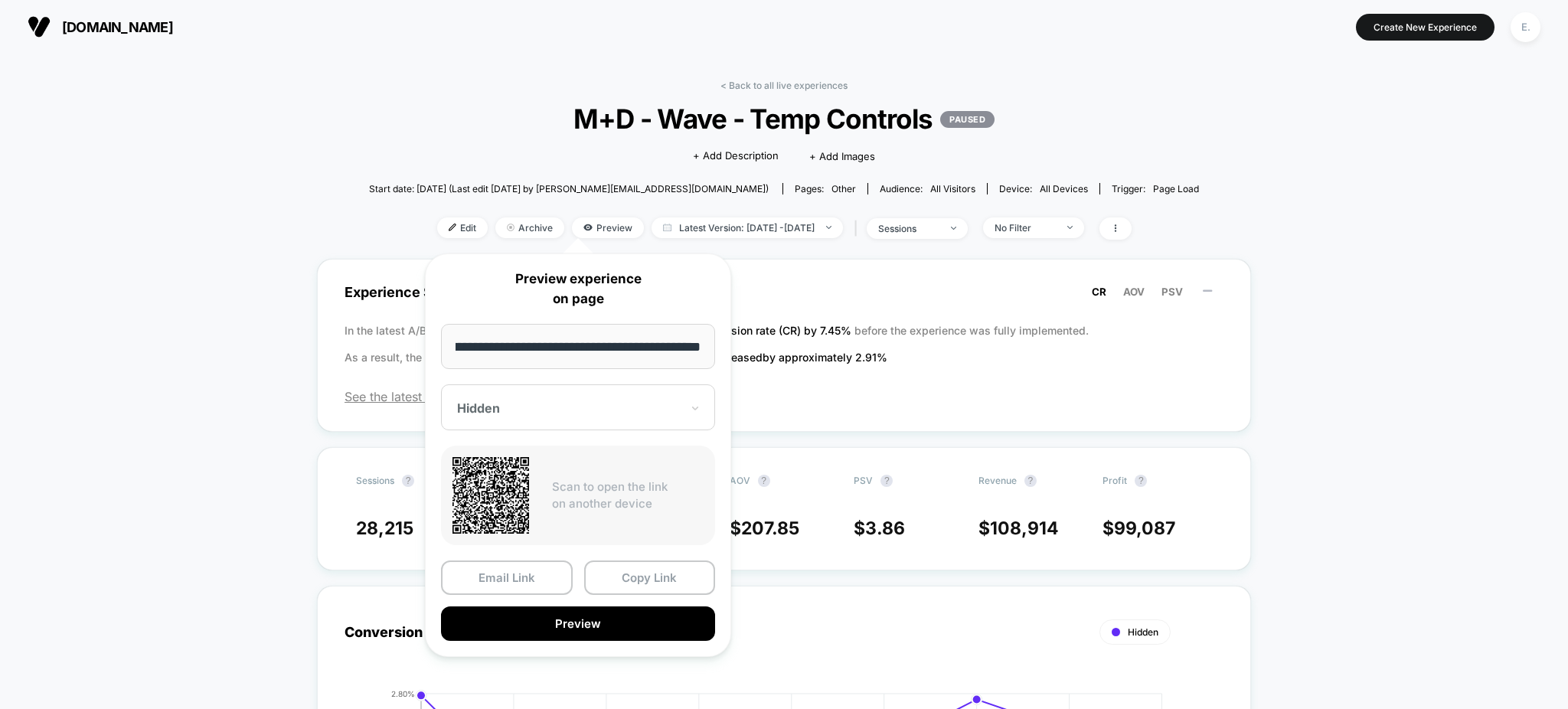
click at [558, 163] on div "Click to edit experience details + Add Description + Add Images" at bounding box center [784, 155] width 498 height 41
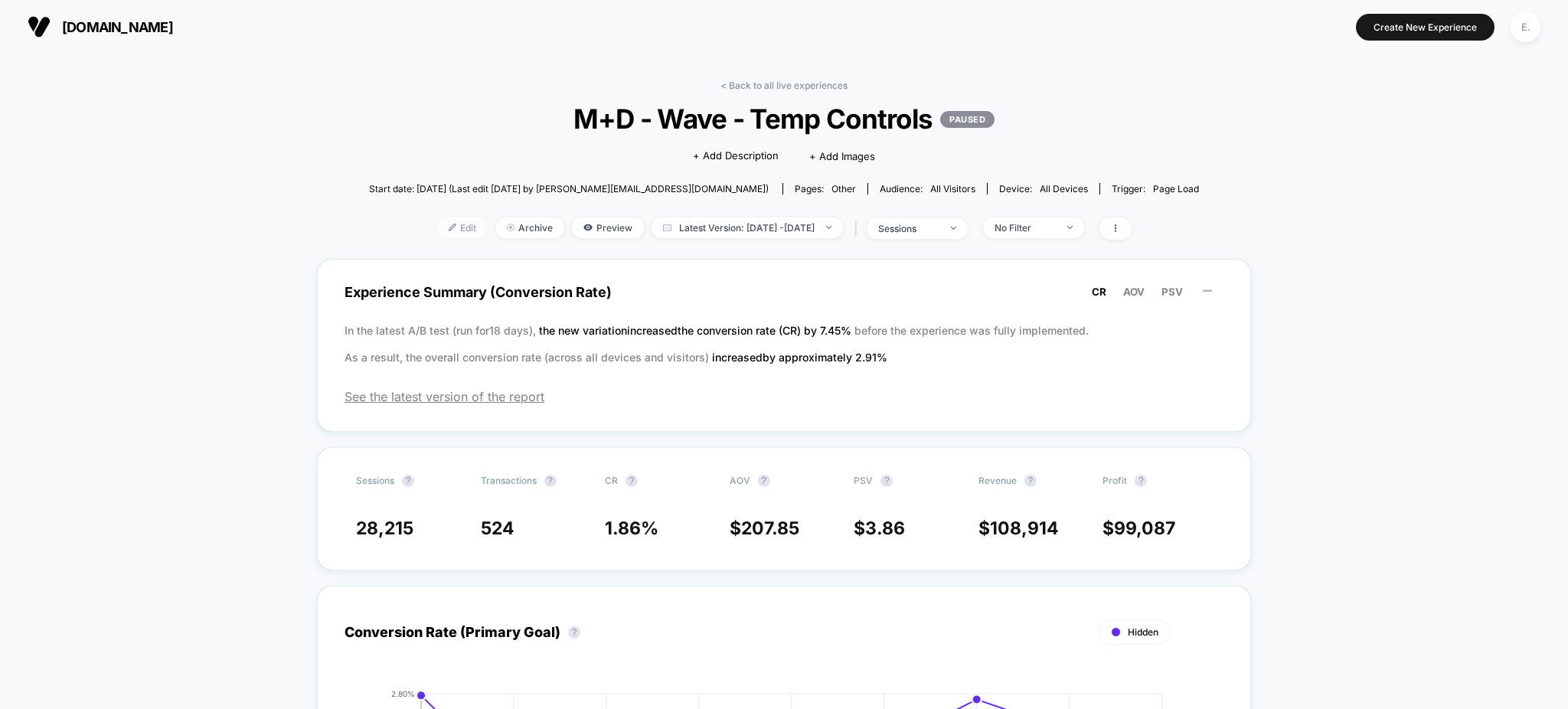
click at [444, 225] on span "Edit" at bounding box center [462, 227] width 51 height 21
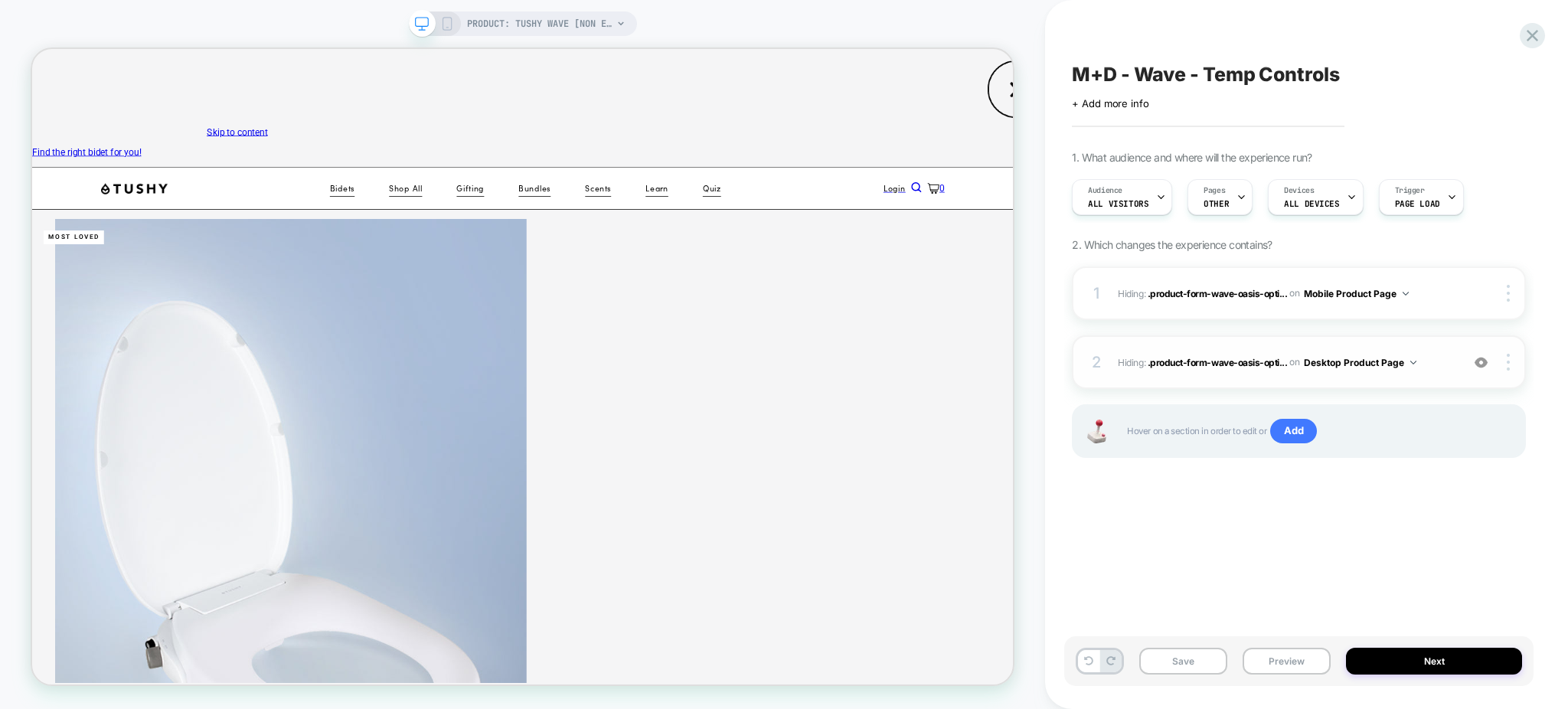
click at [1484, 359] on img at bounding box center [1481, 363] width 13 height 13
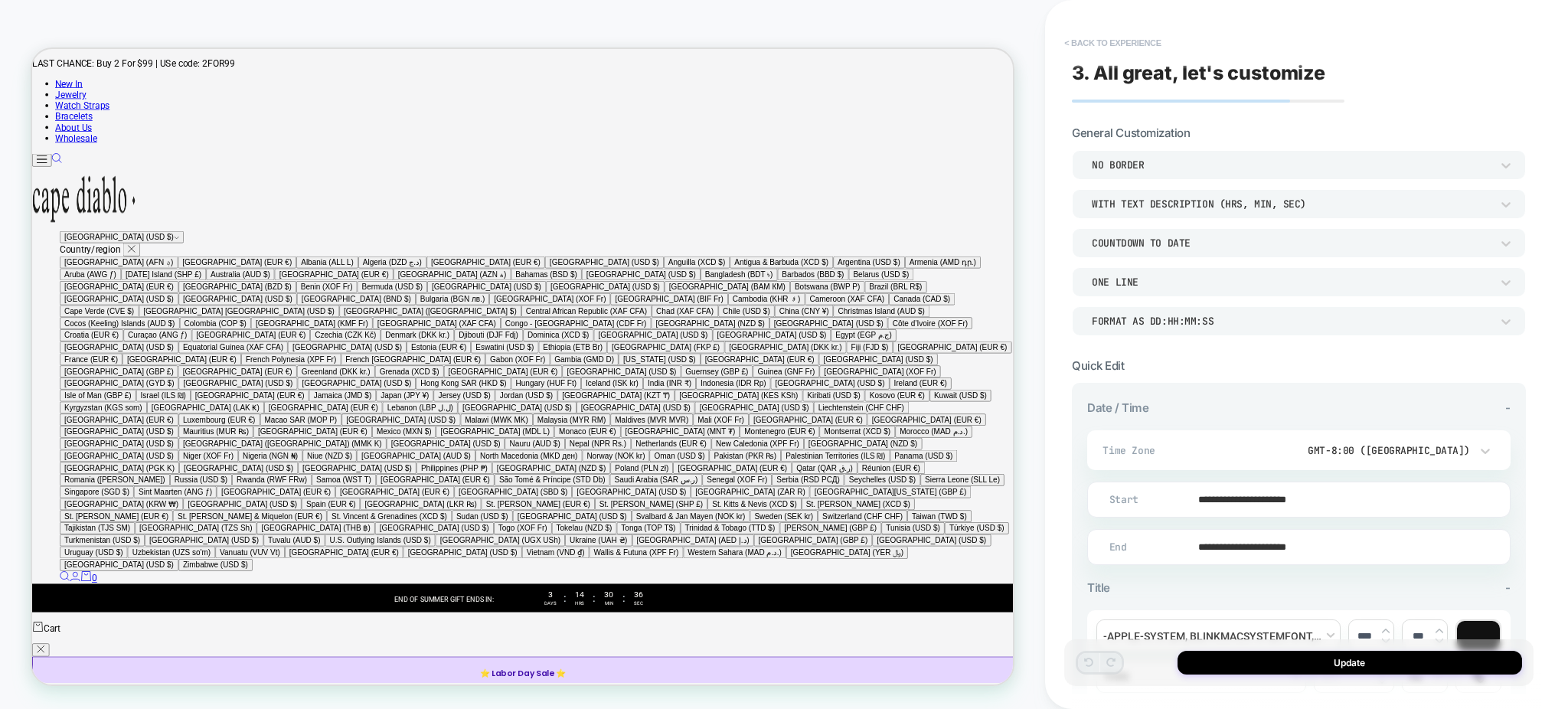
click at [0, 0] on button "< Back to experience" at bounding box center [0, 0] width 0 height 0
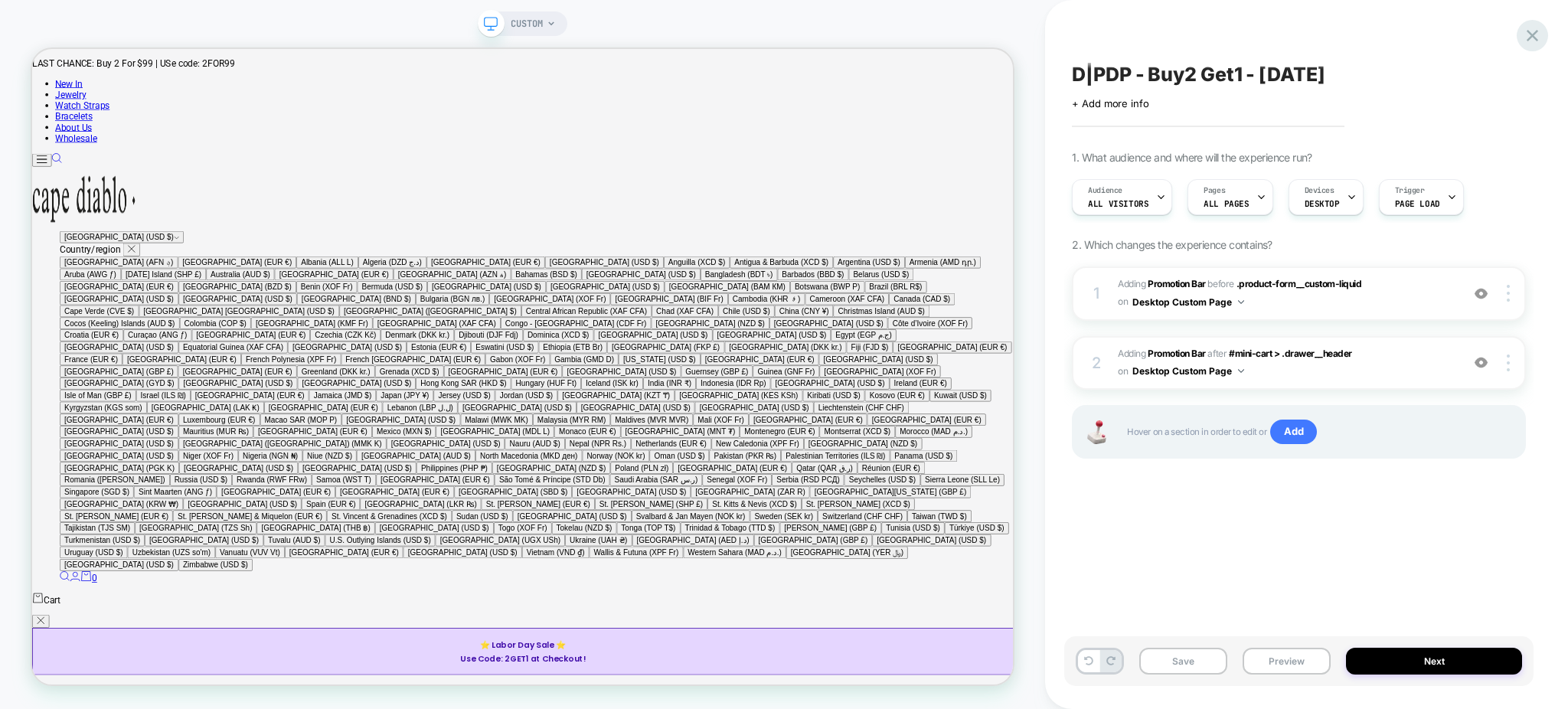
click at [638, 292] on icon at bounding box center [560, 300] width 157 height 16
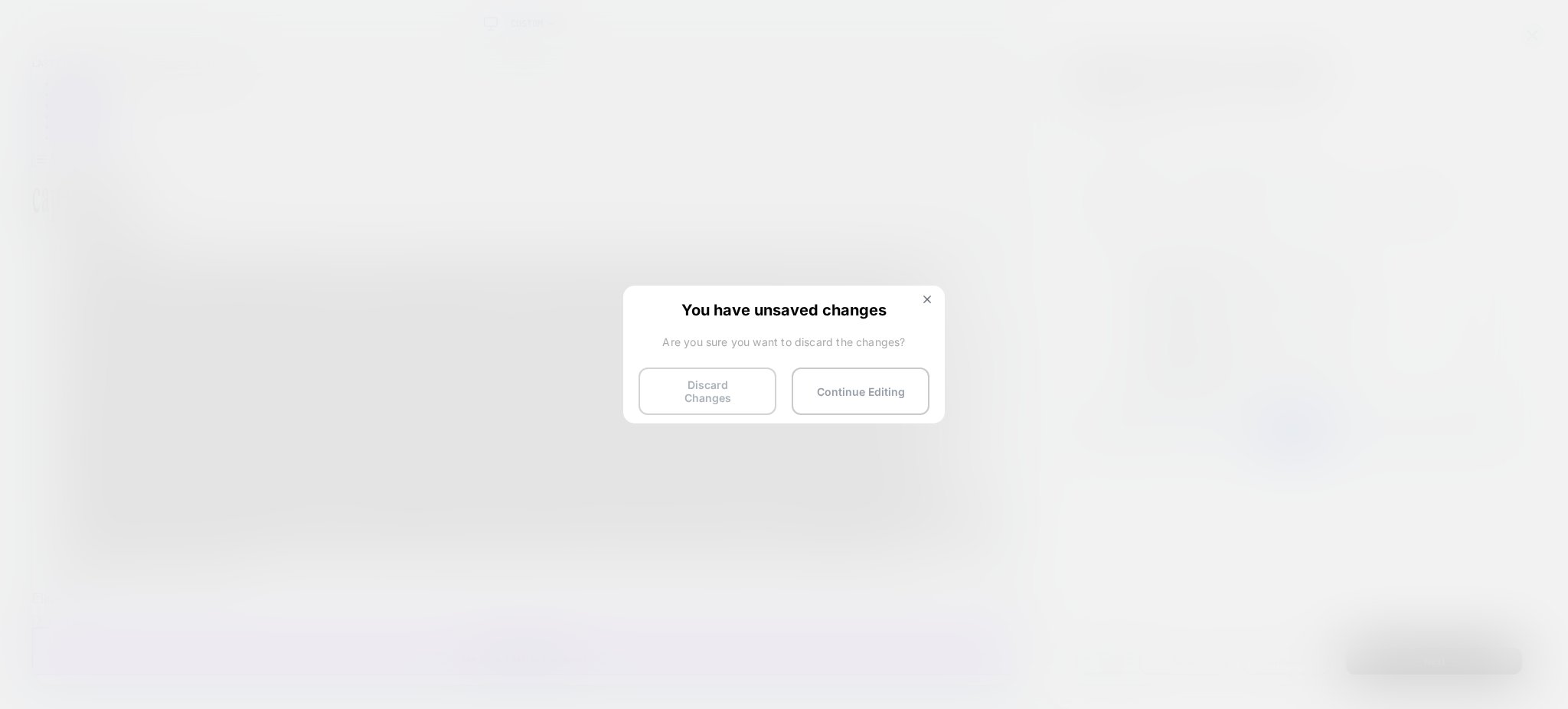
click at [679, 392] on button "Discard Changes" at bounding box center [707, 391] width 138 height 47
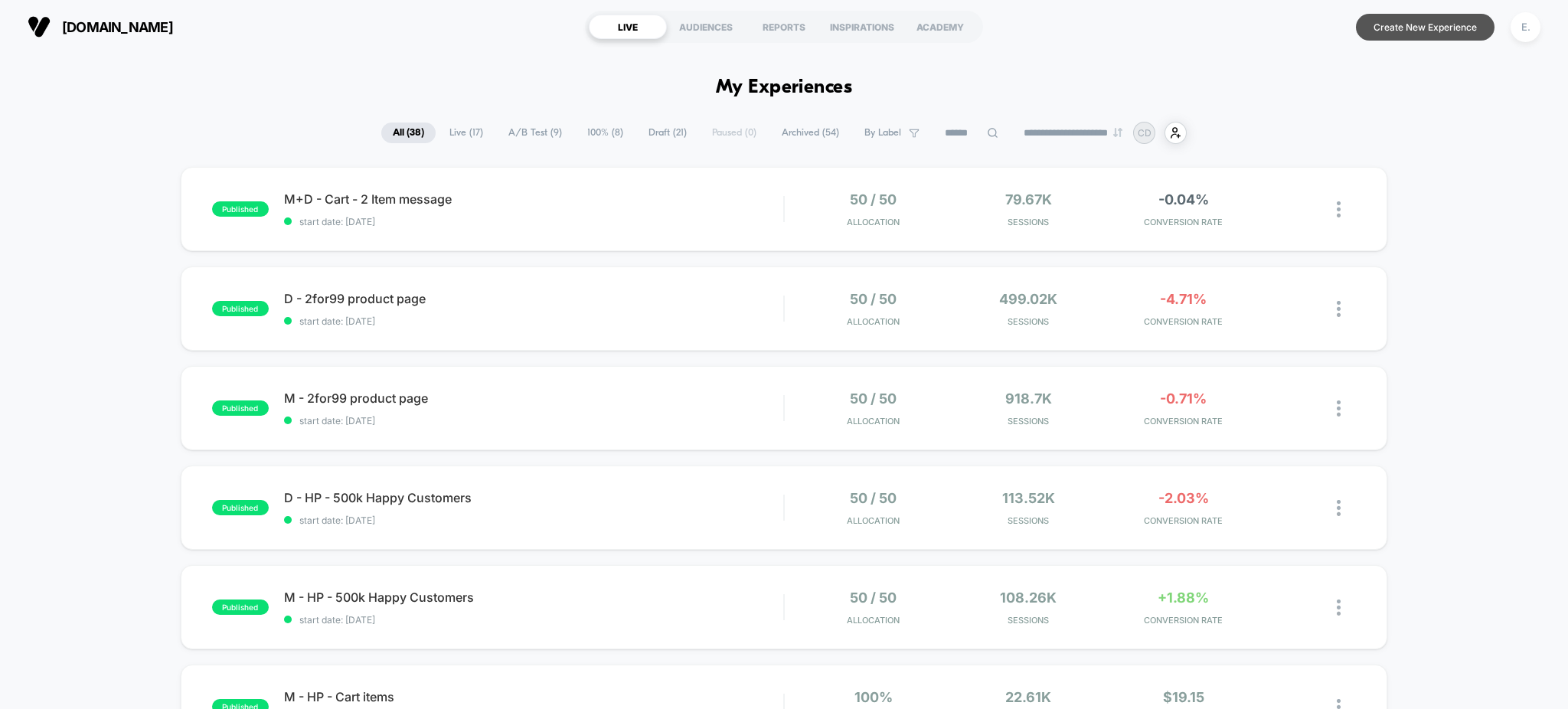
click at [1374, 21] on button "Create New Experience" at bounding box center [1425, 27] width 139 height 27
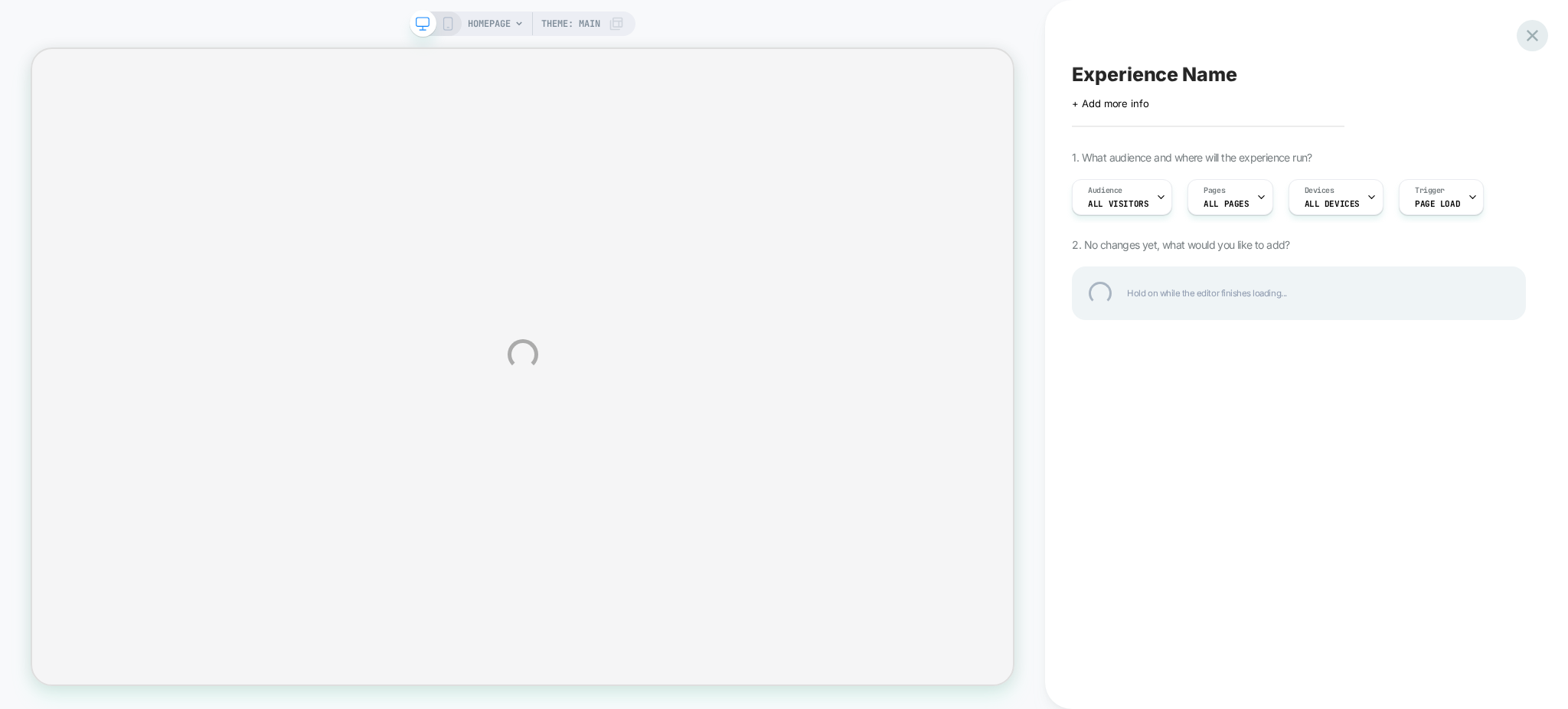
click at [1525, 34] on div at bounding box center [1532, 36] width 32 height 32
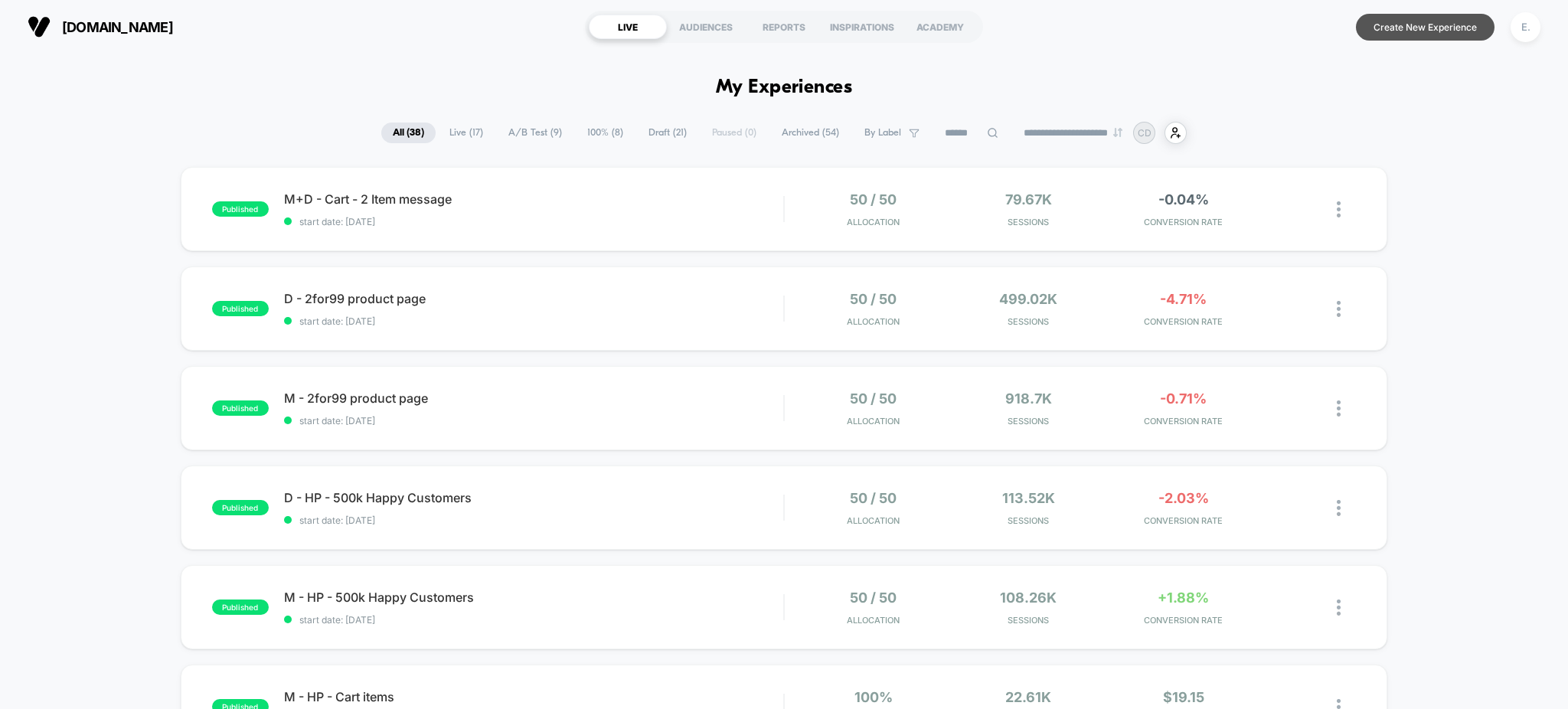
click at [1412, 22] on button "Create New Experience" at bounding box center [1425, 27] width 139 height 27
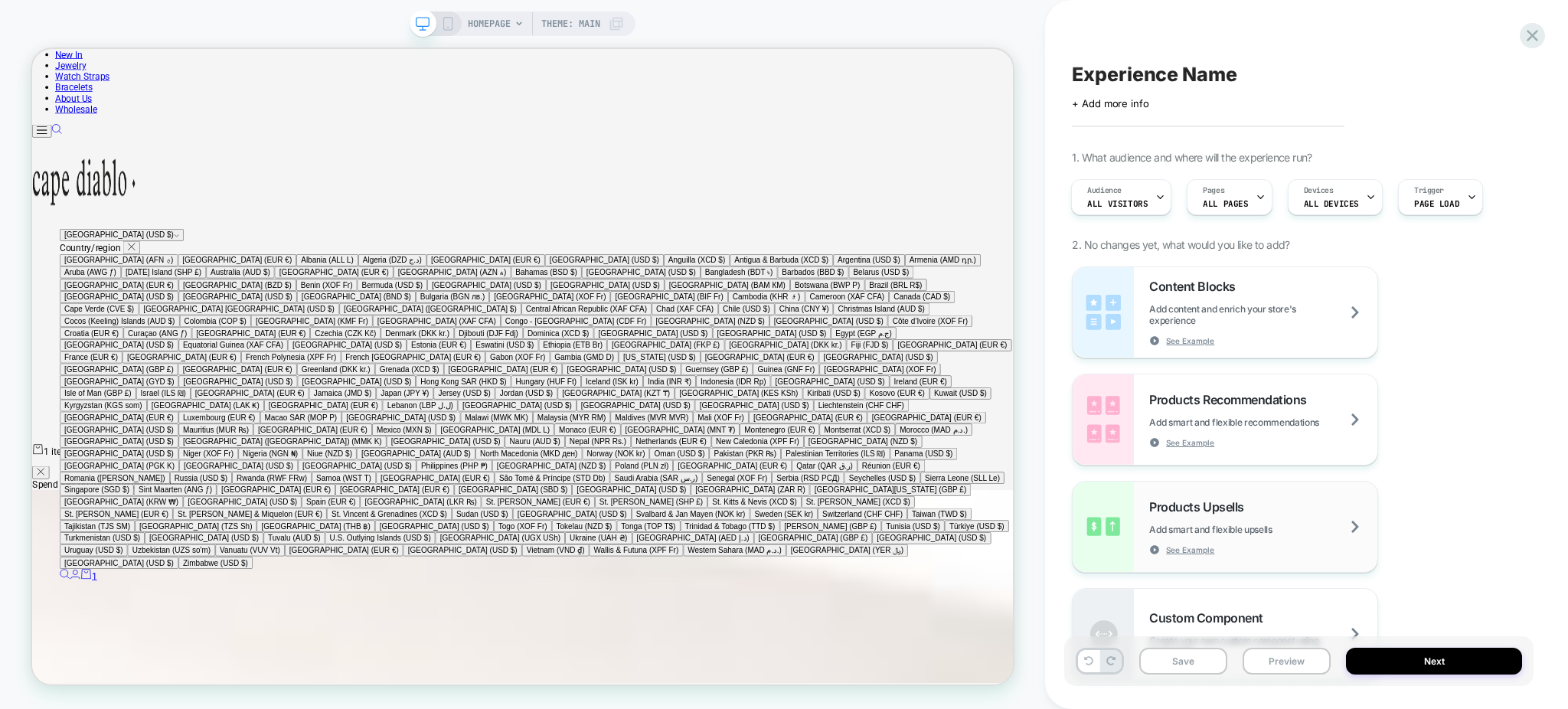
scroll to position [612, 0]
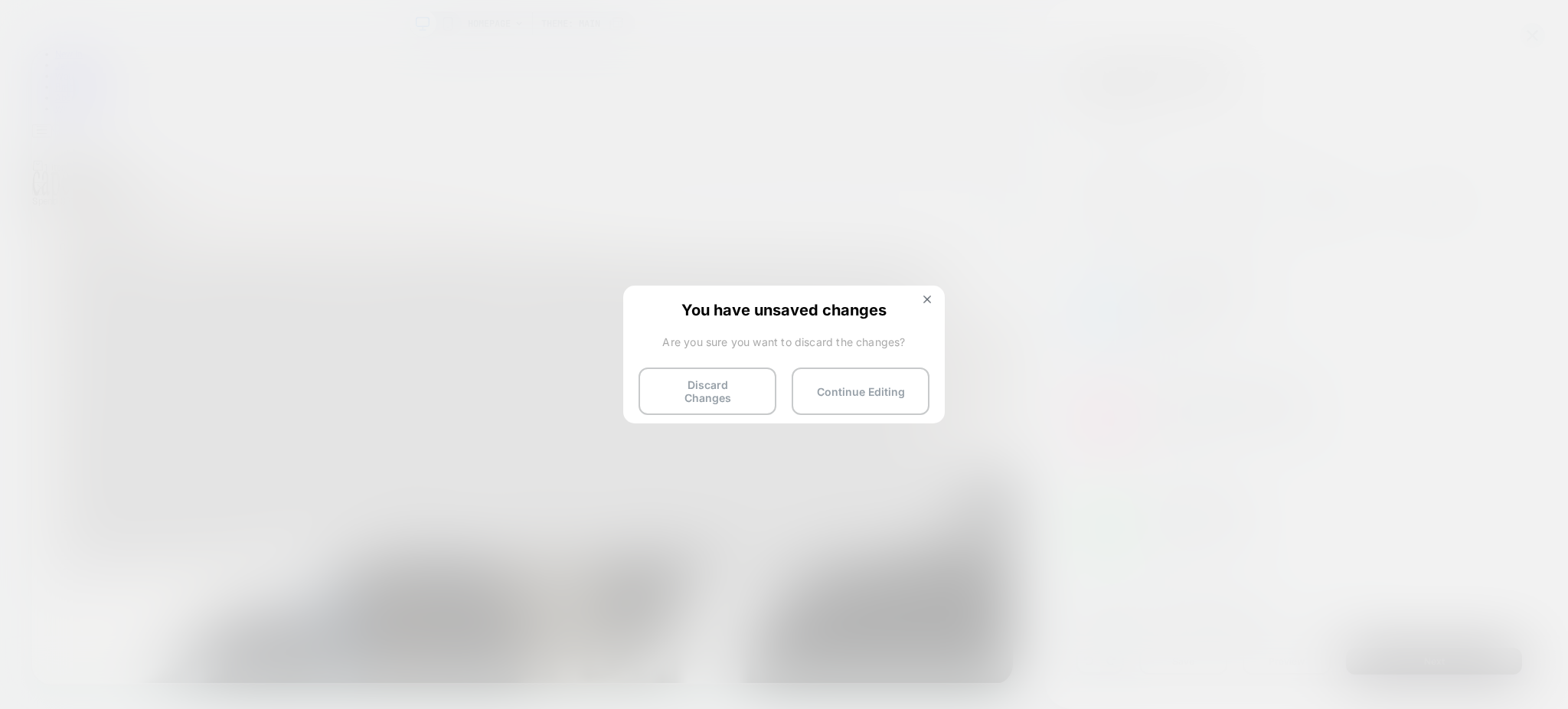
click at [0, 0] on div "You have unsaved changes Are you sure you want to discard the changes? Discard …" at bounding box center [0, 0] width 0 height 0
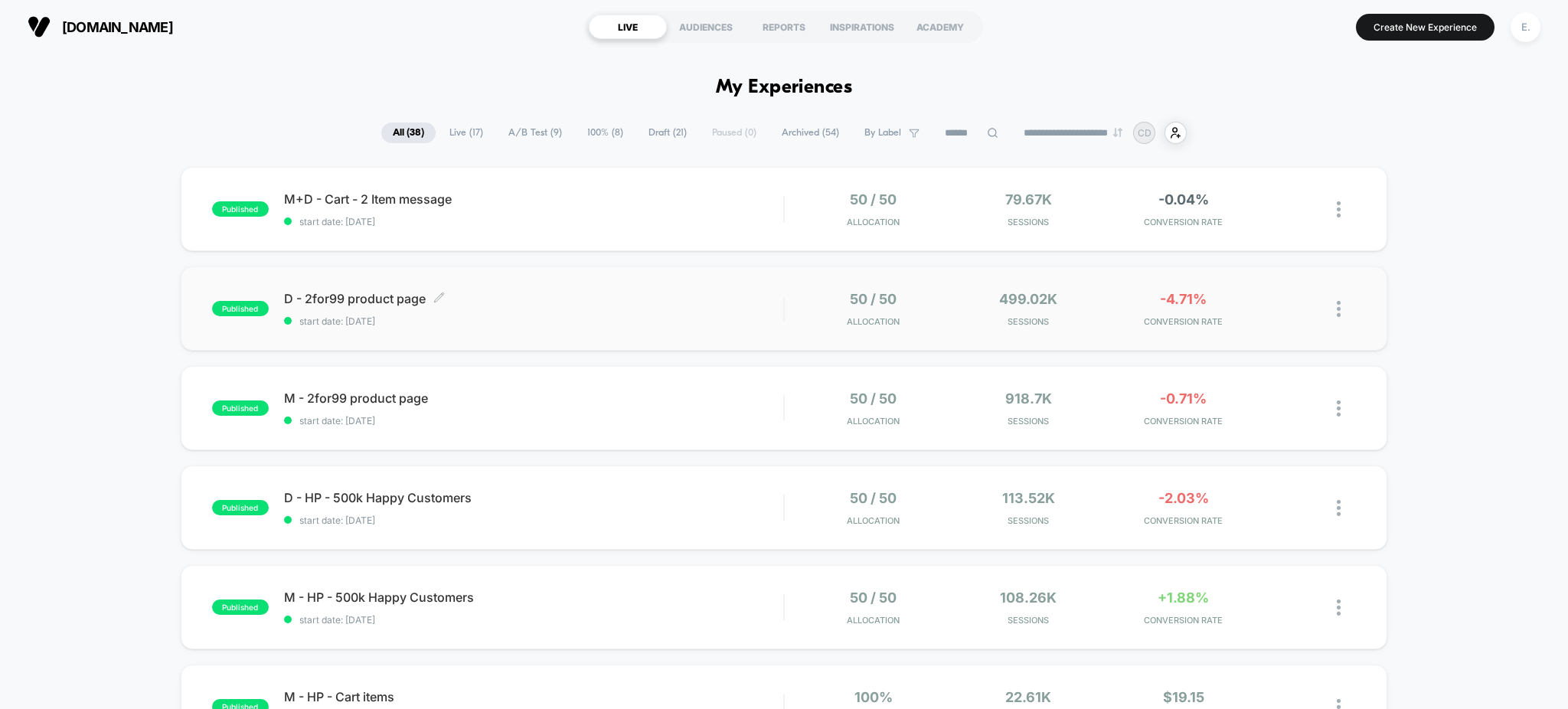
click at [704, 320] on span "start date: 6/23/2025" at bounding box center [533, 321] width 500 height 12
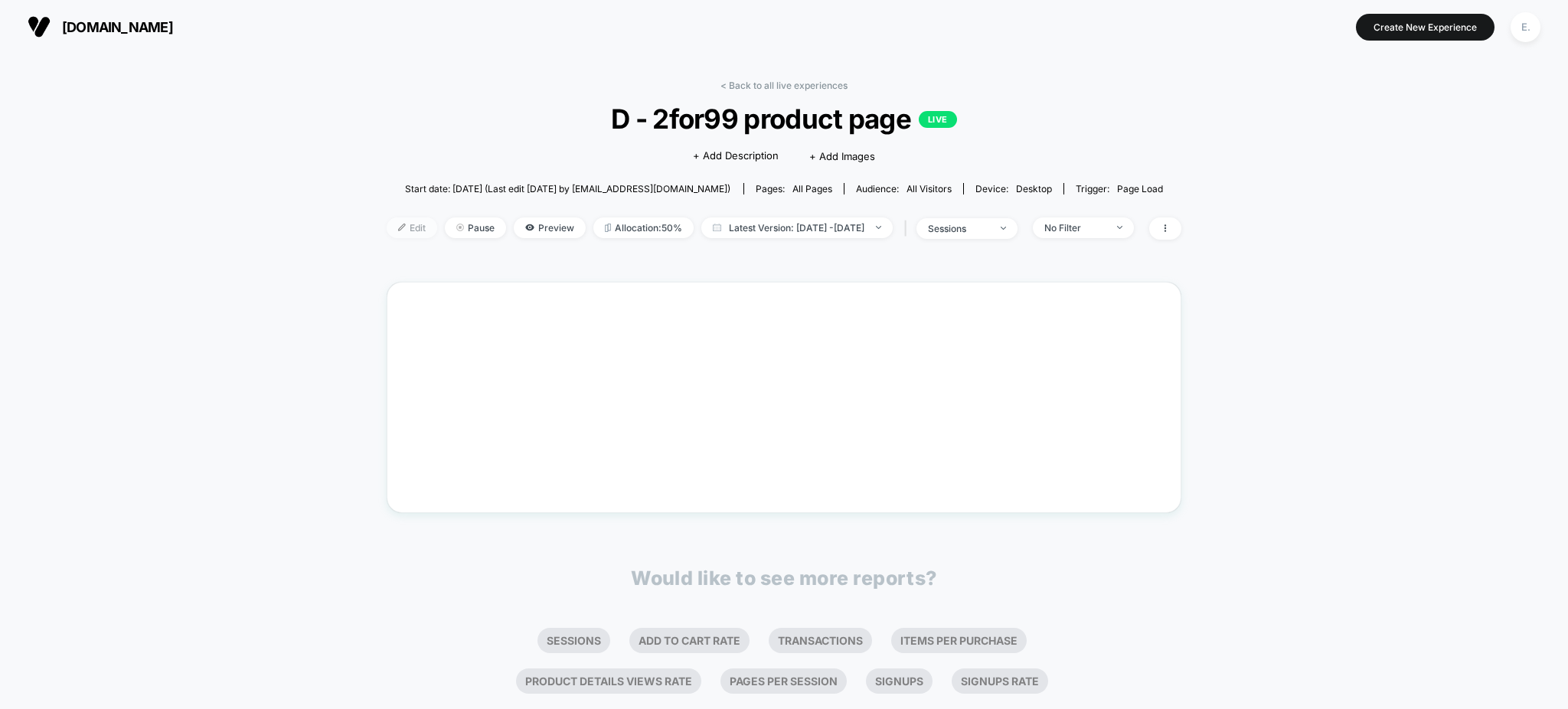
click at [387, 225] on span "Edit" at bounding box center [412, 227] width 51 height 21
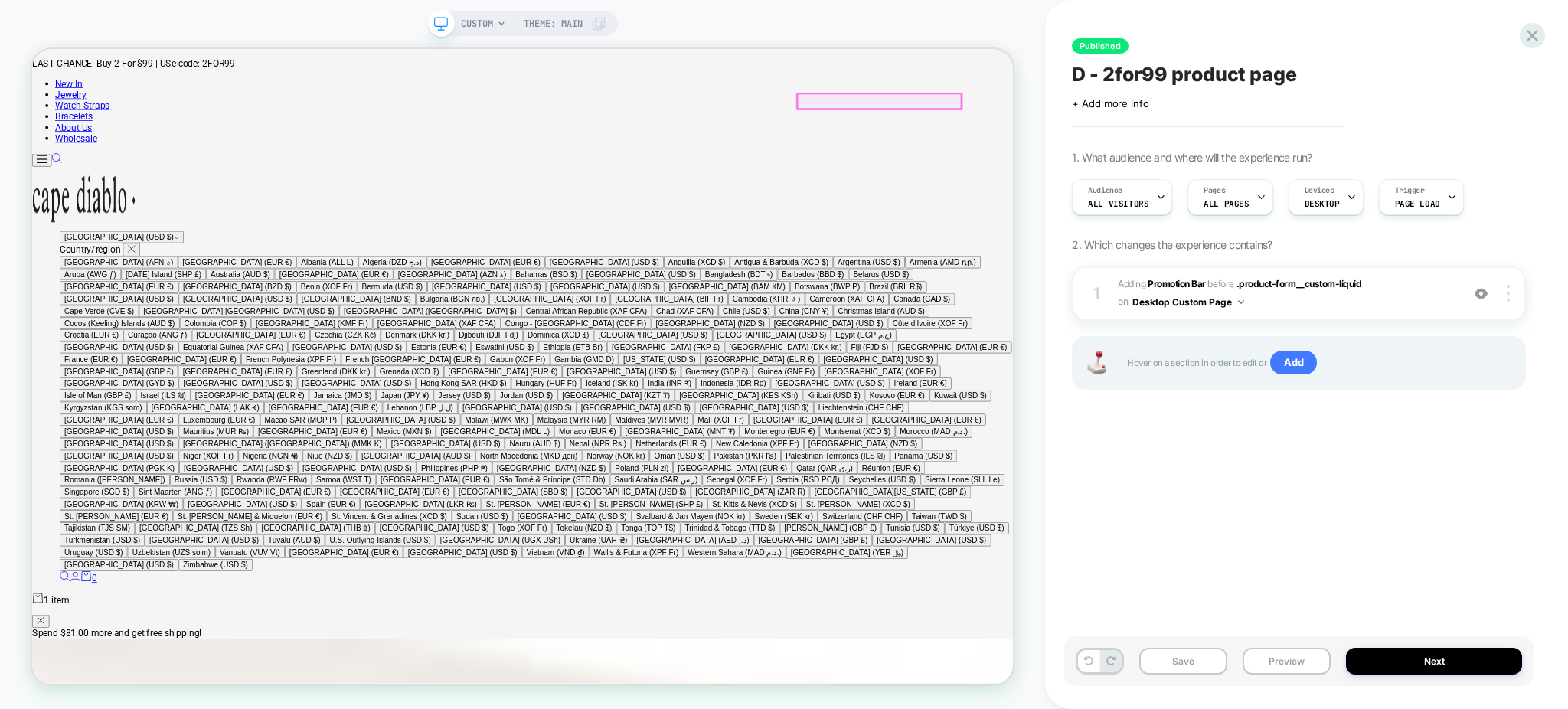
click at [1282, 308] on span "#_loomi_addon_1750609287868_dup1750693569 Adding Promotion Bar BEFORE .product-…" at bounding box center [1285, 293] width 335 height 36
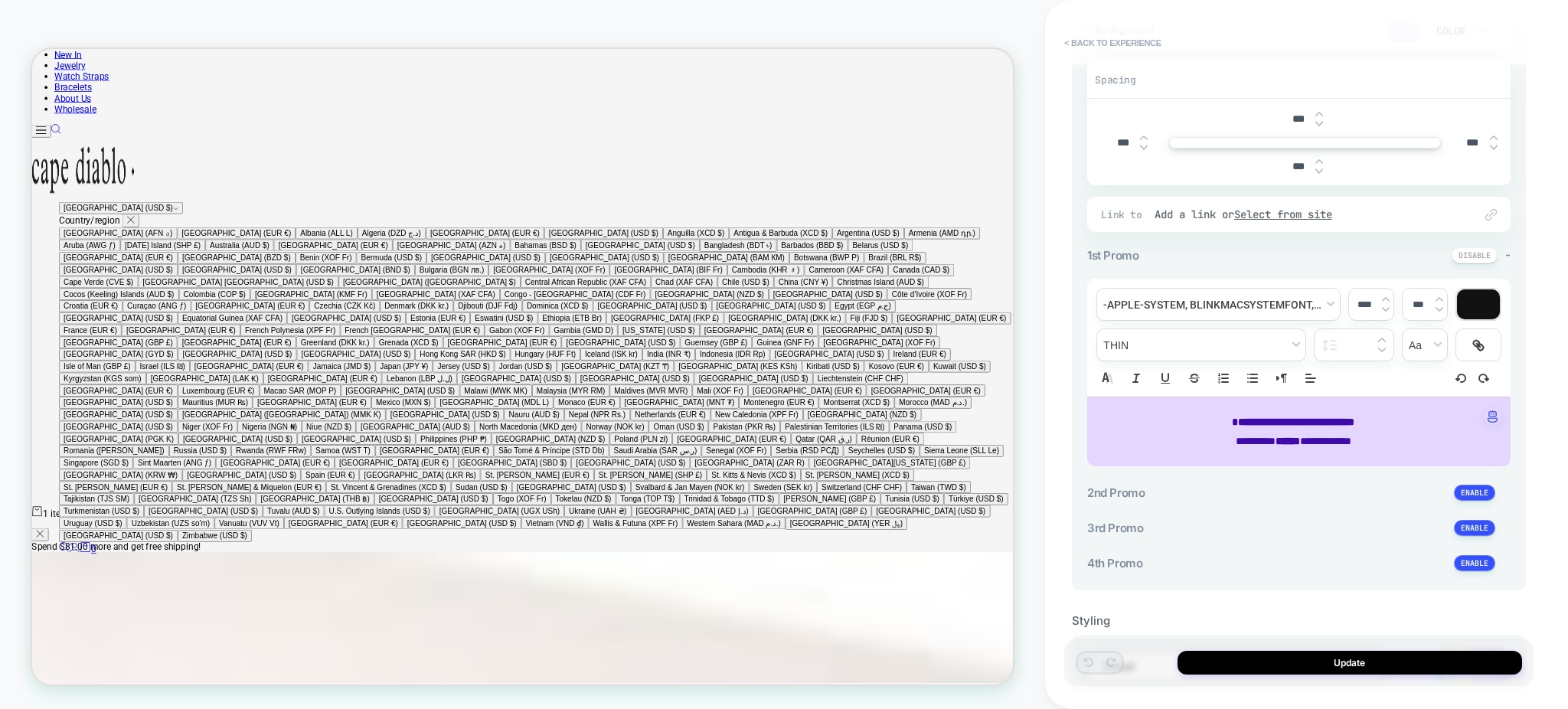
scroll to position [387, 0]
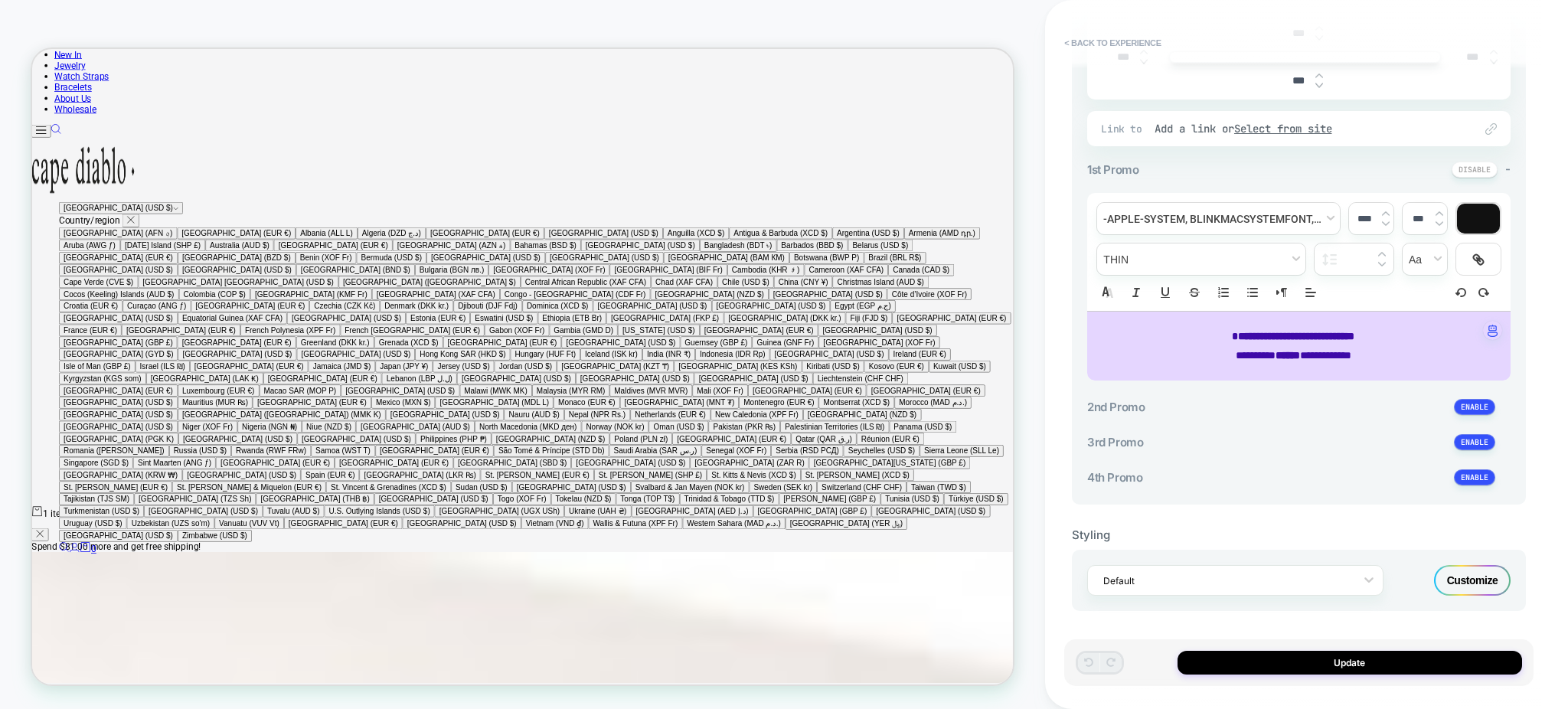
click at [1294, 354] on span "******" at bounding box center [1288, 354] width 24 height 11
click at [1293, 354] on span "******" at bounding box center [1288, 354] width 24 height 11
type input "****"
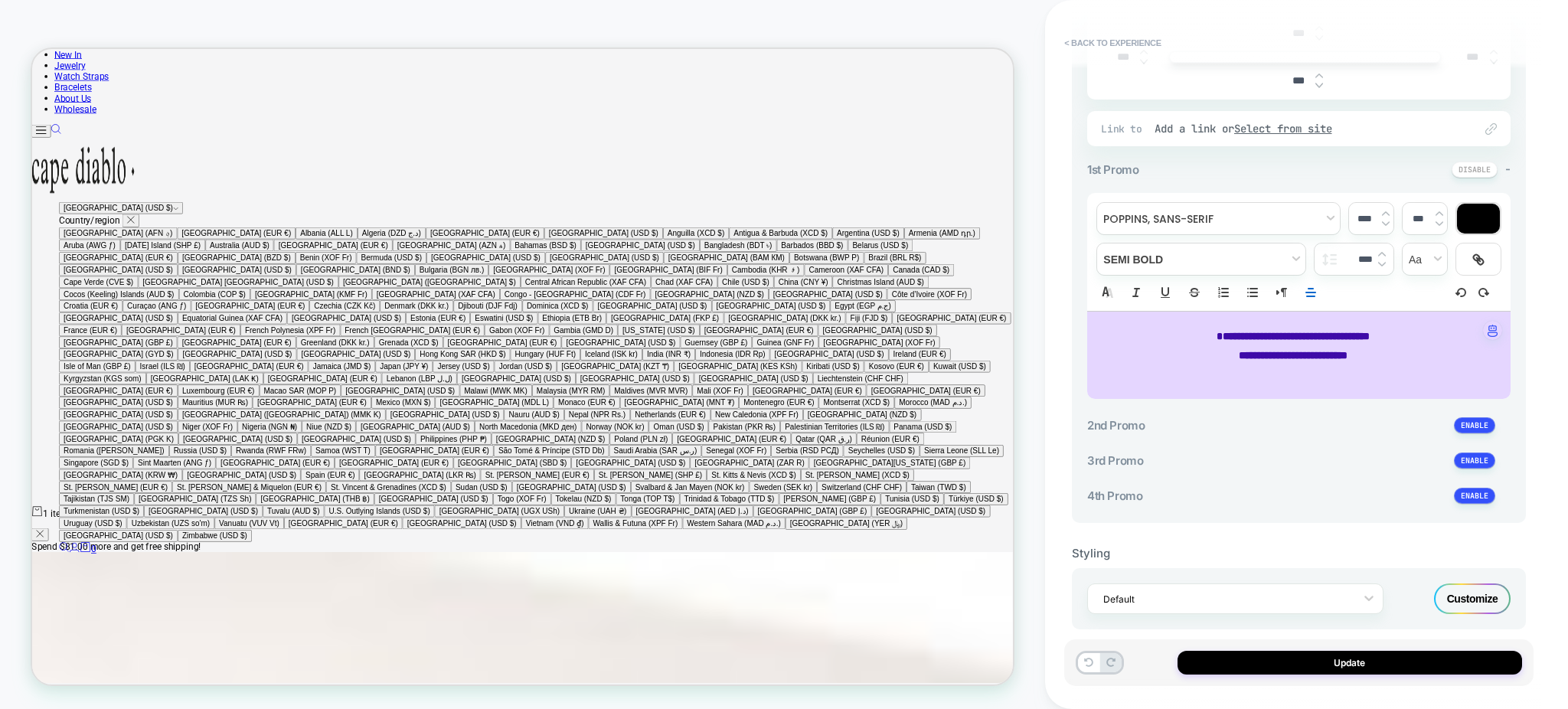
click at [1293, 373] on p at bounding box center [1293, 374] width 381 height 18
type input "****"
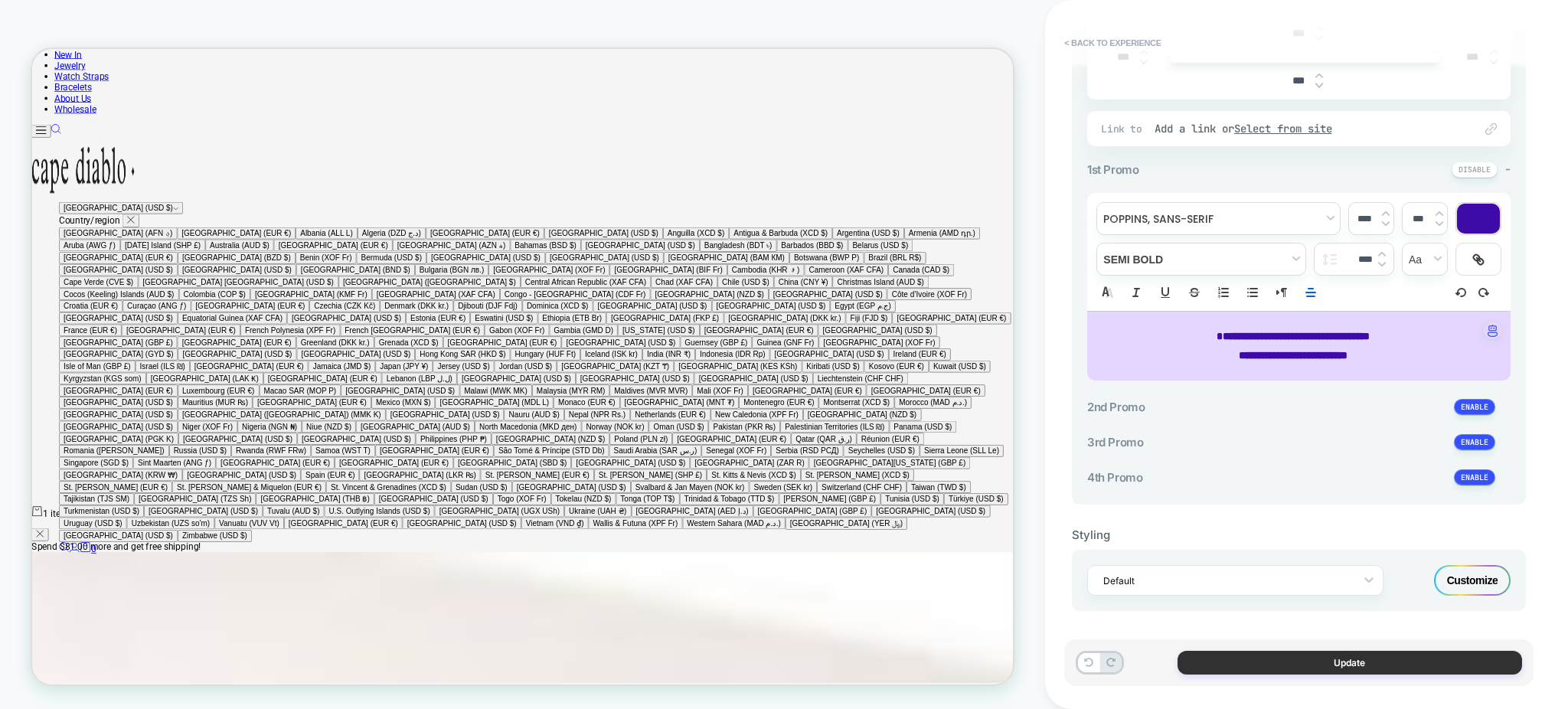
click at [1377, 657] on button "Update" at bounding box center [1350, 662] width 345 height 24
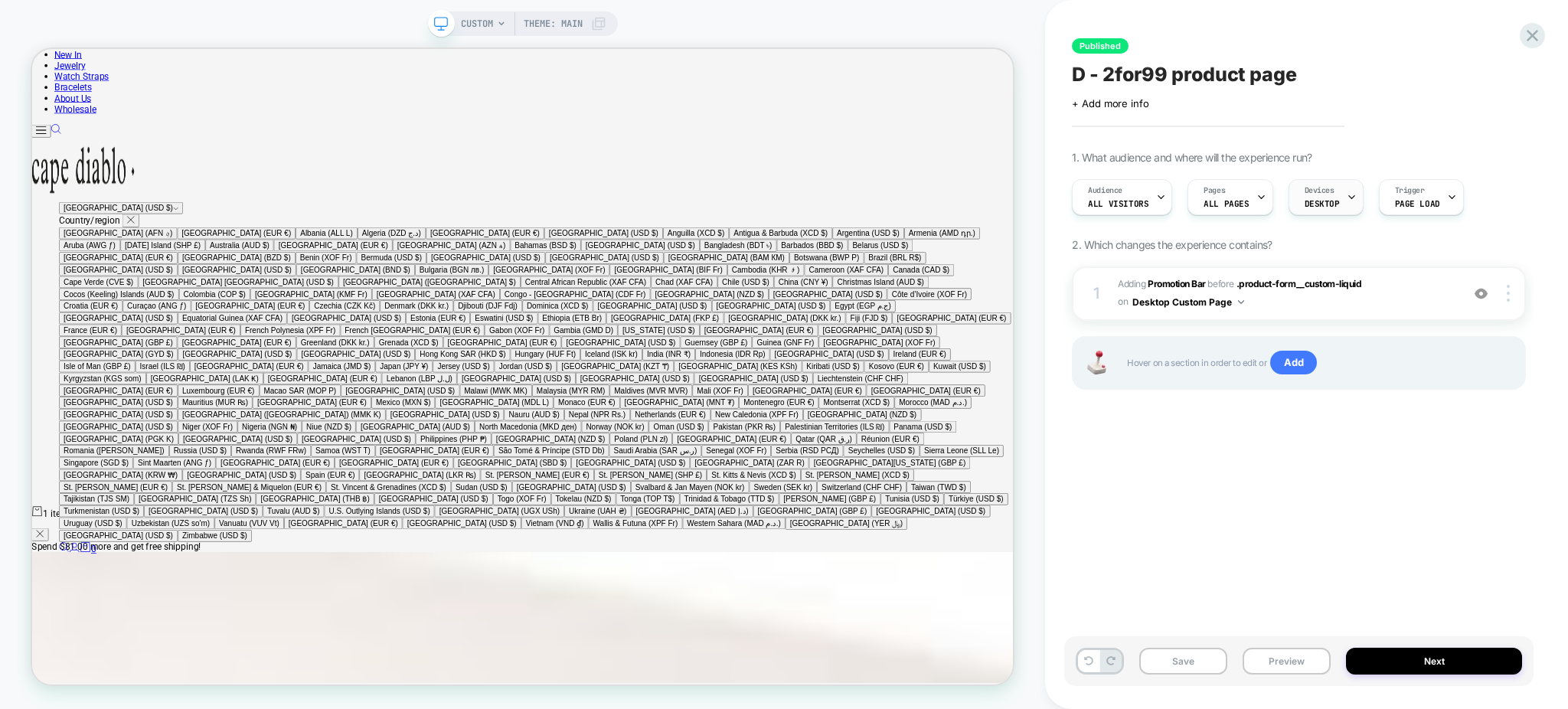
click at [1305, 203] on span "DESKTOP" at bounding box center [1322, 203] width 35 height 11
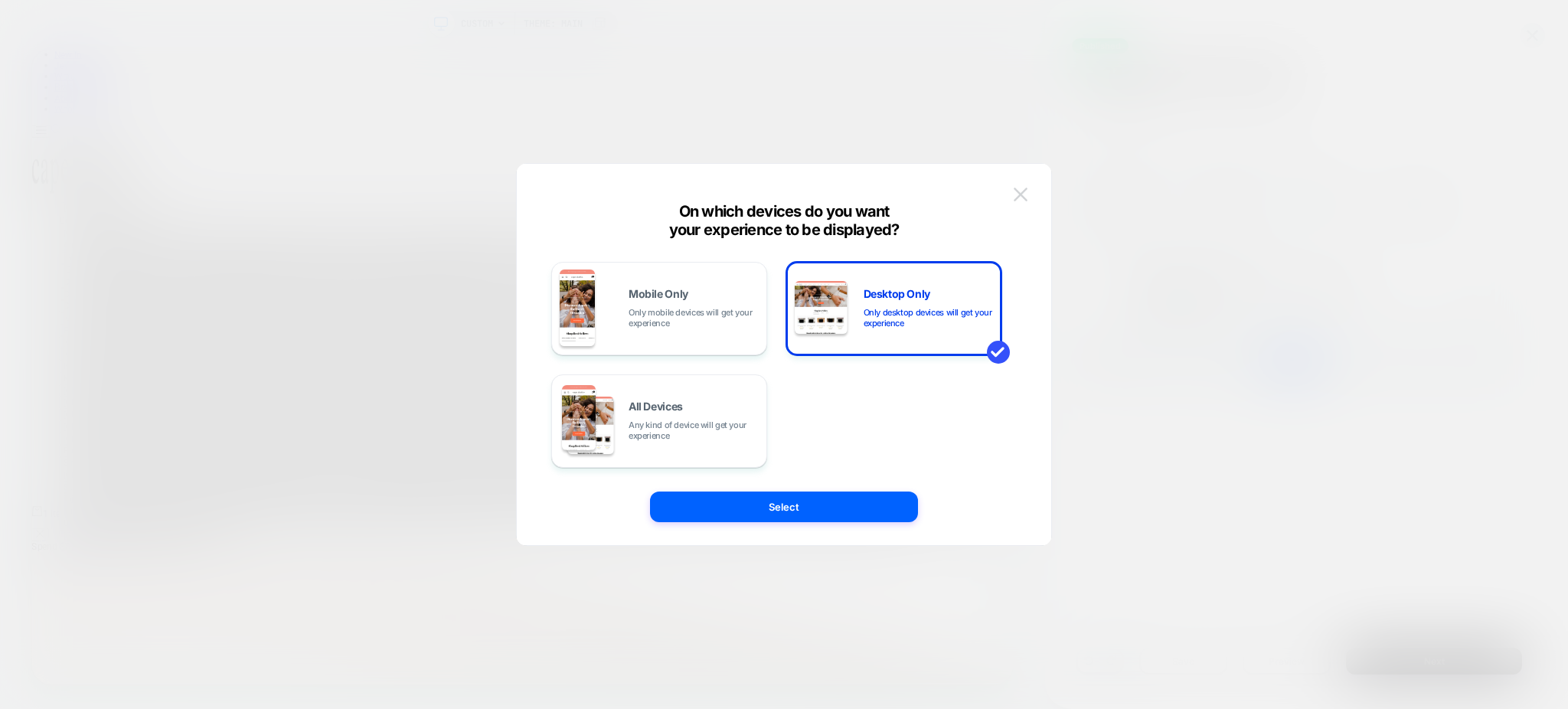
click at [1014, 196] on img at bounding box center [1020, 194] width 14 height 13
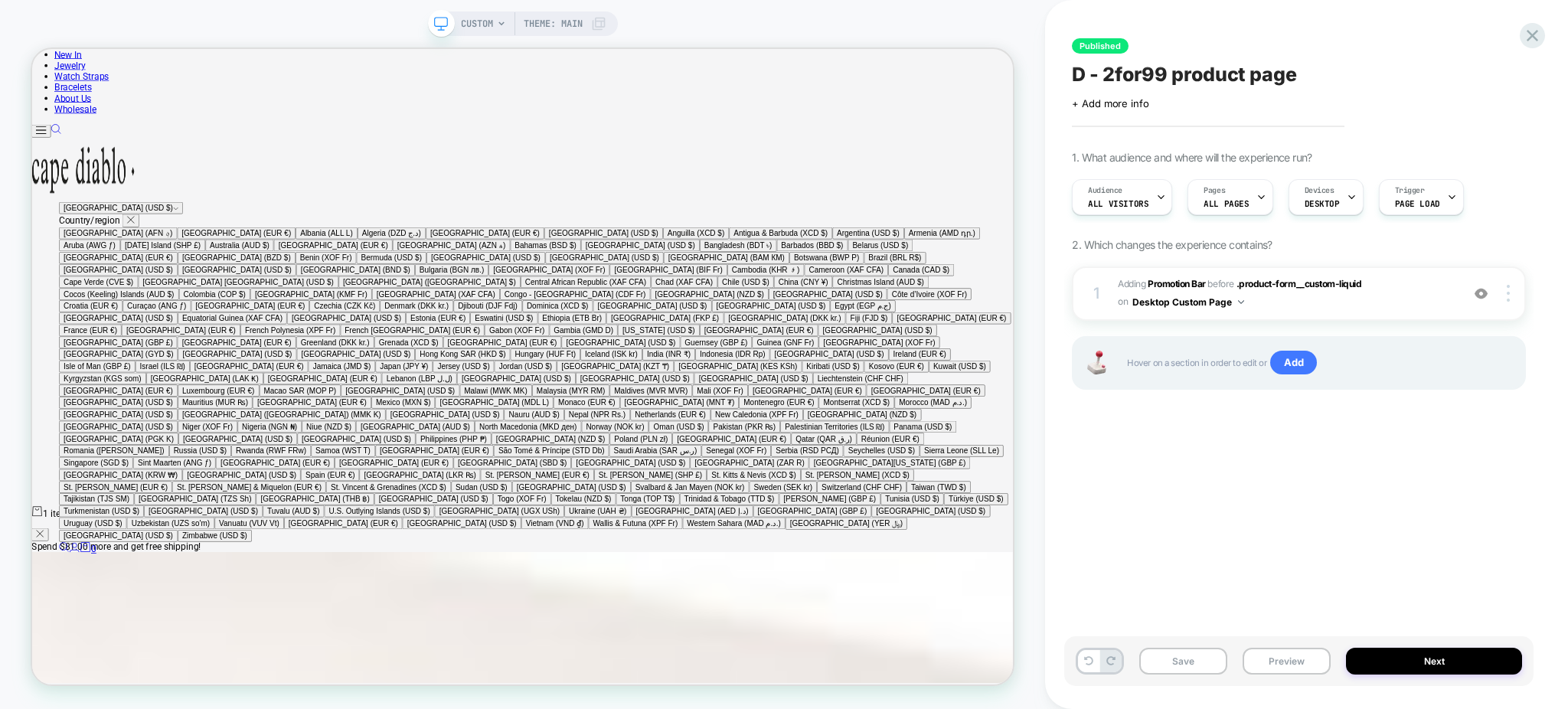
click at [1269, 187] on div "Audience All Visitors Pages ALL PAGES Devices DESKTOP Trigger Page Load" at bounding box center [1292, 197] width 454 height 52
click at [1248, 192] on div "Pages ALL PAGES" at bounding box center [1226, 196] width 76 height 34
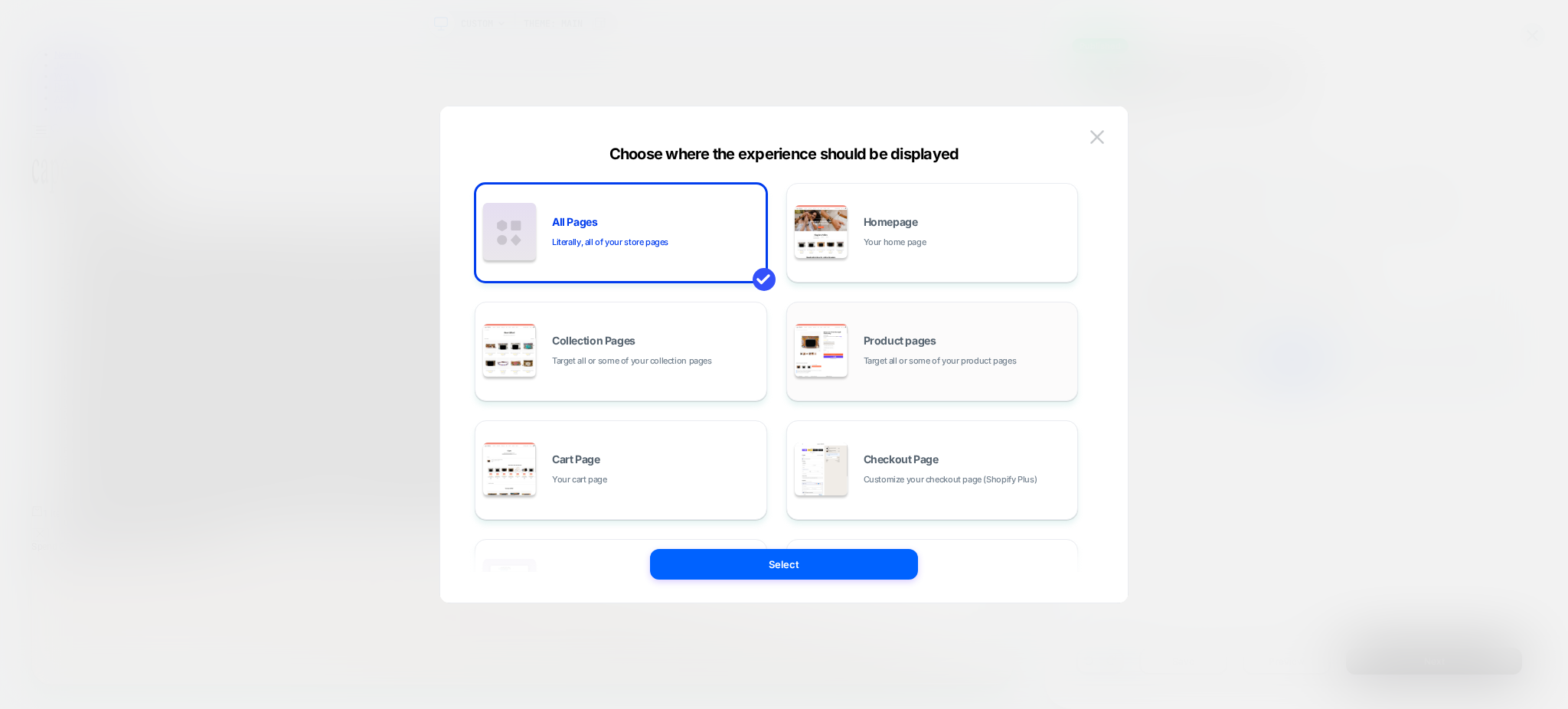
click at [920, 351] on div "Product pages Target all or some of your product pages" at bounding box center [967, 352] width 206 height 33
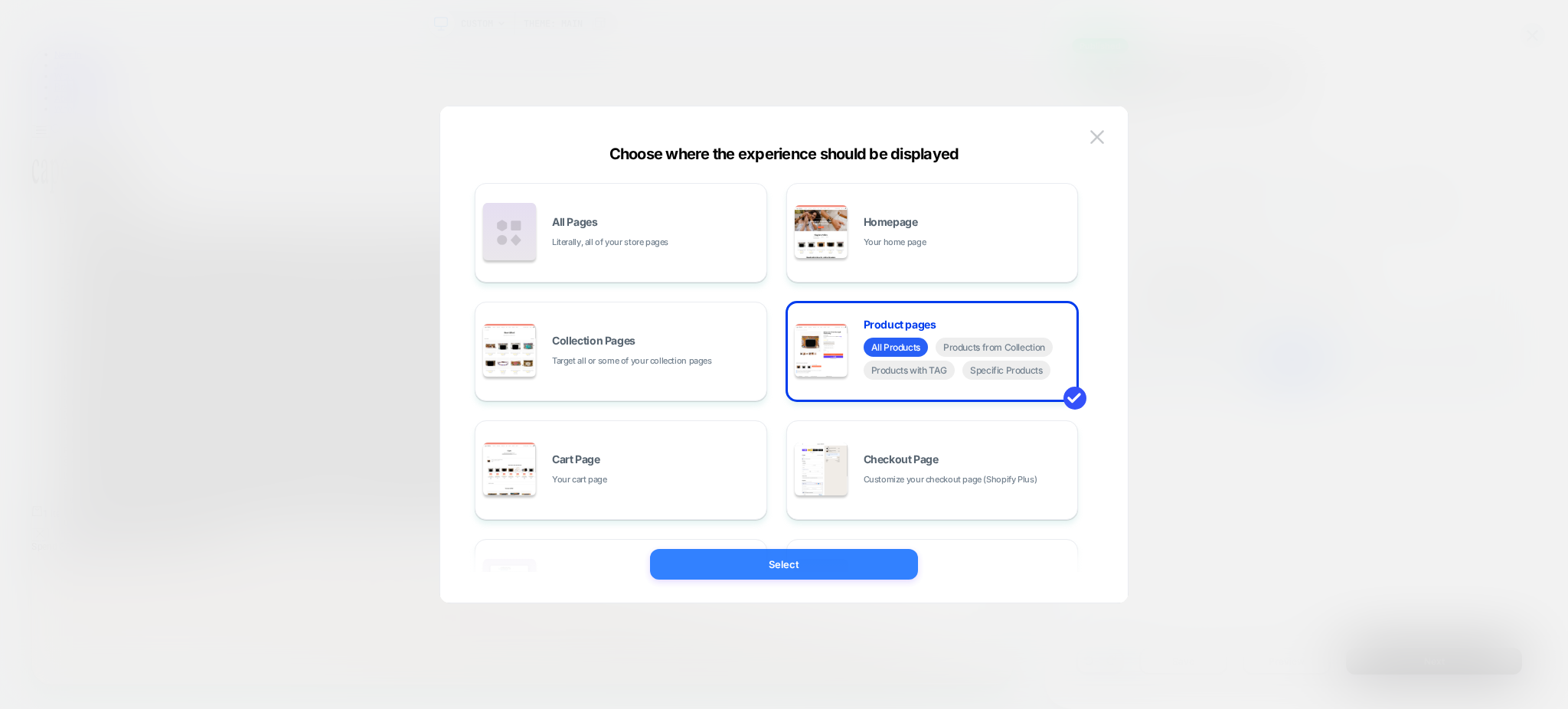
click at [881, 563] on button "Select" at bounding box center [784, 564] width 268 height 31
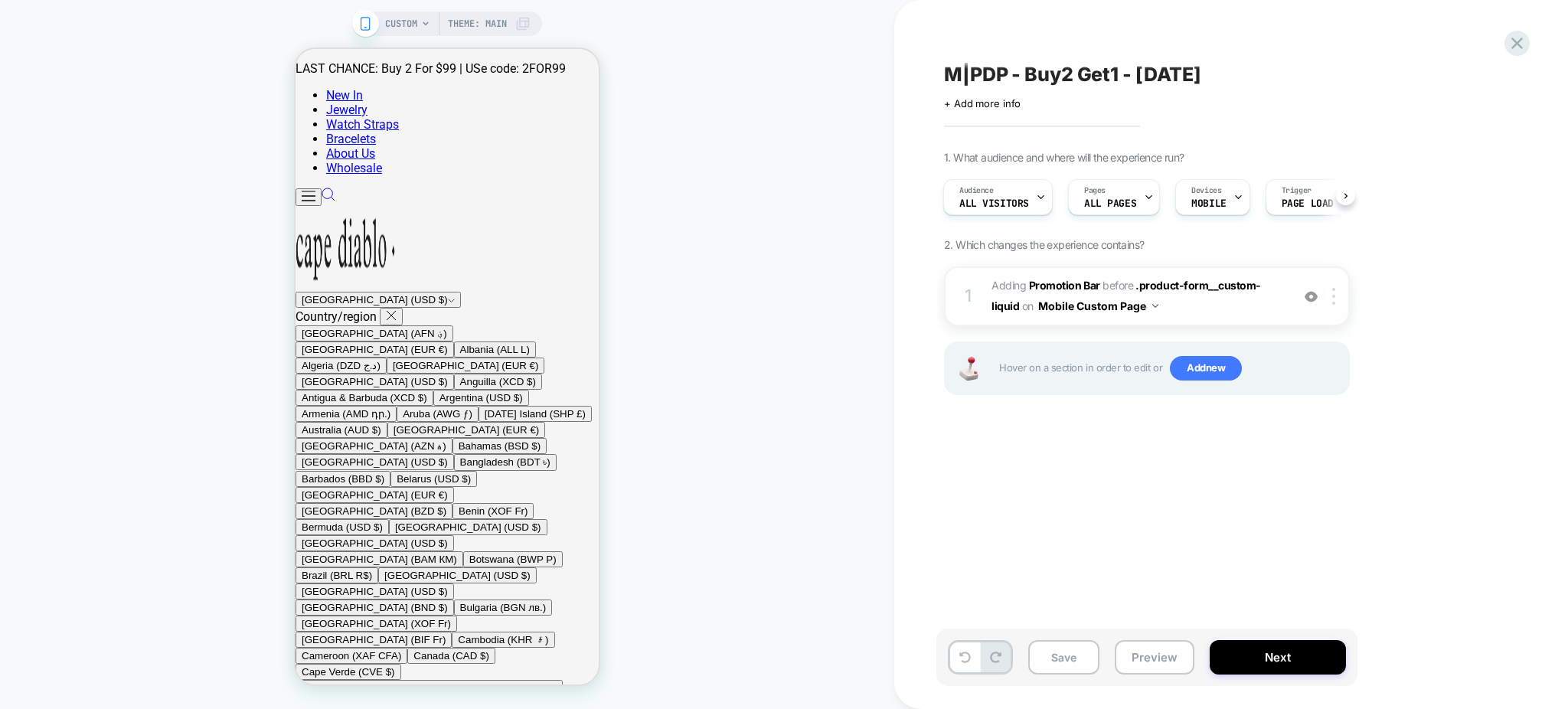
click at [1149, 316] on span "#_loomi_addon_1750612087101_dup1756240592 Adding Promotion Bar BEFORE .product-…" at bounding box center [1137, 296] width 291 height 42
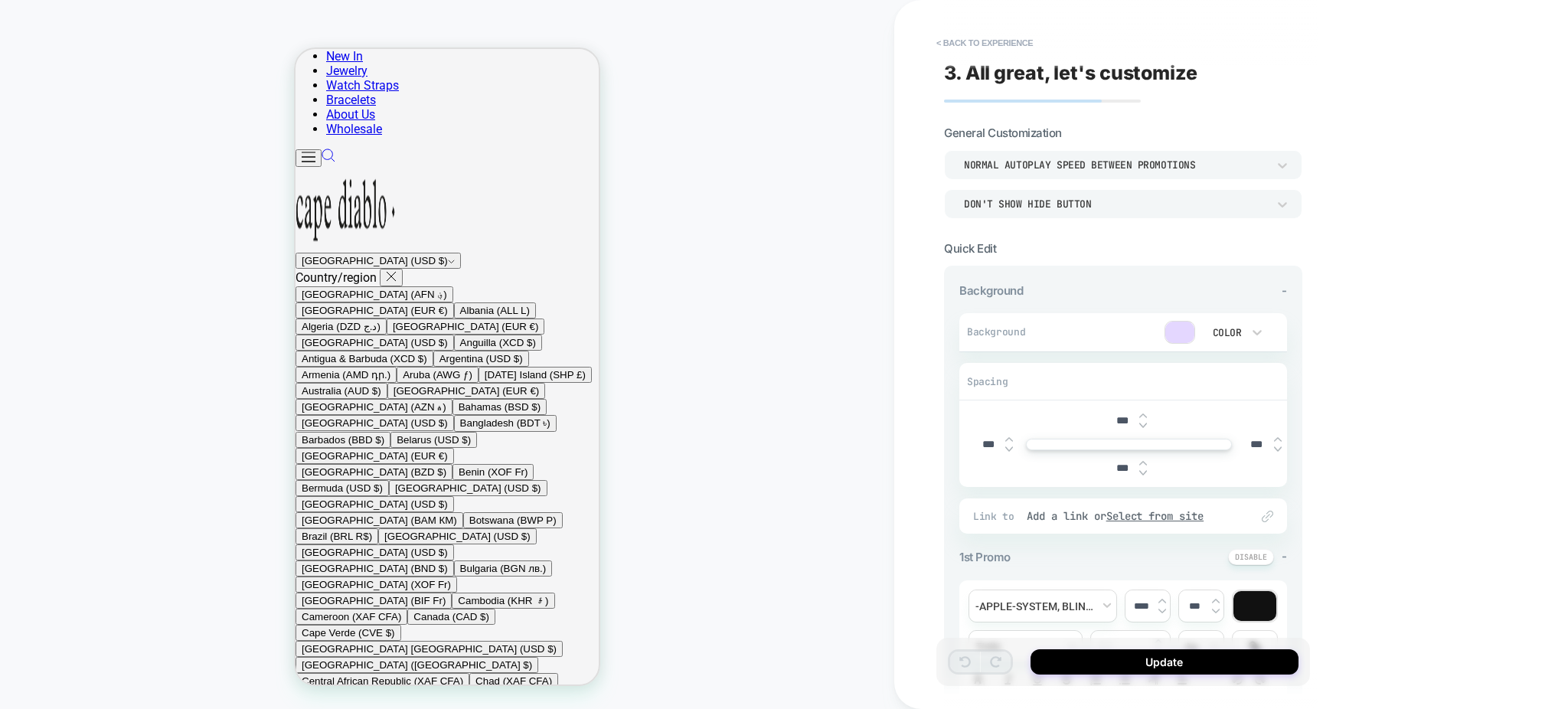
scroll to position [647, 0]
click at [999, 43] on button "< Back to experience" at bounding box center [985, 42] width 112 height 24
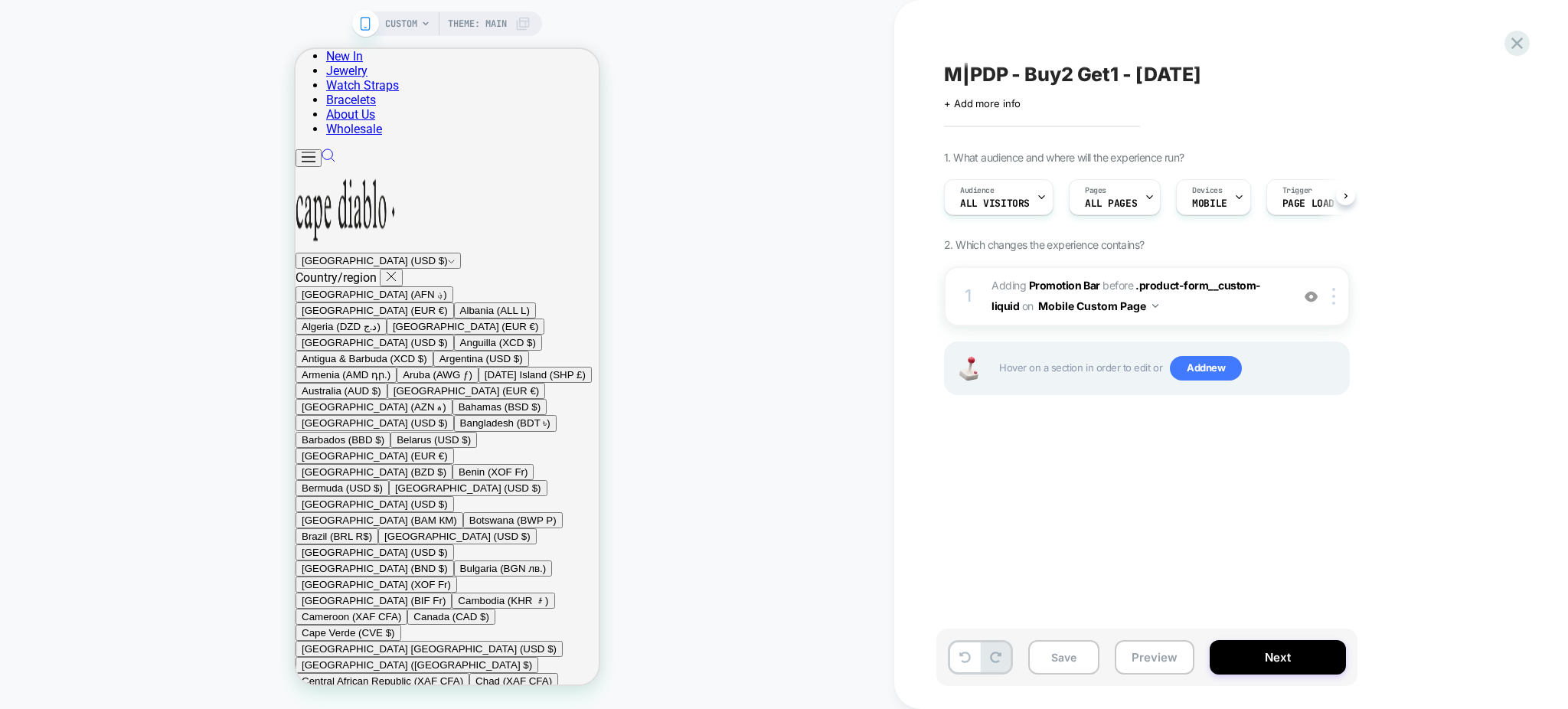
scroll to position [0, 1]
click at [1092, 311] on button "Mobile Custom Page" at bounding box center [1098, 305] width 120 height 22
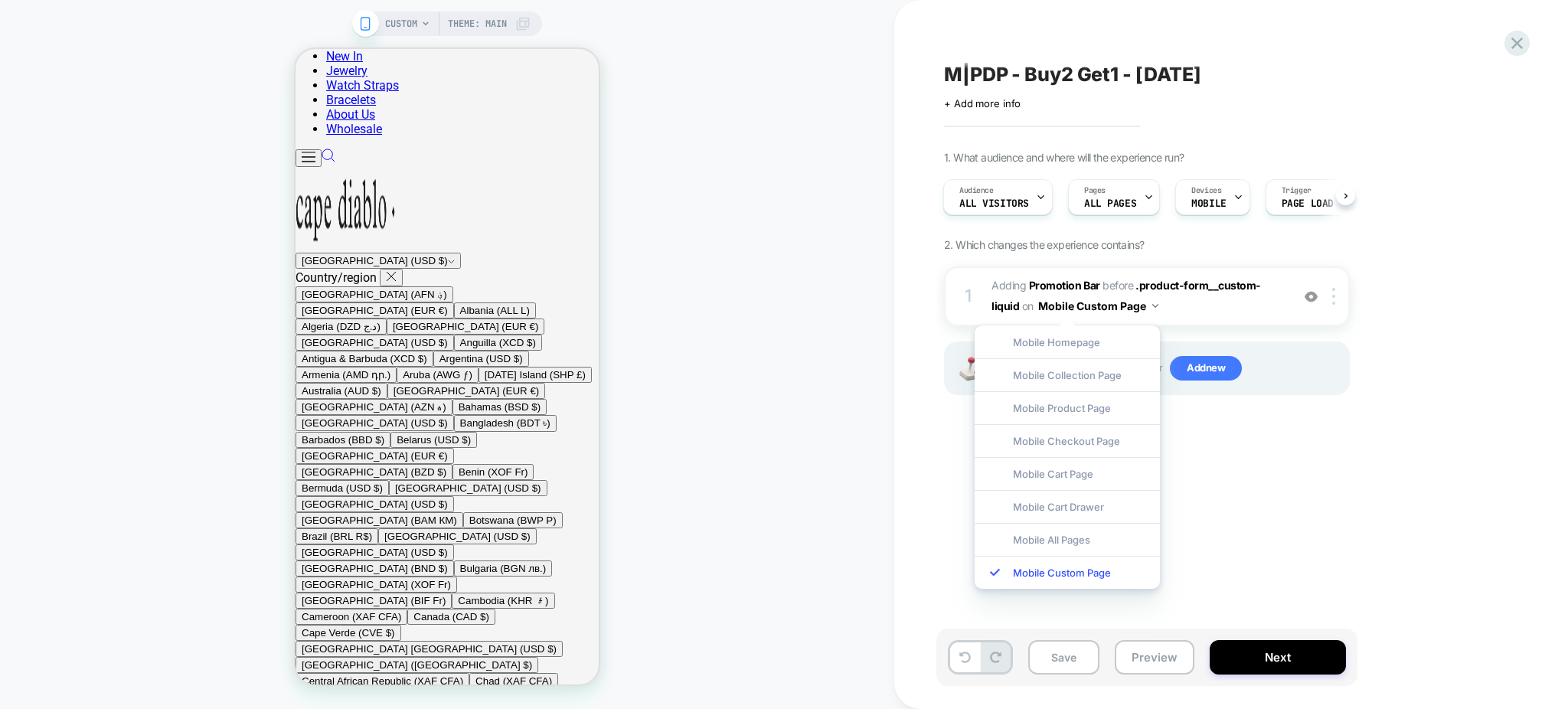
click at [1078, 409] on div "Mobile Product Page" at bounding box center [1067, 408] width 186 height 33
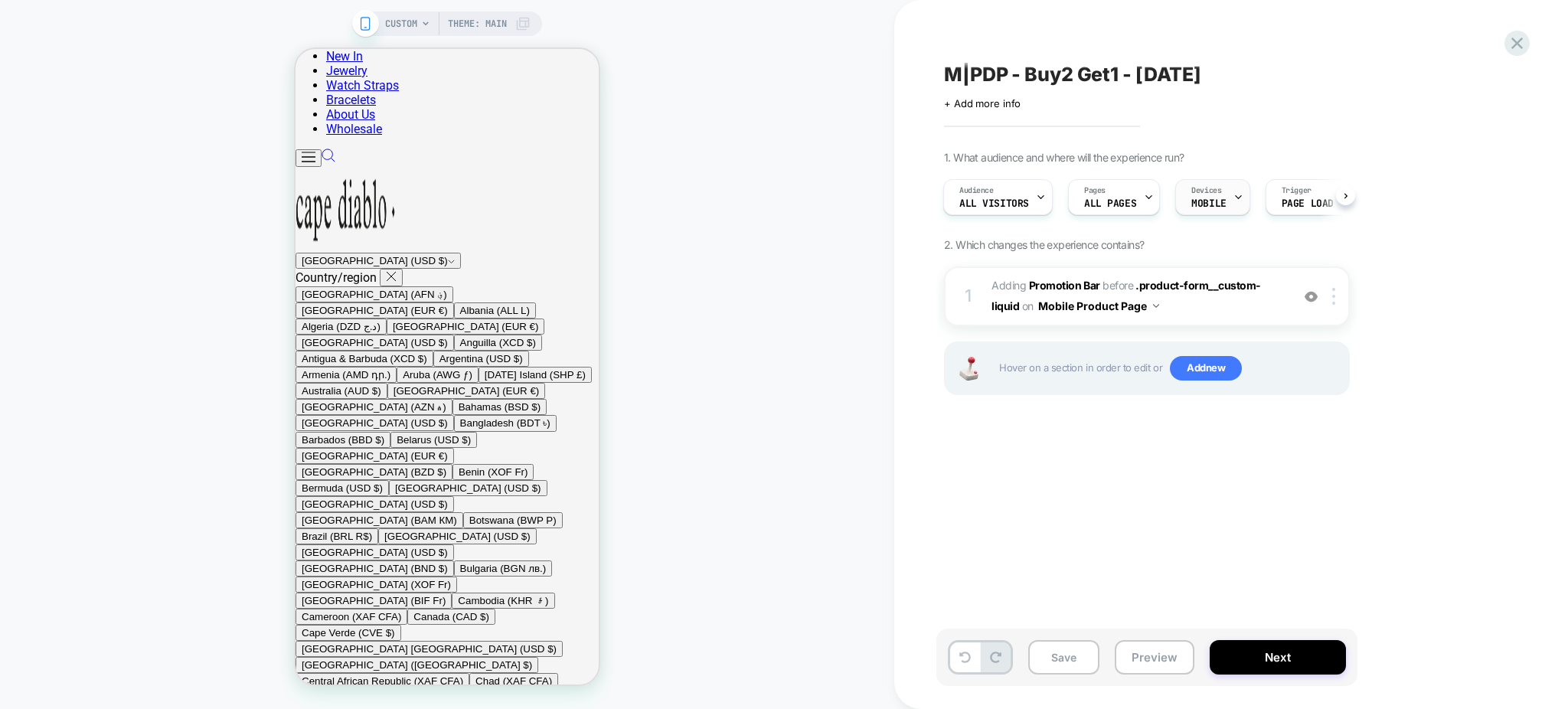
click at [1183, 194] on div "Devices MOBILE" at bounding box center [1208, 196] width 65 height 34
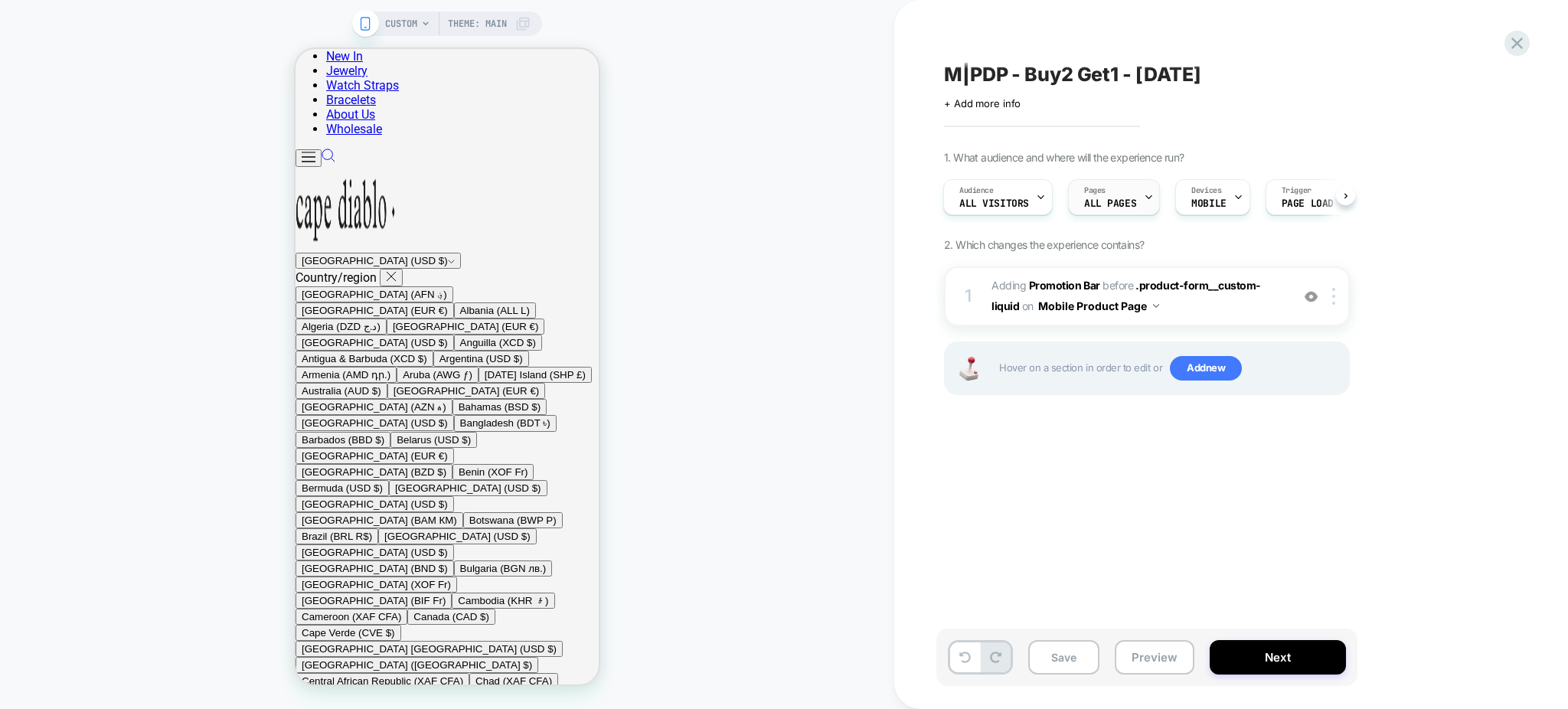
click at [1114, 200] on span "ALL PAGES" at bounding box center [1110, 203] width 52 height 11
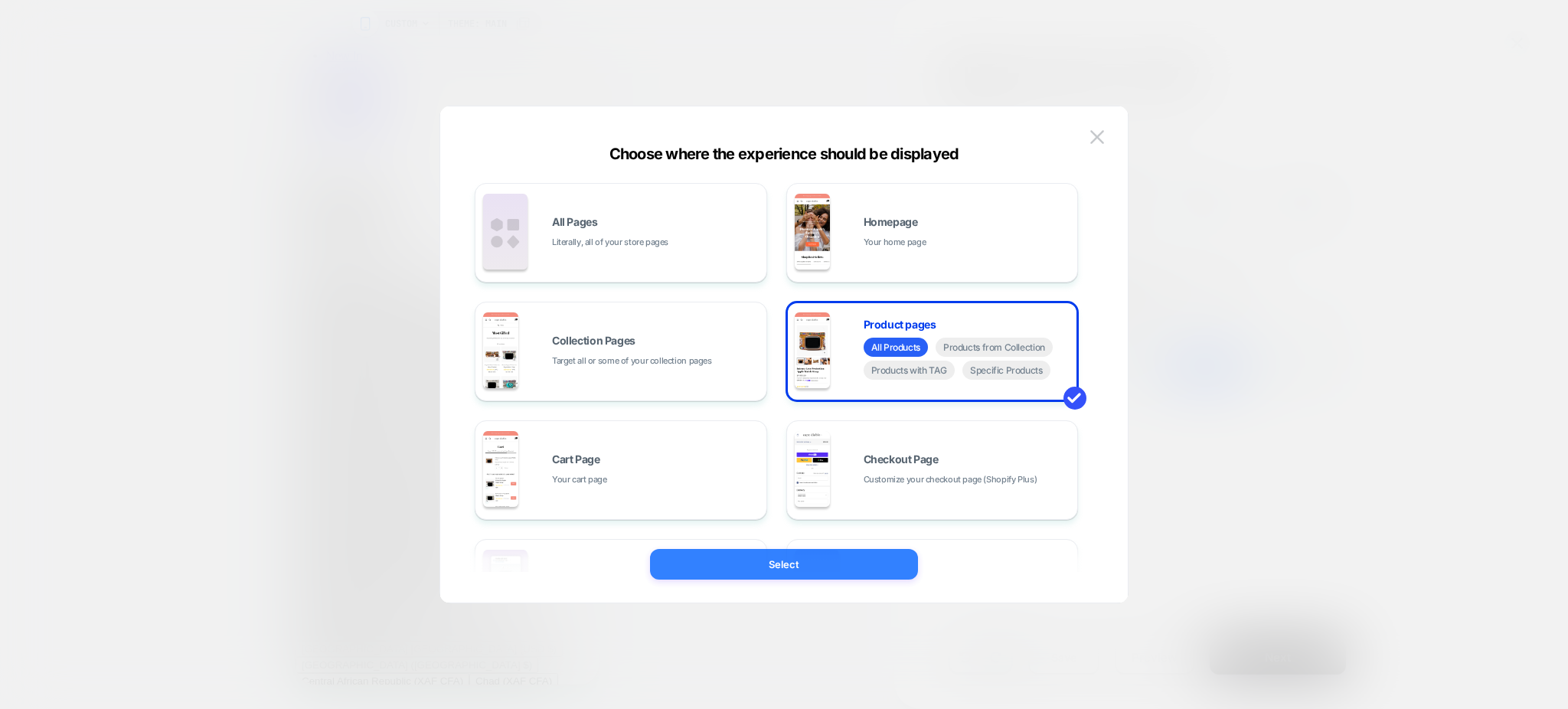
click at [865, 560] on button "Select" at bounding box center [784, 564] width 268 height 31
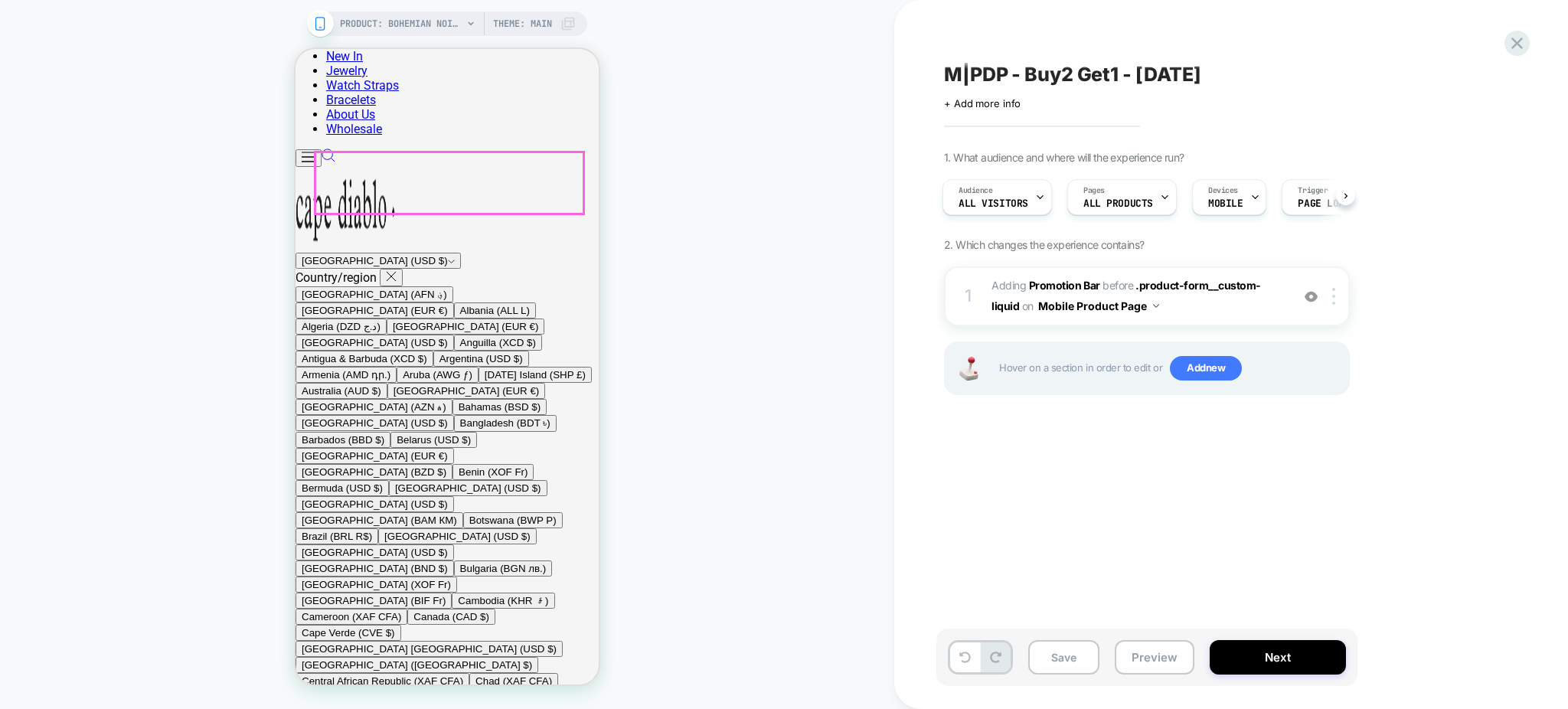
scroll to position [510, 0]
click at [1162, 308] on span "#_loomi_addon_1750612087101_dup1756240592 Adding Promotion Bar BEFORE .product-…" at bounding box center [1137, 296] width 291 height 42
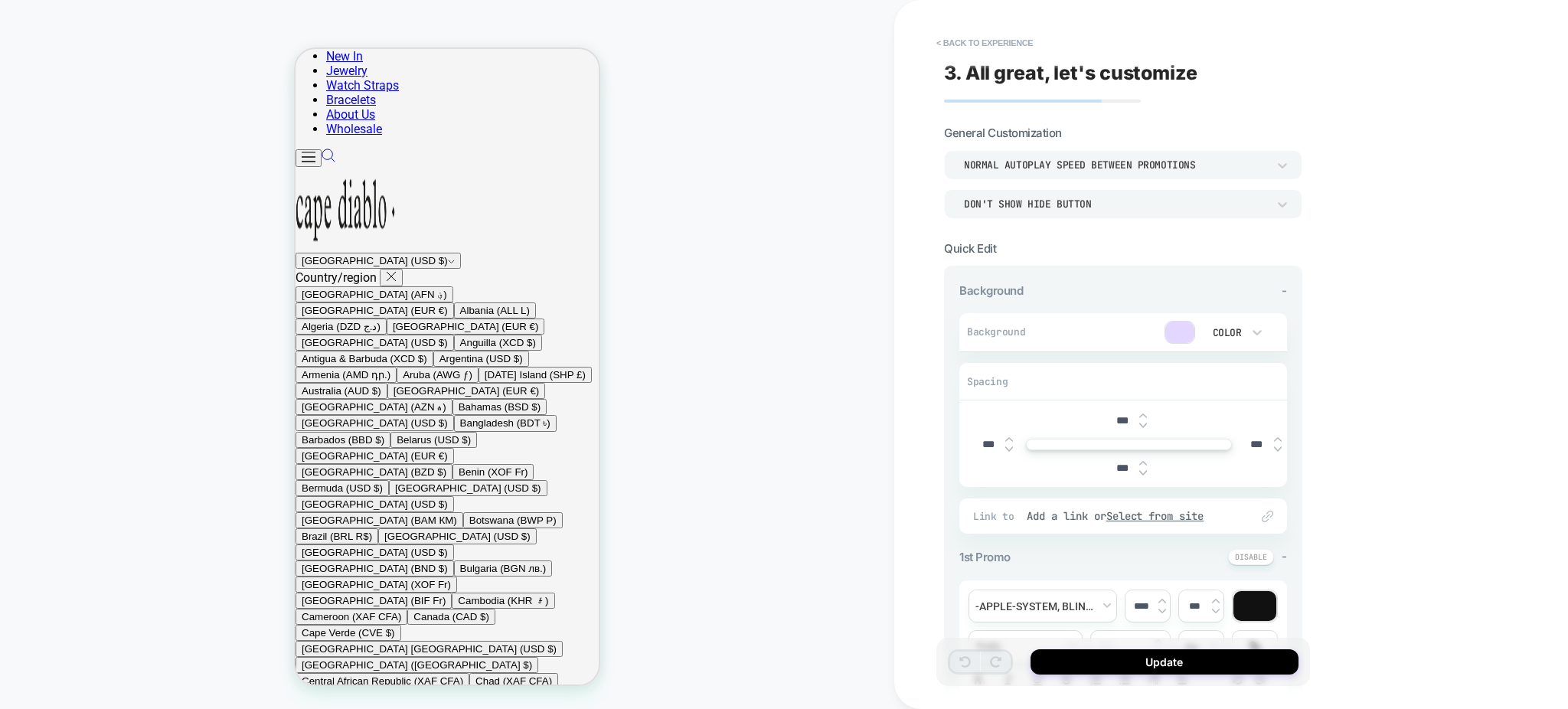
scroll to position [387, 0]
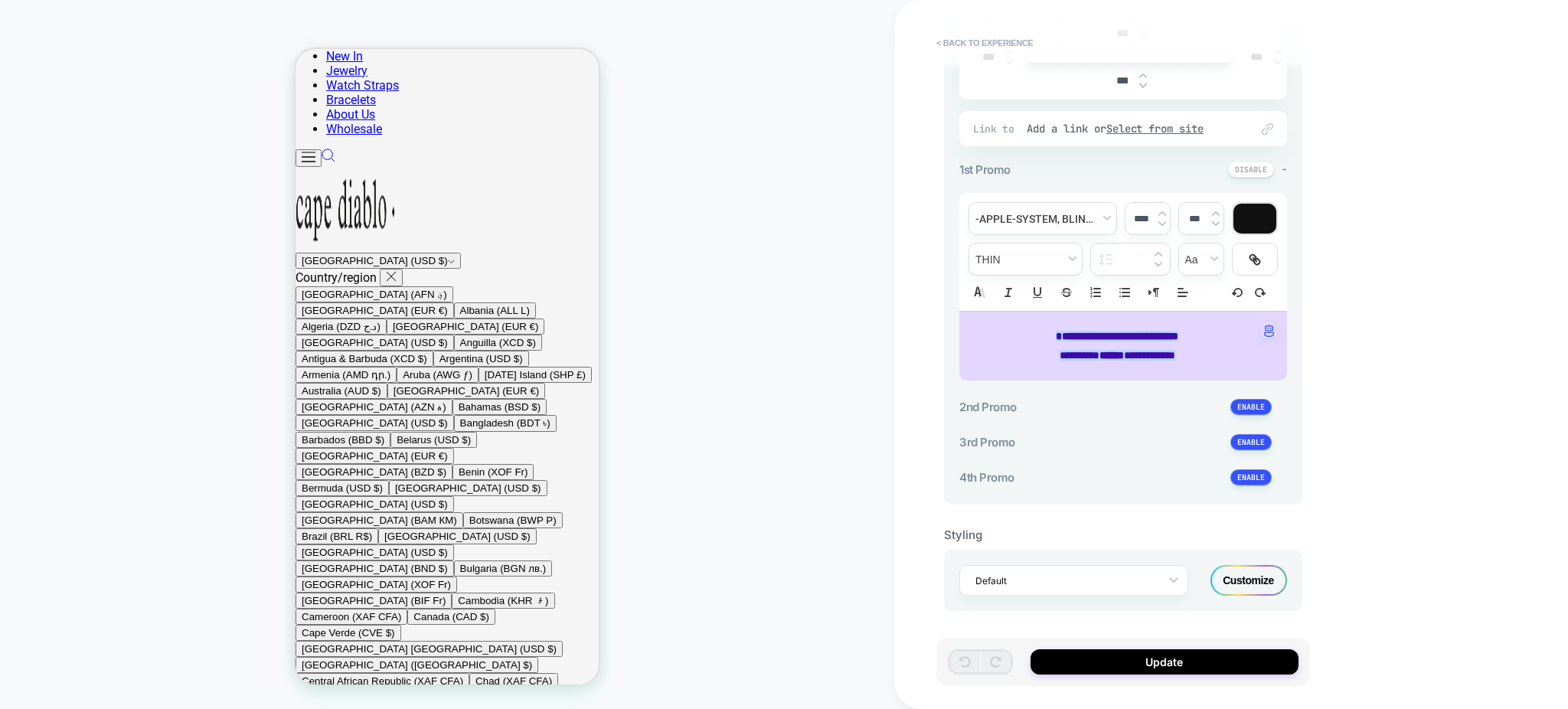
click at [1124, 362] on p "**********" at bounding box center [1117, 355] width 285 height 19
click at [1072, 331] on span "**********" at bounding box center [1117, 335] width 122 height 11
type input "****"
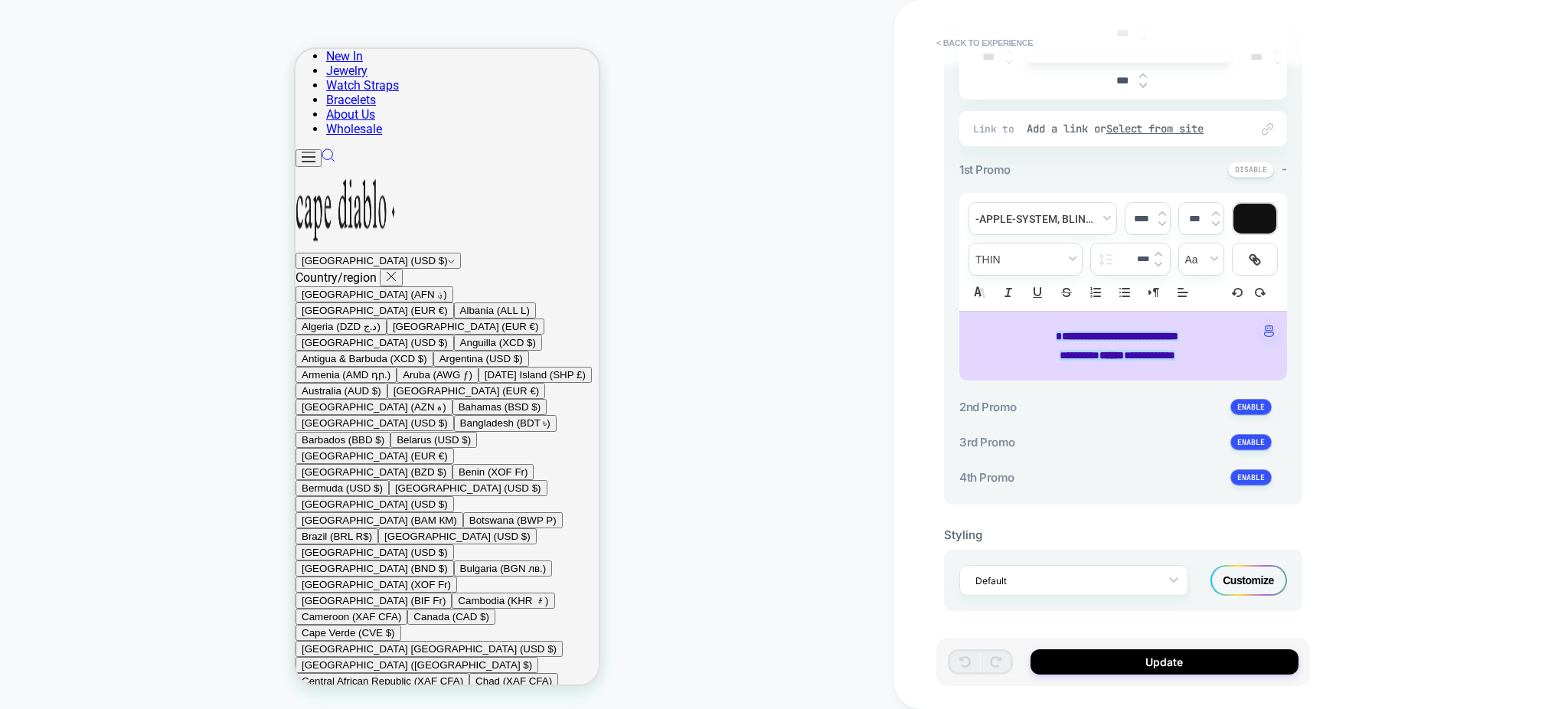
click at [1073, 338] on span "**********" at bounding box center [1117, 335] width 122 height 11
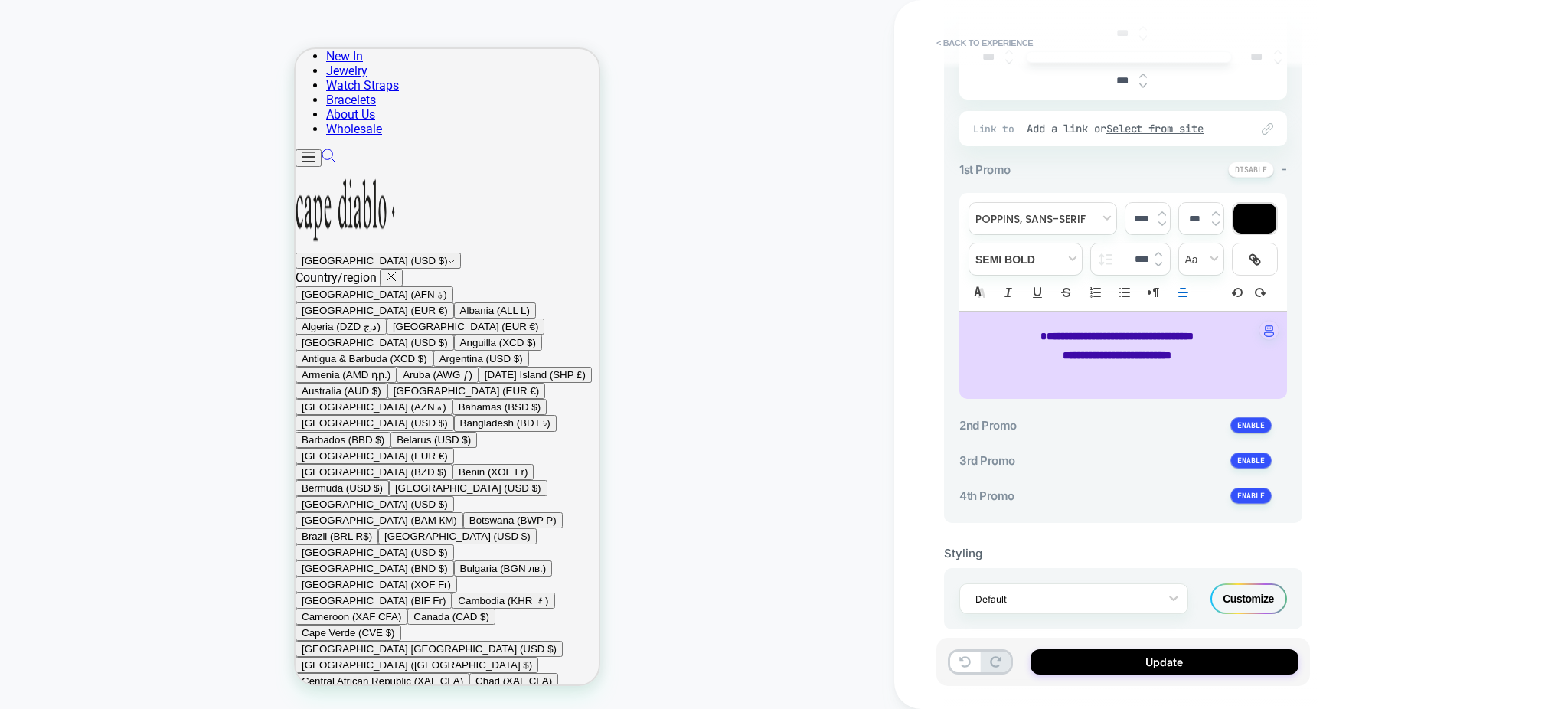
type input "****"
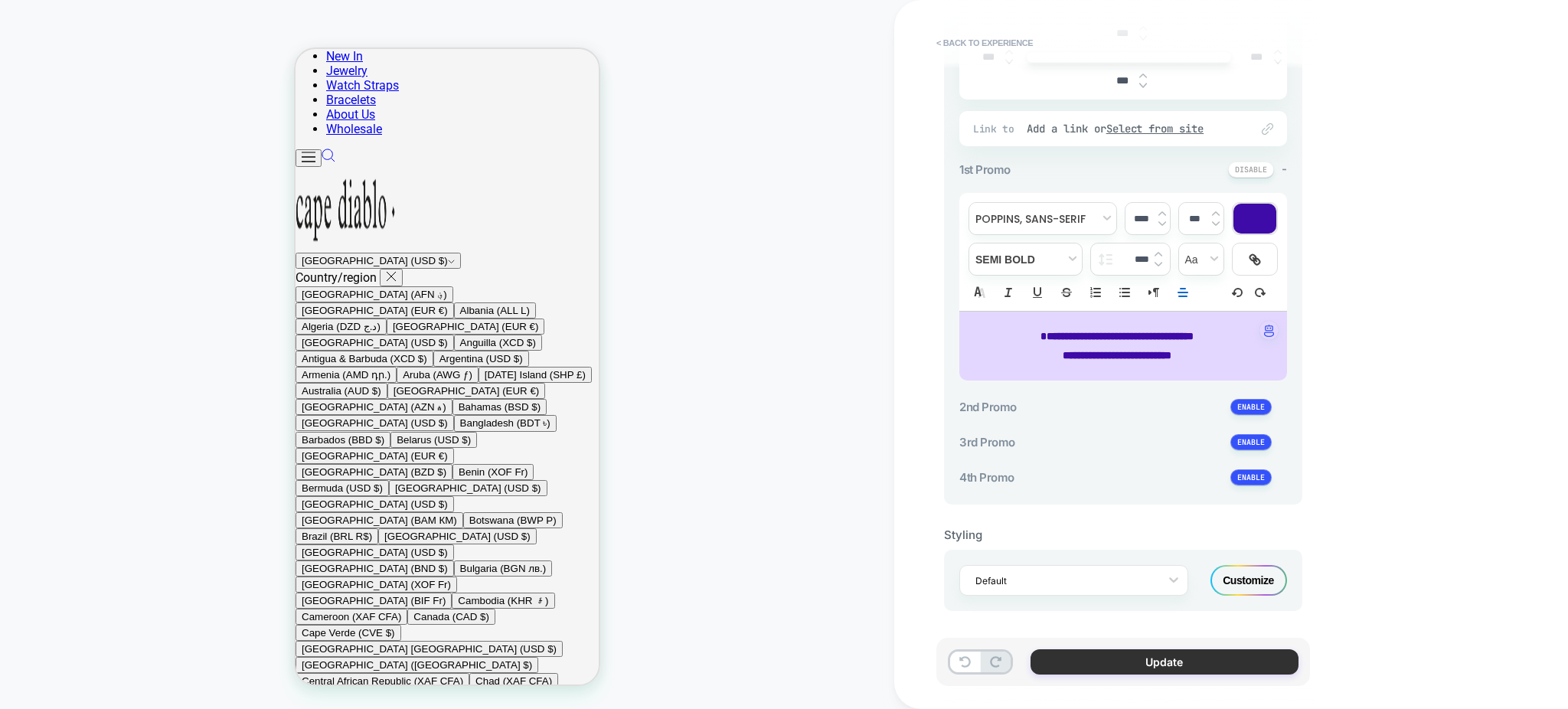
click at [1089, 661] on button "Update" at bounding box center [1164, 662] width 268 height 25
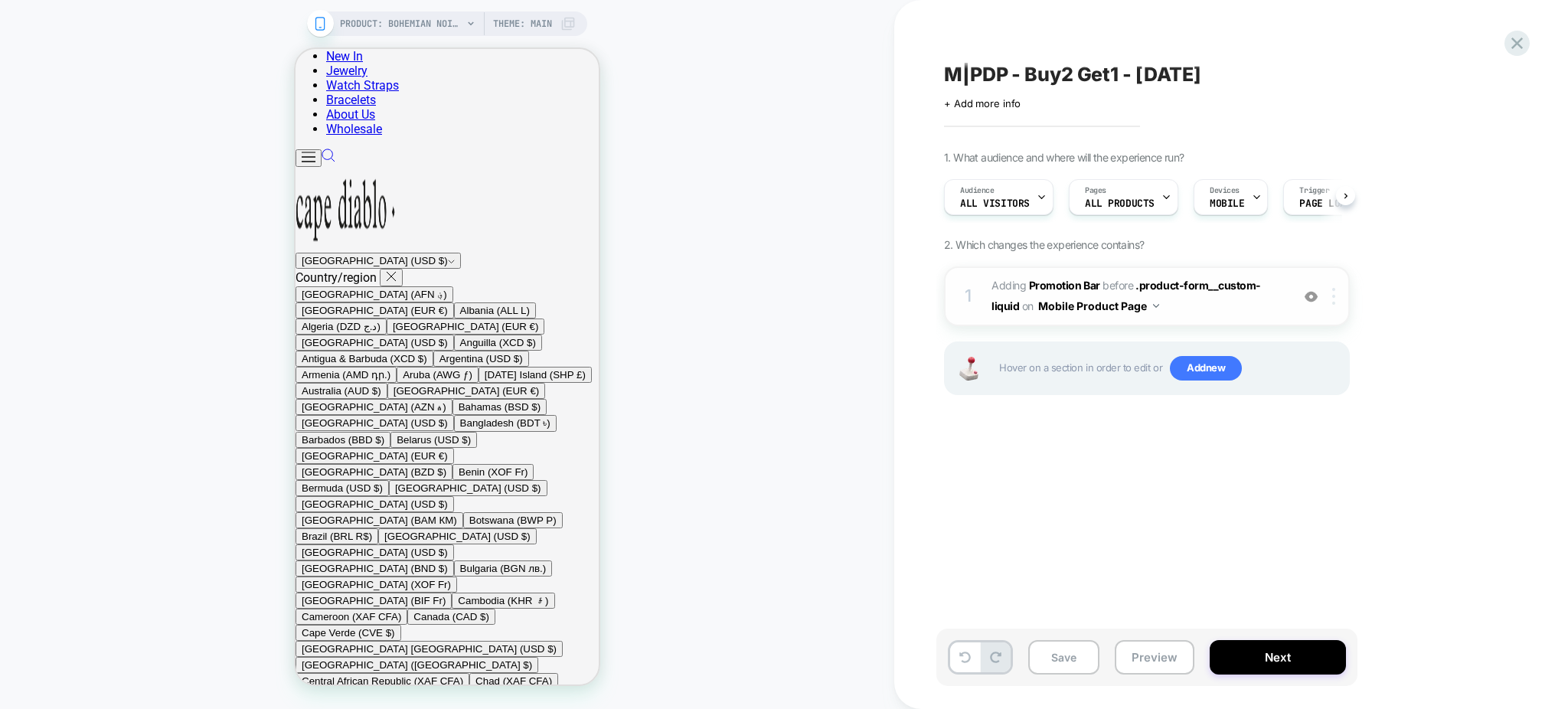
scroll to position [0, 1]
click at [1332, 295] on img at bounding box center [1334, 296] width 3 height 17
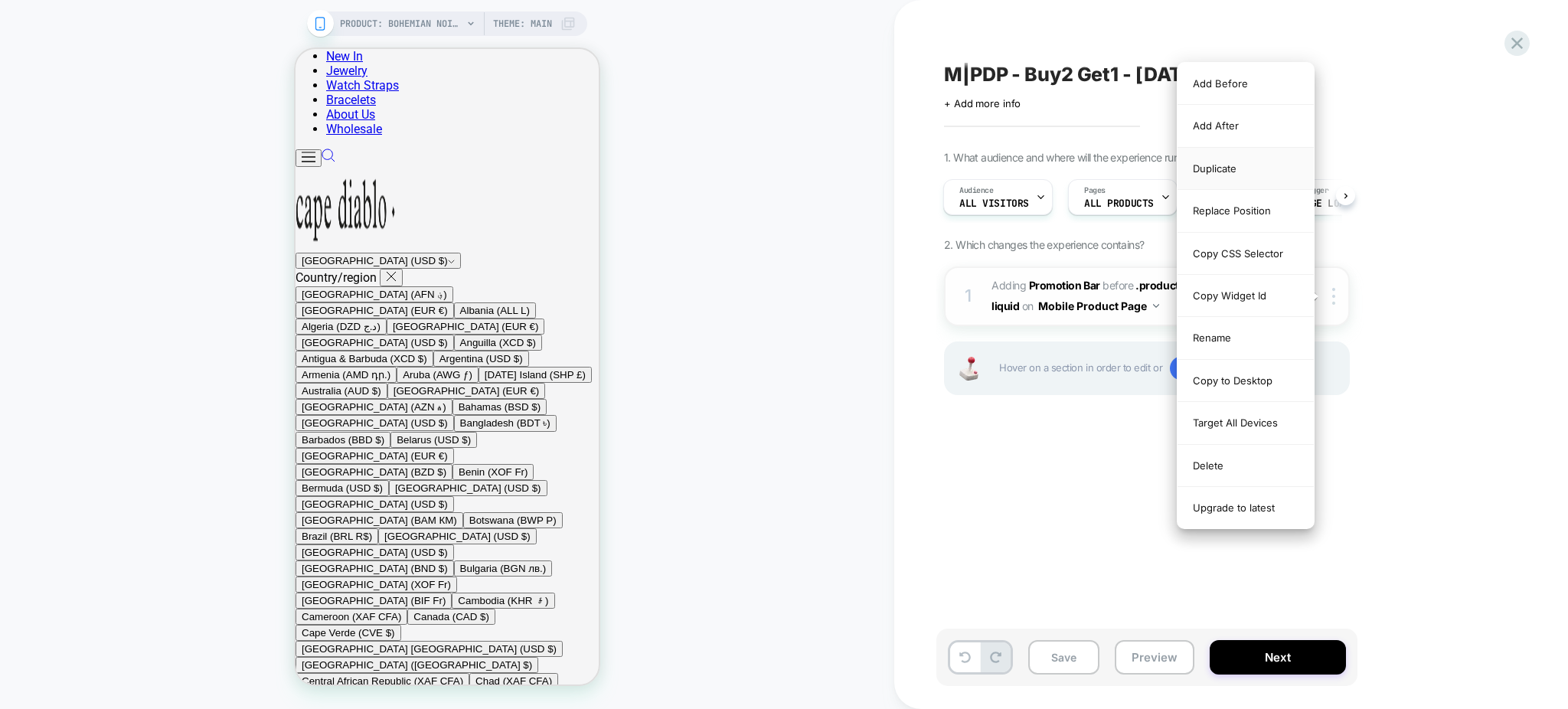
click at [1236, 170] on div "Duplicate" at bounding box center [1246, 169] width 136 height 42
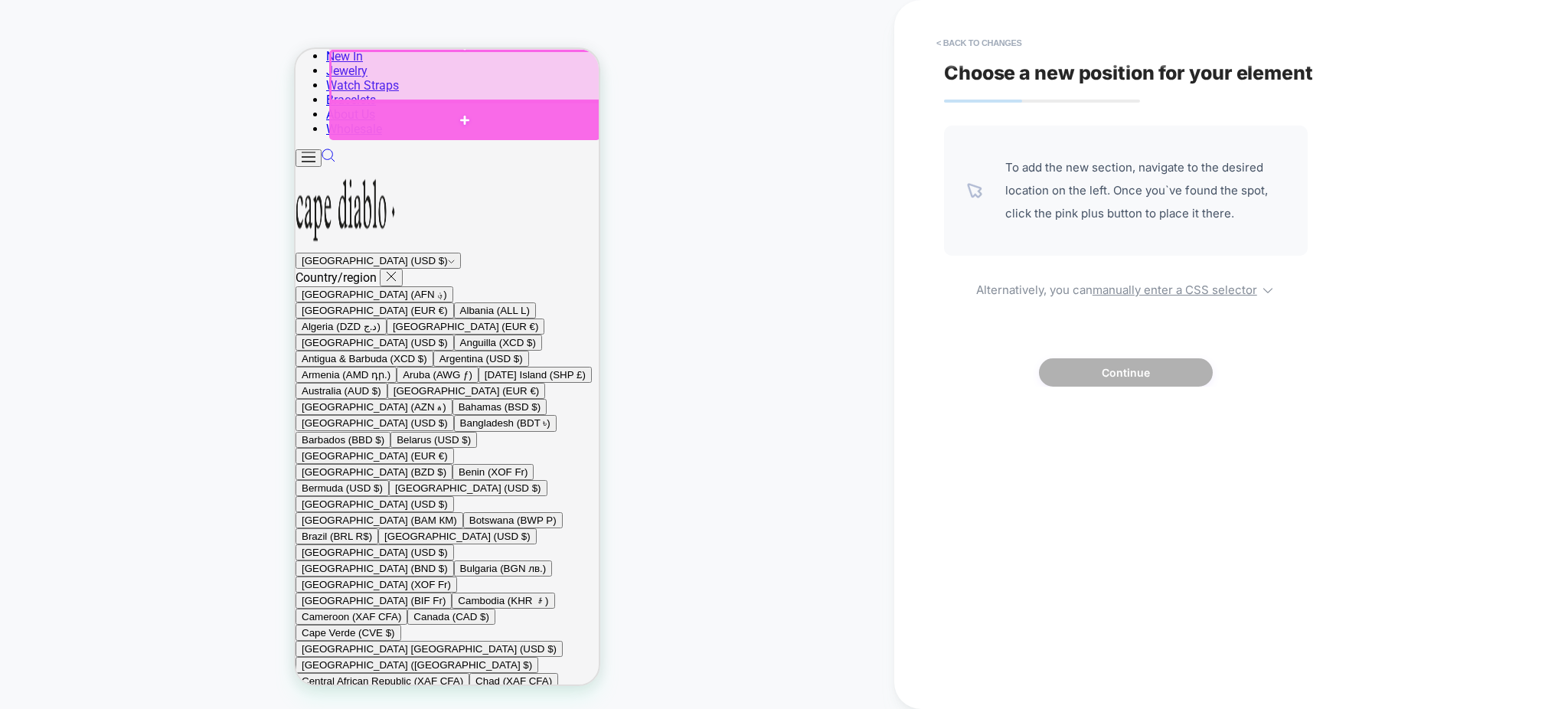
click at [363, 113] on div at bounding box center [465, 120] width 271 height 40
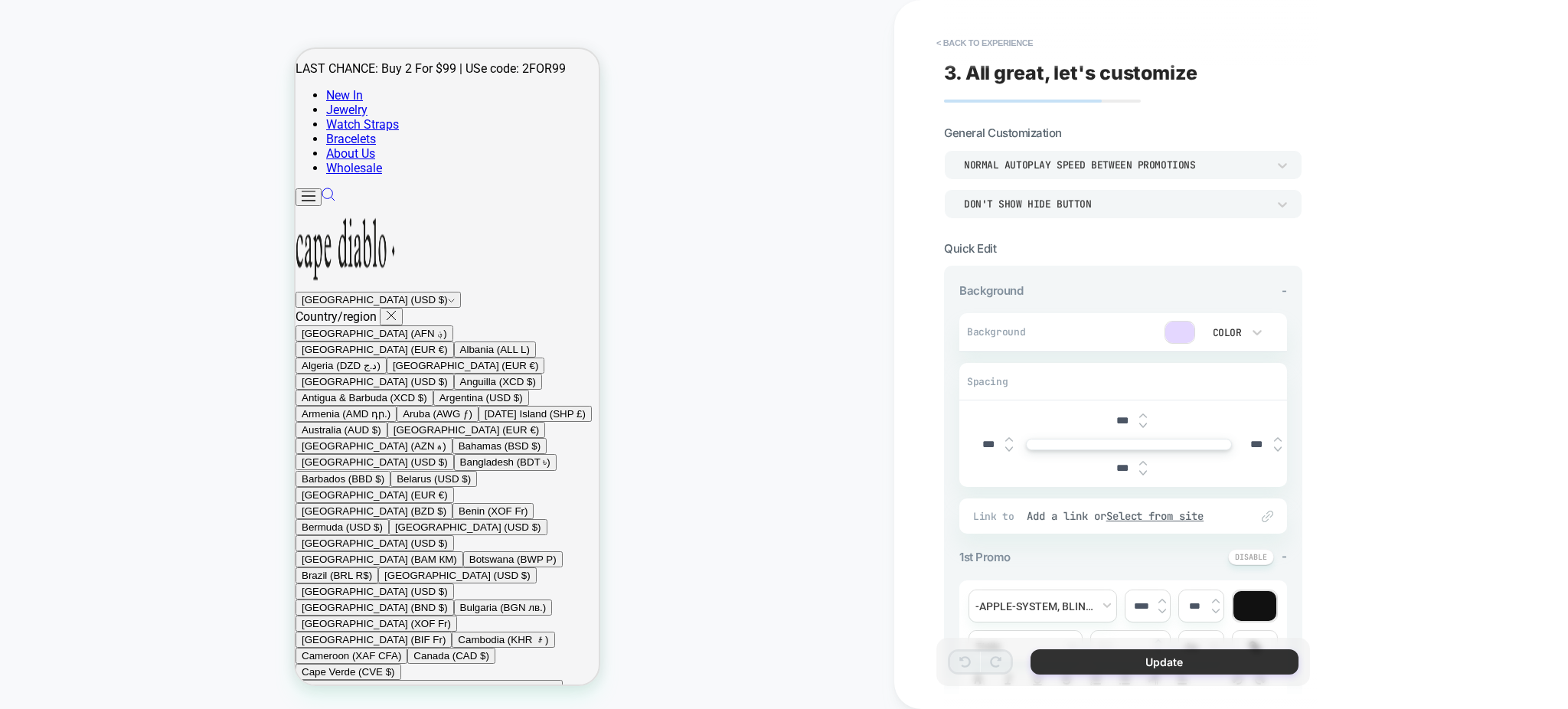
click at [1090, 659] on button "Update" at bounding box center [1164, 662] width 268 height 25
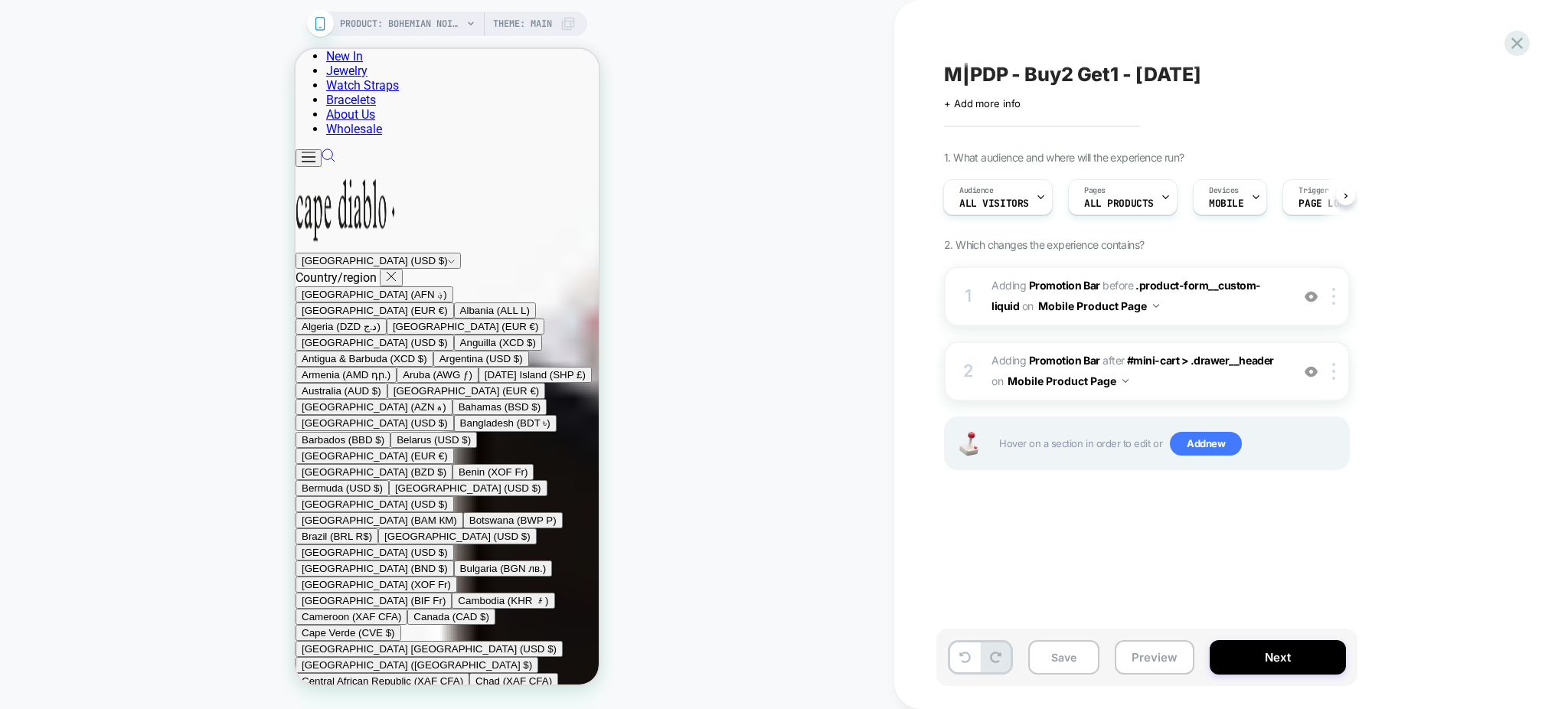
scroll to position [2450, 0]
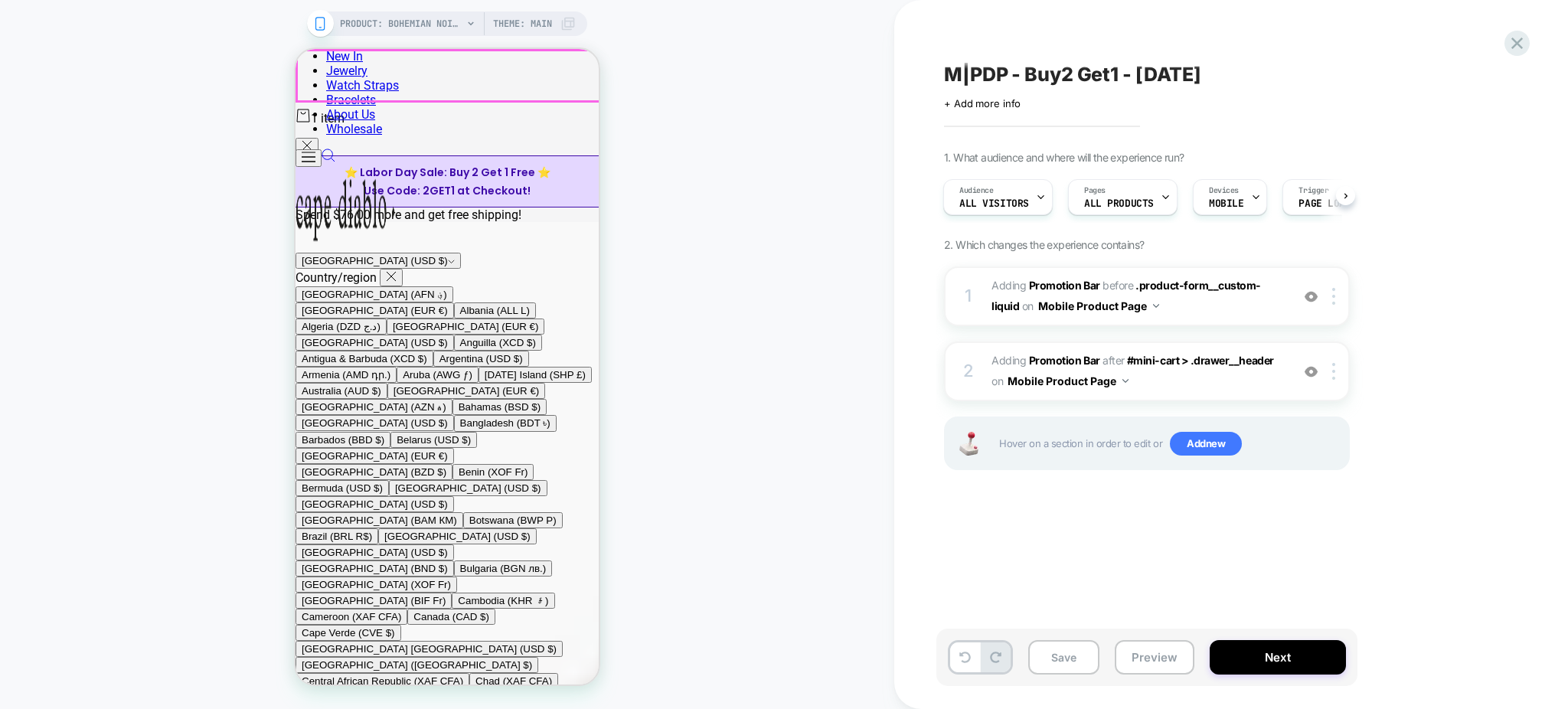
click at [319, 138] on button "button" at bounding box center [307, 146] width 23 height 17
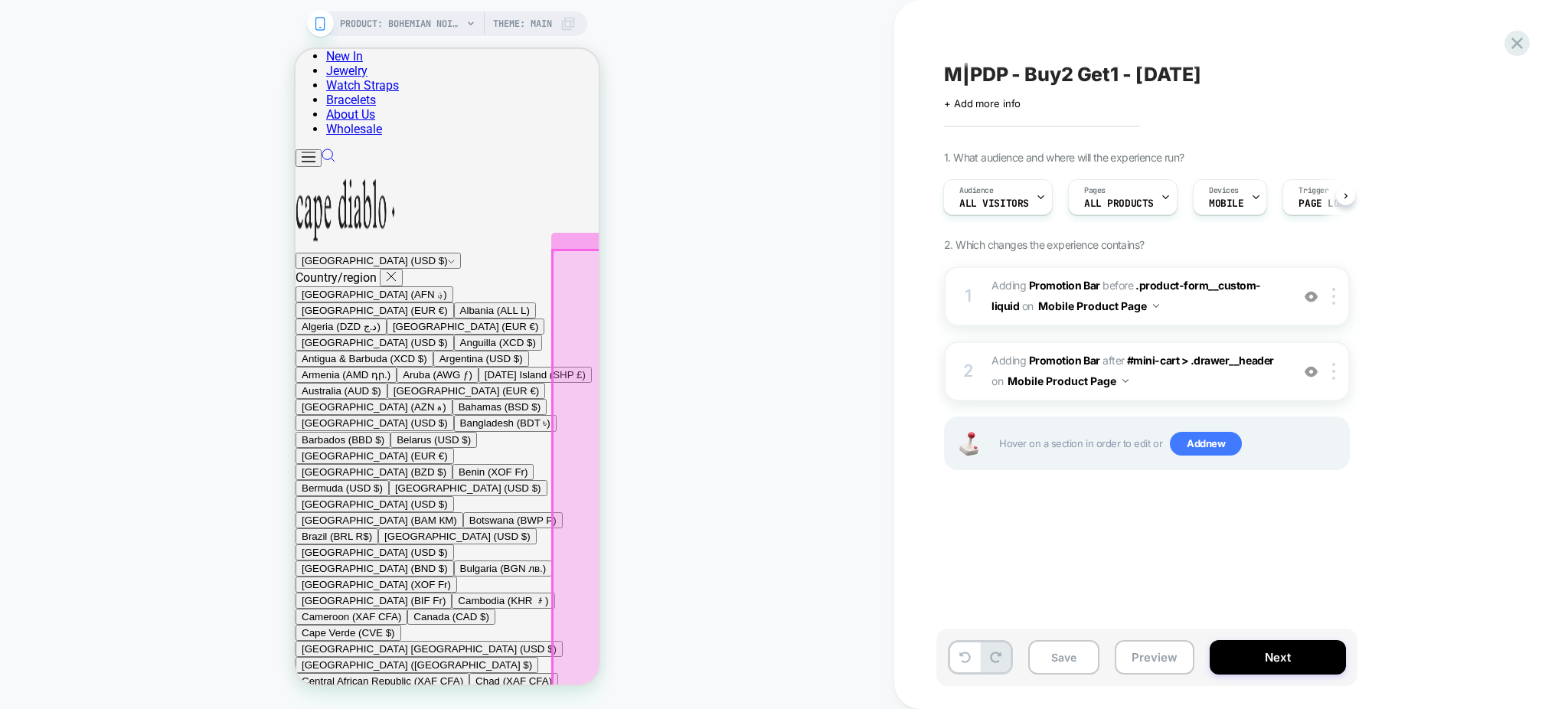
scroll to position [306, 0]
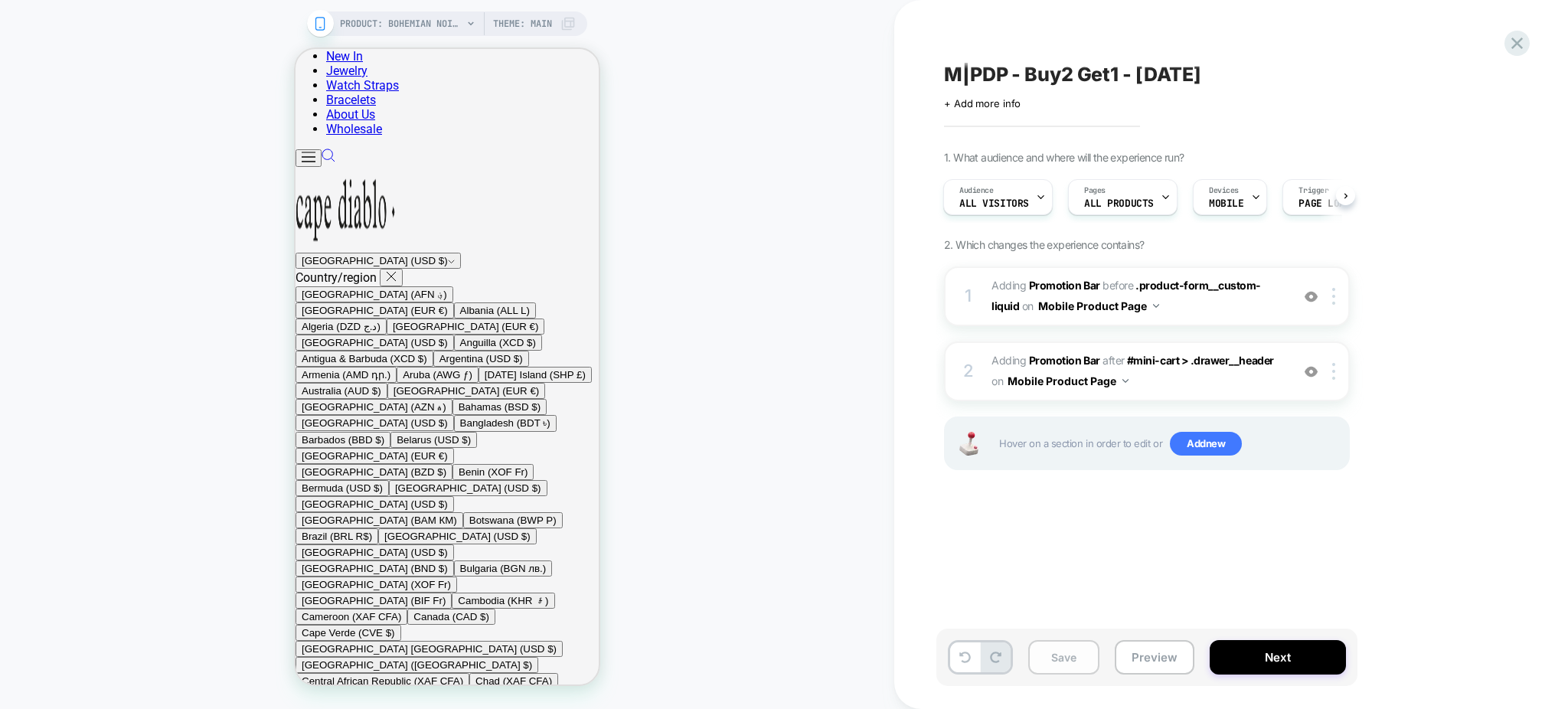
click at [1051, 668] on button "Save" at bounding box center [1064, 657] width 72 height 34
click at [1080, 81] on span "M|PDP - Buy2 Get1 - Labor Day" at bounding box center [1072, 74] width 257 height 23
click at [1080, 81] on textarea "**********" at bounding box center [1027, 74] width 166 height 24
click at [1080, 81] on textarea "**********" at bounding box center [1149, 74] width 410 height 24
click at [1169, 662] on button "Preview" at bounding box center [1154, 657] width 80 height 34
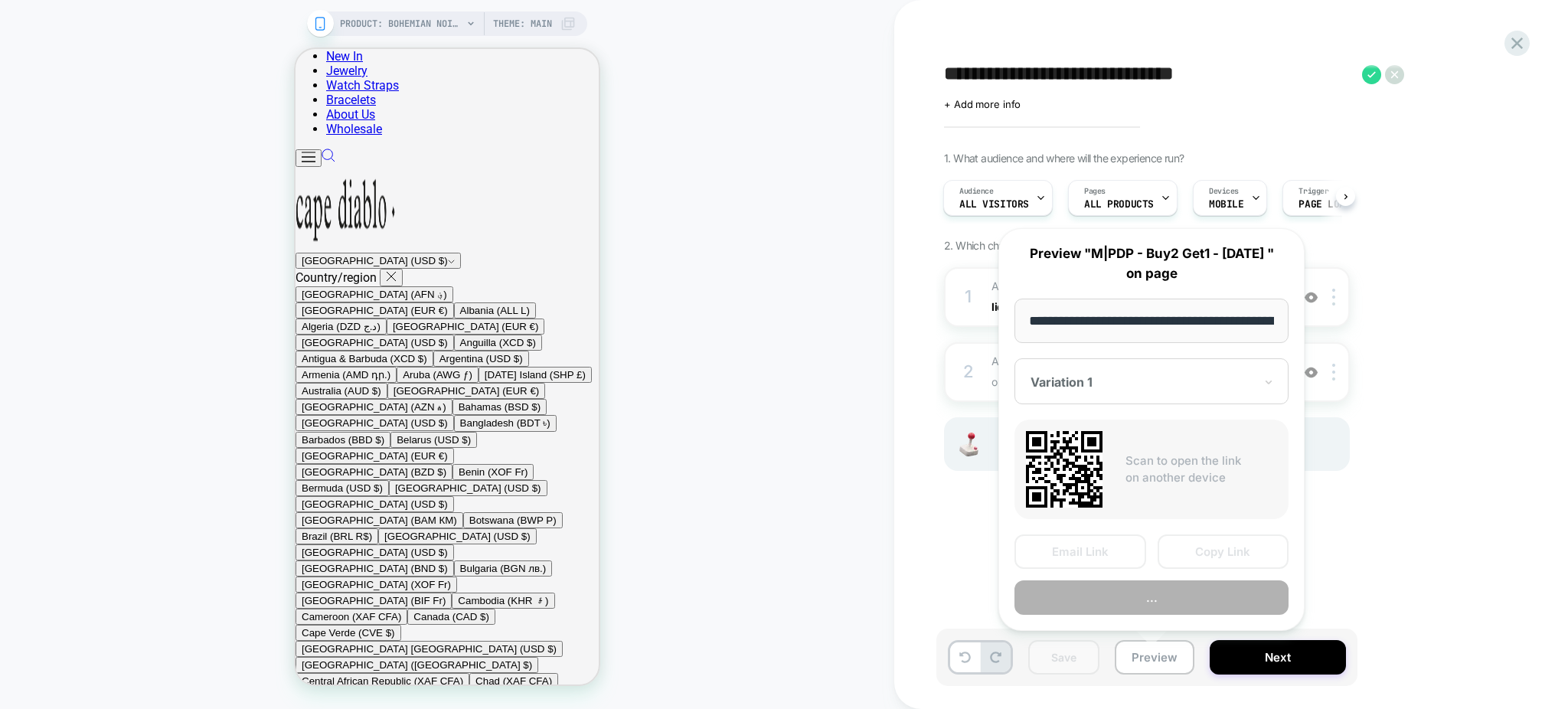
scroll to position [0, 361]
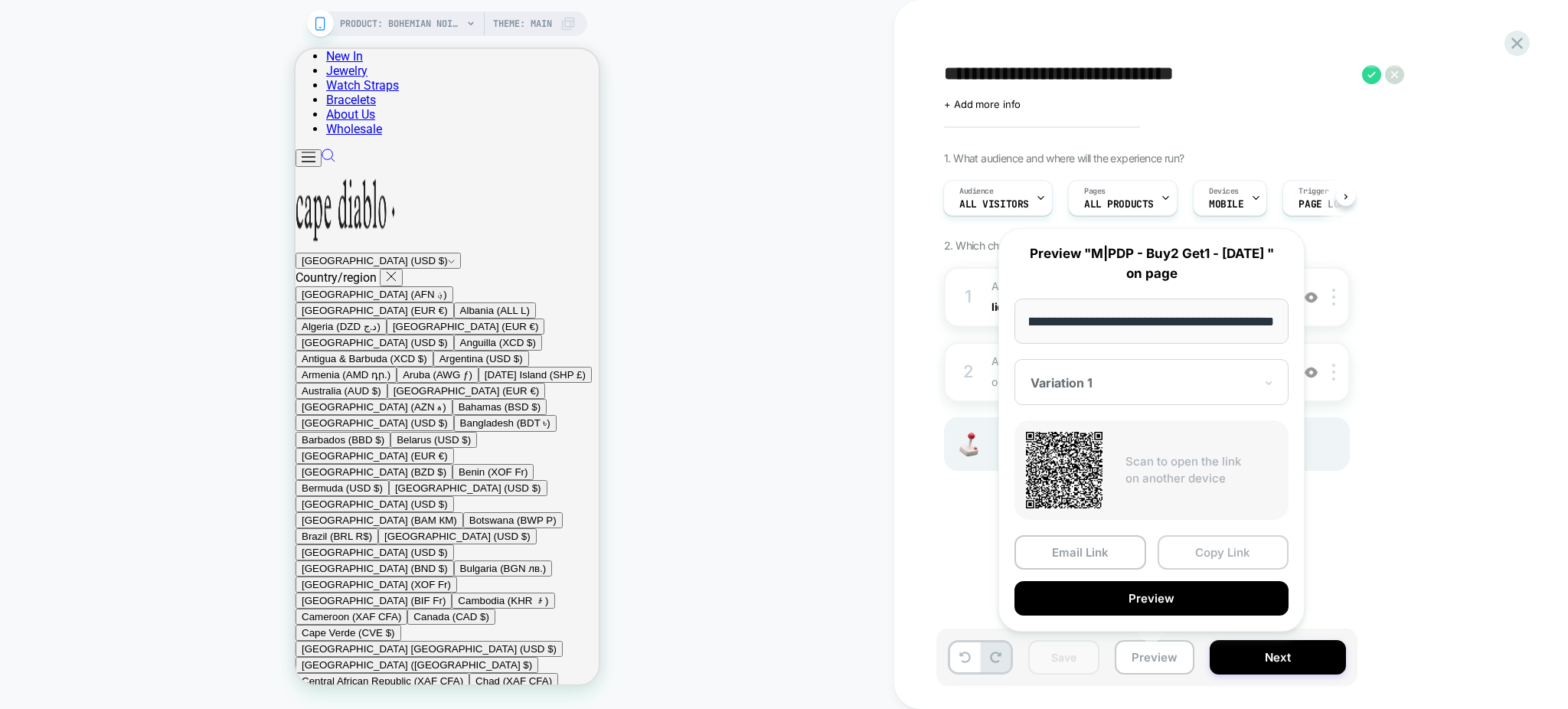
click at [1228, 551] on button "Copy Link" at bounding box center [1223, 552] width 131 height 34
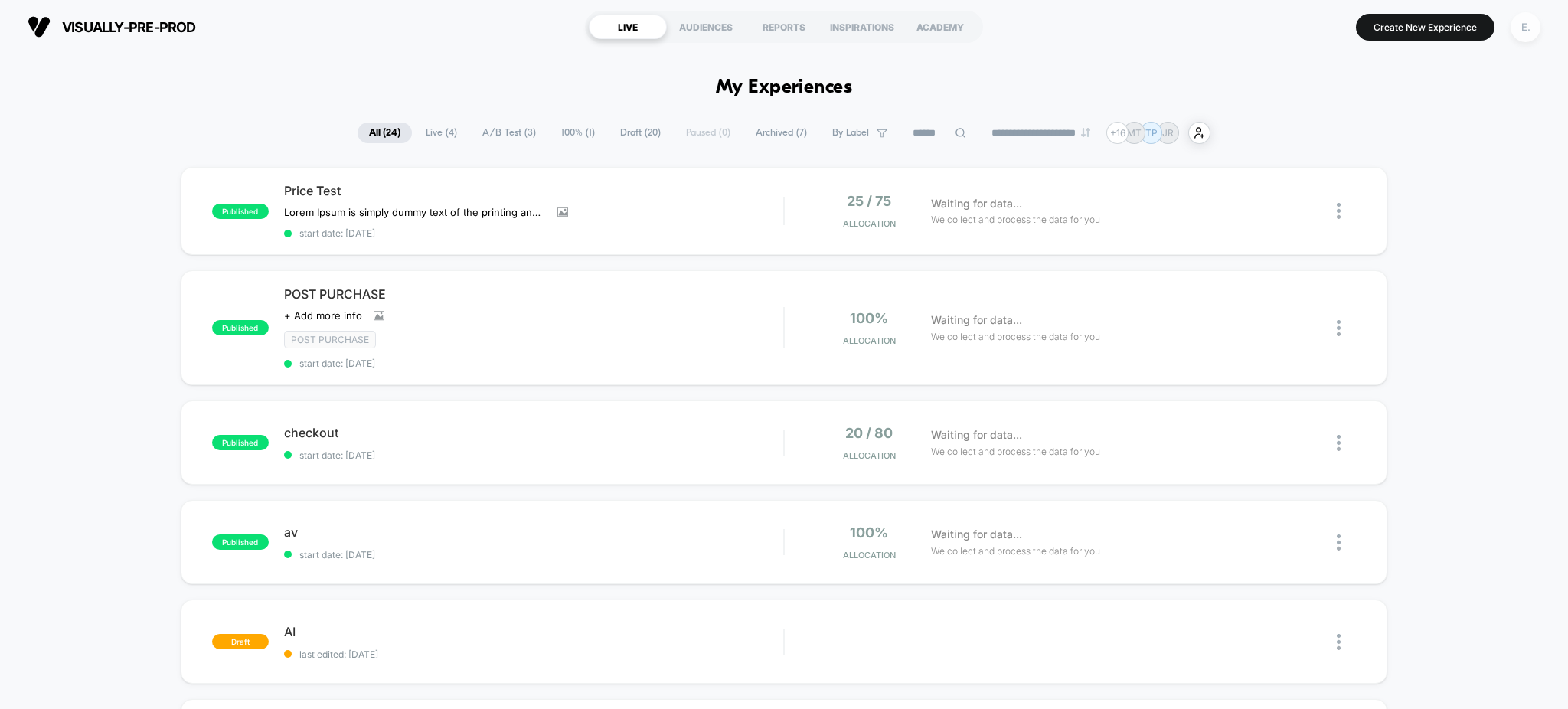
click at [1521, 29] on div "E." at bounding box center [1526, 27] width 30 height 30
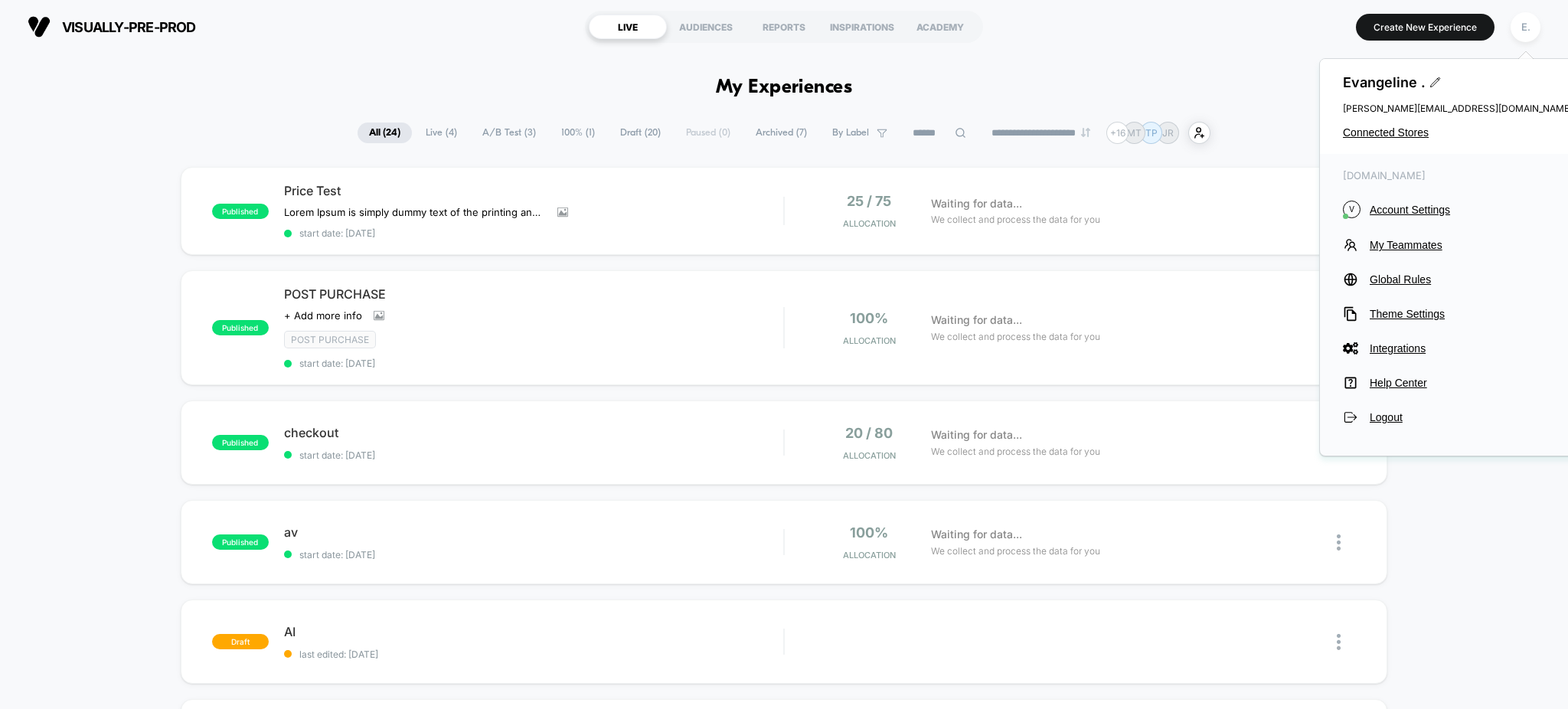
click at [1397, 142] on div "[PERSON_NAME] . [PERSON_NAME][EMAIL_ADDRESS][DOMAIN_NAME] Connected Stores" at bounding box center [1457, 107] width 275 height 95
click at [1394, 136] on span "Connected Stores" at bounding box center [1458, 132] width 230 height 12
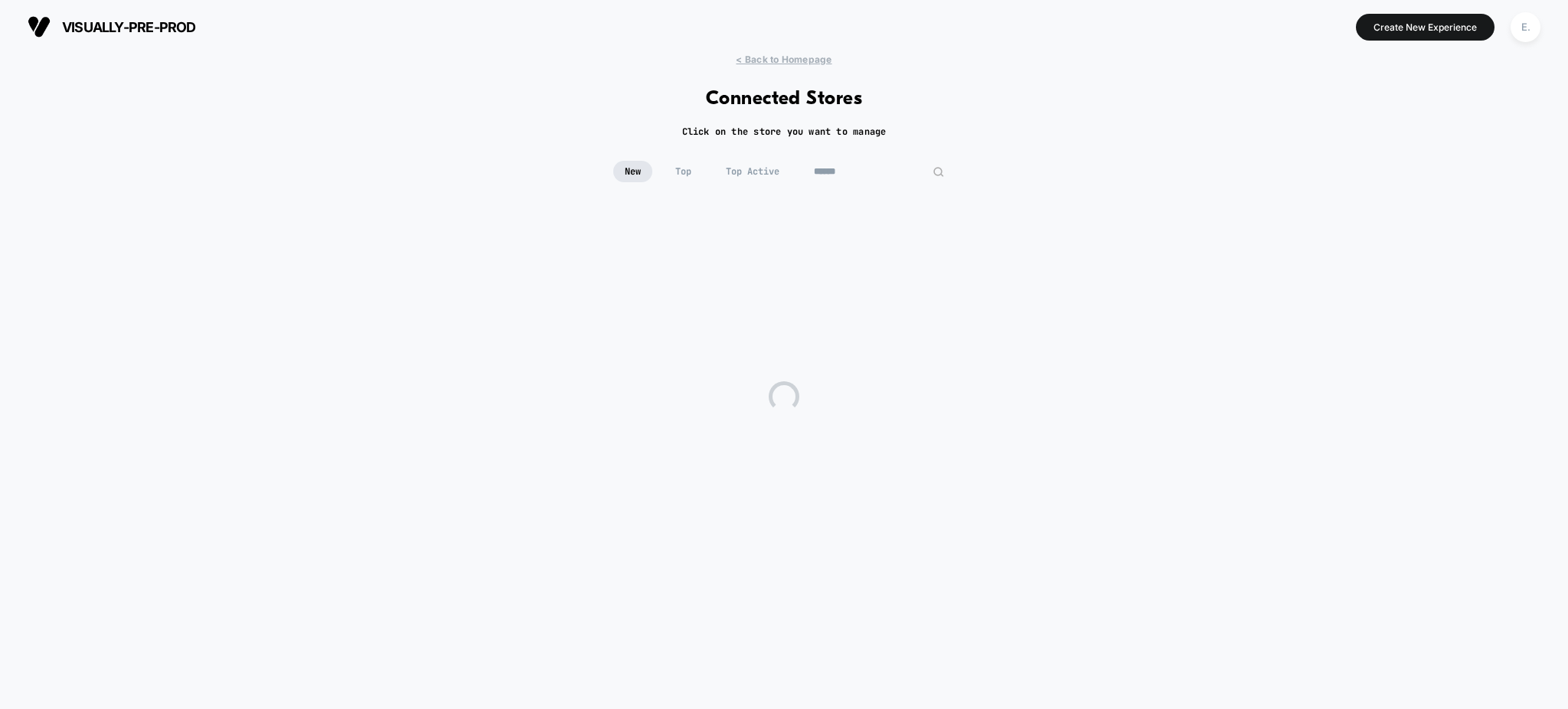
click at [879, 177] on input at bounding box center [879, 171] width 153 height 22
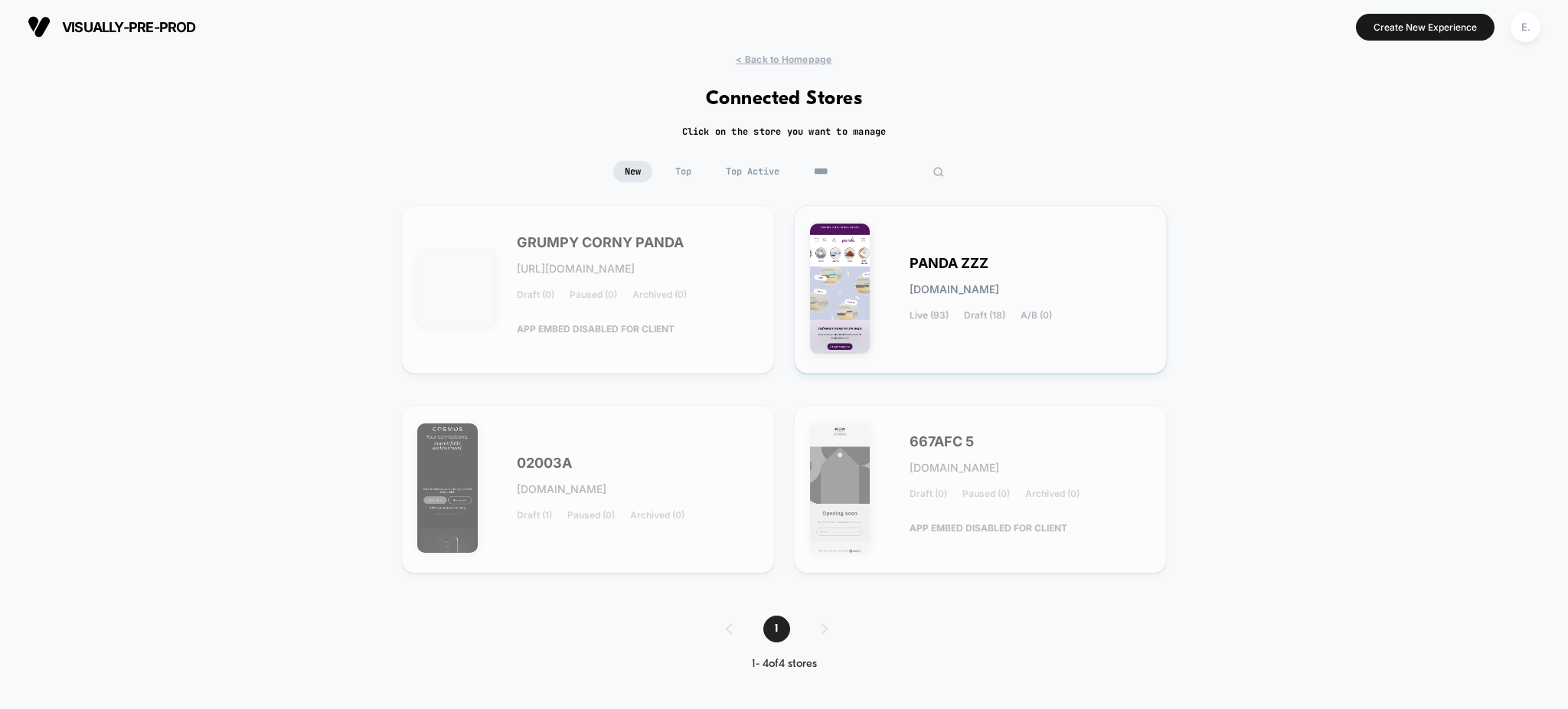
type input "****"
click at [1118, 279] on div "PANDA ZZZ [DOMAIN_NAME] Live (93) Draft (18) A/B (0)" at bounding box center [1030, 289] width 242 height 62
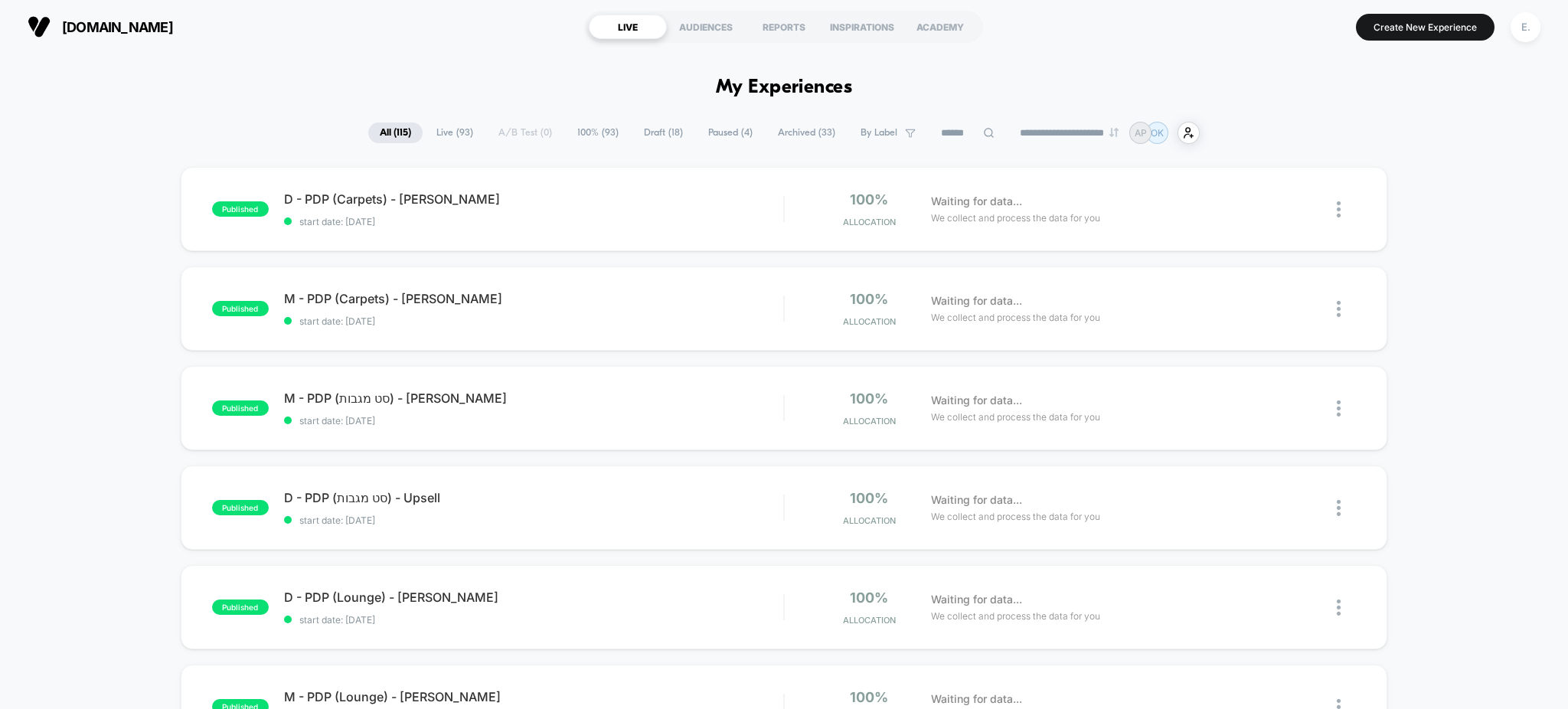
click at [960, 133] on input at bounding box center [968, 133] width 77 height 18
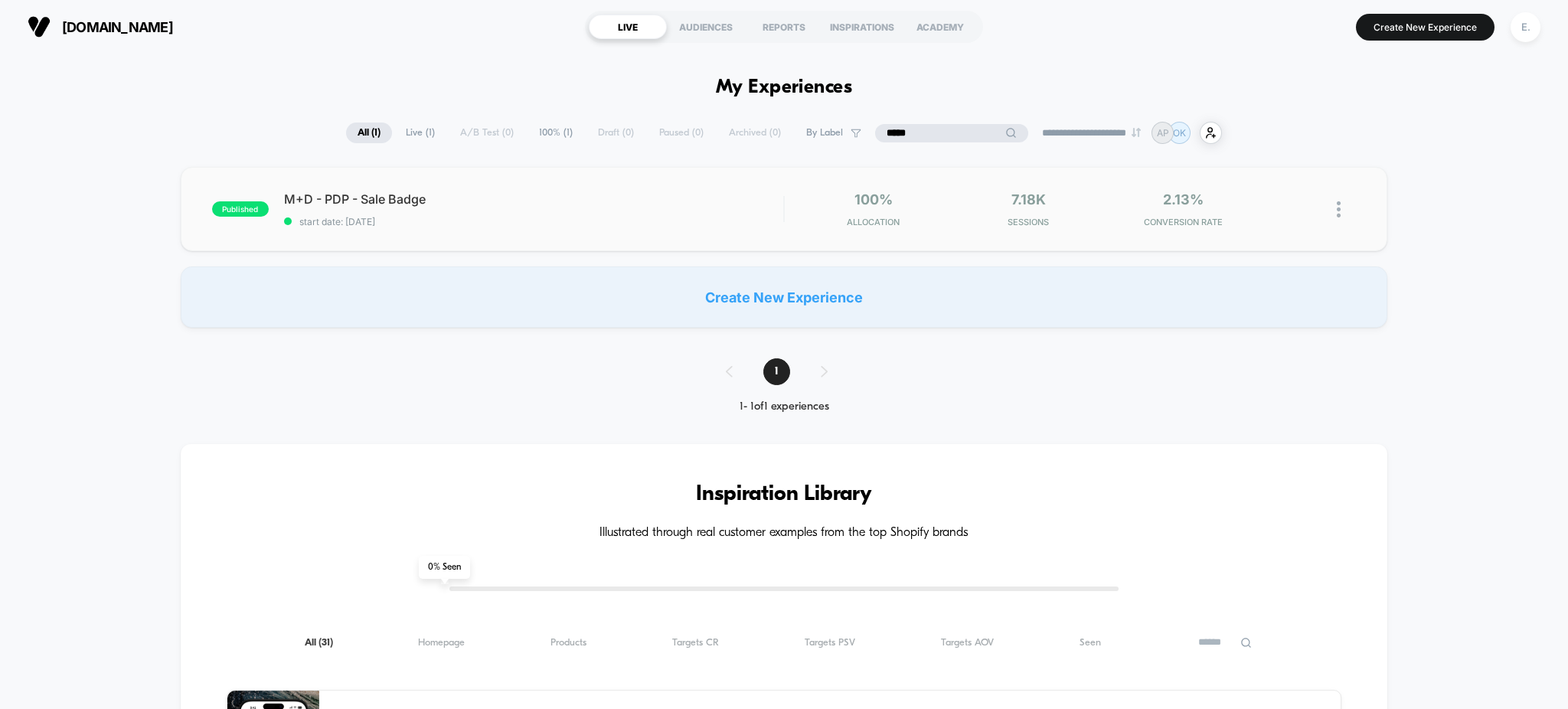
type input "*****"
click at [693, 182] on div "published M+D - PDP - Sale Badge start date: [DATE] 100% Allocation 7.18k Sessi…" at bounding box center [784, 209] width 1208 height 84
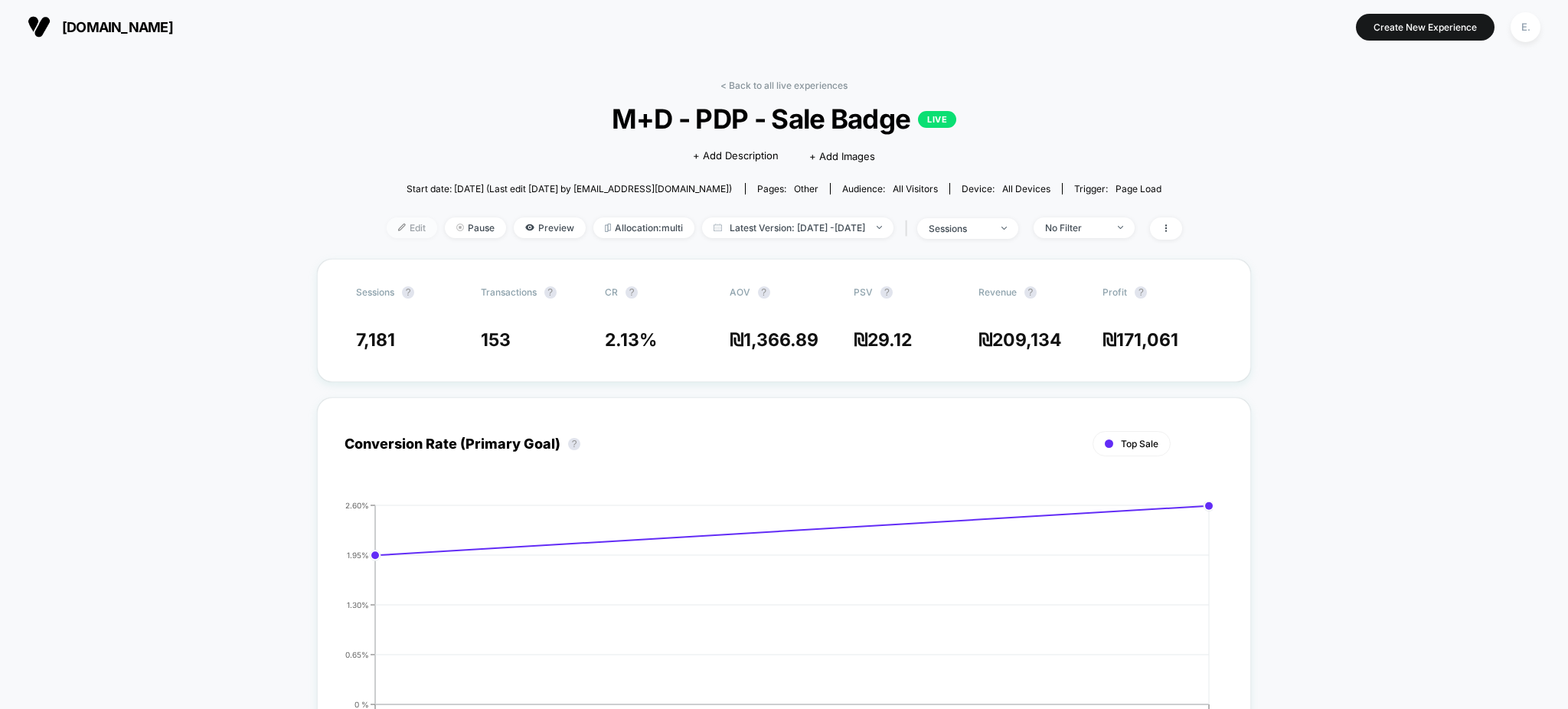
click at [387, 231] on span "Edit" at bounding box center [412, 227] width 51 height 21
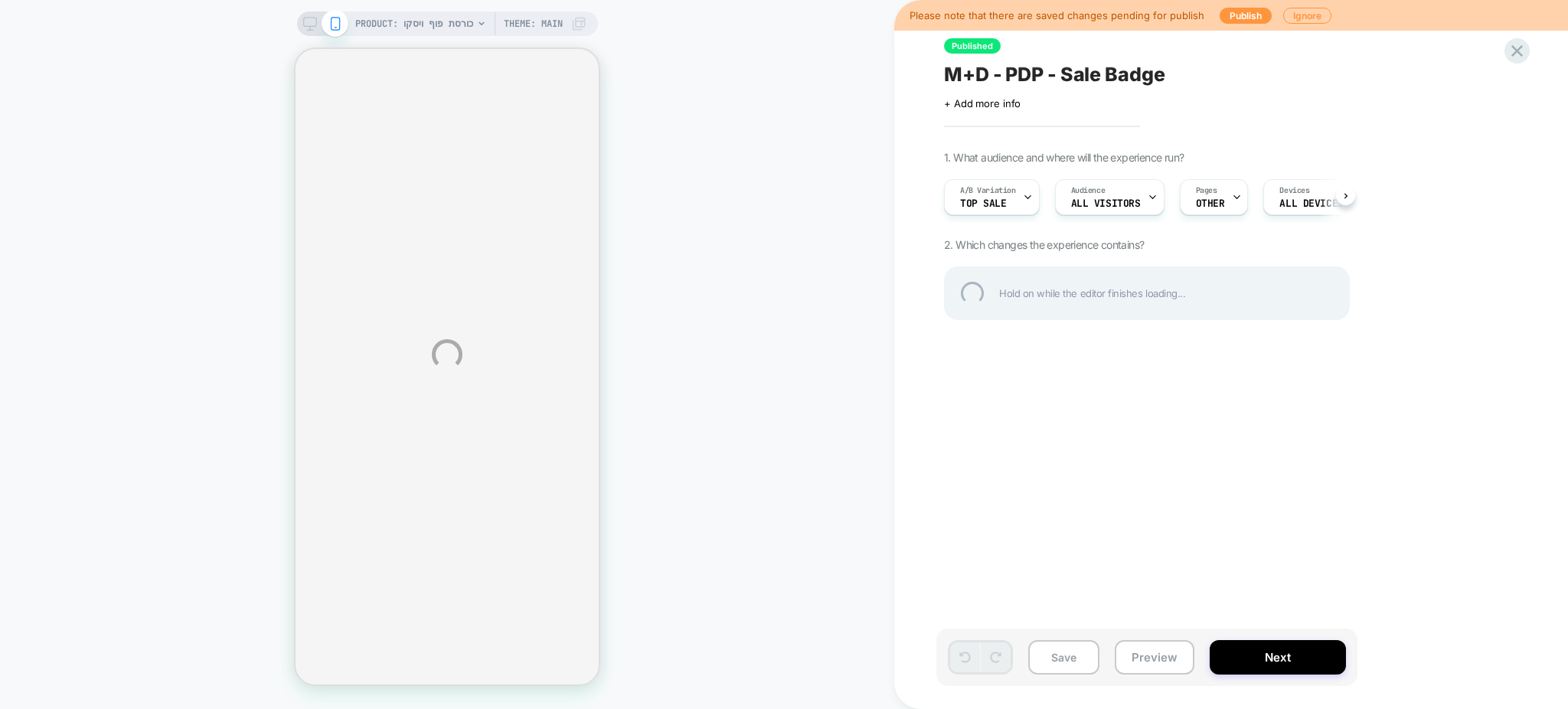
click at [1157, 655] on div "PRODUCT: כורסת פוף ויסקו PRODUCT: כורסת פוף ויסקו Theme: MAIN Please note that …" at bounding box center [784, 354] width 1568 height 709
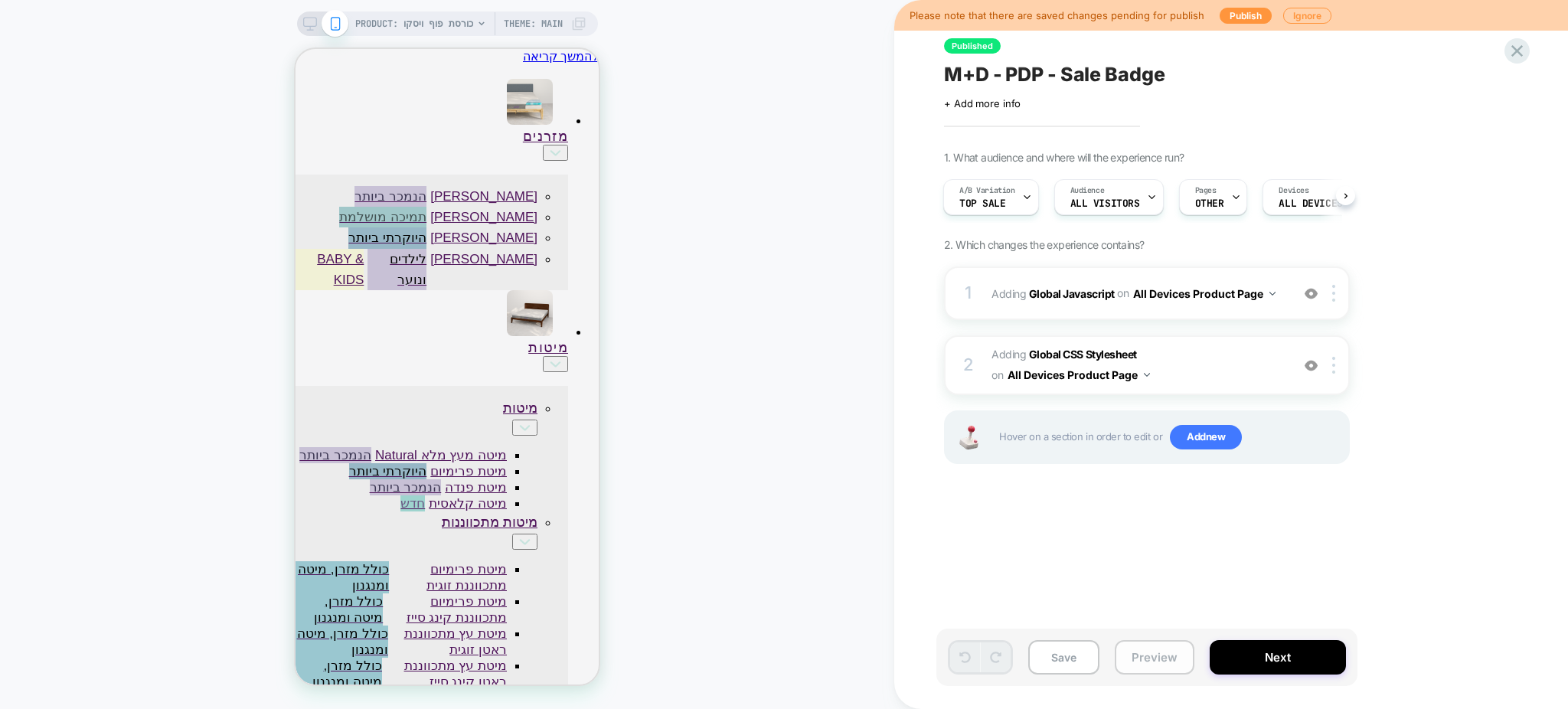
click at [1134, 657] on button "Preview" at bounding box center [1154, 657] width 80 height 34
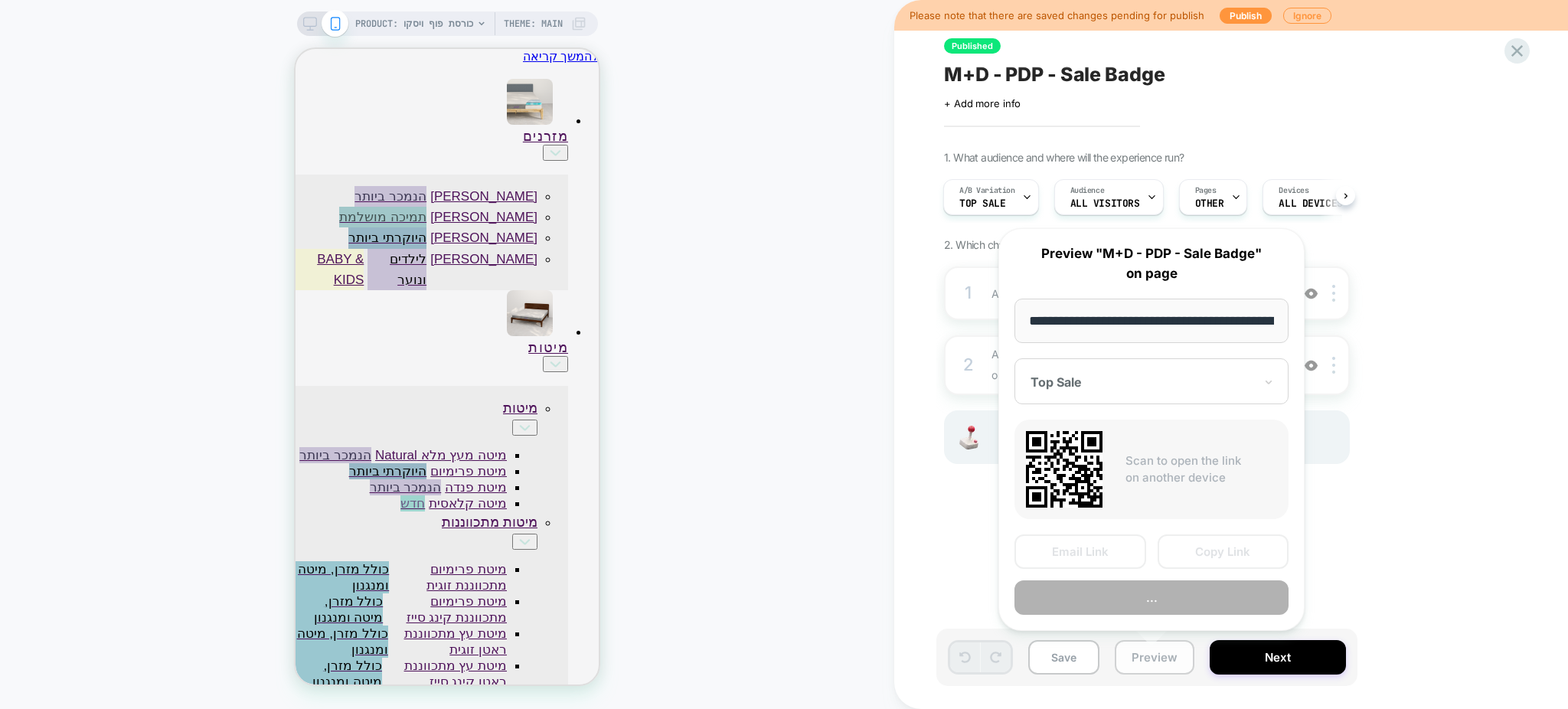
scroll to position [0, 542]
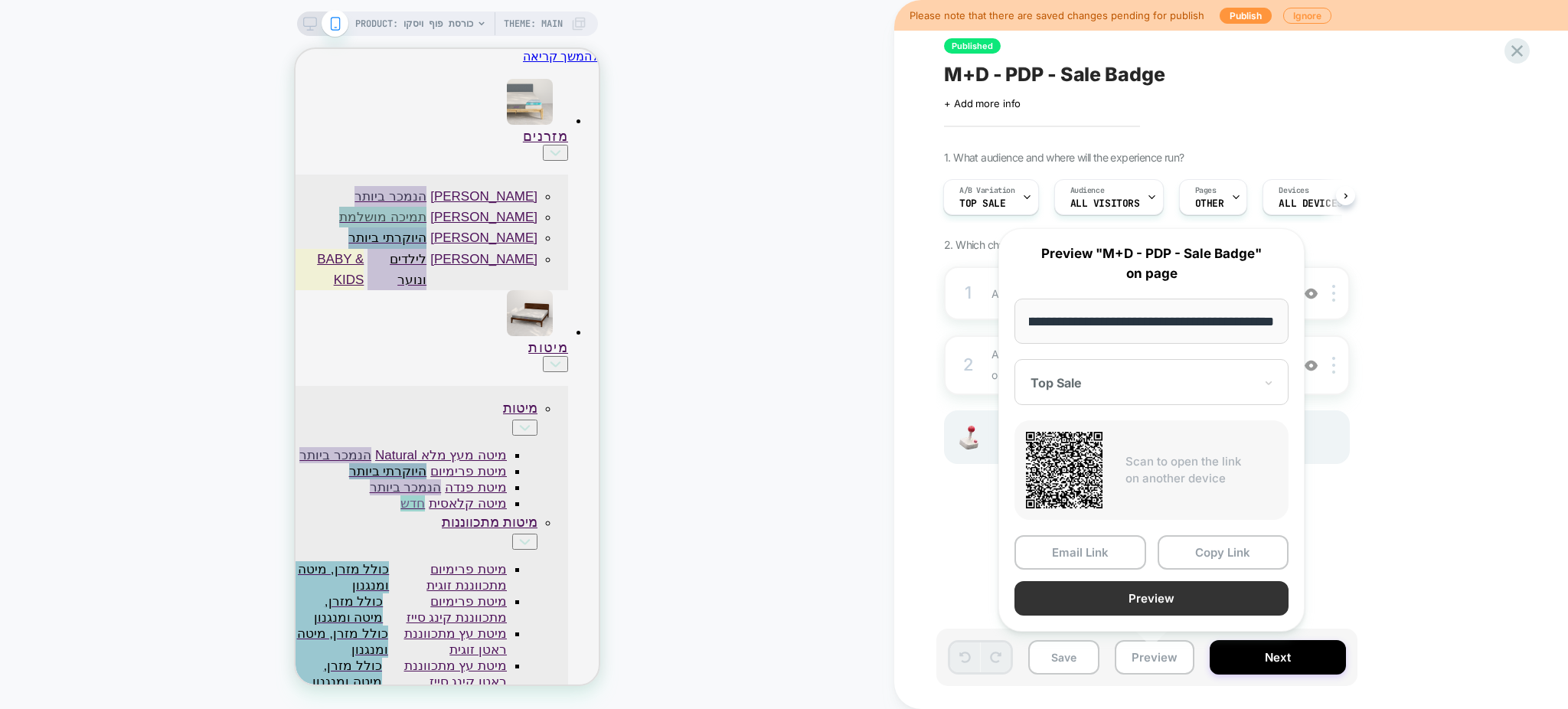
click at [1121, 598] on button "Preview" at bounding box center [1151, 597] width 274 height 34
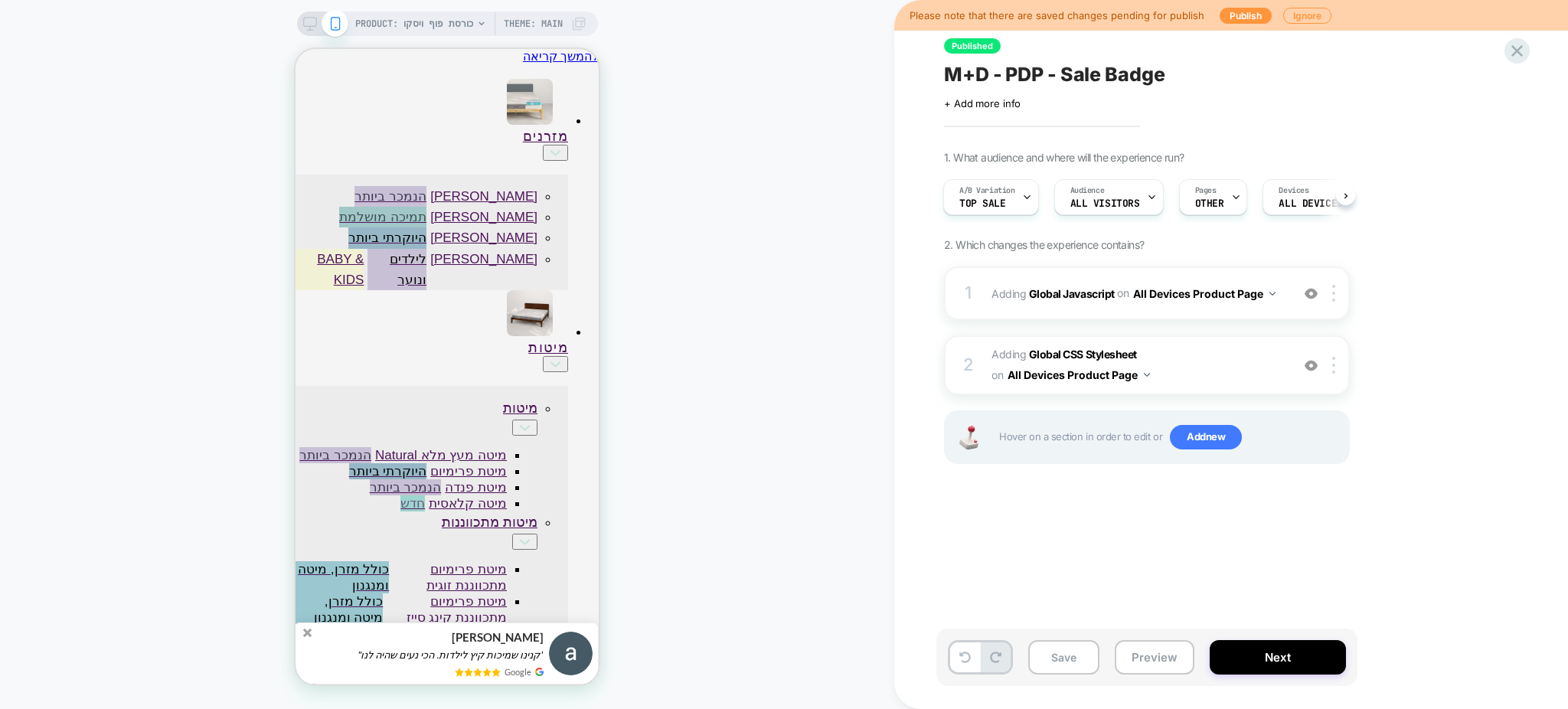
click at [1045, 86] on div "Click to edit experience details + Add more info" at bounding box center [1111, 97] width 335 height 24
click at [1051, 74] on span "M+D - PDP - Sale Badge" at bounding box center [1054, 74] width 221 height 23
click at [1051, 74] on textarea "**********" at bounding box center [1096, 74] width 305 height 24
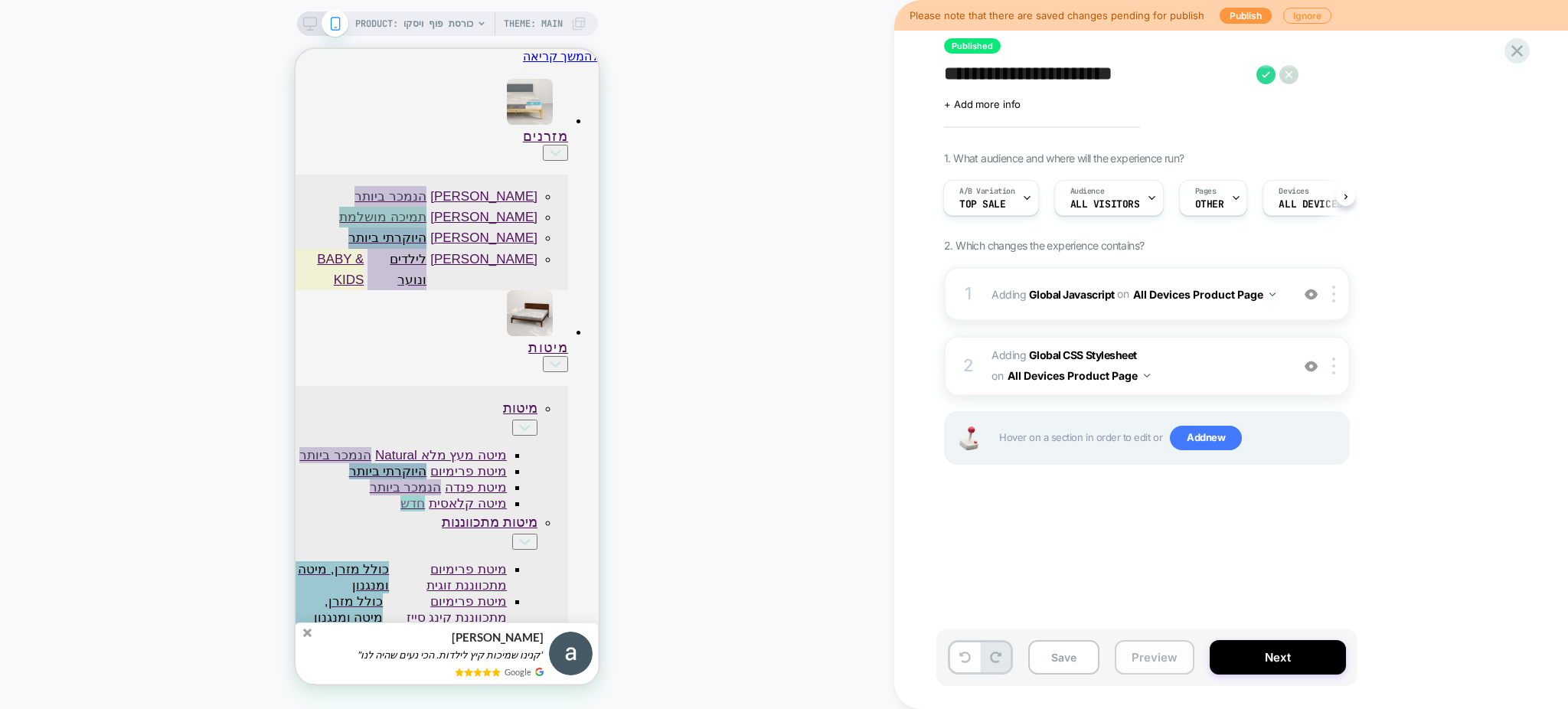
click at [1119, 657] on button "Preview" at bounding box center [1154, 657] width 80 height 34
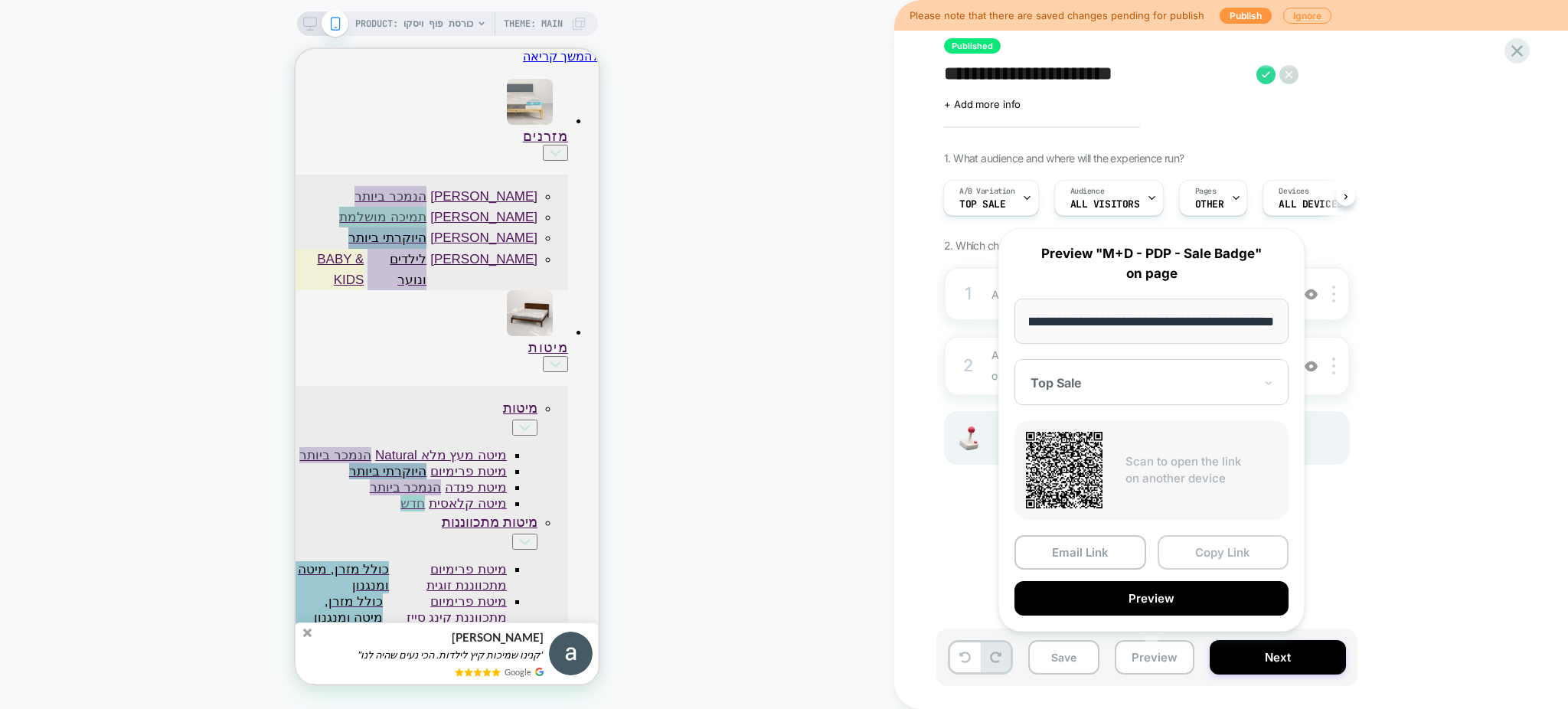
click at [1191, 548] on button "Copy Link" at bounding box center [1223, 552] width 131 height 34
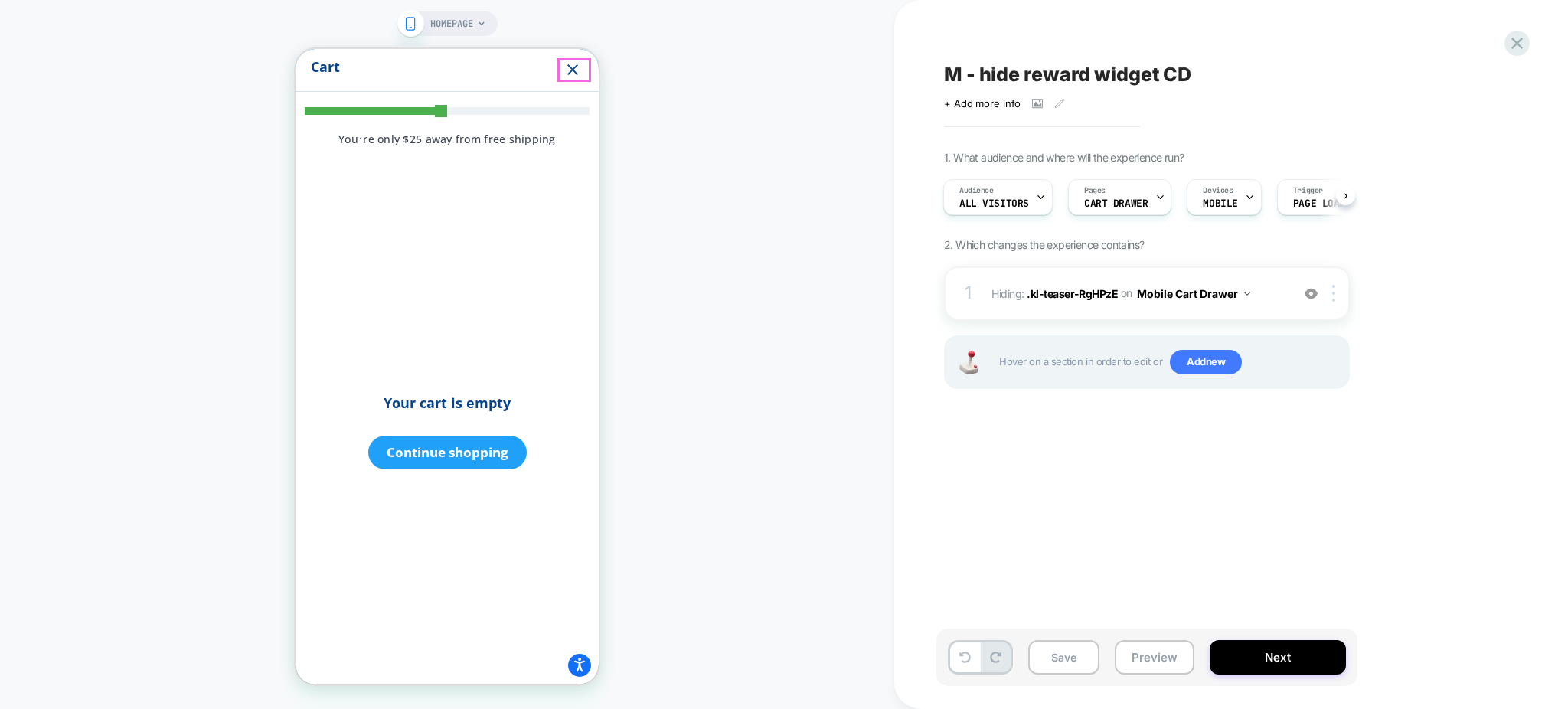
click at [571, 78] on icon "Close" at bounding box center [573, 70] width 18 height 18
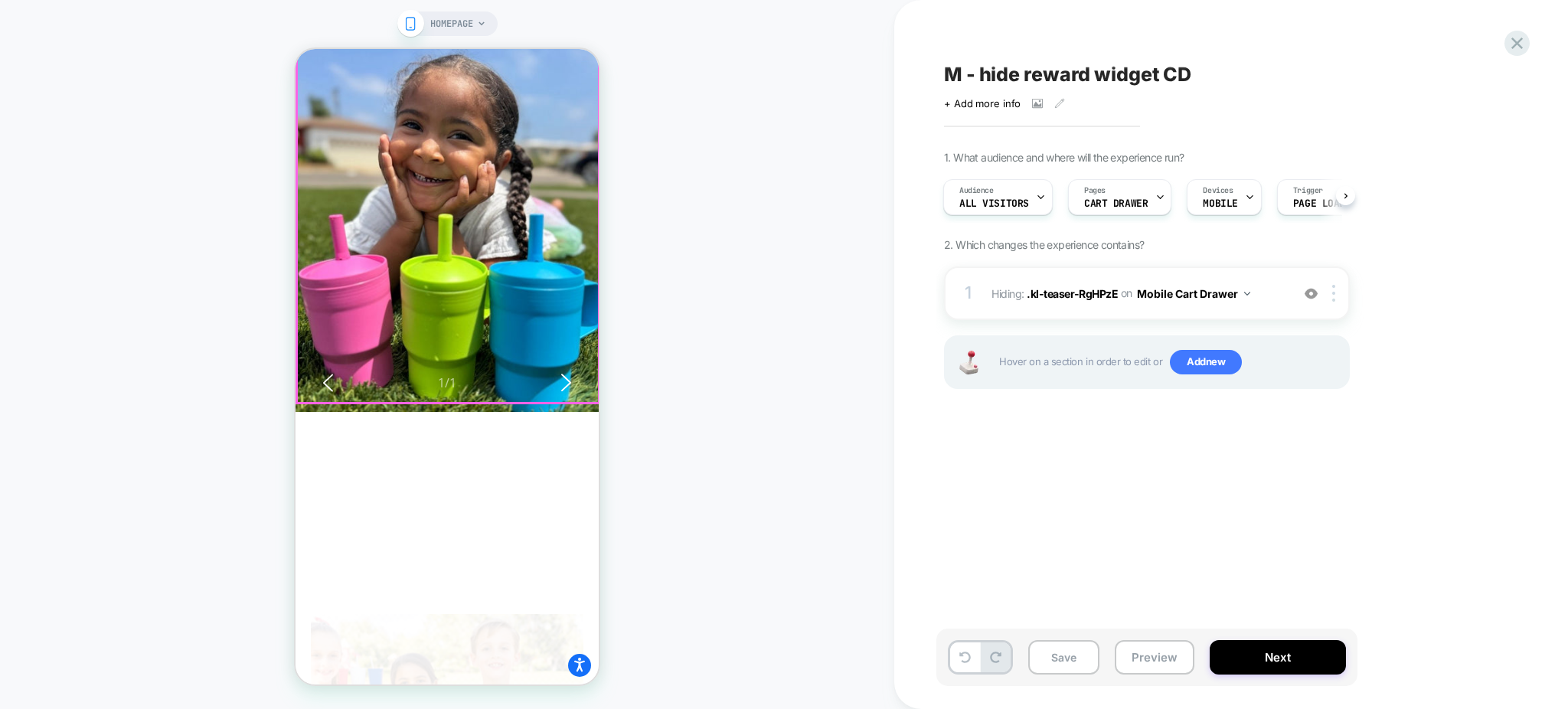
scroll to position [612, 0]
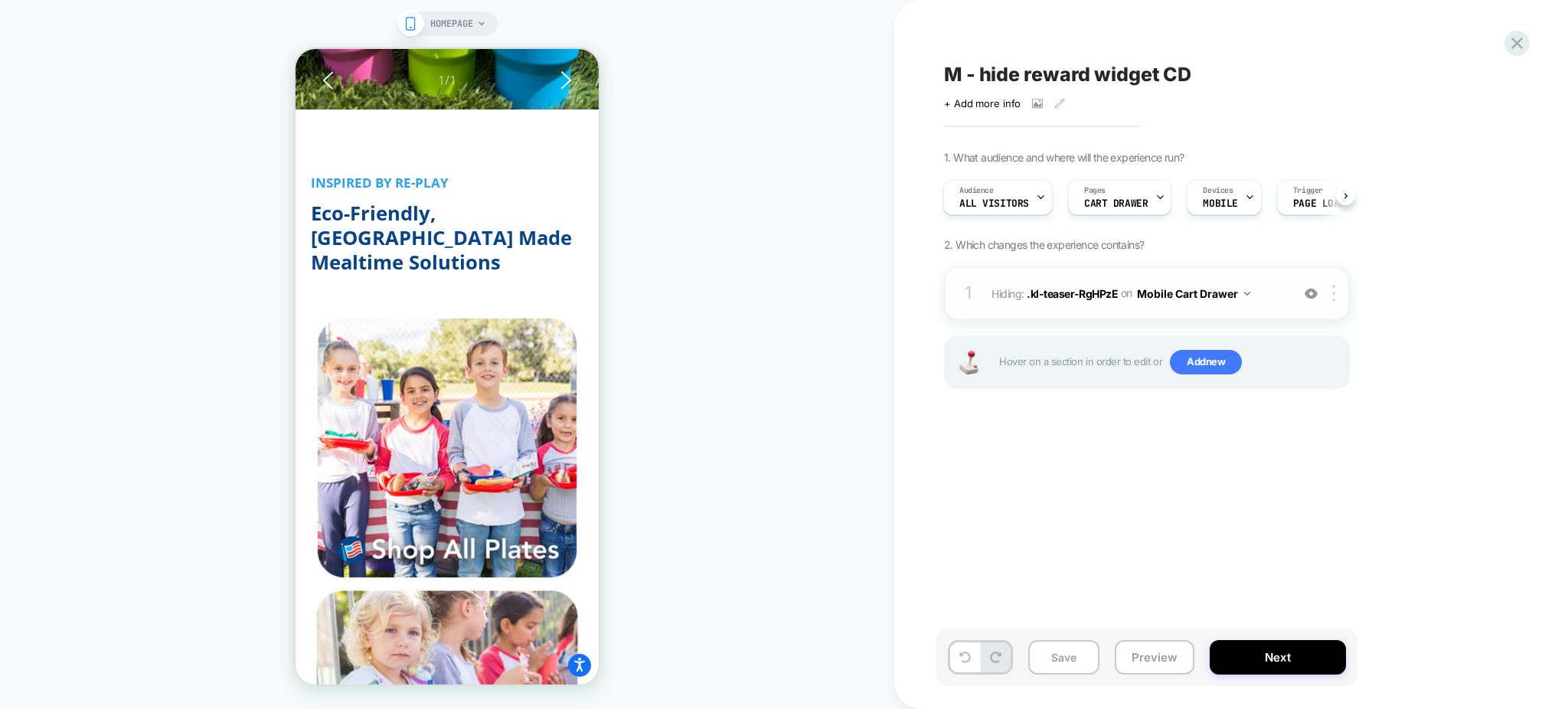
click at [1100, 313] on div "1 Hiding : .kl-teaser-RgHPzE .kl-teaser-RgHPzE on Mobile Cart Drawer Add Before…" at bounding box center [1147, 293] width 406 height 53
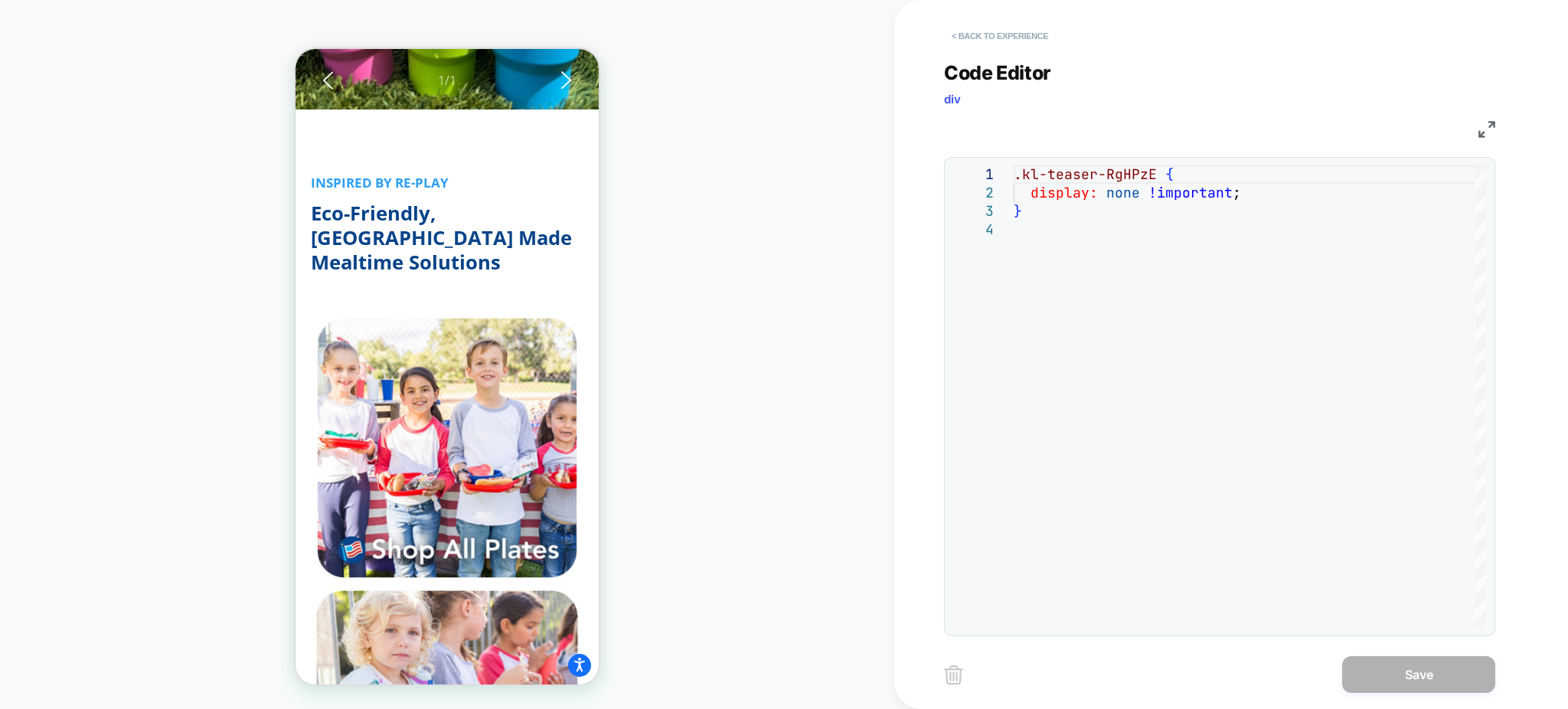
click at [992, 42] on button "< Back to experience" at bounding box center [1000, 36] width 112 height 24
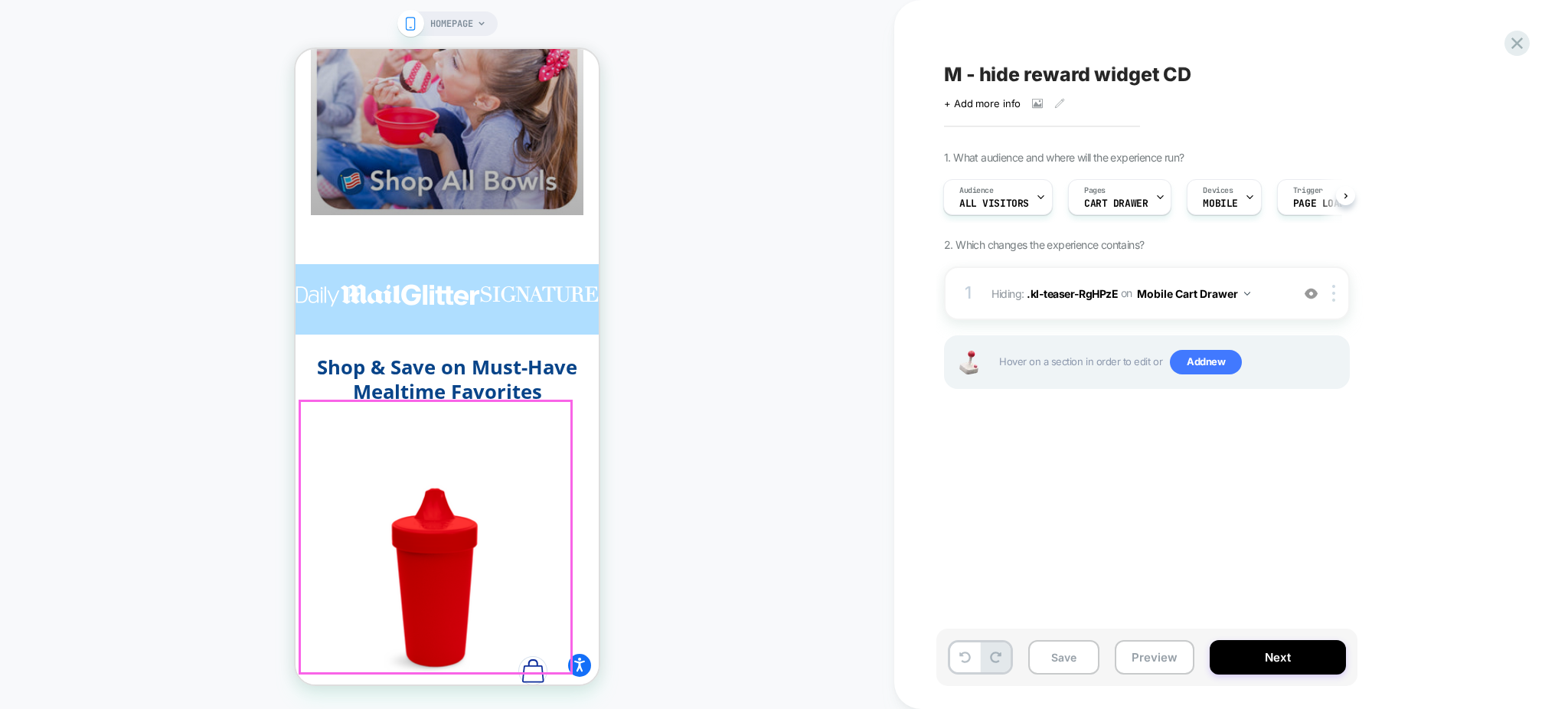
scroll to position [2858, 0]
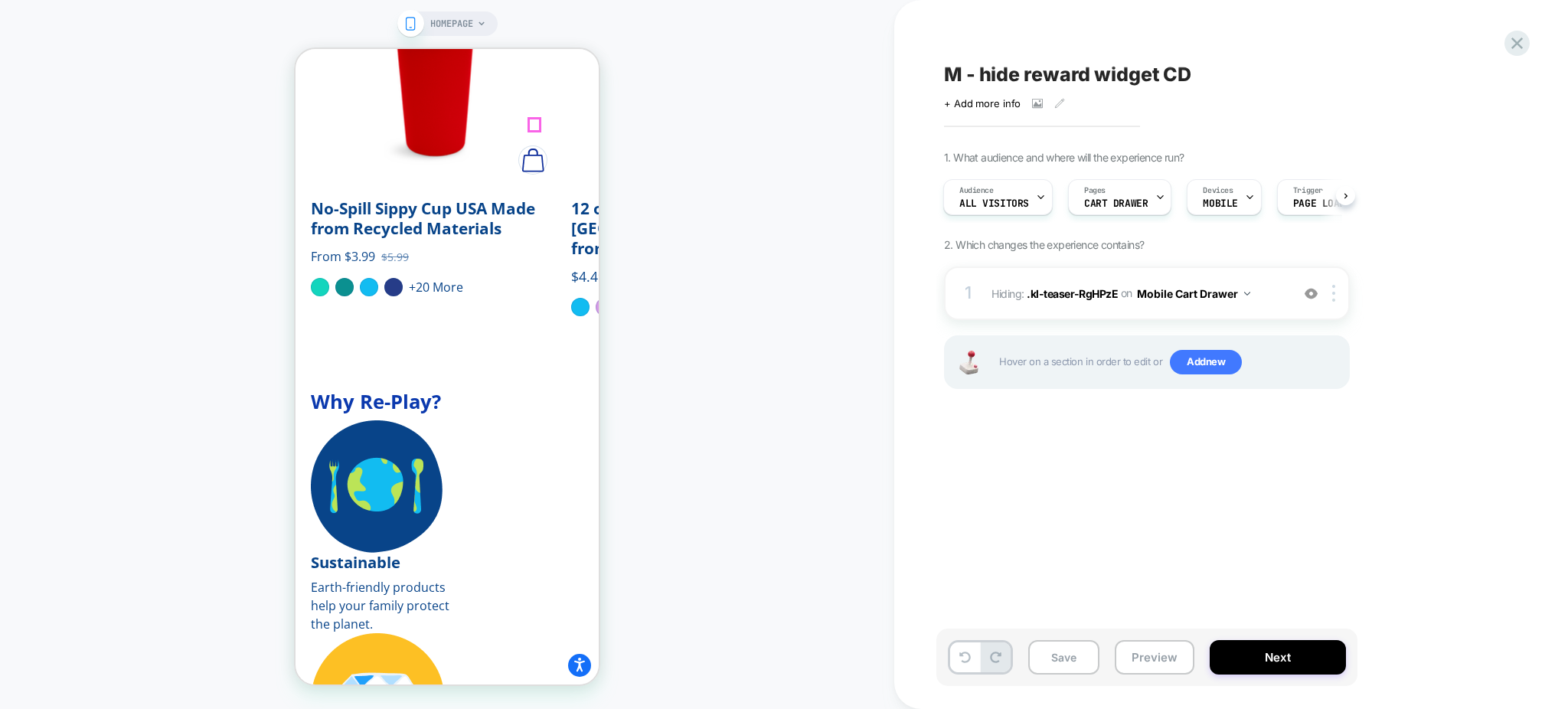
click at [532, 148] on img "Quick shop" at bounding box center [533, 160] width 22 height 24
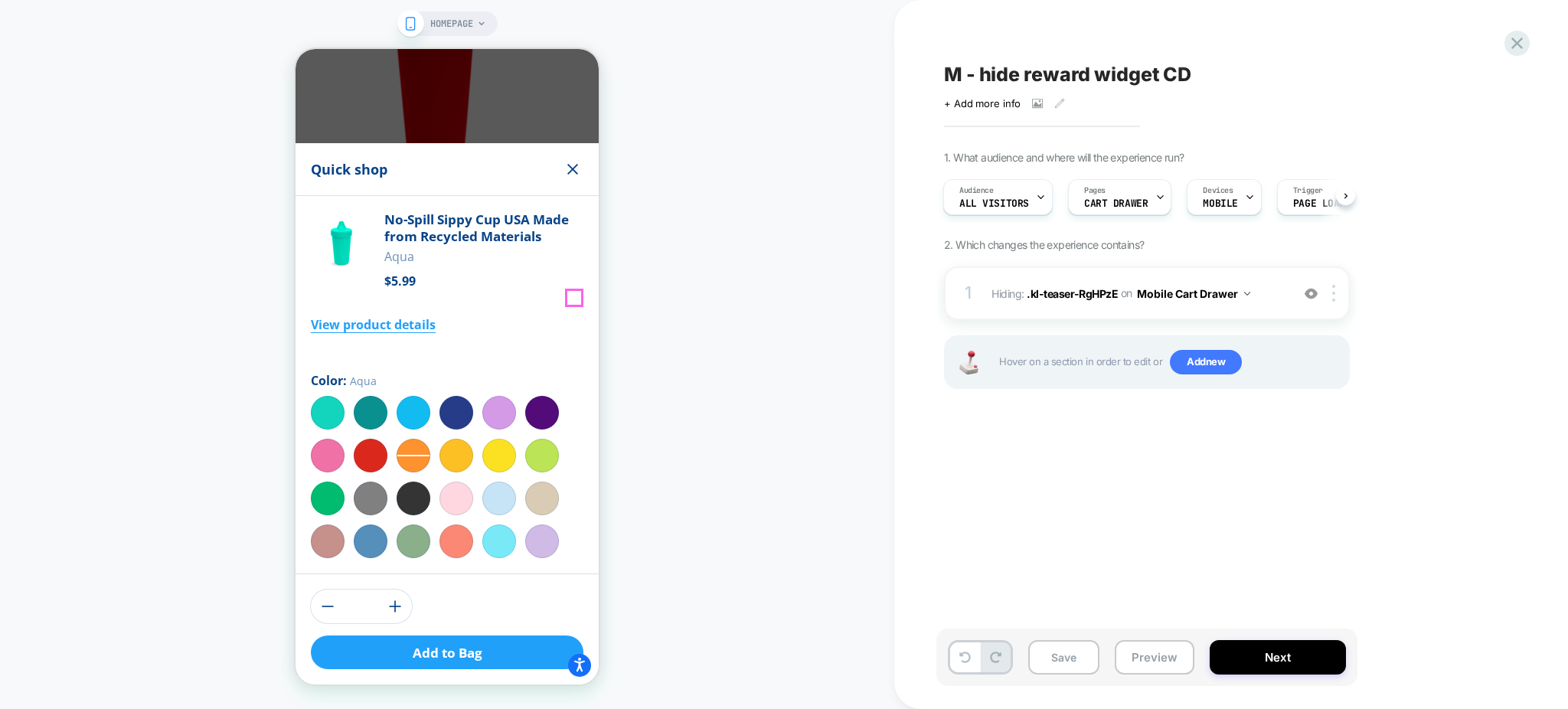
click at [573, 175] on icon "Close Modal" at bounding box center [573, 169] width 11 height 11
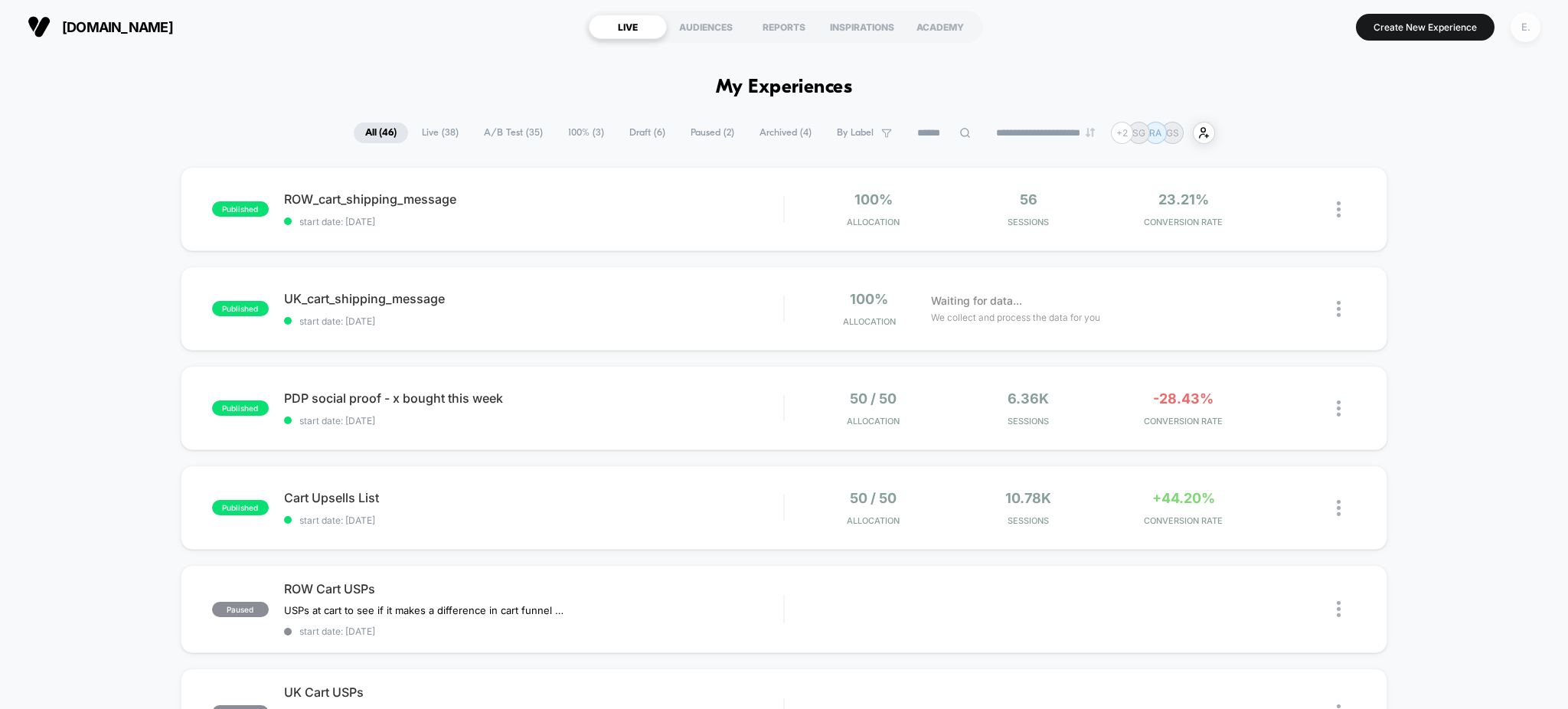
click at [1522, 29] on div "E." at bounding box center [1526, 27] width 30 height 30
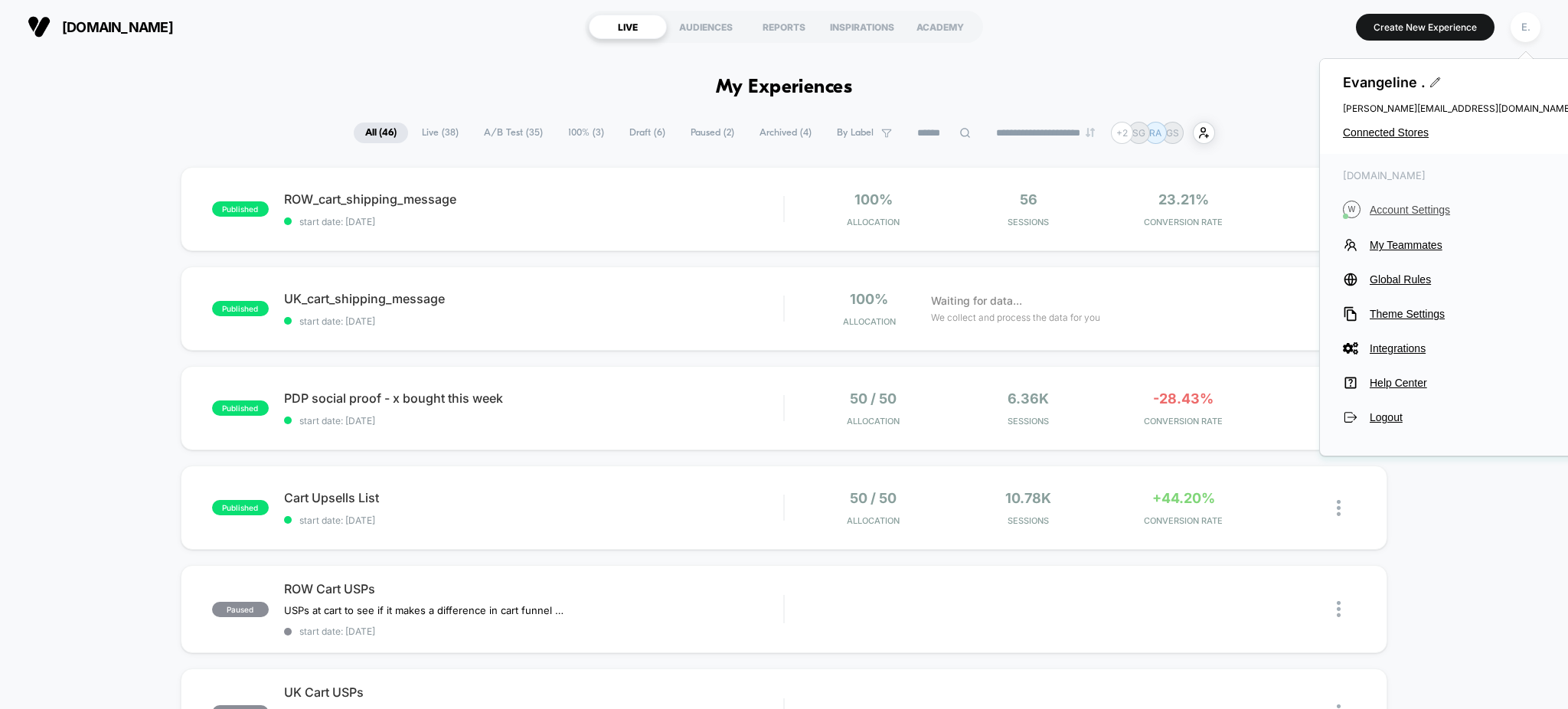
click at [1388, 215] on span "Account Settings" at bounding box center [1471, 210] width 203 height 12
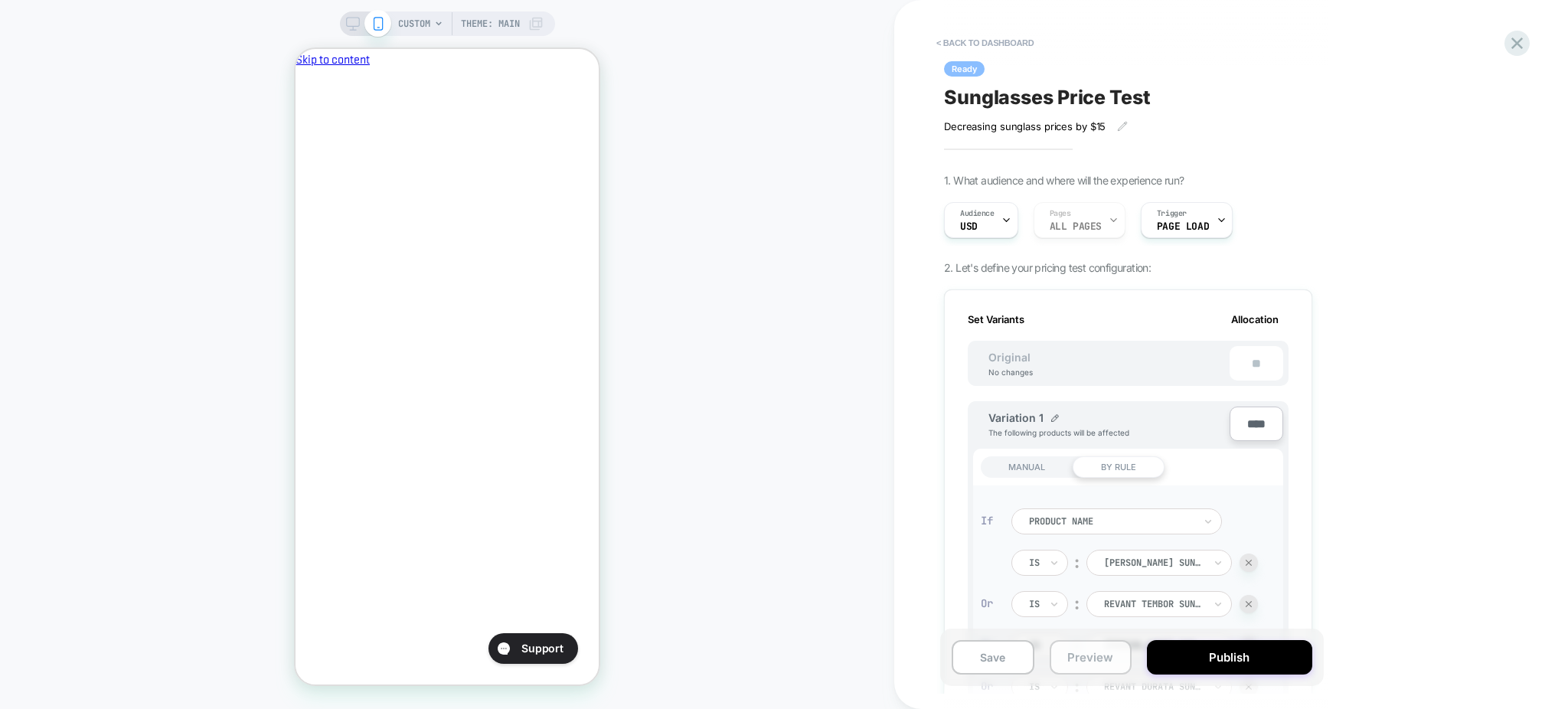
click at [1081, 662] on button "Preview" at bounding box center [1090, 657] width 82 height 34
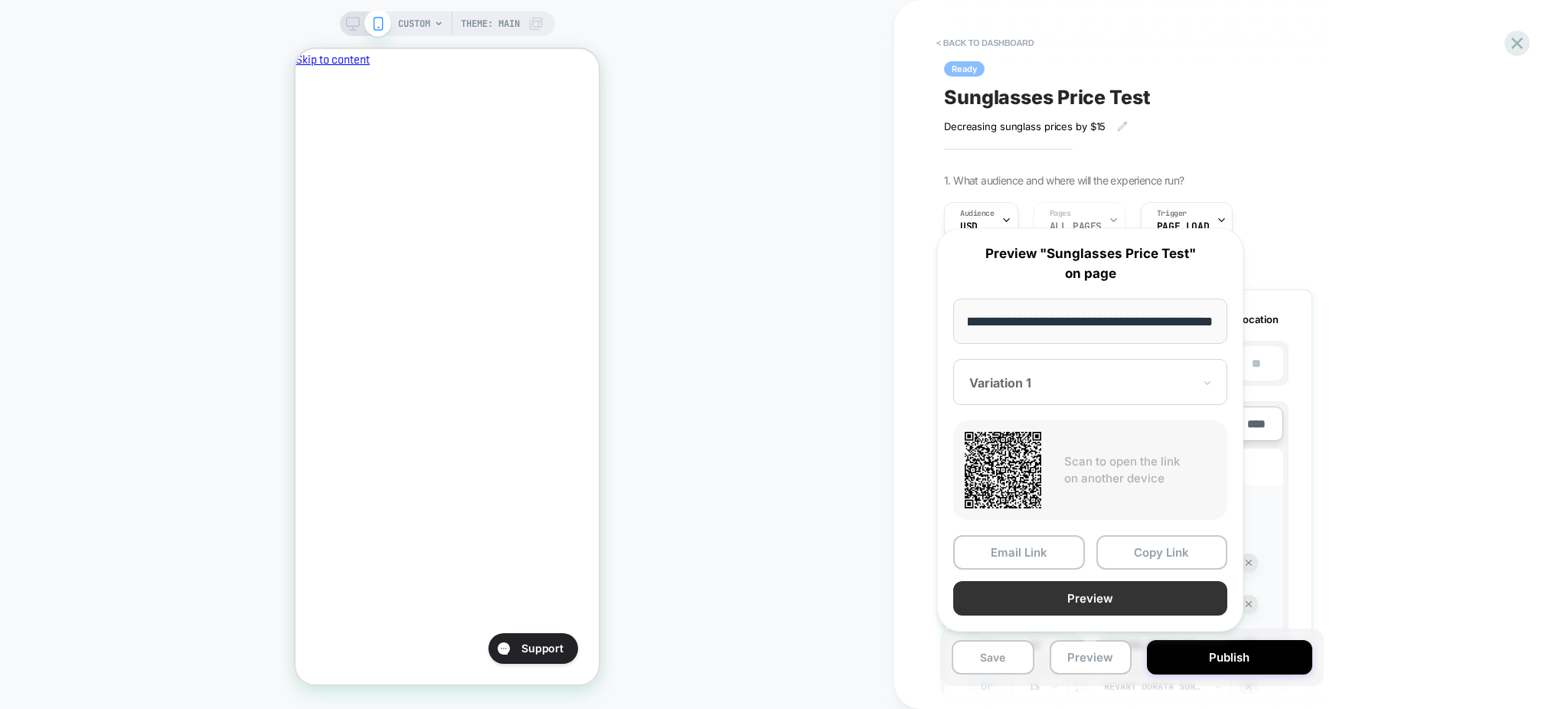
scroll to position [0, 264]
click at [1018, 602] on button "Preview" at bounding box center [1089, 597] width 274 height 34
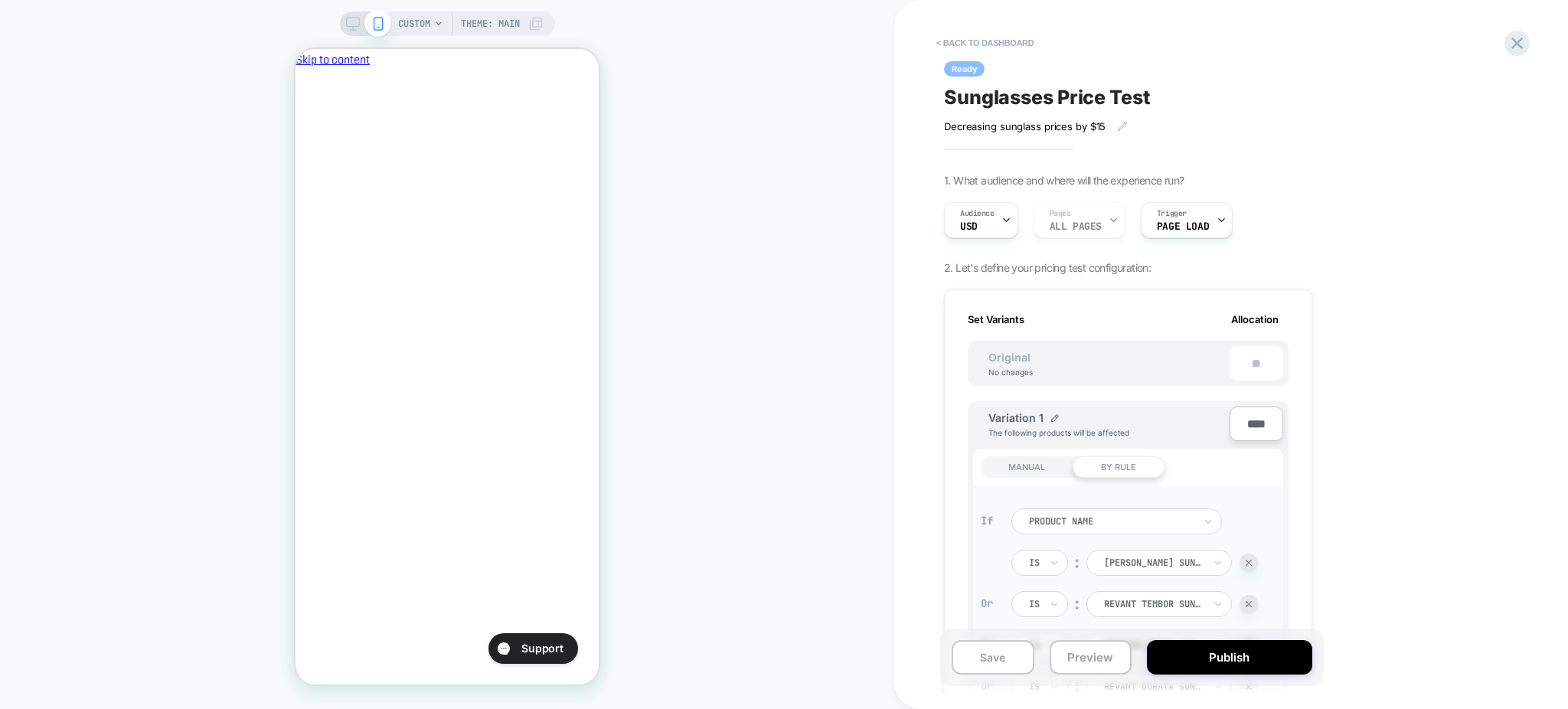
scroll to position [0, 0]
click at [301, 140] on icon "Close" at bounding box center [301, 140] width 0 height 0
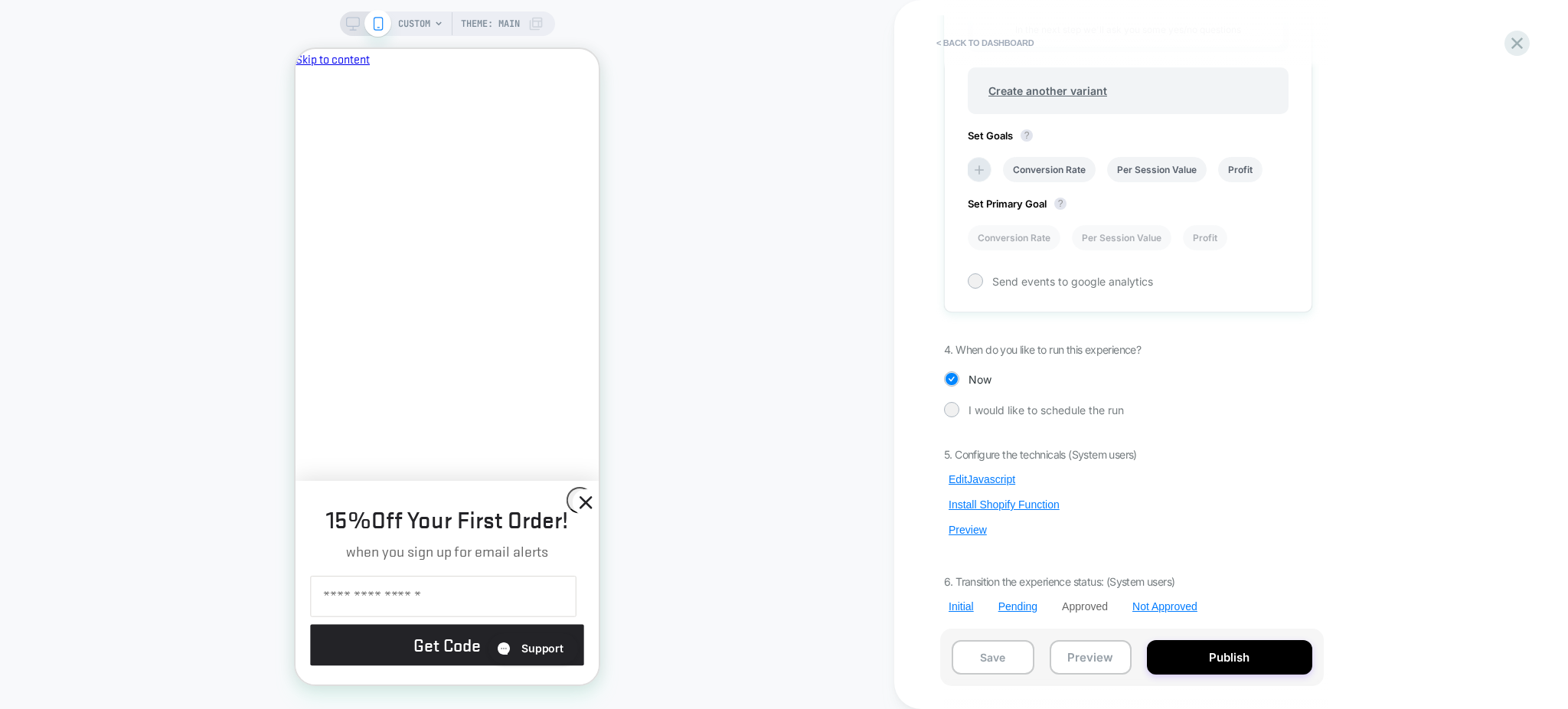
click at [399, 28] on span "CUSTOM" at bounding box center [414, 23] width 32 height 24
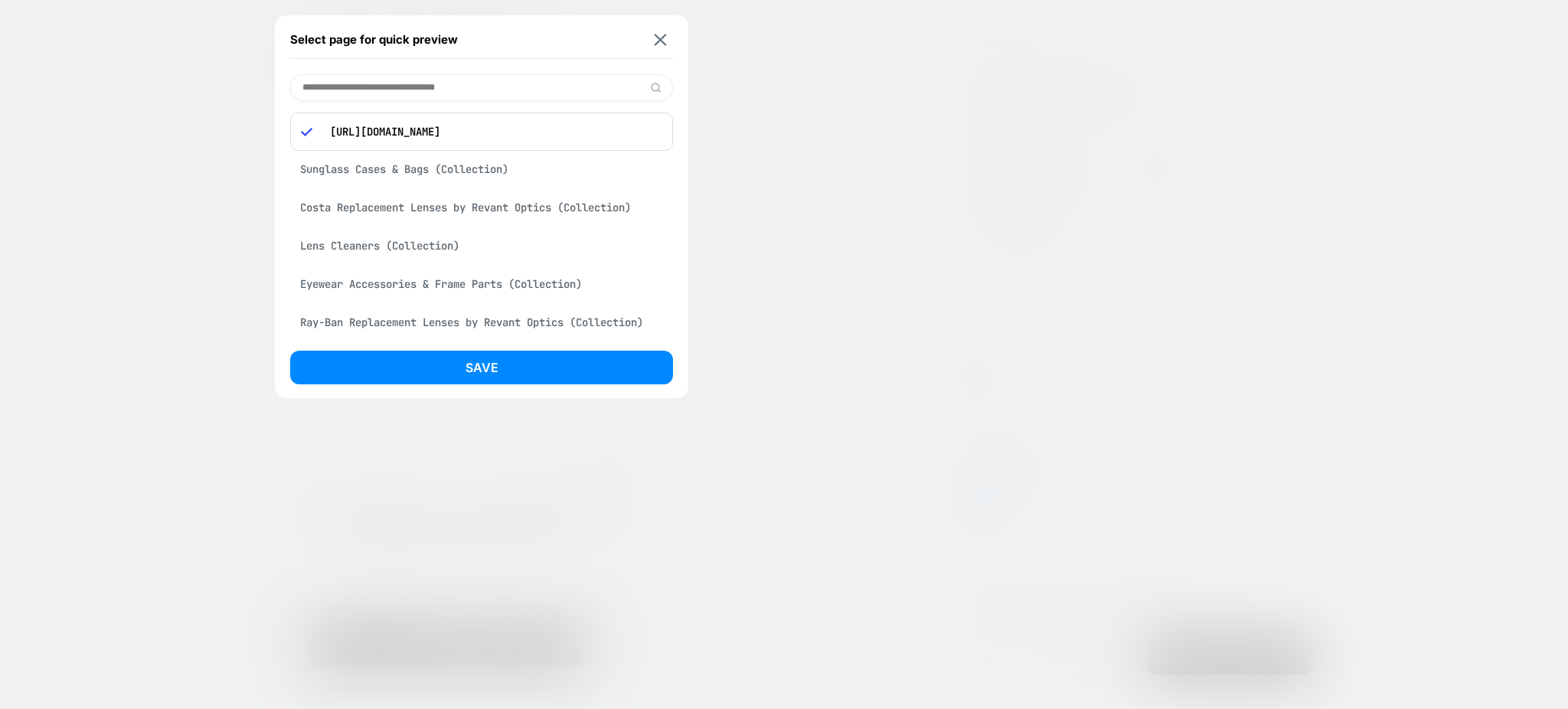
click at [436, 120] on div "https://www.revantoptics.com/search?options%5Bprefix%5D=last&q=caster+sun" at bounding box center [482, 131] width 383 height 38
copy p "https://www.revantoptics.com/search?options%5Bprefix%5D=last&q=caster+sun"
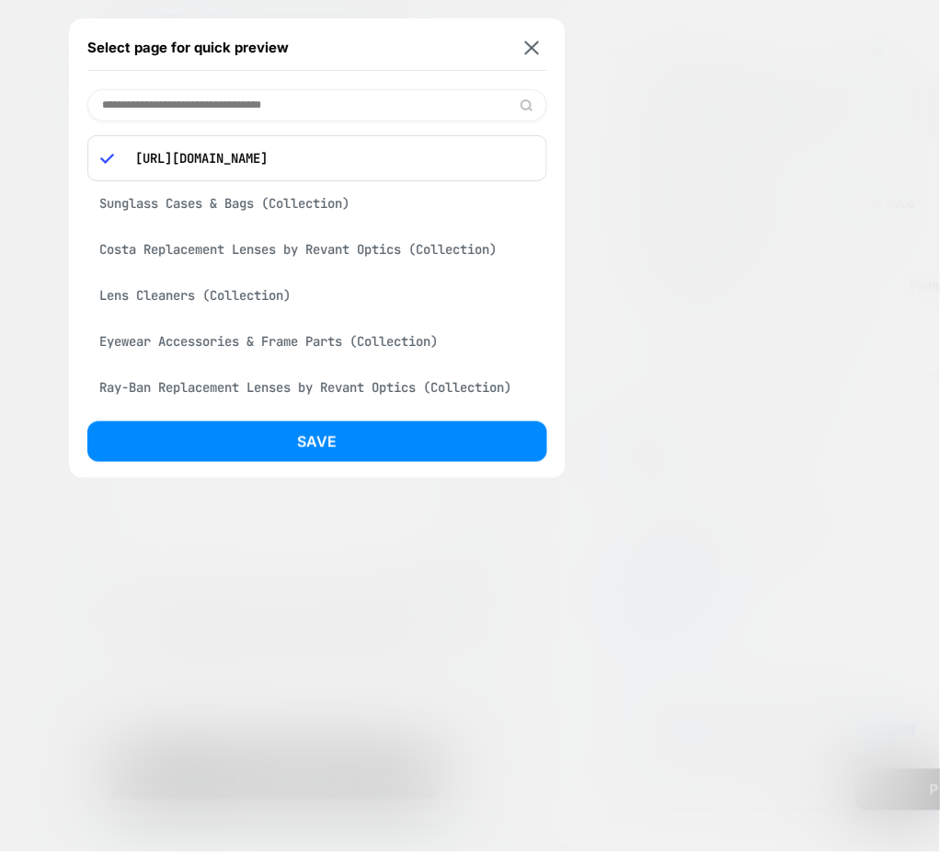
click at [329, 110] on input at bounding box center [317, 105] width 460 height 32
paste input "**********"
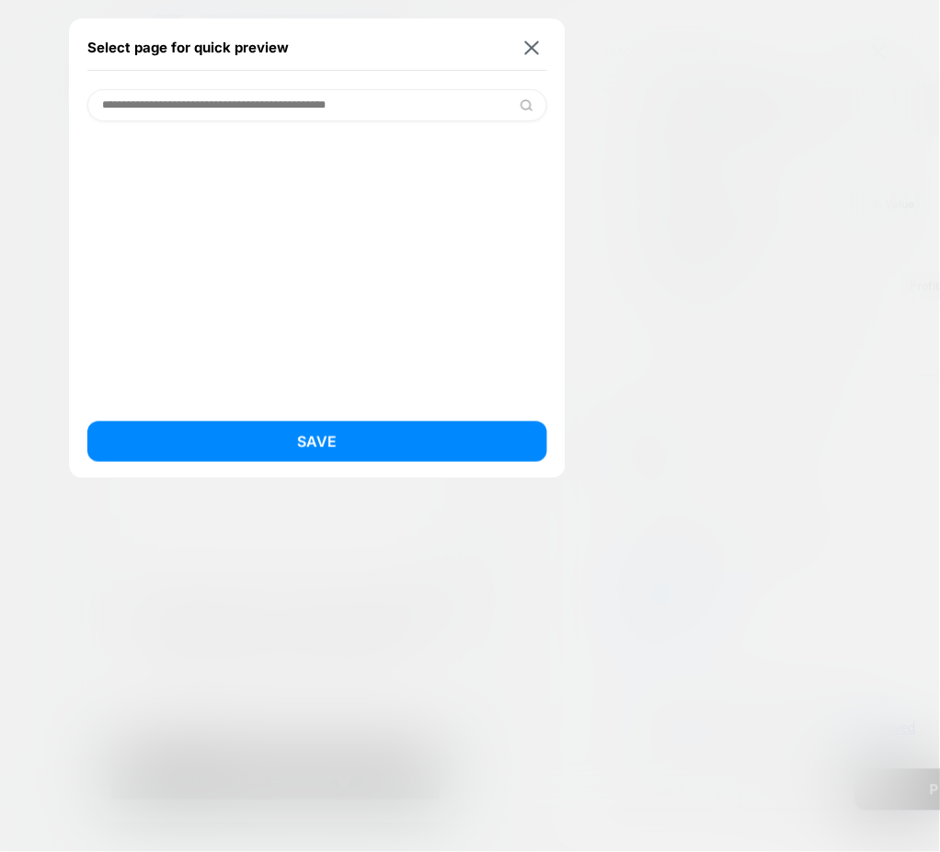
scroll to position [0, 317]
drag, startPoint x: 345, startPoint y: 107, endPoint x: 456, endPoint y: 109, distance: 111.3
click at [453, 108] on input "**********" at bounding box center [317, 105] width 460 height 32
type input "**********"
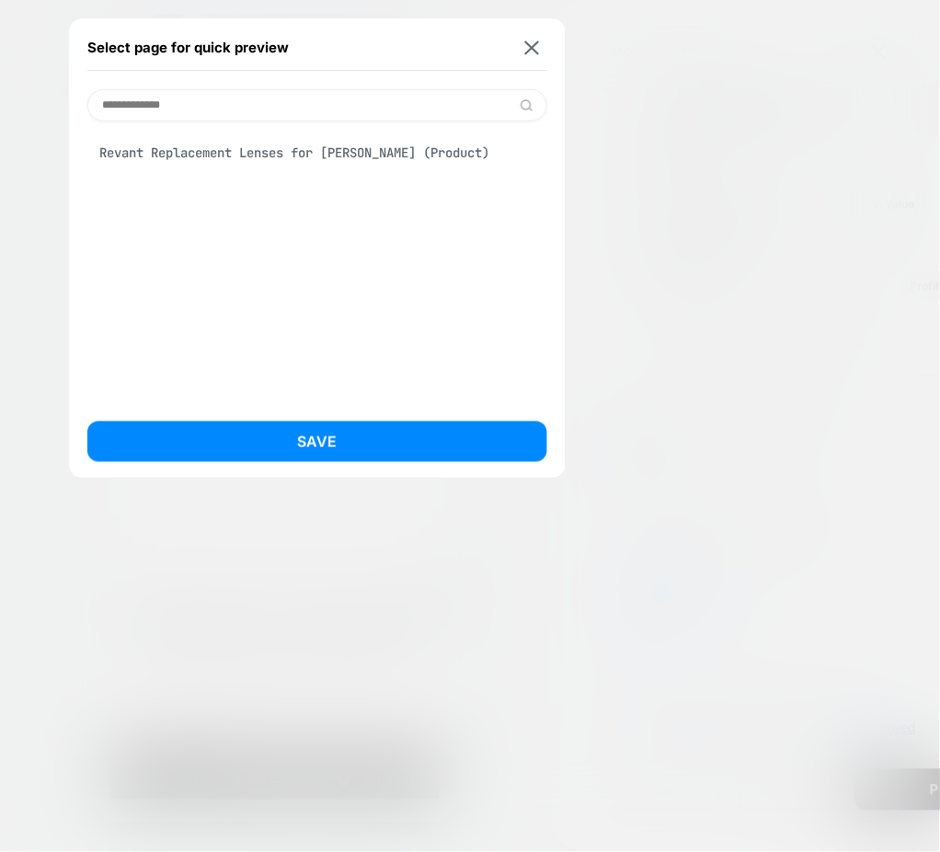
click at [339, 160] on div "Revant Replacement Lenses for Revant Caster (Product)" at bounding box center [317, 152] width 460 height 35
click at [385, 434] on button "Save" at bounding box center [317, 441] width 460 height 40
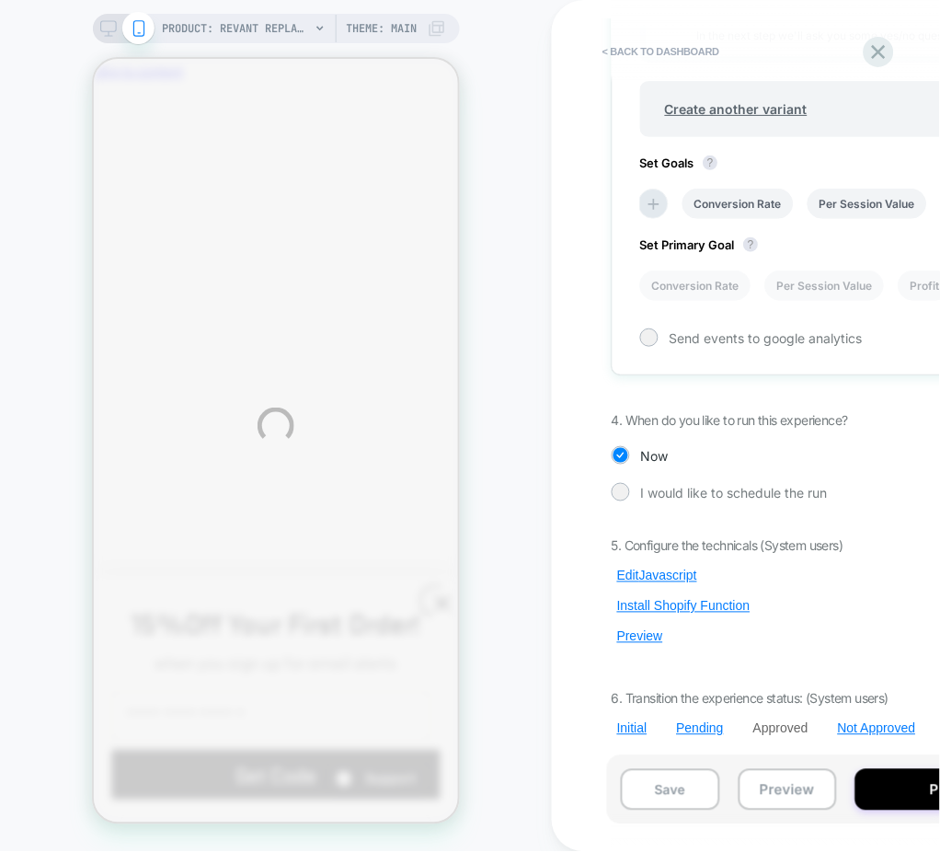
scroll to position [0, 317]
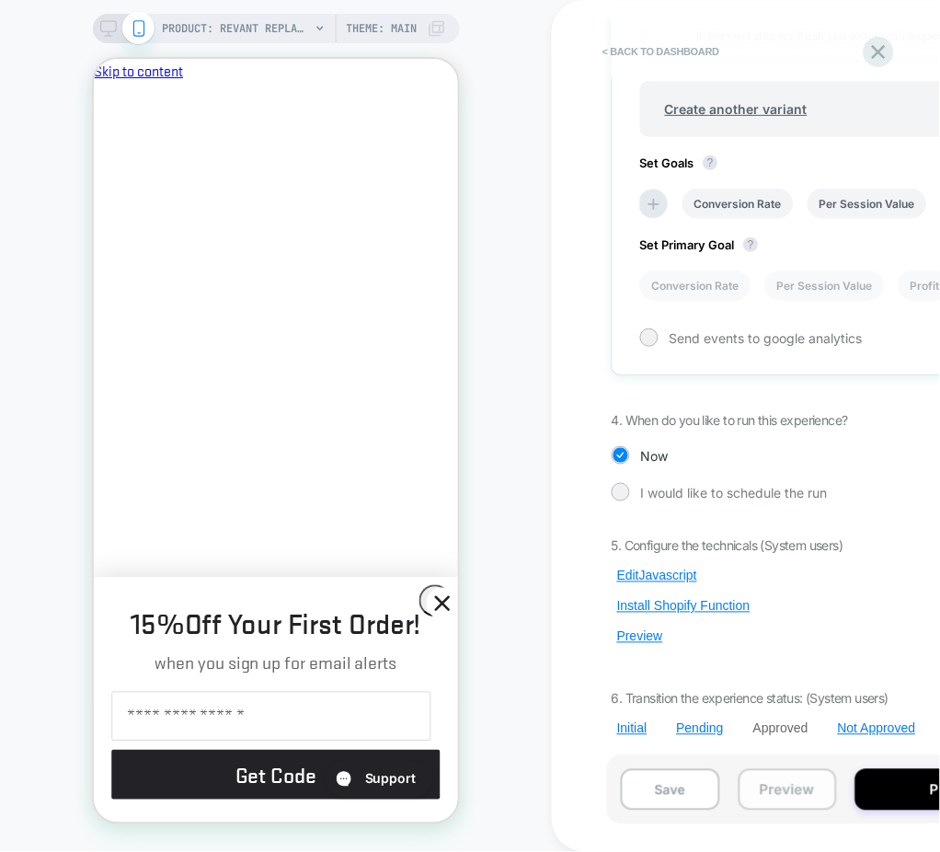
click at [769, 799] on button "Preview" at bounding box center [788, 789] width 99 height 41
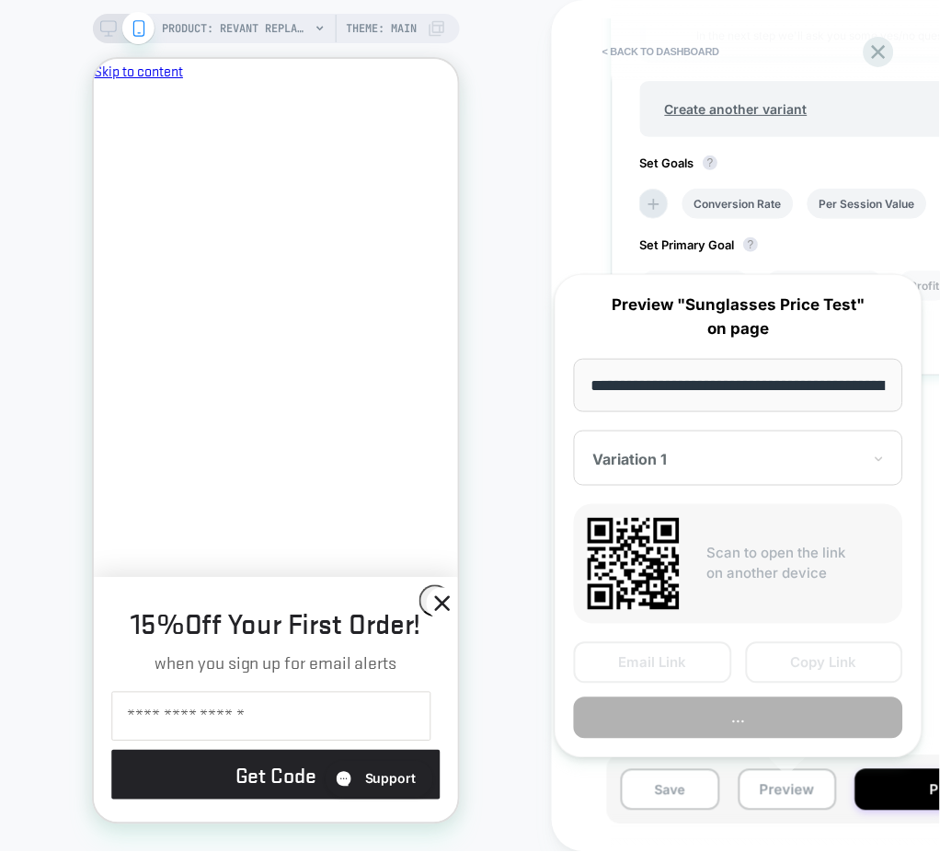
scroll to position [0, 392]
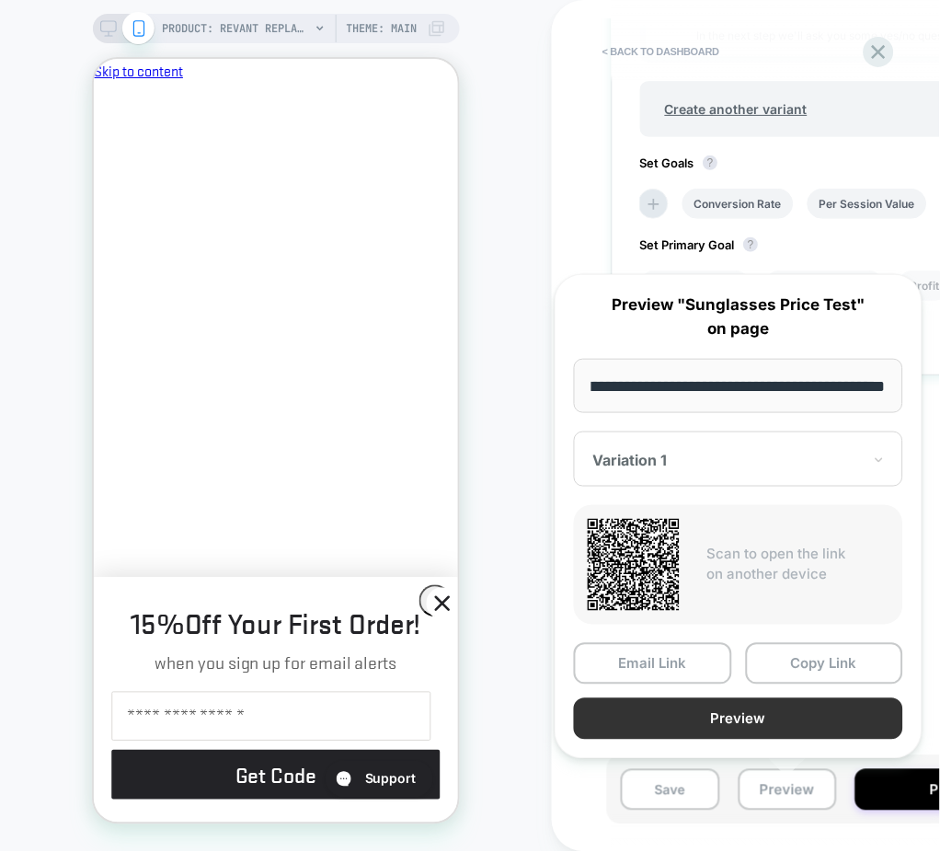
click at [689, 729] on button "Preview" at bounding box center [738, 718] width 329 height 41
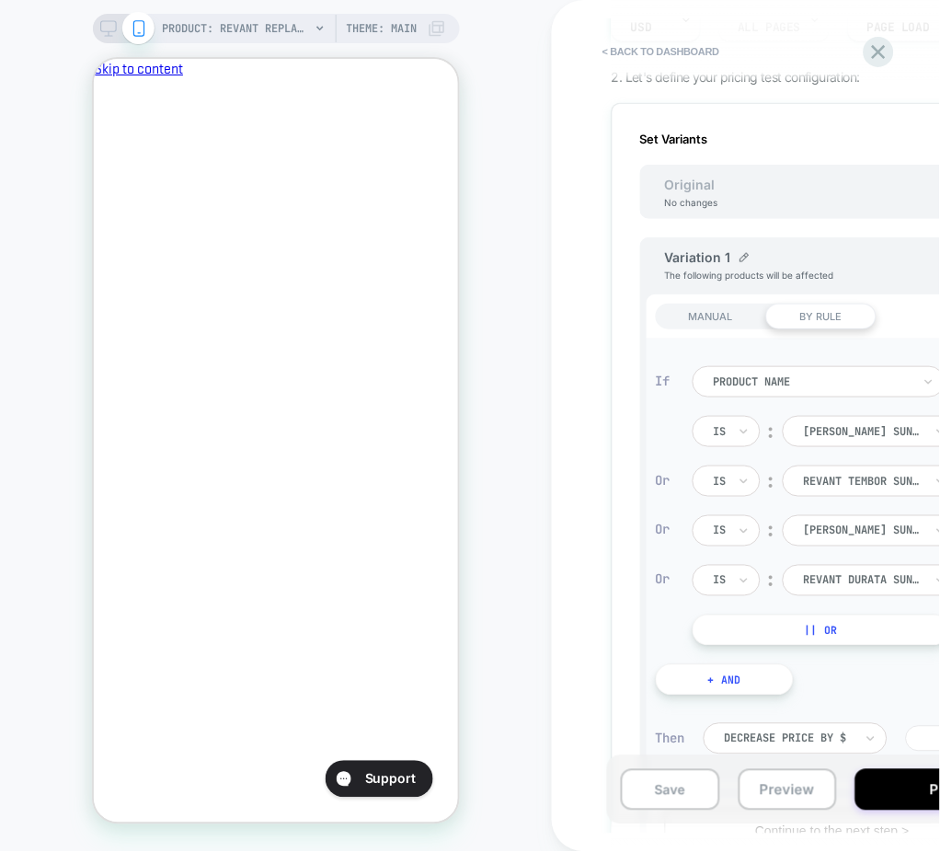
scroll to position [0, 0]
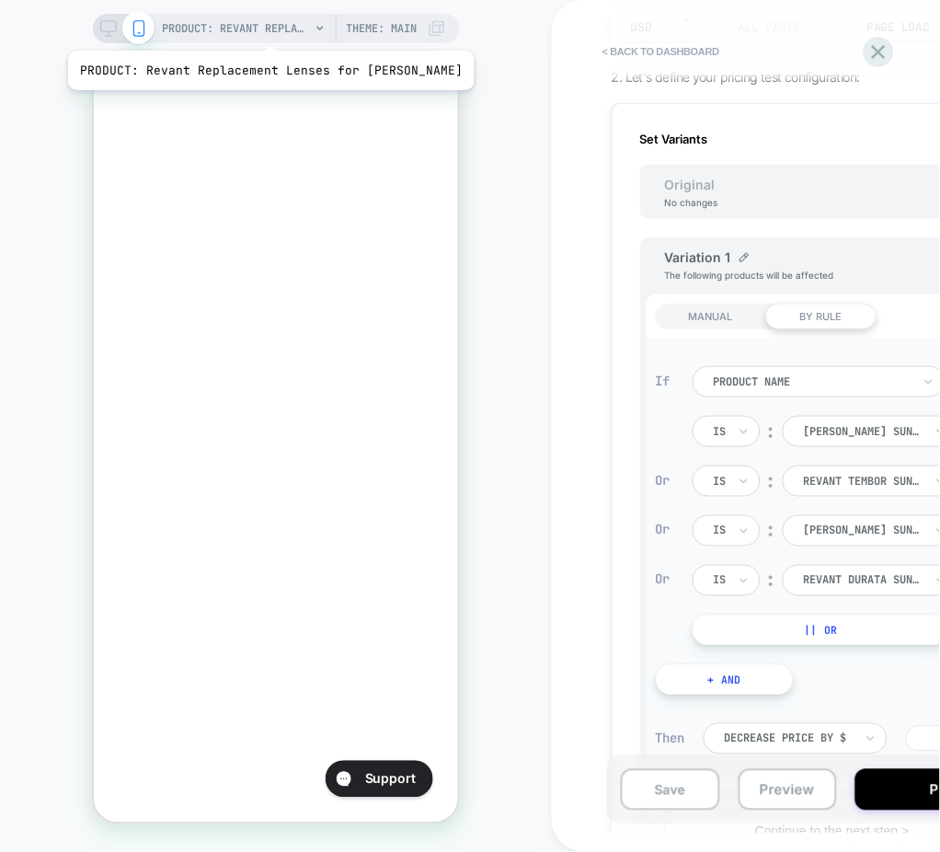
click at [267, 29] on span "PRODUCT: Revant Replacement Lenses for Revant Caster" at bounding box center [236, 28] width 147 height 29
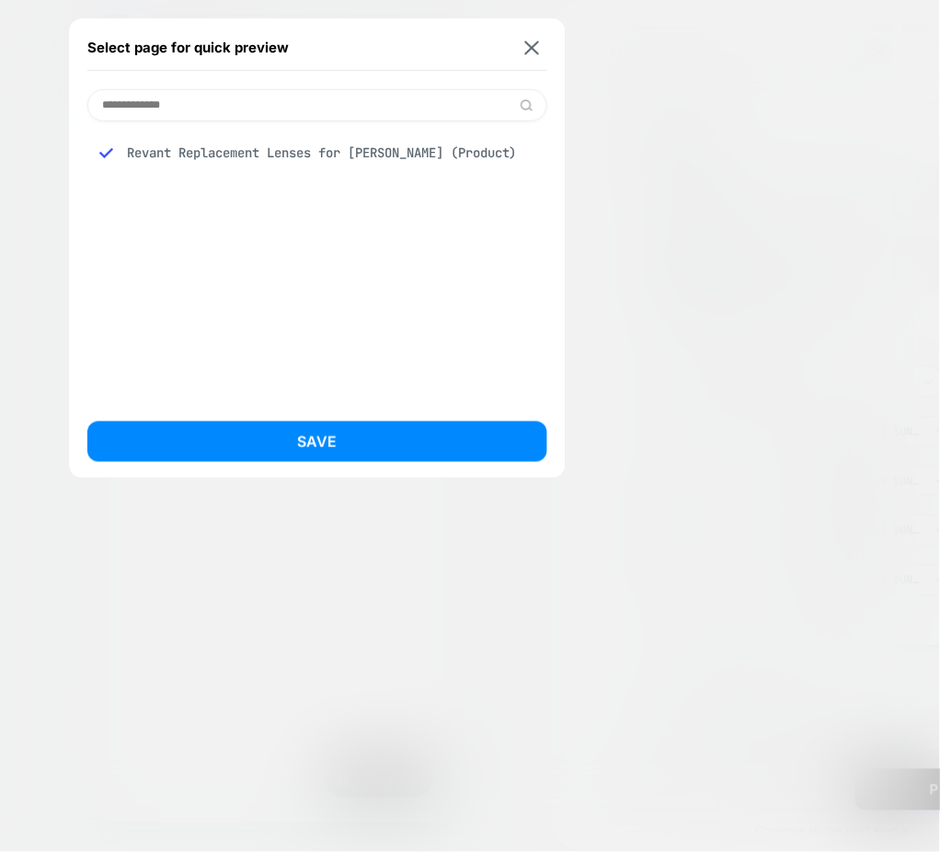
scroll to position [0, 317]
type input "**********"
click at [534, 46] on img at bounding box center [532, 47] width 15 height 14
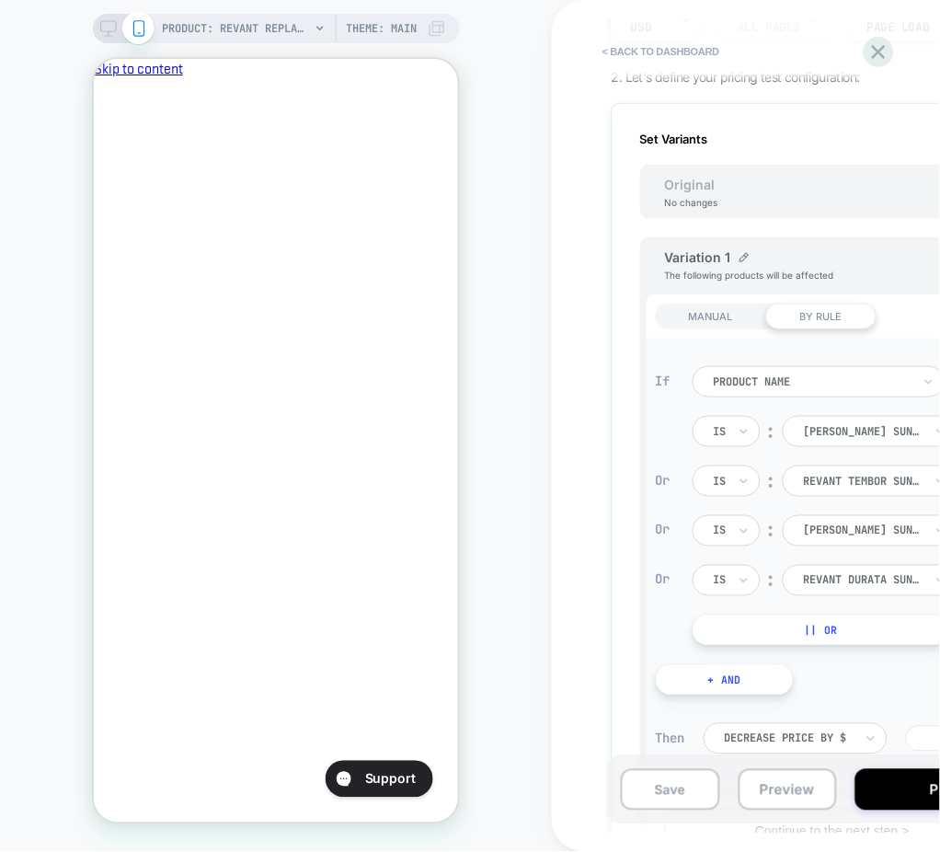
scroll to position [0, 0]
click at [787, 786] on button "Preview" at bounding box center [788, 789] width 99 height 41
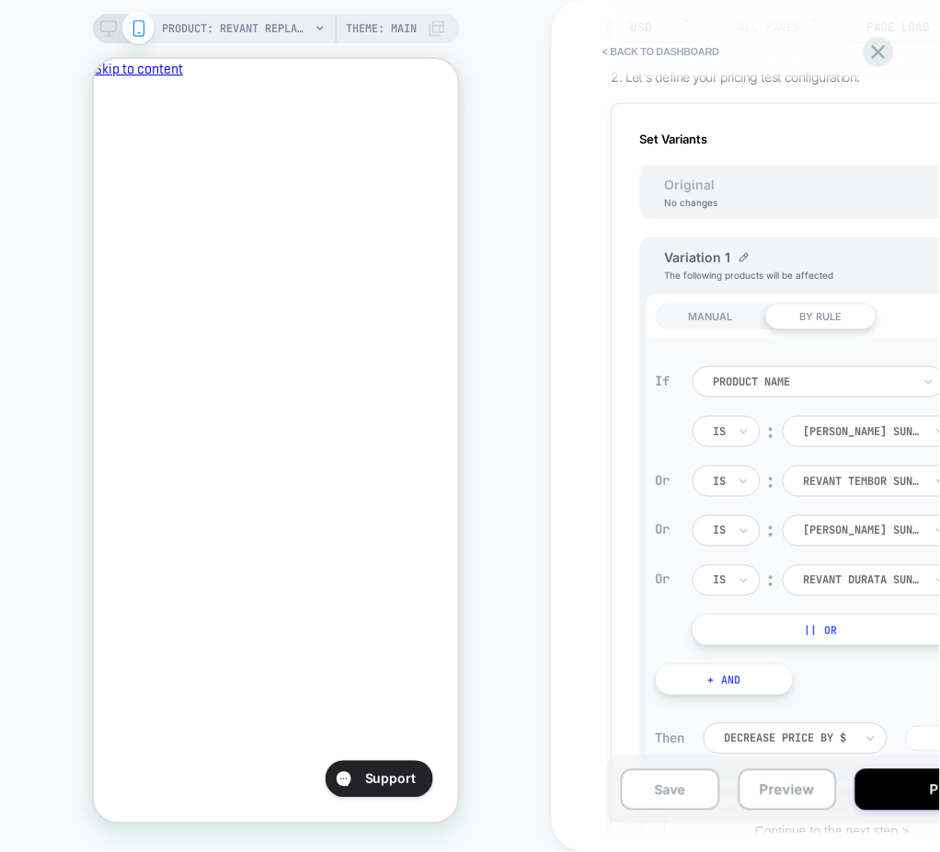
click at [244, 44] on div "PRODUCT: Revant Replacement Lenses for Revant Caster PRODUCT: Revant Replacemen…" at bounding box center [276, 425] width 552 height 815
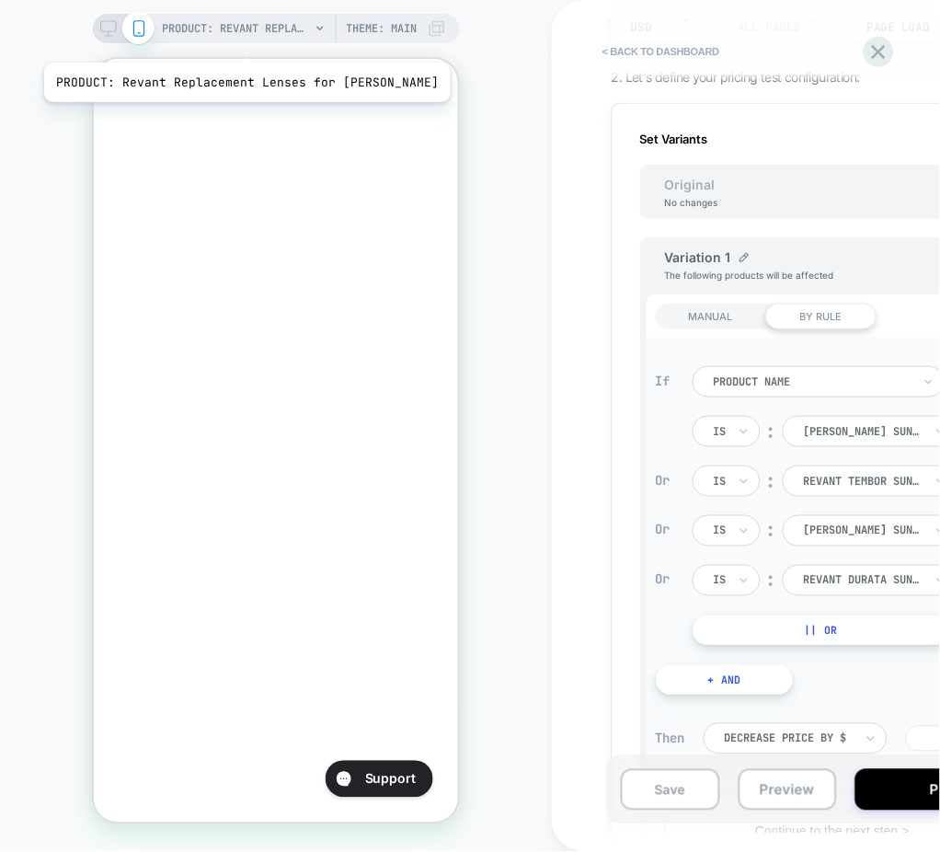
click at [239, 30] on span "PRODUCT: Revant Replacement Lenses for Revant Caster" at bounding box center [236, 28] width 147 height 29
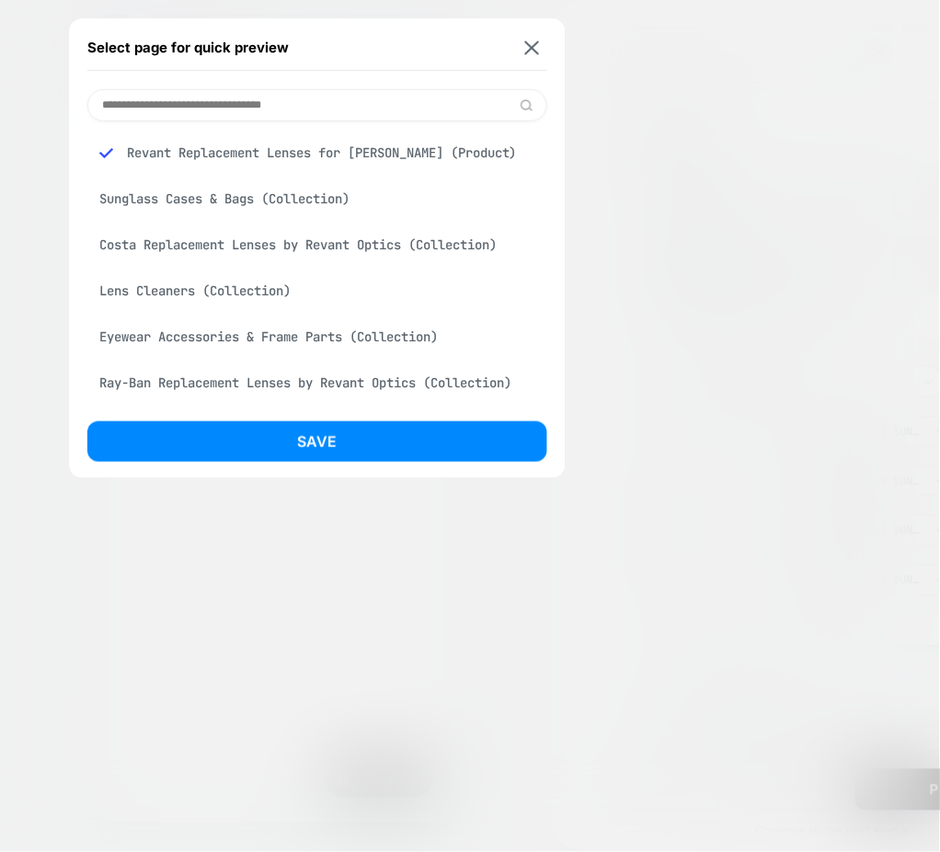
click at [255, 101] on input at bounding box center [317, 105] width 460 height 32
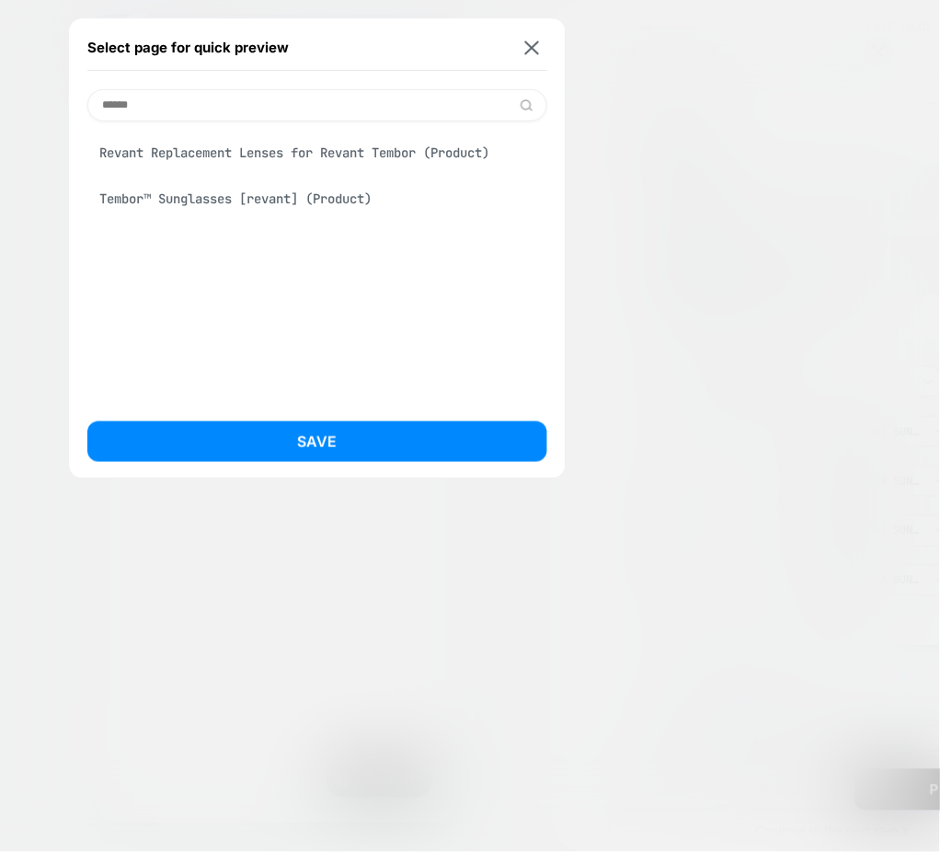
scroll to position [0, 317]
type input "******"
click at [526, 50] on img at bounding box center [532, 47] width 15 height 14
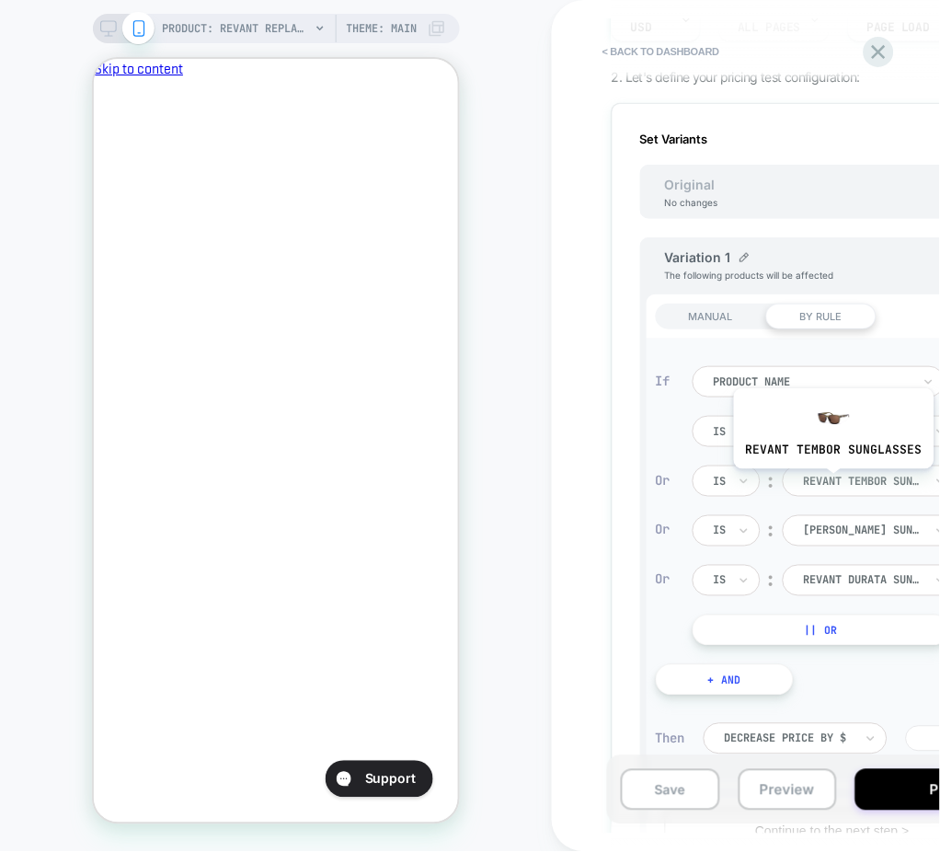
scroll to position [0, 0]
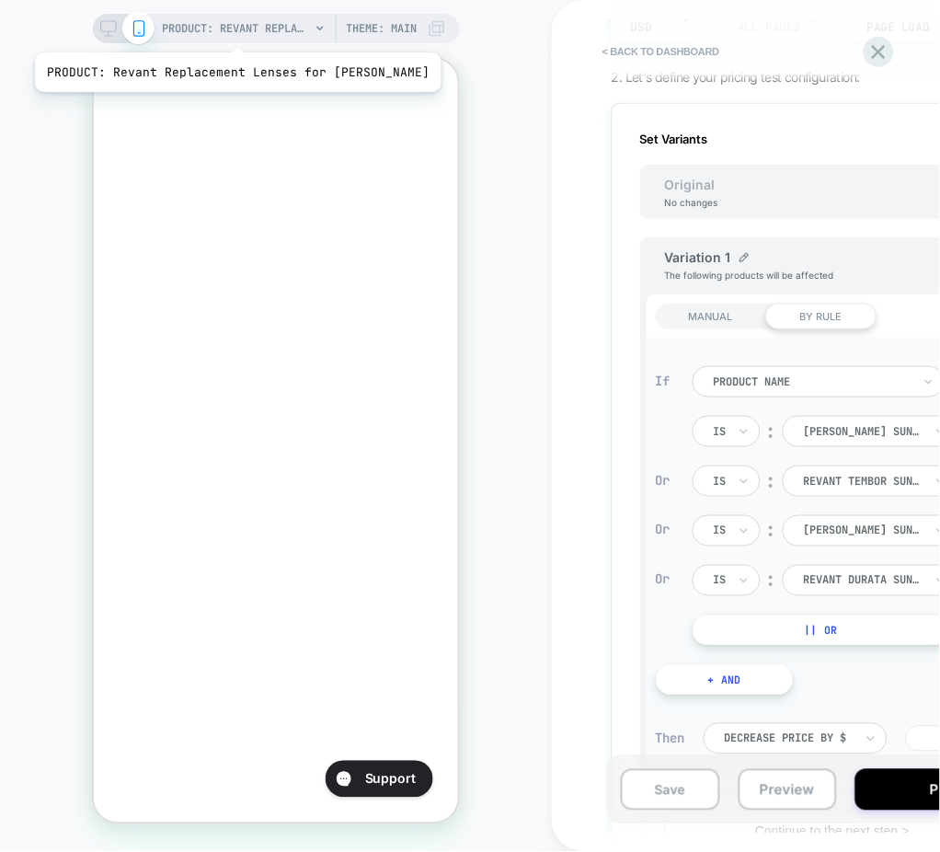
click at [234, 29] on span "PRODUCT: Revant Replacement Lenses for Revant Caster" at bounding box center [236, 28] width 147 height 29
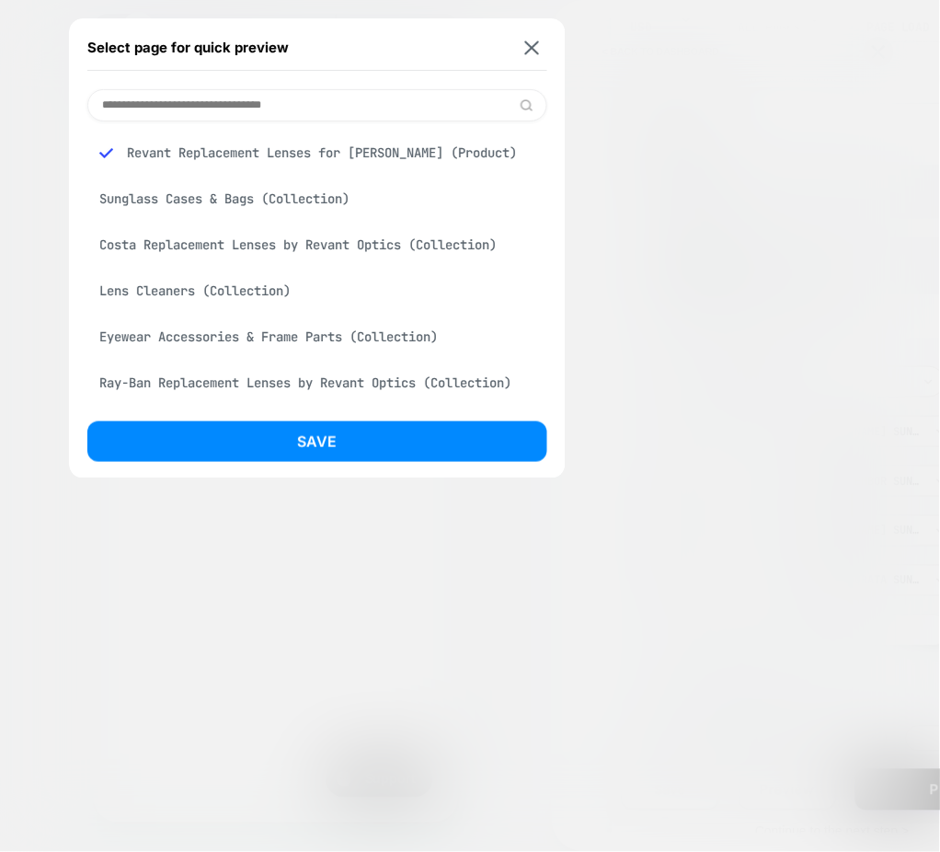
click at [236, 92] on input at bounding box center [317, 105] width 460 height 32
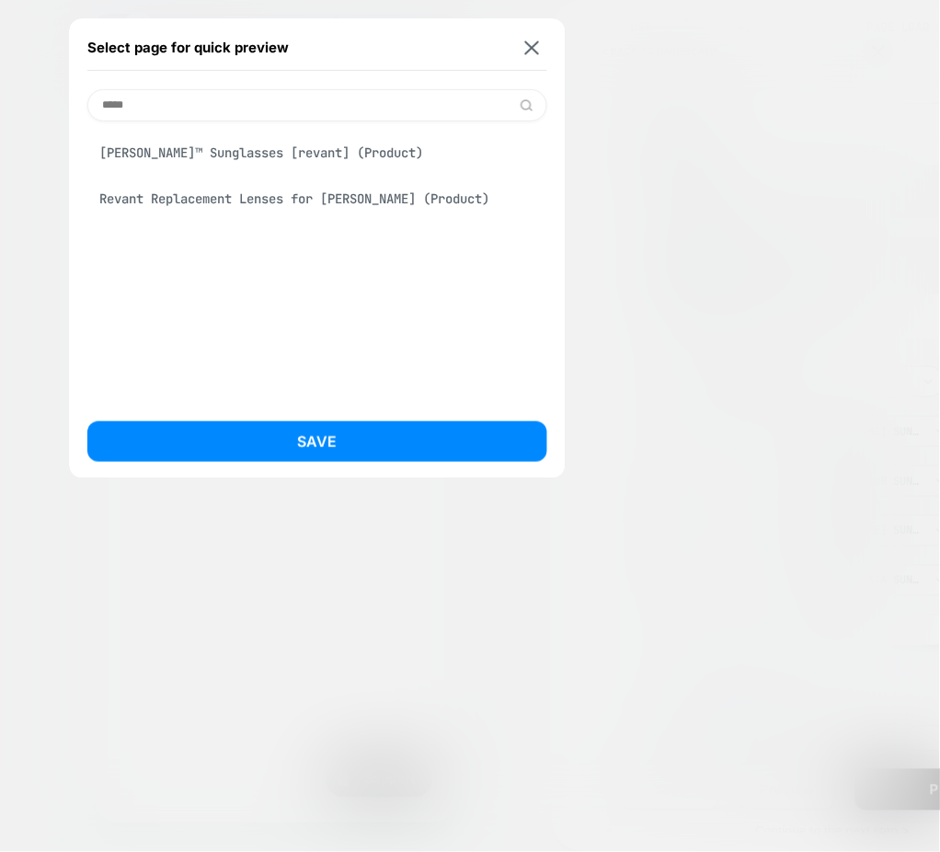
type input "*****"
click at [242, 154] on div "Vayda™ Sunglasses [revant] (Product)" at bounding box center [317, 152] width 460 height 35
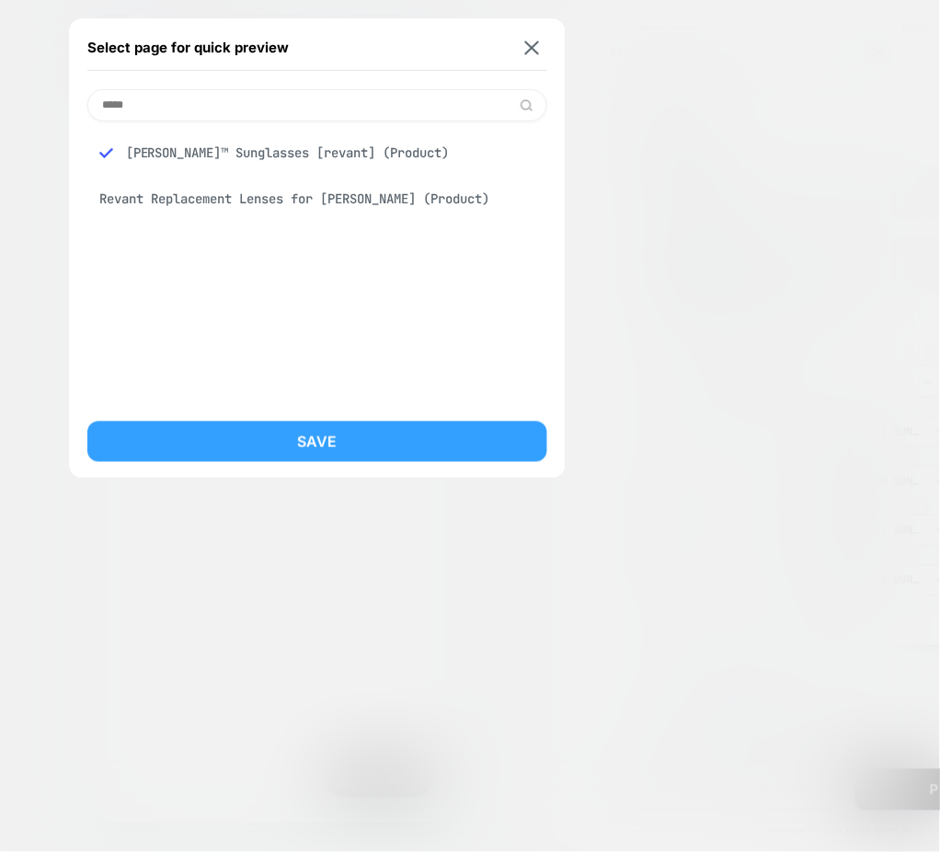
scroll to position [0, 317]
click at [304, 452] on button "Save" at bounding box center [317, 441] width 460 height 40
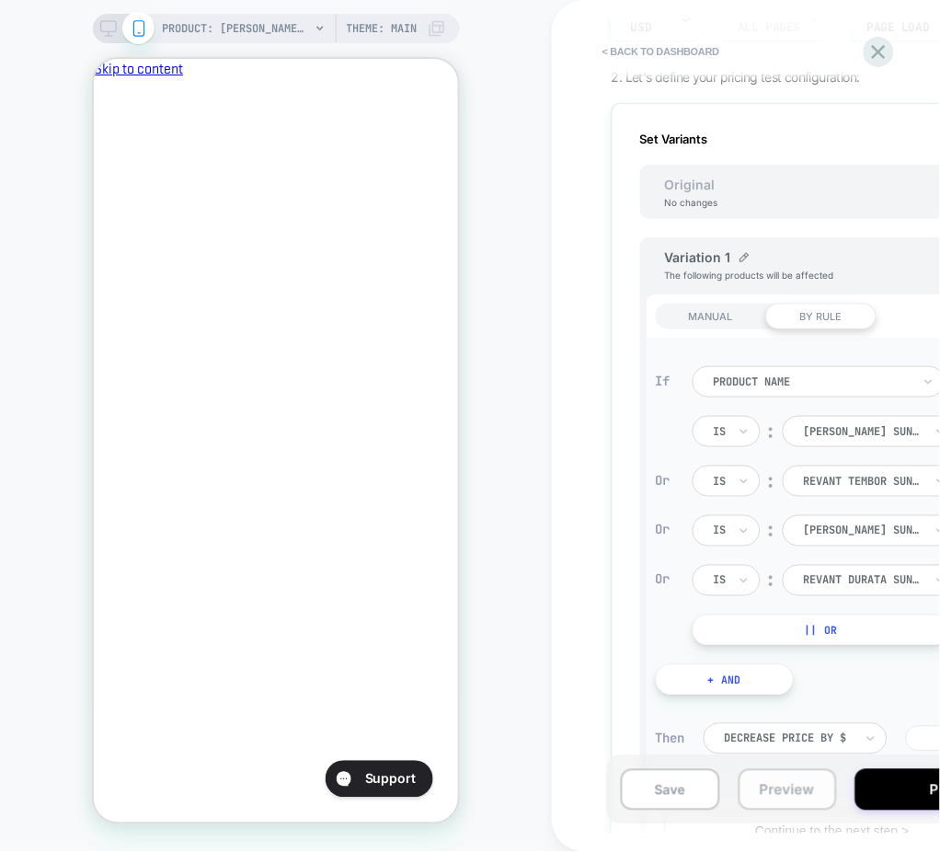
click at [792, 786] on button "Preview" at bounding box center [788, 789] width 99 height 41
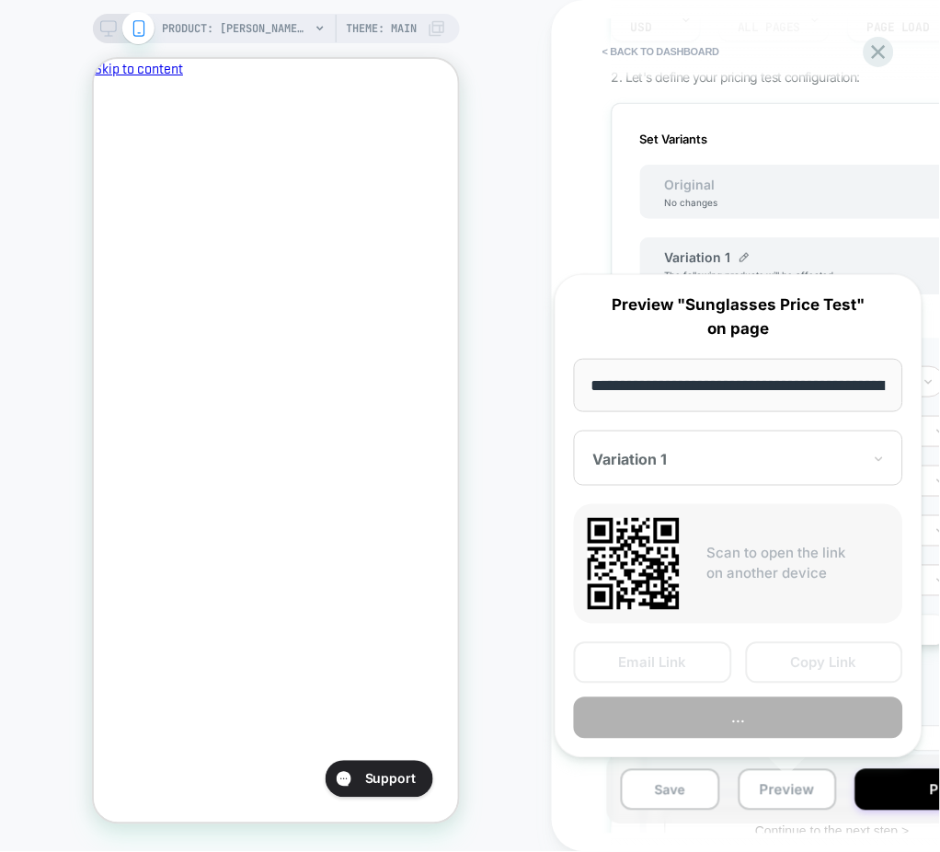
scroll to position [0, 329]
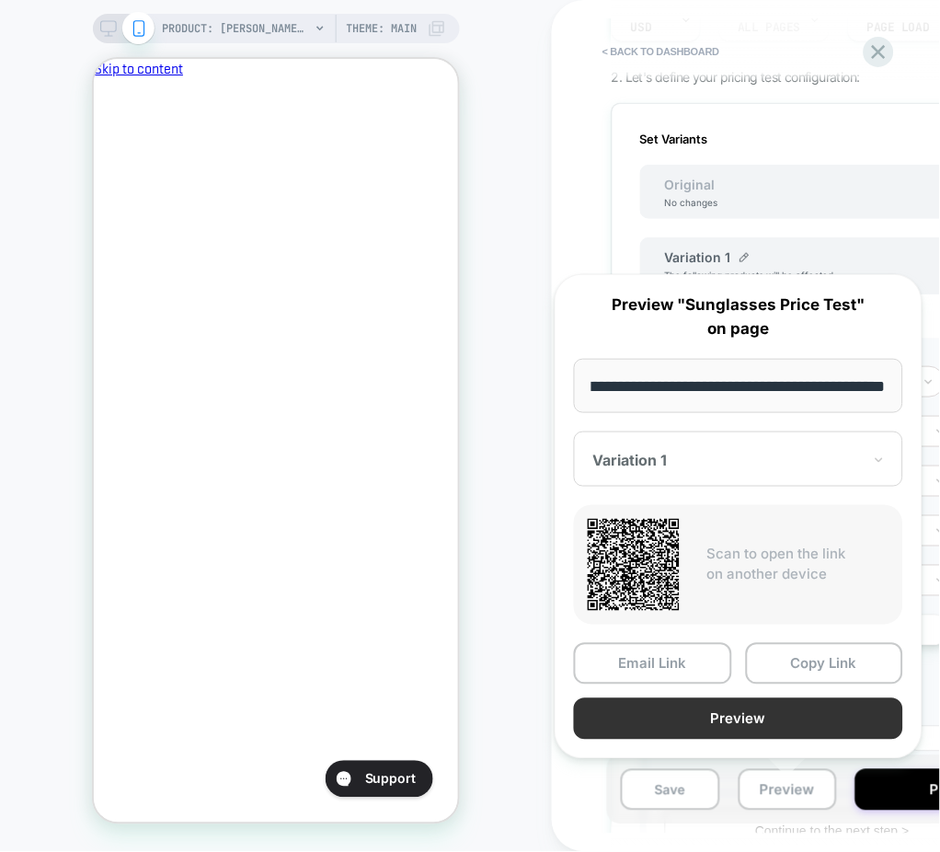
click at [732, 711] on button "Preview" at bounding box center [738, 718] width 329 height 41
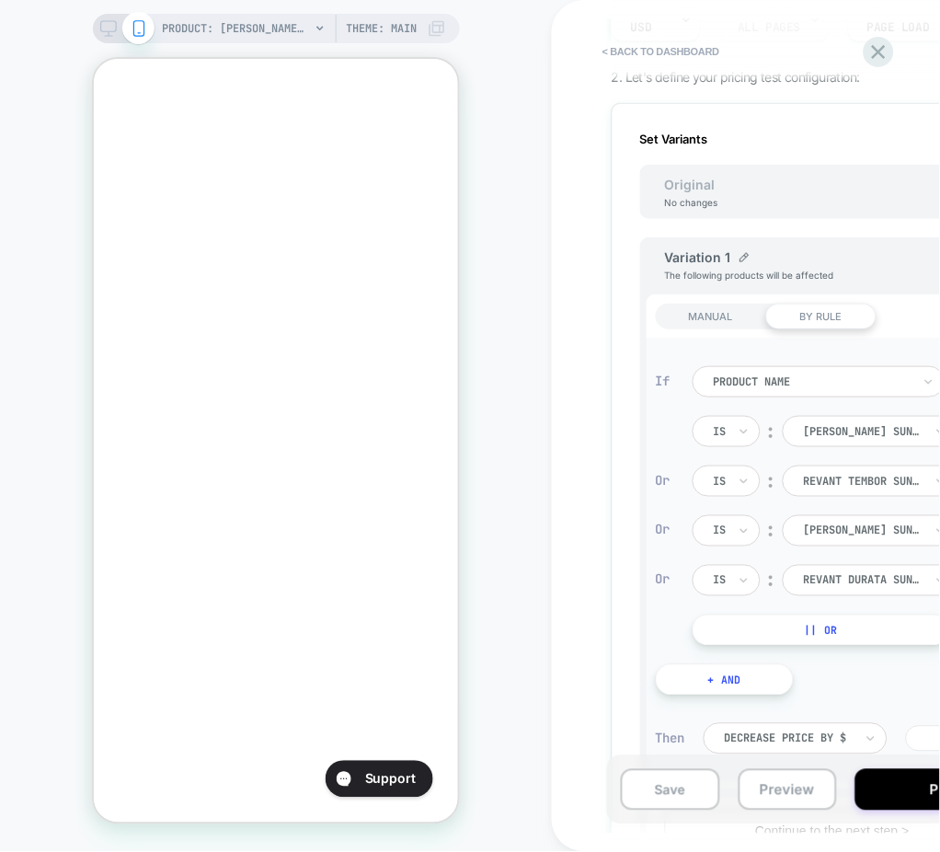
scroll to position [0, 317]
click at [236, 43] on div "PRODUCT: Vayda™ Sunglasses [revant] PRODUCT: Vayda™ Sunglasses [revant] Theme: …" at bounding box center [276, 425] width 552 height 815
click at [236, 30] on span "PRODUCT: Vayda™ Sunglasses [revant]" at bounding box center [236, 28] width 147 height 29
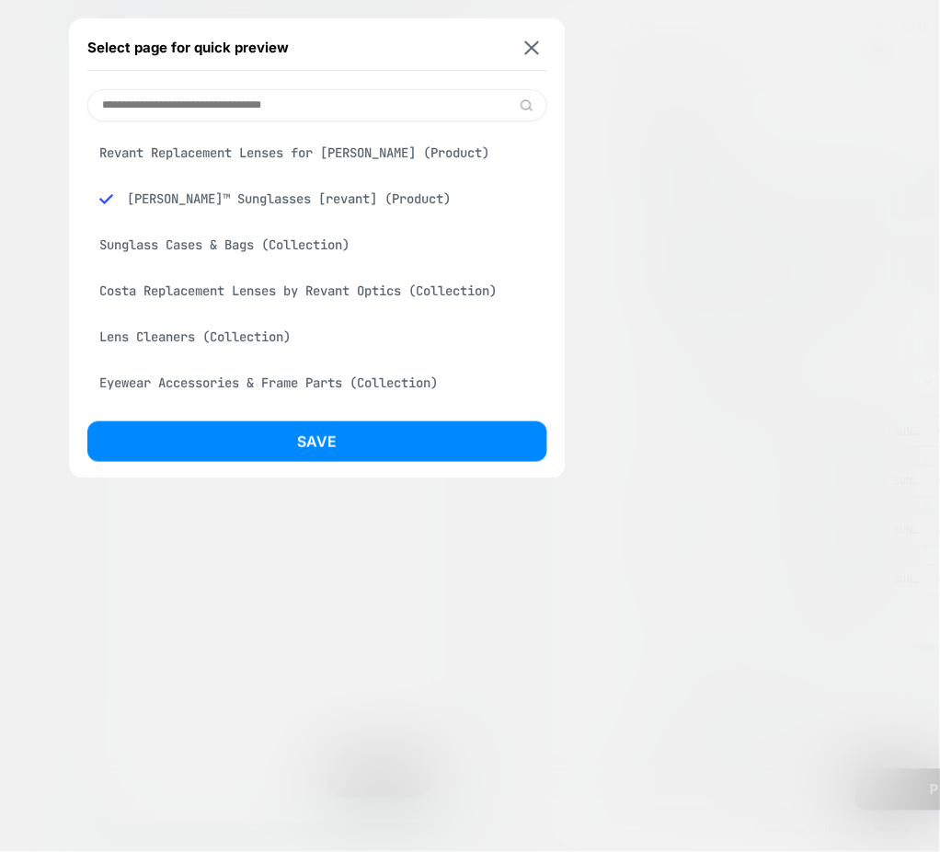
click at [262, 107] on input at bounding box center [317, 105] width 460 height 32
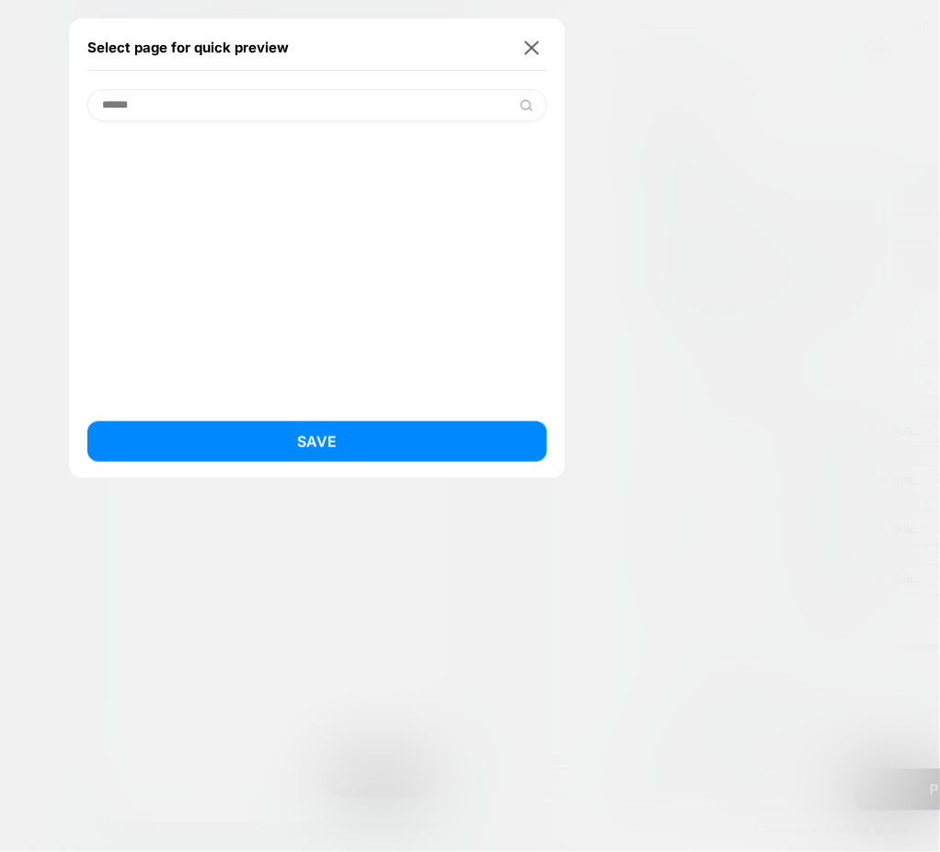
scroll to position [0, 0]
type input "******"
click at [271, 201] on div "Tembor™ Sunglasses [revant] (Product)" at bounding box center [317, 198] width 460 height 35
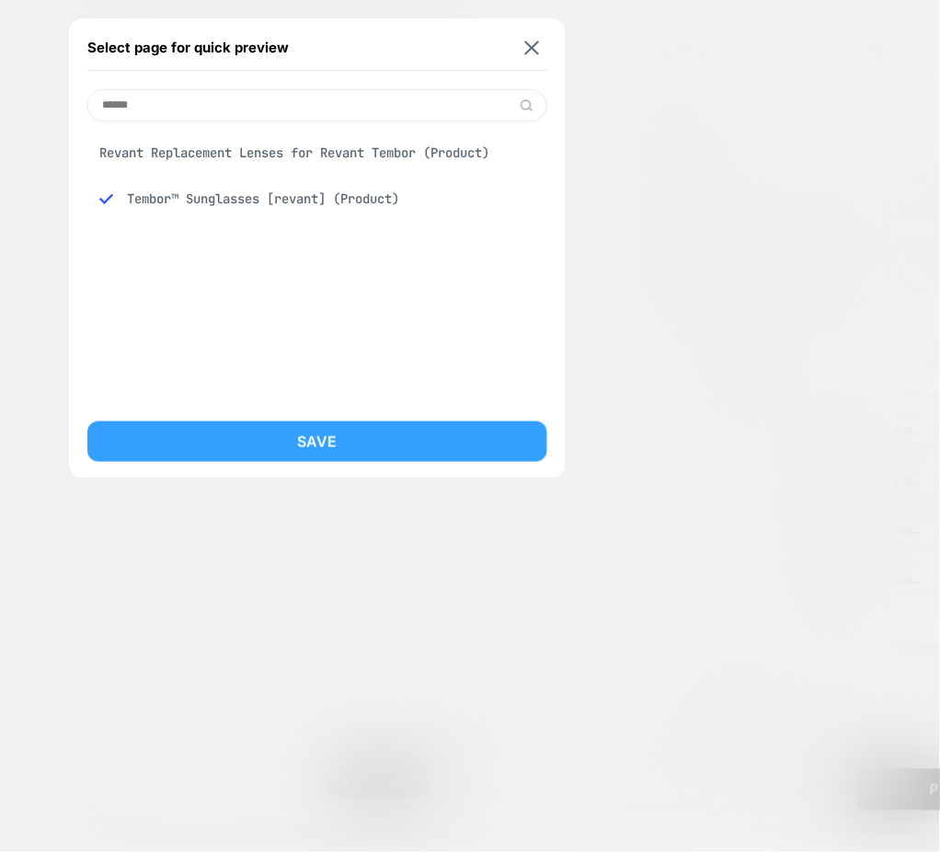
click at [304, 451] on button "Save" at bounding box center [317, 441] width 460 height 40
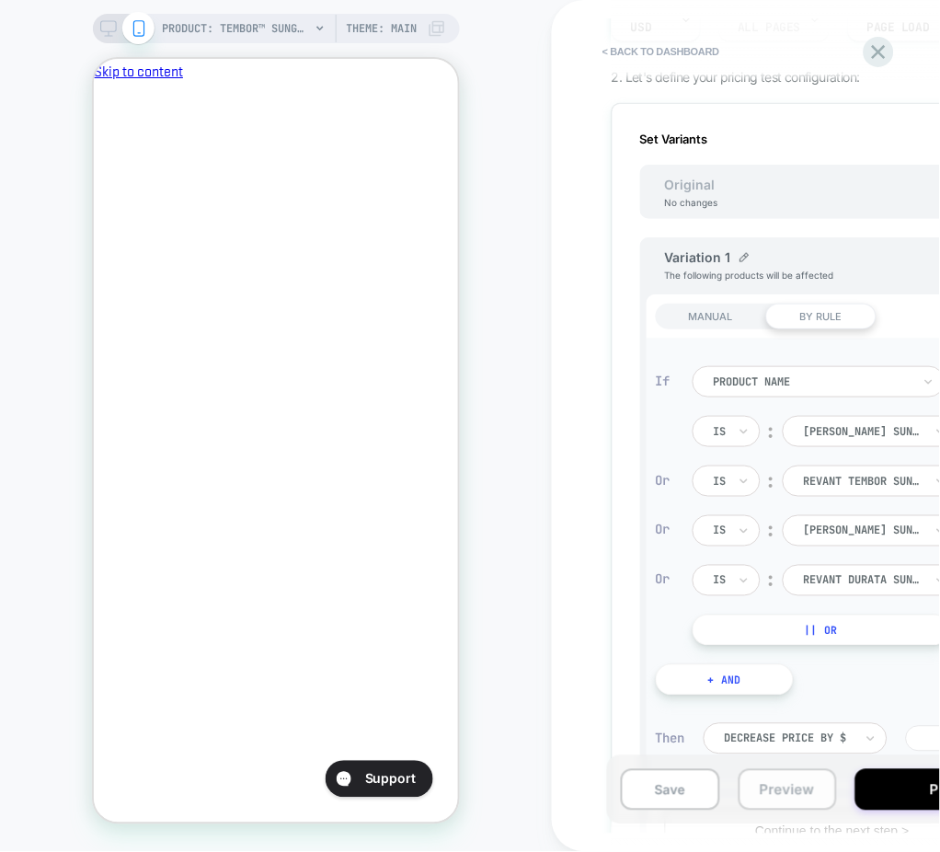
click at [792, 788] on button "Preview" at bounding box center [788, 789] width 99 height 41
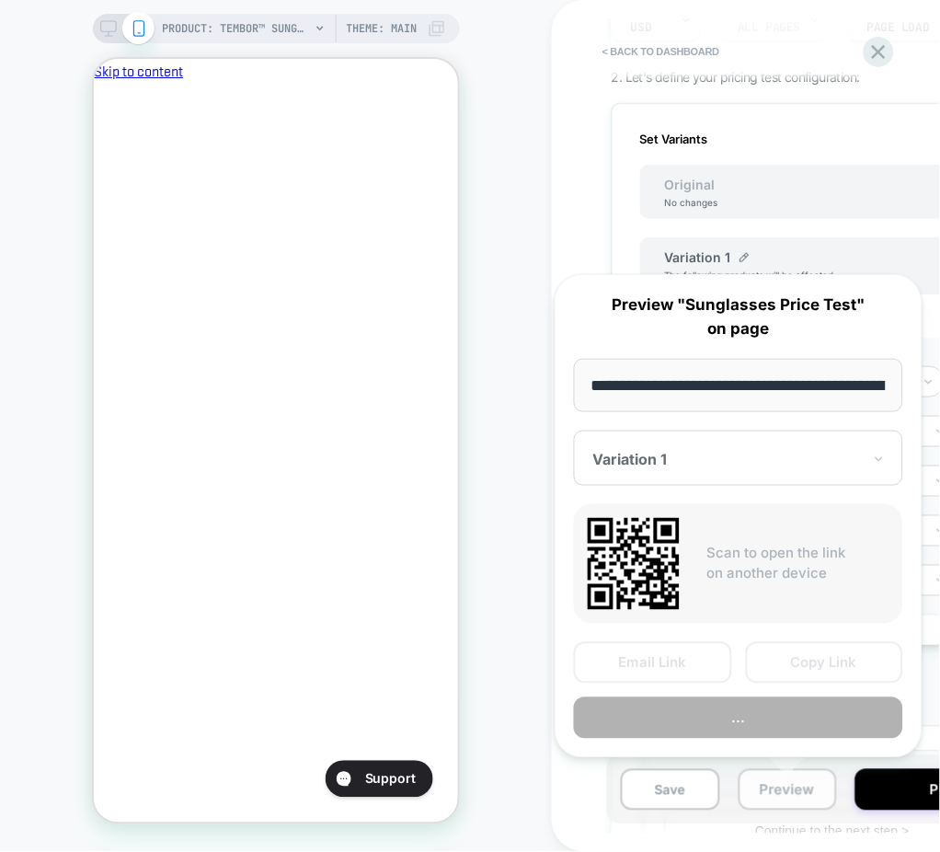
scroll to position [0, 337]
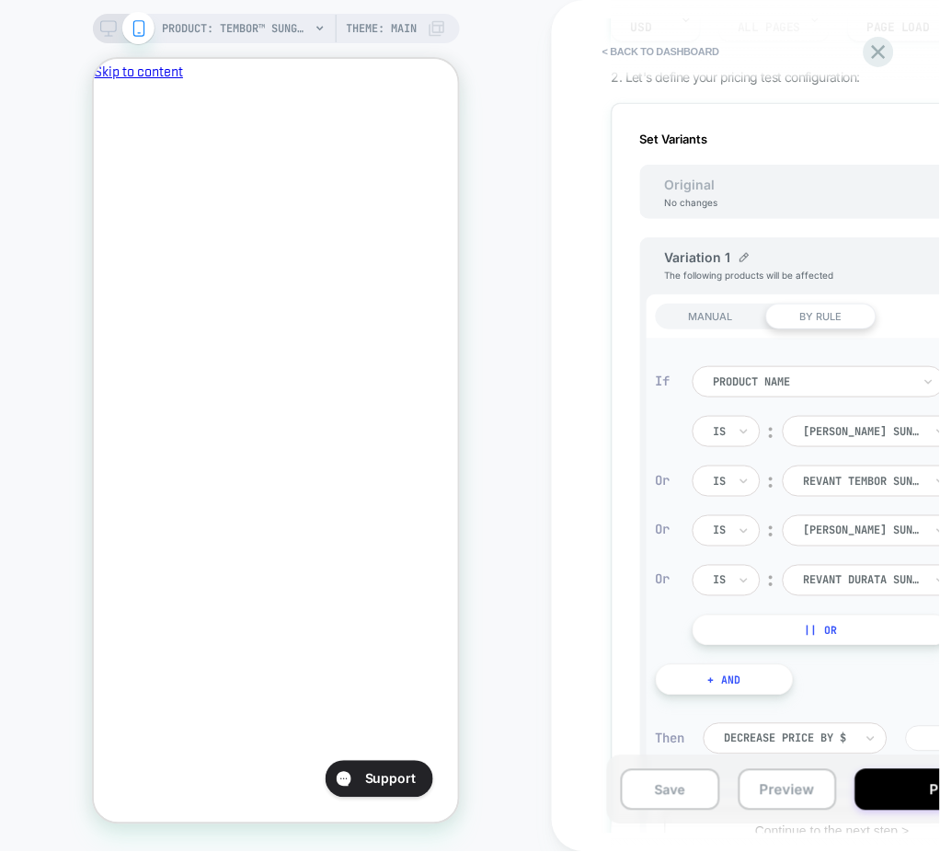
scroll to position [0, 0]
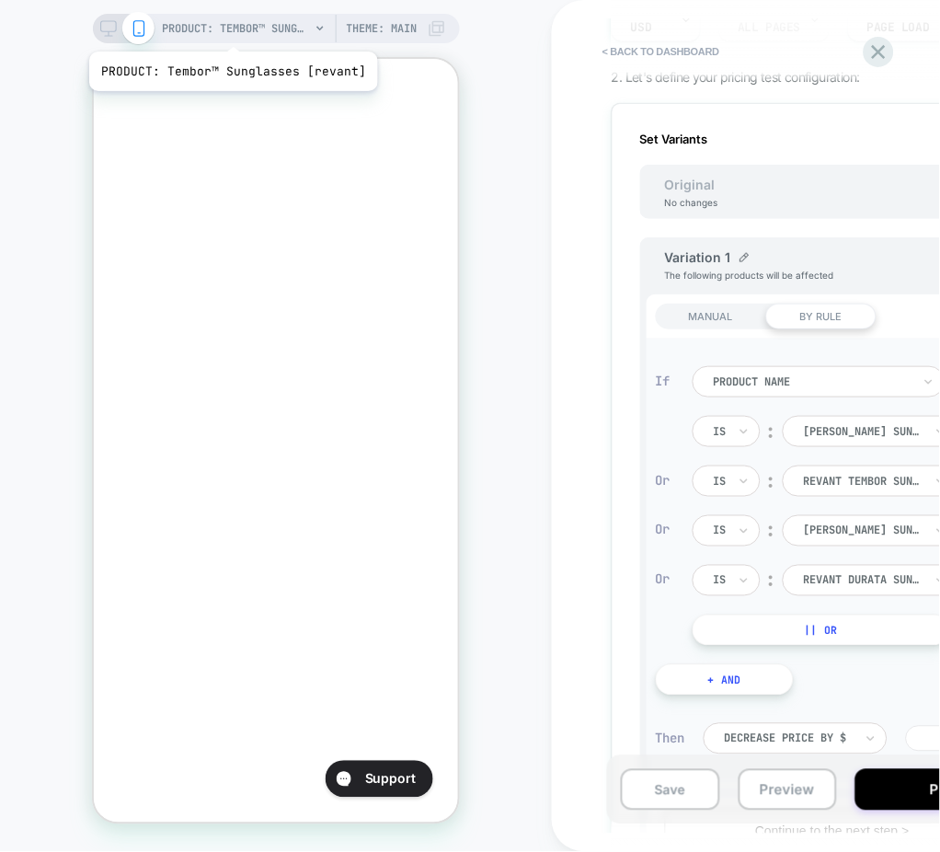
click at [231, 28] on span "PRODUCT: Tembor™ Sunglasses [revant]" at bounding box center [236, 28] width 147 height 29
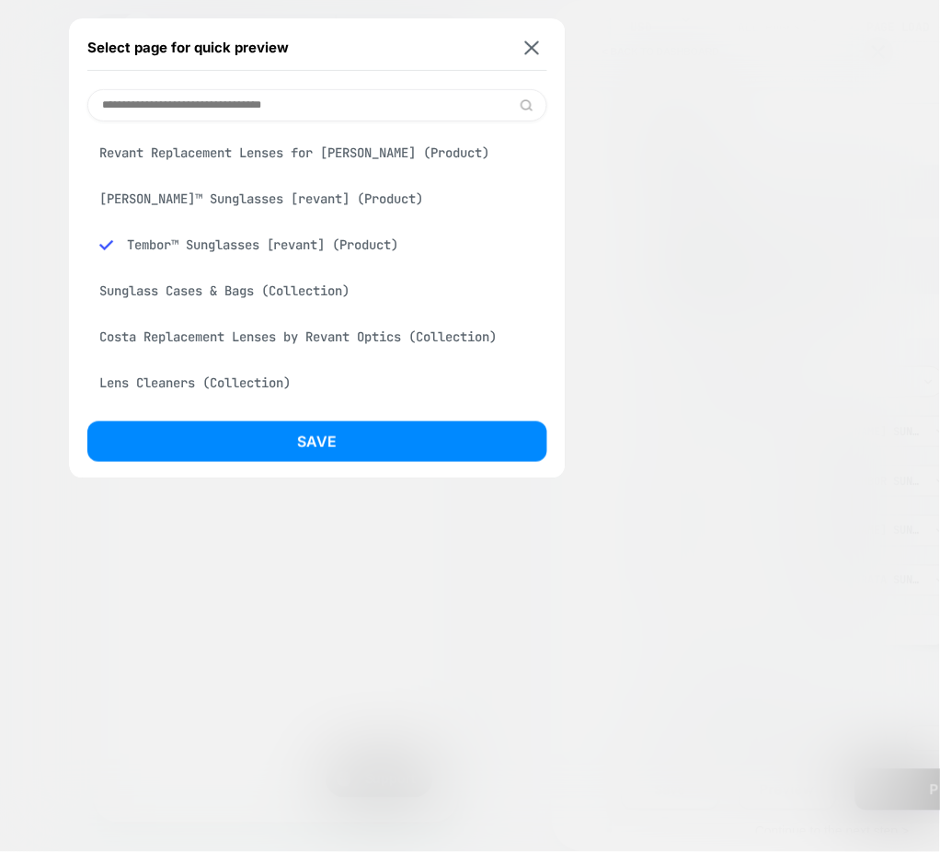
click at [233, 109] on input at bounding box center [317, 105] width 460 height 32
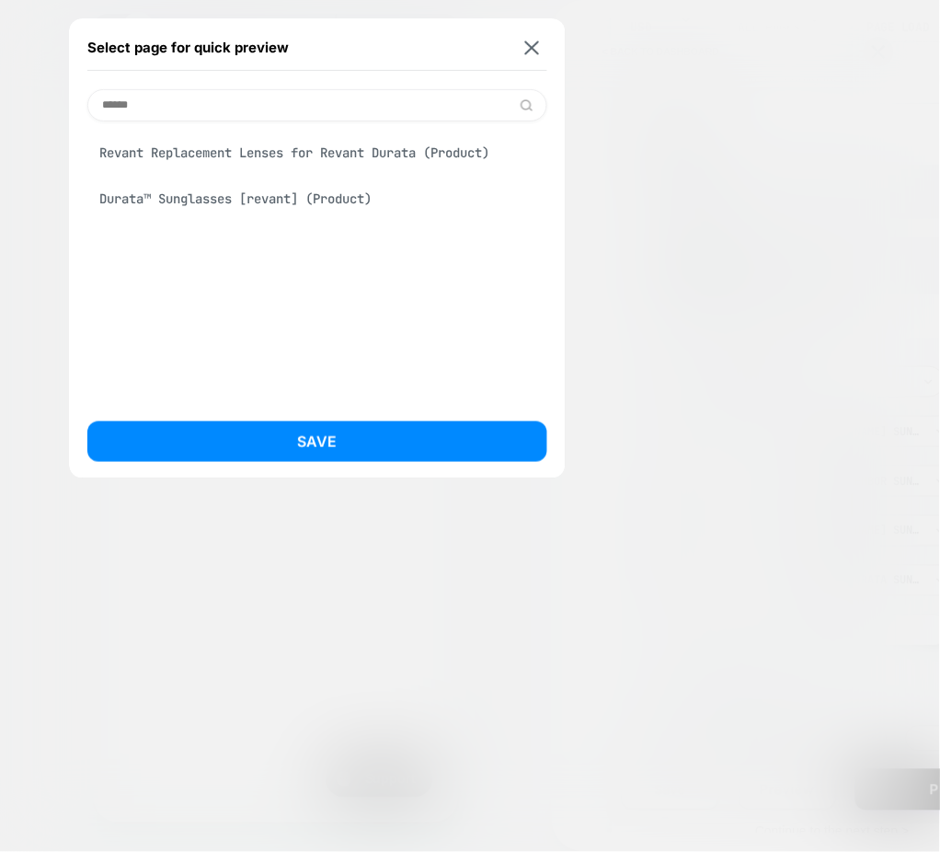
type input "******"
click at [254, 195] on div "Durata™ Sunglasses [revant] (Product)" at bounding box center [317, 198] width 460 height 35
drag, startPoint x: 296, startPoint y: 441, endPoint x: 938, endPoint y: 288, distance: 660.0
click at [294, 441] on button "Save" at bounding box center [317, 441] width 460 height 40
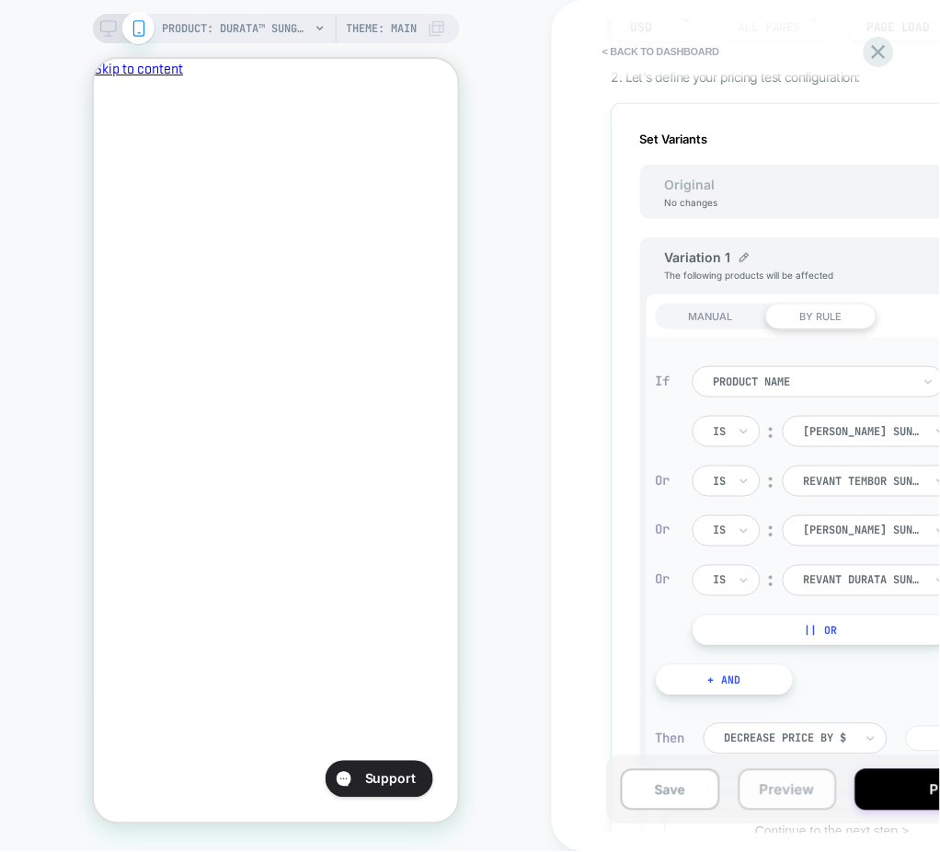
scroll to position [0, 0]
click at [756, 794] on button "Preview" at bounding box center [788, 789] width 99 height 41
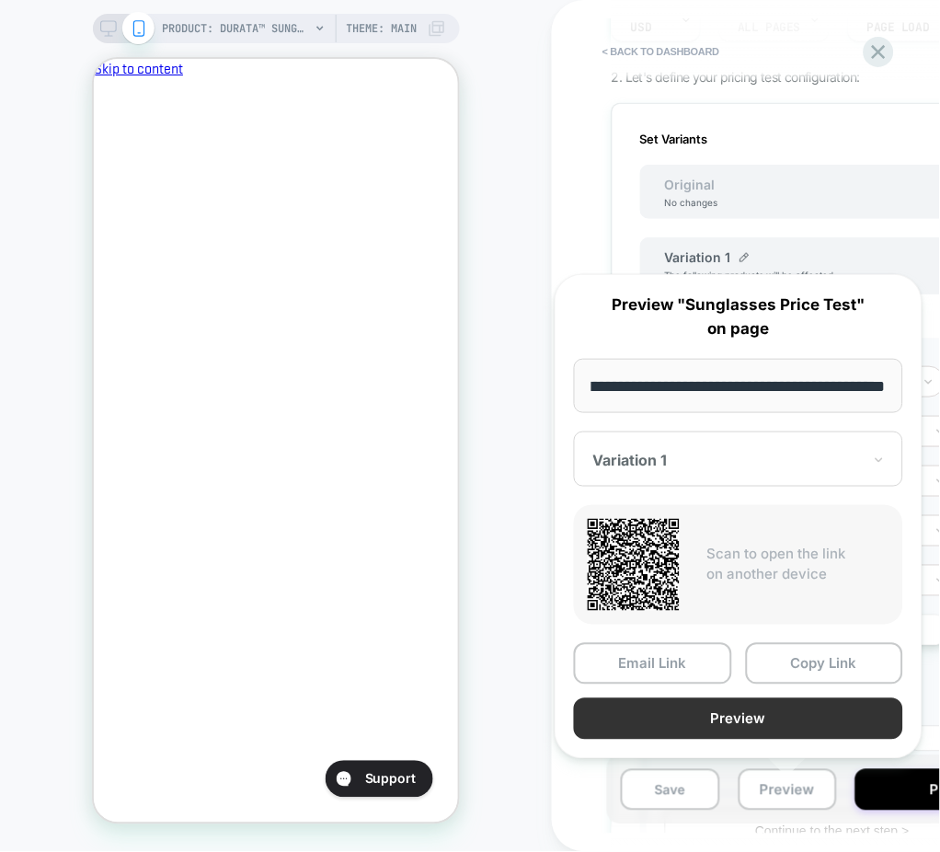
click at [704, 718] on button "Preview" at bounding box center [738, 718] width 329 height 41
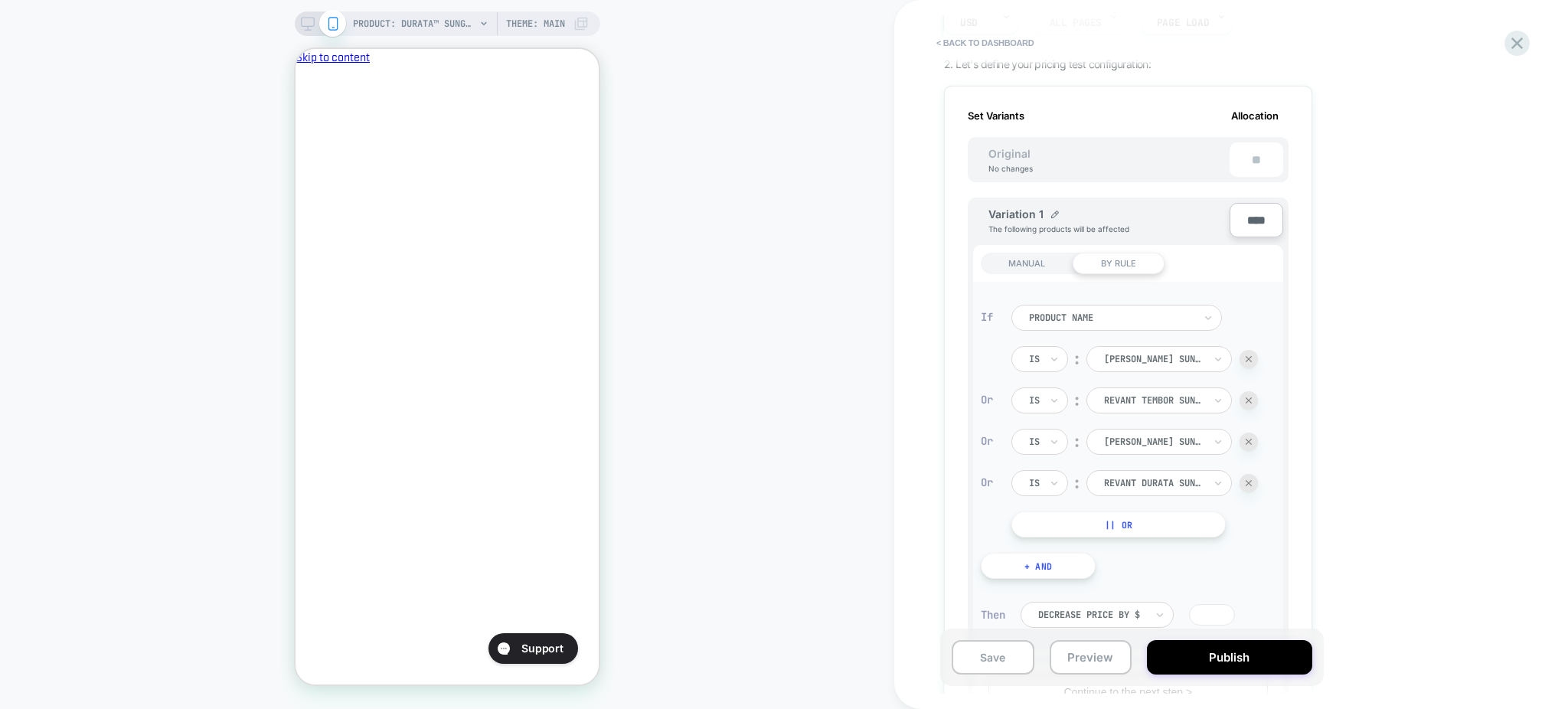
click at [392, 33] on span "PRODUCT: Durata™ Sunglasses [revant]" at bounding box center [414, 23] width 122 height 24
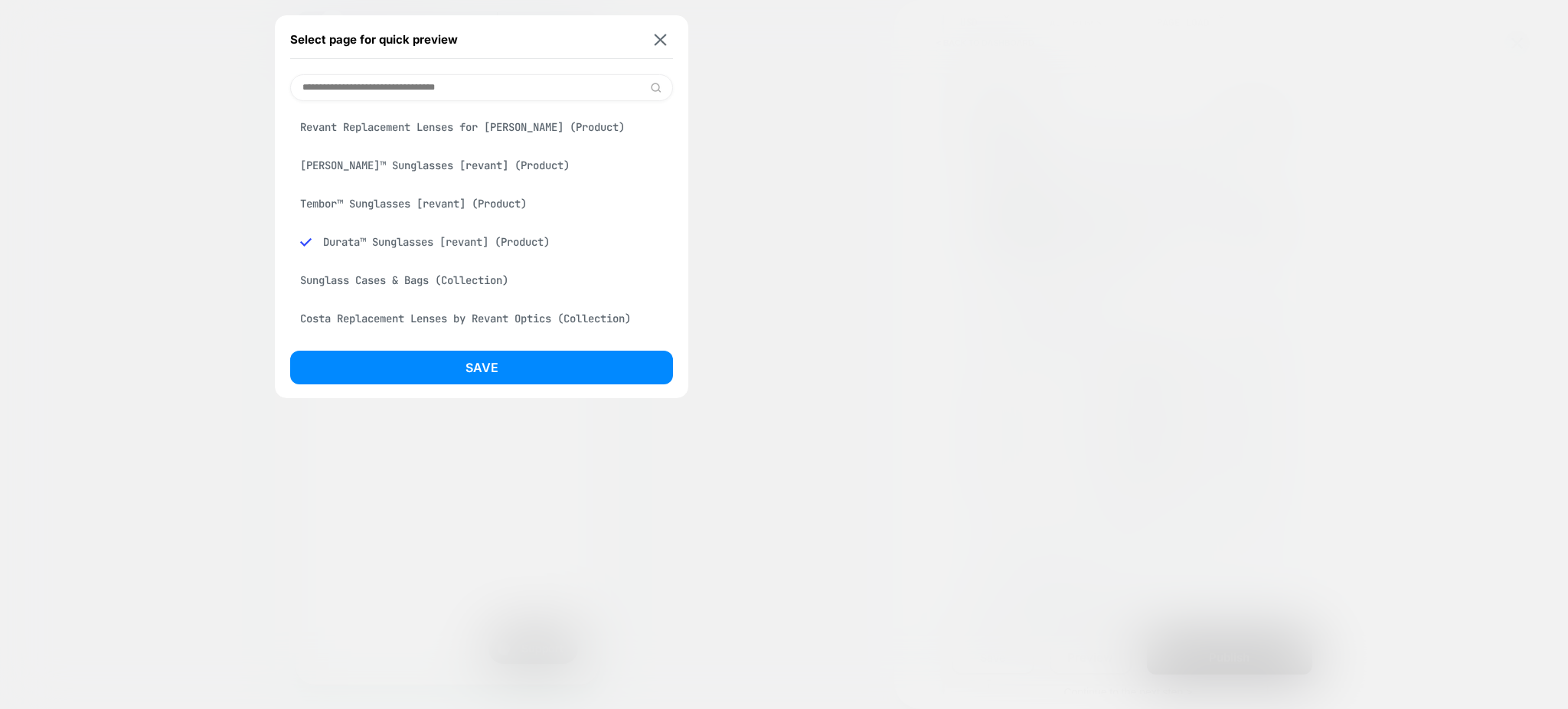
click at [414, 77] on input at bounding box center [482, 87] width 383 height 27
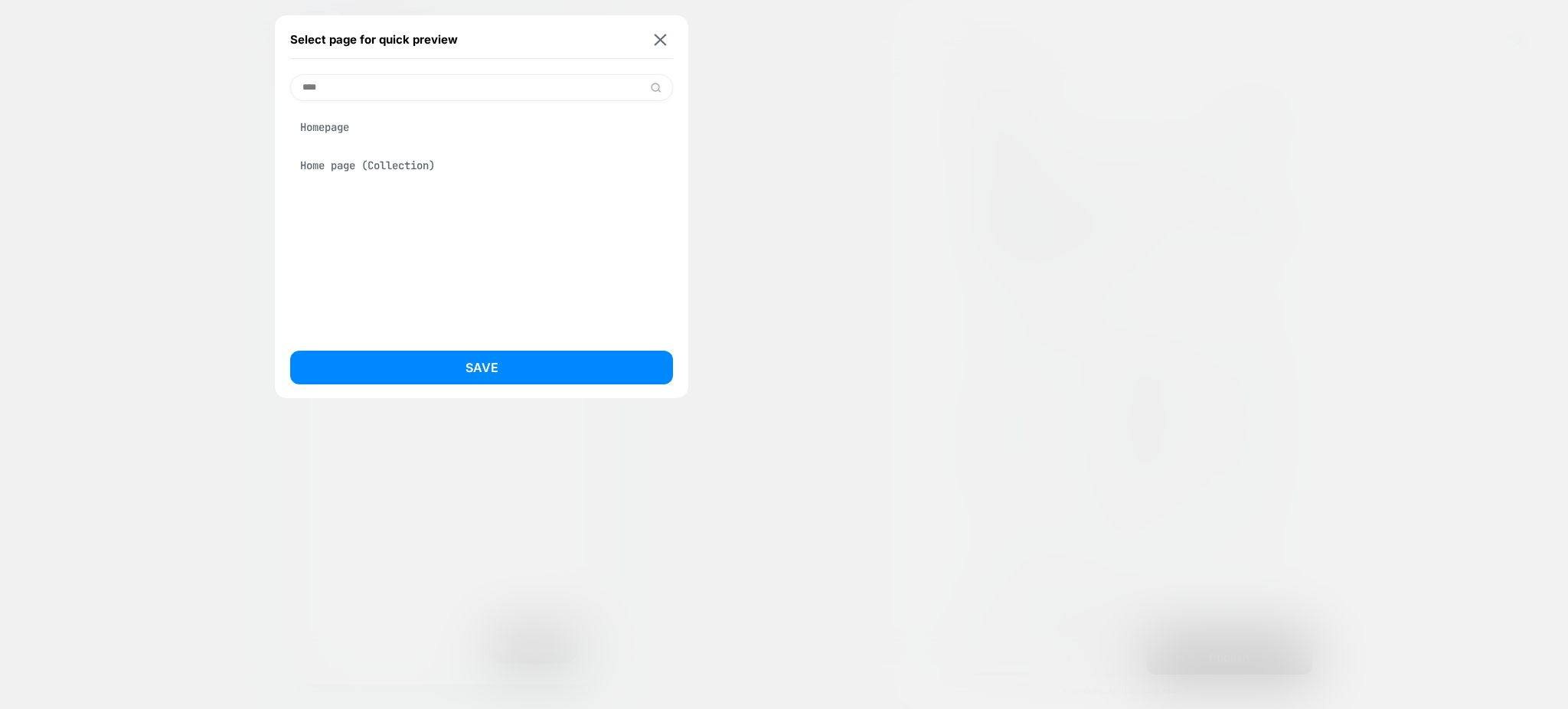
type input "****"
click at [397, 121] on div "Homepage" at bounding box center [482, 126] width 383 height 29
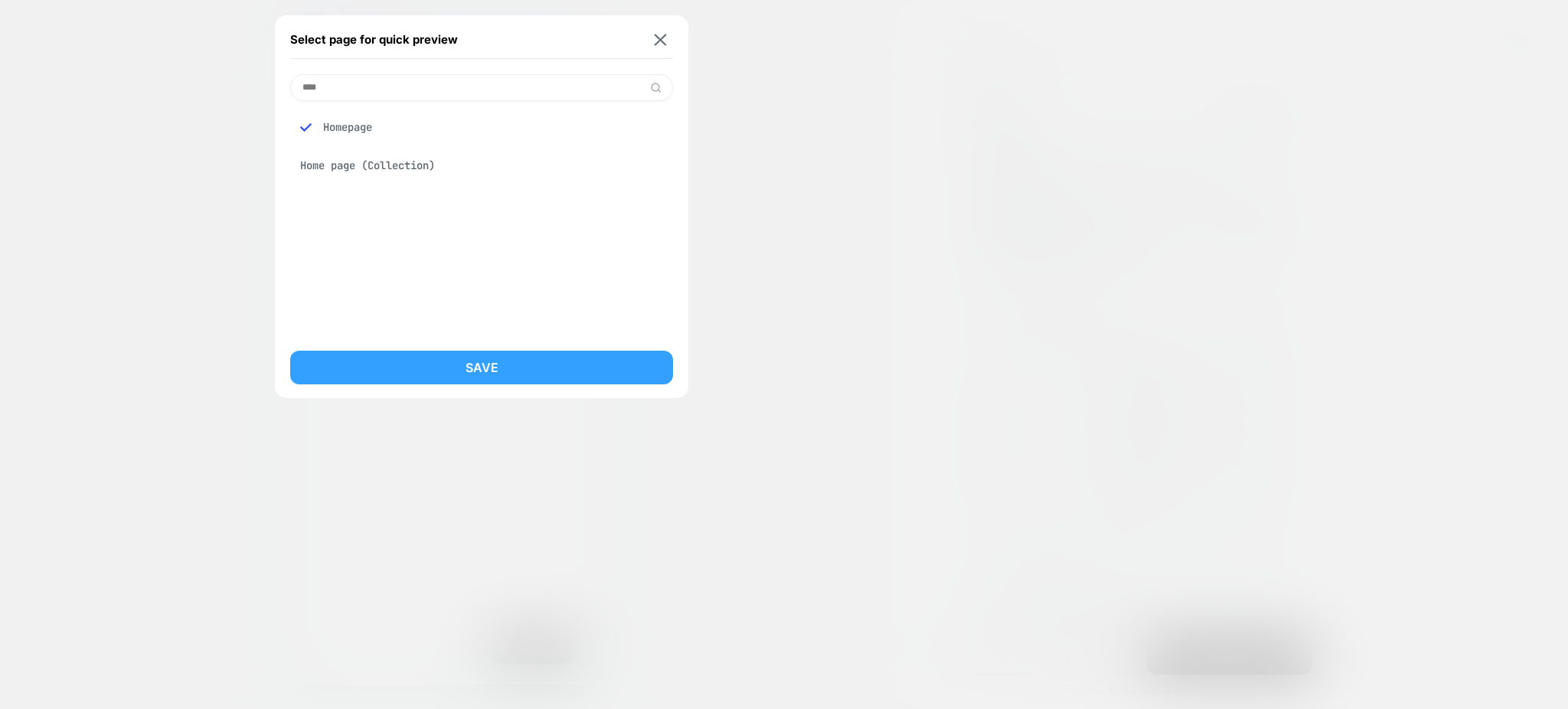
click at [425, 364] on button "Save" at bounding box center [482, 367] width 383 height 33
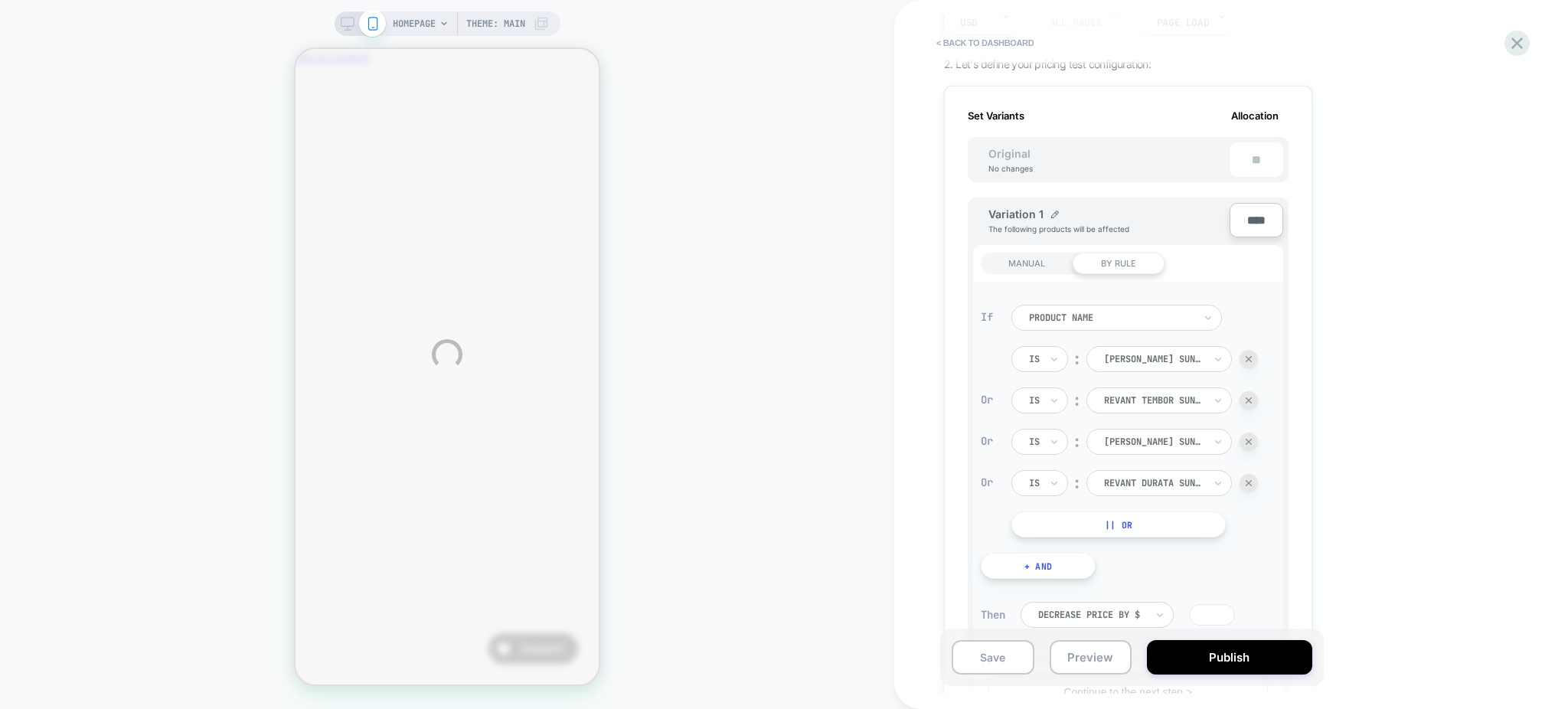
scroll to position [0, 264]
click at [1084, 665] on button "Preview" at bounding box center [1090, 657] width 82 height 34
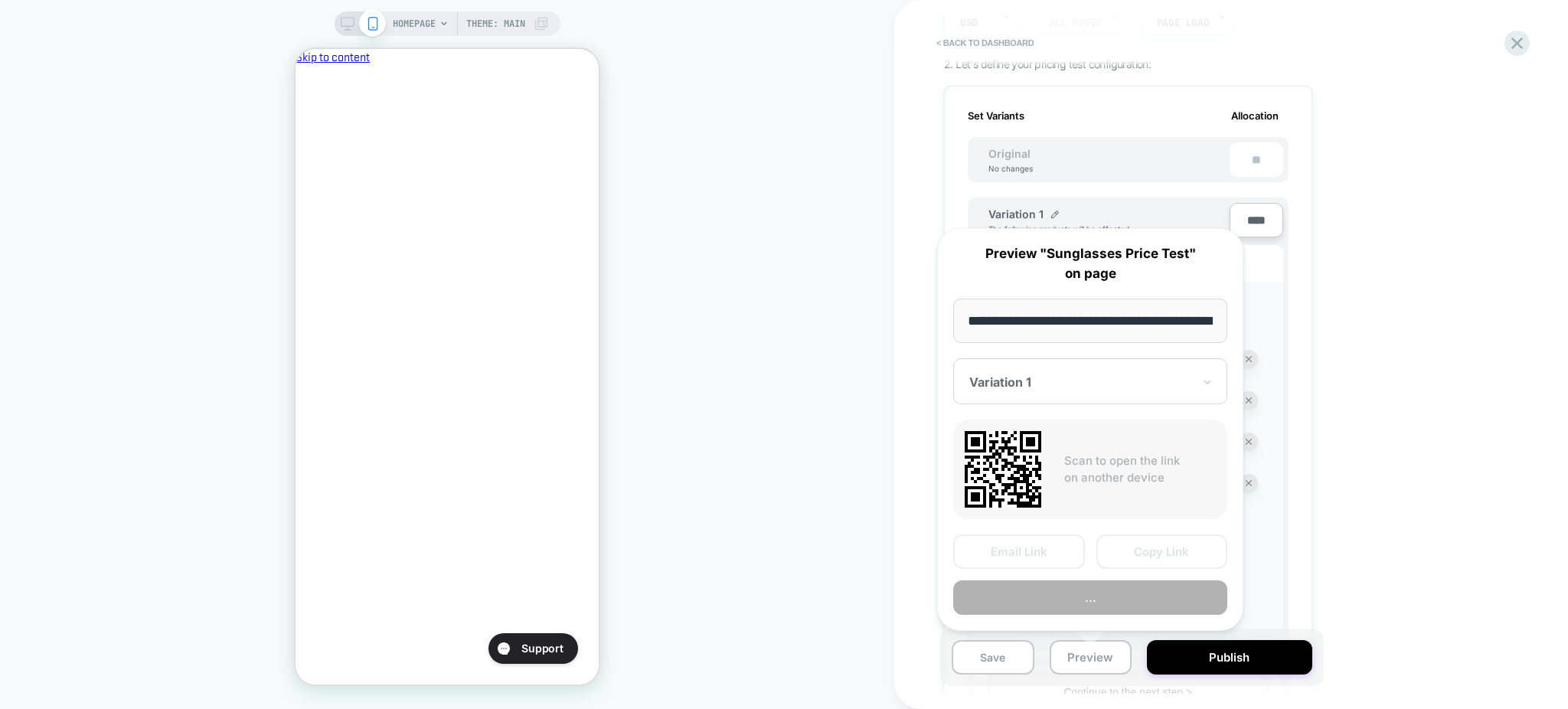
scroll to position [0, 64]
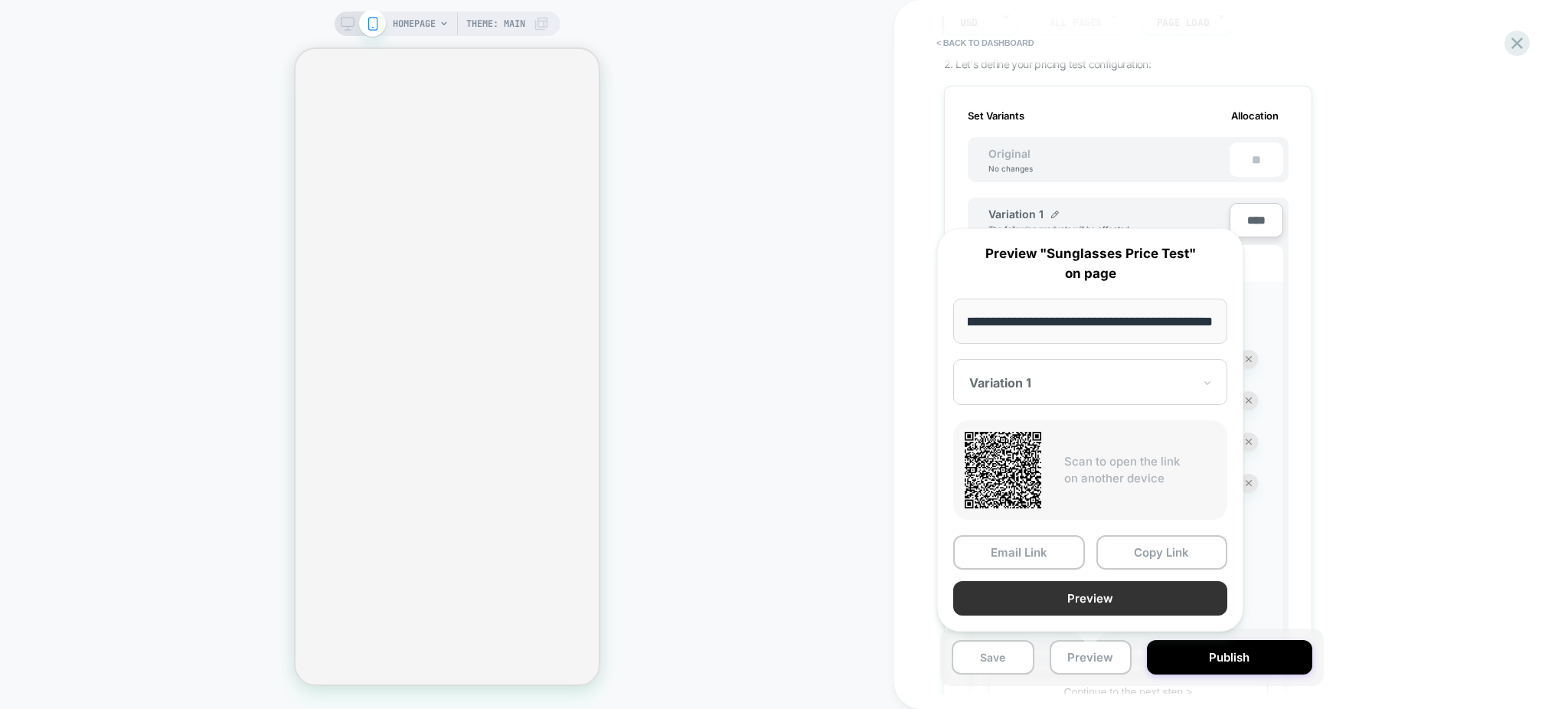
click at [994, 603] on button "Preview" at bounding box center [1089, 597] width 274 height 34
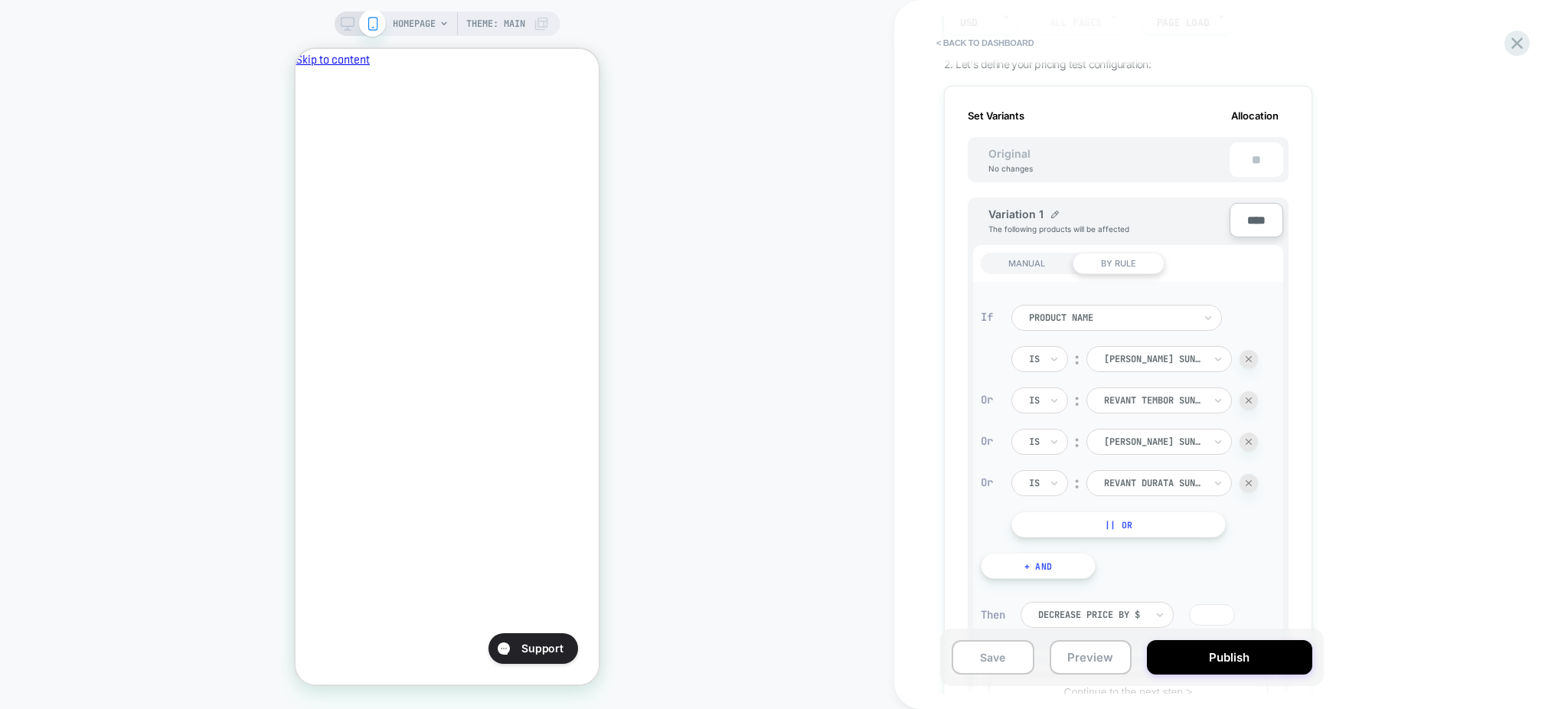
scroll to position [0, 0]
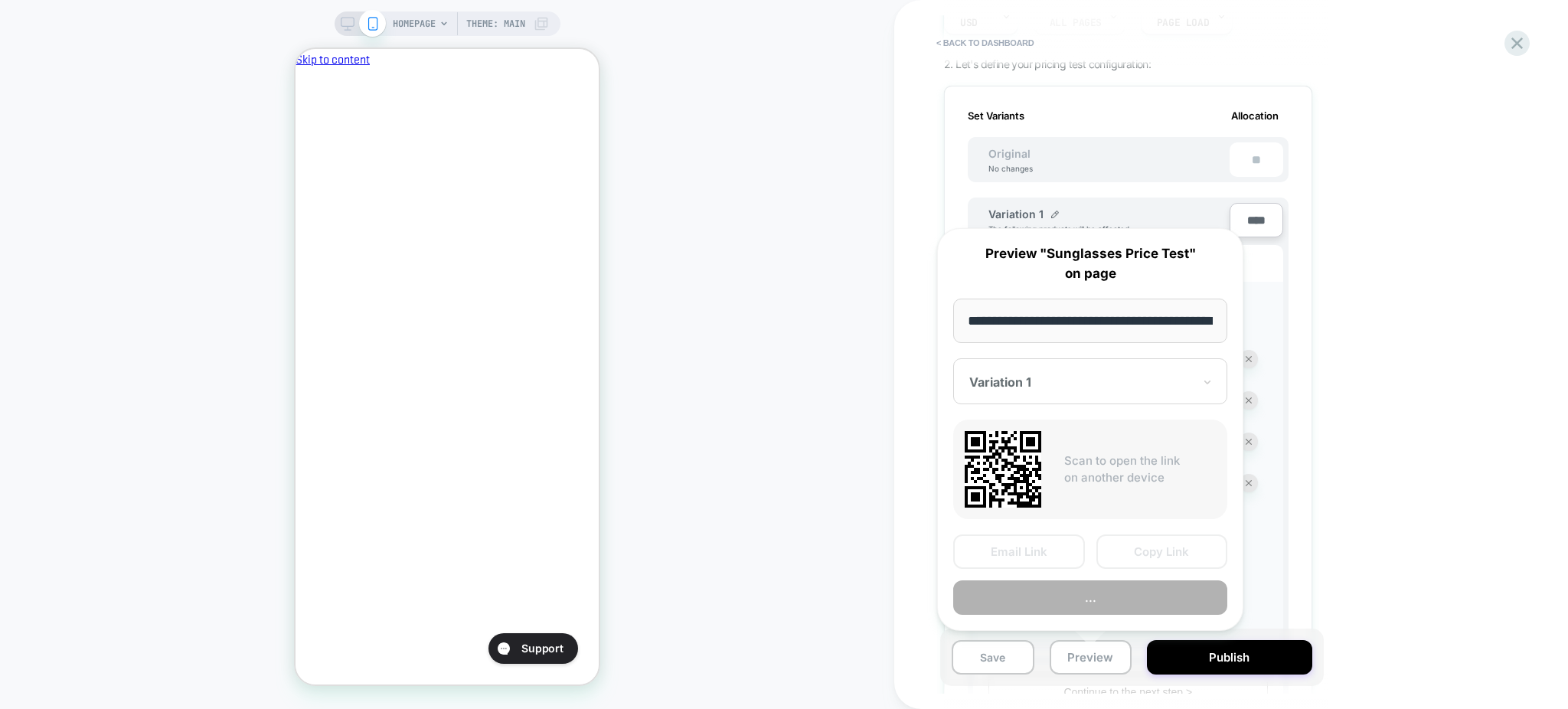
scroll to position [0, 64]
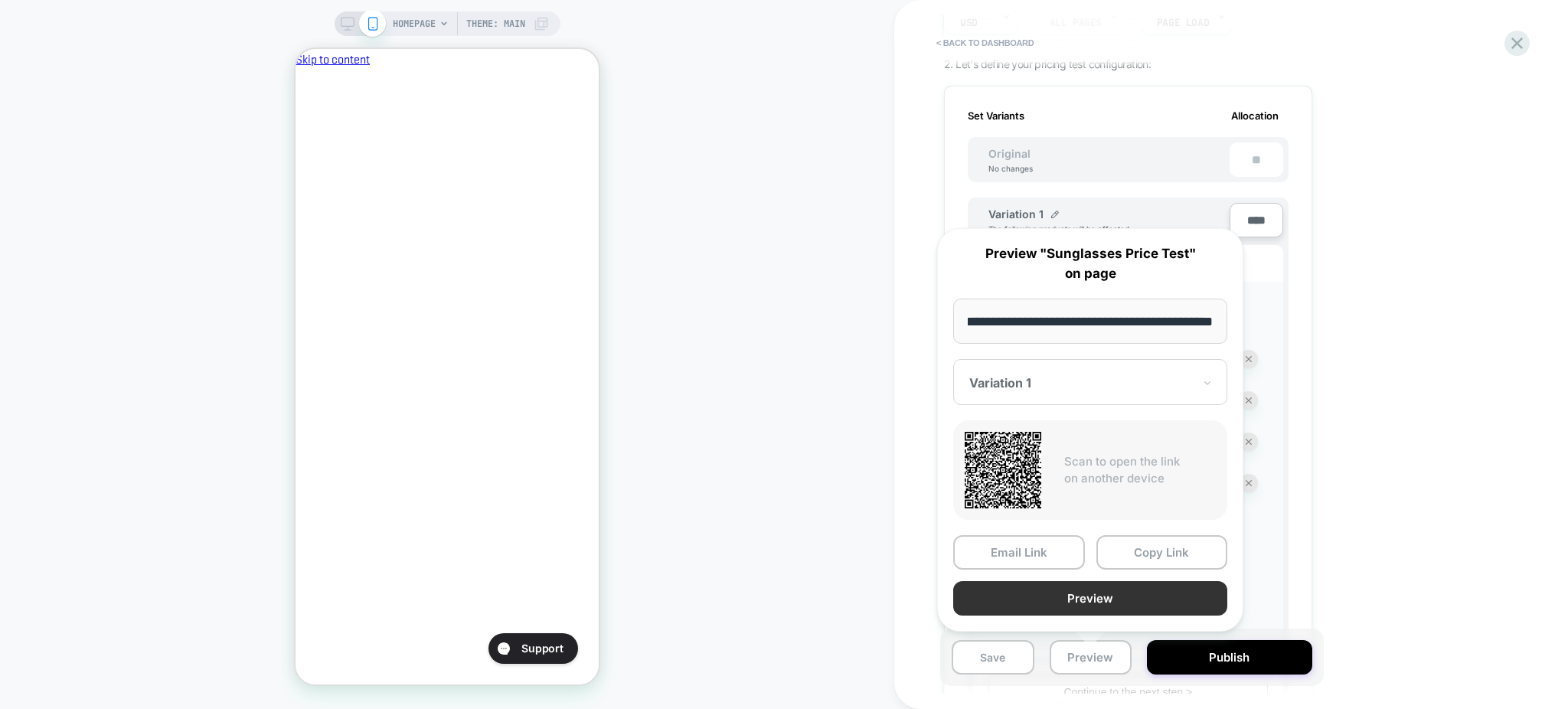
click at [984, 597] on button "Preview" at bounding box center [1089, 597] width 274 height 34
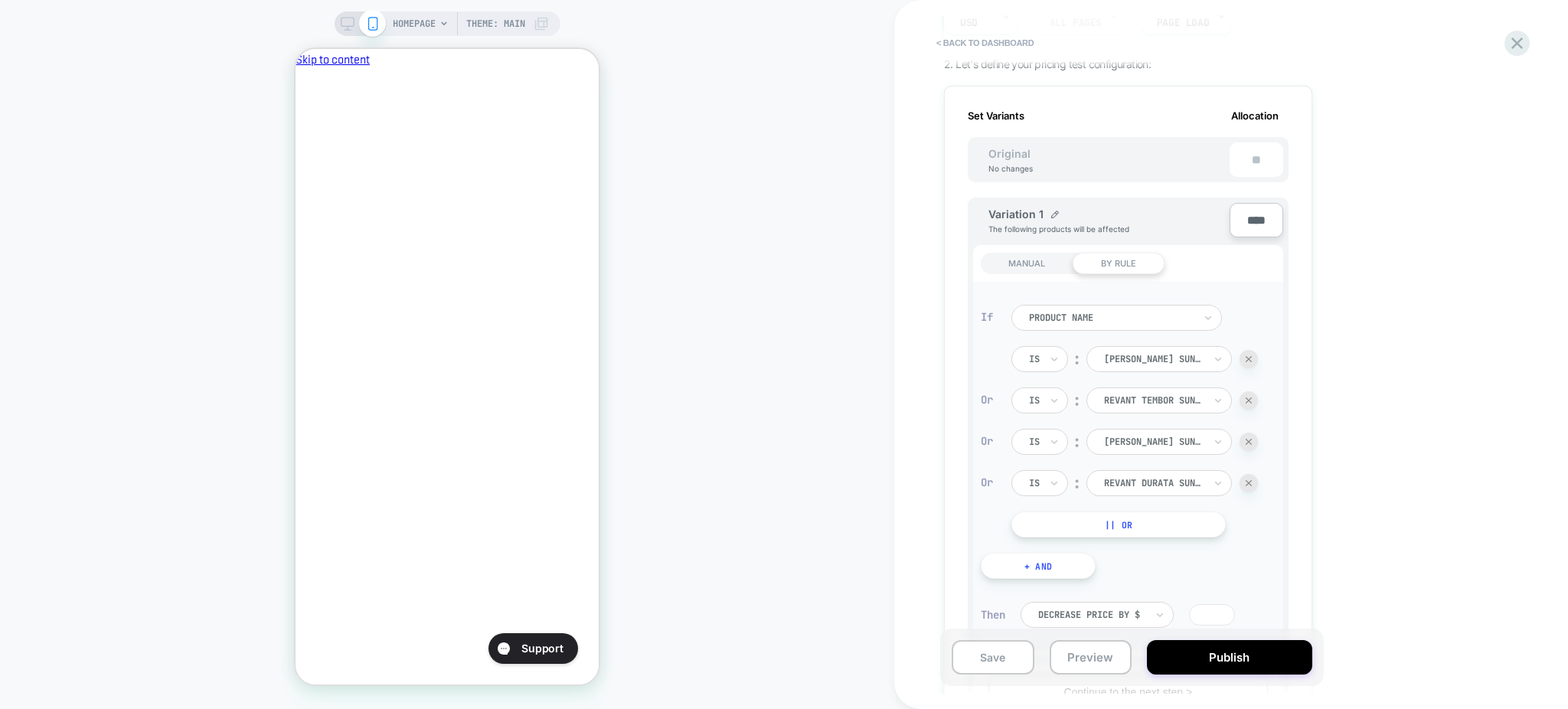
scroll to position [0, 264]
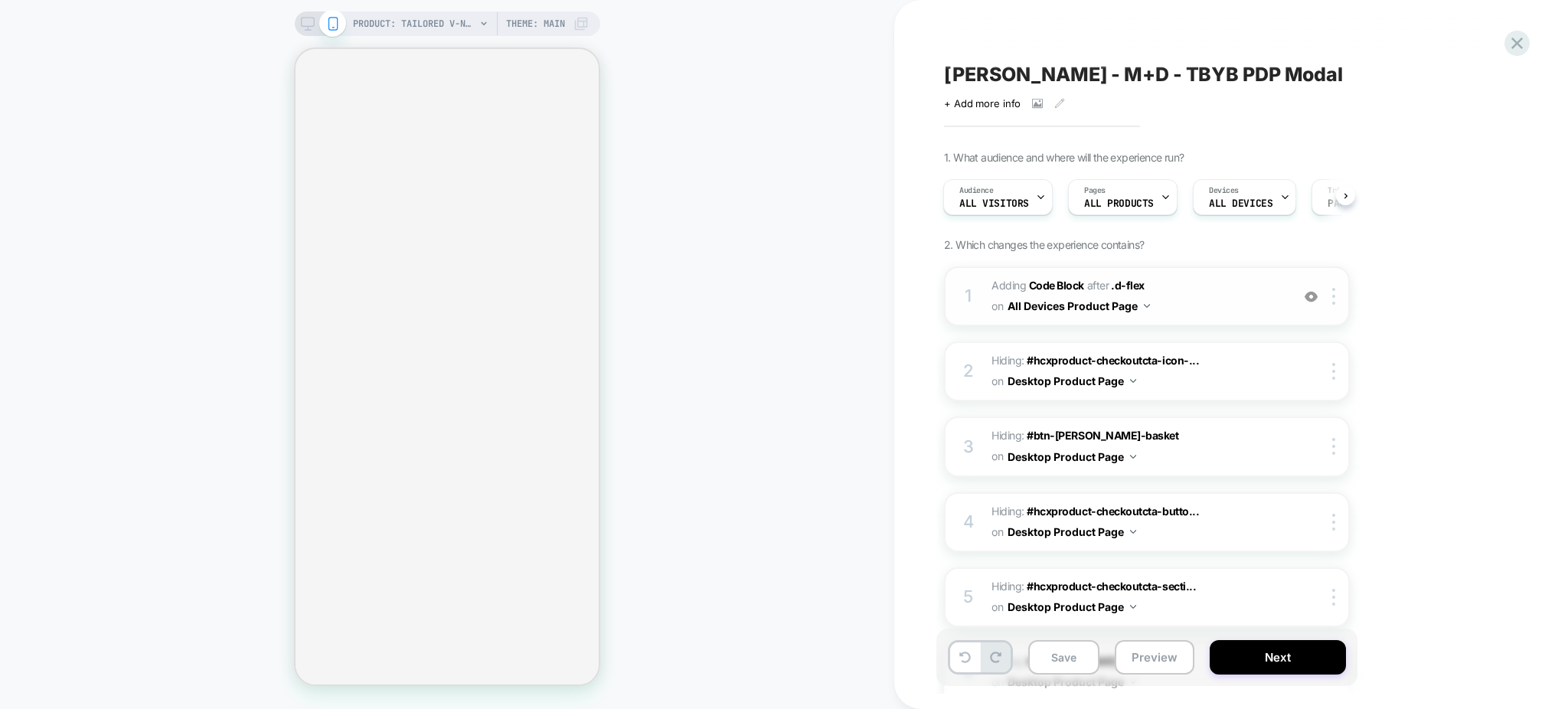
click at [1197, 292] on span "Adding Code Block AFTER .d-flex .d-flex on All Devices Product Page" at bounding box center [1137, 296] width 291 height 42
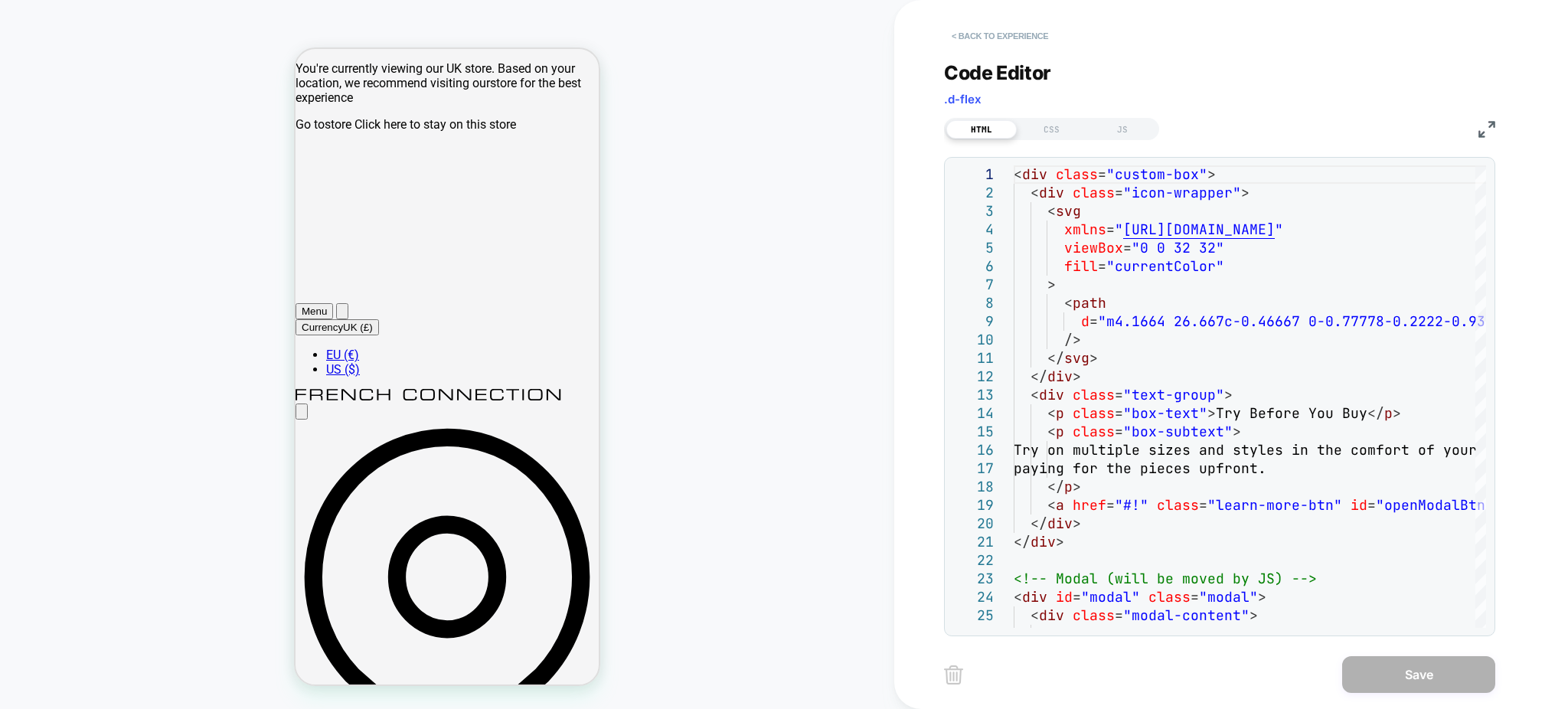
click at [970, 34] on button "< Back to experience" at bounding box center [1000, 36] width 112 height 24
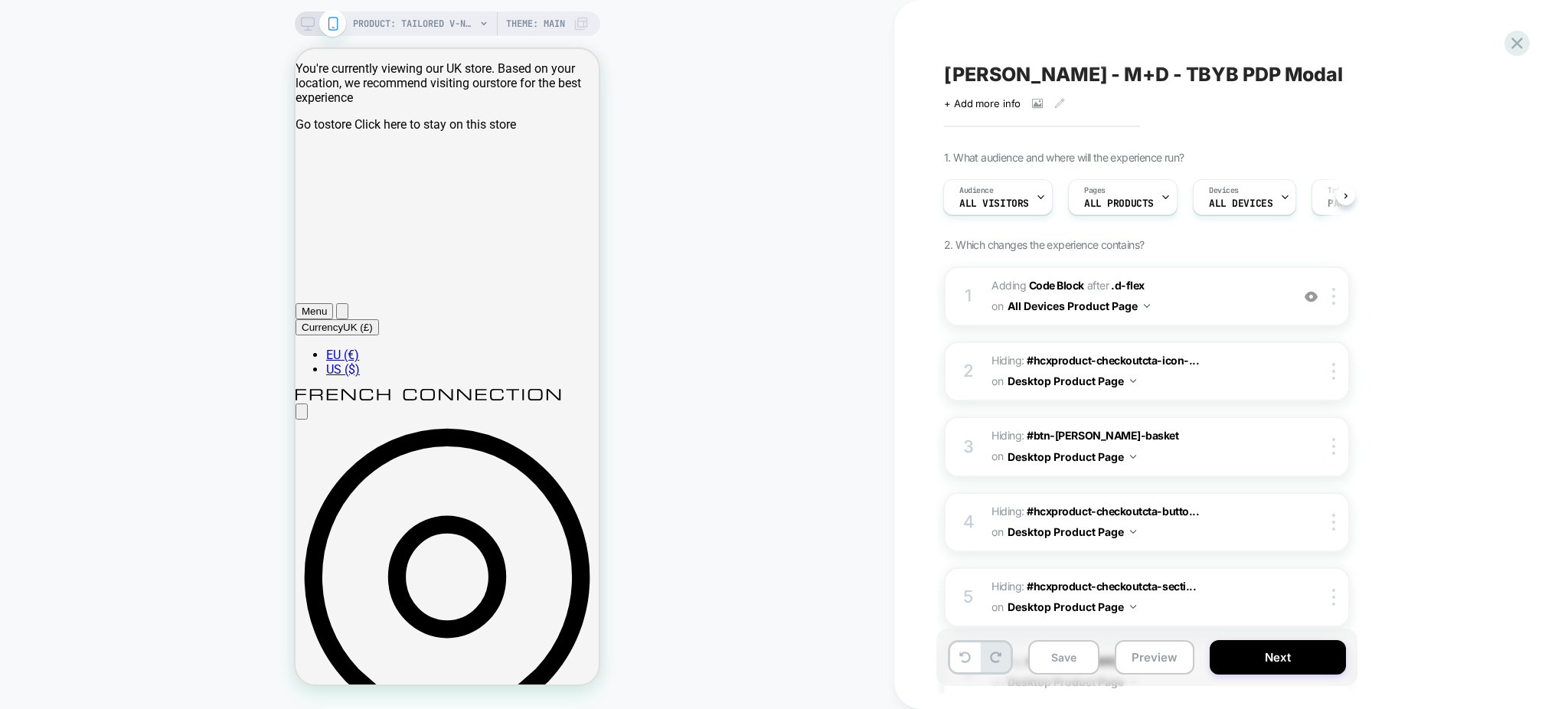
click at [1193, 303] on span "Adding Code Block AFTER .d-flex .d-flex on All Devices Product Page" at bounding box center [1137, 297] width 291 height 42
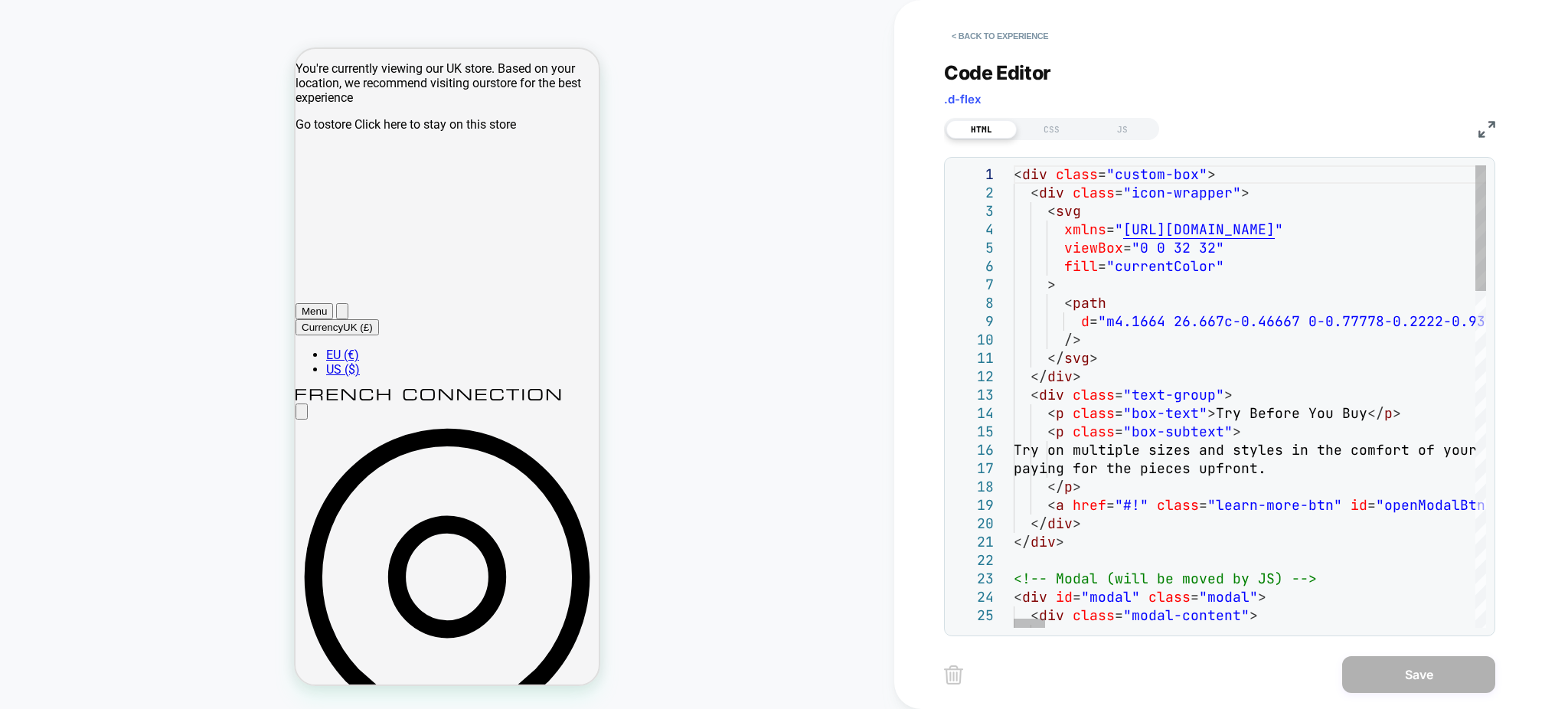
type textarea "**********"
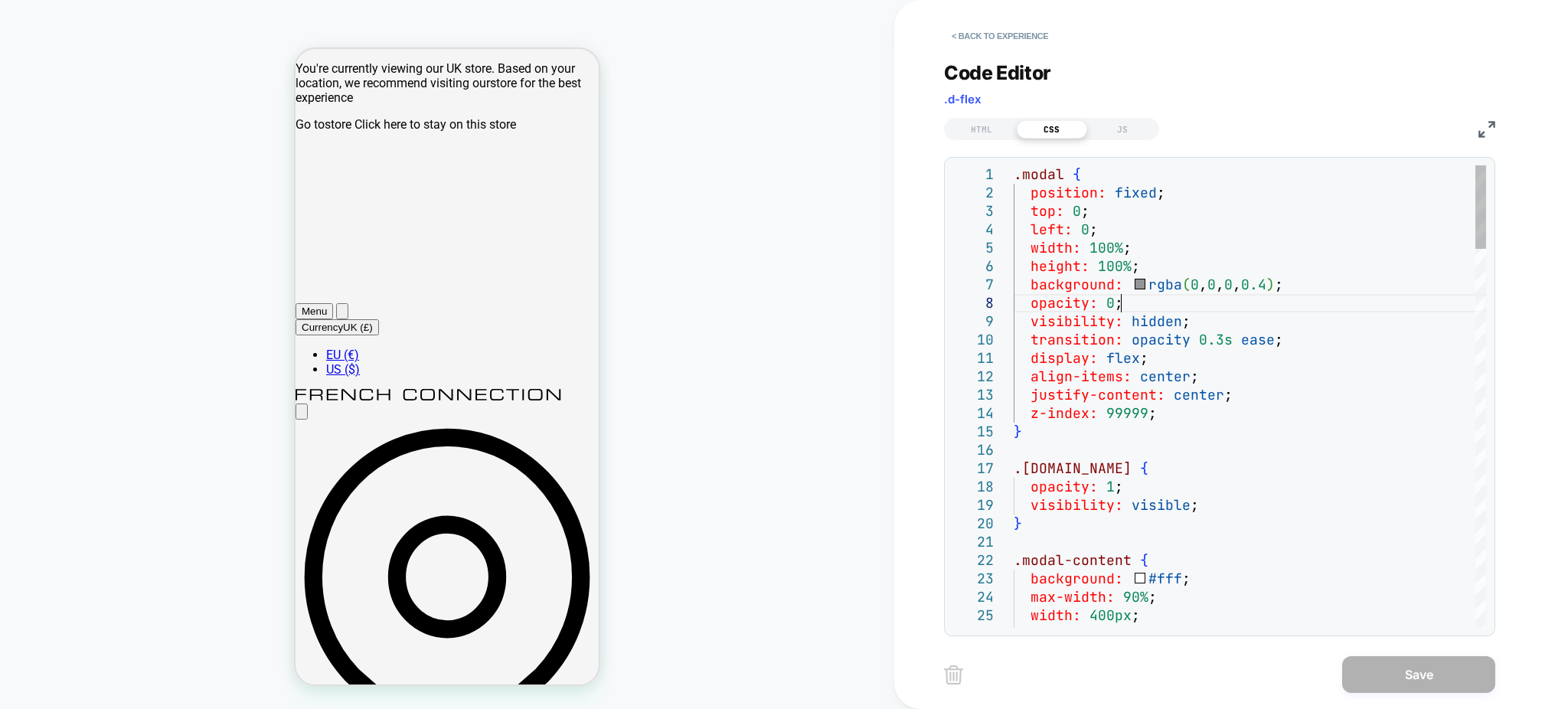
type textarea "**********"
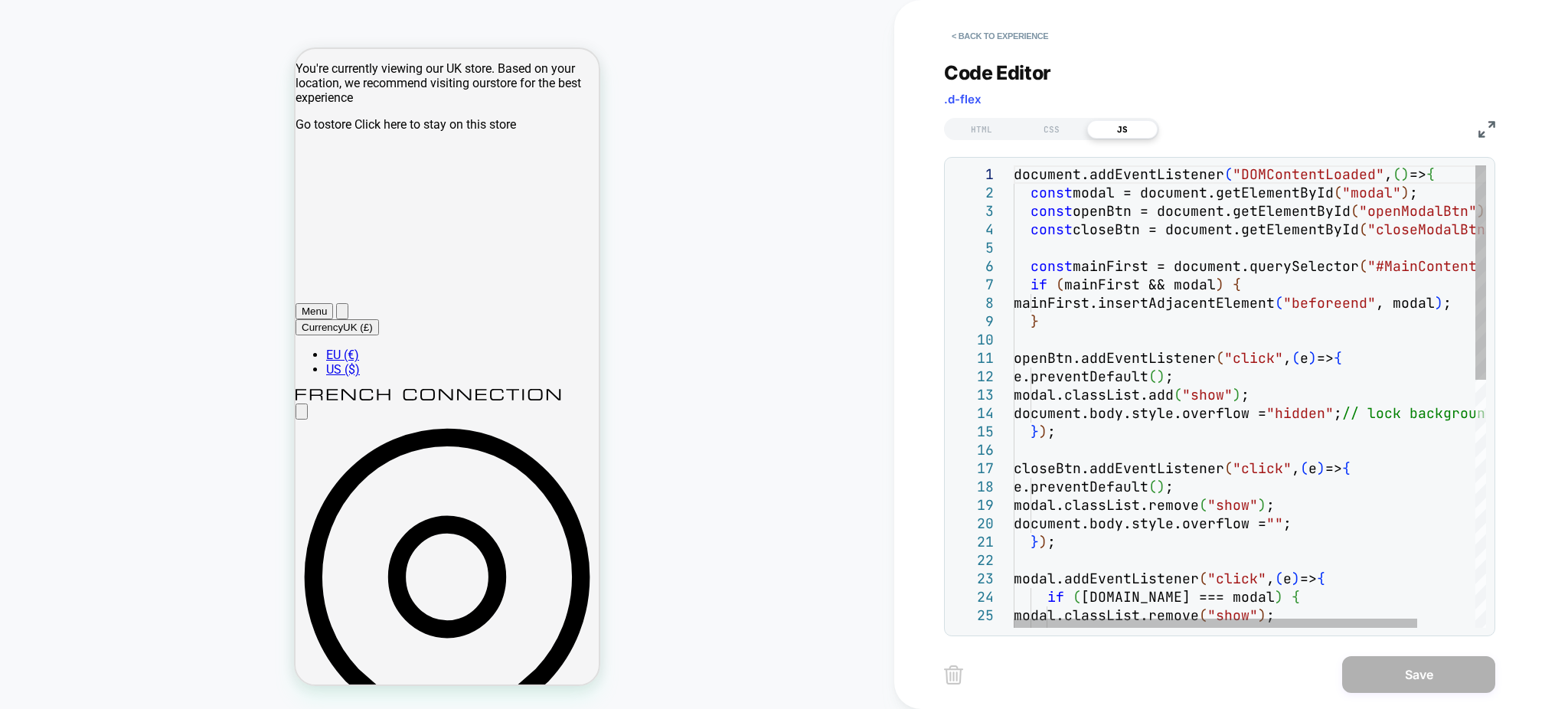
click at [1149, 320] on div "document.addEventListener ( "DOMContentLoaded" , ( ) => { const modal = documen…" at bounding box center [1283, 663] width 540 height 995
type textarea "**********"
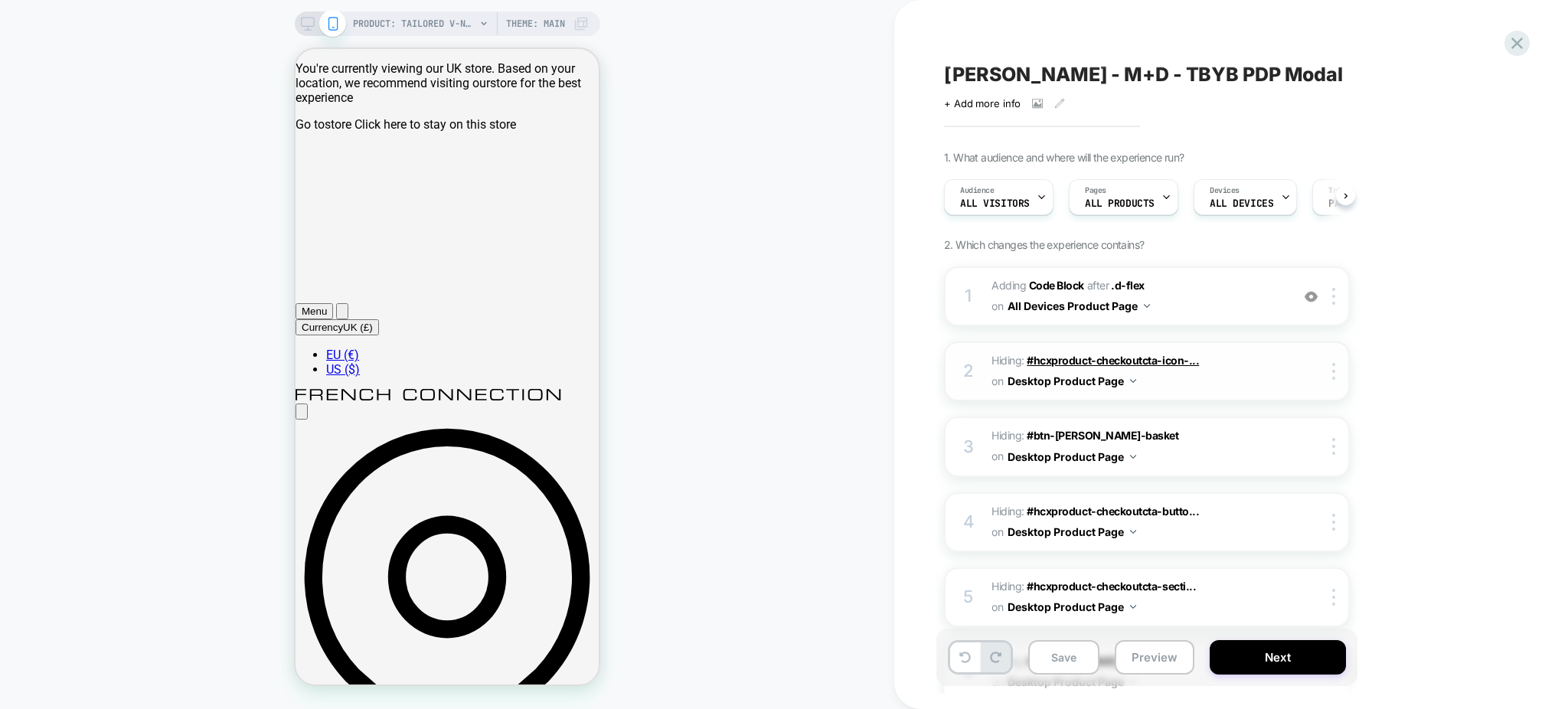
scroll to position [0, 1]
drag, startPoint x: 1078, startPoint y: 359, endPoint x: 1429, endPoint y: 479, distance: 370.9
click at [1429, 479] on div "1. What audience and where will the experience run? Audience All Visitors Pages…" at bounding box center [1223, 630] width 559 height 959
drag, startPoint x: 1167, startPoint y: 356, endPoint x: 1299, endPoint y: 409, distance: 142.2
click at [1274, 427] on div "3 Hiding : #btn-harper-basket #btn-harper-basket on Desktop Product Page Copy C…" at bounding box center [1147, 446] width 406 height 60
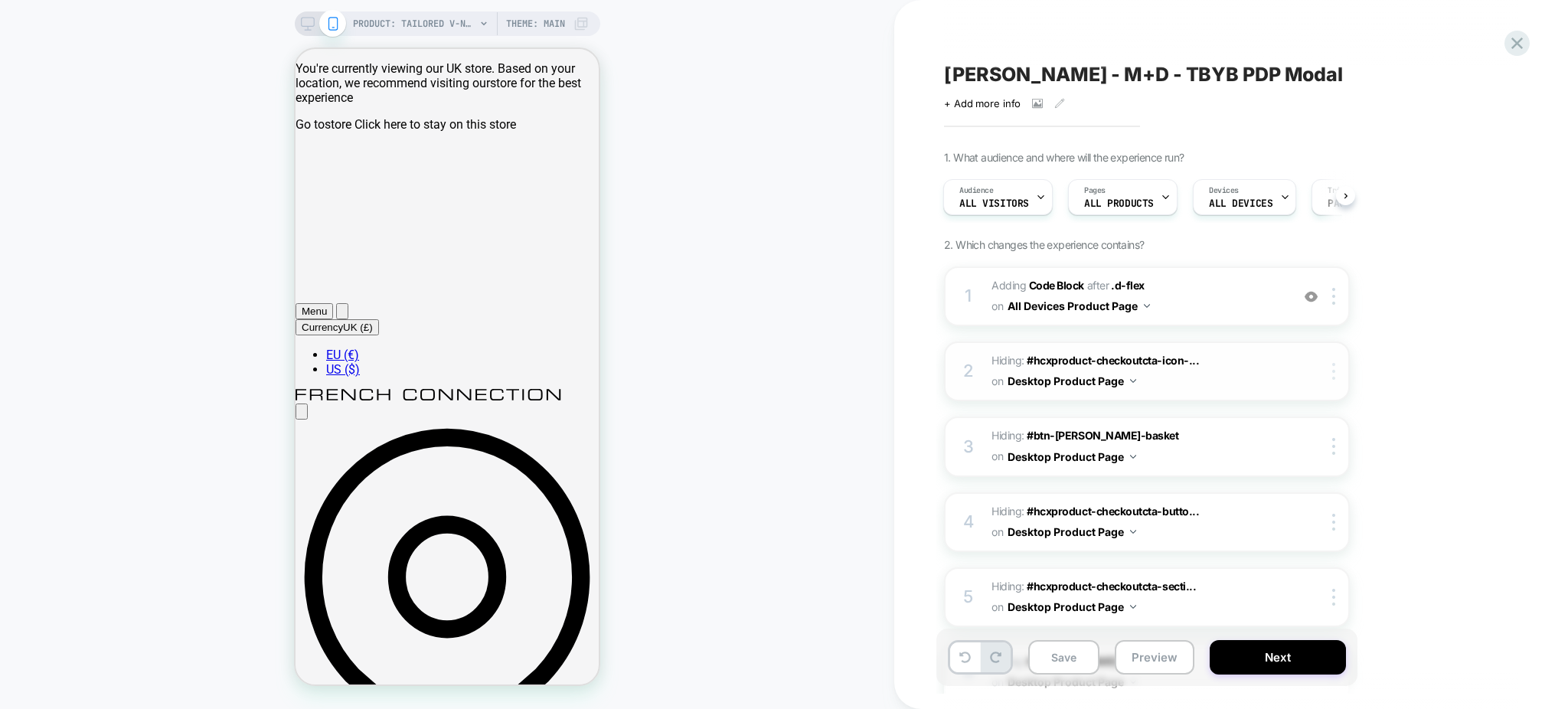
click at [1331, 366] on div at bounding box center [1337, 371] width 25 height 17
click at [1334, 377] on img at bounding box center [1334, 371] width 3 height 17
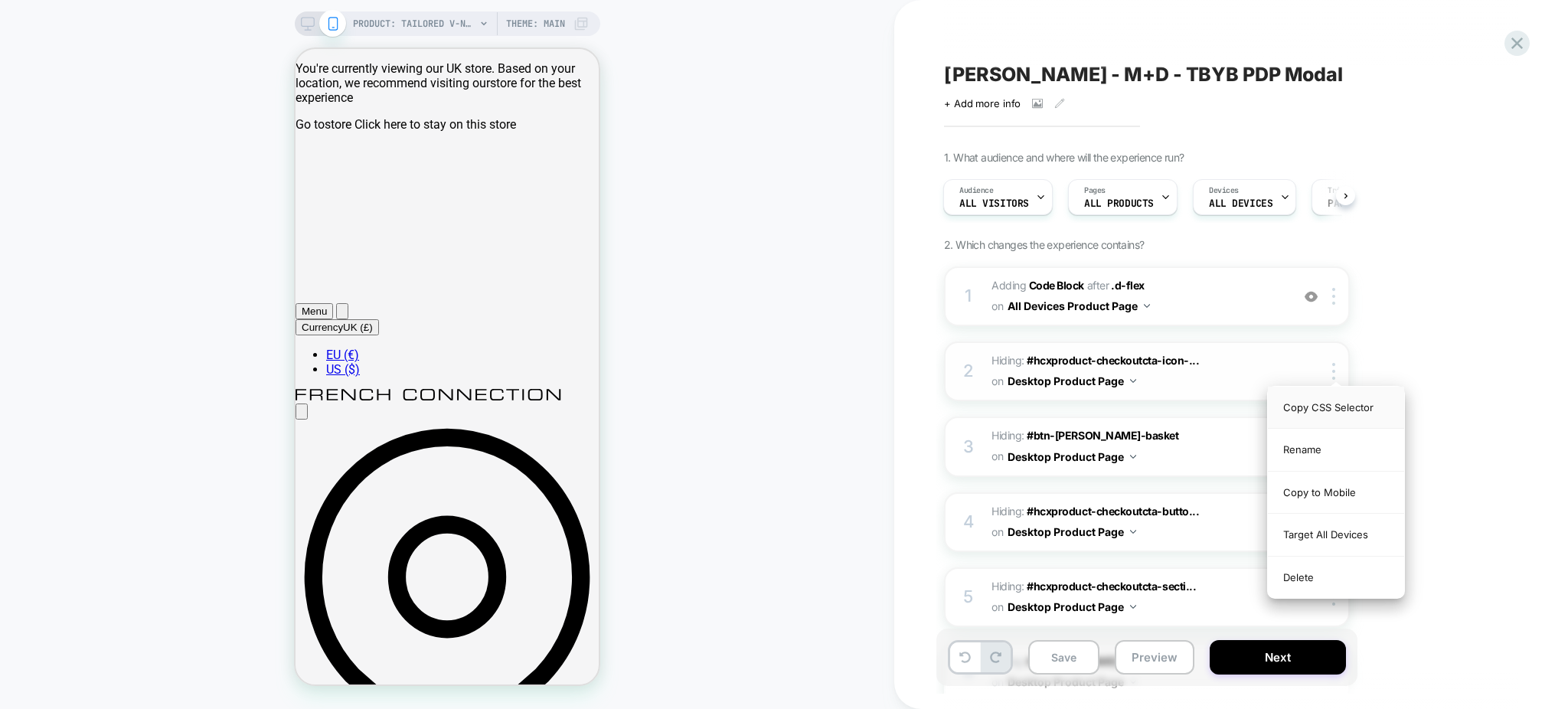
click at [1317, 399] on div "Copy CSS Selector" at bounding box center [1336, 408] width 136 height 42
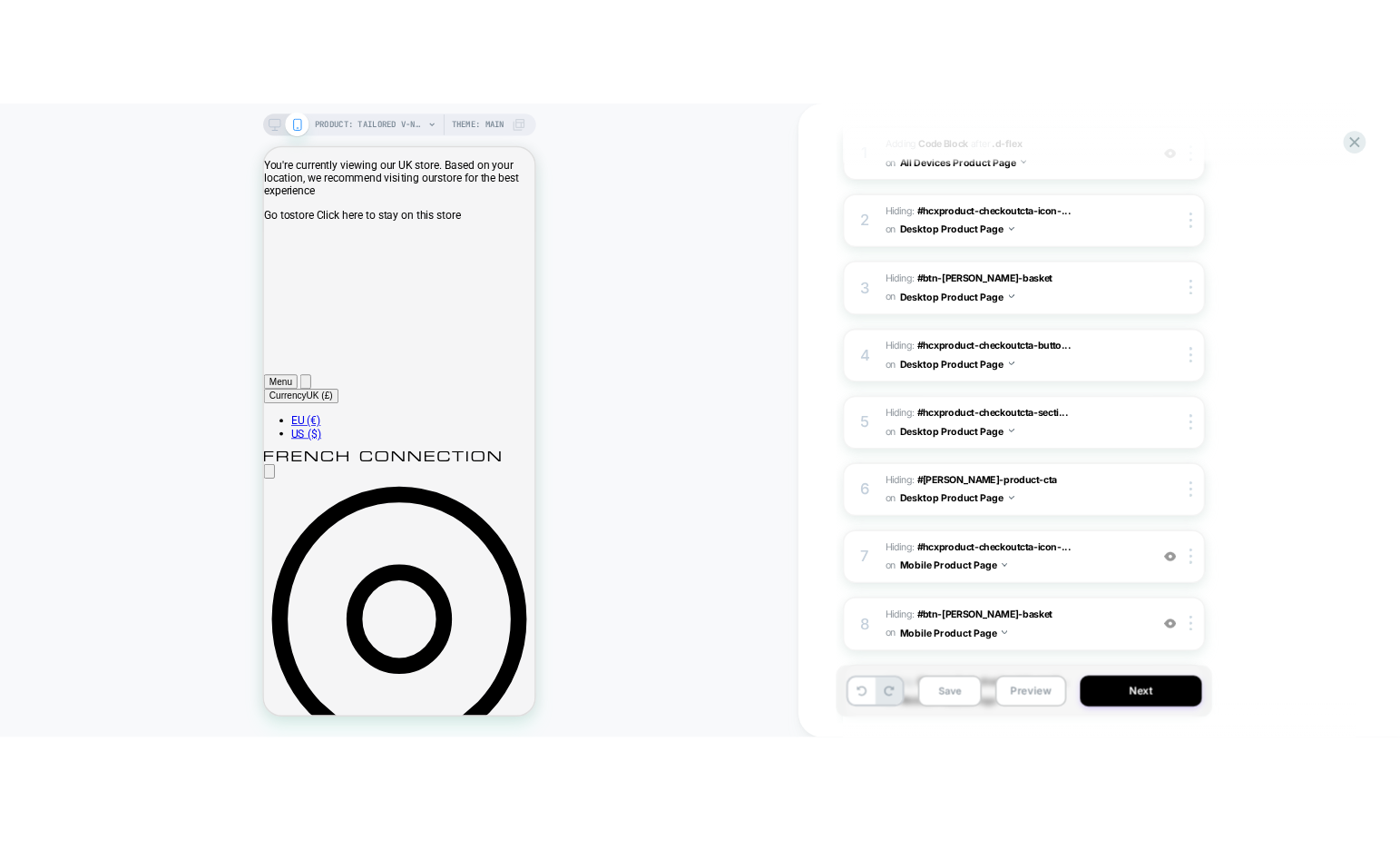
scroll to position [0, 0]
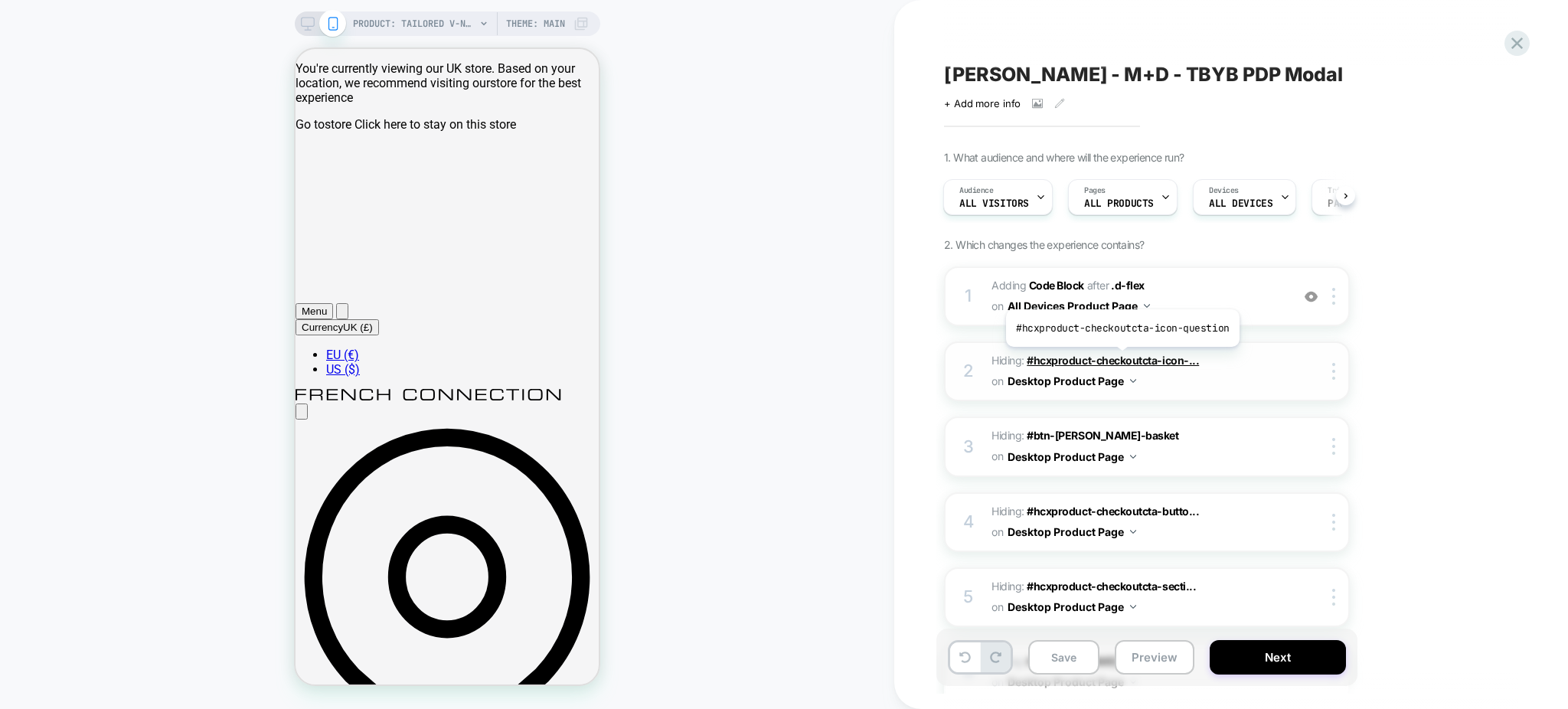
drag, startPoint x: 1204, startPoint y: 359, endPoint x: 1100, endPoint y: 359, distance: 104.0
click at [1100, 359] on span "Hiding : #hcxproduct-checkoutcta-icon-... #hcxproduct-checkoutcta-icon-question…" at bounding box center [1137, 371] width 291 height 42
click at [1030, 356] on span "#hcxproduct-checkoutcta-icon-..." at bounding box center [1113, 360] width 172 height 13
click at [1047, 356] on span "#hcxproduct-checkoutcta-icon-..." at bounding box center [1113, 360] width 172 height 13
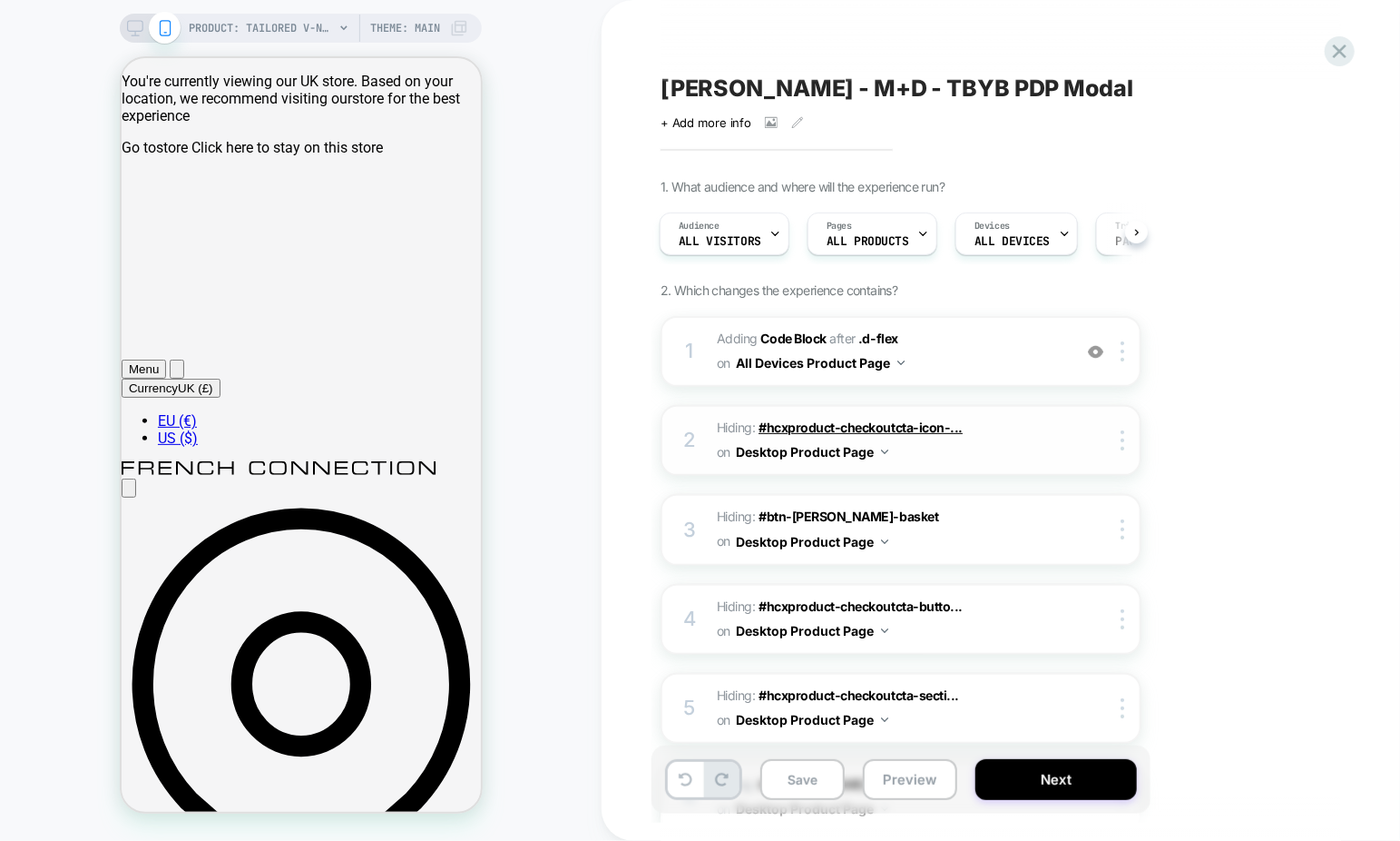
click at [822, 426] on span "#hcxproduct-checkoutcta-icon-..." at bounding box center [860, 427] width 204 height 16
click at [825, 426] on span "#hcxproduct-checkoutcta-icon-..." at bounding box center [860, 427] width 204 height 16
drag, startPoint x: 822, startPoint y: 430, endPoint x: 1110, endPoint y: 593, distance: 330.9
click at [1110, 593] on div "4 Hiding : #hcxproduct-checkoutcta-butto... #hcxproduct-checkoutcta-button-cont…" at bounding box center [902, 620] width 481 height 71
click at [920, 423] on span "#hcxproduct-checkoutcta-icon-..." at bounding box center [860, 427] width 204 height 16
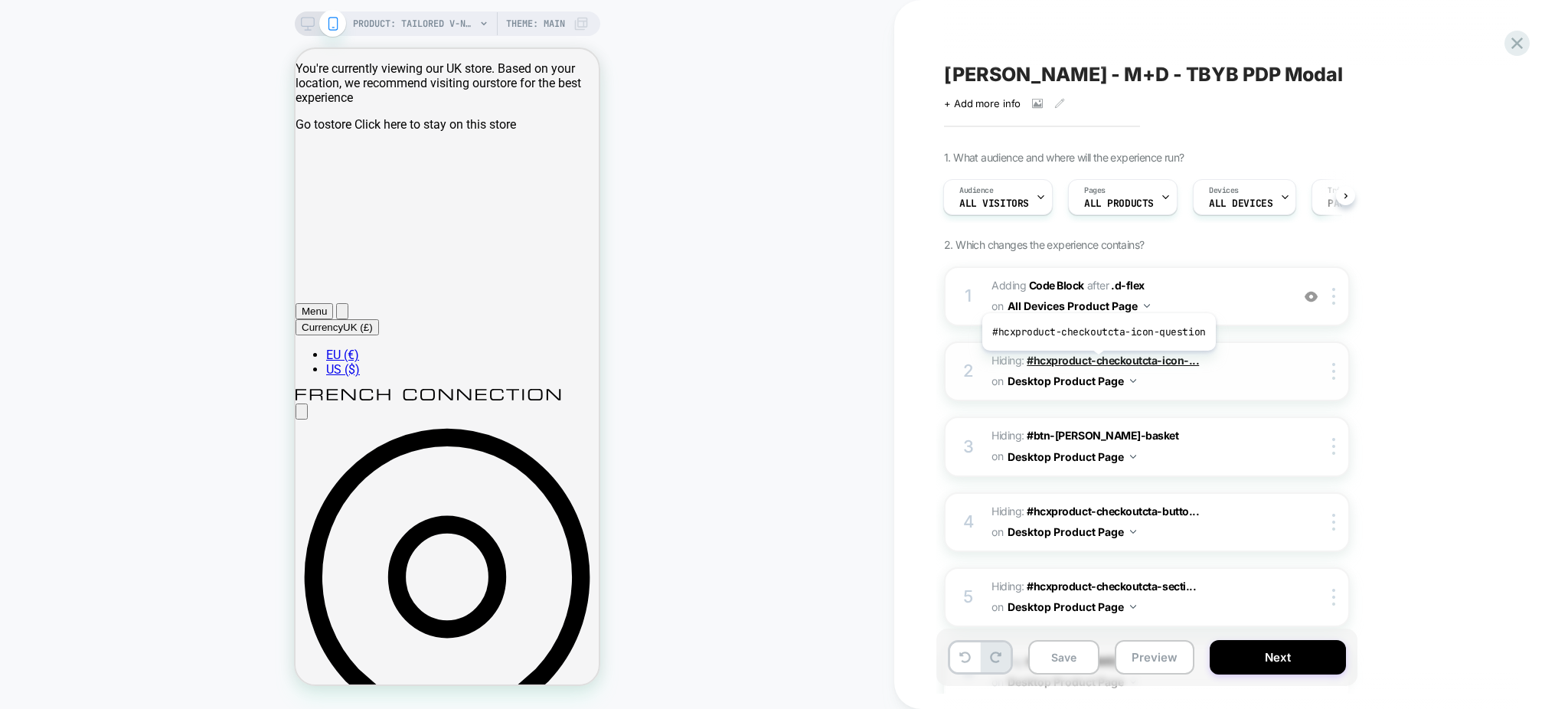
click at [1096, 364] on span "#hcxproduct-checkoutcta-icon-..." at bounding box center [1113, 360] width 172 height 13
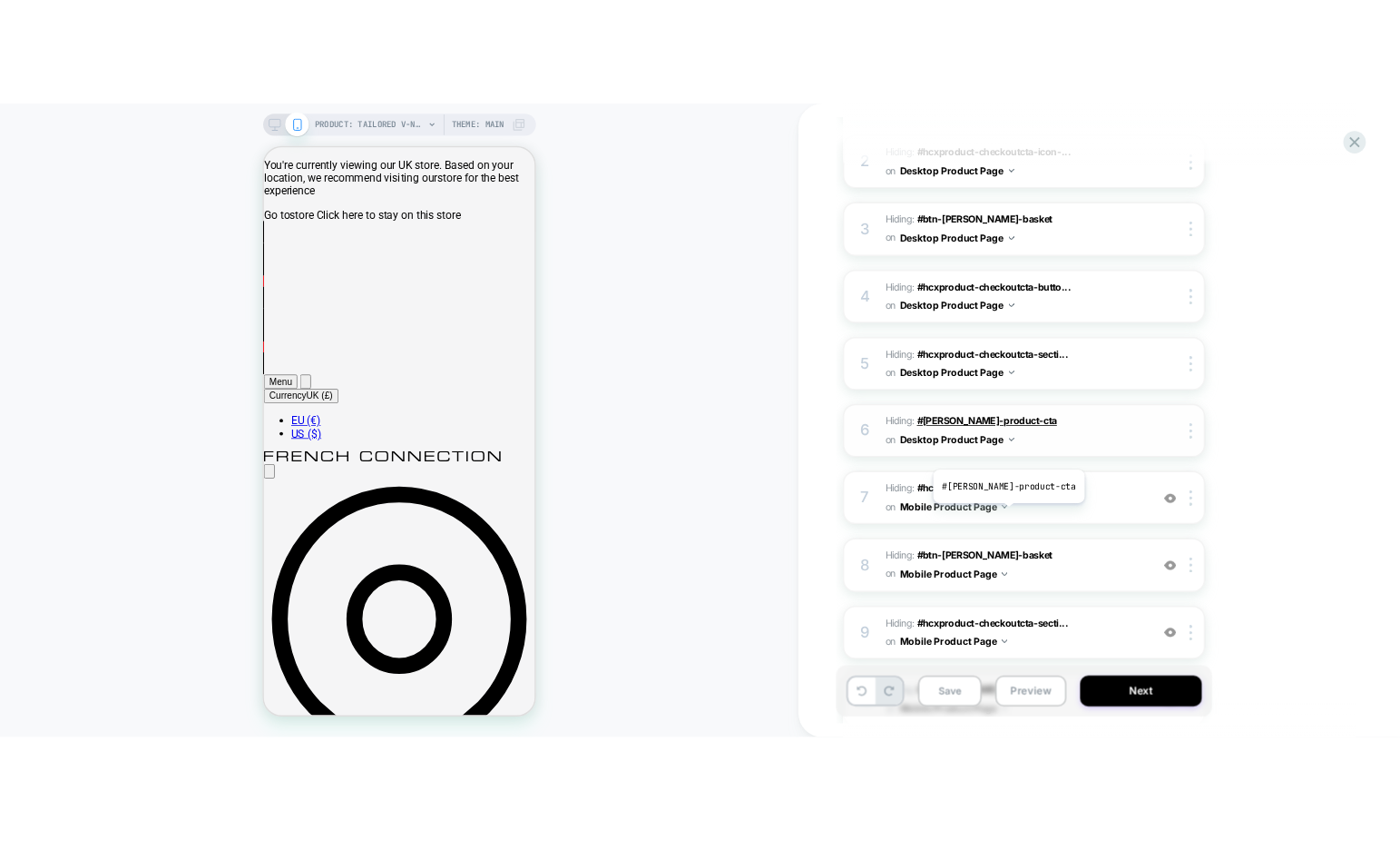
scroll to position [527, 0]
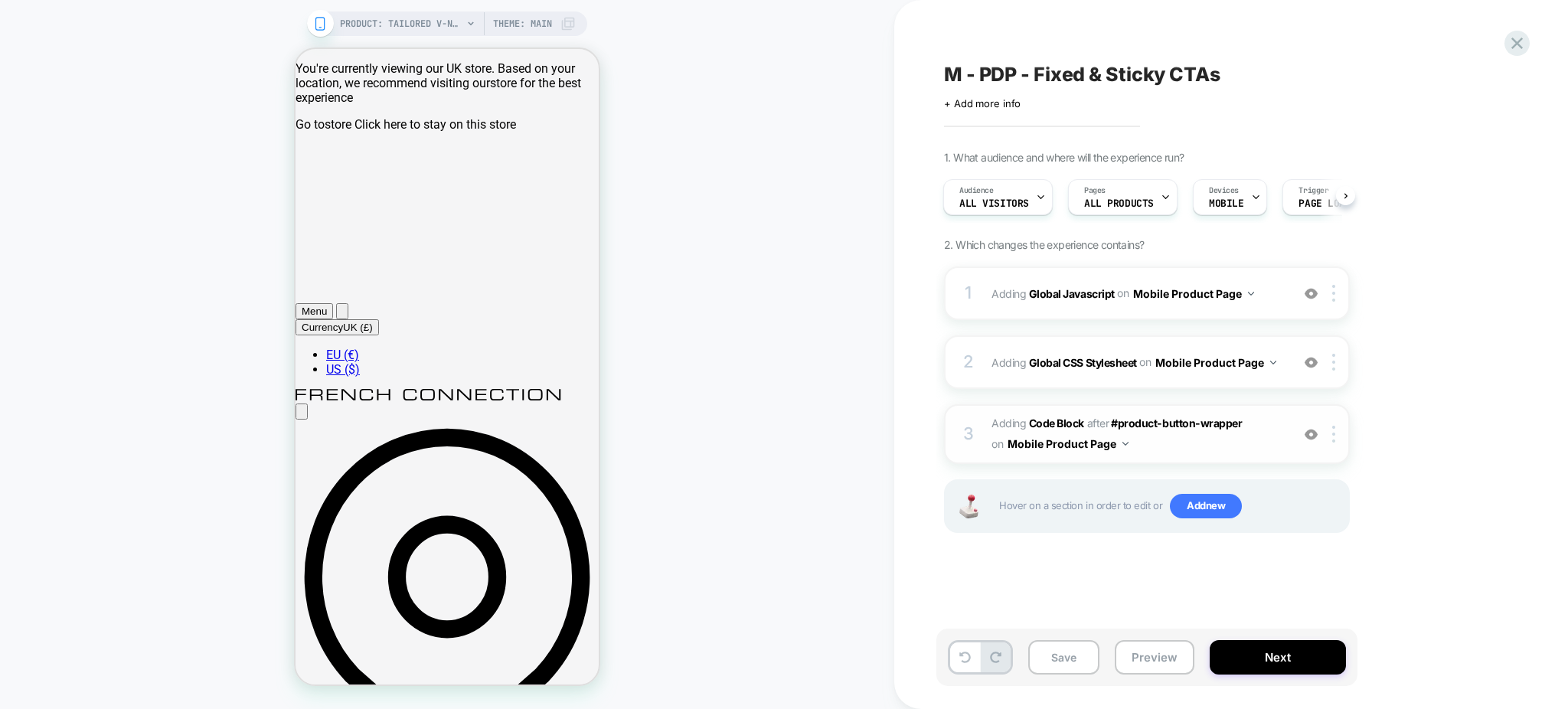
click at [1210, 450] on span "Adding Code Block AFTER #product-button-wrapper #product-button-wrapper on Mobi…" at bounding box center [1137, 434] width 291 height 42
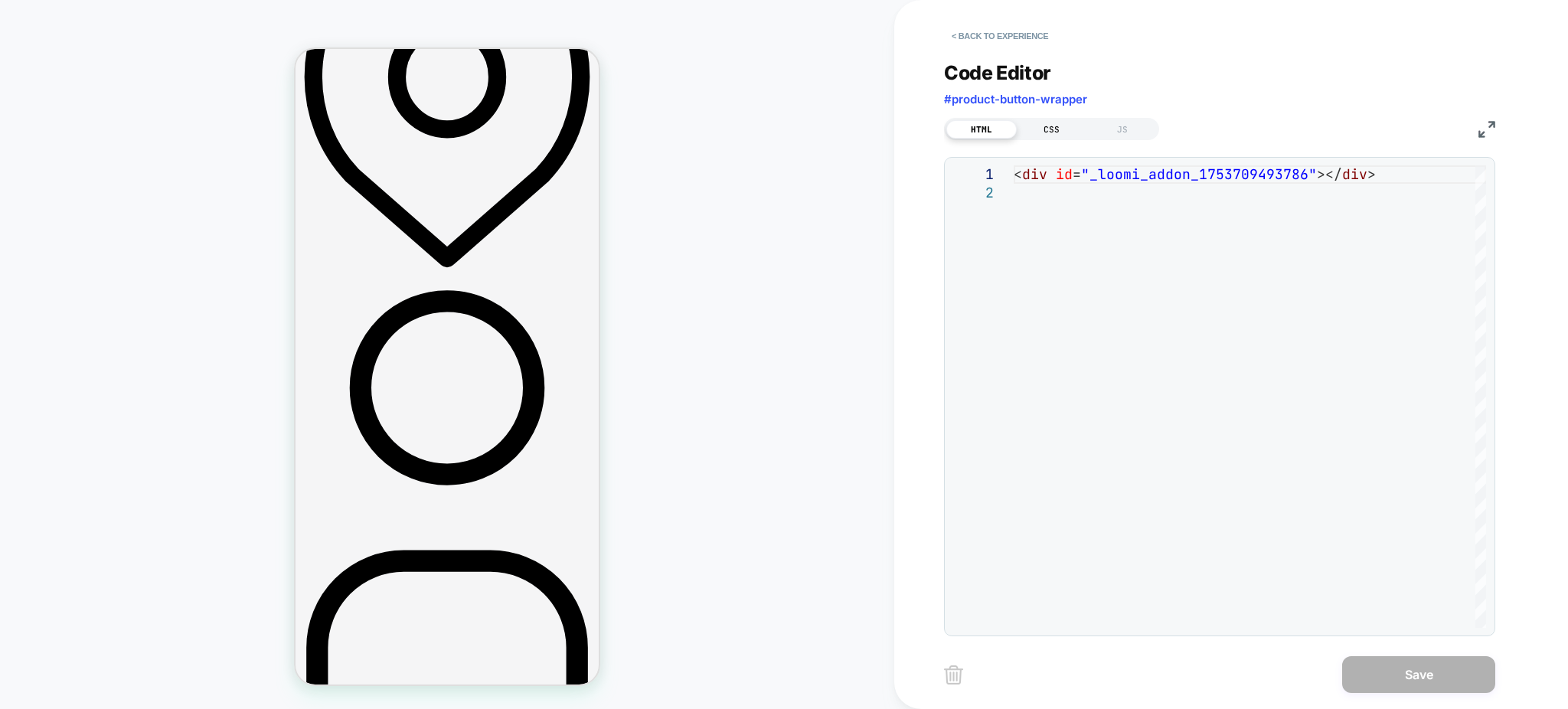
click at [1044, 136] on div "CSS" at bounding box center [1052, 129] width 71 height 18
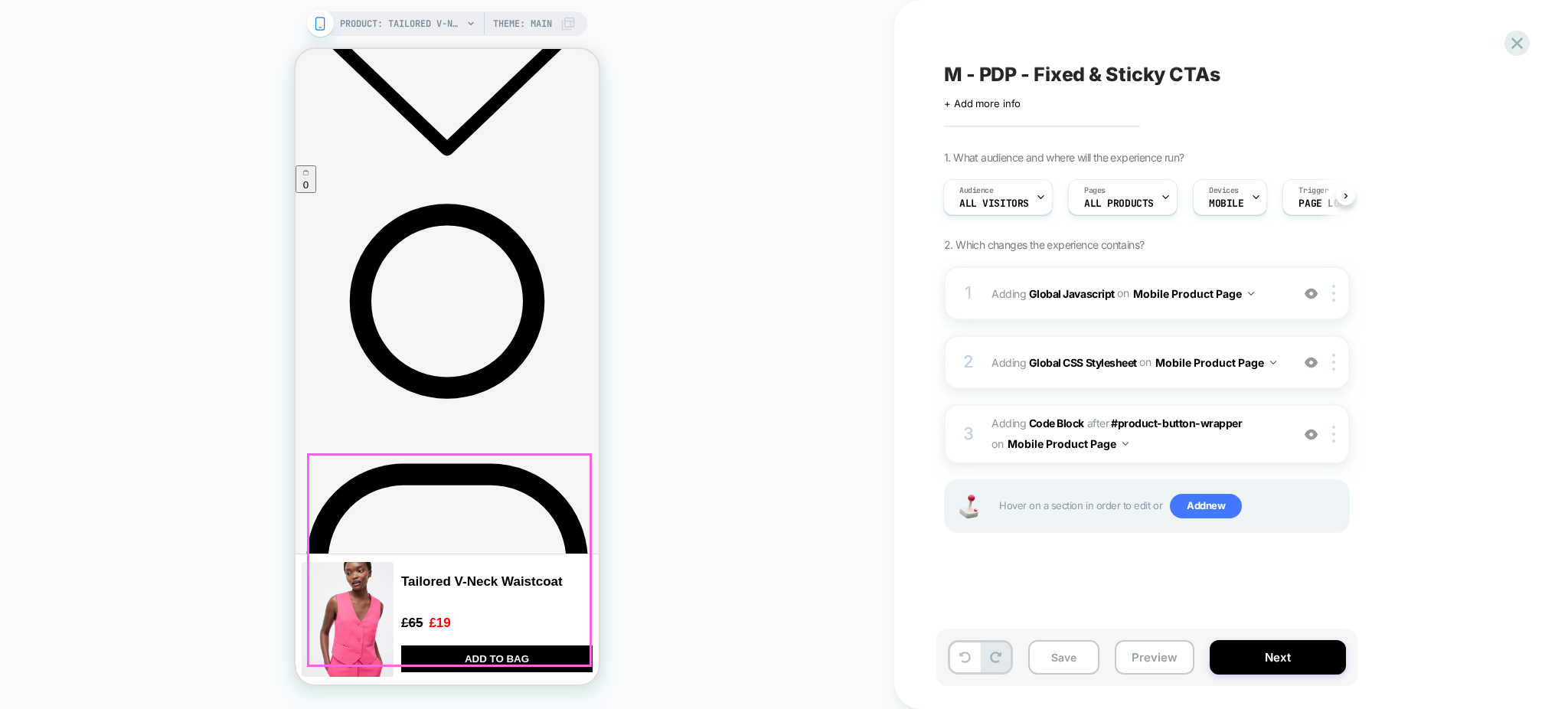
scroll to position [1827, 0]
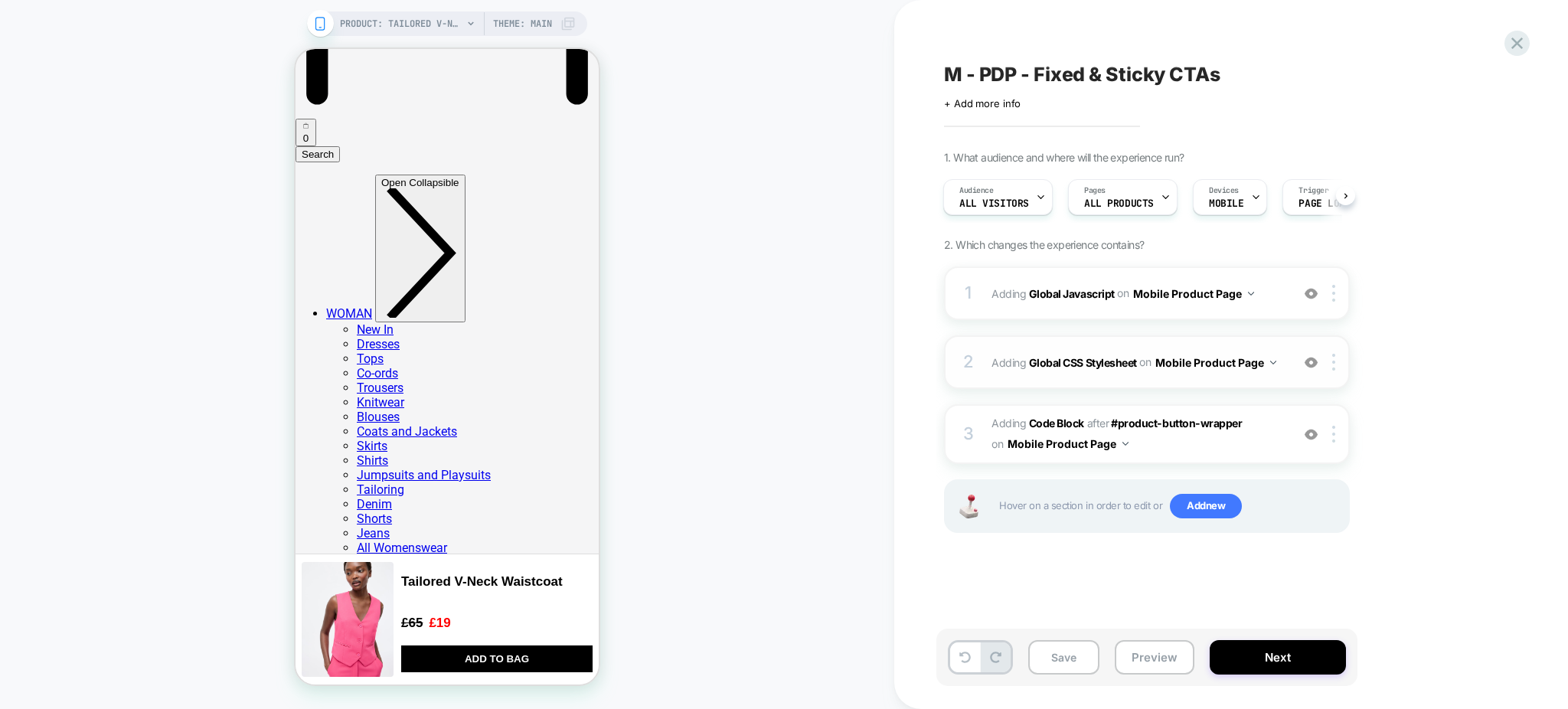
click at [1103, 379] on div "2 Adding Global CSS Stylesheet on Mobile Product Page Add Before Add After Copy…" at bounding box center [1147, 362] width 406 height 53
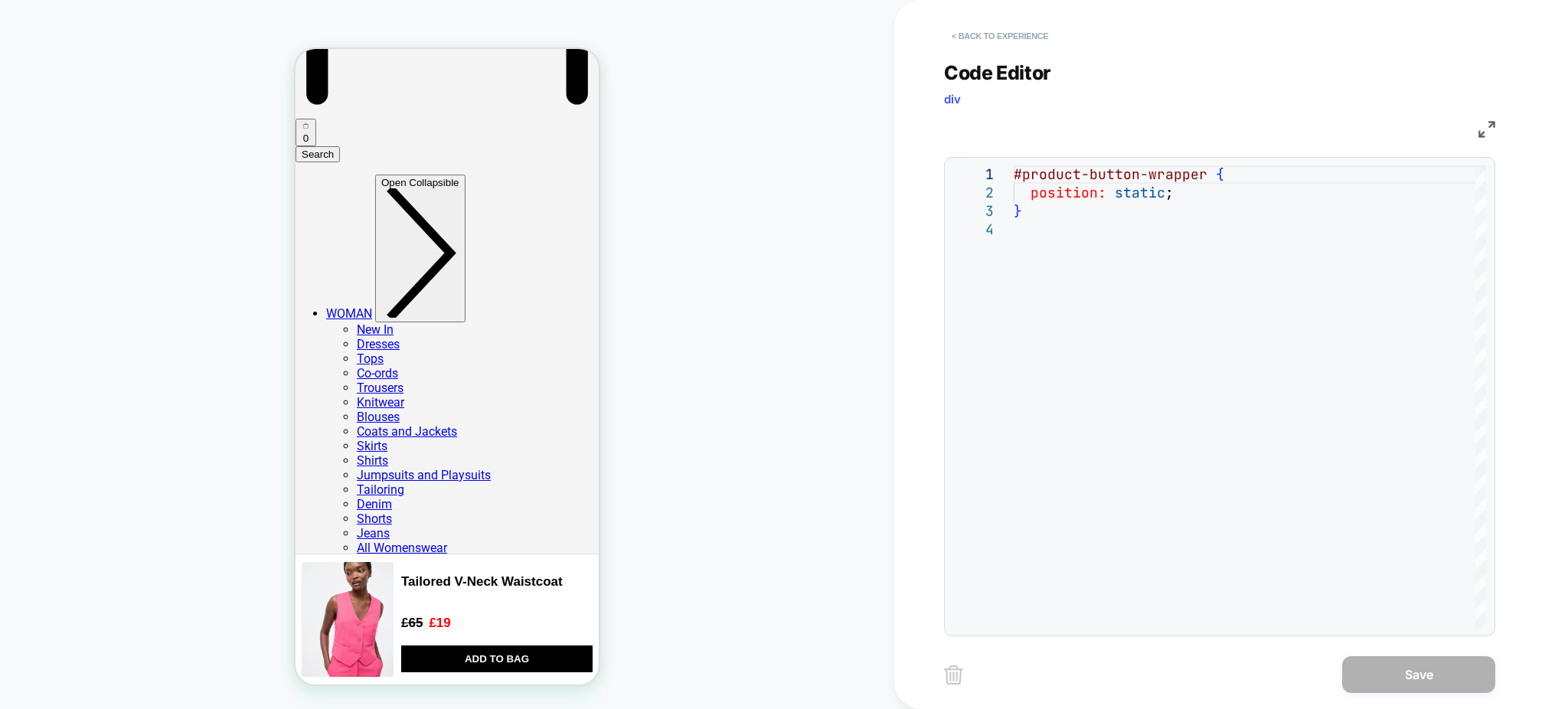
click at [0, 0] on button "< Back to experience" at bounding box center [0, 0] width 0 height 0
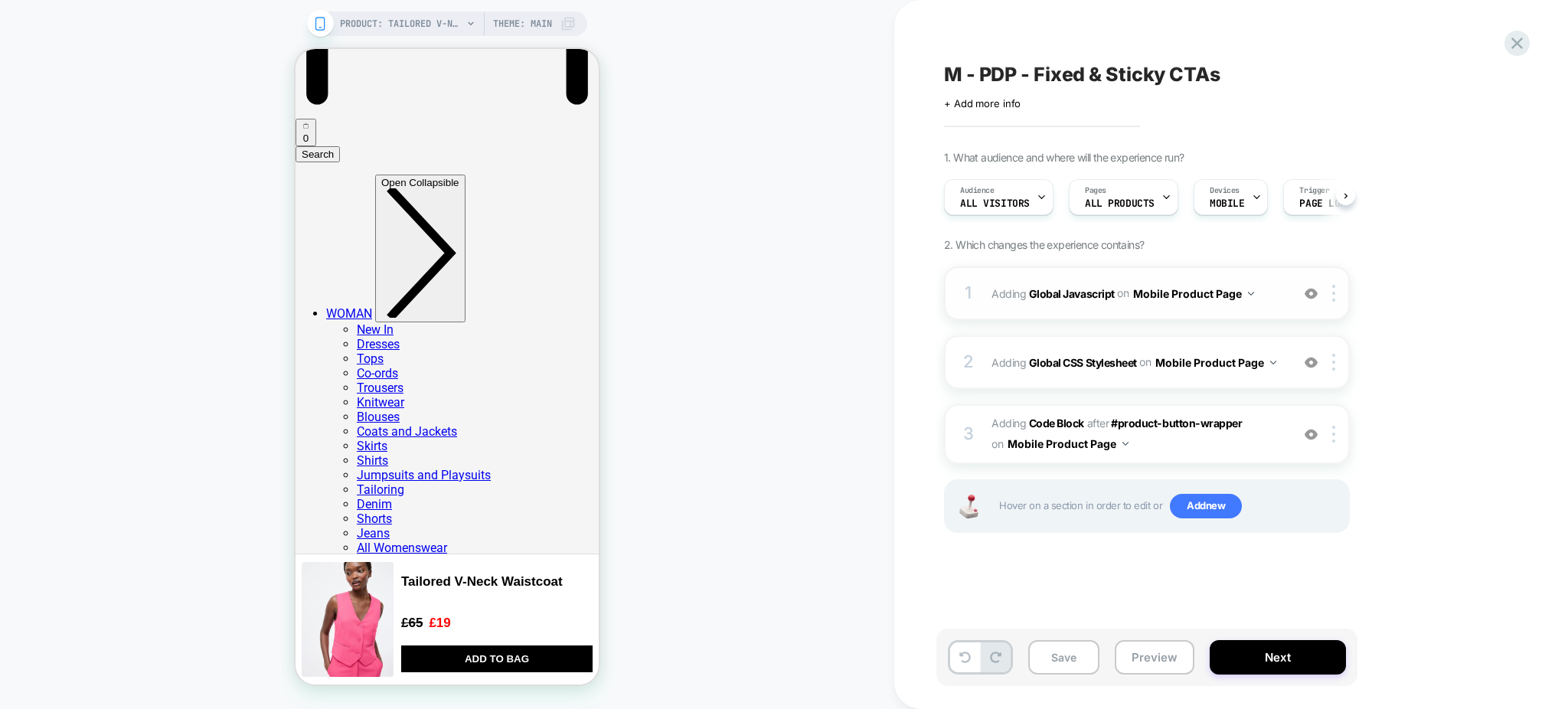
scroll to position [0, 1]
click at [0, 0] on div "1 Adding Global Javascript on Mobile Product Page Add Before Add After Copy to …" at bounding box center [0, 0] width 0 height 0
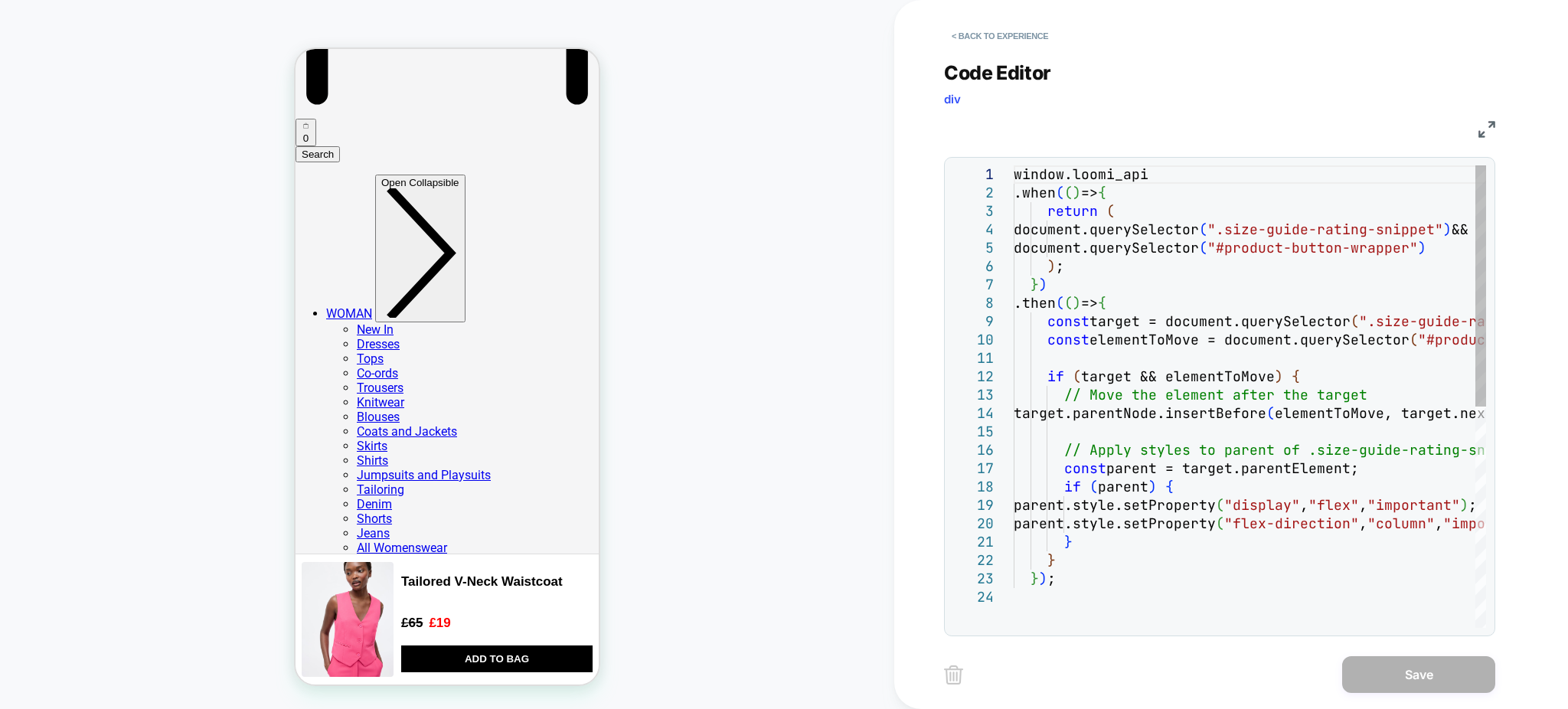
type textarea "**********"
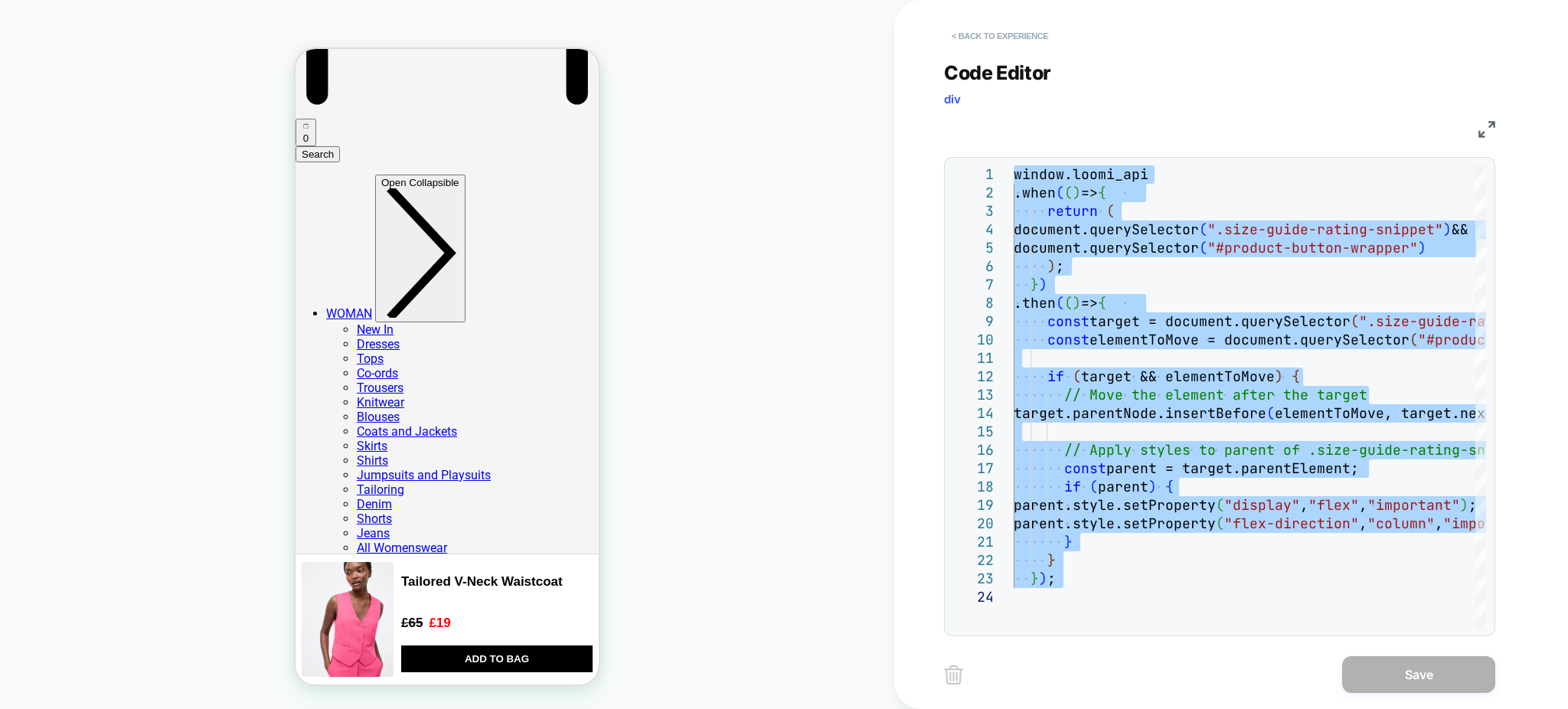
click at [0, 0] on button "< Back to experience" at bounding box center [0, 0] width 0 height 0
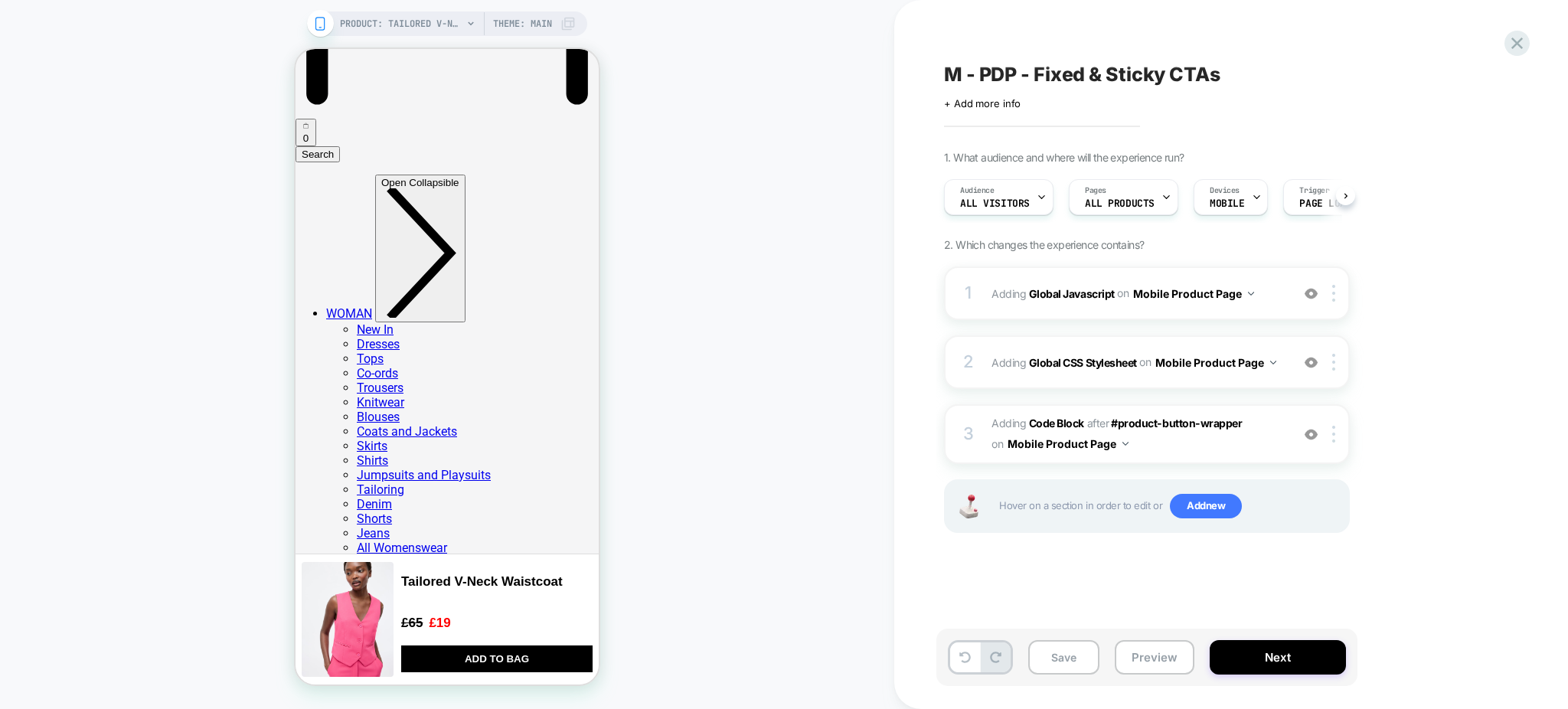
scroll to position [0, 1]
click at [1054, 52] on div "M - PDP - Fixed & Sticky CTAs Click to edit experience details + Add more info …" at bounding box center [1223, 354] width 574 height 678
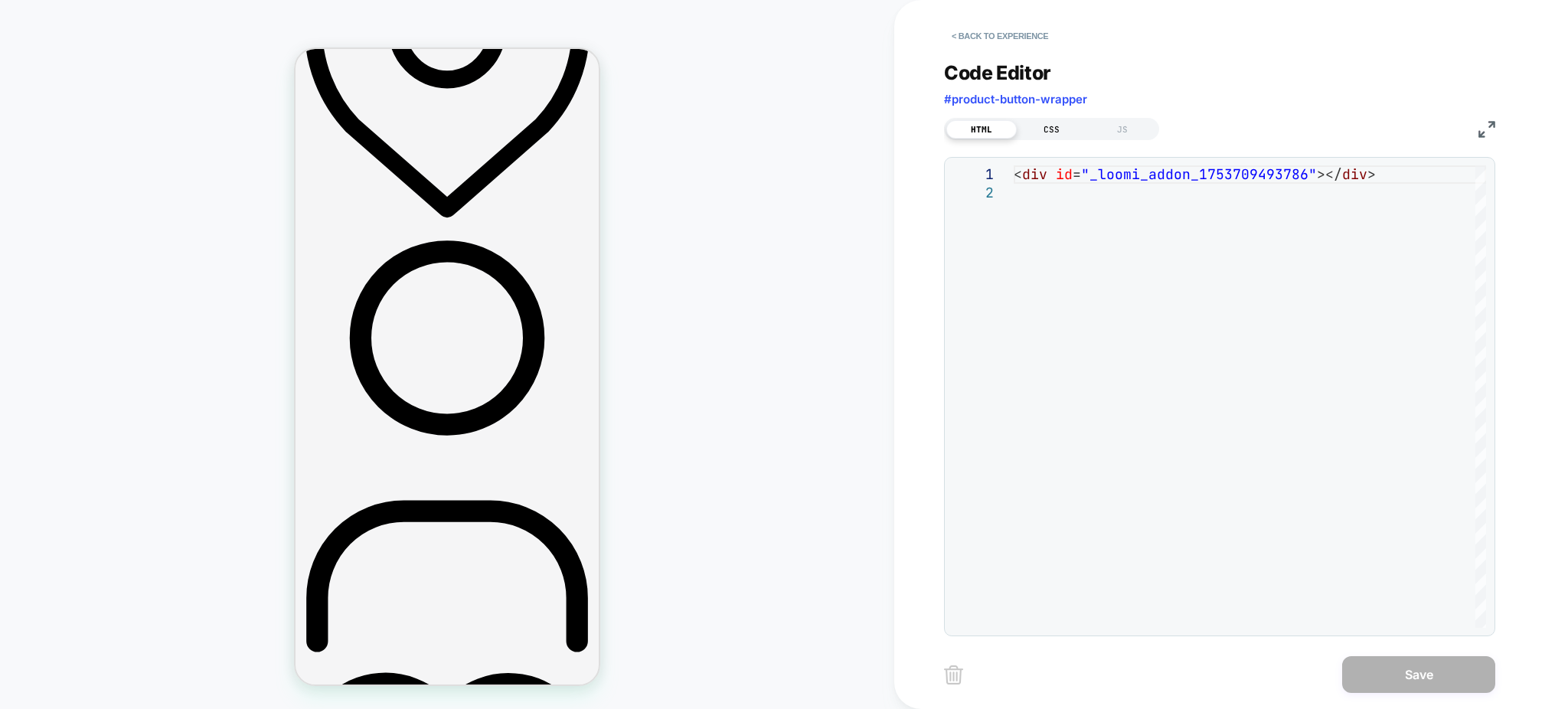
scroll to position [505, 0]
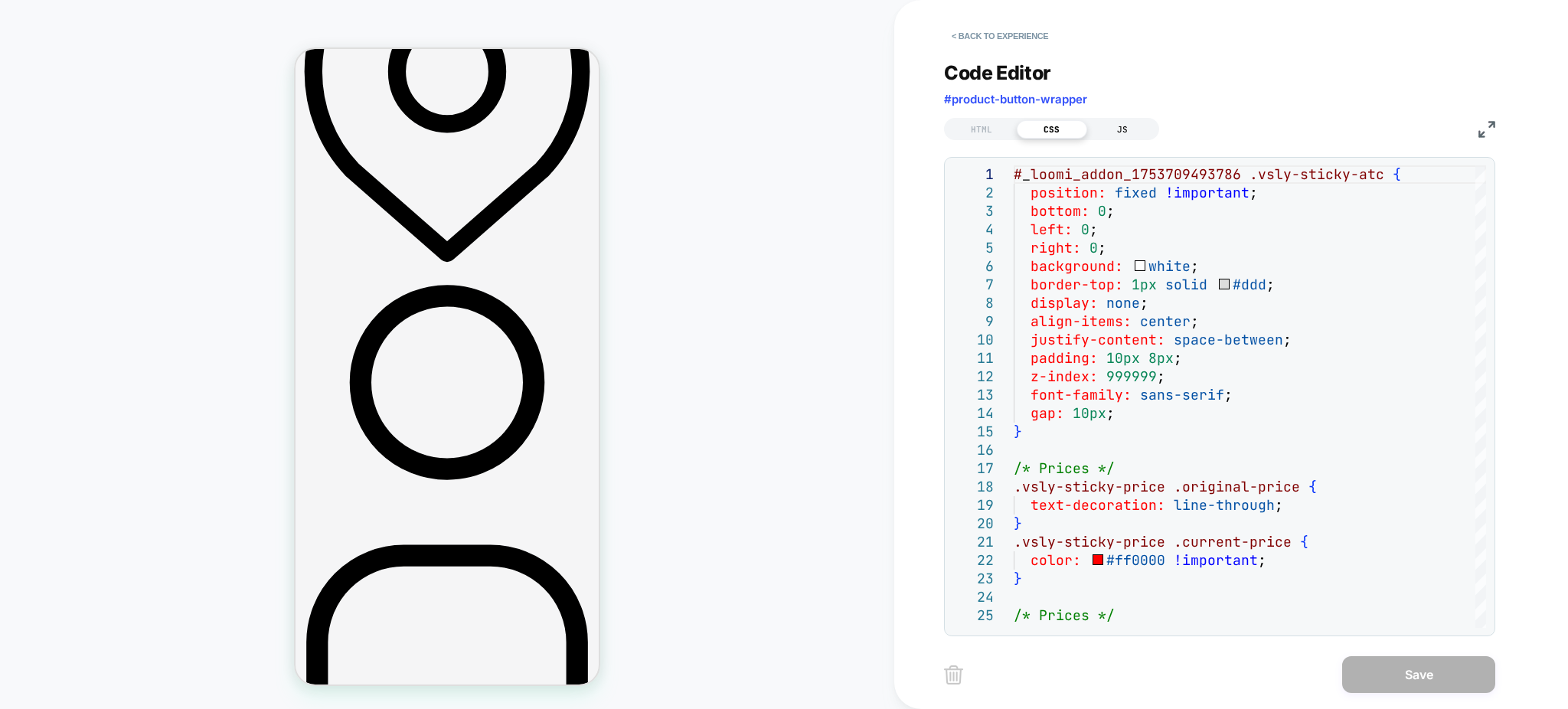
click at [1120, 121] on div "JS" at bounding box center [1122, 129] width 71 height 18
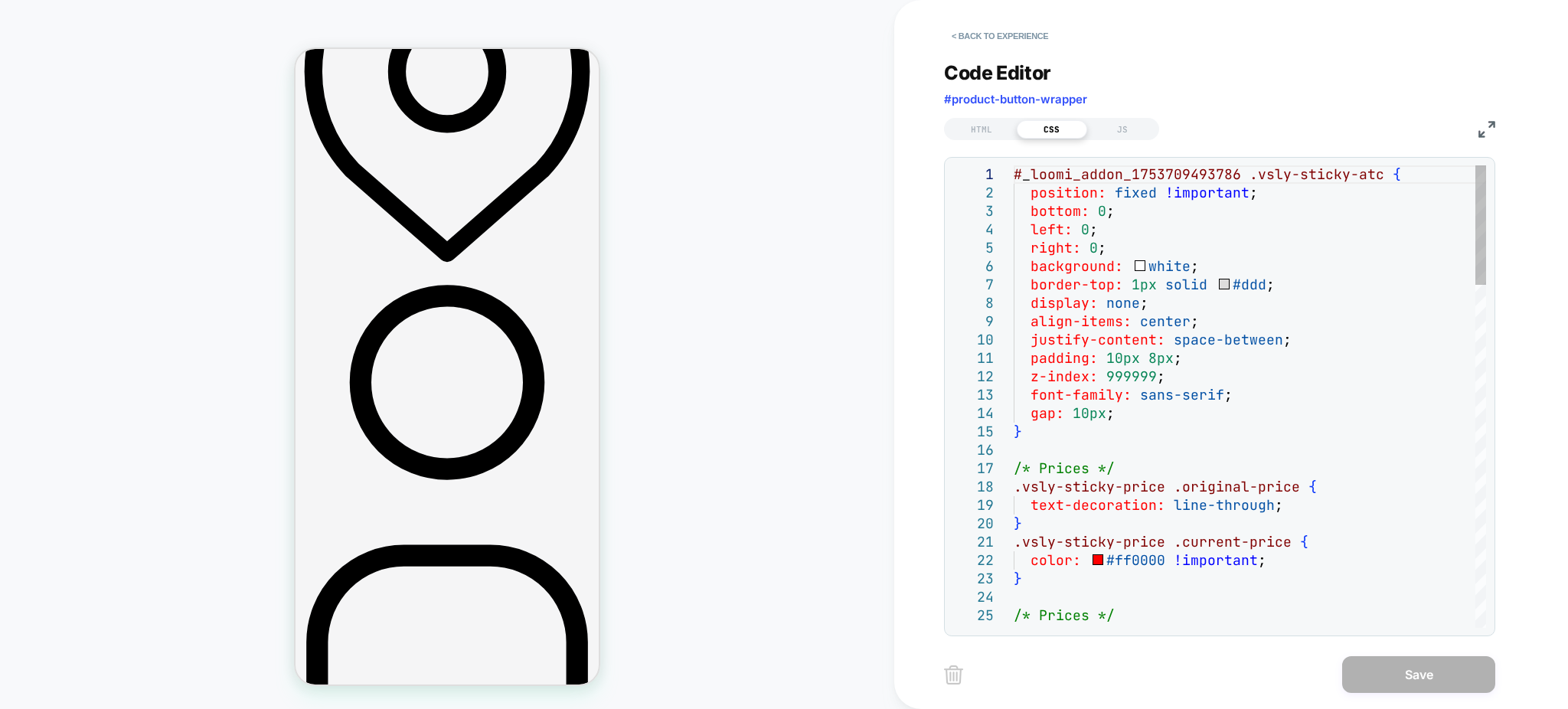
type textarea "**********"
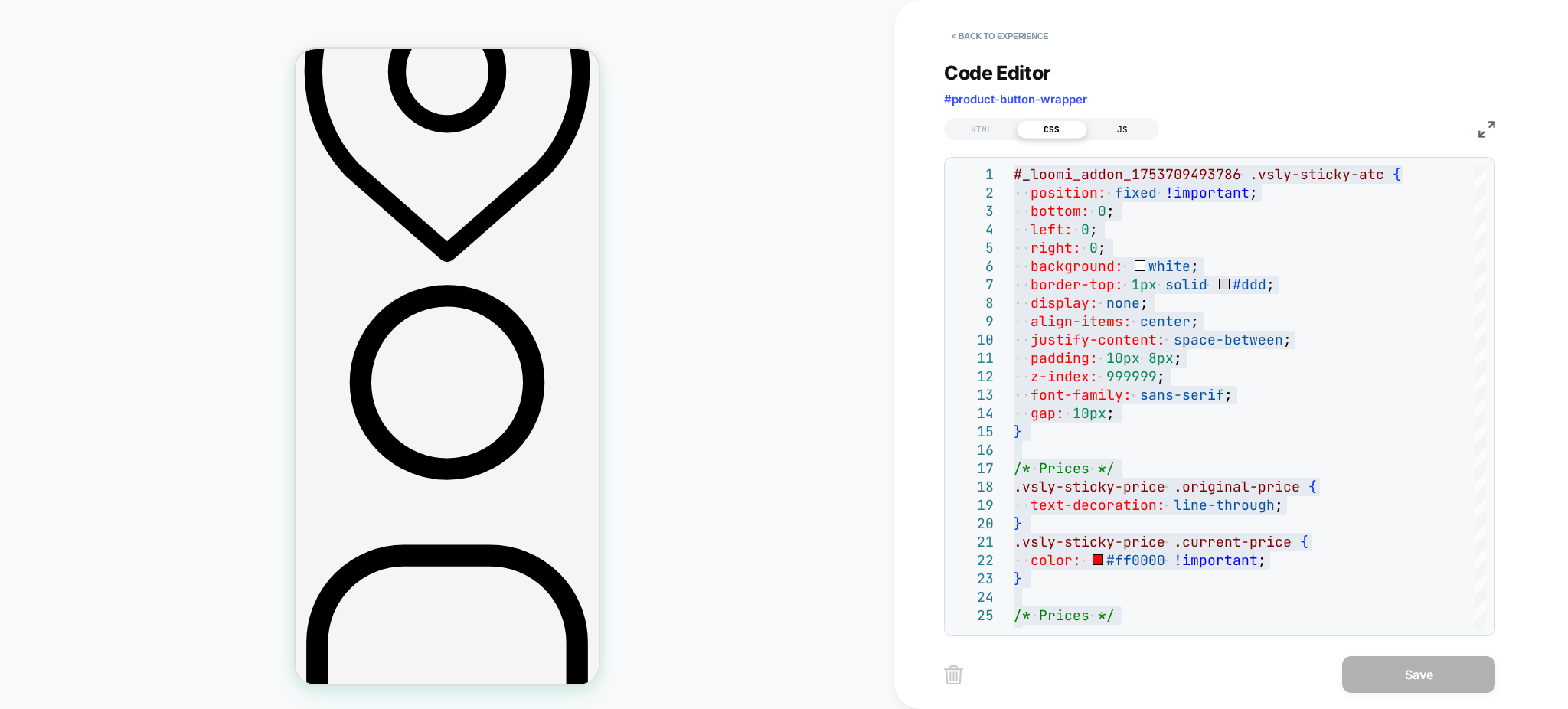
click at [1124, 136] on div "JS" at bounding box center [1122, 129] width 71 height 18
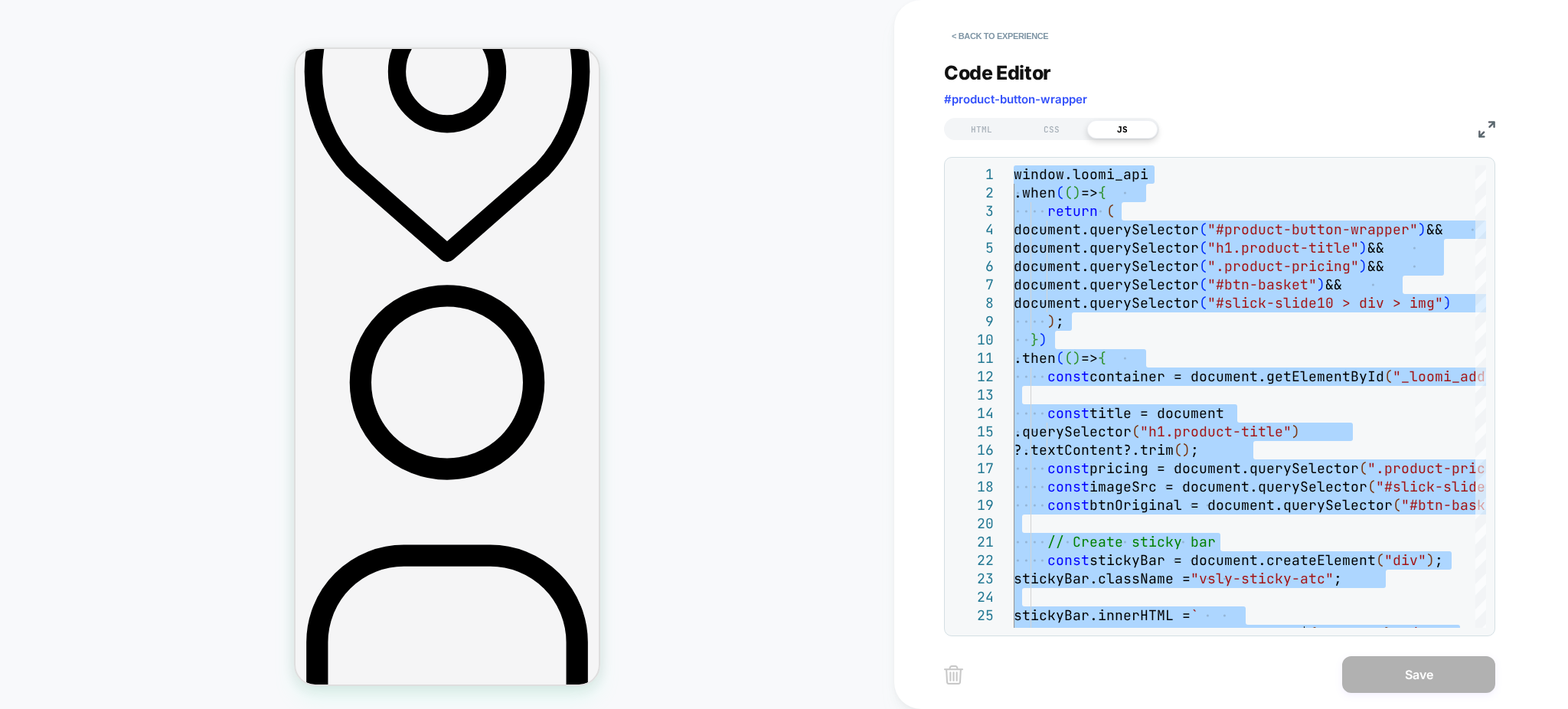
type textarea "**********"
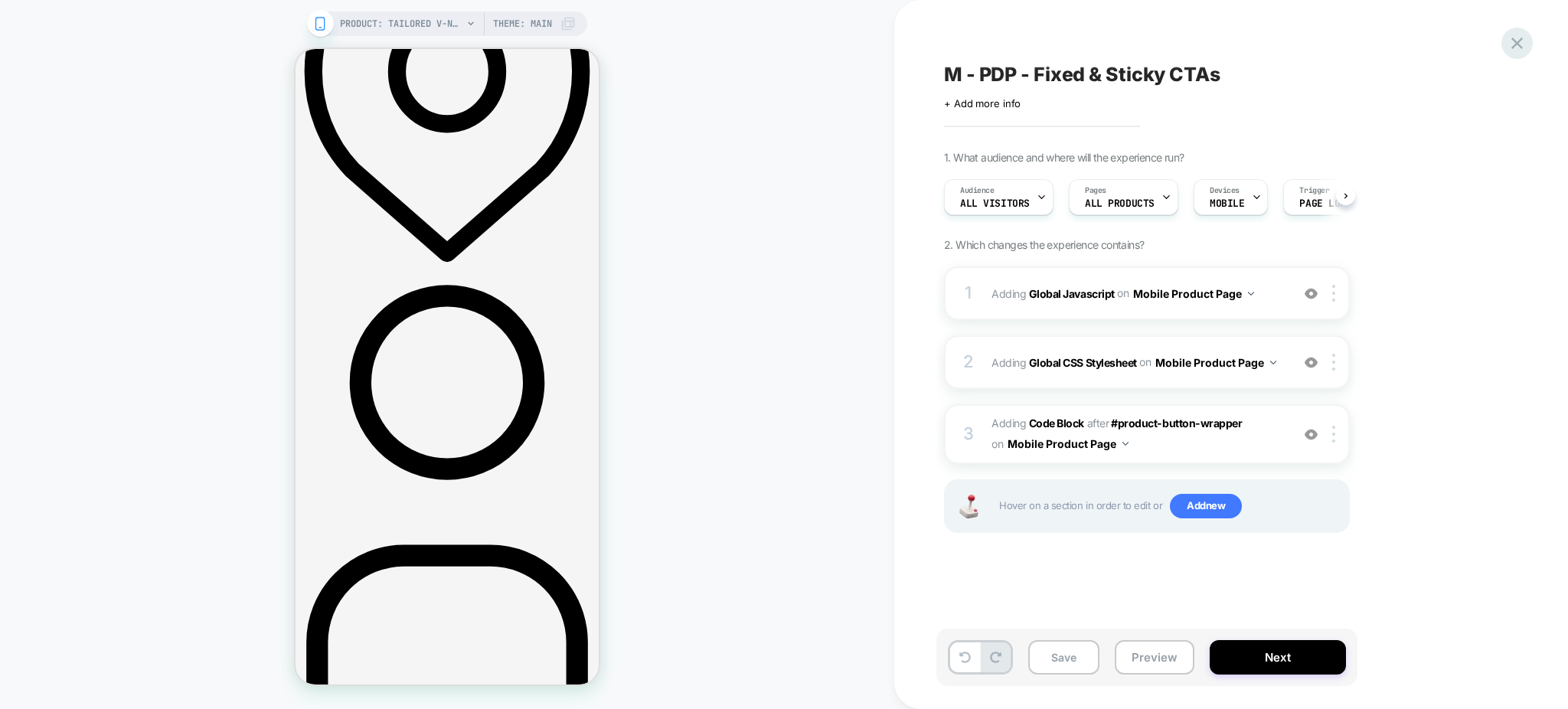
scroll to position [0, 1]
click at [1524, 38] on icon at bounding box center [1516, 43] width 21 height 21
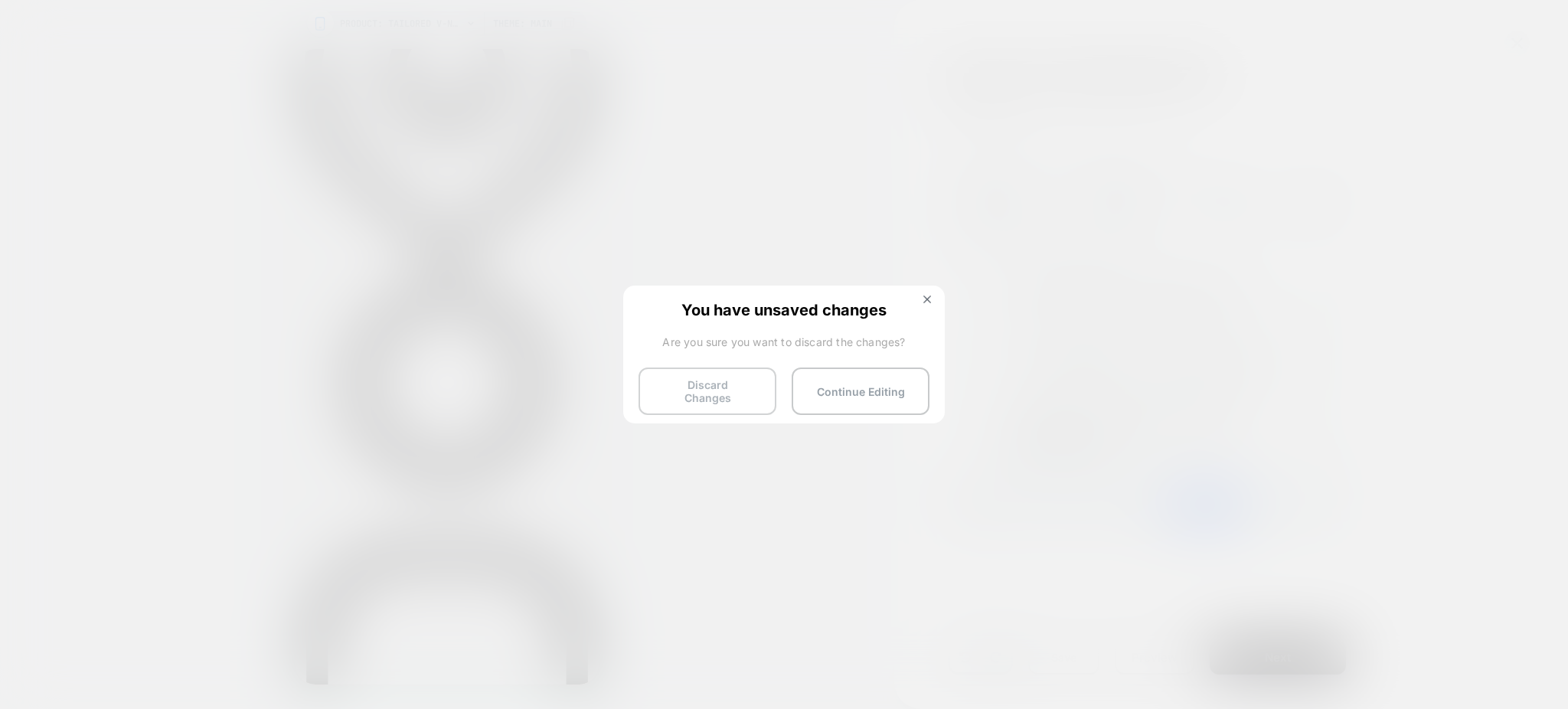
click at [706, 390] on button "Discard Changes" at bounding box center [707, 391] width 138 height 47
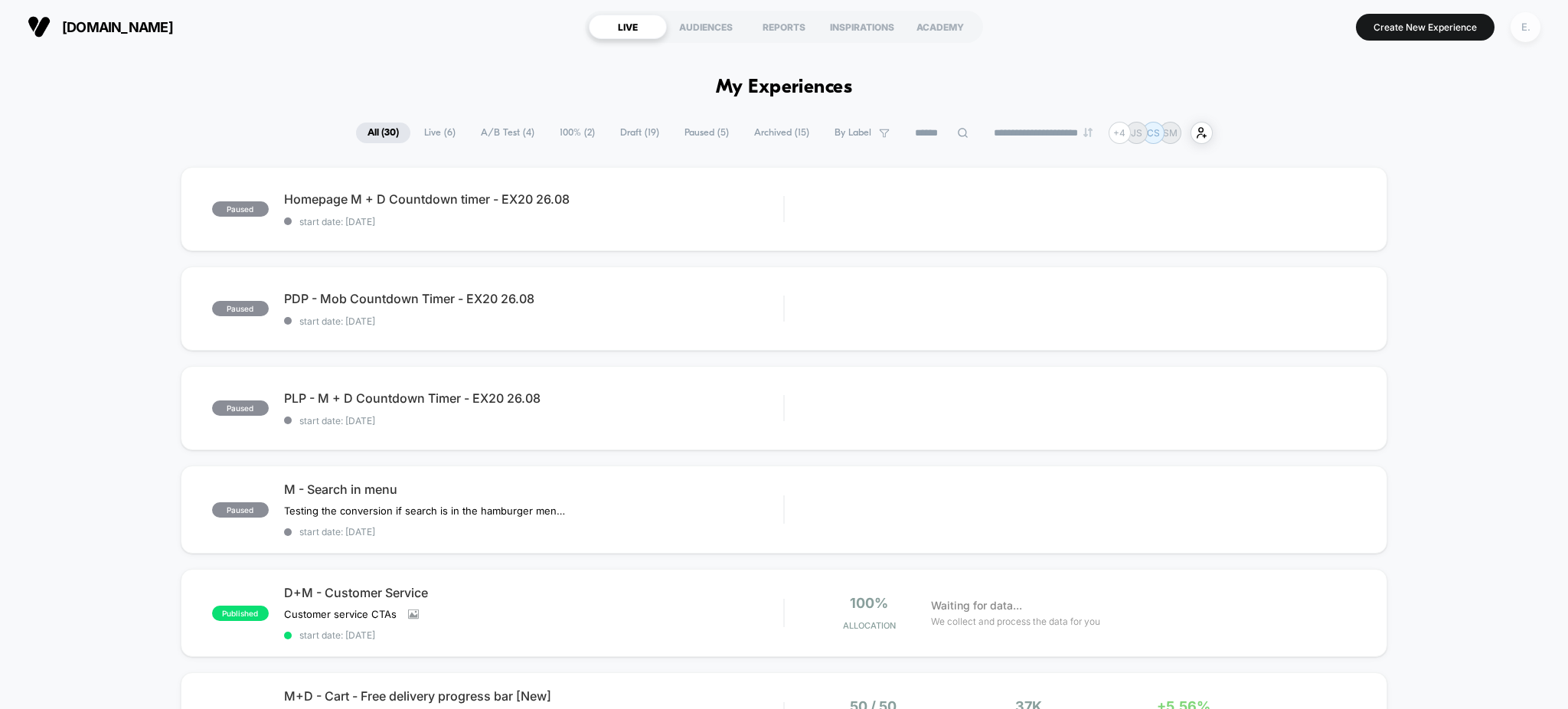
click at [1526, 26] on div "E." at bounding box center [1526, 27] width 30 height 30
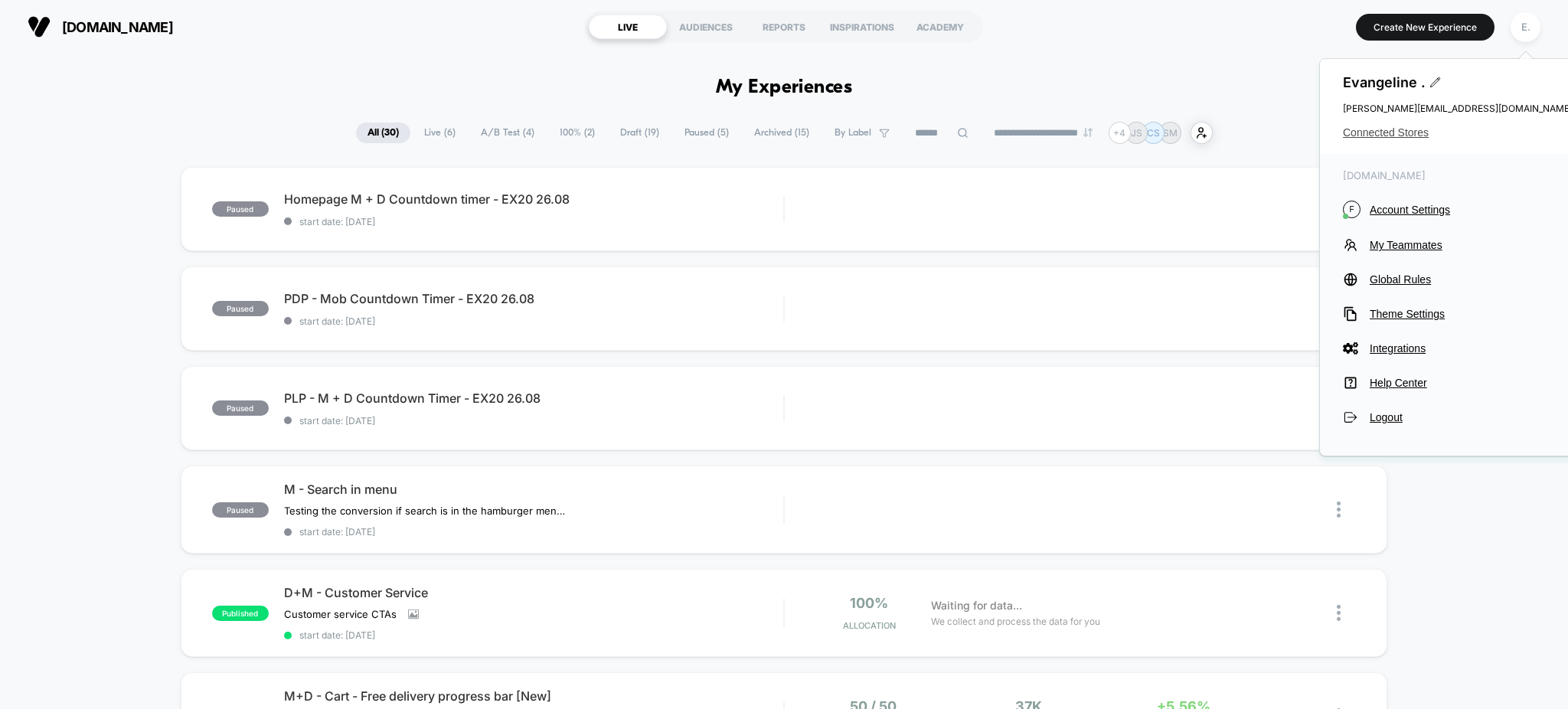
click at [1401, 129] on span "Connected Stores" at bounding box center [1458, 132] width 230 height 12
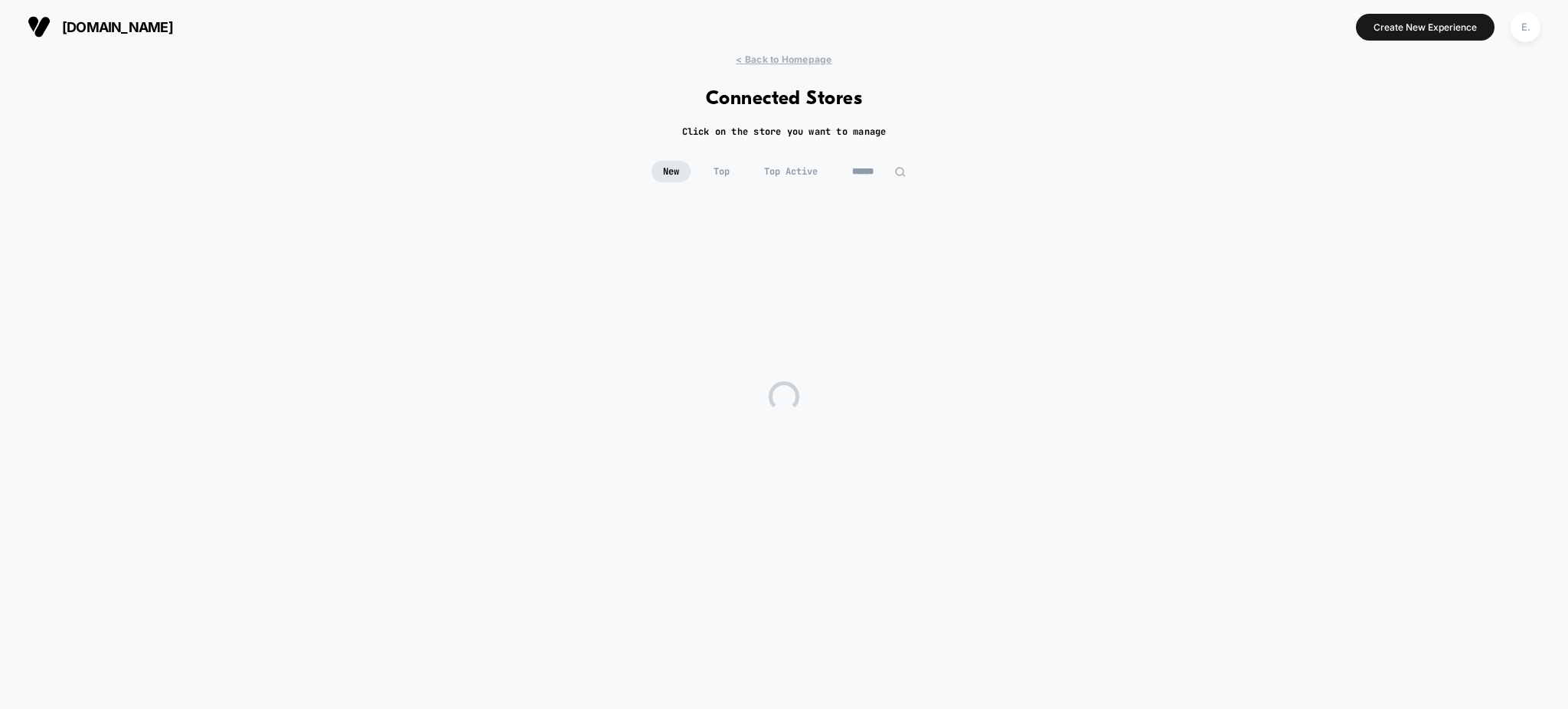
click at [853, 175] on input at bounding box center [879, 171] width 77 height 22
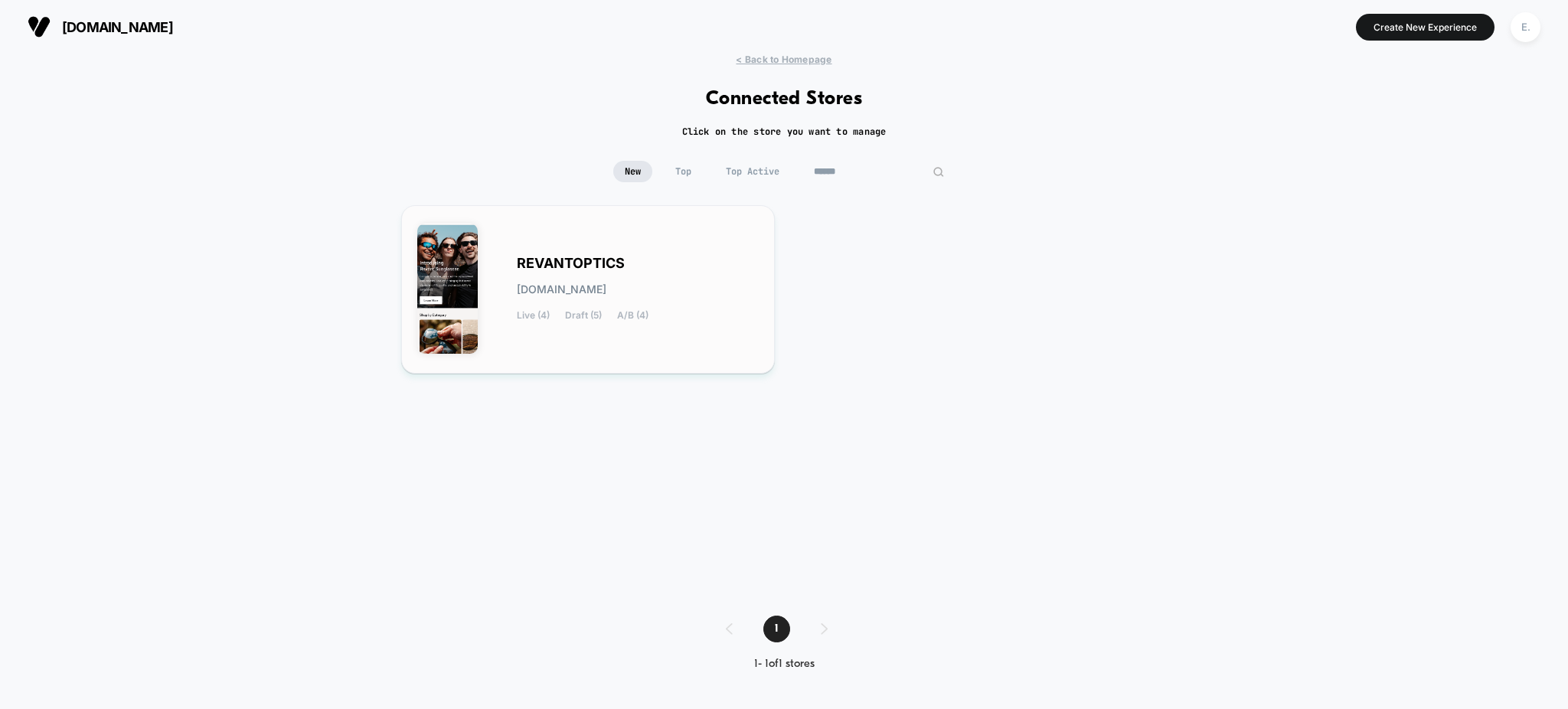
type input "******"
click at [665, 291] on div "REVANTOPTICS revantoptics.myshopify.com Live (4) Draft (5) A/B (4)" at bounding box center [638, 289] width 242 height 62
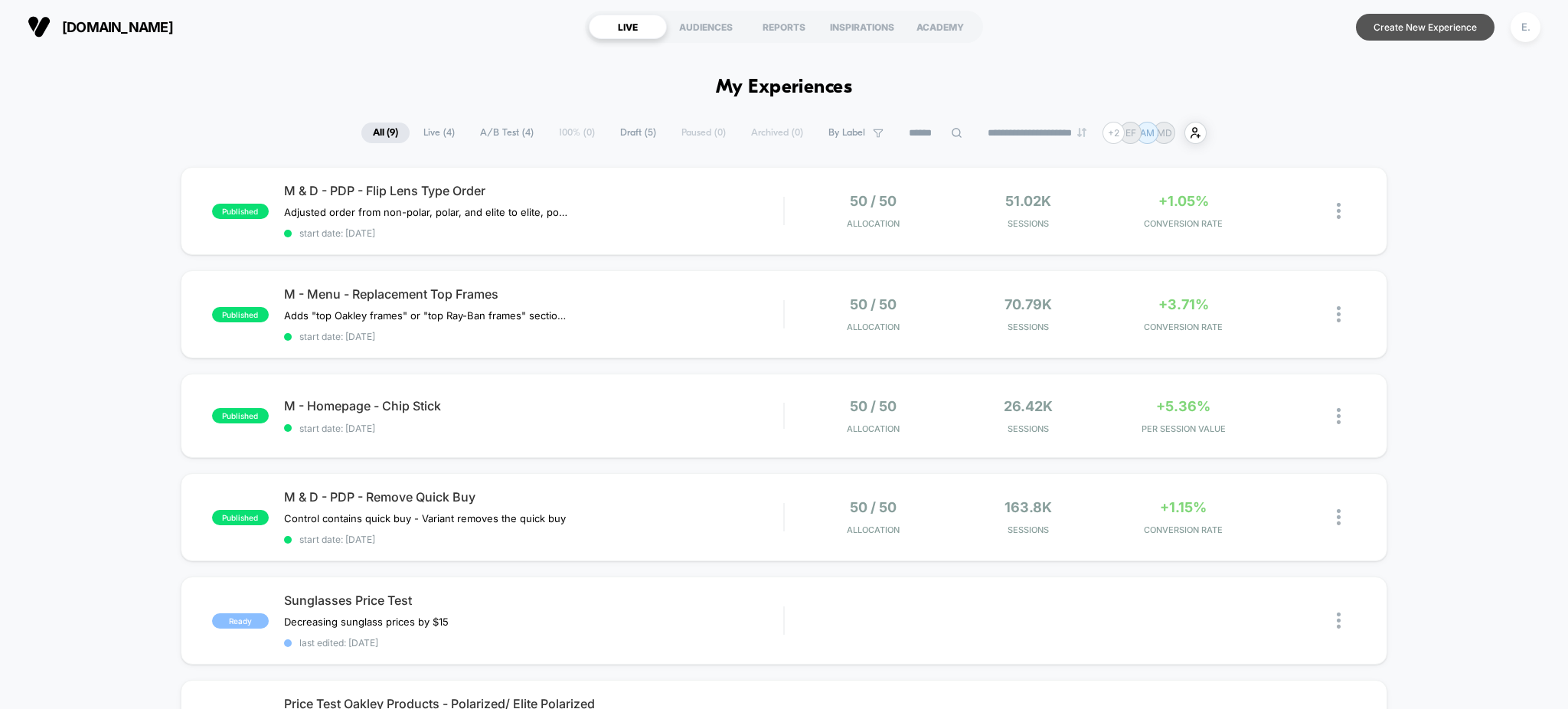
click at [1423, 22] on button "Create New Experience" at bounding box center [1425, 27] width 139 height 27
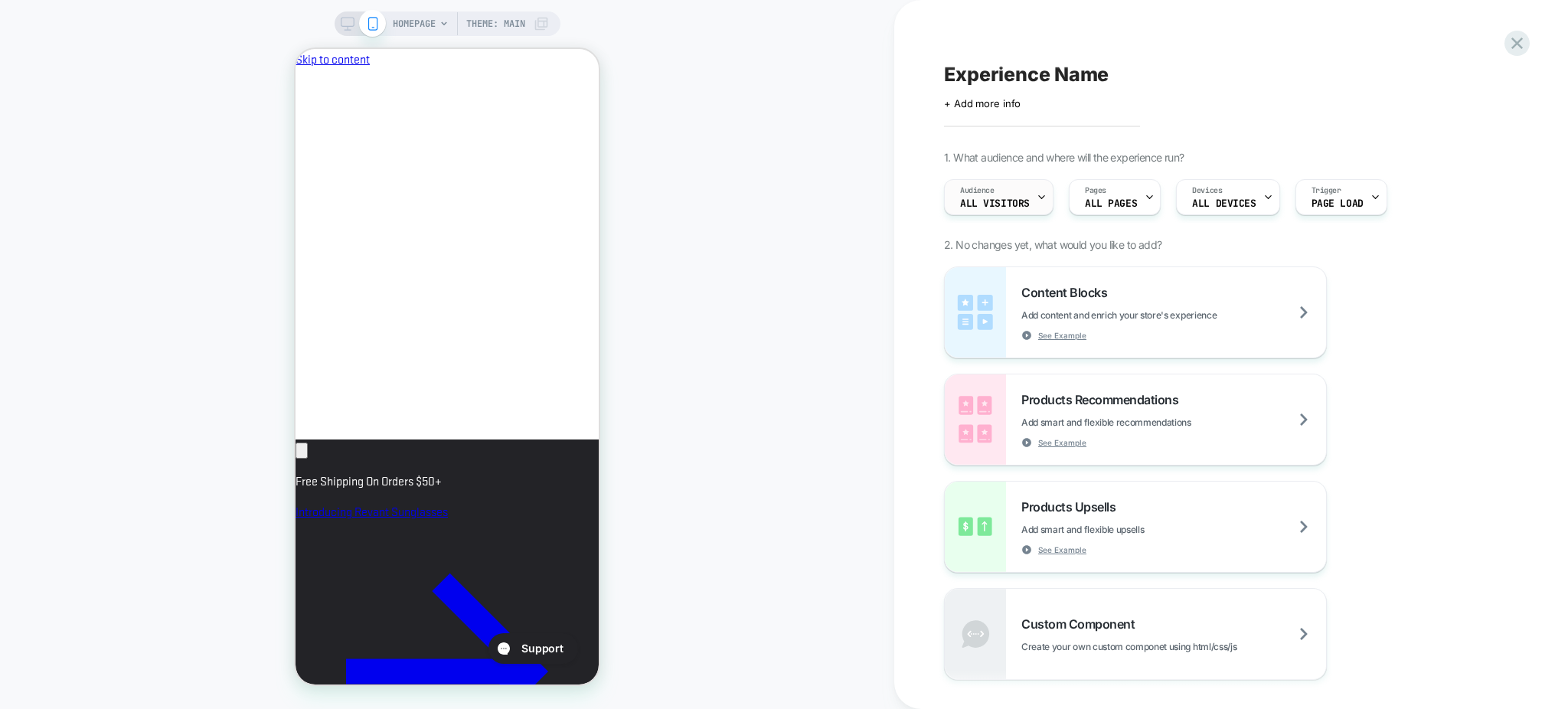
click at [1037, 186] on div at bounding box center [1042, 196] width 10 height 34
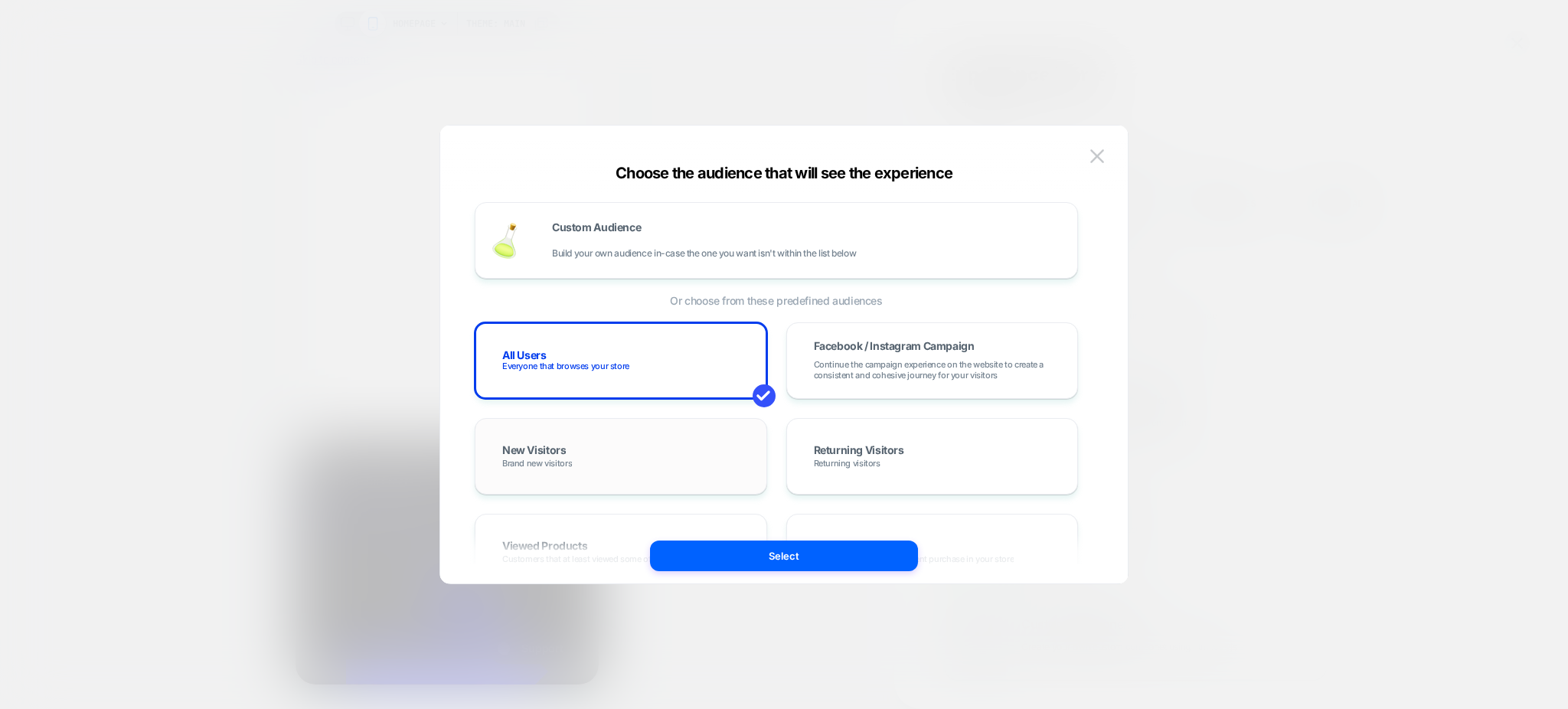
scroll to position [0, 264]
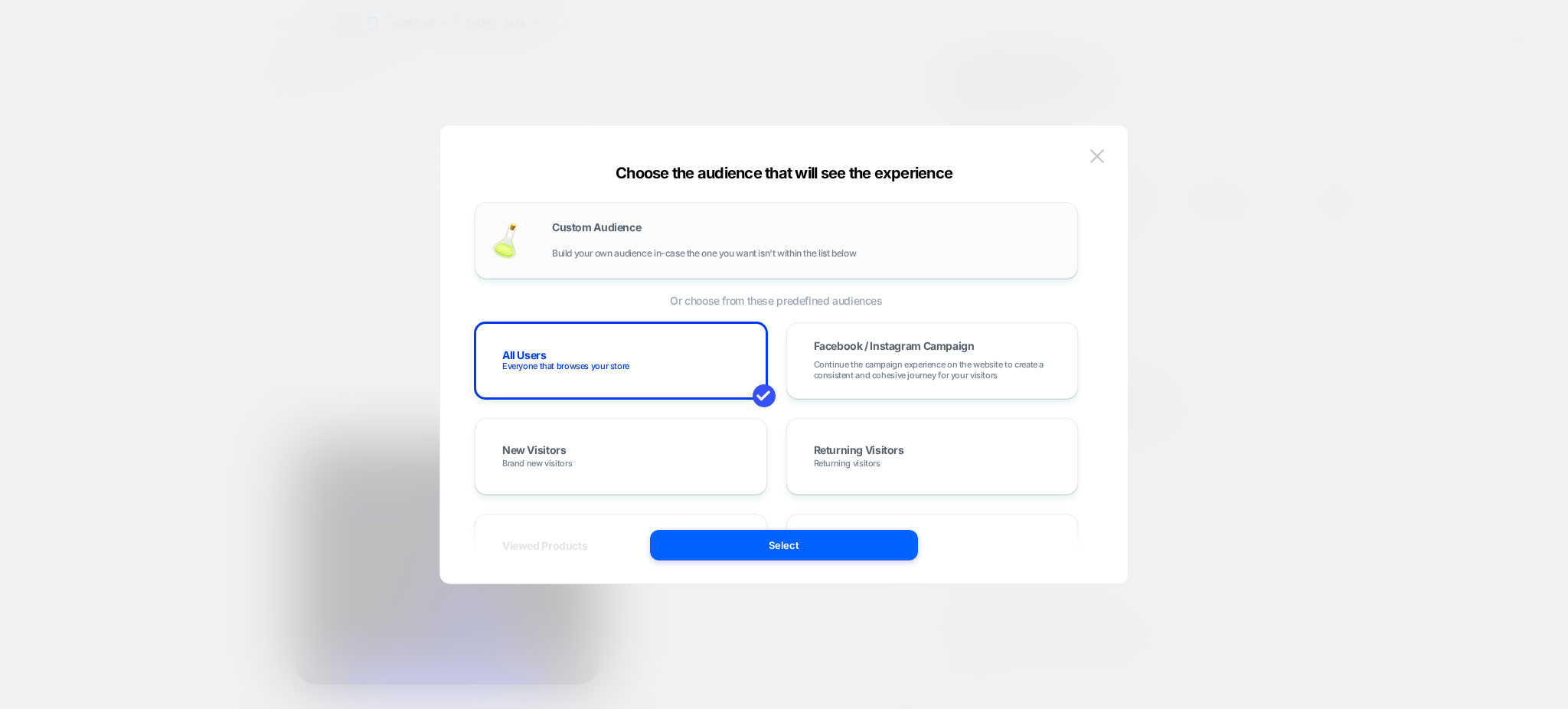
click at [640, 252] on span "Build your own audience in-case the one you want isn't within the list below" at bounding box center [703, 253] width 304 height 11
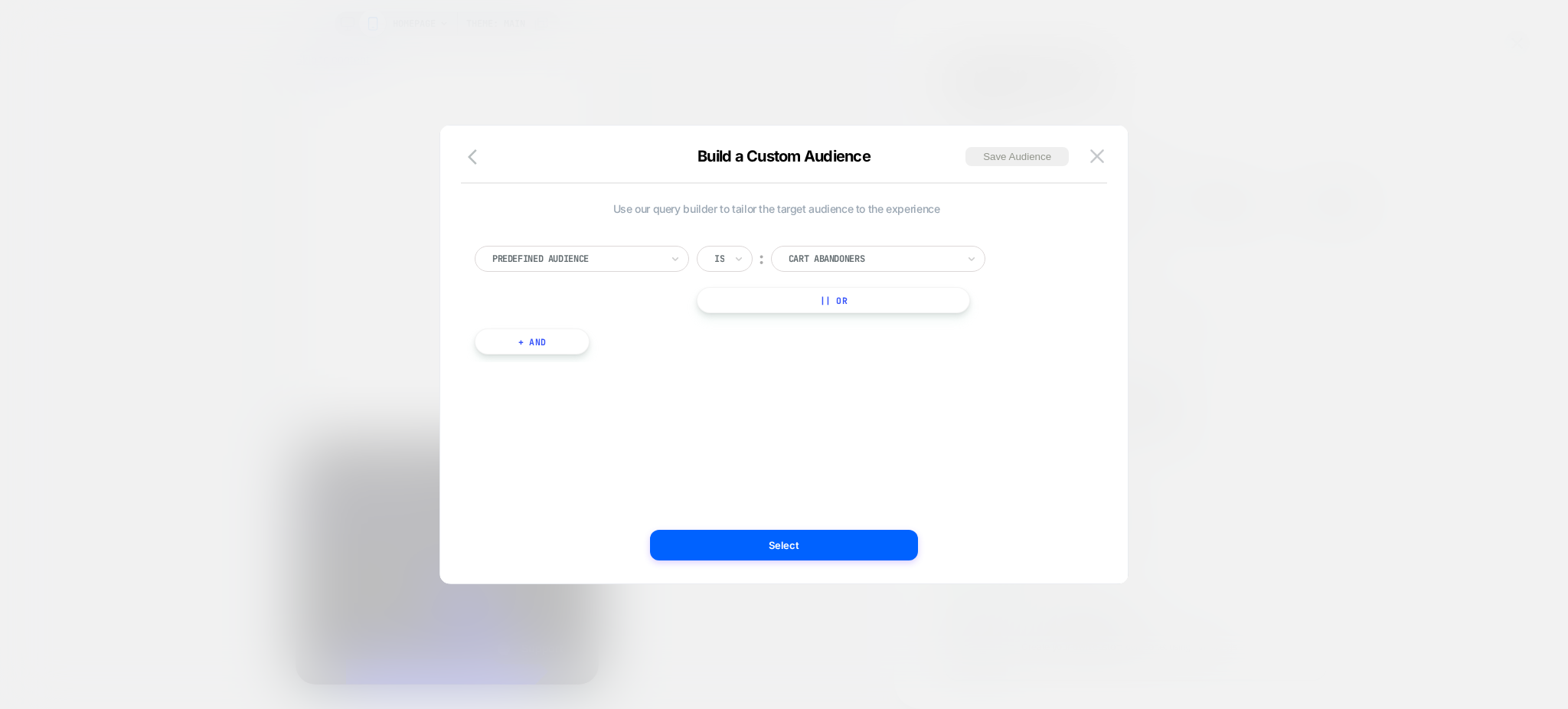
click at [598, 260] on div at bounding box center [577, 259] width 168 height 14
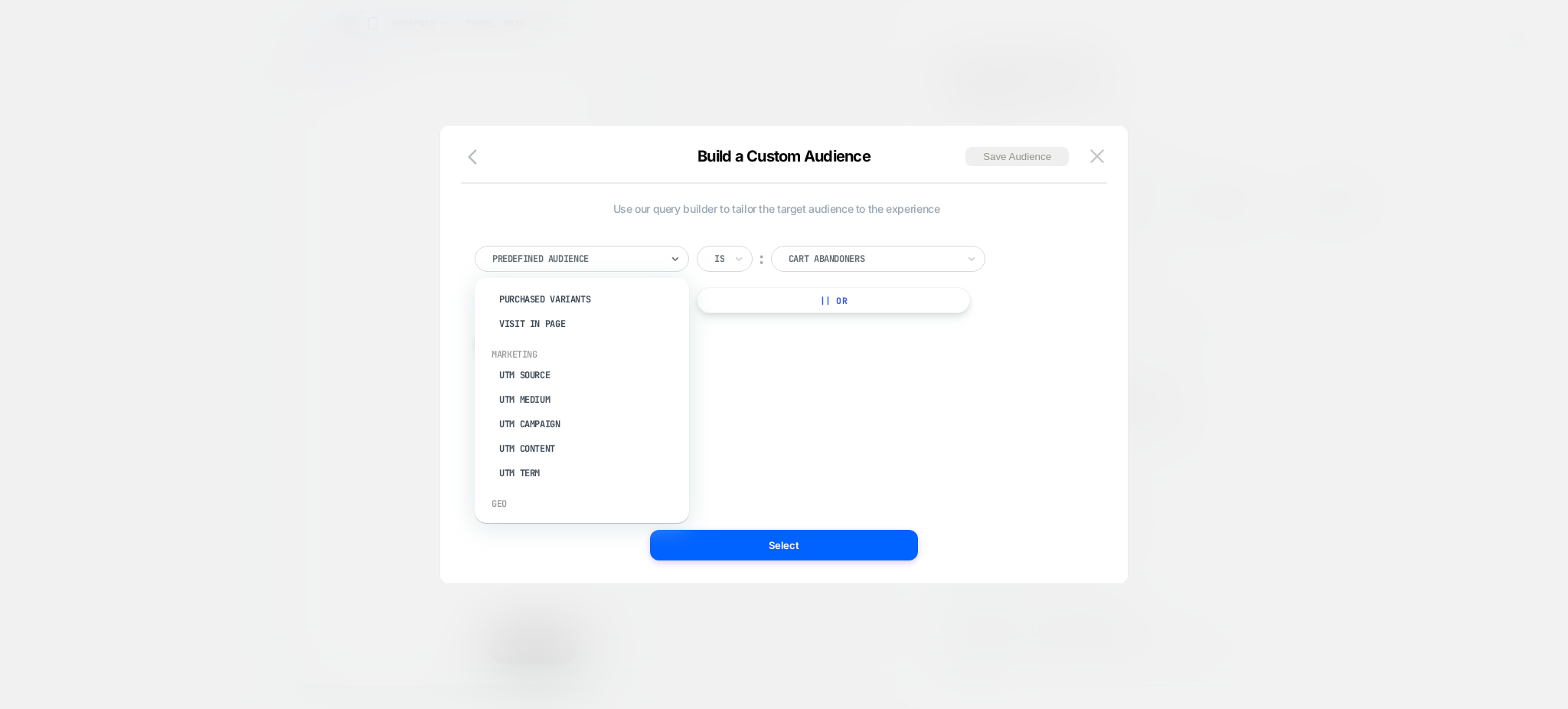
scroll to position [684, 0]
click at [548, 340] on div "UTM Campaign" at bounding box center [589, 351] width 199 height 24
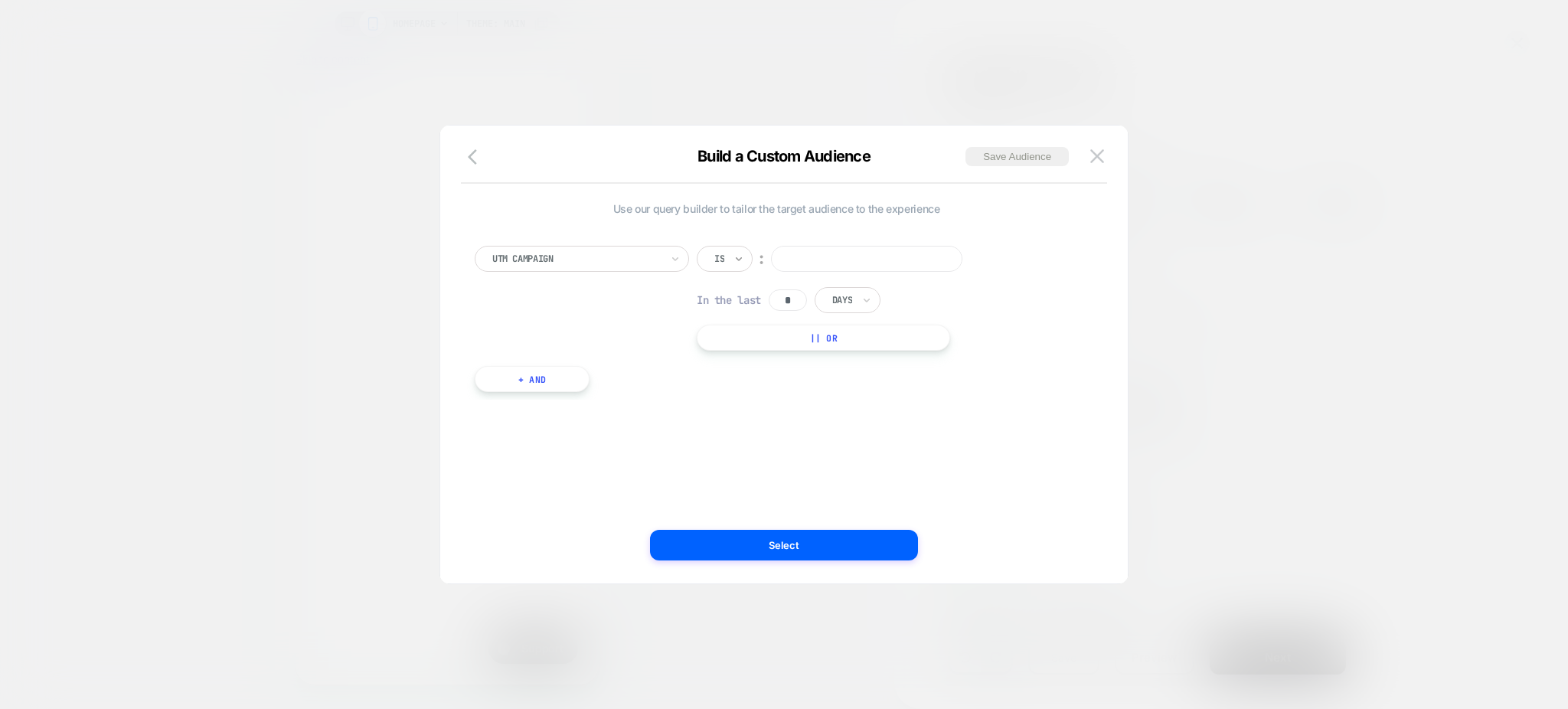
scroll to position [0, 0]
click at [690, 248] on div "UTM Campaign Is ︰ In the last * Days || Or" at bounding box center [776, 298] width 603 height 105
click at [732, 262] on div "Is" at bounding box center [724, 258] width 56 height 26
click at [733, 397] on div "Matches" at bounding box center [762, 399] width 100 height 24
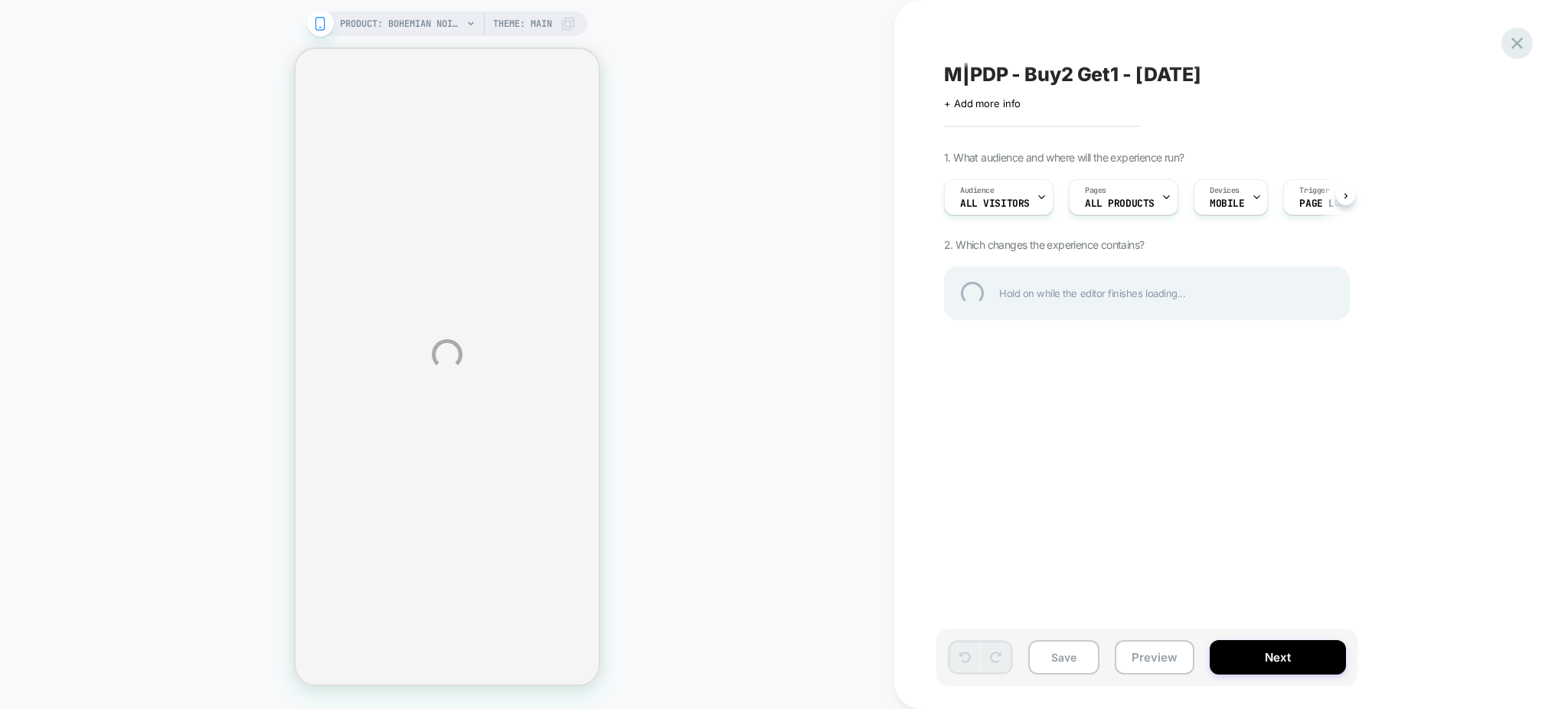
click at [1516, 42] on div at bounding box center [1517, 43] width 32 height 32
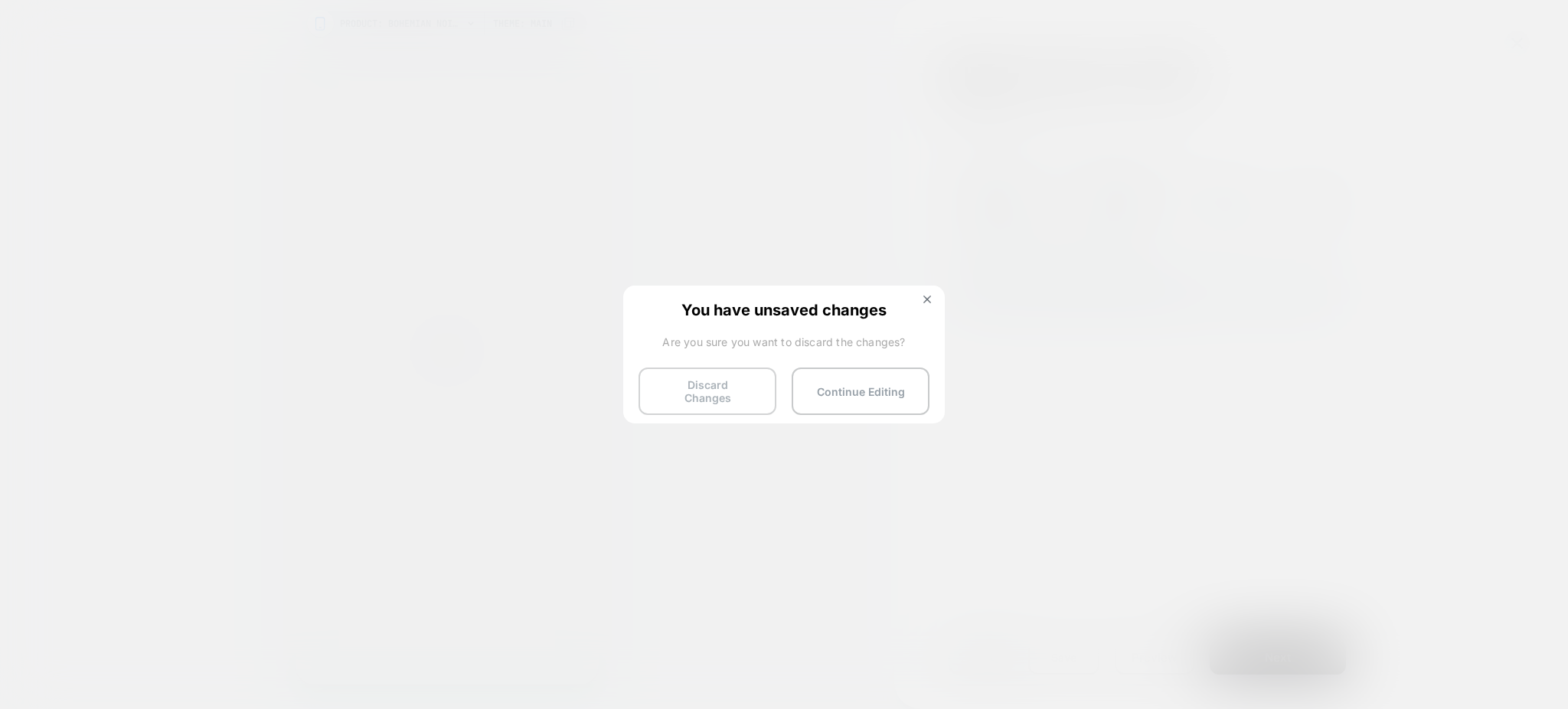
click at [741, 381] on button "Discard Changes" at bounding box center [707, 391] width 138 height 47
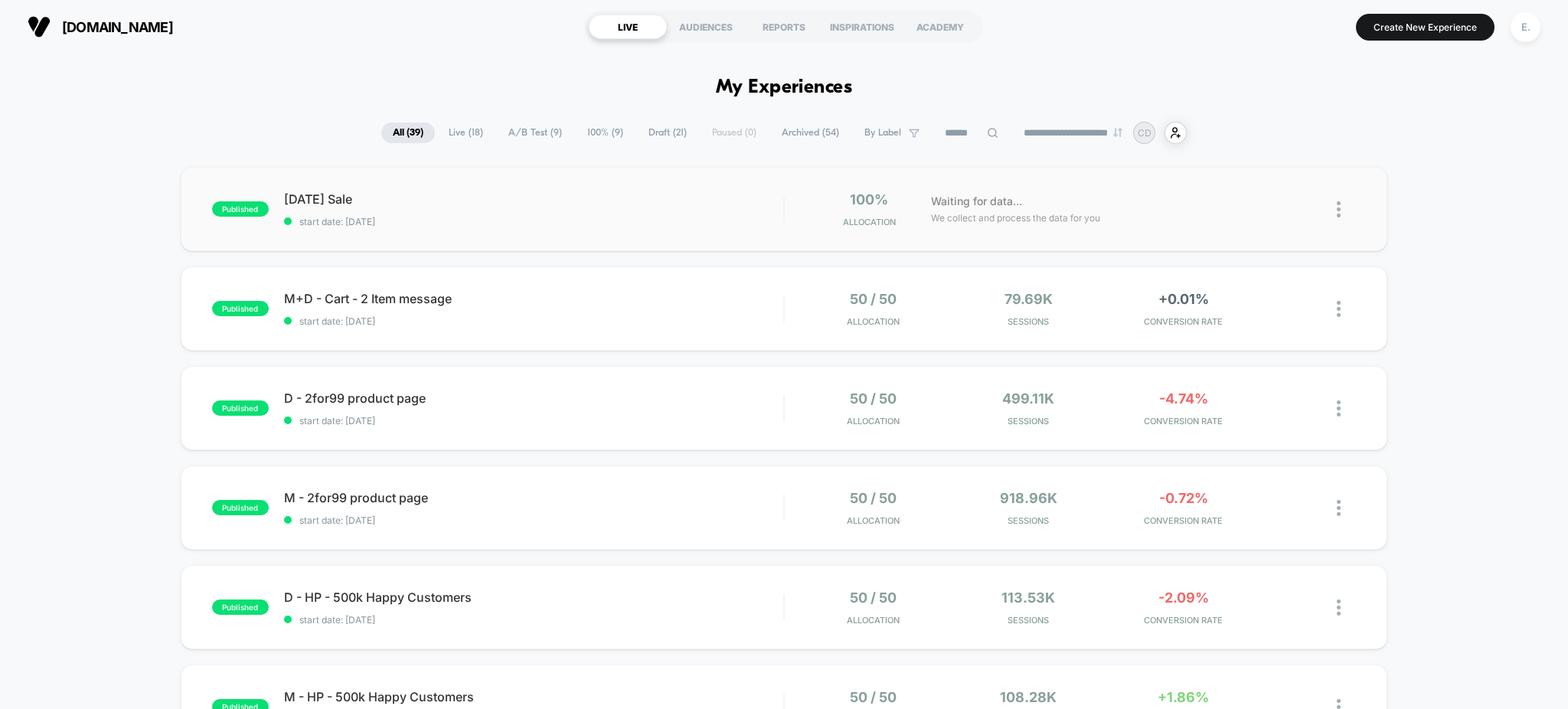
click at [642, 232] on div "published [DATE] Sale start date: [DATE] 100% Allocation Waiting for data... We…" at bounding box center [784, 209] width 1208 height 84
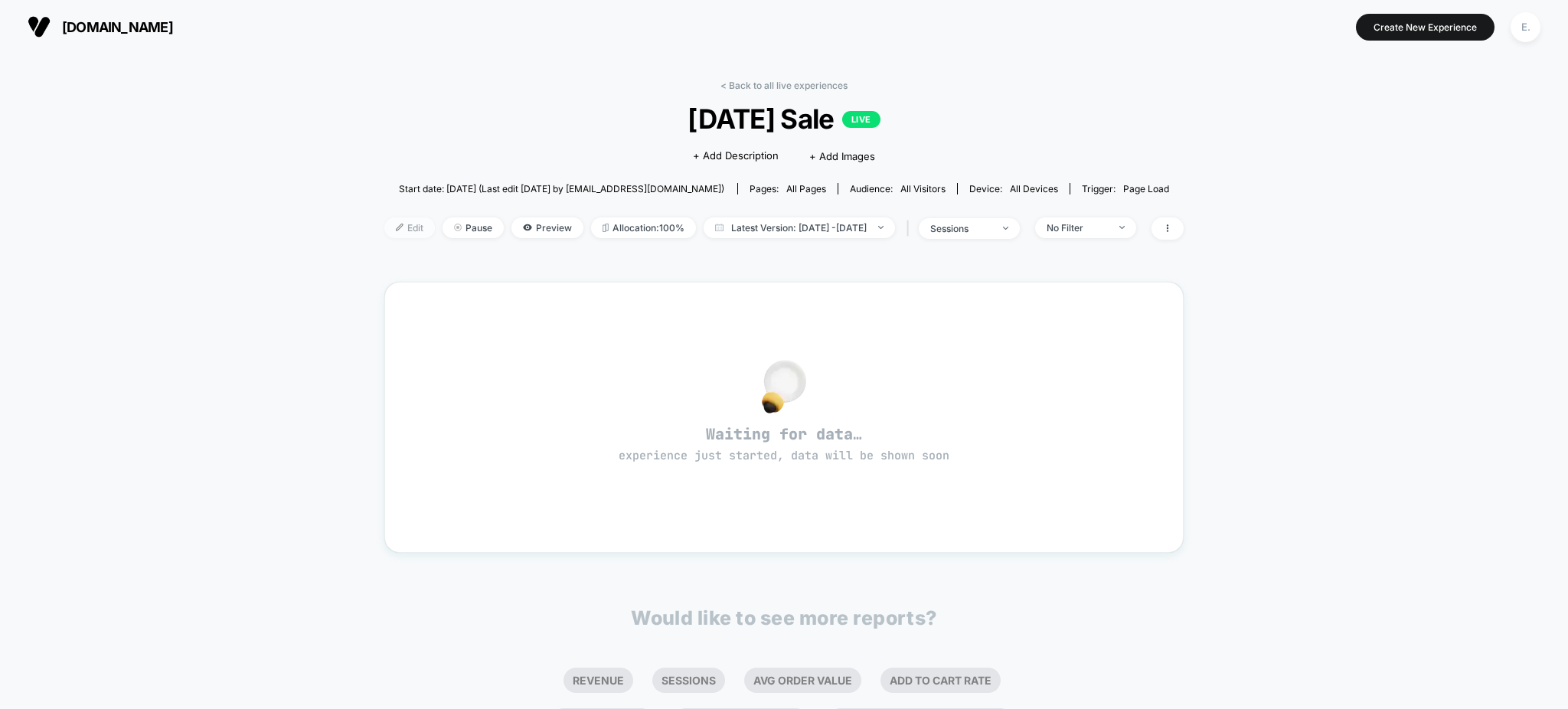
click at [396, 227] on img at bounding box center [399, 227] width 7 height 7
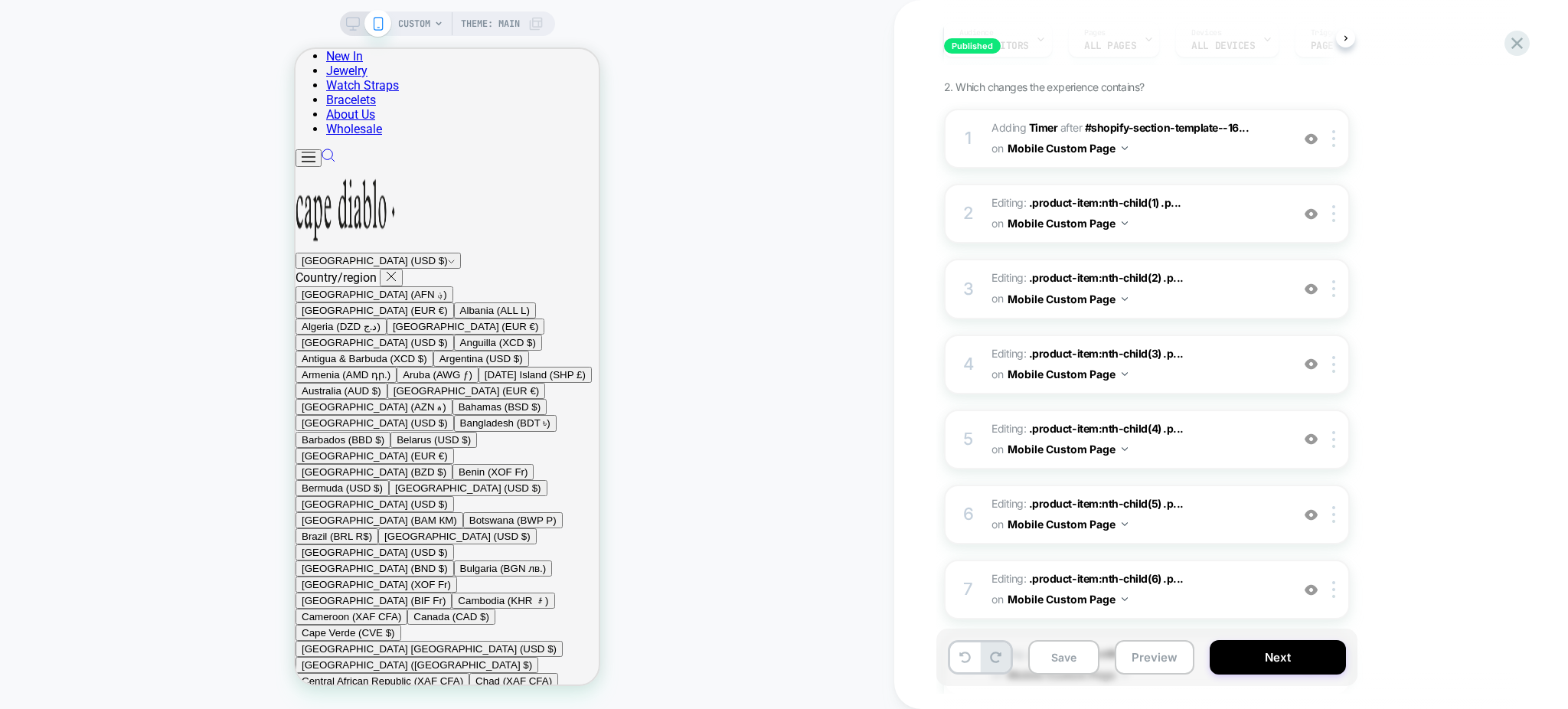
scroll to position [714, 0]
click at [1311, 212] on img at bounding box center [1312, 214] width 13 height 13
click at [1223, 222] on span "Editing : .product-item:nth-child(1) .p... .product-item:nth-child(1) .product-…" at bounding box center [1137, 214] width 291 height 42
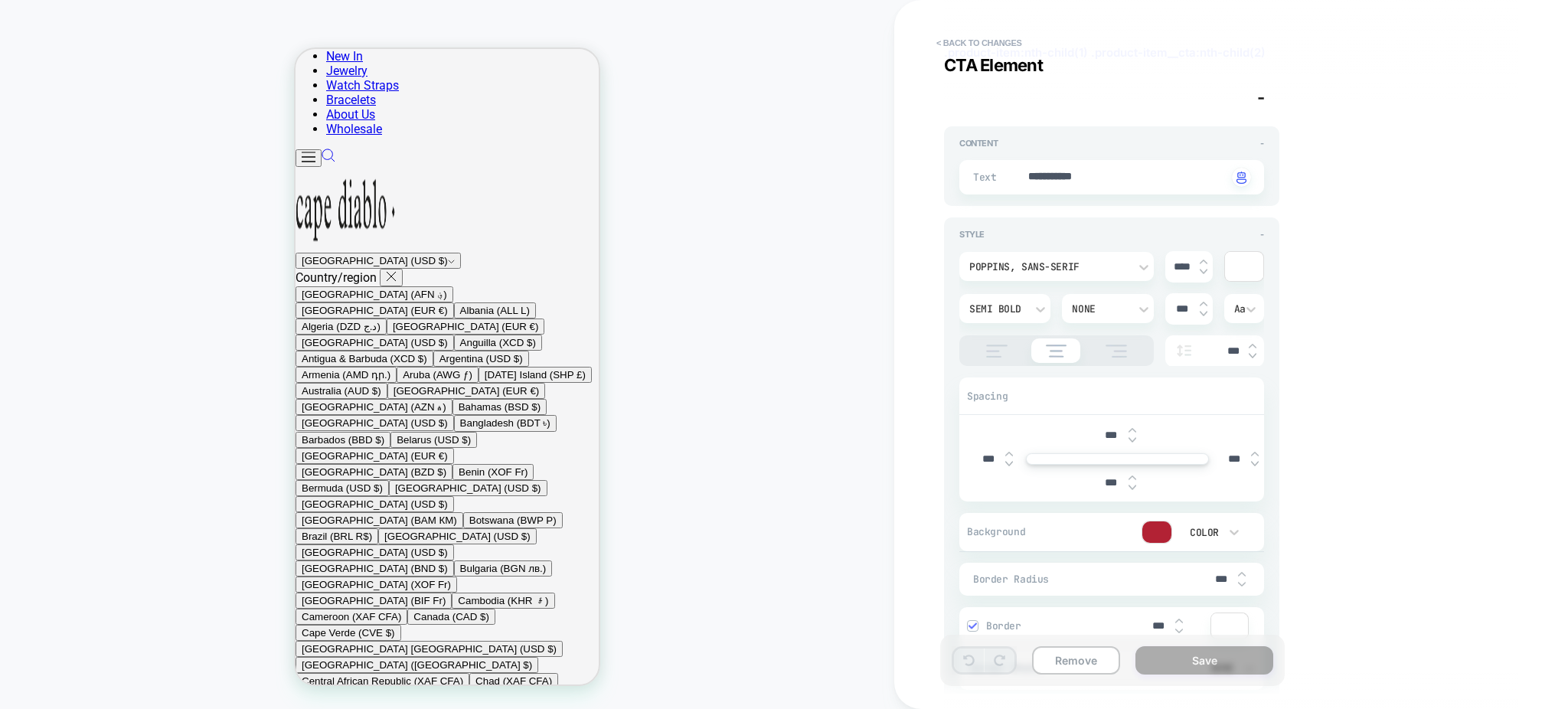
scroll to position [0, 0]
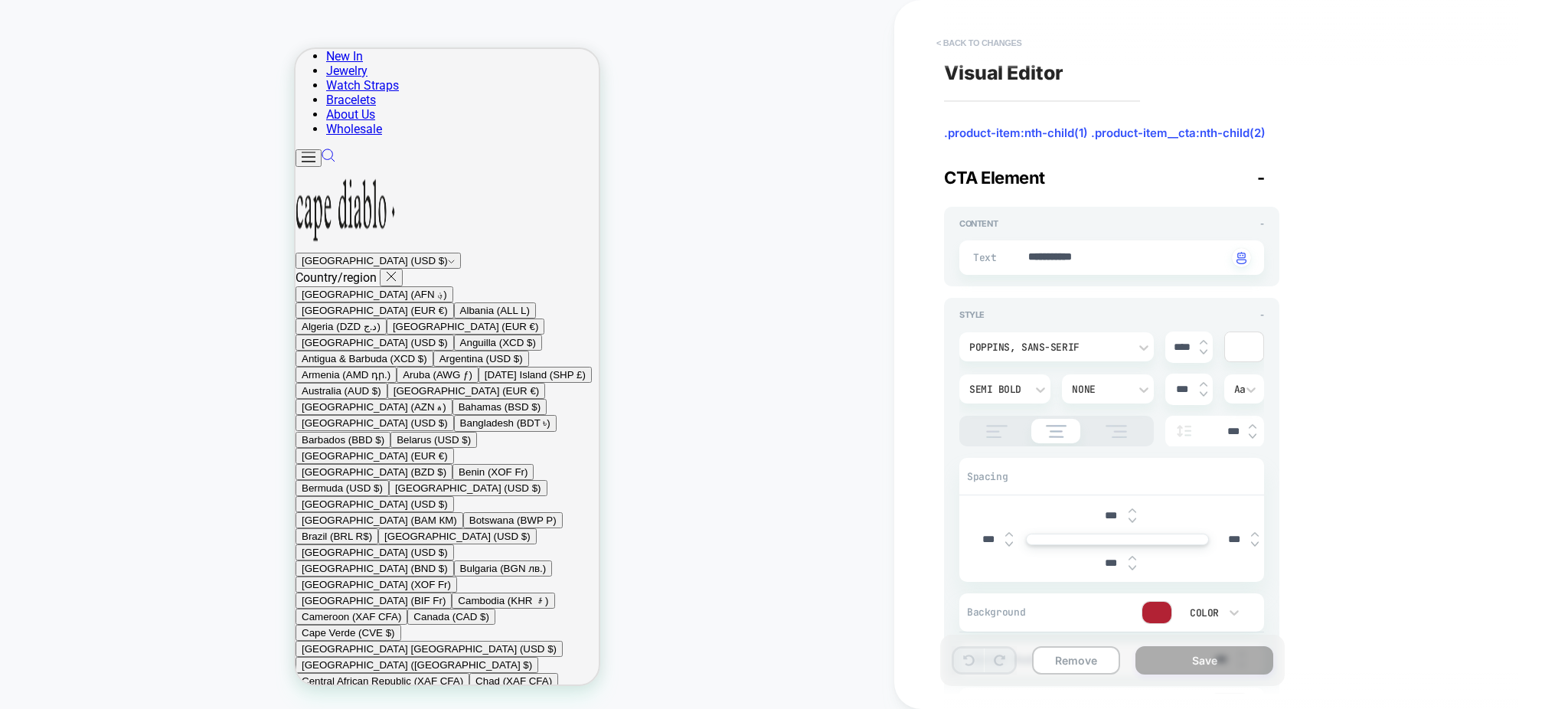
click at [981, 43] on button "< Back to changes" at bounding box center [979, 42] width 101 height 24
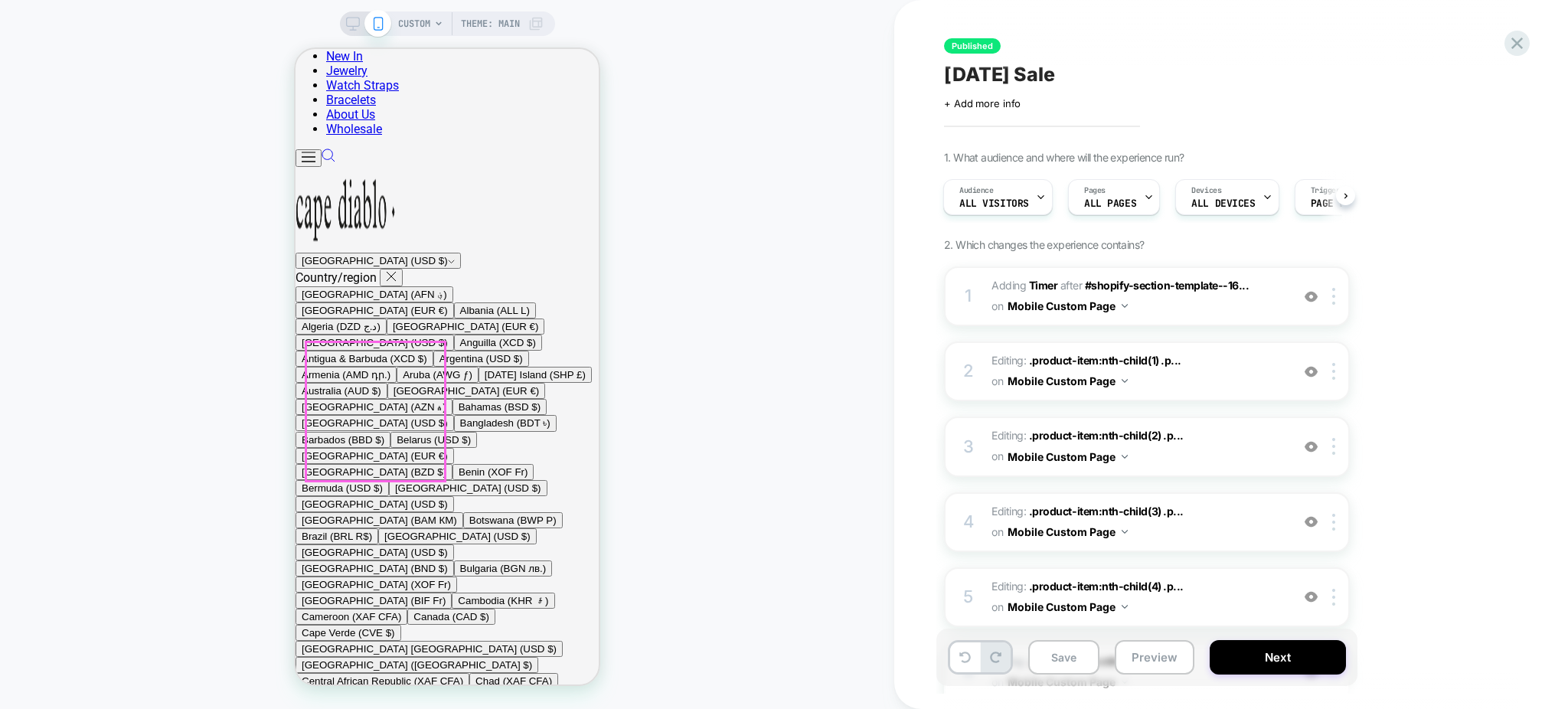
scroll to position [683, 0]
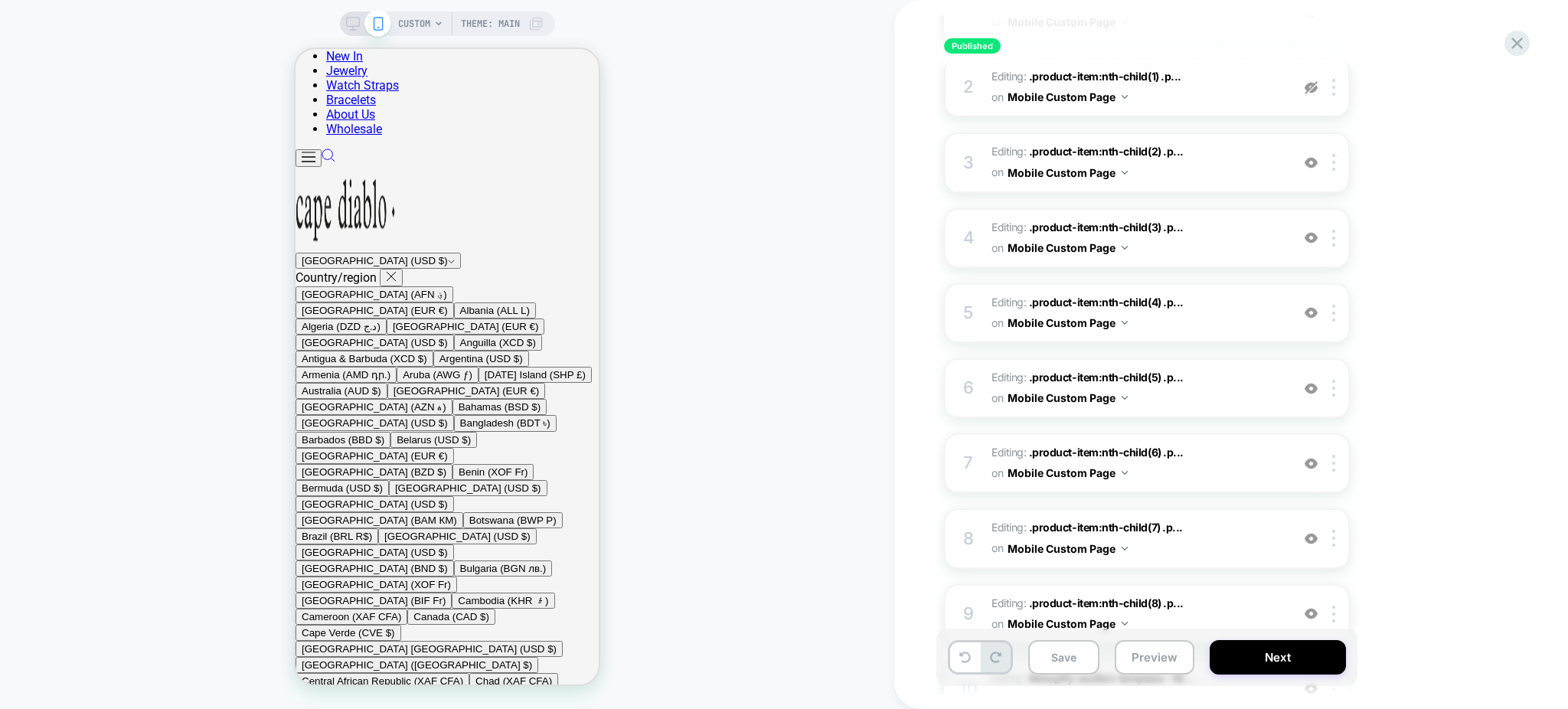
scroll to position [464, 0]
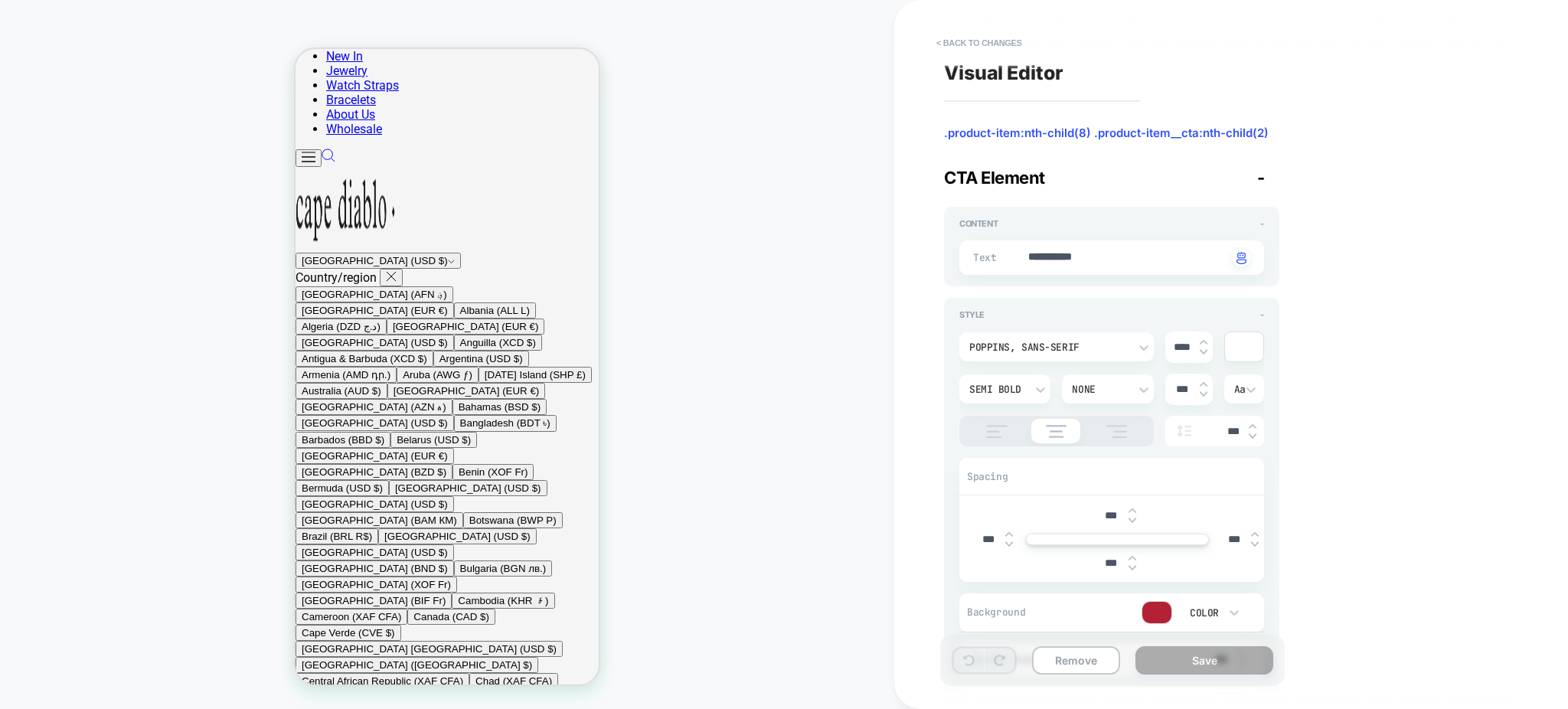
scroll to position [1520, 0]
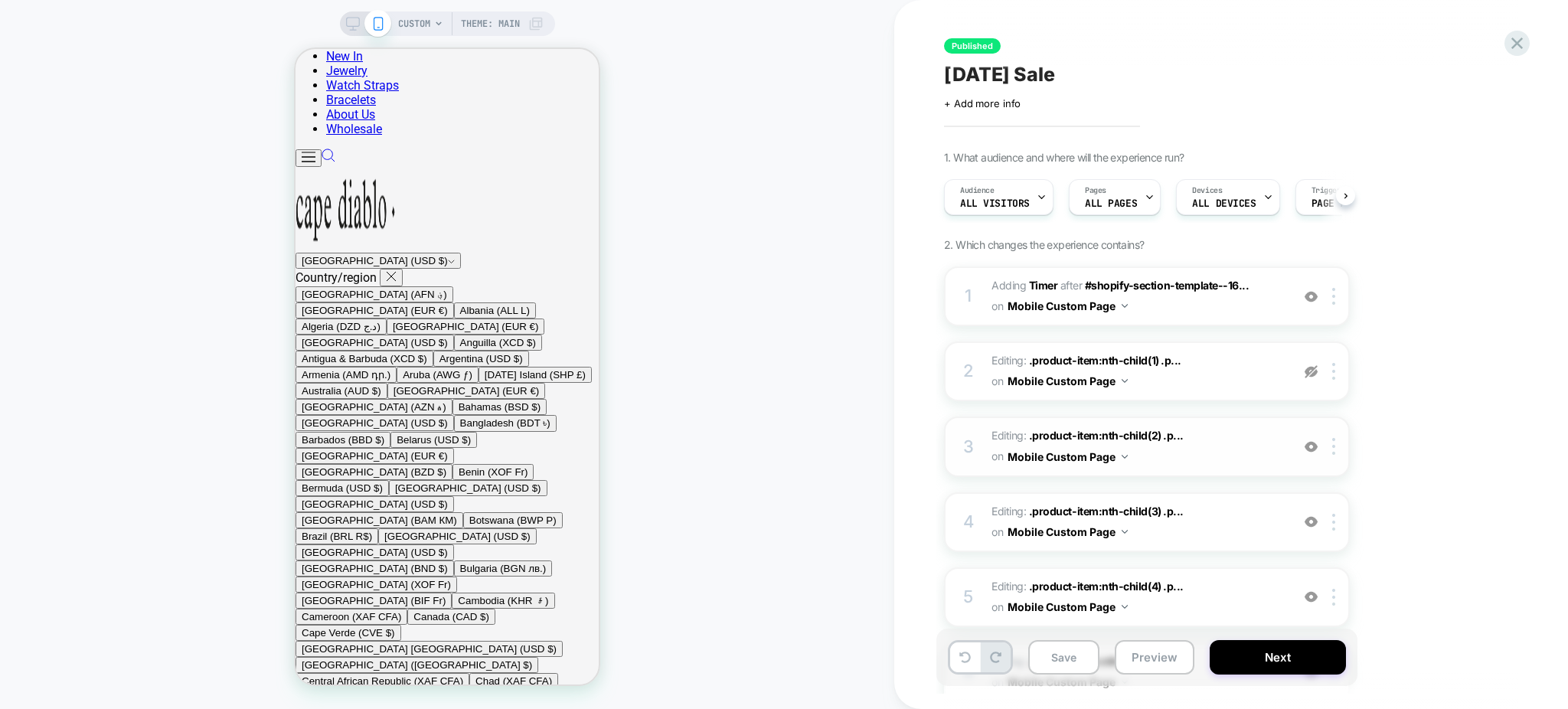
scroll to position [0, 1]
click at [1117, 304] on button "Mobile Custom Page" at bounding box center [1068, 305] width 120 height 22
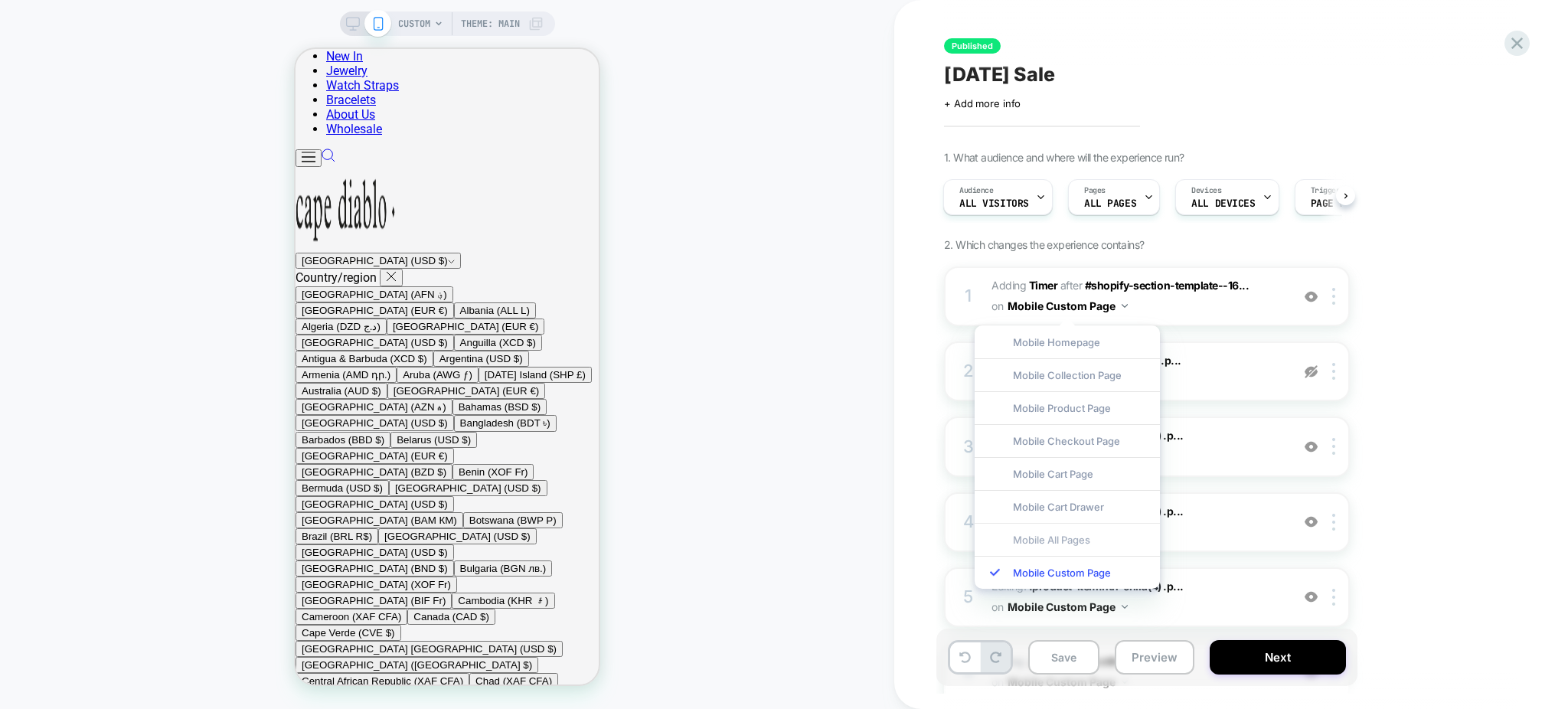
click at [0, 0] on div "Mobile All Pages" at bounding box center [0, 0] width 0 height 0
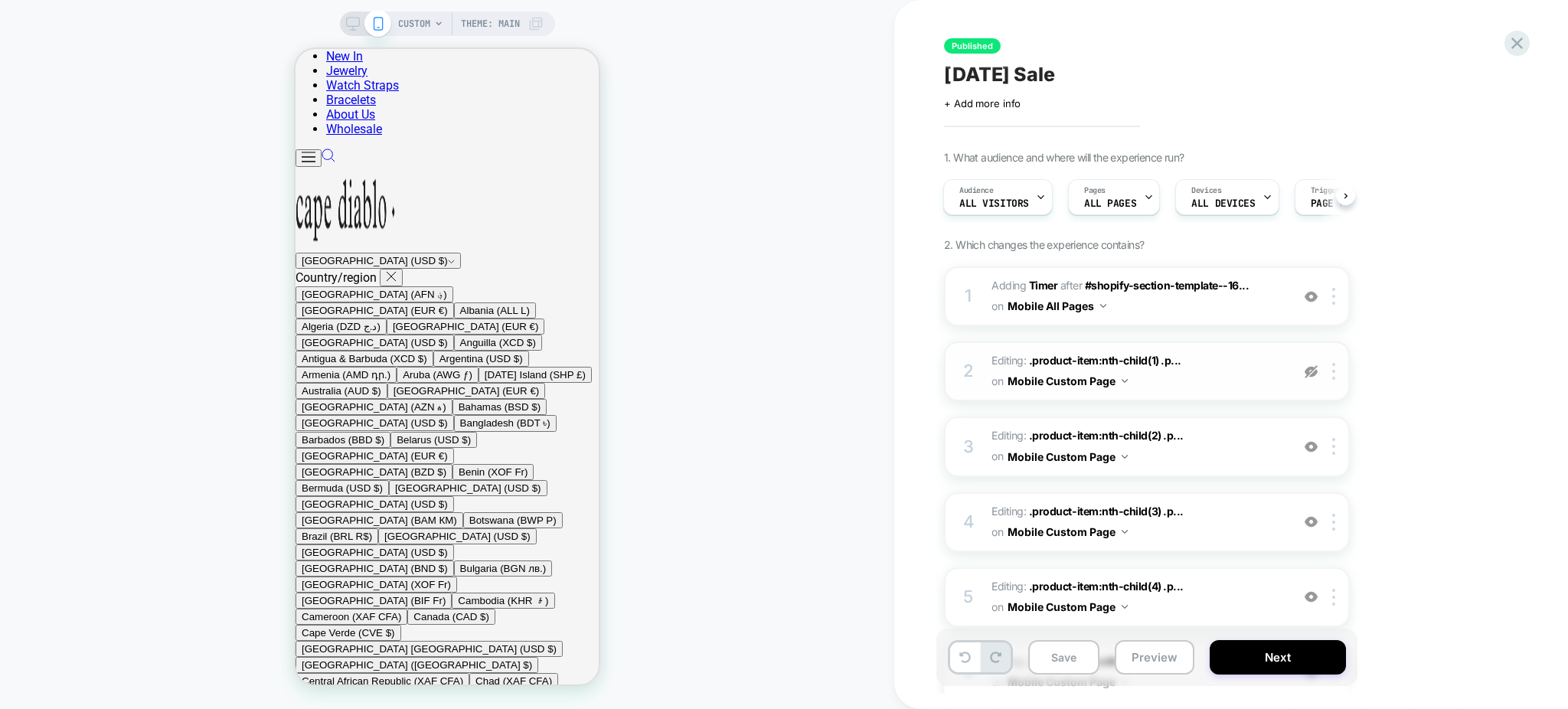
scroll to position [1009, 0]
click at [1096, 380] on button "Mobile Custom Page" at bounding box center [1068, 380] width 120 height 22
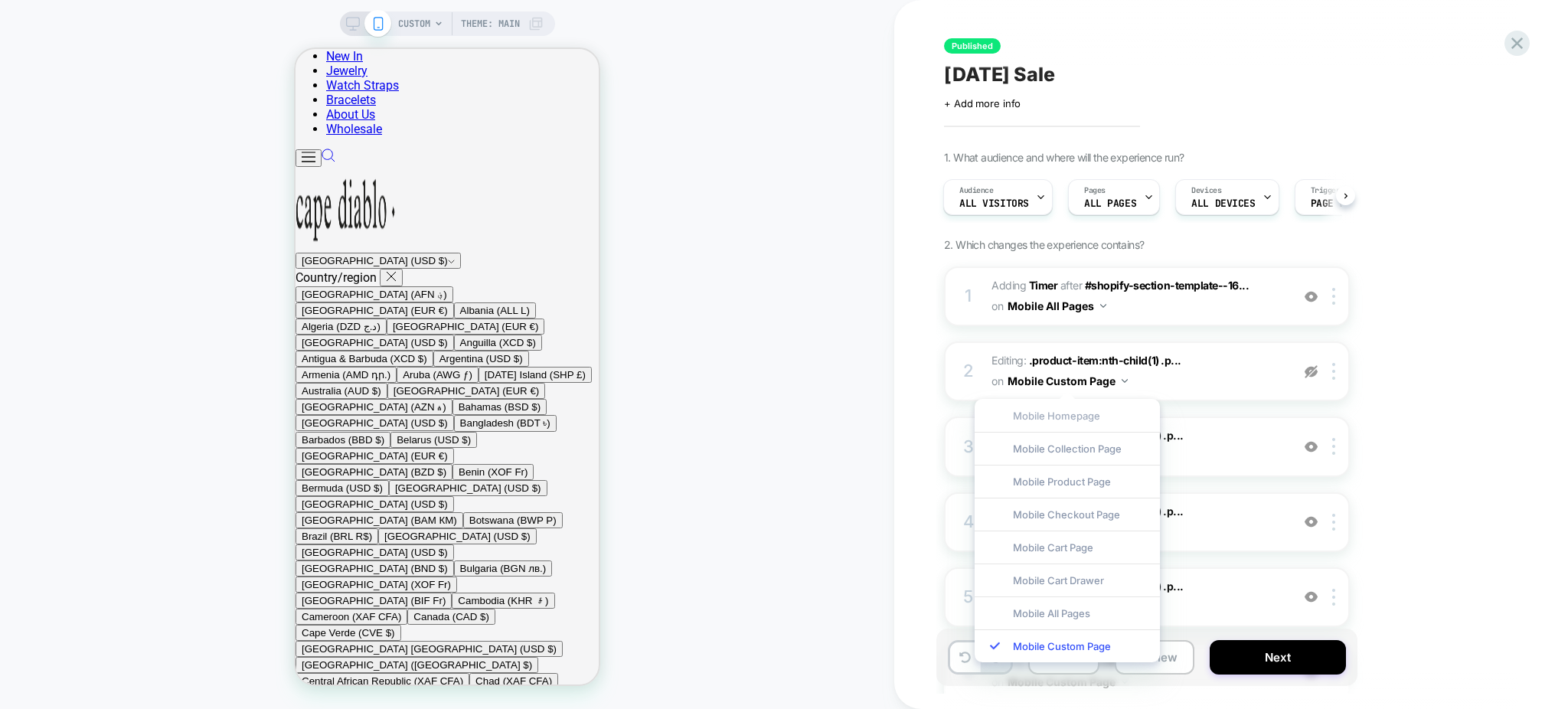
click at [0, 0] on div "Mobile Homepage" at bounding box center [0, 0] width 0 height 0
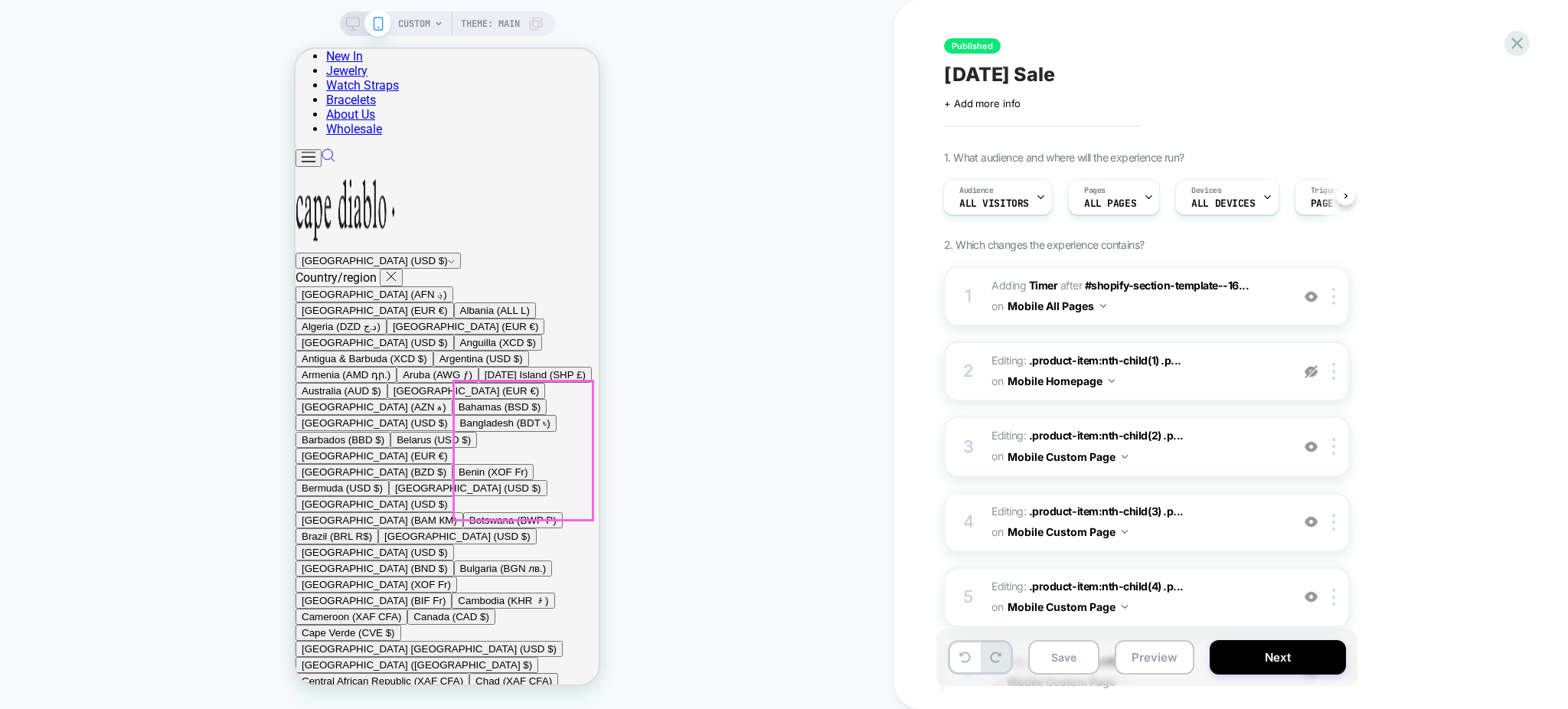
scroll to position [806, 0]
click at [1074, 305] on button "Mobile All Pages" at bounding box center [1057, 305] width 99 height 22
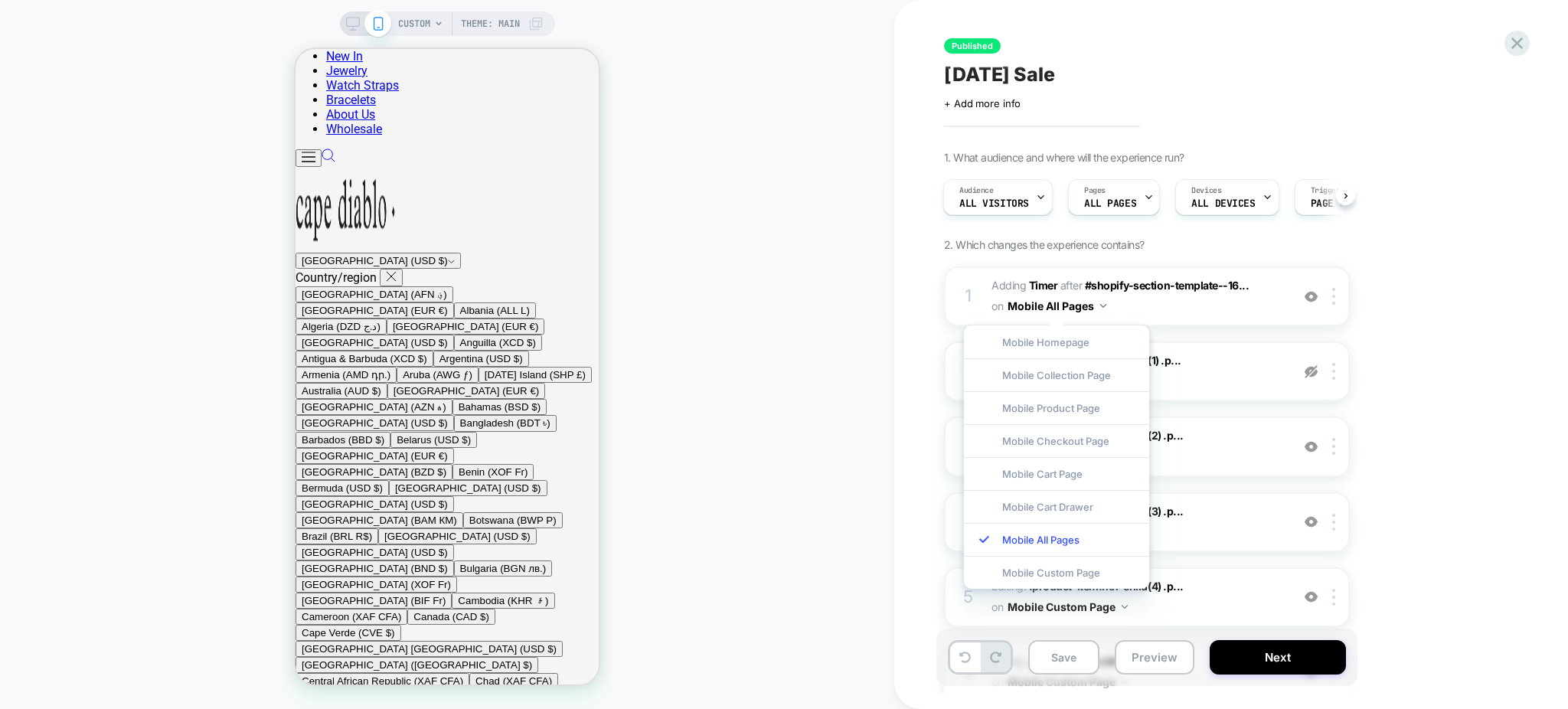
click at [1052, 340] on div "Mobile Homepage" at bounding box center [1056, 342] width 186 height 33
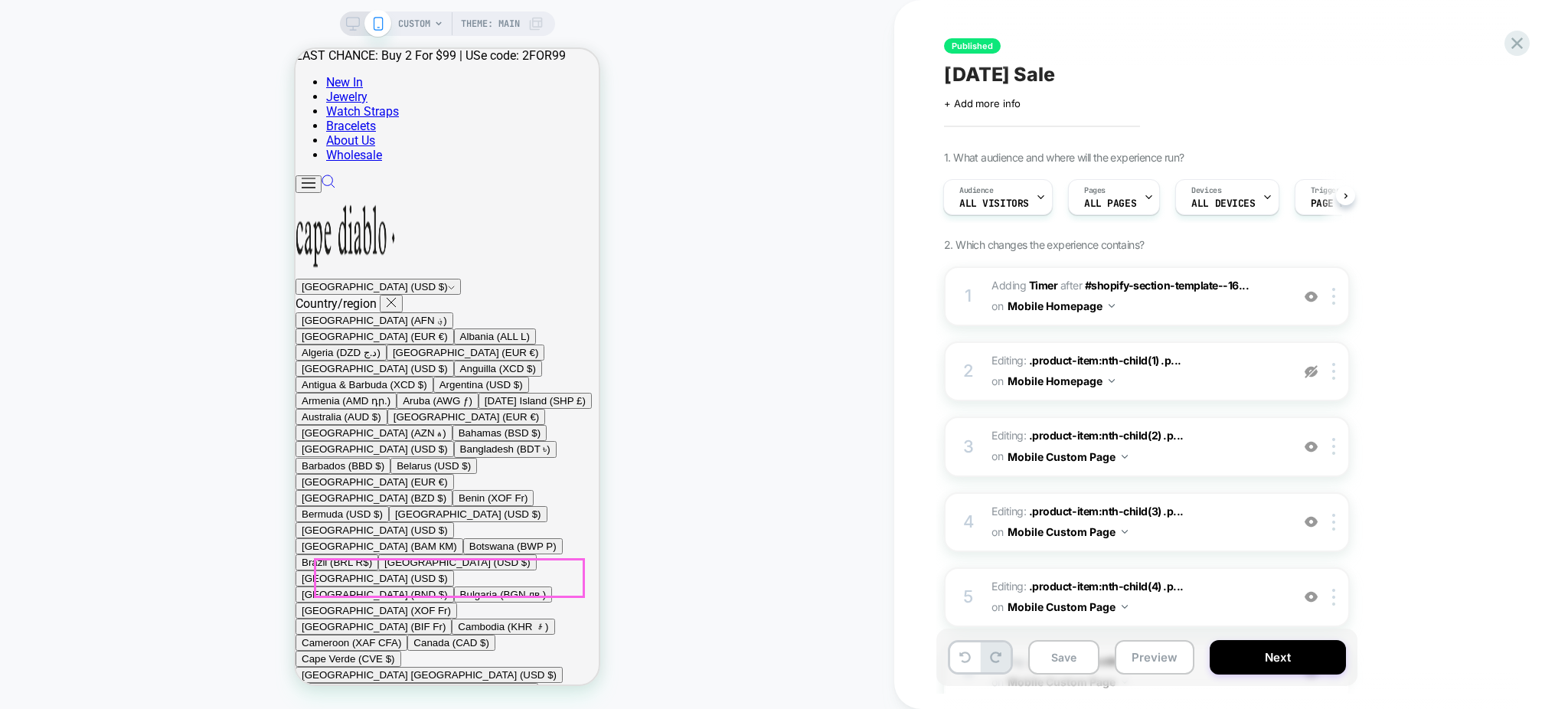
scroll to position [0, 0]
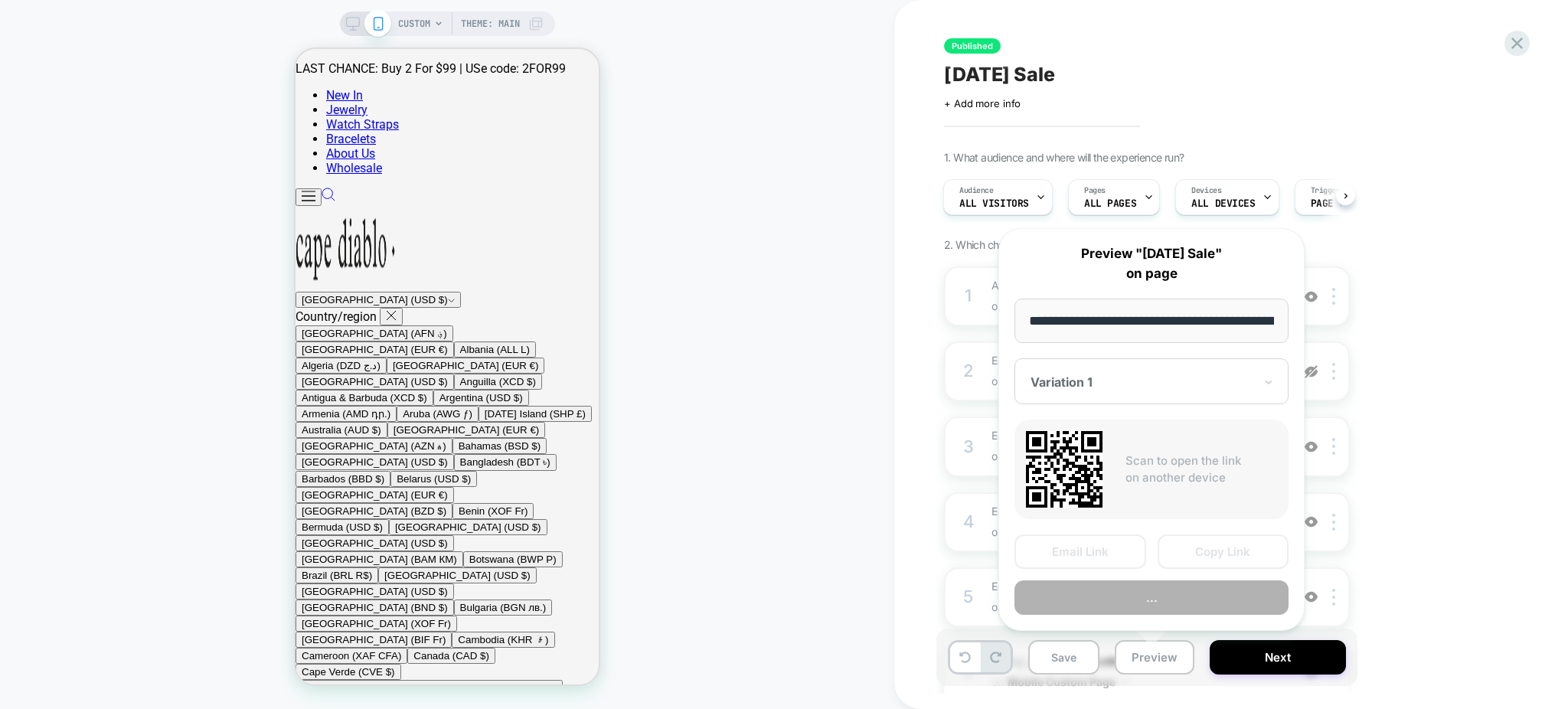
scroll to position [0, 212]
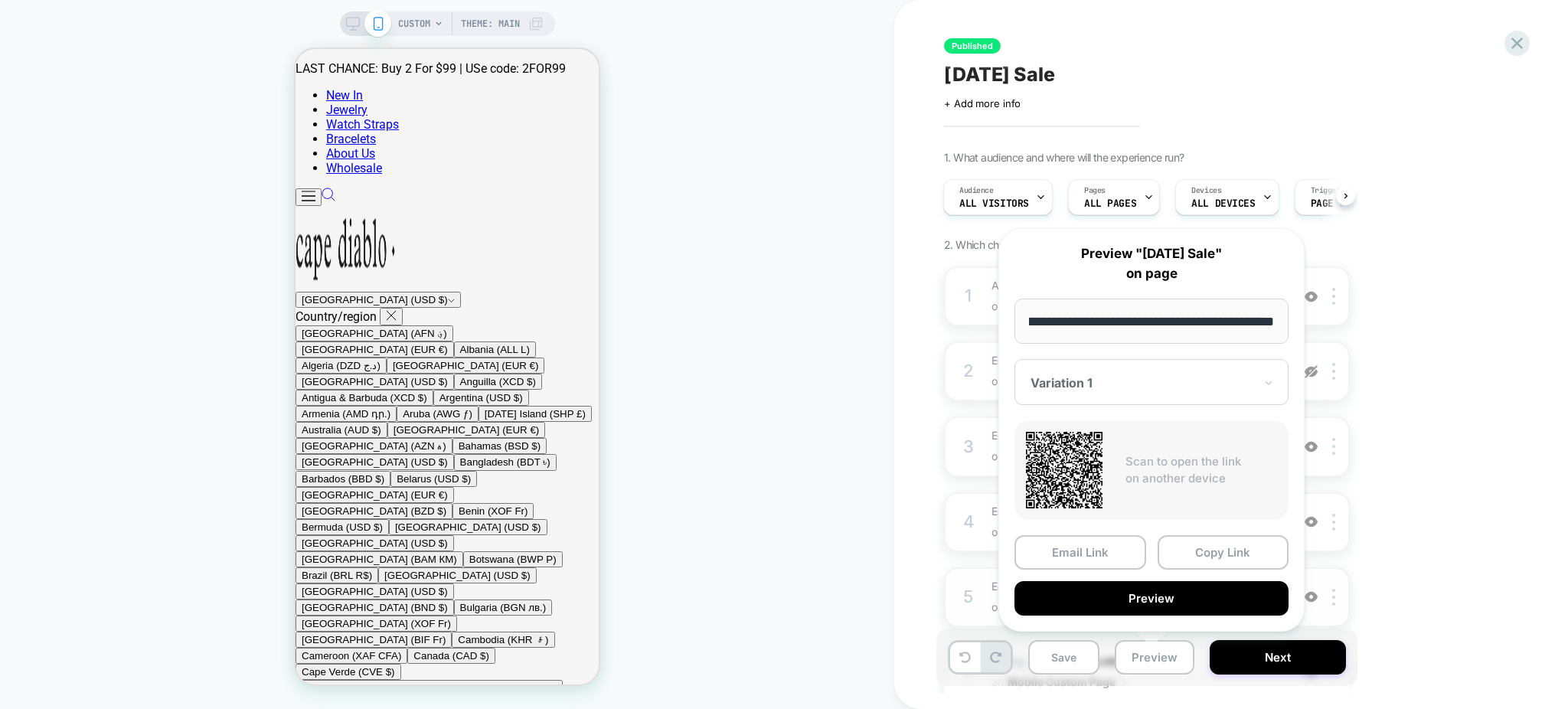
click at [0, 0] on button "Preview" at bounding box center [0, 0] width 0 height 0
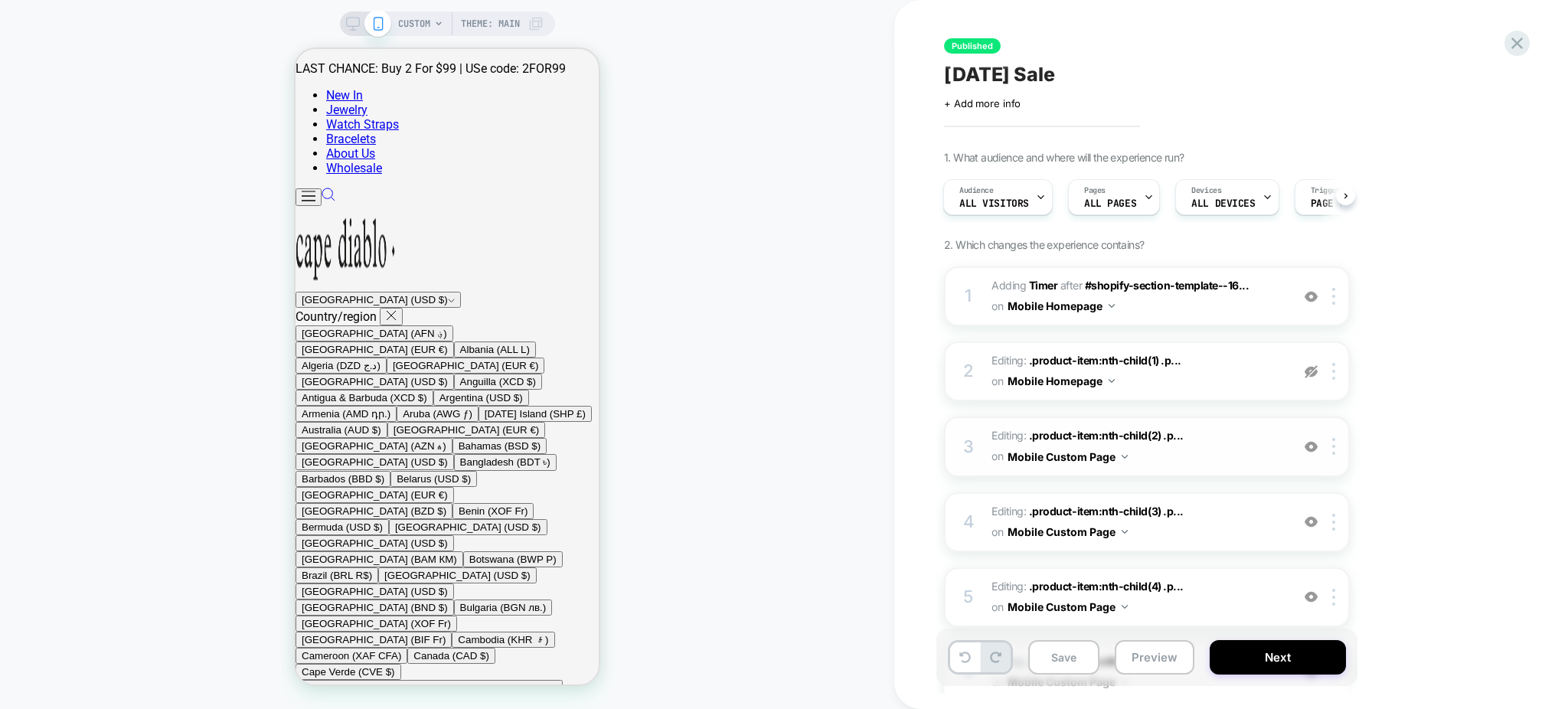
click at [1312, 440] on img at bounding box center [1312, 447] width 13 height 13
click at [1316, 519] on img at bounding box center [1312, 522] width 13 height 13
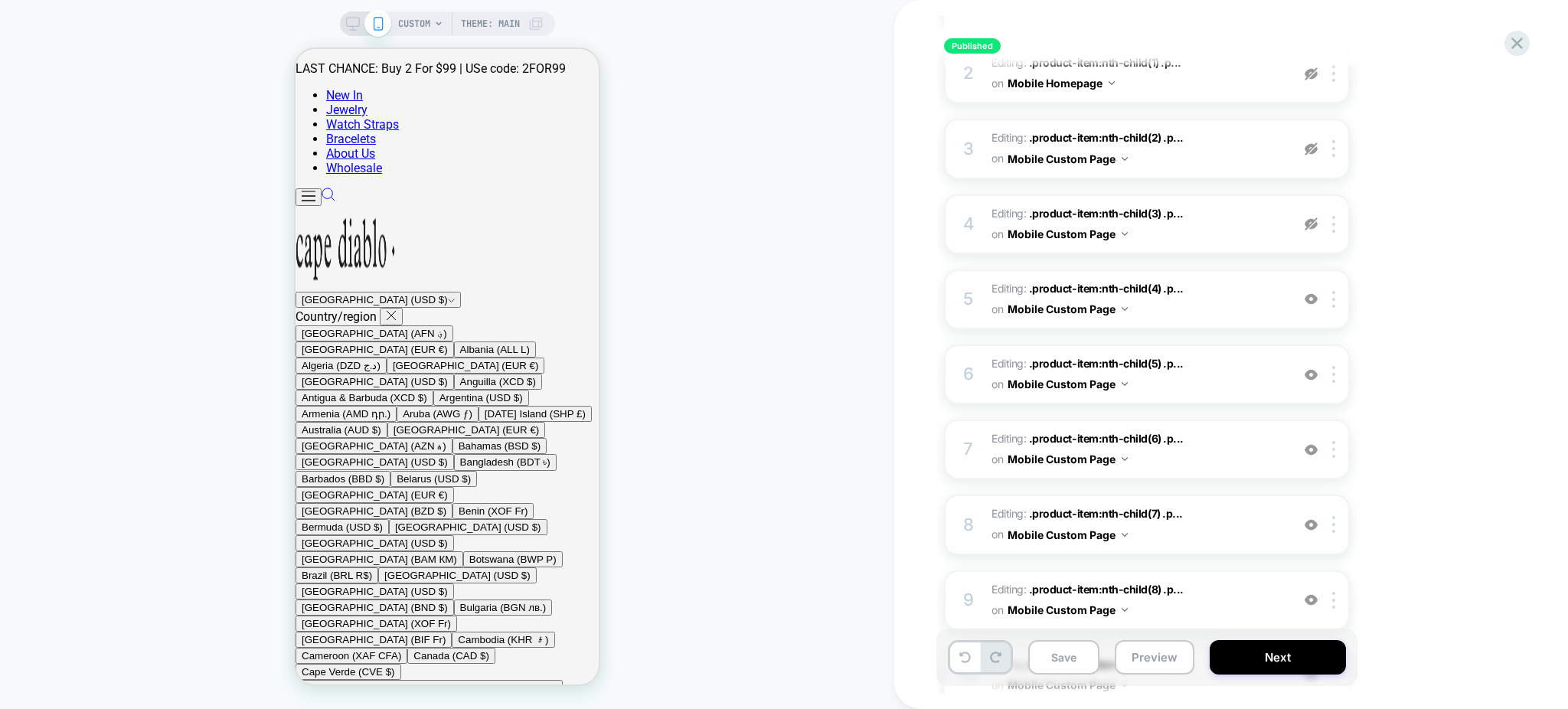
scroll to position [306, 0]
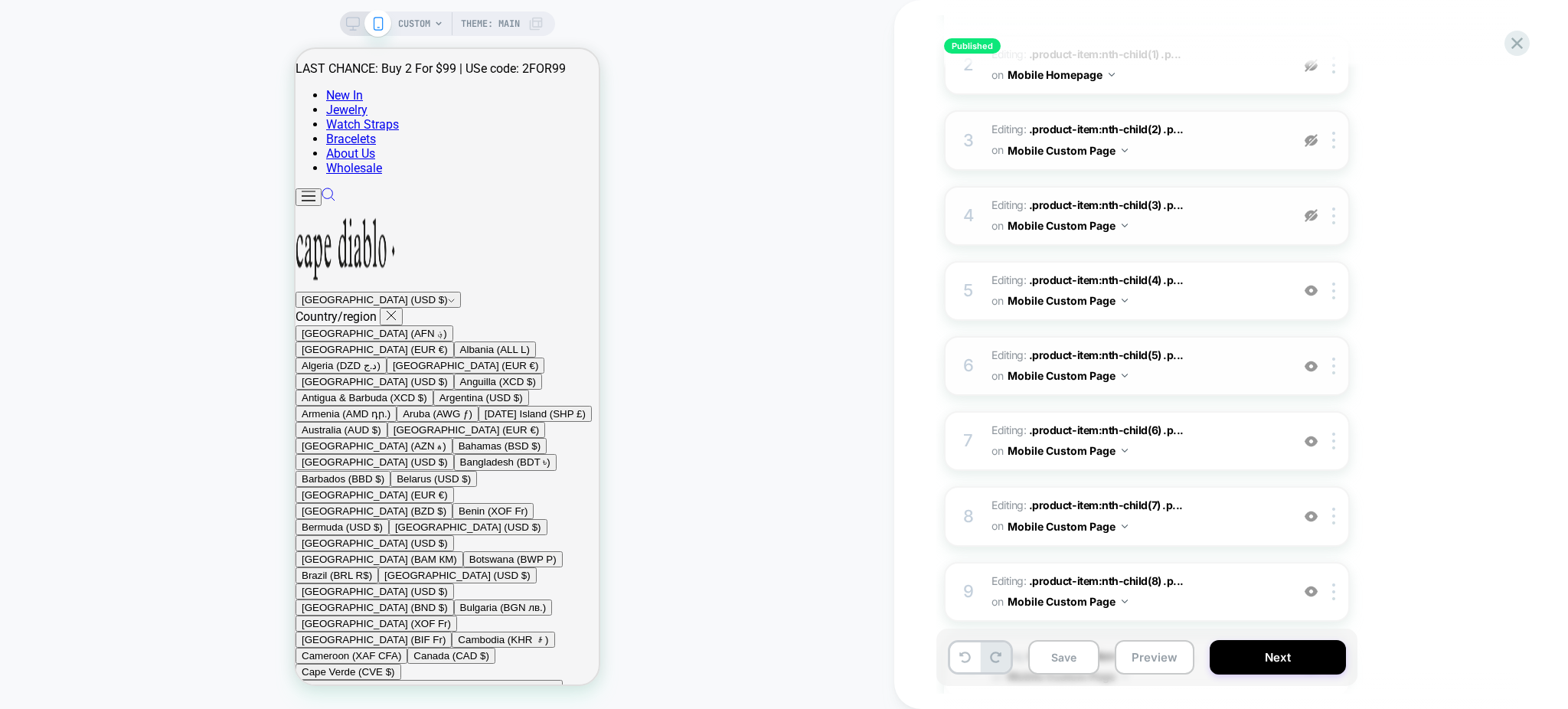
drag, startPoint x: 1311, startPoint y: 283, endPoint x: 1314, endPoint y: 350, distance: 67.1
click at [1312, 368] on div "6 Editing : .product-item:nth-child(5) .p... .product-item:nth-child(5) .produc…" at bounding box center [1147, 366] width 406 height 60
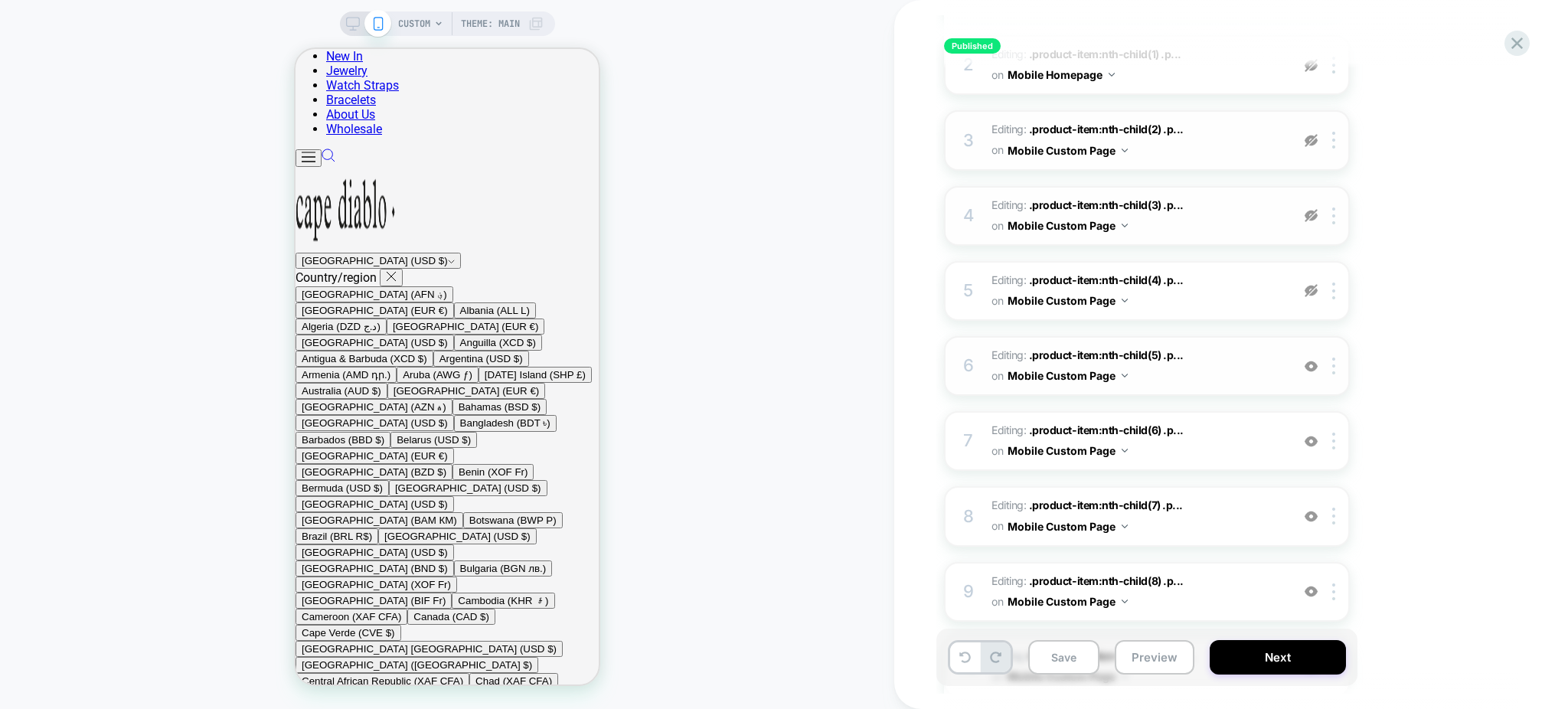
type textarea "*"
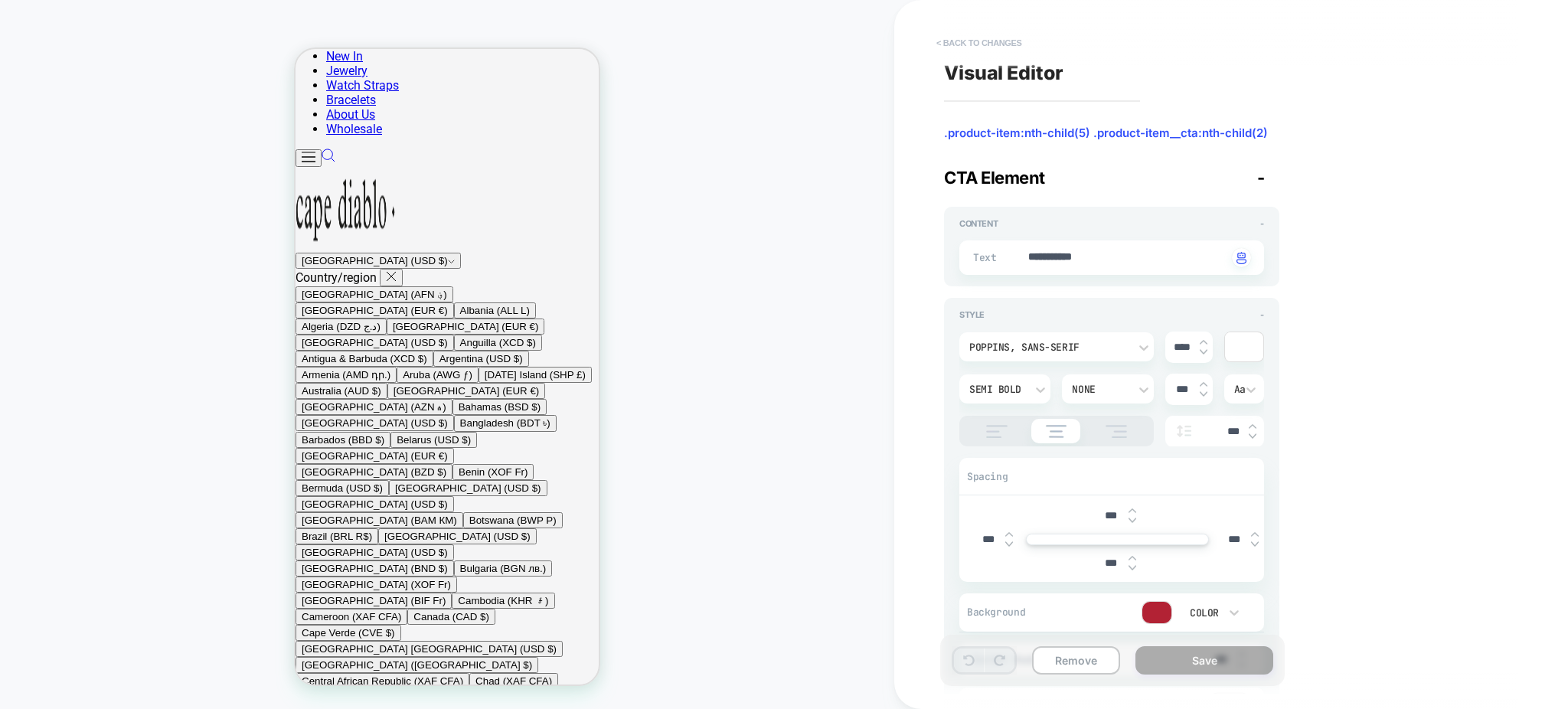
scroll to position [1159, 0]
click at [994, 43] on button "< Back to changes" at bounding box center [979, 42] width 101 height 24
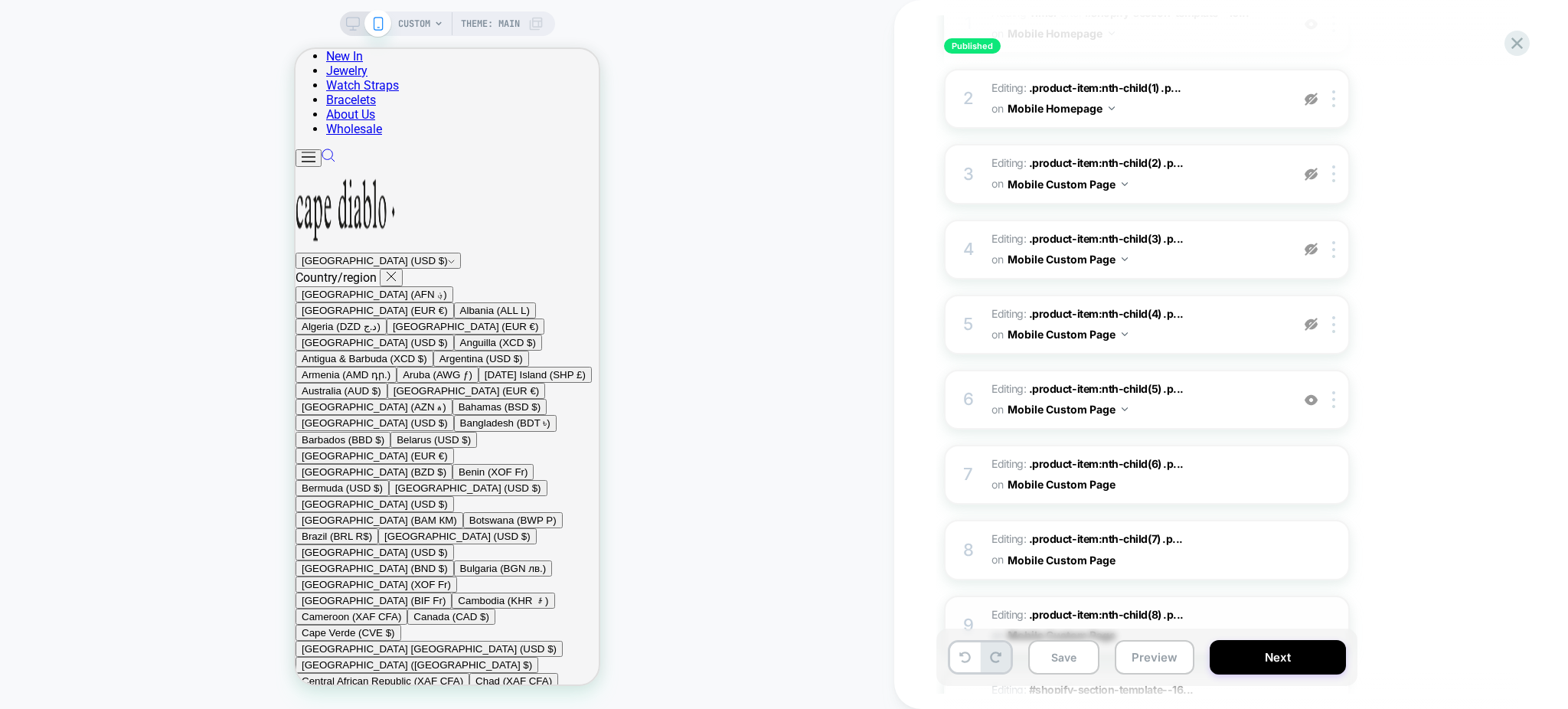
scroll to position [408, 0]
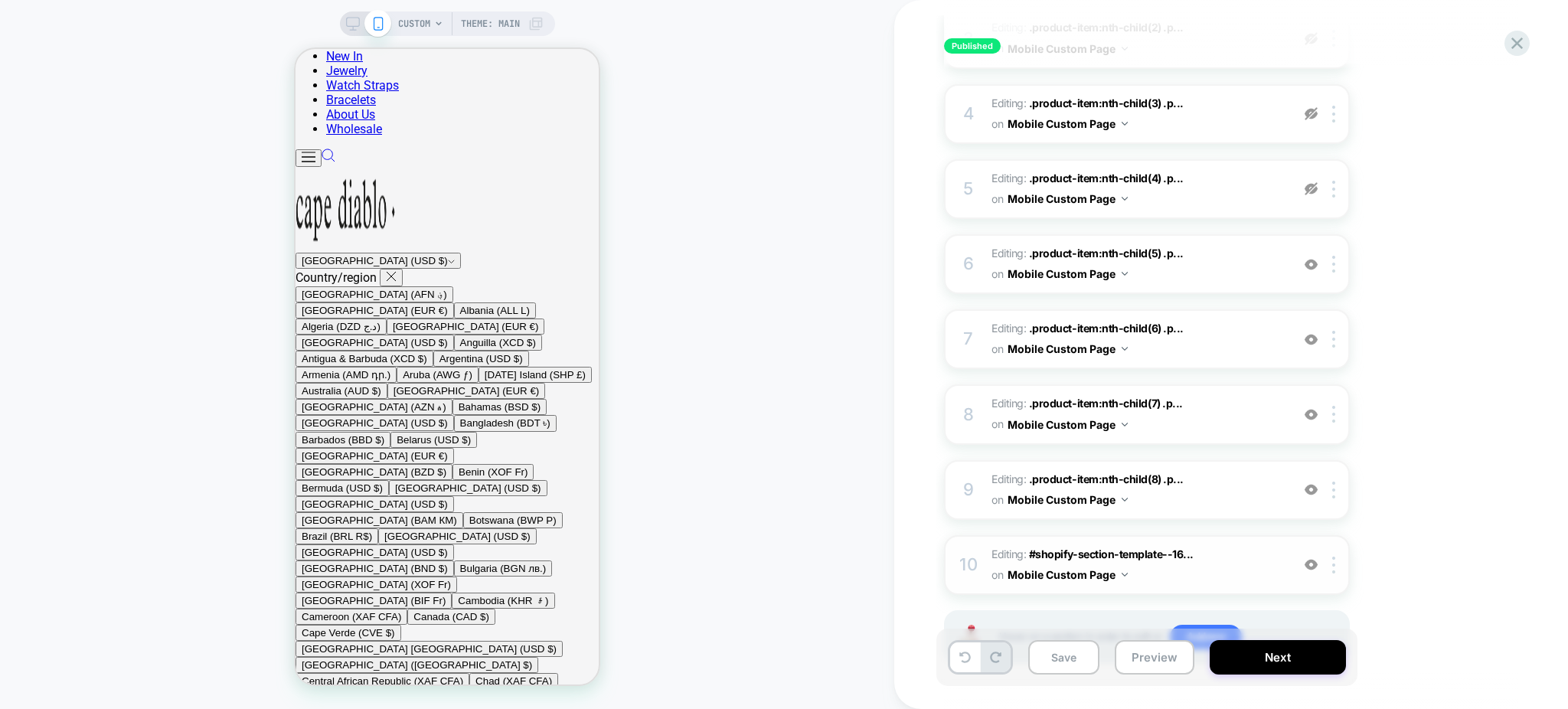
click at [1312, 558] on img at bounding box center [1312, 565] width 13 height 13
drag, startPoint x: 1307, startPoint y: 475, endPoint x: 1311, endPoint y: 462, distance: 13.6
click at [1308, 483] on img at bounding box center [1312, 489] width 13 height 13
click at [1307, 408] on img at bounding box center [1312, 414] width 13 height 13
click at [1314, 333] on img at bounding box center [1312, 340] width 13 height 13
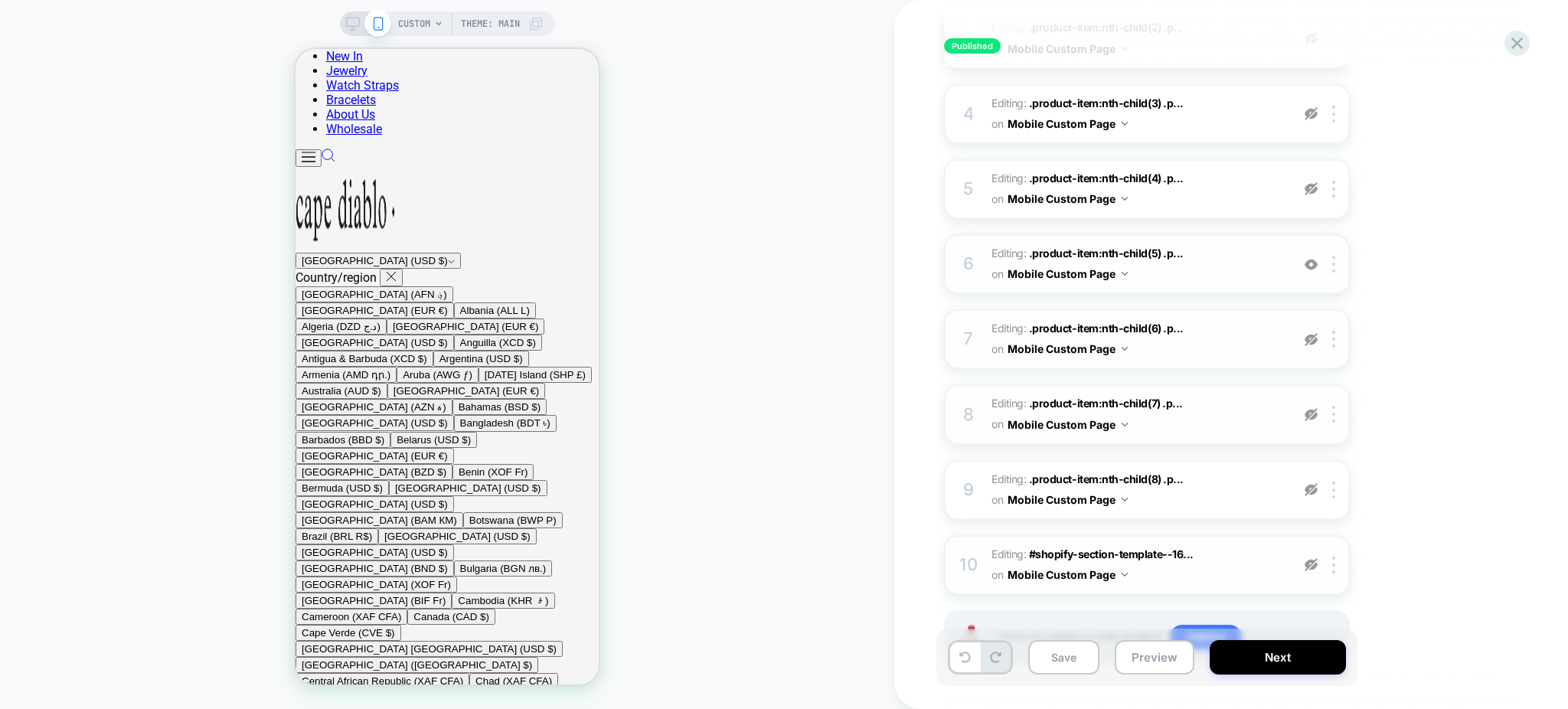
drag, startPoint x: 1313, startPoint y: 259, endPoint x: 1306, endPoint y: 285, distance: 26.9
click at [0, 0] on img at bounding box center [0, 0] width 0 height 0
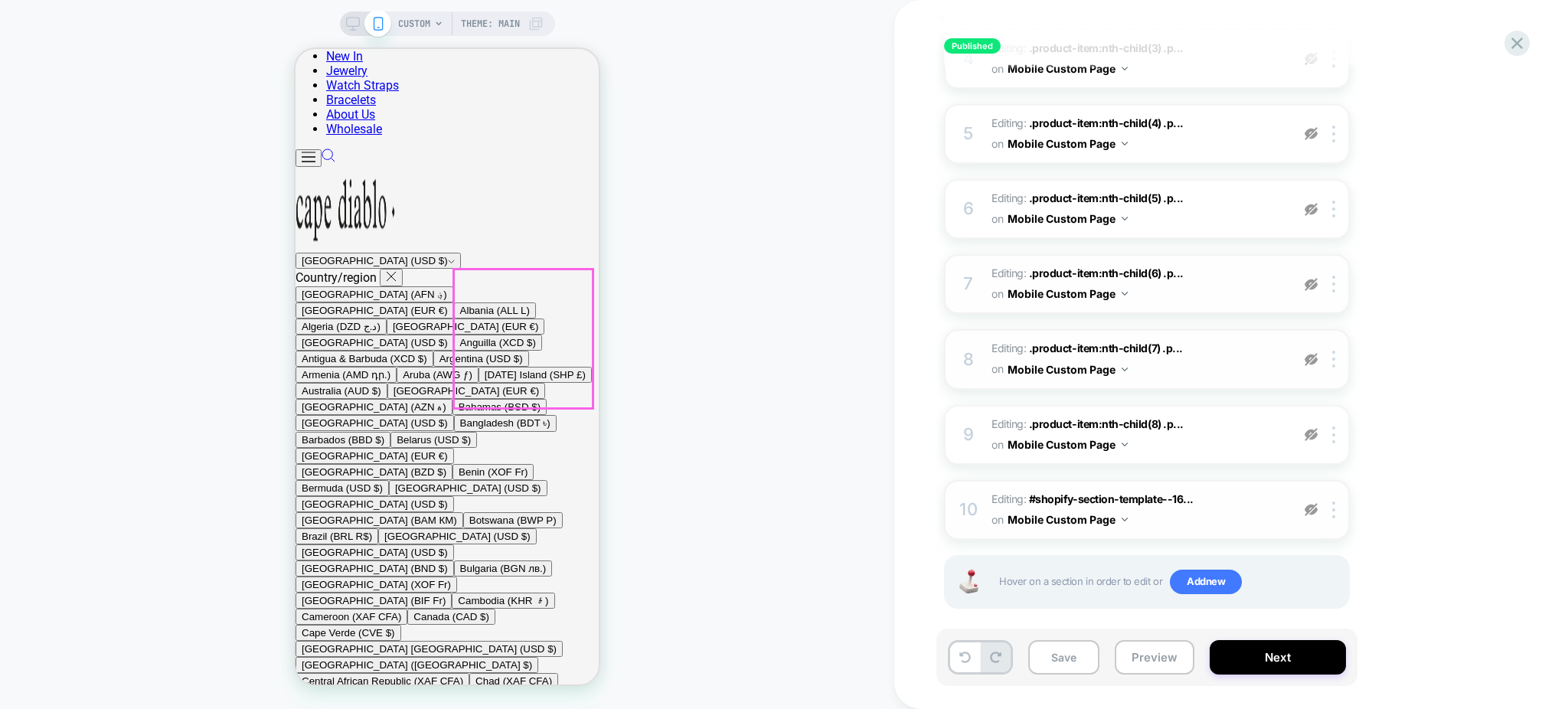
scroll to position [1159, 0]
click at [1187, 573] on span "Add new" at bounding box center [1206, 581] width 72 height 24
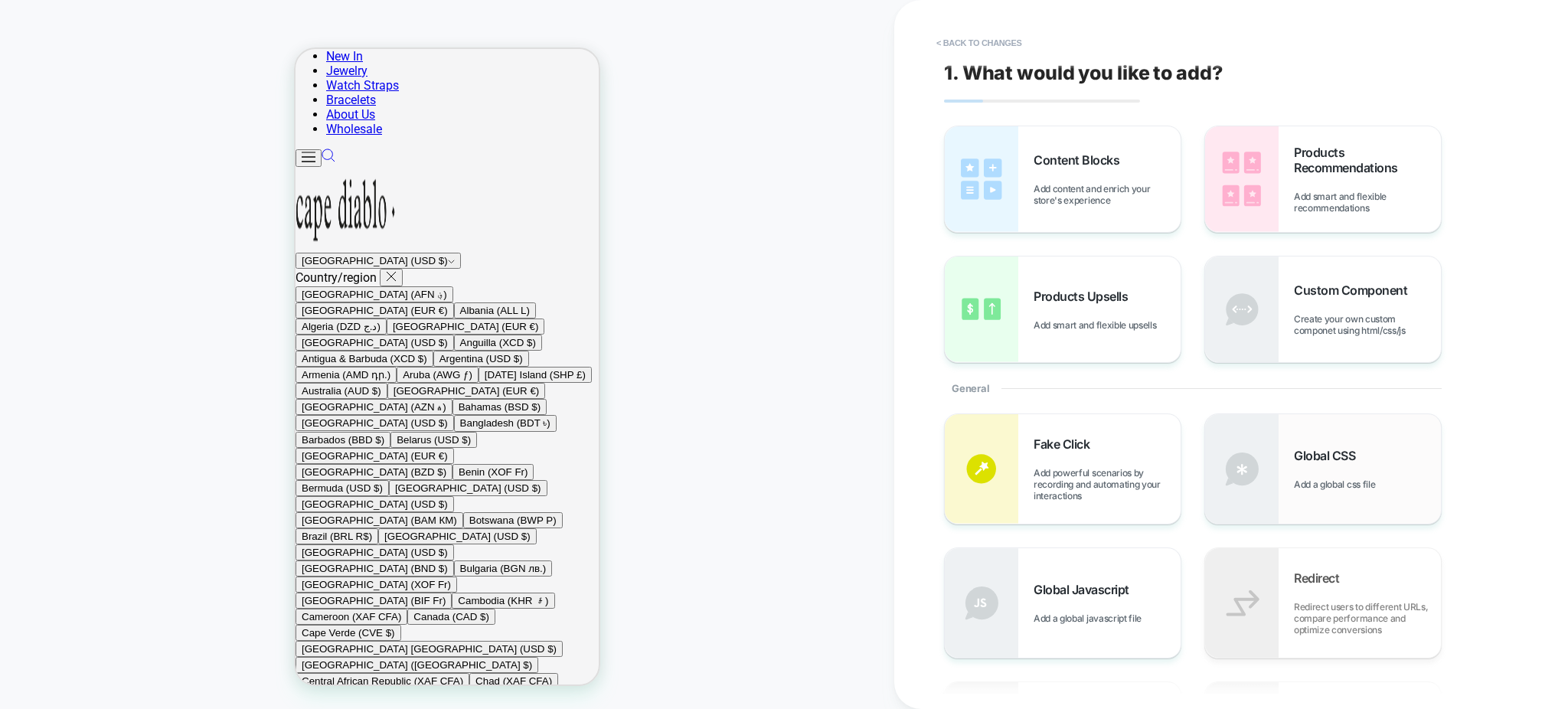
click at [1303, 454] on span "Global CSS" at bounding box center [1328, 455] width 69 height 15
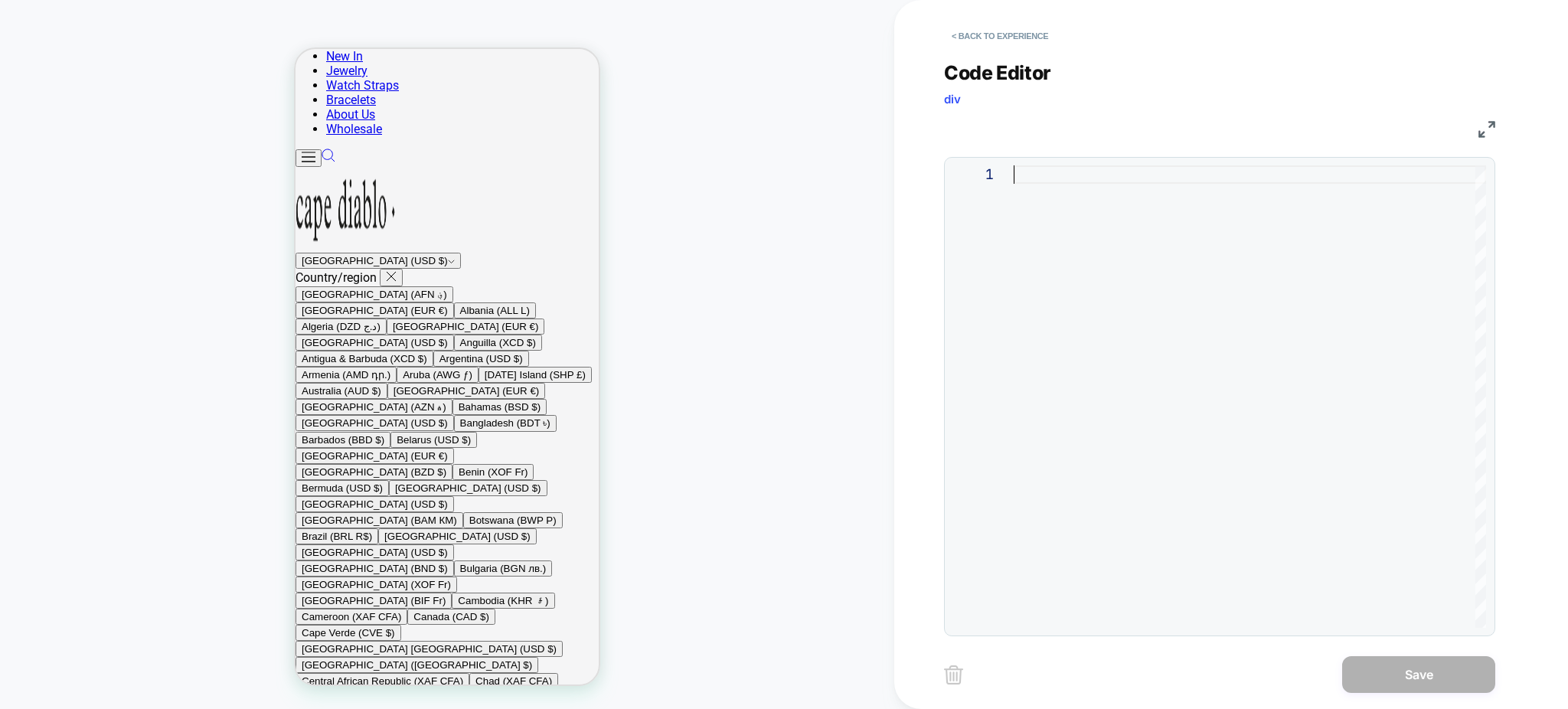
click at [1046, 181] on div at bounding box center [1250, 397] width 473 height 463
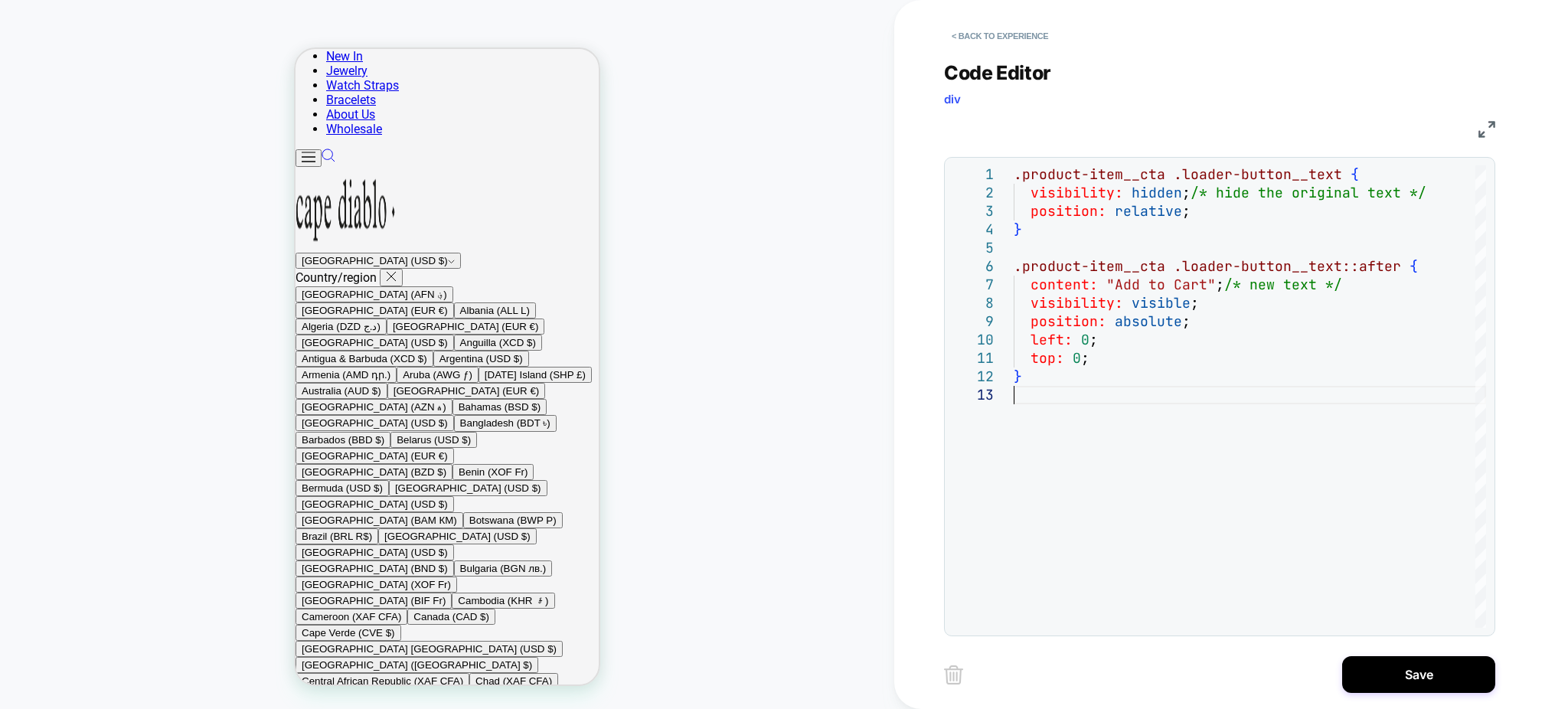
scroll to position [1465, 0]
drag, startPoint x: 1232, startPoint y: 283, endPoint x: 1413, endPoint y: 295, distance: 181.4
click at [1413, 295] on div ".product-item__cta .loader-button__text { visibility: hidden ; /* hide the orig…" at bounding box center [1250, 507] width 473 height 683
click at [1491, 214] on div "**********" at bounding box center [1219, 397] width 551 height 479
click at [1366, 285] on div ".product-item__cta .loader-button__text { visibility: hidden ; /* hide the orig…" at bounding box center [1250, 507] width 473 height 683
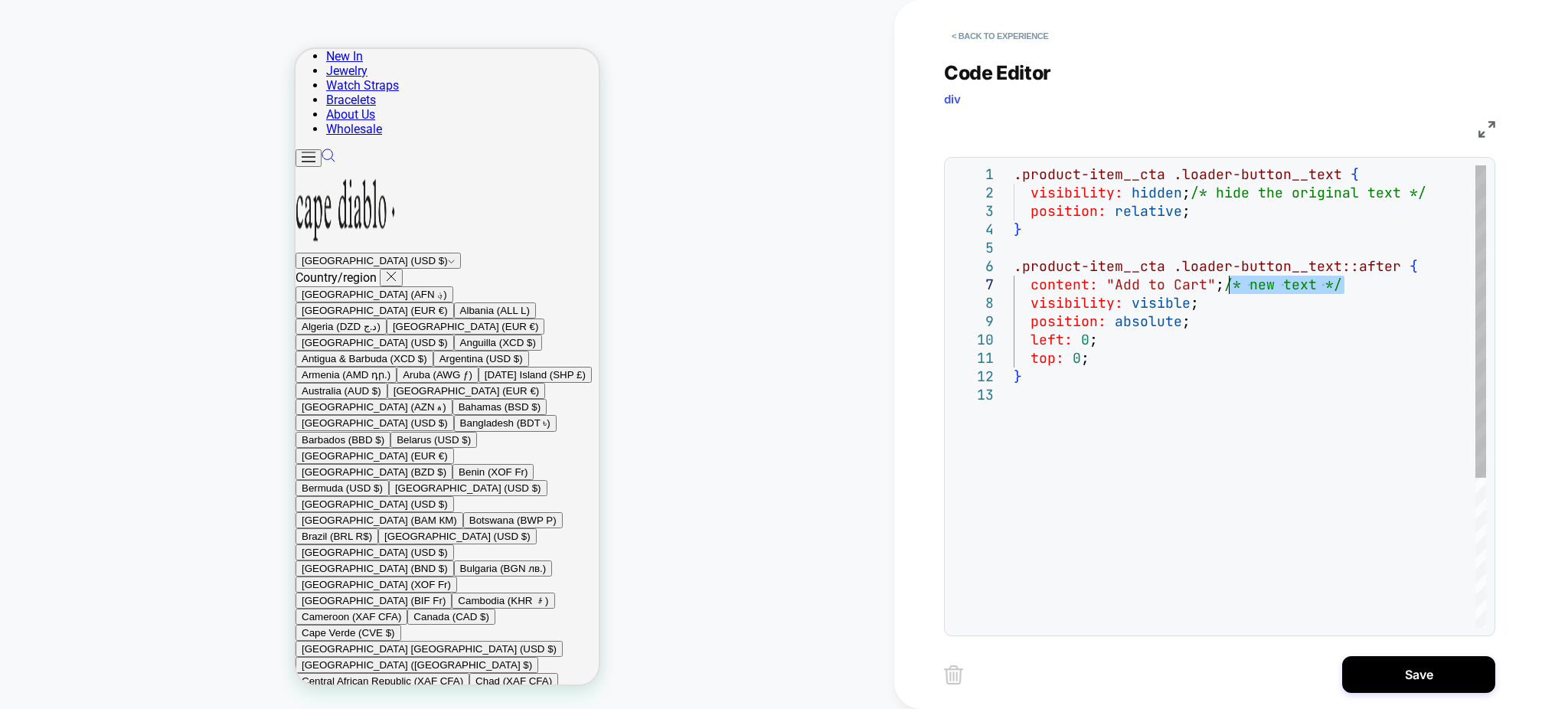
drag, startPoint x: 1362, startPoint y: 288, endPoint x: 1223, endPoint y: 289, distance: 139.0
click at [1223, 289] on div ".product-item__cta .loader-button__text { visibility: hidden ; /* hide the orig…" at bounding box center [1250, 507] width 473 height 683
drag, startPoint x: 1066, startPoint y: 359, endPoint x: 1040, endPoint y: 342, distance: 31.1
click at [1036, 347] on div ".product-item__cta .loader-button__text { visibility: hidden ; /* hide the orig…" at bounding box center [1250, 507] width 473 height 683
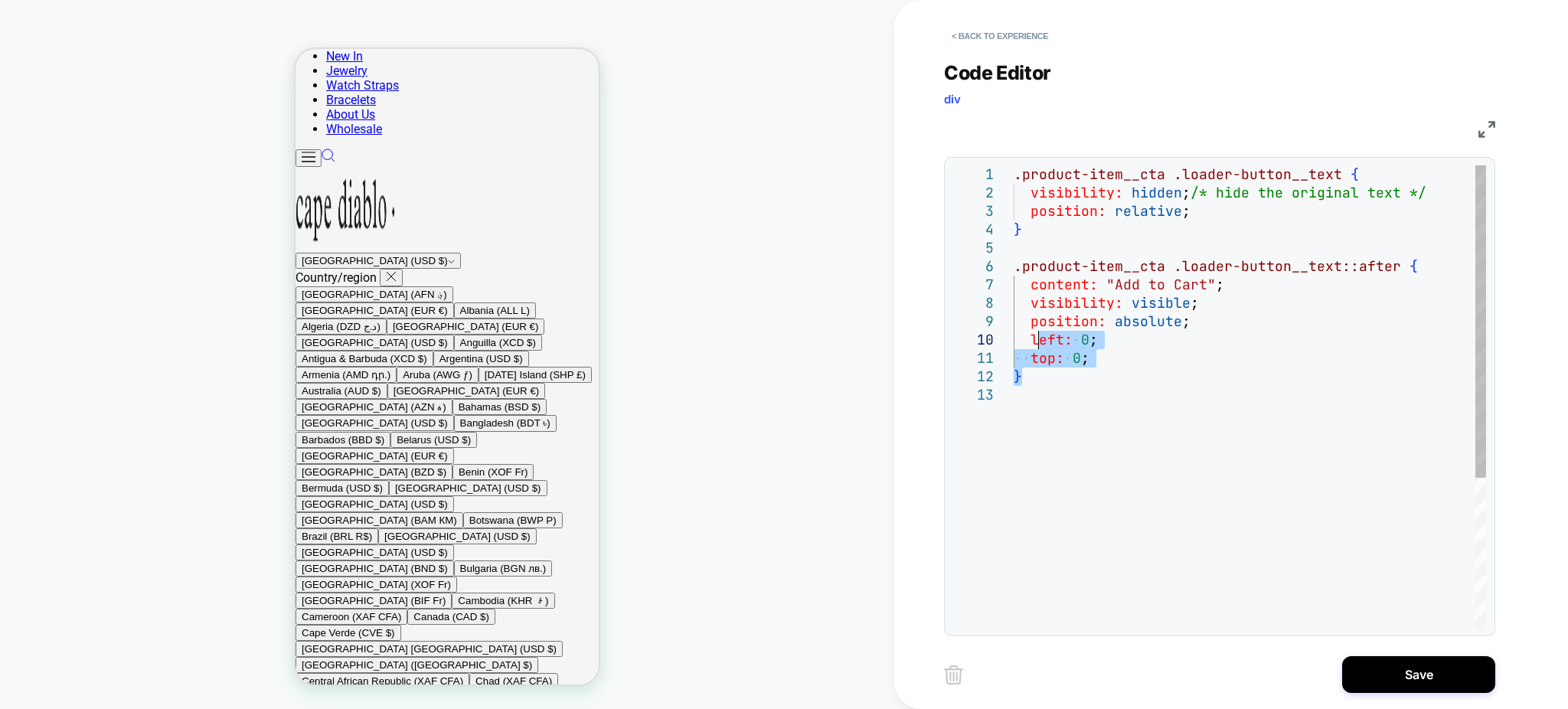
click at [1199, 405] on div ".product-item__cta .loader-button__text { visibility: hidden ; /* hide the orig…" at bounding box center [1250, 507] width 473 height 683
drag, startPoint x: 1188, startPoint y: 319, endPoint x: 950, endPoint y: 320, distance: 238.0
click at [1014, 320] on div ".product-item__cta .loader-button__text { visibility: hidden ; /* hide the orig…" at bounding box center [1250, 507] width 473 height 683
click at [1103, 380] on div ".product-item__cta .loader-button__text { visibility: hidden ; /* hide the orig…" at bounding box center [1250, 507] width 473 height 683
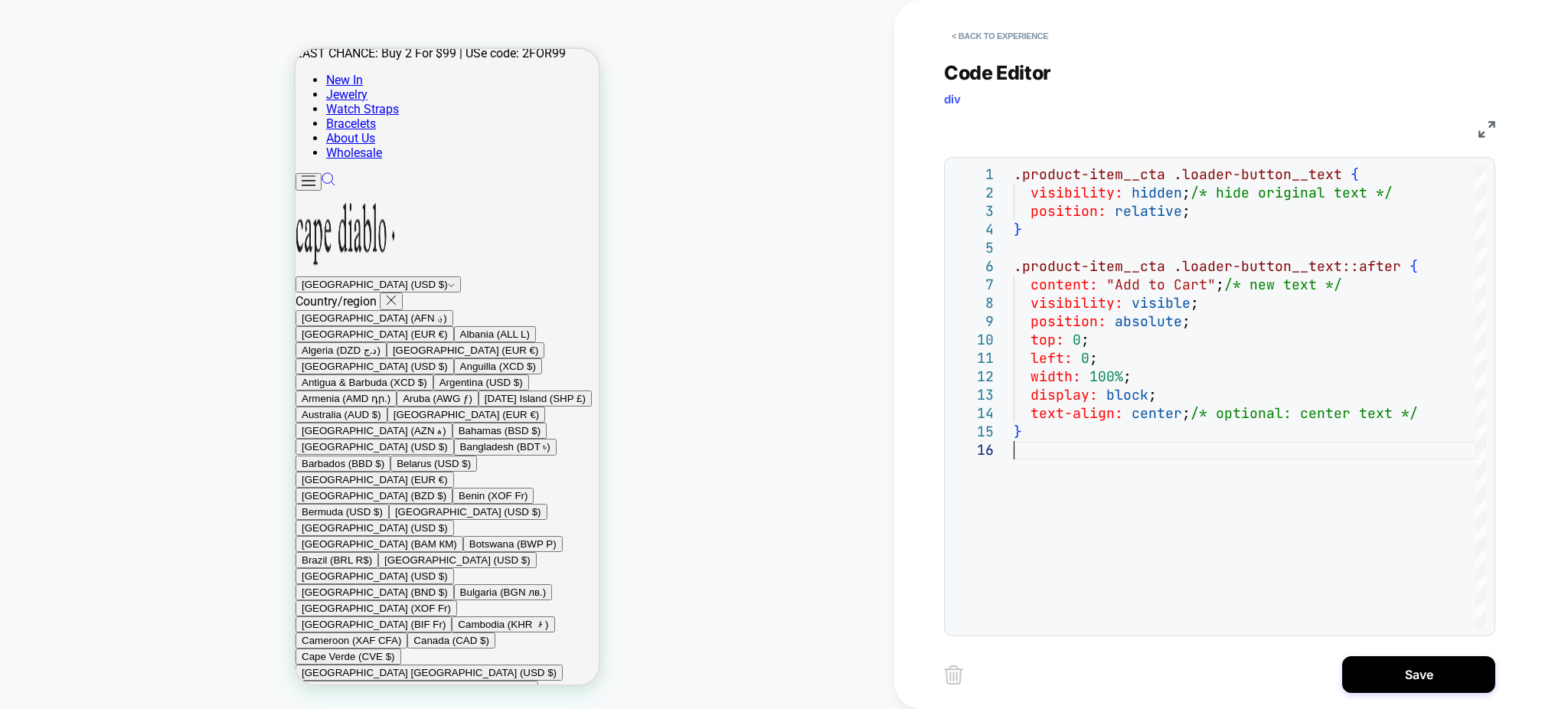
scroll to position [0, 0]
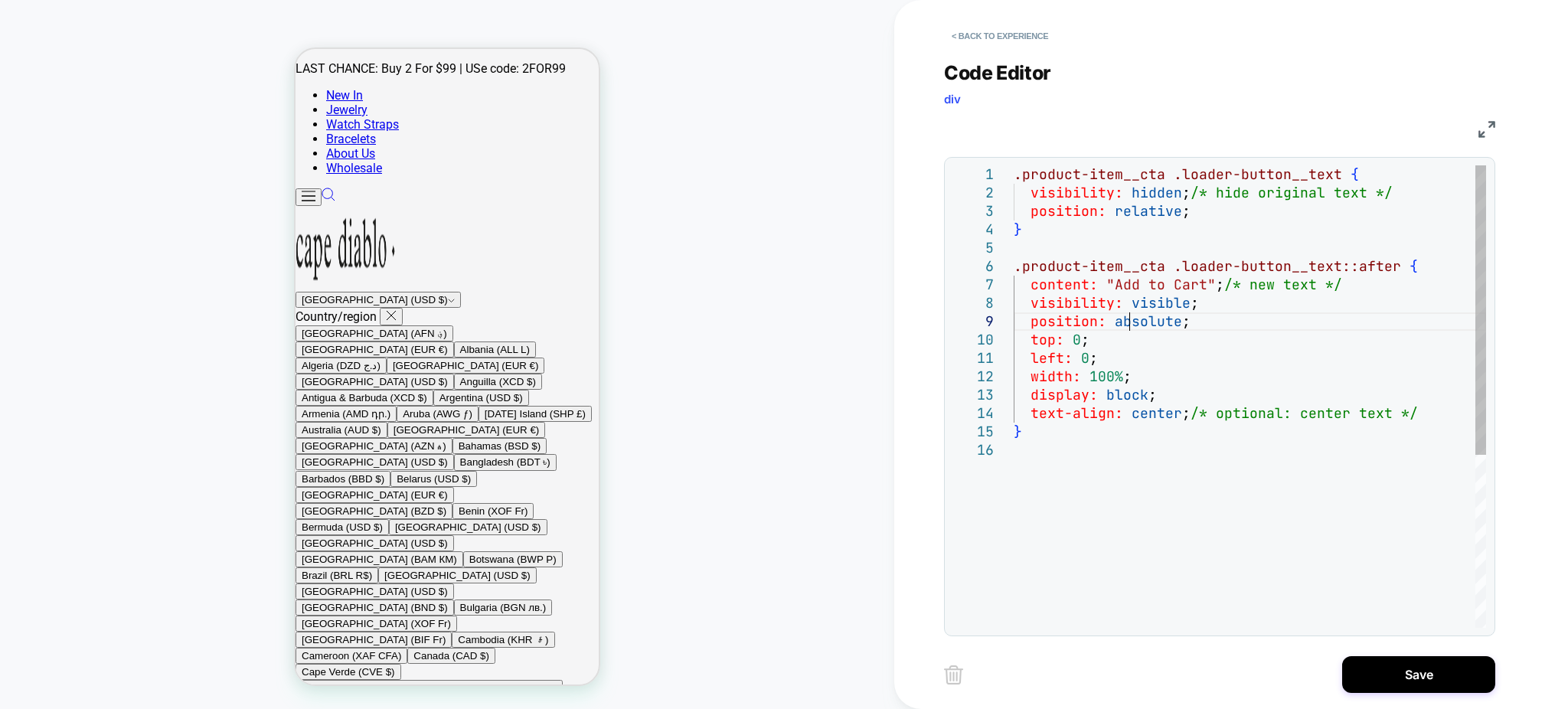
click at [1130, 321] on div ".product-item__cta .loader-button__text { visibility: hidden ; /* hide original…" at bounding box center [1250, 534] width 473 height 738
click at [1152, 429] on div ".product-item__cta .loader-button__text { visibility: hidden ; /* hide original…" at bounding box center [1250, 534] width 473 height 738
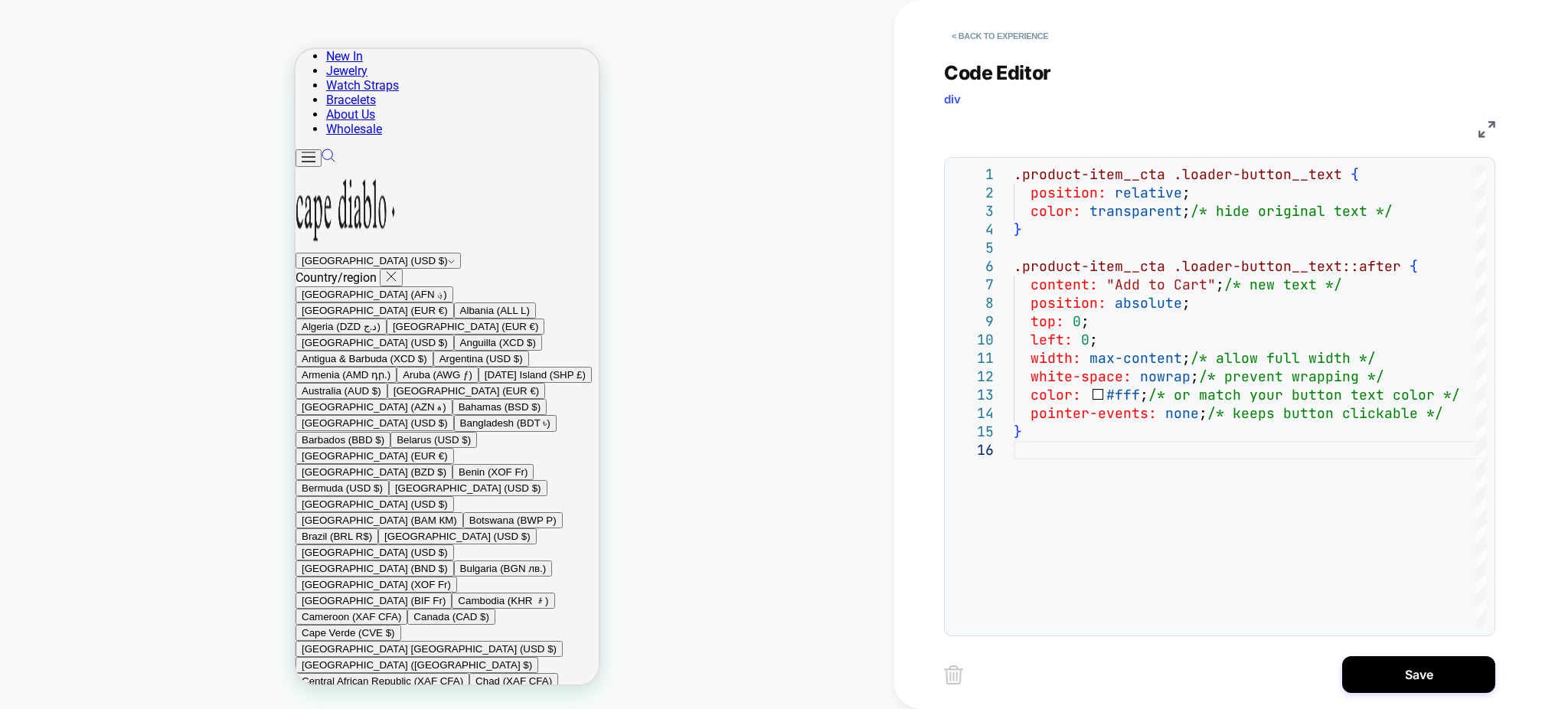
scroll to position [714, 0]
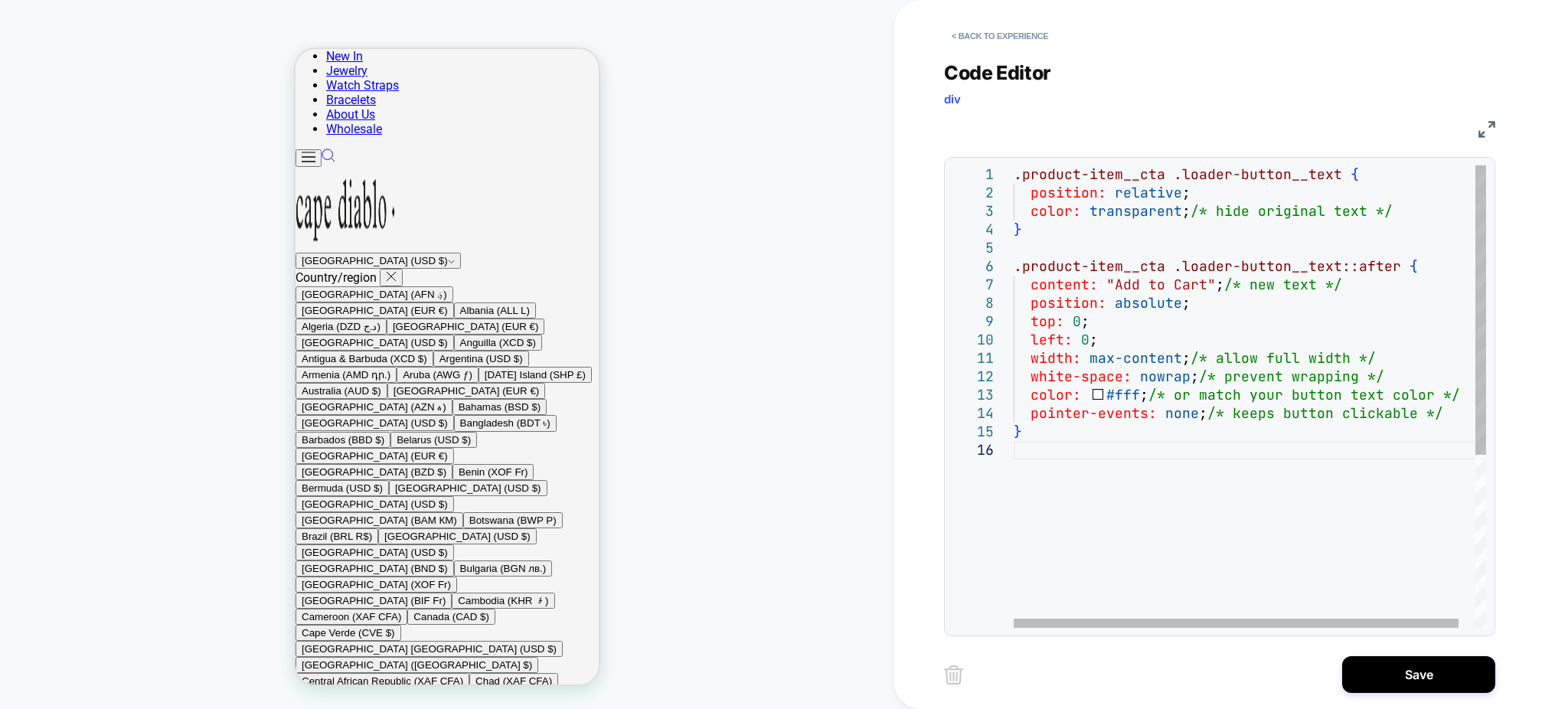
type textarea "**********"
drag, startPoint x: 1204, startPoint y: 359, endPoint x: 1420, endPoint y: 360, distance: 216.0
click at [1420, 360] on div ".product-item__cta .loader-button__text { position: relative ; color: transpare…" at bounding box center [1258, 534] width 490 height 738
click at [1094, 401] on div ".product-item__cta .loader-button__text { position: relative ; color: transpare…" at bounding box center [1258, 534] width 490 height 738
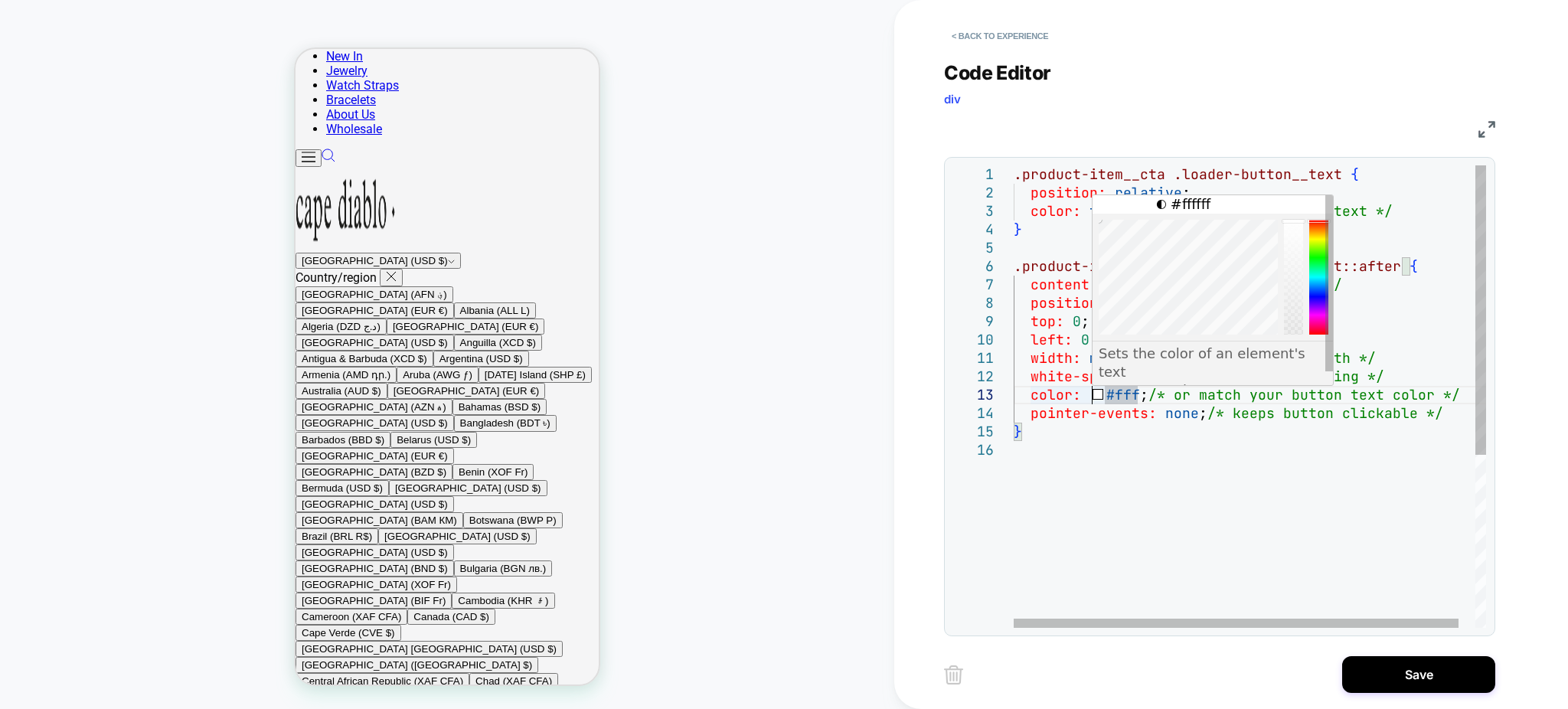
click at [1032, 396] on div ".product-item__cta .loader-button__text { position: relative ; color: transpare…" at bounding box center [1258, 534] width 490 height 738
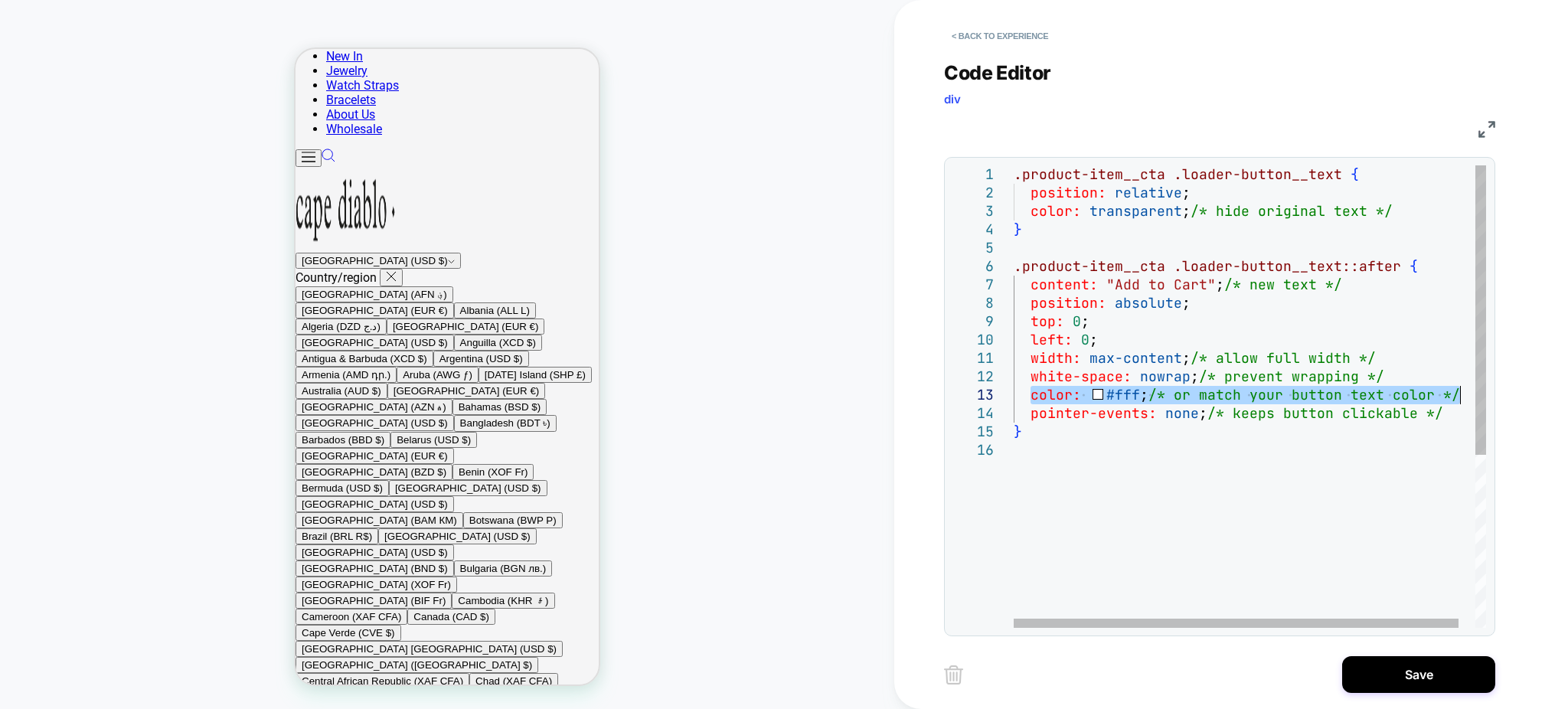
drag, startPoint x: 1031, startPoint y: 396, endPoint x: 1458, endPoint y: 402, distance: 427.0
click at [1458, 402] on div ".product-item__cta .loader-button__text { position: relative ; color: transpare…" at bounding box center [1258, 534] width 490 height 738
click at [1216, 444] on div ".product-item__cta .loader-button__text { position: relative ; color: transpare…" at bounding box center [1250, 534] width 474 height 738
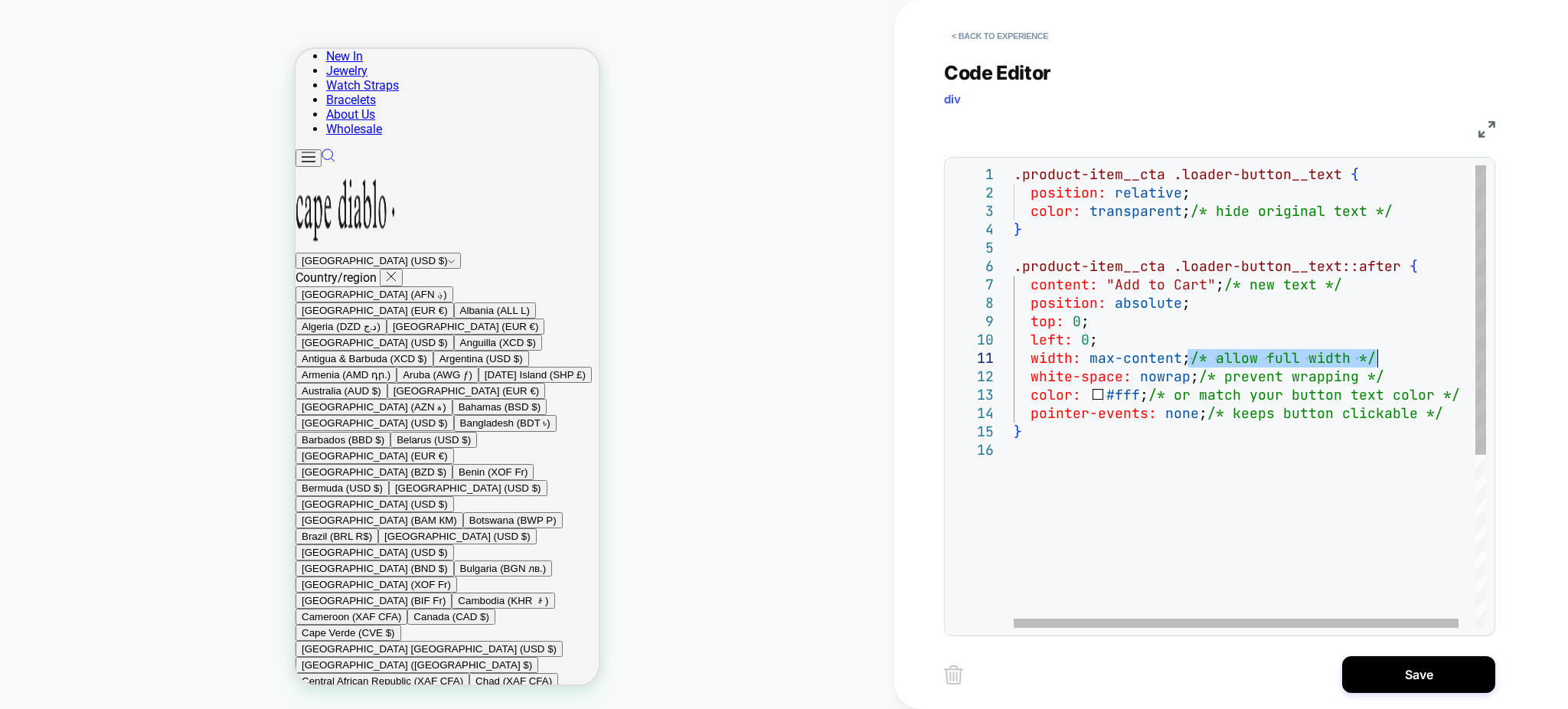
drag, startPoint x: 1189, startPoint y: 357, endPoint x: 1391, endPoint y: 363, distance: 202.1
click at [1391, 363] on div ".product-item__cta .loader-button__text { position: relative ; color: transpare…" at bounding box center [1258, 534] width 490 height 738
drag, startPoint x: 1198, startPoint y: 379, endPoint x: 1435, endPoint y: 373, distance: 237.1
click at [1435, 373] on div ".product-item__cta .loader-button__text { position: relative ; color: transpare…" at bounding box center [1258, 534] width 490 height 738
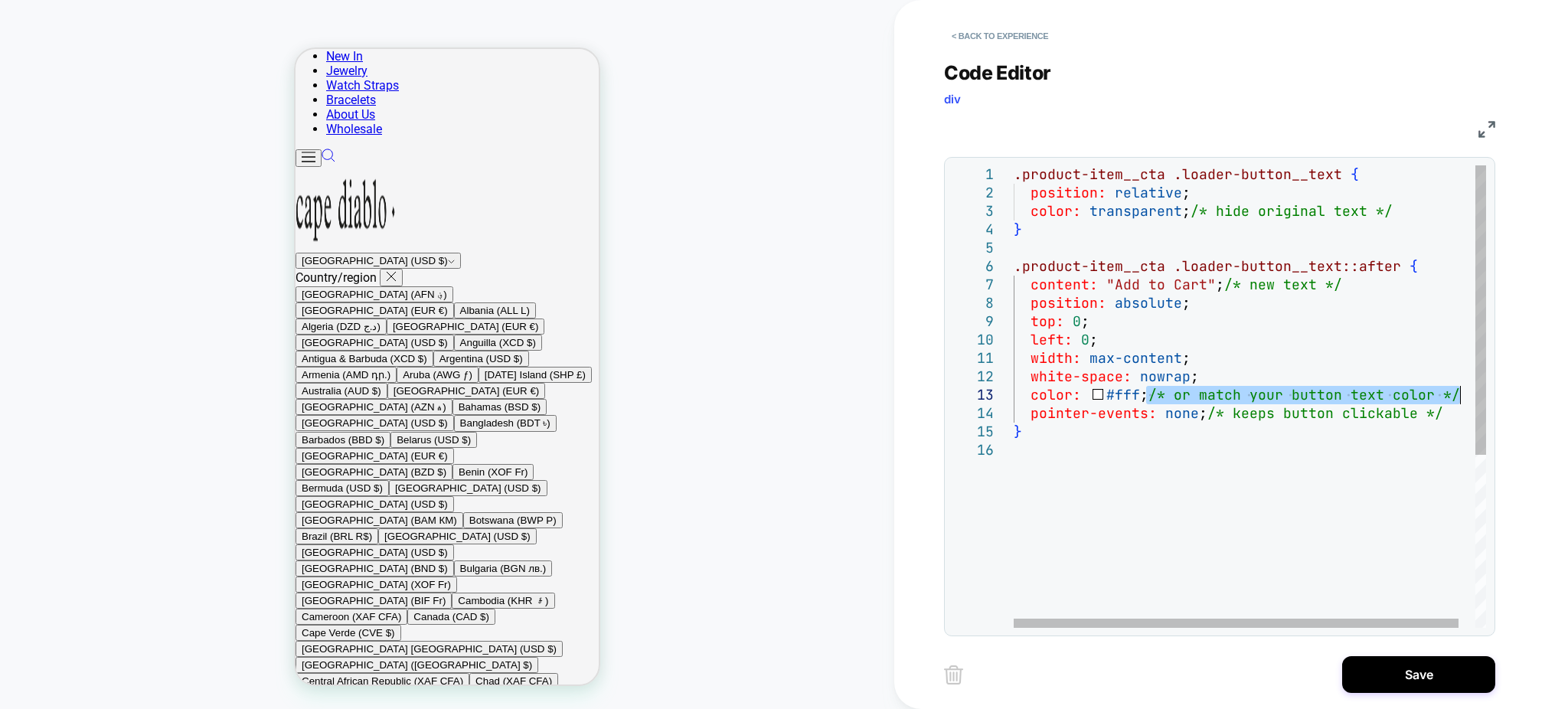
drag, startPoint x: 1150, startPoint y: 399, endPoint x: 1473, endPoint y: 393, distance: 323.1
click at [1473, 393] on div ".product-item__cta .loader-button__text { position: relative ; color: transpare…" at bounding box center [1258, 534] width 490 height 738
drag, startPoint x: 1153, startPoint y: 412, endPoint x: 1462, endPoint y: 416, distance: 309.0
click at [1462, 416] on div ".product-item__cta .loader-button__text { position: relative ; color: transpare…" at bounding box center [1250, 534] width 474 height 738
click at [1226, 408] on div ".product-item__cta .loader-button__text { position: relative ; color: transpare…" at bounding box center [1250, 534] width 474 height 738
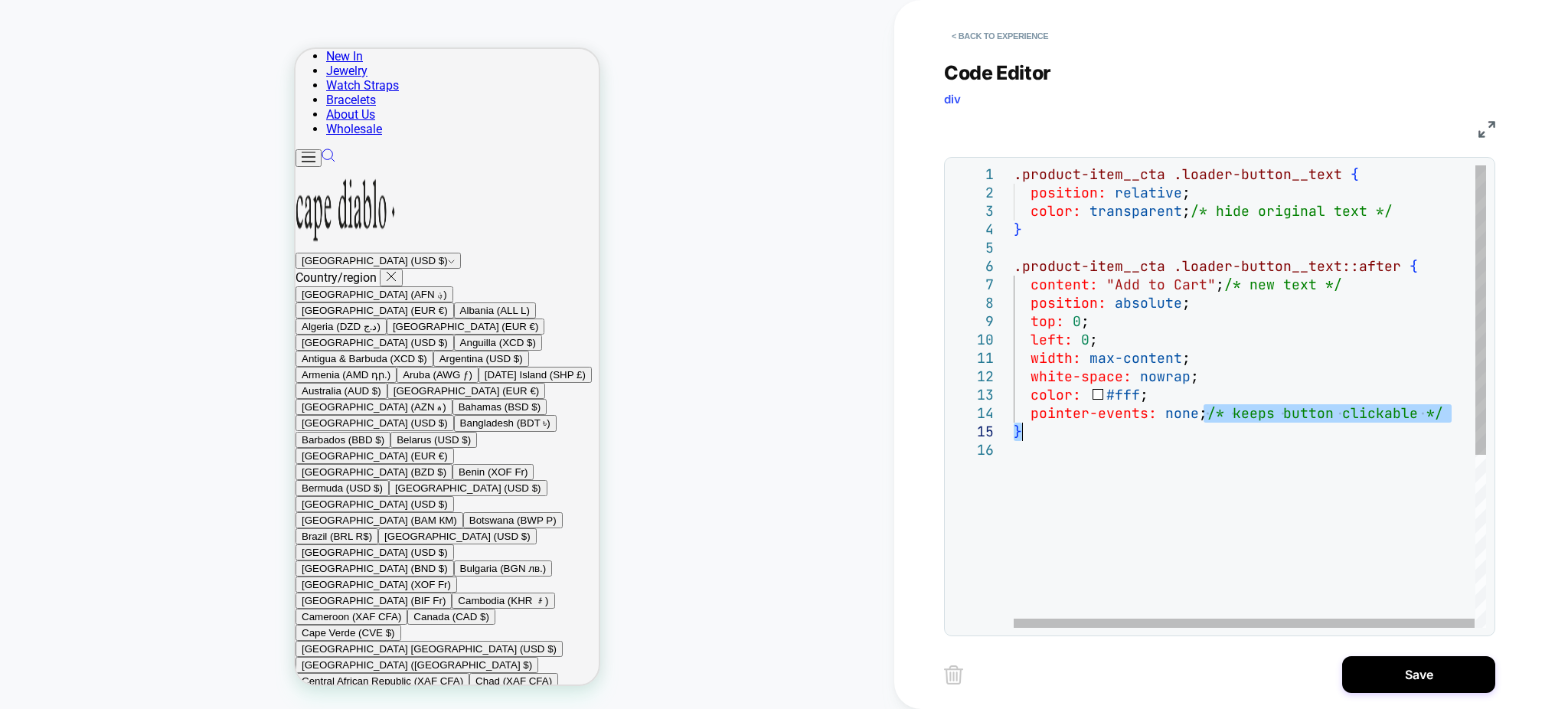
drag, startPoint x: 1200, startPoint y: 423, endPoint x: 1477, endPoint y: 423, distance: 277.0
click at [1477, 423] on div ".product-item__cta .loader-button__text { position: relative ; color: transpare…" at bounding box center [1250, 534] width 474 height 738
click at [1443, 420] on div ".product-item__cta .loader-button__text { position: relative ; color: transpare…" at bounding box center [1250, 534] width 474 height 738
drag, startPoint x: 1453, startPoint y: 412, endPoint x: 1218, endPoint y: 419, distance: 235.1
click at [1218, 419] on div ".product-item__cta .loader-button__text { position: relative ; color: transpare…" at bounding box center [1250, 534] width 474 height 738
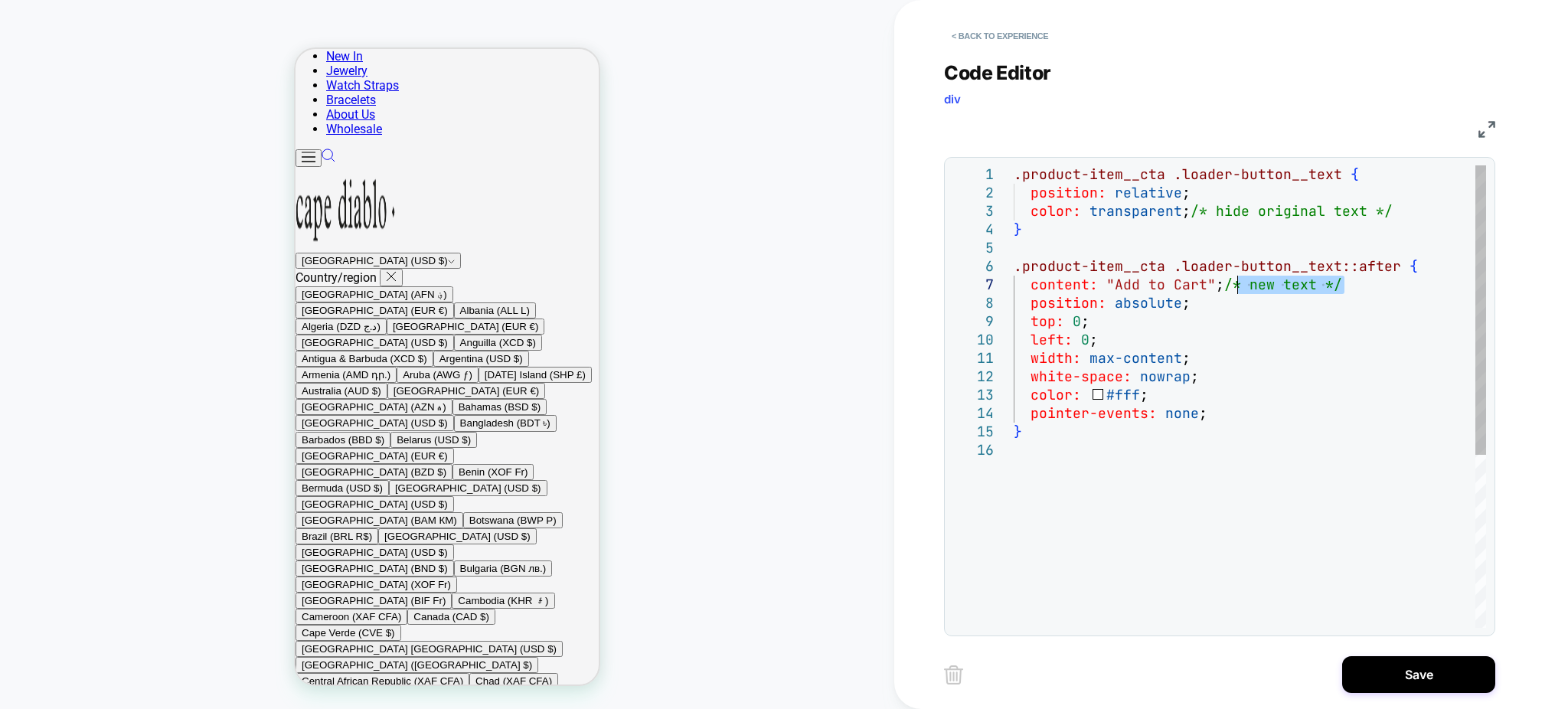
drag, startPoint x: 1293, startPoint y: 298, endPoint x: 1233, endPoint y: 291, distance: 60.4
click at [1233, 291] on div ".product-item__cta .loader-button__text { position: relative ; color: transpare…" at bounding box center [1250, 534] width 473 height 738
drag, startPoint x: 1391, startPoint y: 211, endPoint x: 1191, endPoint y: 216, distance: 200.1
click at [1191, 216] on div ".product-item__cta .loader-button__text { position: relative ; color: transpare…" at bounding box center [1250, 534] width 473 height 738
type textarea "**********"
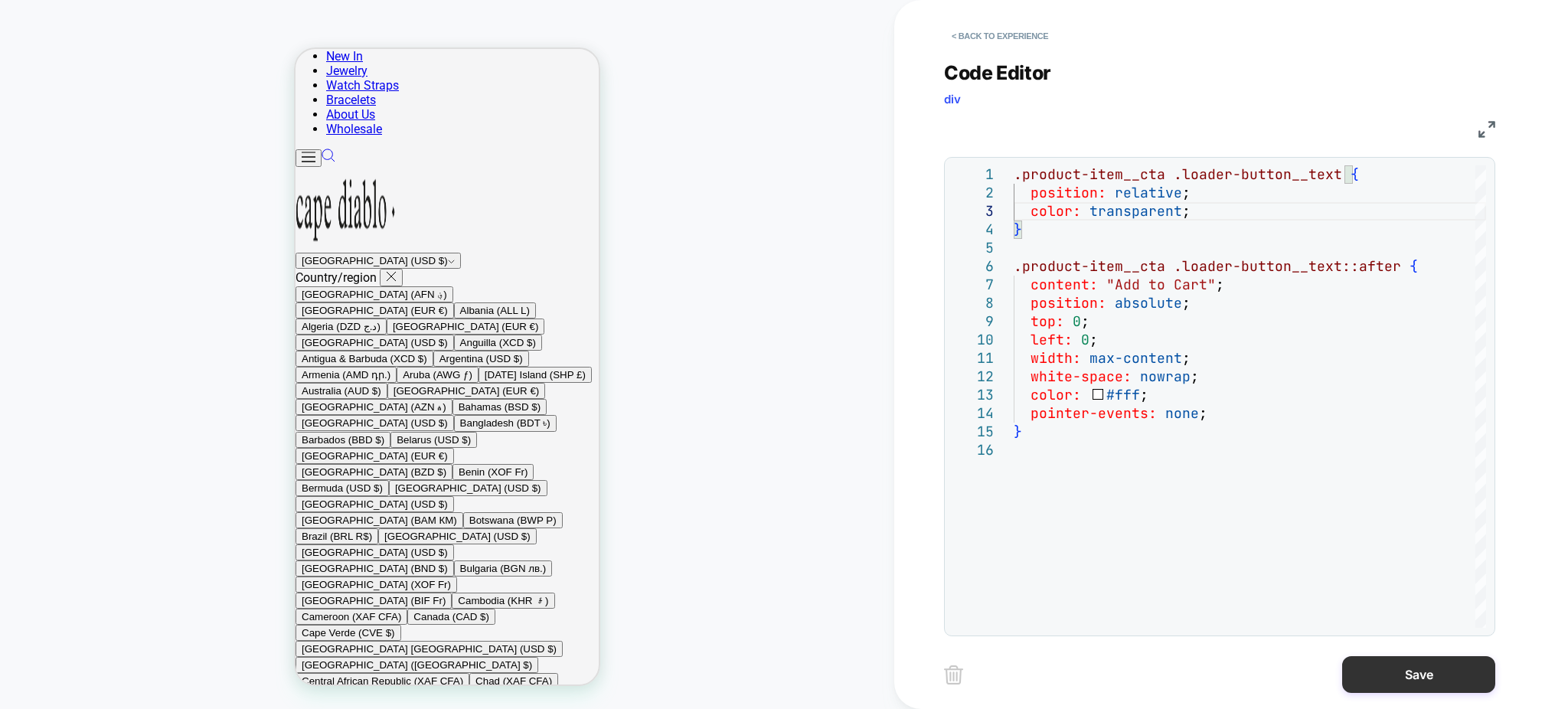
click at [1393, 673] on button "Save" at bounding box center [1419, 674] width 153 height 37
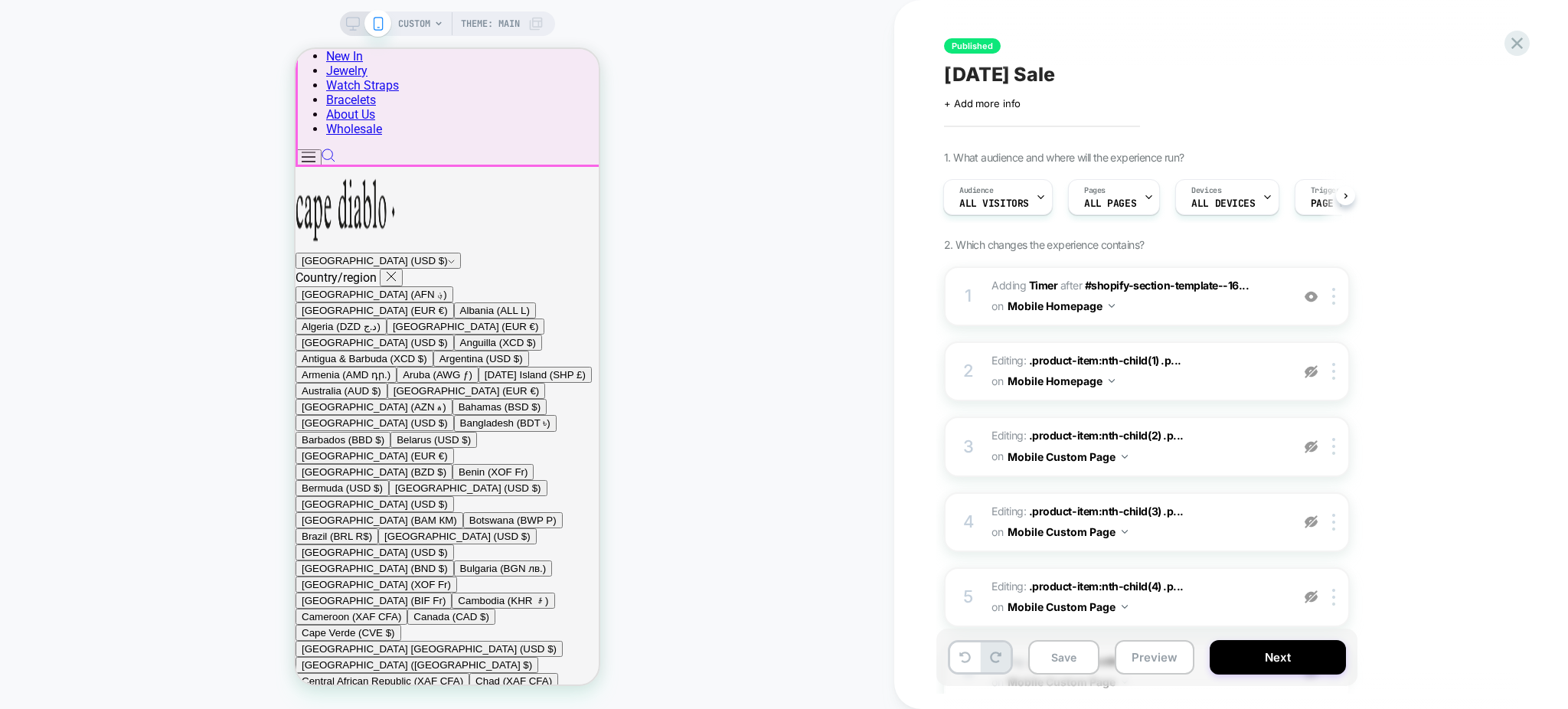
scroll to position [0, 0]
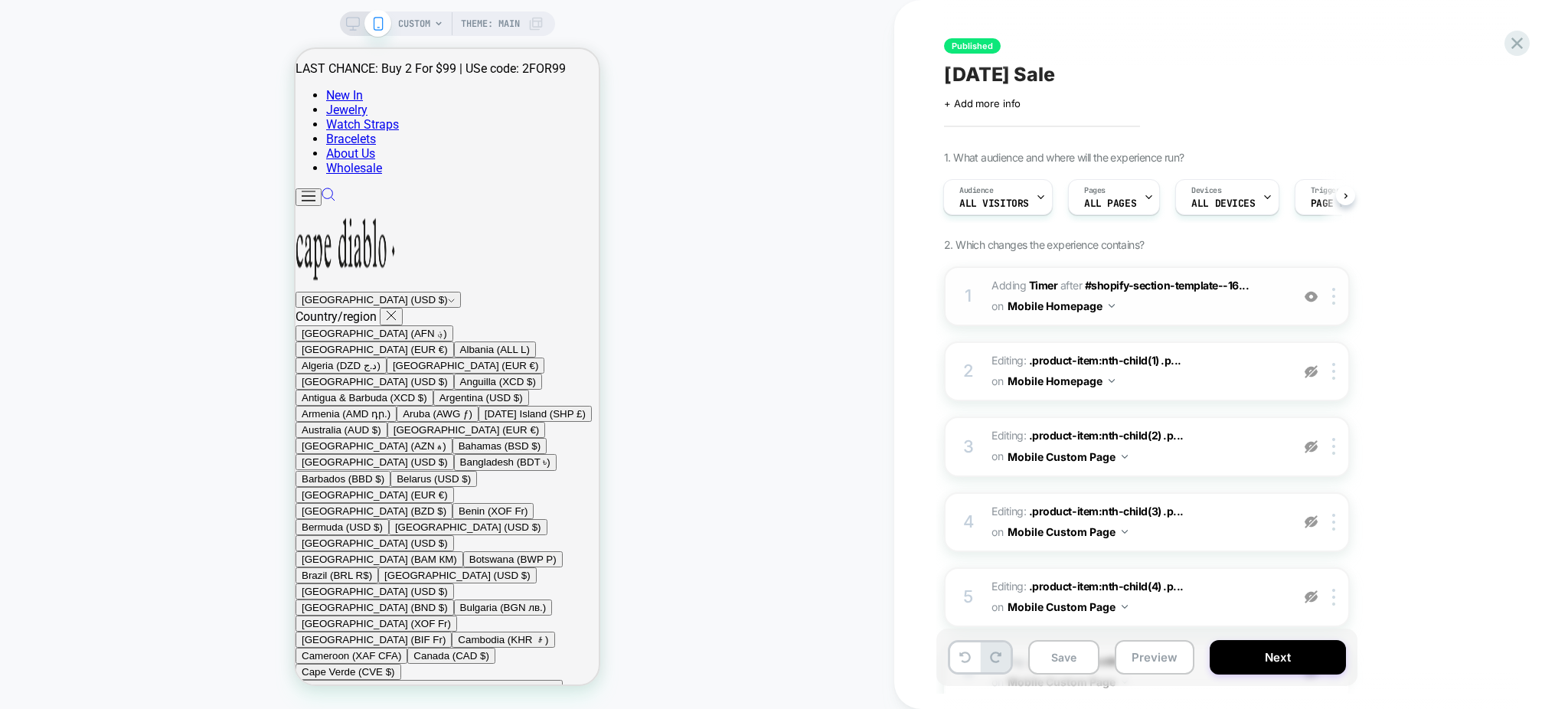
click at [1314, 290] on img at bounding box center [1312, 297] width 13 height 13
click at [1312, 298] on img at bounding box center [1312, 297] width 13 height 13
click at [1335, 294] on img at bounding box center [1334, 296] width 3 height 17
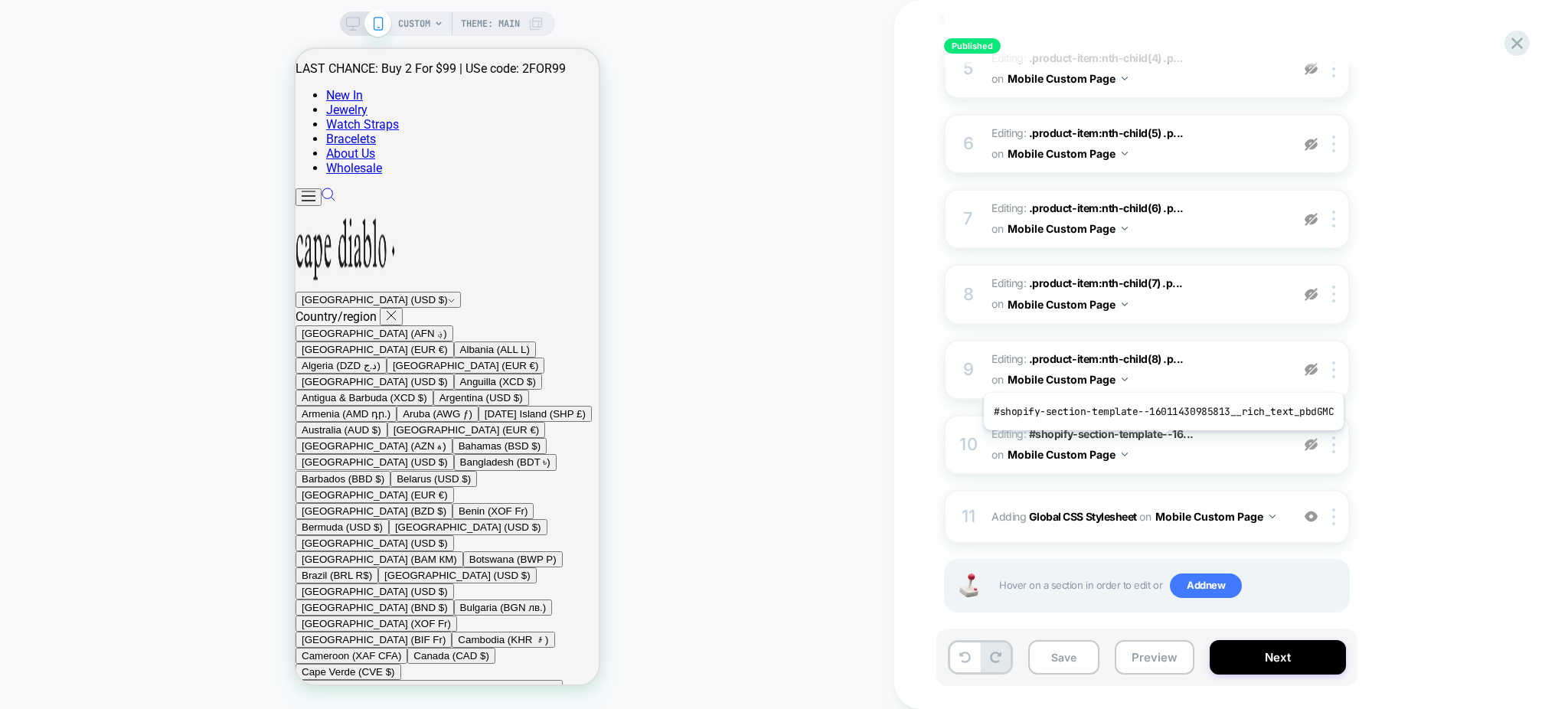
scroll to position [532, 0]
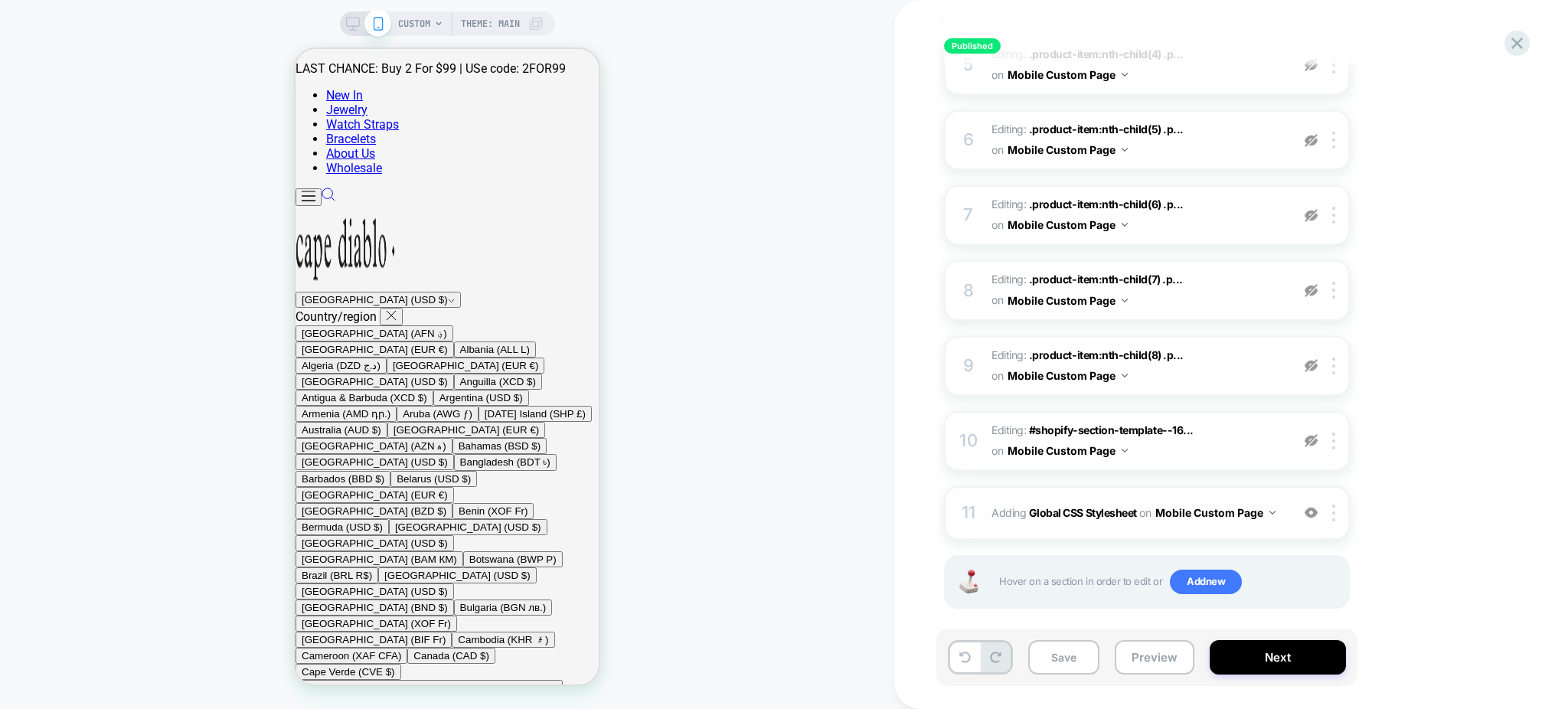
click at [1143, 520] on div "11 Adding Global CSS Stylesheet on Mobile Custom Page Add Before Add After Copy…" at bounding box center [1147, 513] width 406 height 53
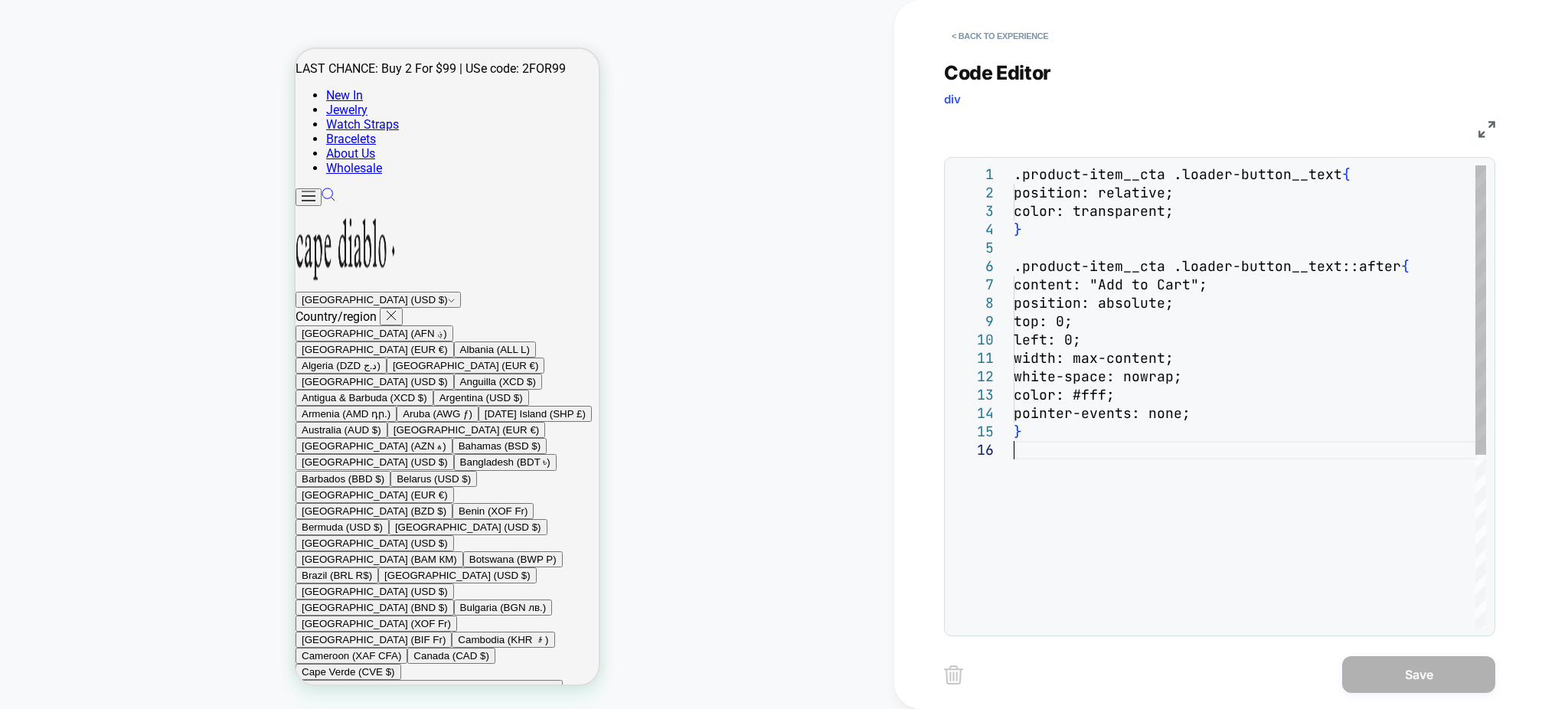
click at [1189, 469] on div ".product-item__cta .loader-button__text { position: relative; color: transparen…" at bounding box center [1250, 534] width 473 height 738
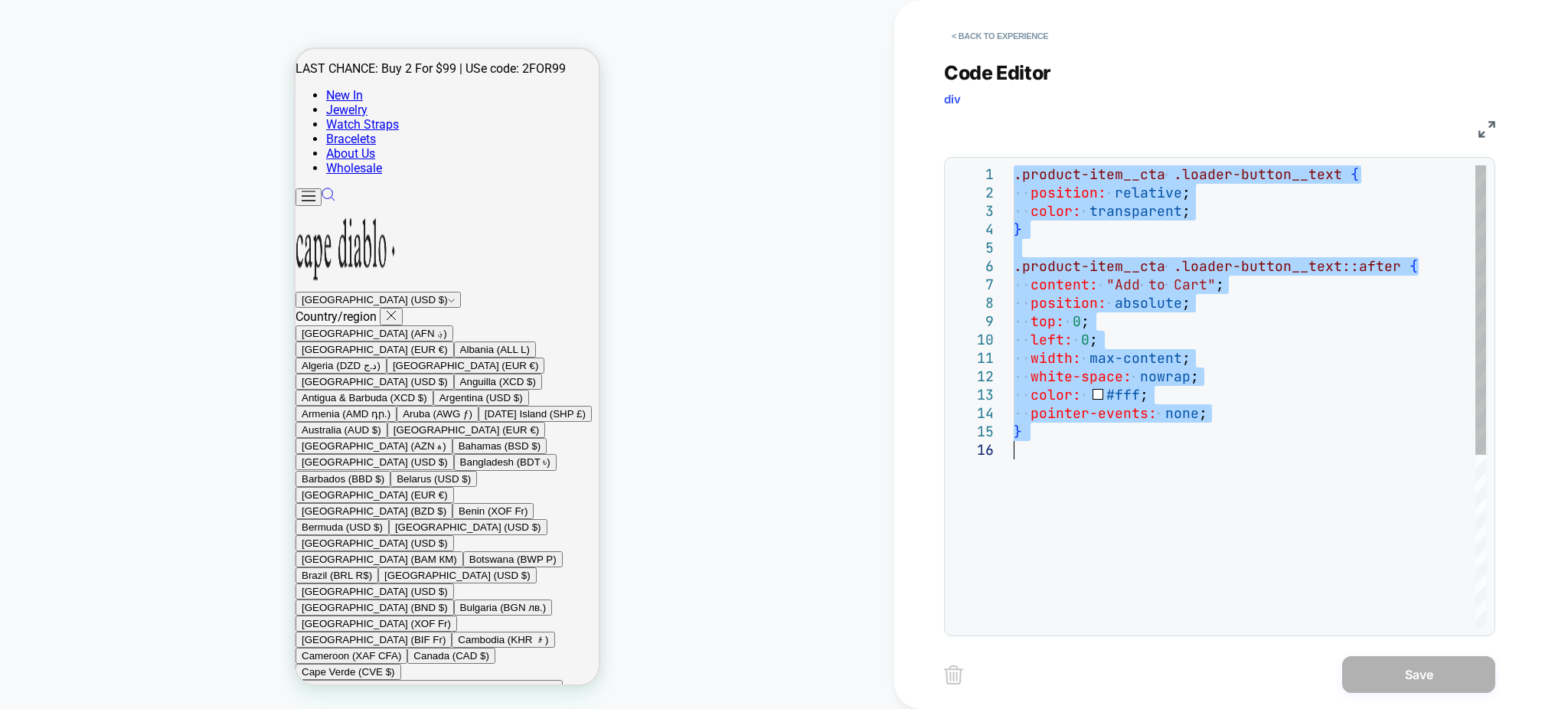
type textarea "**********"
click at [1418, 611] on div ".product-item__cta .loader-button__text { position: relative ; color: transpare…" at bounding box center [1250, 534] width 473 height 738
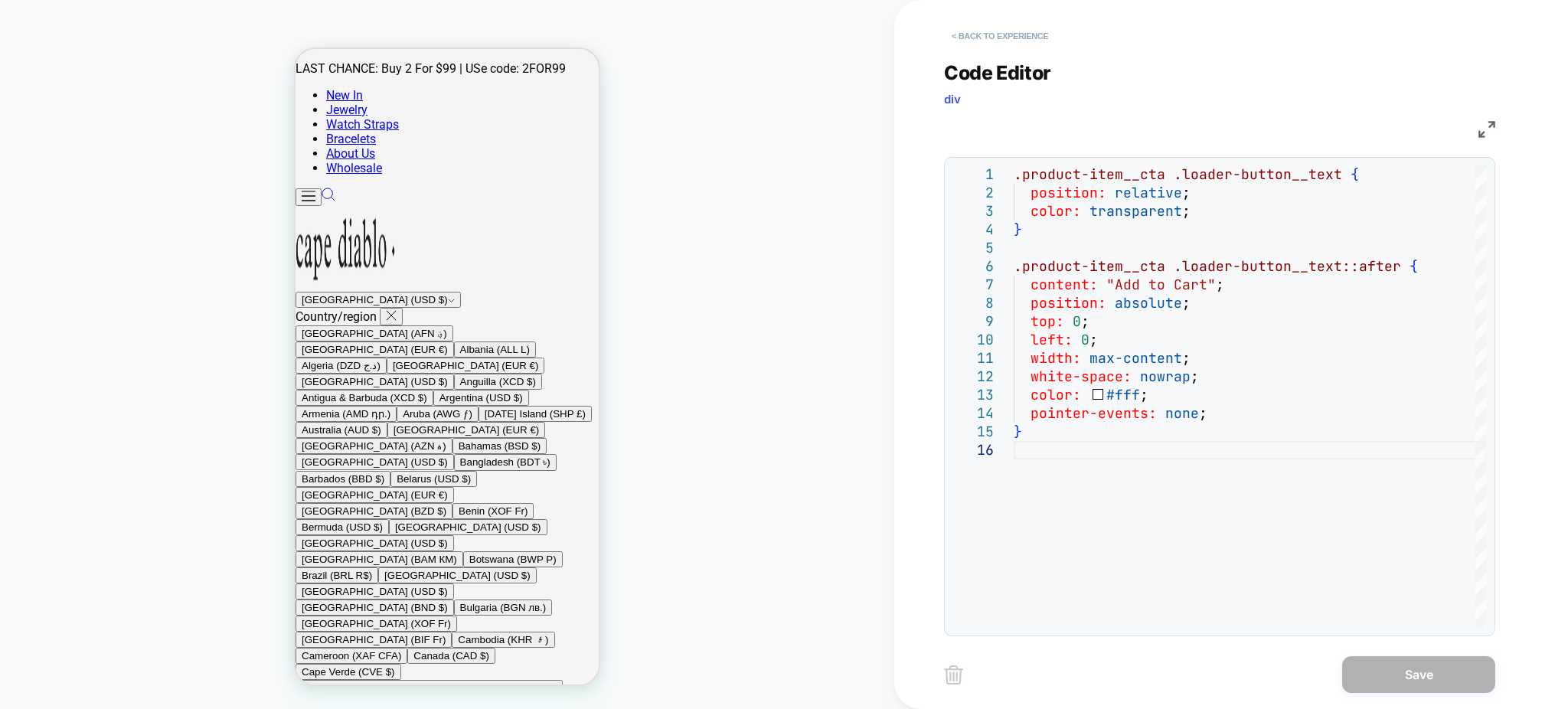
click at [976, 30] on button "< Back to experience" at bounding box center [1000, 36] width 112 height 24
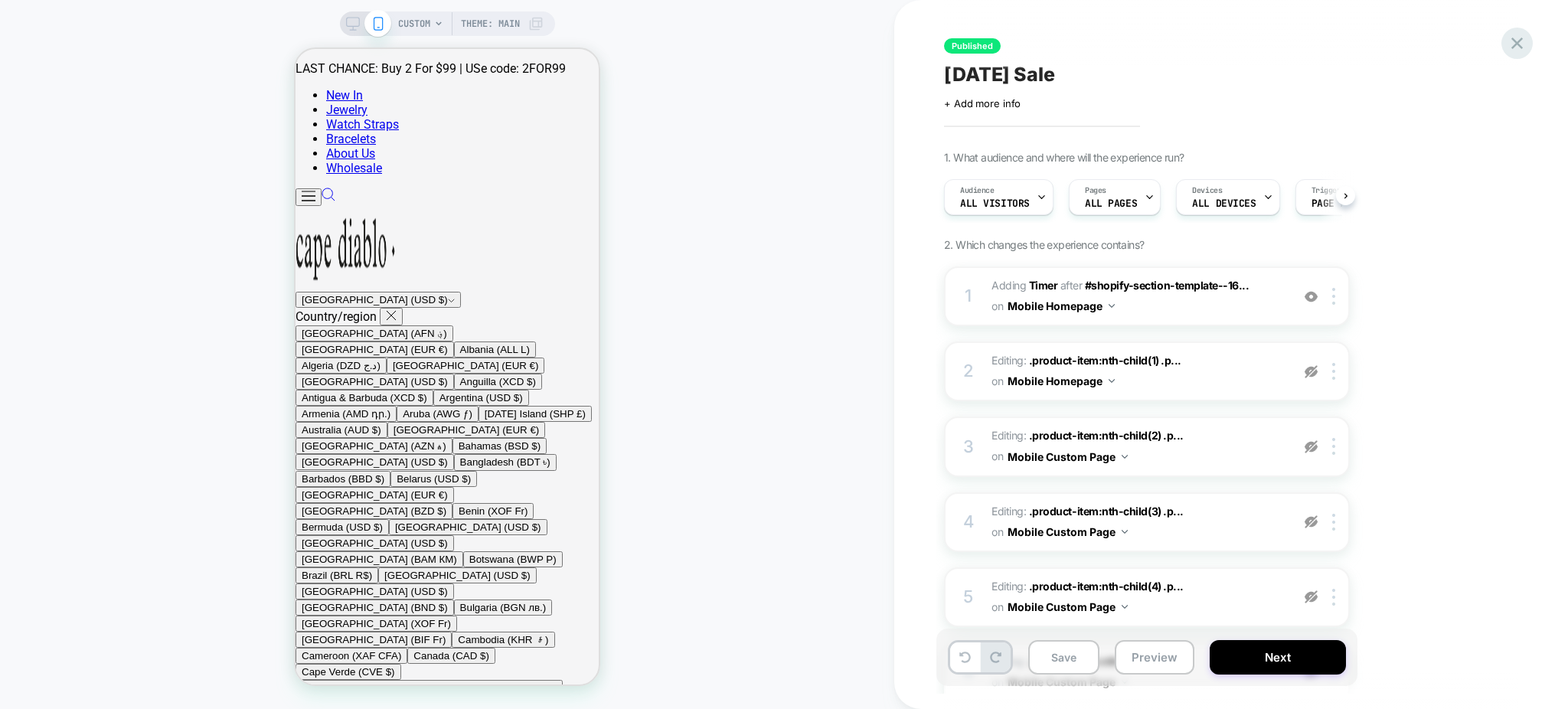
scroll to position [0, 1]
click at [1524, 43] on icon at bounding box center [1516, 43] width 21 height 21
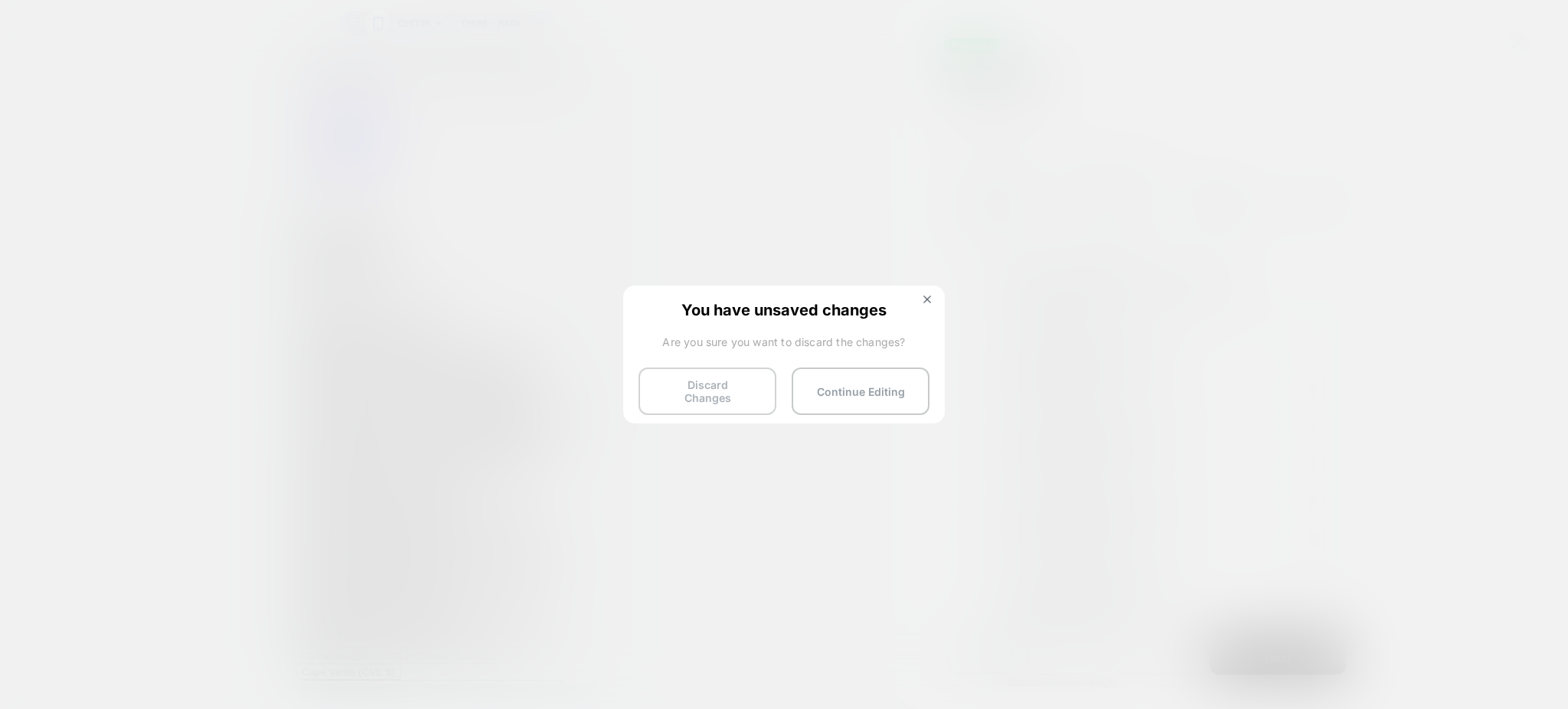
click at [682, 396] on button "Discard Changes" at bounding box center [707, 391] width 138 height 47
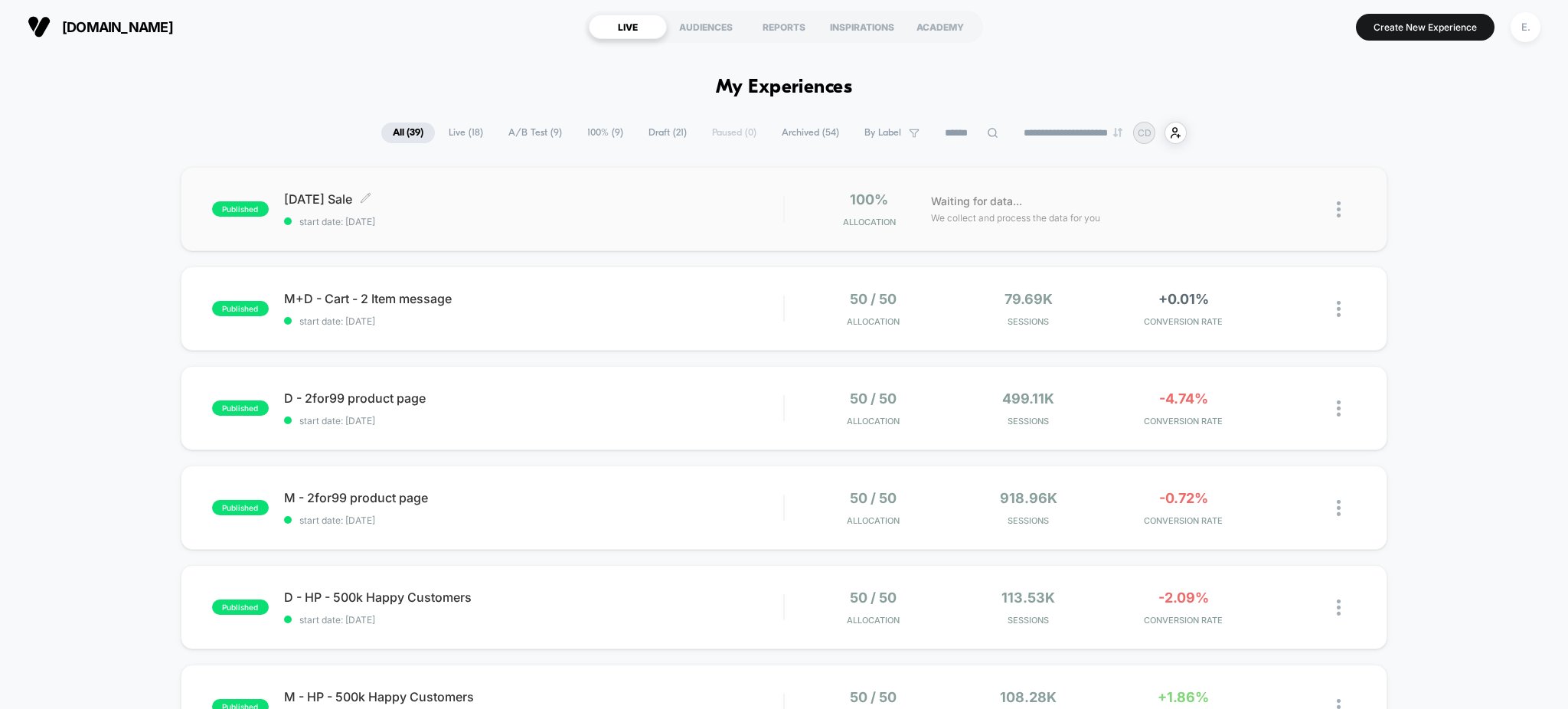
click at [509, 201] on span "Labor Day Sale Click to edit experience details" at bounding box center [533, 199] width 500 height 15
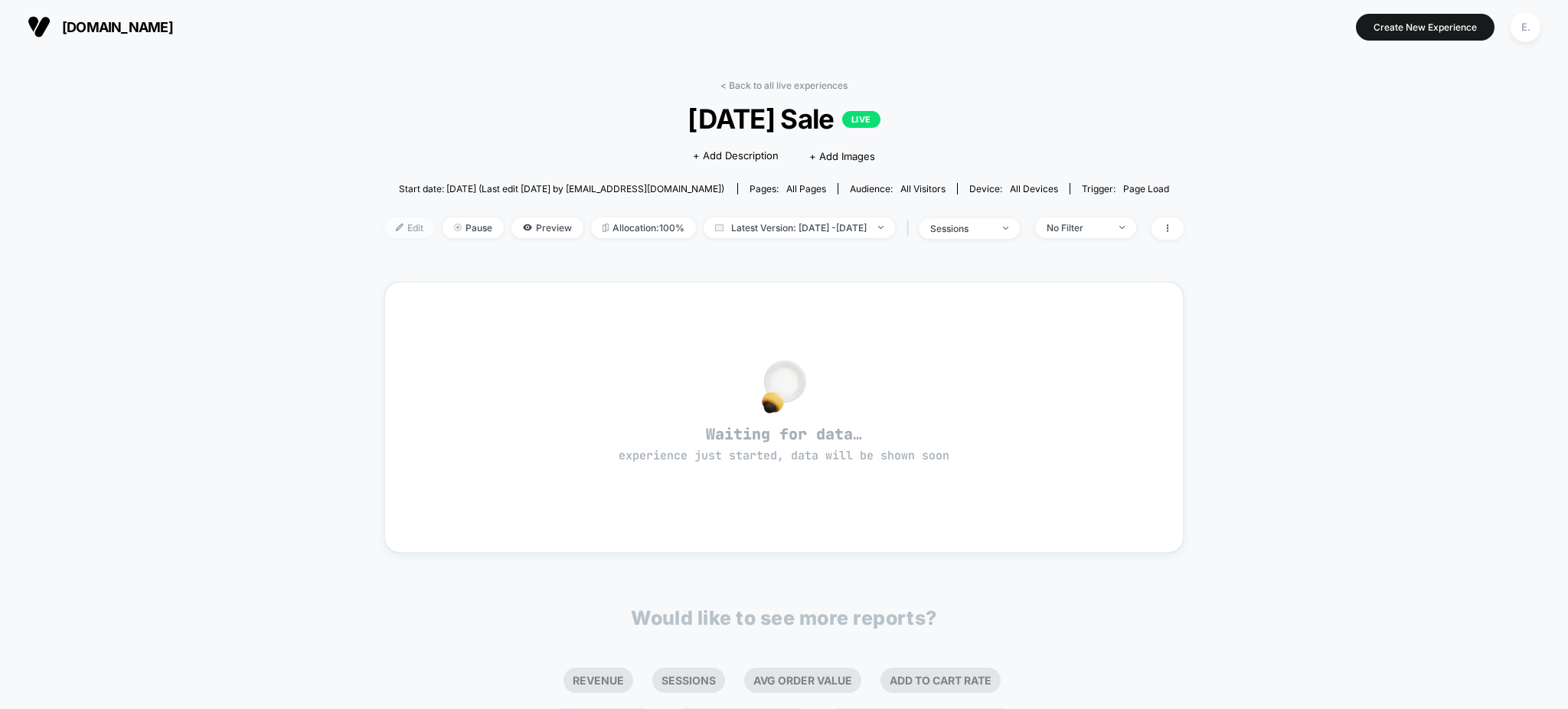
click at [385, 221] on span "Edit" at bounding box center [409, 227] width 51 height 21
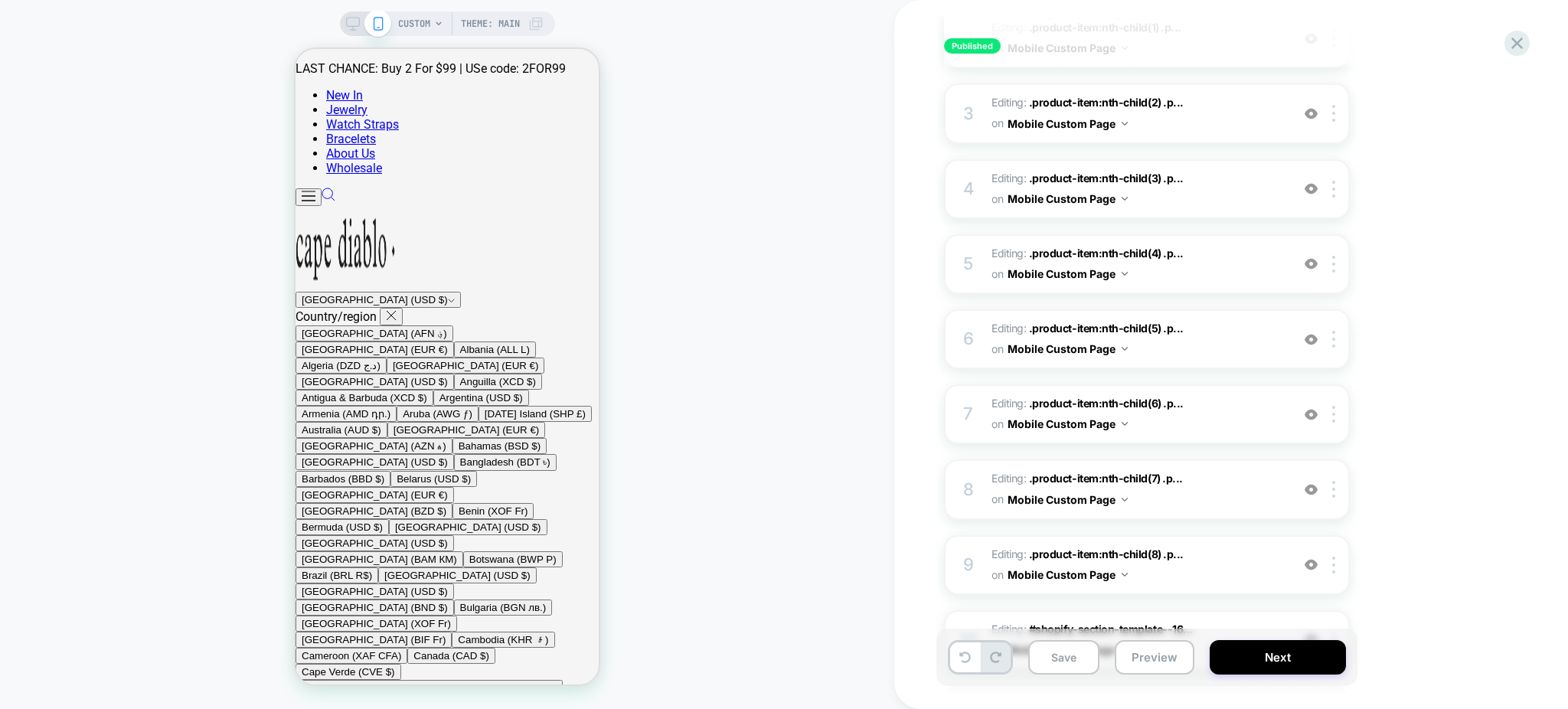
scroll to position [464, 0]
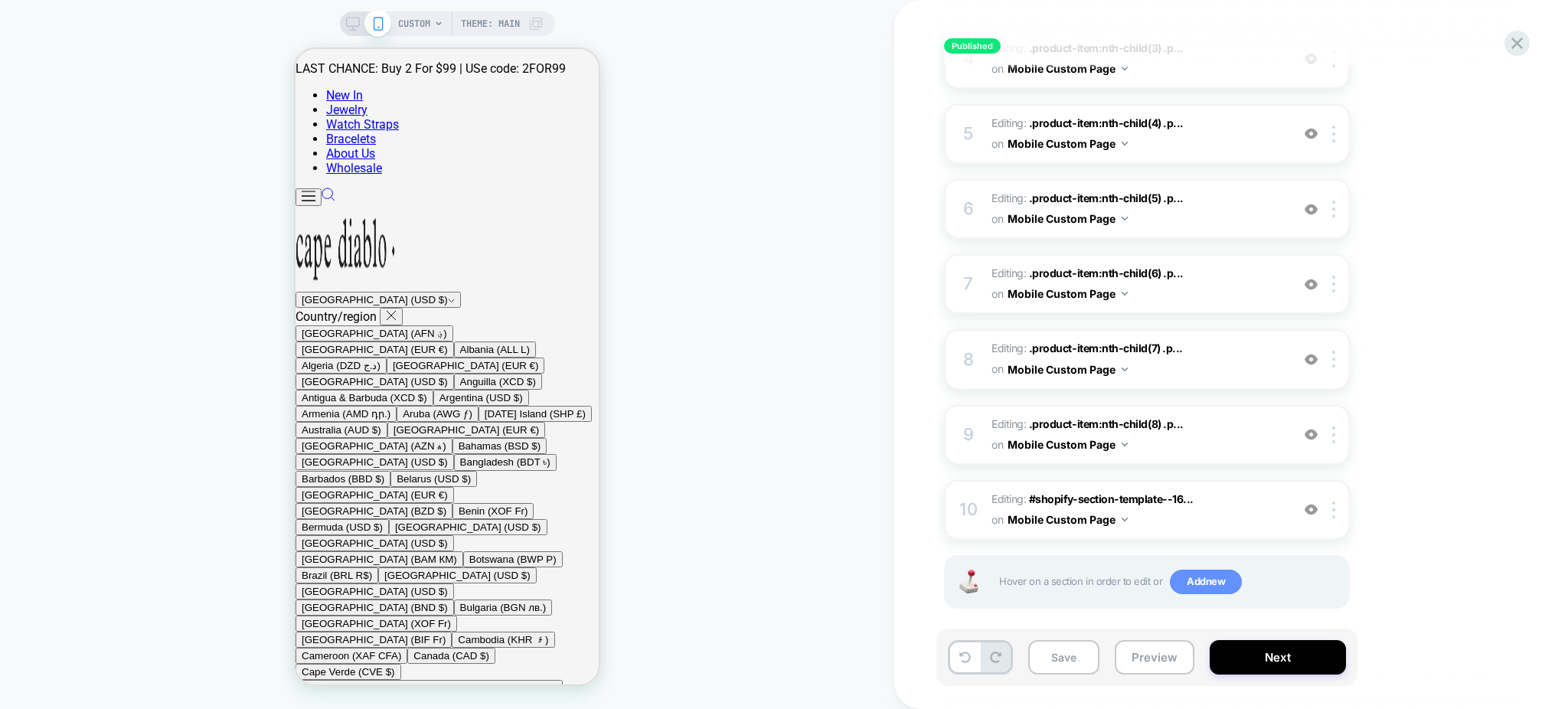
click at [1193, 569] on span "Add new" at bounding box center [1206, 581] width 72 height 24
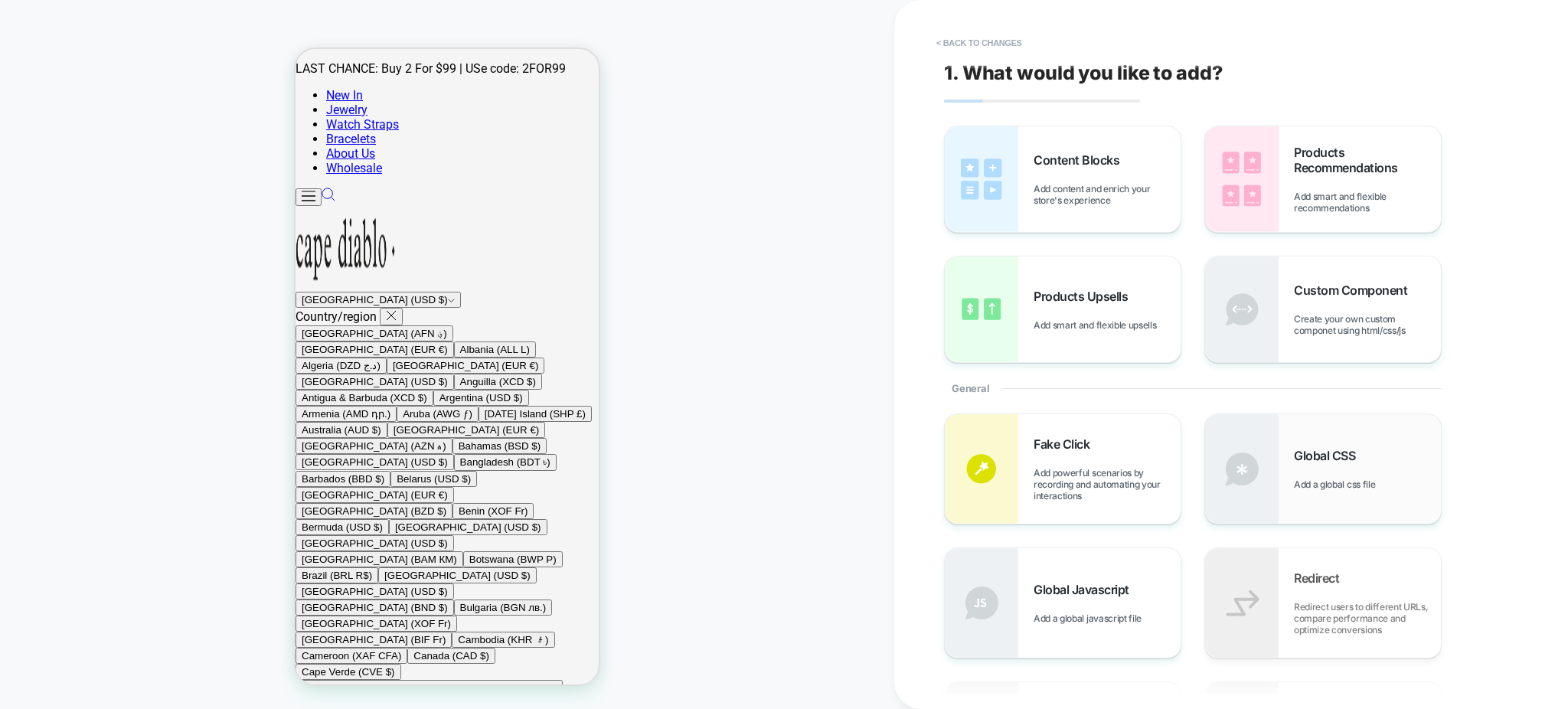
click at [1319, 496] on div "Global CSS Add a global css file" at bounding box center [1322, 469] width 236 height 110
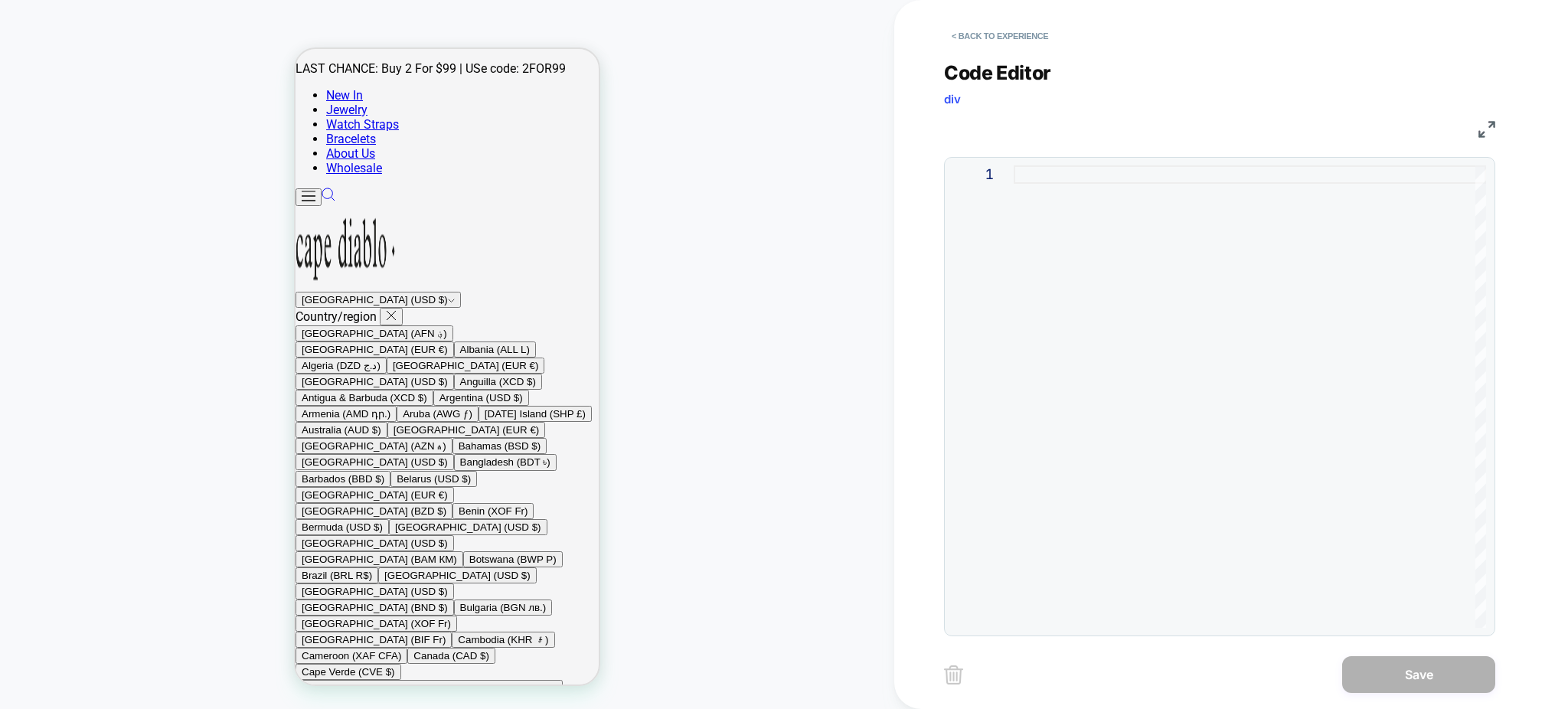
click at [1156, 287] on div at bounding box center [1250, 397] width 473 height 463
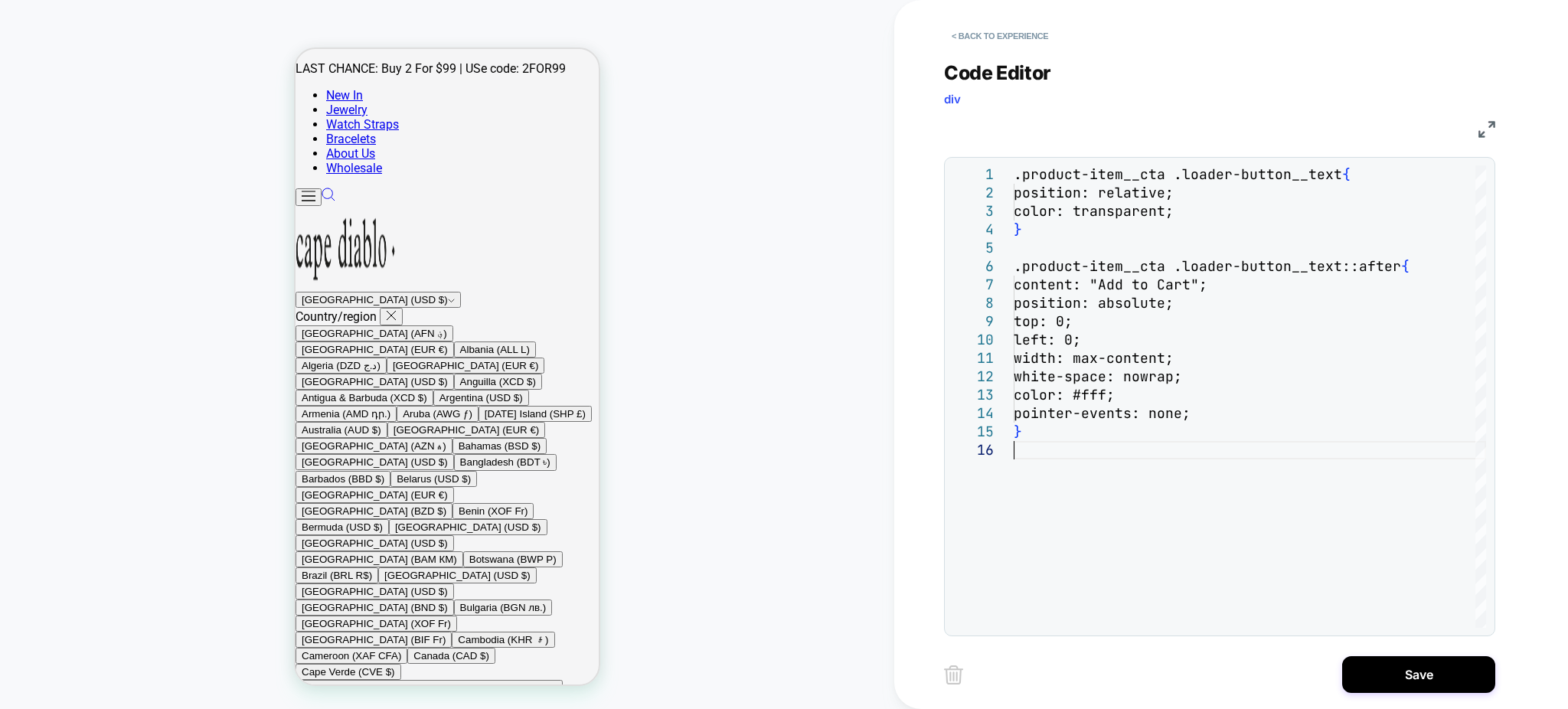
type textarea "**********"
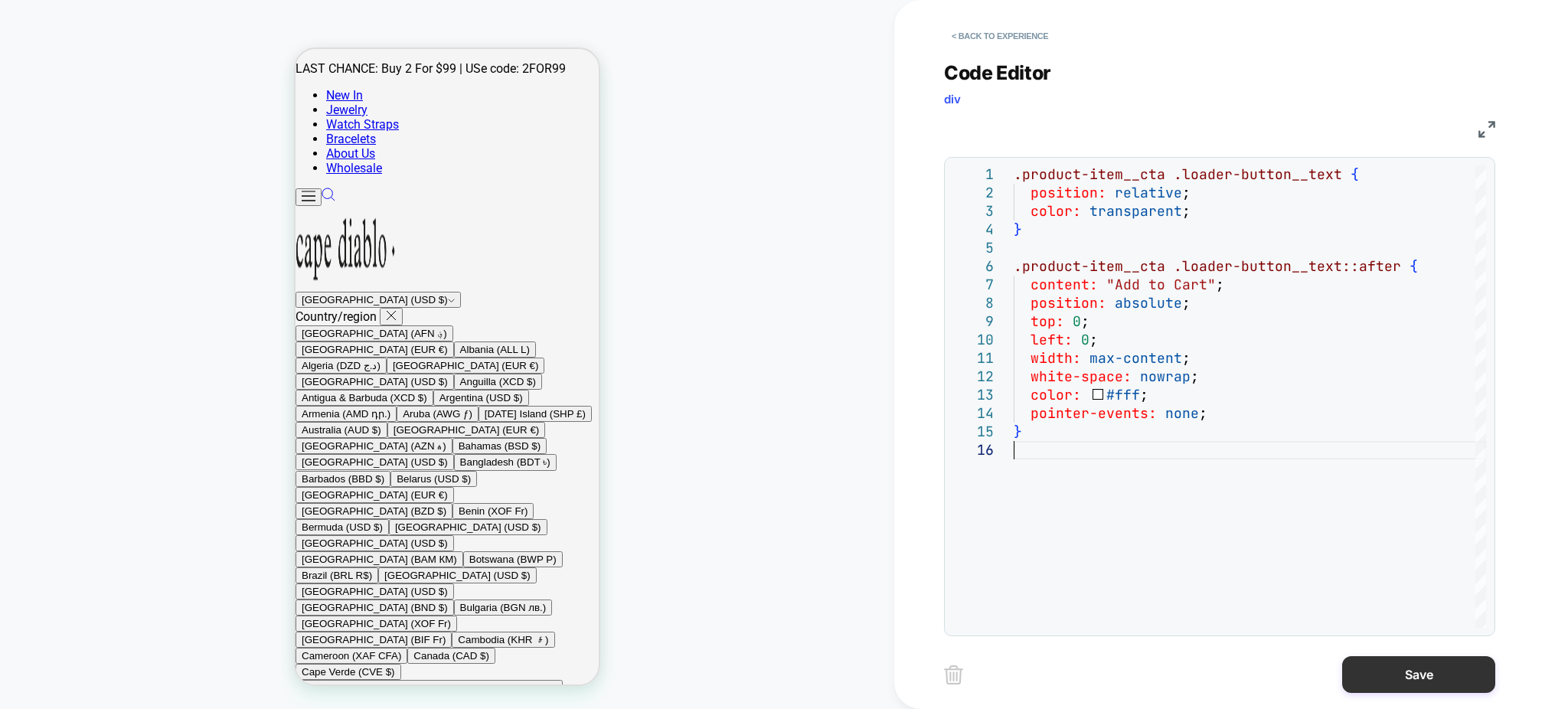
click at [1404, 669] on button "Save" at bounding box center [1419, 674] width 153 height 37
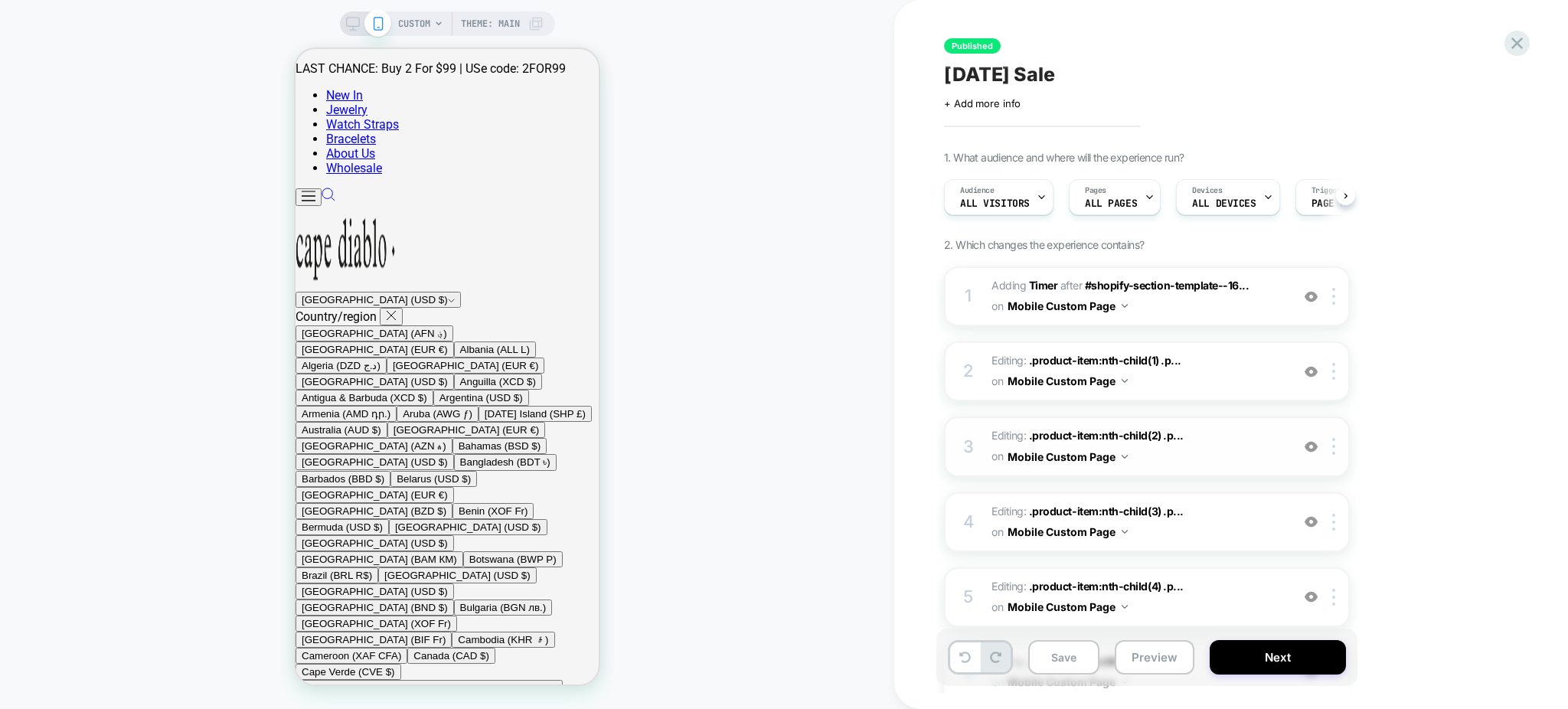
scroll to position [0, 1]
click at [1334, 376] on img at bounding box center [1334, 371] width 3 height 17
click at [1302, 498] on div "Delete" at bounding box center [1336, 493] width 136 height 42
click at [1335, 364] on img at bounding box center [1334, 371] width 3 height 17
click at [1317, 484] on div "Delete" at bounding box center [1336, 493] width 136 height 42
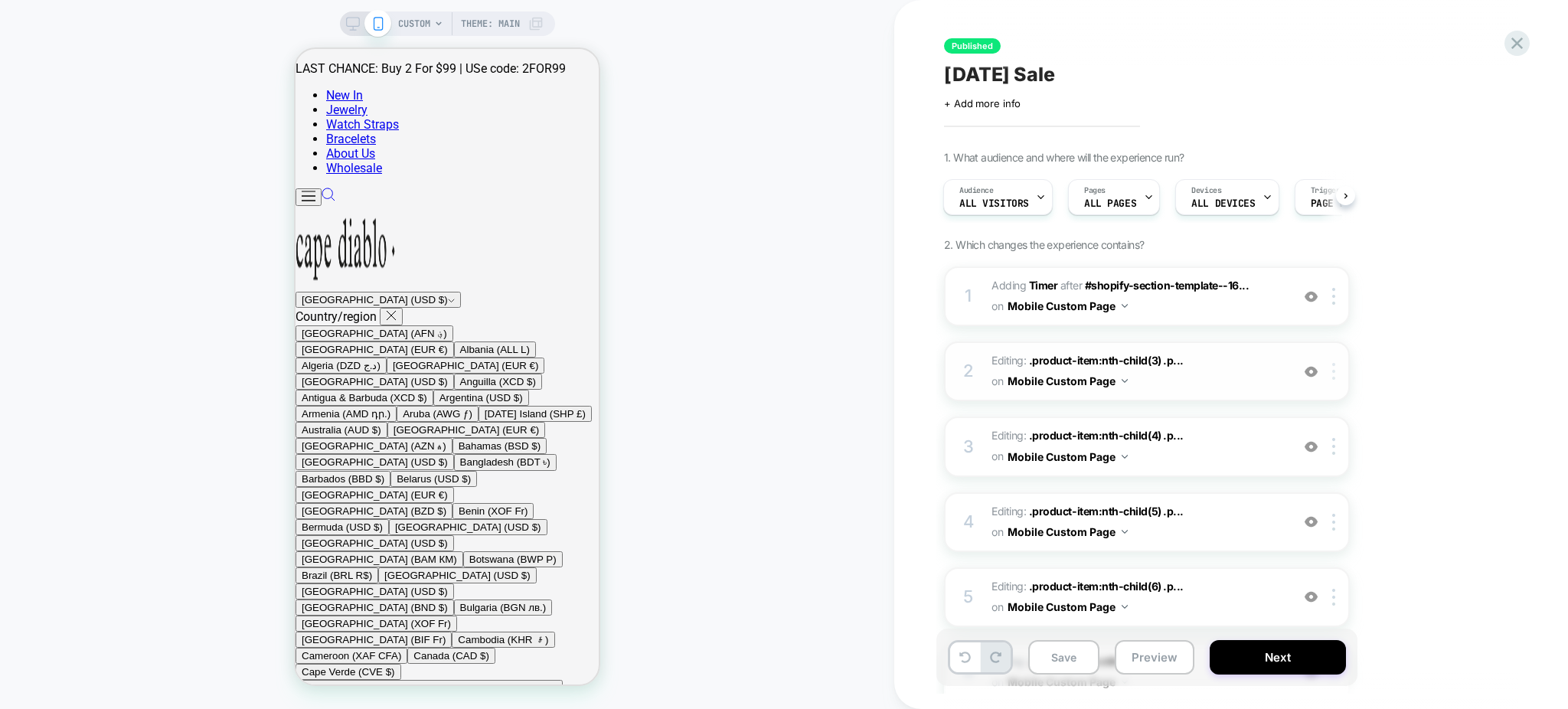
click at [1341, 367] on div at bounding box center [1337, 371] width 25 height 17
click at [1317, 490] on div "Delete" at bounding box center [1336, 493] width 136 height 42
click at [1327, 374] on div at bounding box center [1337, 371] width 25 height 17
click at [1318, 487] on div "Delete" at bounding box center [1336, 493] width 136 height 42
click at [1337, 369] on div at bounding box center [1337, 371] width 25 height 17
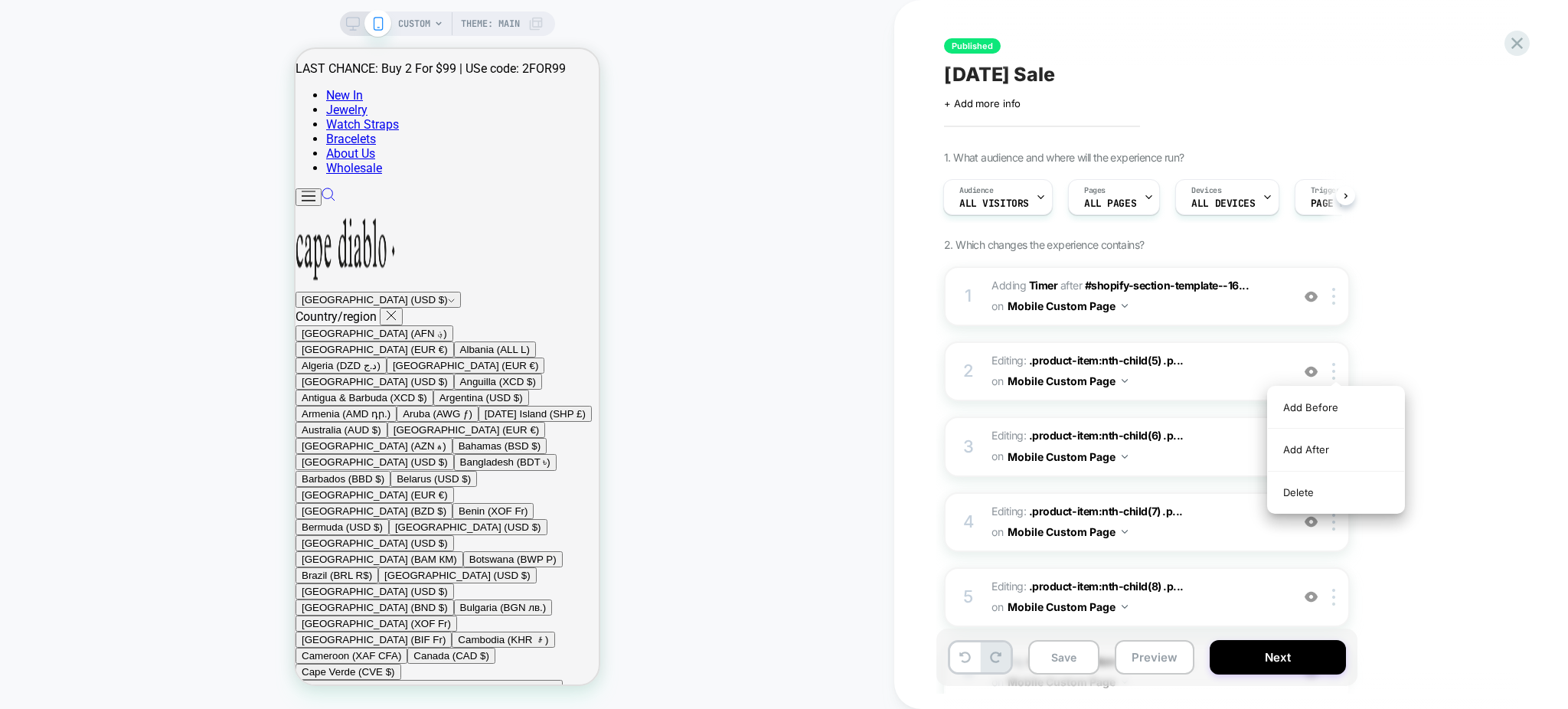
drag, startPoint x: 1320, startPoint y: 486, endPoint x: 1325, endPoint y: 413, distance: 73.2
click at [1319, 486] on div "Delete" at bounding box center [1336, 493] width 136 height 42
click at [1340, 359] on div "2 Editing : .product-item:nth-child(6) .p... .product-item:nth-child(6) .produc…" at bounding box center [1147, 371] width 406 height 60
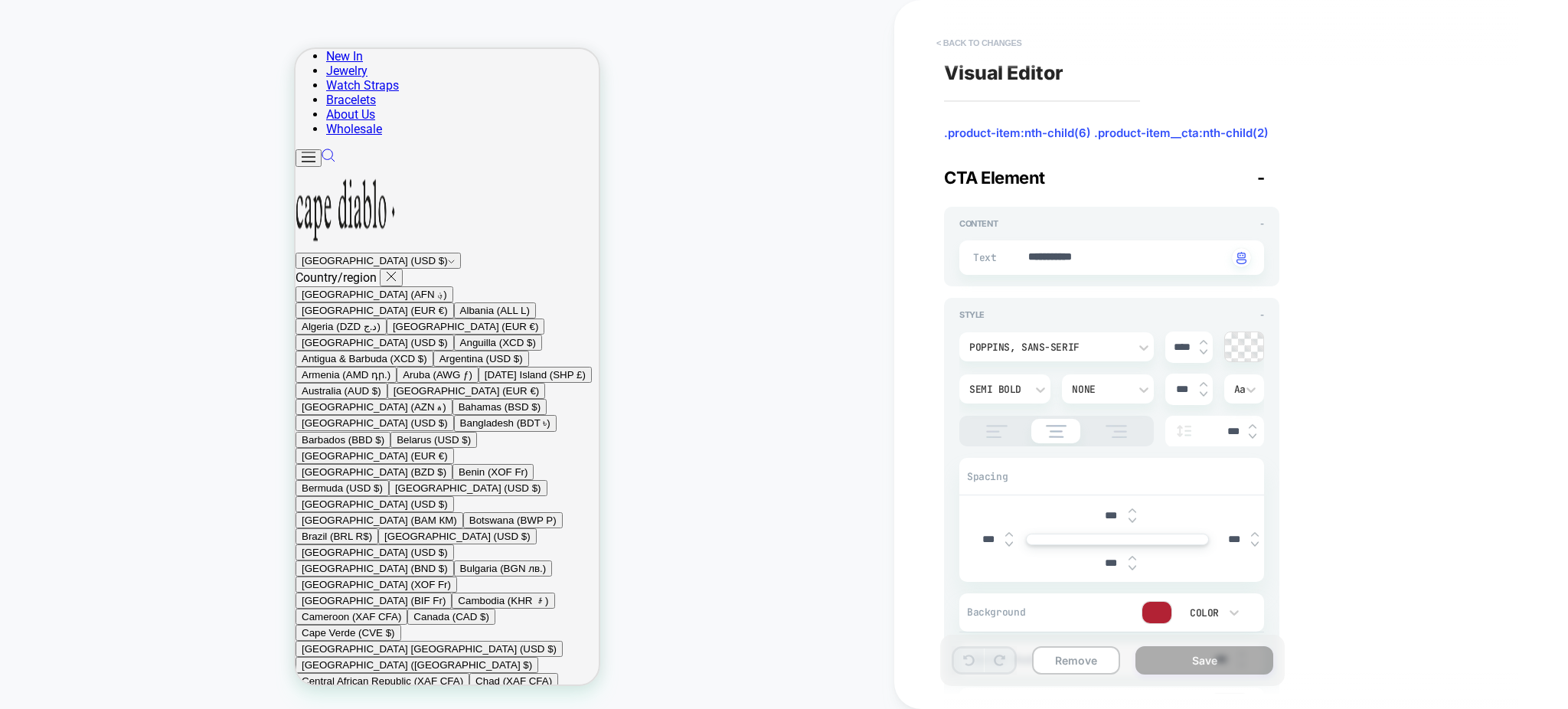
scroll to position [1242, 0]
click at [998, 35] on button "< Back to changes" at bounding box center [979, 42] width 101 height 24
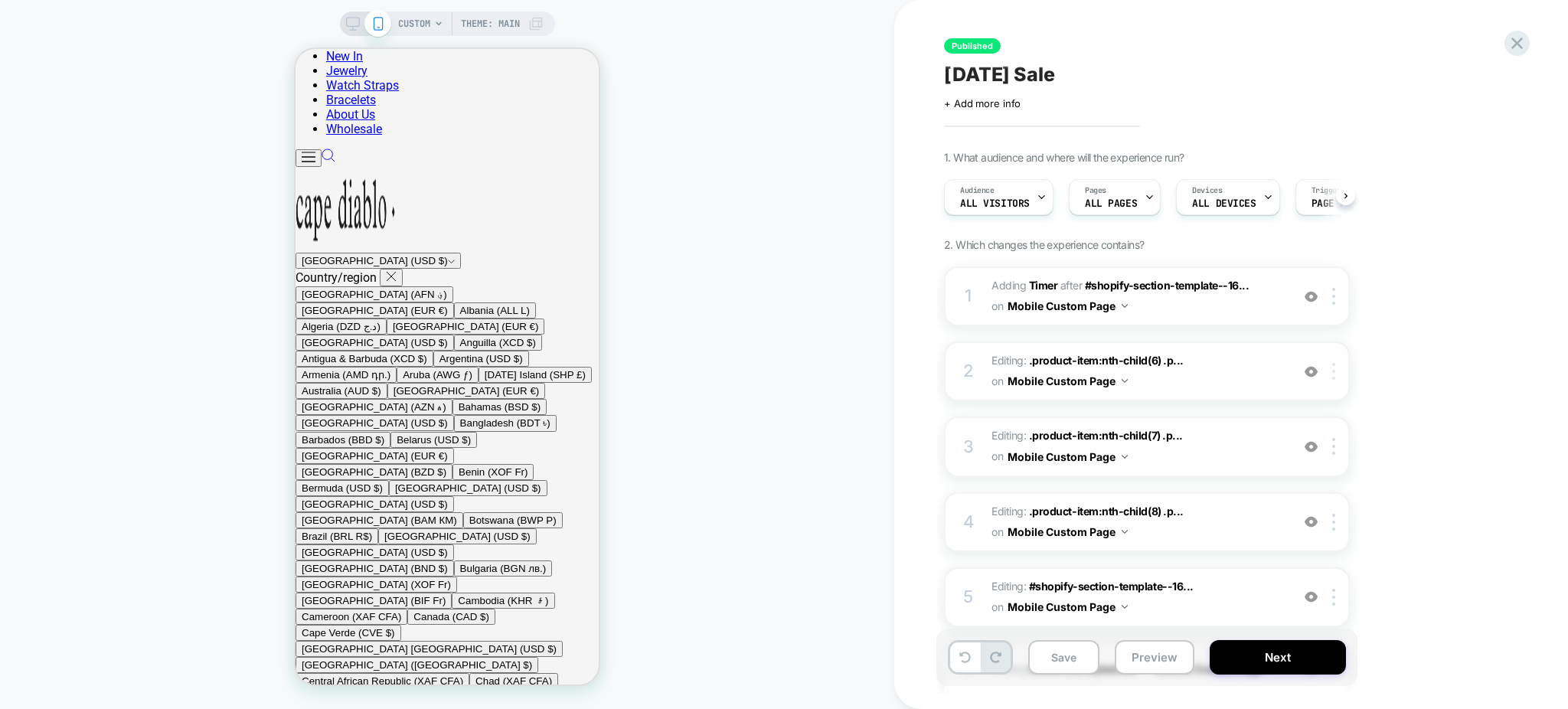
scroll to position [0, 1]
click at [1330, 363] on div at bounding box center [1337, 371] width 25 height 17
click at [1395, 344] on div "1. What audience and where will the experience run? Audience All Visitors Pages…" at bounding box center [1223, 477] width 559 height 652
click at [1217, 369] on span "Editing : .product-item:nth-child(6) .p... .product-item:nth-child(6) .product-…" at bounding box center [1137, 371] width 291 height 42
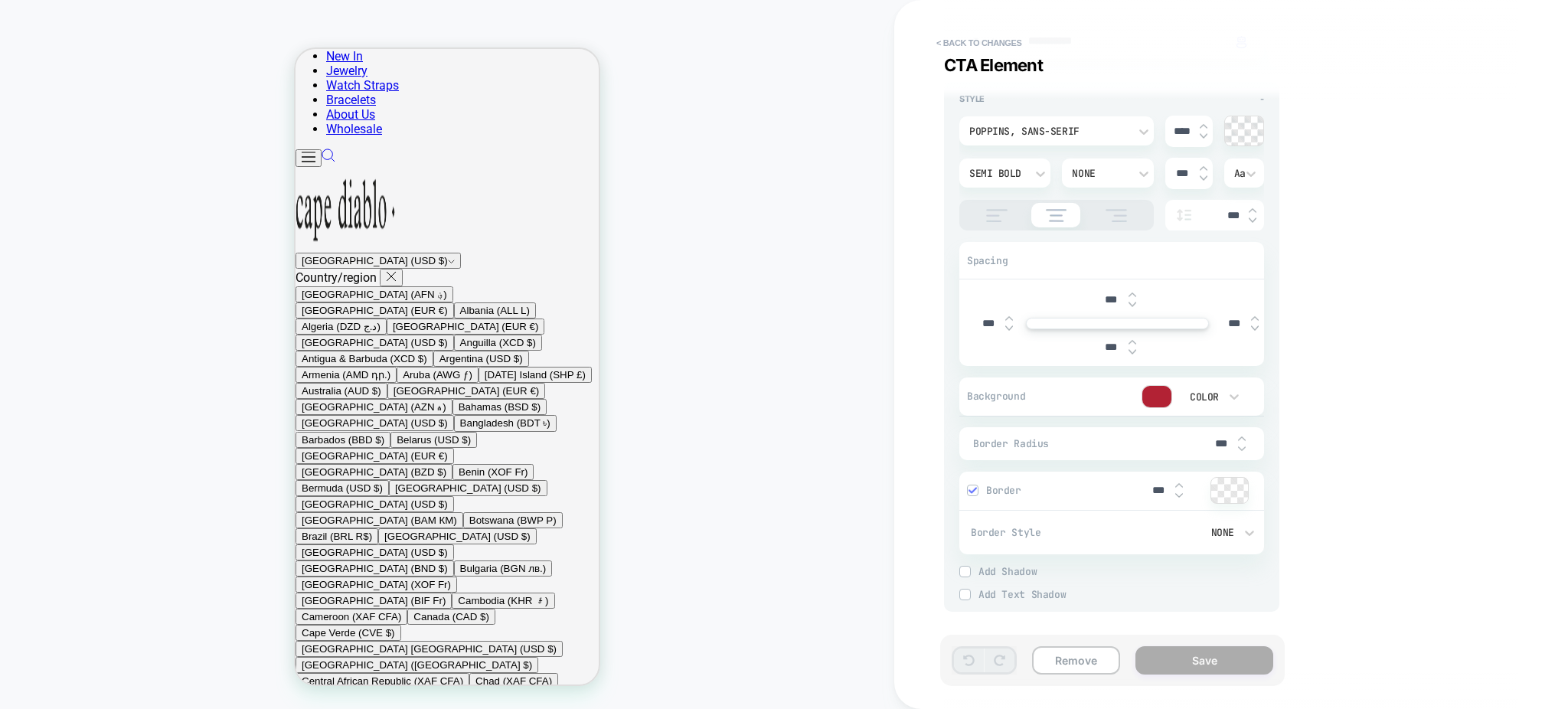
scroll to position [1242, 0]
click at [1153, 401] on div at bounding box center [1157, 397] width 29 height 22
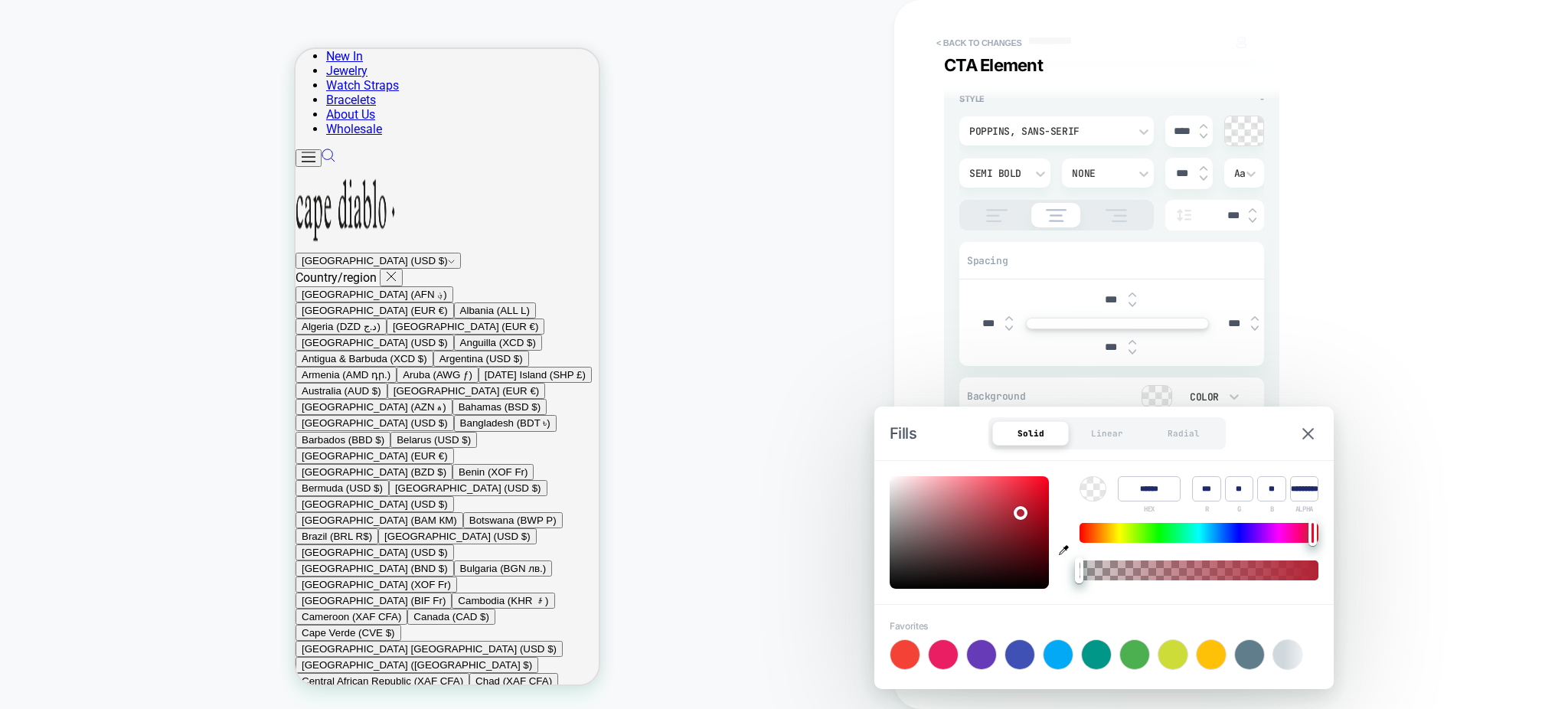
click at [1141, 498] on input "******" at bounding box center [1149, 488] width 62 height 25
click at [1143, 496] on input "******" at bounding box center [1149, 488] width 62 height 25
click at [1412, 231] on div "**********" at bounding box center [1223, 354] width 574 height 678
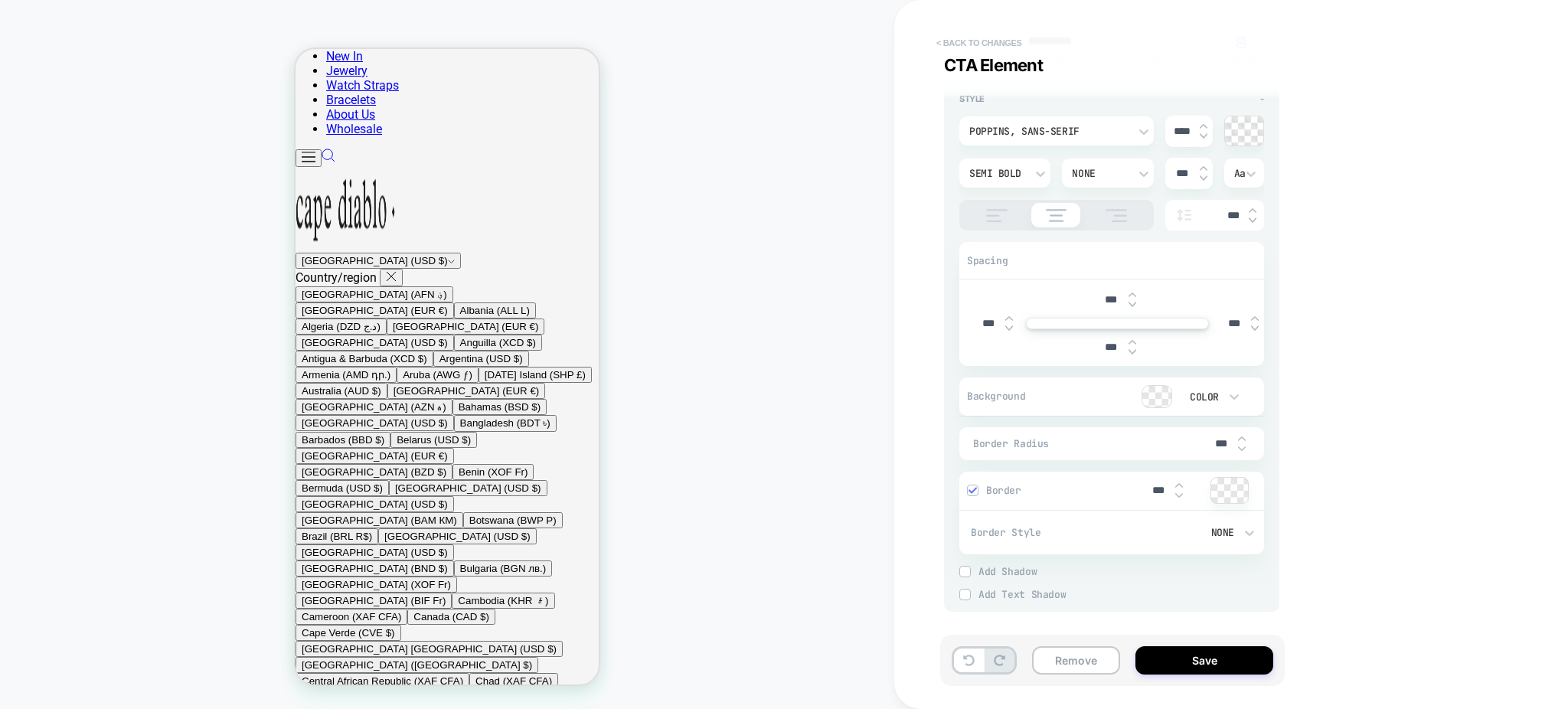
click at [970, 47] on button "< Back to changes" at bounding box center [979, 42] width 101 height 24
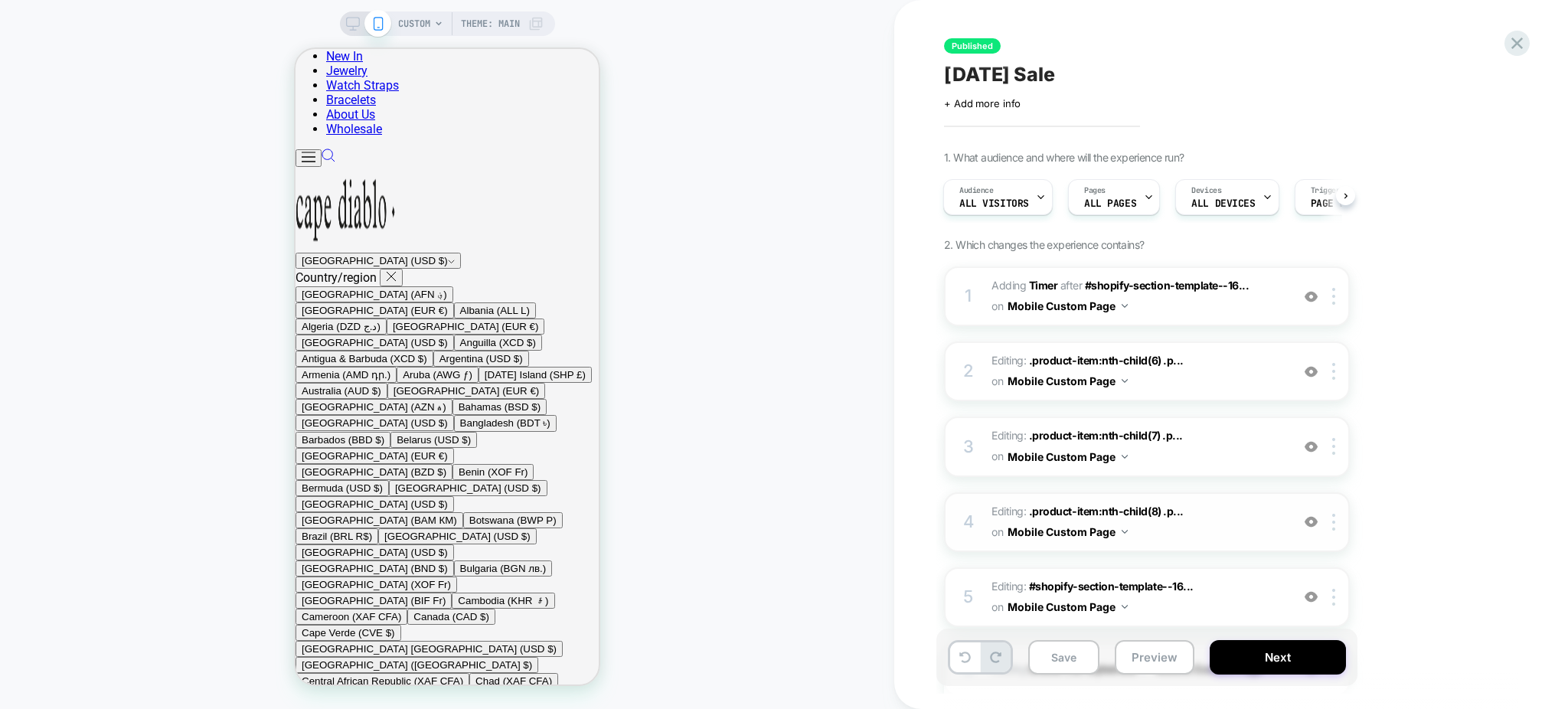
scroll to position [163, 0]
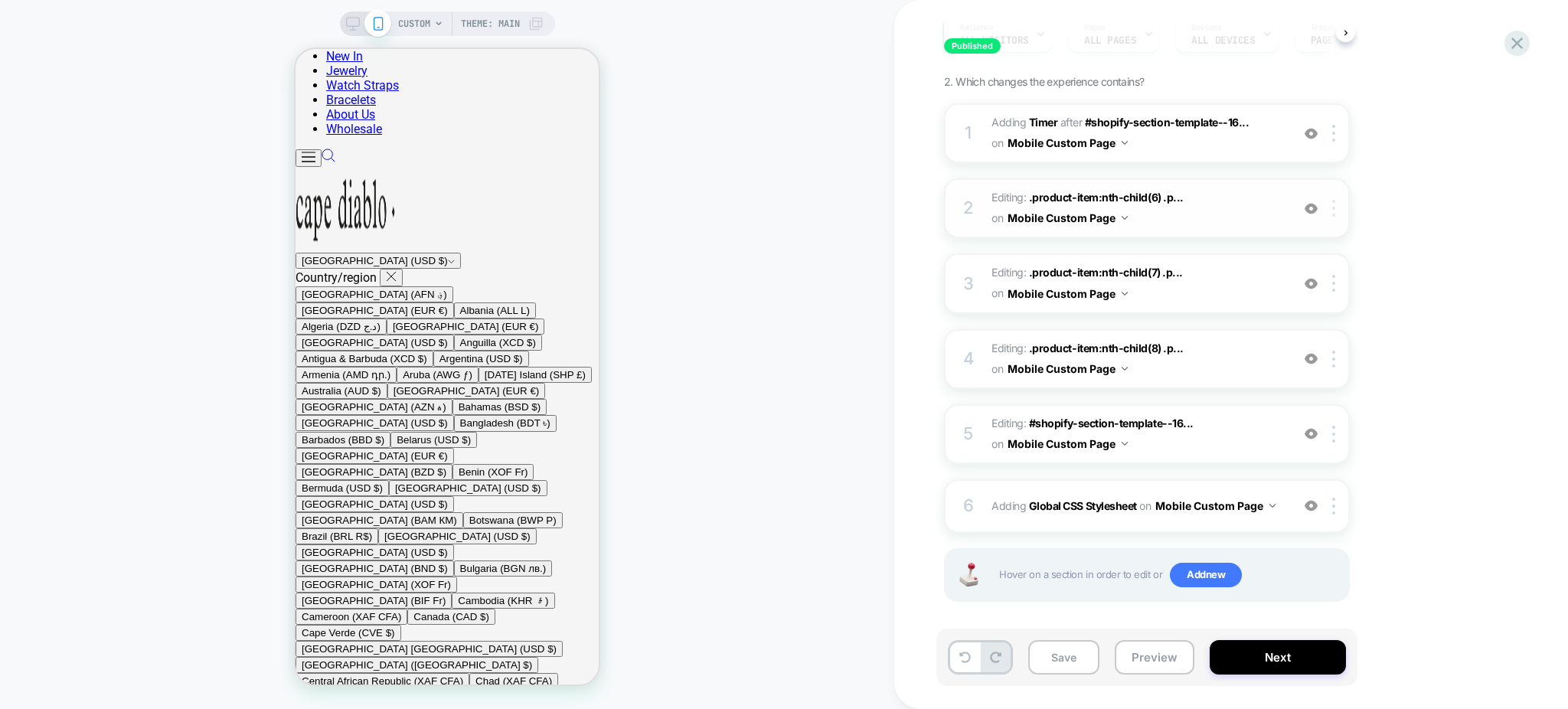
click at [1332, 202] on img at bounding box center [1334, 208] width 3 height 17
click at [1292, 323] on div "Delete" at bounding box center [1336, 330] width 136 height 42
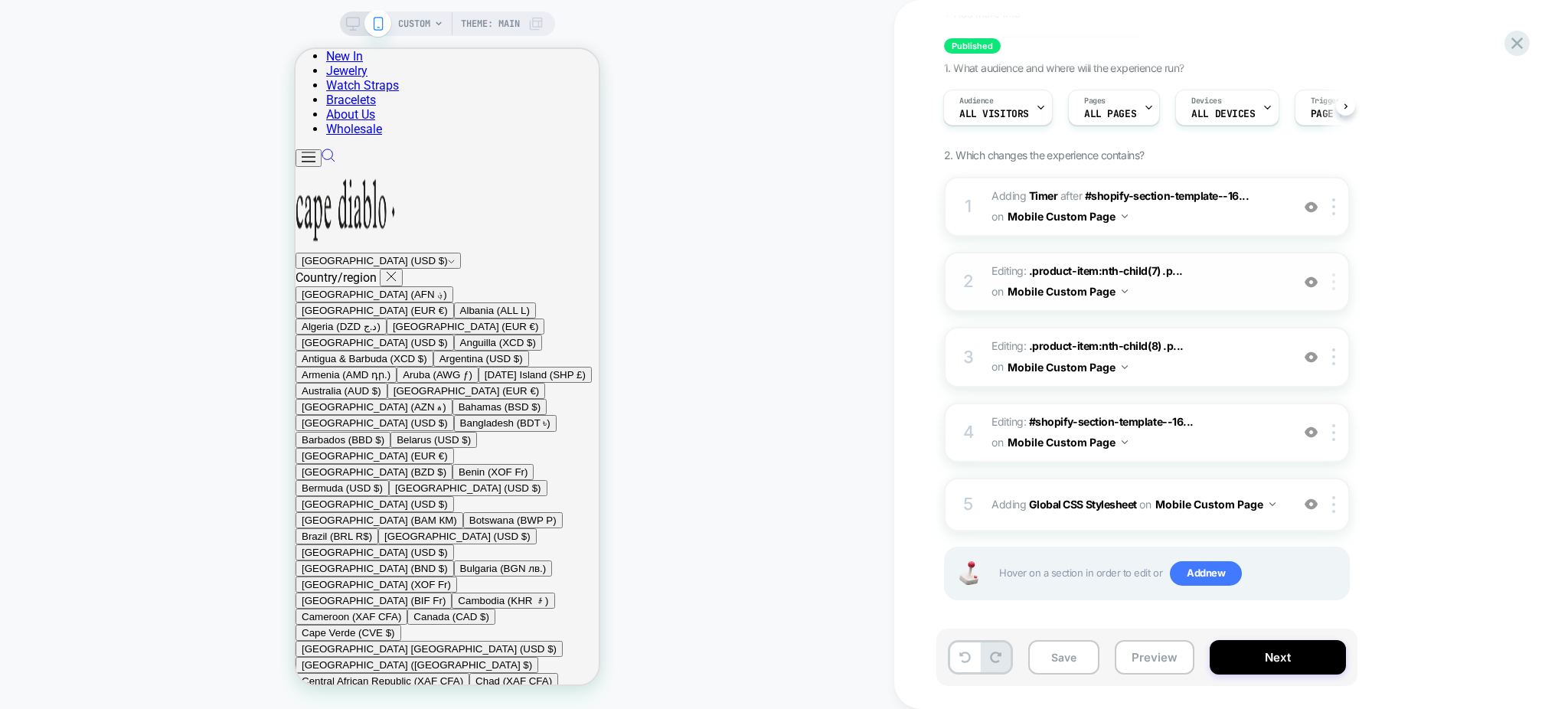
click at [1332, 280] on div at bounding box center [1337, 281] width 25 height 17
click at [1293, 399] on div "Delete" at bounding box center [1336, 403] width 136 height 42
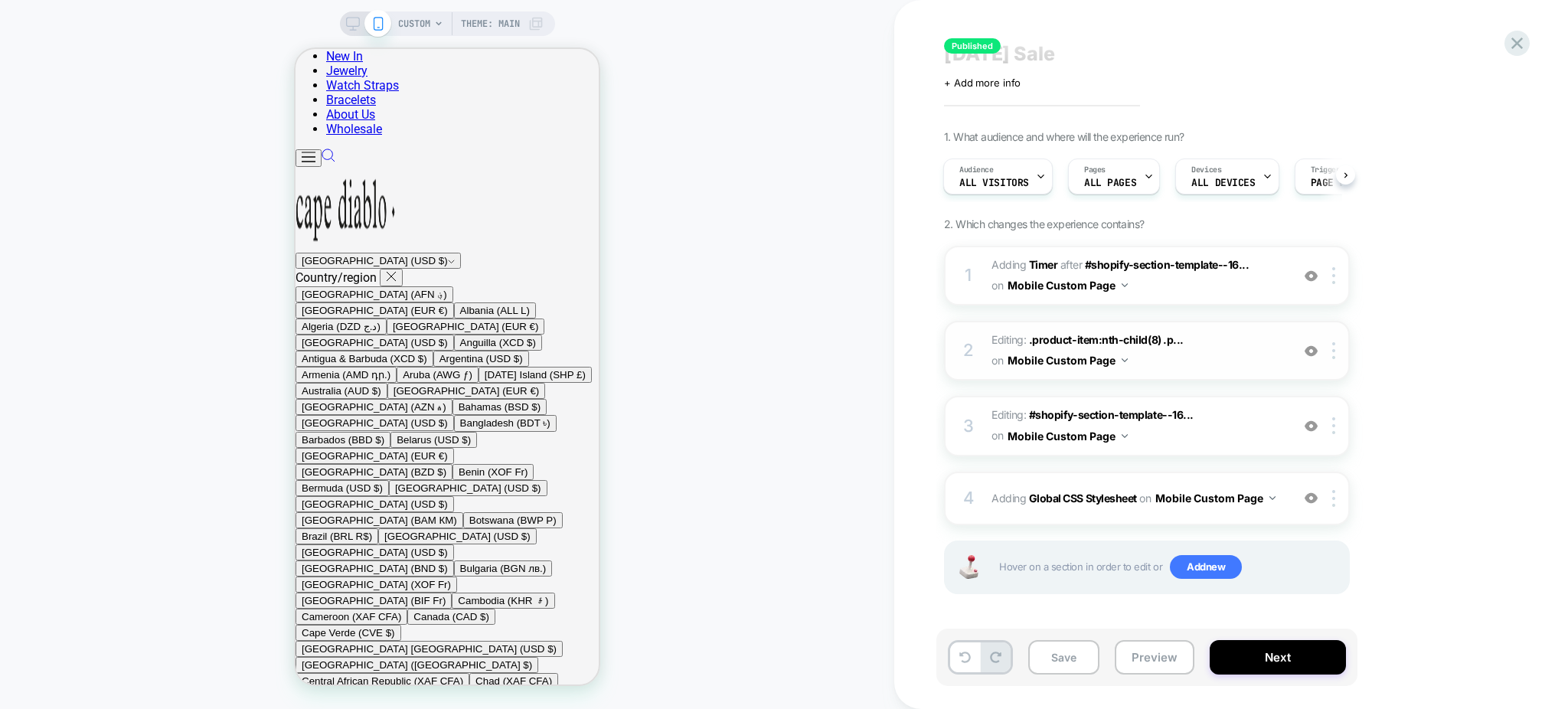
scroll to position [16, 0]
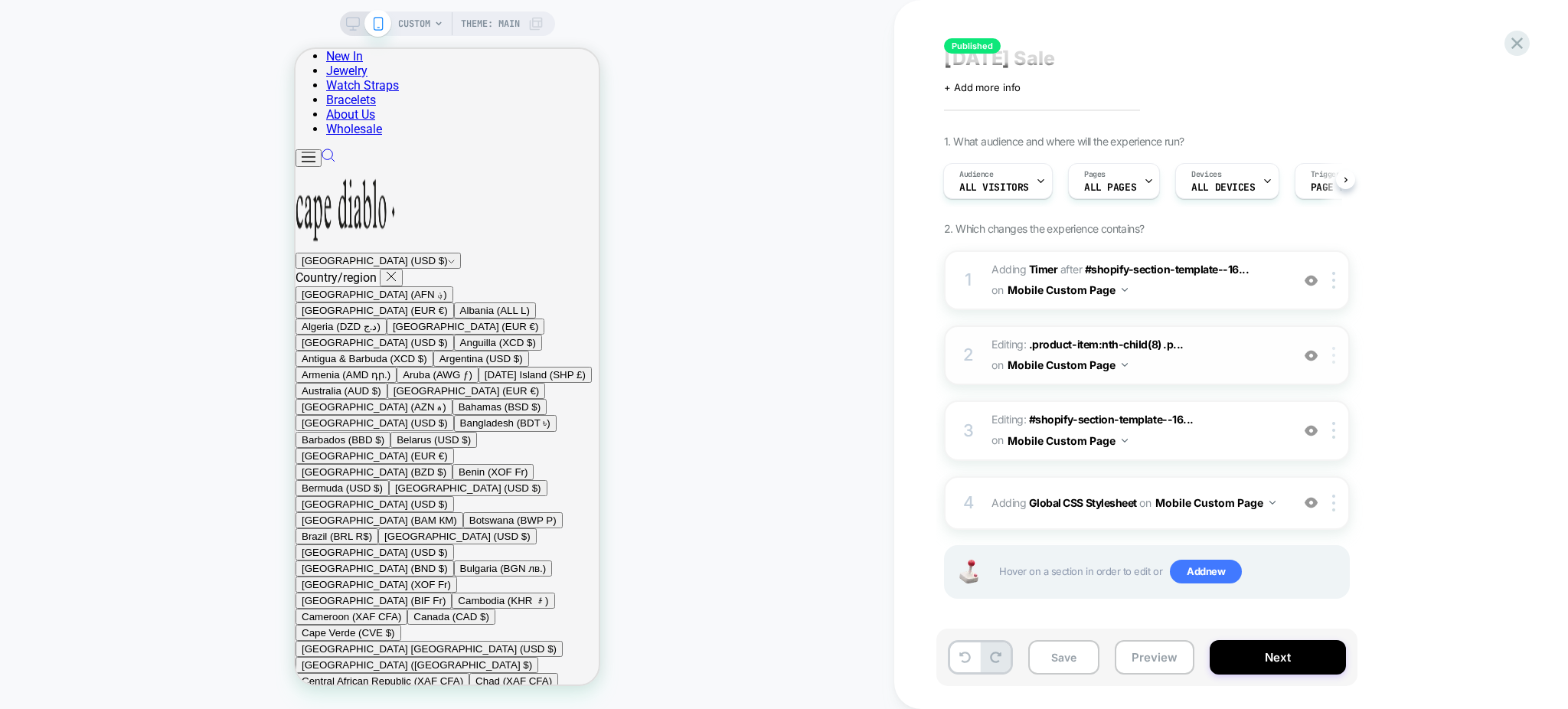
click at [1327, 348] on div at bounding box center [1337, 355] width 25 height 17
click at [1315, 475] on div "Delete" at bounding box center [1336, 476] width 136 height 42
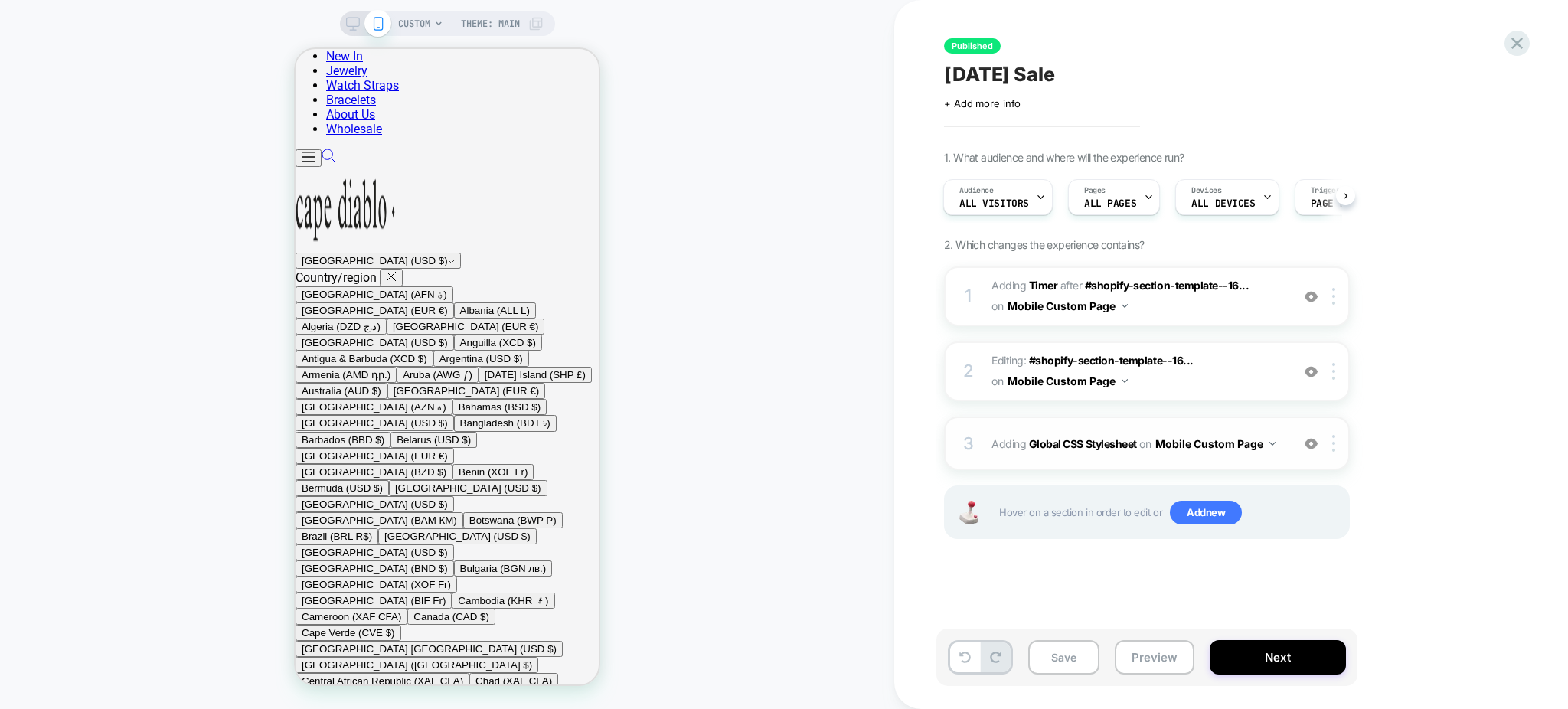
scroll to position [0, 0]
click at [1245, 369] on span "Editing : #shopify-section-template--16... #shopify-section-template--160114309…" at bounding box center [1137, 371] width 291 height 42
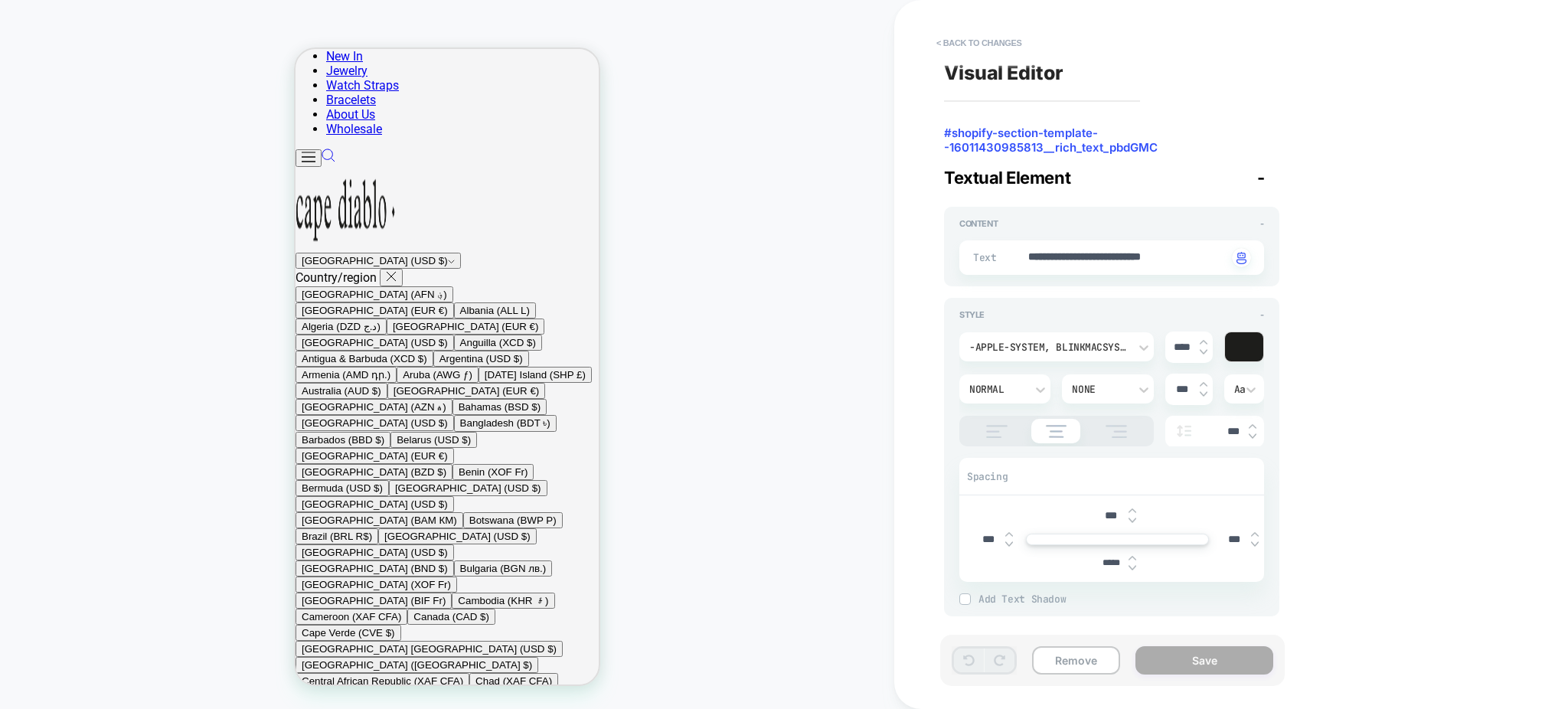
scroll to position [5, 0]
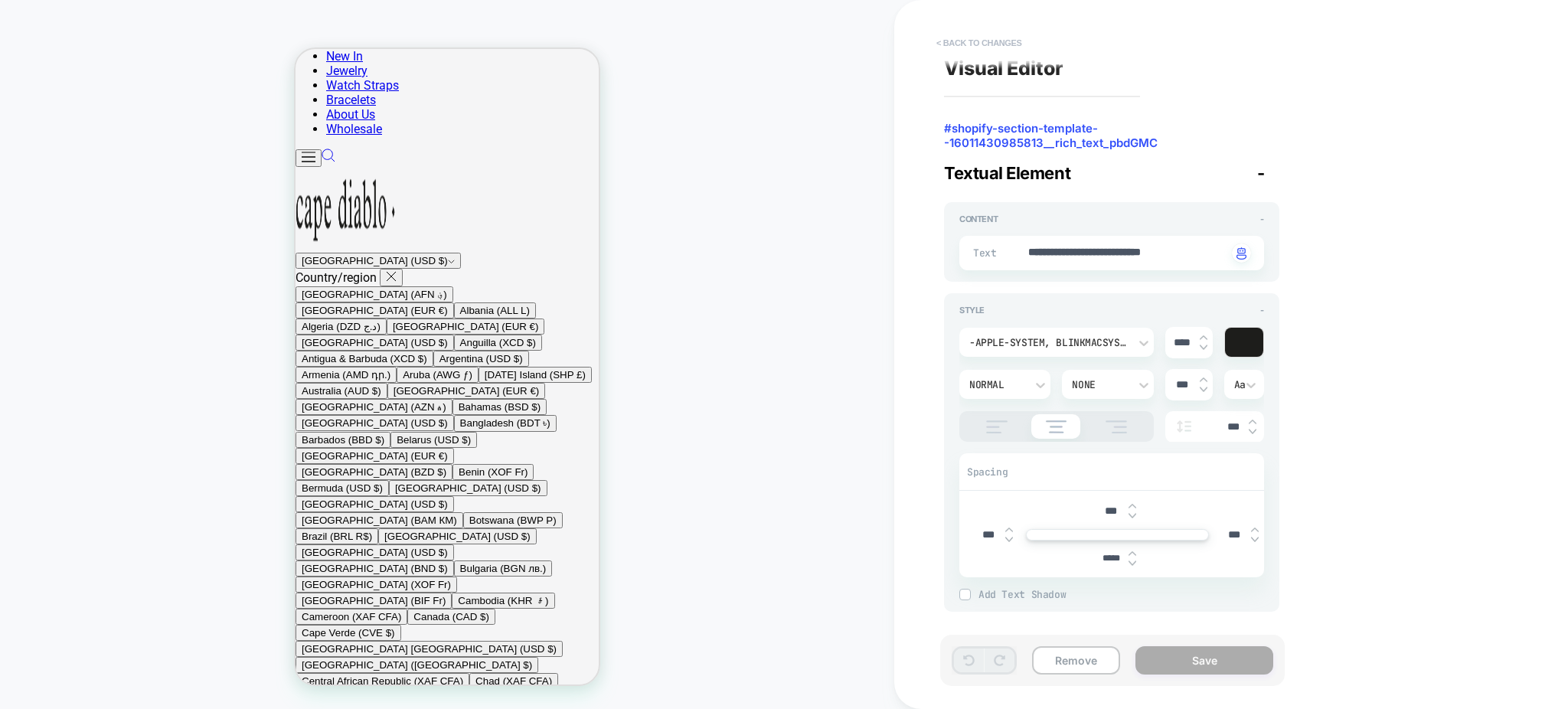
click at [1011, 32] on button "< Back to changes" at bounding box center [979, 42] width 101 height 24
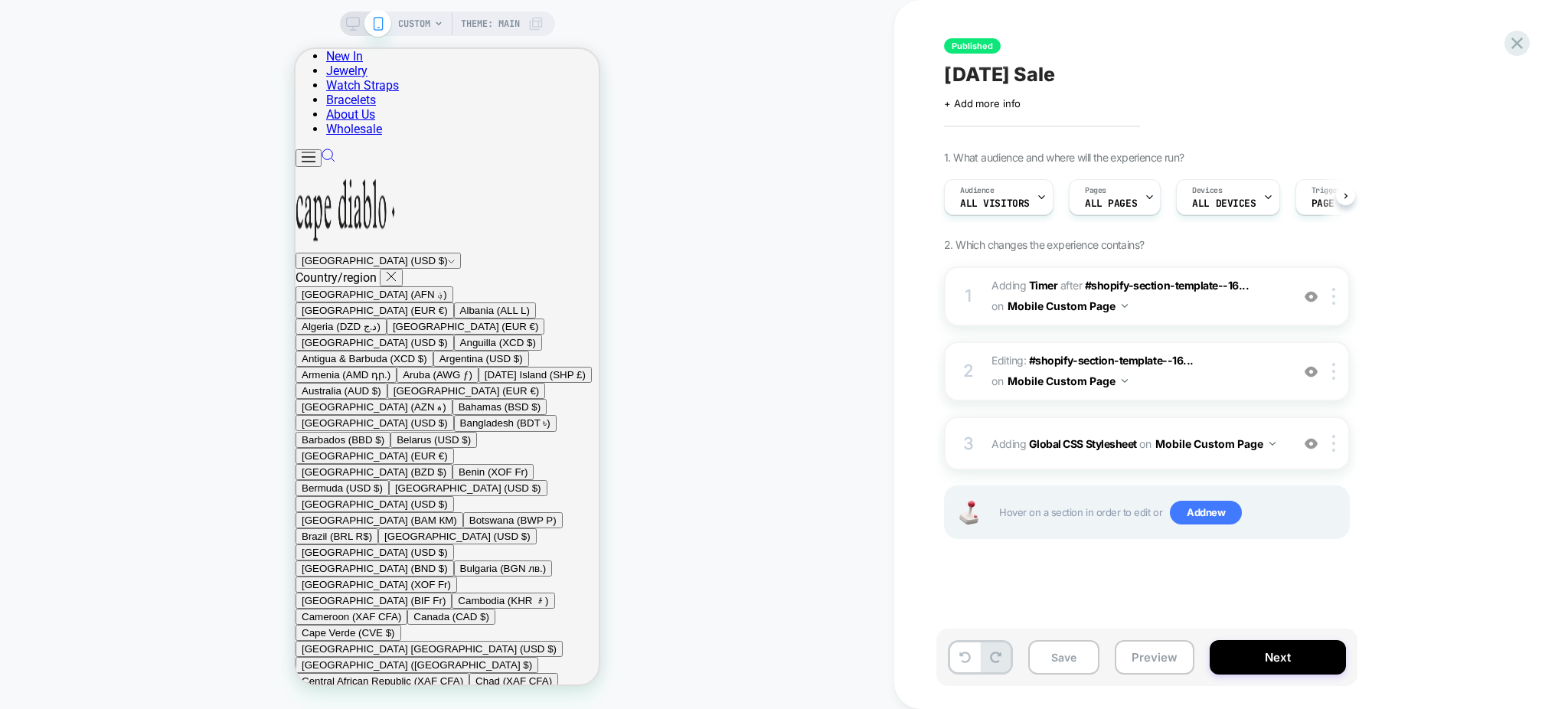
scroll to position [0, 1]
click at [1337, 363] on div at bounding box center [1337, 371] width 25 height 17
click at [1319, 500] on div "Delete" at bounding box center [1336, 493] width 136 height 42
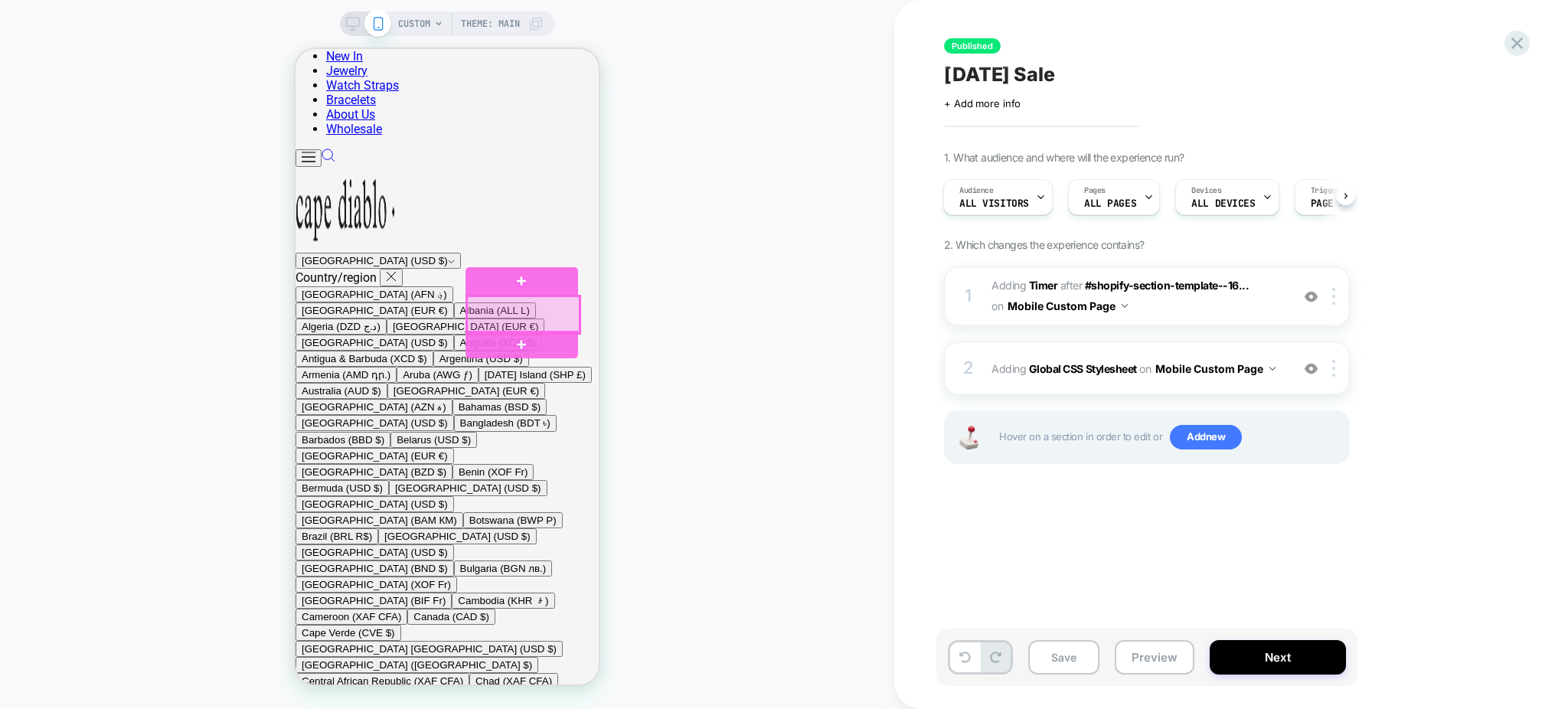
click at [476, 313] on div at bounding box center [523, 315] width 112 height 37
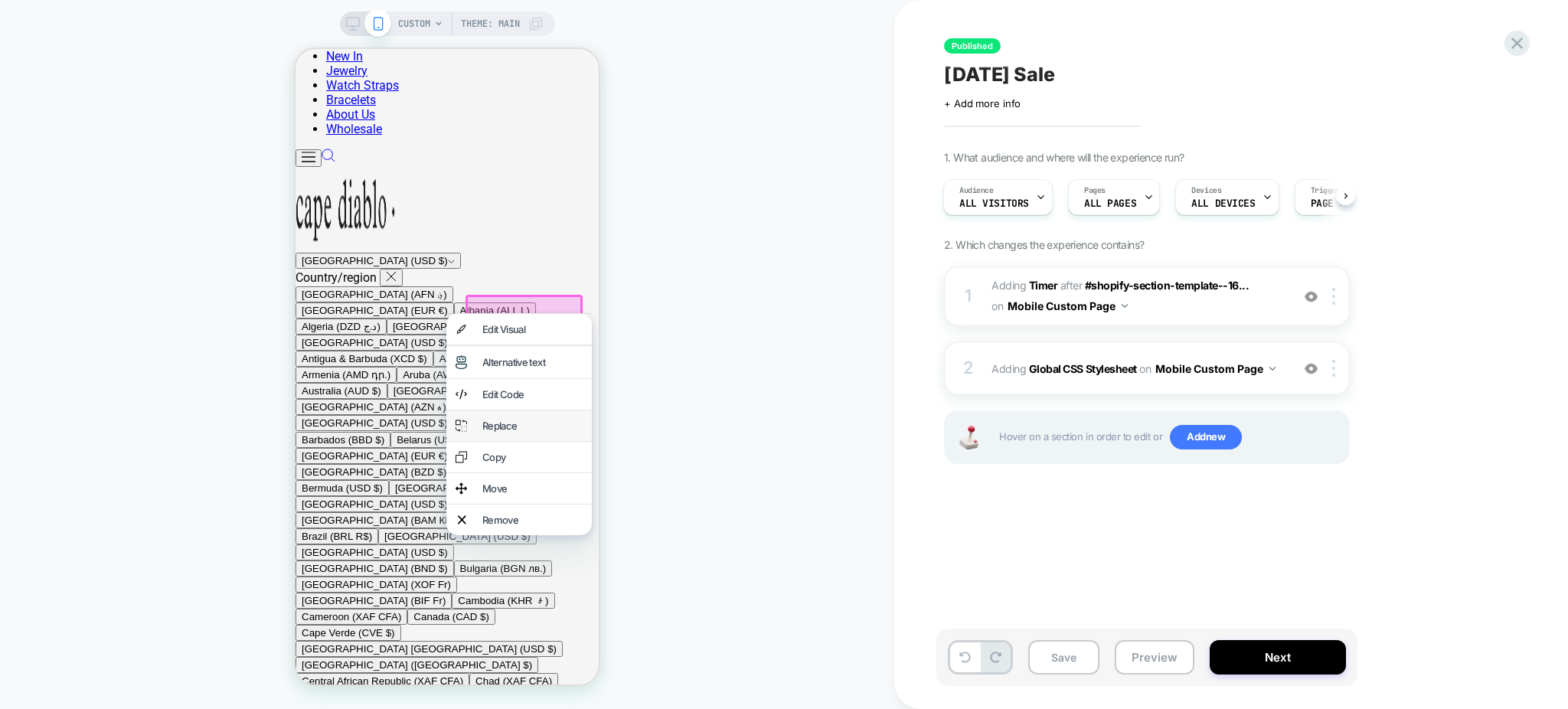
click at [505, 432] on div "Replace" at bounding box center [533, 425] width 101 height 12
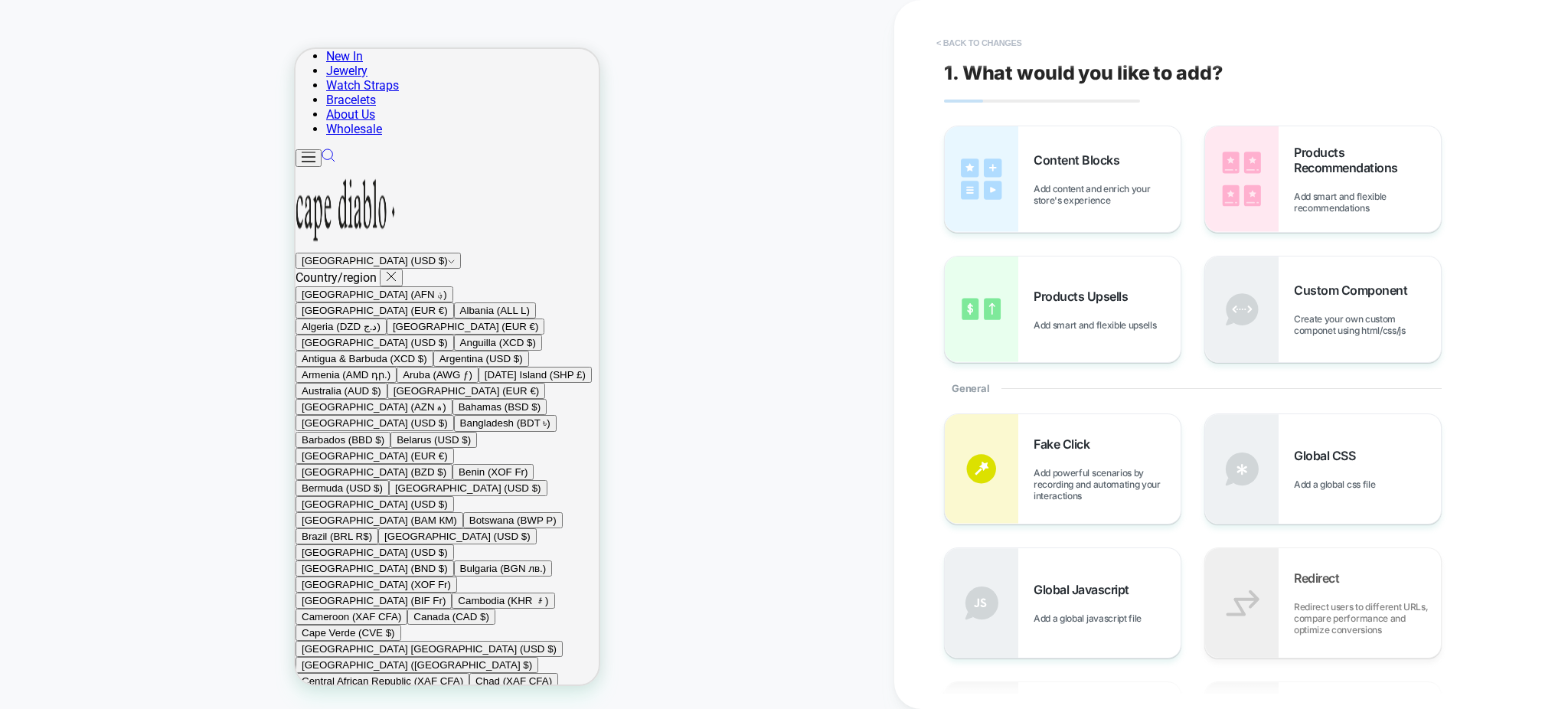
click at [972, 45] on button "< Back to changes" at bounding box center [979, 42] width 101 height 24
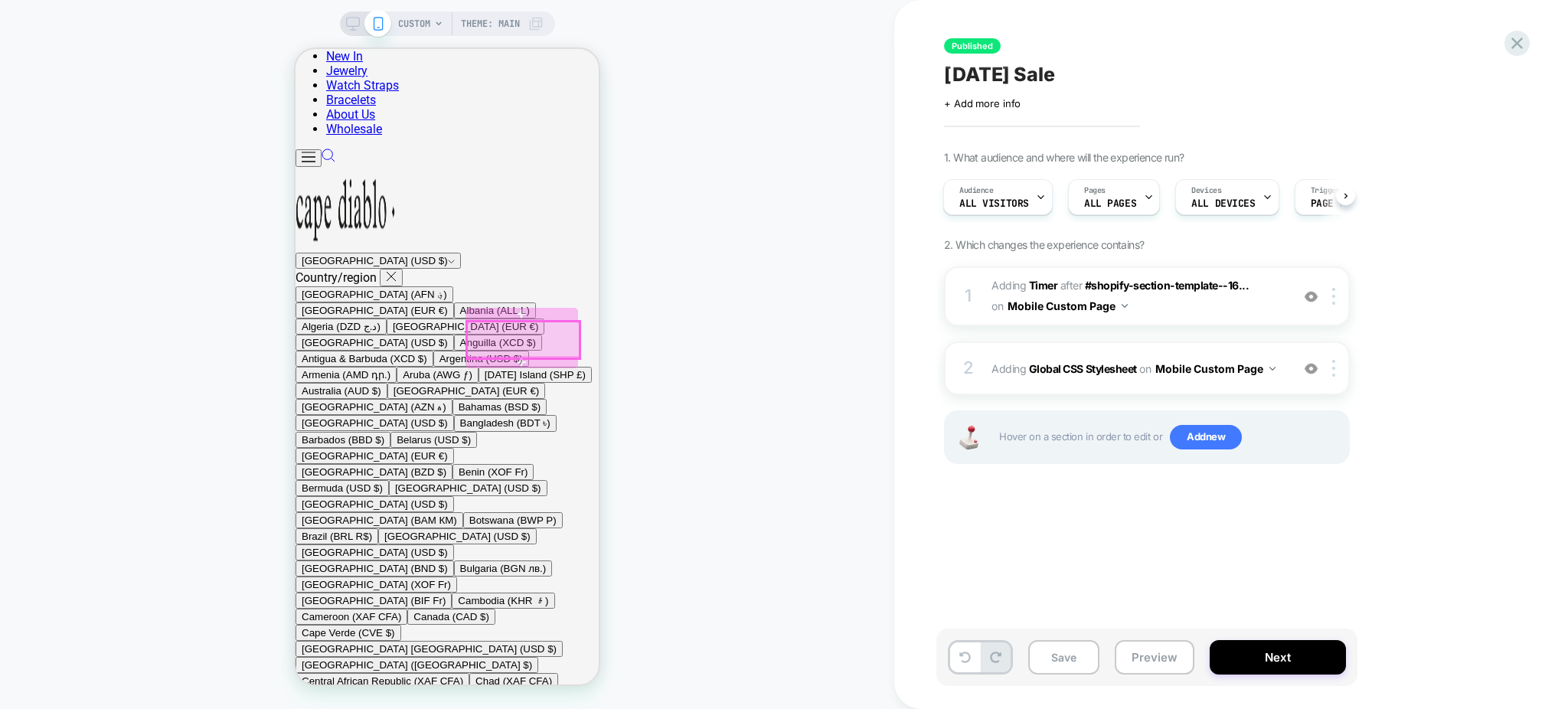
click at [547, 345] on div at bounding box center [523, 340] width 112 height 37
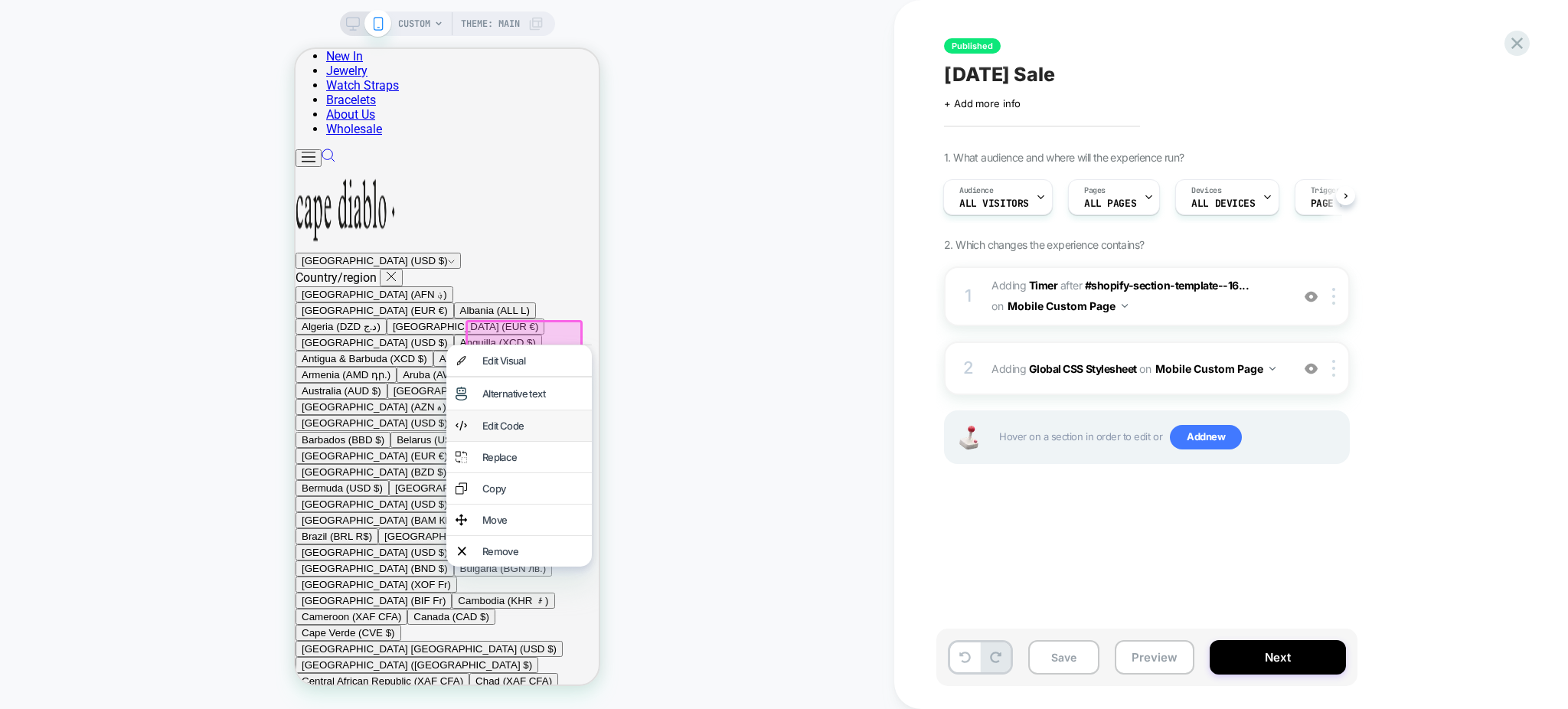
click at [523, 432] on div "Edit Code" at bounding box center [533, 425] width 101 height 12
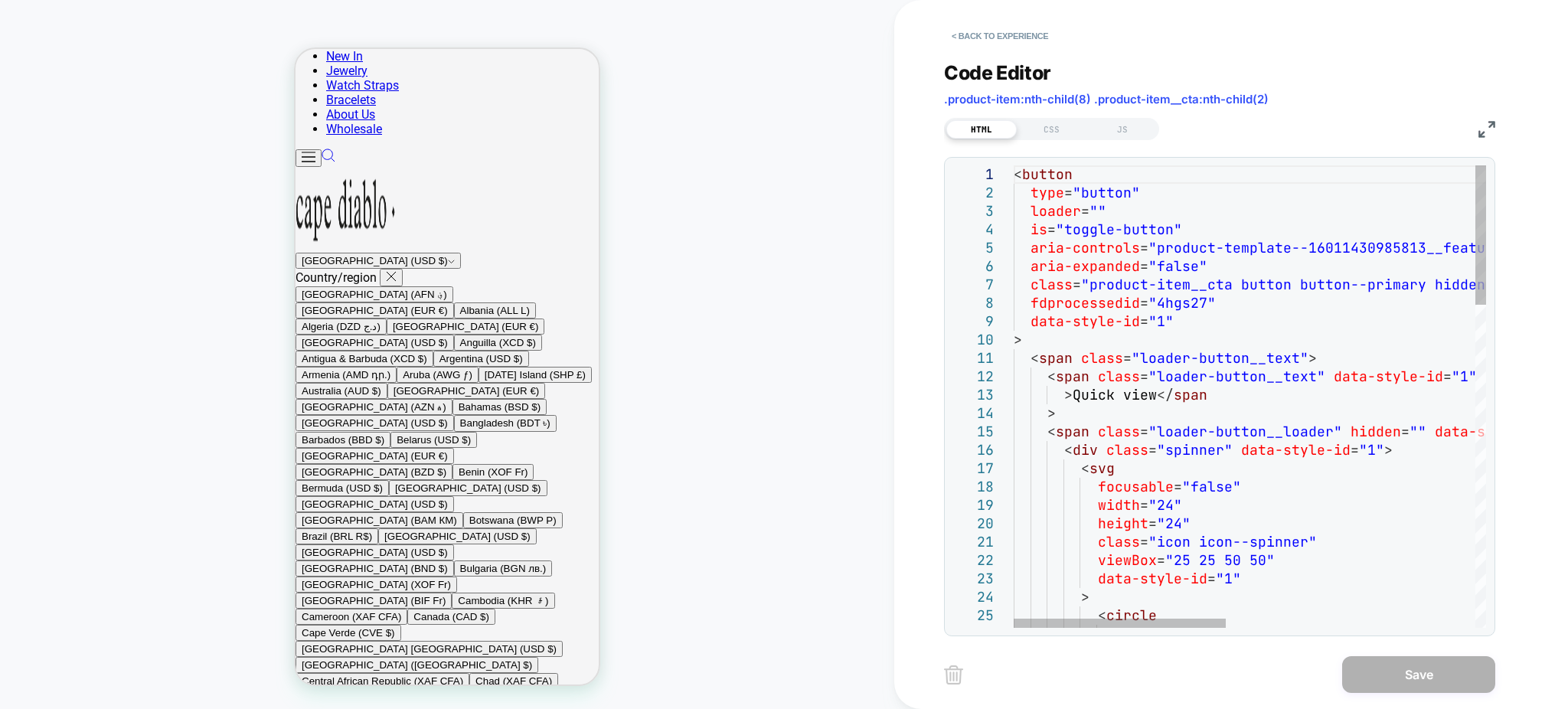
scroll to position [1562, 0]
click at [1103, 130] on div "JS" at bounding box center [1122, 129] width 71 height 18
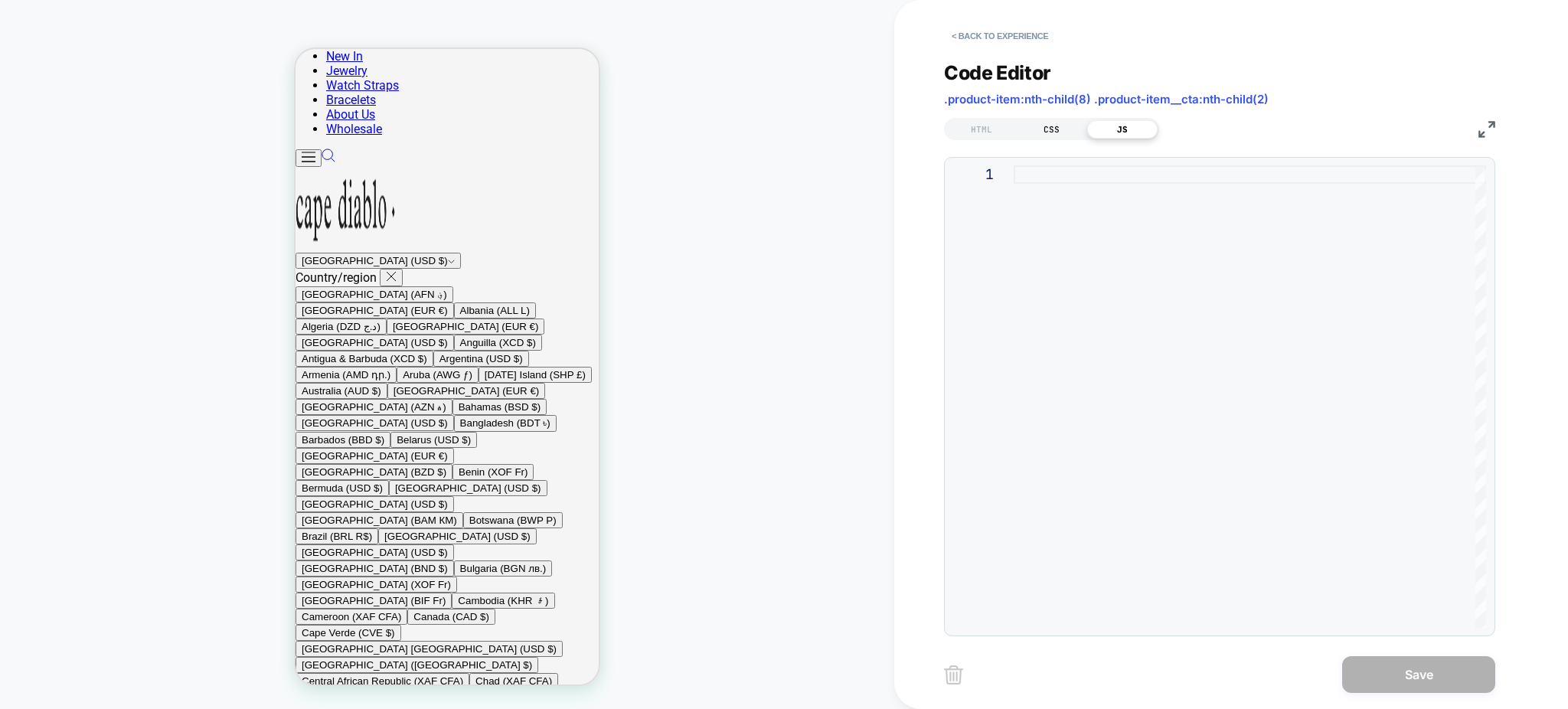
click at [1025, 128] on div "CSS" at bounding box center [1052, 129] width 71 height 18
click at [939, 129] on div "< Back to experience Code Editor .product-item:nth-child(8) .product-item__cta:…" at bounding box center [1231, 354] width 674 height 709
click at [962, 129] on div "HTML" at bounding box center [981, 129] width 71 height 18
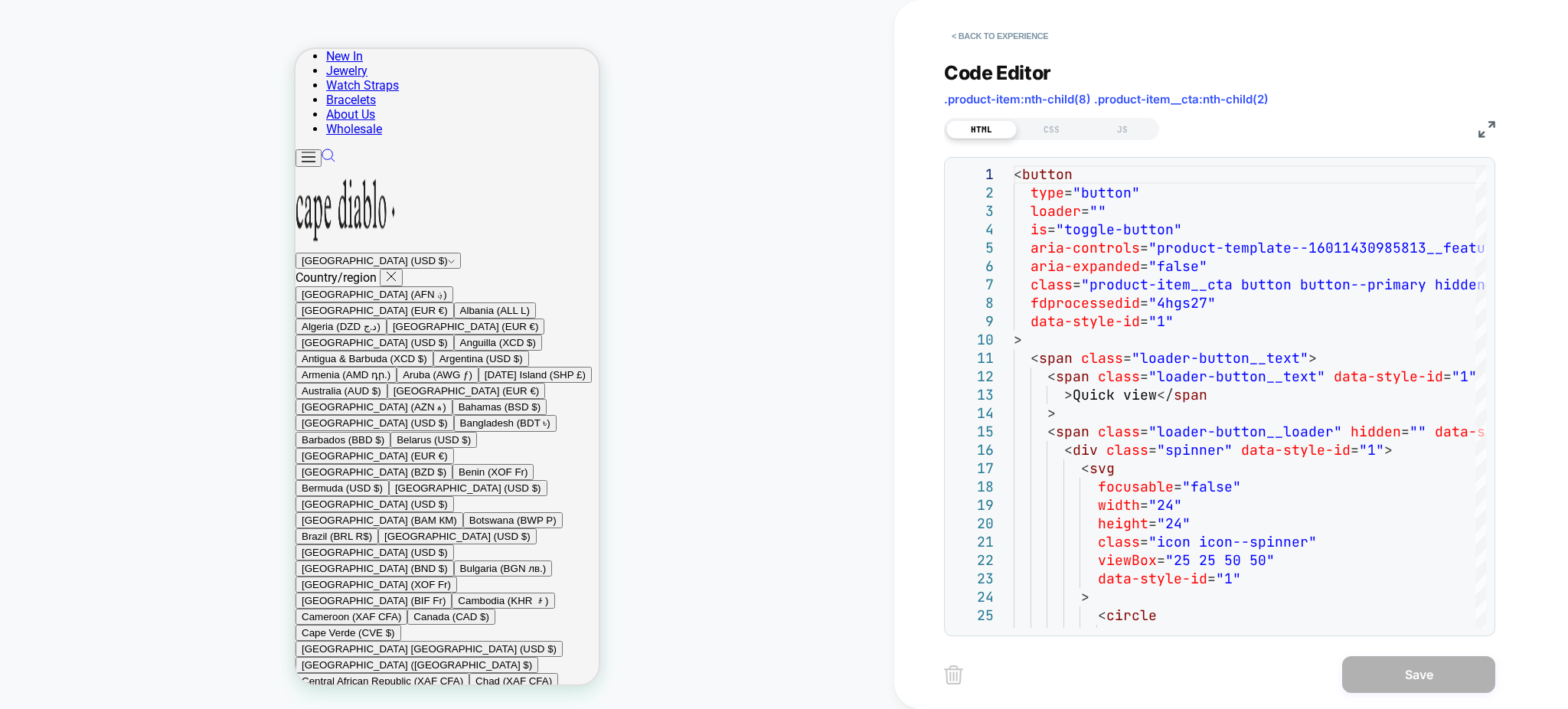
click at [1044, 140] on div "Code Editor .product-item:nth-child(8) .product-item__cta:nth-child(2) HTML CSS…" at bounding box center [1219, 340] width 551 height 594
click at [1043, 134] on div "CSS" at bounding box center [1052, 129] width 71 height 18
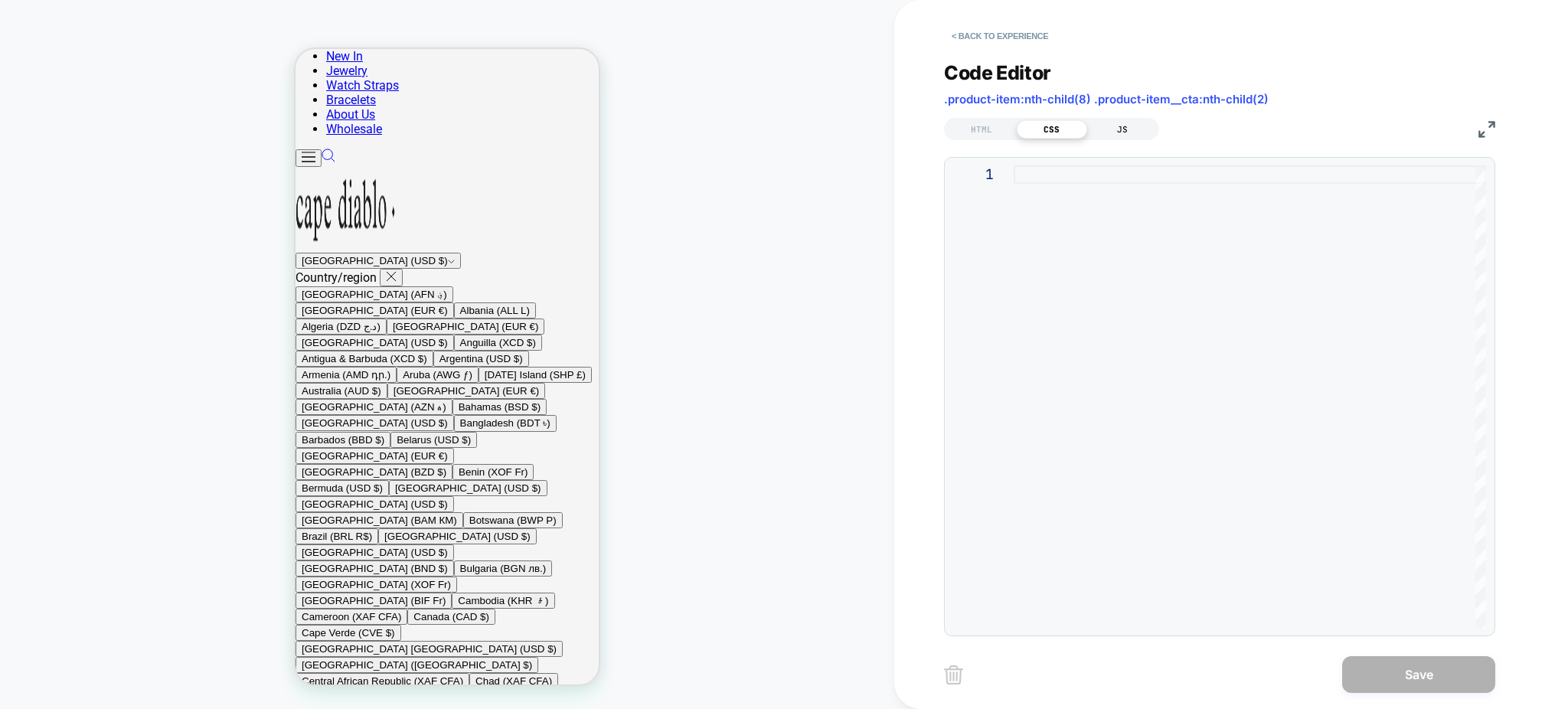
click at [1118, 121] on div "JS" at bounding box center [1122, 129] width 71 height 18
click at [975, 34] on button "< Back to experience" at bounding box center [1000, 36] width 112 height 24
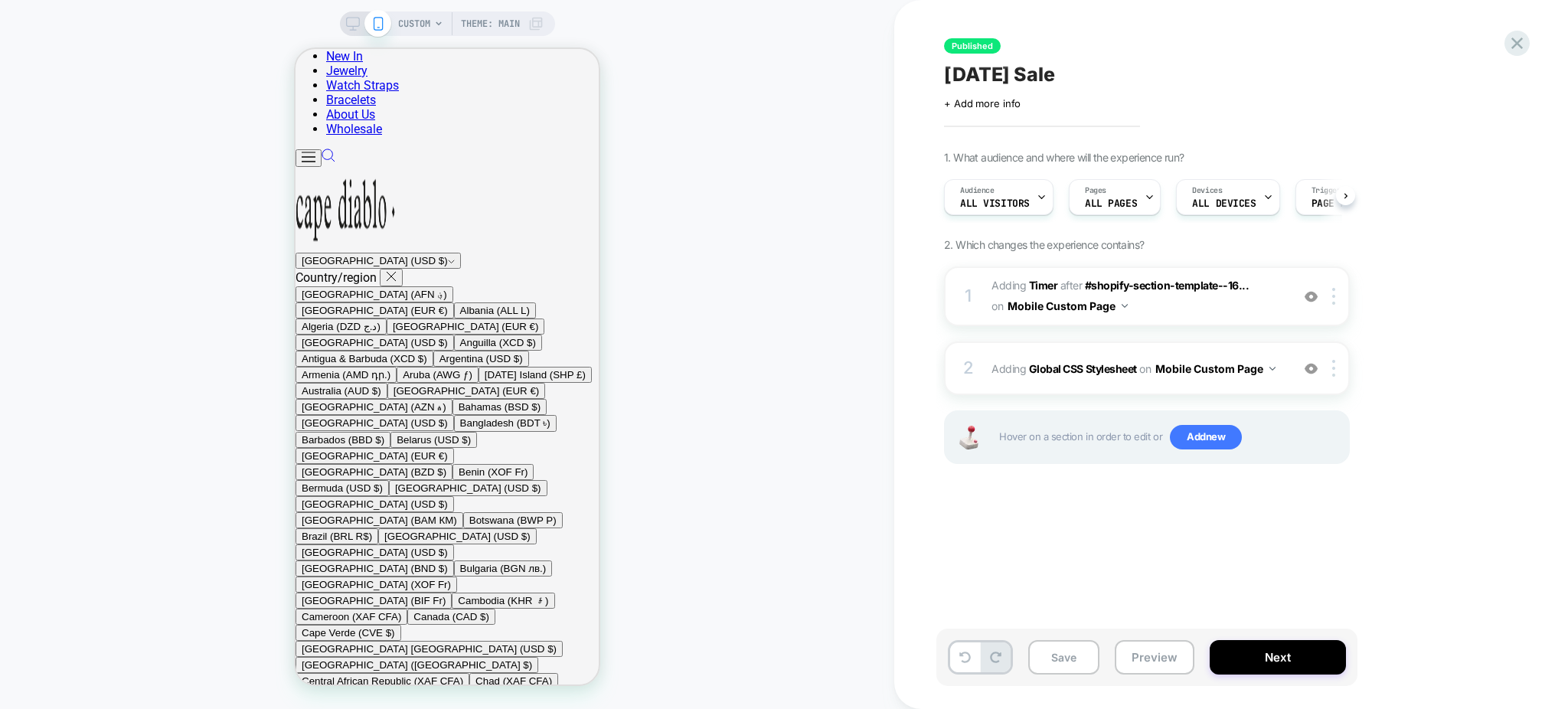
scroll to position [0, 1]
click at [550, 334] on div at bounding box center [523, 329] width 112 height 37
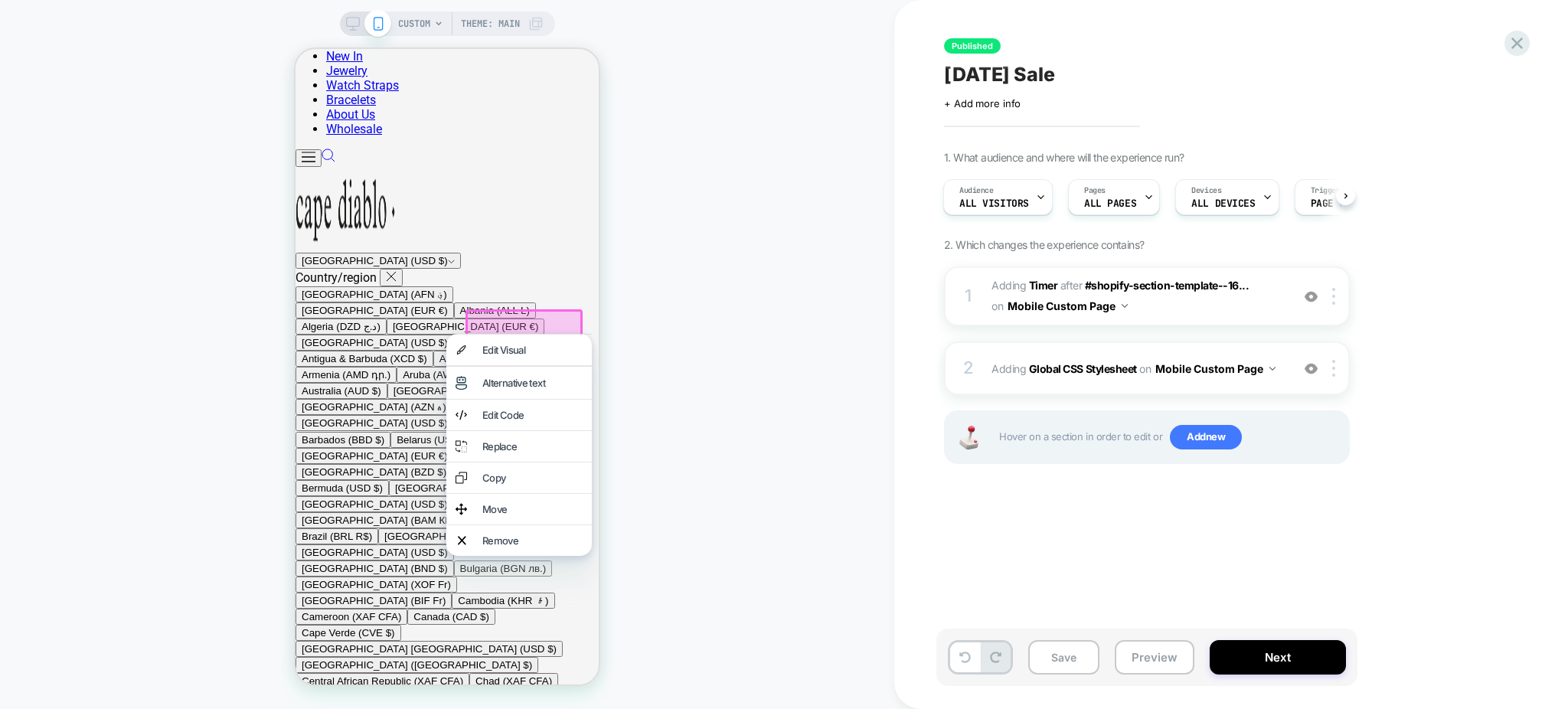
click at [533, 352] on div "Edit Visual" at bounding box center [533, 350] width 101 height 12
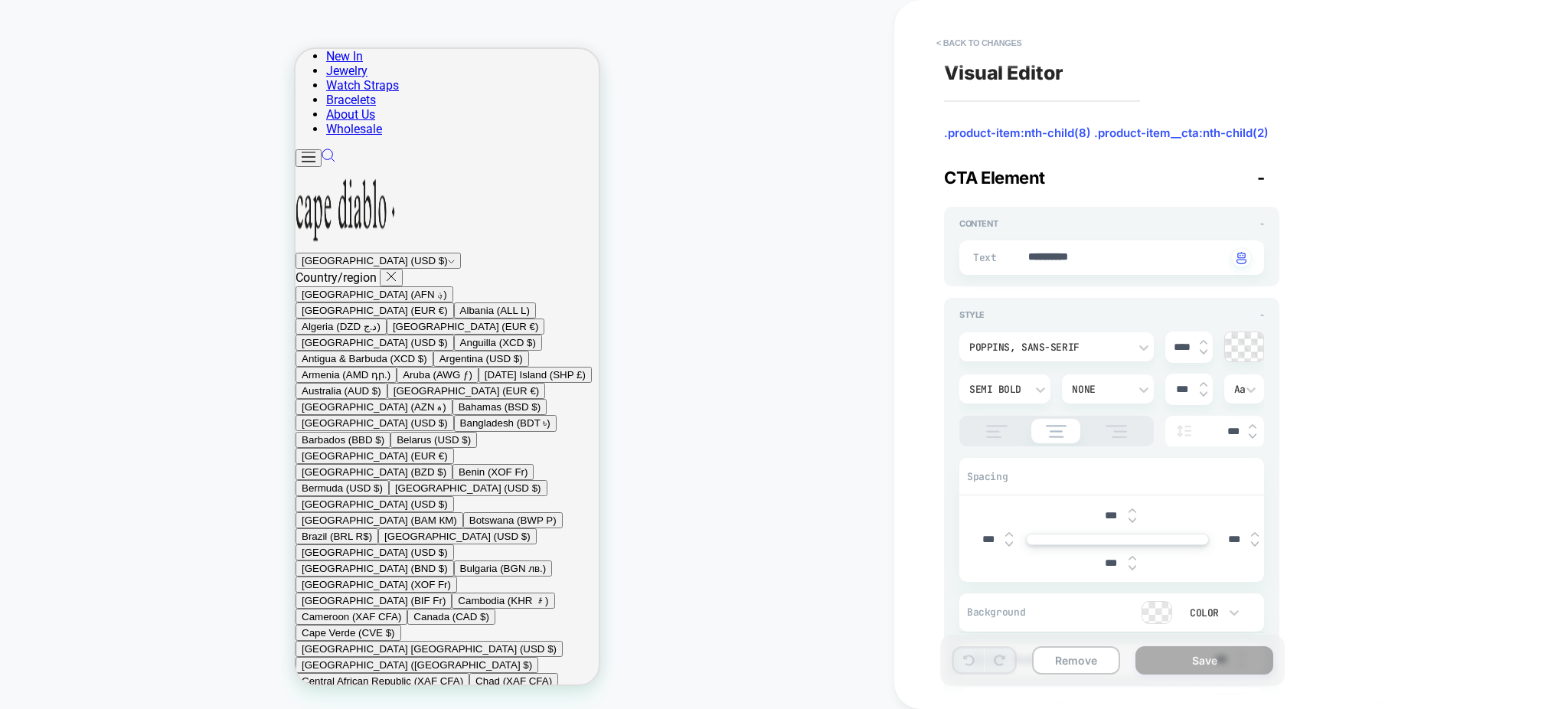
scroll to position [42, 0]
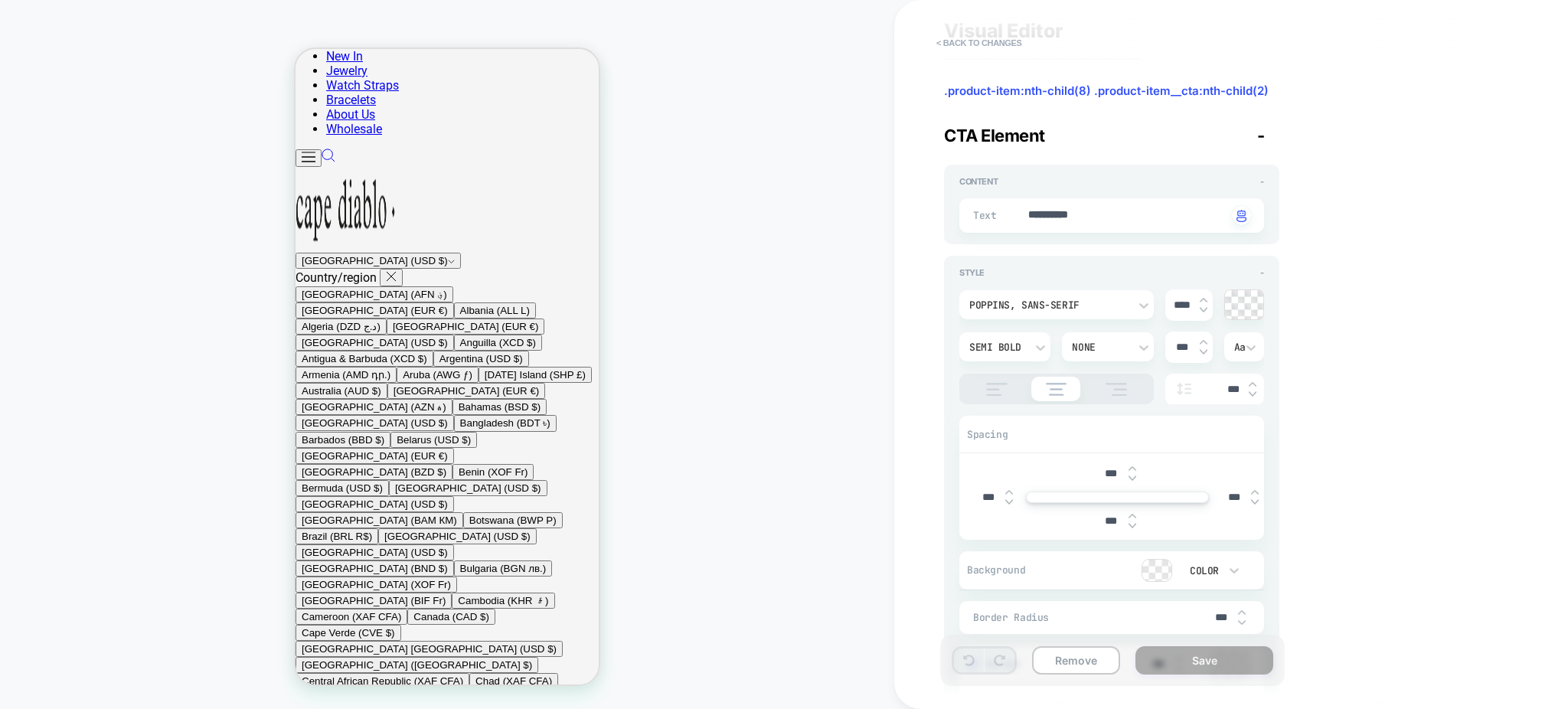
type textarea "*"
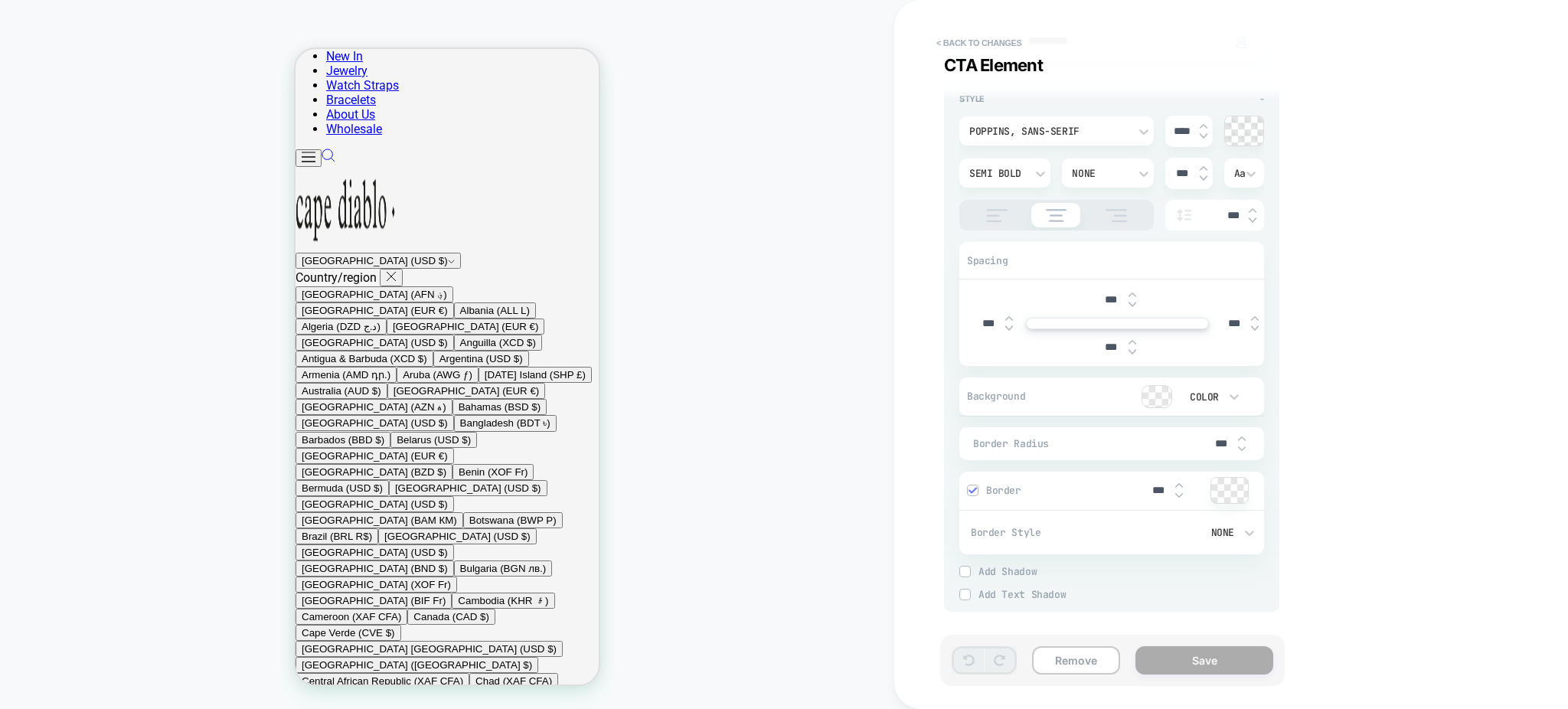
scroll to position [1562, 0]
click at [1134, 399] on div at bounding box center [1104, 397] width 137 height 23
click at [1152, 395] on div at bounding box center [1157, 397] width 29 height 22
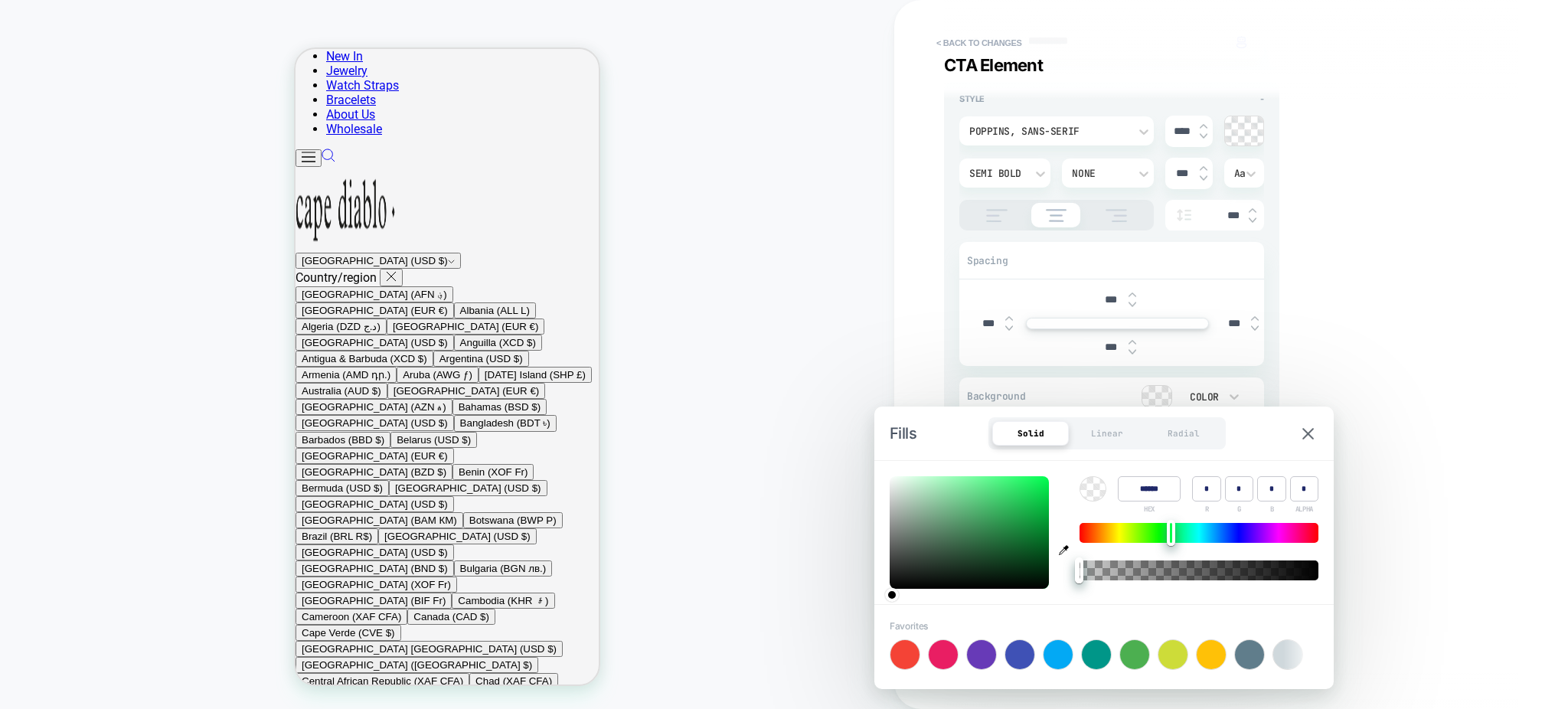
click at [1172, 533] on div at bounding box center [1198, 533] width 239 height 20
drag, startPoint x: 1172, startPoint y: 533, endPoint x: 1154, endPoint y: 532, distance: 18.0
click at [1154, 532] on div at bounding box center [1153, 533] width 8 height 26
click at [1402, 628] on div "**********" at bounding box center [1223, 354] width 574 height 678
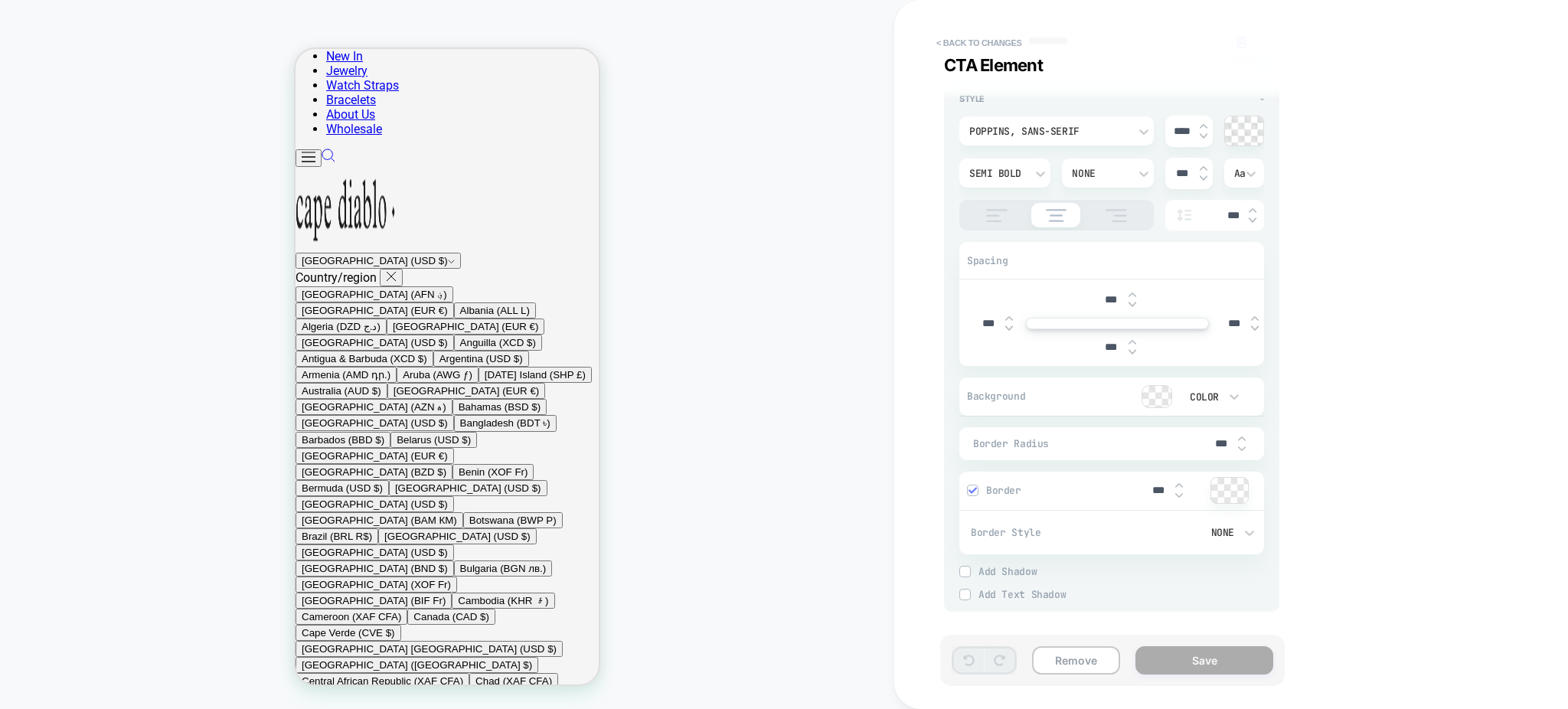
click at [1162, 400] on div at bounding box center [1157, 397] width 29 height 22
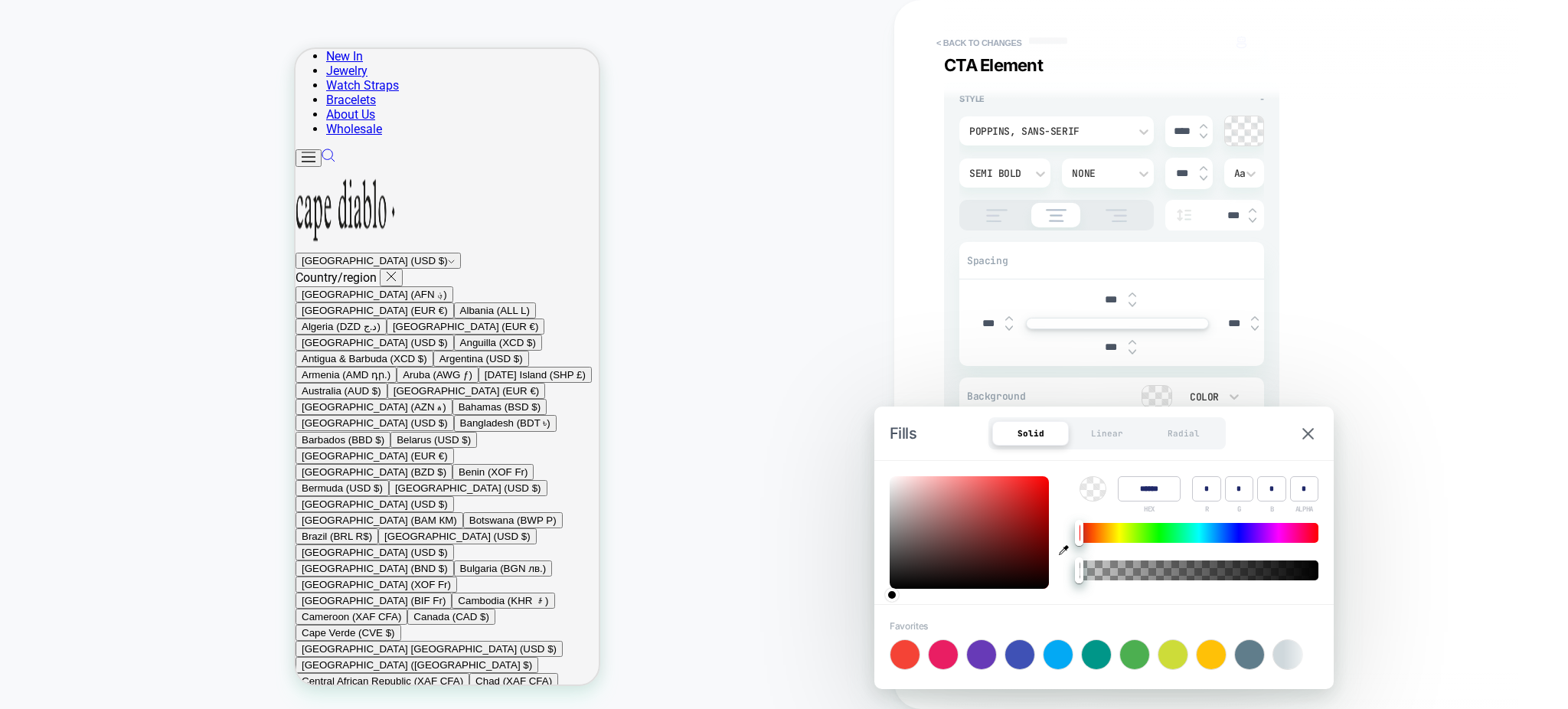
click at [1143, 537] on div at bounding box center [1198, 533] width 239 height 20
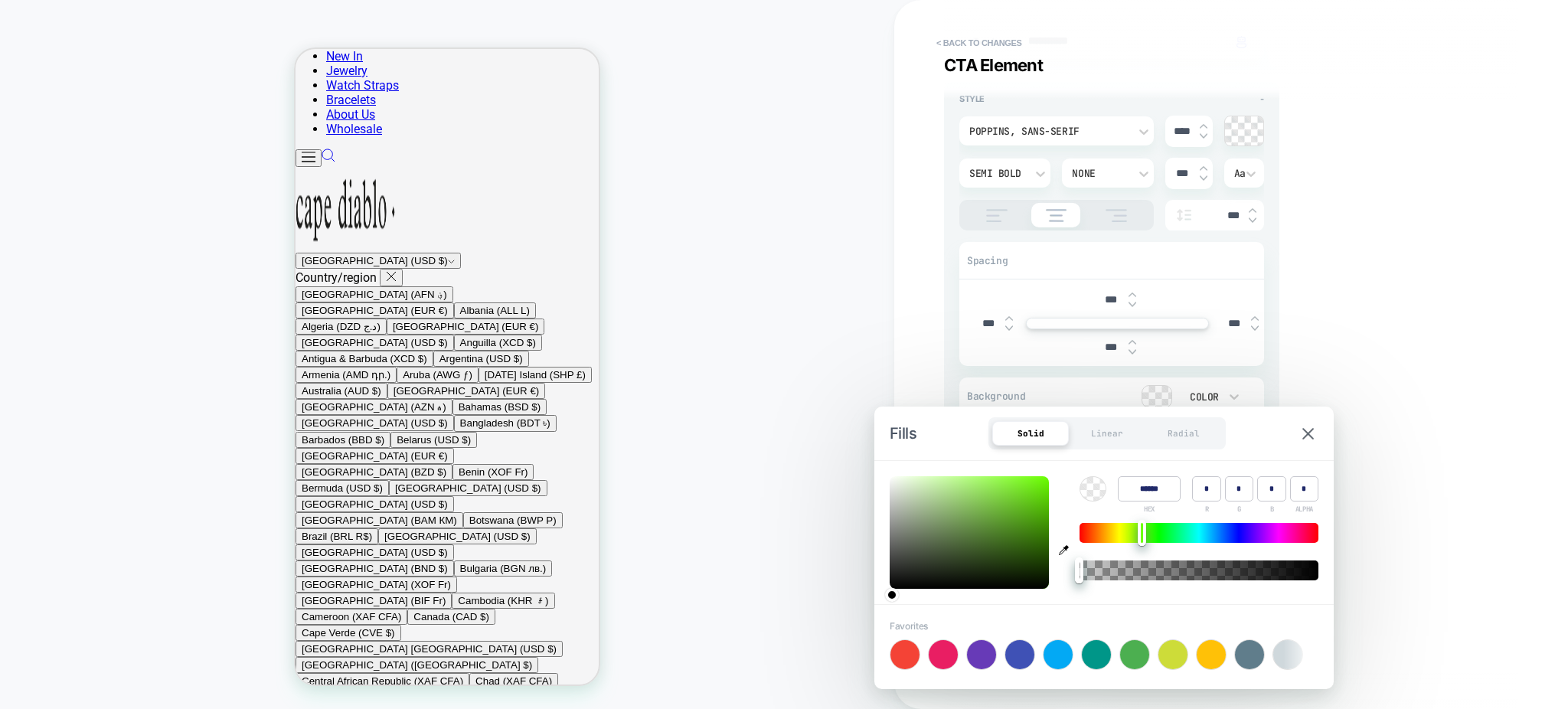
type input "******"
type input "**"
type input "***"
type input "**"
click at [1031, 520] on div at bounding box center [969, 532] width 159 height 112
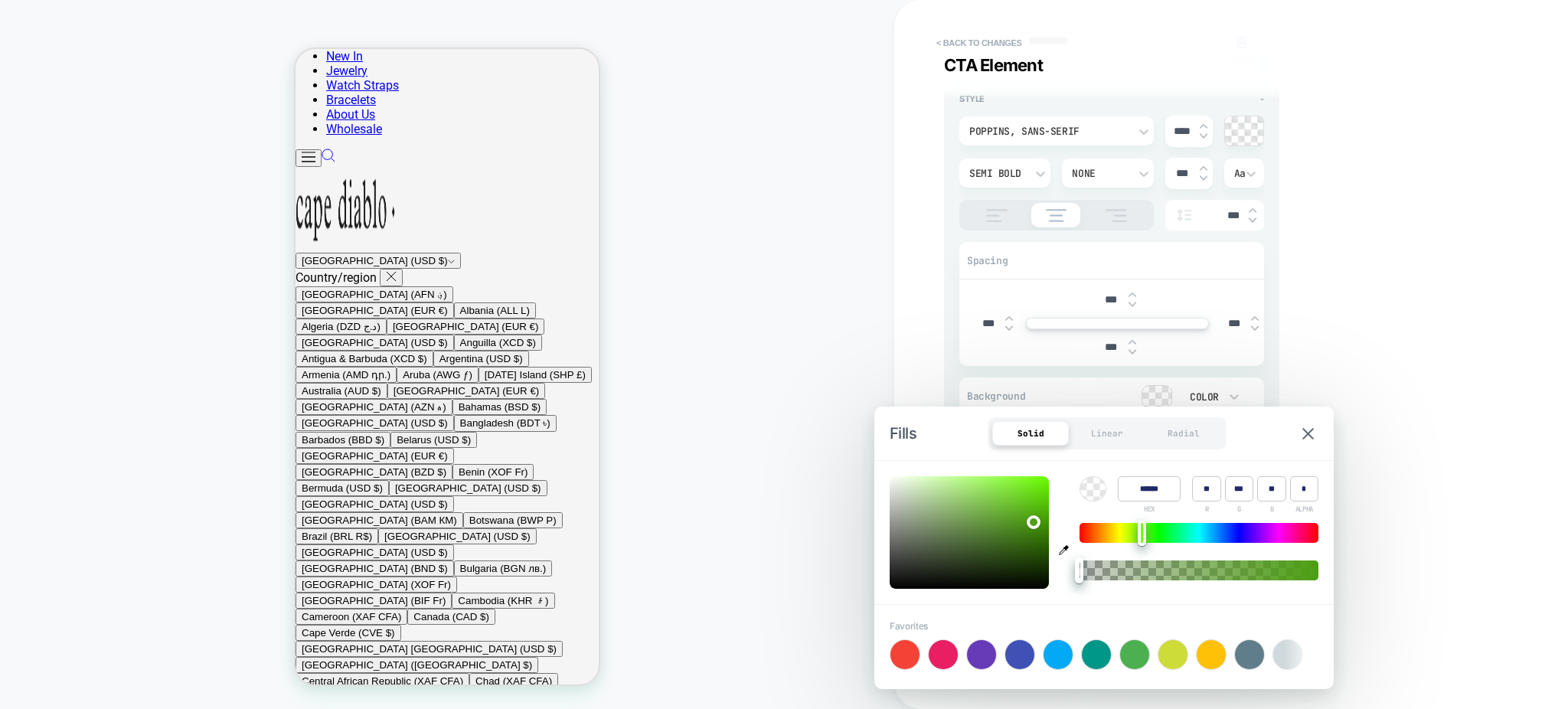
click at [831, 488] on div "CUSTOM Theme: MAIN" at bounding box center [447, 354] width 894 height 678
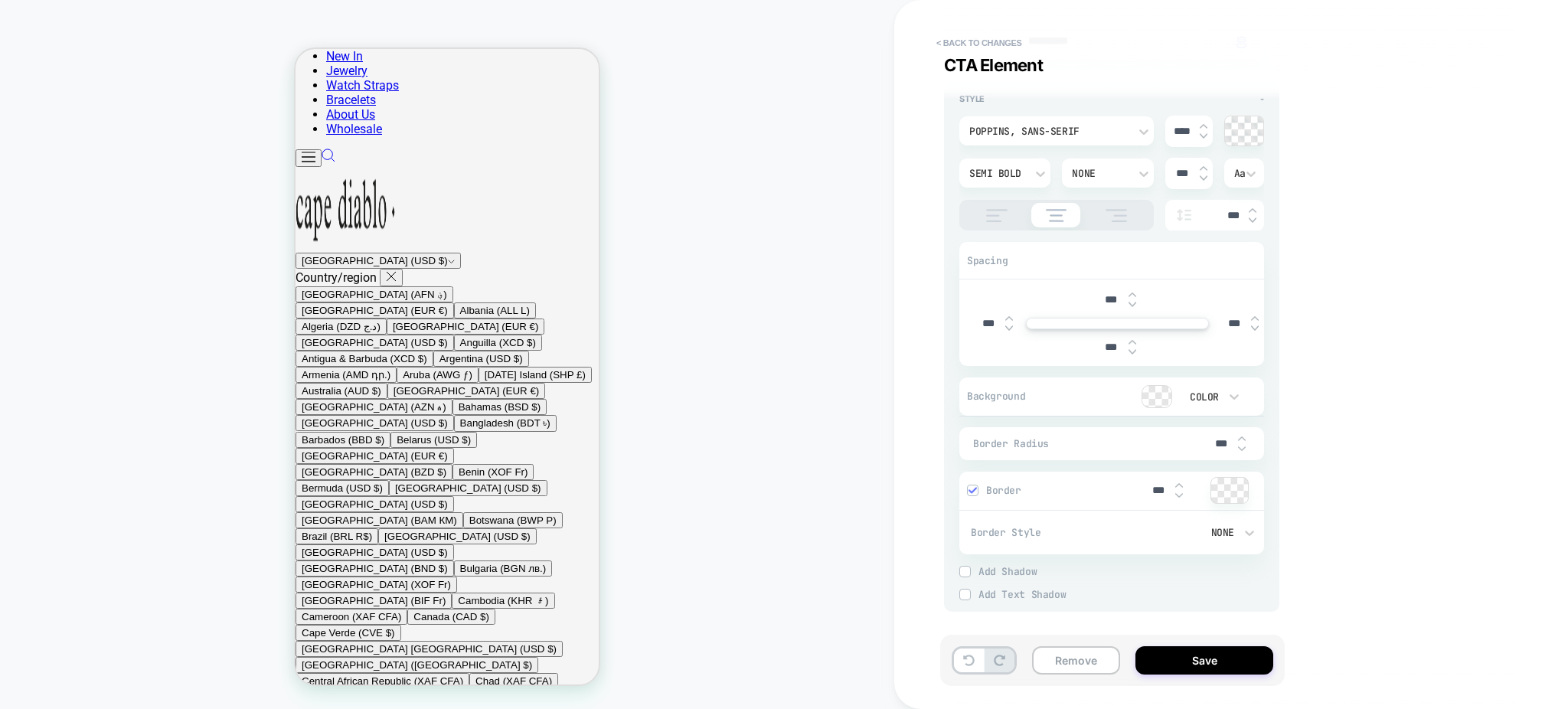
click at [1168, 389] on div at bounding box center [1157, 397] width 29 height 22
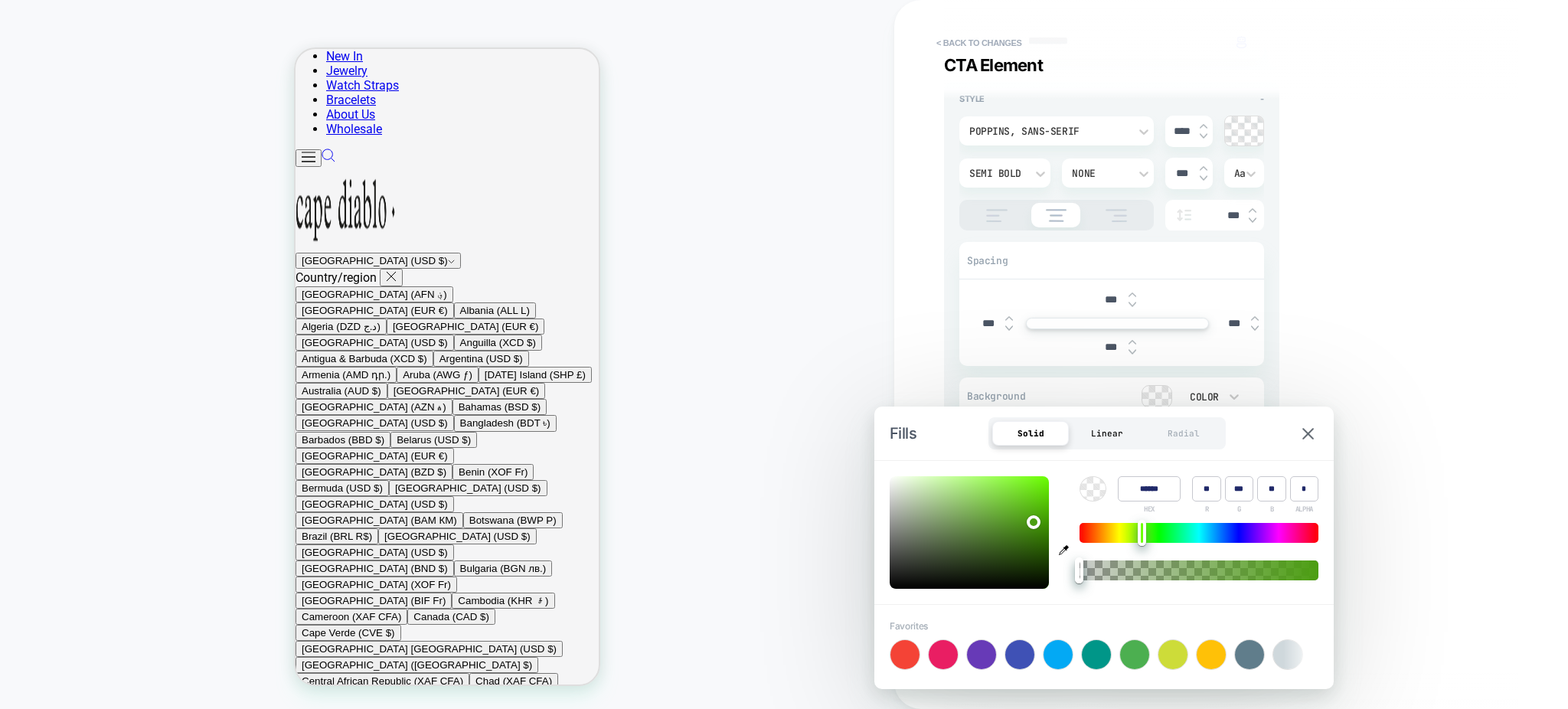
click at [1115, 429] on div "Linear" at bounding box center [1107, 433] width 77 height 24
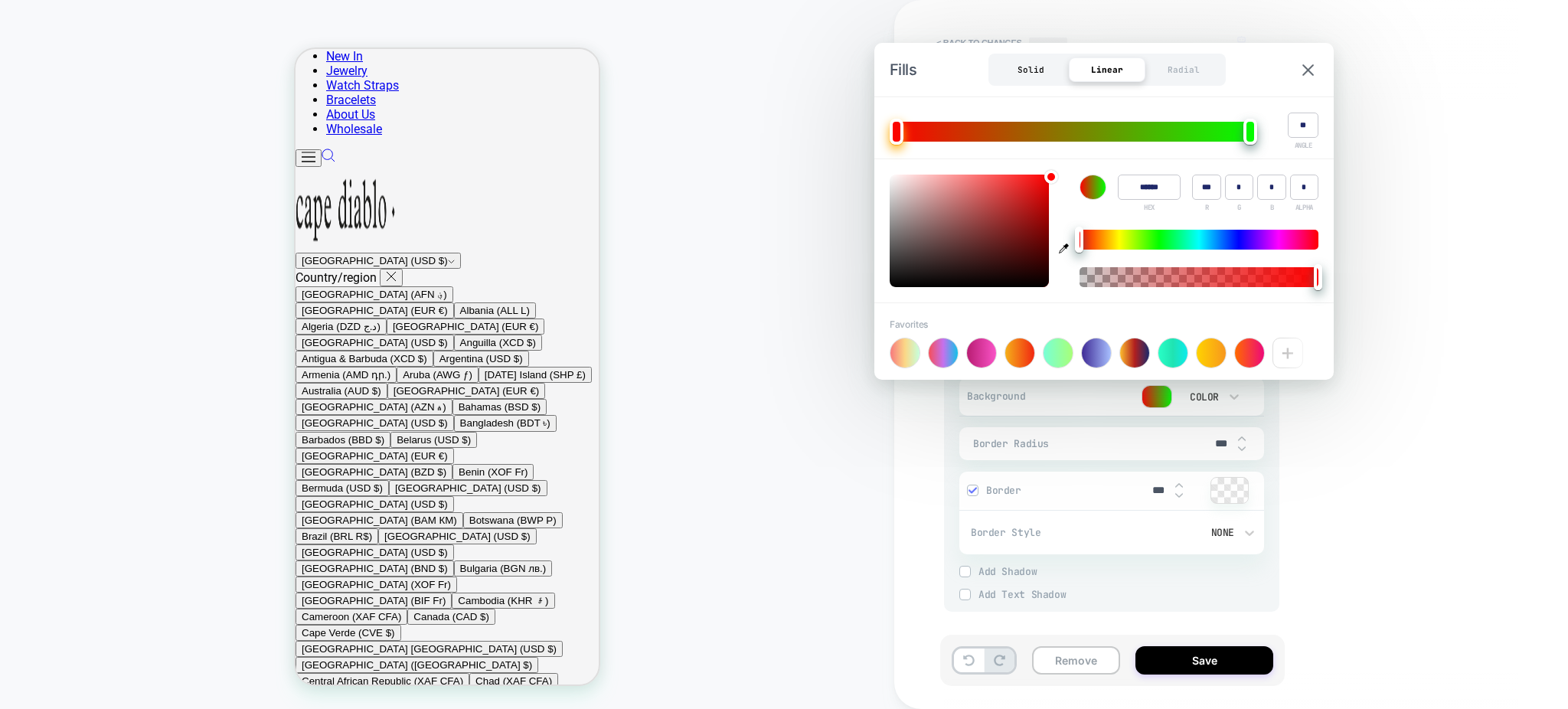
click at [1031, 69] on div "Solid" at bounding box center [1030, 69] width 77 height 24
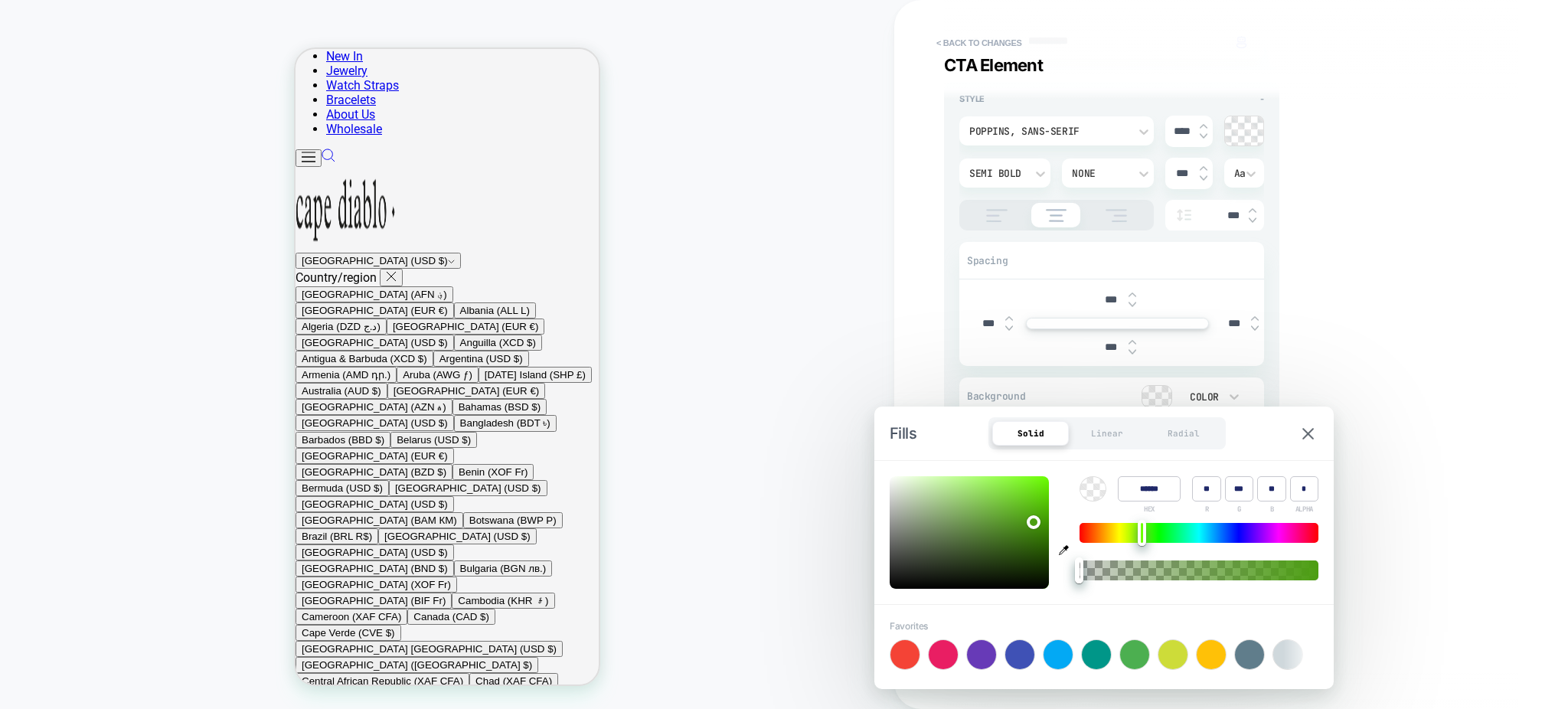
type textarea "*"
type input "******"
type input "**"
type input "***"
click at [1184, 539] on div at bounding box center [1198, 533] width 239 height 20
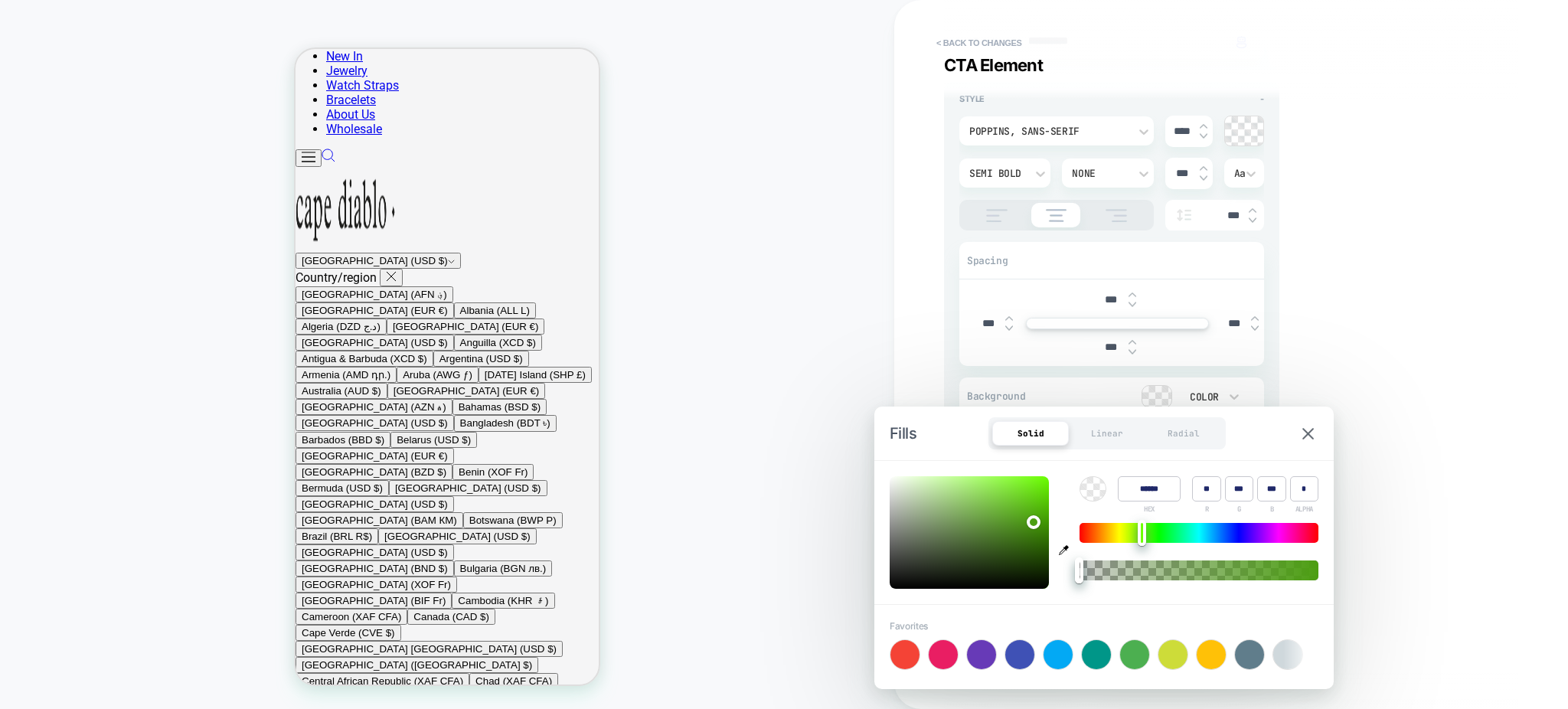
type textarea "*"
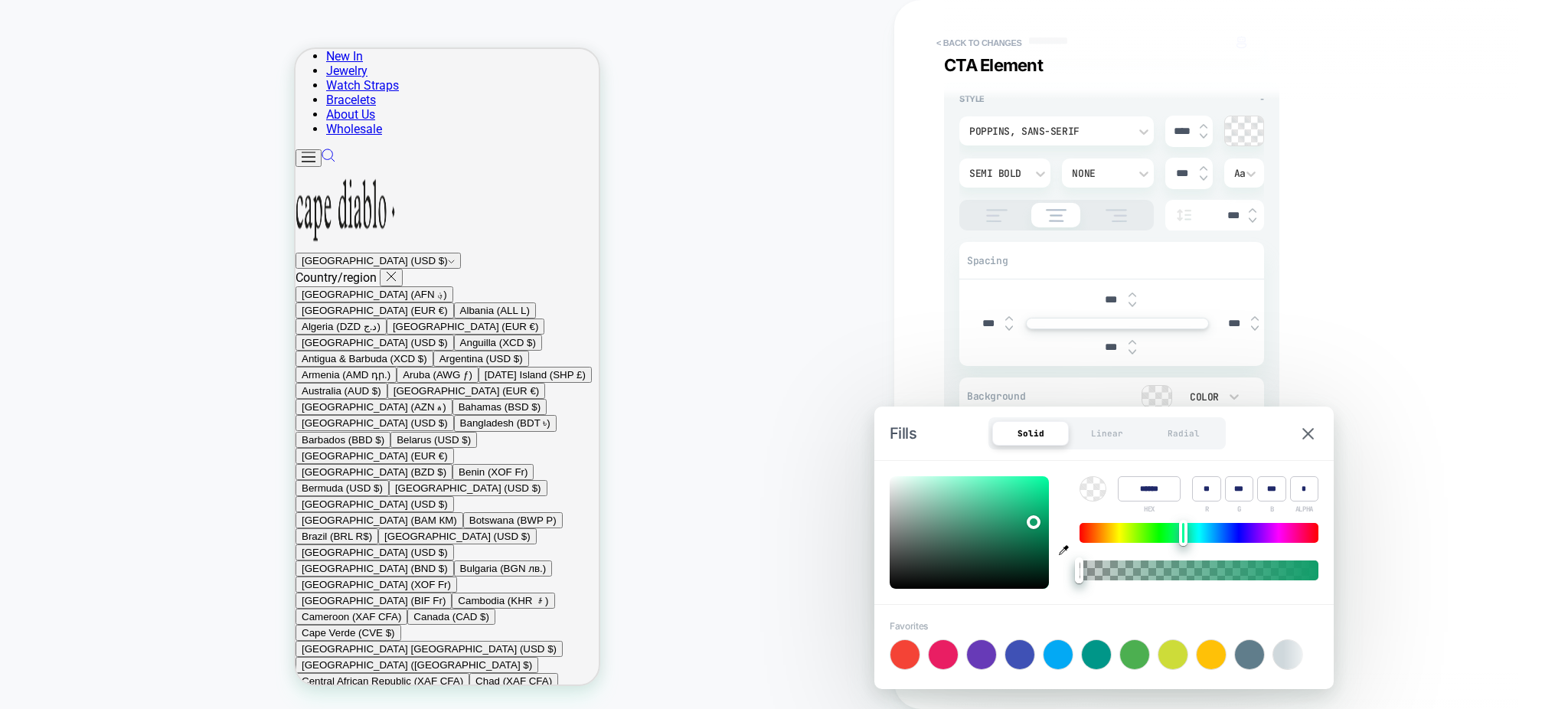
type input "******"
type input "**"
type input "***"
click at [1032, 513] on div at bounding box center [969, 532] width 159 height 112
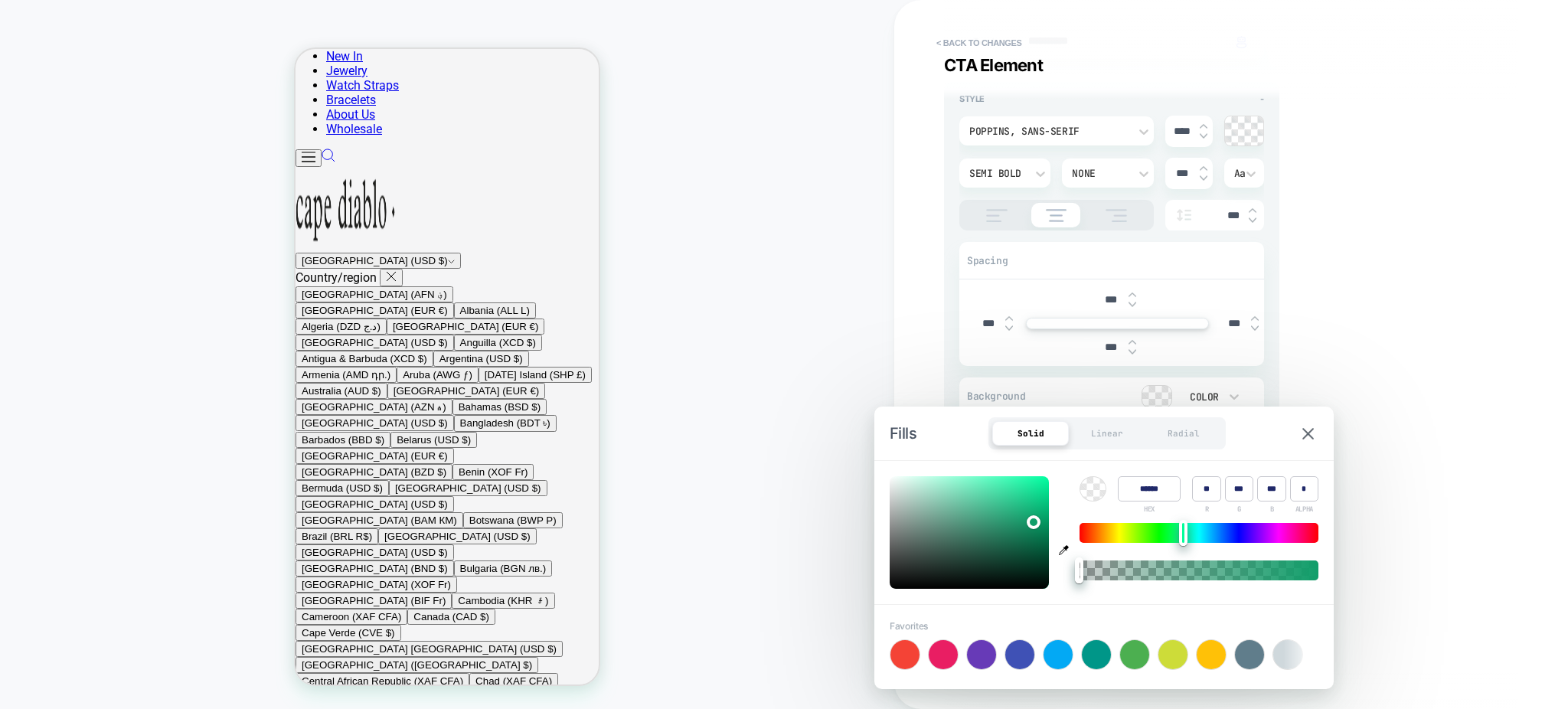
type textarea "*"
click at [1152, 488] on input "******" at bounding box center [1149, 488] width 62 height 25
type input "****"
type textarea "*"
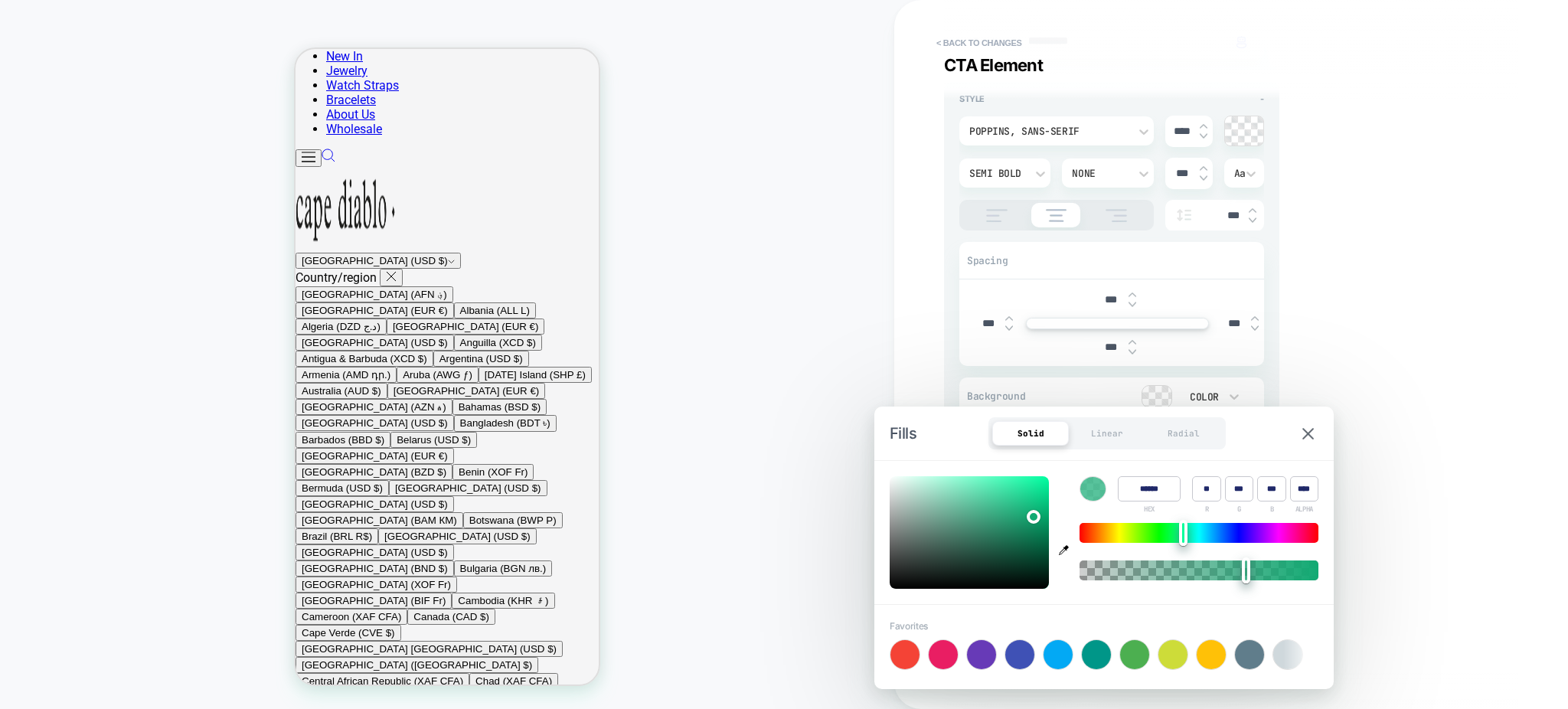
type input "****"
type textarea "*"
type input "*"
drag, startPoint x: 1197, startPoint y: 571, endPoint x: 1323, endPoint y: 563, distance: 126.3
click at [1323, 563] on div "Color ****** HEX ** R *** G *** B * ALPHA" at bounding box center [1104, 533] width 459 height 143
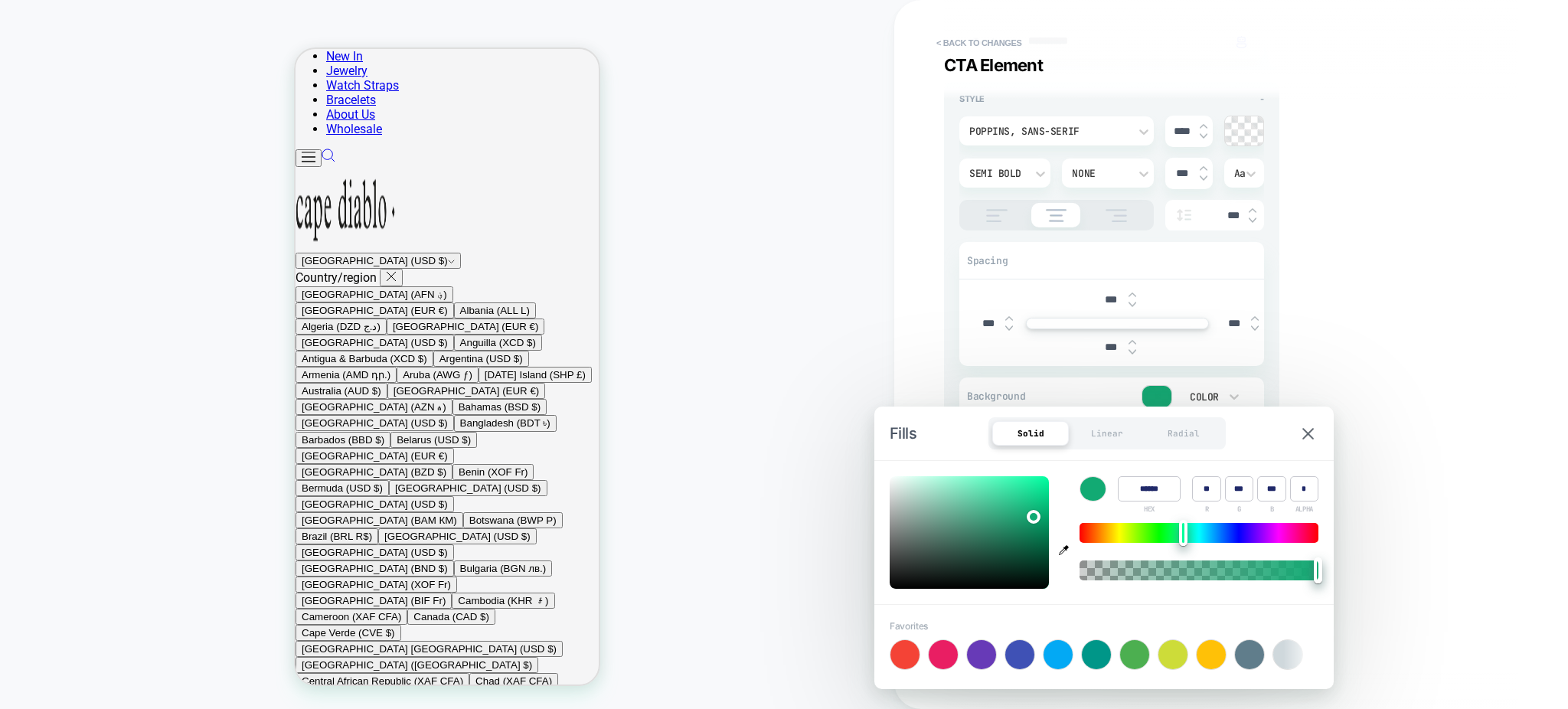
type textarea "*"
click at [1360, 498] on div "**********" at bounding box center [1223, 354] width 574 height 678
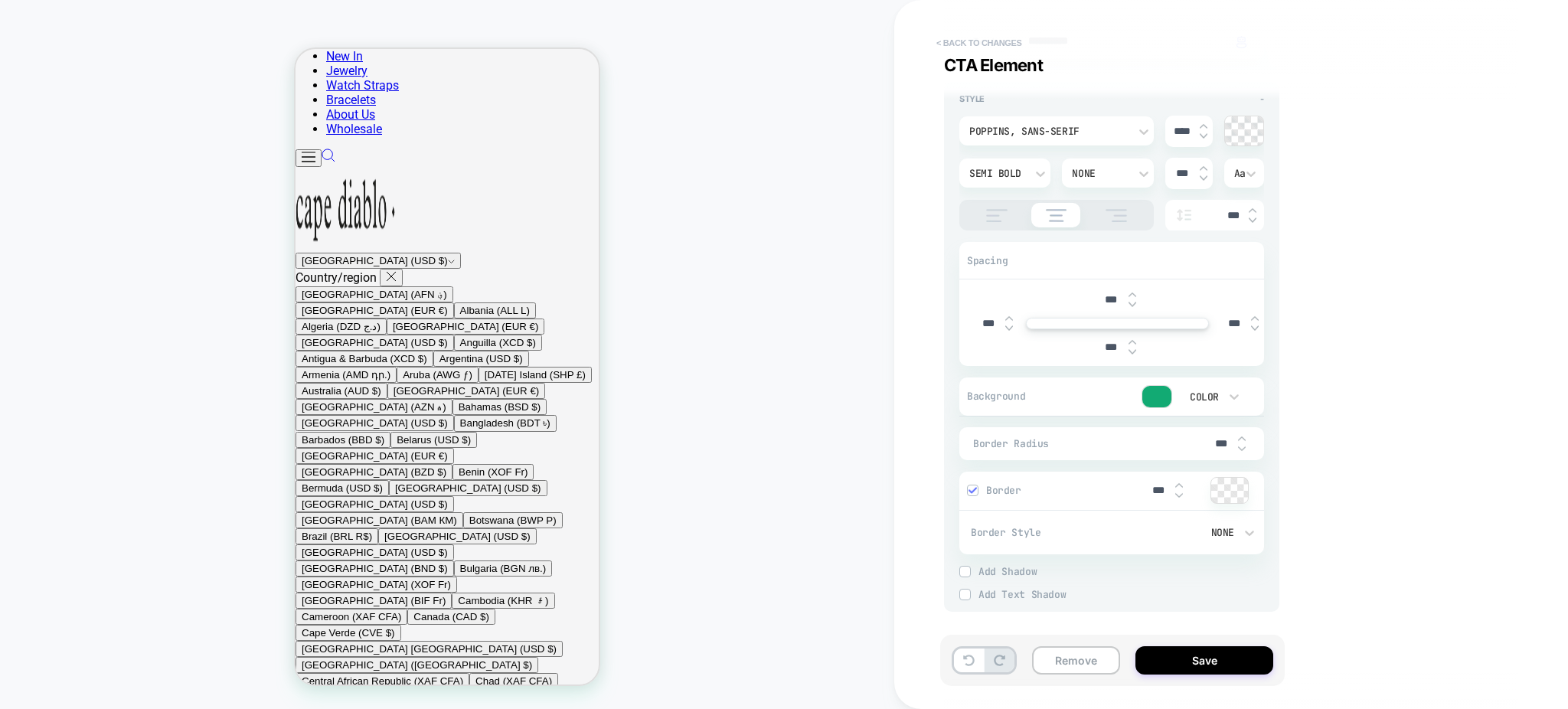
click at [970, 42] on button "< Back to changes" at bounding box center [979, 42] width 101 height 24
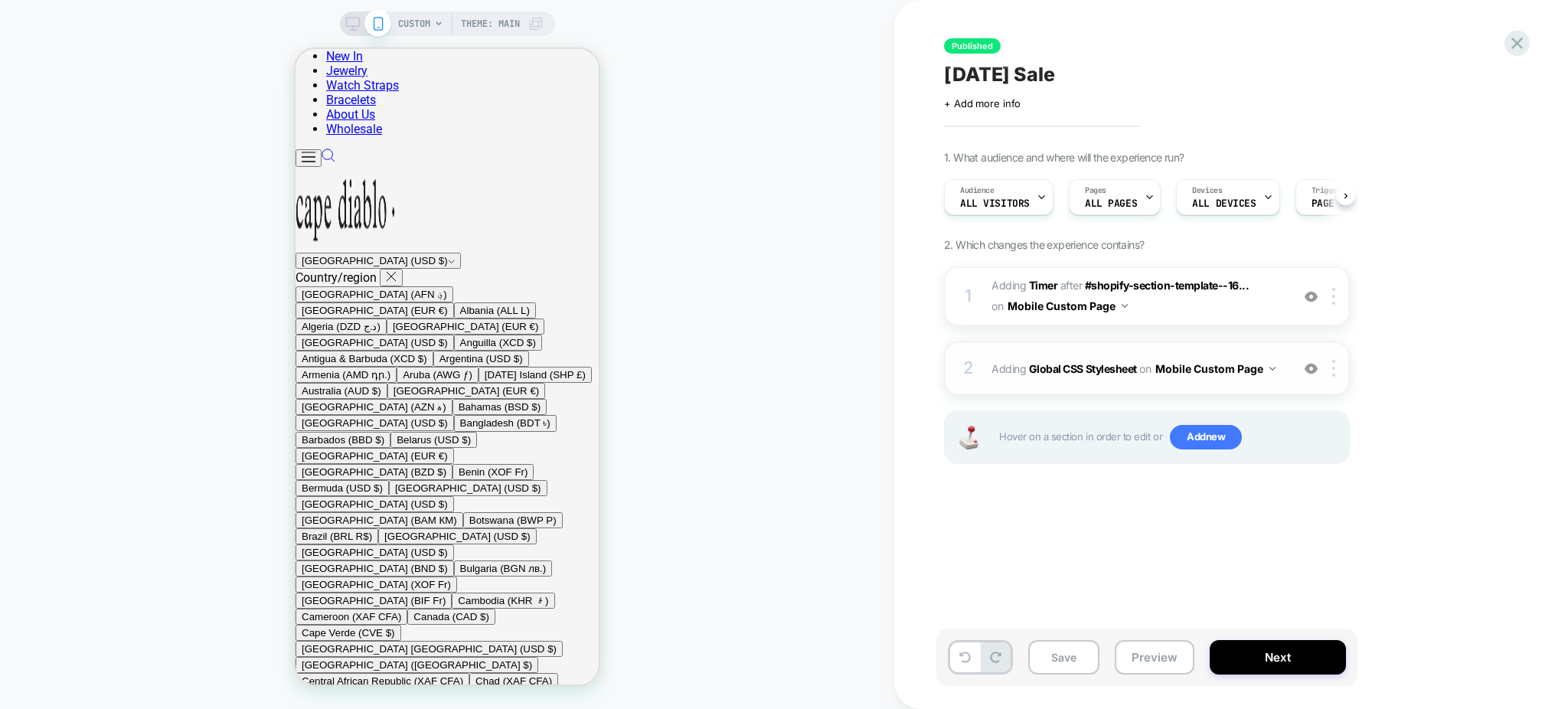
scroll to position [0, 1]
click at [1183, 369] on button "Mobile Custom Page" at bounding box center [1215, 369] width 120 height 22
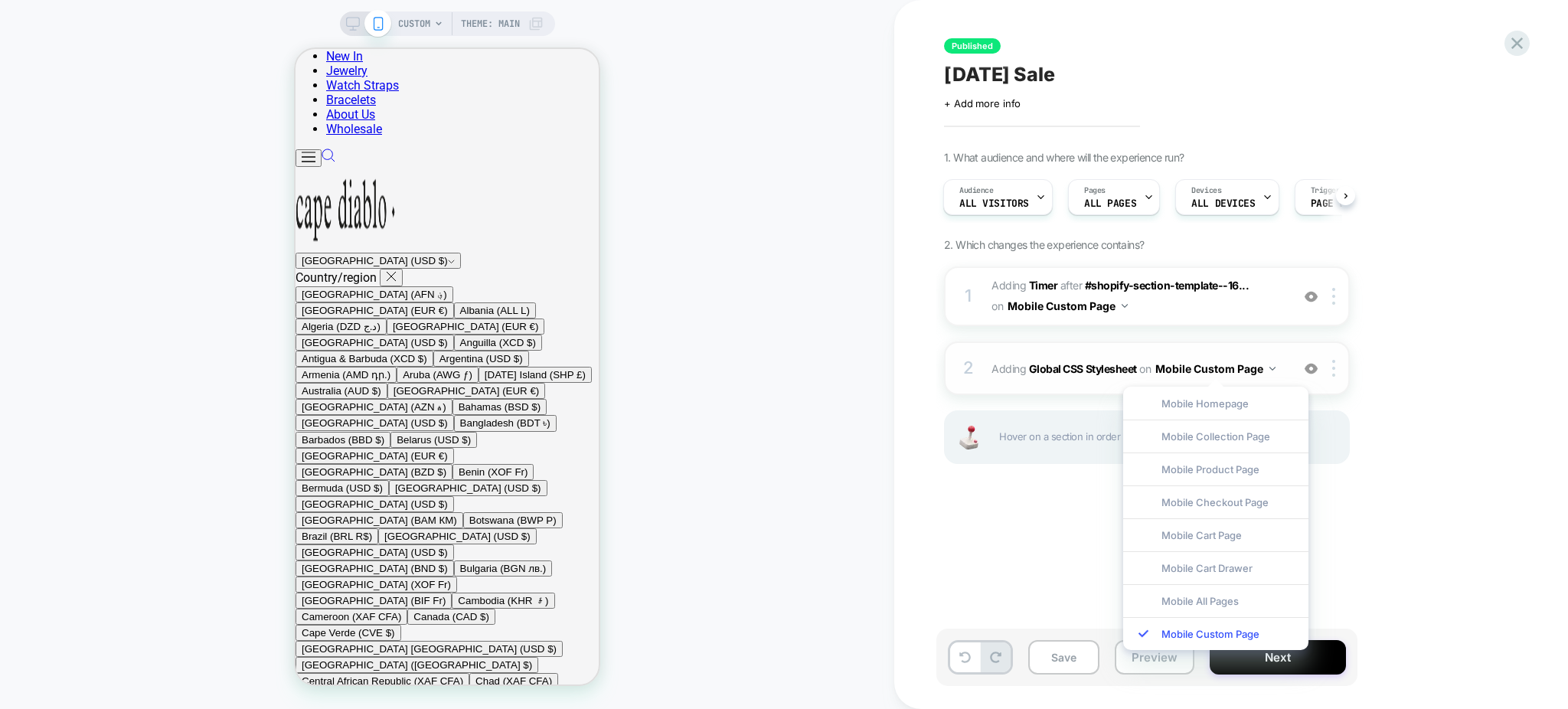
click at [1147, 374] on span "on" at bounding box center [1145, 368] width 12 height 19
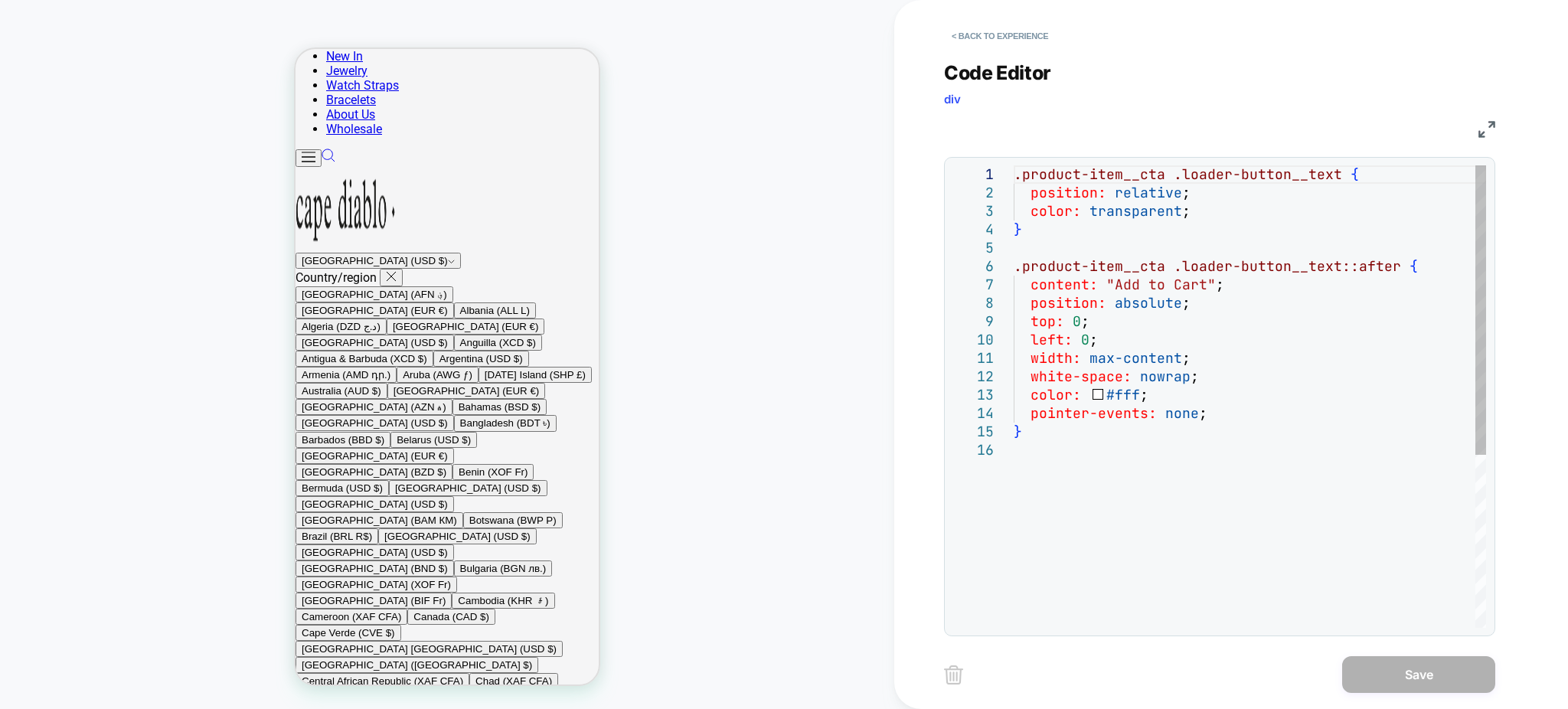
click at [1255, 417] on div ".product-item__cta .loader-button__text { position: relative ; color: transpare…" at bounding box center [1250, 534] width 473 height 738
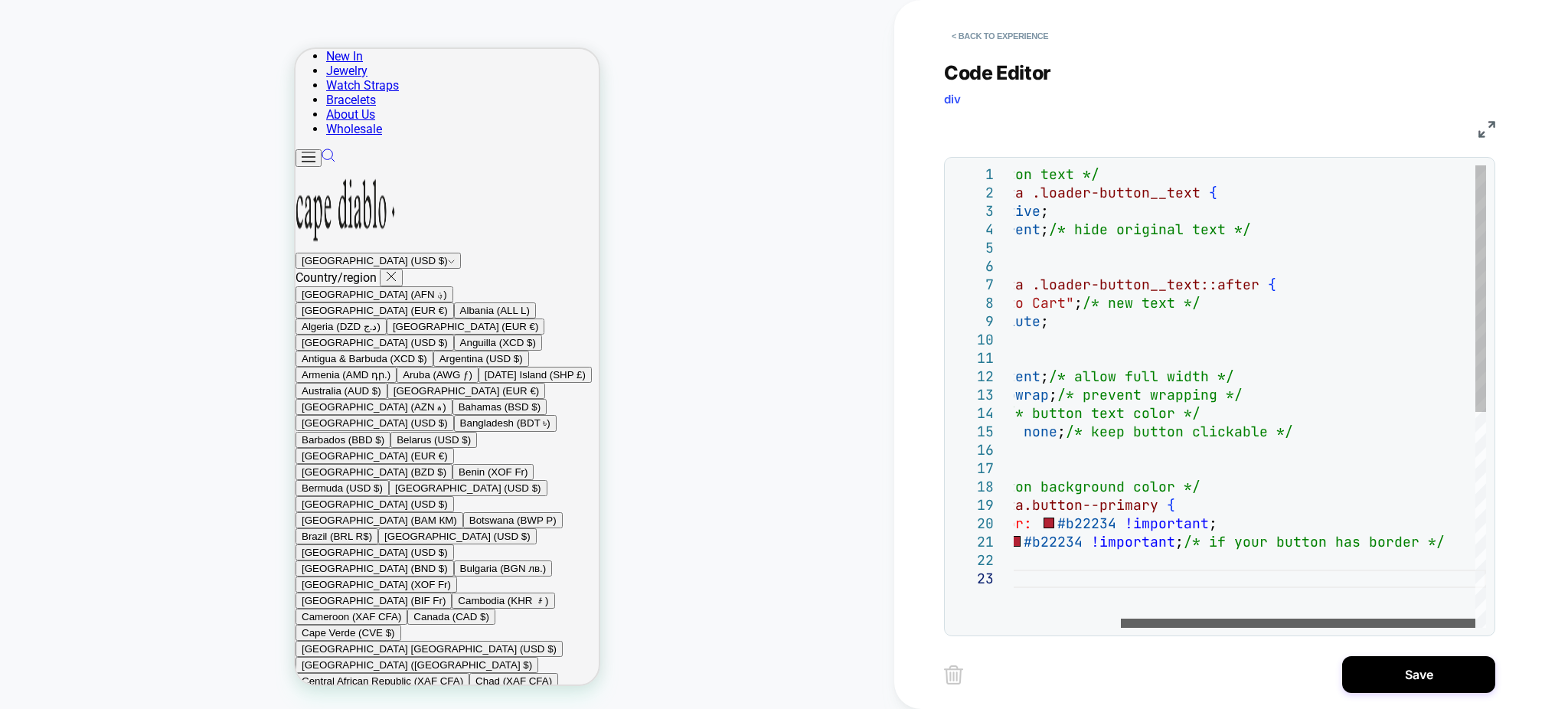
click at [1376, 620] on div at bounding box center [1298, 622] width 355 height 9
click at [1120, 418] on div "/* 1. Change button text */ .product-item__cta .loader-button__text { position:…" at bounding box center [1179, 598] width 614 height 866
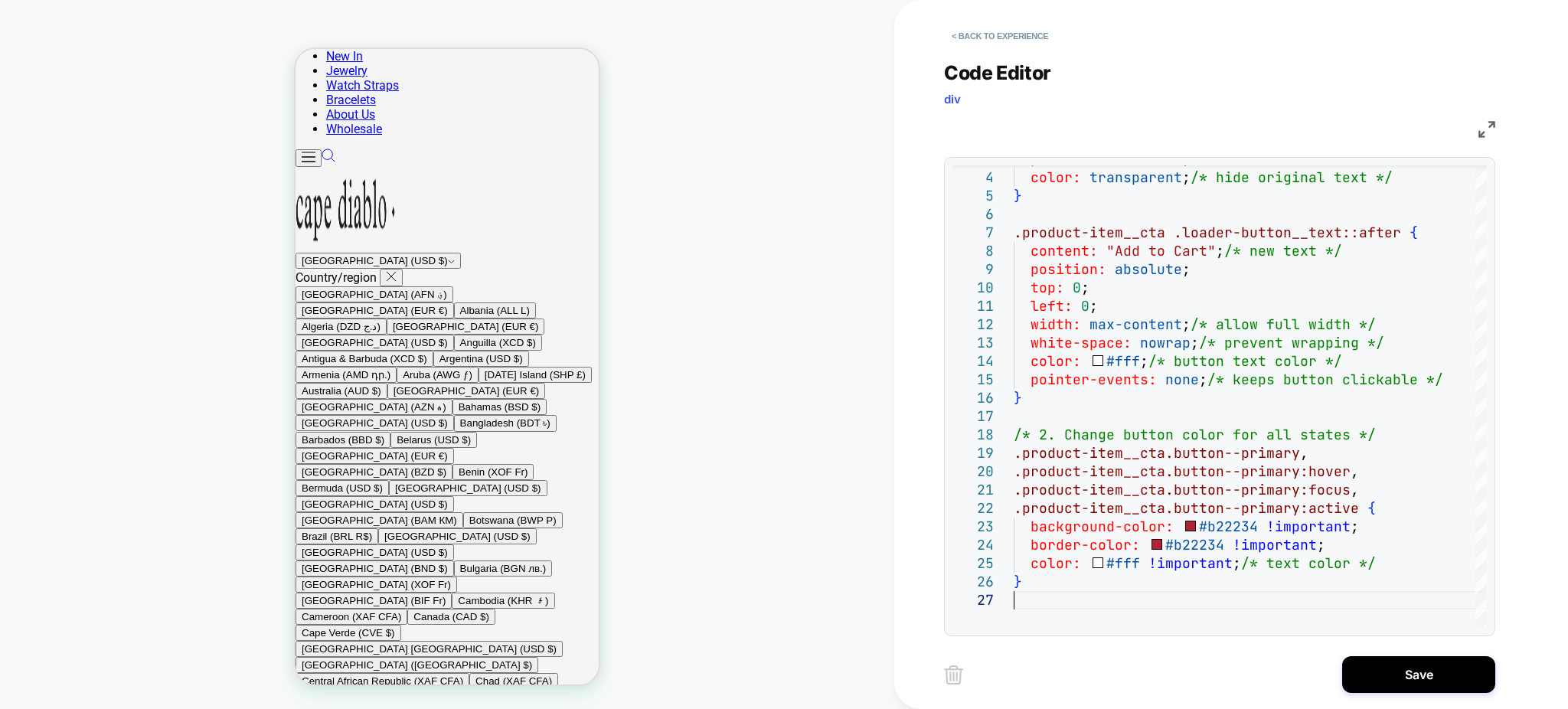
scroll to position [847, 0]
click at [1131, 588] on div "position: relative ; color: transparent ; /* hide original text */ } .product-i…" at bounding box center [1321, 583] width 614 height 940
type textarea "**********"
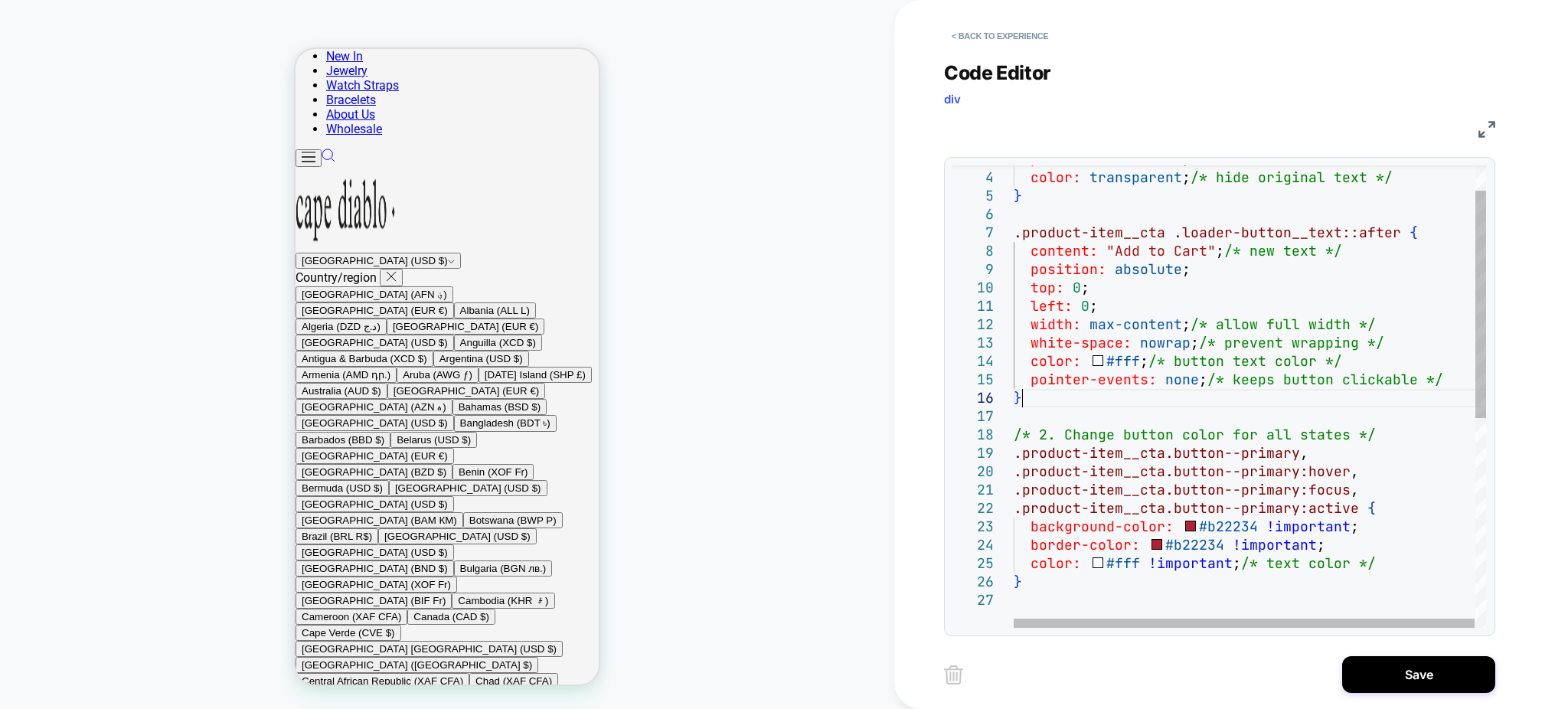
click at [1146, 405] on div "position: relative ; color: transparent ; /* hide original text */ } .product-i…" at bounding box center [1250, 583] width 474 height 940
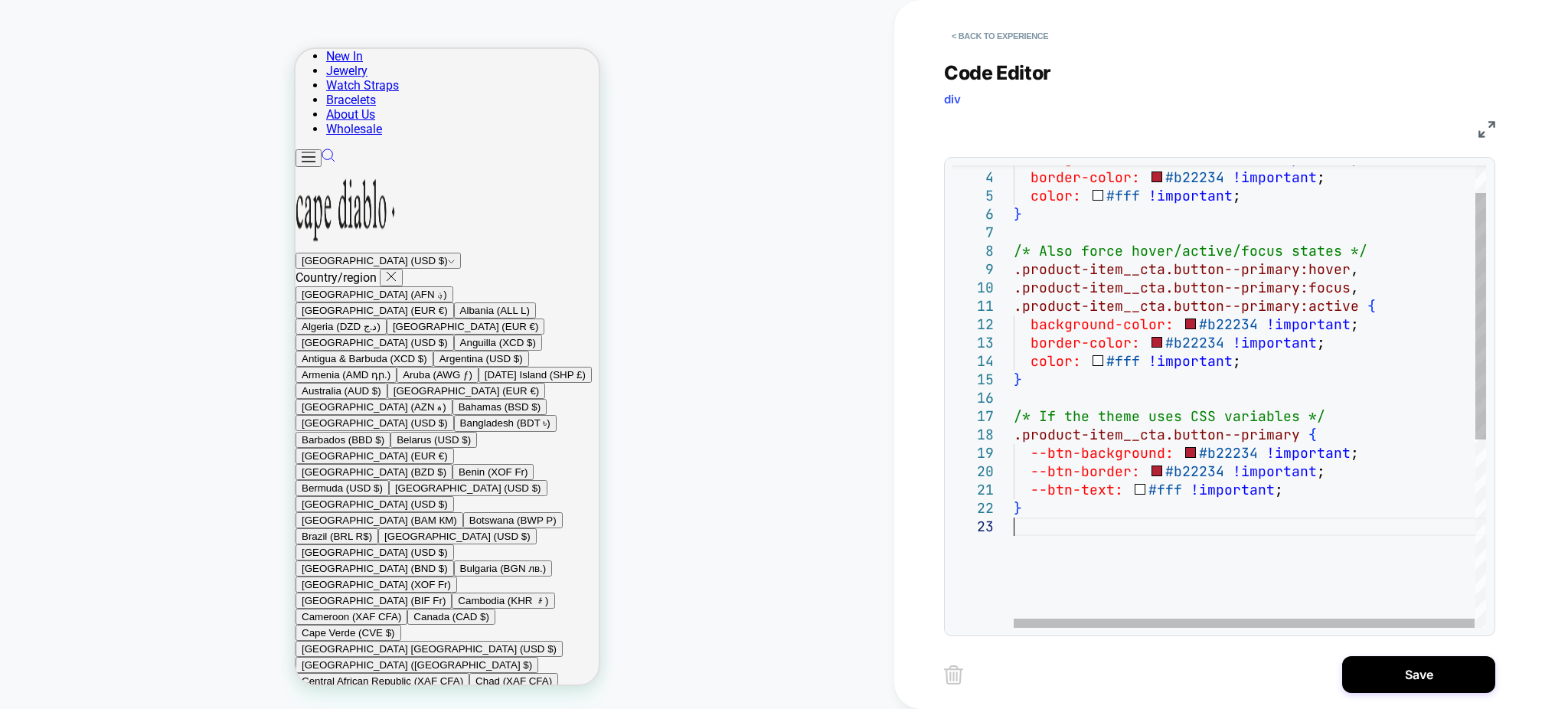
click at [1276, 563] on div "background-color: #b22234 !important ; border-color: #b22234 !important ; color…" at bounding box center [1250, 546] width 474 height 866
type textarea "**********"
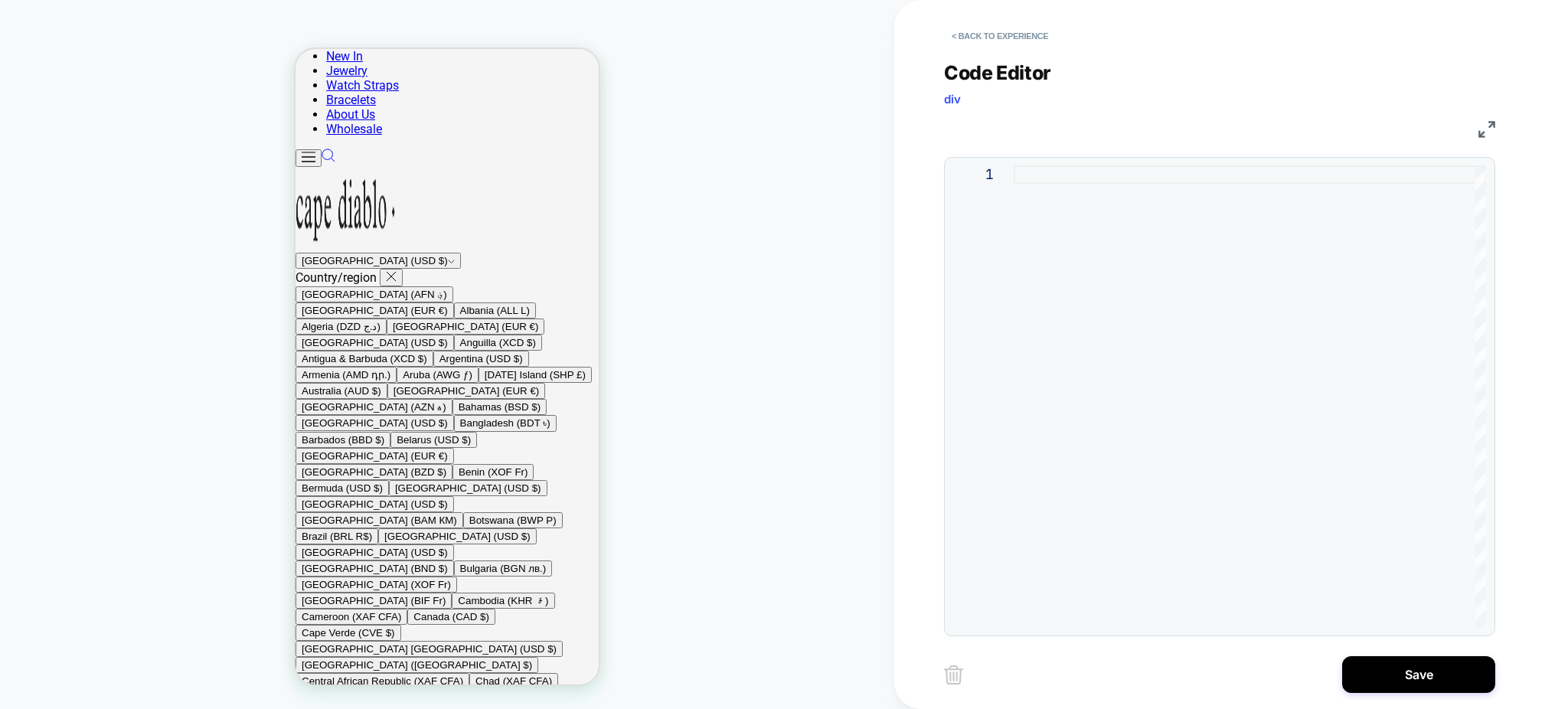
scroll to position [745, 0]
click at [1209, 501] on div at bounding box center [1250, 397] width 473 height 463
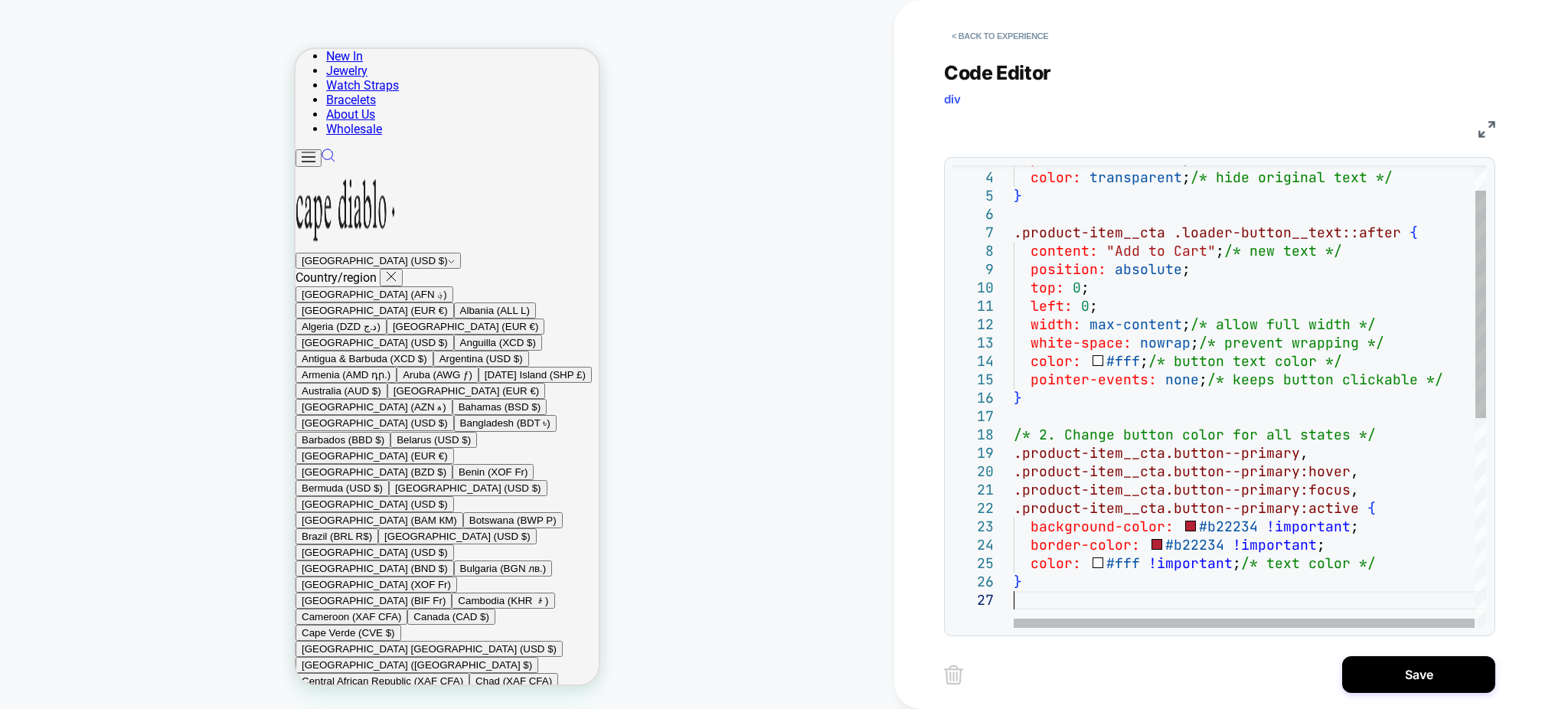
click at [1056, 587] on div "position: relative ; color: transparent ; /* hide original text */ } .product-i…" at bounding box center [1250, 583] width 474 height 940
click at [1061, 586] on div "position: relative ; color: transparent ; /* hide original text */ } .product-i…" at bounding box center [1250, 583] width 474 height 940
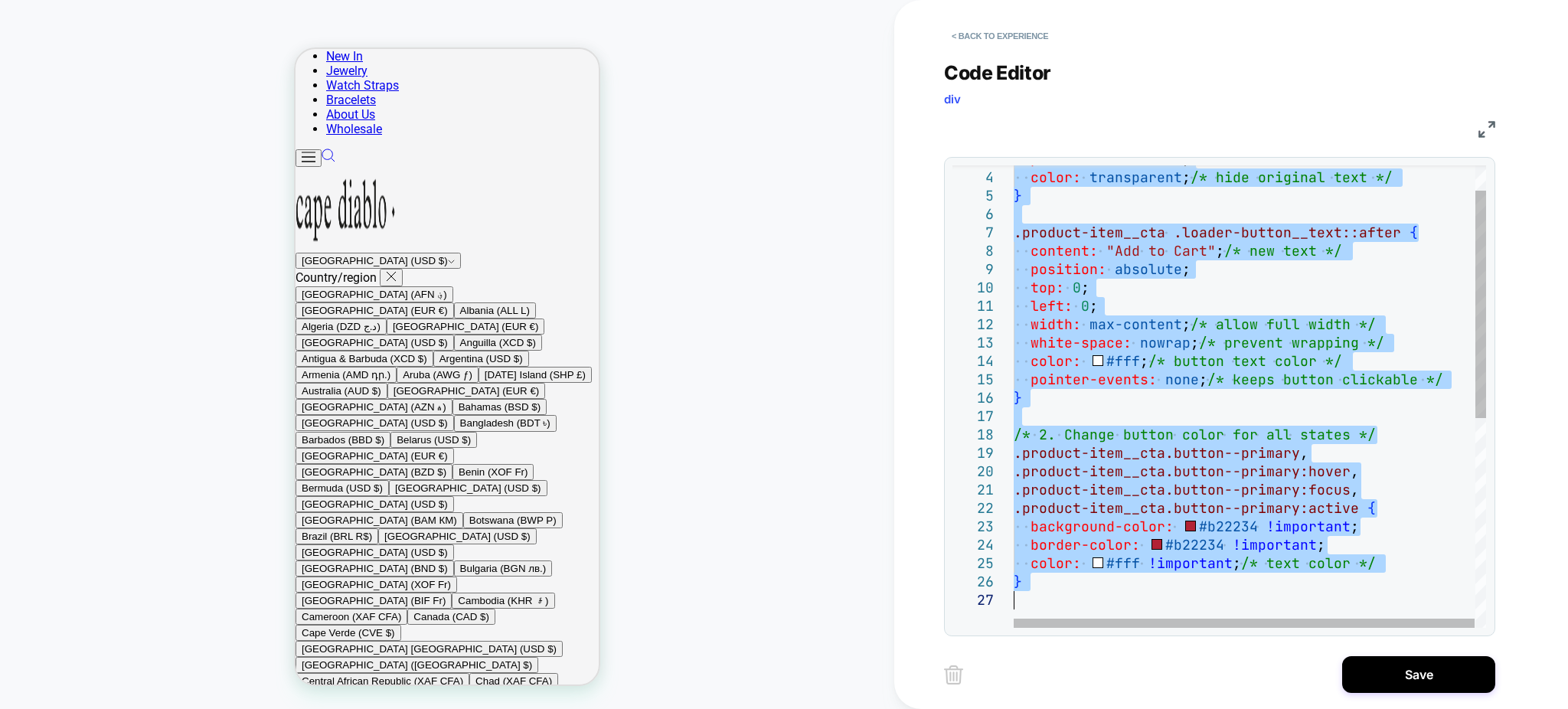
click at [1092, 265] on div "position: relative ; color: transparent ; /* hide original text */ } .product-i…" at bounding box center [1250, 583] width 474 height 940
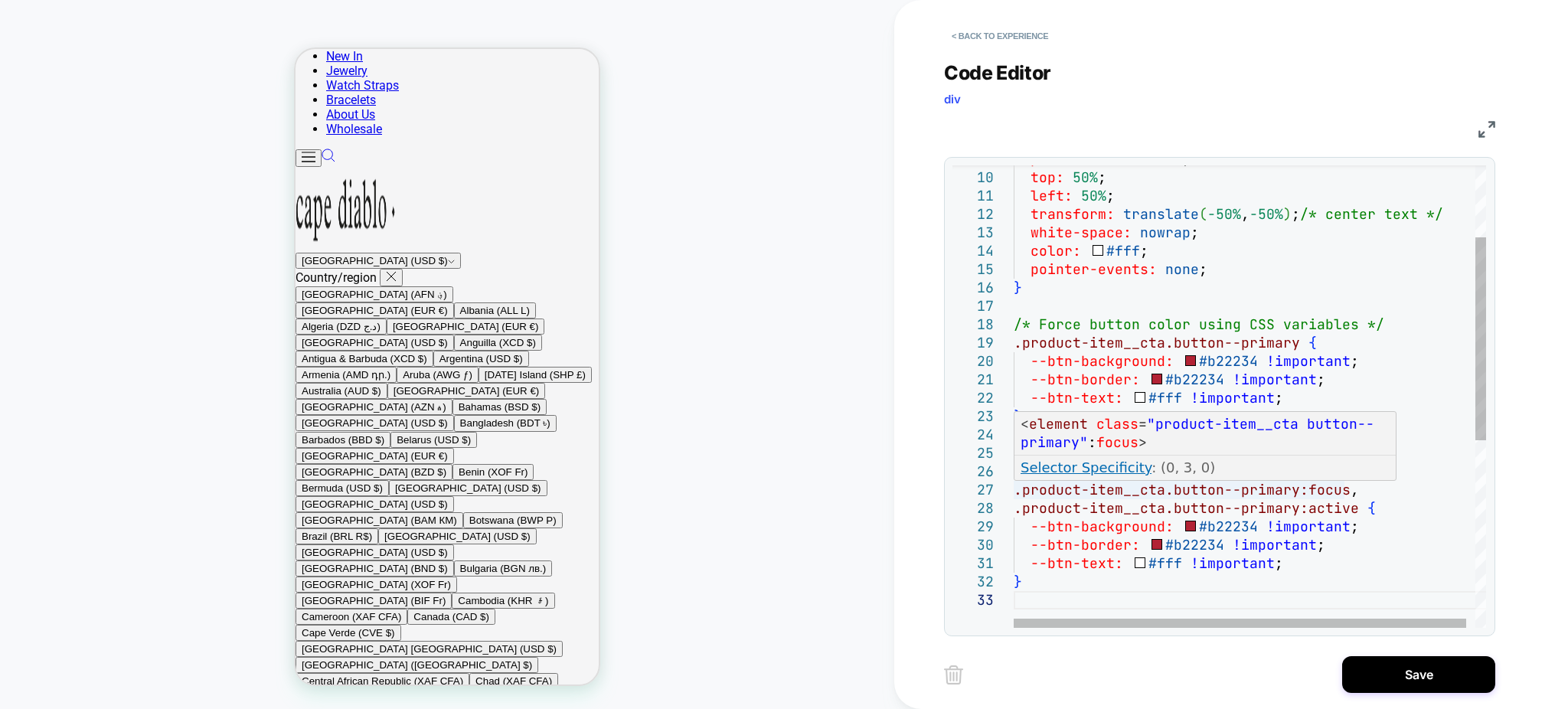
type textarea "**********"
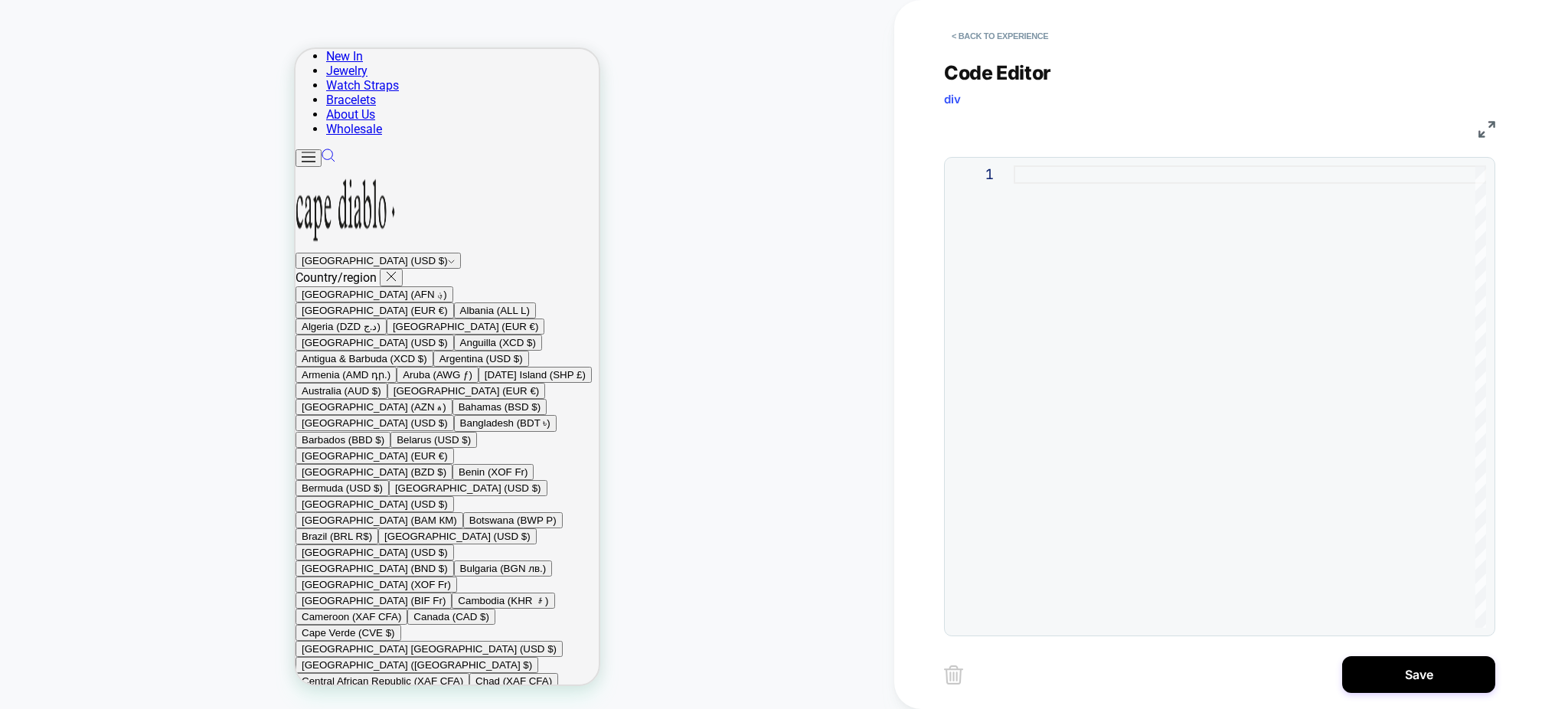
type textarea "**********"
click at [1046, 179] on div at bounding box center [1250, 397] width 473 height 463
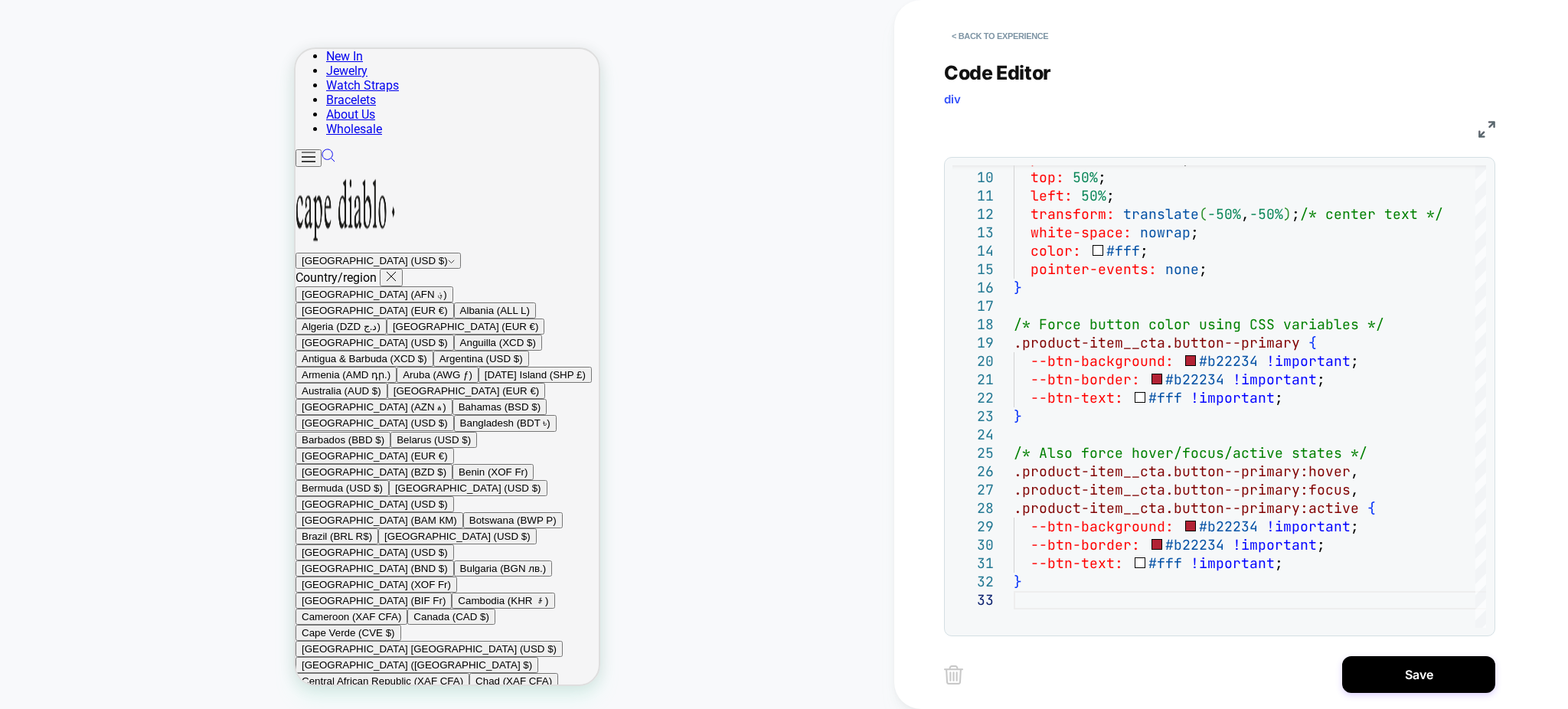
scroll to position [439, 0]
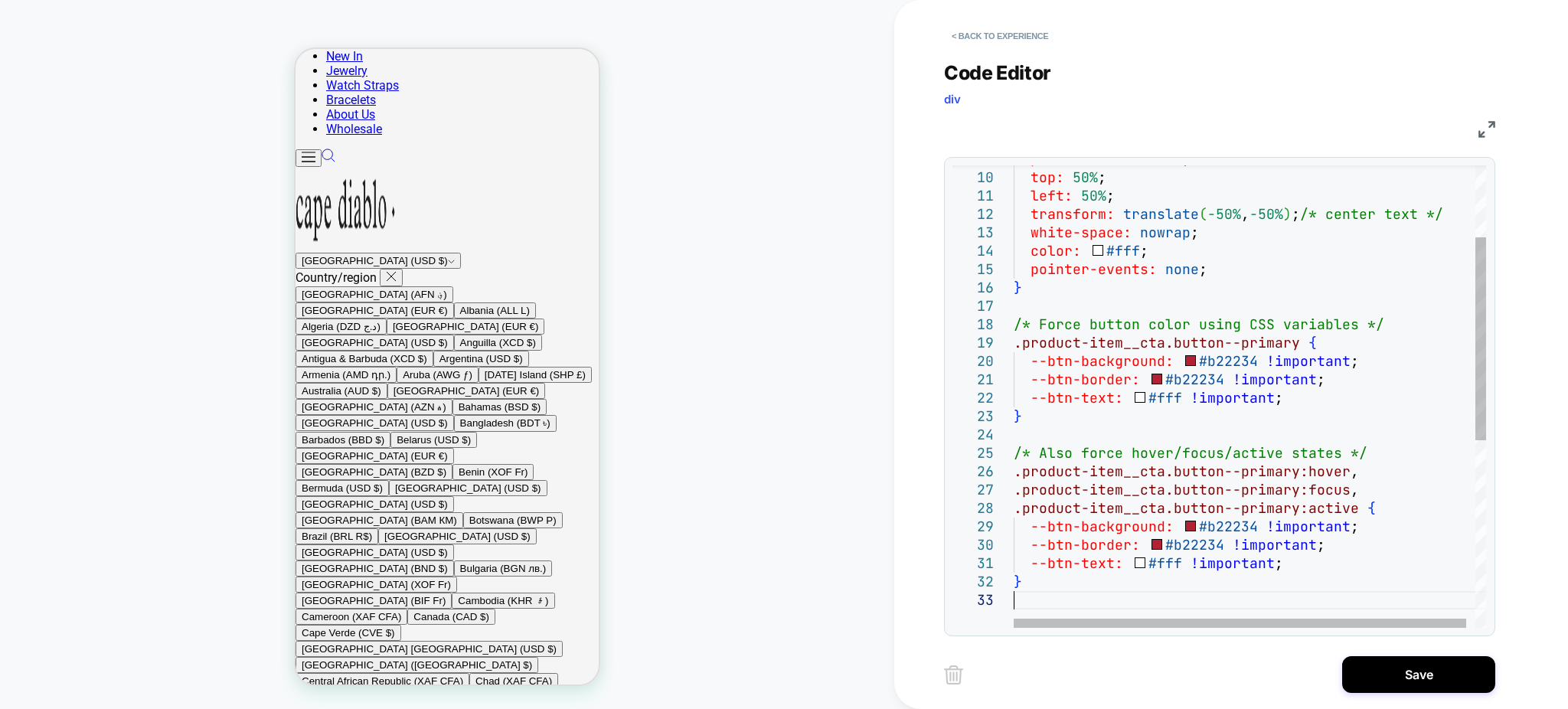
click at [1152, 361] on div "position: absolute ; top: 50% ; left: 50% ; transform: translate ( -50% , -50% …" at bounding box center [1254, 528] width 482 height 1050
type textarea "**********"
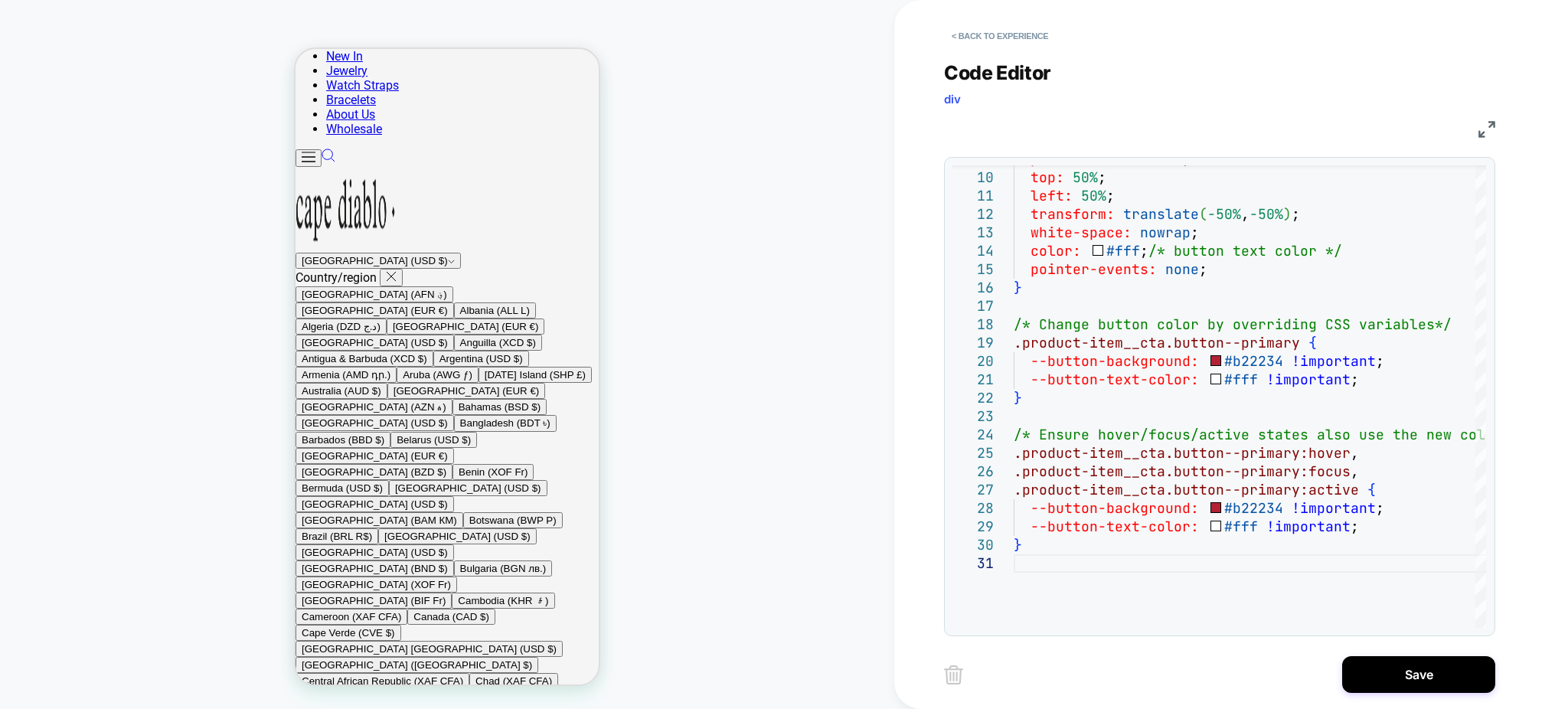
scroll to position [919, 0]
click at [1127, 330] on div "position: absolute ; top: 50% ; left: 50% ; transform: translate ( -50% , -50% …" at bounding box center [1296, 510] width 564 height 1014
type textarea "**********"
click at [1162, 565] on div "position: absolute ; top: 50% ; left: 50% ; transform: translate ( -50% , -50% …" at bounding box center [1296, 510] width 564 height 1014
type textarea "**********"
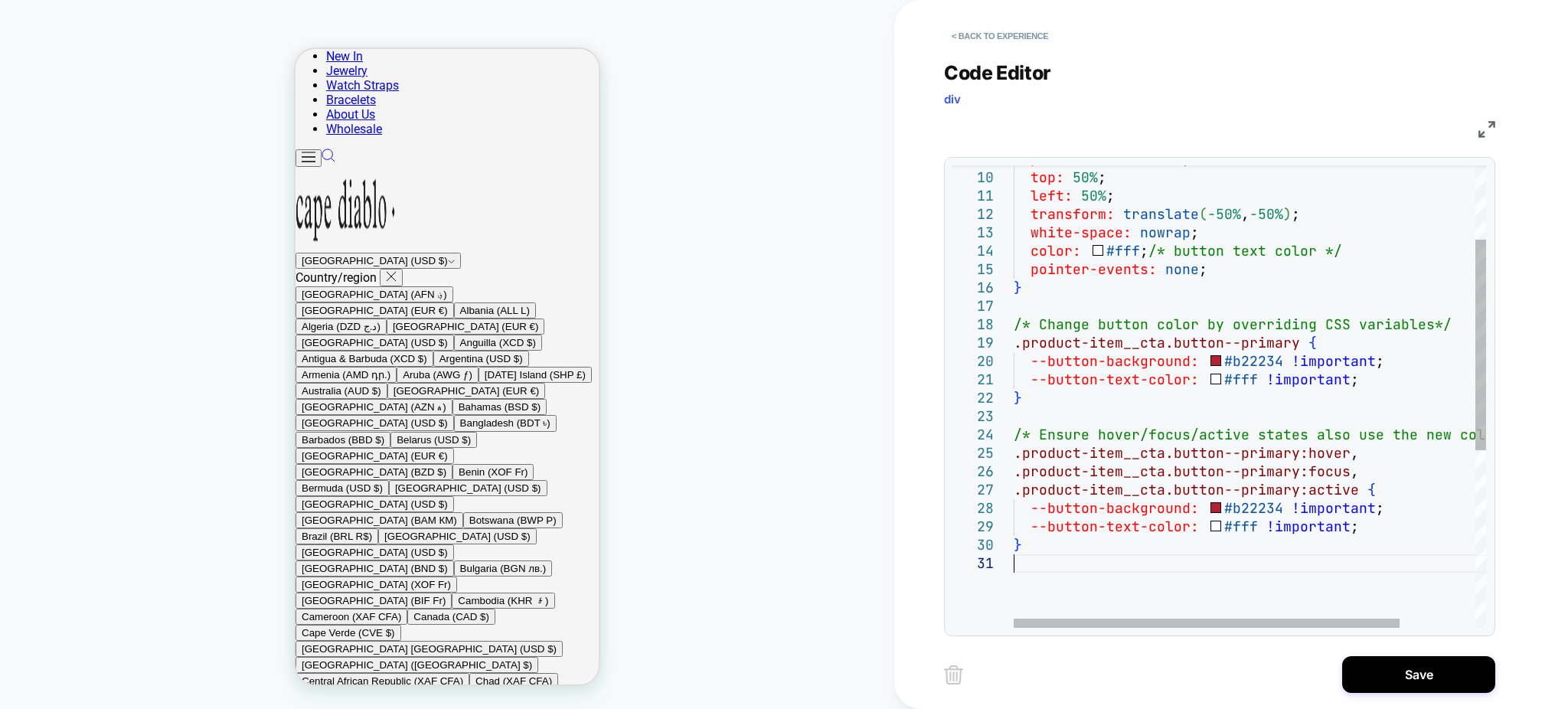
drag, startPoint x: 1304, startPoint y: 532, endPoint x: 1324, endPoint y: 527, distance: 20.6
click at [1304, 533] on div "position: absolute ; top: 50% ; left: 50% ; transform: translate ( -50% , -50% …" at bounding box center [1296, 510] width 564 height 1014
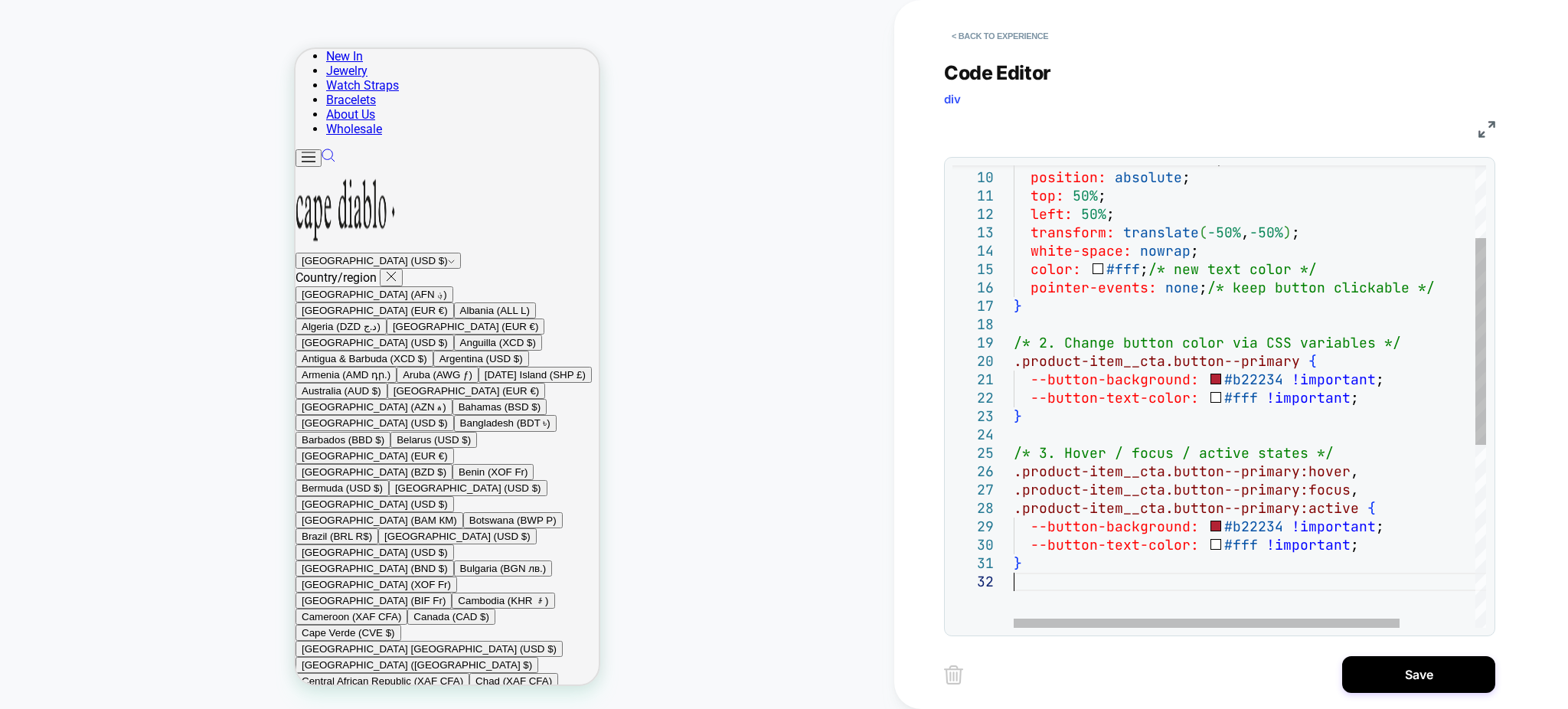
scroll to position [960, 0]
click at [1103, 412] on div "content: "Add to Cart" ; position: absolute ; top: 50% ; left: 50% ; transform:…" at bounding box center [1296, 519] width 564 height 1032
type textarea "**********"
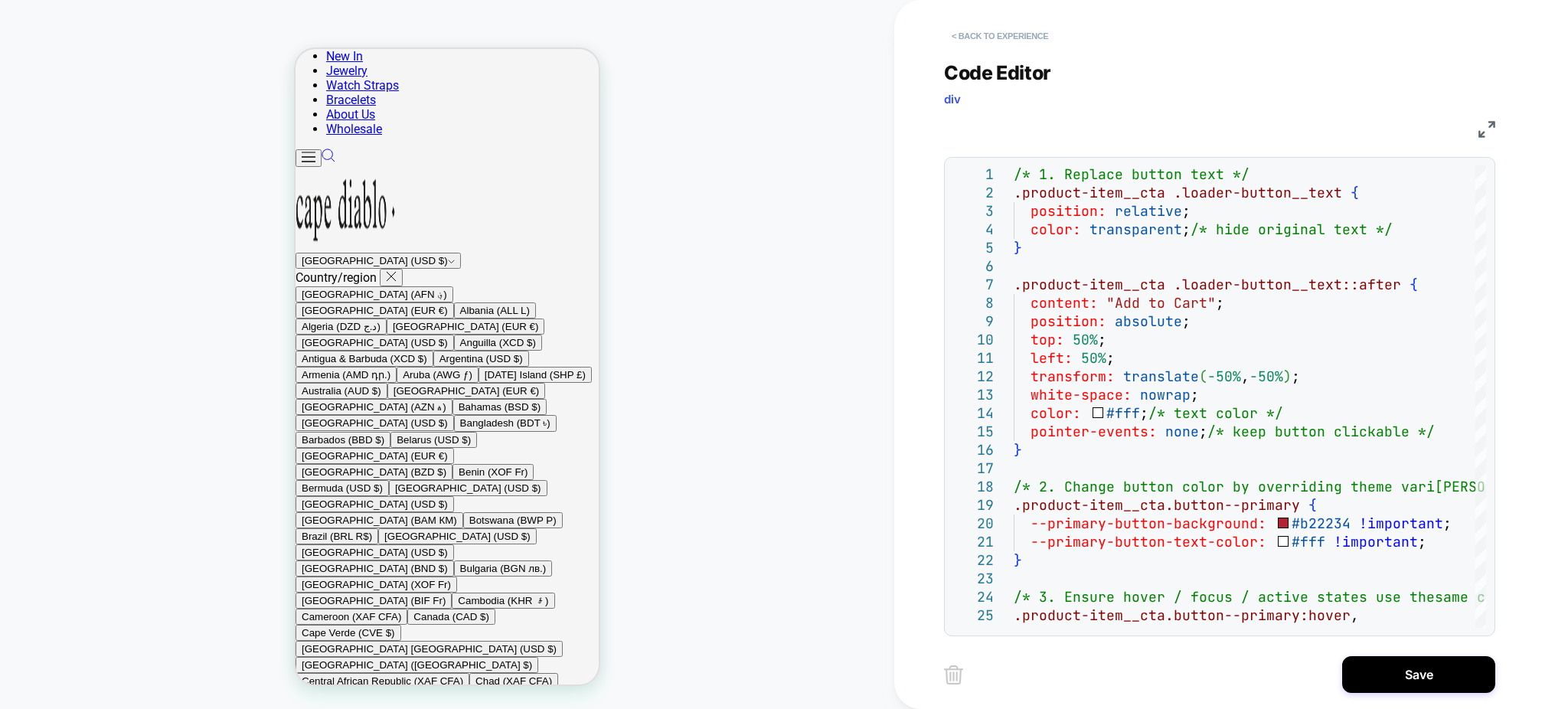
click at [1012, 32] on button "< Back to experience" at bounding box center [1000, 36] width 112 height 24
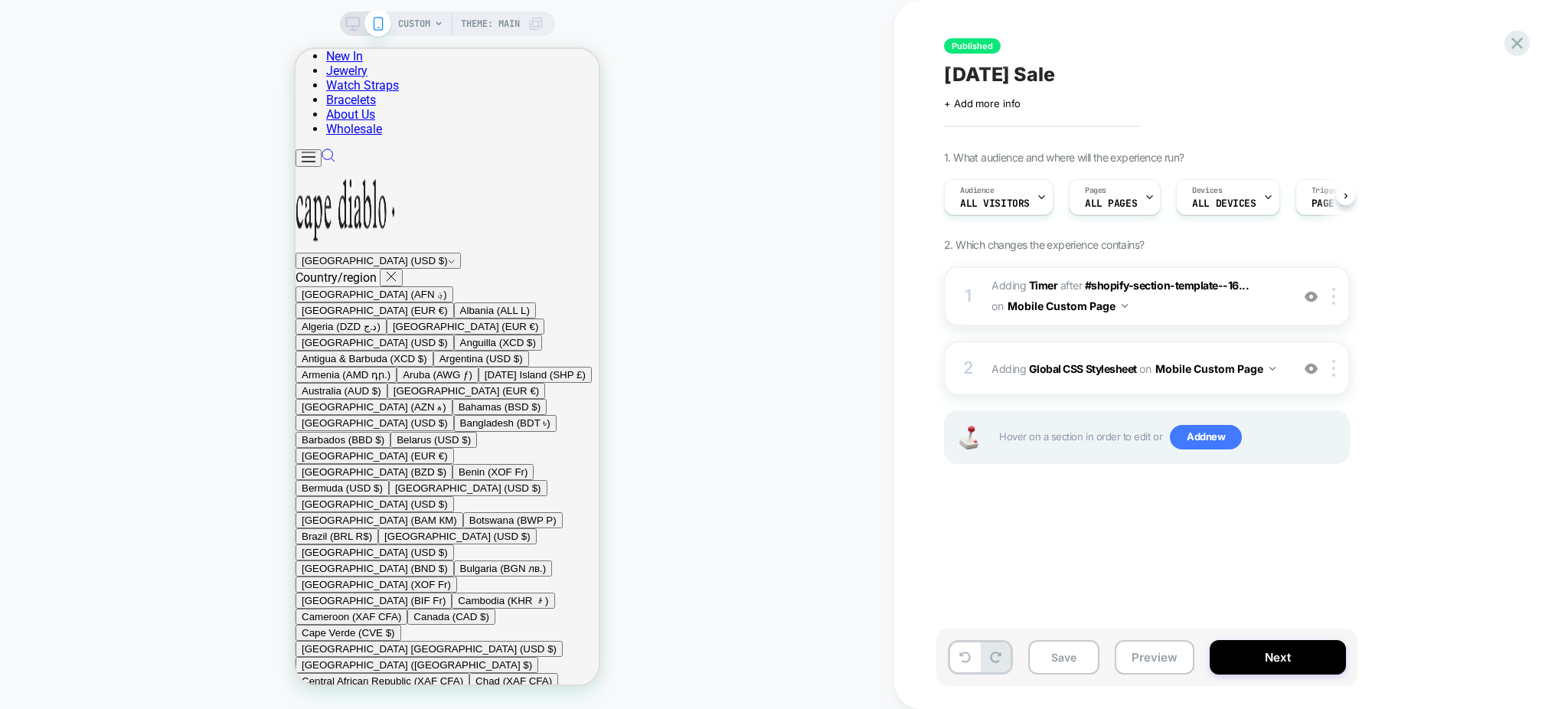
scroll to position [0, 1]
click at [1079, 379] on div "2 Adding Global CSS Stylesheet on Mobile Custom Page Add Before Add After Copy …" at bounding box center [1147, 368] width 406 height 53
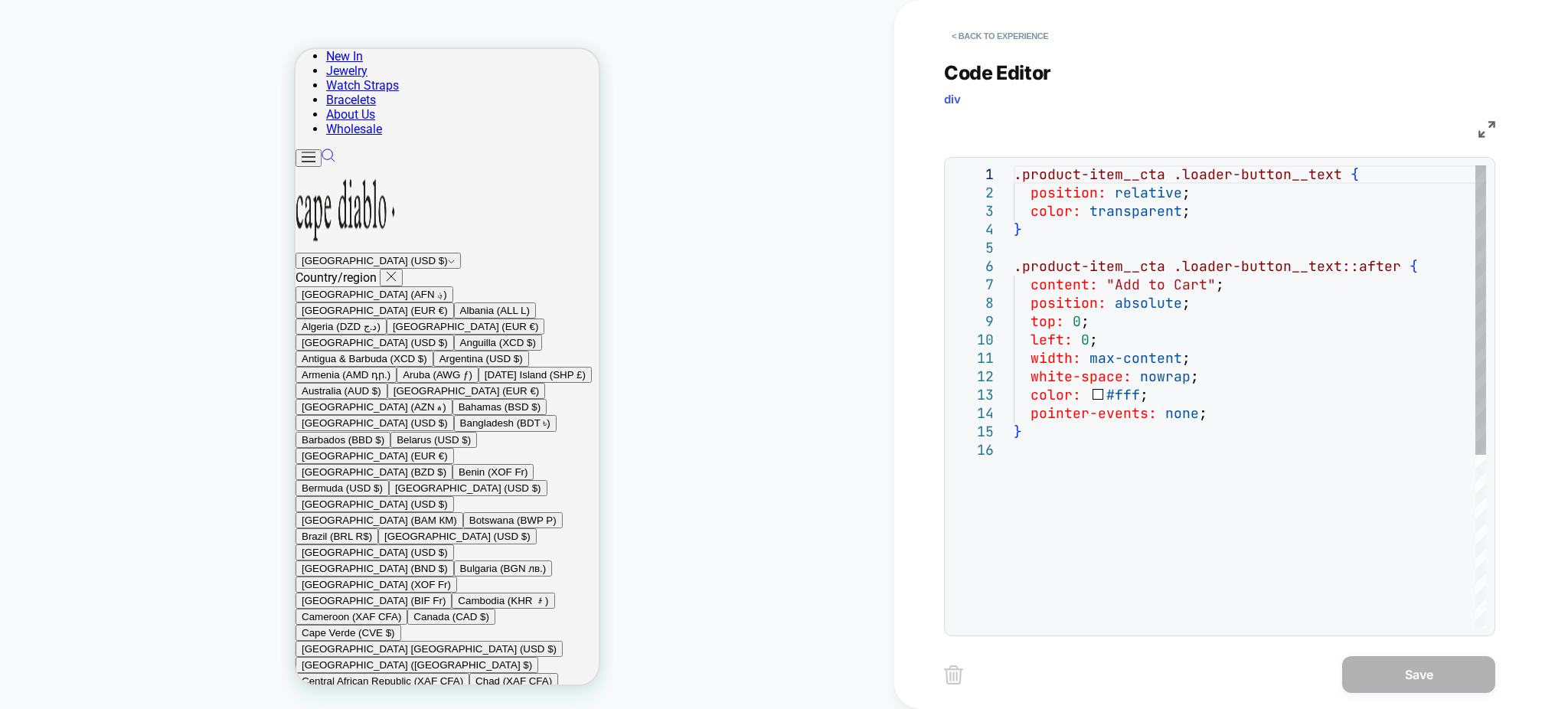
click at [1079, 405] on div ".product-item__cta .loader-button__text { position: relative ; color: transpare…" at bounding box center [1250, 534] width 473 height 738
type textarea "**********"
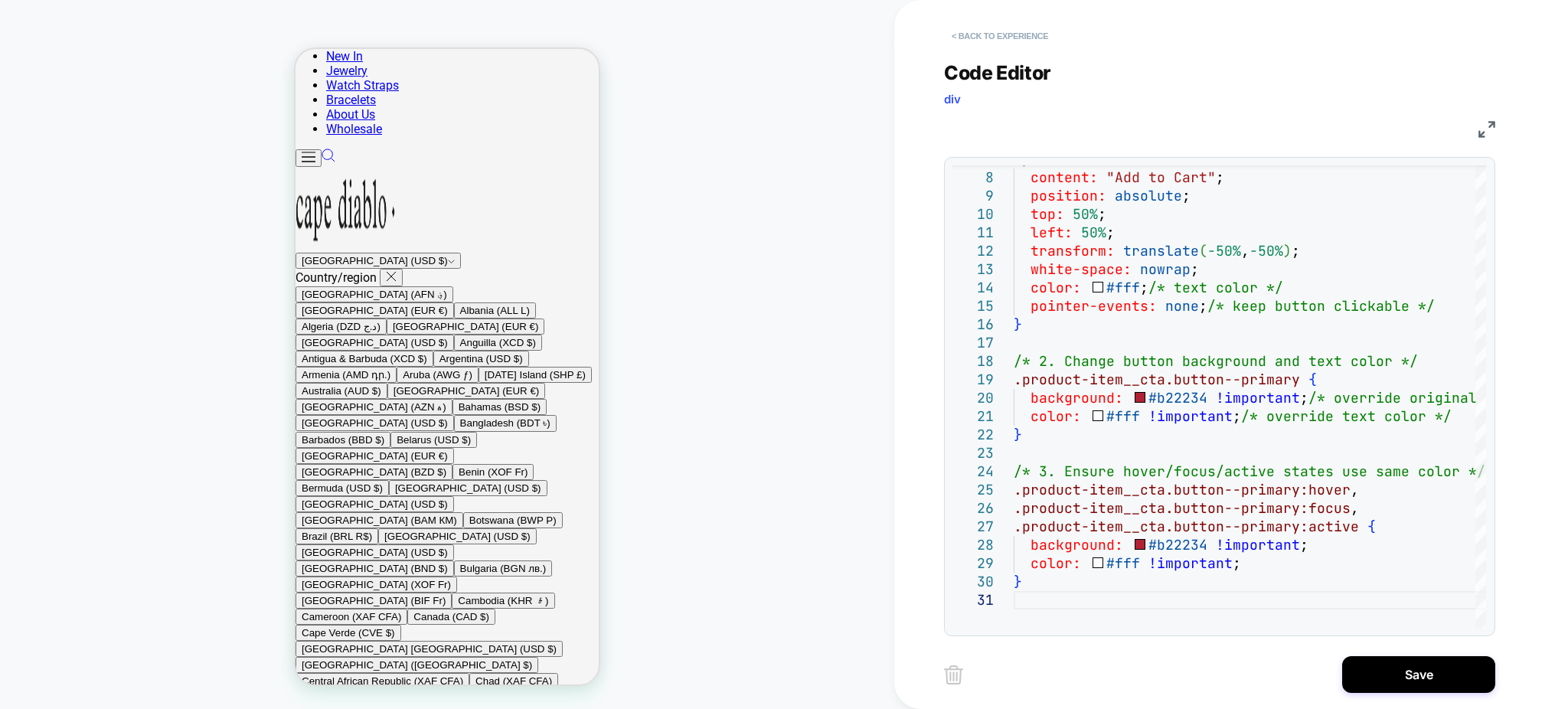
click at [1014, 33] on button "< Back to experience" at bounding box center [1000, 36] width 112 height 24
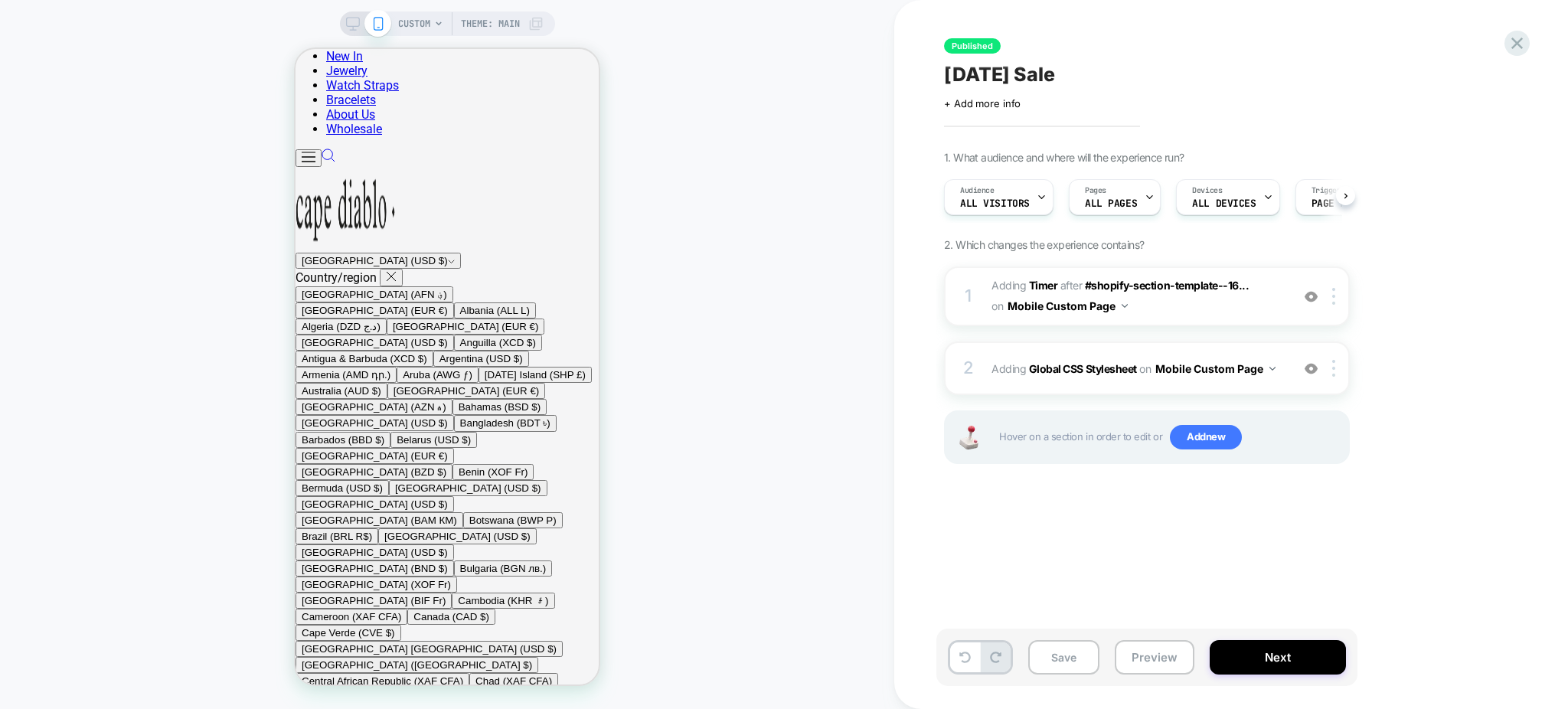
scroll to position [0, 1]
click at [965, 650] on button at bounding box center [965, 657] width 30 height 30
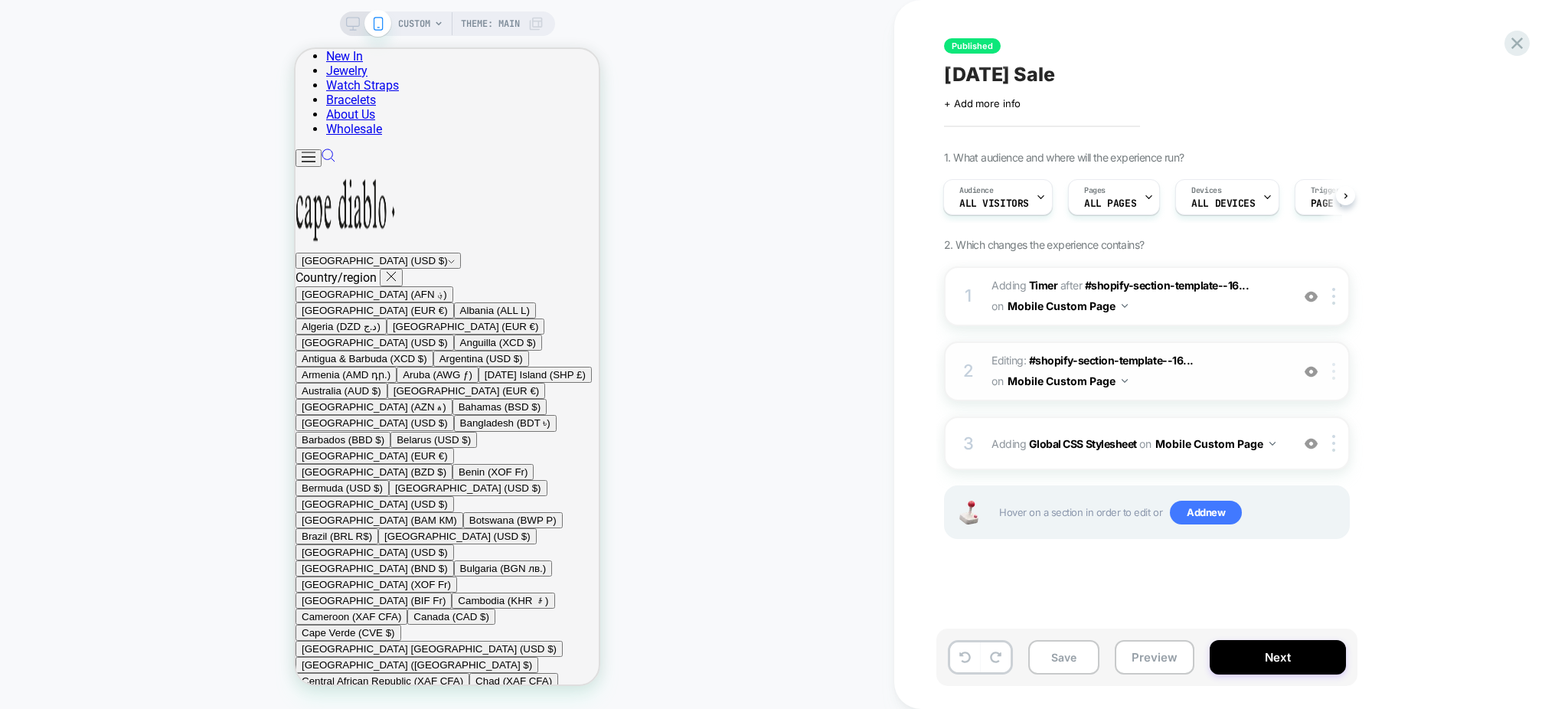
click at [1328, 372] on div at bounding box center [1337, 371] width 25 height 17
click at [1173, 372] on span "Editing : #shopify-section-template--16... #shopify-section-template--160114309…" at bounding box center [1137, 371] width 291 height 42
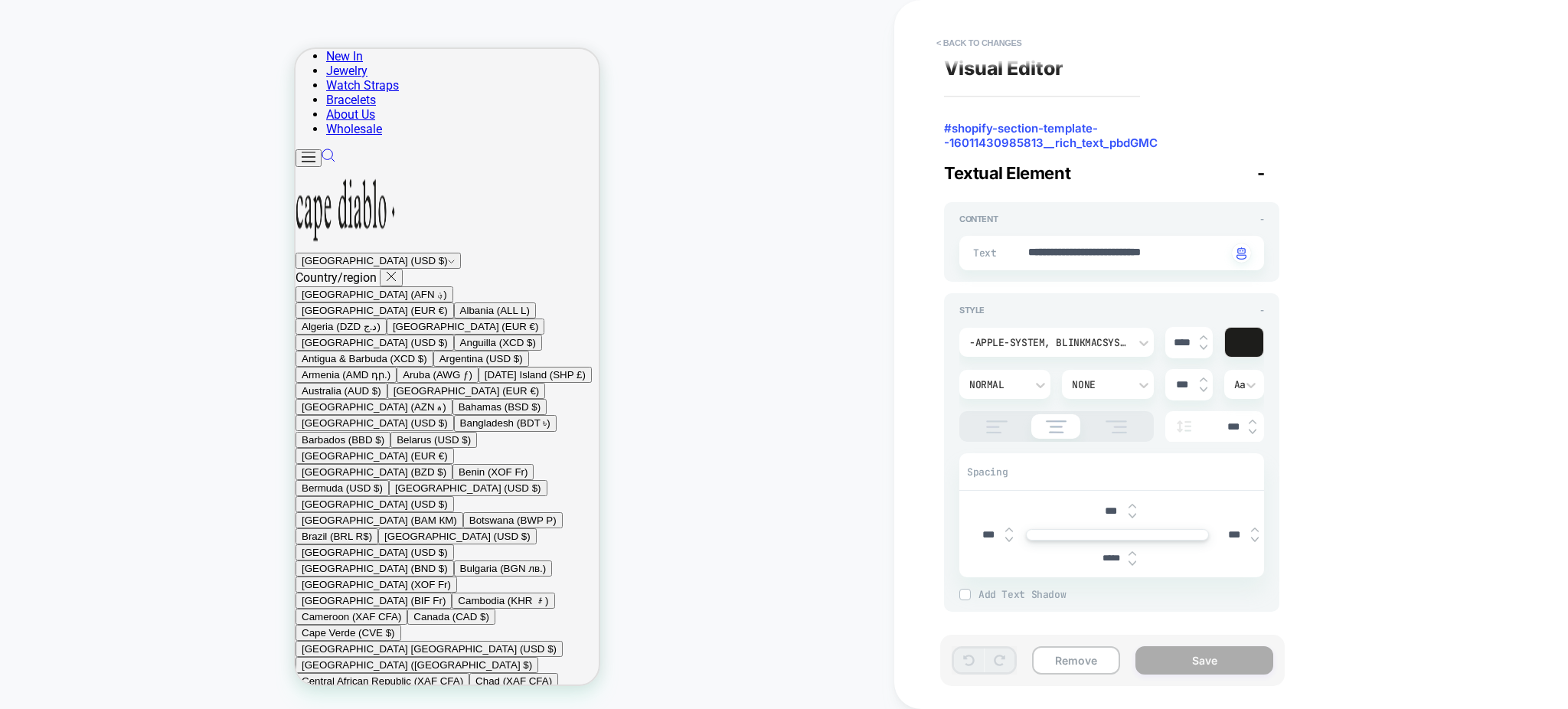
scroll to position [0, 0]
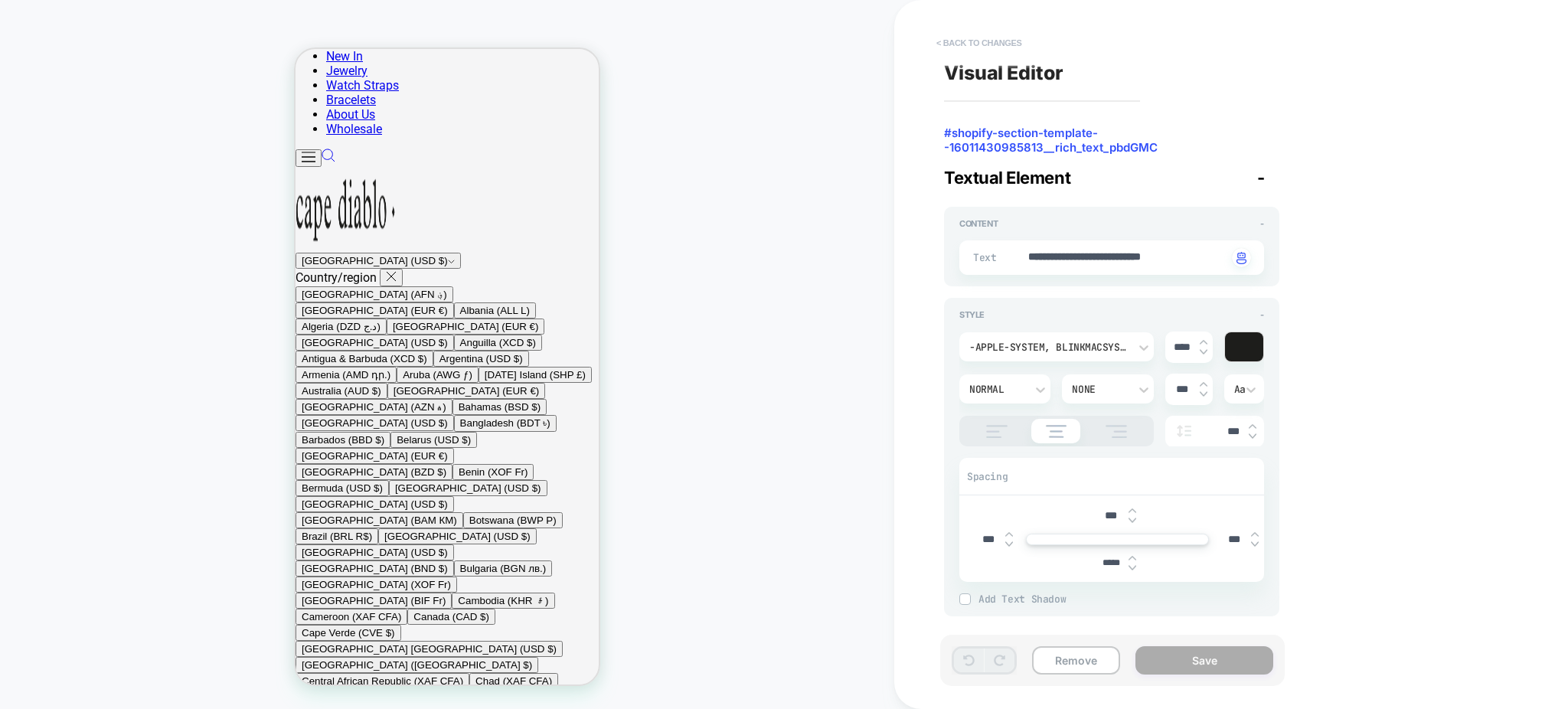
click at [1009, 37] on button "< Back to changes" at bounding box center [979, 42] width 101 height 24
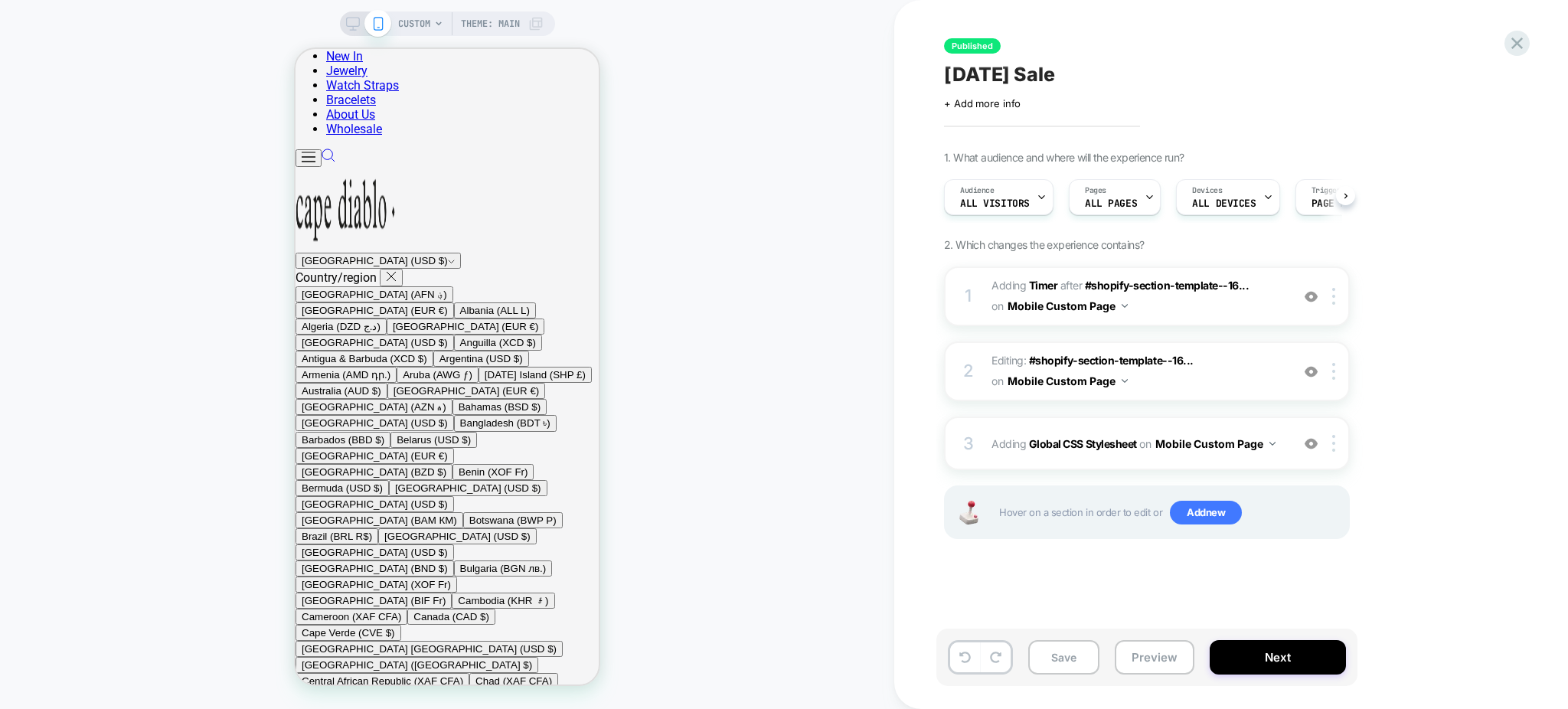
scroll to position [0, 1]
click at [953, 655] on button at bounding box center [965, 657] width 30 height 30
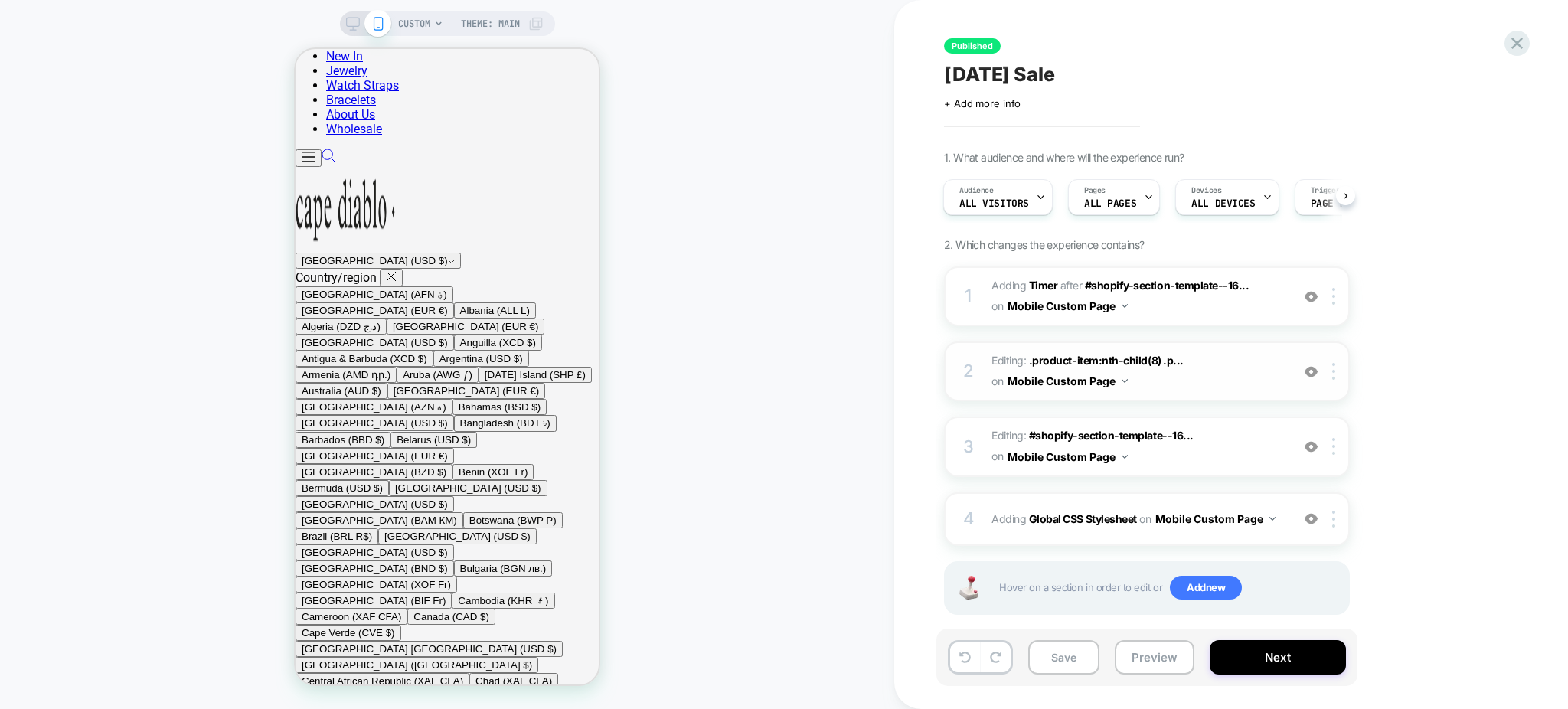
click at [1223, 370] on span "Editing : .product-item:nth-child(8) .p... .product-item:nth-child(8) .product-…" at bounding box center [1137, 371] width 291 height 42
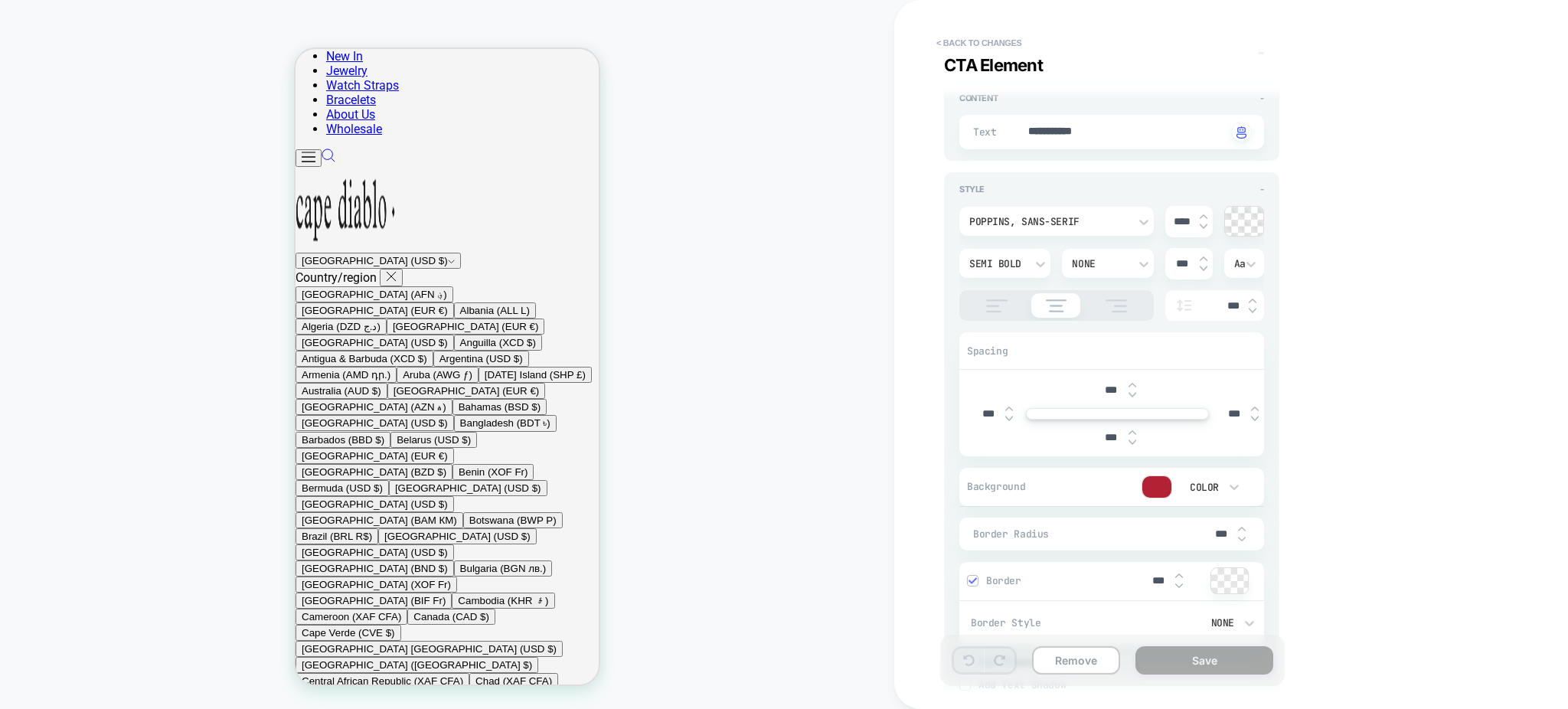
scroll to position [306, 0]
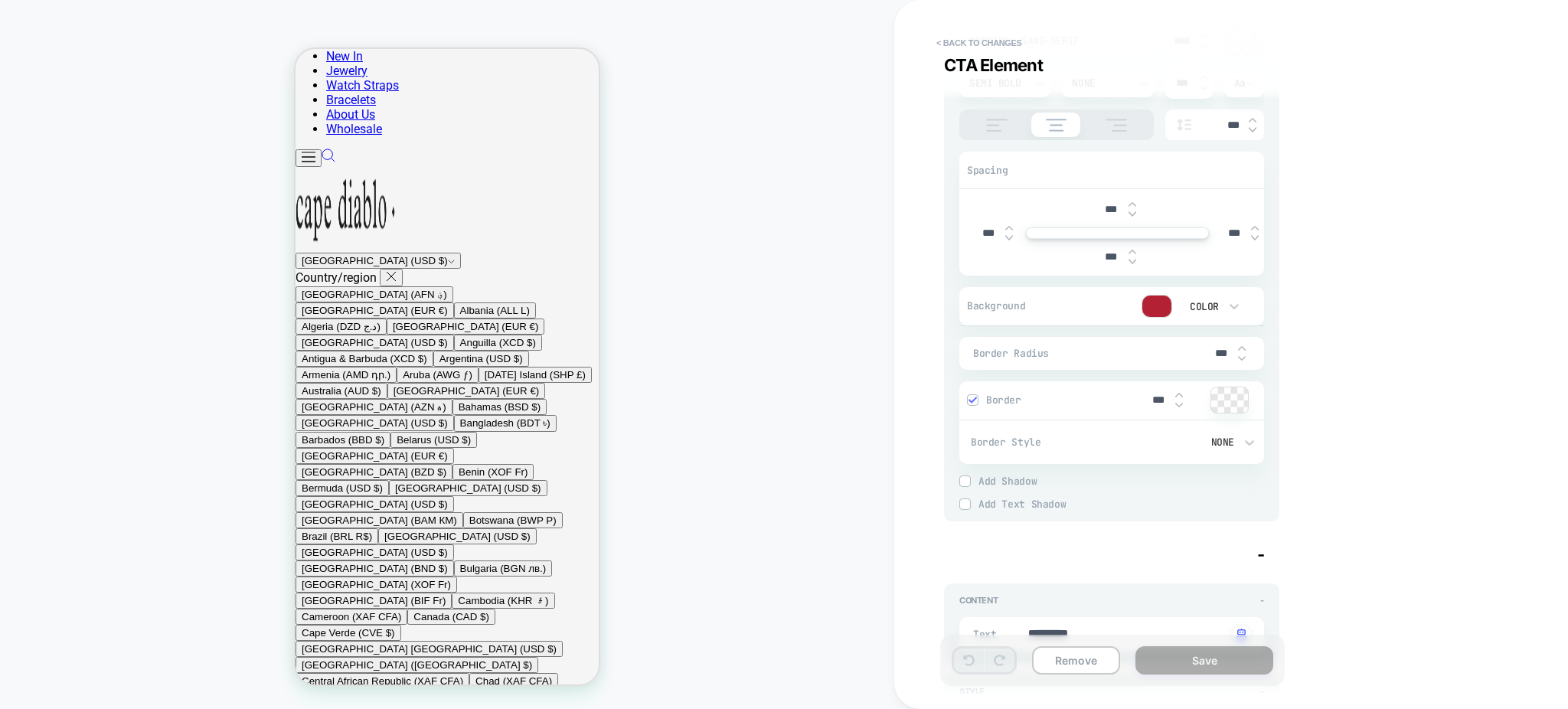
click at [1154, 306] on div at bounding box center [1157, 306] width 29 height 22
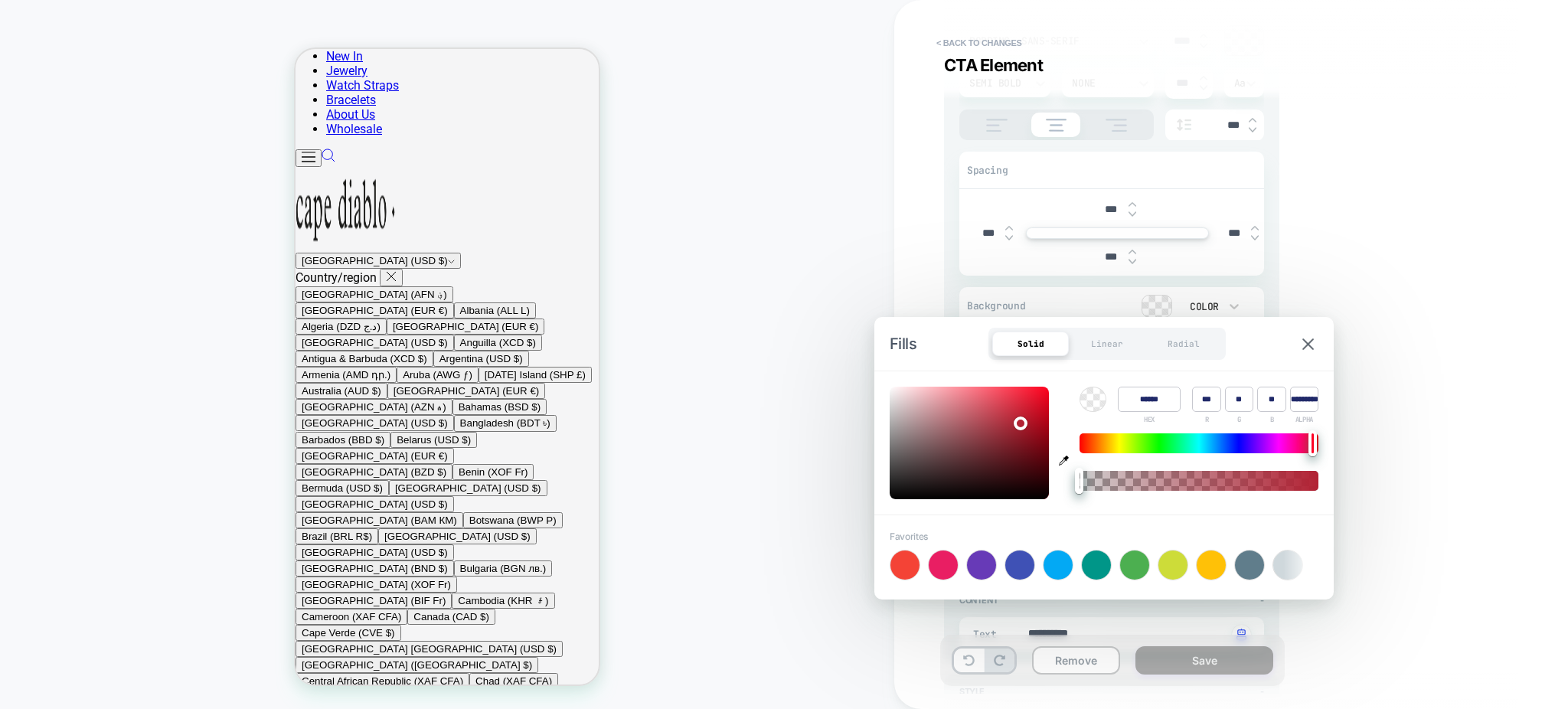
scroll to position [0, 0]
click at [978, 43] on button "< Back to changes" at bounding box center [979, 42] width 101 height 24
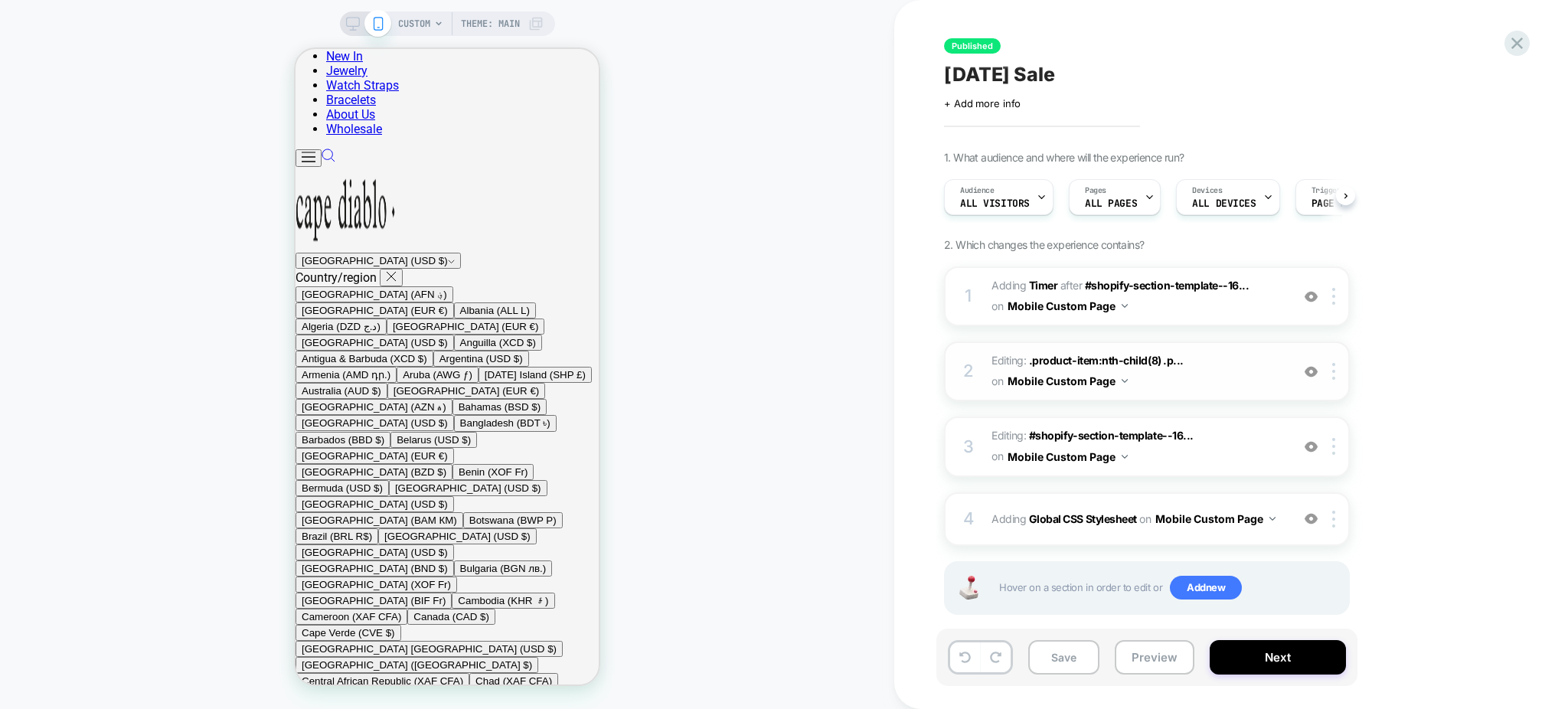
scroll to position [0, 1]
click at [1330, 368] on div at bounding box center [1337, 371] width 25 height 17
click at [1333, 381] on div "2 Editing : .product-item:nth-child(8) .p... .product-item:nth-child(8) .produc…" at bounding box center [1147, 371] width 406 height 60
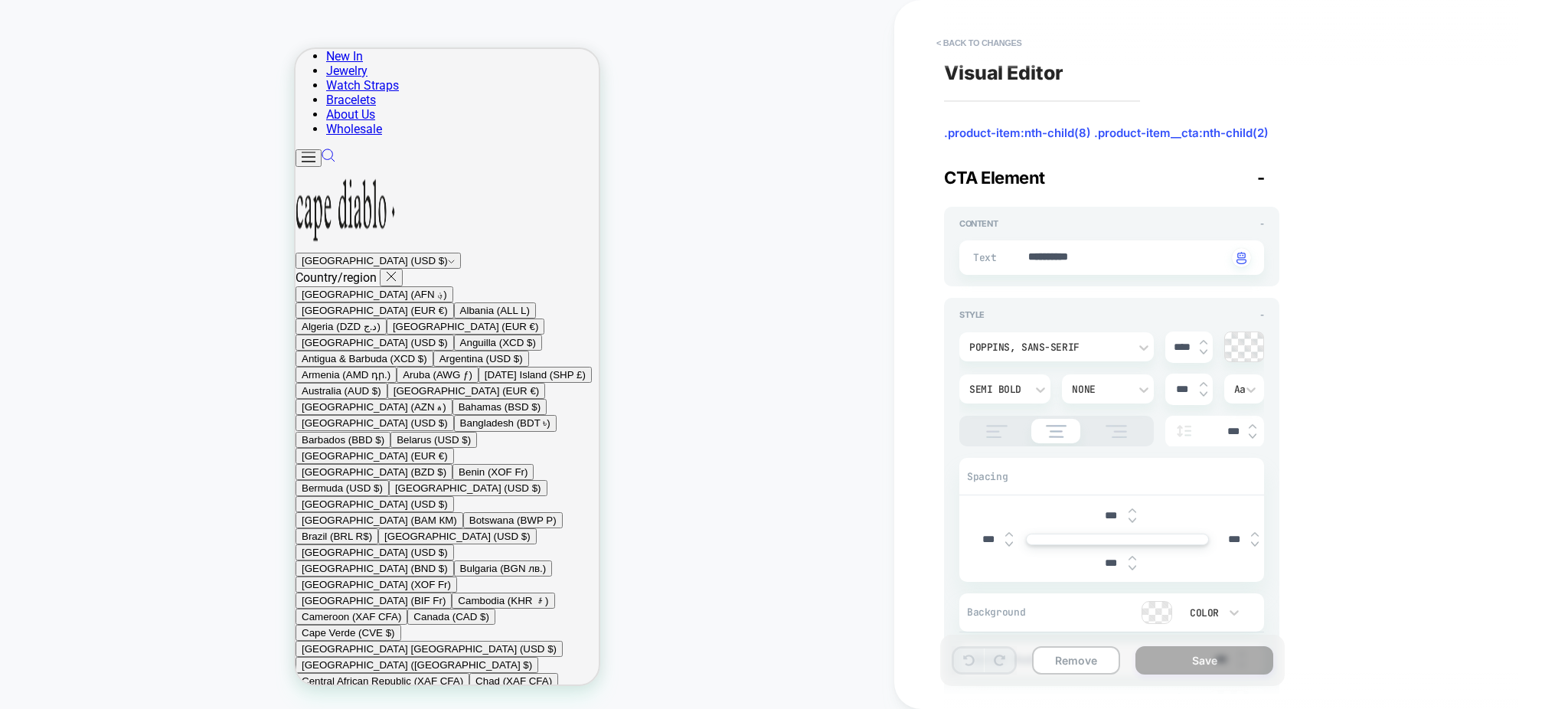
scroll to position [1520, 0]
type textarea "*"
click at [990, 36] on button "< Back to changes" at bounding box center [979, 42] width 101 height 24
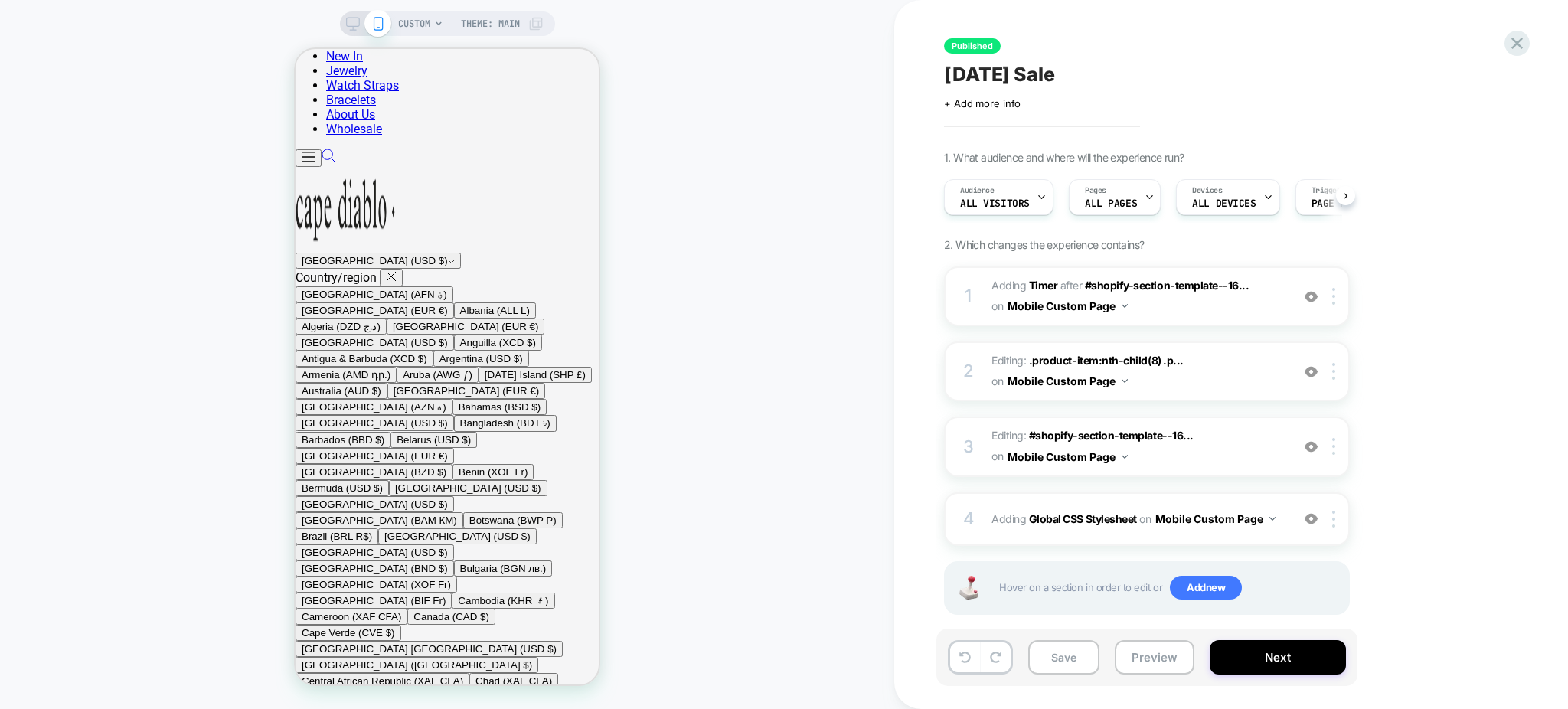
scroll to position [0, 1]
click at [1003, 662] on button at bounding box center [995, 657] width 30 height 30
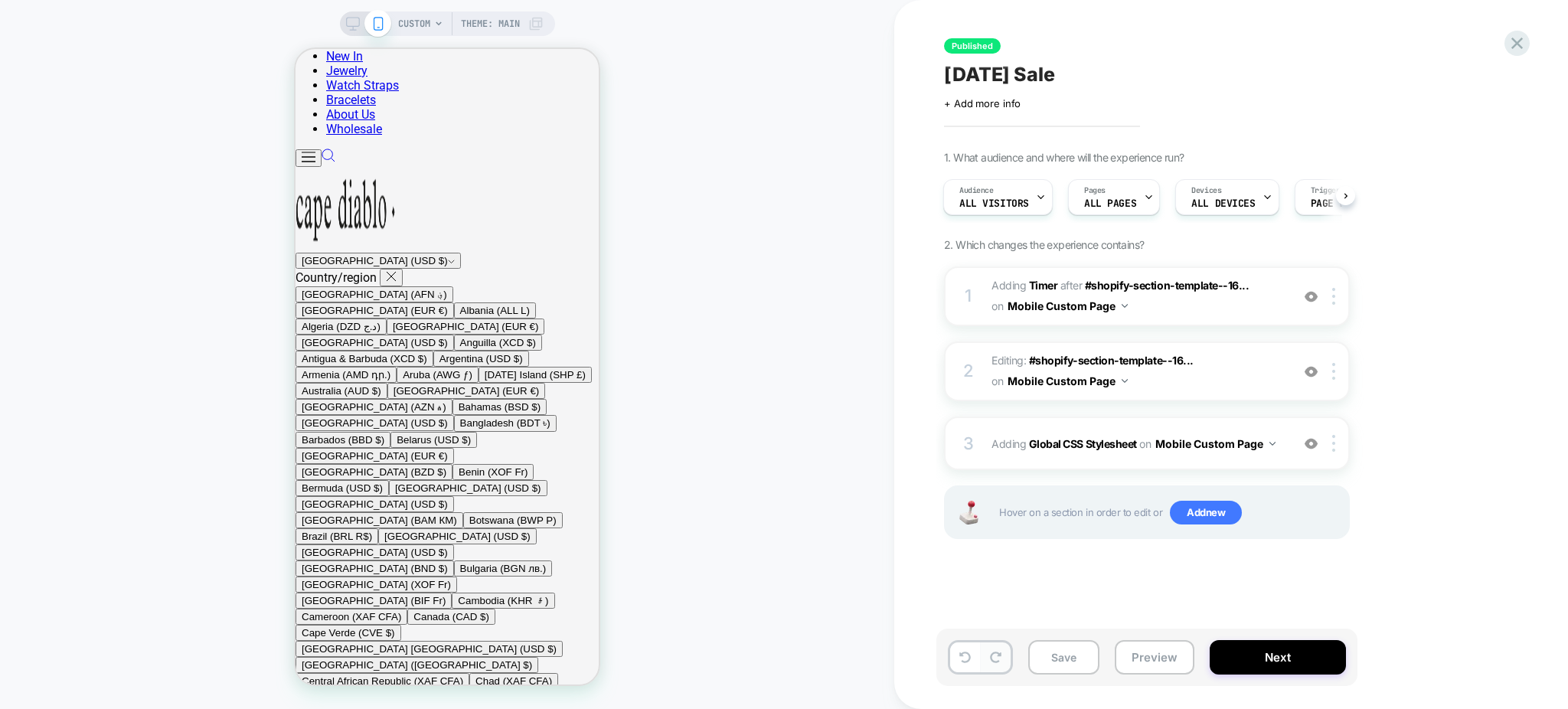
click at [1001, 661] on button at bounding box center [995, 657] width 30 height 30
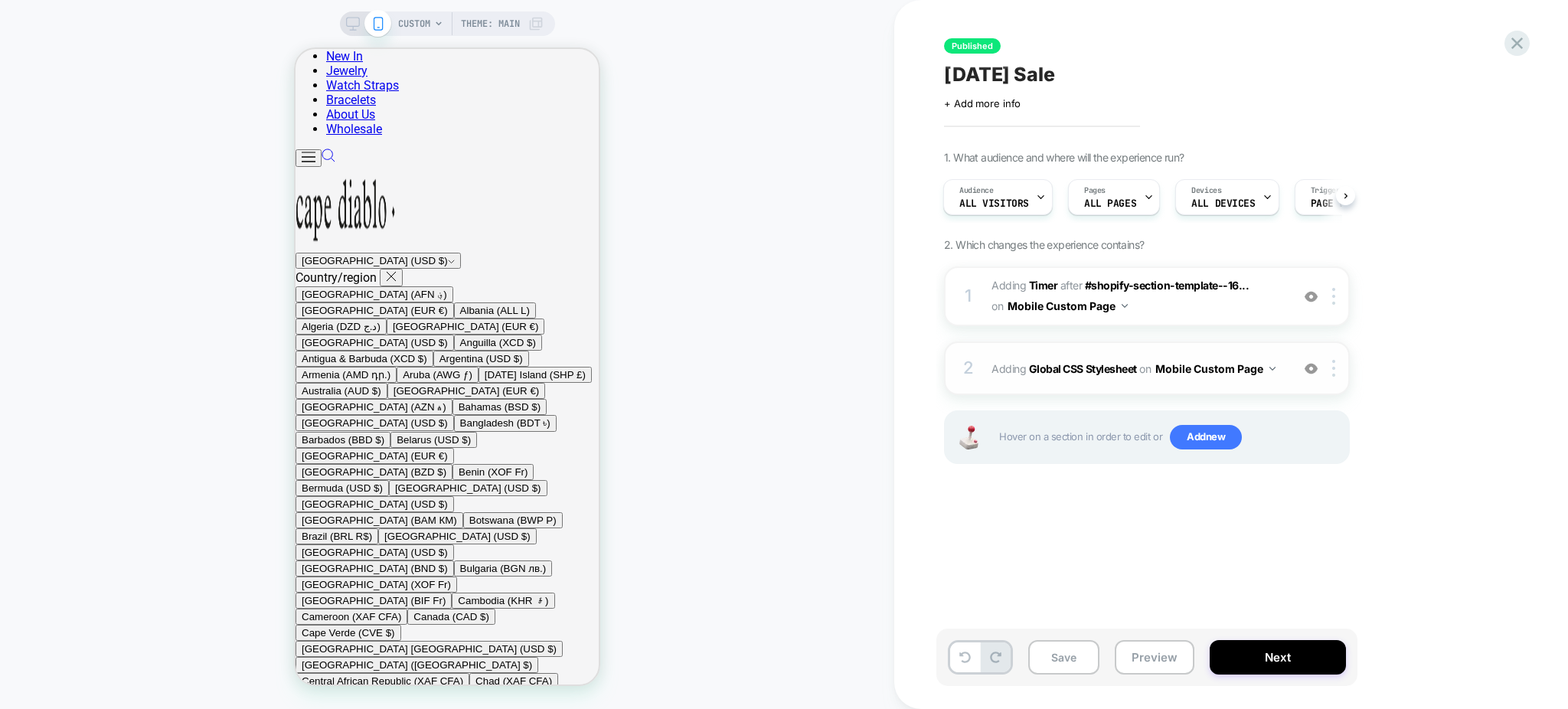
click at [1094, 384] on div "2 Adding Global CSS Stylesheet on Mobile Custom Page Add Before Add After Copy …" at bounding box center [1147, 368] width 406 height 53
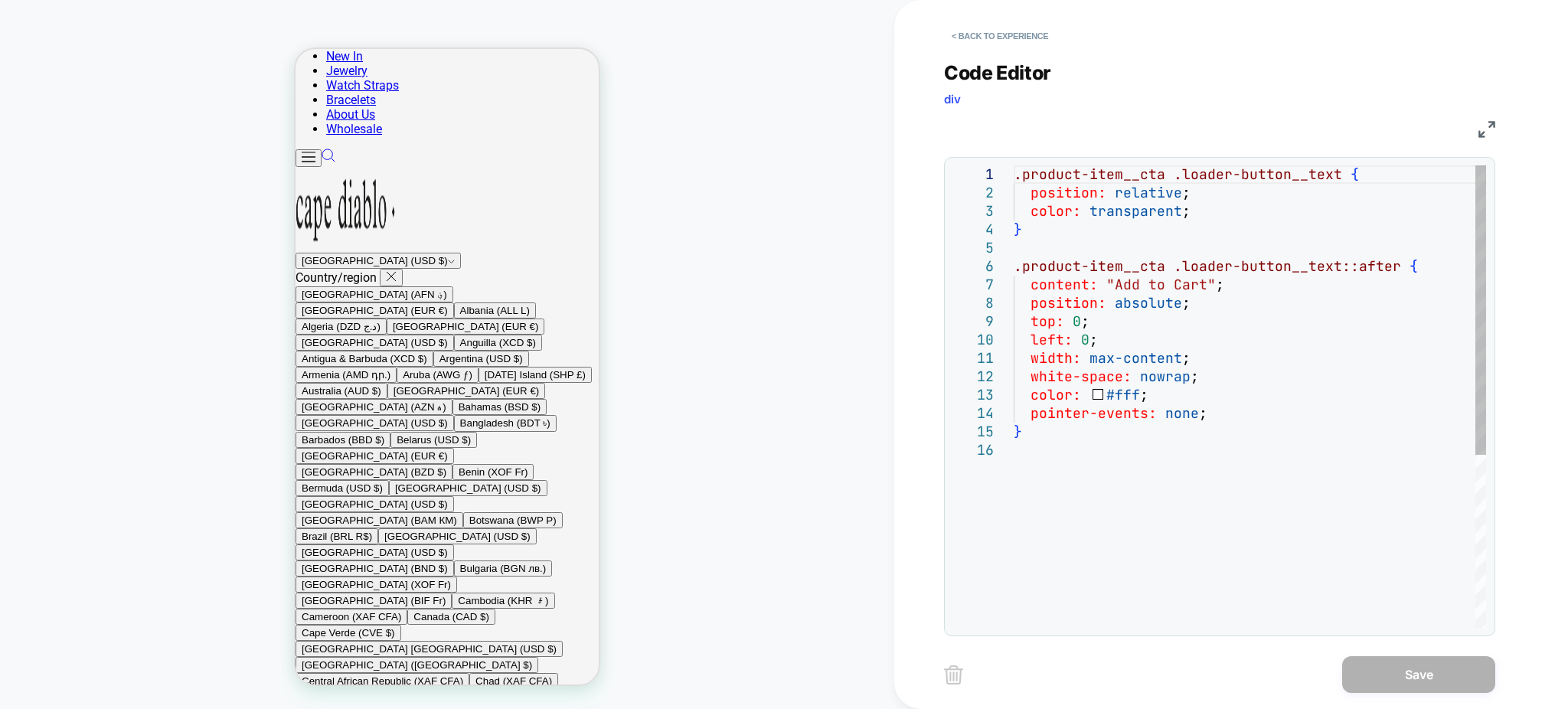
click at [1160, 462] on div ".product-item__cta .loader-button__text { position: relative ; color: transpare…" at bounding box center [1250, 534] width 473 height 738
type textarea "**********"
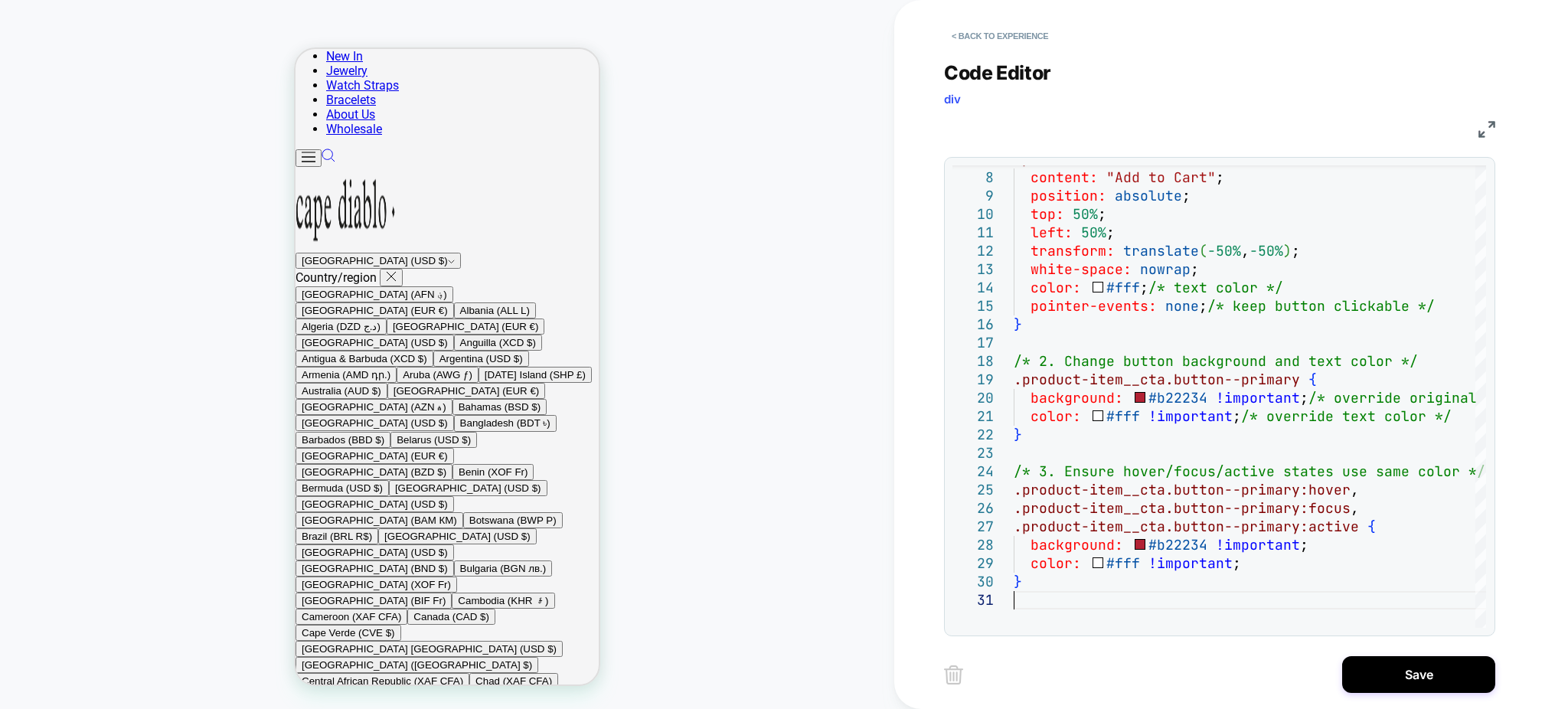
scroll to position [1460, 0]
click at [722, 515] on div "CUSTOM Theme: MAIN" at bounding box center [447, 354] width 894 height 678
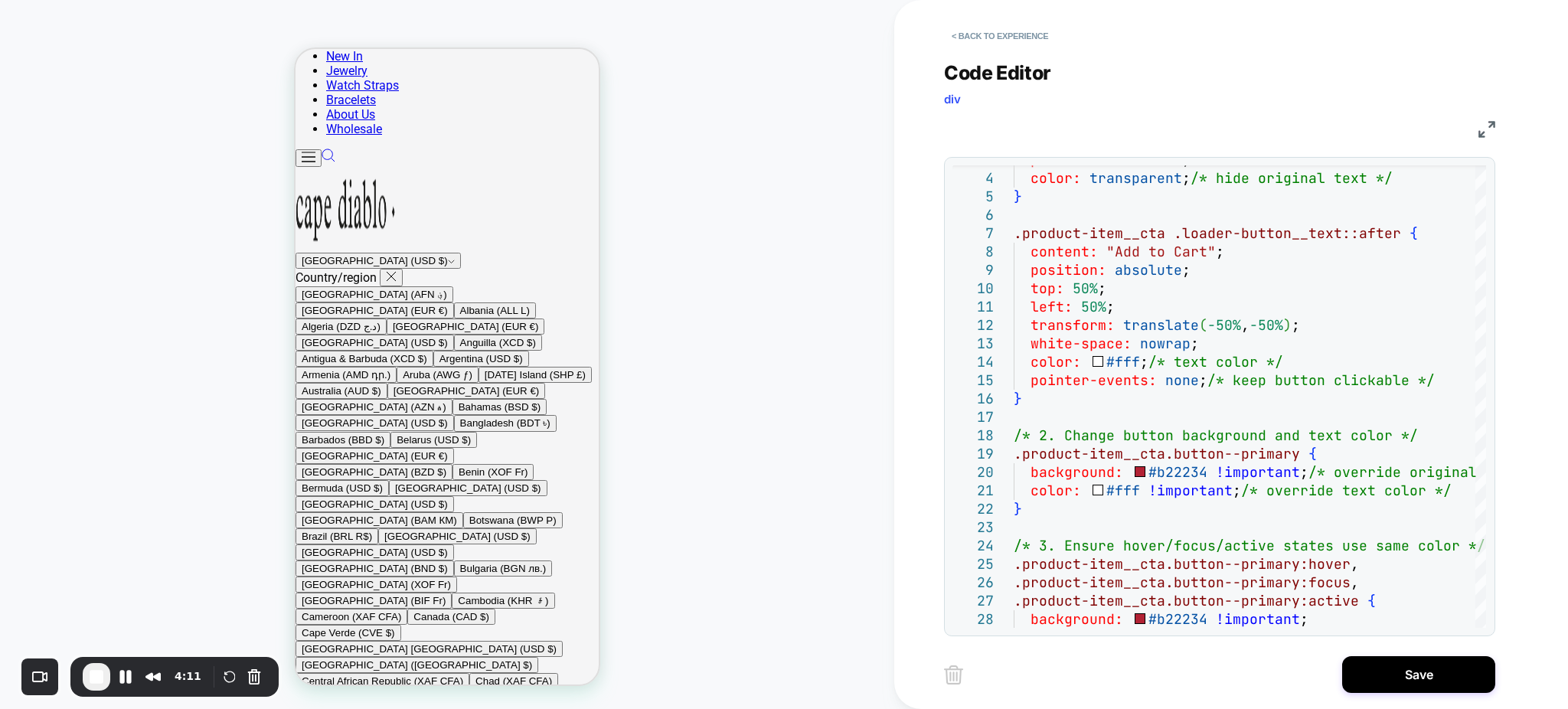
scroll to position [1153, 0]
click at [1066, 414] on div "color: #fff ; /* text color */ pointer-events: none ; /* keep button clickable …" at bounding box center [1325, 621] width 623 height 1014
type textarea "**********"
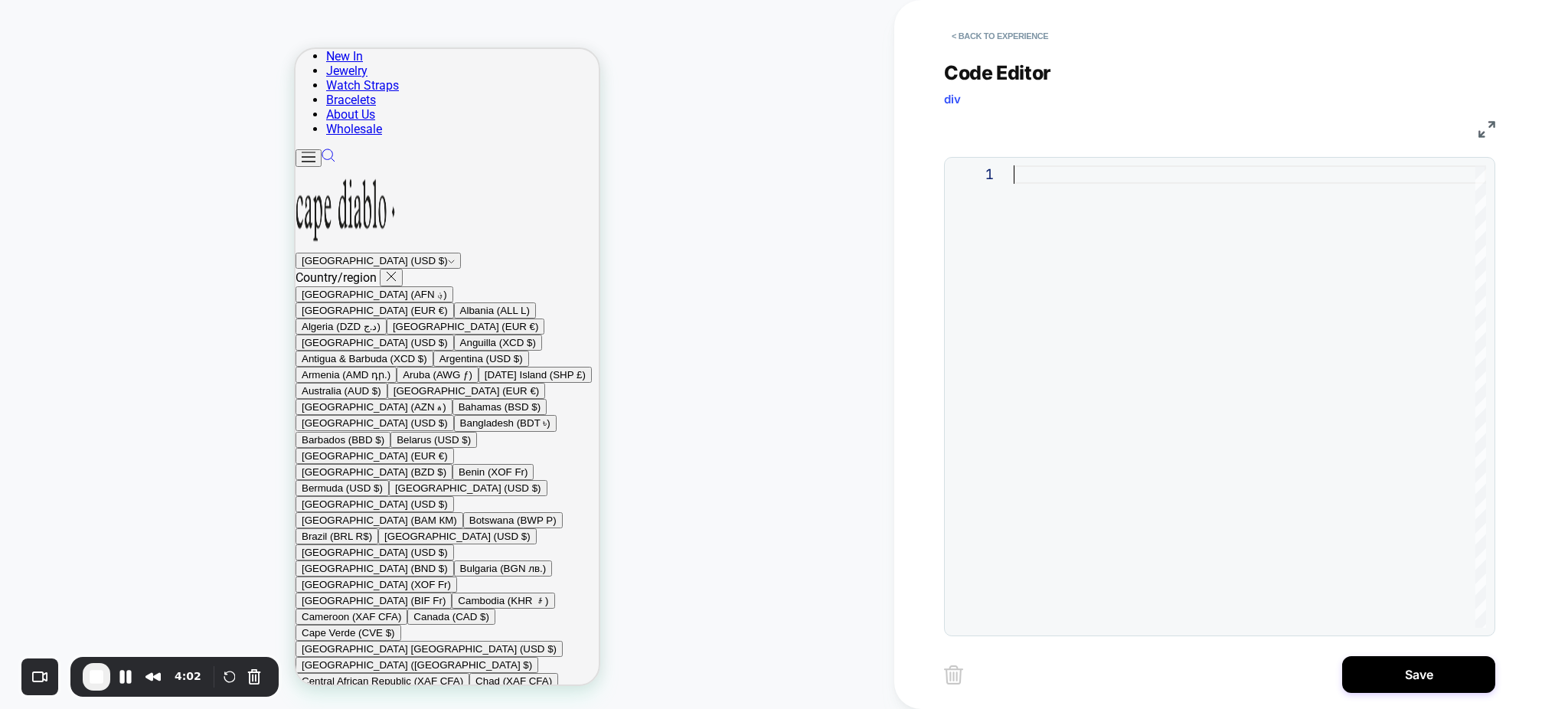
click at [1042, 185] on div at bounding box center [1250, 397] width 473 height 463
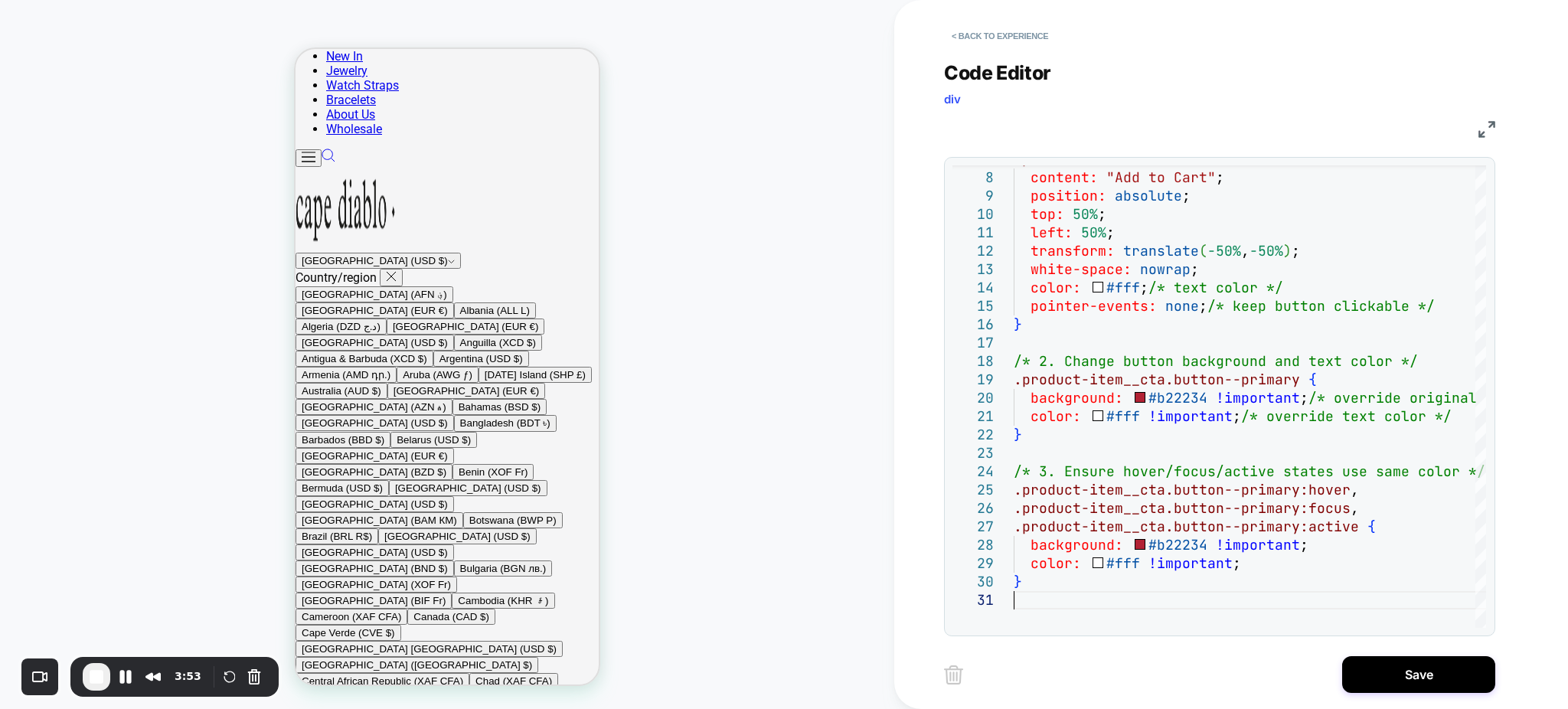
scroll to position [745, 0]
click at [1001, 43] on button "< Back to experience" at bounding box center [1000, 36] width 112 height 24
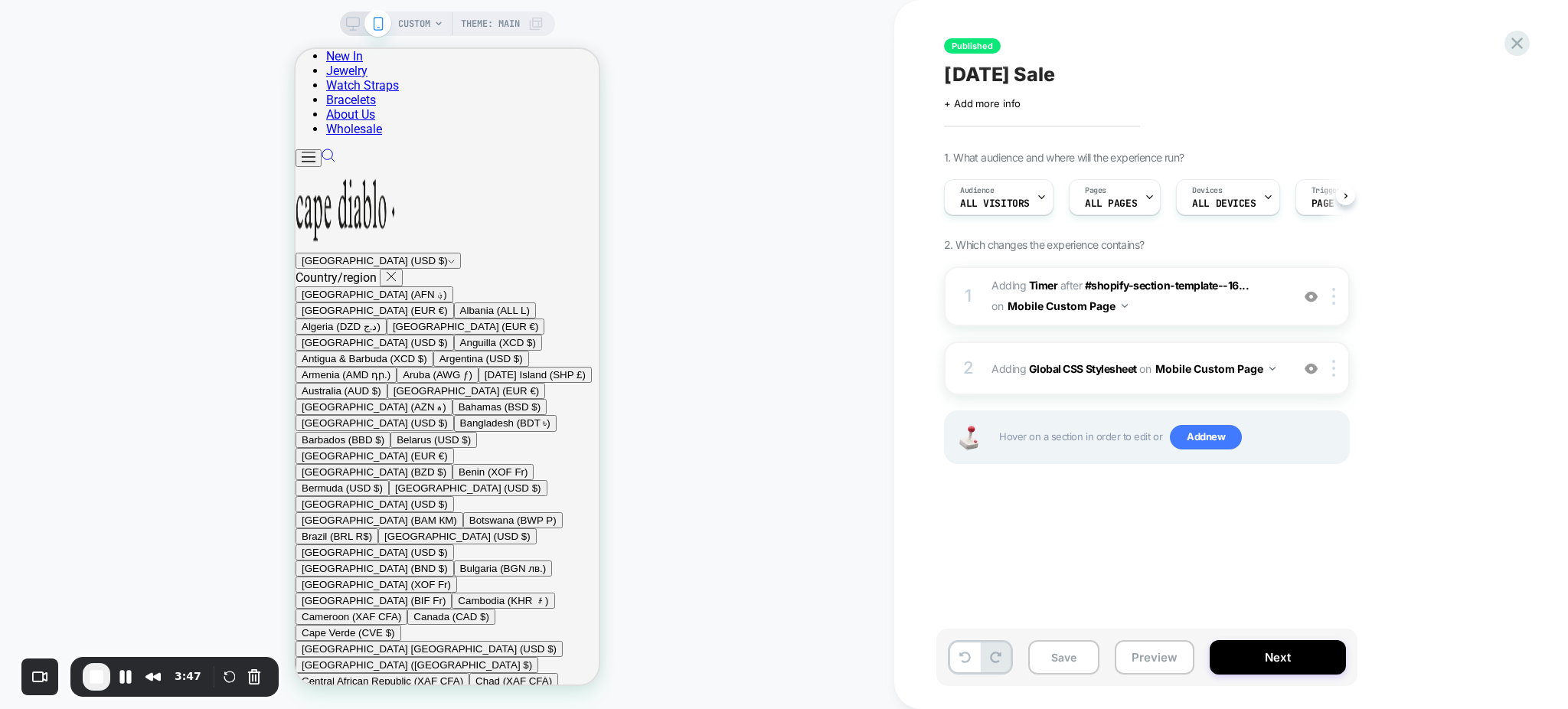
scroll to position [0, 1]
click at [1047, 384] on div "2 Adding Global CSS Stylesheet on Mobile Custom Page Add Before Add After Copy …" at bounding box center [1147, 368] width 406 height 53
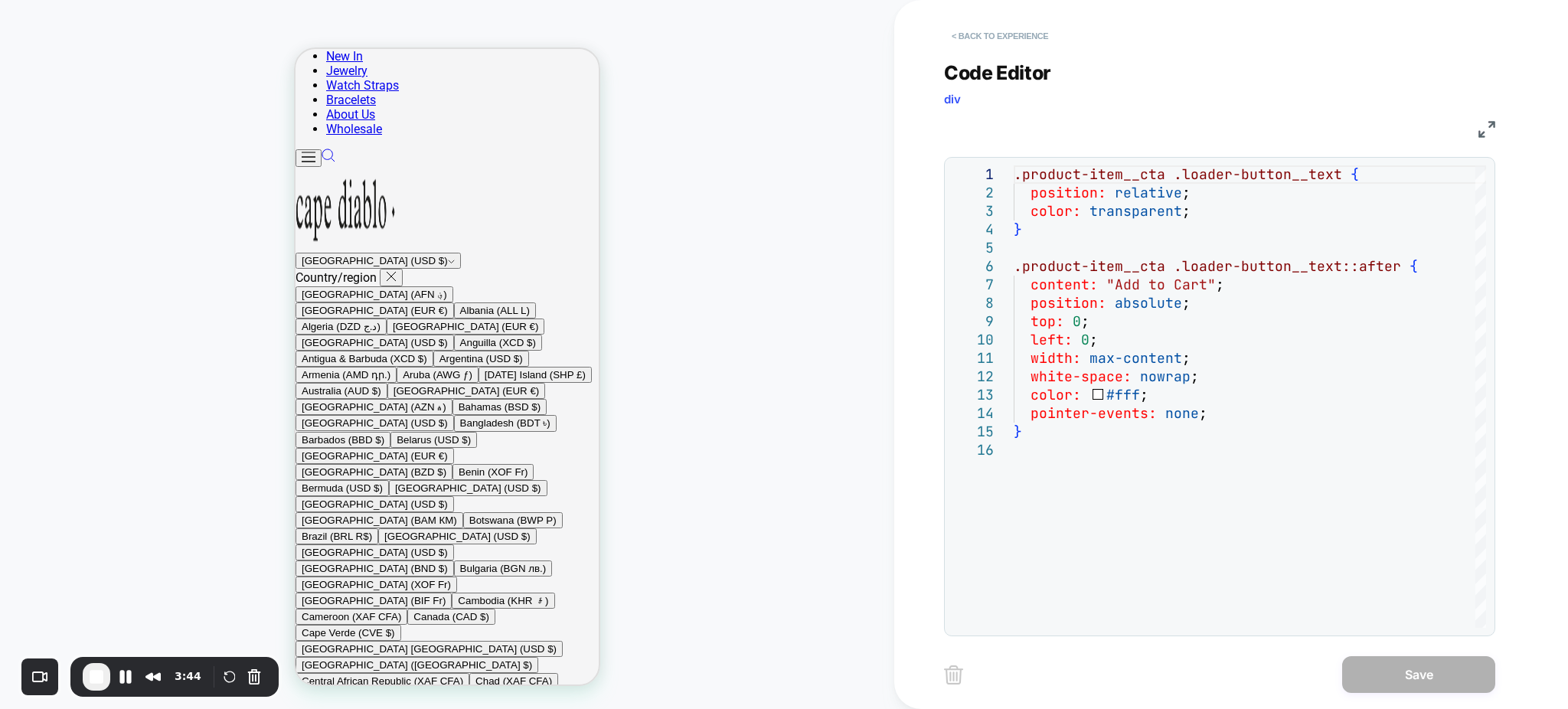
click at [1027, 34] on button "< Back to experience" at bounding box center [1000, 36] width 112 height 24
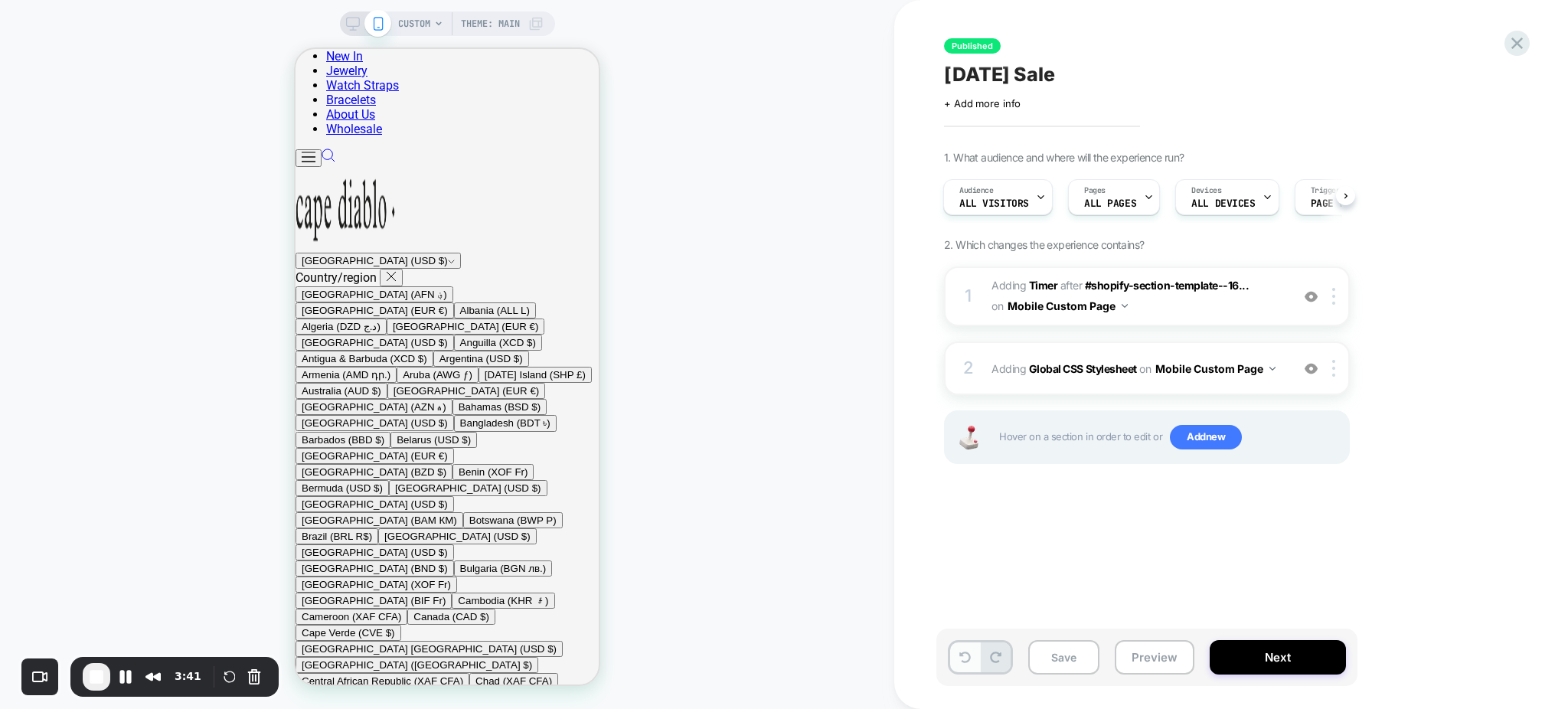
click at [966, 657] on icon at bounding box center [965, 657] width 12 height 12
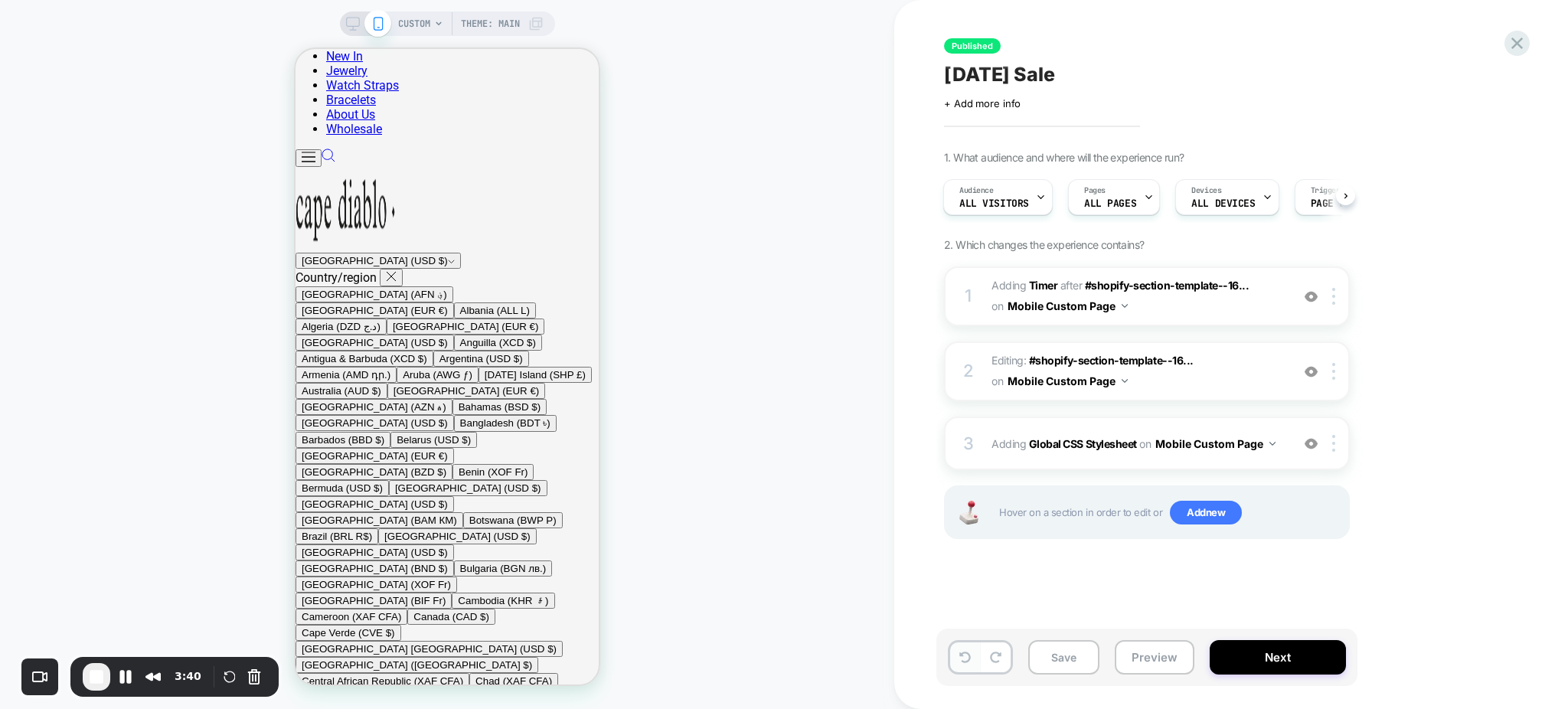
scroll to position [745, 0]
click at [964, 656] on icon at bounding box center [965, 657] width 12 height 12
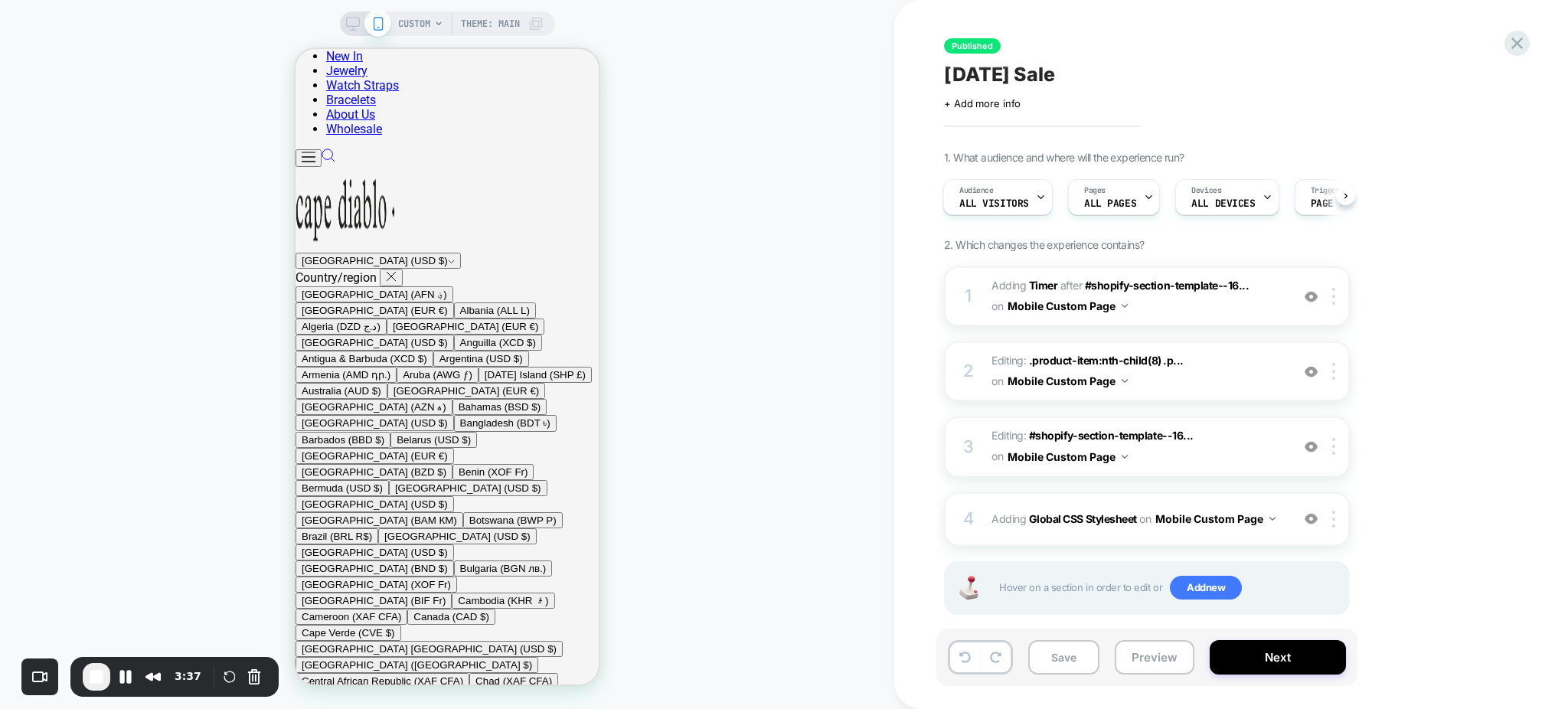
scroll to position [1562, 0]
click at [1315, 513] on img at bounding box center [1312, 518] width 13 height 13
click at [1333, 513] on img at bounding box center [1334, 519] width 3 height 17
click at [1332, 518] on div at bounding box center [1337, 519] width 25 height 17
click at [1305, 640] on div "Delete" at bounding box center [1336, 637] width 136 height 42
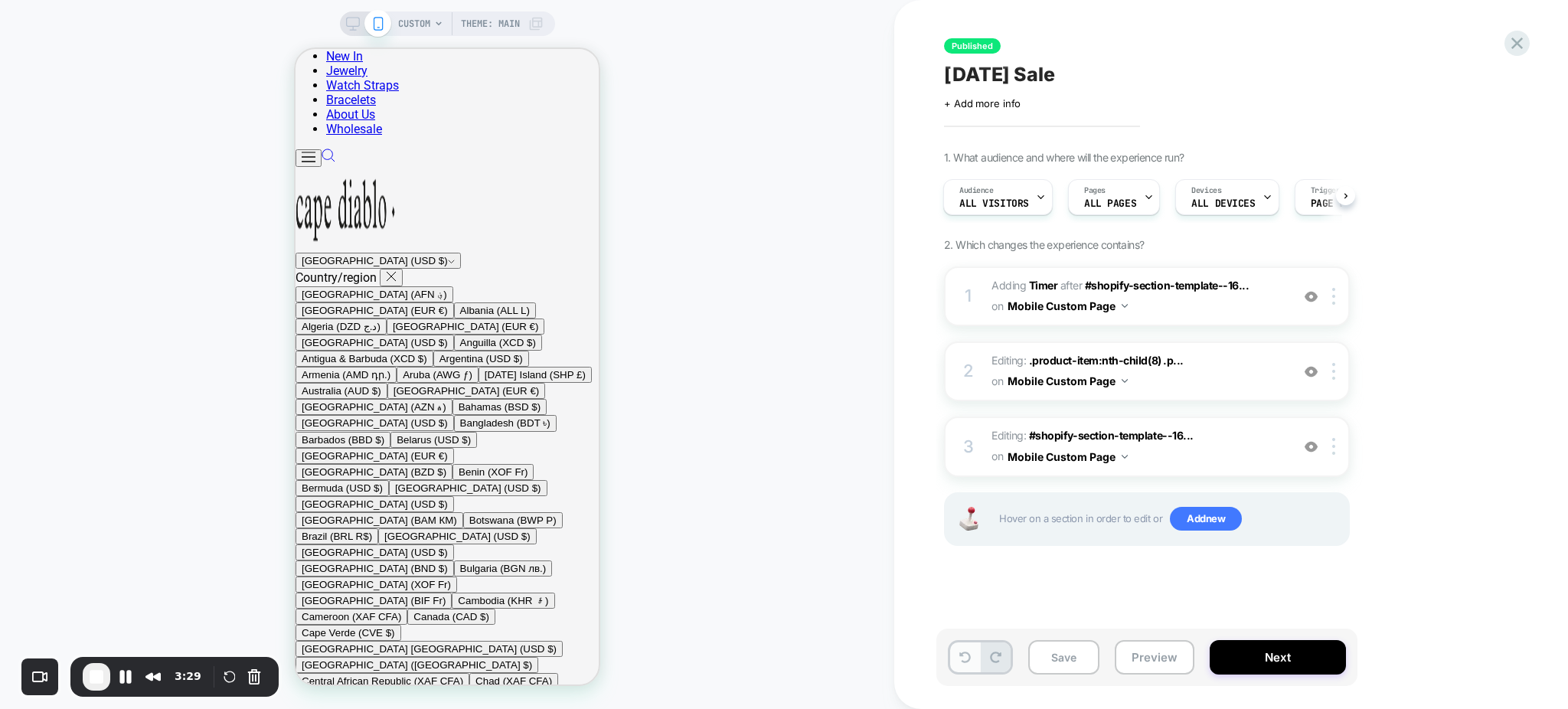
click at [966, 652] on icon at bounding box center [965, 657] width 12 height 12
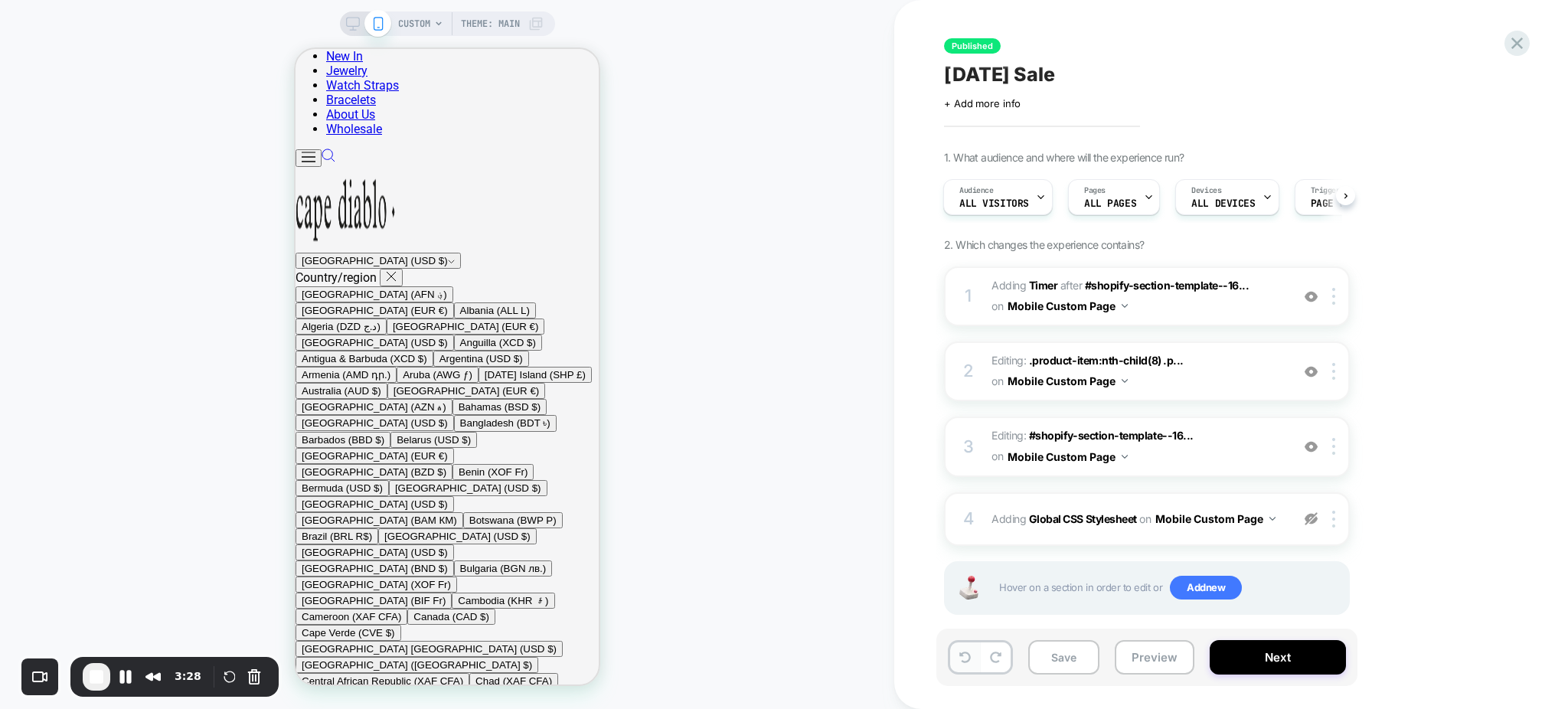
click at [966, 652] on icon at bounding box center [965, 657] width 12 height 12
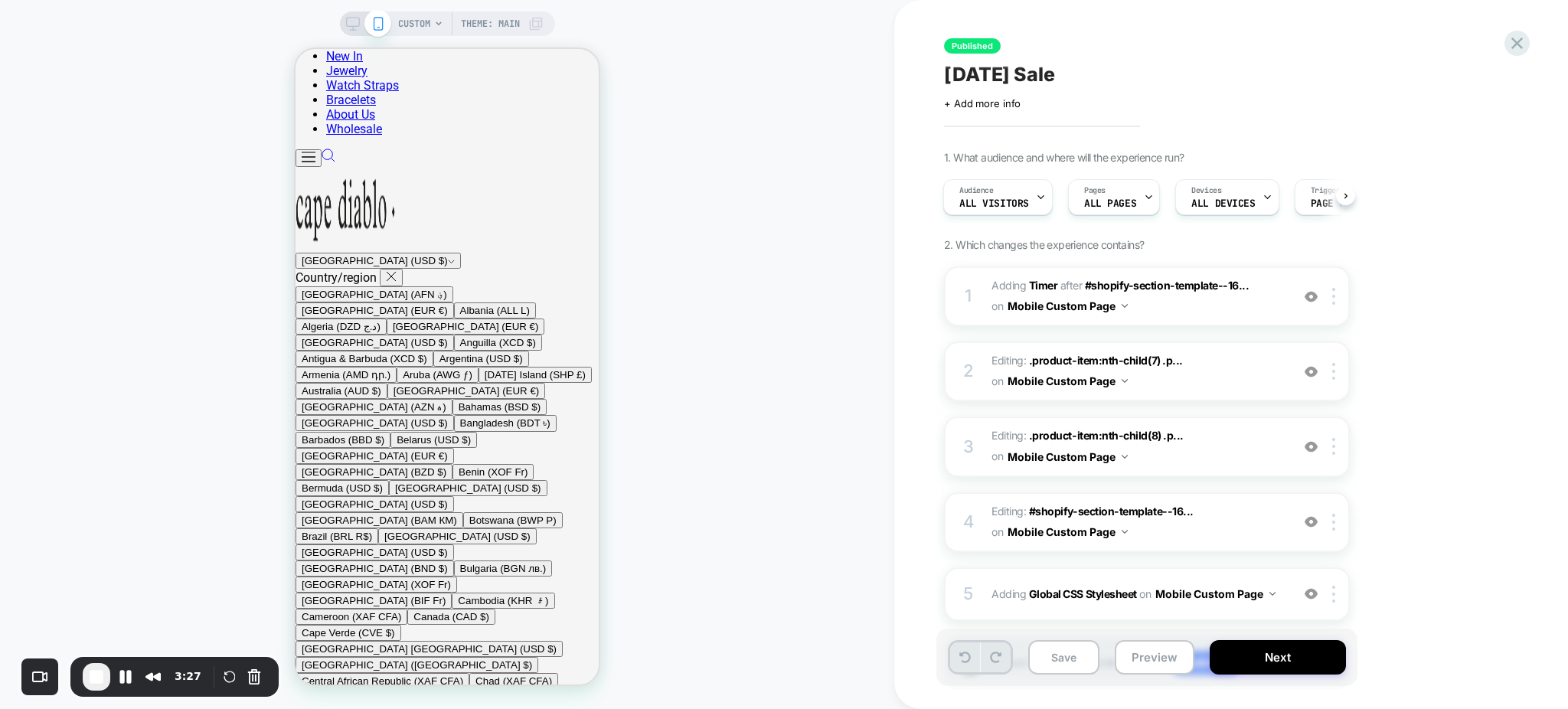
click at [966, 652] on icon at bounding box center [965, 657] width 12 height 12
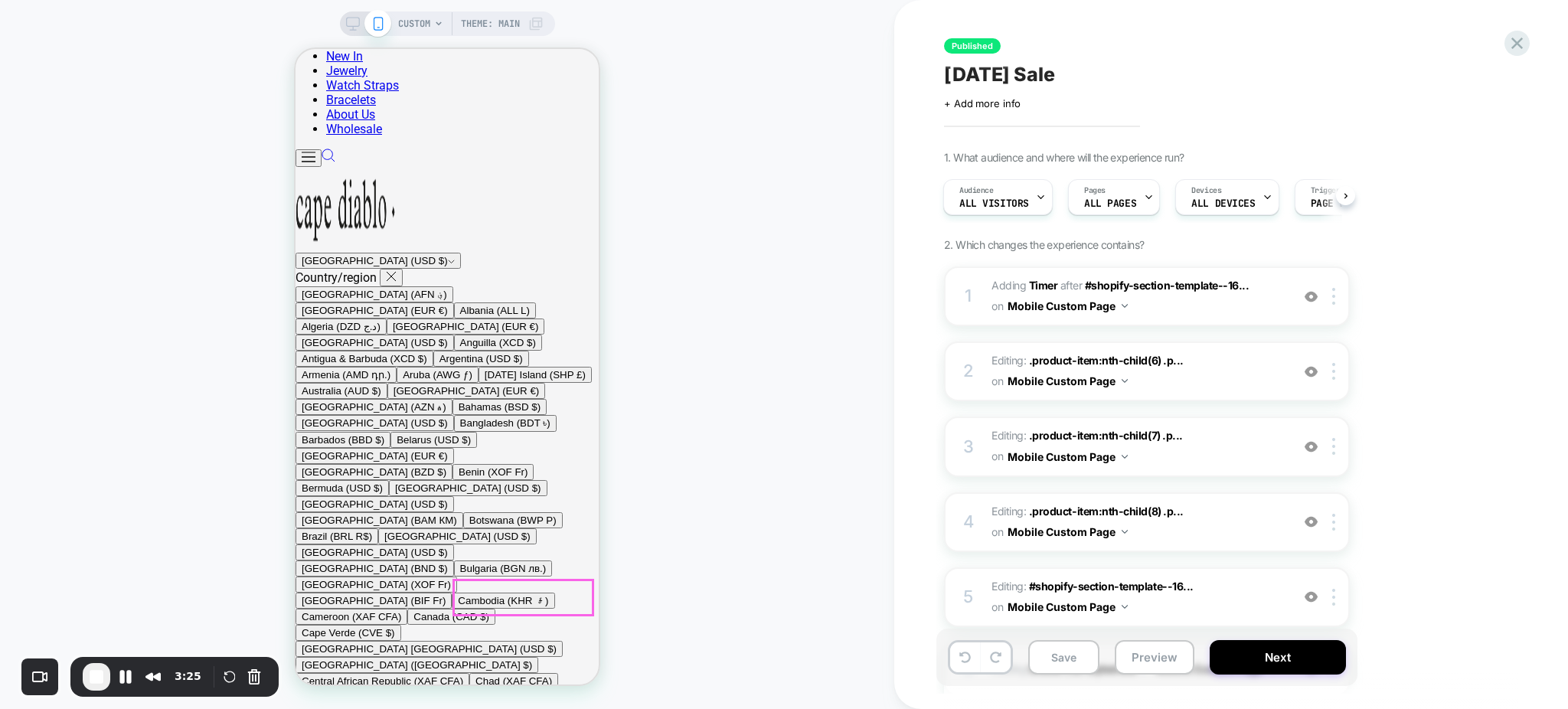
scroll to position [1153, 0]
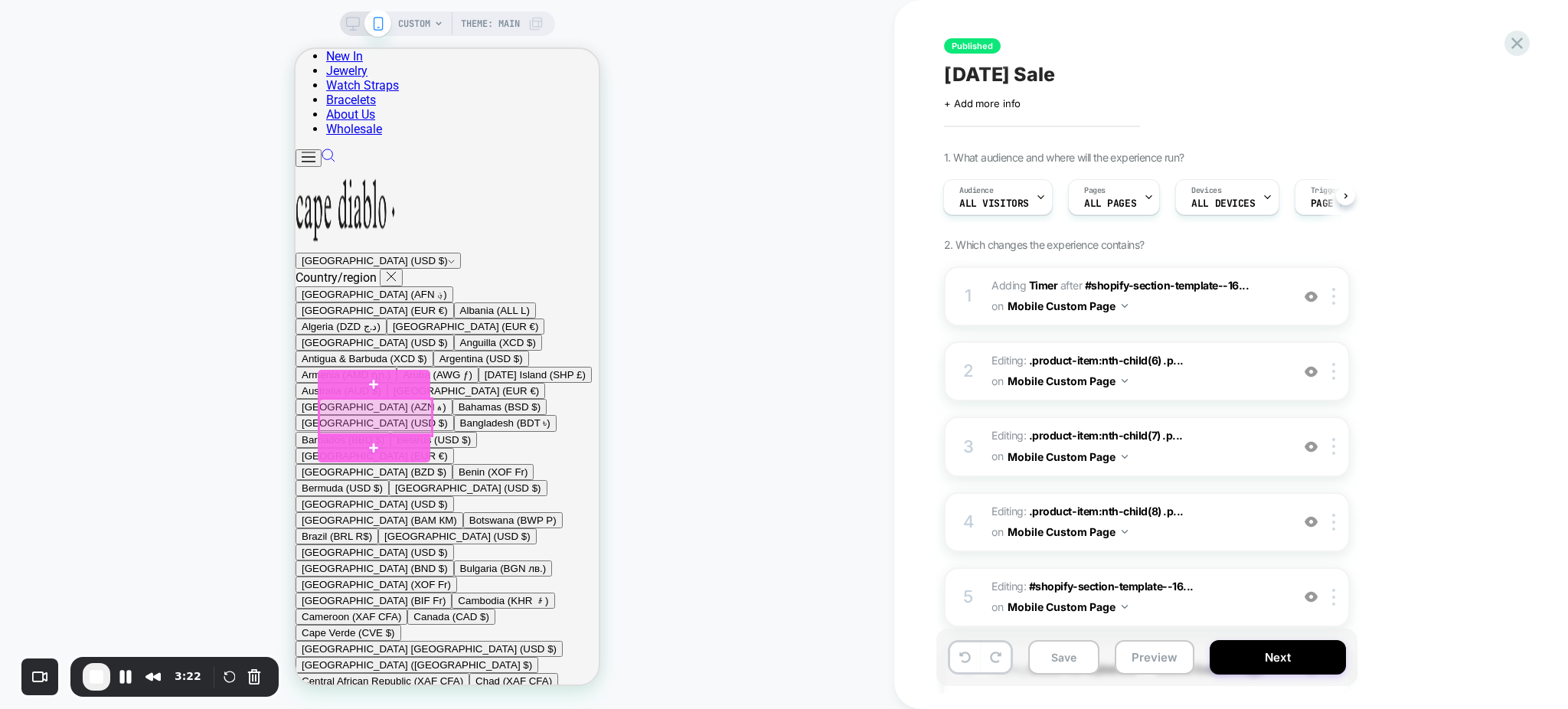
click at [413, 407] on div at bounding box center [375, 417] width 112 height 37
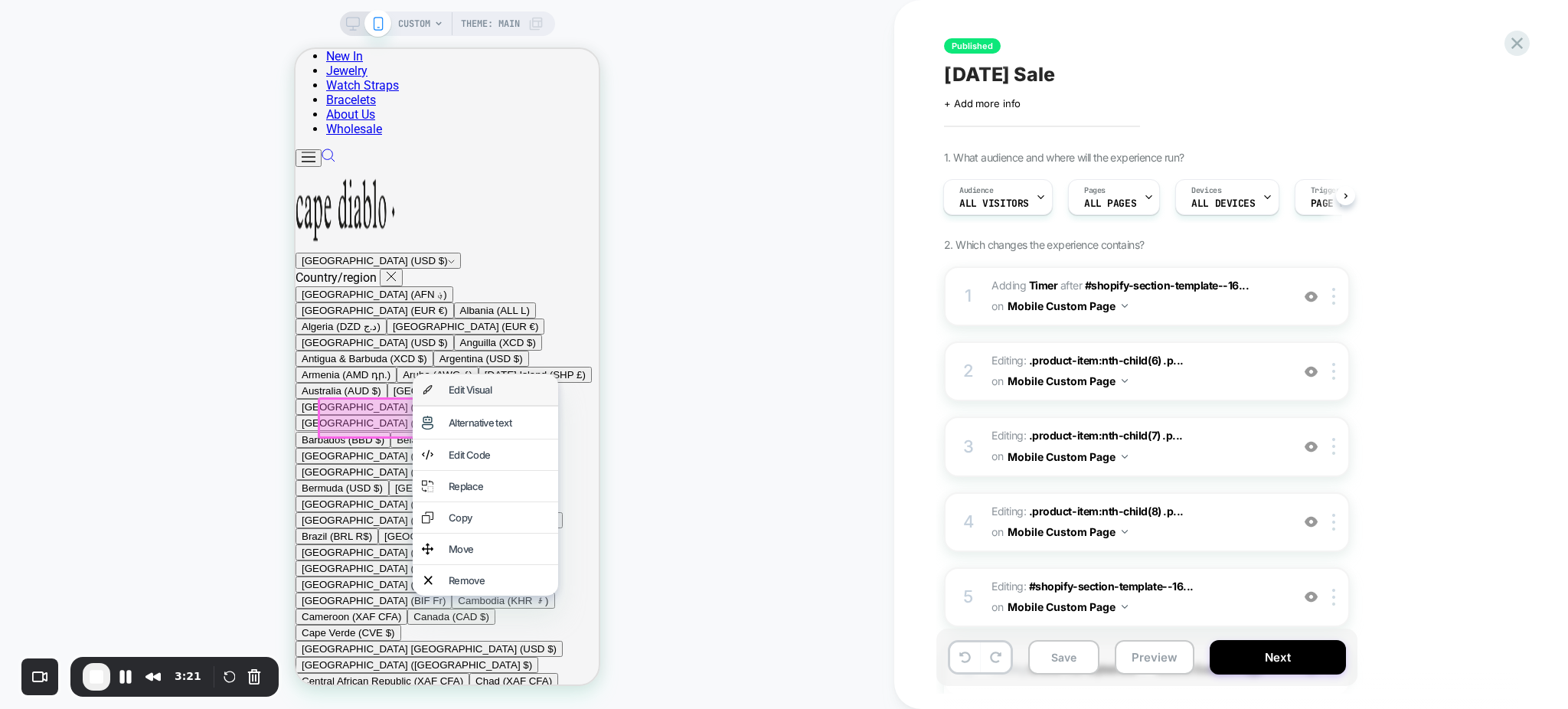
click at [513, 396] on div "Edit Visual" at bounding box center [499, 389] width 101 height 12
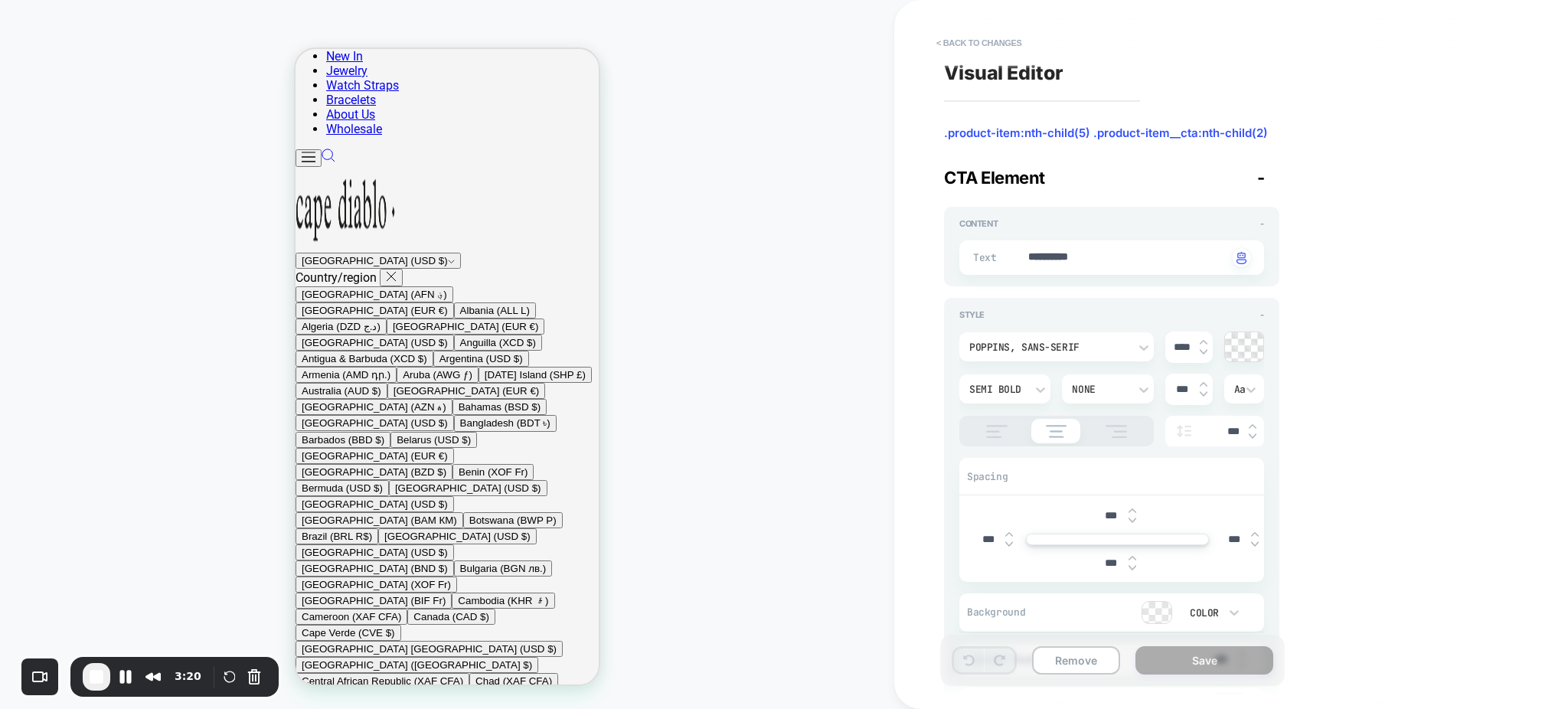
click at [1089, 256] on textarea "**********" at bounding box center [1127, 258] width 201 height 17
type textarea "*"
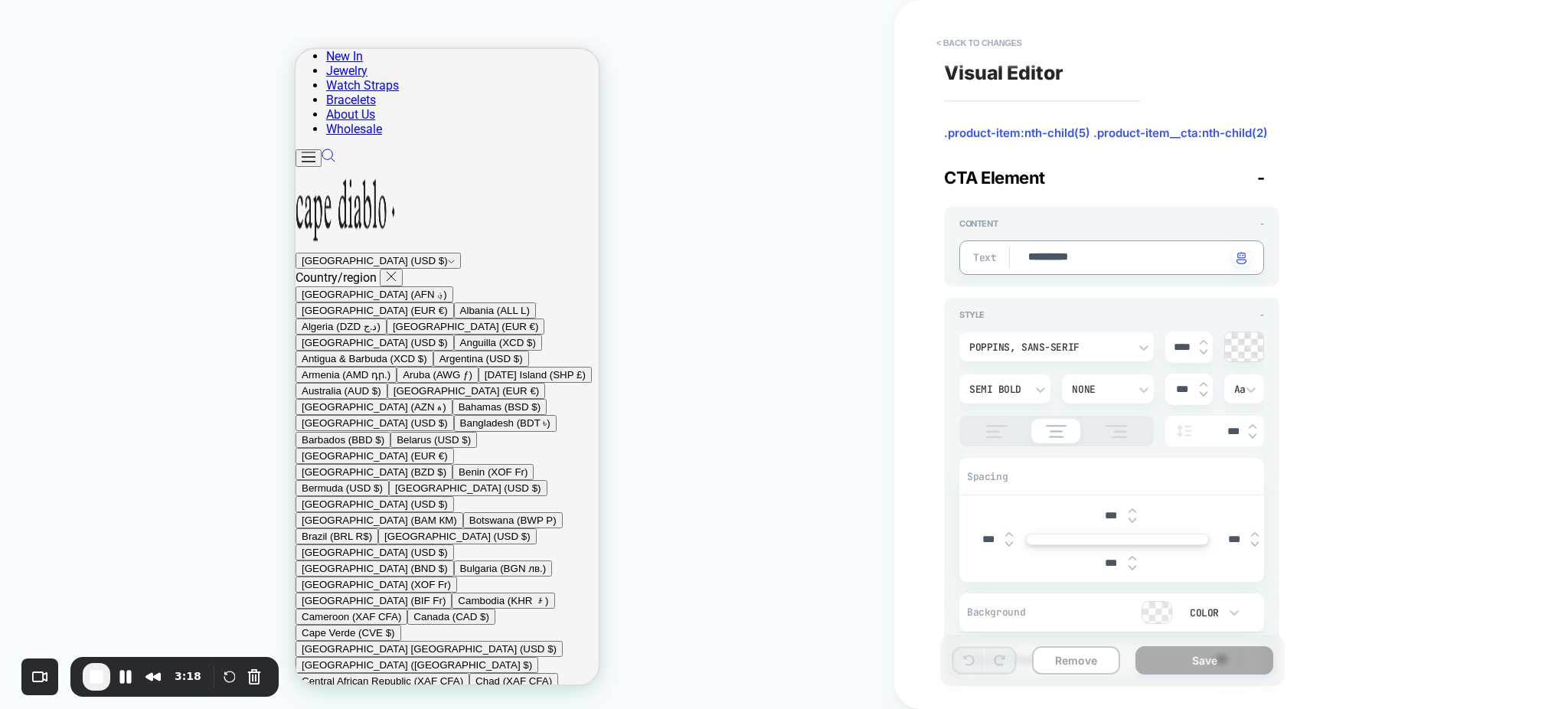
type textarea "*"
type textarea "**"
type textarea "*"
type textarea "***"
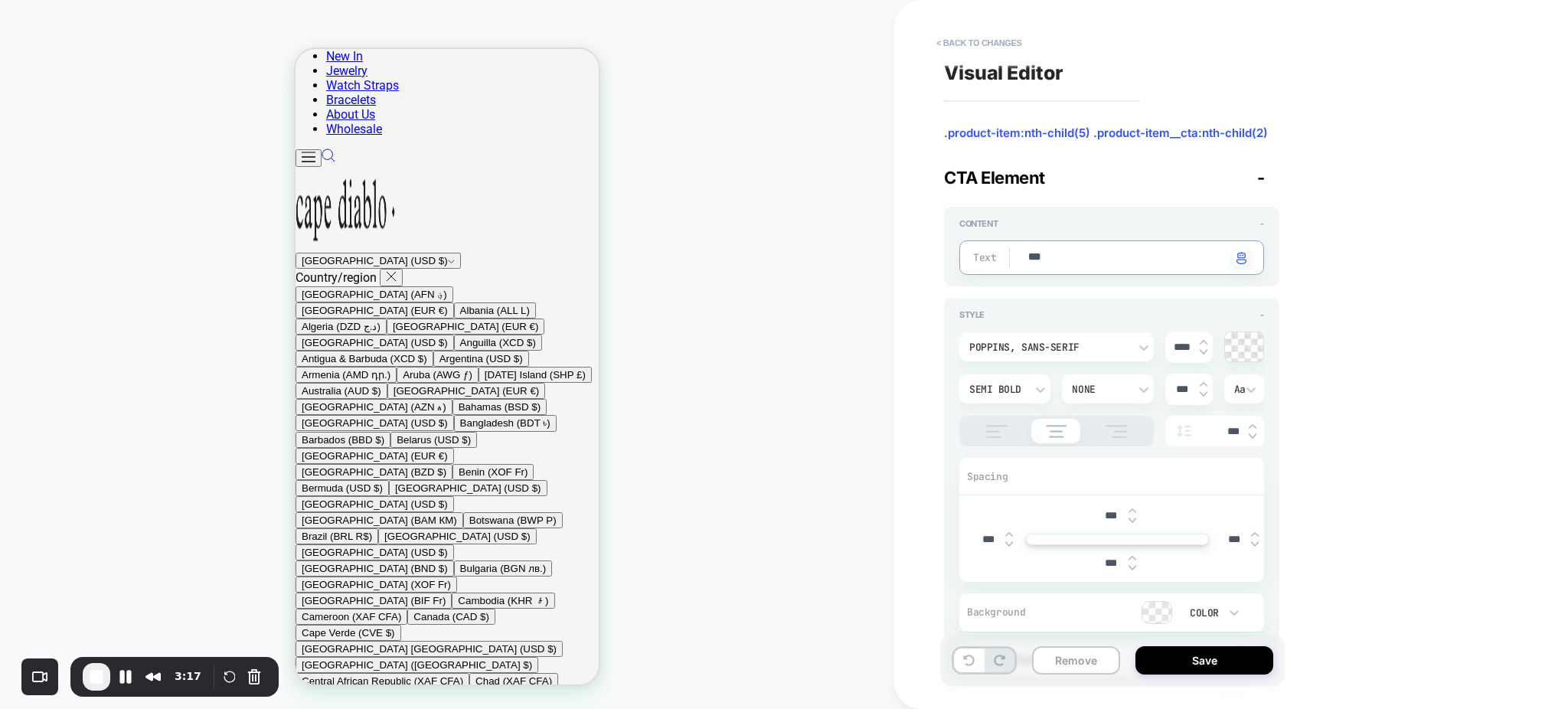
type textarea "*"
type textarea "***"
type textarea "*"
type textarea "***"
type textarea "*"
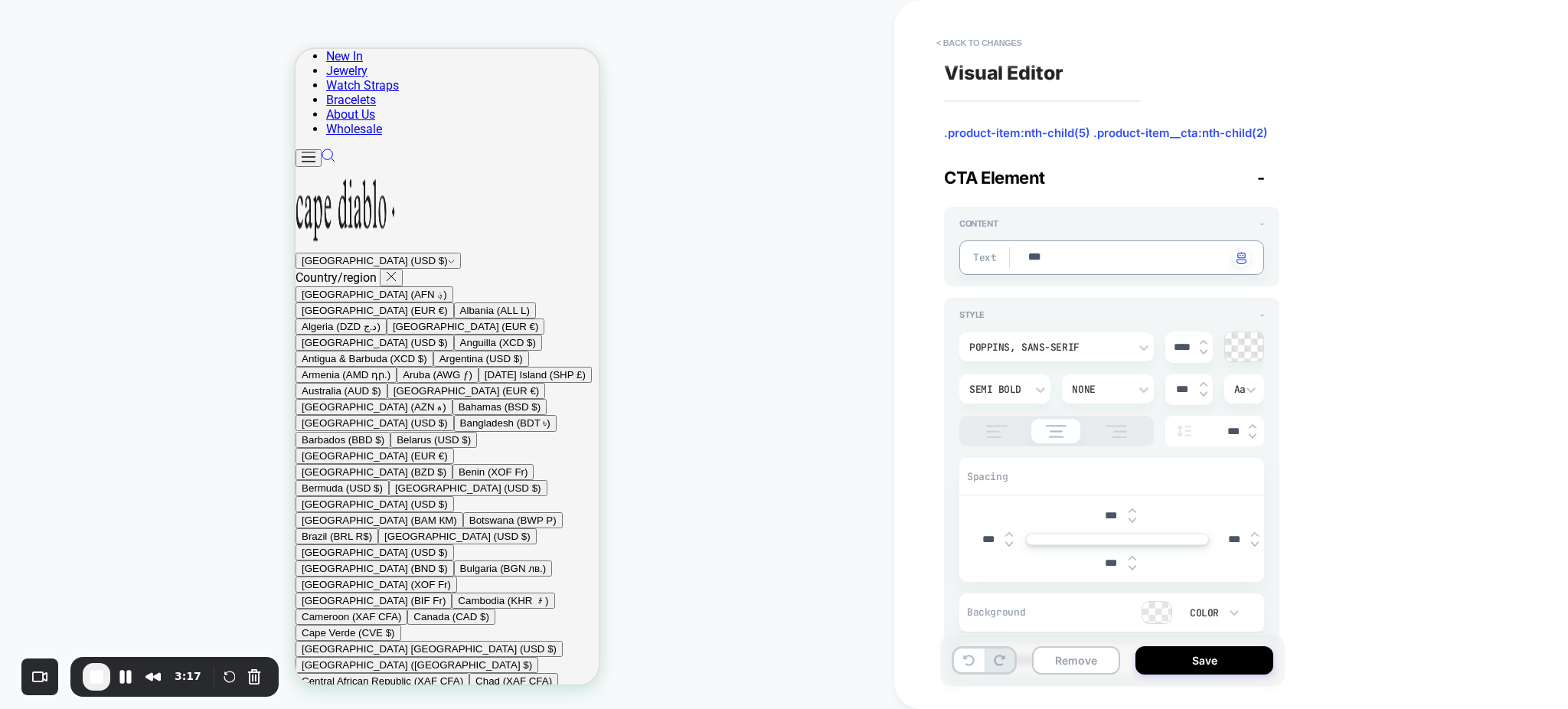
type textarea "**"
type textarea "*"
type textarea "**"
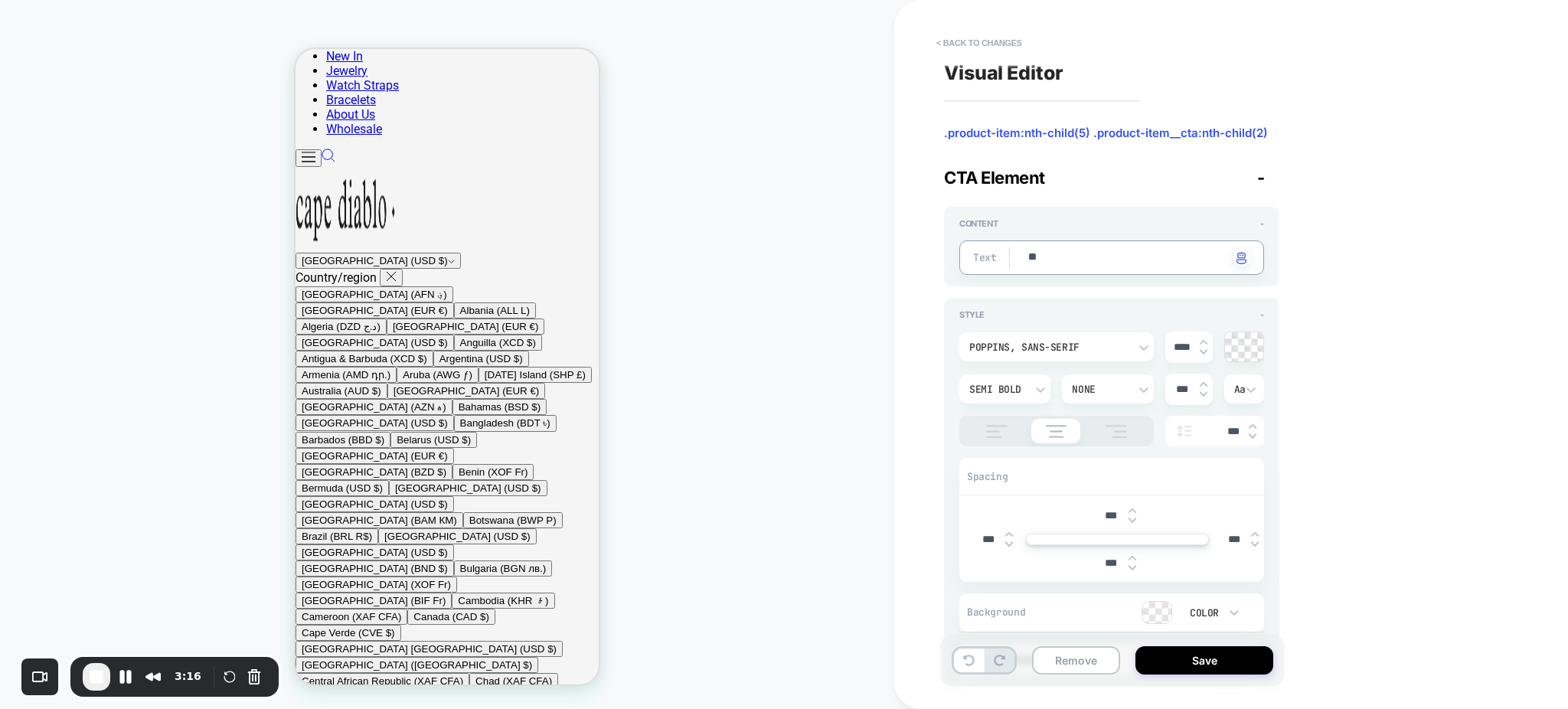
type textarea "*"
type textarea "***"
type textarea "*"
type textarea "***"
type textarea "*"
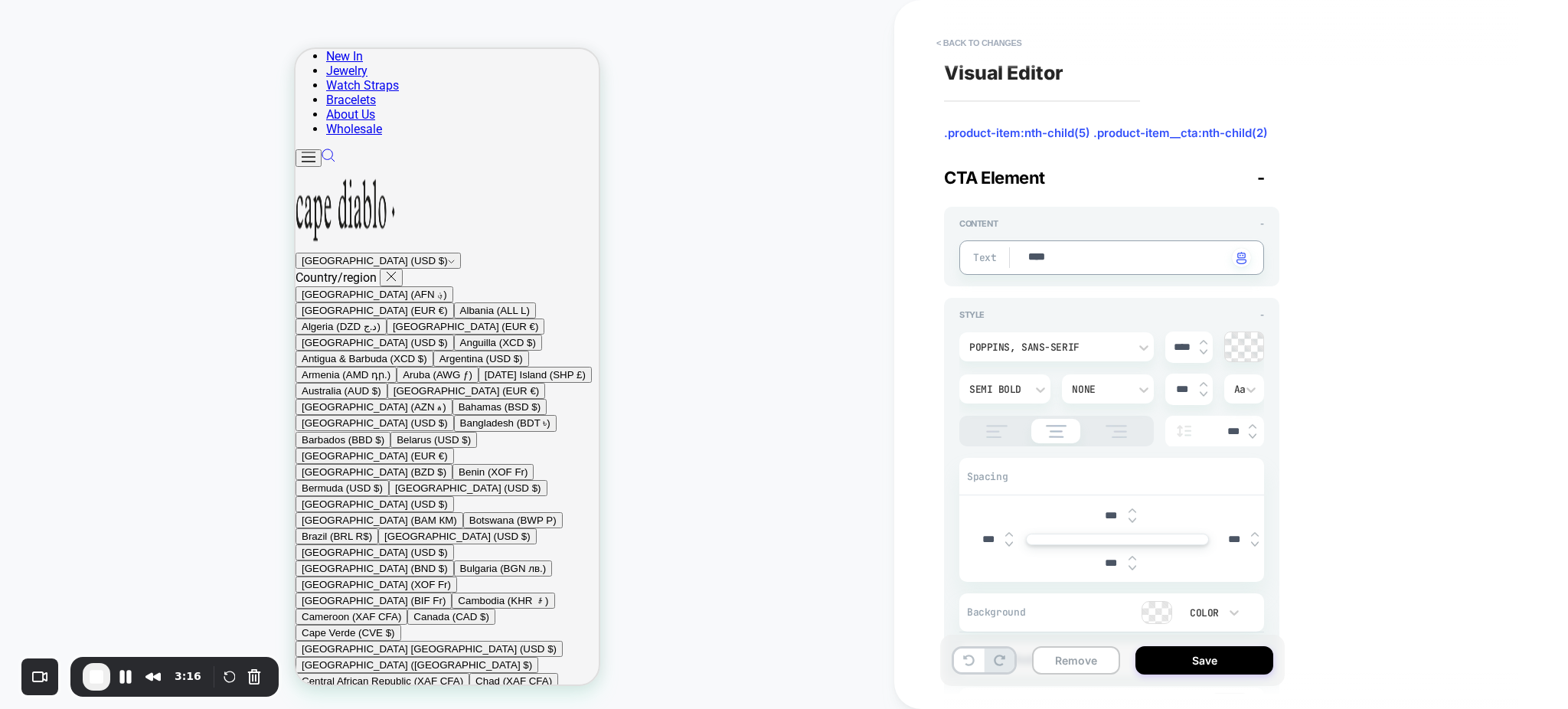
type textarea "*****"
type textarea "*"
type textarea "******"
type textarea "*"
type textarea "******"
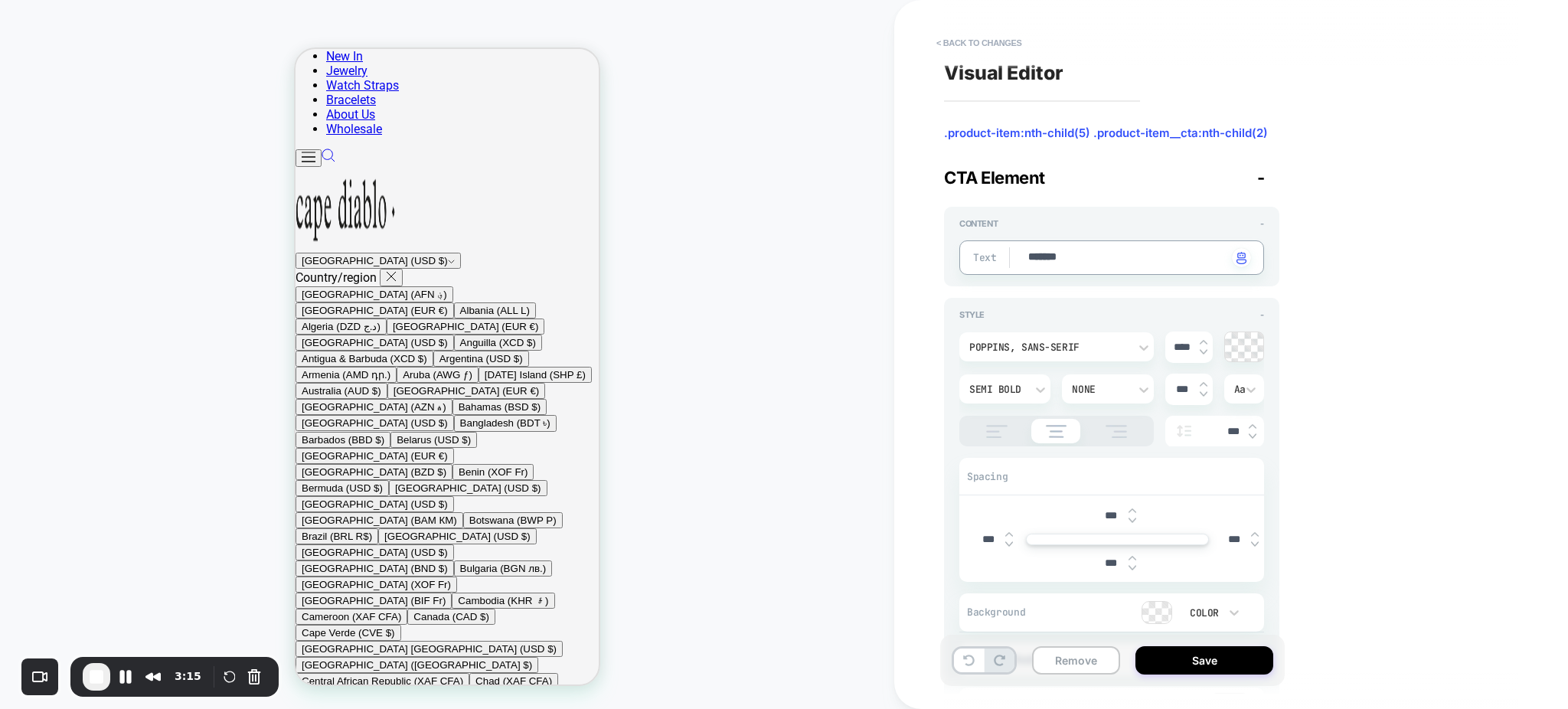
type textarea "*"
type textarea "********"
type textarea "*"
type textarea "*********"
type textarea "*"
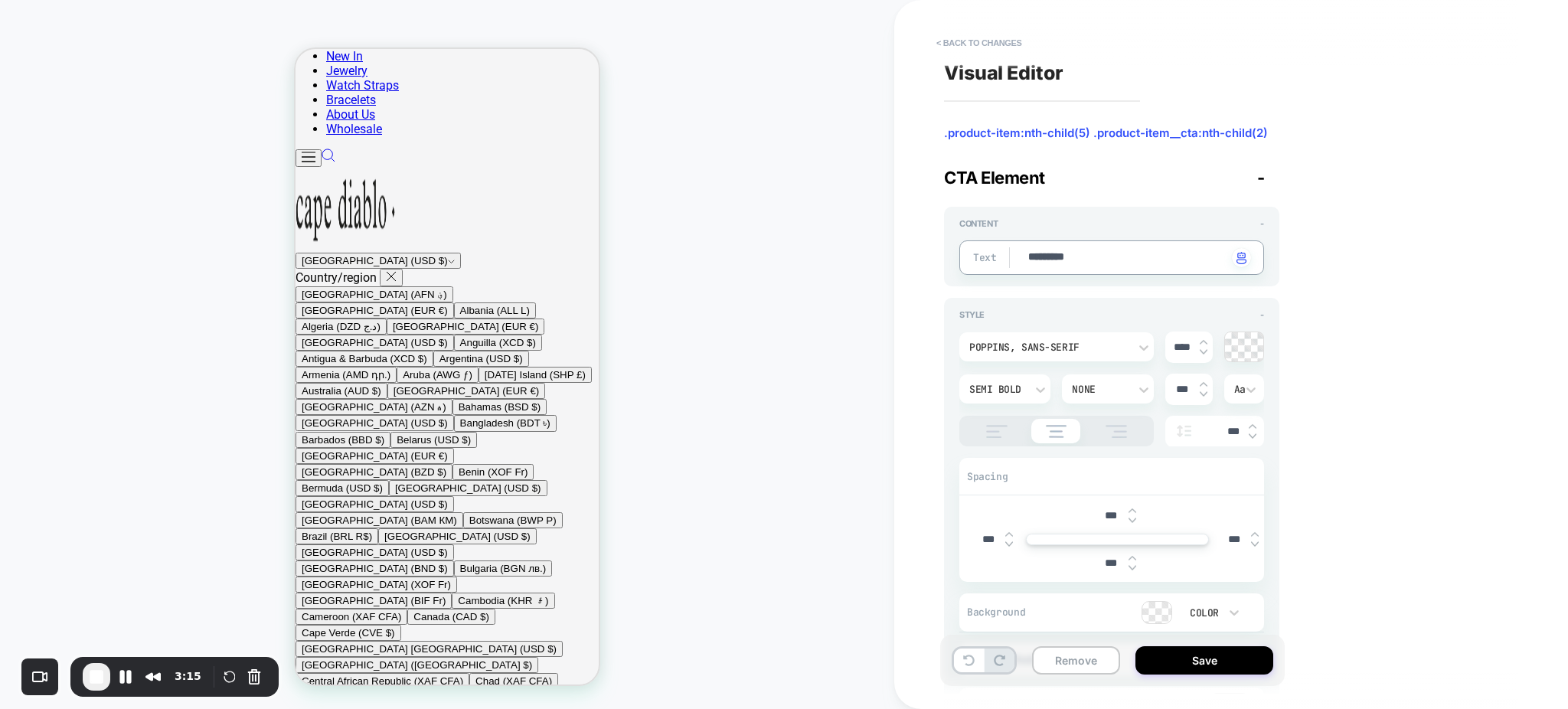
type textarea "**********"
type textarea "*"
type textarea "**********"
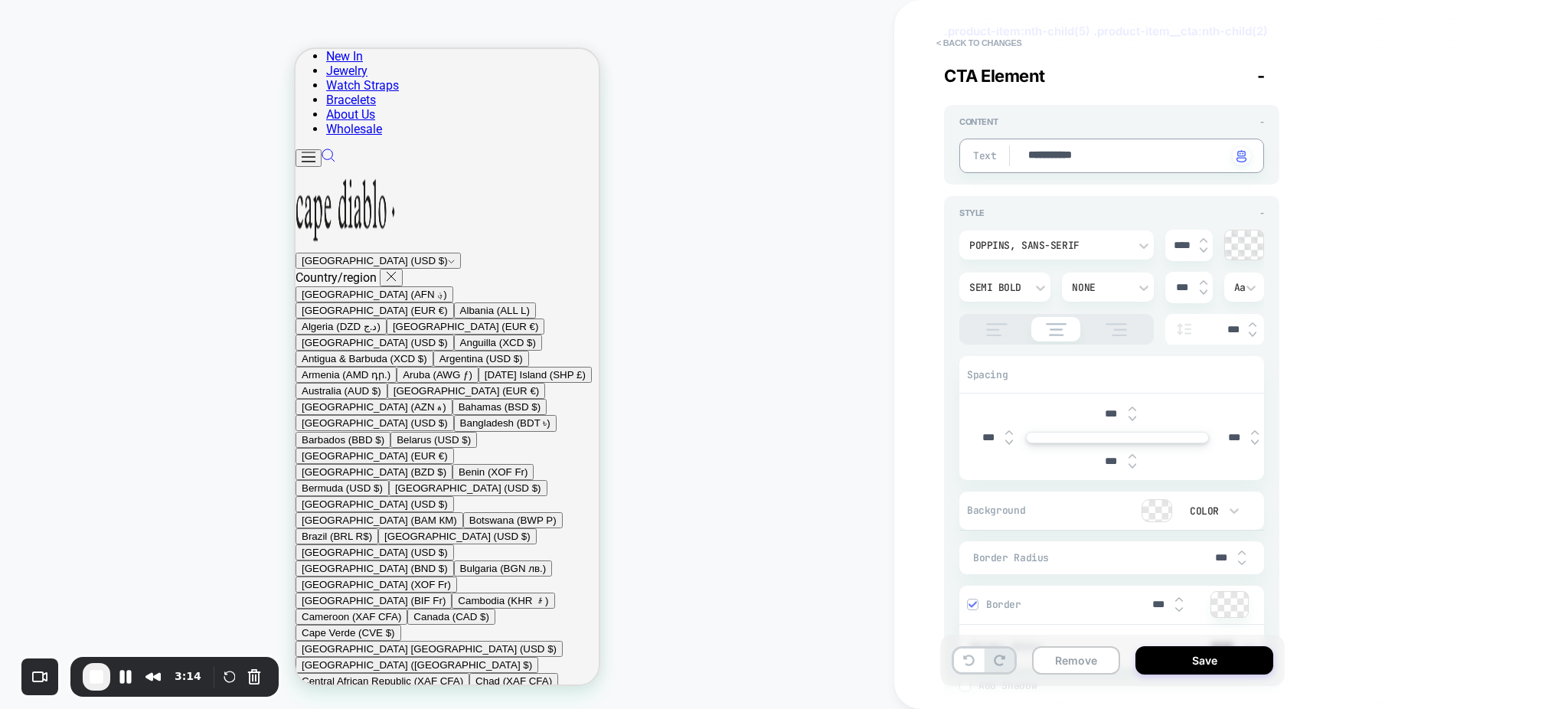
type textarea "*"
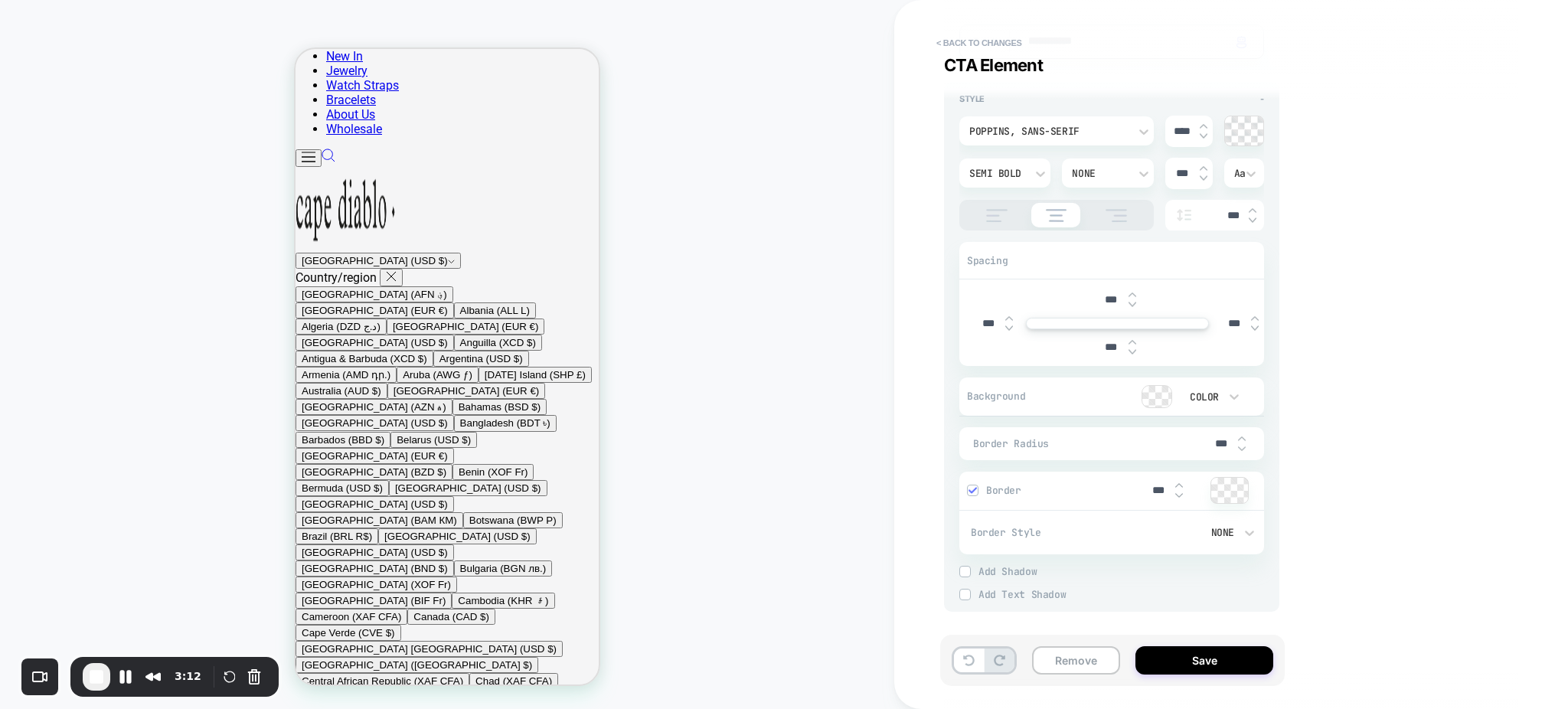
type textarea "**********"
type textarea "*"
click at [1160, 392] on div at bounding box center [1157, 397] width 29 height 22
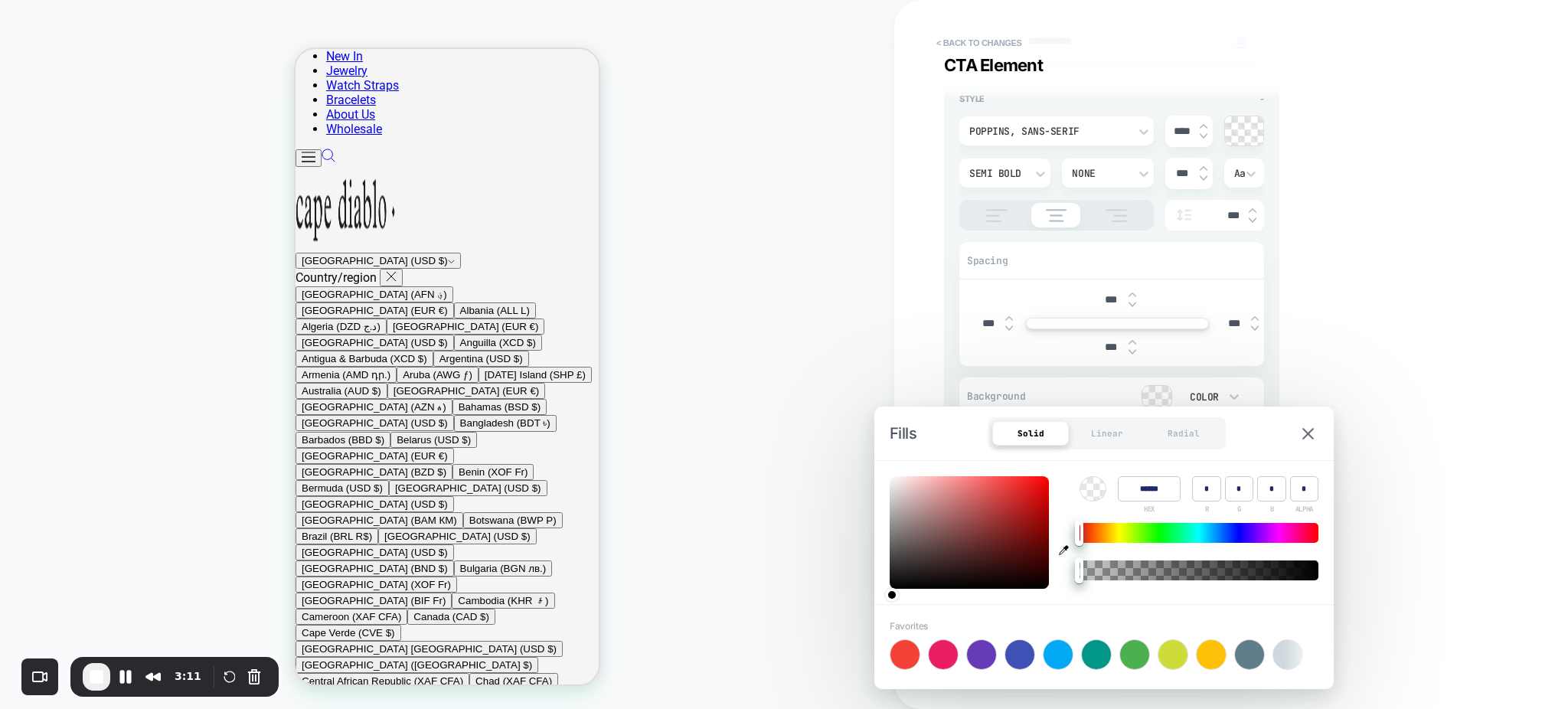
type input "******"
type input "***"
type input "**"
type input "******"
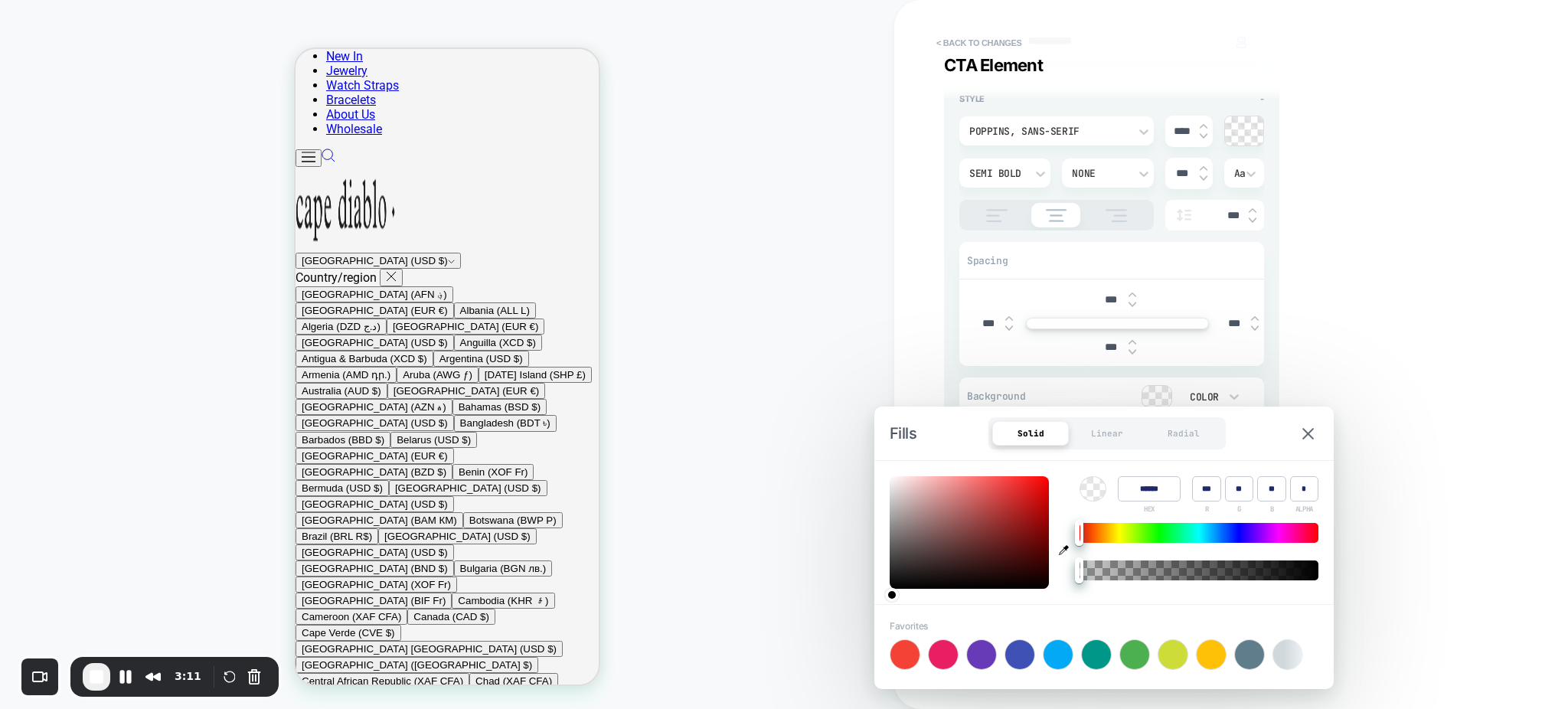
type input "***"
type input "**"
type input "******"
type input "***"
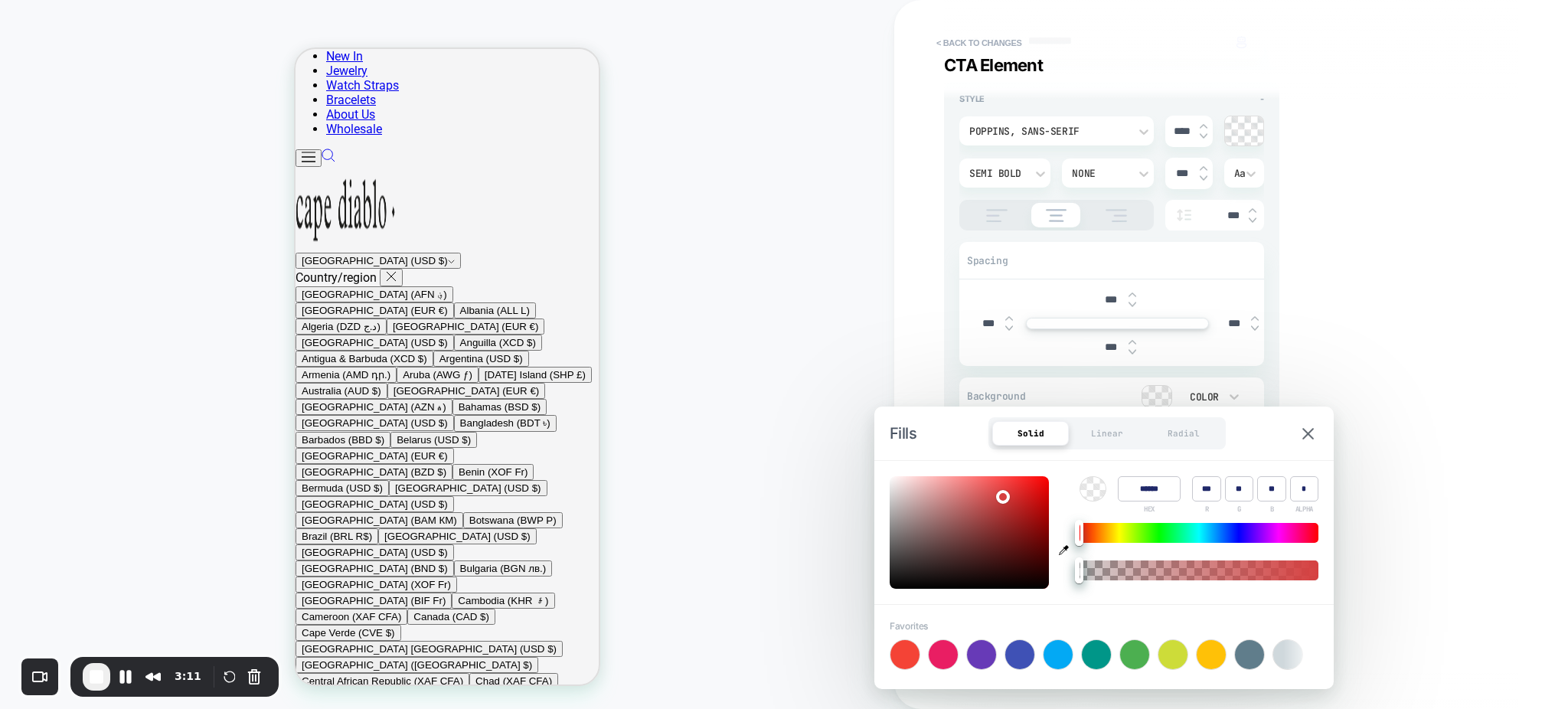
type input "***"
type input "******"
type input "***"
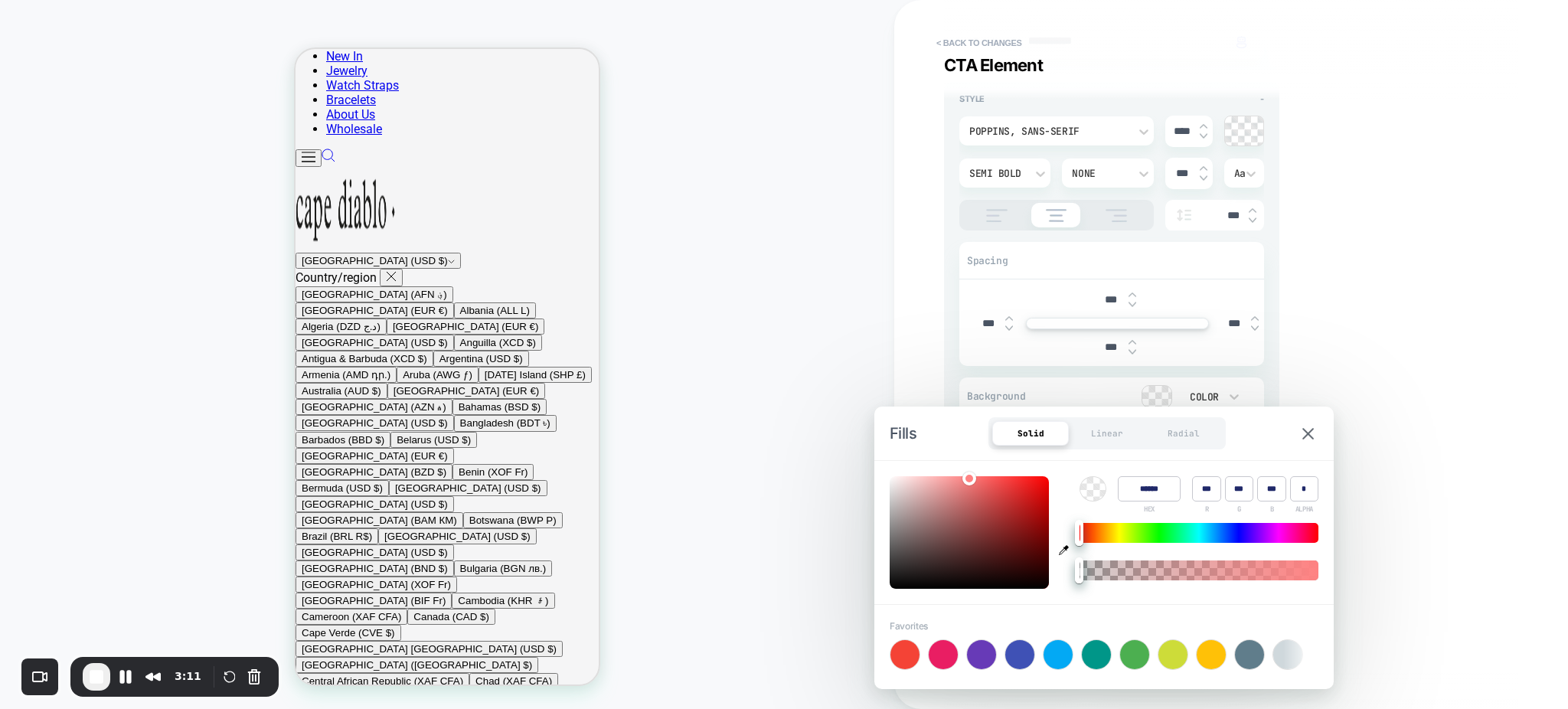
drag, startPoint x: 1026, startPoint y: 501, endPoint x: 969, endPoint y: 472, distance: 64.0
click at [969, 476] on div at bounding box center [969, 532] width 159 height 112
type textarea "*"
type input "******"
type input "***"
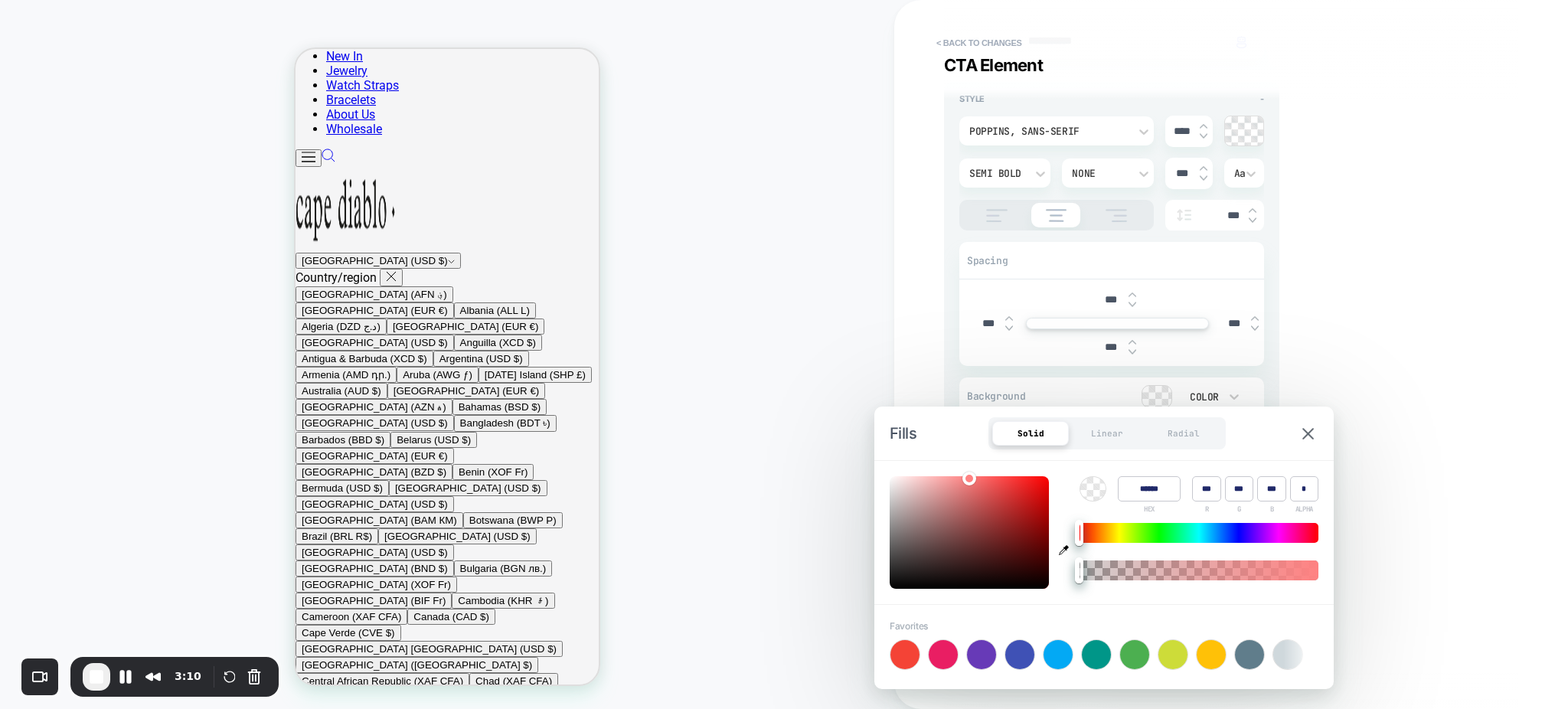
type input "**"
type textarea "*"
type input "******"
type input "***"
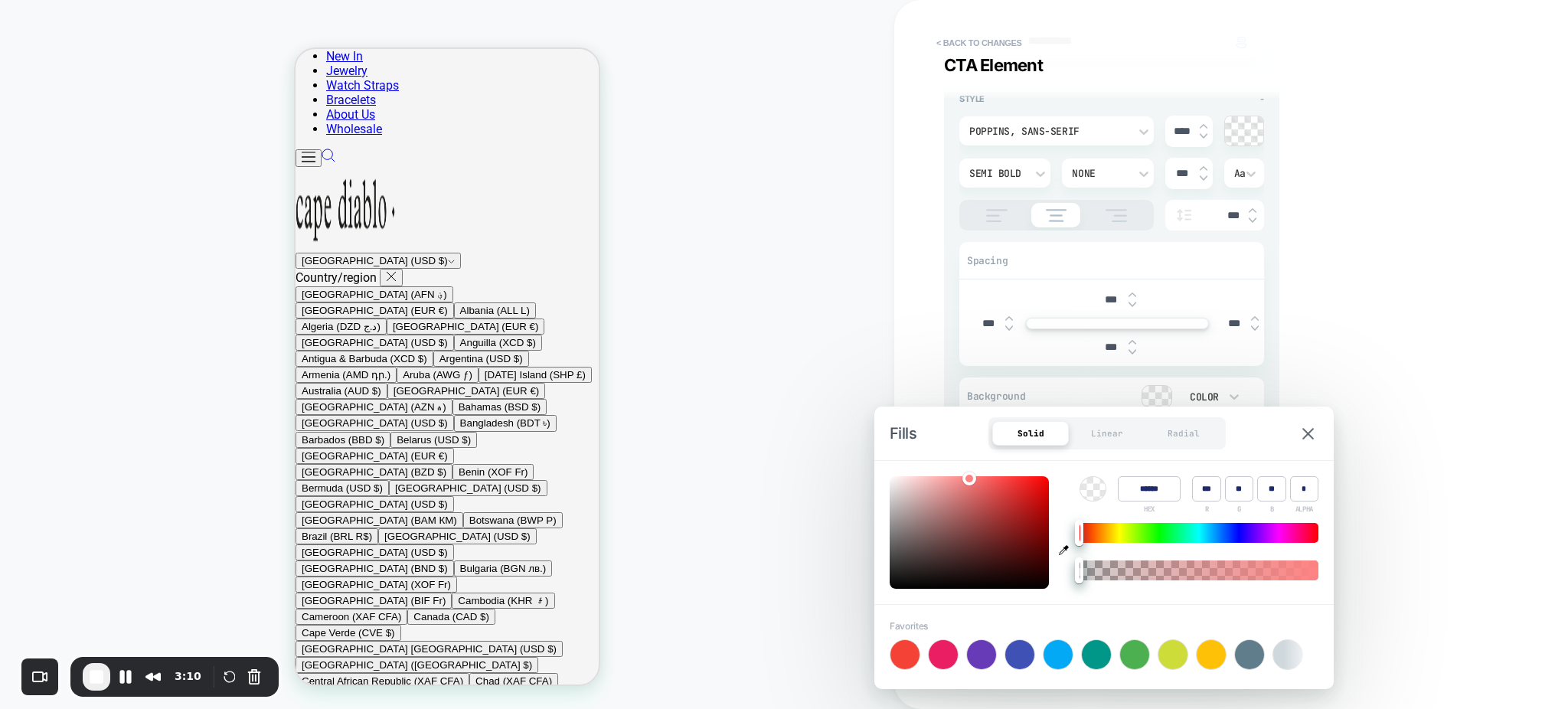
type input "**"
type input "******"
type input "***"
type input "**"
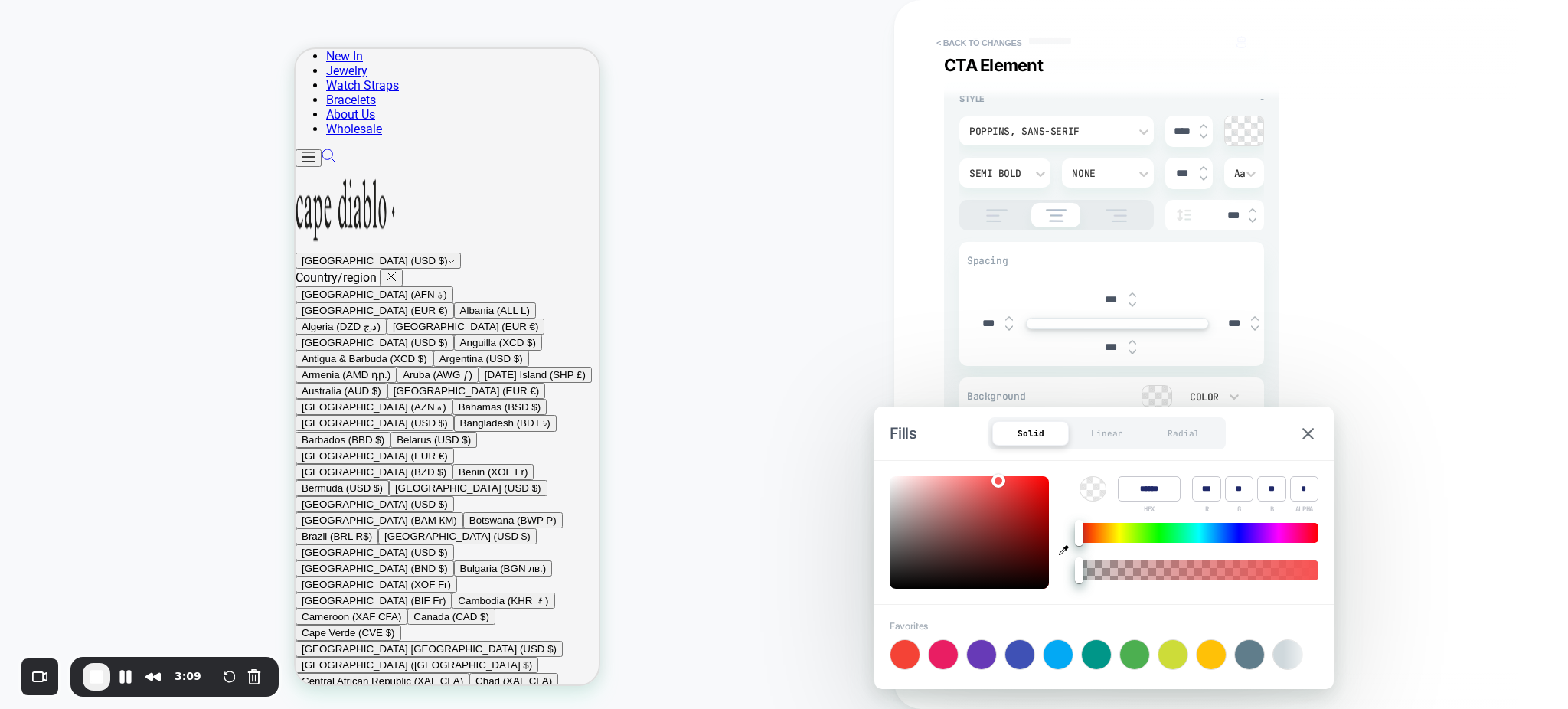
type input "**"
drag, startPoint x: 997, startPoint y: 489, endPoint x: 998, endPoint y: 478, distance: 11.0
click at [998, 478] on div at bounding box center [969, 532] width 159 height 112
type textarea "*"
type input "****"
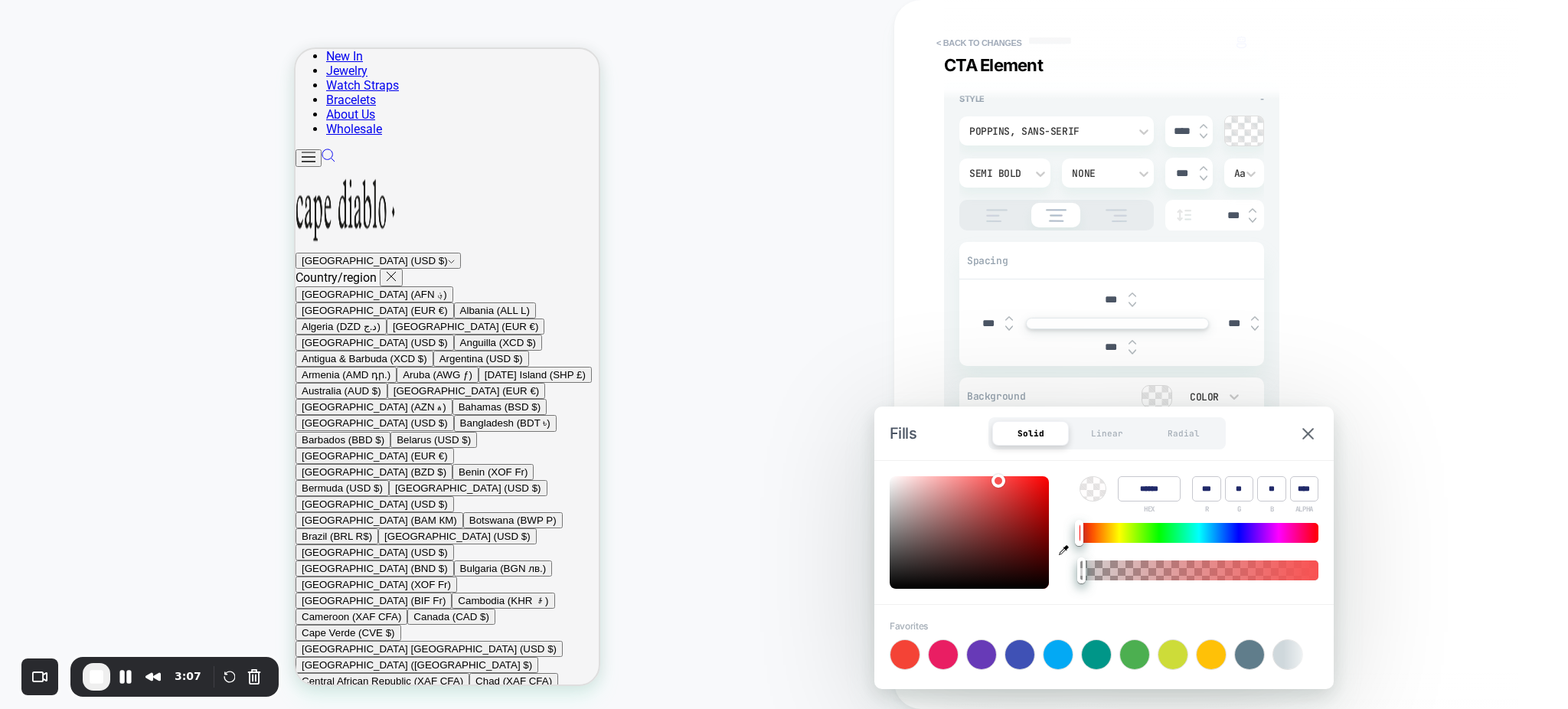
type textarea "*"
type input "****"
type textarea "*"
type input "***"
drag, startPoint x: 1083, startPoint y: 568, endPoint x: 1294, endPoint y: 571, distance: 211.0
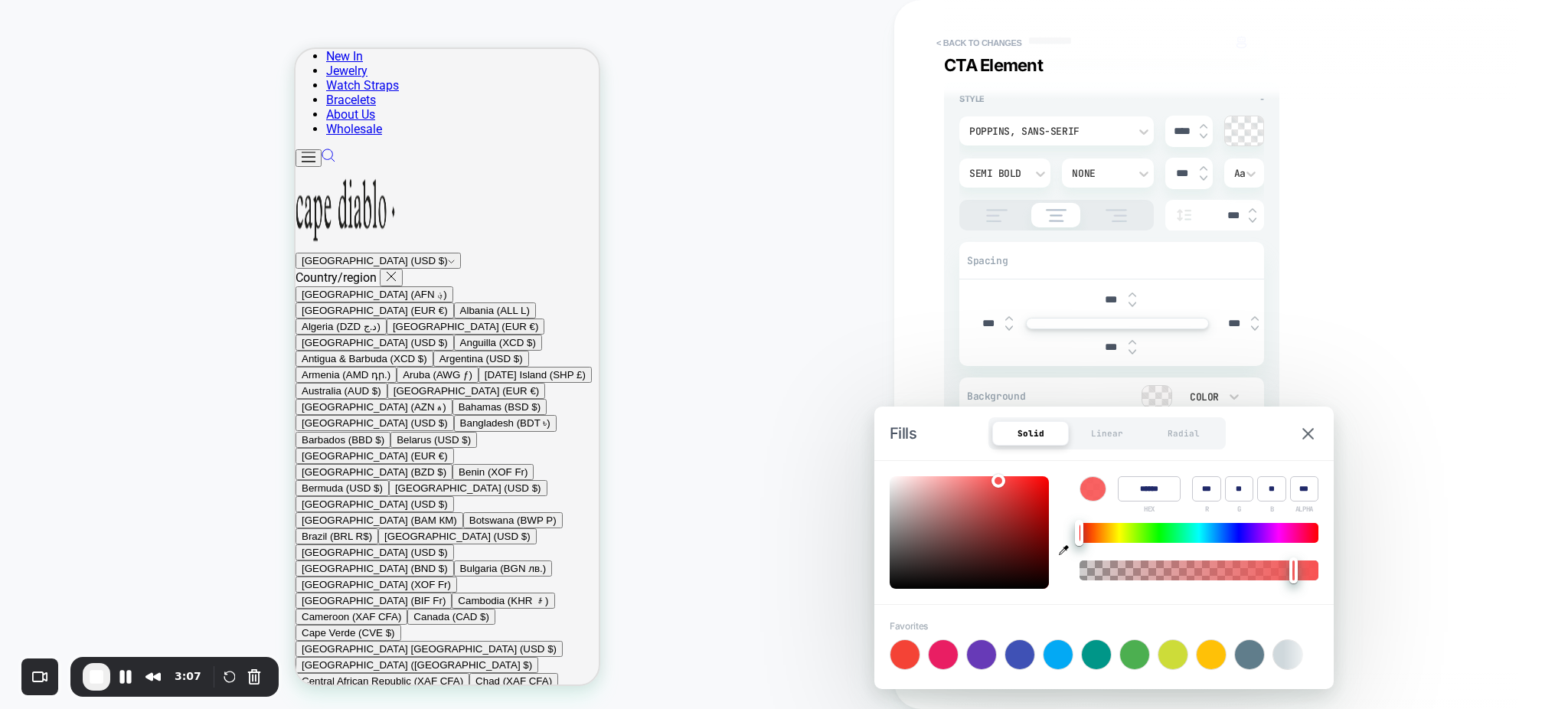
click at [1294, 571] on div at bounding box center [1293, 570] width 8 height 26
click at [1066, 473] on div "Color ****** HEX *** R ** G ** B *** ALPHA" at bounding box center [1104, 533] width 459 height 143
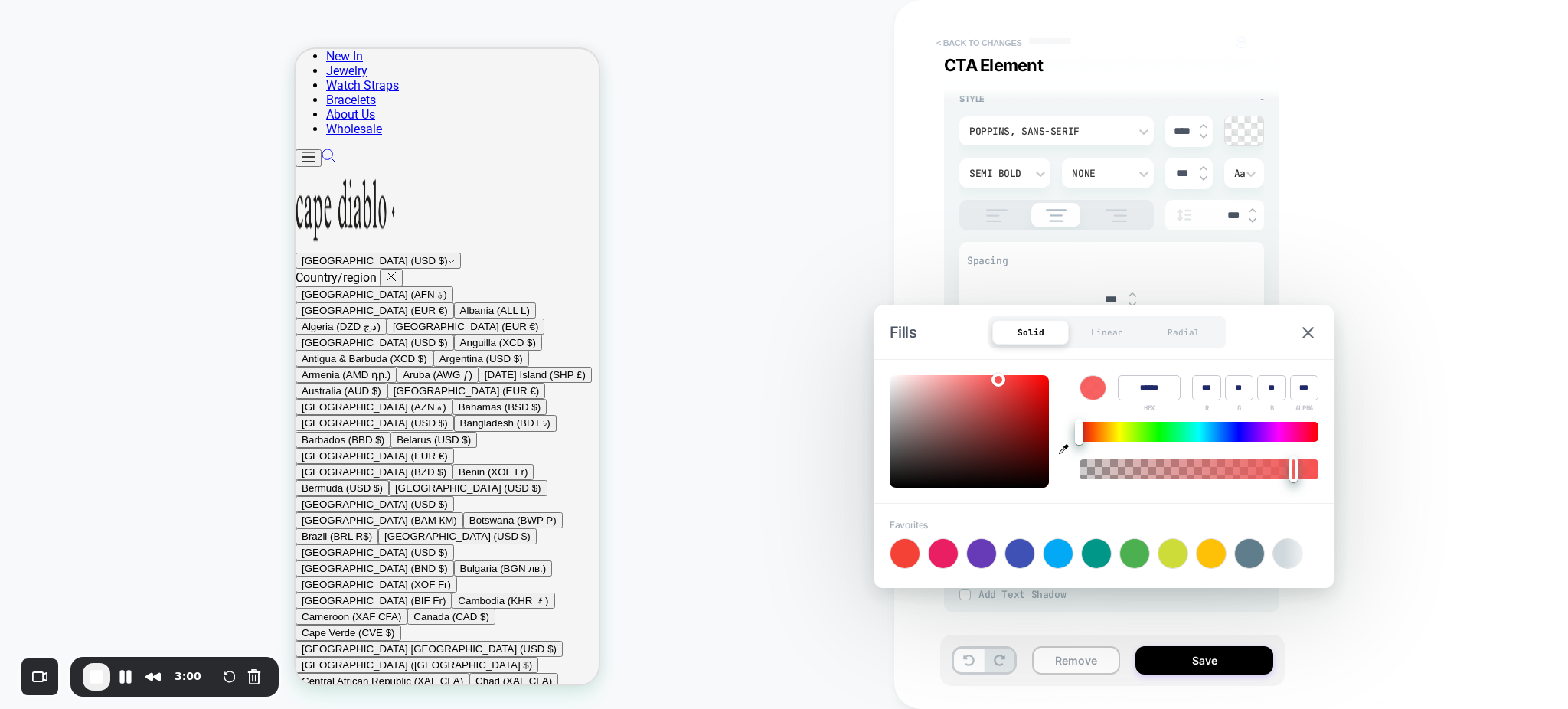
scroll to position [0, 0]
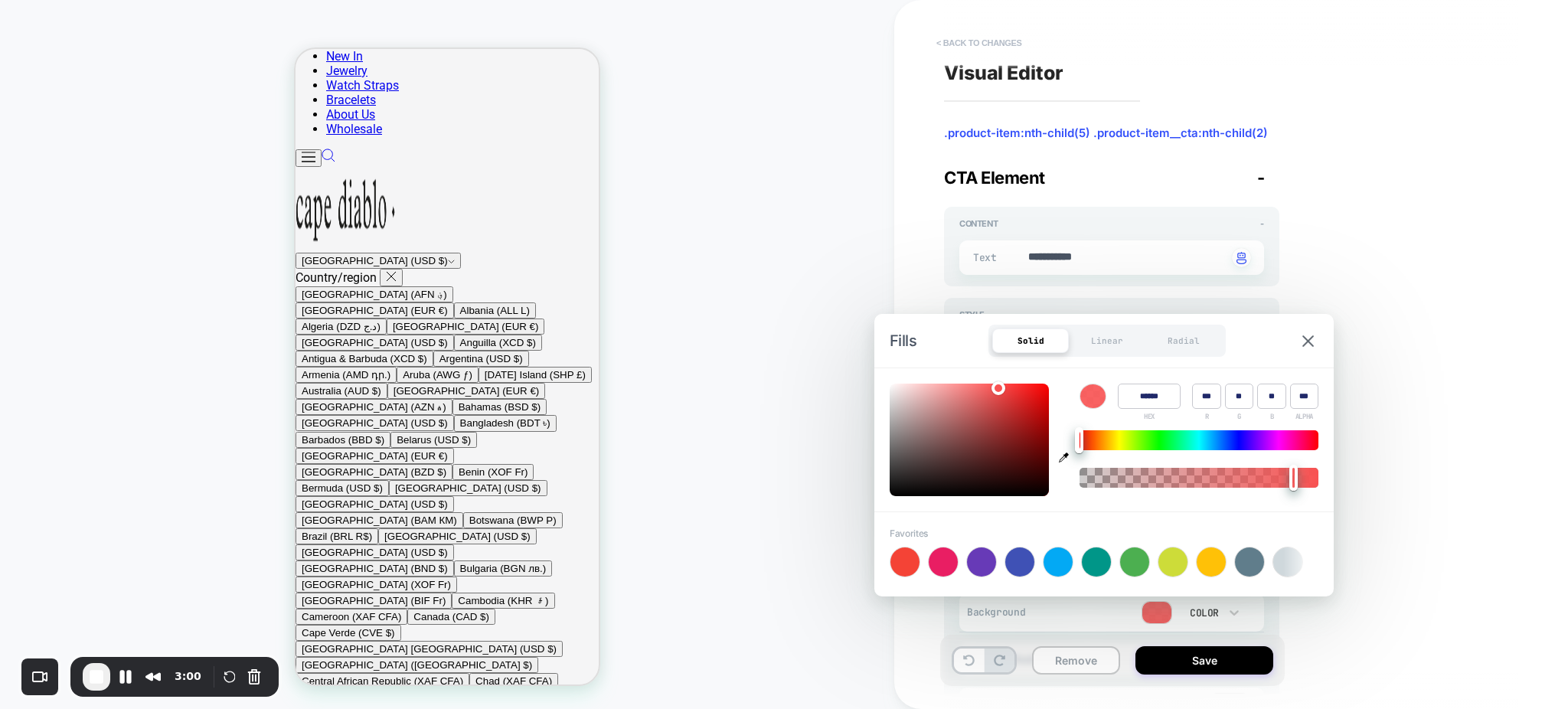
click at [957, 40] on button "< Back to changes" at bounding box center [979, 42] width 101 height 24
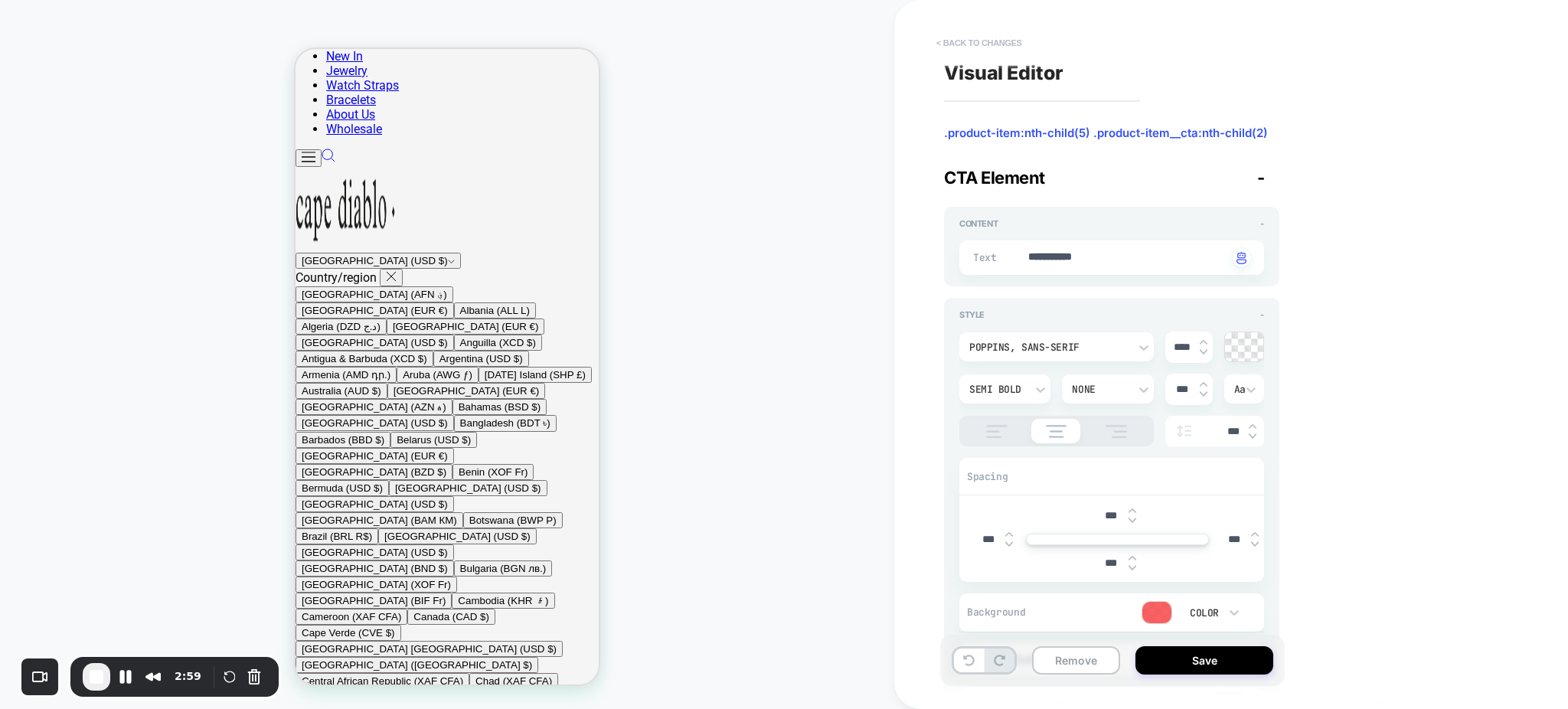
click at [957, 40] on button "< Back to changes" at bounding box center [979, 42] width 101 height 24
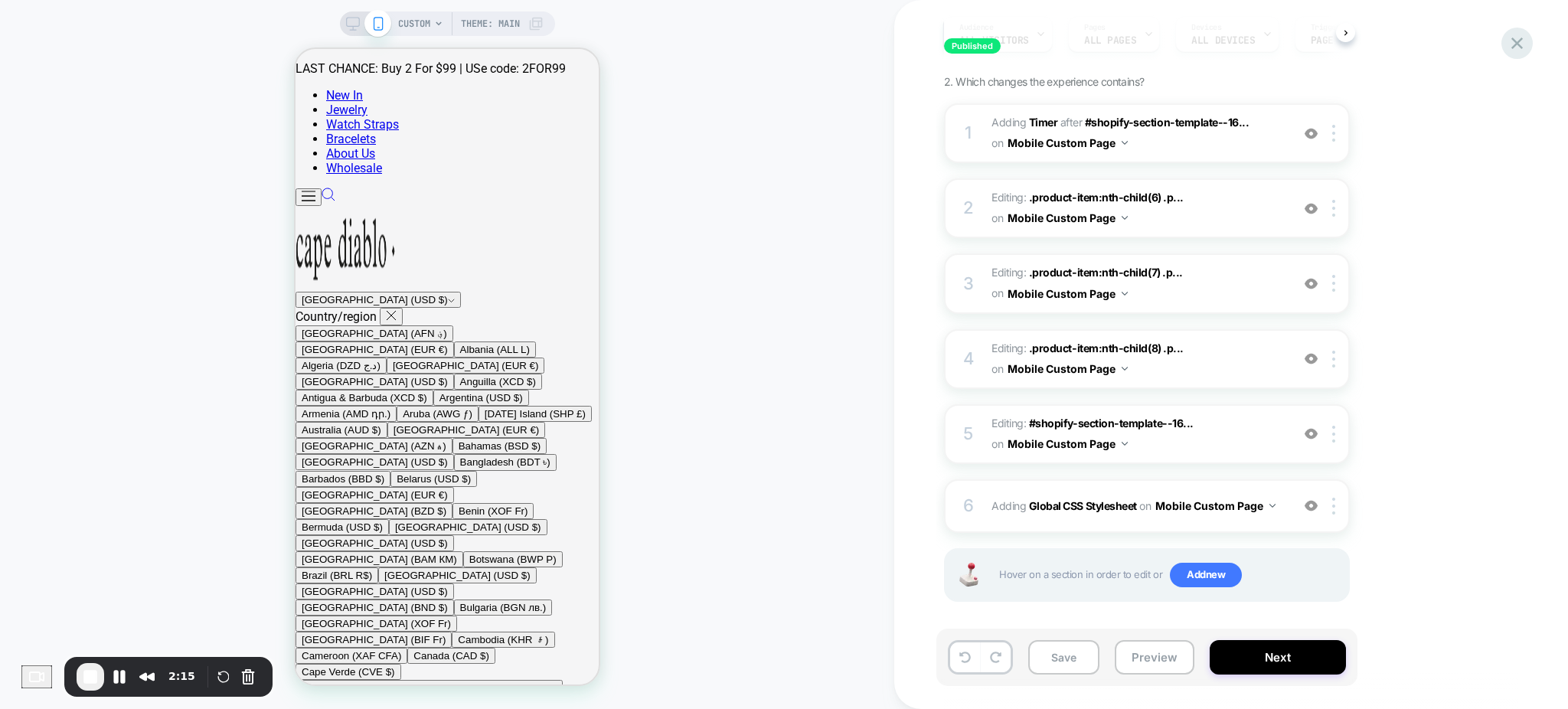
click at [1511, 43] on icon at bounding box center [1516, 43] width 21 height 21
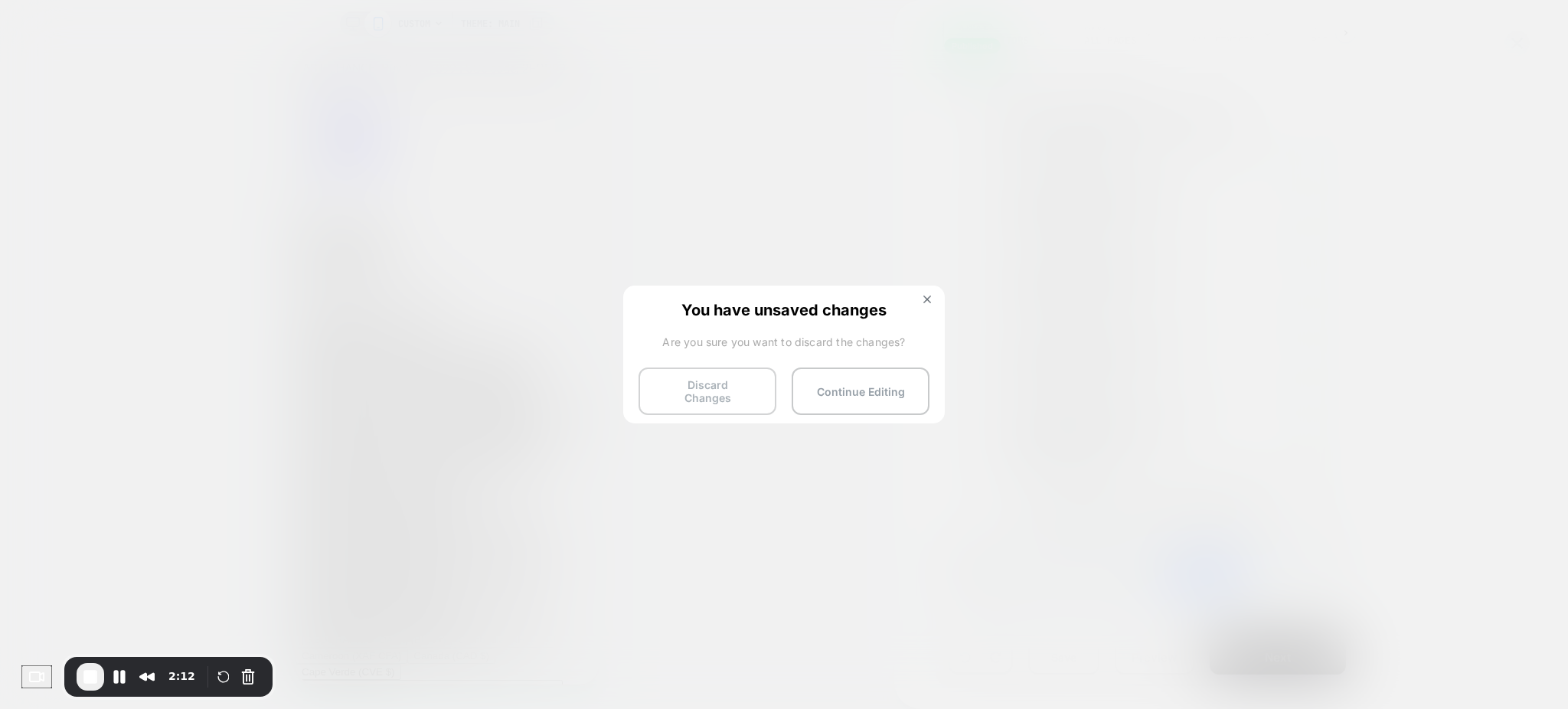
click at [712, 383] on button "Discard Changes" at bounding box center [707, 391] width 138 height 47
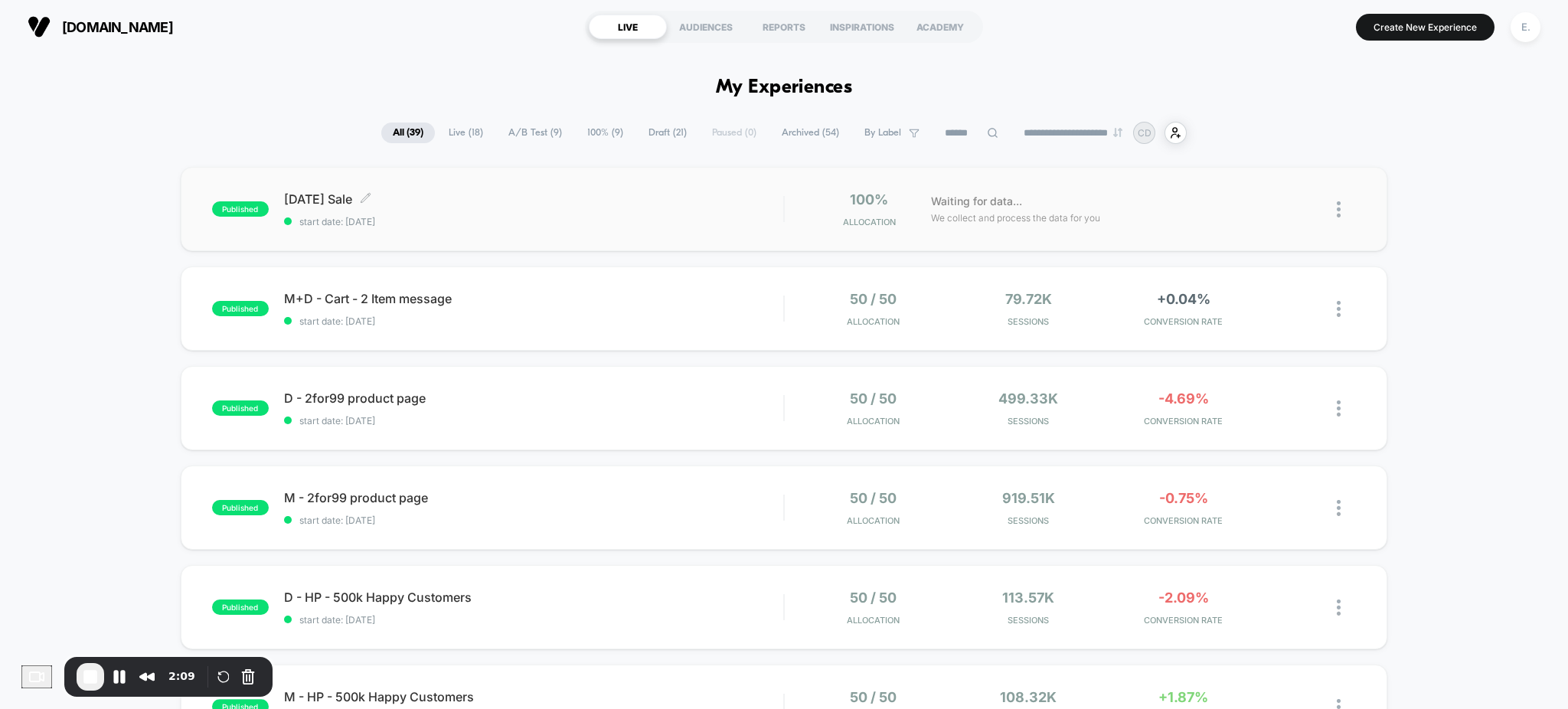
click at [692, 226] on span "start date: 8/27/2025" at bounding box center [533, 221] width 500 height 12
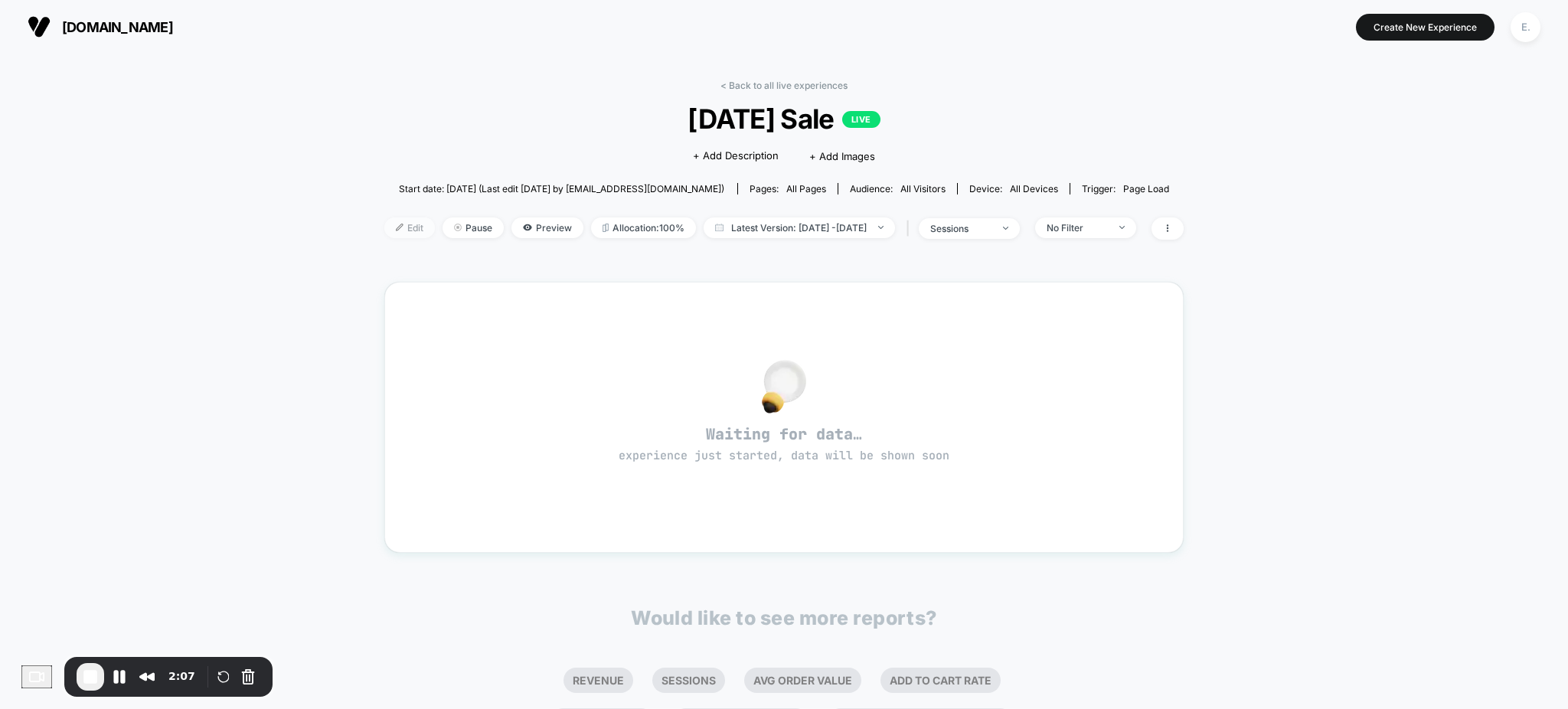
click at [385, 228] on span "Edit" at bounding box center [409, 227] width 51 height 21
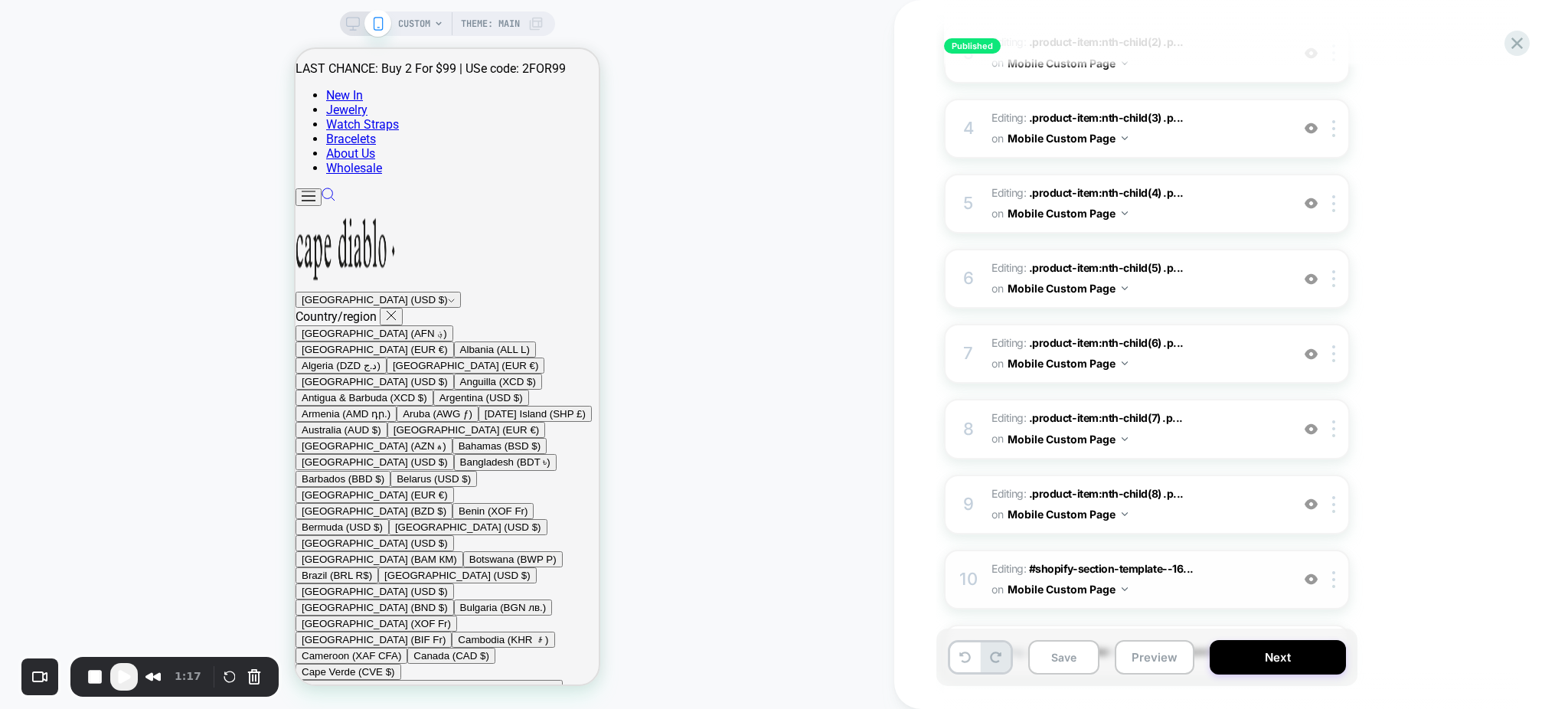
scroll to position [532, 0]
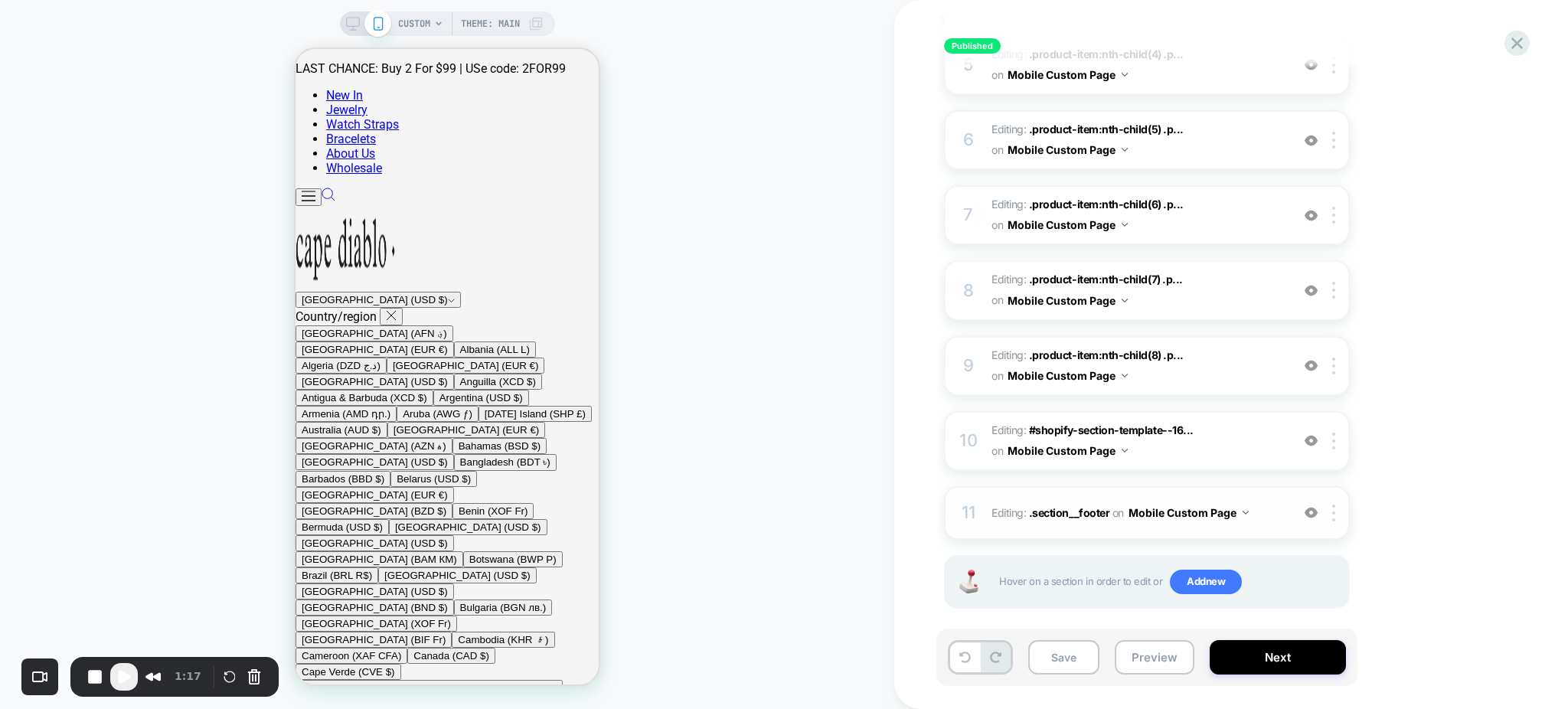
click at [1124, 513] on div "11 Editing : .section__footer .section__footer on Mobile Custom Page Add Before…" at bounding box center [1147, 513] width 406 height 53
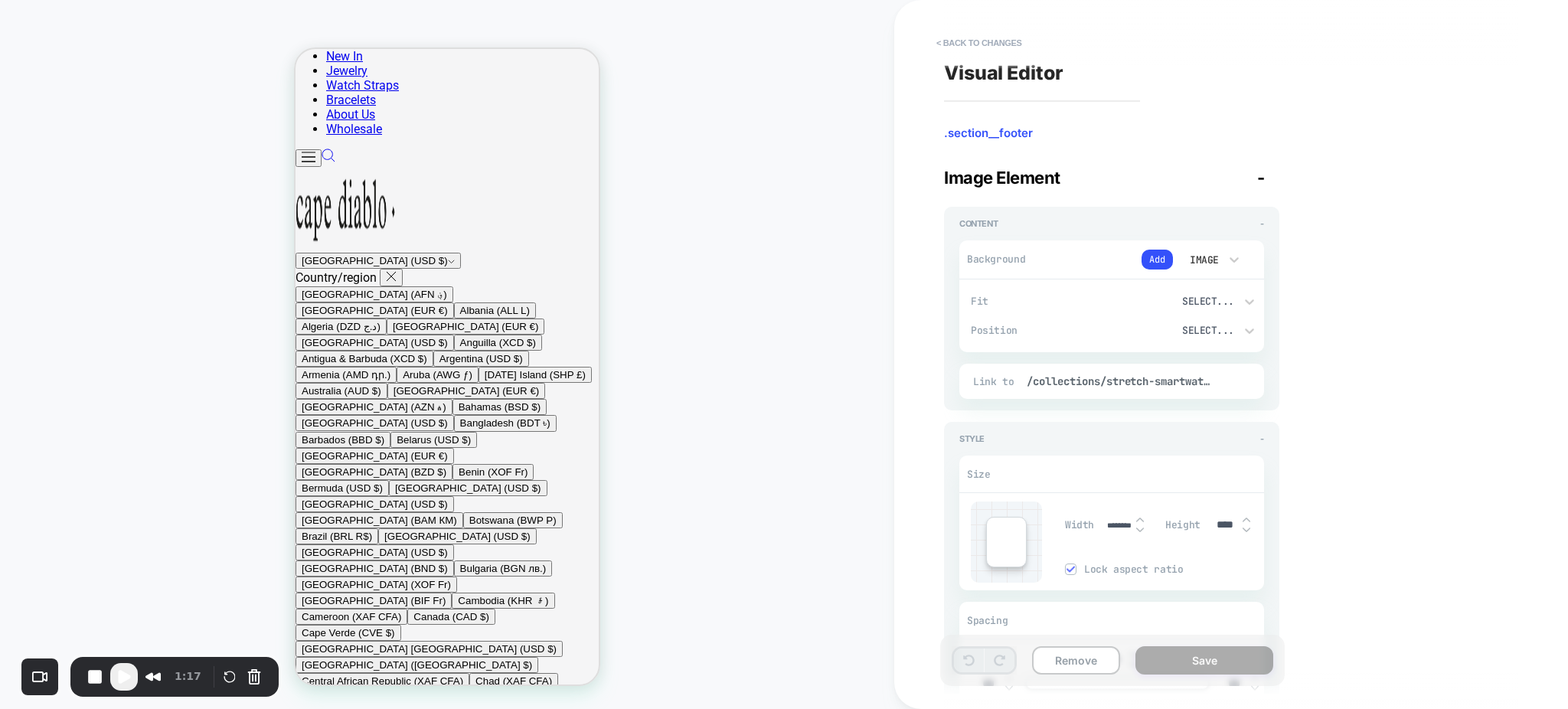
type textarea "*"
click at [954, 43] on button "< Back to changes" at bounding box center [979, 42] width 101 height 24
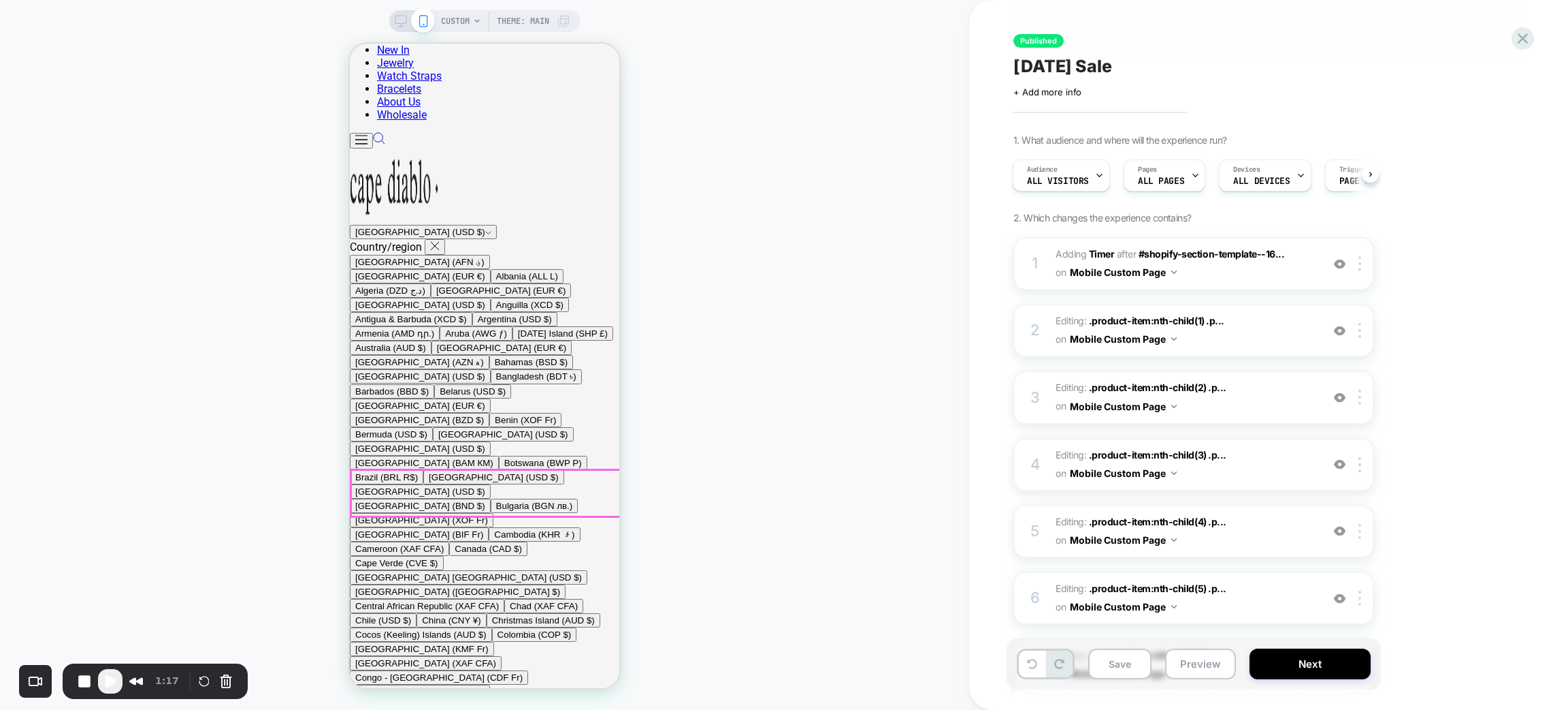
scroll to position [908, 0]
click at [1339, 332] on img at bounding box center [1340, 331] width 12 height 12
click at [1334, 392] on img at bounding box center [1340, 398] width 12 height 12
click at [1338, 460] on img at bounding box center [1340, 464] width 12 height 12
click at [1343, 527] on img at bounding box center [1340, 531] width 12 height 12
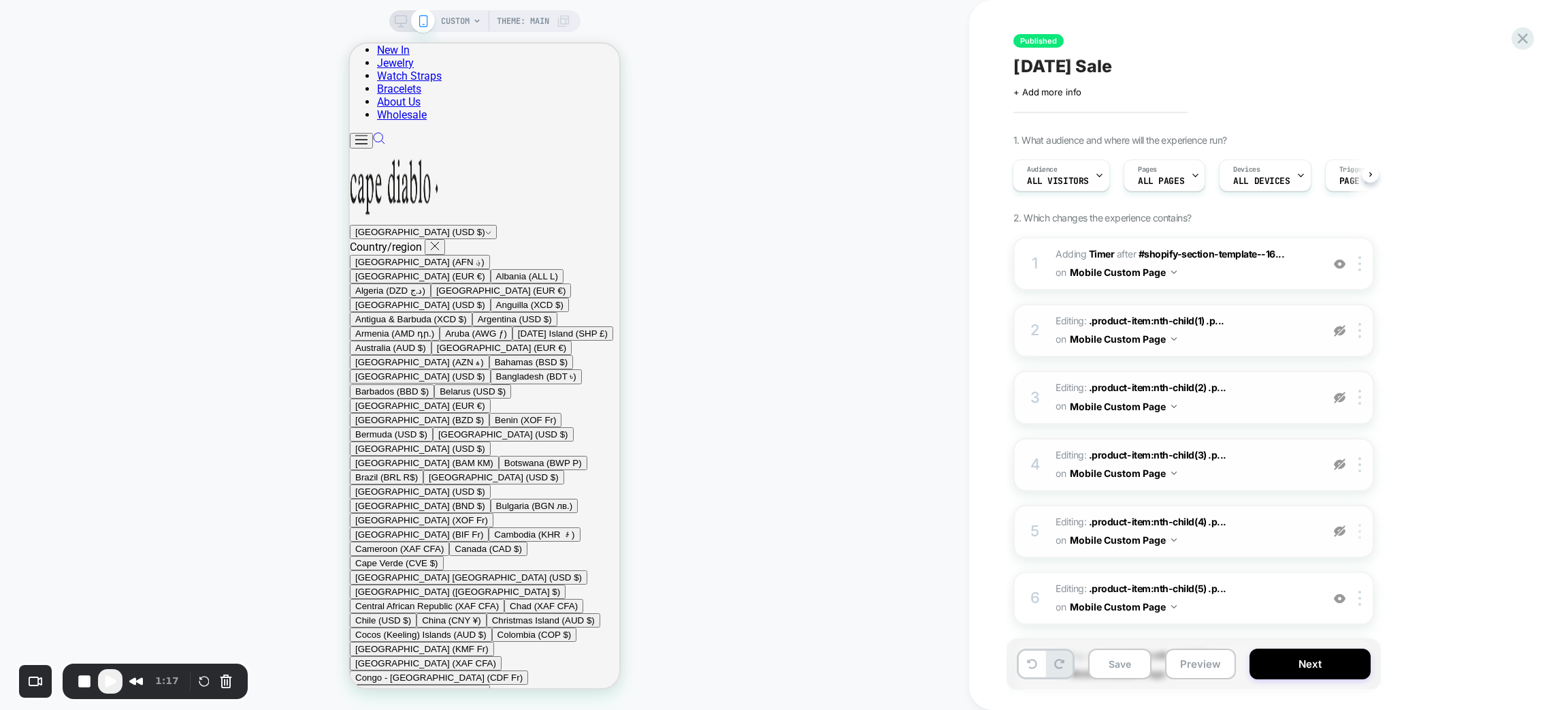
drag, startPoint x: 1342, startPoint y: 590, endPoint x: 1353, endPoint y: 523, distance: 67.9
click at [1342, 592] on img at bounding box center [1340, 598] width 12 height 12
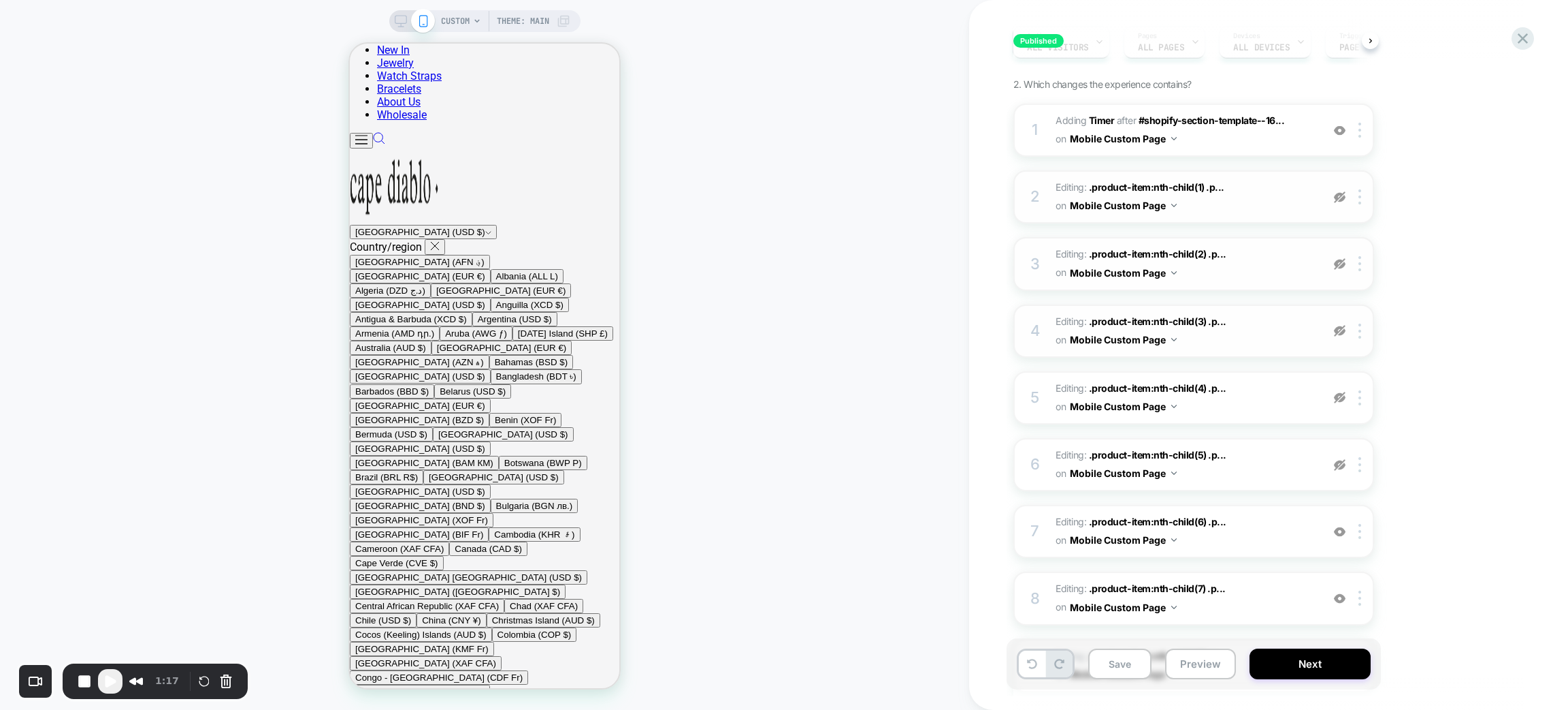
scroll to position [204, 0]
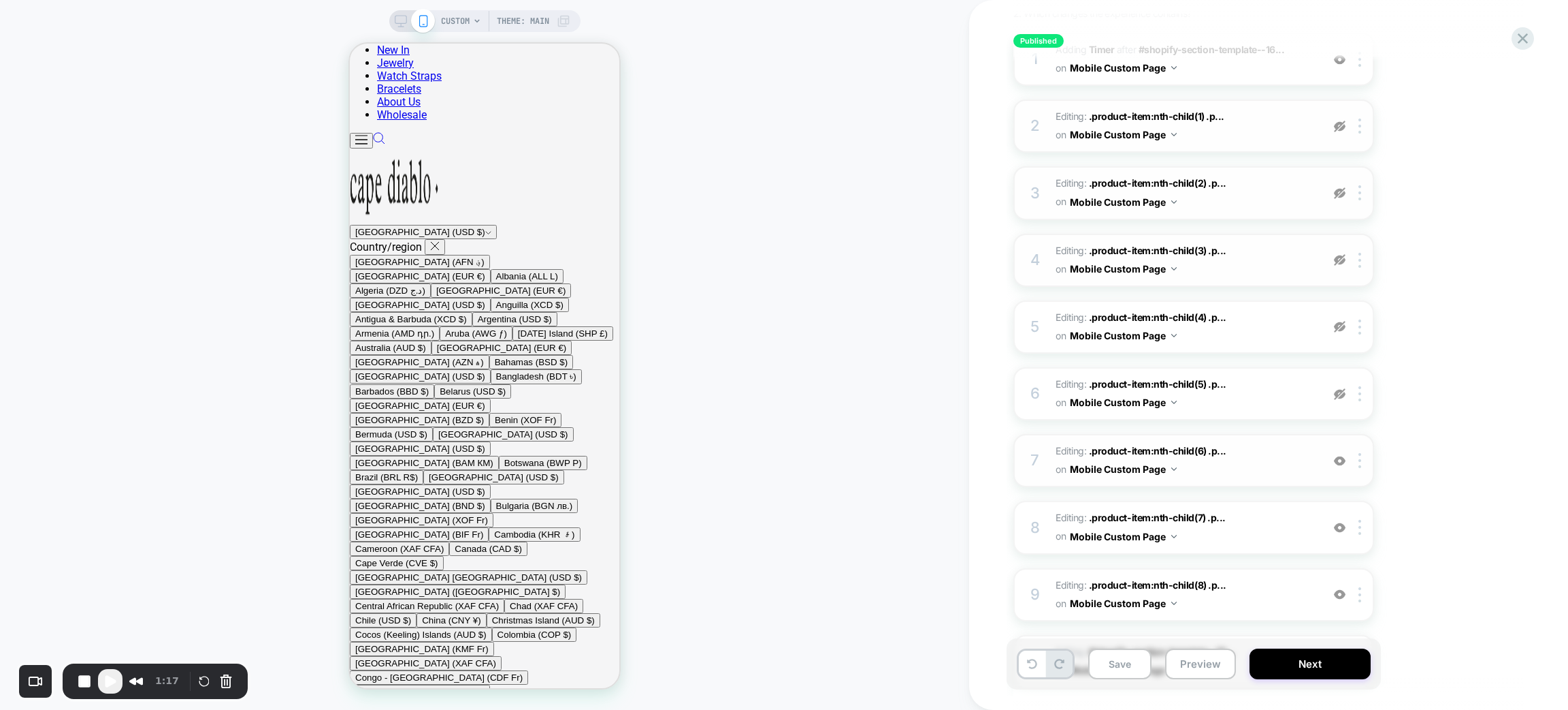
click at [1338, 455] on img at bounding box center [1340, 461] width 12 height 12
click at [1342, 522] on img at bounding box center [1340, 528] width 12 height 12
click at [1340, 589] on img at bounding box center [1340, 595] width 12 height 12
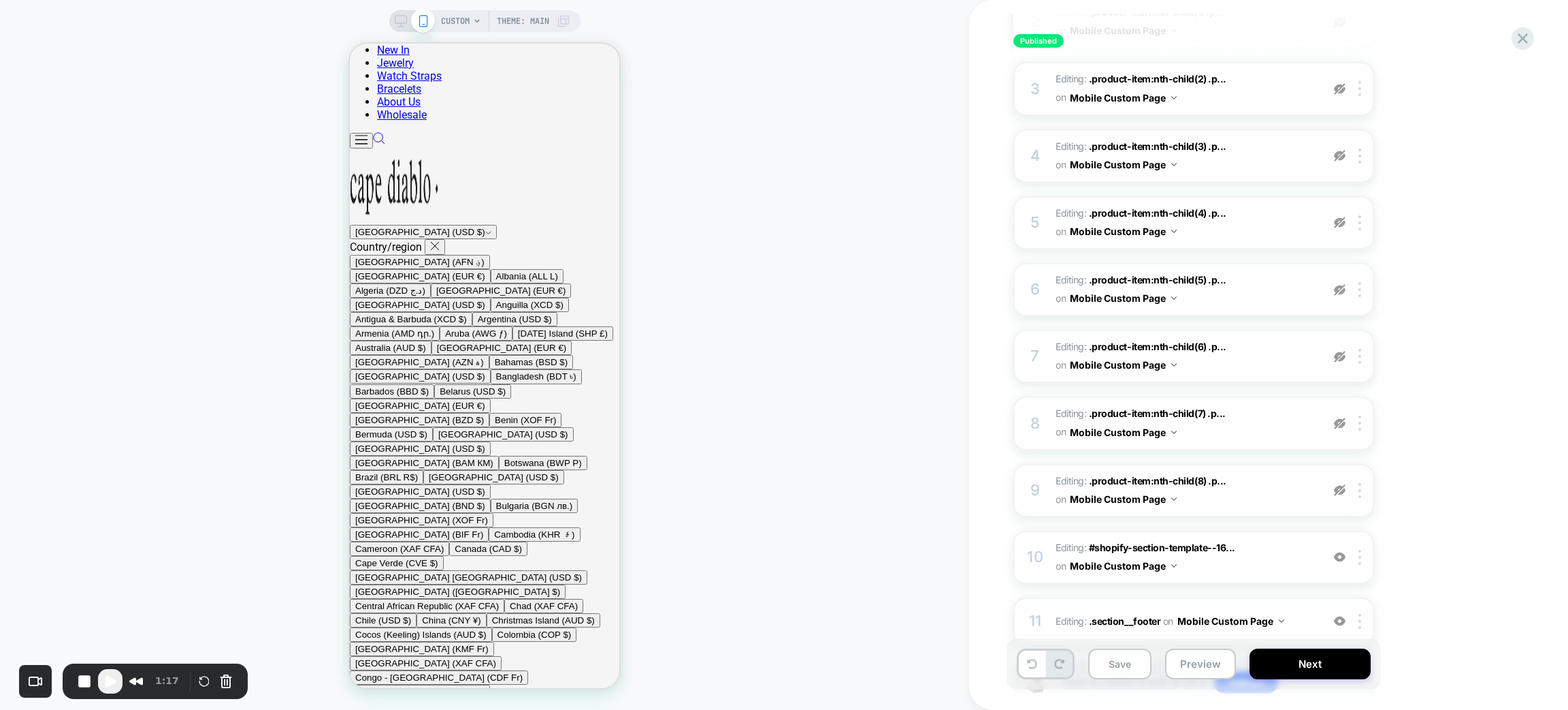
scroll to position [394, 0]
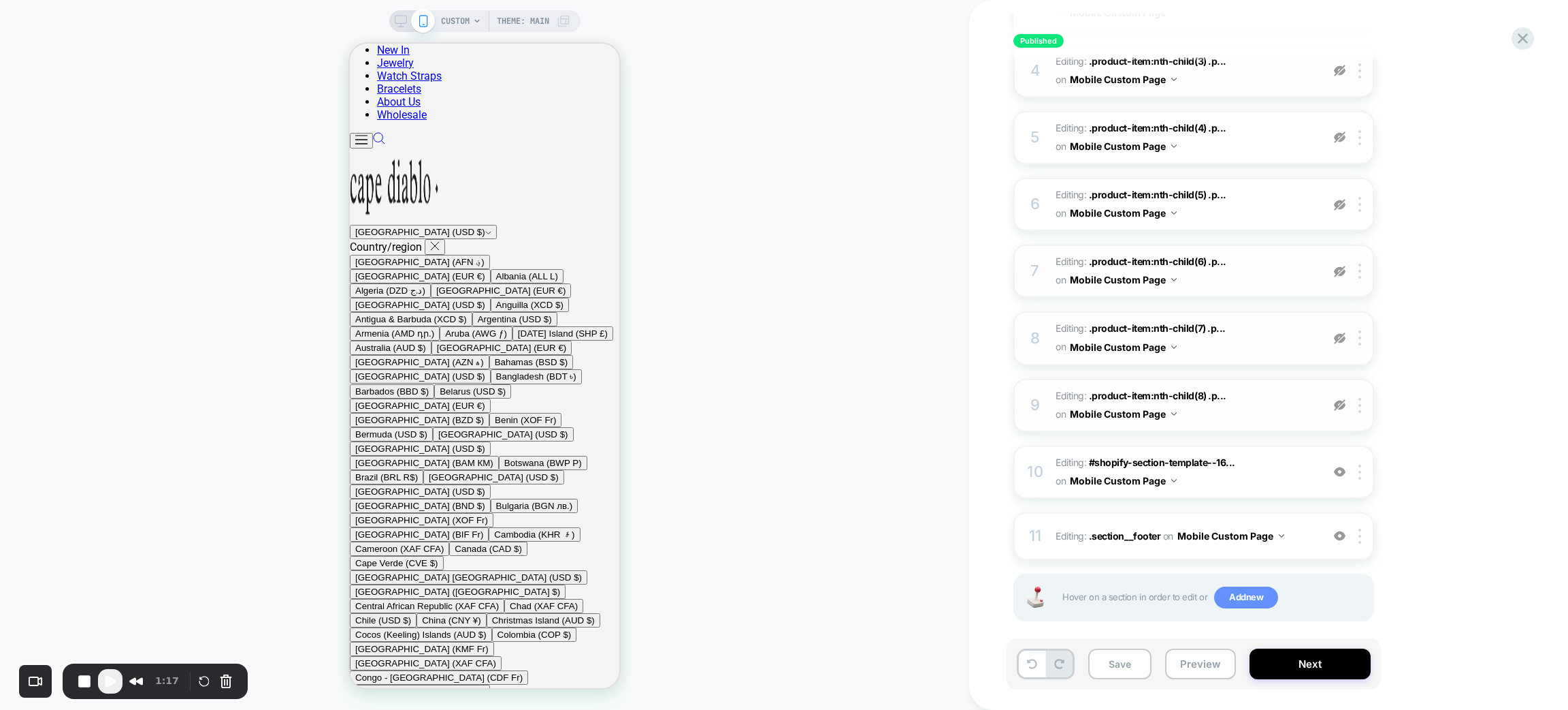
click at [1256, 586] on span "Add new" at bounding box center [1246, 597] width 64 height 21
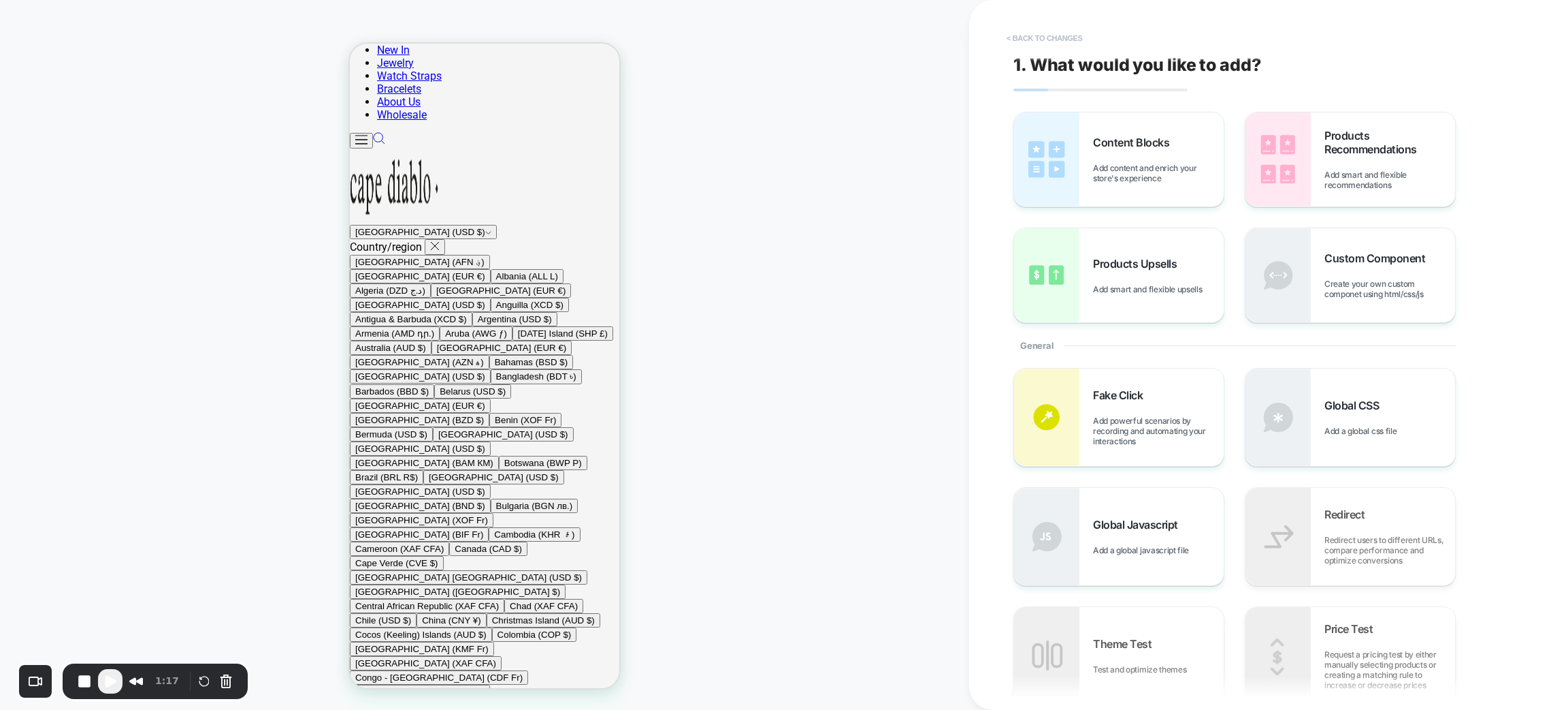
click at [1081, 35] on button "< Back to changes" at bounding box center [1044, 38] width 90 height 21
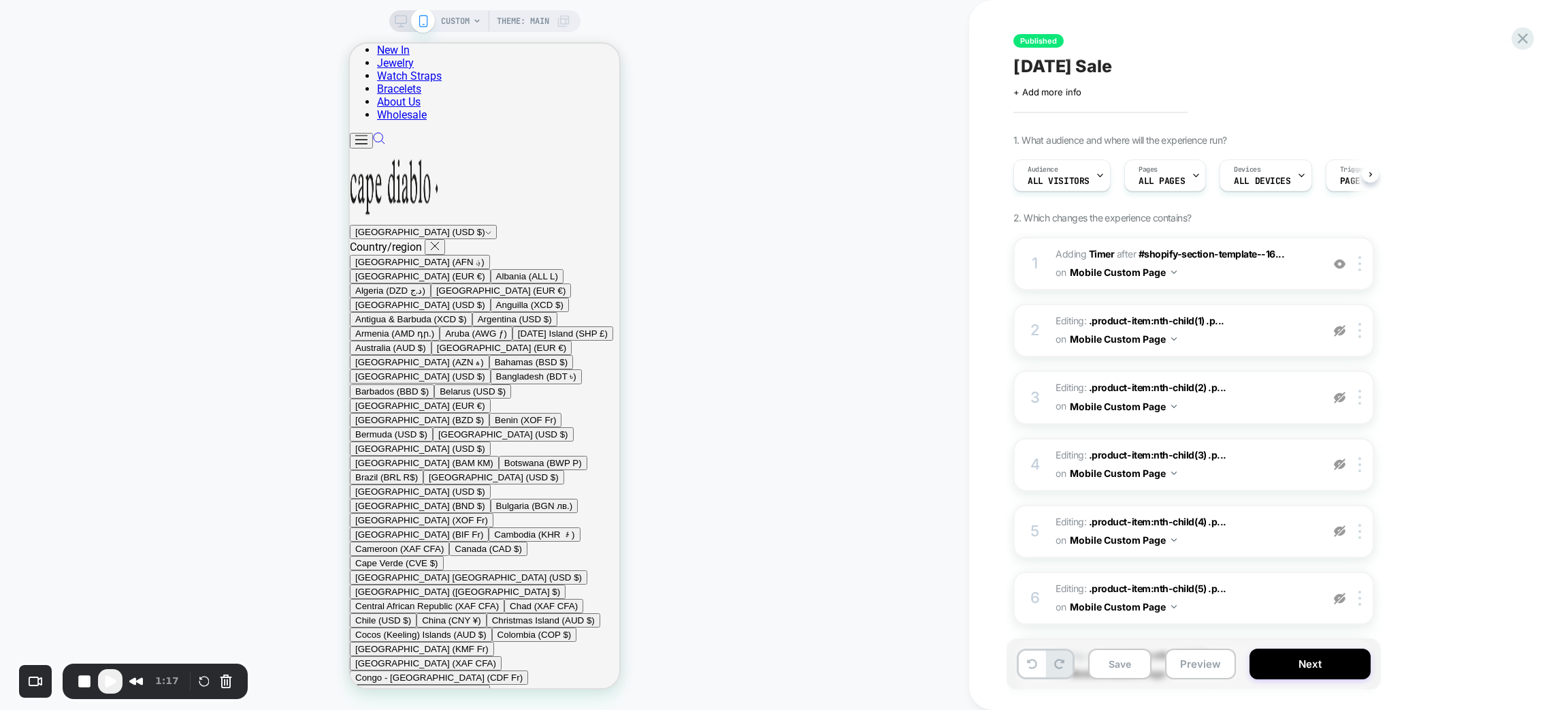
scroll to position [0, 1]
click at [1298, 630] on button "Next" at bounding box center [1310, 663] width 121 height 30
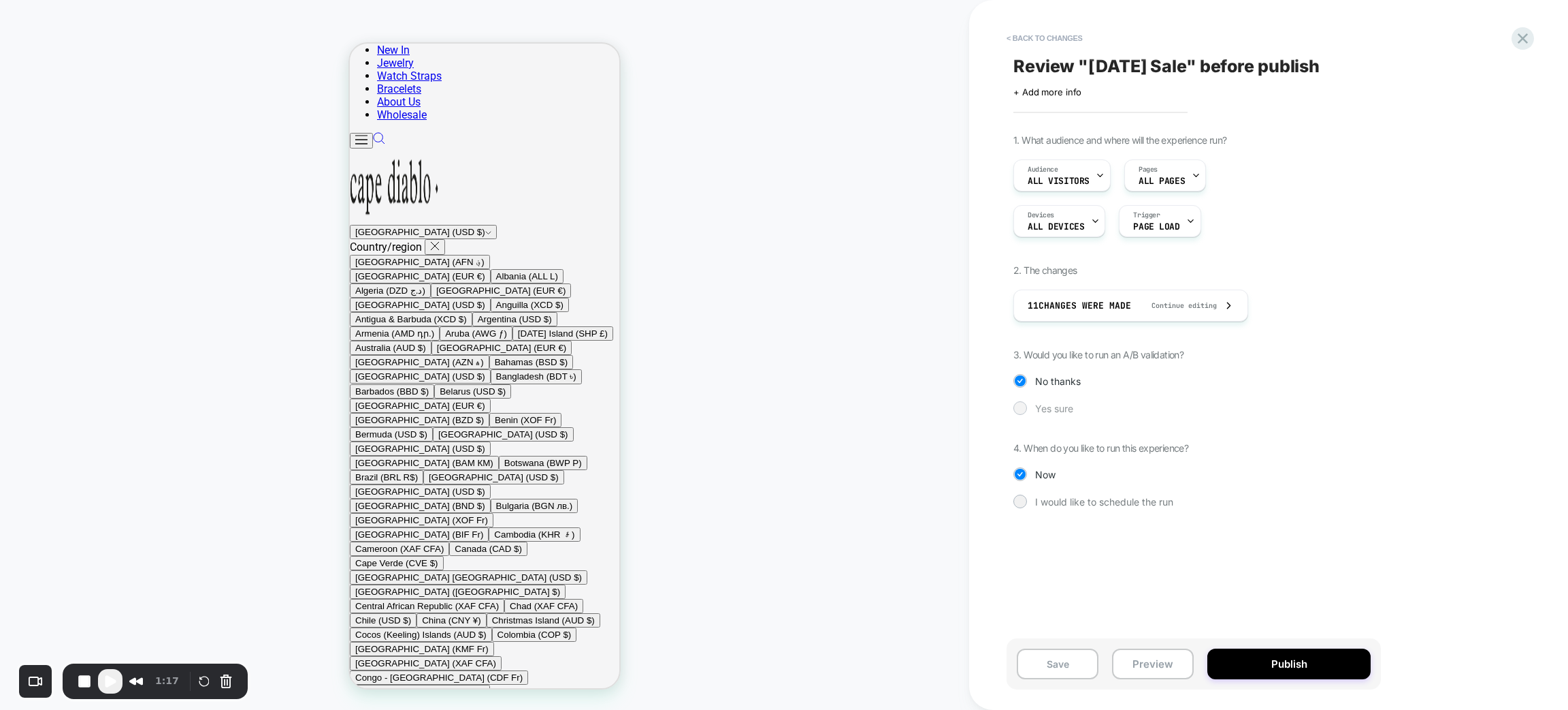
click at [1050, 404] on span "Yes sure" at bounding box center [1054, 409] width 38 height 12
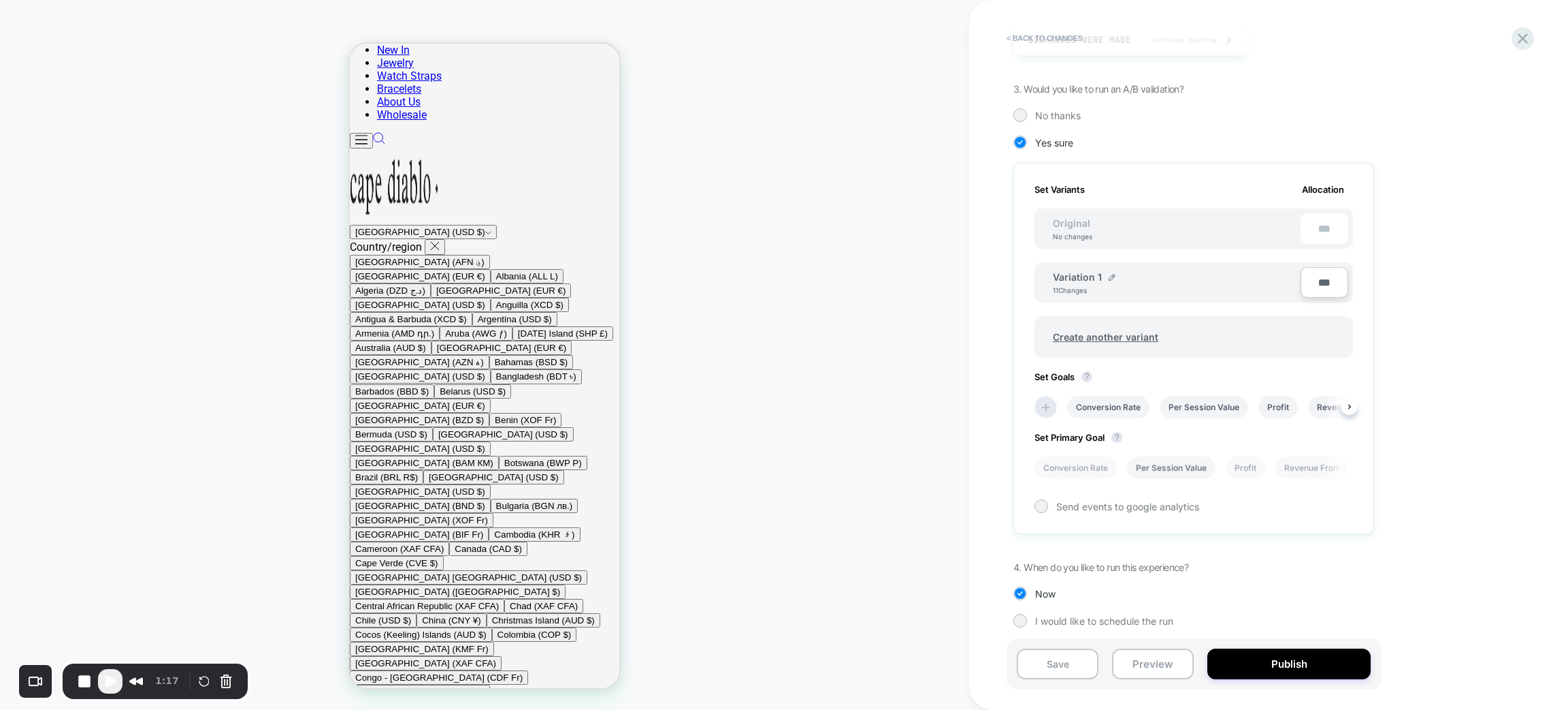
scroll to position [0, 1]
click at [1117, 328] on span "Create another variant" at bounding box center [1106, 335] width 132 height 32
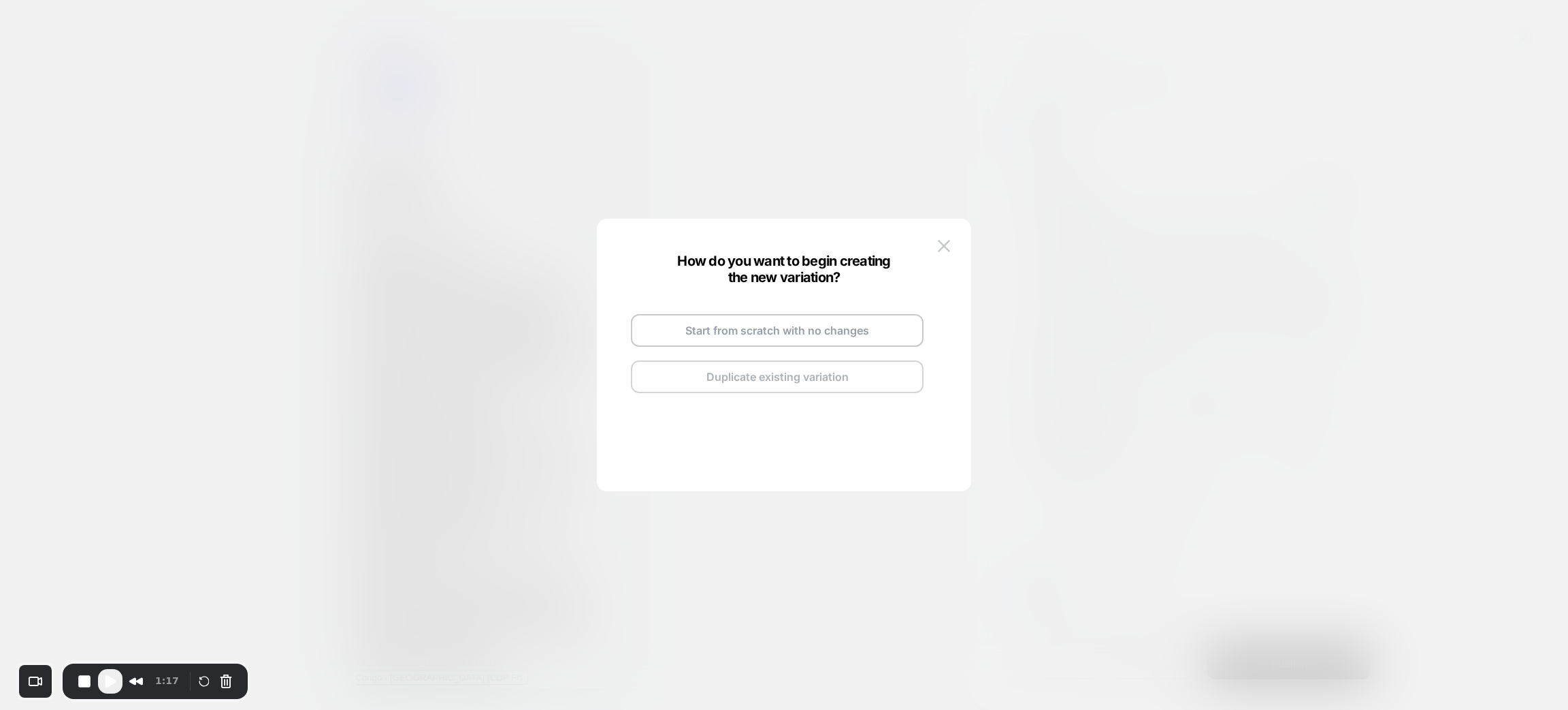
click at [733, 368] on button "Duplicate existing variation" at bounding box center [778, 377] width 293 height 33
click at [839, 314] on img at bounding box center [841, 314] width 7 height 7
click at [778, 316] on input "**********" at bounding box center [760, 315] width 98 height 27
click at [781, 319] on input "**********" at bounding box center [760, 315] width 98 height 27
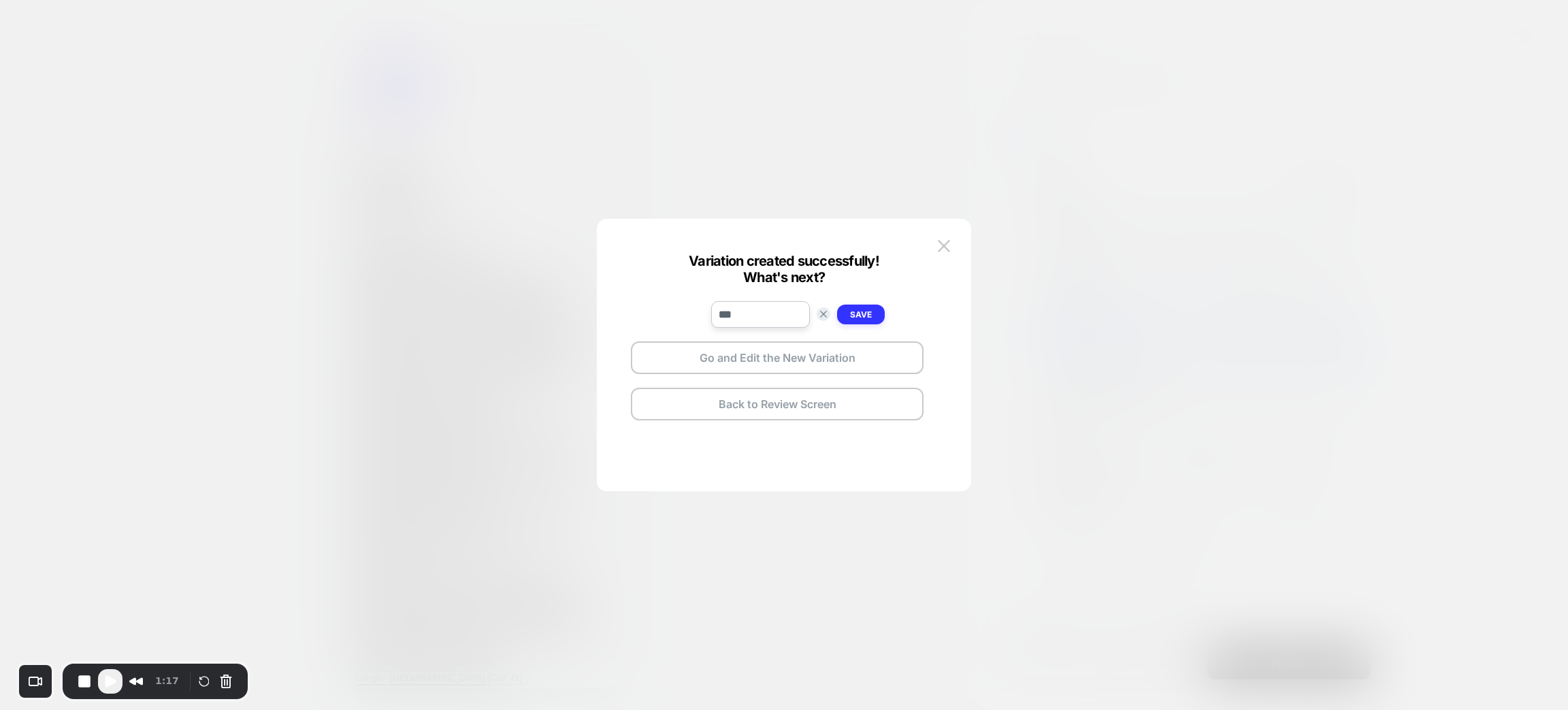
type input "***"
click at [855, 310] on strong "Save" at bounding box center [861, 315] width 21 height 10
click at [774, 359] on button "Go and Edit the New Variation" at bounding box center [778, 358] width 293 height 33
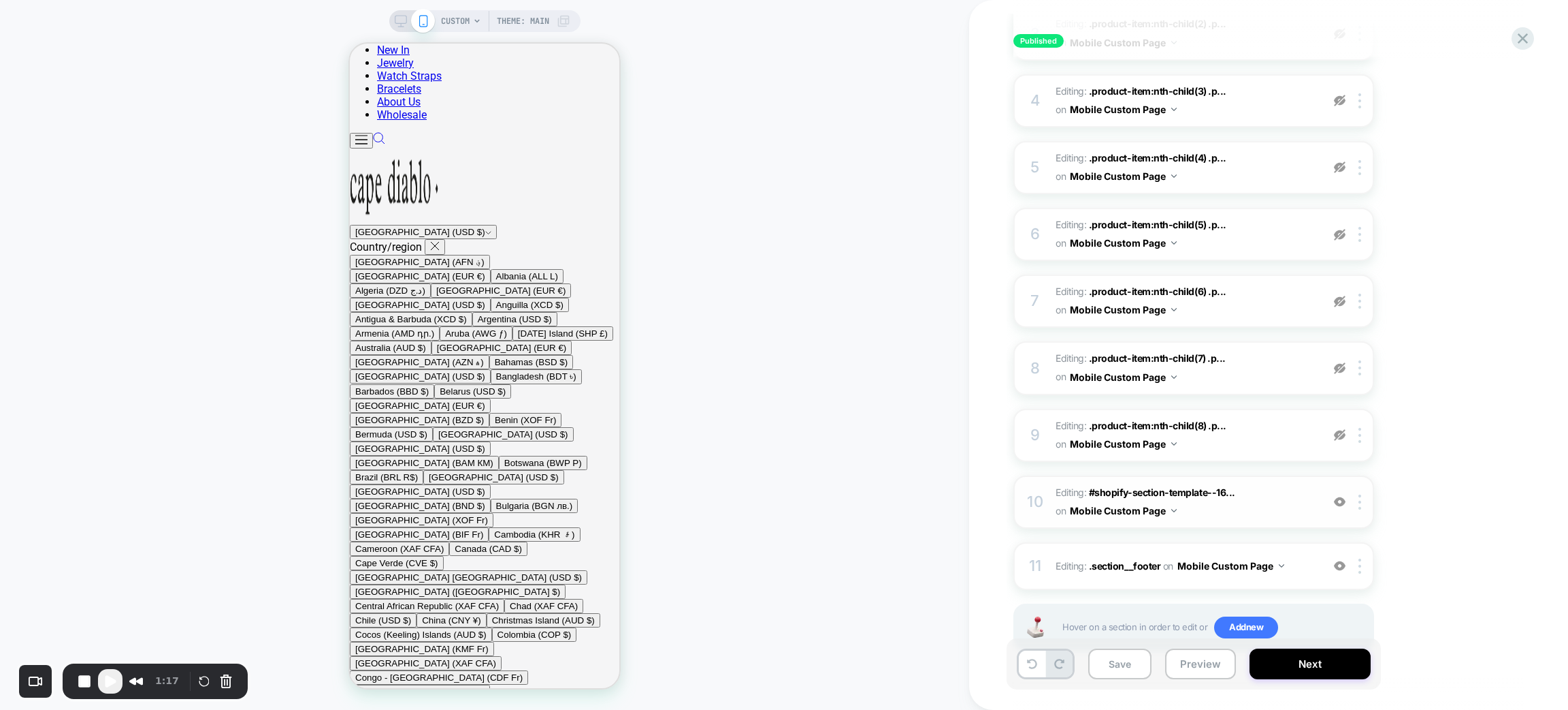
scroll to position [394, 0]
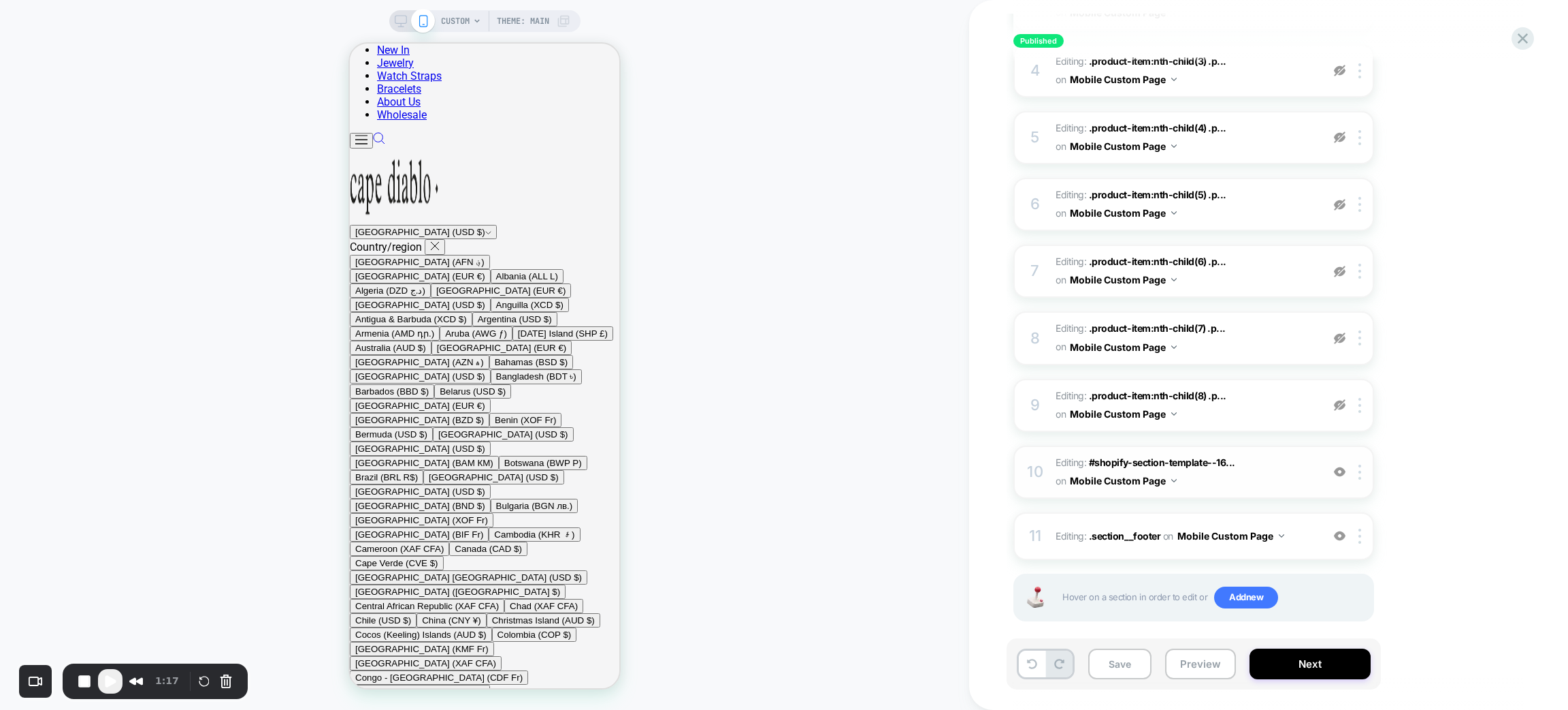
click at [1340, 466] on img at bounding box center [1340, 472] width 12 height 12
click at [317, 361] on div "CUSTOM Theme: MAIN" at bounding box center [485, 355] width 969 height 683
drag, startPoint x: 317, startPoint y: 361, endPoint x: 265, endPoint y: 285, distance: 92.1
click at [265, 285] on div "CUSTOM Theme: MAIN" at bounding box center [485, 355] width 969 height 683
click at [1208, 630] on button "Preview" at bounding box center [1201, 663] width 71 height 30
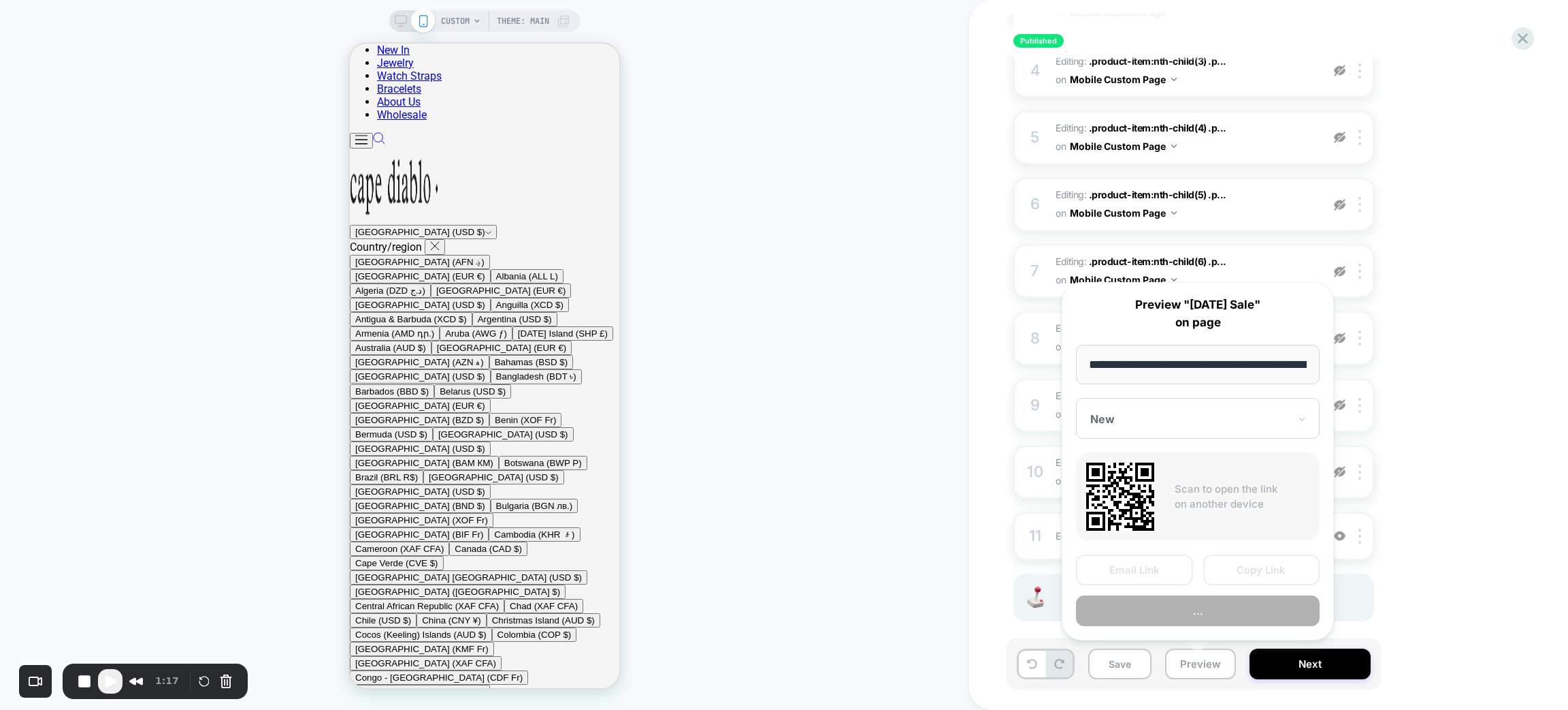
scroll to position [0, 189]
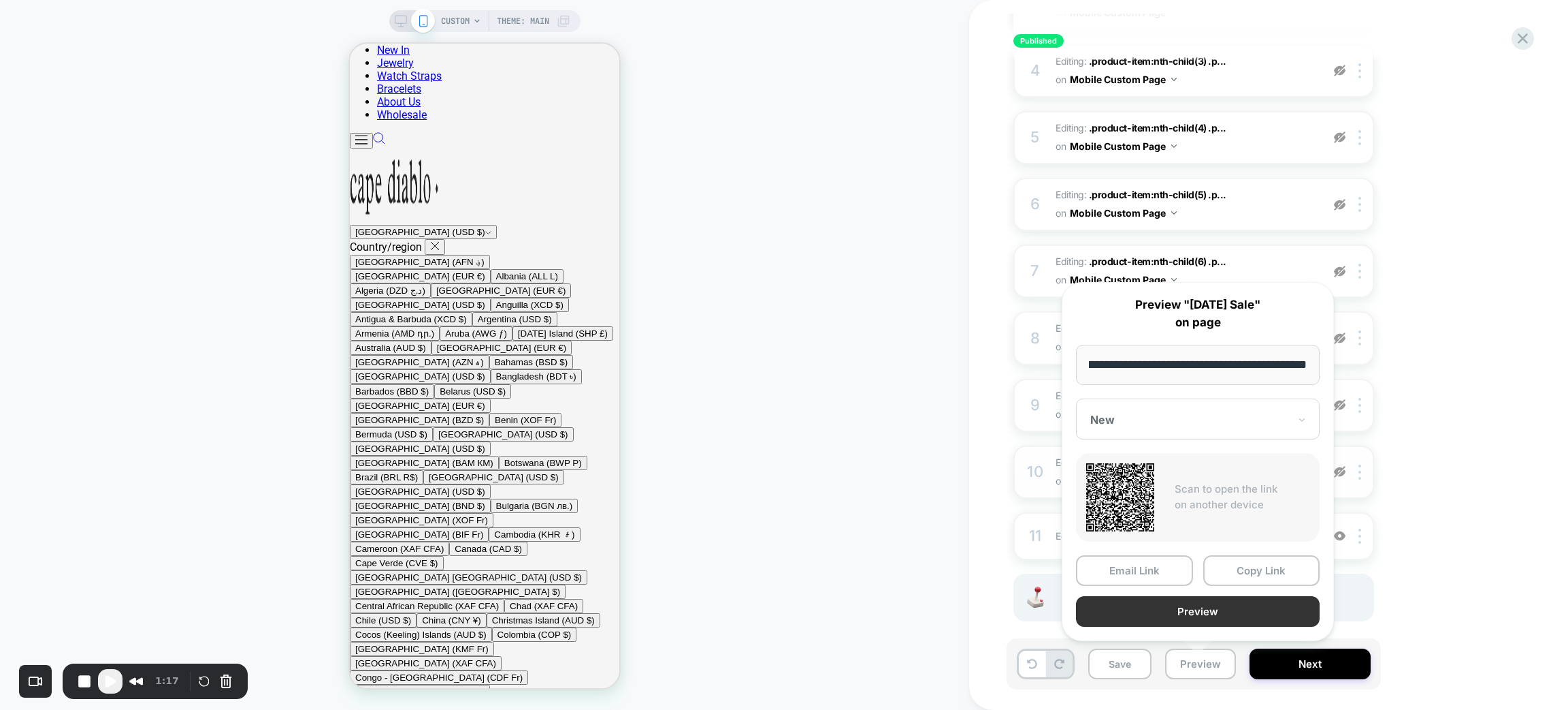
click at [1177, 611] on button "Preview" at bounding box center [1197, 611] width 243 height 30
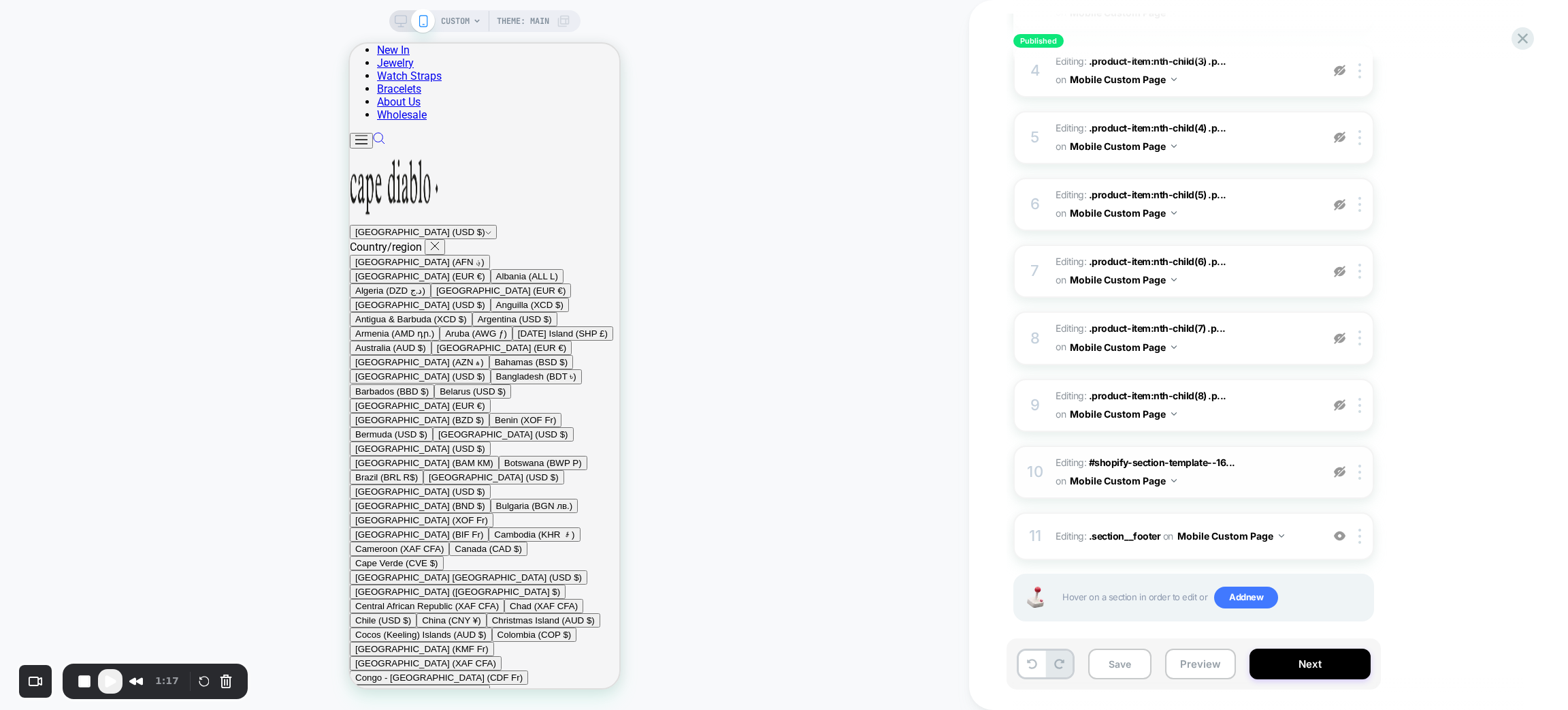
click at [448, 14] on span "CUSTOM" at bounding box center [455, 21] width 29 height 21
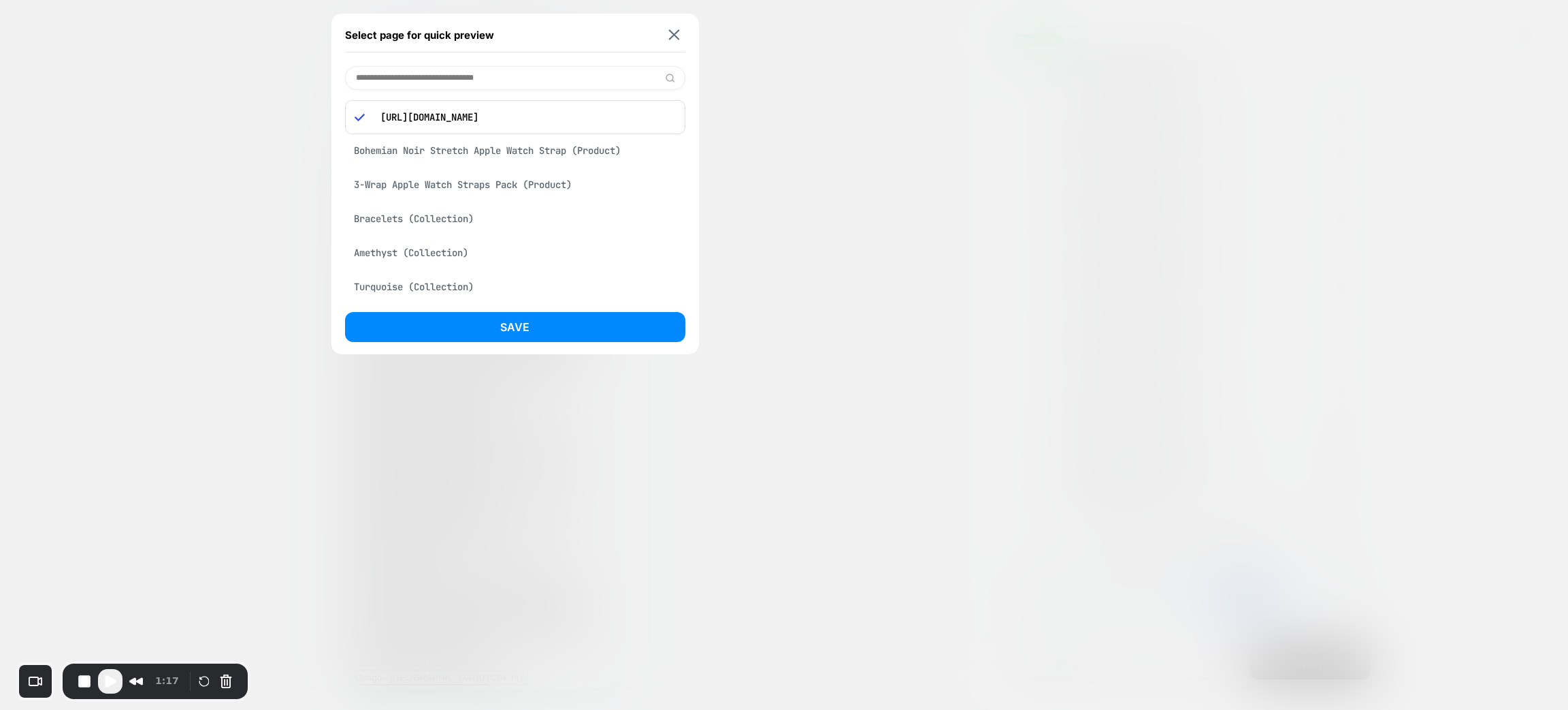
click at [423, 78] on input at bounding box center [515, 78] width 340 height 24
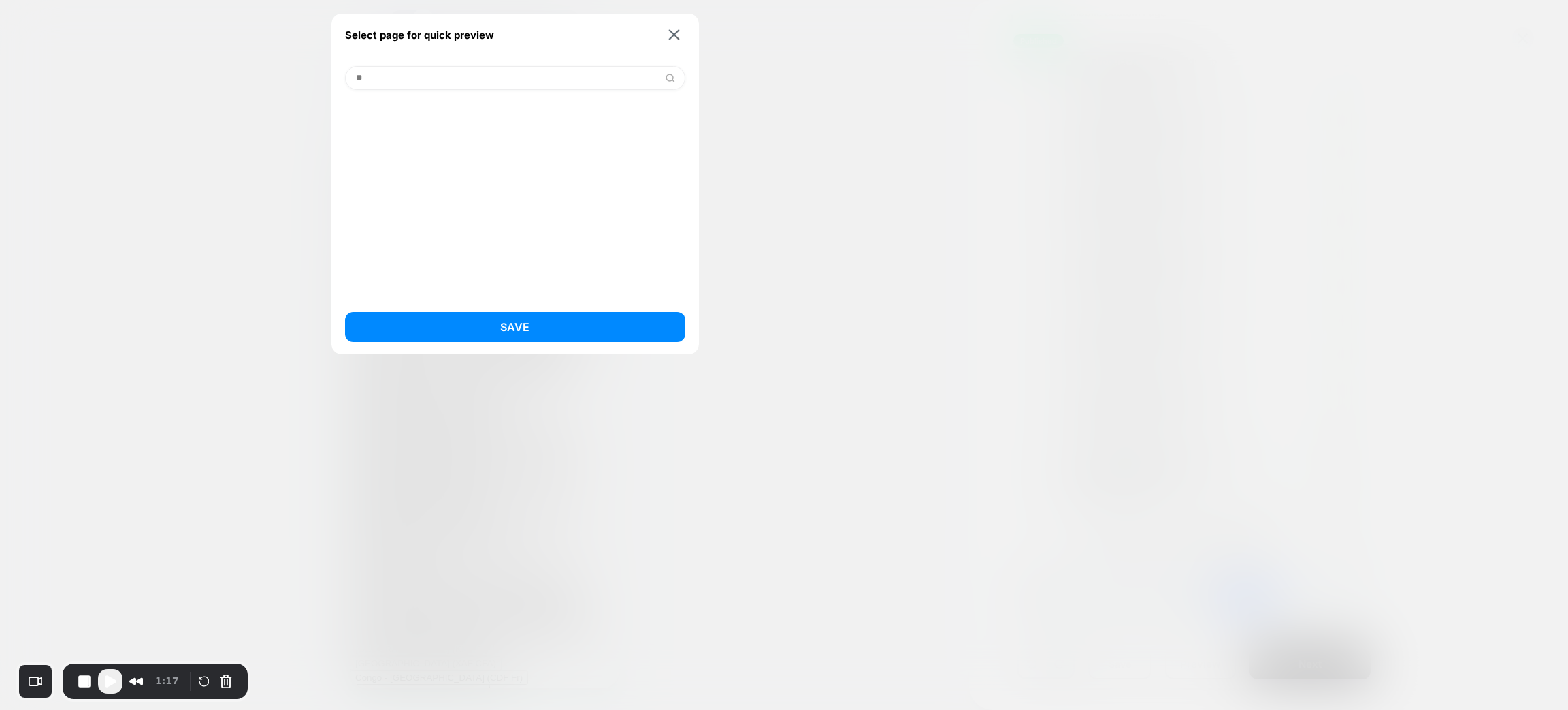
type input "*"
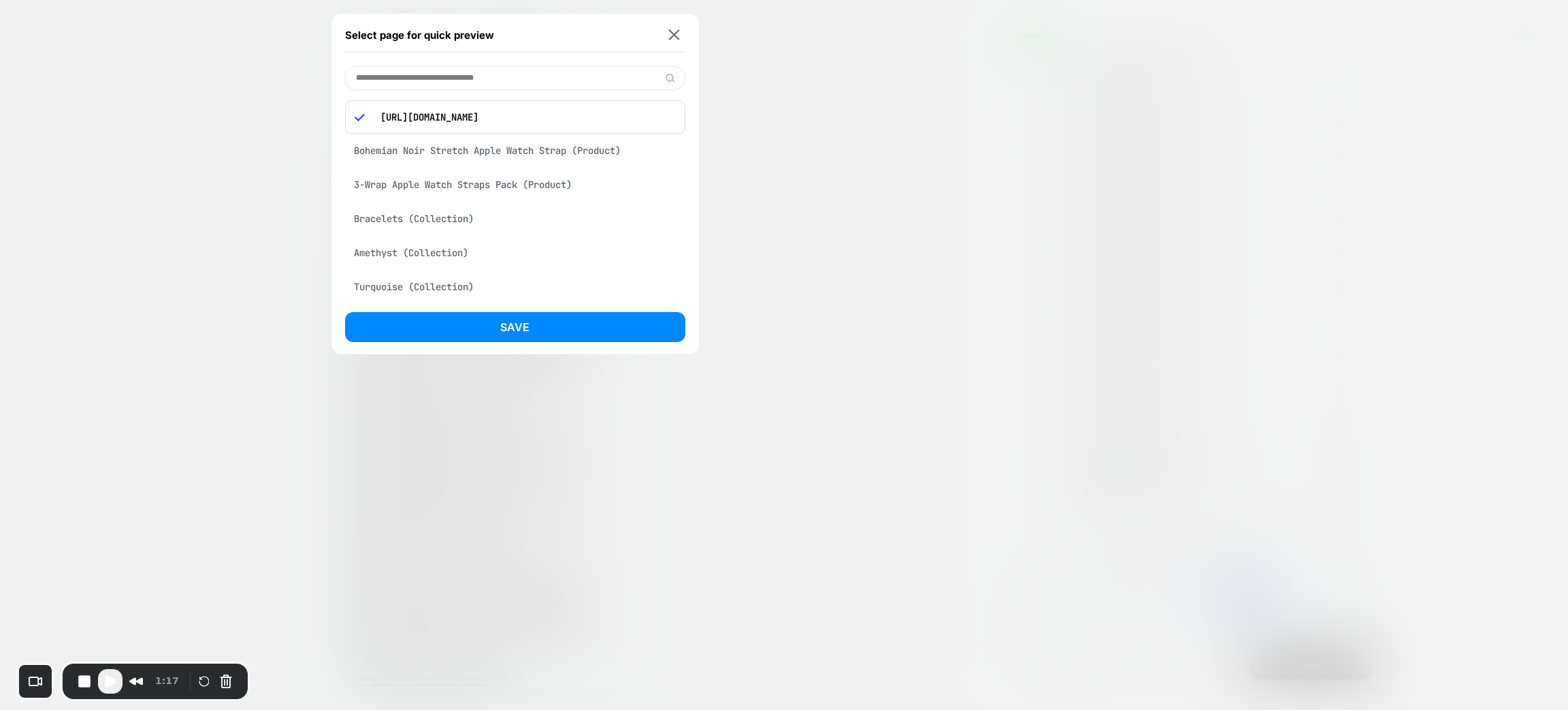
scroll to position [0, 7]
drag, startPoint x: 595, startPoint y: 115, endPoint x: 673, endPoint y: 126, distance: 78.8
click at [673, 126] on div "https://www.capediablo.com/collections/labor-day-sale" at bounding box center [515, 117] width 340 height 34
click at [675, 28] on div "Select page for quick preview" at bounding box center [515, 36] width 340 height 34
click at [676, 36] on img at bounding box center [674, 35] width 11 height 10
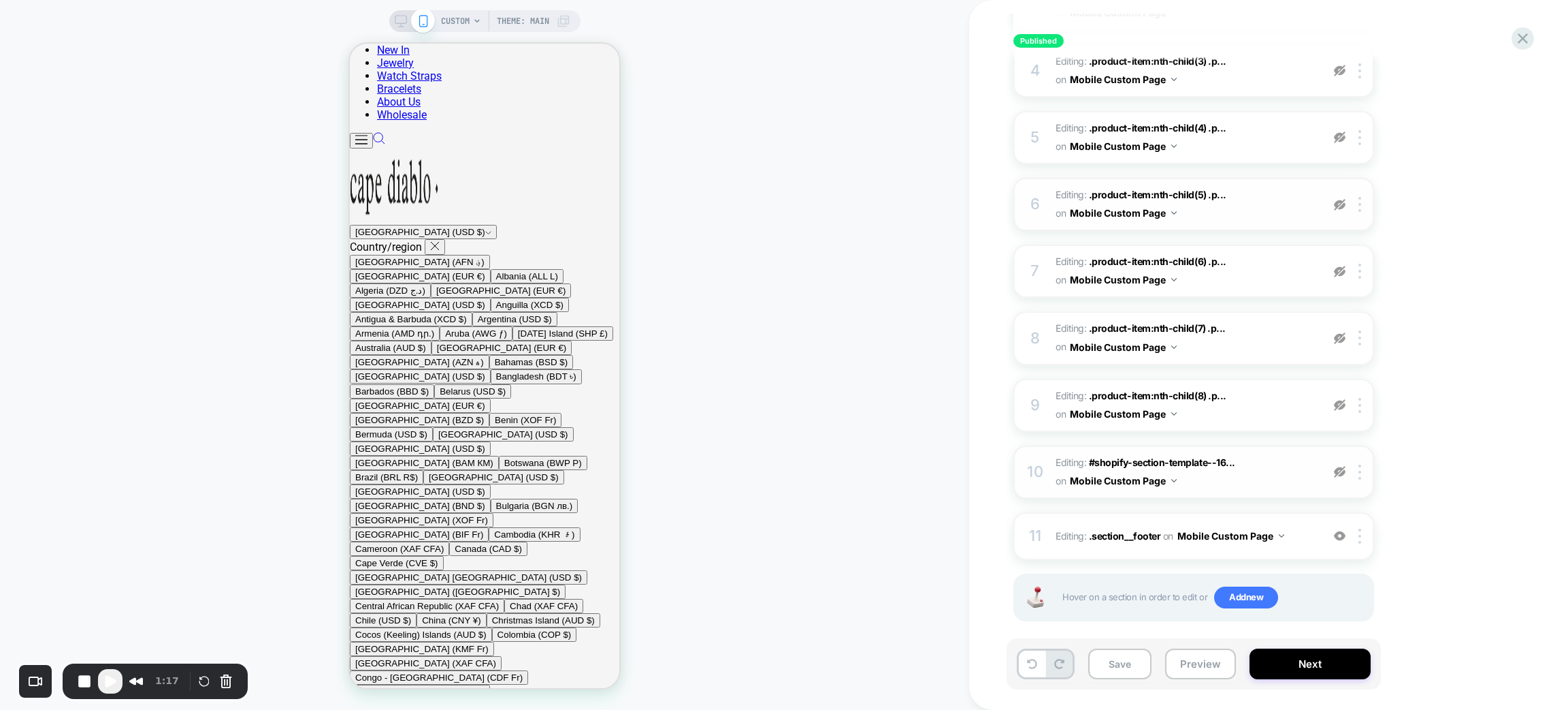
scroll to position [0, 0]
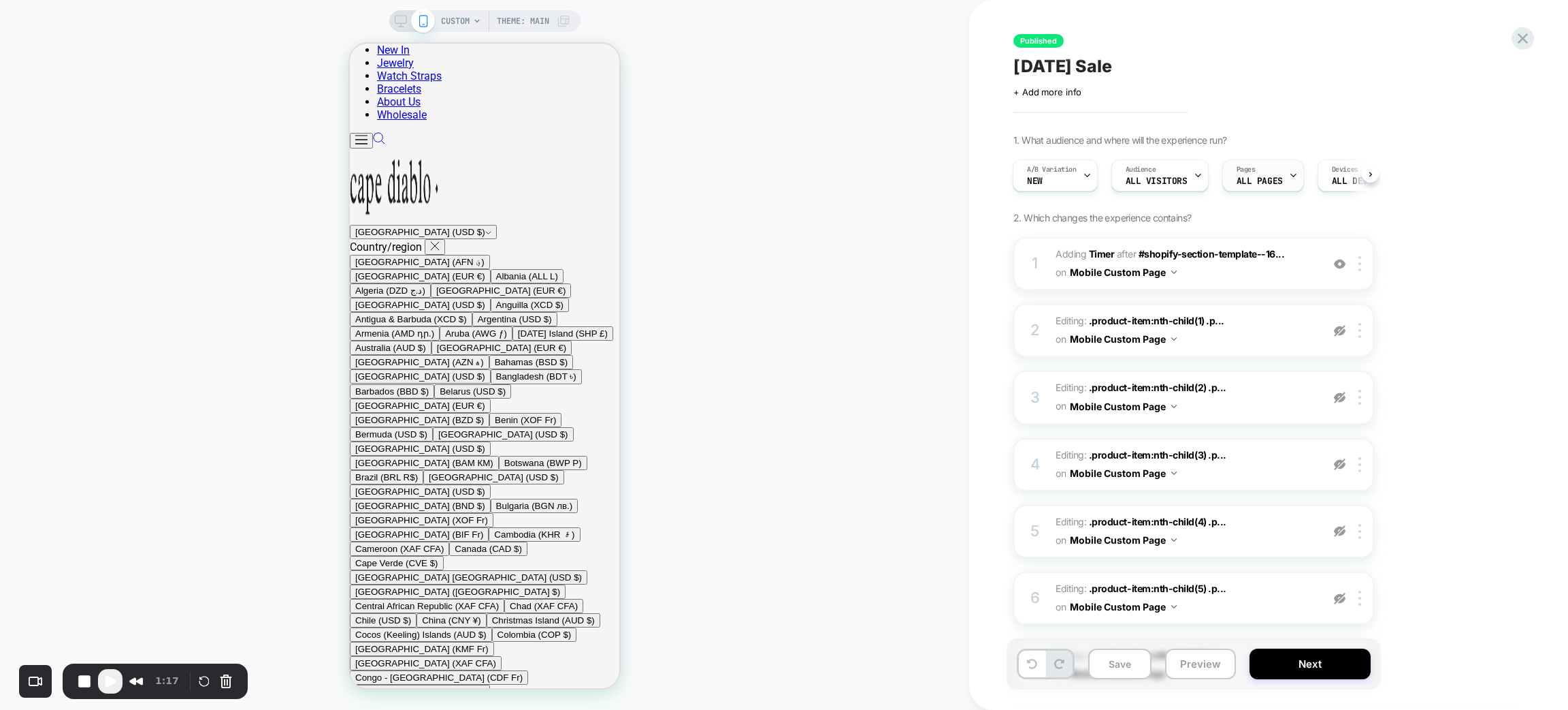
click at [1254, 182] on span "ALL PAGES" at bounding box center [1259, 181] width 47 height 10
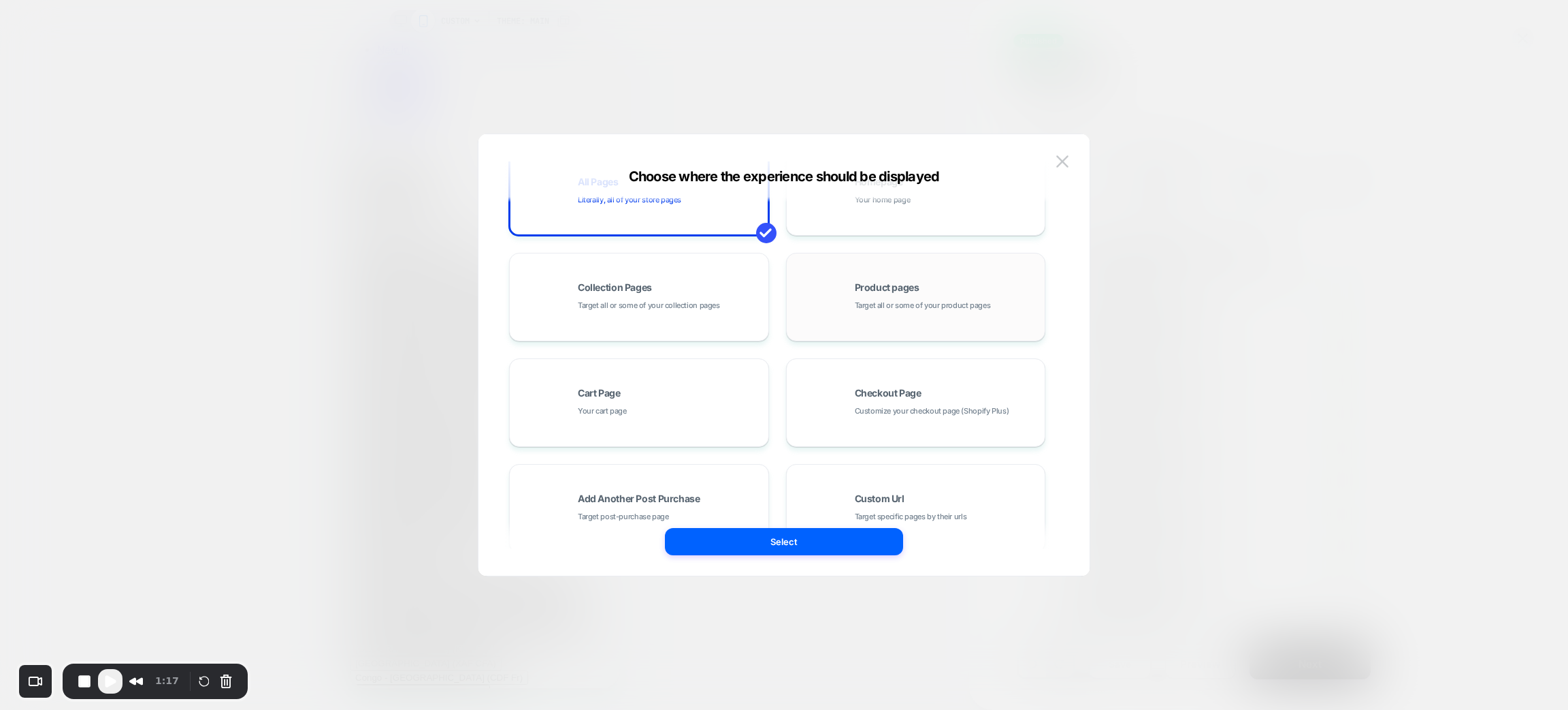
scroll to position [204, 0]
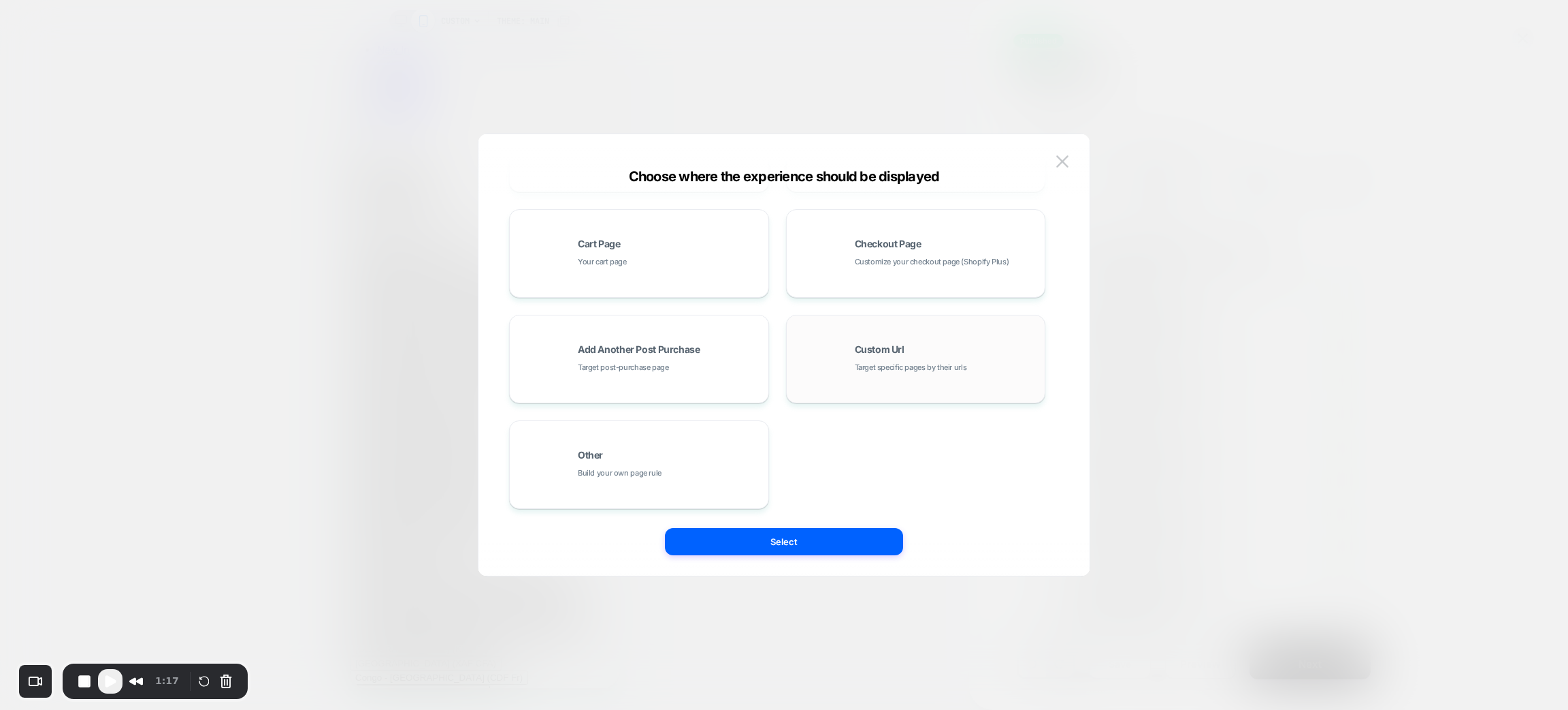
click at [957, 375] on div "Custom Url Target specific pages by their urls" at bounding box center [916, 358] width 245 height 75
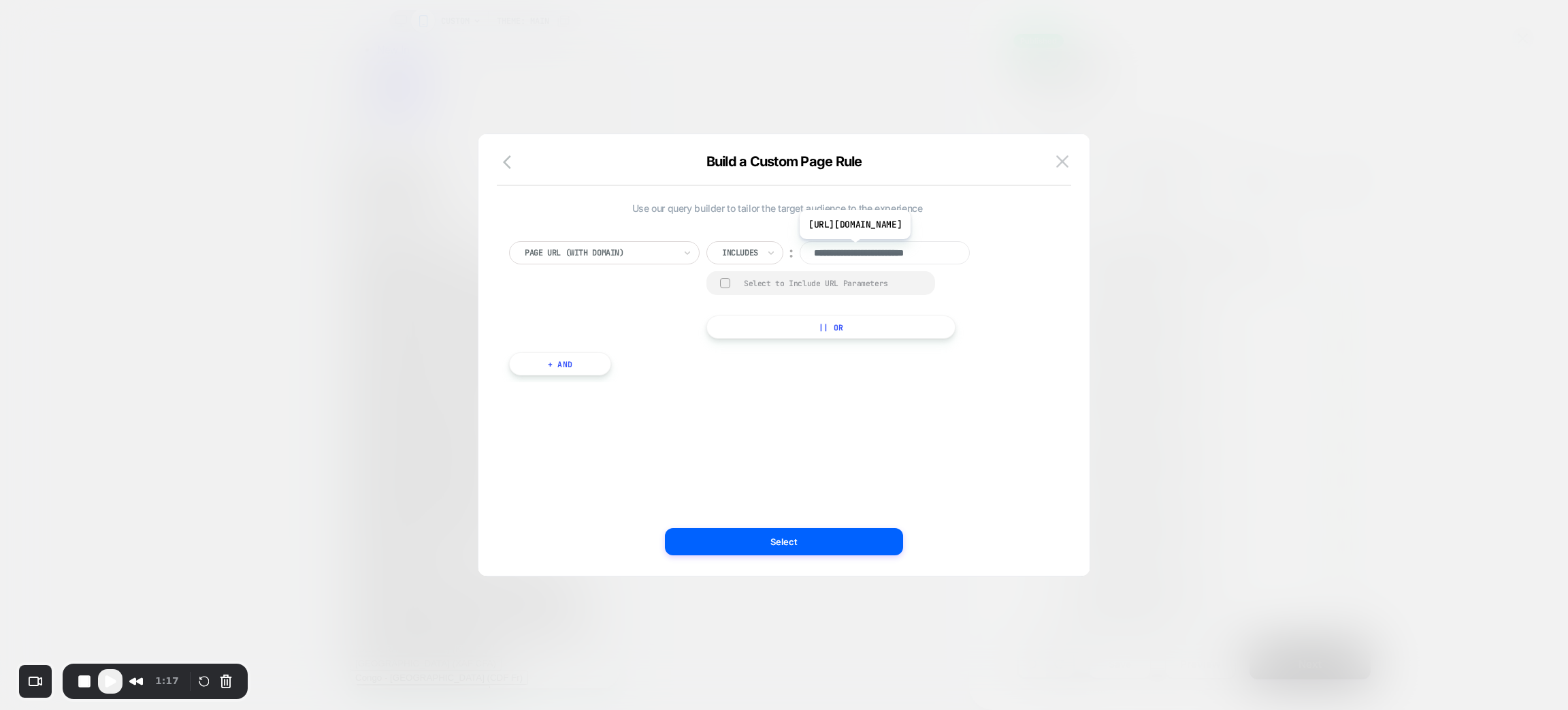
scroll to position [0, 7]
click at [506, 167] on icon "button" at bounding box center [511, 162] width 16 height 16
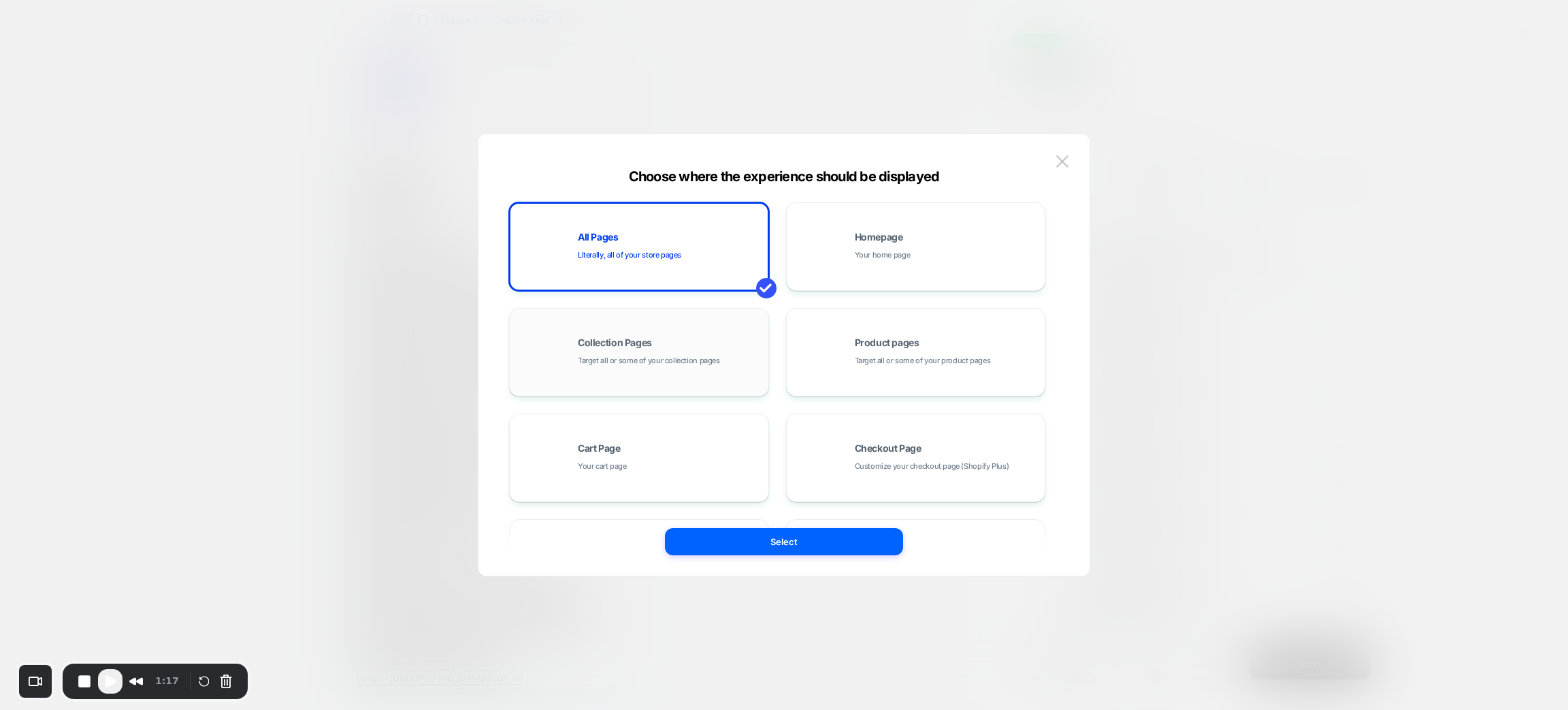
click at [697, 368] on div "Collection Pages Target all or some of your collection pages" at bounding box center [639, 352] width 245 height 75
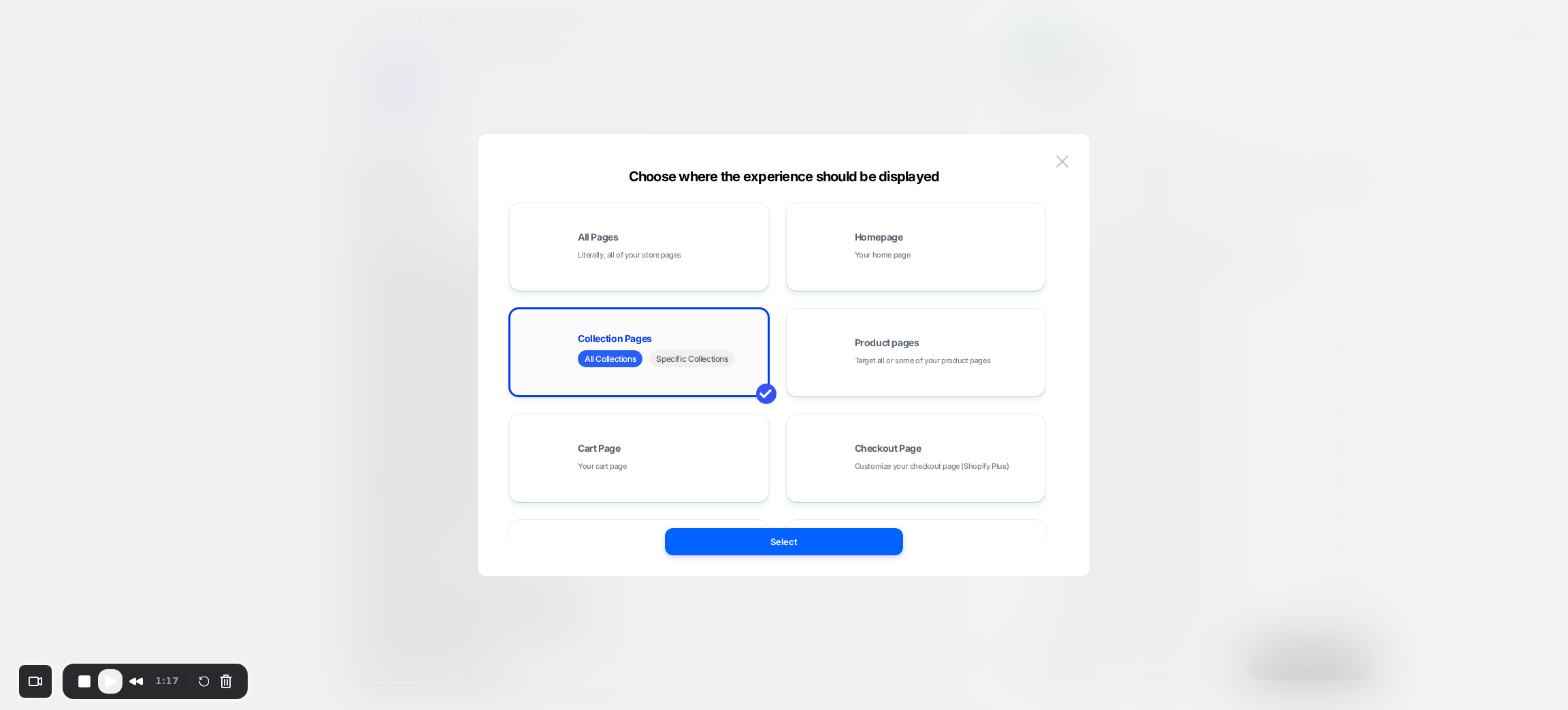
click at [692, 360] on span "Specific Collections" at bounding box center [692, 358] width 85 height 17
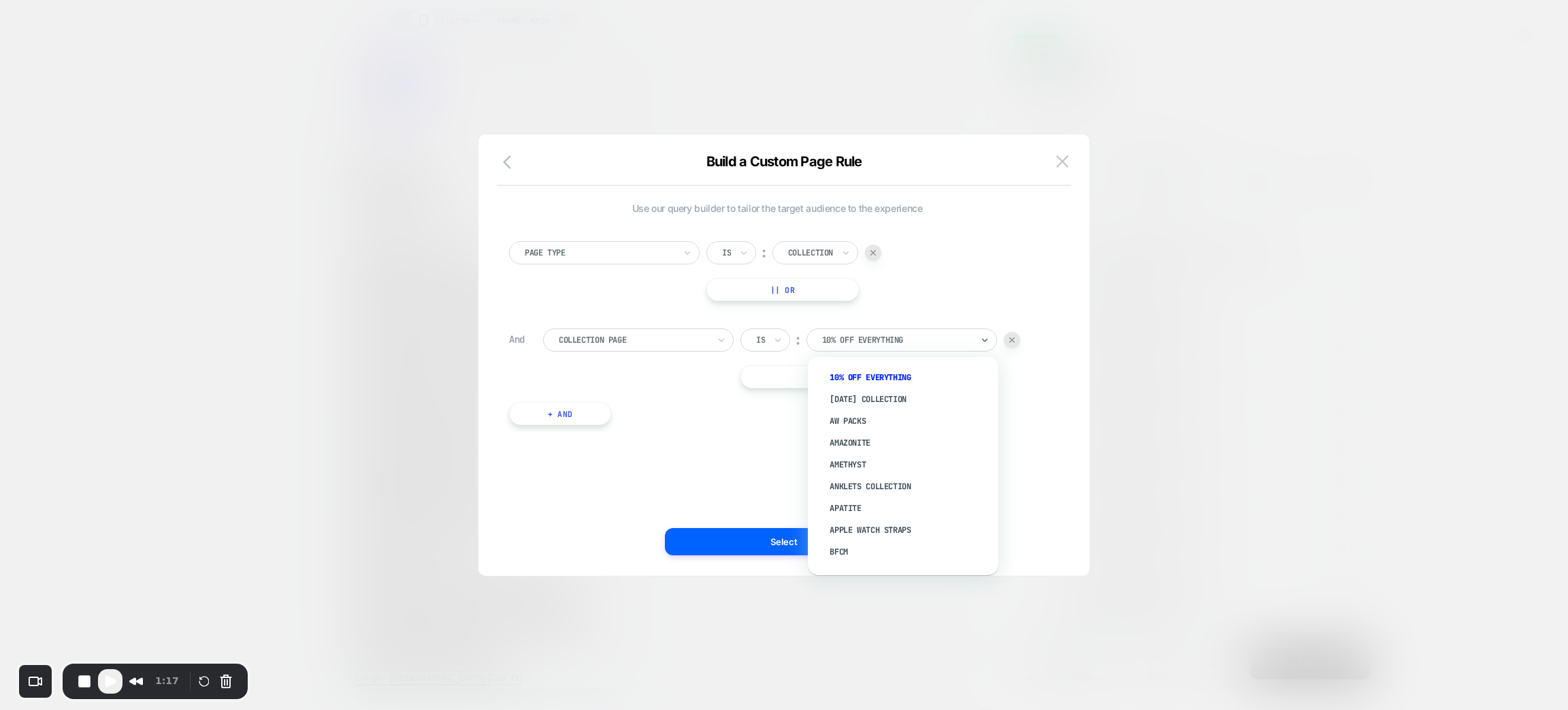
click at [851, 344] on div at bounding box center [897, 340] width 149 height 13
type input "*"
click at [846, 346] on div "10% OFF EVERYTHING" at bounding box center [897, 340] width 152 height 15
paste input "**********"
type input "**********"
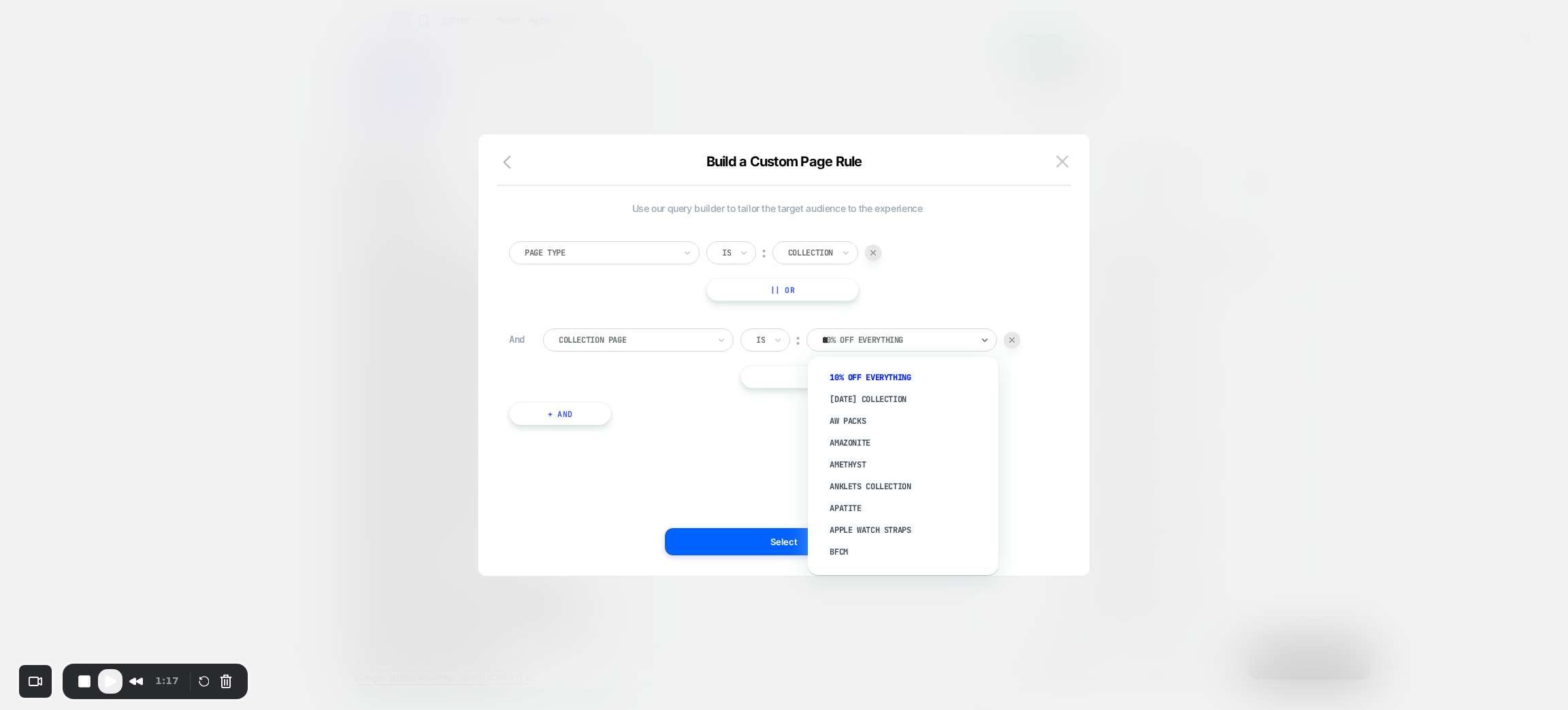
scroll to position [0, 144]
click at [755, 343] on div "Is" at bounding box center [761, 340] width 12 height 15
click at [1048, 155] on div "Build a Custom Page Rule" at bounding box center [784, 170] width 611 height 33
click at [1053, 167] on button at bounding box center [1063, 161] width 21 height 21
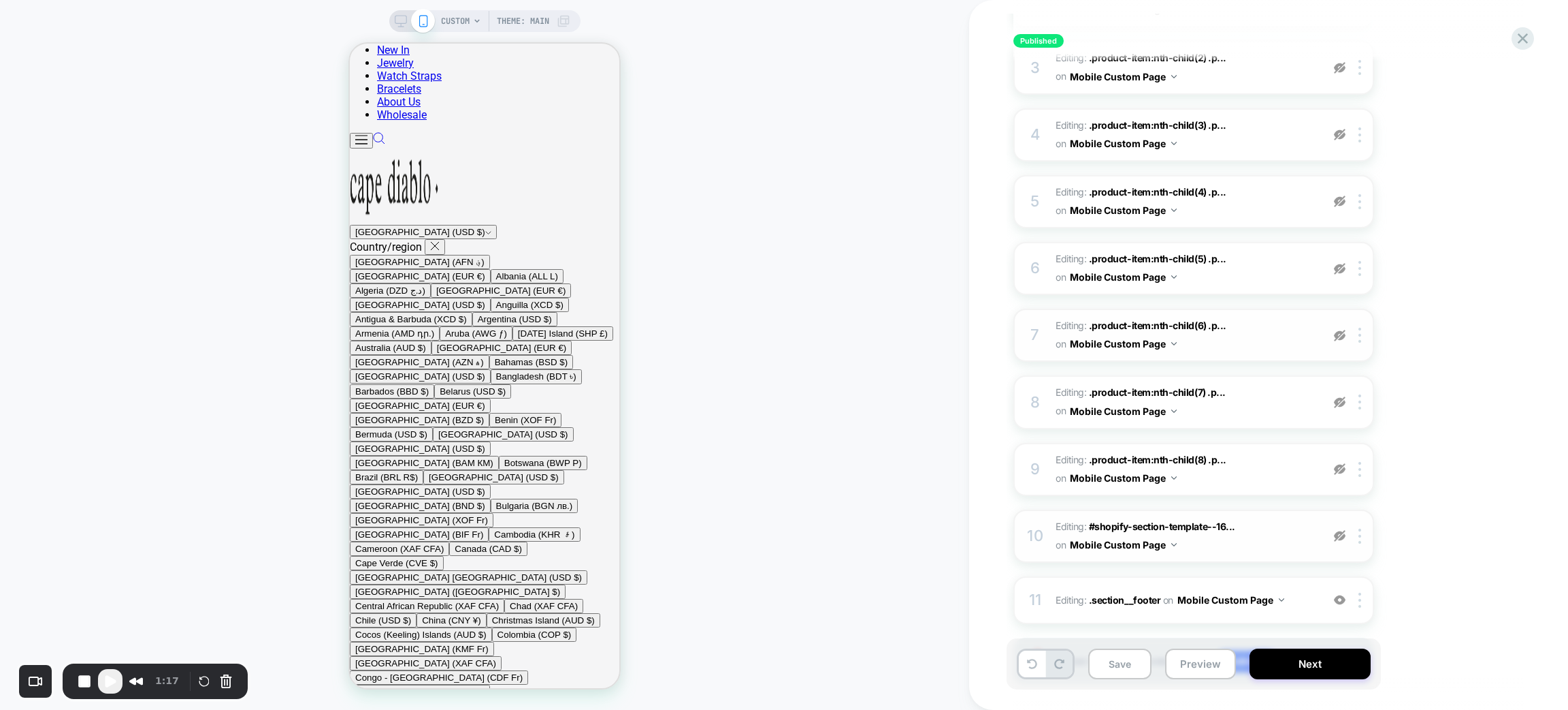
scroll to position [394, 0]
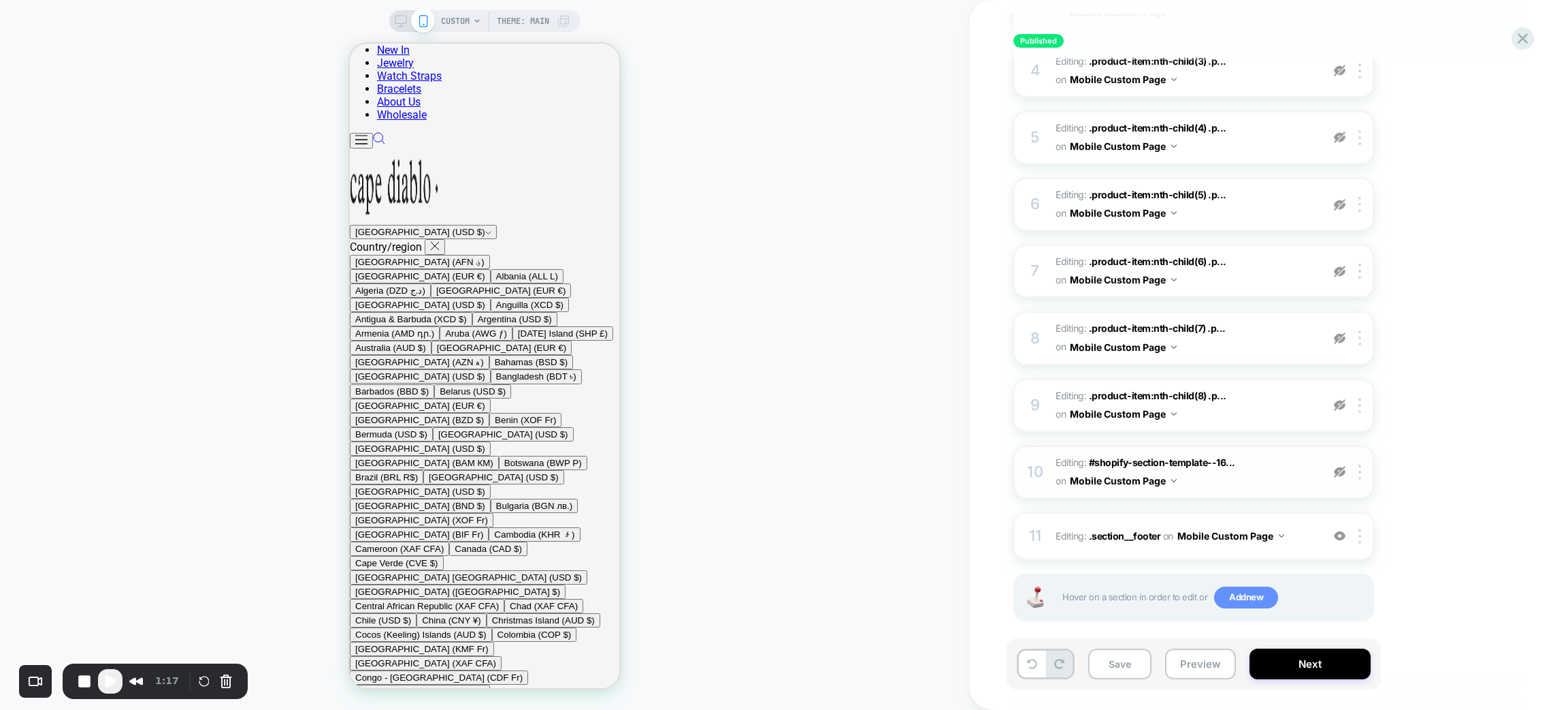
click at [1236, 589] on span "Add new" at bounding box center [1246, 597] width 64 height 21
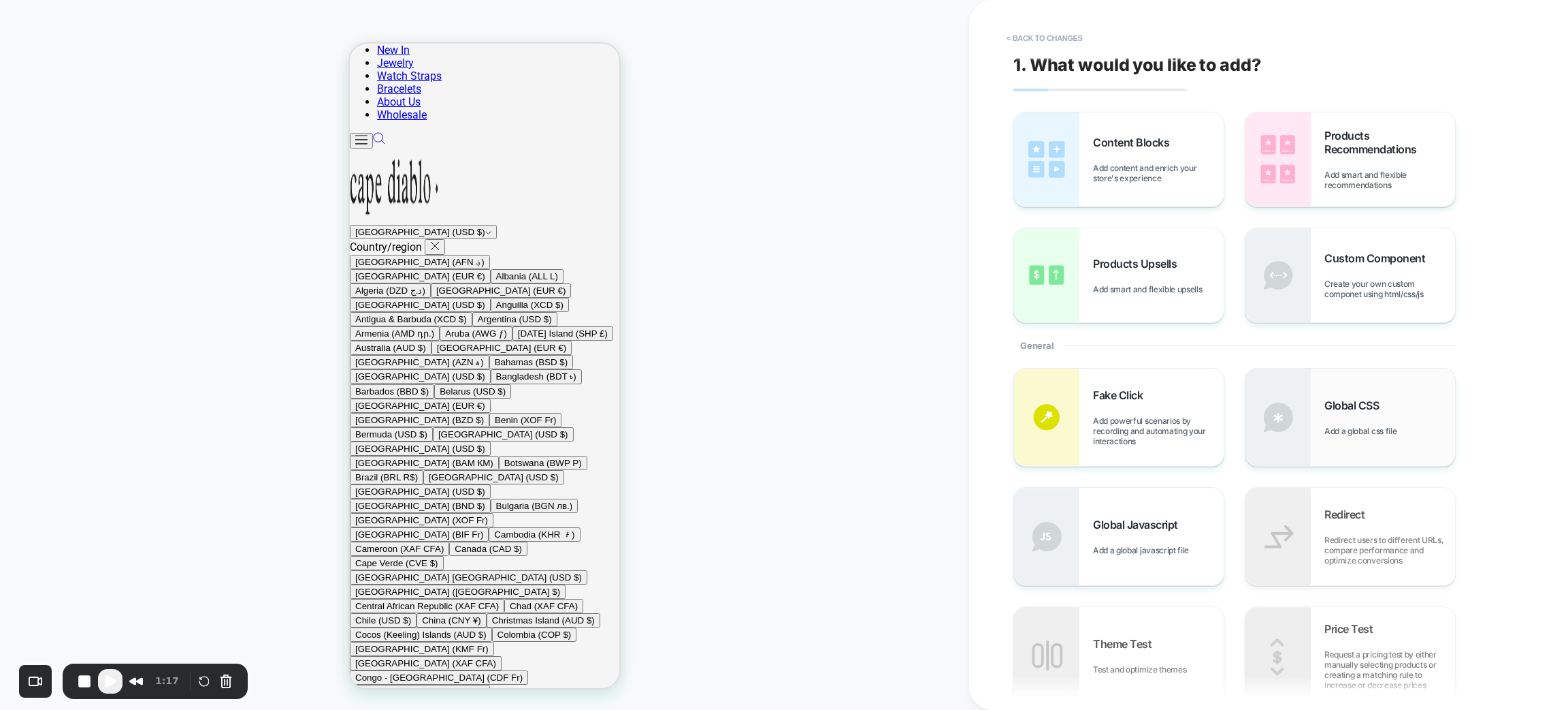
click at [1342, 411] on span "Global CSS" at bounding box center [1355, 405] width 61 height 13
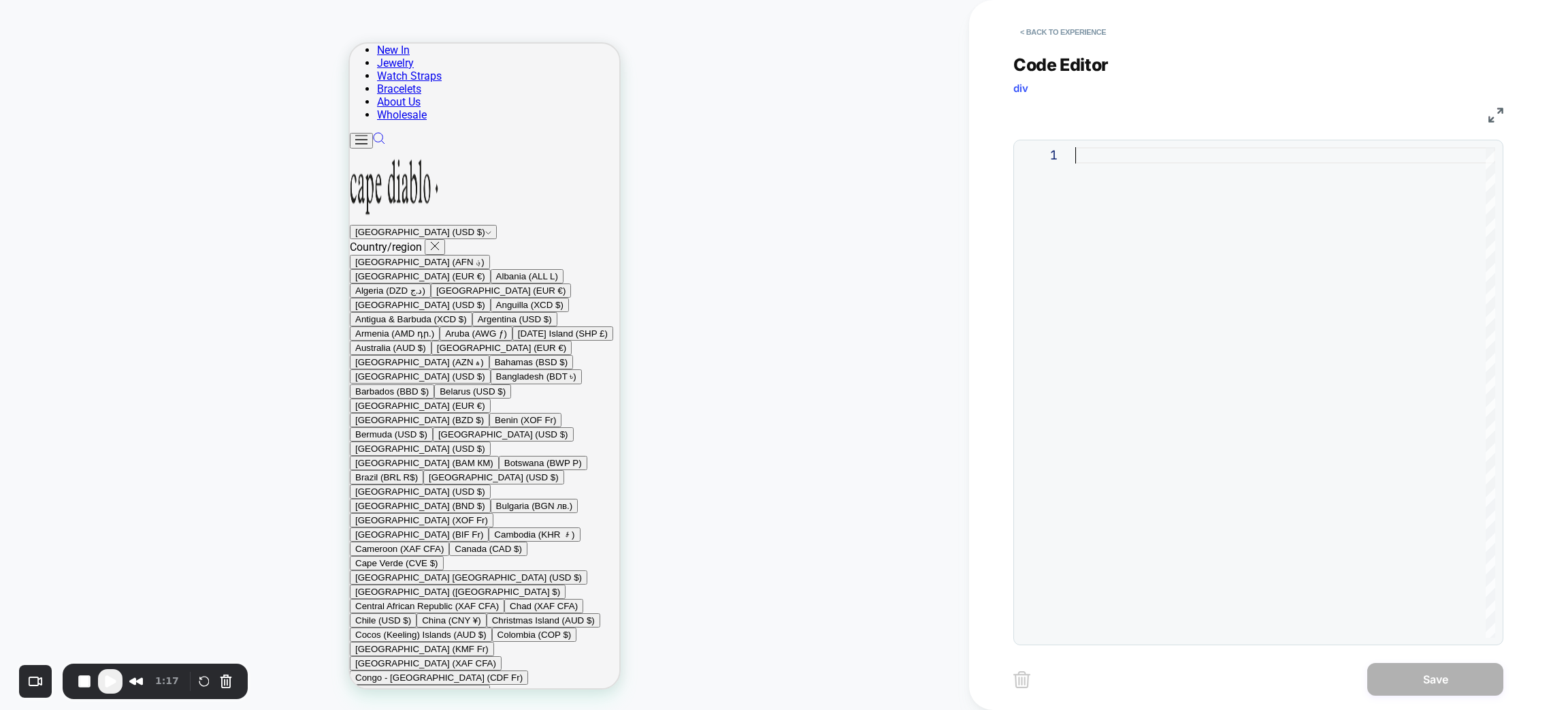
click at [1134, 157] on div at bounding box center [1285, 392] width 420 height 490
type textarea "**********"
click at [1091, 161] on div at bounding box center [1285, 392] width 420 height 490
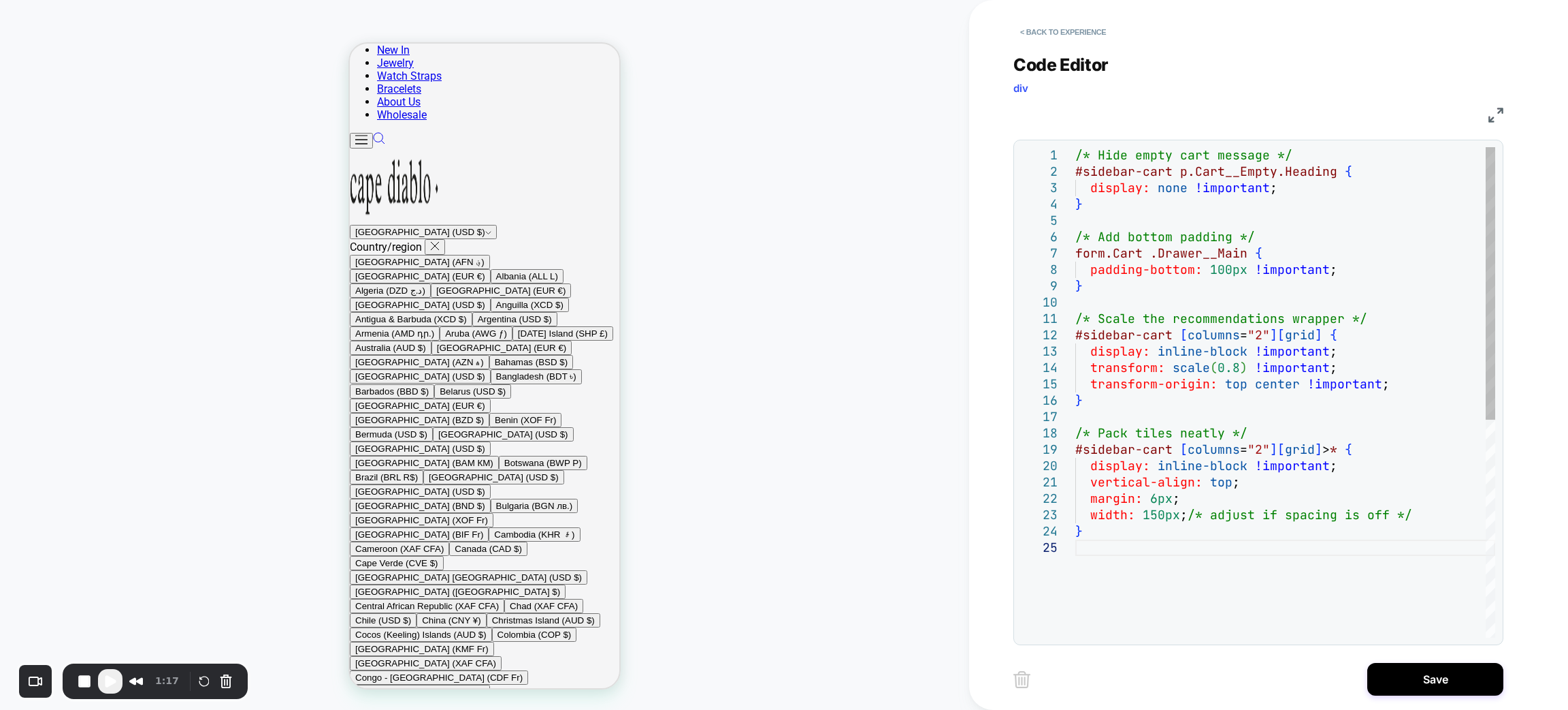
click at [1268, 398] on div "/* Scale the recommendations wrapper */ #sidebar-cart [ columns = "2" ] [ grid …" at bounding box center [1285, 589] width 420 height 883
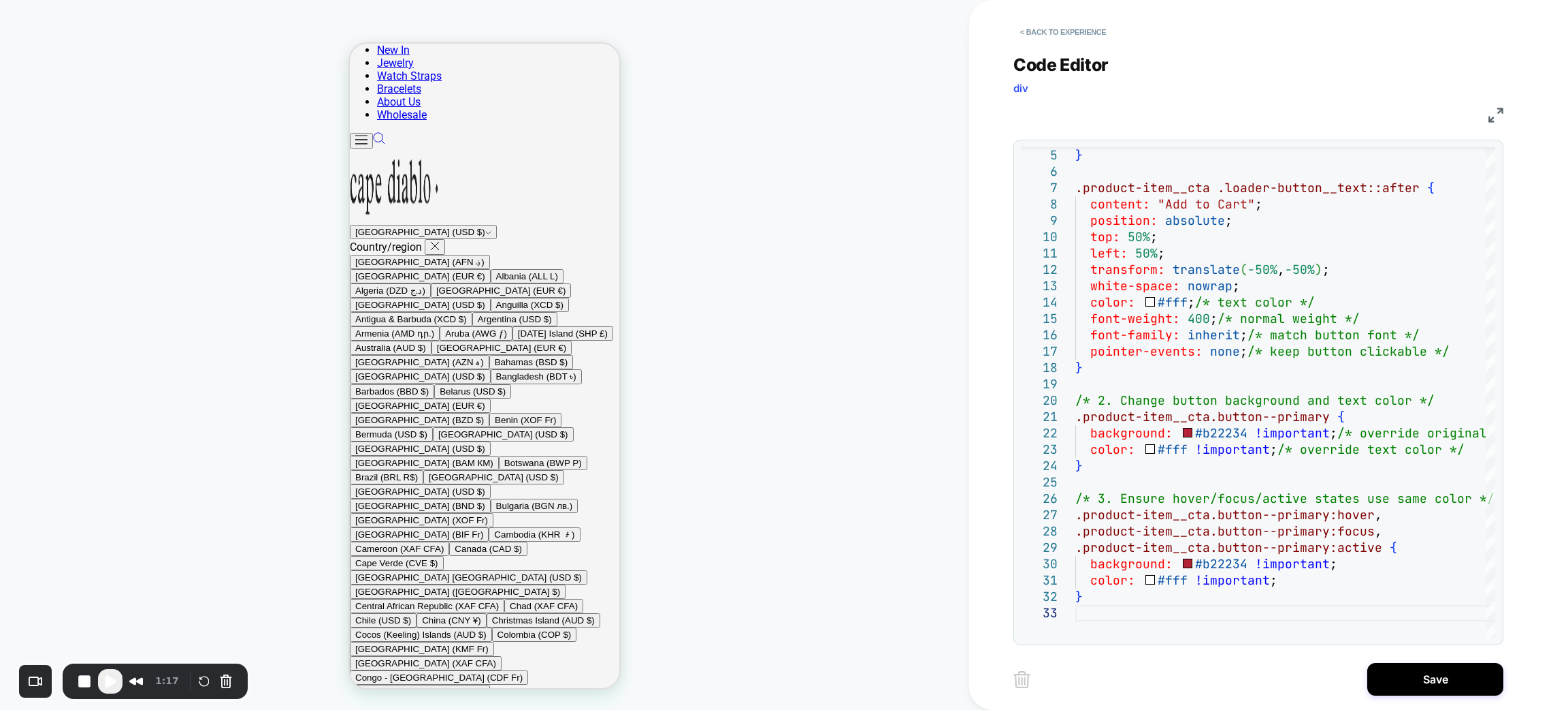
scroll to position [1214, 0]
click at [1277, 379] on div "top: 50% ; left: 50% ; transform: translate ( -50% , -50% ) ; white-space: nowr…" at bounding box center [1352, 588] width 553 height 1014
type textarea "**********"
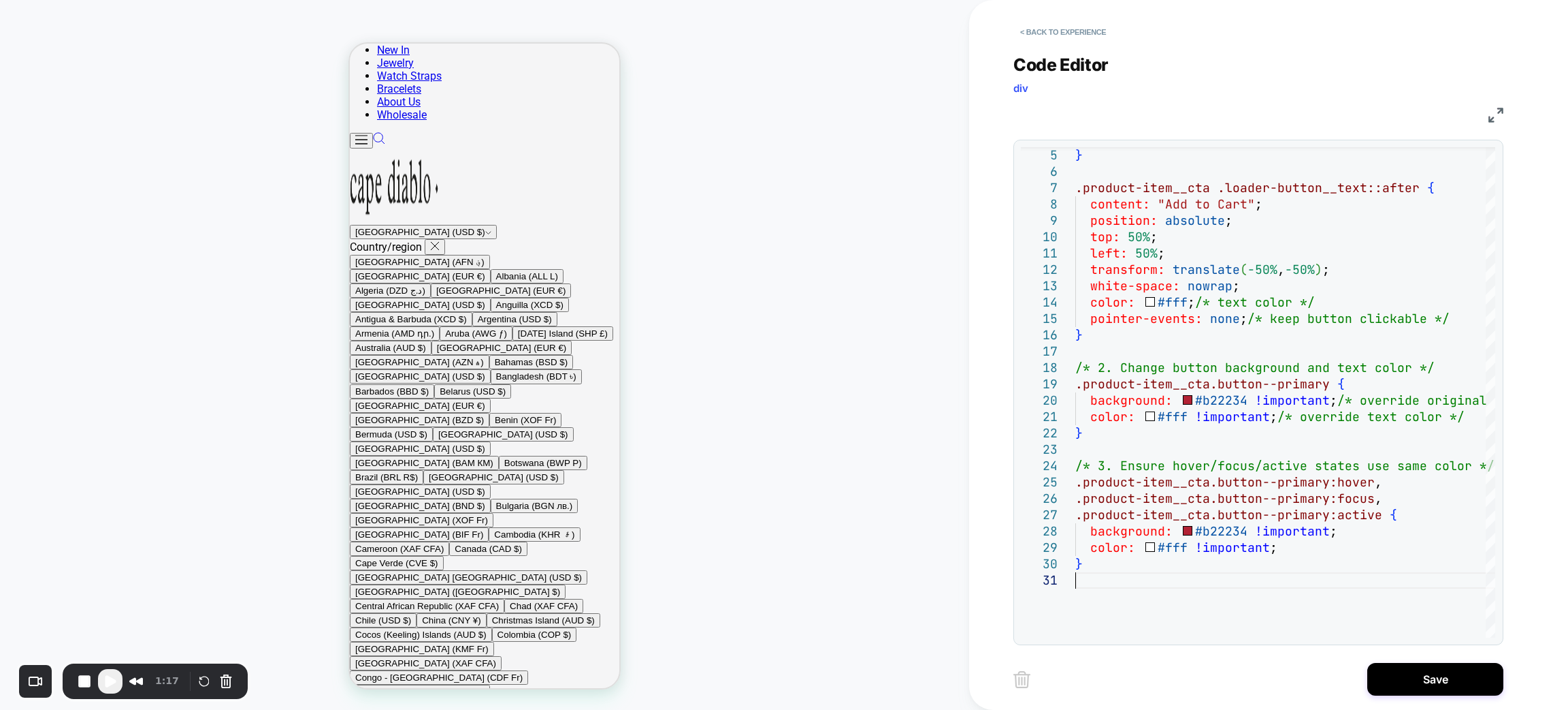
scroll to position [1010, 0]
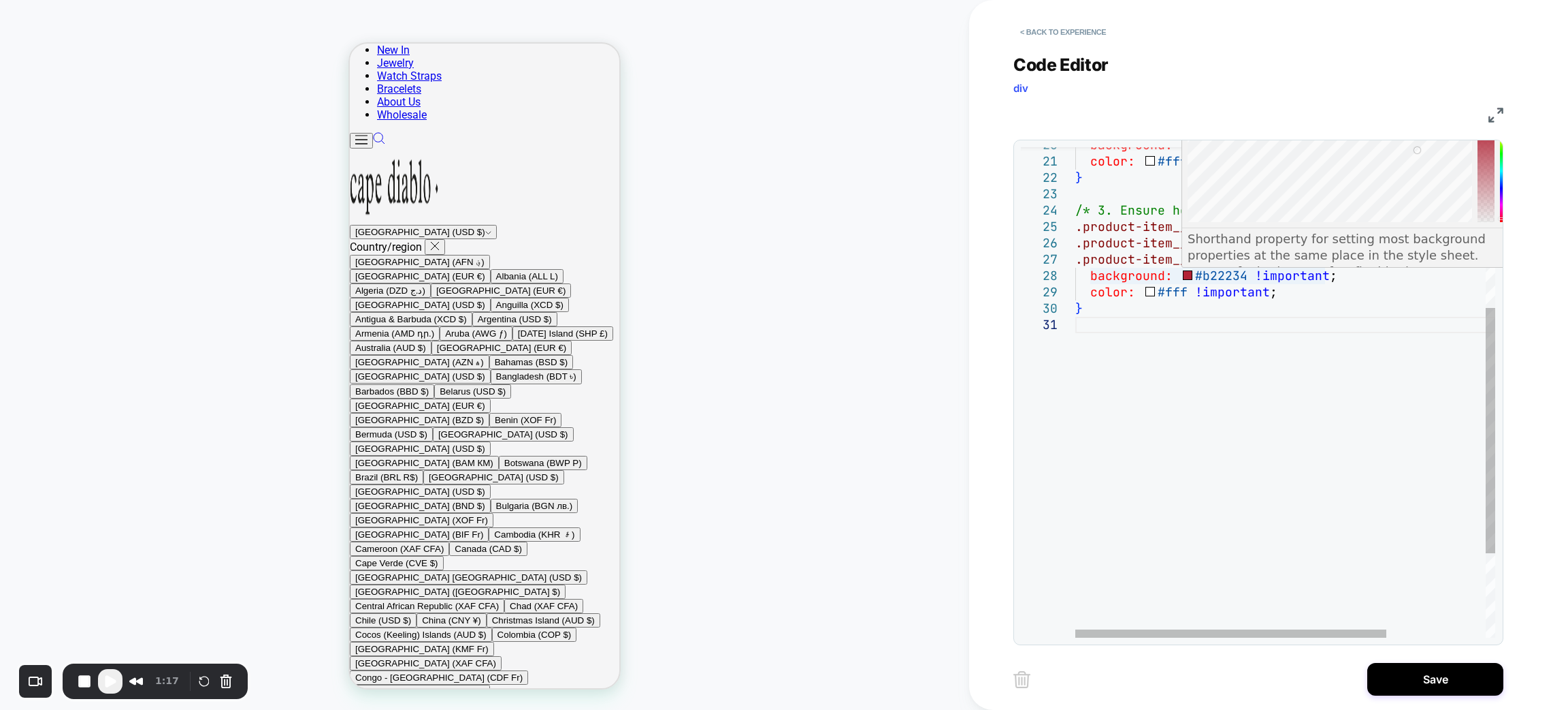
type textarea "**********"
click at [1197, 277] on div "background: #b22234 !important ; /* override original background */ color: #fff…" at bounding box center [1352, 316] width 553 height 981
drag, startPoint x: 1194, startPoint y: 275, endPoint x: 1245, endPoint y: 280, distance: 51.2
click at [1245, 280] on div "background: #b22234 !important ; /* override original background */ color: #fff…" at bounding box center [1352, 316] width 553 height 981
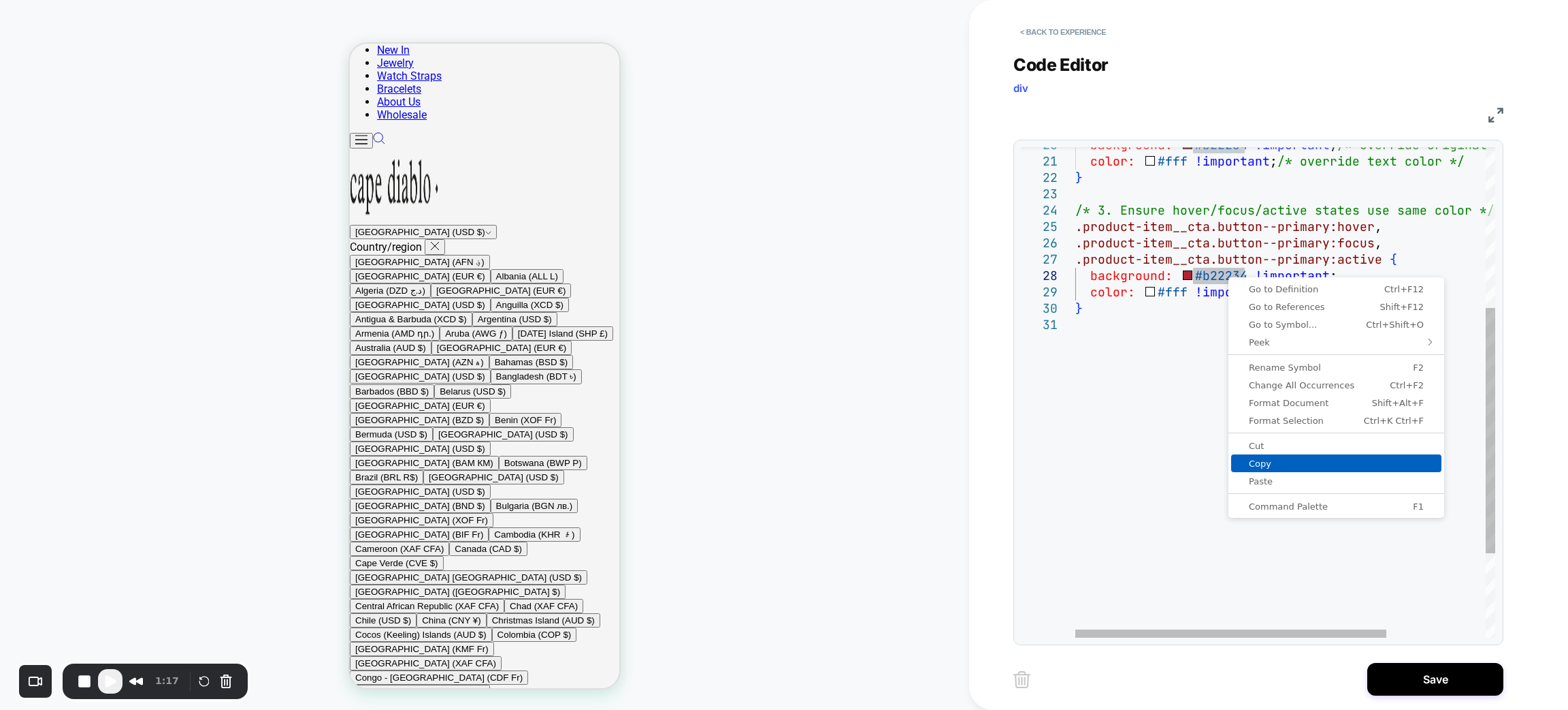
click at [1256, 463] on span "Copy" at bounding box center [1336, 463] width 210 height 9
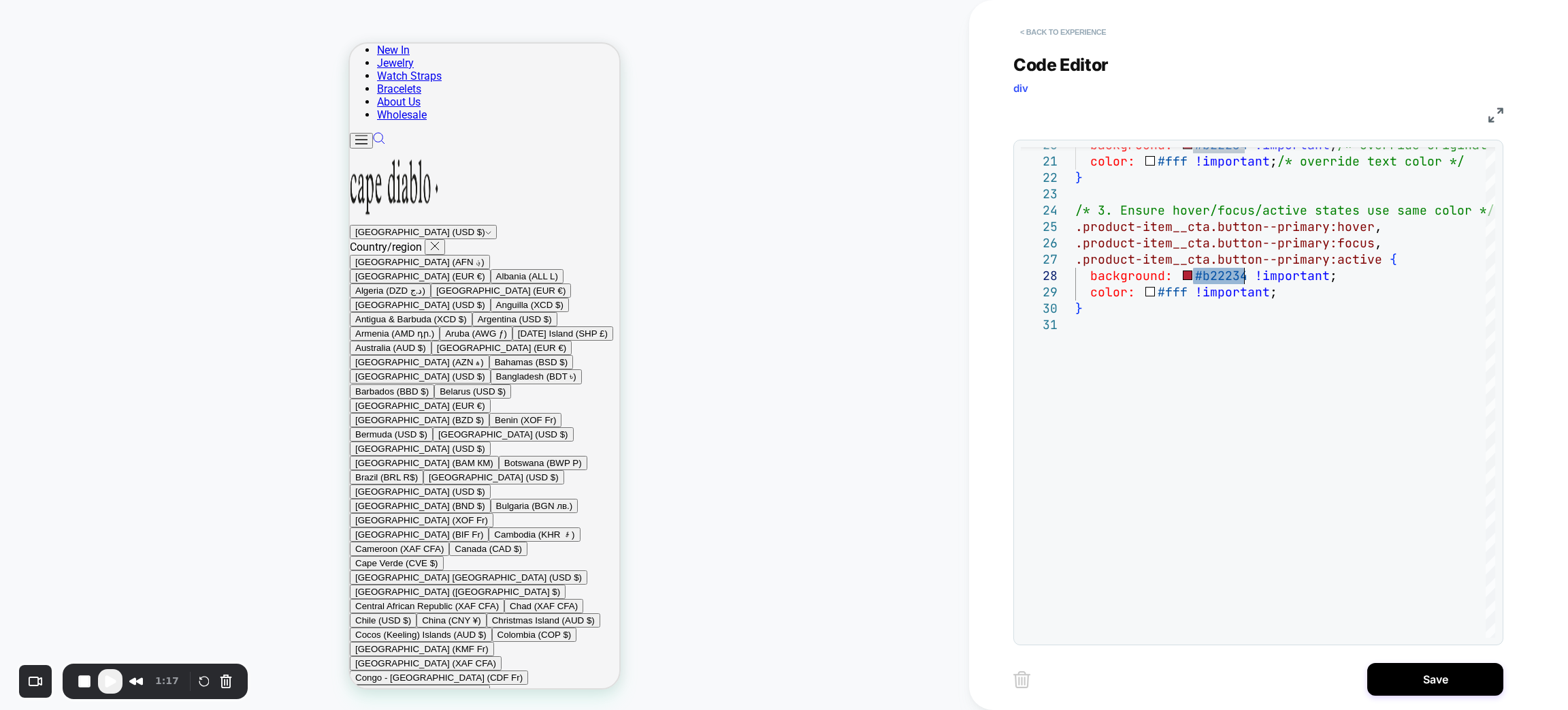
click at [0, 0] on button "< Back to experience" at bounding box center [0, 0] width 0 height 0
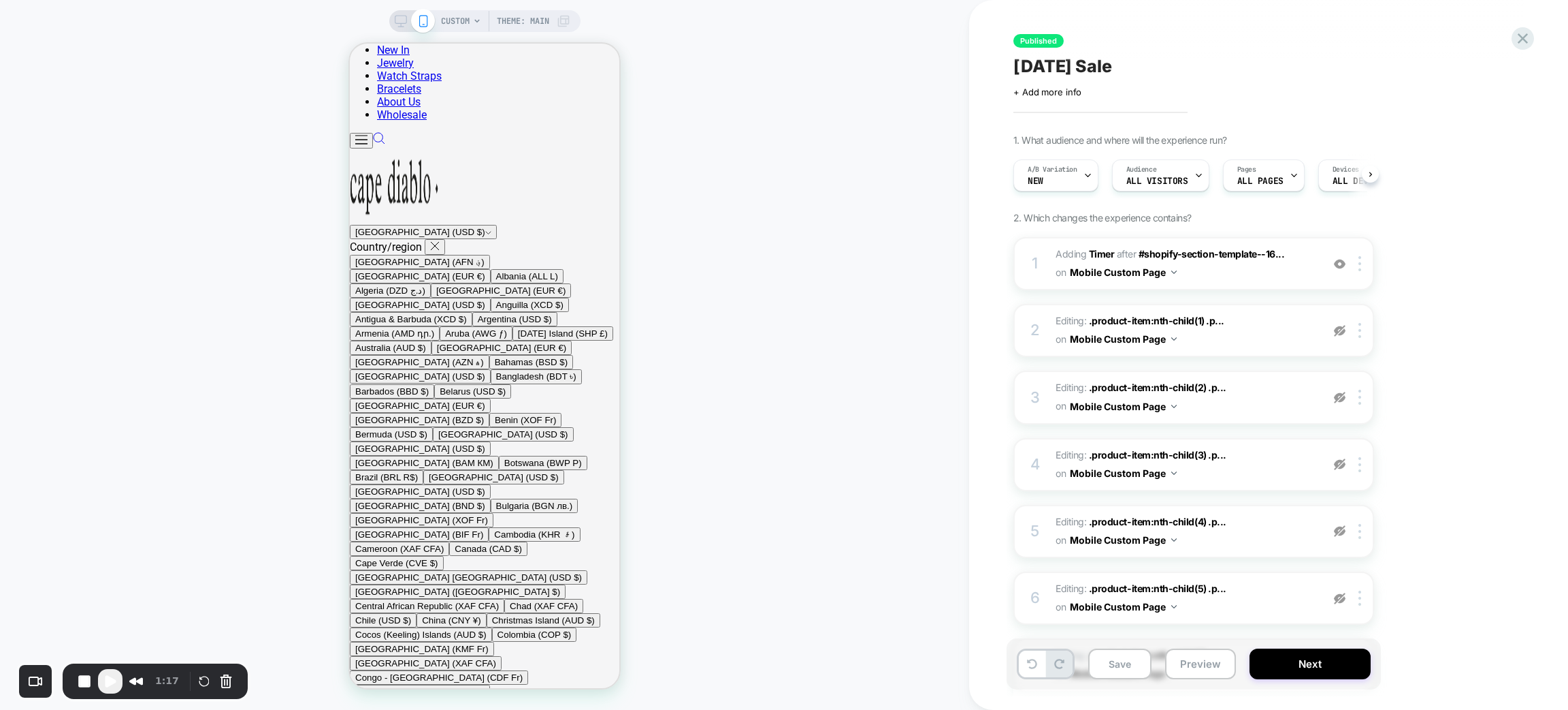
scroll to position [394, 0]
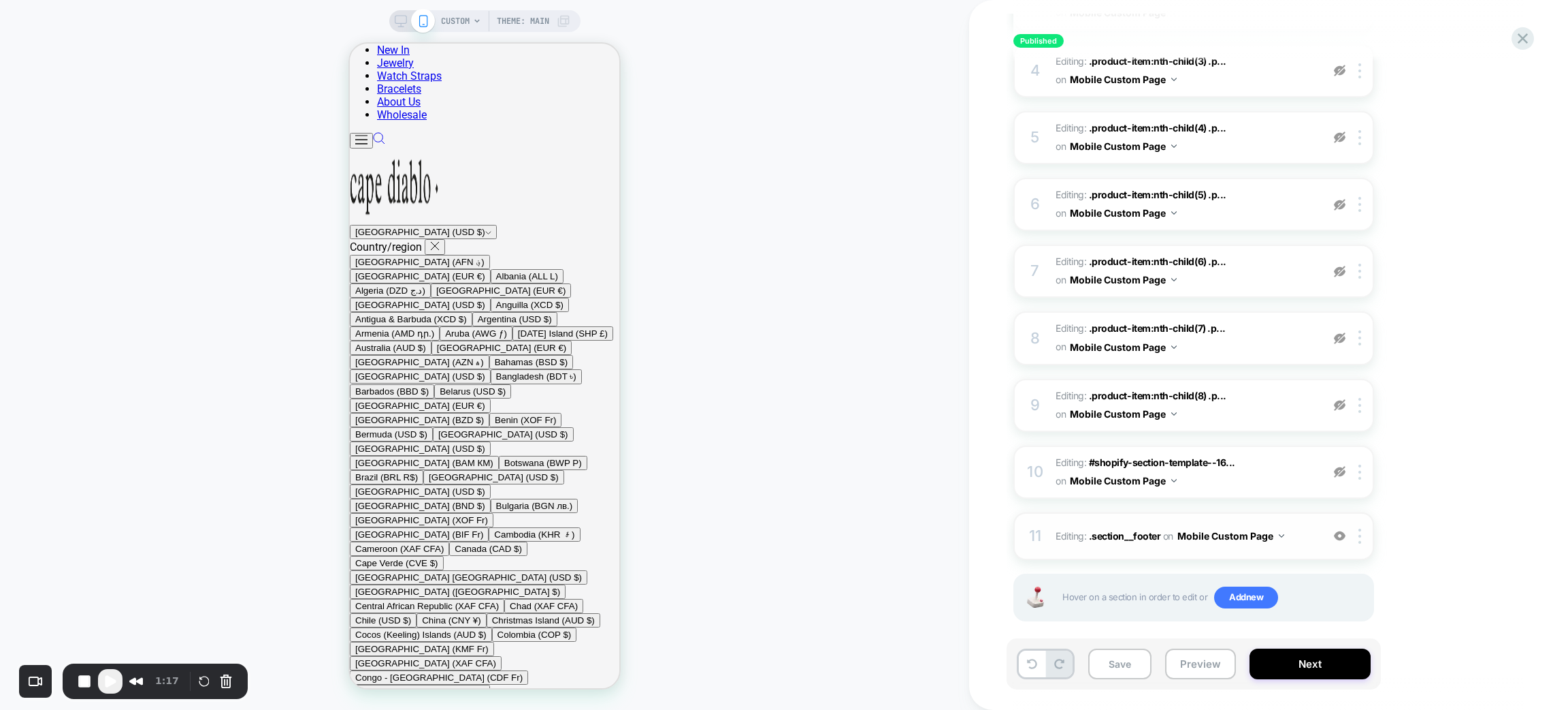
click at [1199, 538] on div "11 Editing : .section__footer .section__footer on Mobile Custom Page Add Before…" at bounding box center [1194, 536] width 361 height 47
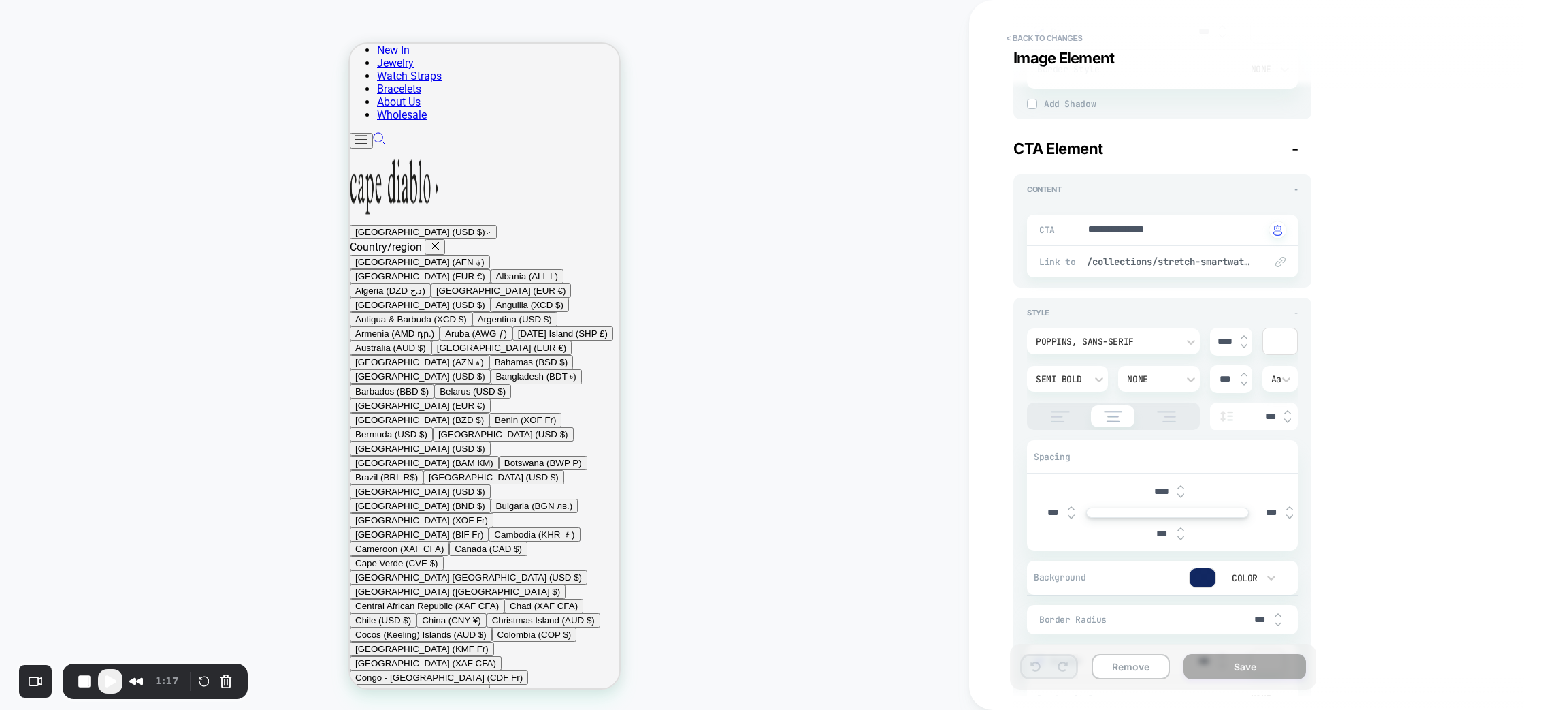
scroll to position [825, 0]
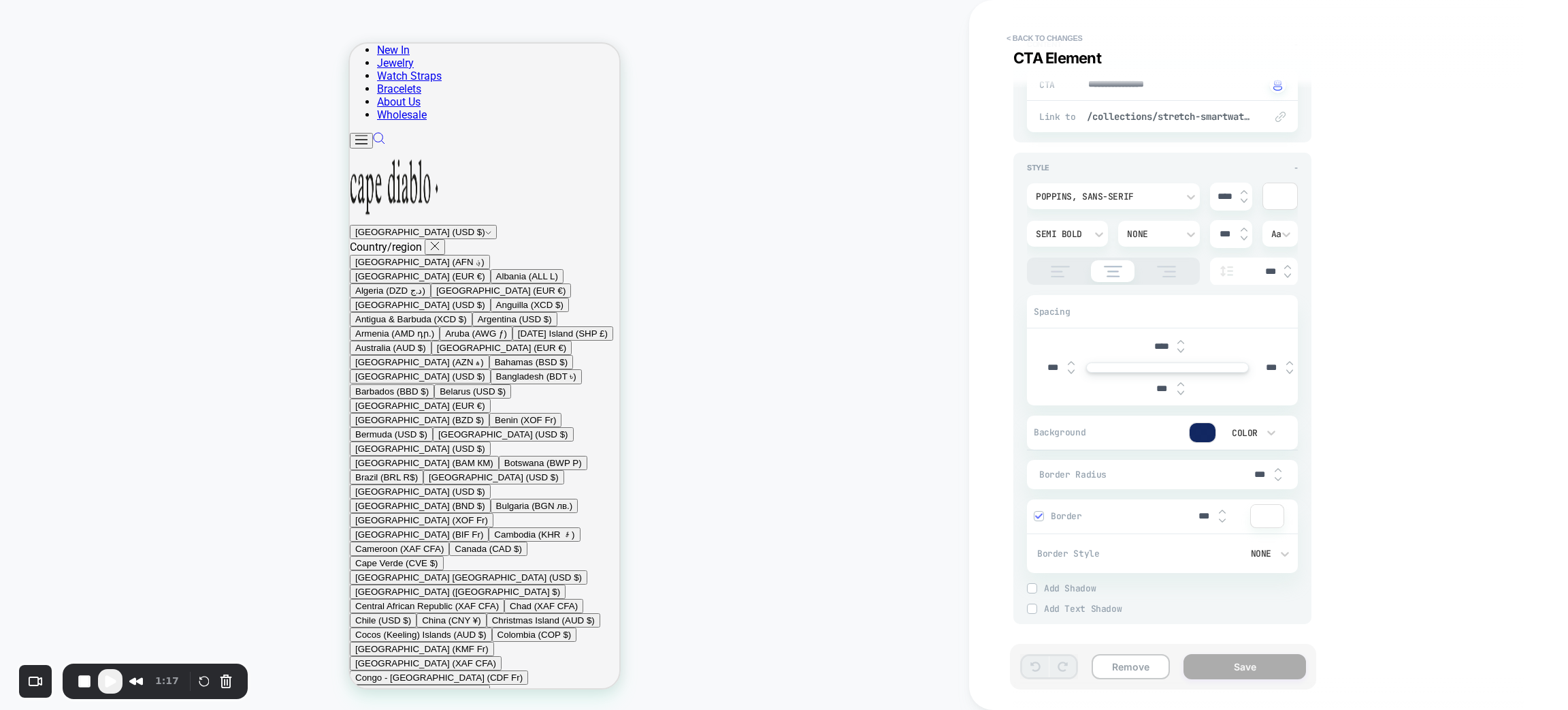
click at [1199, 429] on div at bounding box center [1202, 432] width 26 height 19
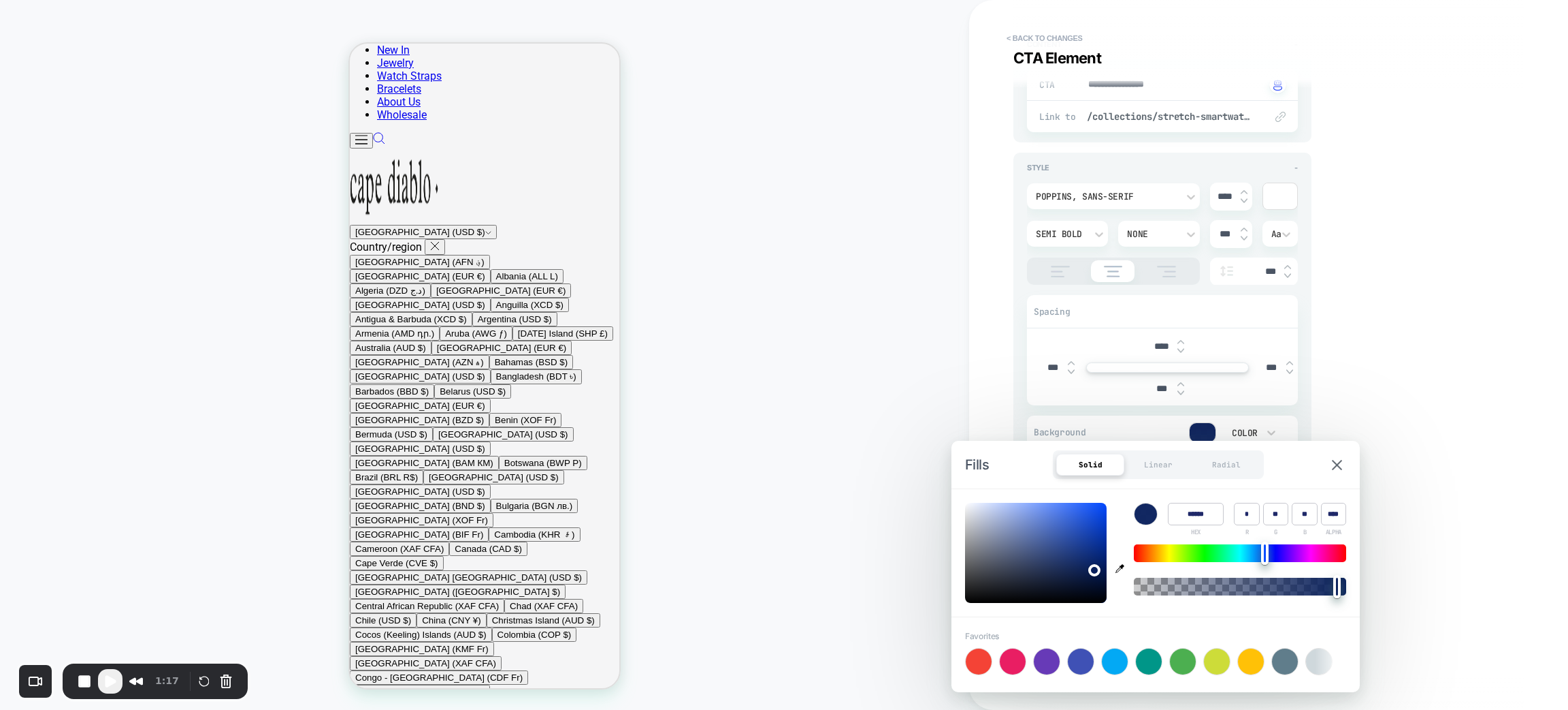
click at [879, 310] on div "CUSTOM Theme: MAIN" at bounding box center [485, 355] width 969 height 683
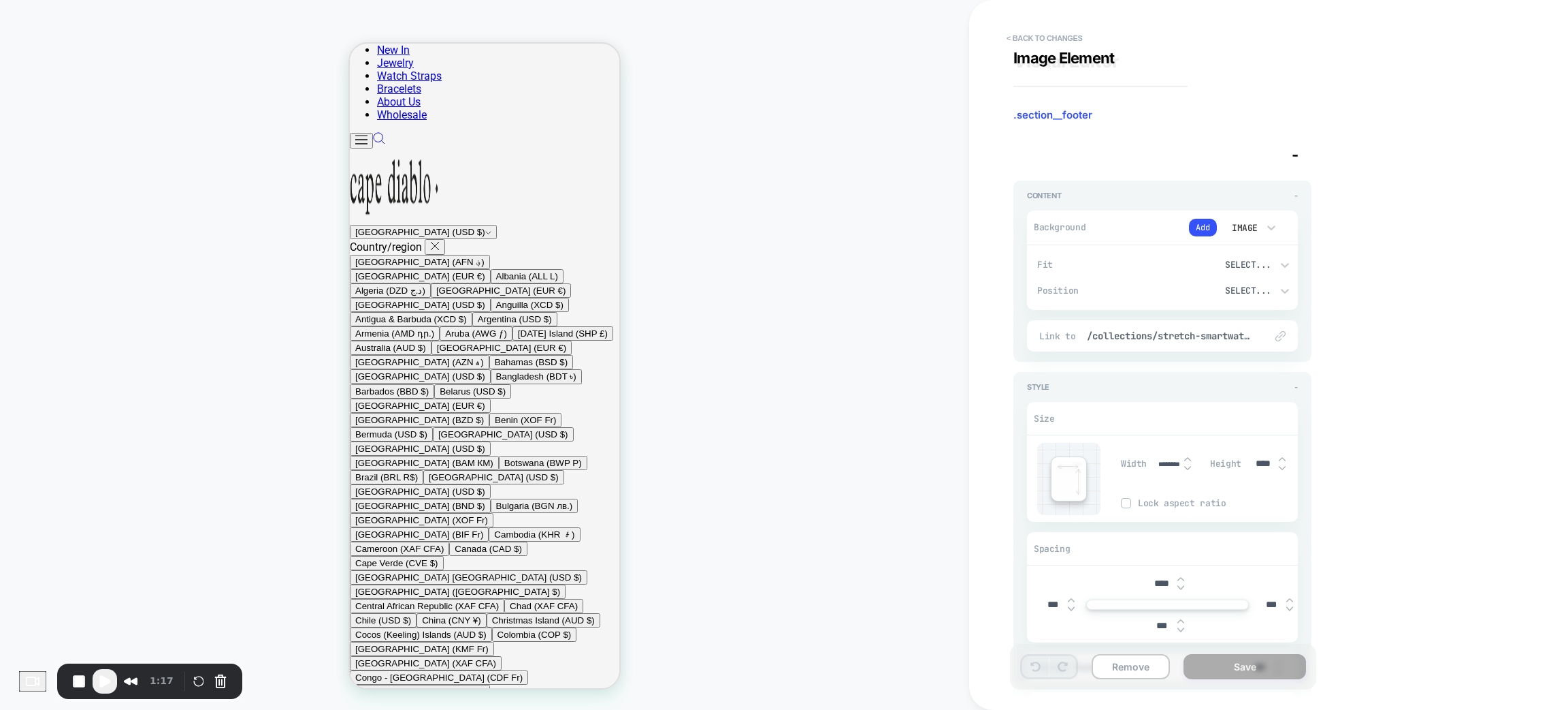
scroll to position [0, 0]
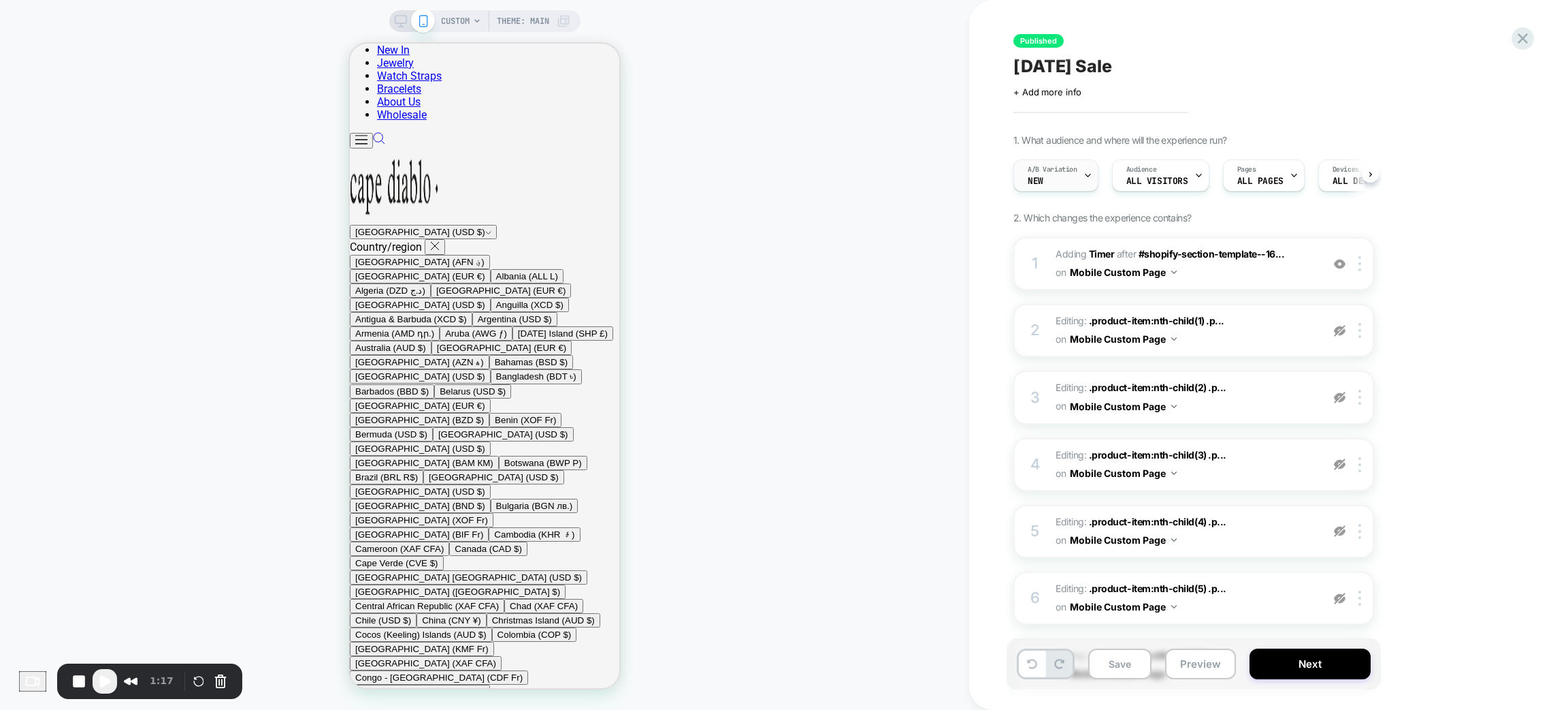
scroll to position [0, 1]
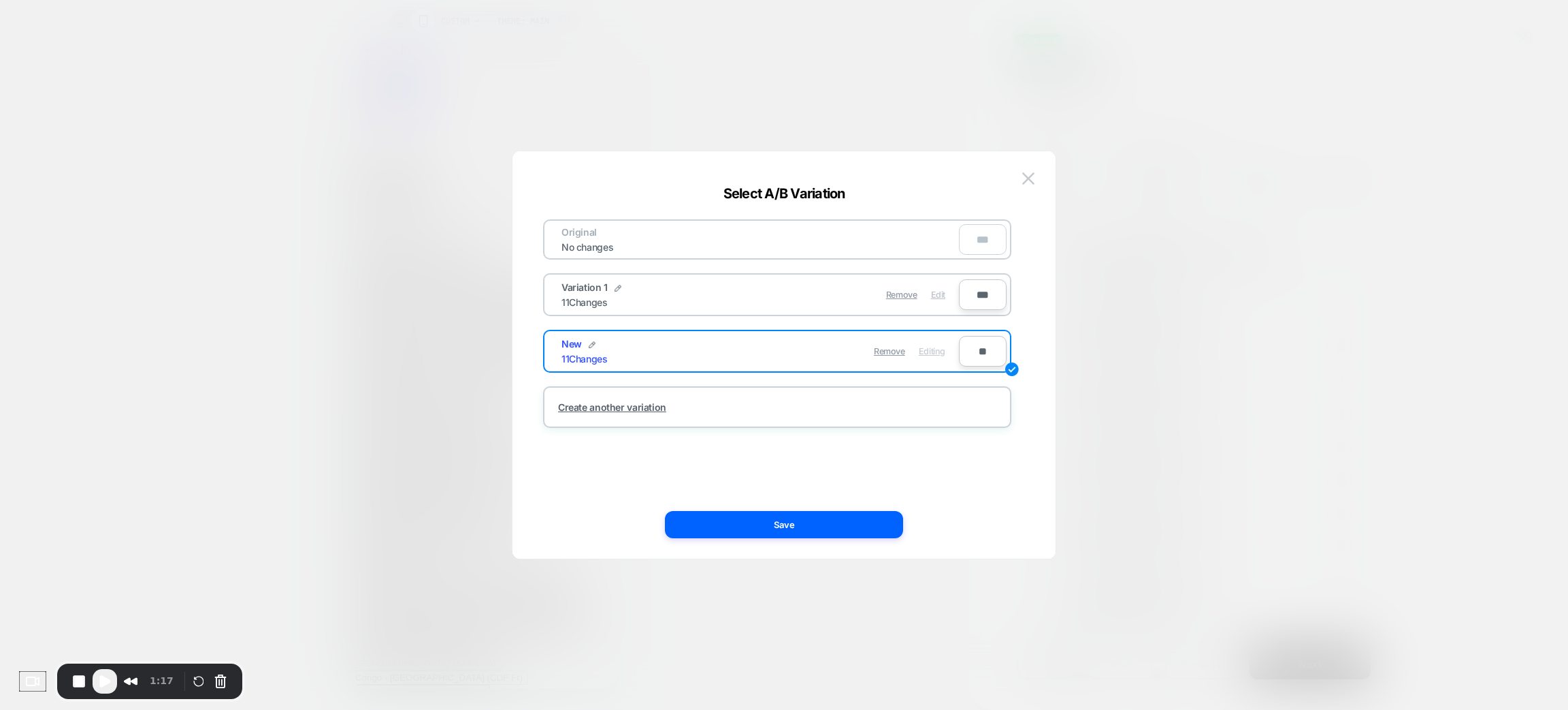
click at [936, 300] on div "Edit" at bounding box center [938, 295] width 14 height 27
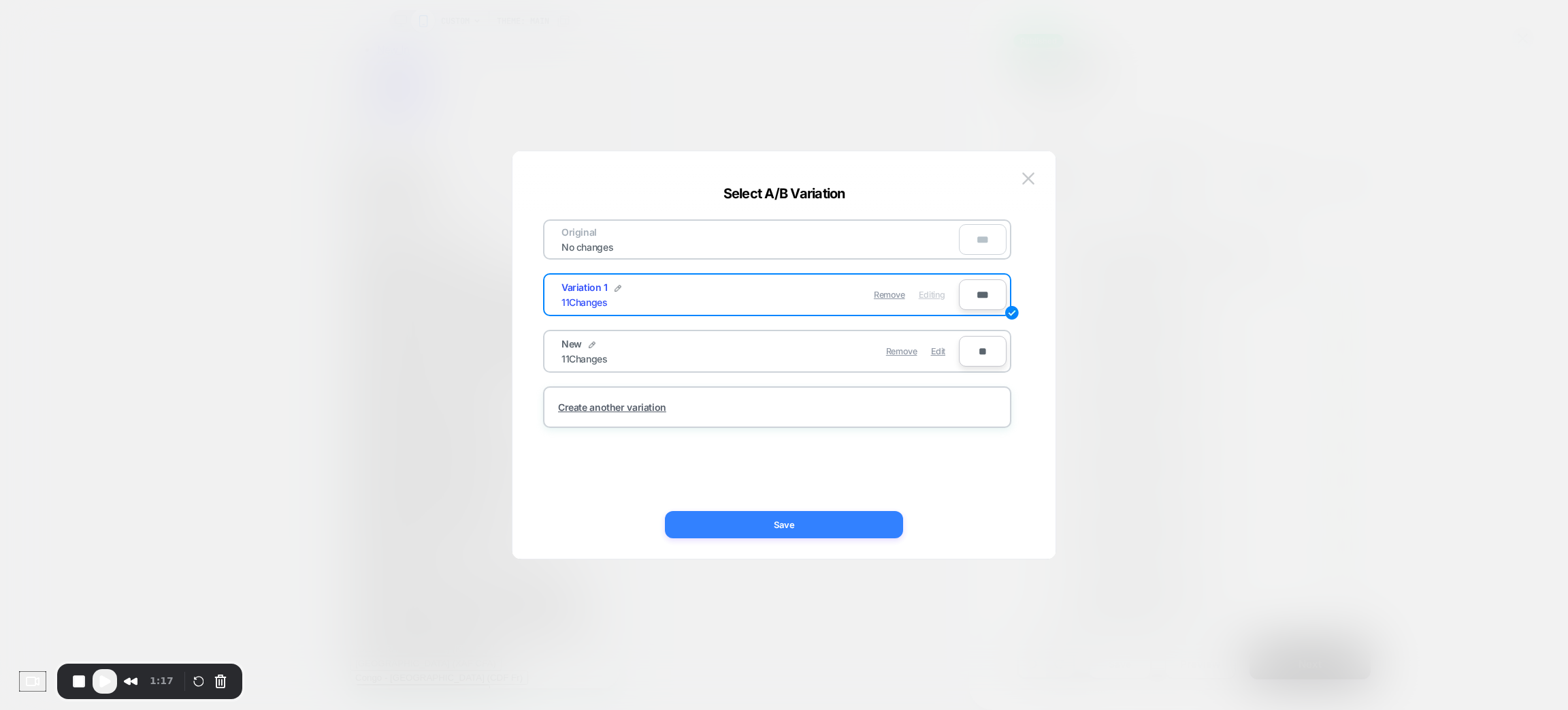
click at [845, 522] on button "Save" at bounding box center [784, 524] width 238 height 27
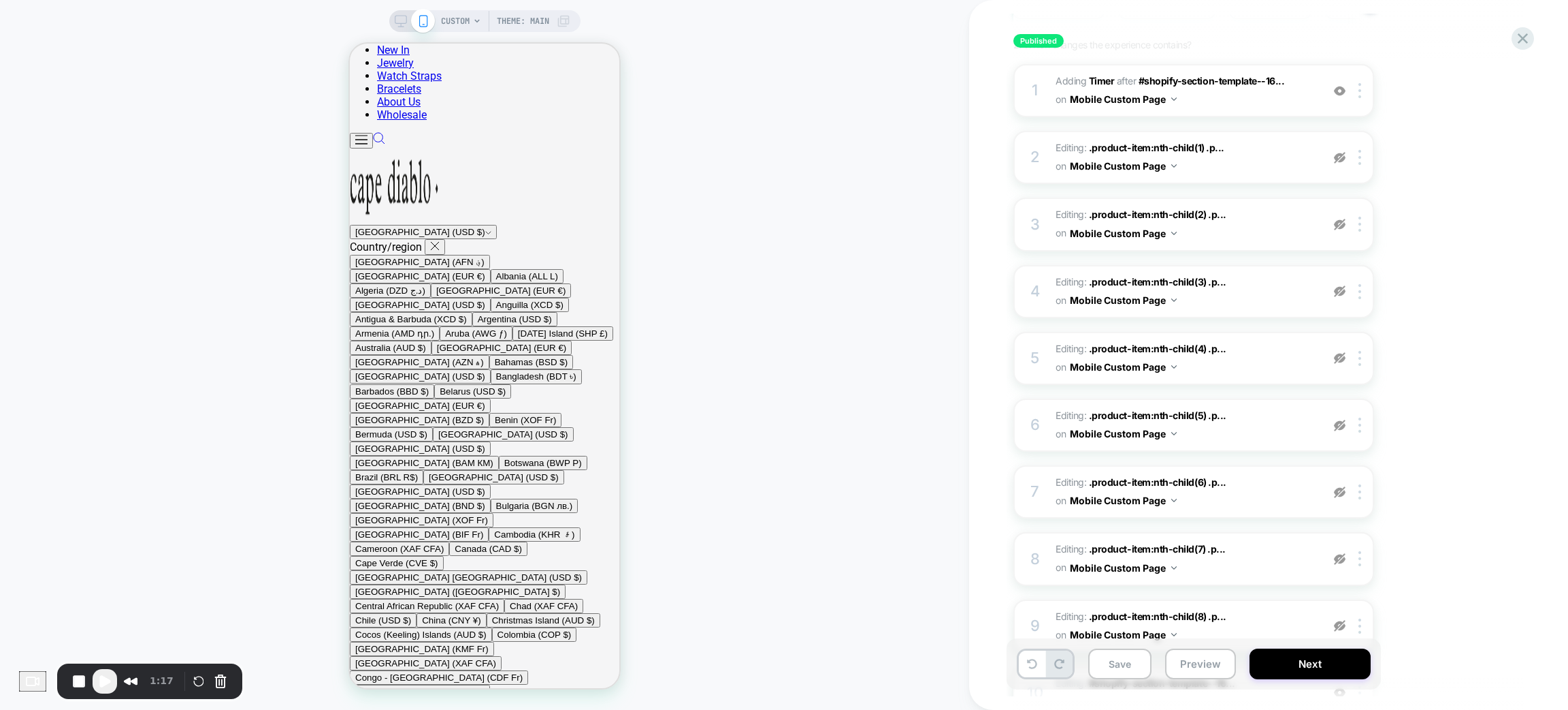
scroll to position [394, 0]
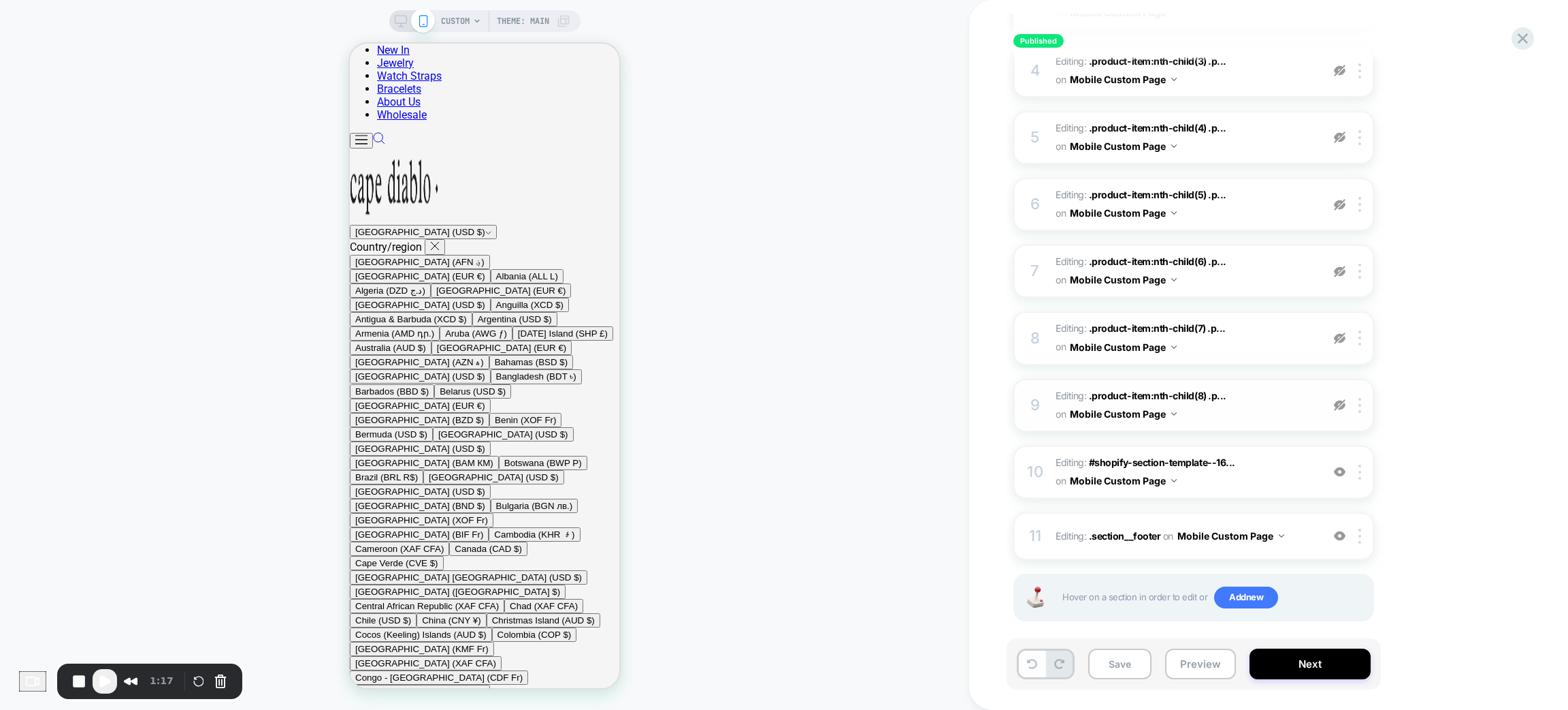
click at [1338, 399] on img at bounding box center [1340, 405] width 12 height 12
click at [1335, 332] on img at bounding box center [1340, 338] width 12 height 12
click at [1342, 132] on img at bounding box center [1340, 138] width 12 height 12
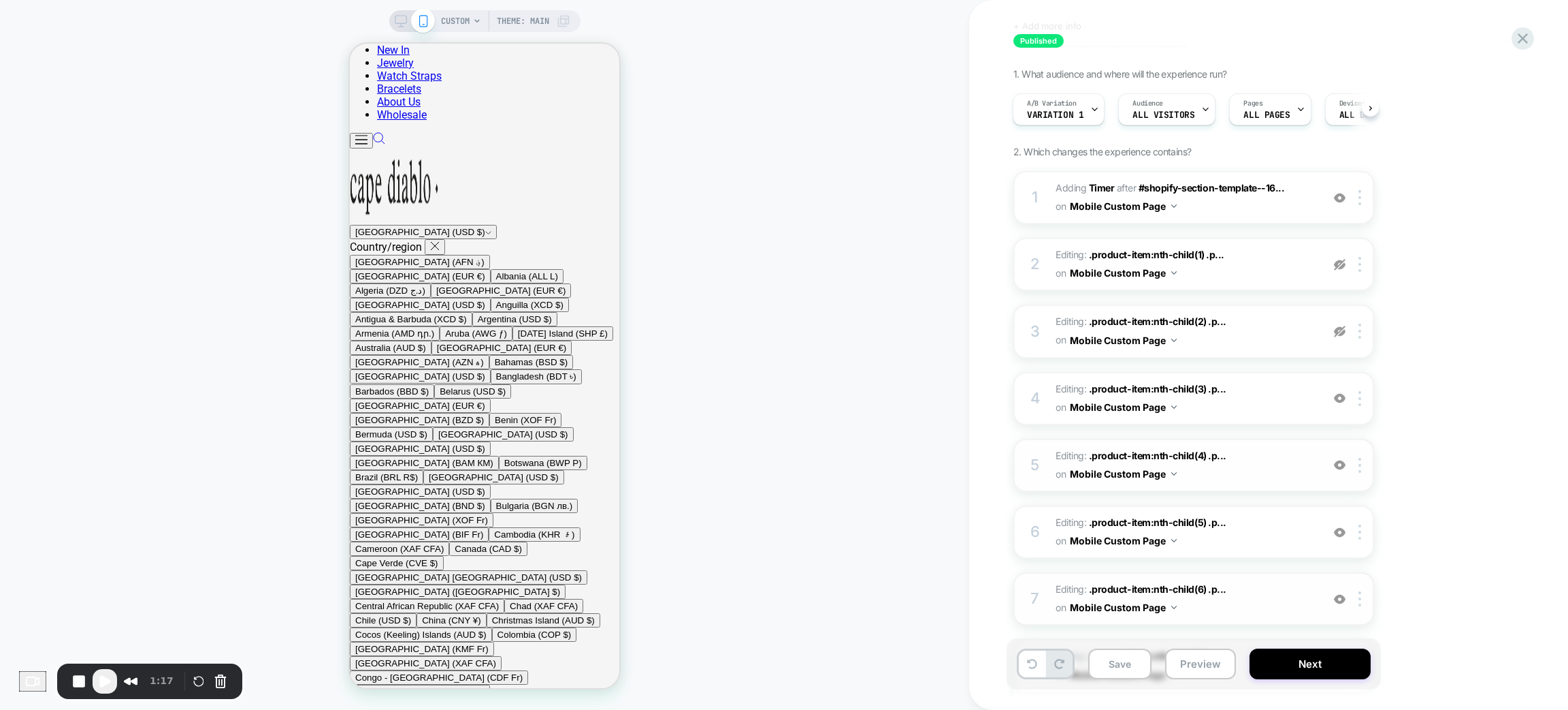
scroll to position [0, 0]
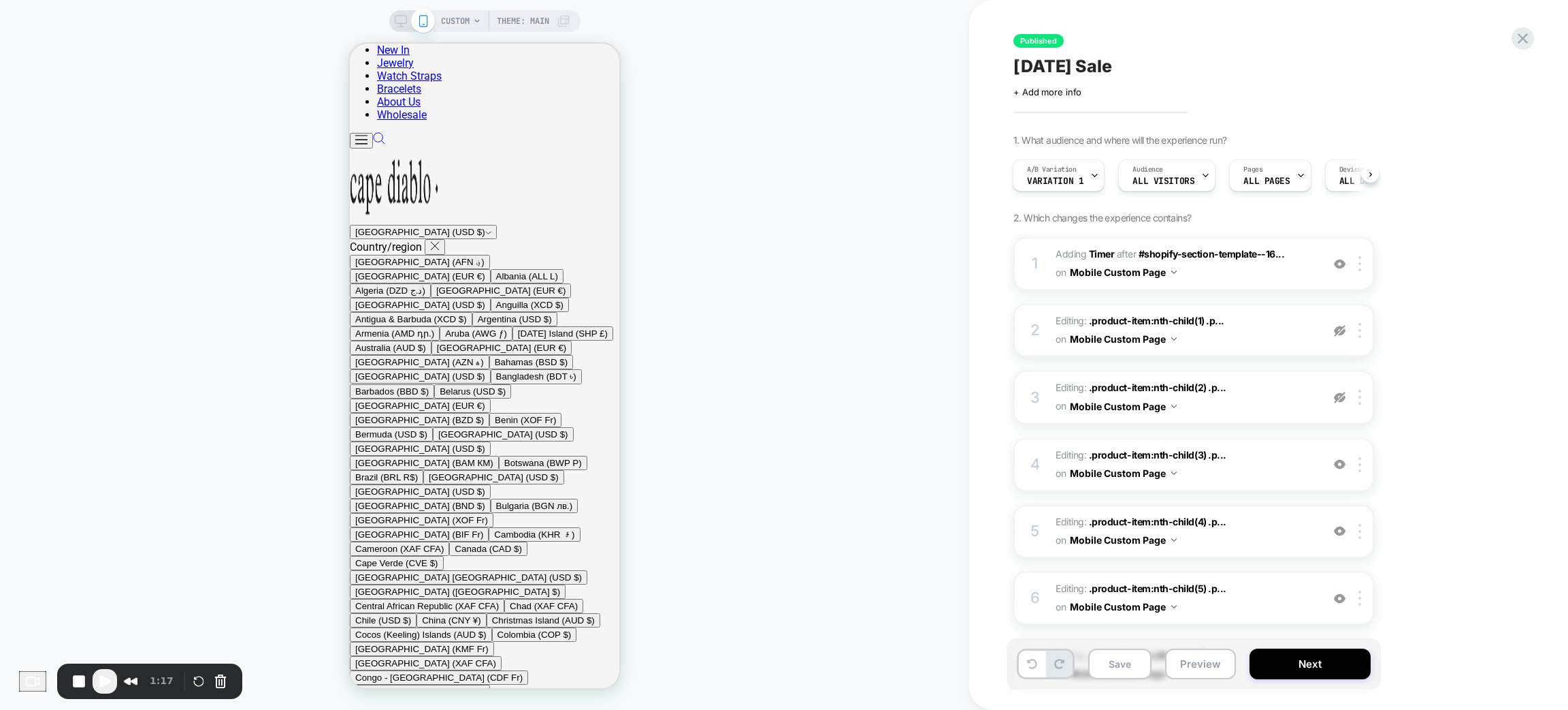
drag, startPoint x: 1340, startPoint y: 387, endPoint x: 1339, endPoint y: 417, distance: 30.0
click at [1341, 389] on div at bounding box center [1340, 397] width 22 height 15
click at [1086, 170] on div "A/B Variation Variation 1" at bounding box center [1055, 175] width 84 height 30
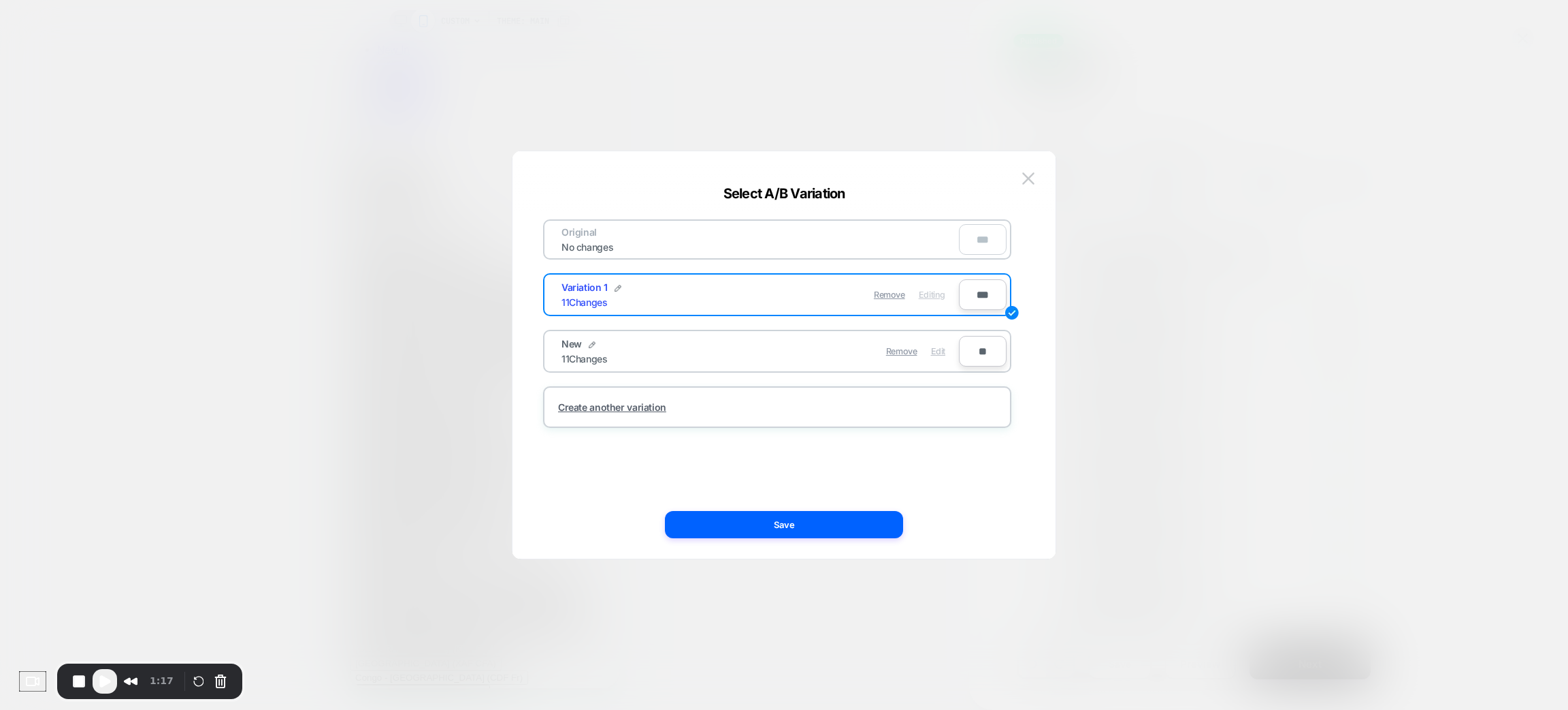
click at [933, 346] on span "Edit" at bounding box center [938, 351] width 14 height 10
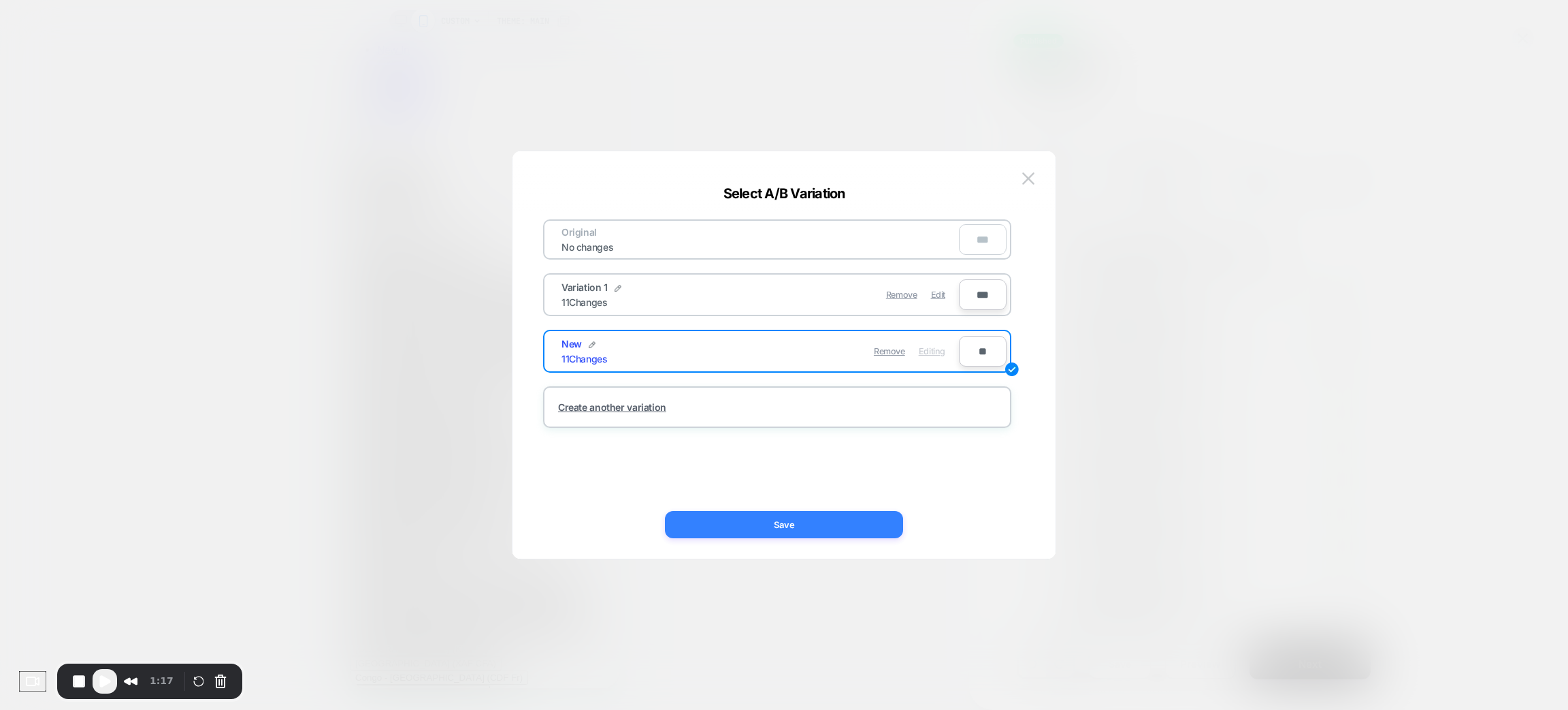
click at [770, 531] on button "Save" at bounding box center [784, 524] width 238 height 27
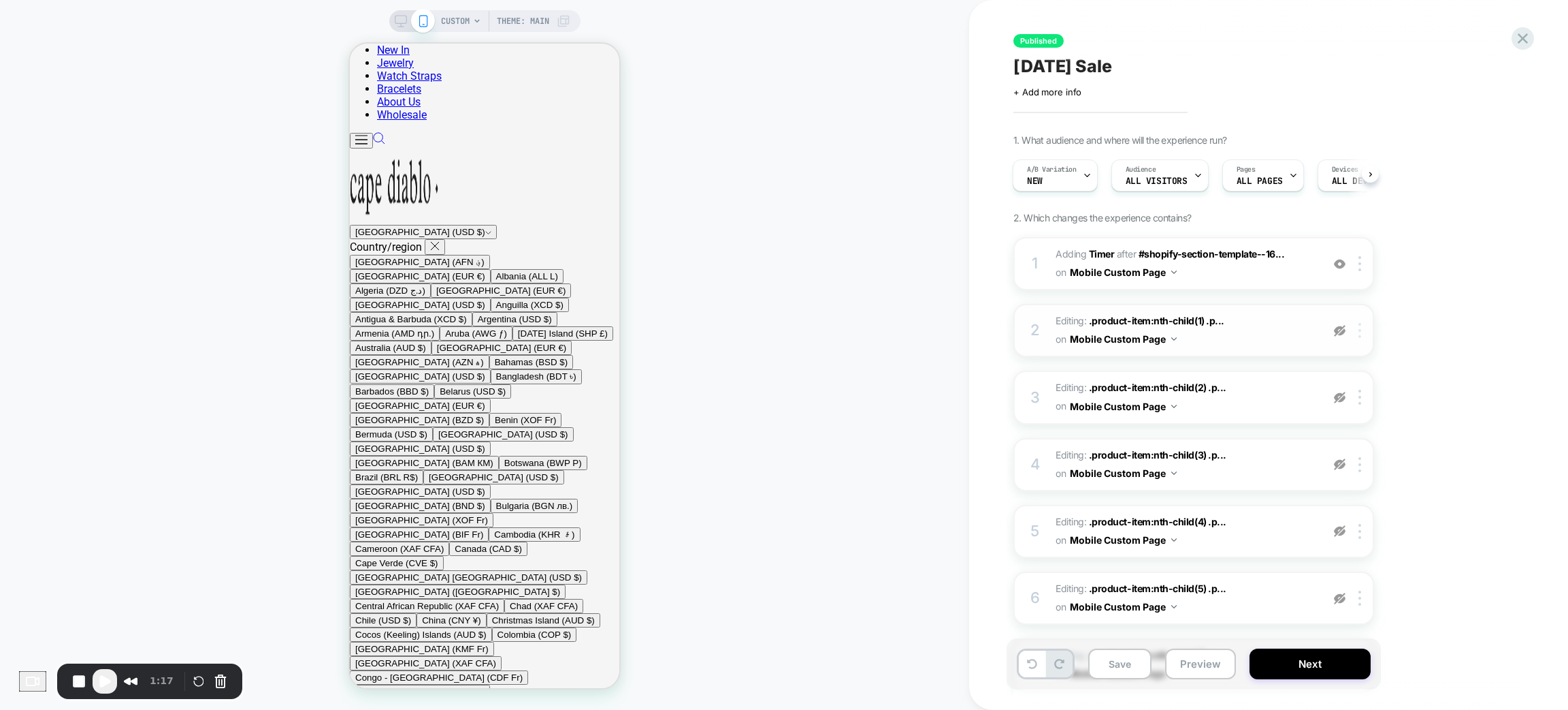
click at [1356, 328] on div at bounding box center [1362, 330] width 22 height 15
click at [1365, 323] on div at bounding box center [1362, 330] width 22 height 15
click at [1357, 323] on div at bounding box center [1362, 330] width 22 height 15
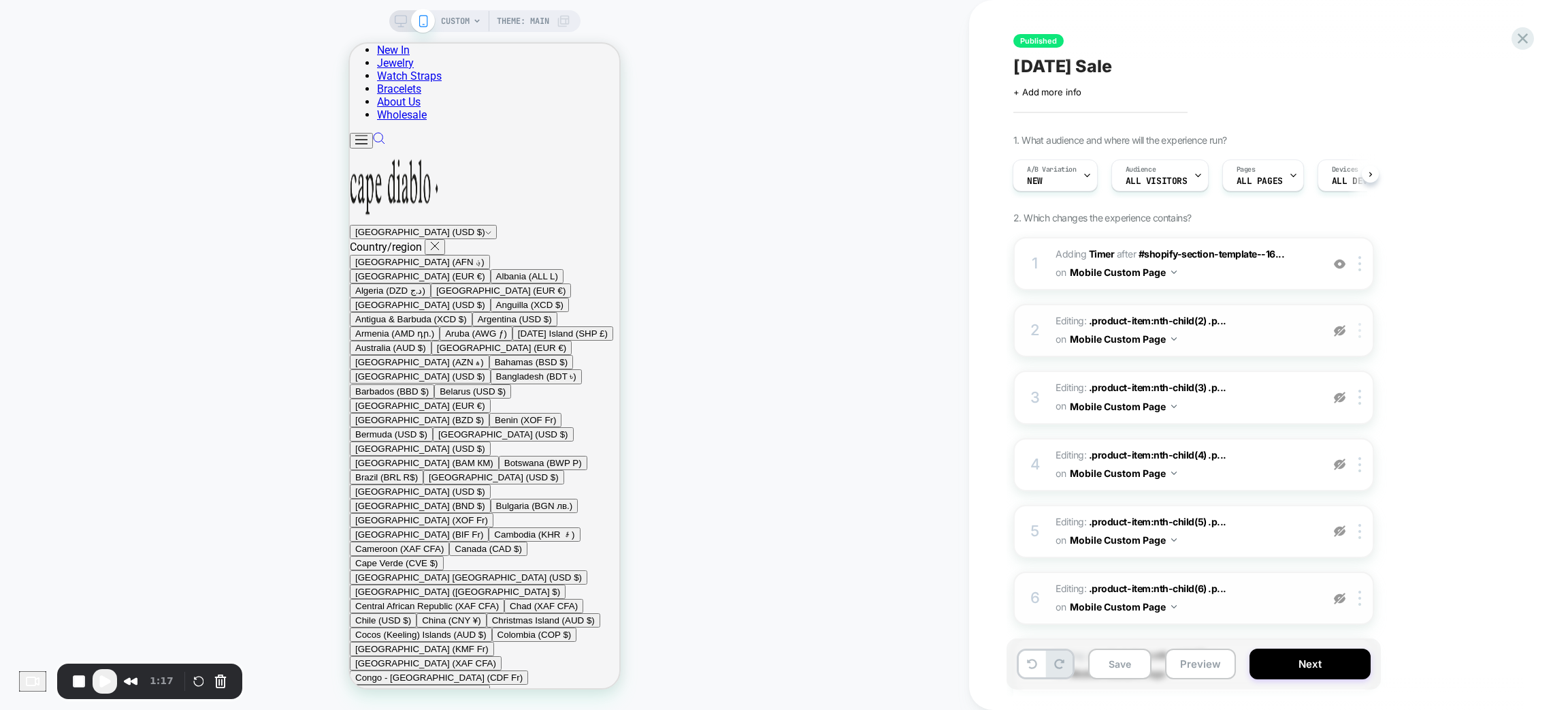
click at [1367, 323] on div at bounding box center [1362, 330] width 22 height 15
click at [1337, 364] on div "Delete" at bounding box center [1362, 361] width 121 height 37
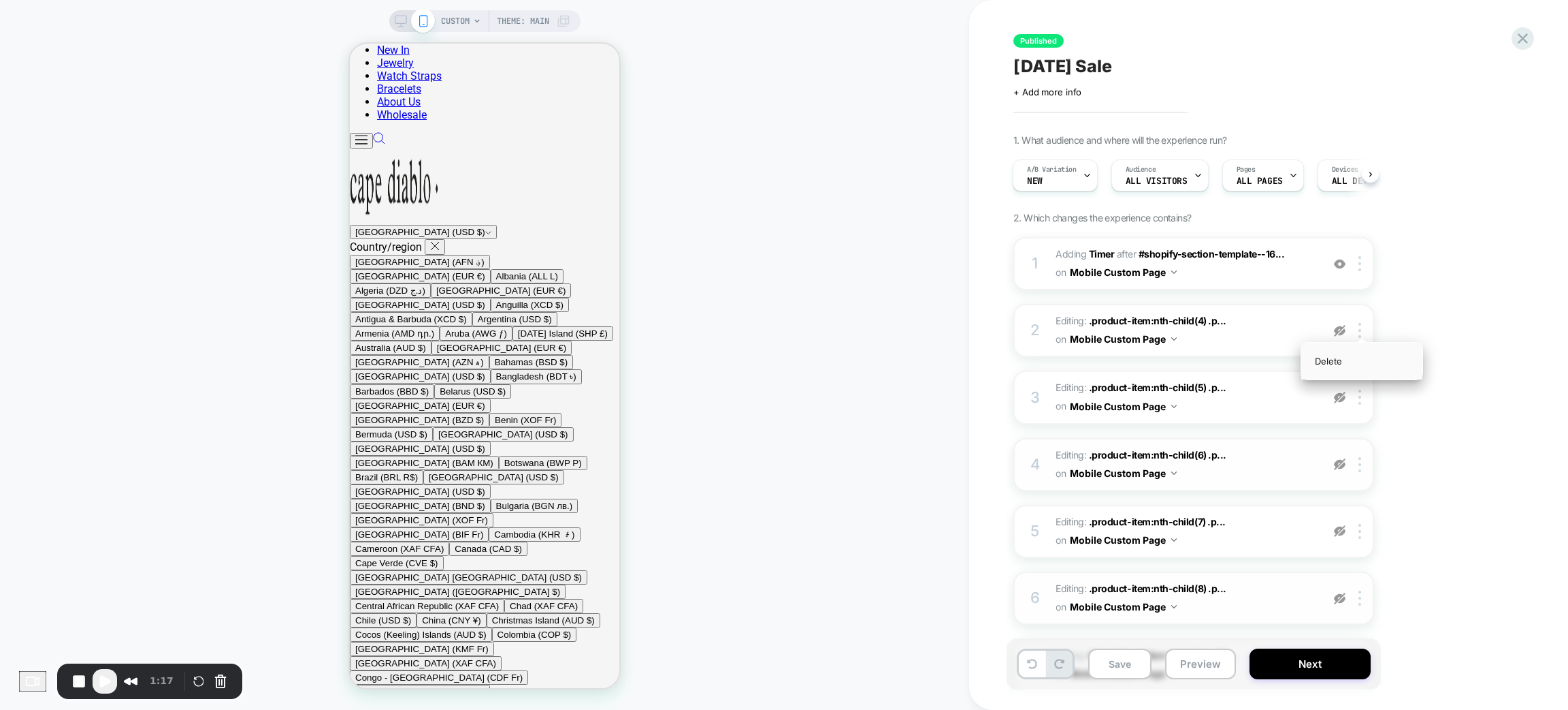
click at [1345, 352] on div "Delete" at bounding box center [1362, 361] width 121 height 37
click at [1359, 327] on img at bounding box center [1360, 330] width 3 height 15
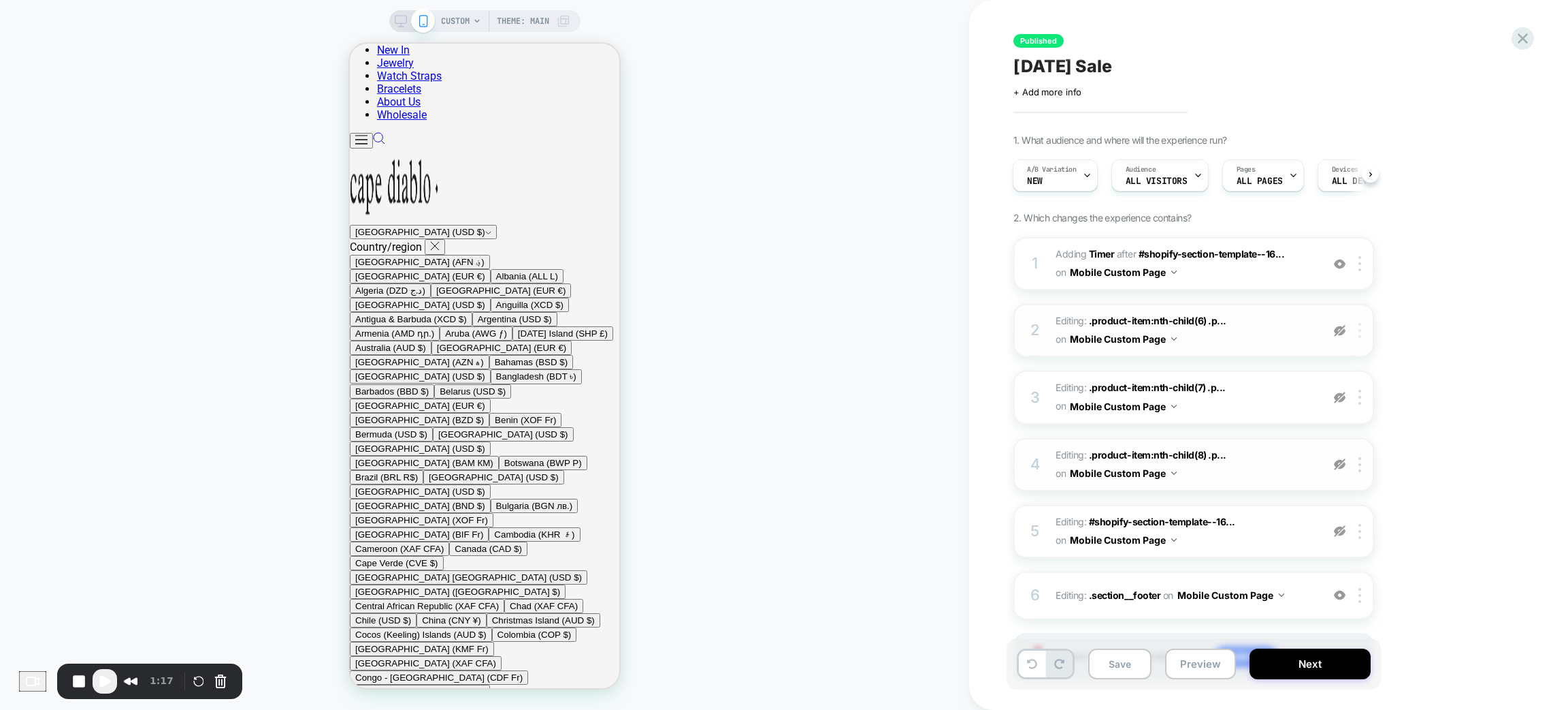
click at [1363, 330] on div at bounding box center [1362, 330] width 22 height 15
click at [1348, 360] on div "Delete" at bounding box center [1362, 361] width 121 height 37
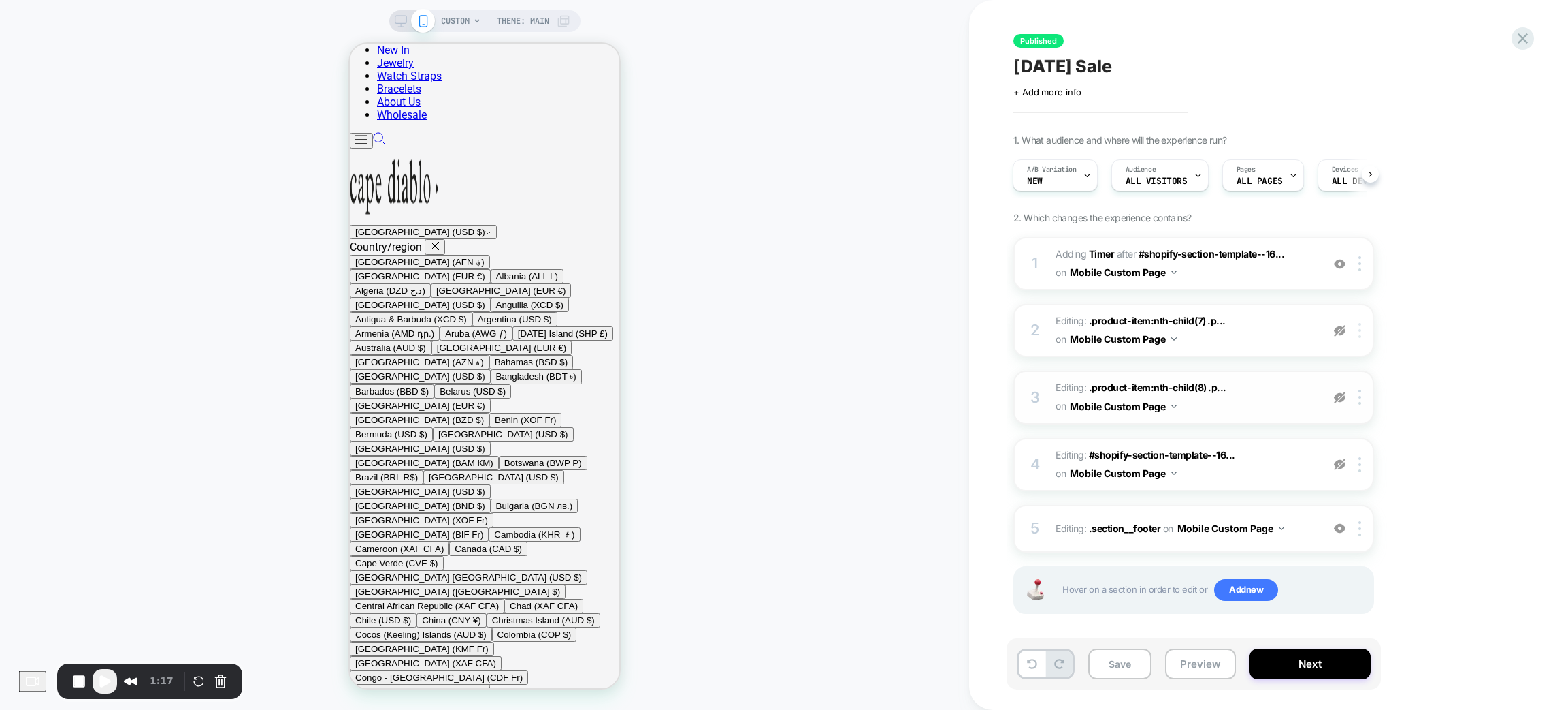
click at [1359, 335] on img at bounding box center [1360, 330] width 3 height 15
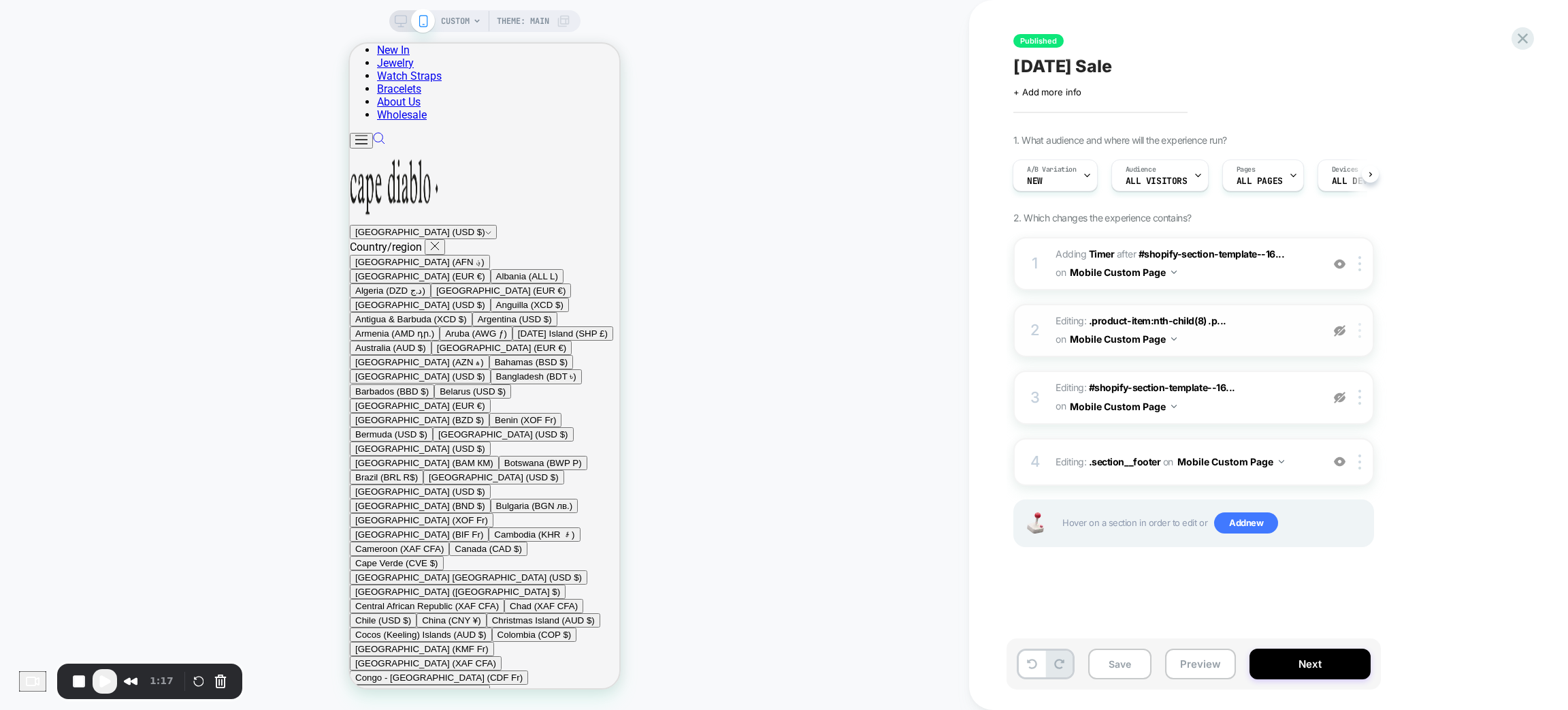
click at [1364, 323] on div at bounding box center [1362, 330] width 22 height 15
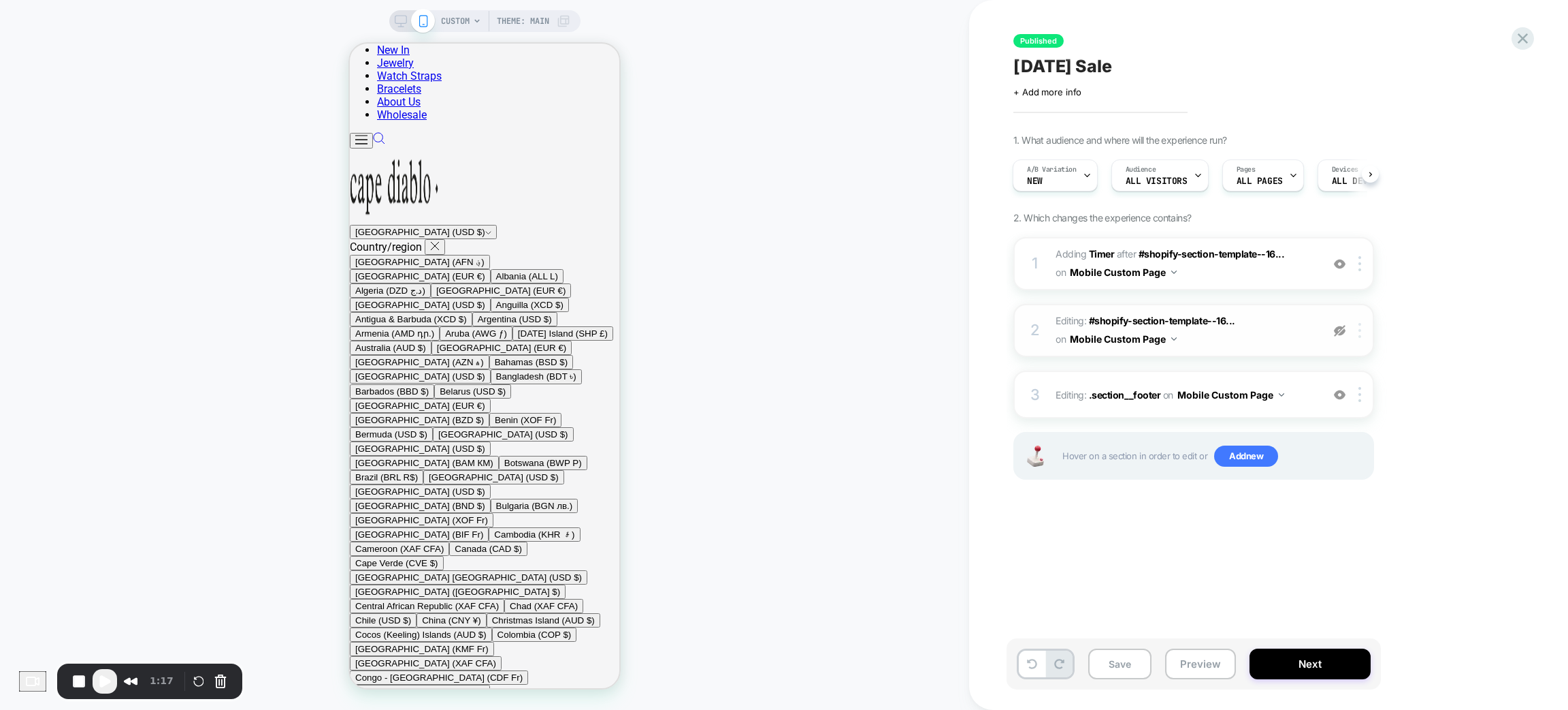
click at [1358, 323] on div at bounding box center [1362, 330] width 22 height 15
click at [1356, 355] on div "Delete" at bounding box center [1362, 361] width 121 height 37
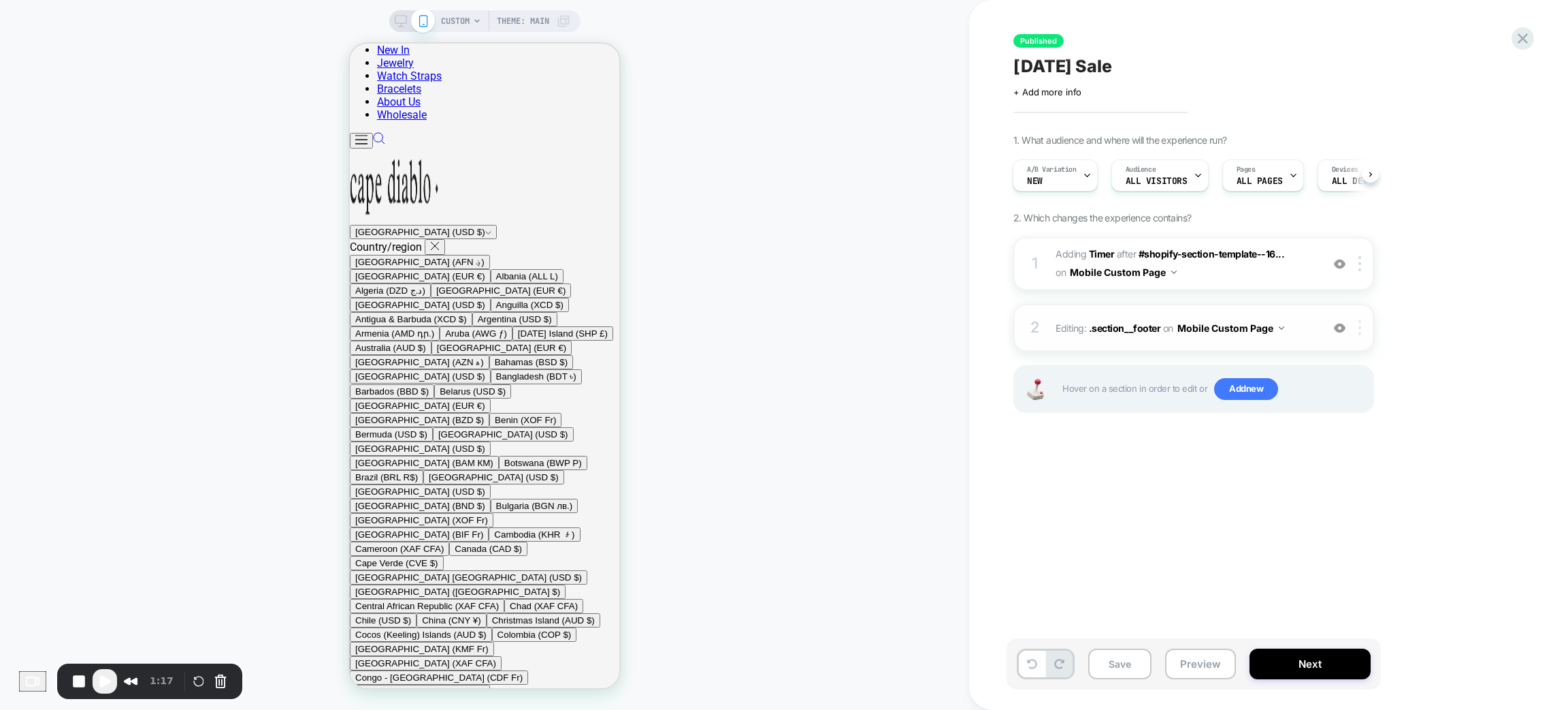
click at [1362, 320] on img at bounding box center [1360, 327] width 3 height 15
click at [1335, 432] on div "Delete" at bounding box center [1362, 434] width 121 height 37
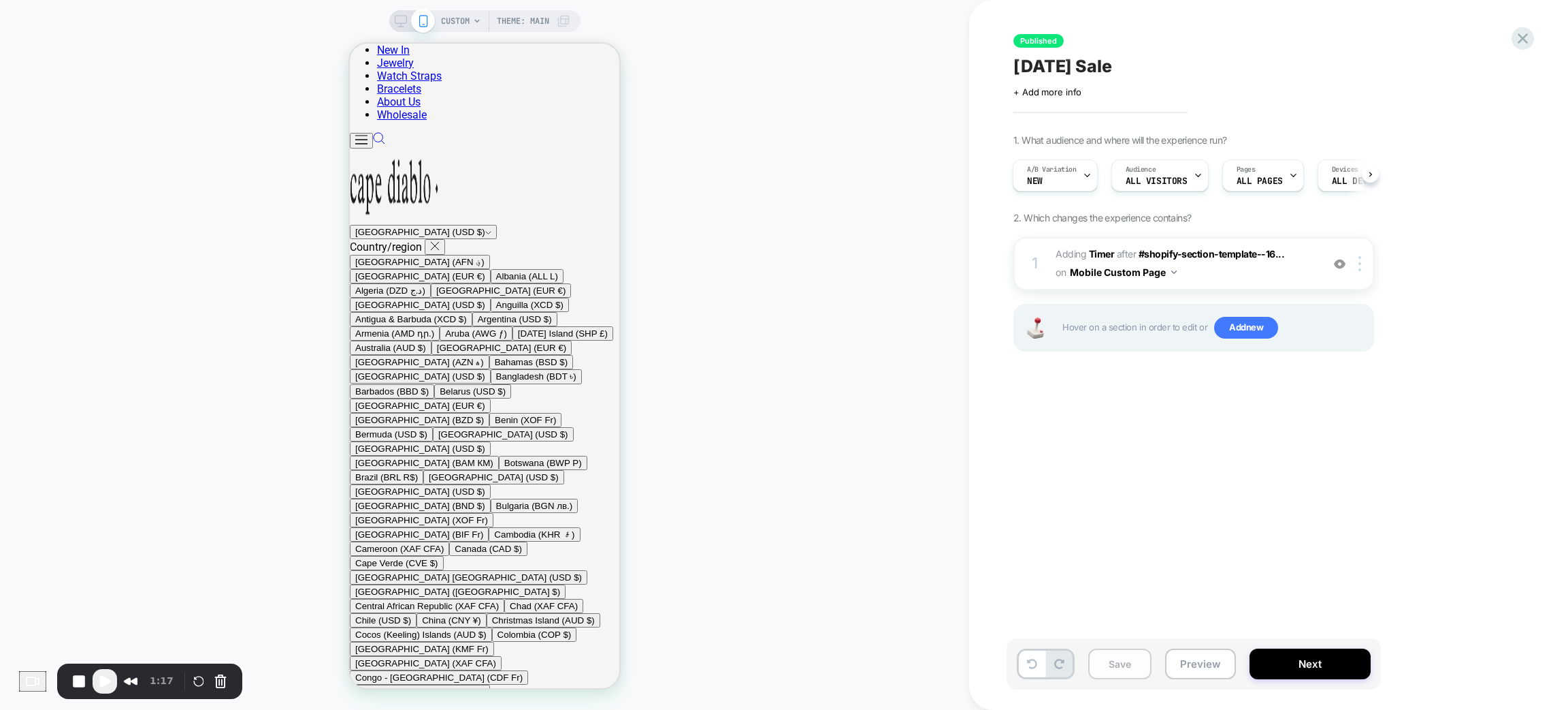
click at [1120, 669] on button "Save" at bounding box center [1120, 663] width 64 height 30
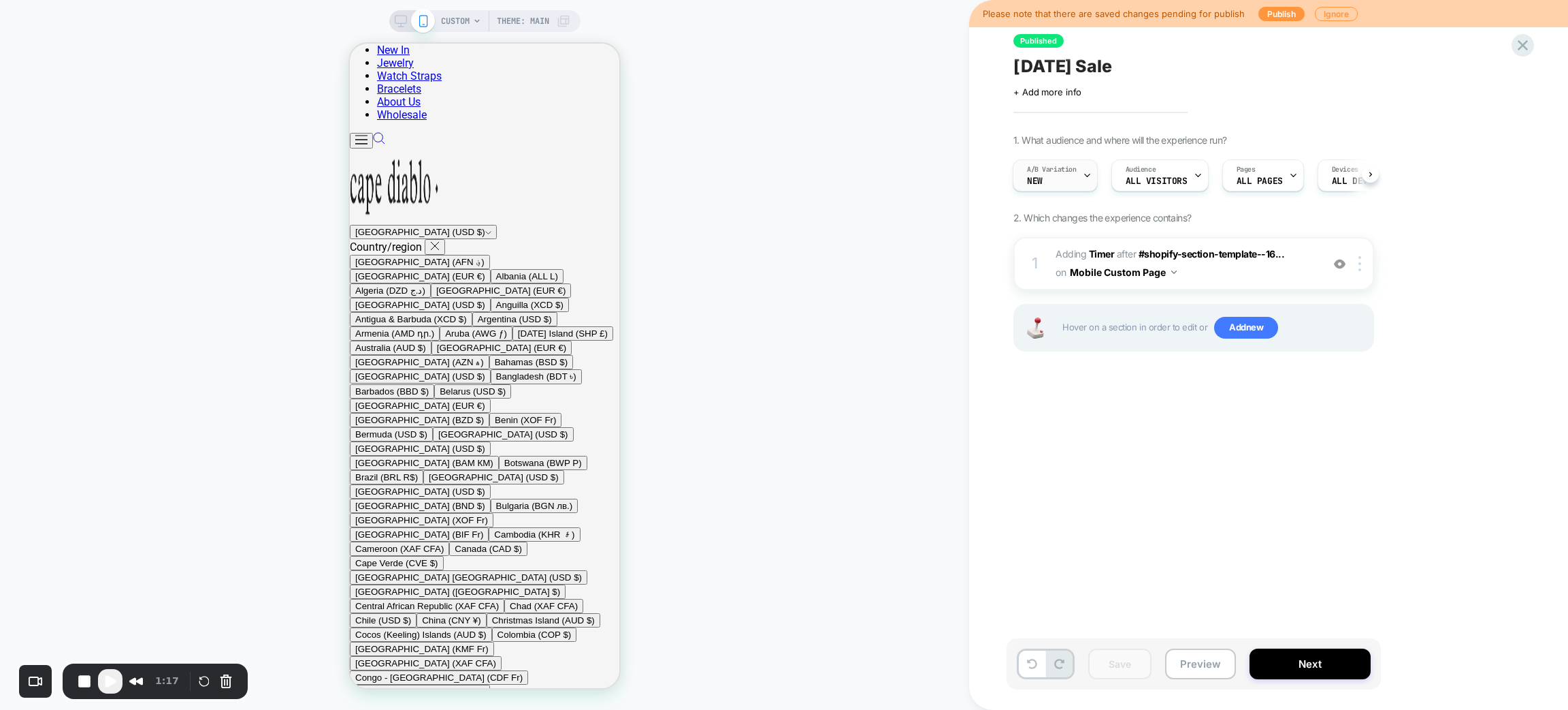
click at [0, 0] on div at bounding box center [0, 0] width 0 height 0
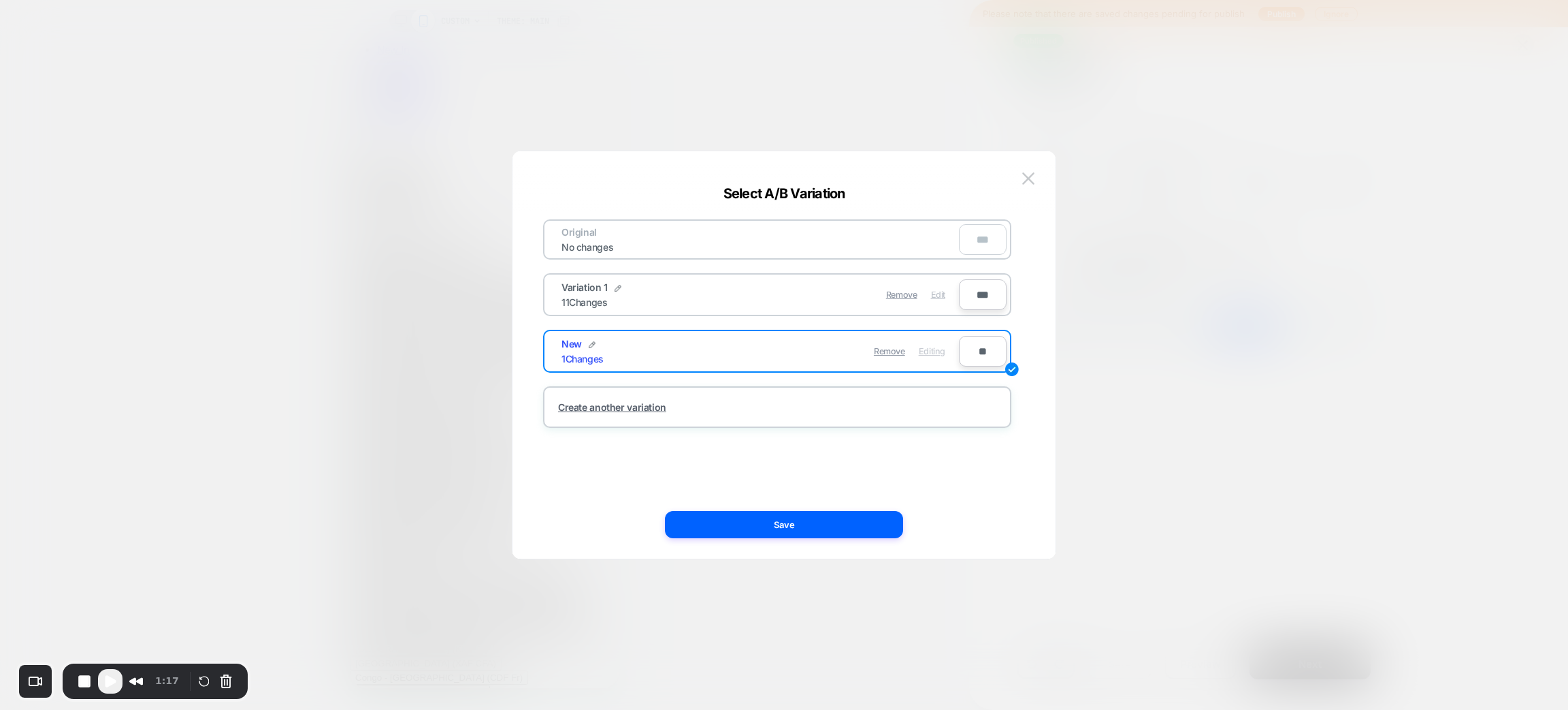
click at [935, 292] on span "Edit" at bounding box center [938, 295] width 14 height 10
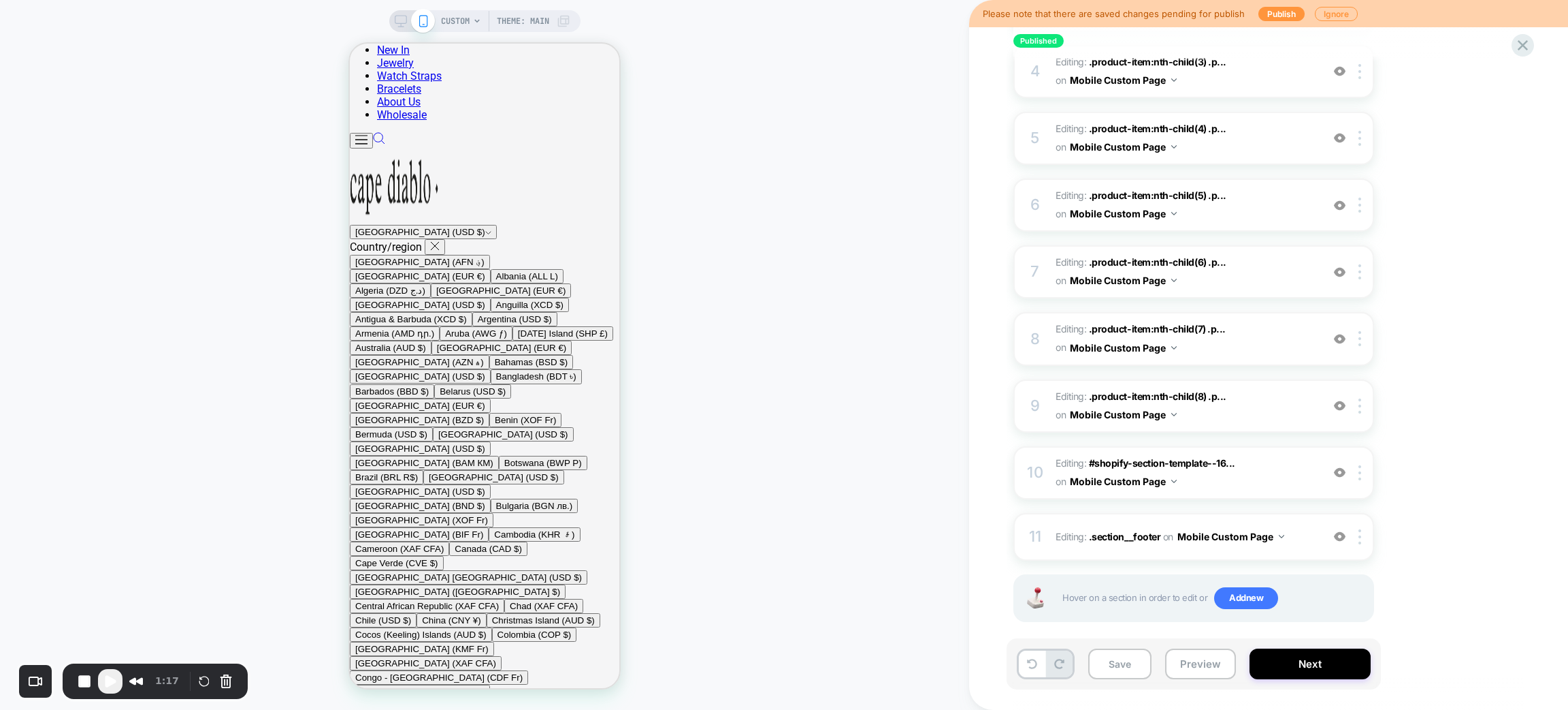
scroll to position [394, 0]
click at [1242, 543] on div "11 Editing : .section__footer .section__footer on Mobile Custom Page Add Before…" at bounding box center [1194, 536] width 361 height 47
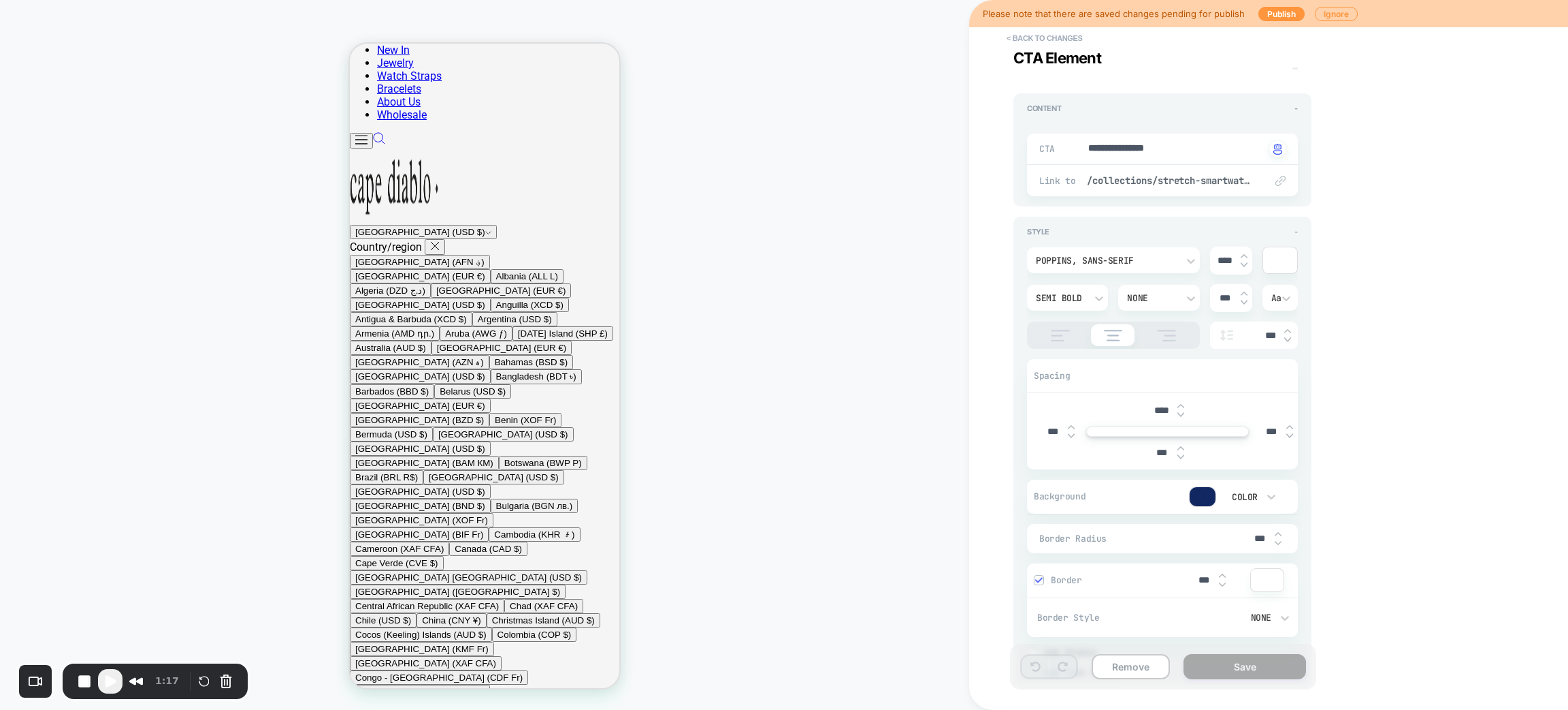
scroll to position [825, 0]
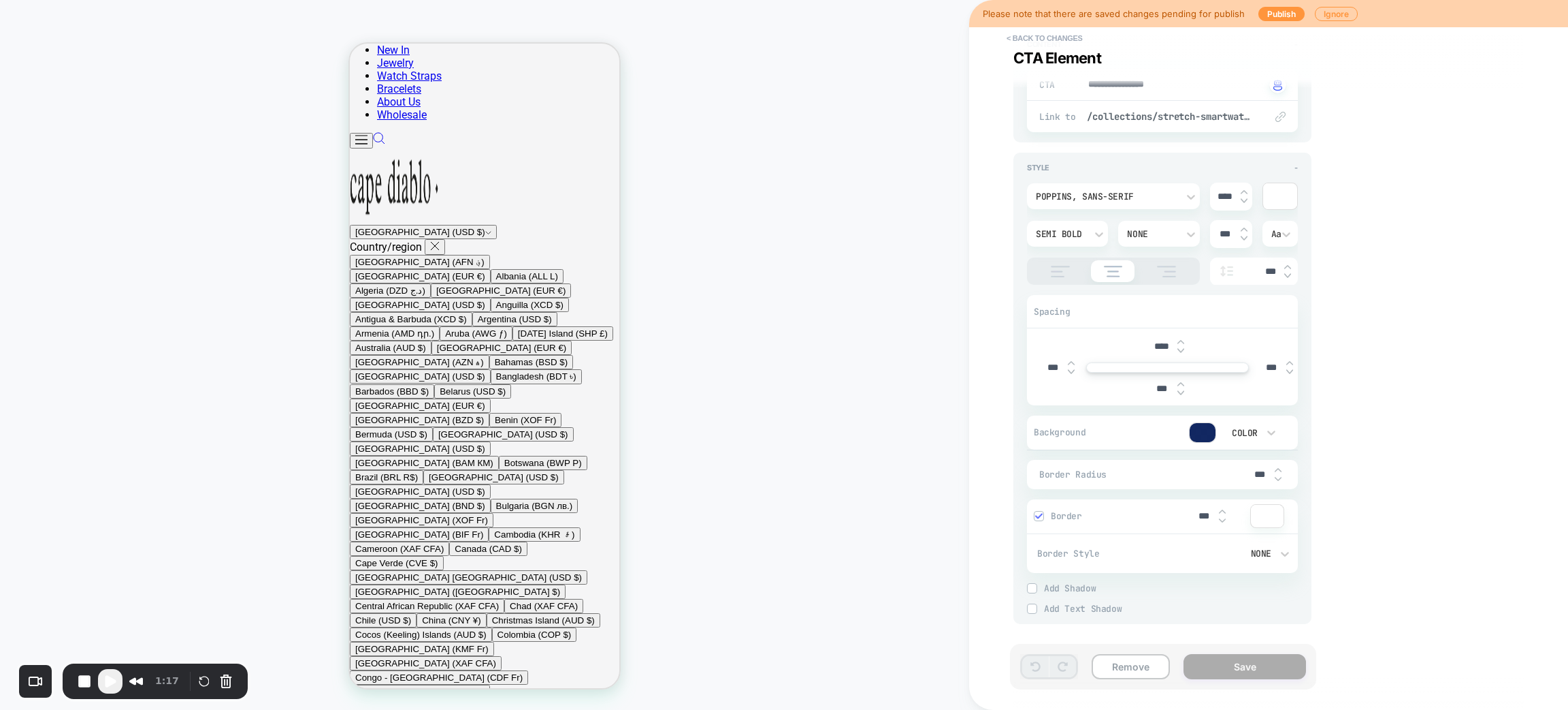
click at [1211, 432] on div at bounding box center [1202, 432] width 26 height 19
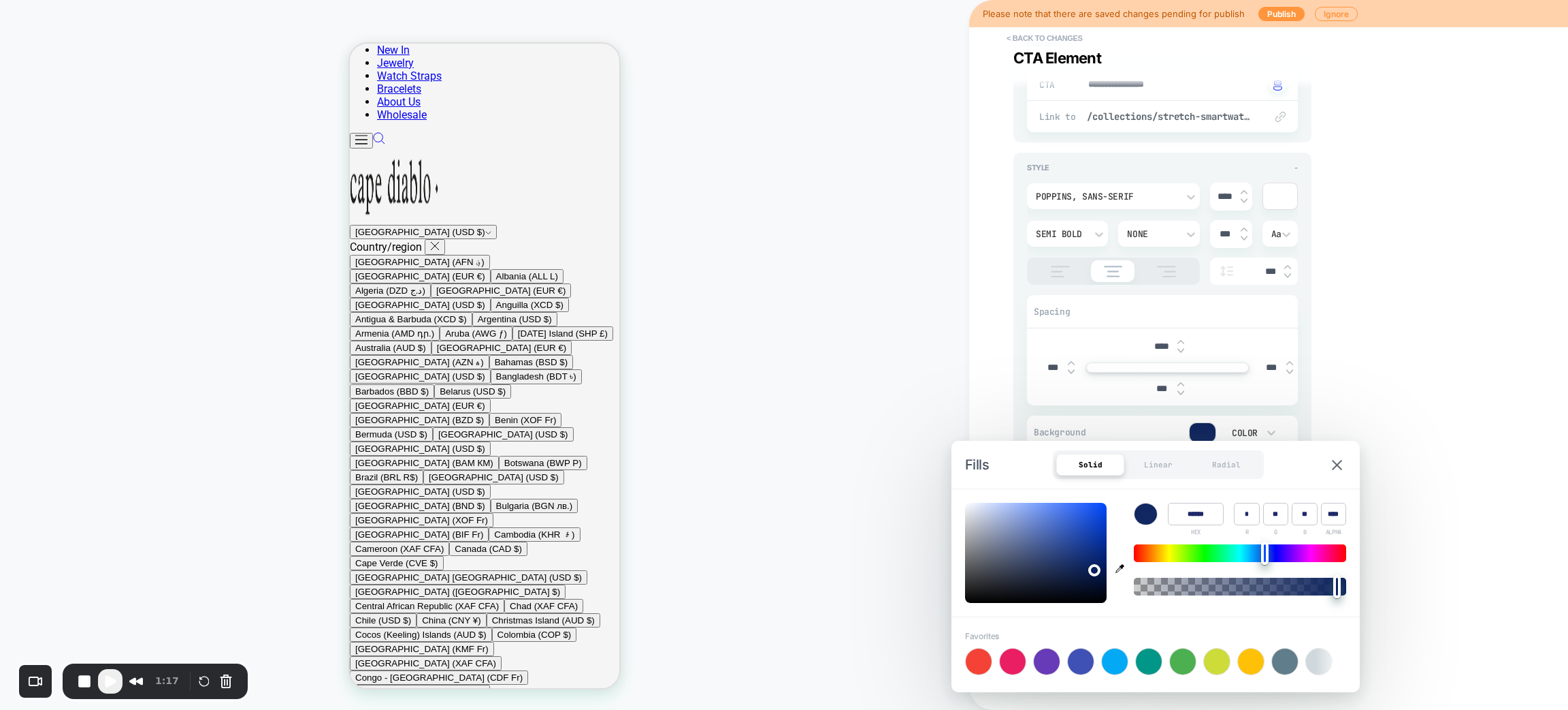
click at [1186, 517] on input "******" at bounding box center [1196, 514] width 55 height 22
click at [693, 326] on div "CUSTOM Theme: MAIN" at bounding box center [485, 355] width 969 height 683
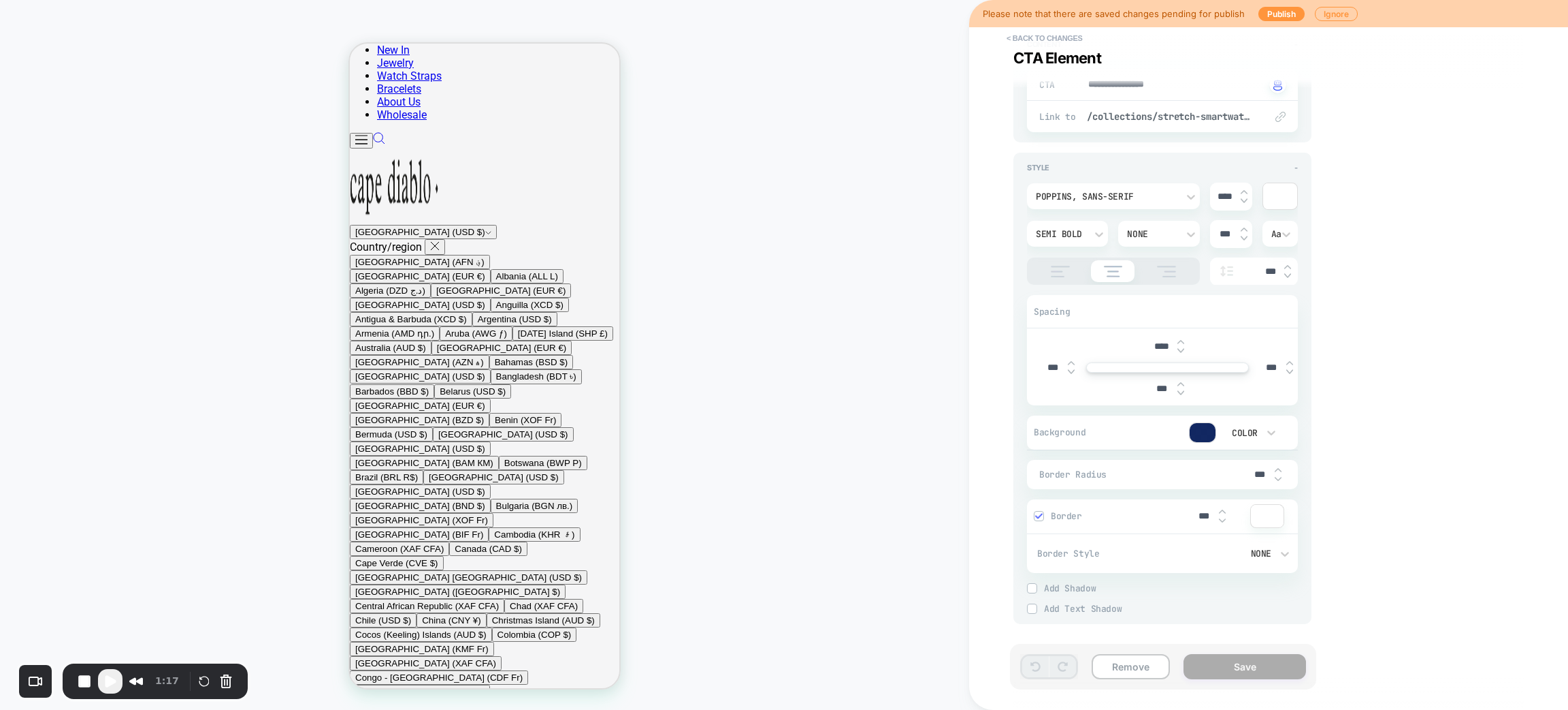
click at [104, 677] on span "Play Recording" at bounding box center [110, 681] width 16 height 16
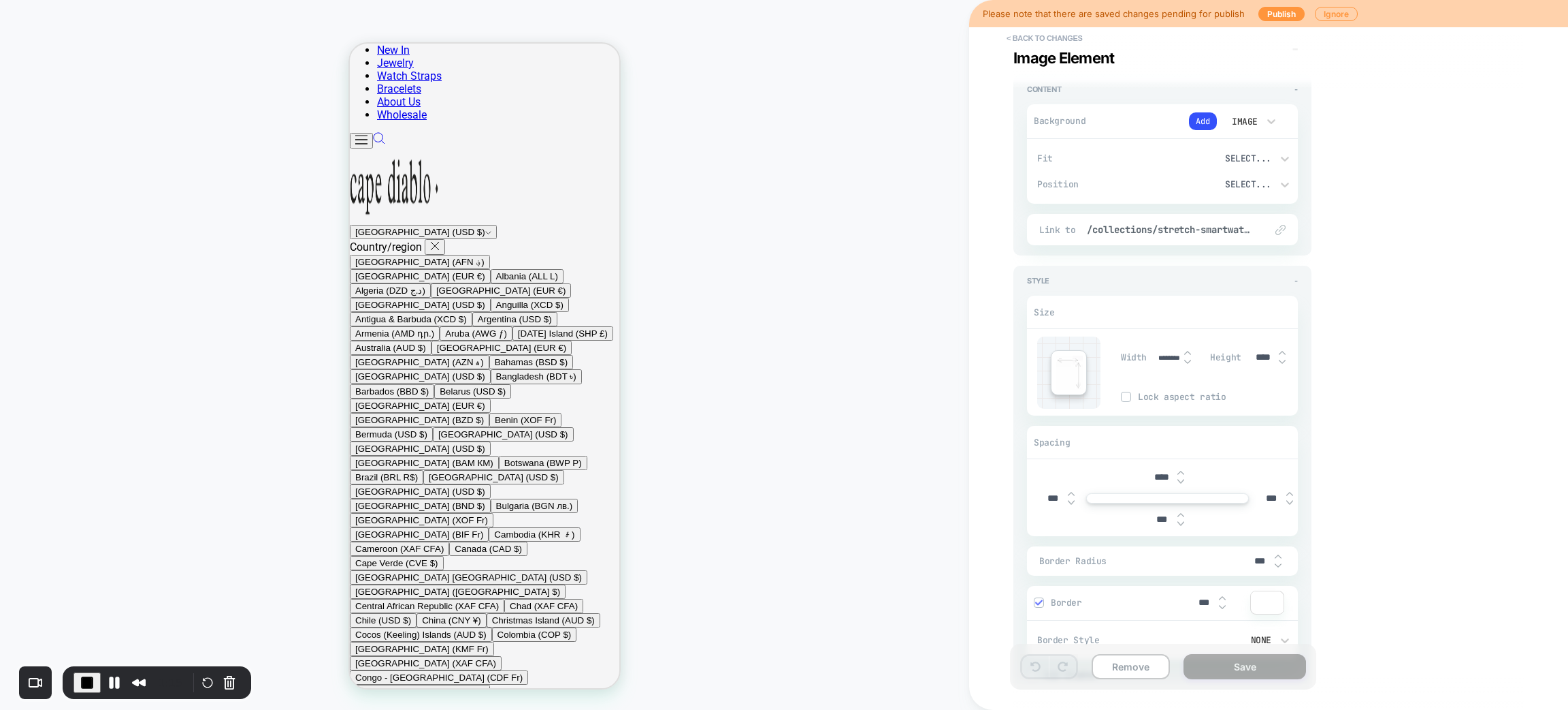
scroll to position [0, 0]
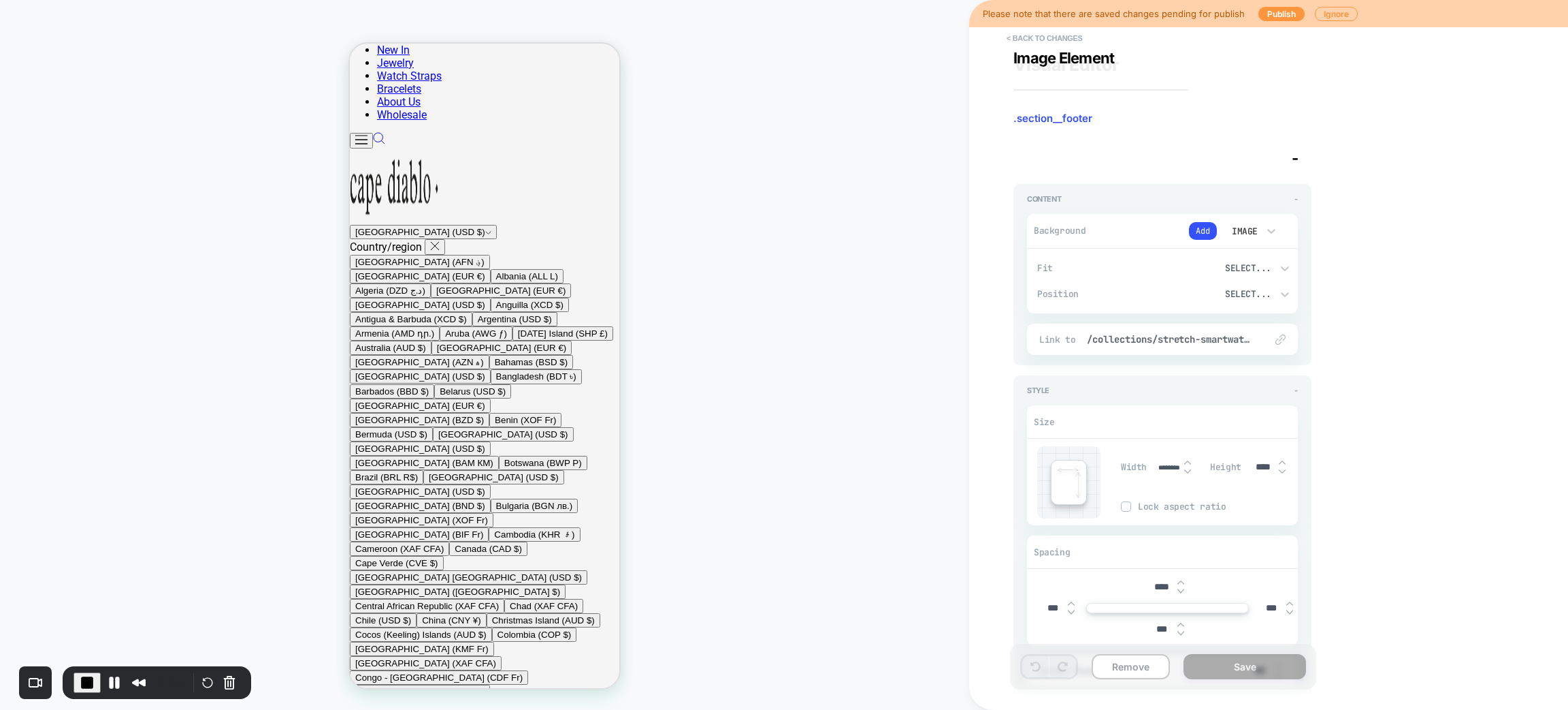
type textarea "*"
click at [1043, 37] on button "< Back to changes" at bounding box center [1044, 38] width 90 height 21
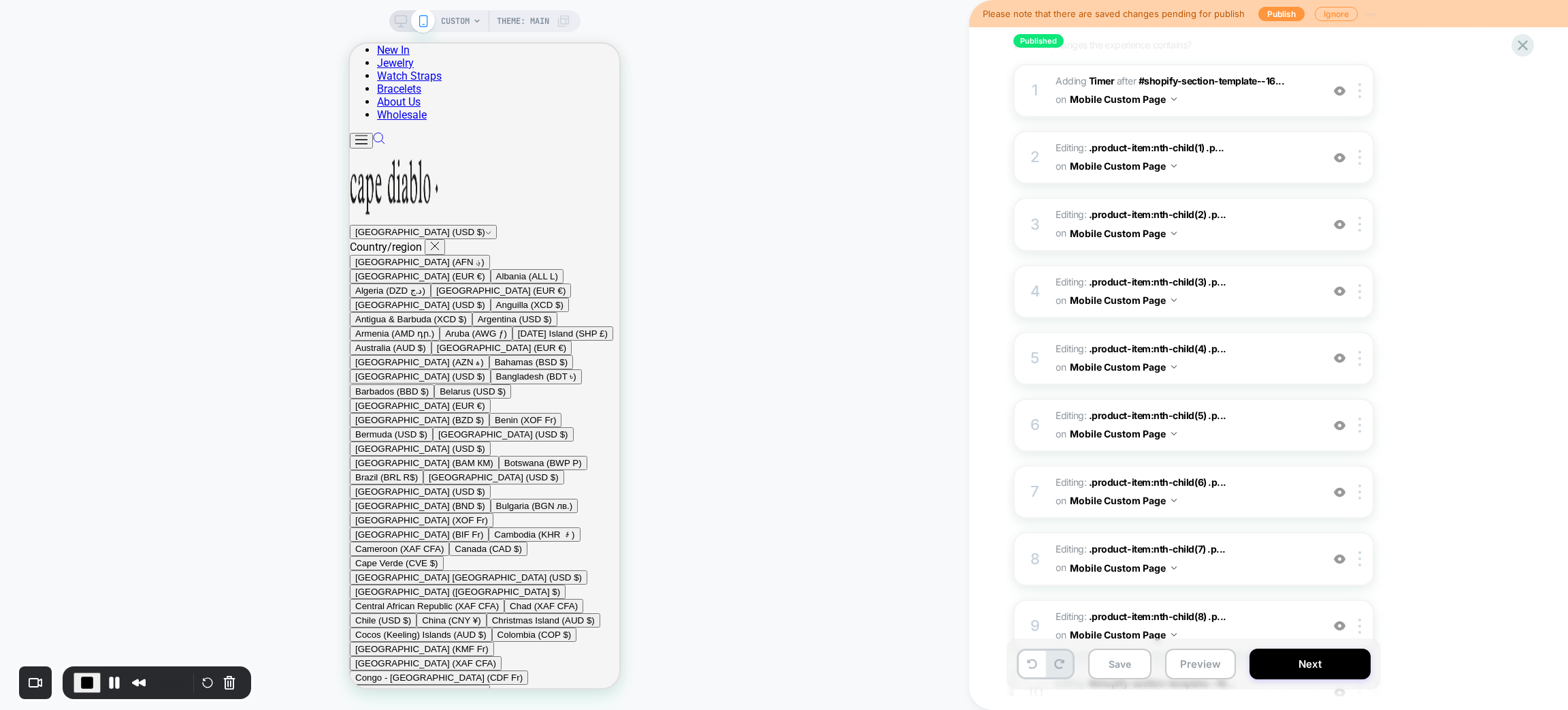
scroll to position [87, 0]
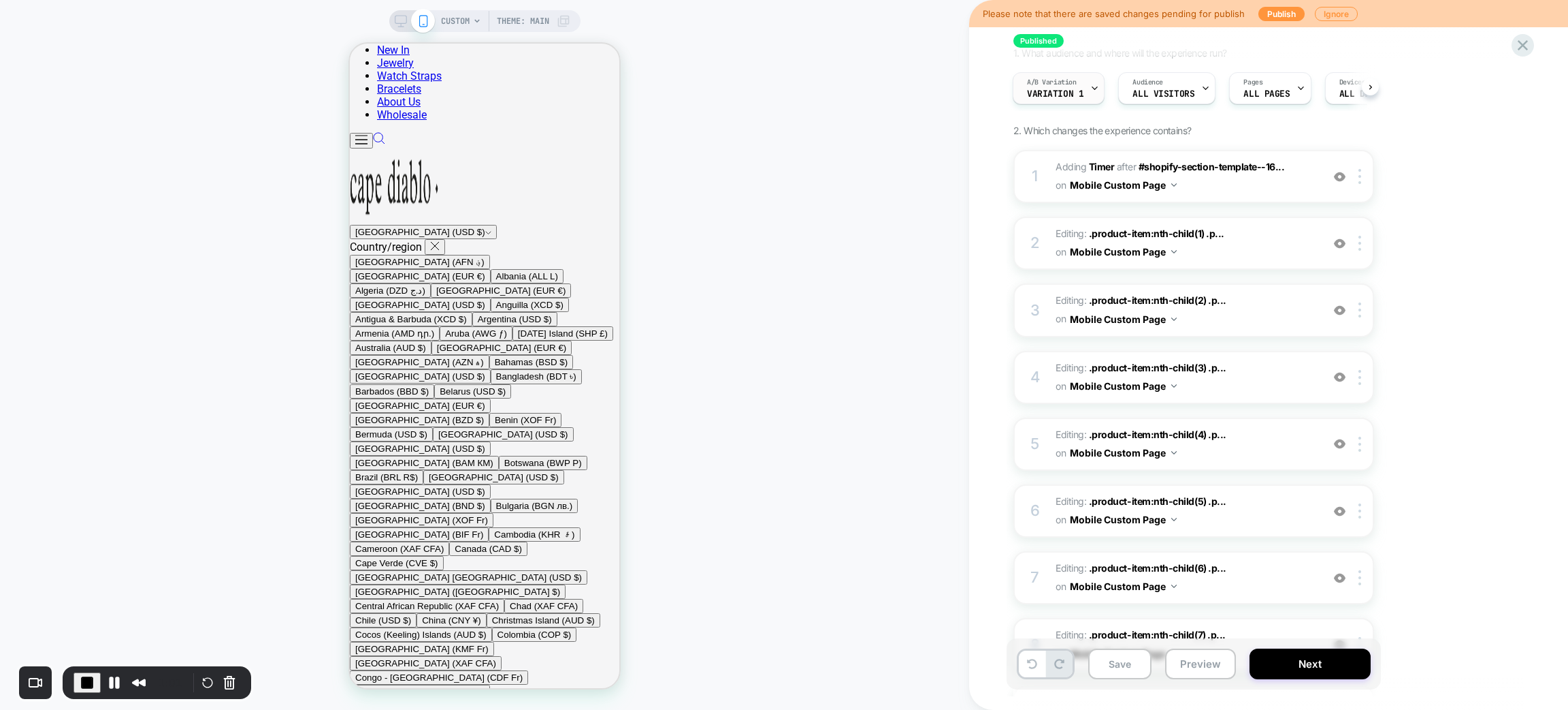
click at [1092, 88] on icon at bounding box center [1094, 89] width 4 height 3
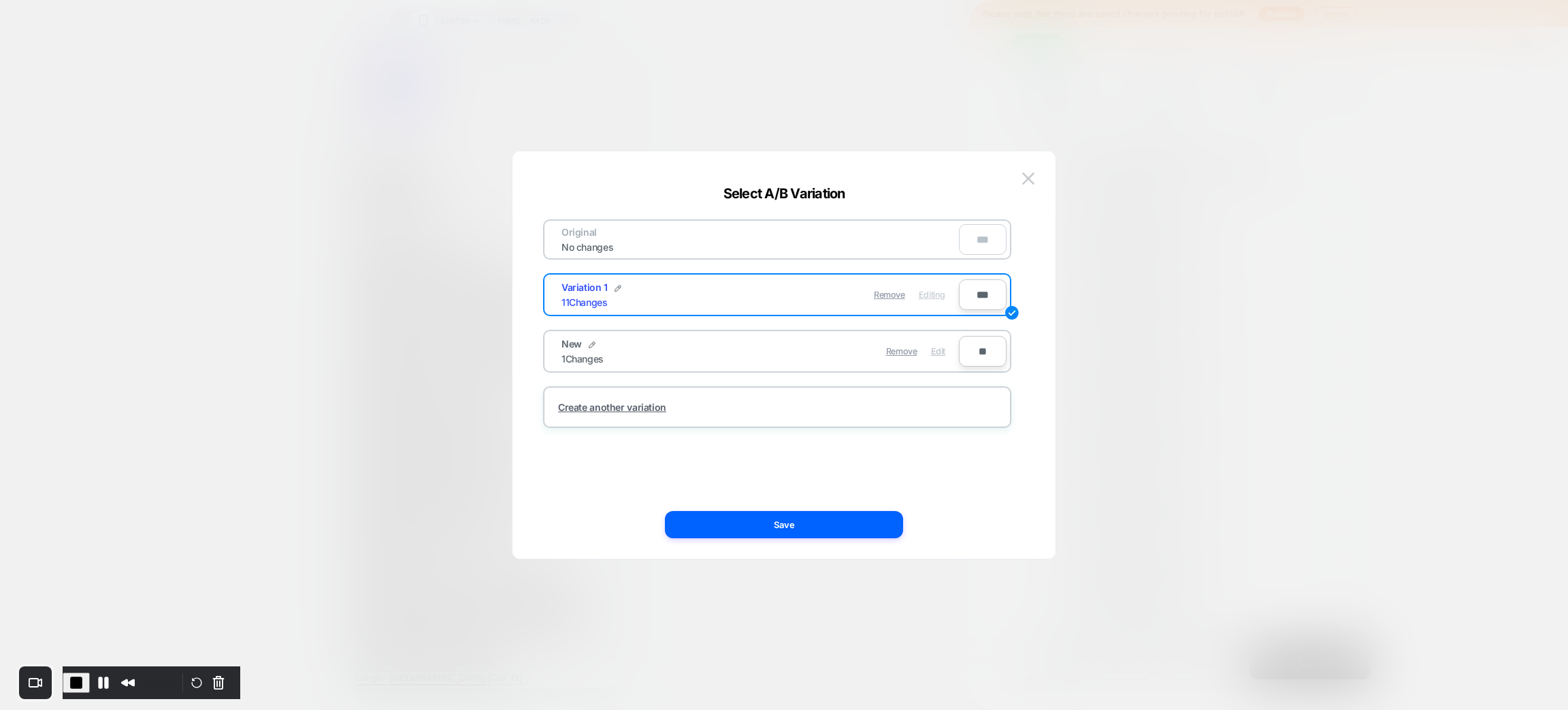
click at [938, 347] on span "Edit" at bounding box center [938, 351] width 14 height 10
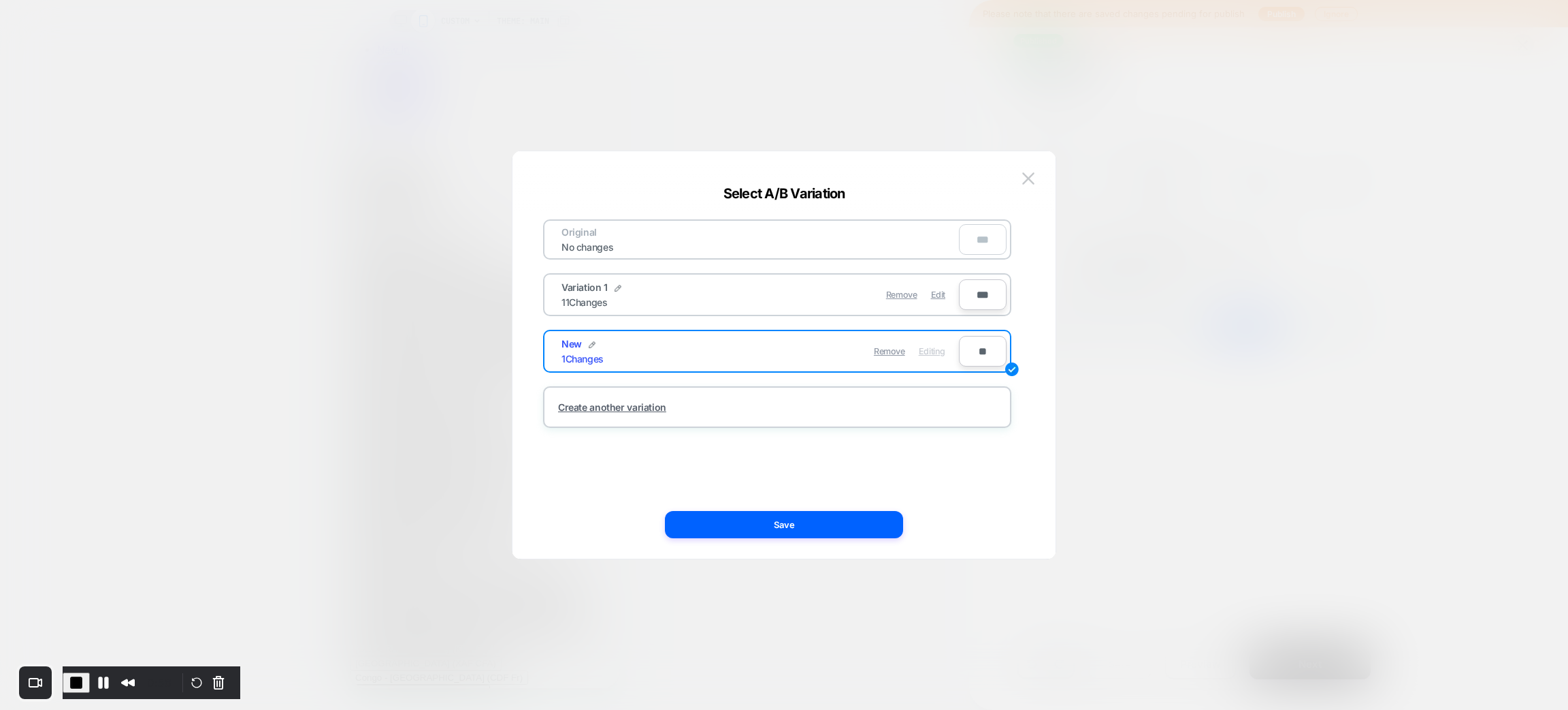
scroll to position [0, 0]
click at [856, 527] on button "Save" at bounding box center [784, 524] width 238 height 27
